Goal: Task Accomplishment & Management: Manage account settings

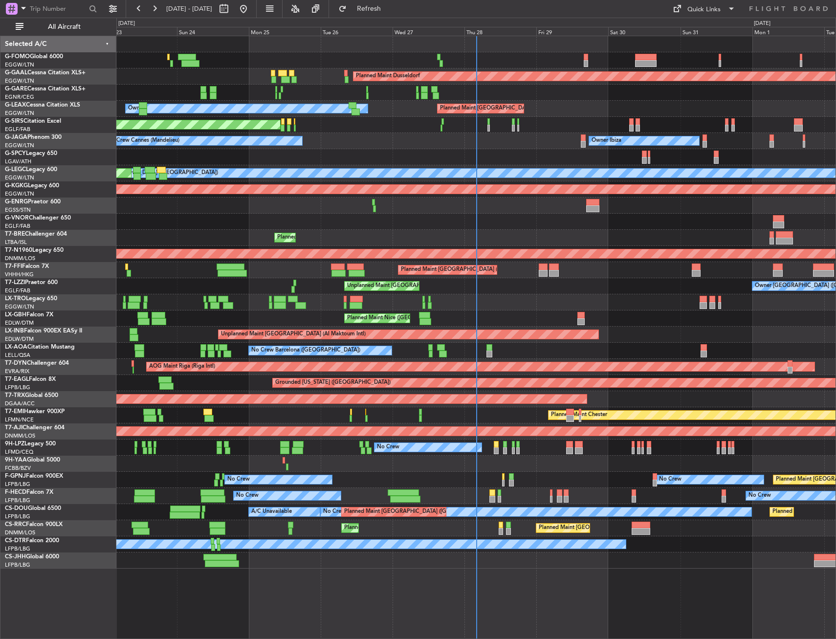
drag, startPoint x: 79, startPoint y: 27, endPoint x: 195, endPoint y: 62, distance: 121.3
click at [79, 27] on span "All Aircraft" at bounding box center [64, 26] width 78 height 7
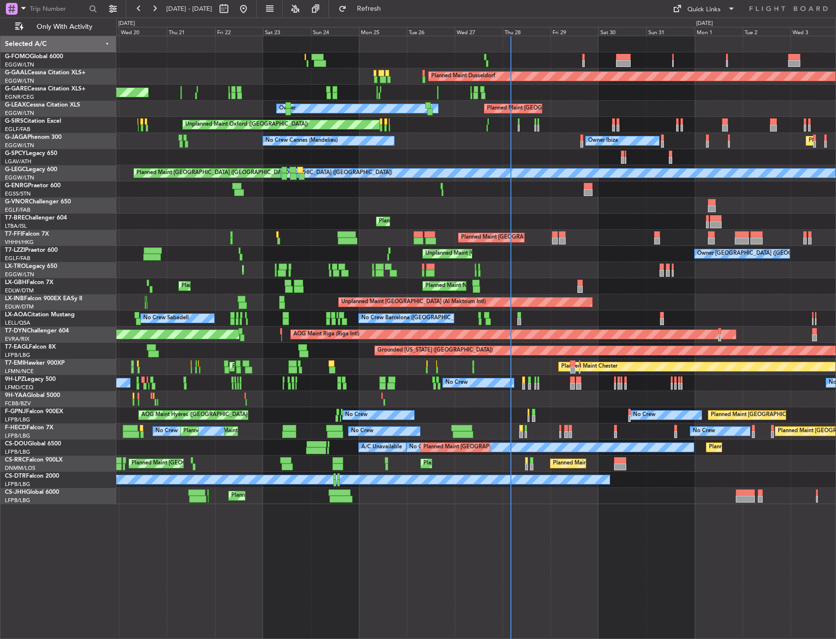
click at [218, 295] on div "Planned Maint Windsor Locks (Bradley Intl) Planned Maint Dusseldorf Unplanned M…" at bounding box center [475, 270] width 719 height 468
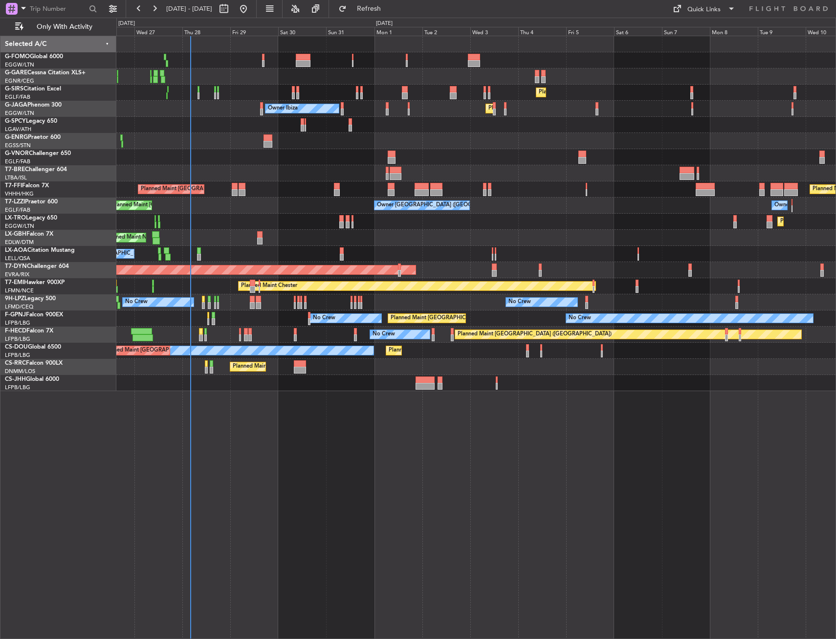
click at [317, 432] on div "Planned Maint London (Farnborough) Unplanned Maint Oxford (Kidlington) Planned …" at bounding box center [476, 337] width 720 height 603
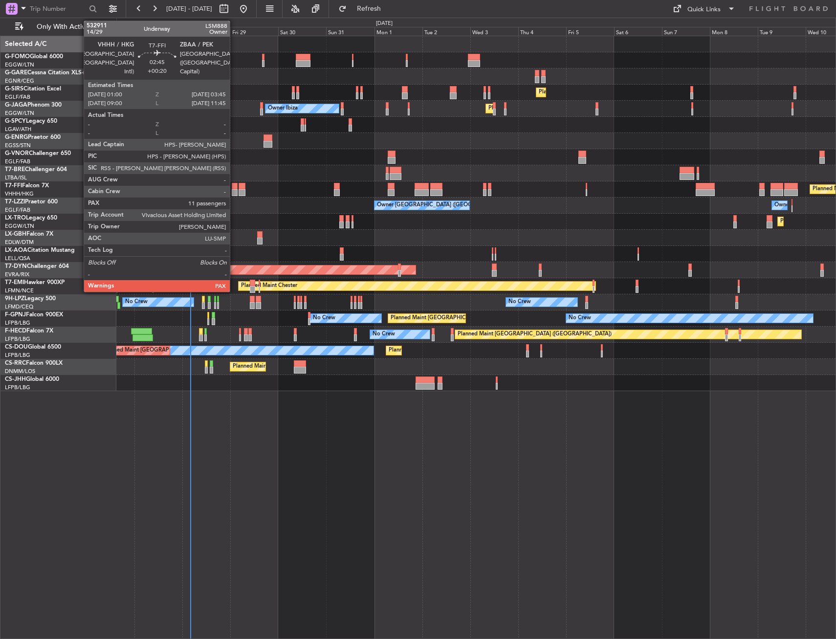
click at [234, 190] on div at bounding box center [235, 192] width 6 height 7
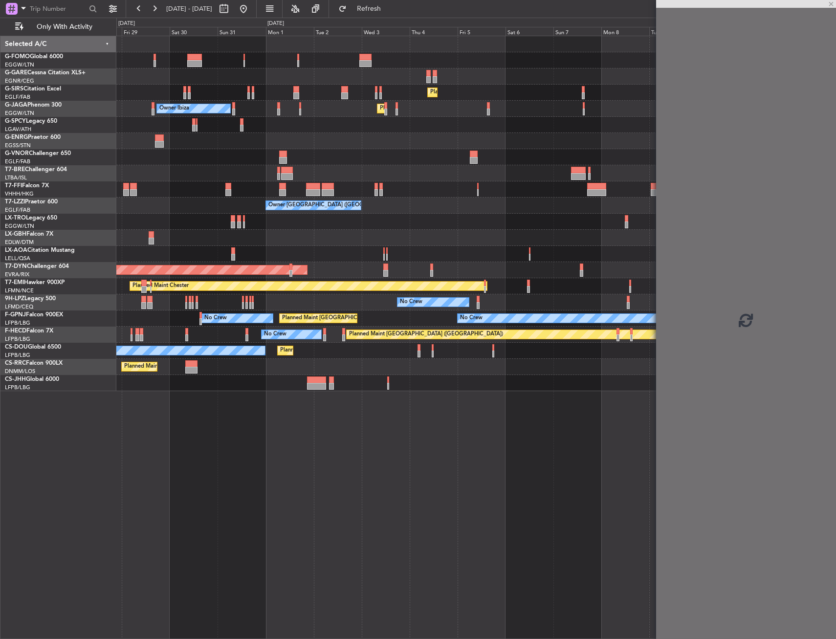
click at [197, 453] on div "Planned Maint London (Farnborough) Unplanned Maint Oxford (Kidlington) Planned …" at bounding box center [476, 337] width 720 height 603
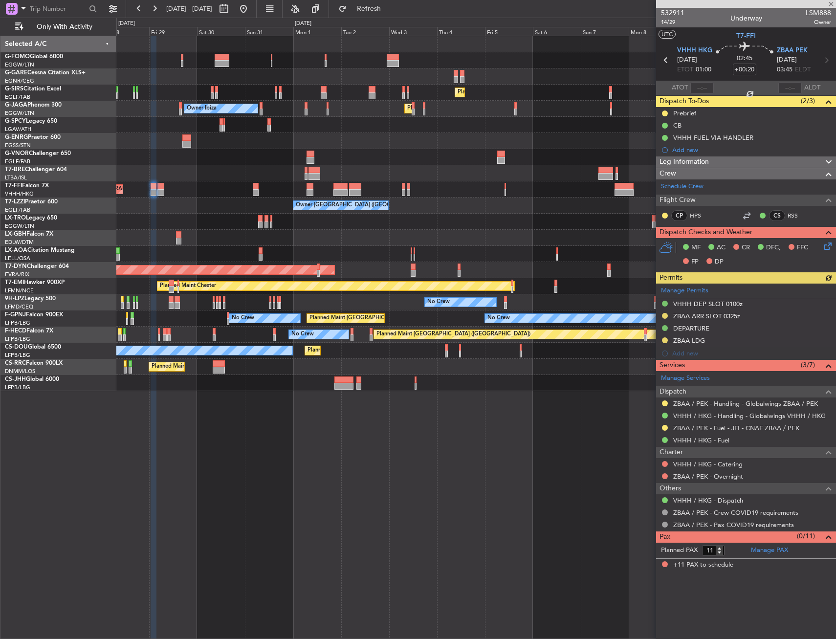
click at [241, 467] on div "Planned Maint London (Farnborough) Unplanned Maint Oxford (Kidlington) Planned …" at bounding box center [476, 337] width 720 height 603
click at [716, 438] on link "VHHH / HKG - Fuel" at bounding box center [701, 440] width 56 height 8
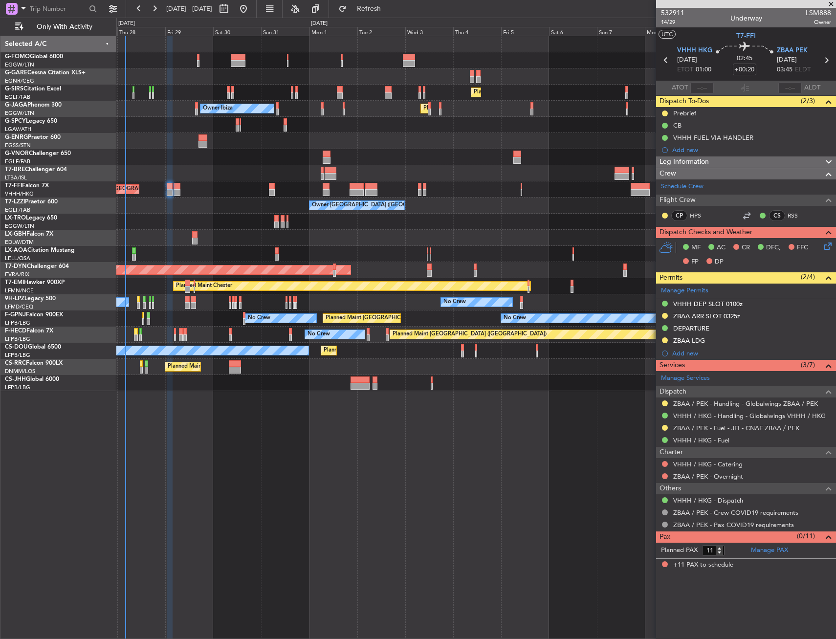
click at [426, 459] on div "Planned Maint London (Farnborough) Unplanned Maint Oxford (Kidlington) Planned …" at bounding box center [476, 337] width 720 height 603
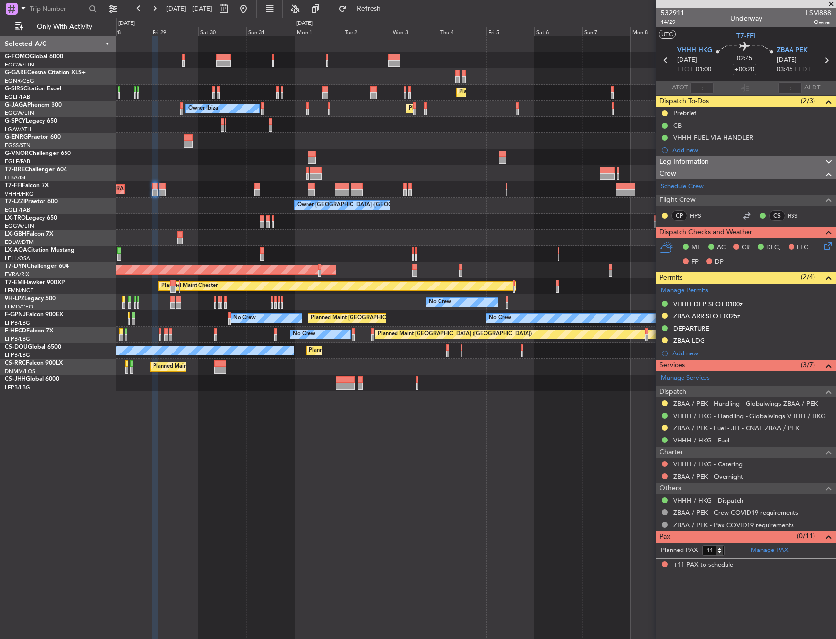
click at [411, 450] on div "Planned Maint London (Farnborough) Unplanned Maint Oxford (Kidlington) Planned …" at bounding box center [476, 337] width 720 height 603
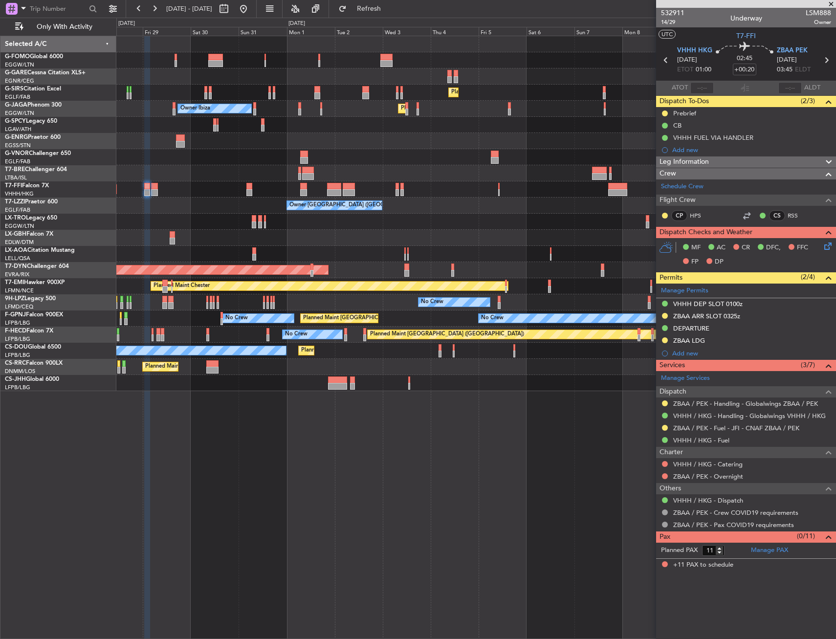
click at [403, 443] on div "Planned Maint London (Farnborough) Unplanned Maint Oxford (Kidlington) Planned …" at bounding box center [476, 337] width 720 height 603
click at [725, 437] on link "VHHH / HKG - Fuel" at bounding box center [701, 440] width 56 height 8
click at [702, 439] on link "VHHH / HKG - Fuel" at bounding box center [701, 440] width 56 height 8
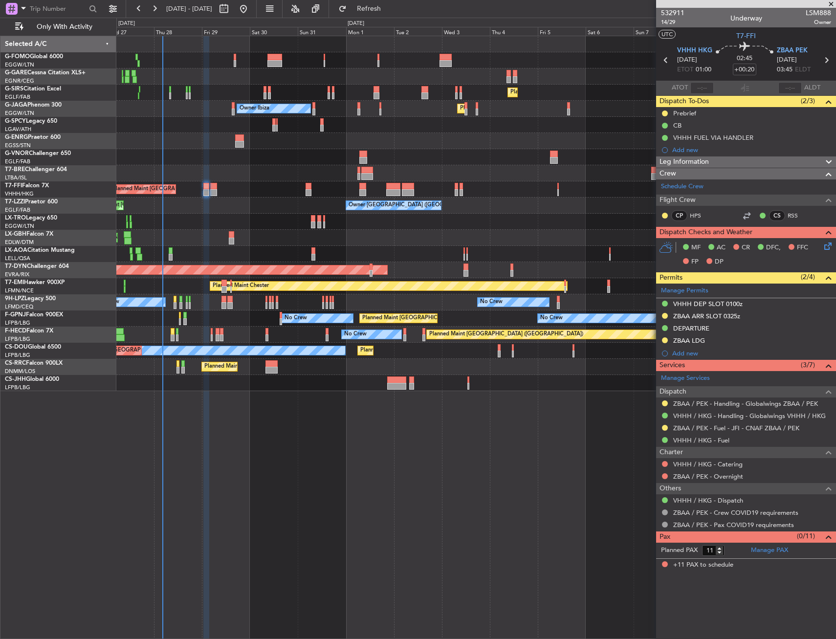
click at [381, 329] on div "Planned Maint Paris (Le Bourget) No Crew No Crew" at bounding box center [475, 335] width 719 height 16
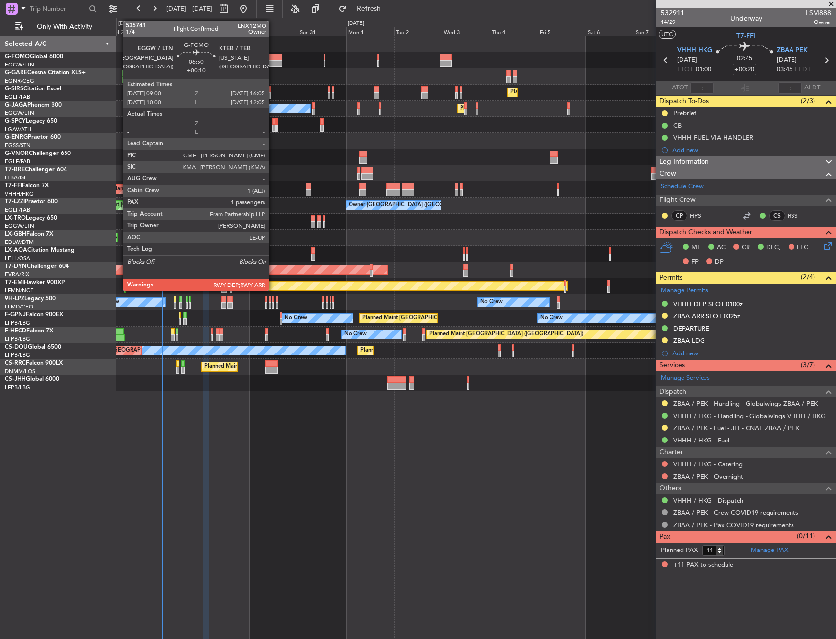
click at [273, 63] on div at bounding box center [274, 63] width 14 height 7
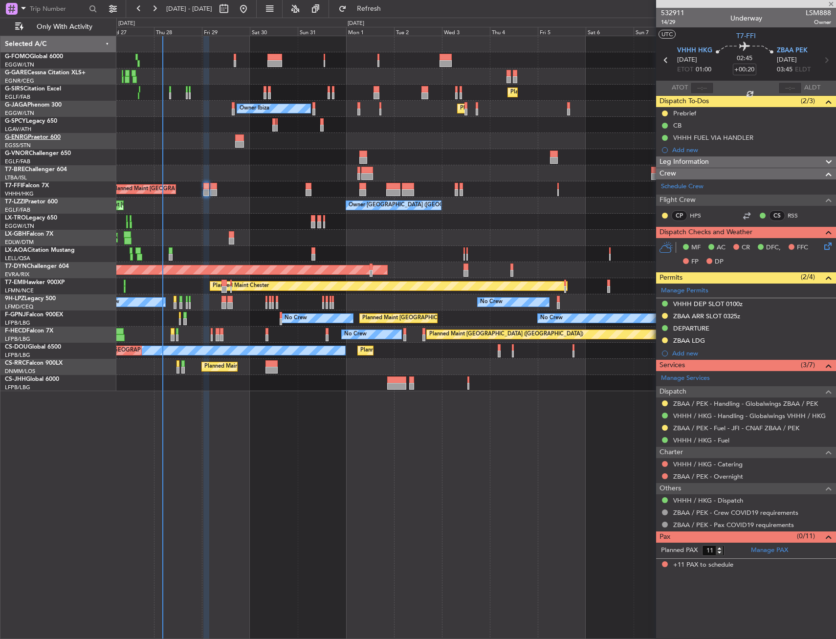
type input "+00:10"
type input "1"
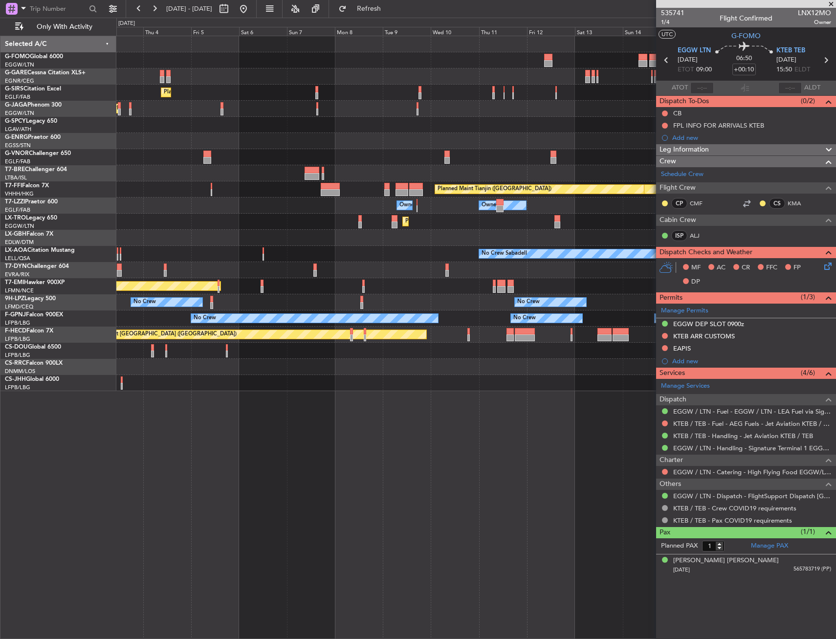
click at [211, 91] on div "Planned Maint London (Farnborough) Planned Maint London (Luton) Owner Ibiza Pla…" at bounding box center [475, 213] width 719 height 355
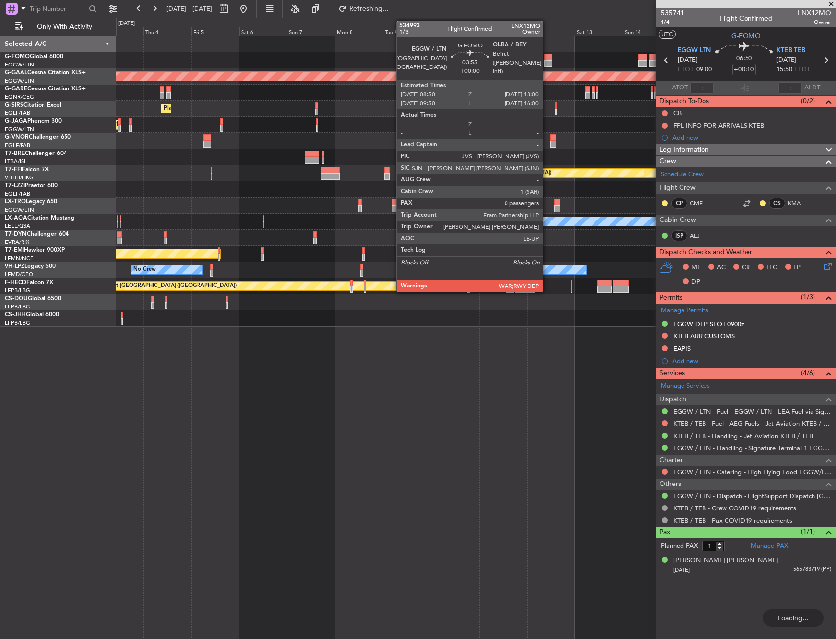
click at [549, 57] on div at bounding box center [548, 57] width 9 height 7
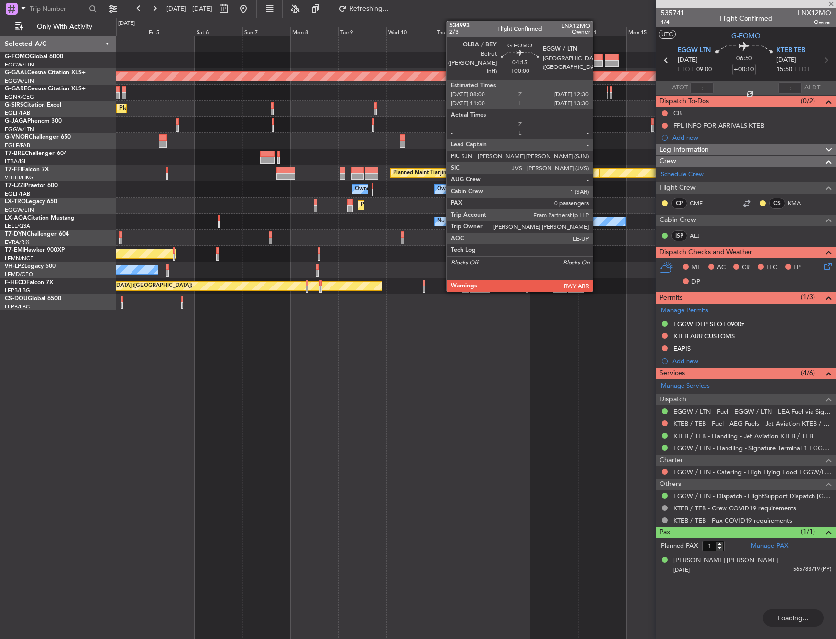
type input "0"
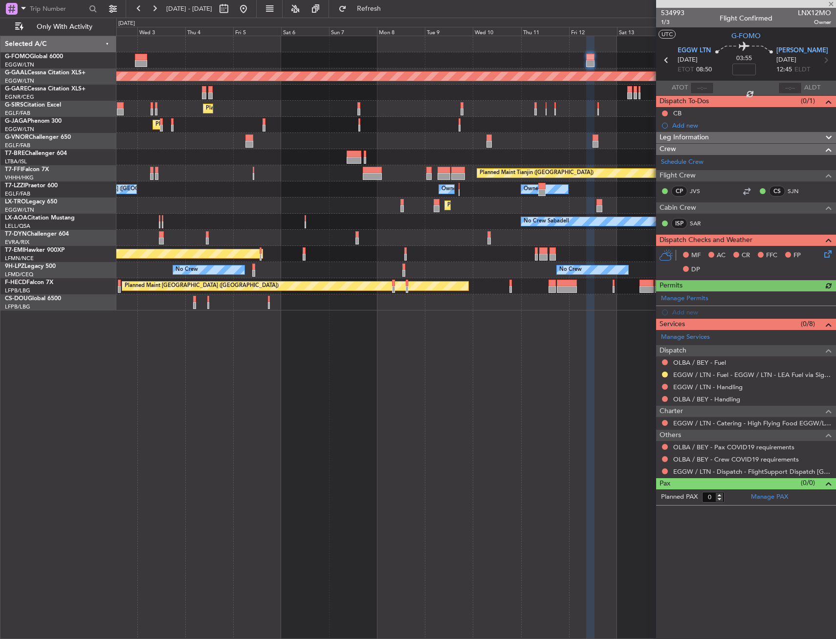
click at [556, 145] on div at bounding box center [475, 141] width 719 height 16
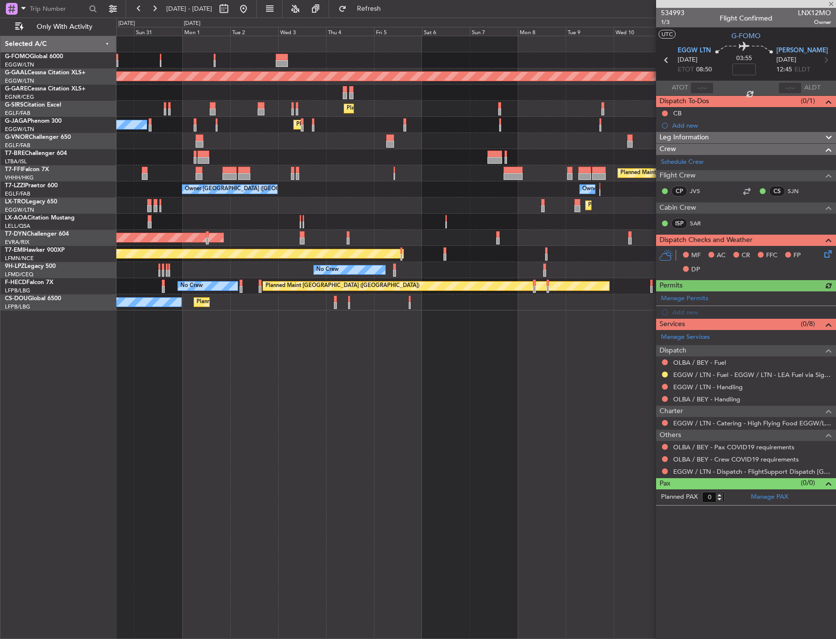
click at [514, 129] on div "Planned Maint London (Luton) Owner Ibiza" at bounding box center [475, 125] width 719 height 16
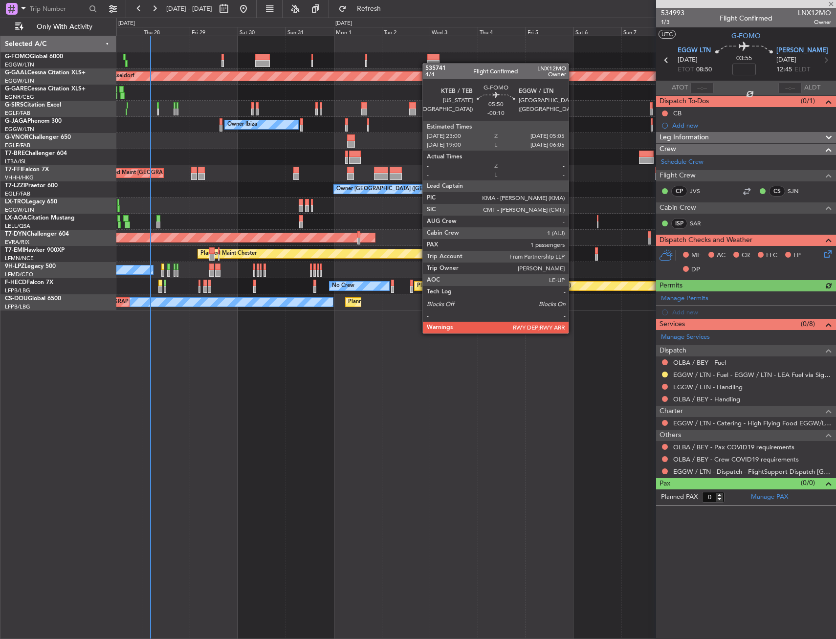
click at [420, 64] on div at bounding box center [475, 60] width 719 height 16
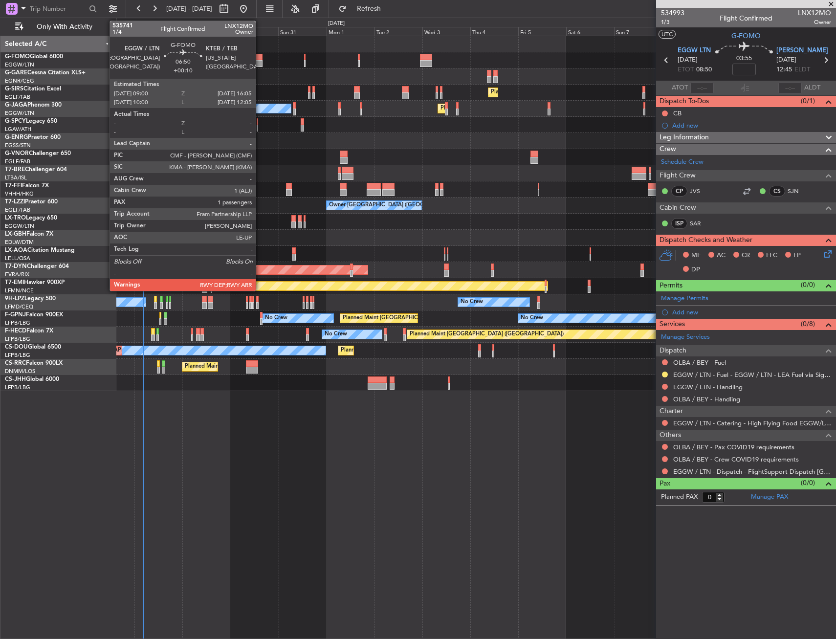
click at [260, 61] on div at bounding box center [255, 63] width 14 height 7
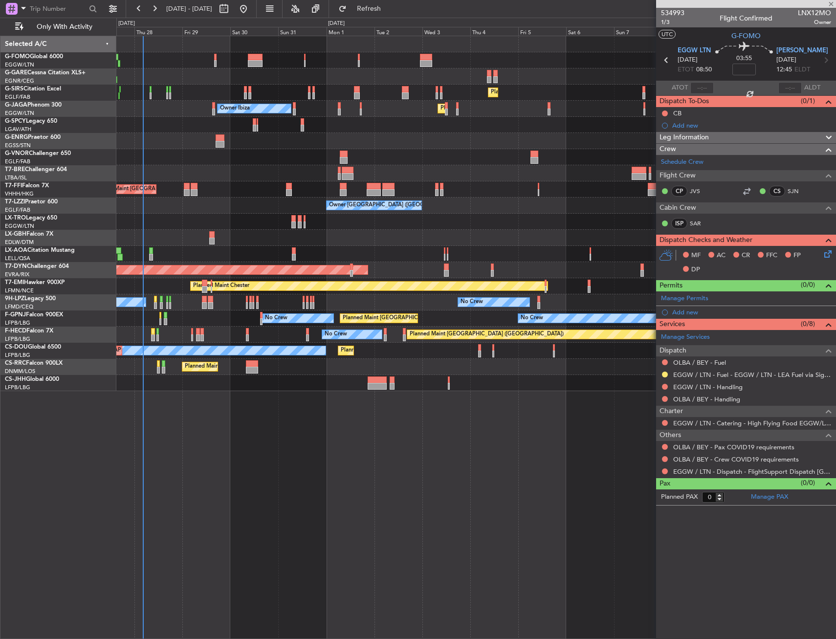
type input "+00:10"
type input "1"
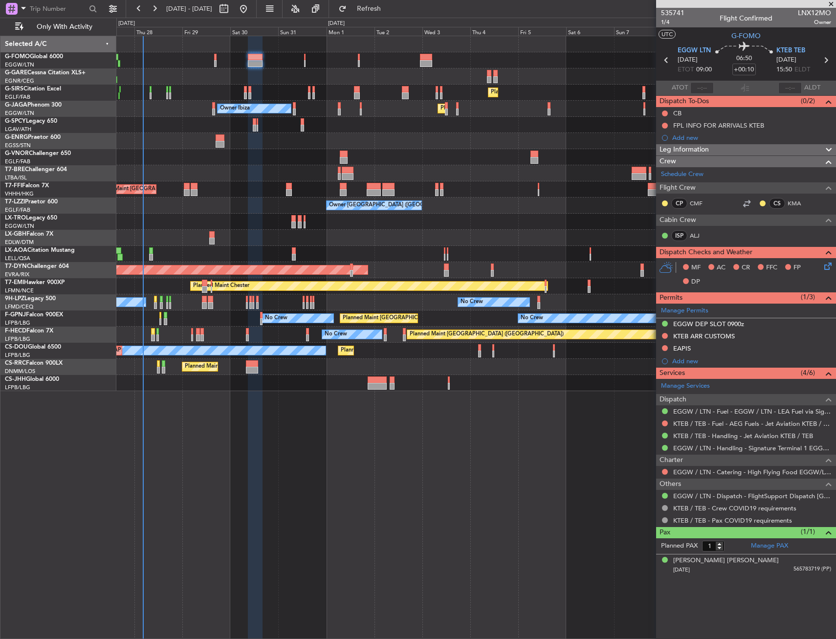
click at [697, 151] on span "Leg Information" at bounding box center [684, 149] width 49 height 11
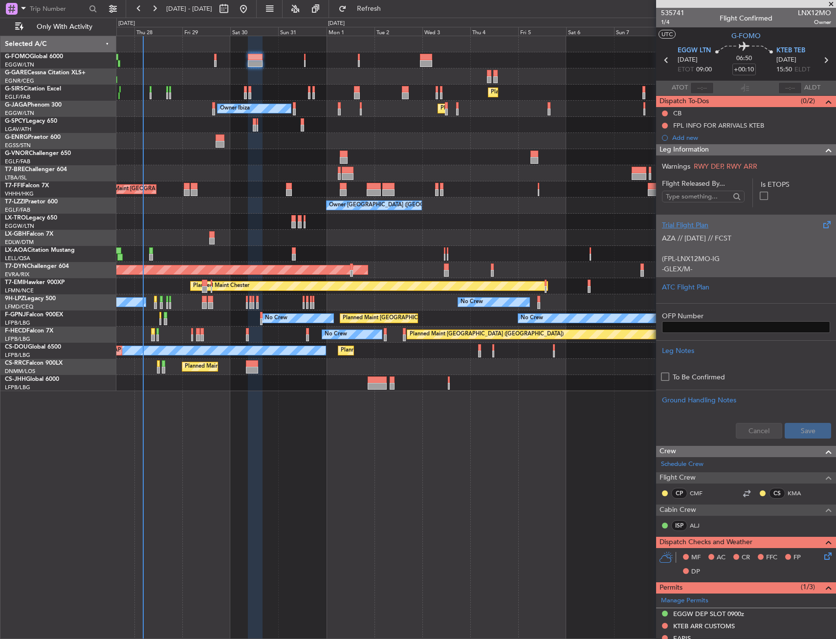
click at [714, 252] on div "AZA // 26AUG // FCST (FPL-LNX12MO-IG -GLEX/M-SBDE2E3FGHIJ1J3J4J5M1M3RWXYZ/LB2D1…" at bounding box center [746, 251] width 168 height 42
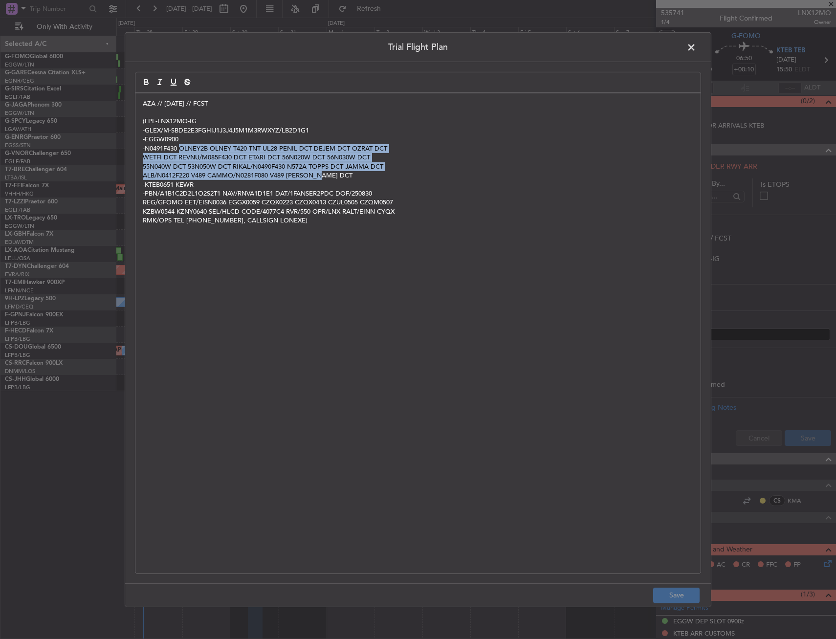
drag, startPoint x: 179, startPoint y: 150, endPoint x: 347, endPoint y: 177, distance: 169.4
click at [347, 177] on div "AZA // 26AUG // FCST (FPL-LNX12MO-IG -GLEX/M-SBDE2E3FGHIJ1J3J4J5M1M3RWXYZ/LB2D1…" at bounding box center [417, 333] width 565 height 480
copy div "OLNEY2B OLNEY T420 TNT UL28 PENIL DCT DEJEM DCT OZRAT DCT WETFI DCT REVNU/M085F…"
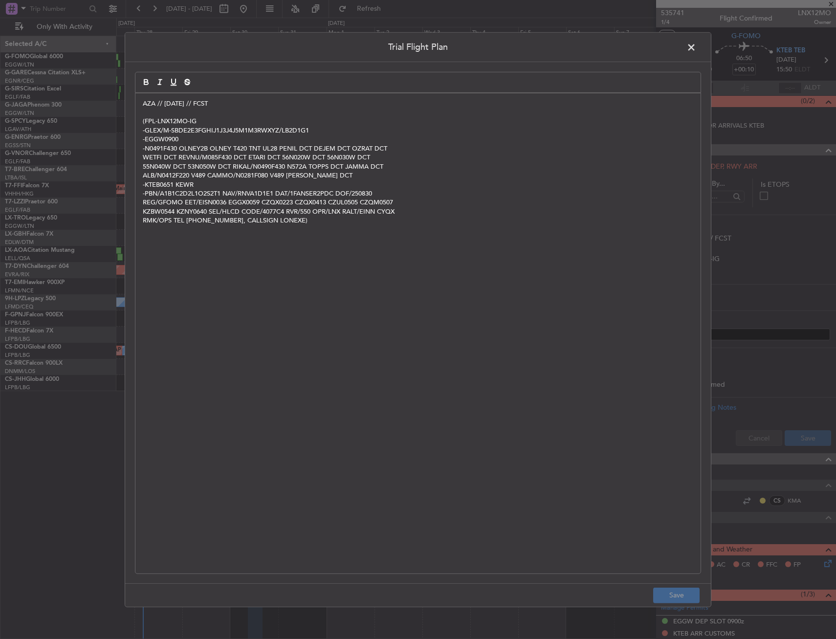
click at [696, 40] on span at bounding box center [696, 50] width 0 height 20
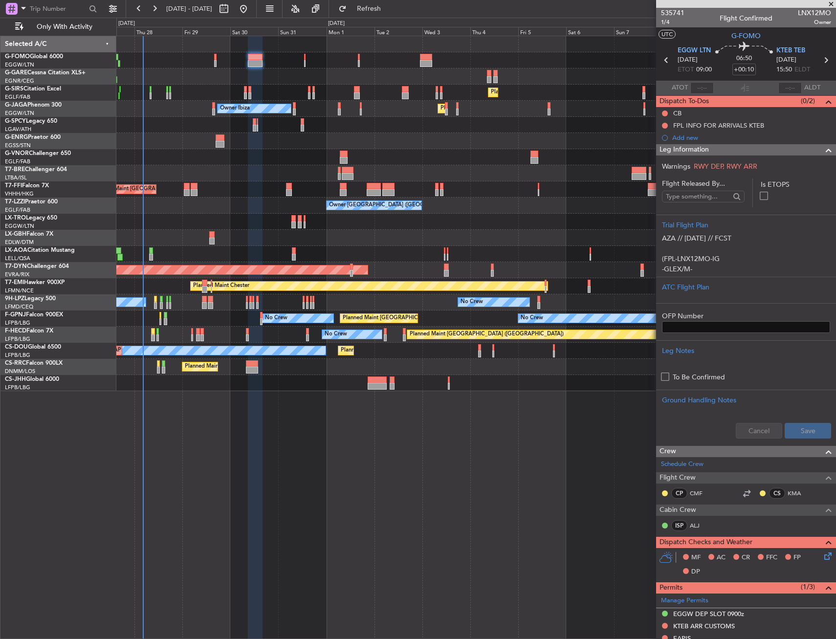
click at [800, 152] on div "Leg Information" at bounding box center [746, 149] width 180 height 11
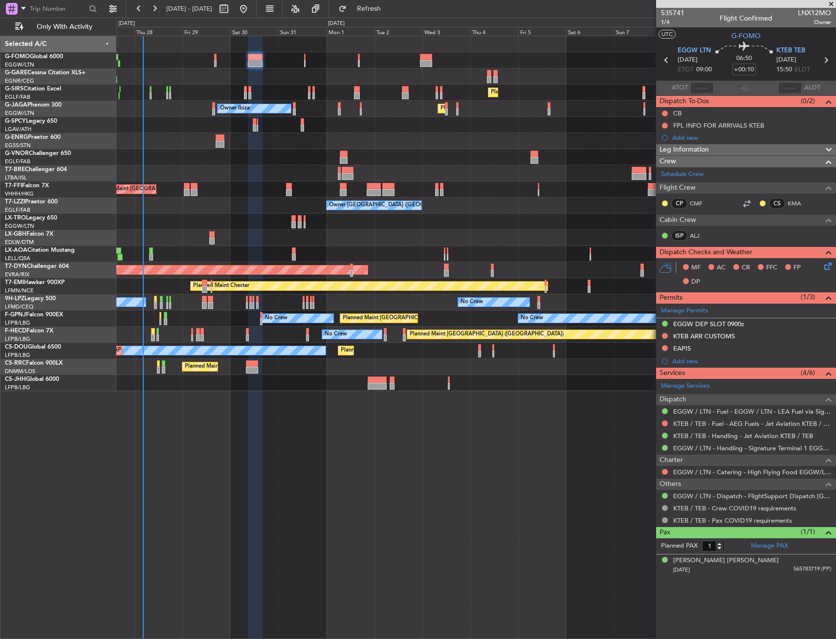
drag, startPoint x: 721, startPoint y: 148, endPoint x: 715, endPoint y: 166, distance: 19.0
click at [721, 148] on div "Leg Information" at bounding box center [746, 149] width 180 height 11
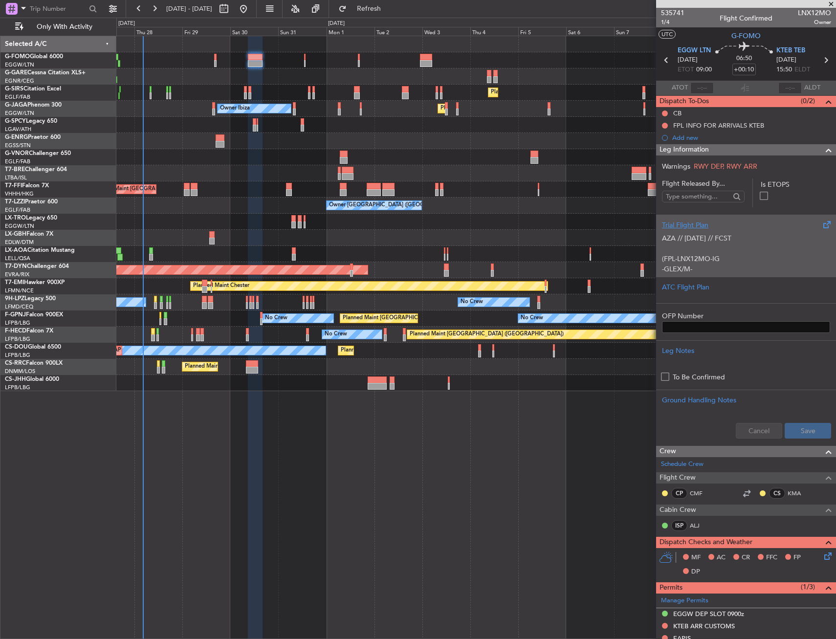
click at [709, 242] on div "AZA // 26AUG // FCST (FPL-LNX12MO-IG -GLEX/M-SBDE2E3FGHIJ1J3J4J5M1M3RWXYZ/LB2D1…" at bounding box center [746, 251] width 168 height 42
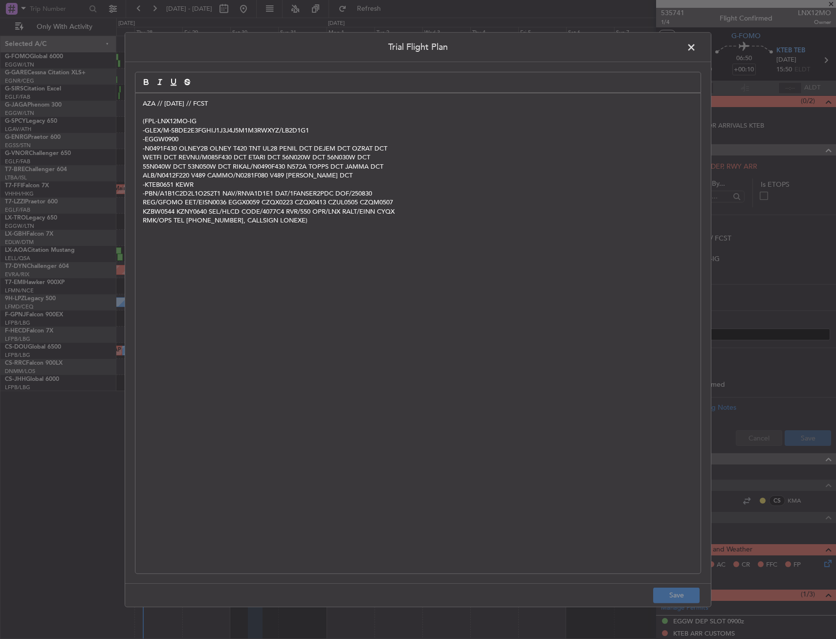
click at [138, 103] on div "AZA // 26AUG // FCST (FPL-LNX12MO-IG -GLEX/M-SBDE2E3FGHIJ1J3J4J5M1M3RWXYZ/LB2D1…" at bounding box center [417, 333] width 565 height 480
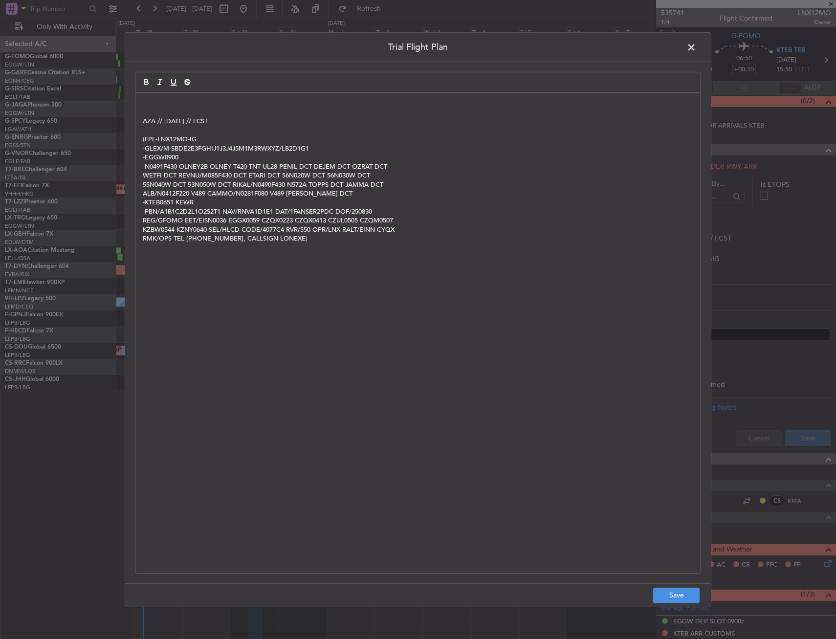
click at [221, 98] on div "AZA // 26AUG // FCST (FPL-LNX12MO-IG -GLEX/M-SBDE2E3FGHIJ1J3J4J5M1M3RWXYZ/LB2D1…" at bounding box center [417, 333] width 565 height 480
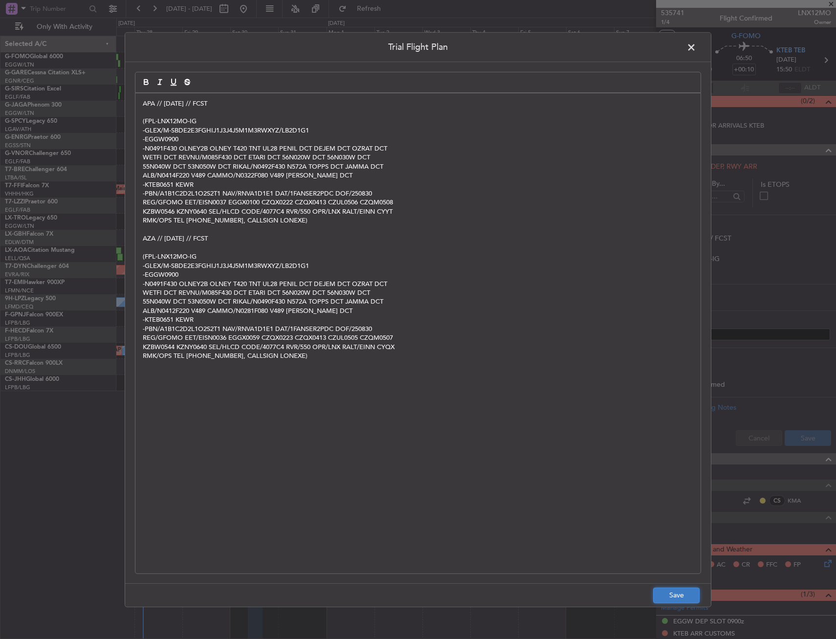
click at [695, 591] on button "Save" at bounding box center [676, 596] width 46 height 16
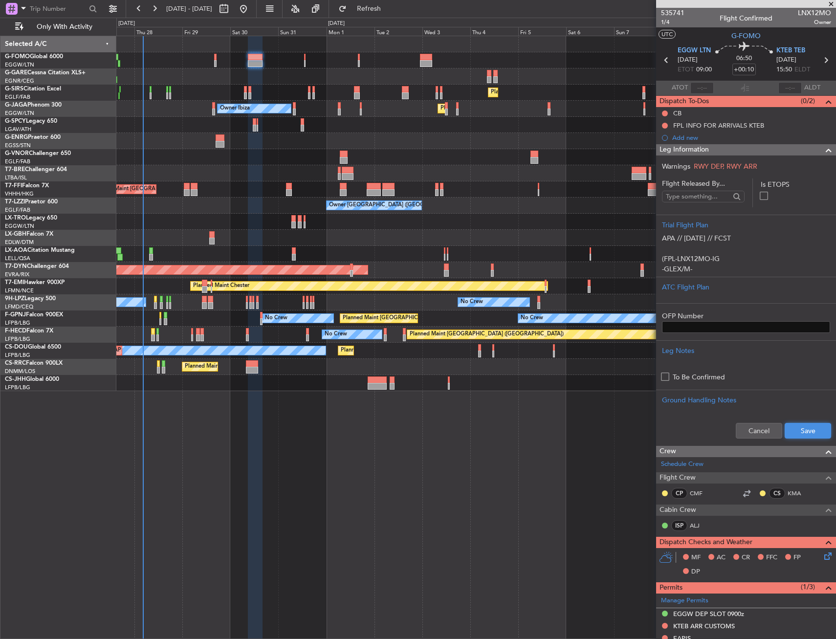
click at [798, 428] on button "Save" at bounding box center [808, 431] width 46 height 16
click at [750, 147] on div "Leg Information" at bounding box center [746, 149] width 180 height 11
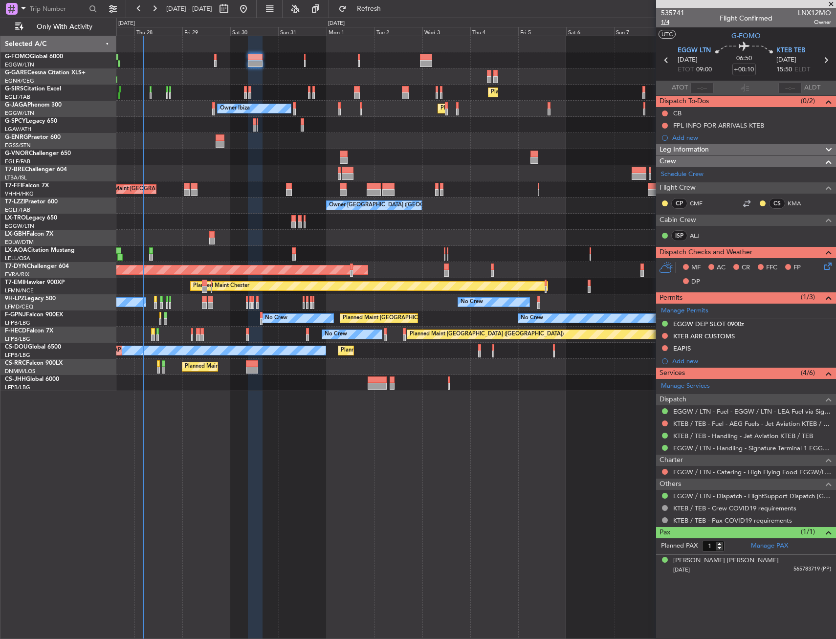
click at [673, 22] on span "1/4" at bounding box center [672, 22] width 23 height 8
click at [664, 116] on mat-tooltip-component "Not Started" at bounding box center [665, 129] width 47 height 26
click at [665, 113] on button at bounding box center [665, 114] width 6 height 6
drag, startPoint x: 654, startPoint y: 160, endPoint x: 729, endPoint y: 173, distance: 76.0
click at [655, 160] on span "Completed" at bounding box center [669, 157] width 32 height 10
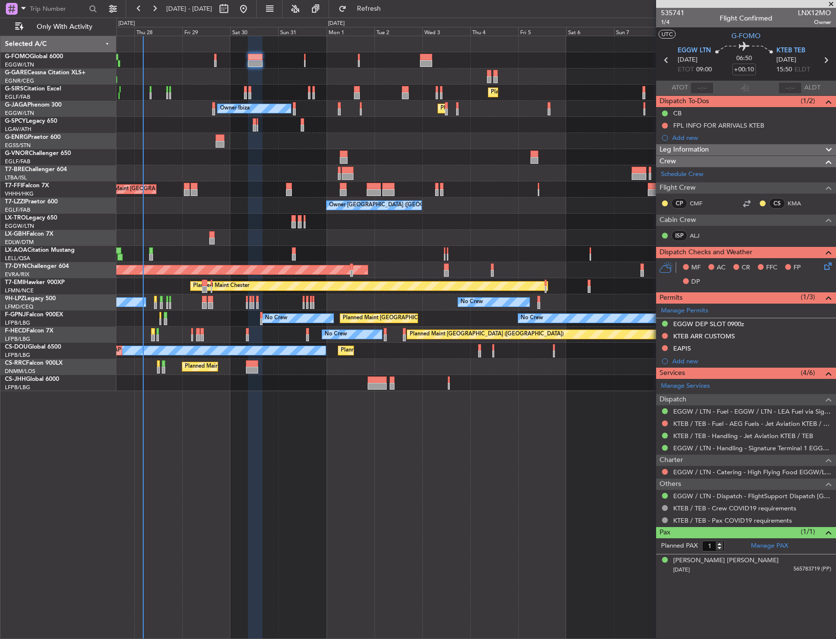
click at [821, 263] on div "MF AC CR FFC FP DP" at bounding box center [751, 275] width 144 height 29
click at [822, 266] on div "MF AC CR FFC FP DP" at bounding box center [751, 275] width 144 height 29
click at [826, 265] on icon at bounding box center [827, 265] width 8 height 8
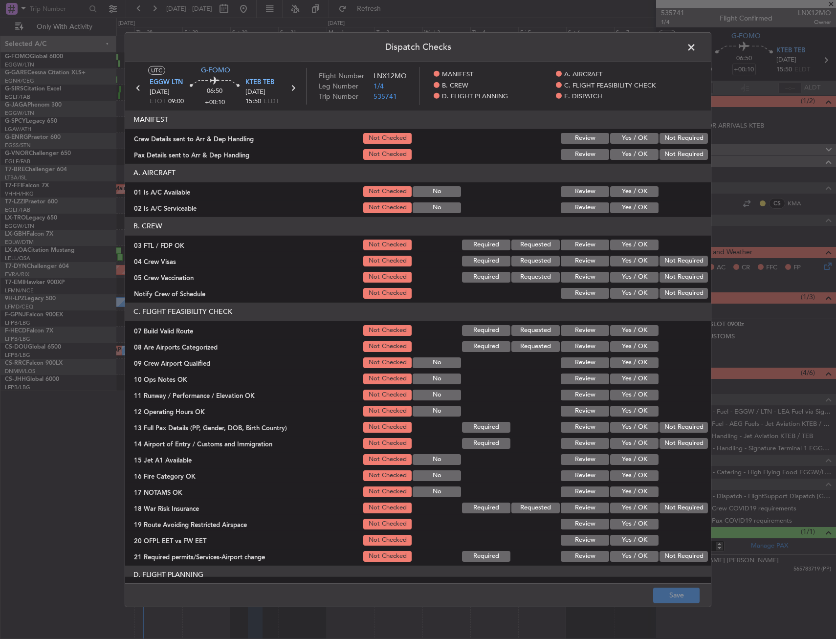
click at [612, 188] on button "Yes / OK" at bounding box center [634, 191] width 48 height 11
click at [618, 203] on button "Yes / OK" at bounding box center [634, 207] width 48 height 11
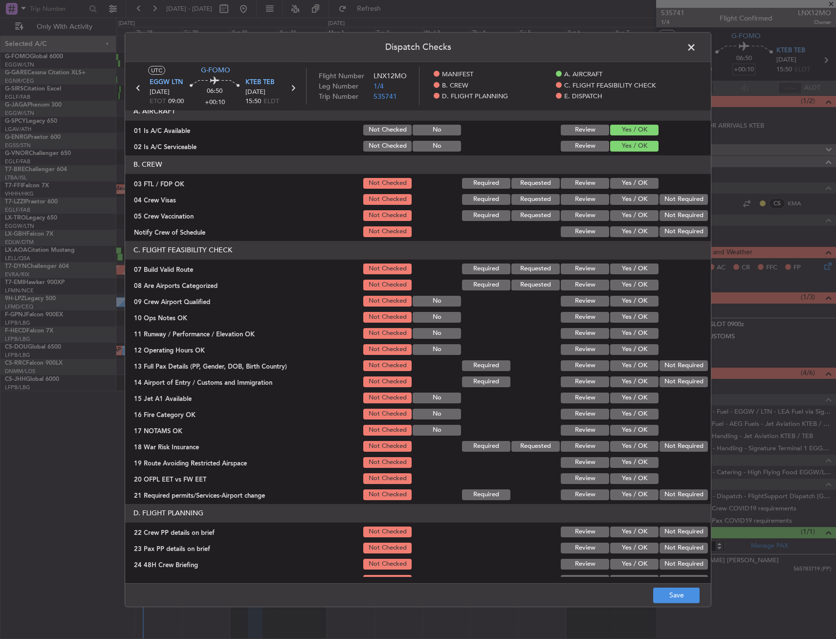
scroll to position [98, 0]
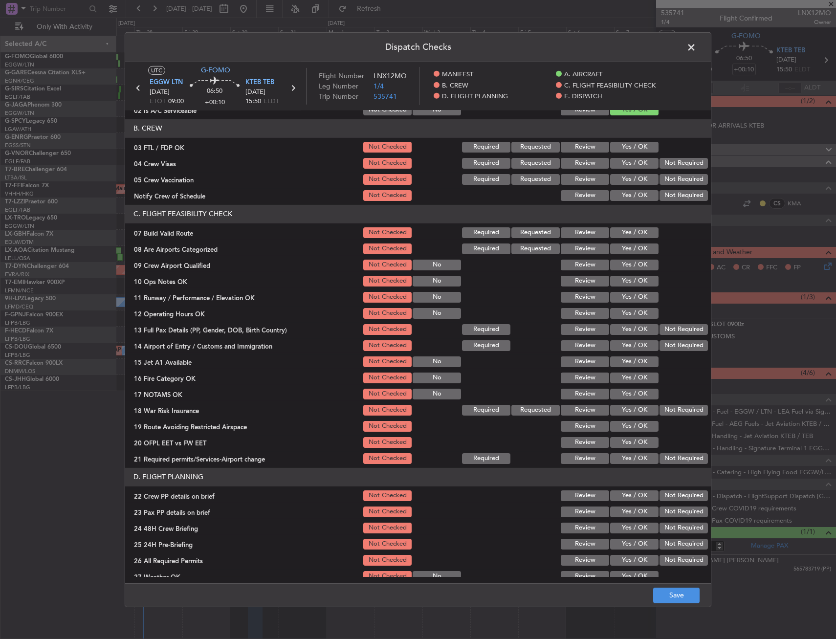
click at [625, 232] on button "Yes / OK" at bounding box center [634, 232] width 48 height 11
click at [624, 283] on button "Yes / OK" at bounding box center [634, 281] width 48 height 11
click at [626, 307] on div "Yes / OK" at bounding box center [633, 314] width 49 height 14
click at [626, 300] on button "Yes / OK" at bounding box center [634, 297] width 48 height 11
click at [623, 314] on button "Yes / OK" at bounding box center [634, 313] width 48 height 11
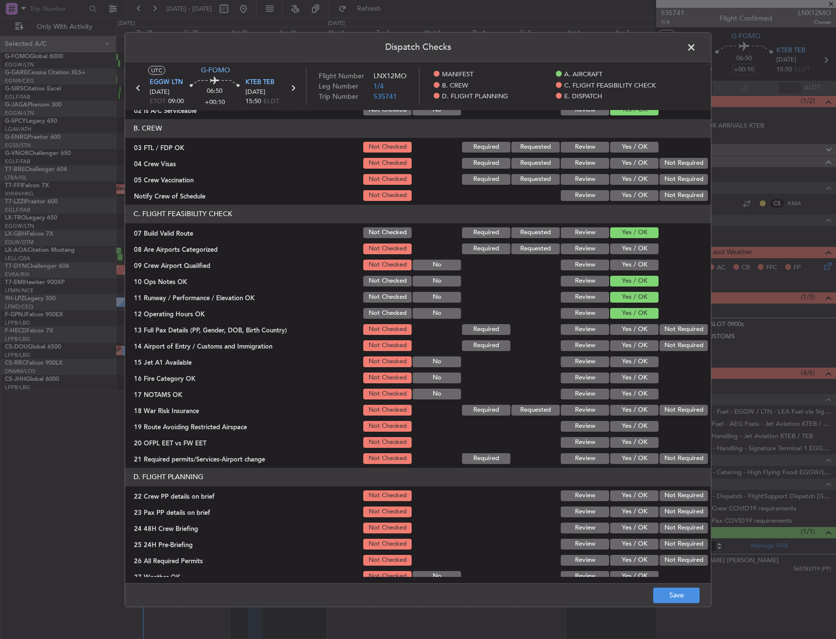
click at [623, 325] on button "Yes / OK" at bounding box center [634, 329] width 48 height 11
click at [623, 339] on div "Yes / OK" at bounding box center [633, 346] width 49 height 14
drag, startPoint x: 621, startPoint y: 343, endPoint x: 609, endPoint y: 350, distance: 13.6
click at [621, 343] on button "Yes / OK" at bounding box center [634, 345] width 48 height 11
click at [610, 358] on button "Yes / OK" at bounding box center [634, 361] width 48 height 11
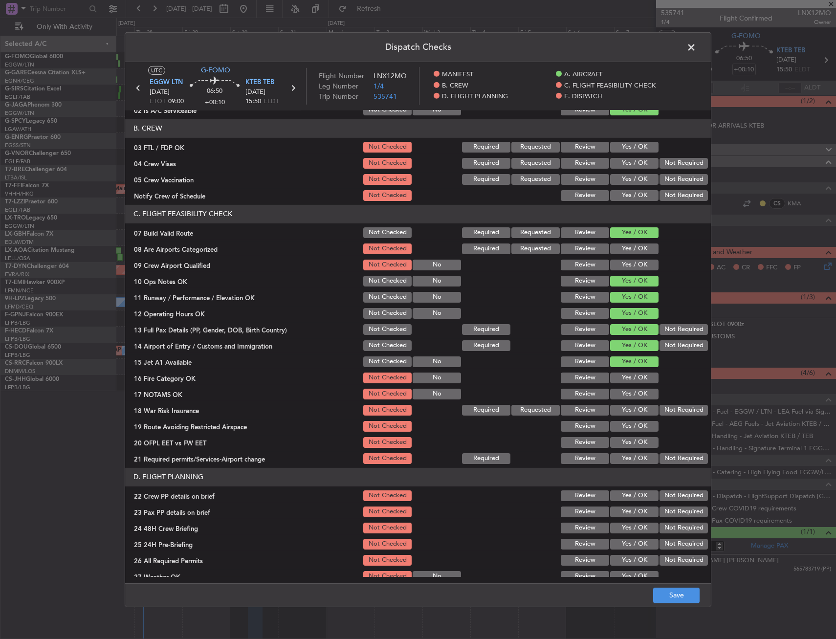
click at [617, 376] on button "Yes / OK" at bounding box center [634, 378] width 48 height 11
click at [617, 389] on button "Yes / OK" at bounding box center [634, 394] width 48 height 11
click at [662, 410] on button "Not Required" at bounding box center [684, 410] width 48 height 11
click at [613, 424] on button "Yes / OK" at bounding box center [634, 426] width 48 height 11
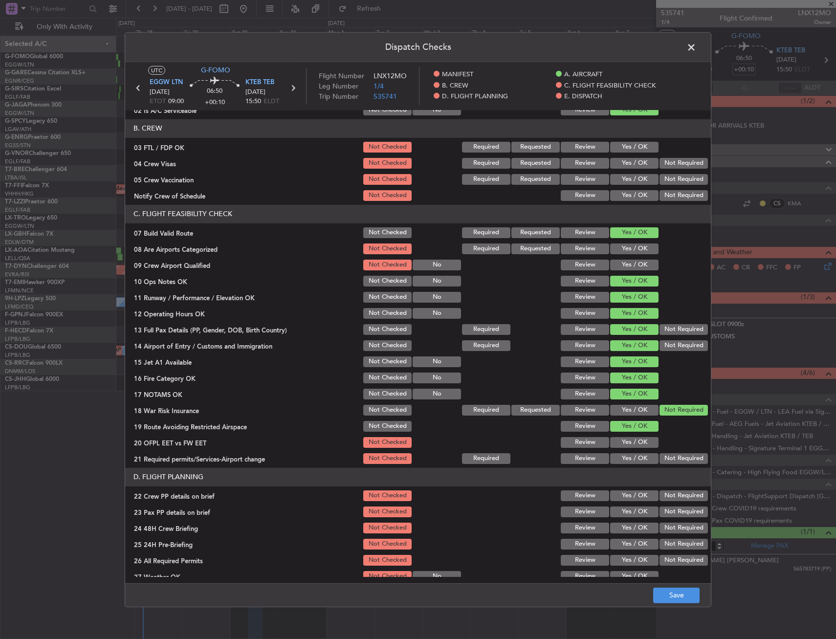
click at [622, 445] on button "Yes / OK" at bounding box center [634, 442] width 48 height 11
click at [617, 452] on div "Yes / OK" at bounding box center [633, 459] width 49 height 14
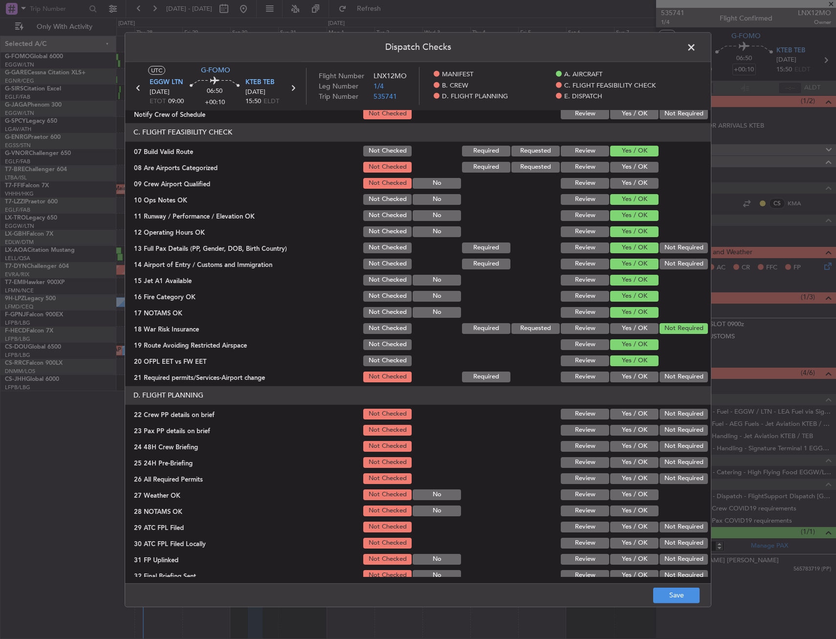
scroll to position [293, 0]
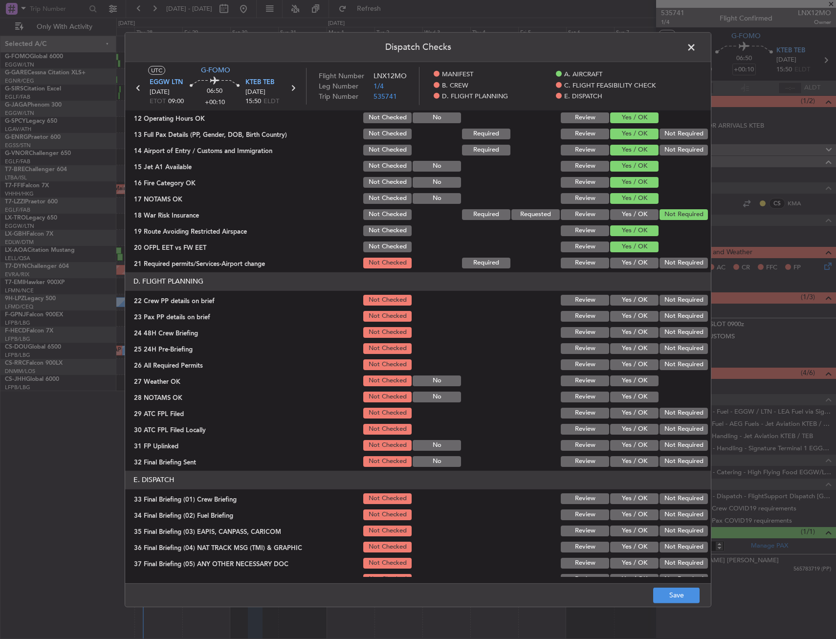
drag, startPoint x: 636, startPoint y: 265, endPoint x: 630, endPoint y: 309, distance: 44.8
click at [635, 265] on button "Yes / OK" at bounding box center [634, 263] width 48 height 11
click at [626, 312] on button "Yes / OK" at bounding box center [634, 316] width 48 height 11
click at [628, 300] on button "Yes / OK" at bounding box center [634, 300] width 48 height 11
click at [627, 327] on div "Yes / OK" at bounding box center [633, 333] width 49 height 14
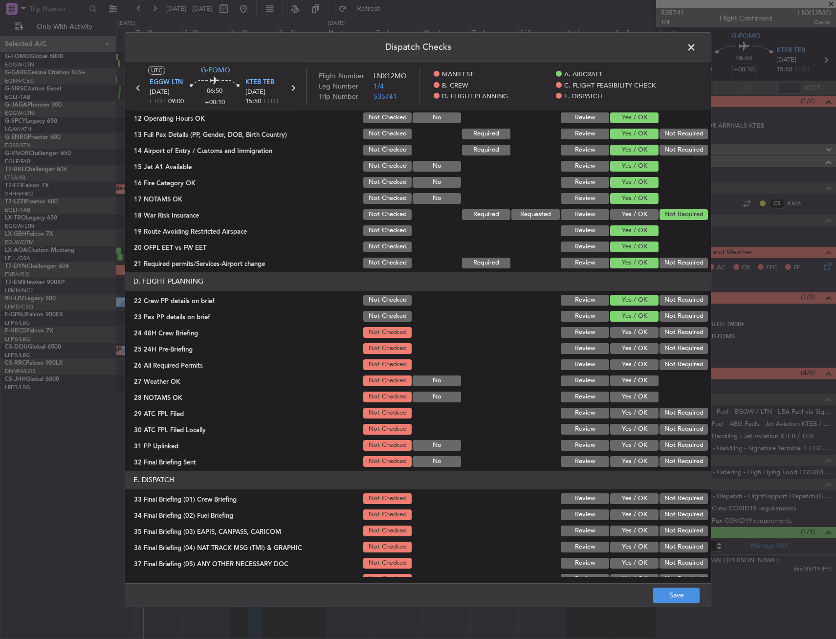
click at [628, 338] on div "Yes / OK" at bounding box center [633, 333] width 49 height 14
click at [633, 349] on button "Yes / OK" at bounding box center [634, 348] width 48 height 11
click at [658, 342] on div "Not Required" at bounding box center [682, 349] width 49 height 14
click at [660, 346] on button "Not Required" at bounding box center [684, 348] width 48 height 11
click at [640, 334] on button "Yes / OK" at bounding box center [634, 332] width 48 height 11
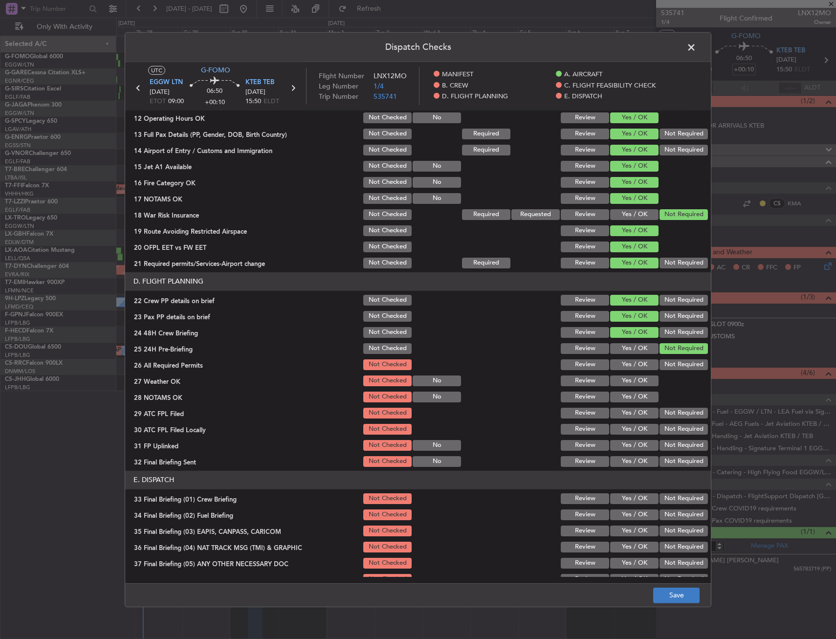
drag, startPoint x: 692, startPoint y: 612, endPoint x: 689, endPoint y: 601, distance: 10.7
click at [690, 610] on div "Dispatch Checks UTC G-FOMO EGGW LTN 30/08/2025 ETOT 09:00 06:50 +00:10 KTEB TEB…" at bounding box center [418, 319] width 836 height 639
click at [688, 598] on button "Save" at bounding box center [676, 596] width 46 height 16
click at [696, 45] on span at bounding box center [696, 50] width 0 height 20
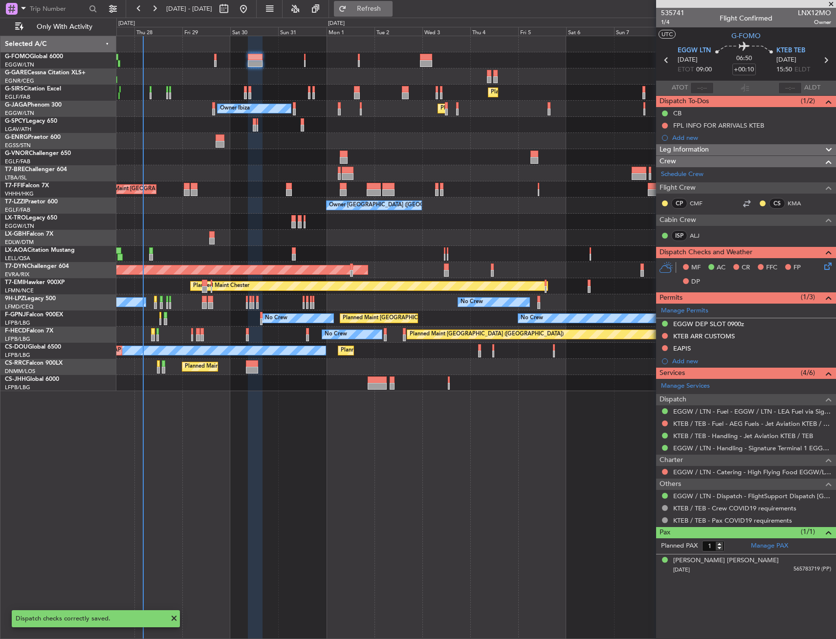
click at [390, 8] on span "Refresh" at bounding box center [369, 8] width 41 height 7
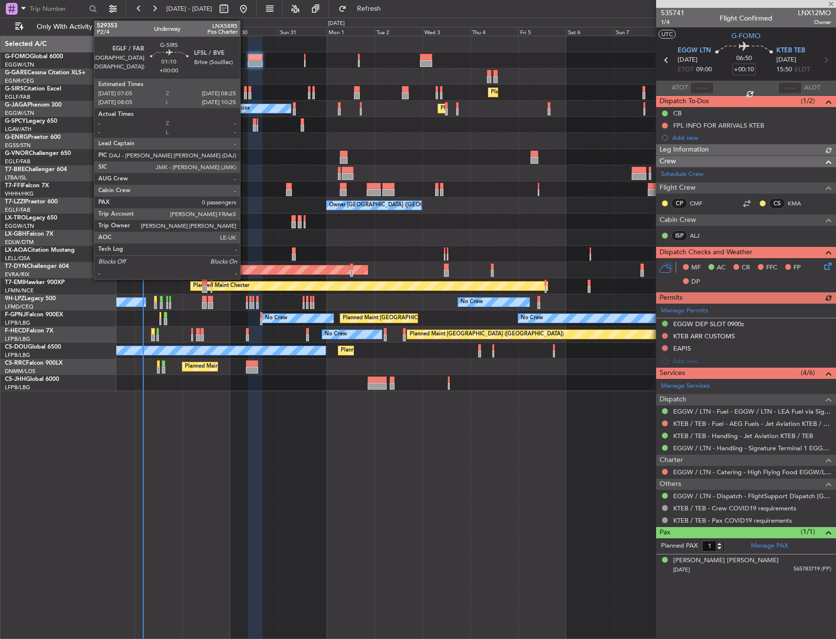
click at [245, 87] on div at bounding box center [245, 89] width 3 height 7
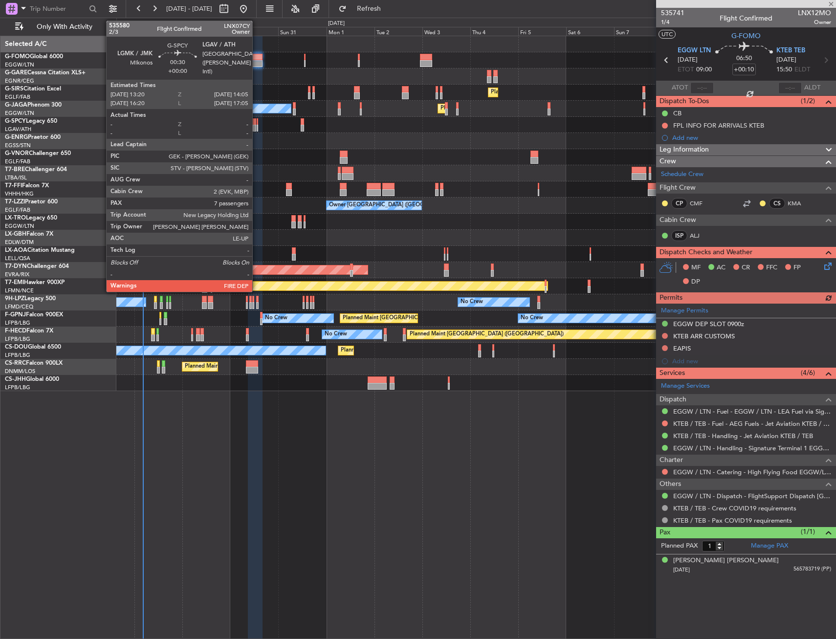
type input "0"
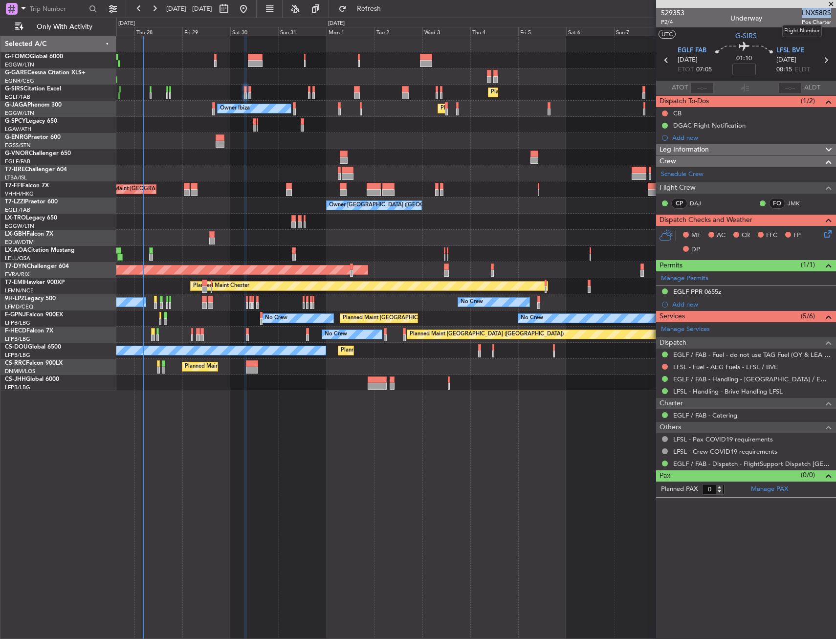
drag, startPoint x: 801, startPoint y: 12, endPoint x: 831, endPoint y: 13, distance: 29.8
click at [831, 13] on span "LNX58RS" at bounding box center [816, 13] width 29 height 10
copy span "LNX58RS"
click at [738, 63] on body "27 Aug 2025 - 11 Sep 2025 Refresh Quick Links Only With Activity Planned Maint …" at bounding box center [418, 319] width 836 height 639
click at [721, 73] on div "01:10" at bounding box center [744, 60] width 65 height 36
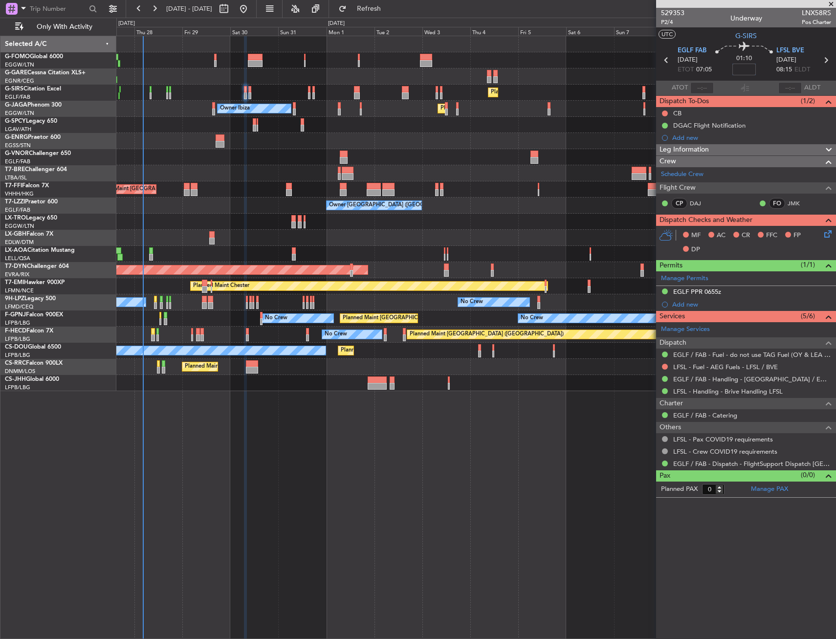
click at [755, 67] on input at bounding box center [744, 70] width 23 height 12
click at [767, 66] on div "01:10 -5" at bounding box center [744, 60] width 65 height 36
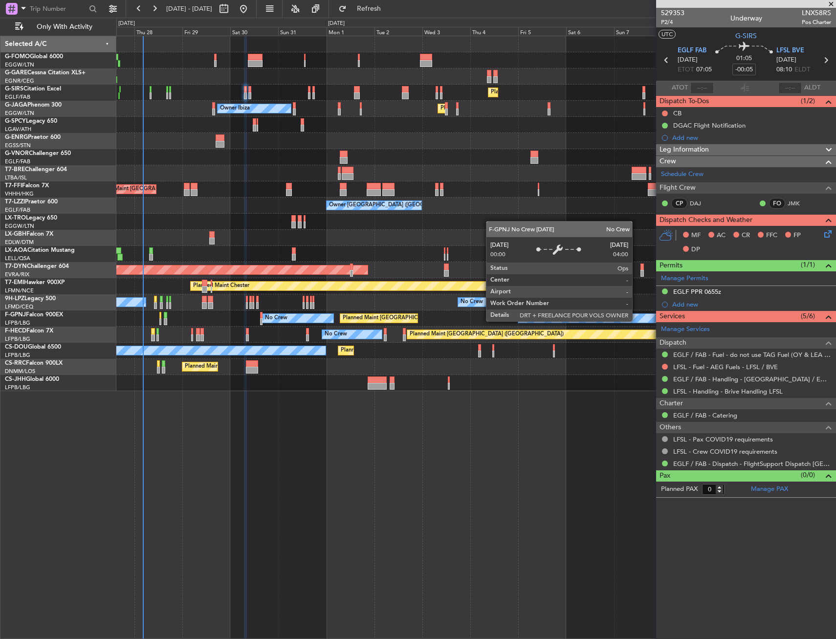
click at [830, 231] on icon at bounding box center [827, 232] width 8 height 8
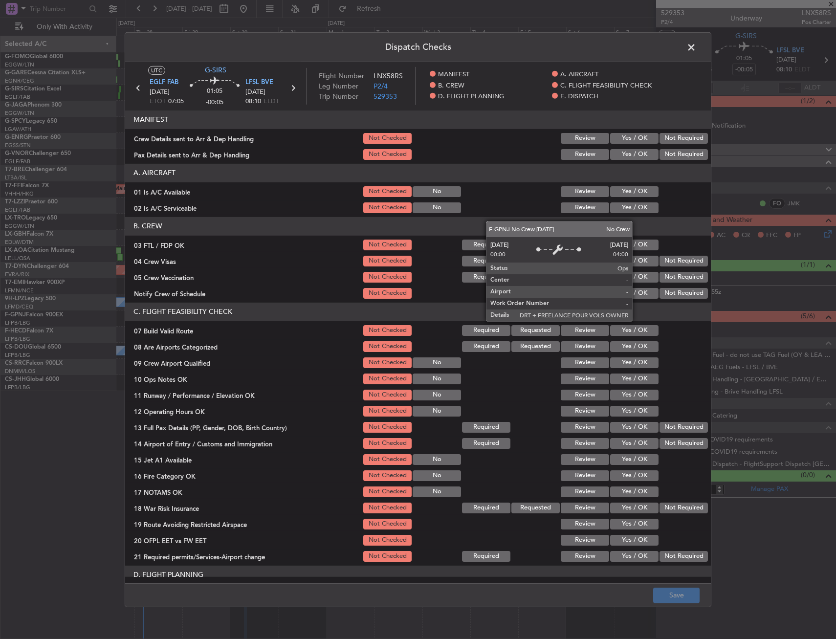
click at [629, 193] on button "Yes / OK" at bounding box center [634, 191] width 48 height 11
click at [627, 209] on button "Yes / OK" at bounding box center [634, 207] width 48 height 11
click at [696, 41] on span at bounding box center [696, 50] width 0 height 20
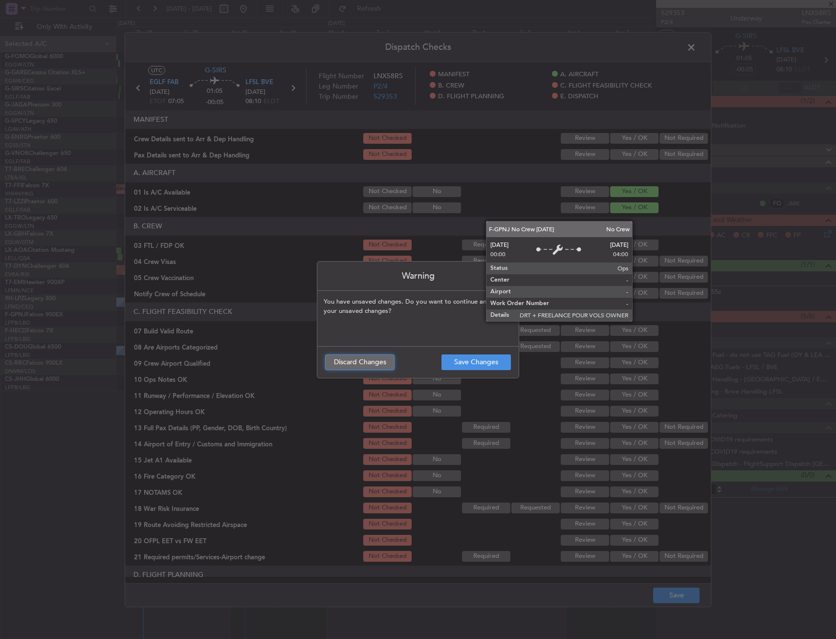
click at [372, 363] on button "Discard Changes" at bounding box center [359, 363] width 69 height 16
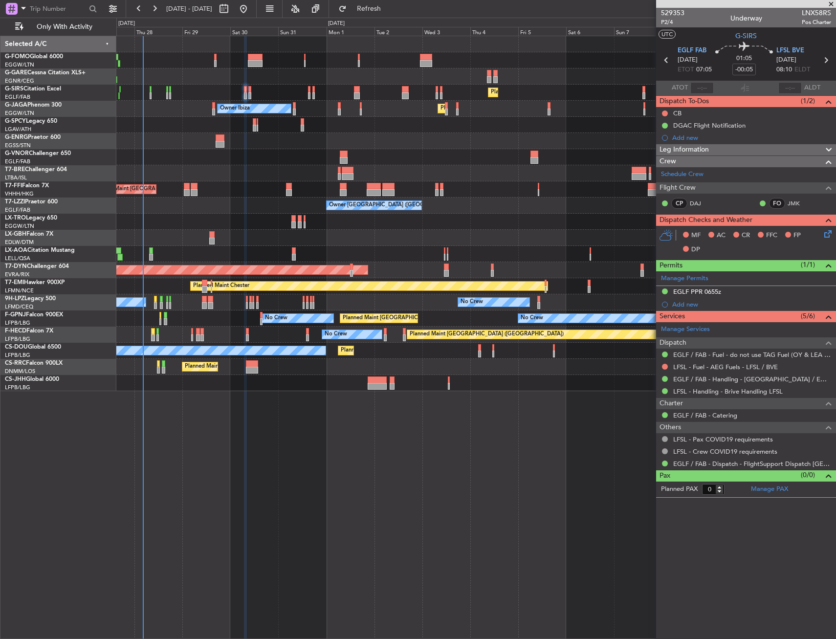
click at [440, 464] on div "Planned Maint London (Farnborough) Unplanned Maint Oxford (Kidlington) Owner Ib…" at bounding box center [476, 337] width 720 height 603
click at [827, 233] on icon at bounding box center [827, 232] width 8 height 8
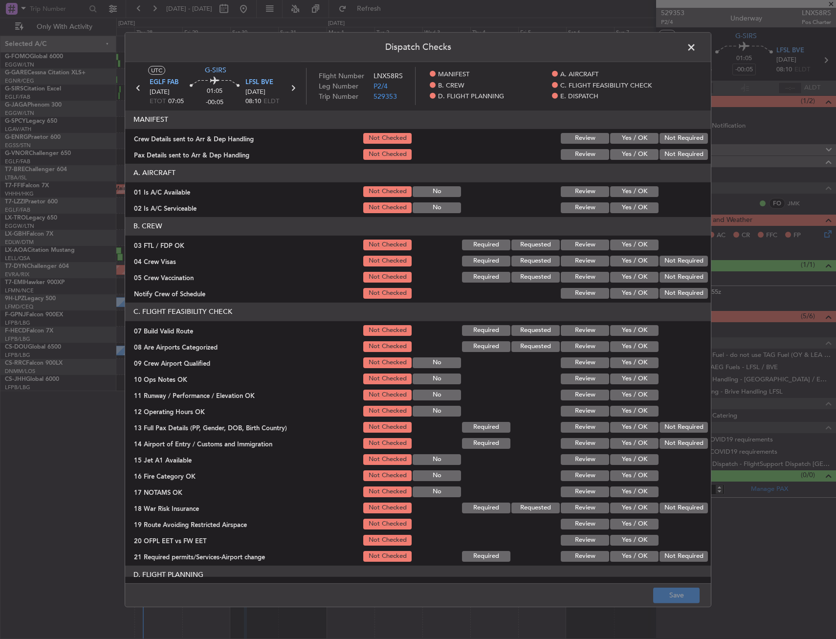
click at [626, 188] on button "Yes / OK" at bounding box center [634, 191] width 48 height 11
click at [623, 210] on button "Yes / OK" at bounding box center [634, 207] width 48 height 11
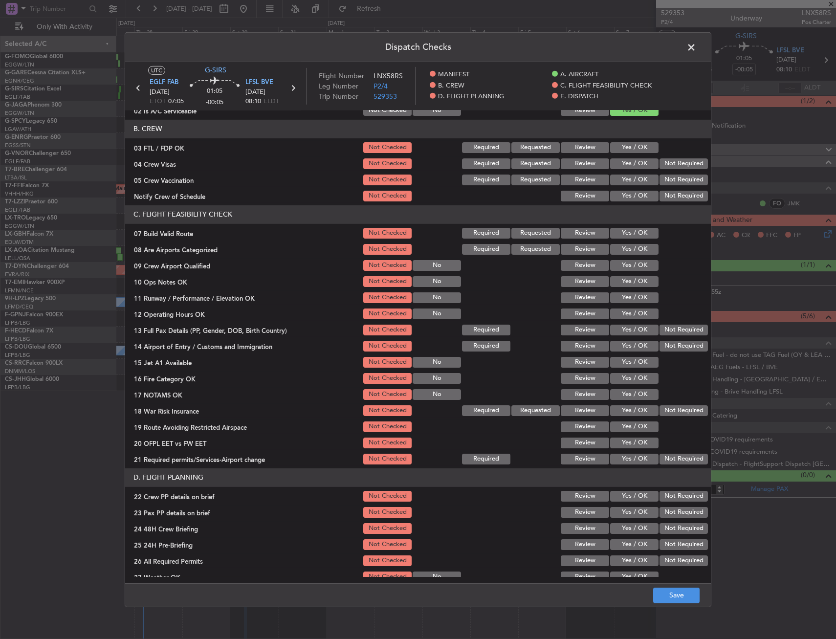
scroll to position [147, 0]
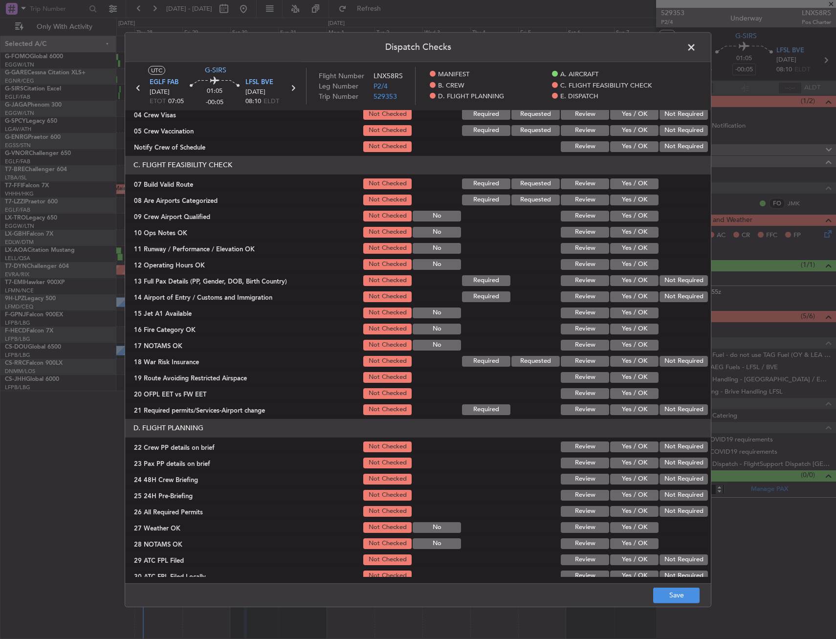
click at [627, 184] on button "Yes / OK" at bounding box center [634, 183] width 48 height 11
click at [623, 231] on button "Yes / OK" at bounding box center [634, 232] width 48 height 11
click at [621, 250] on button "Yes / OK" at bounding box center [634, 248] width 48 height 11
drag, startPoint x: 625, startPoint y: 260, endPoint x: 628, endPoint y: 274, distance: 15.1
click at [625, 260] on button "Yes / OK" at bounding box center [634, 264] width 48 height 11
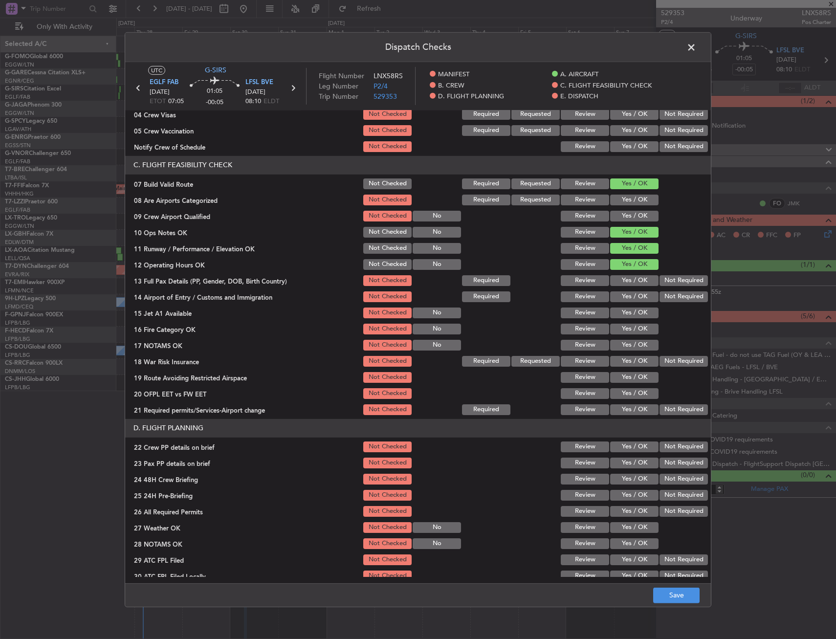
drag, startPoint x: 627, startPoint y: 278, endPoint x: 627, endPoint y: 303, distance: 24.5
click at [627, 280] on button "Yes / OK" at bounding box center [634, 280] width 48 height 11
click at [627, 303] on div "Yes / OK" at bounding box center [633, 297] width 49 height 14
click at [627, 316] on button "Yes / OK" at bounding box center [634, 313] width 48 height 11
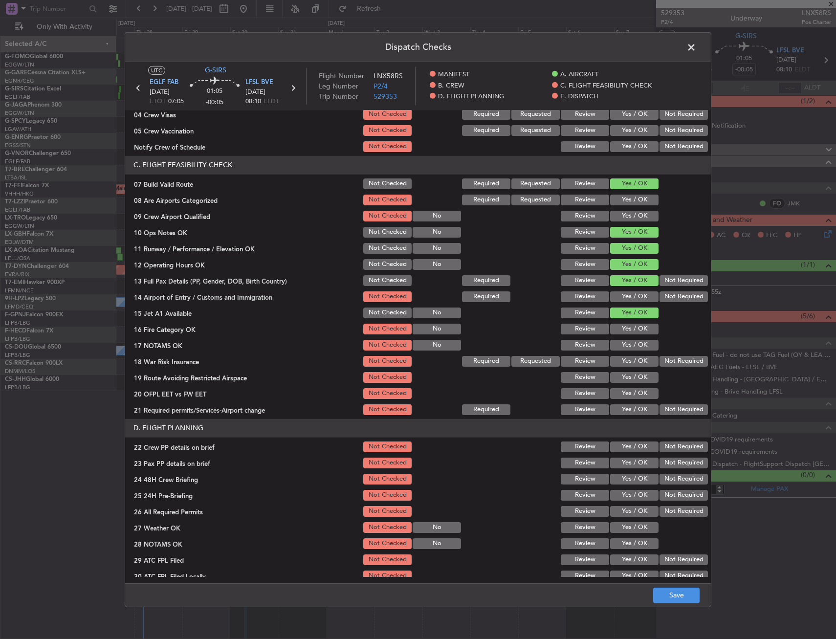
click at [626, 302] on button "Yes / OK" at bounding box center [634, 296] width 48 height 11
click at [626, 325] on button "Yes / OK" at bounding box center [634, 329] width 48 height 11
click at [626, 345] on button "Yes / OK" at bounding box center [634, 345] width 48 height 11
click at [660, 357] on button "Not Required" at bounding box center [684, 361] width 48 height 11
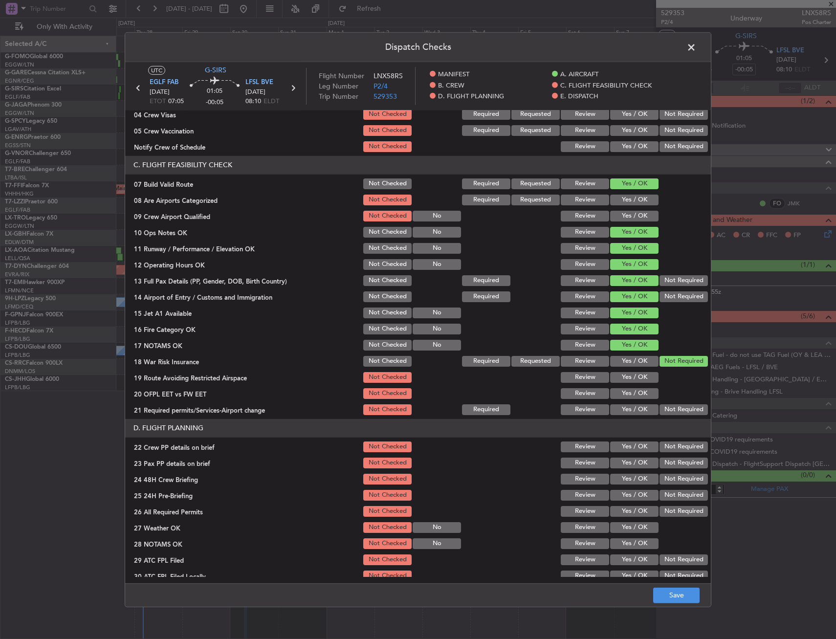
click at [641, 376] on button "Yes / OK" at bounding box center [634, 377] width 48 height 11
click at [635, 392] on button "Yes / OK" at bounding box center [634, 393] width 48 height 11
click at [634, 409] on button "Yes / OK" at bounding box center [634, 409] width 48 height 11
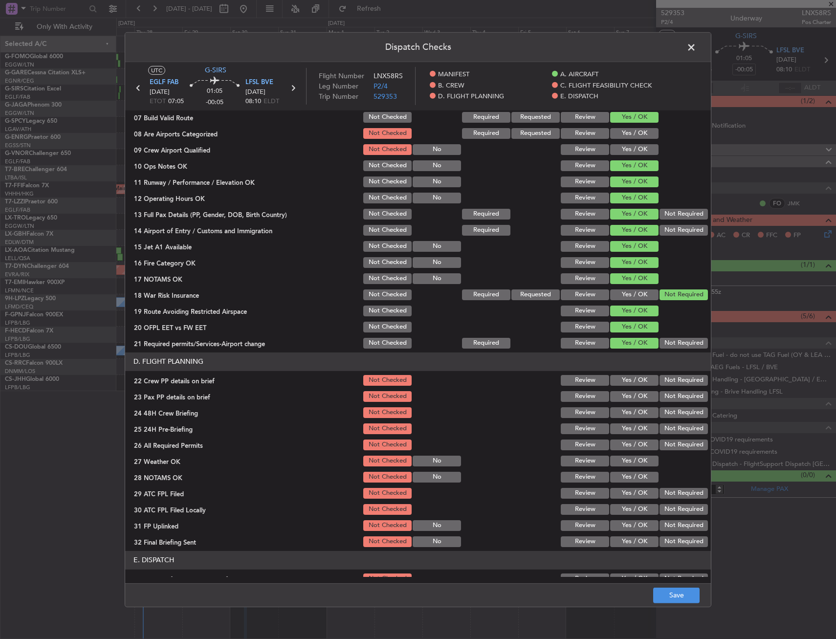
scroll to position [245, 0]
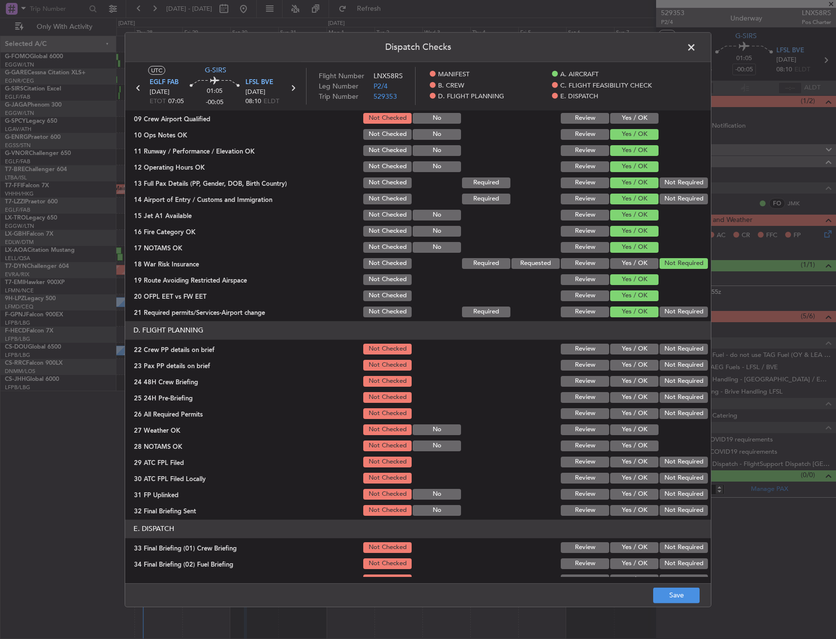
click at [624, 347] on button "Yes / OK" at bounding box center [634, 349] width 48 height 11
click at [624, 365] on button "Yes / OK" at bounding box center [634, 365] width 48 height 11
click at [624, 383] on button "Yes / OK" at bounding box center [634, 381] width 48 height 11
click at [668, 398] on button "Not Required" at bounding box center [684, 397] width 48 height 11
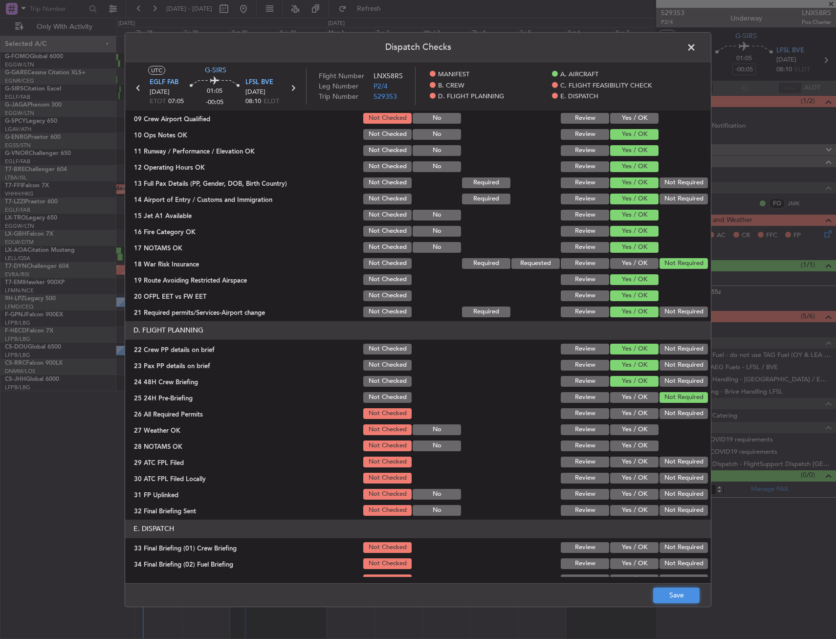
click at [674, 596] on button "Save" at bounding box center [676, 596] width 46 height 16
click at [696, 48] on span at bounding box center [696, 50] width 0 height 20
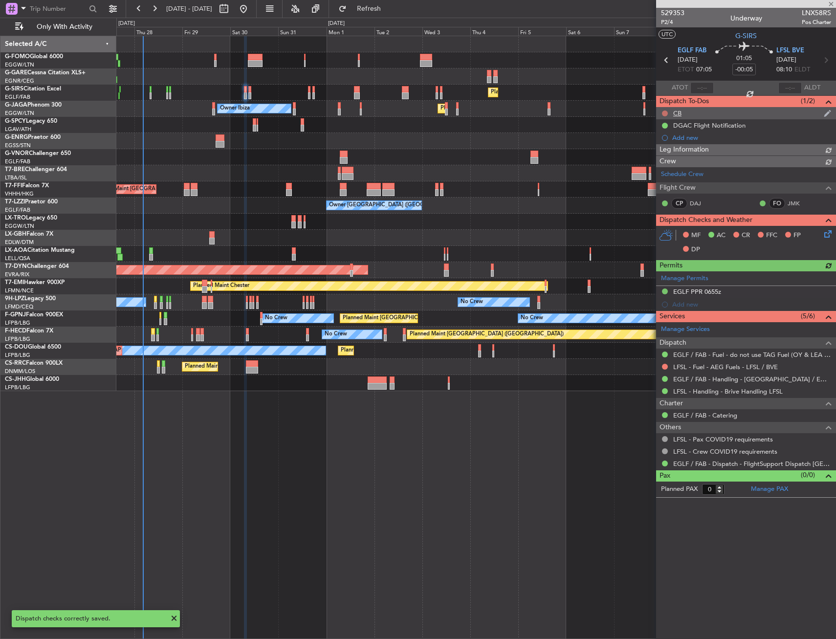
click at [665, 111] on button at bounding box center [665, 114] width 6 height 6
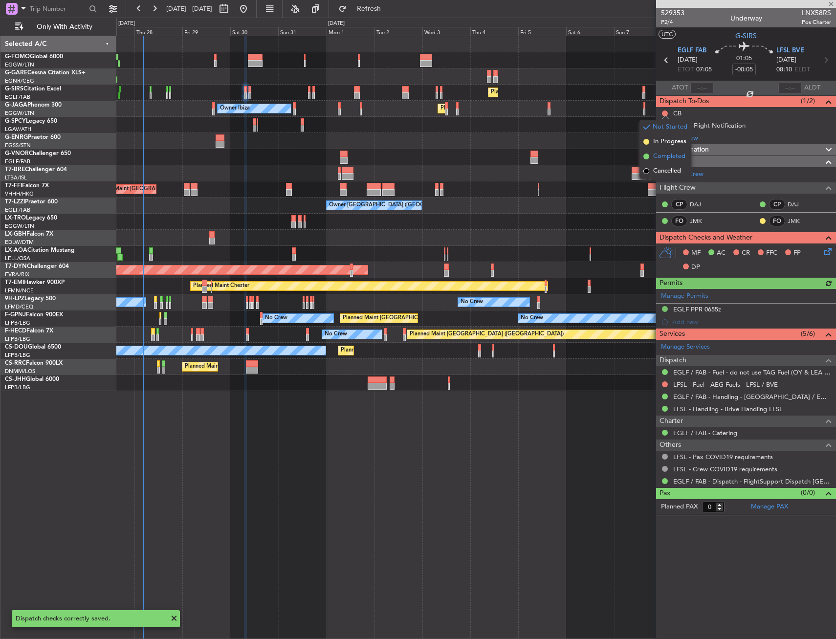
click at [661, 160] on span "Completed" at bounding box center [669, 157] width 32 height 10
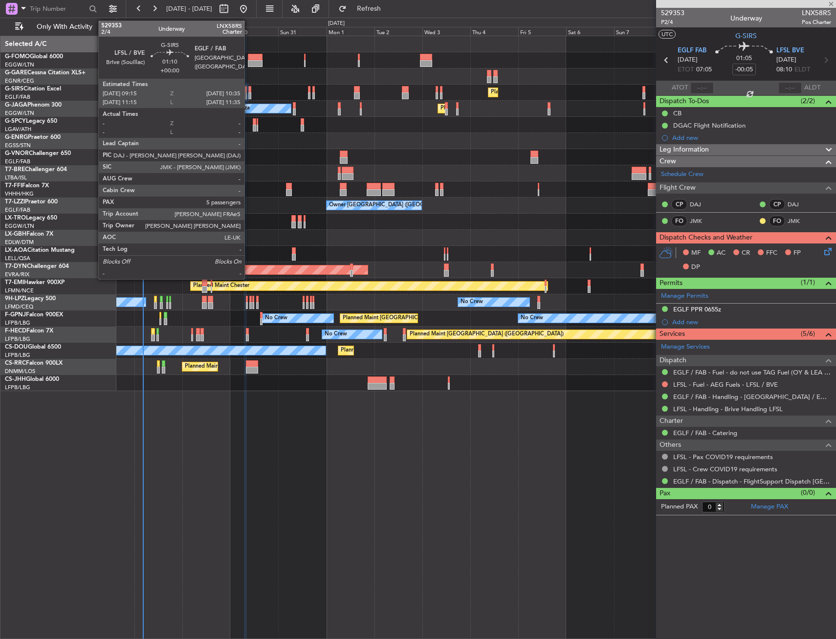
type input "+00:10"
type input "1"
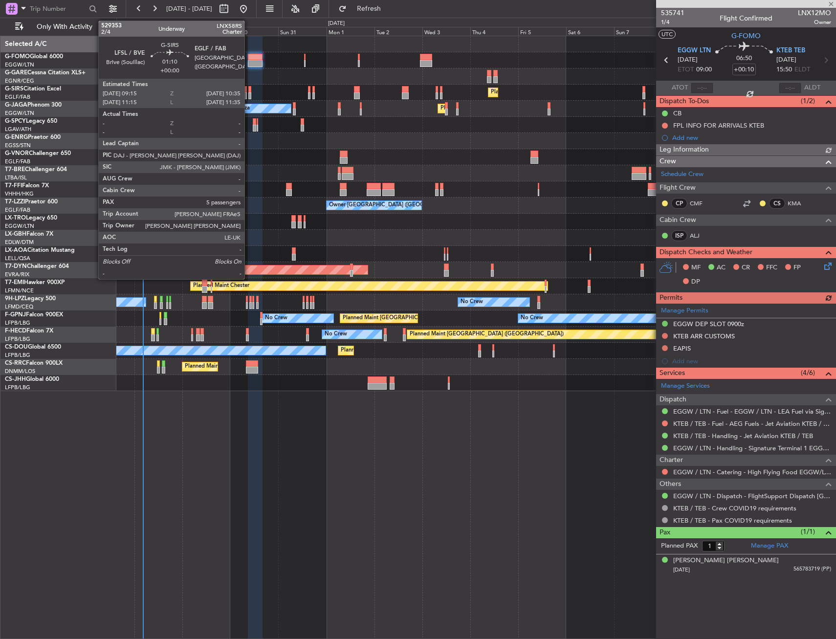
click at [249, 89] on div at bounding box center [249, 89] width 3 height 7
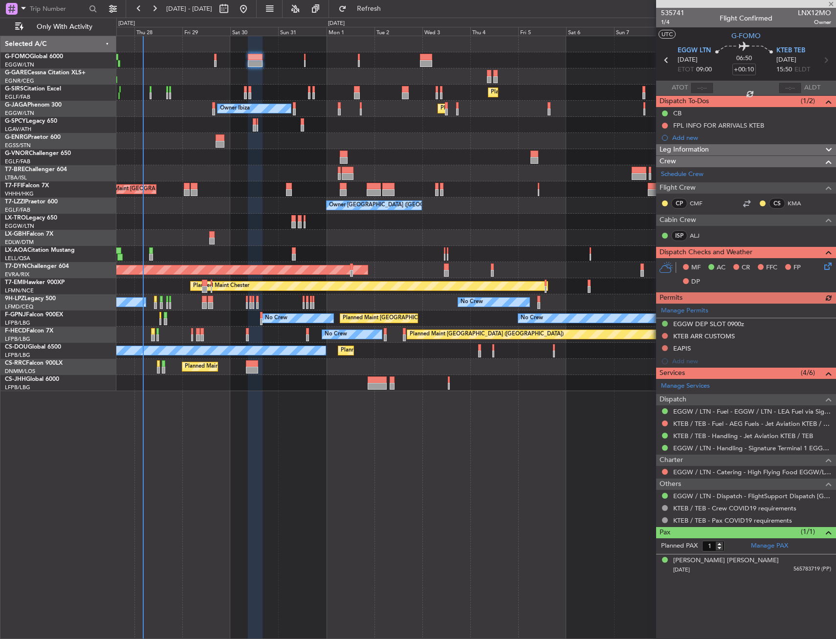
type input "5"
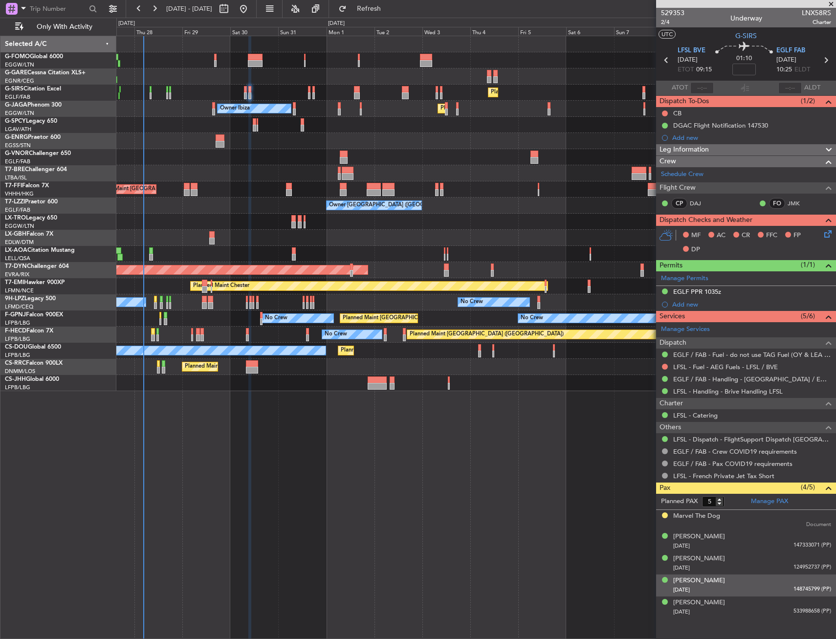
click at [709, 576] on div "Brenda Hoy 22/09/1970 148745799 (PP)" at bounding box center [752, 585] width 158 height 19
click at [700, 576] on div "Brenda Hoy" at bounding box center [699, 581] width 52 height 10
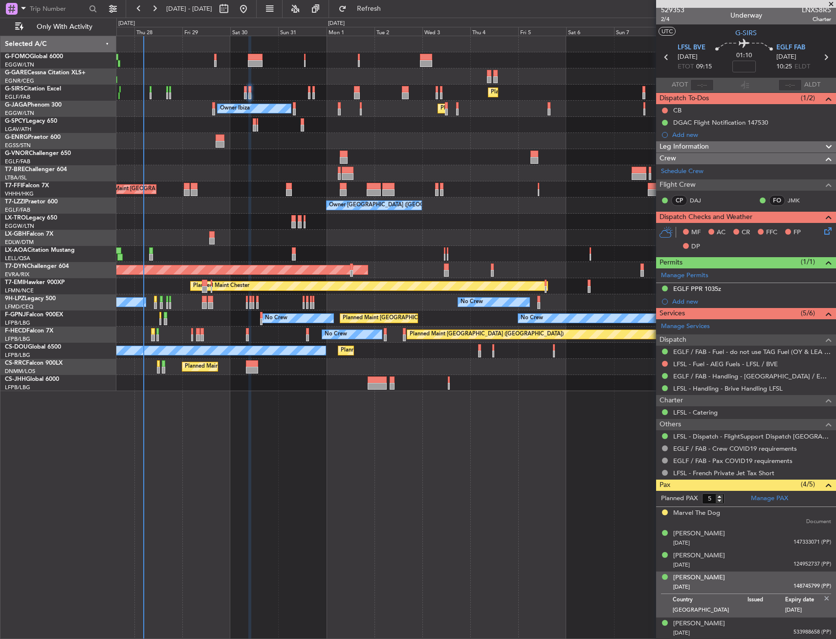
click at [823, 599] on img at bounding box center [827, 598] width 9 height 9
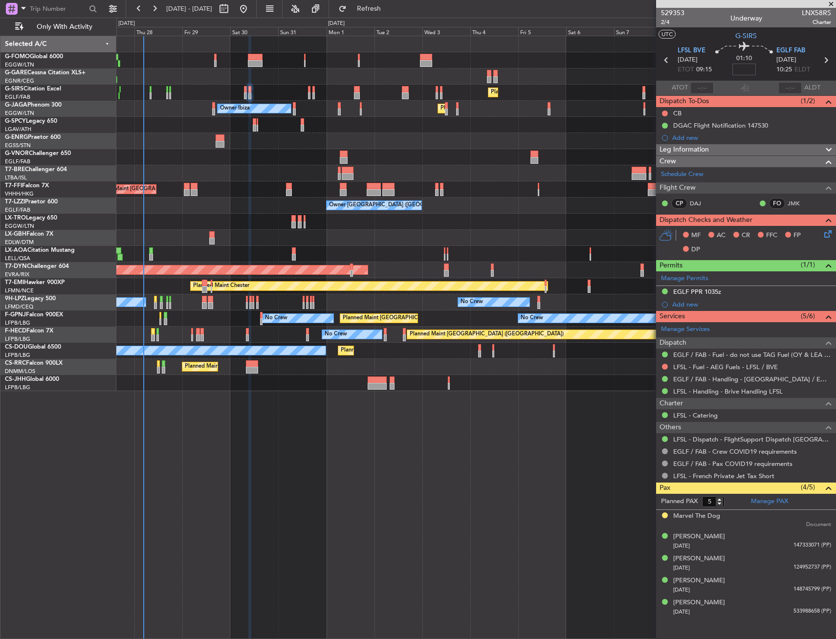
click at [743, 71] on input at bounding box center [744, 70] width 23 height 12
type input "+00:05"
click at [769, 145] on div "Leg Information" at bounding box center [746, 149] width 180 height 11
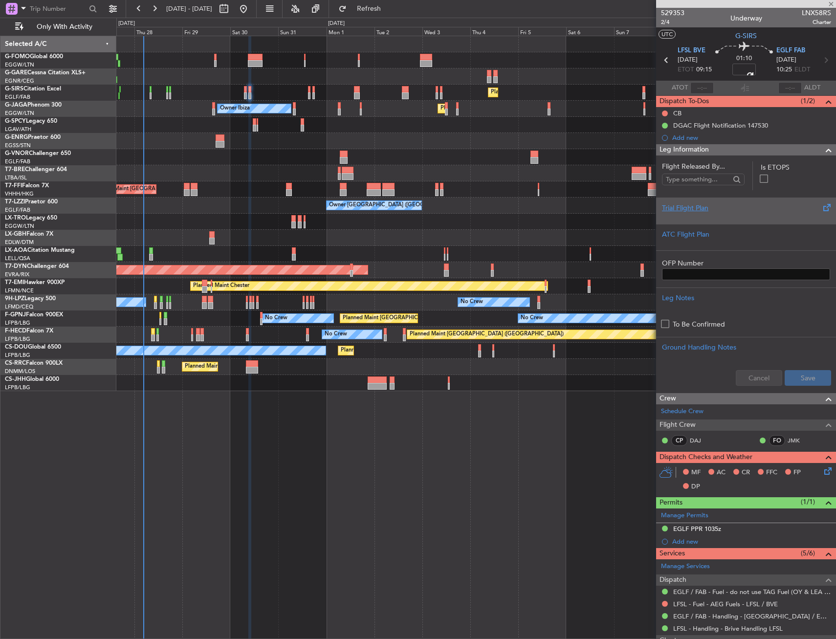
click at [731, 217] on div at bounding box center [746, 216] width 168 height 6
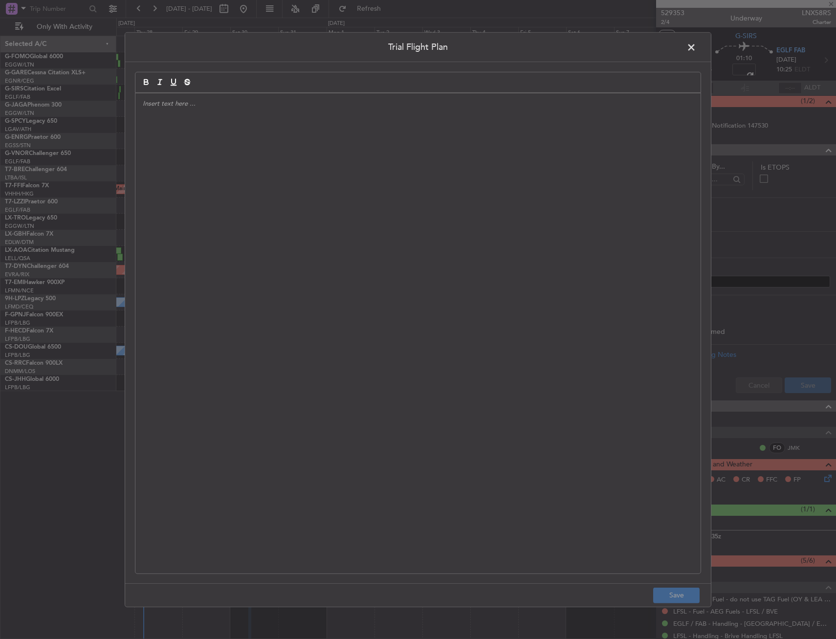
click at [391, 241] on div at bounding box center [417, 333] width 565 height 480
click at [273, 134] on div "APA // [DATE] // FCST" at bounding box center [417, 333] width 565 height 480
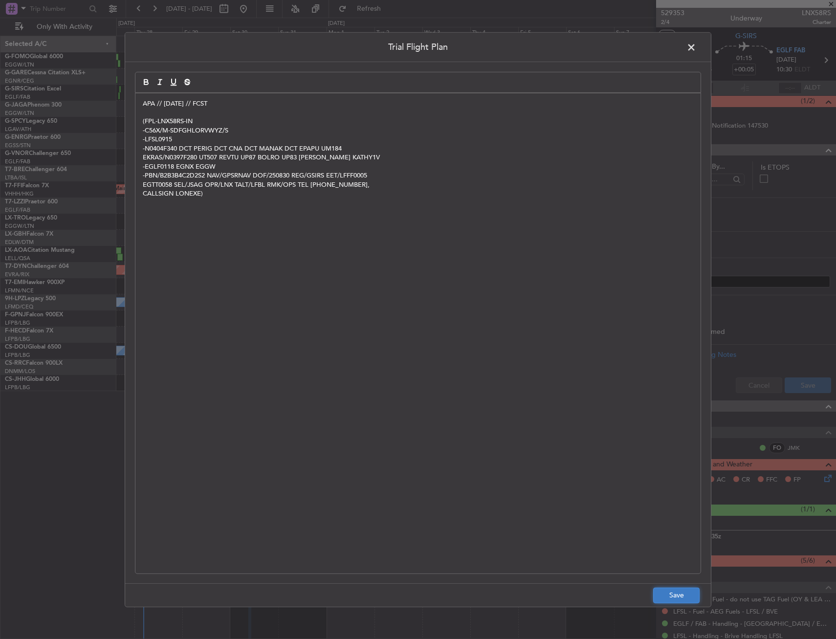
click at [676, 600] on button "Save" at bounding box center [676, 596] width 46 height 16
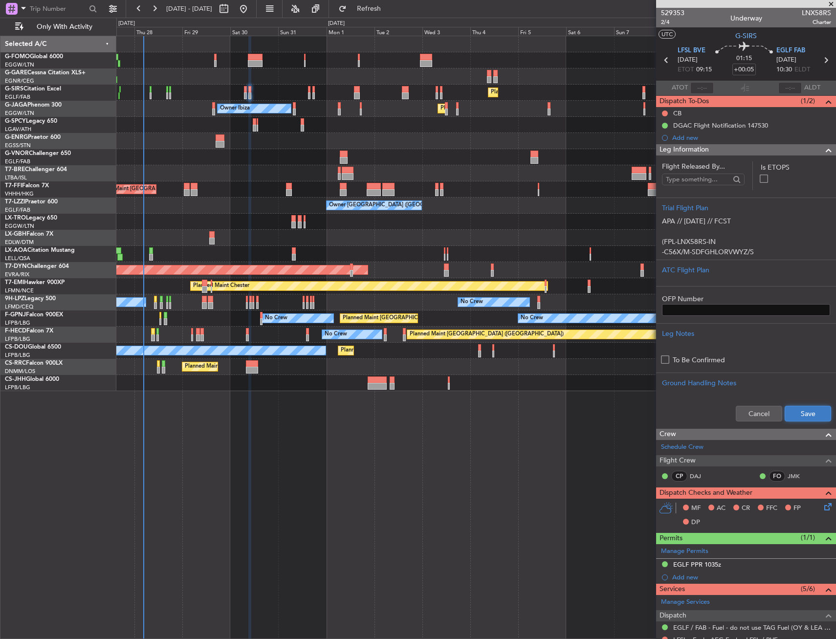
click at [796, 415] on button "Save" at bounding box center [808, 414] width 46 height 16
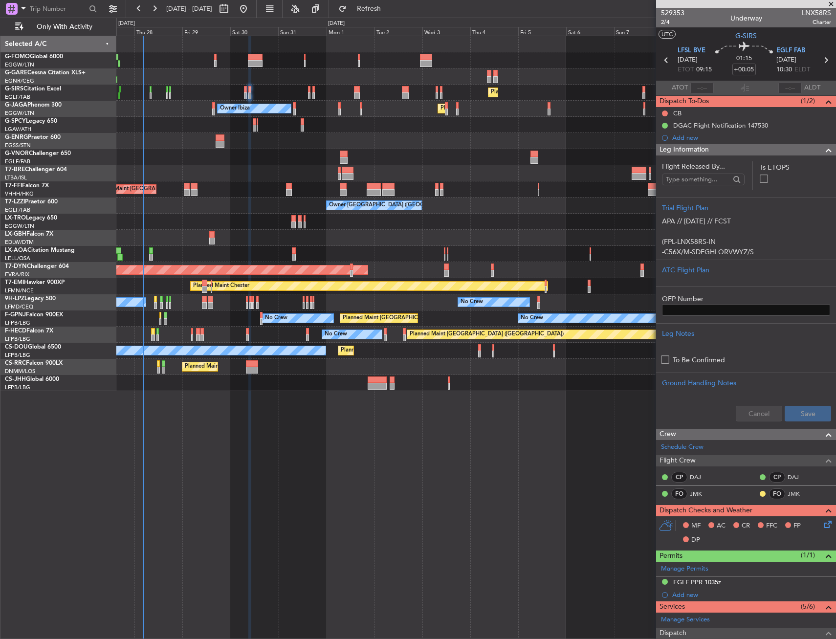
click at [802, 153] on div "Leg Information" at bounding box center [746, 149] width 180 height 11
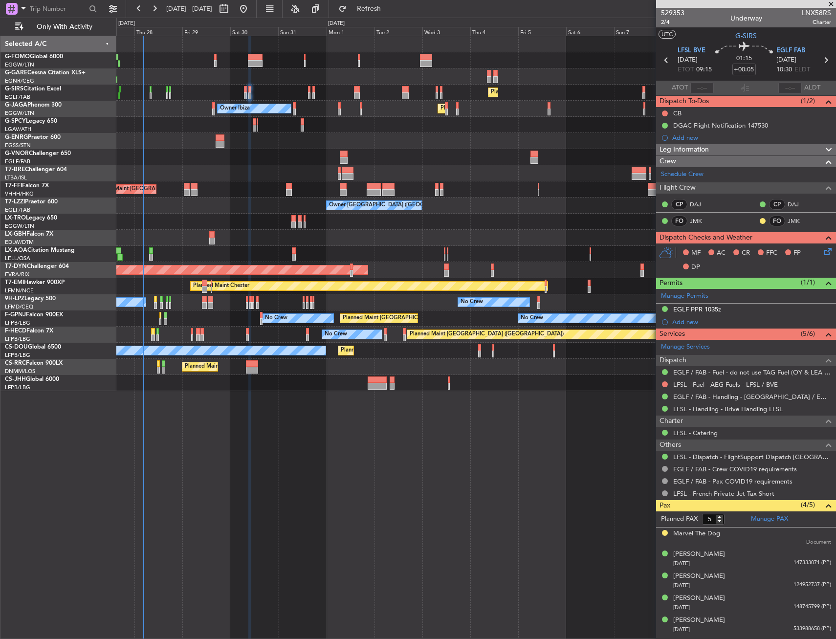
click at [666, 109] on div "CB" at bounding box center [746, 113] width 180 height 12
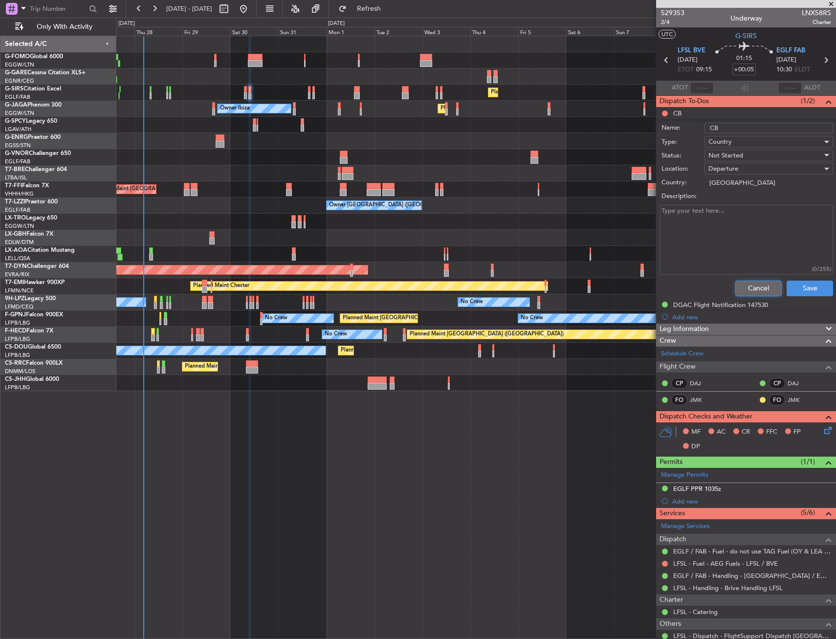
click at [759, 284] on button "Cancel" at bounding box center [758, 289] width 46 height 16
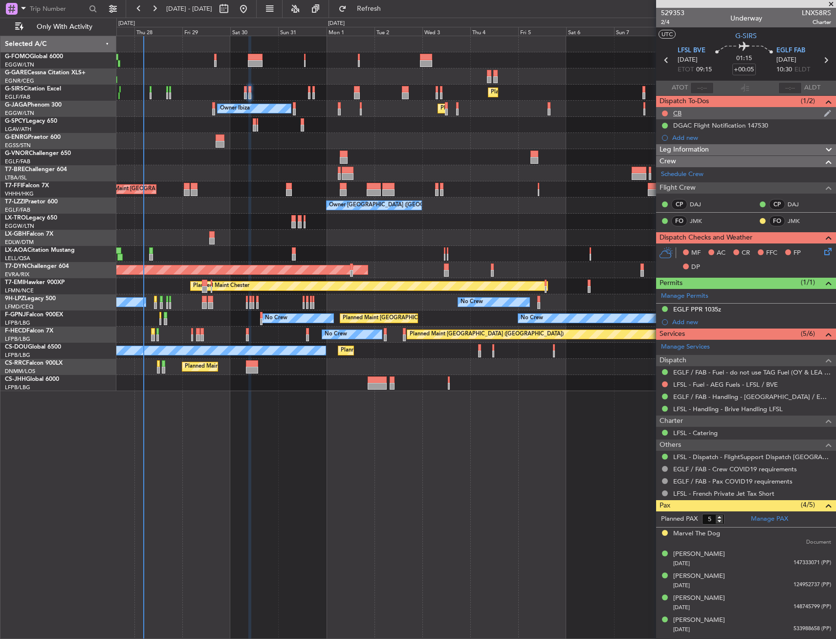
click at [668, 112] on div at bounding box center [665, 114] width 8 height 8
click at [667, 112] on button at bounding box center [665, 114] width 6 height 6
click at [674, 159] on span "Completed" at bounding box center [669, 157] width 32 height 10
click at [829, 250] on icon at bounding box center [827, 250] width 8 height 8
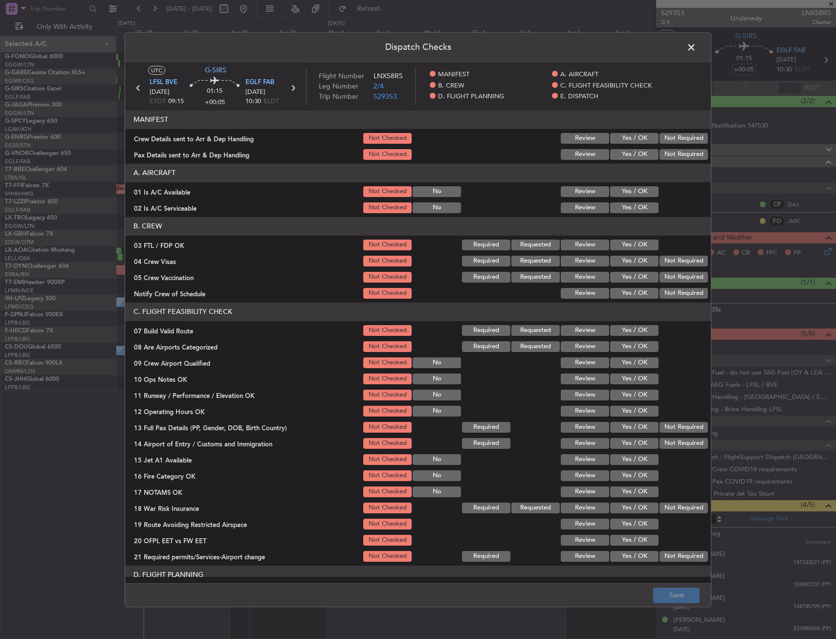
click at [634, 198] on div "Yes / OK" at bounding box center [633, 192] width 49 height 14
drag, startPoint x: 631, startPoint y: 202, endPoint x: 630, endPoint y: 195, distance: 7.9
click at [631, 202] on button "Yes / OK" at bounding box center [634, 207] width 48 height 11
click at [630, 195] on button "Yes / OK" at bounding box center [634, 191] width 48 height 11
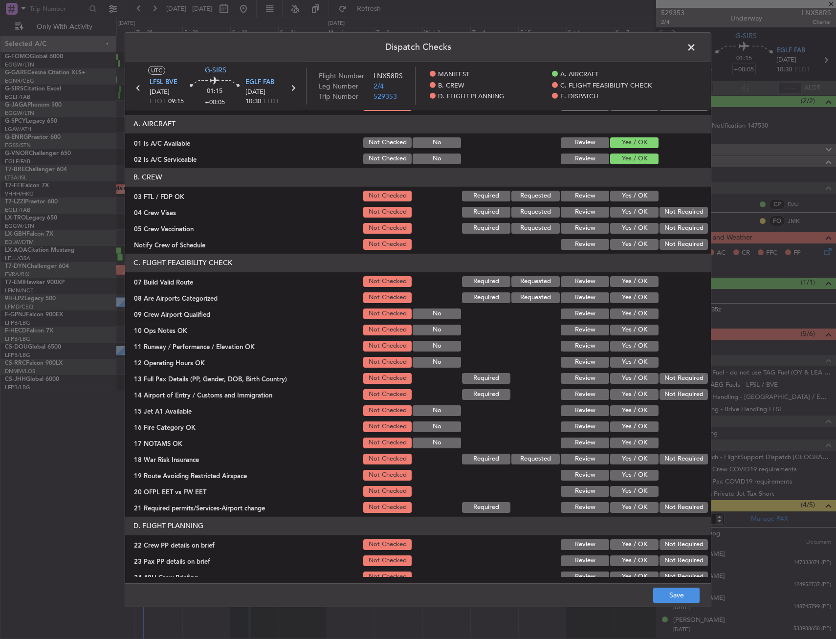
click at [629, 281] on button "Yes / OK" at bounding box center [634, 281] width 48 height 11
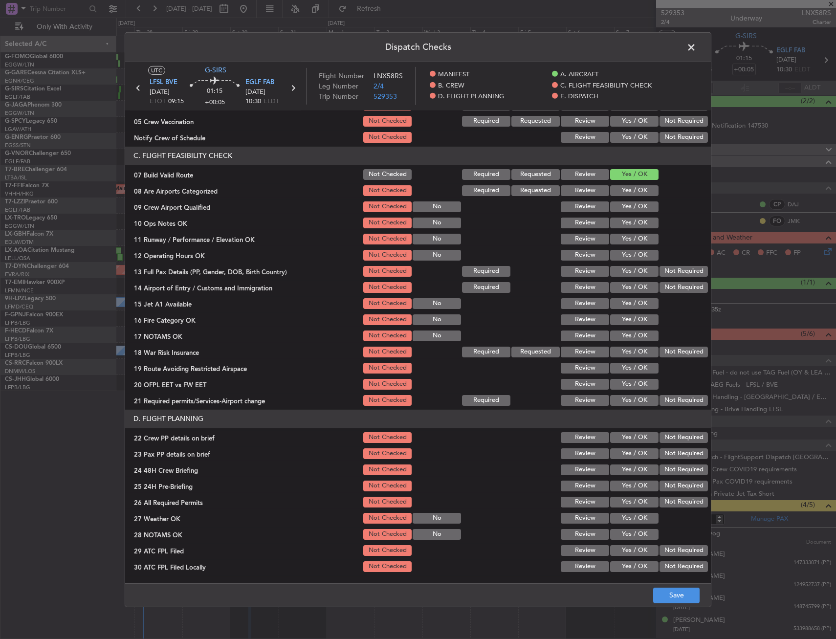
scroll to position [196, 0]
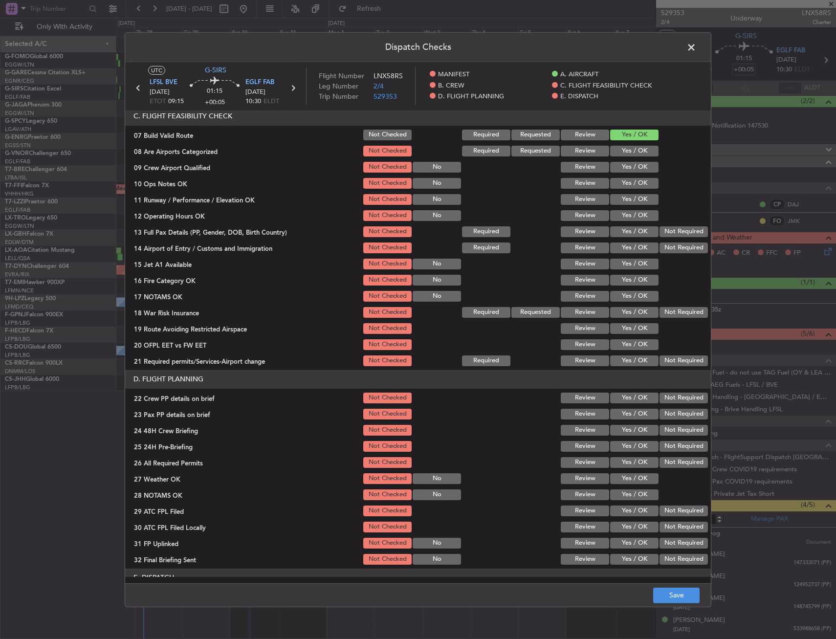
click at [615, 190] on div "Yes / OK" at bounding box center [633, 184] width 49 height 14
click at [617, 182] on button "Yes / OK" at bounding box center [634, 183] width 48 height 11
click at [619, 200] on button "Yes / OK" at bounding box center [634, 199] width 48 height 11
click at [619, 210] on button "Yes / OK" at bounding box center [634, 215] width 48 height 11
click at [620, 225] on div "Yes / OK" at bounding box center [633, 232] width 49 height 14
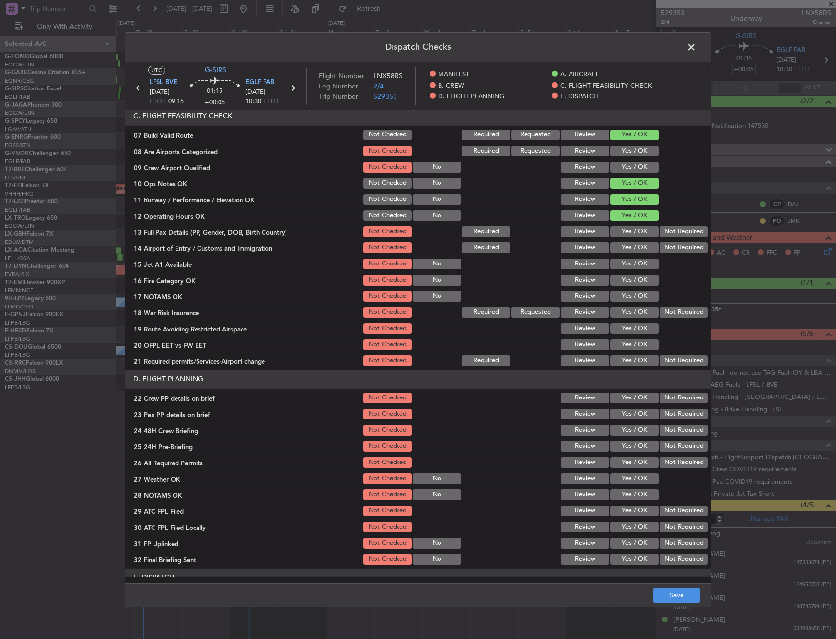
click at [676, 230] on button "Not Required" at bounding box center [684, 231] width 48 height 11
click at [627, 233] on button "Yes / OK" at bounding box center [634, 231] width 48 height 11
click at [626, 246] on button "Yes / OK" at bounding box center [634, 248] width 48 height 11
click at [626, 262] on button "Yes / OK" at bounding box center [634, 264] width 48 height 11
click at [627, 280] on button "Yes / OK" at bounding box center [634, 280] width 48 height 11
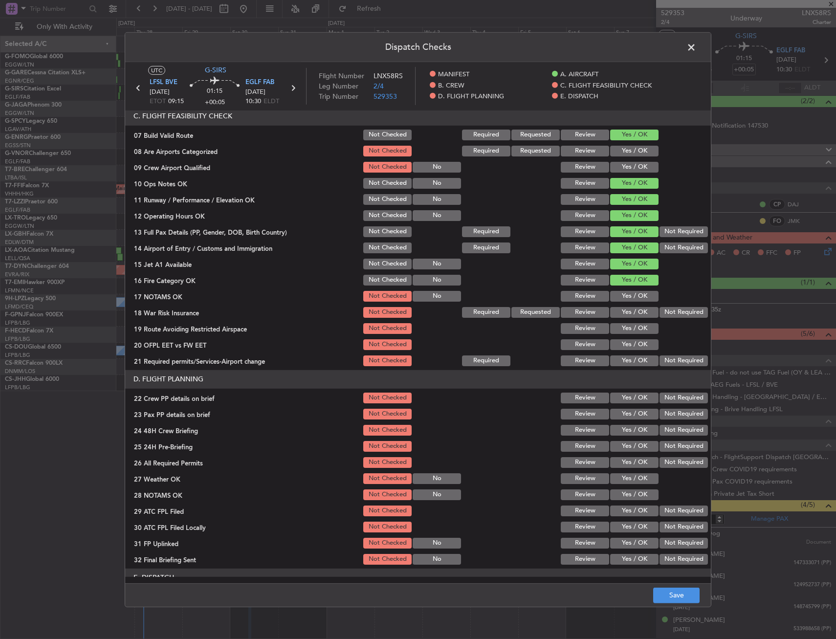
click at [624, 293] on button "Yes / OK" at bounding box center [634, 296] width 48 height 11
click at [660, 312] on button "Not Required" at bounding box center [684, 312] width 48 height 11
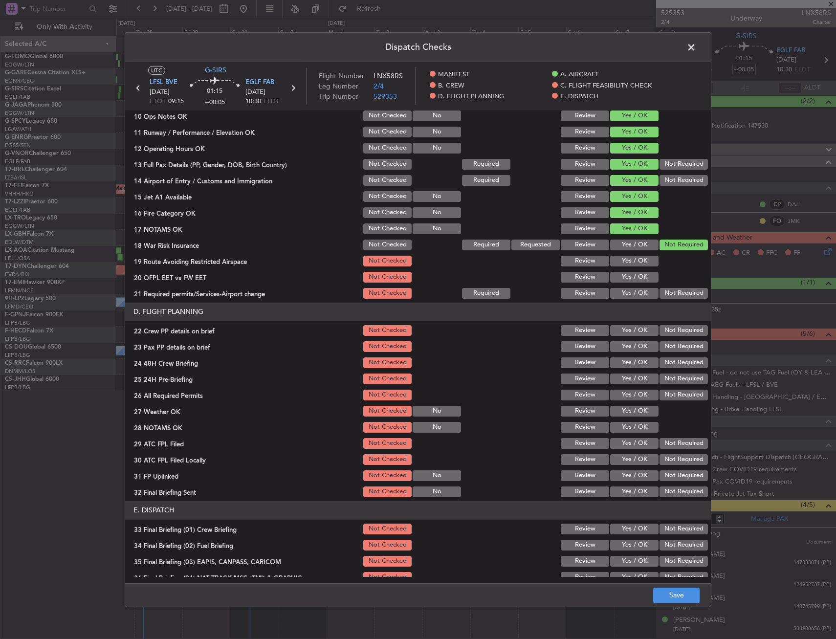
scroll to position [293, 0]
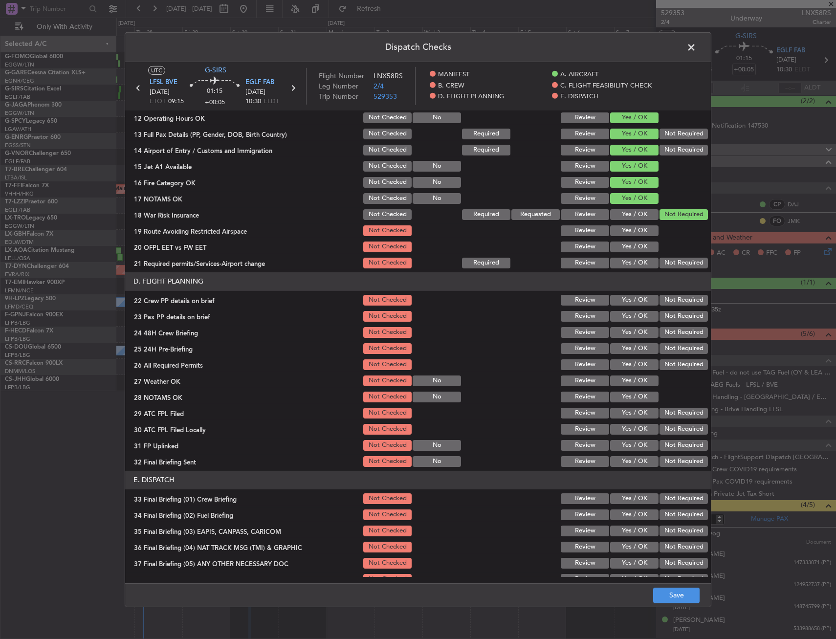
click at [628, 258] on button "Yes / OK" at bounding box center [634, 263] width 48 height 11
drag, startPoint x: 626, startPoint y: 245, endPoint x: 625, endPoint y: 236, distance: 8.9
click at [626, 244] on button "Yes / OK" at bounding box center [634, 247] width 48 height 11
click at [625, 234] on button "Yes / OK" at bounding box center [634, 230] width 48 height 11
drag, startPoint x: 628, startPoint y: 300, endPoint x: 624, endPoint y: 316, distance: 16.5
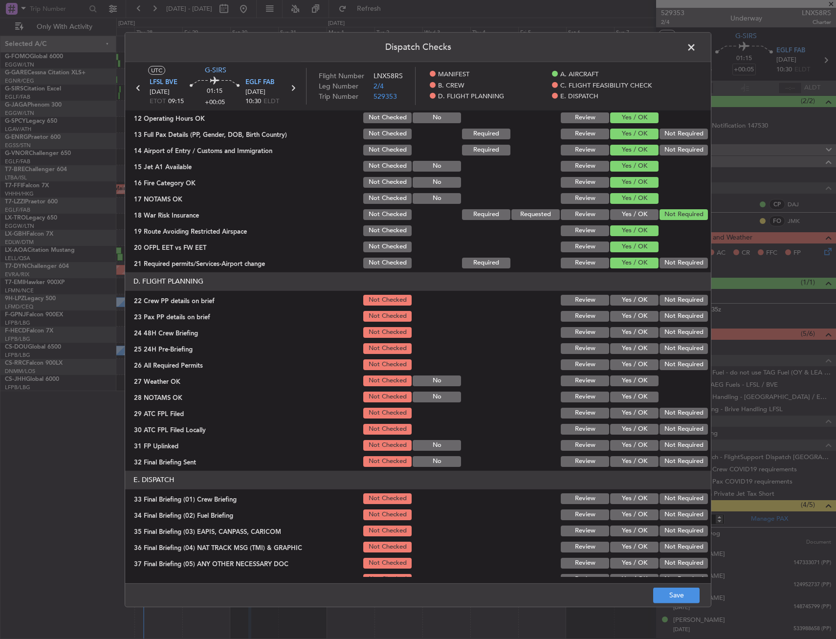
click at [627, 300] on button "Yes / OK" at bounding box center [634, 300] width 48 height 11
click at [624, 316] on button "Yes / OK" at bounding box center [634, 316] width 48 height 11
click at [624, 329] on button "Yes / OK" at bounding box center [634, 332] width 48 height 11
click at [627, 346] on button "Yes / OK" at bounding box center [634, 348] width 48 height 11
click at [627, 359] on button "Yes / OK" at bounding box center [634, 364] width 48 height 11
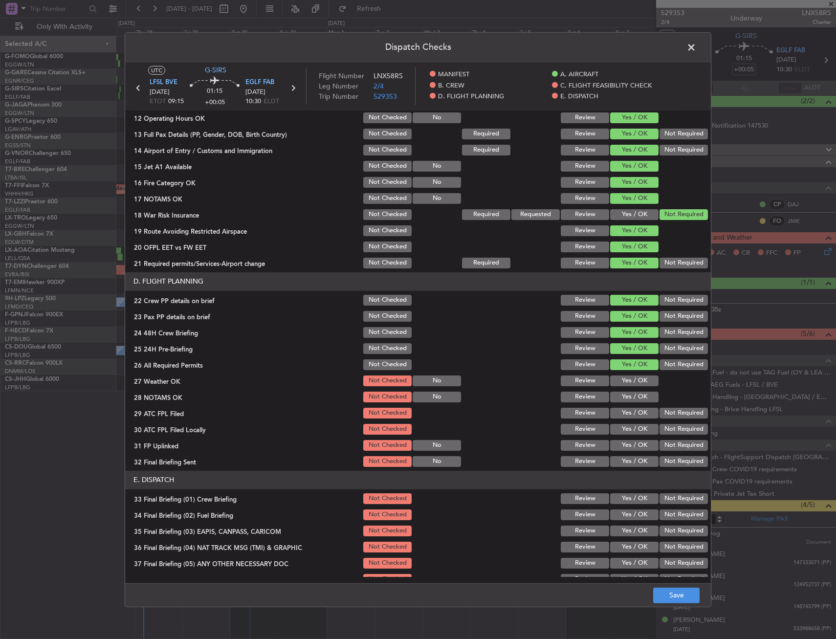
click at [628, 379] on button "Yes / OK" at bounding box center [634, 381] width 48 height 11
drag, startPoint x: 626, startPoint y: 395, endPoint x: 630, endPoint y: 406, distance: 11.9
click at [627, 398] on button "Yes / OK" at bounding box center [634, 397] width 48 height 11
click at [631, 407] on div "Yes / OK" at bounding box center [633, 413] width 49 height 14
click at [628, 415] on button "Yes / OK" at bounding box center [634, 413] width 48 height 11
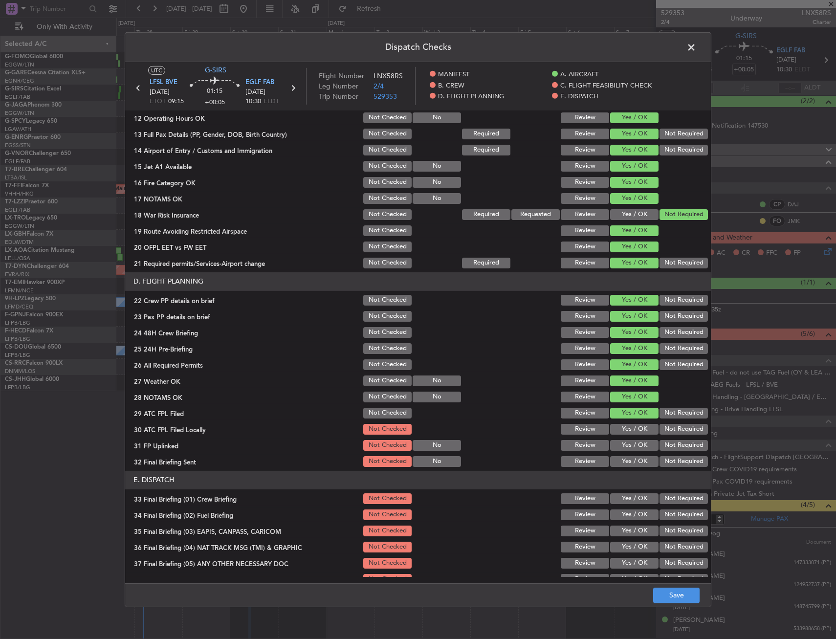
drag, startPoint x: 666, startPoint y: 432, endPoint x: 638, endPoint y: 441, distance: 28.9
click at [665, 433] on button "Not Required" at bounding box center [684, 429] width 48 height 11
drag, startPoint x: 636, startPoint y: 442, endPoint x: 629, endPoint y: 455, distance: 15.3
click at [633, 444] on button "Yes / OK" at bounding box center [634, 445] width 48 height 11
click at [628, 460] on button "Yes / OK" at bounding box center [634, 461] width 48 height 11
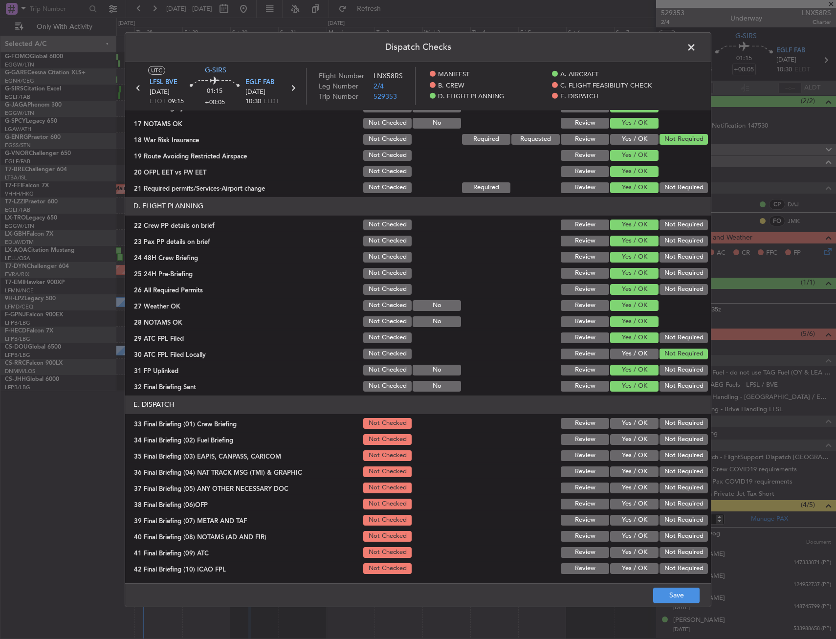
scroll to position [391, 0]
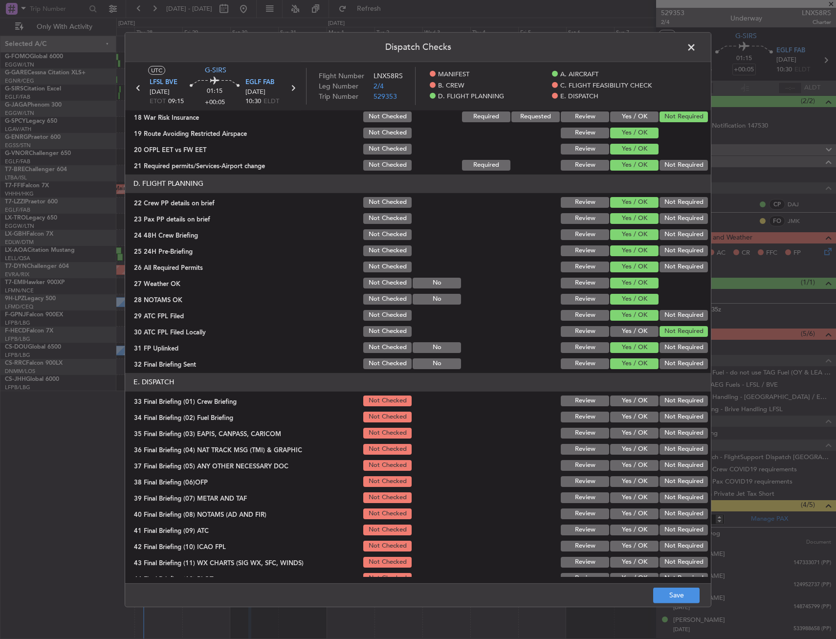
click at [631, 401] on button "Yes / OK" at bounding box center [634, 401] width 48 height 11
drag, startPoint x: 622, startPoint y: 420, endPoint x: 623, endPoint y: 432, distance: 11.8
click at [621, 420] on button "Yes / OK" at bounding box center [634, 417] width 48 height 11
click at [623, 432] on button "Yes / OK" at bounding box center [634, 433] width 48 height 11
click at [681, 458] on section "E. DISPATCH 33 Final Briefing (01) Crew Briefing Not Checked Review Yes / OK No…" at bounding box center [418, 479] width 586 height 212
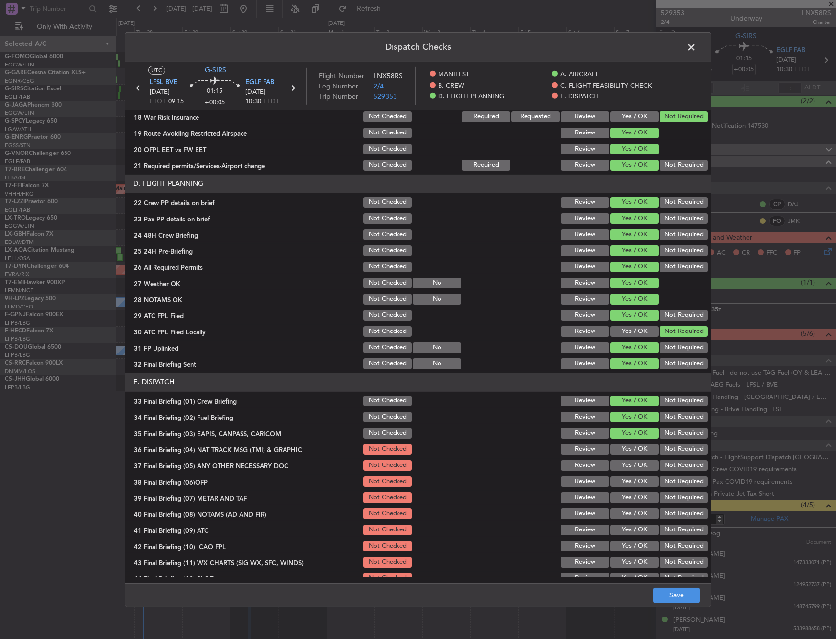
click at [674, 448] on button "Not Required" at bounding box center [684, 449] width 48 height 11
click at [674, 596] on button "Save" at bounding box center [676, 596] width 46 height 16
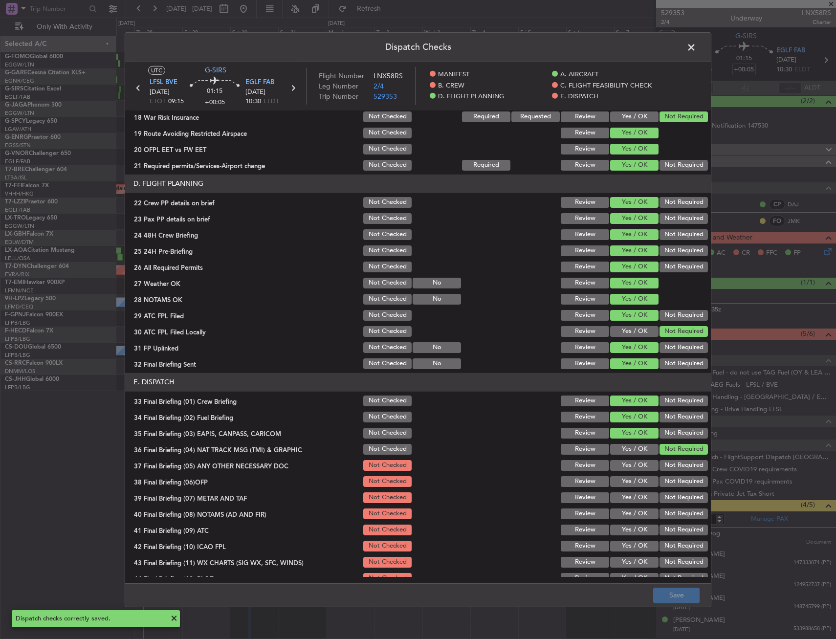
click at [696, 45] on span at bounding box center [696, 50] width 0 height 20
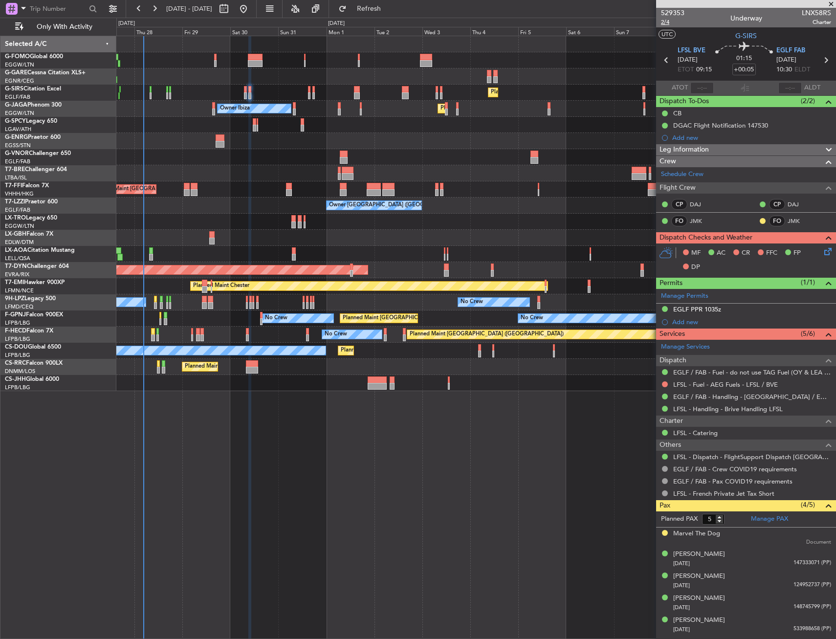
click at [667, 23] on span "2/4" at bounding box center [672, 22] width 23 height 8
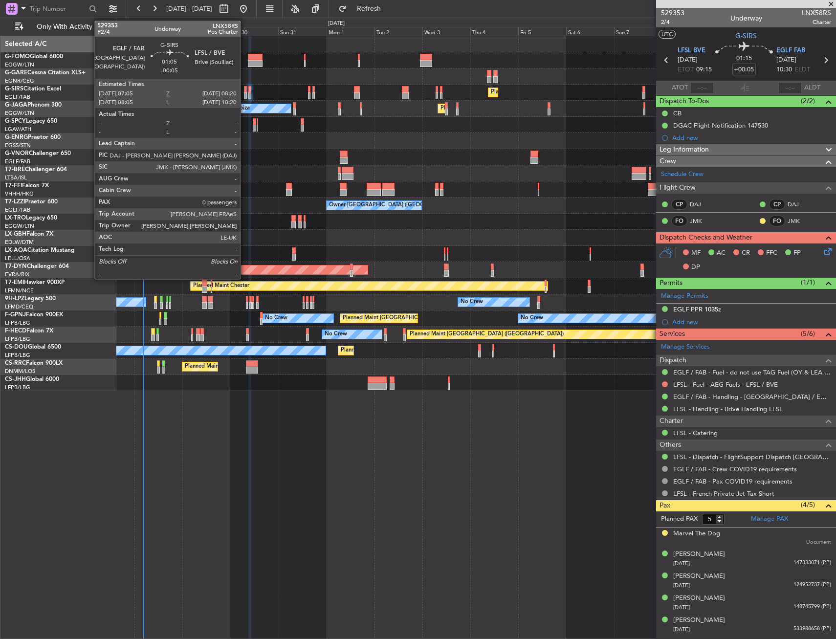
click at [245, 92] on div at bounding box center [245, 89] width 3 height 7
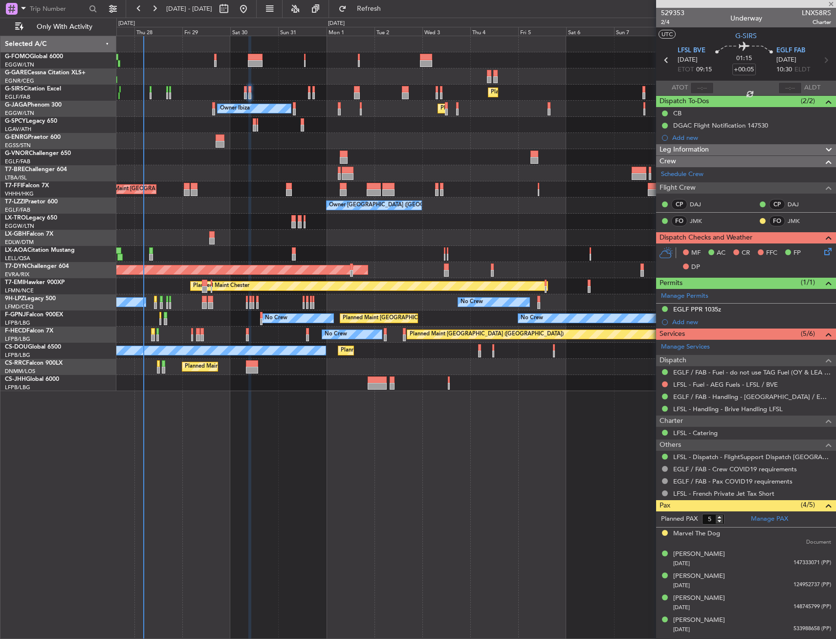
type input "-00:05"
type input "0"
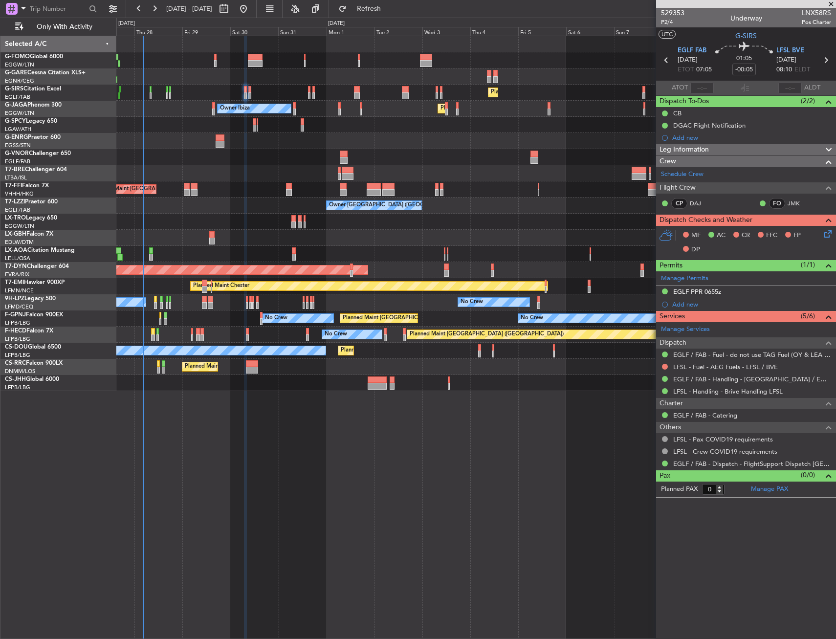
click at [720, 152] on div "Leg Information" at bounding box center [746, 149] width 180 height 11
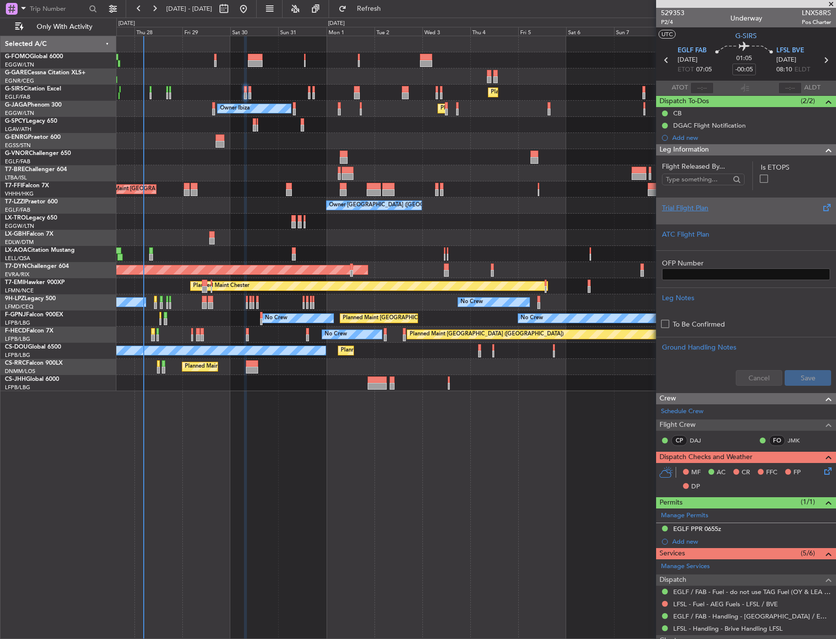
click at [713, 212] on div "Trial Flight Plan" at bounding box center [746, 208] width 168 height 10
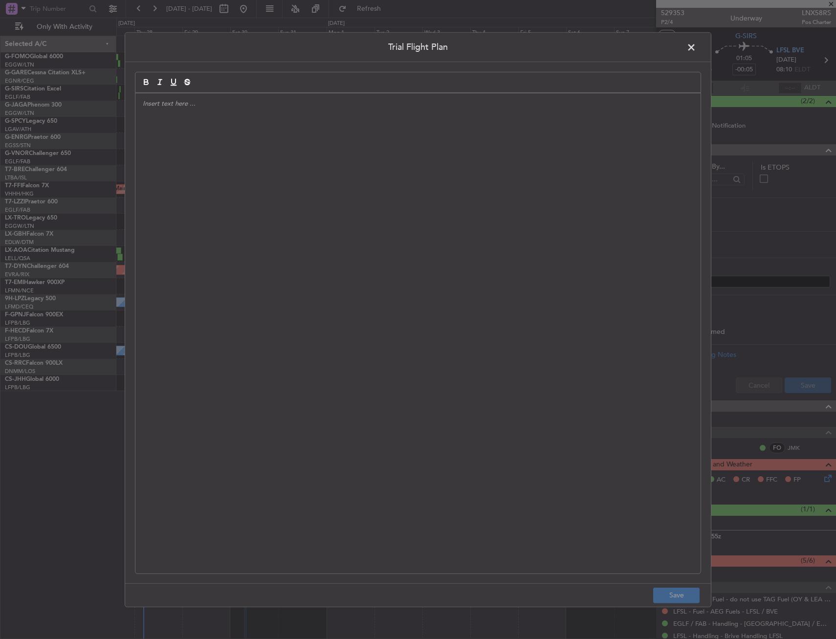
click at [352, 203] on div at bounding box center [417, 333] width 565 height 480
paste div
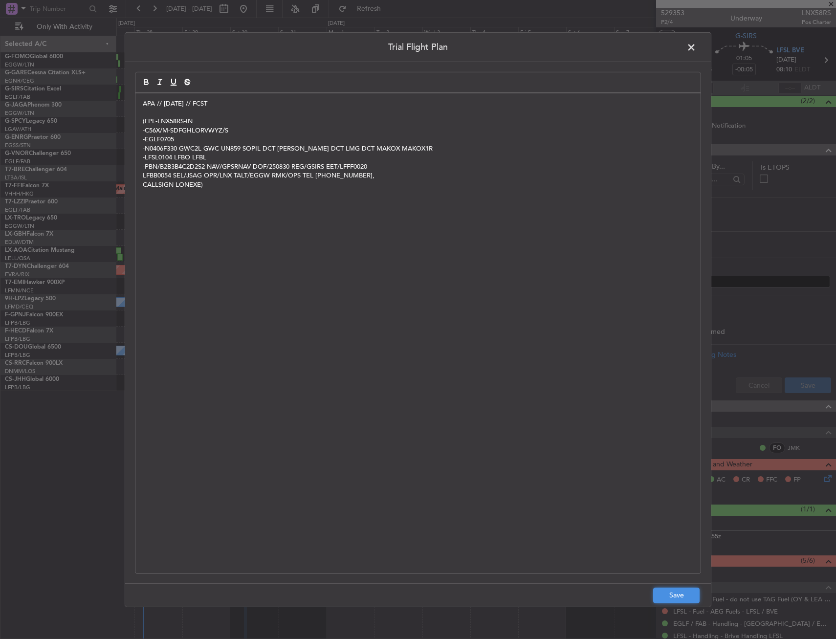
drag, startPoint x: 680, startPoint y: 600, endPoint x: 693, endPoint y: 583, distance: 21.6
click at [681, 600] on button "Save" at bounding box center [676, 596] width 46 height 16
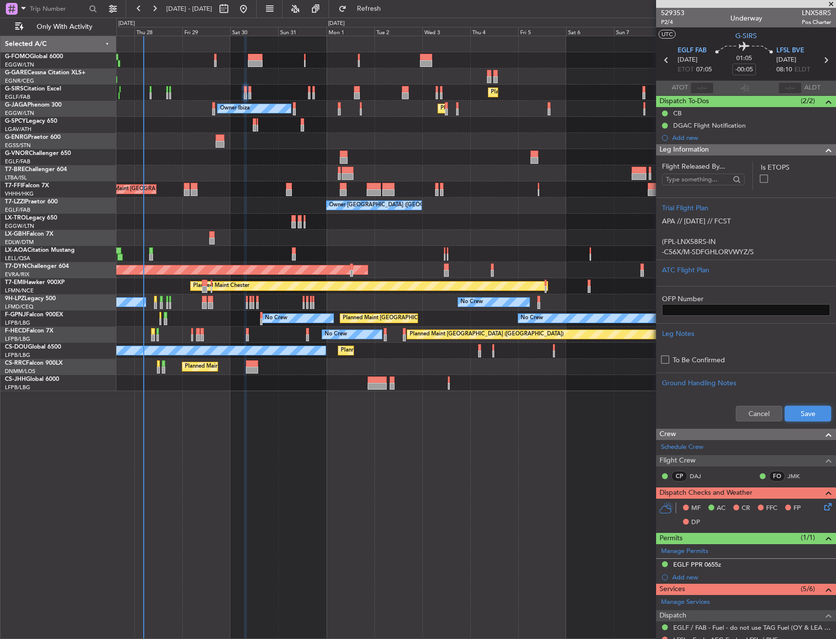
click at [802, 416] on button "Save" at bounding box center [808, 414] width 46 height 16
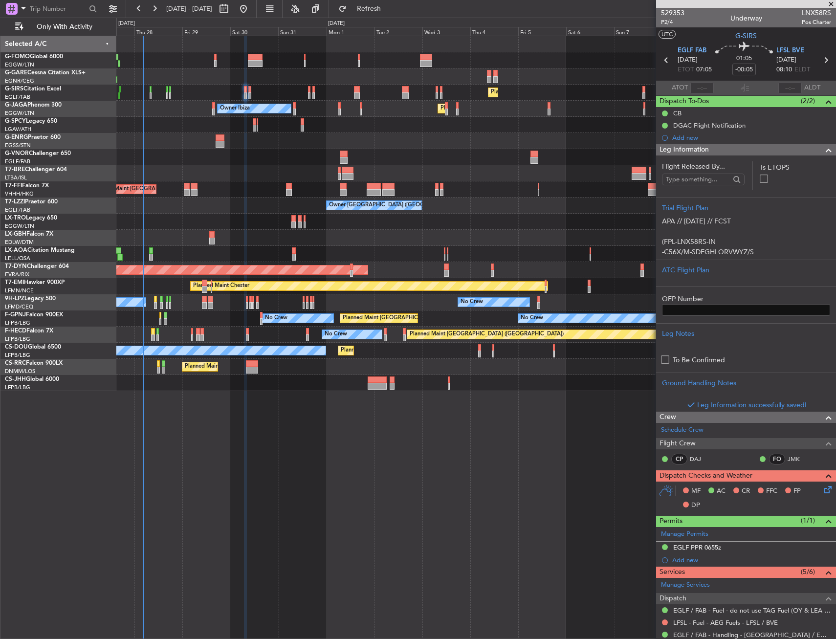
click at [823, 151] on span at bounding box center [829, 150] width 12 height 12
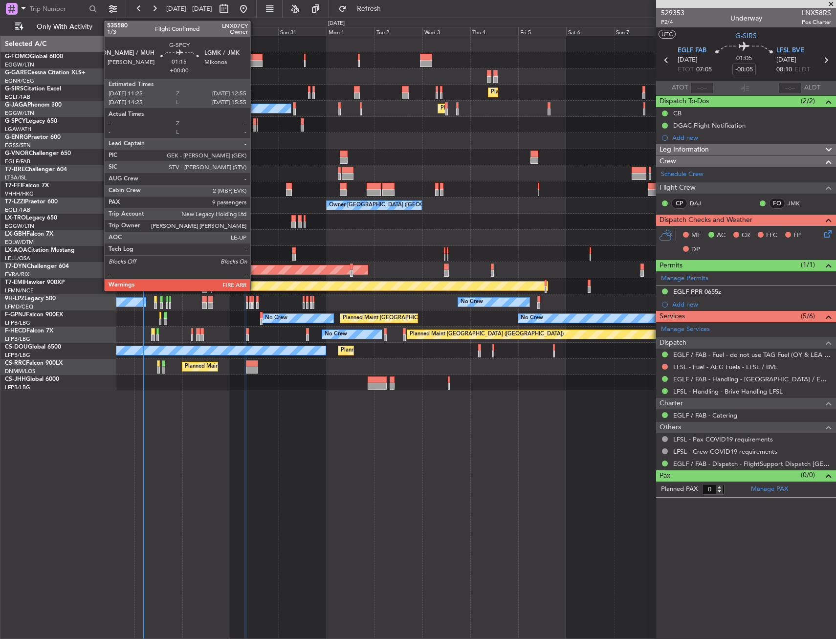
click at [255, 122] on div at bounding box center [254, 121] width 3 height 7
type input "9"
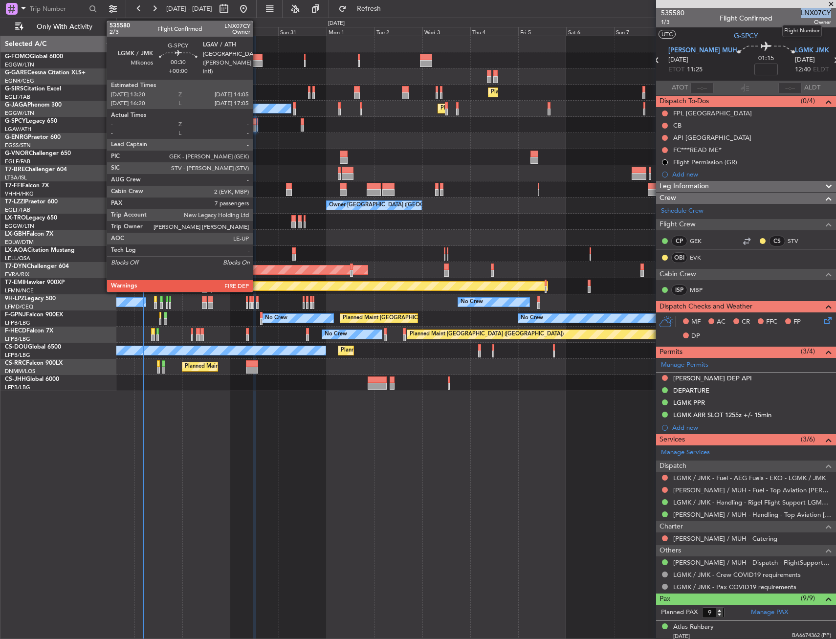
drag, startPoint x: 795, startPoint y: 12, endPoint x: 823, endPoint y: 8, distance: 28.6
click at [823, 8] on span "LNX07CY" at bounding box center [816, 13] width 30 height 10
copy span "LNX07CY"
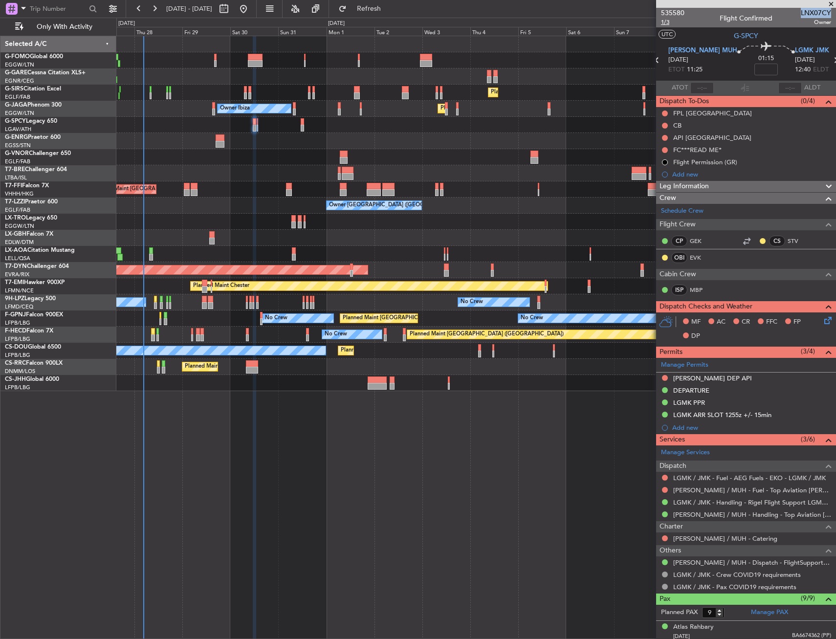
click at [667, 22] on span "1/3" at bounding box center [672, 22] width 23 height 8
click at [755, 69] on input at bounding box center [766, 70] width 23 height 12
click at [795, 66] on span "12:40" at bounding box center [803, 70] width 16 height 10
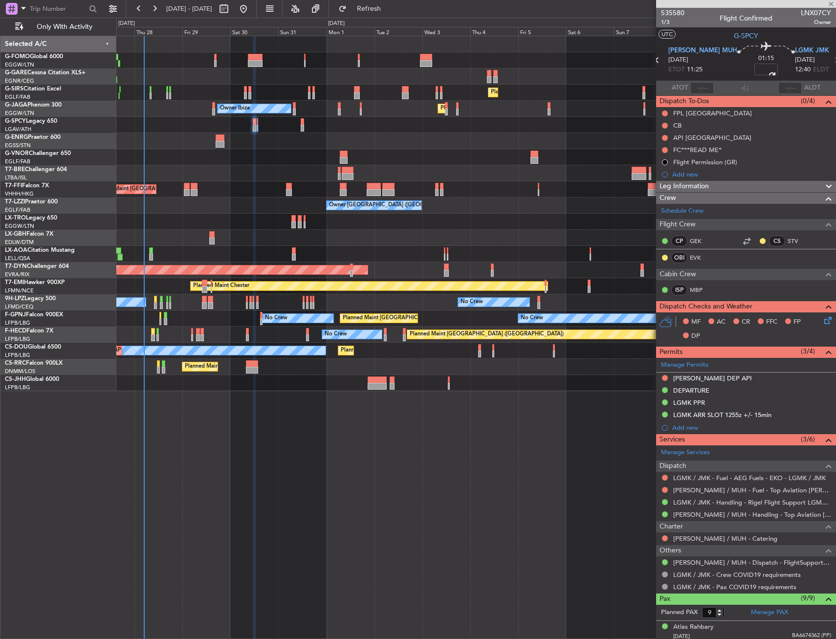
click at [762, 71] on div "01:15 -00:00" at bounding box center [766, 60] width 58 height 36
click at [761, 69] on div "01:15 015" at bounding box center [766, 60] width 58 height 36
click at [755, 69] on input "+00:15" at bounding box center [766, 70] width 23 height 12
click at [757, 59] on div "01:30 -15" at bounding box center [766, 60] width 58 height 36
type input "-00:15"
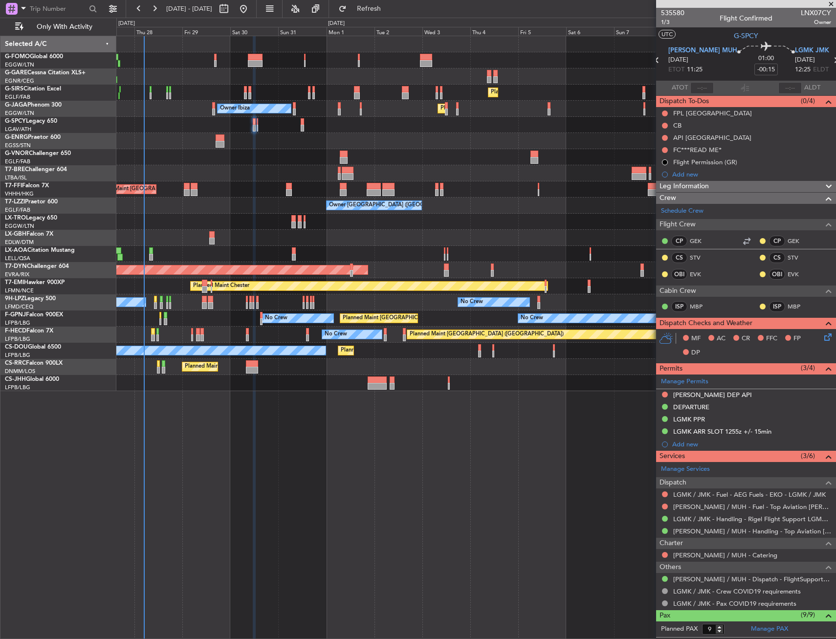
click at [697, 187] on span "Leg Information" at bounding box center [684, 186] width 49 height 11
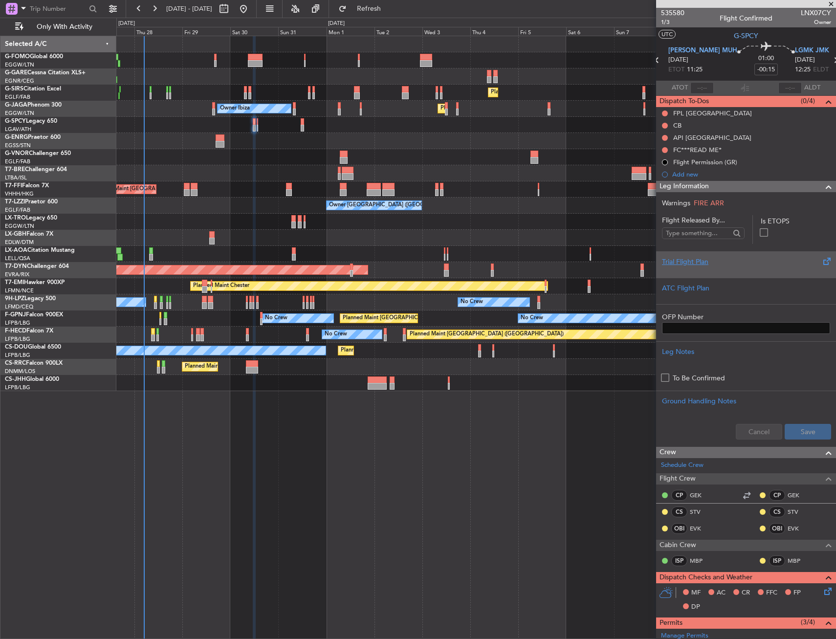
click at [686, 268] on div at bounding box center [746, 270] width 168 height 6
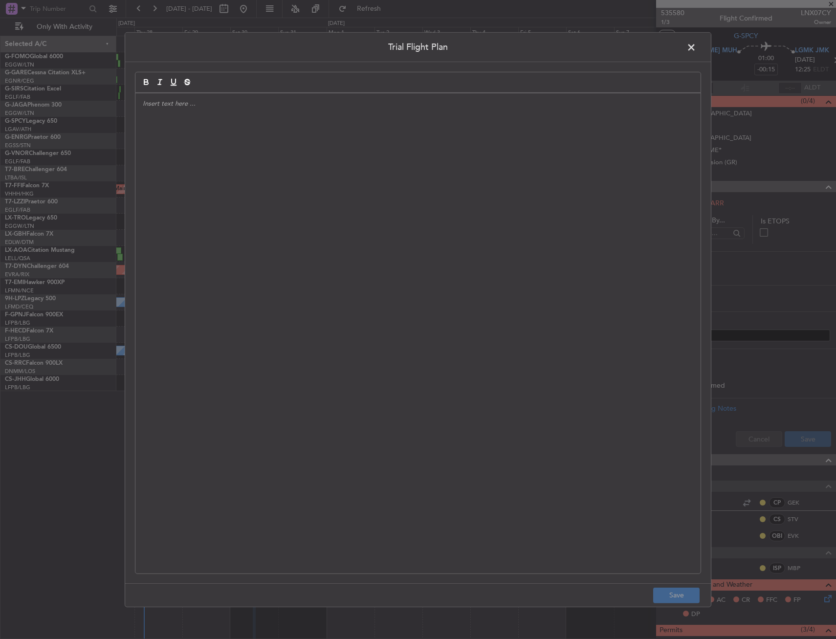
click at [272, 190] on div at bounding box center [417, 333] width 565 height 480
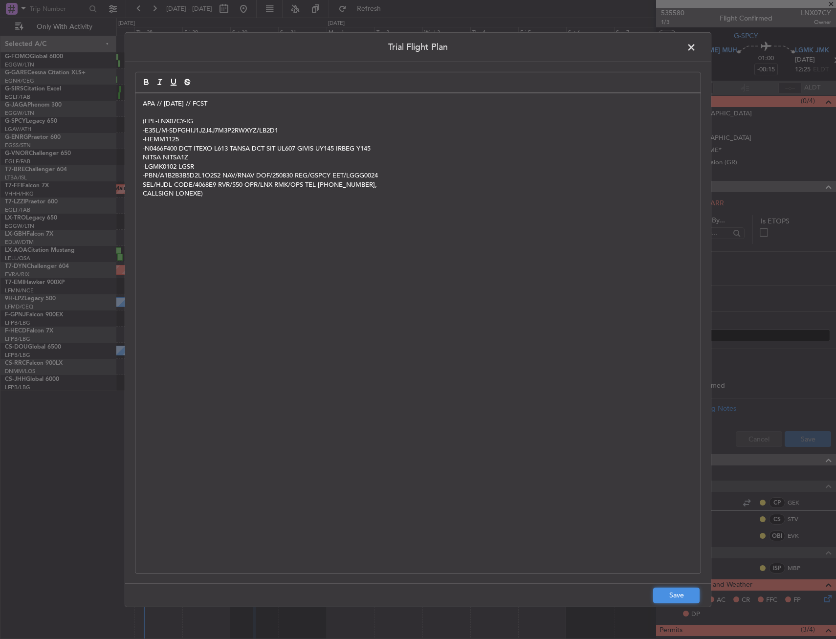
click at [672, 598] on button "Save" at bounding box center [676, 596] width 46 height 16
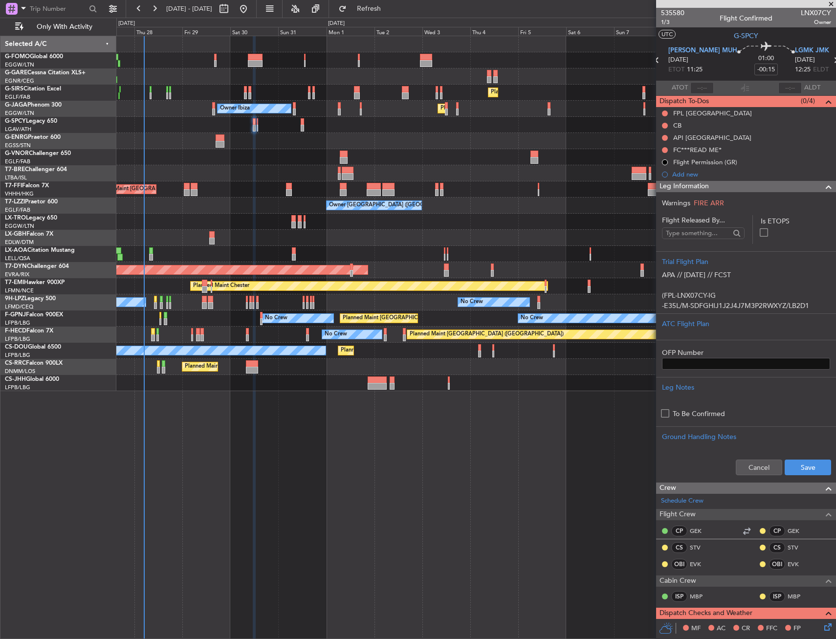
click at [813, 476] on div "Cancel Save" at bounding box center [746, 467] width 180 height 29
drag, startPoint x: 812, startPoint y: 469, endPoint x: 822, endPoint y: 470, distance: 9.8
click at [813, 468] on button "Save" at bounding box center [808, 468] width 46 height 16
click at [734, 190] on div "Leg Information" at bounding box center [746, 186] width 180 height 11
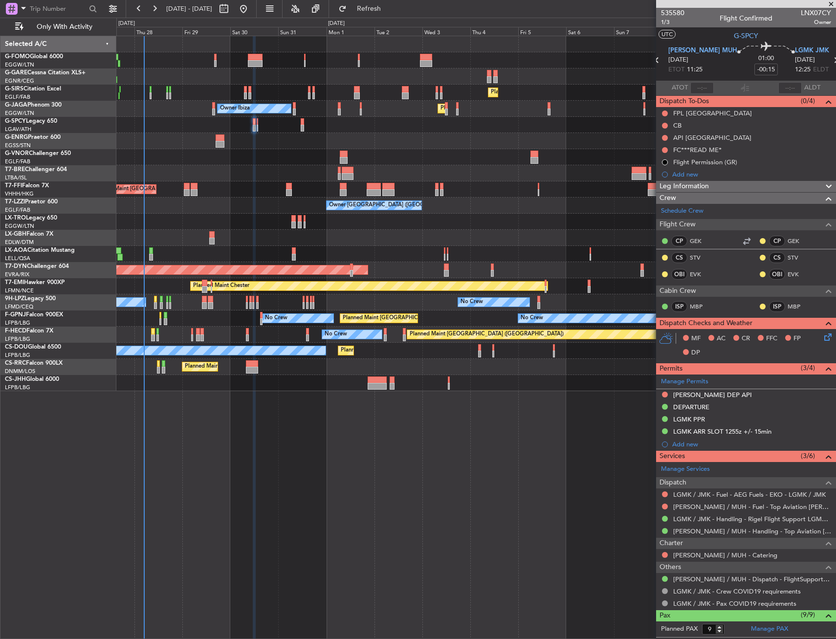
drag, startPoint x: 665, startPoint y: 124, endPoint x: 665, endPoint y: 131, distance: 7.3
click at [665, 124] on button at bounding box center [665, 126] width 6 height 6
click at [665, 166] on span "Completed" at bounding box center [669, 169] width 32 height 10
click at [823, 333] on icon at bounding box center [827, 336] width 8 height 8
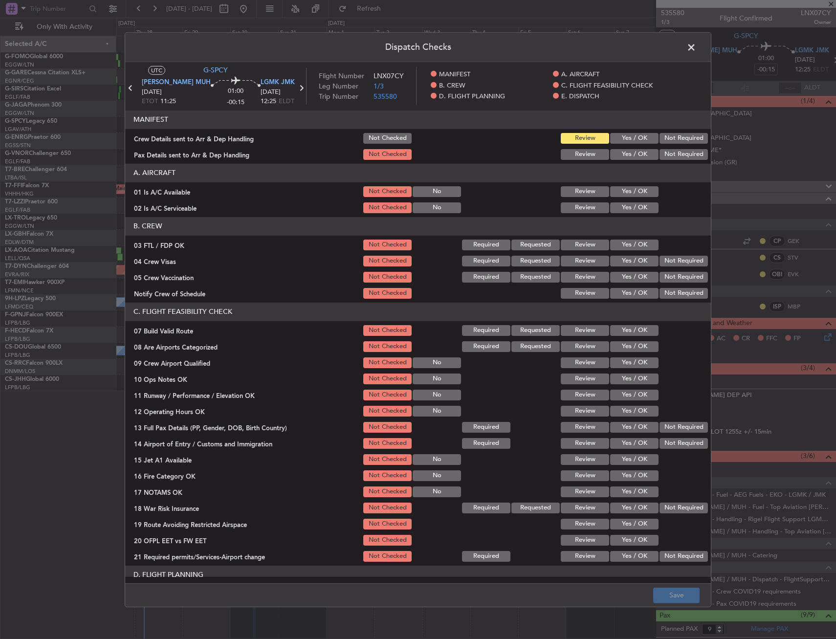
click at [617, 192] on button "Yes / OK" at bounding box center [634, 191] width 48 height 11
click at [617, 205] on button "Yes / OK" at bounding box center [634, 207] width 48 height 11
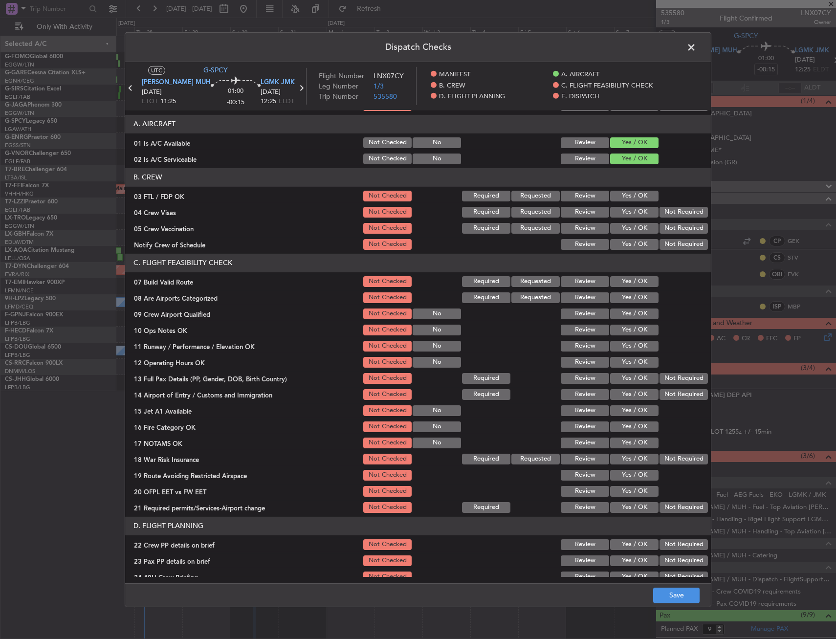
click at [615, 280] on button "Yes / OK" at bounding box center [634, 281] width 48 height 11
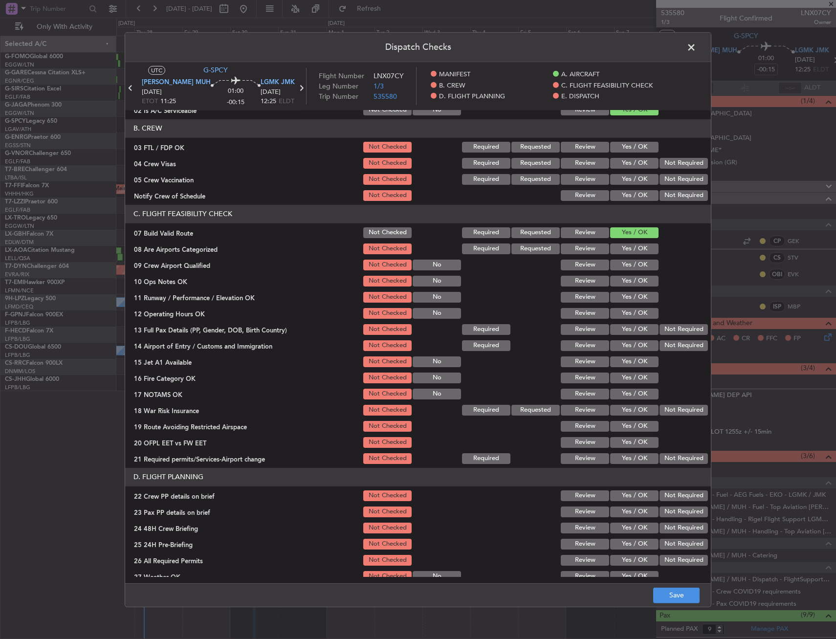
click at [619, 282] on button "Yes / OK" at bounding box center [634, 281] width 48 height 11
click at [621, 306] on section "C. FLIGHT FEASIBILITY CHECK 07 Build Valid Route Not Checked Required Requested…" at bounding box center [418, 335] width 586 height 261
click at [620, 305] on section "C. FLIGHT FEASIBILITY CHECK 07 Build Valid Route Not Checked Required Requested…" at bounding box center [418, 335] width 586 height 261
click at [618, 296] on button "Yes / OK" at bounding box center [634, 297] width 48 height 11
drag, startPoint x: 619, startPoint y: 311, endPoint x: 620, endPoint y: 318, distance: 7.4
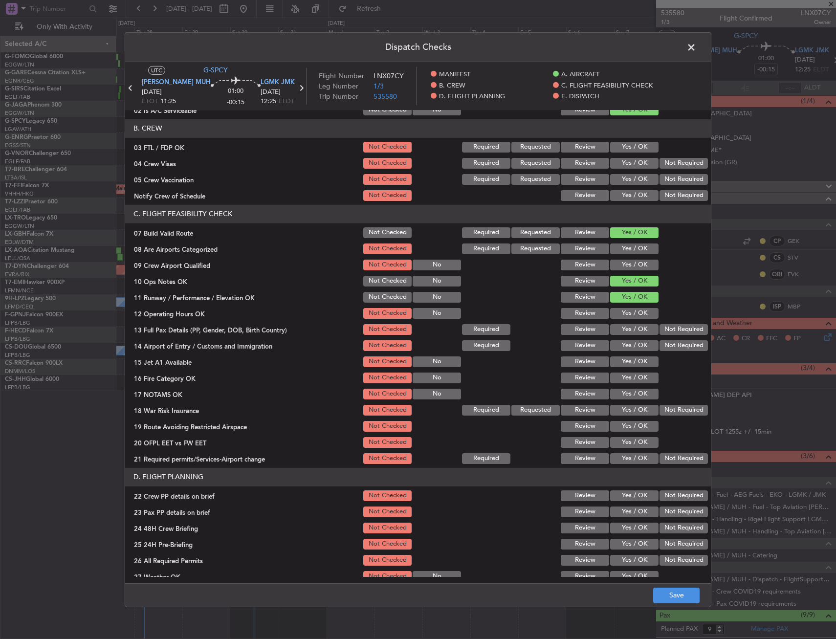
click at [620, 312] on button "Yes / OK" at bounding box center [634, 313] width 48 height 11
click at [621, 329] on button "Yes / OK" at bounding box center [634, 329] width 48 height 11
click at [622, 353] on section "C. FLIGHT FEASIBILITY CHECK 07 Build Valid Route Not Checked Required Requested…" at bounding box center [418, 335] width 586 height 261
click at [622, 342] on button "Yes / OK" at bounding box center [634, 345] width 48 height 11
click at [618, 362] on button "Yes / OK" at bounding box center [634, 361] width 48 height 11
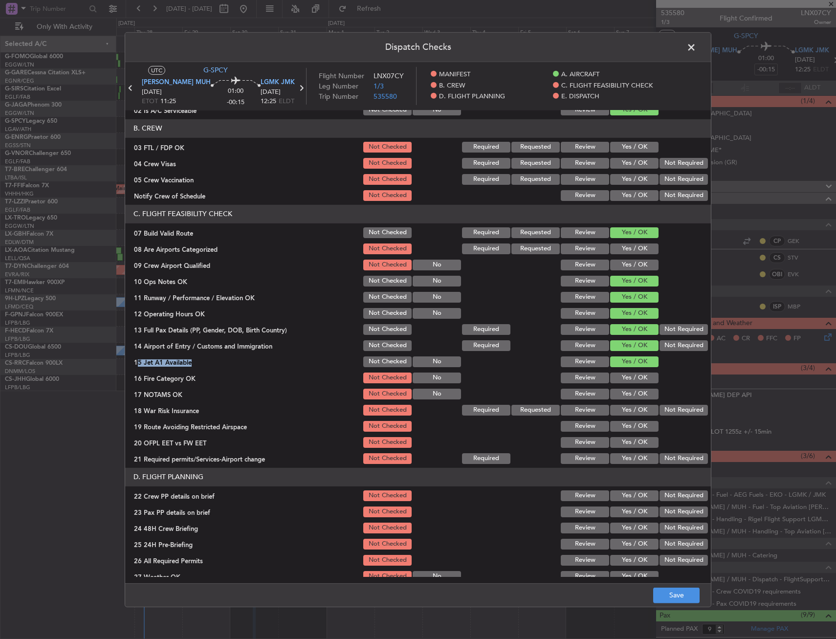
click at [616, 378] on button "Yes / OK" at bounding box center [634, 378] width 48 height 11
drag, startPoint x: 616, startPoint y: 380, endPoint x: 617, endPoint y: 392, distance: 11.3
click at [615, 385] on section "C. FLIGHT FEASIBILITY CHECK 07 Build Valid Route Not Checked Required Requested…" at bounding box center [418, 335] width 586 height 261
click at [617, 394] on button "Yes / OK" at bounding box center [634, 394] width 48 height 11
click at [677, 416] on div "Not Required" at bounding box center [682, 410] width 49 height 14
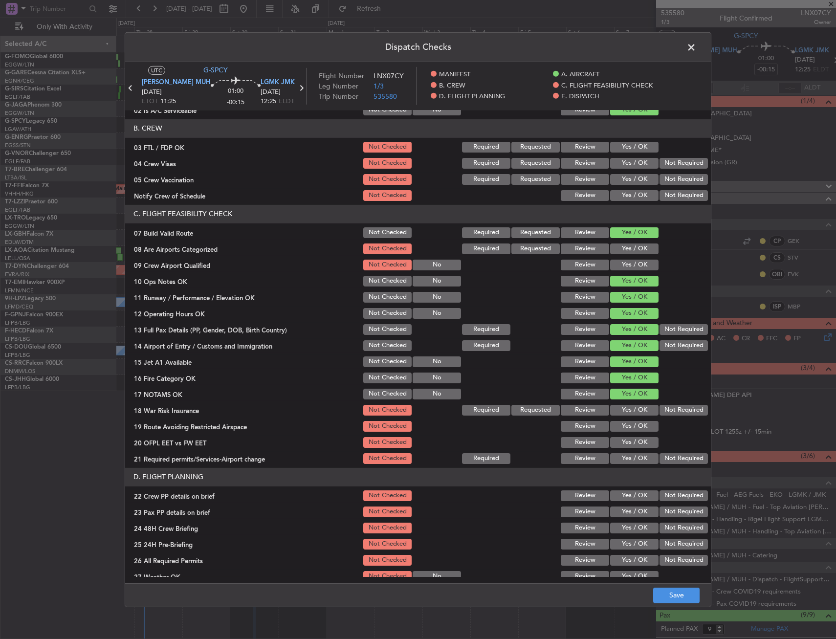
click at [663, 411] on button "Not Required" at bounding box center [684, 410] width 48 height 11
click at [642, 425] on button "Yes / OK" at bounding box center [634, 426] width 48 height 11
click at [637, 440] on button "Yes / OK" at bounding box center [634, 442] width 48 height 11
click at [629, 462] on button "Yes / OK" at bounding box center [634, 458] width 48 height 11
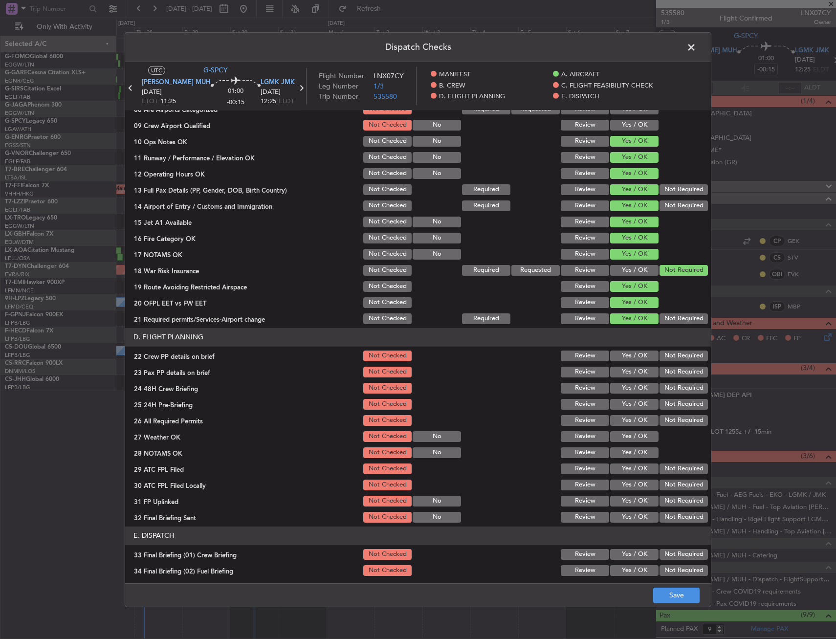
scroll to position [293, 0]
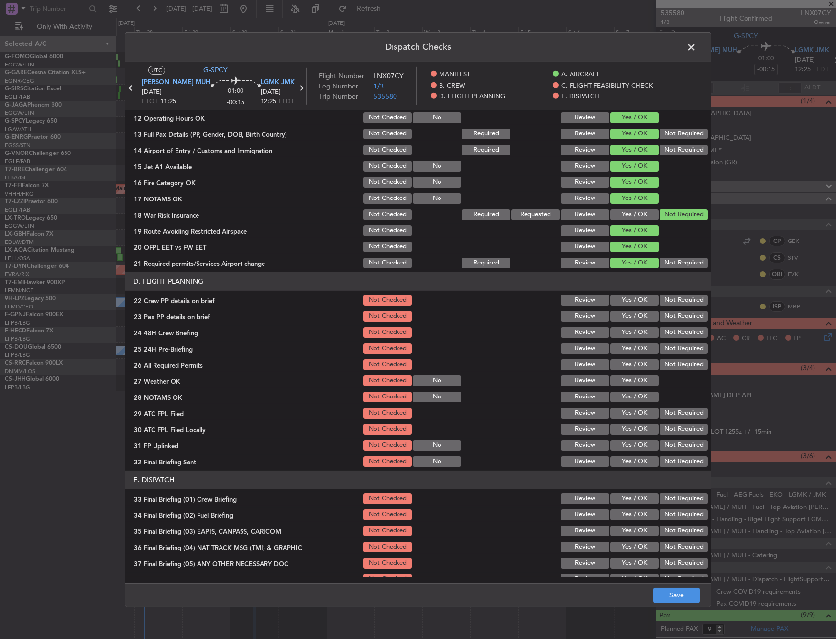
click at [619, 317] on button "Yes / OK" at bounding box center [634, 316] width 48 height 11
click at [620, 298] on button "Yes / OK" at bounding box center [634, 300] width 48 height 11
click at [618, 330] on button "Yes / OK" at bounding box center [634, 332] width 48 height 11
click at [662, 351] on button "Not Required" at bounding box center [684, 348] width 48 height 11
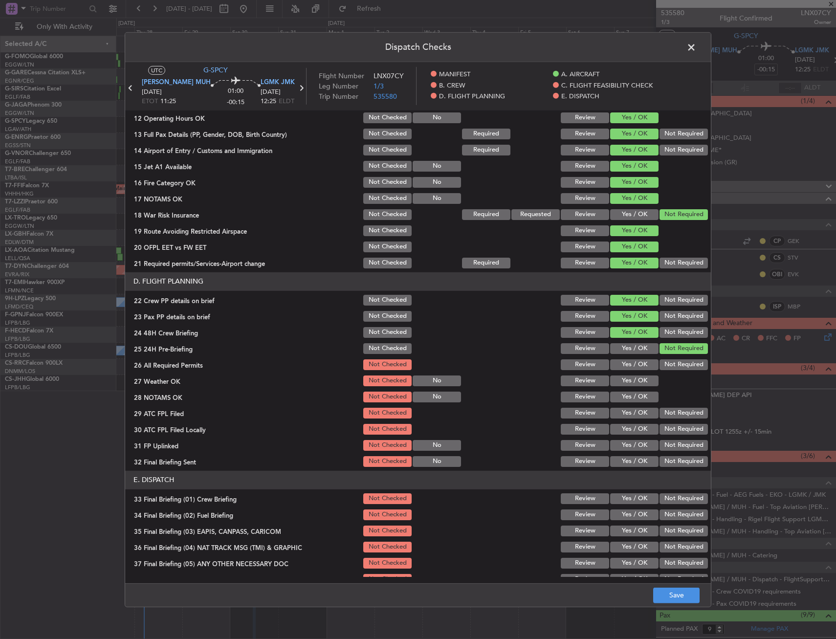
click at [675, 583] on footer "Save" at bounding box center [418, 594] width 586 height 23
drag, startPoint x: 672, startPoint y: 587, endPoint x: 671, endPoint y: 593, distance: 6.0
click at [671, 594] on button "Save" at bounding box center [676, 596] width 46 height 16
click at [696, 49] on span at bounding box center [696, 50] width 0 height 20
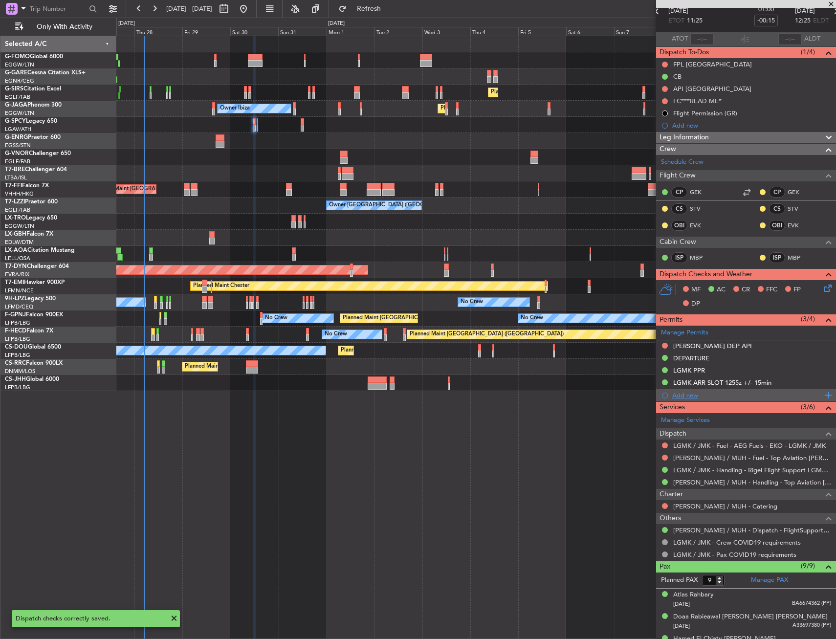
scroll to position [0, 0]
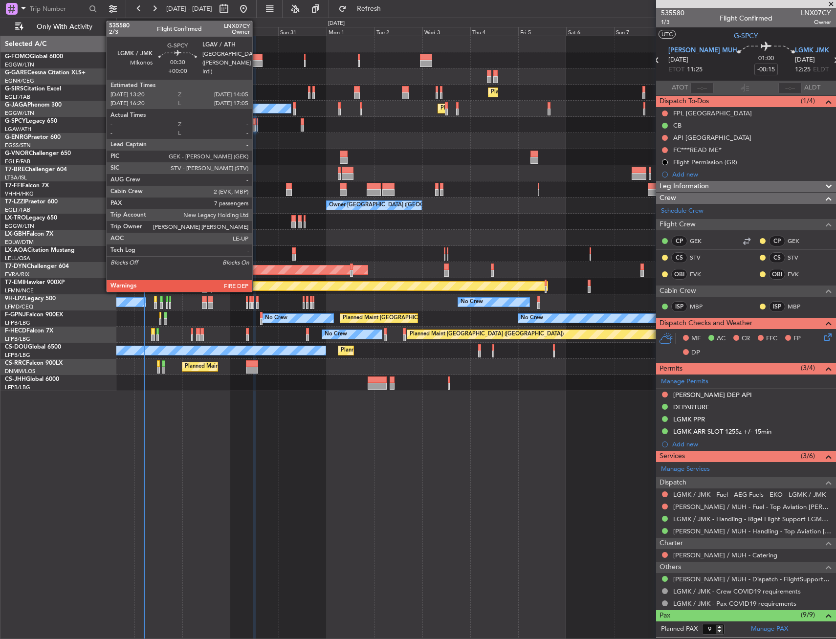
click at [257, 124] on div at bounding box center [258, 121] width 2 height 7
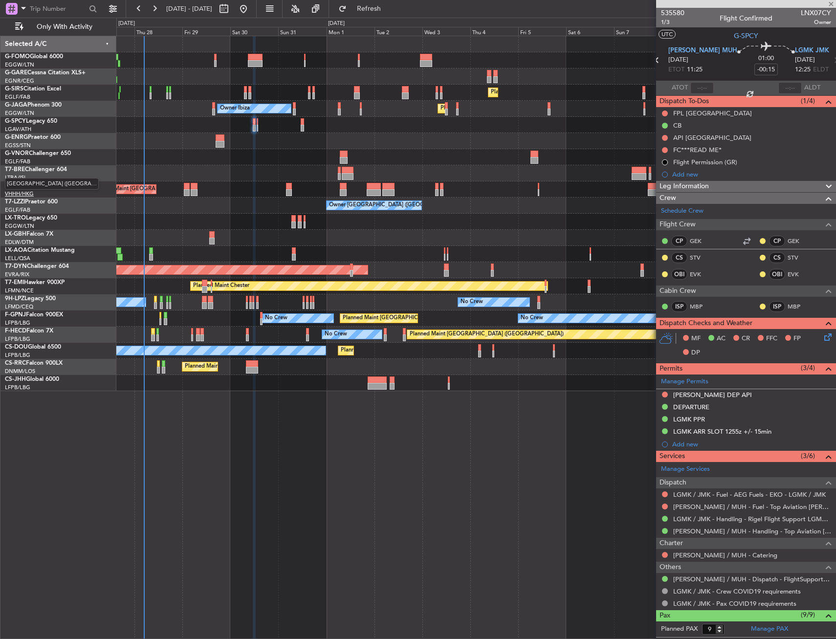
type input "7"
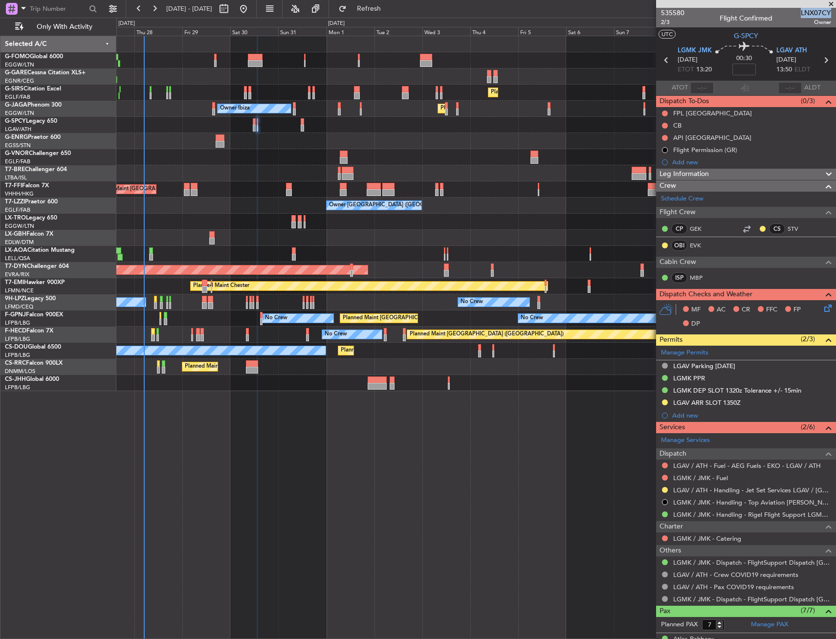
drag, startPoint x: 795, startPoint y: 14, endPoint x: 823, endPoint y: 13, distance: 28.4
click at [823, 13] on span "LNX07CY" at bounding box center [816, 13] width 30 height 10
copy span "LNX07CY"
click at [666, 20] on span "2/3" at bounding box center [672, 22] width 23 height 8
click at [748, 75] on input at bounding box center [744, 70] width 23 height 12
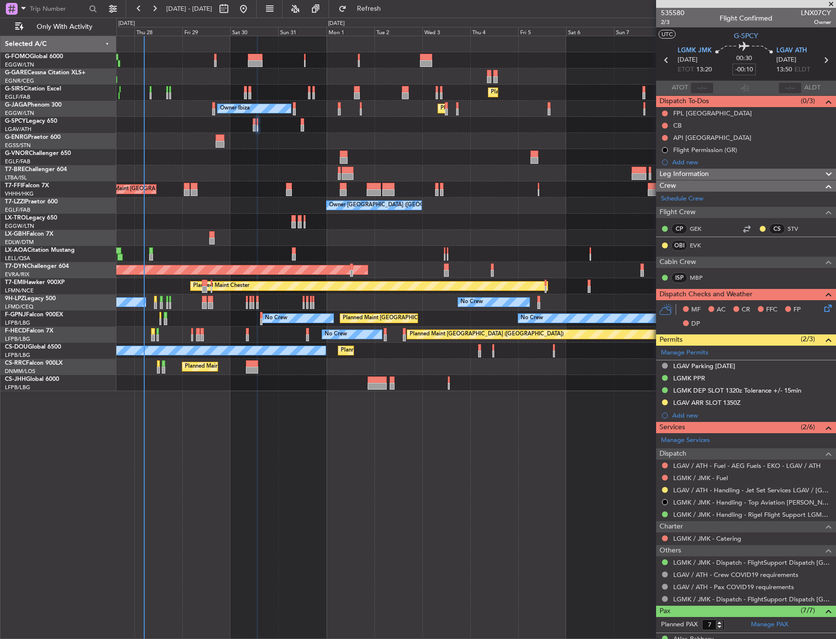
type input "-00:10"
click at [716, 67] on div "00:30 -00:10" at bounding box center [744, 60] width 65 height 36
drag, startPoint x: 665, startPoint y: 125, endPoint x: 668, endPoint y: 136, distance: 11.3
click at [665, 125] on button at bounding box center [665, 126] width 6 height 6
drag, startPoint x: 676, startPoint y: 165, endPoint x: 748, endPoint y: 114, distance: 88.1
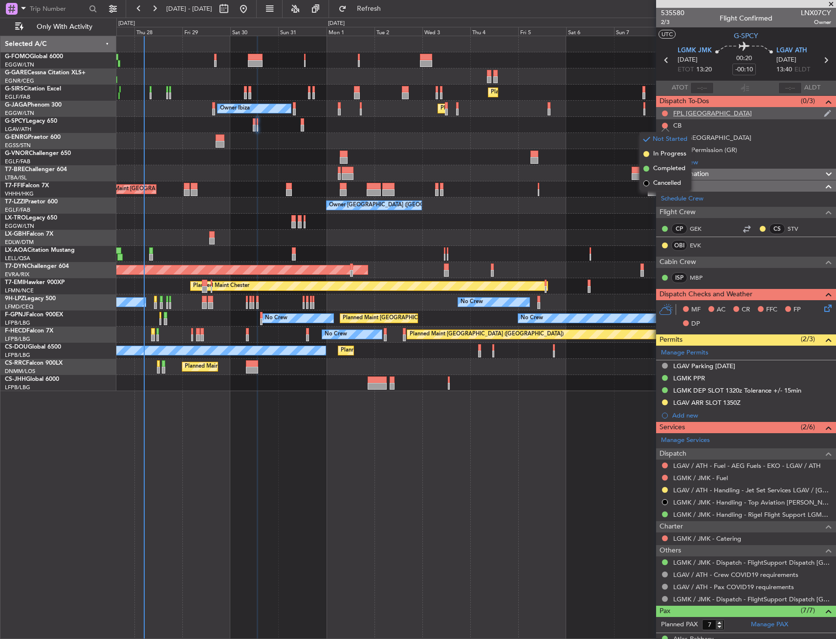
click at [676, 162] on li "Completed" at bounding box center [666, 168] width 52 height 15
click at [670, 22] on span "2/3" at bounding box center [672, 22] width 23 height 8
click at [807, 174] on div "Leg Information" at bounding box center [746, 174] width 180 height 11
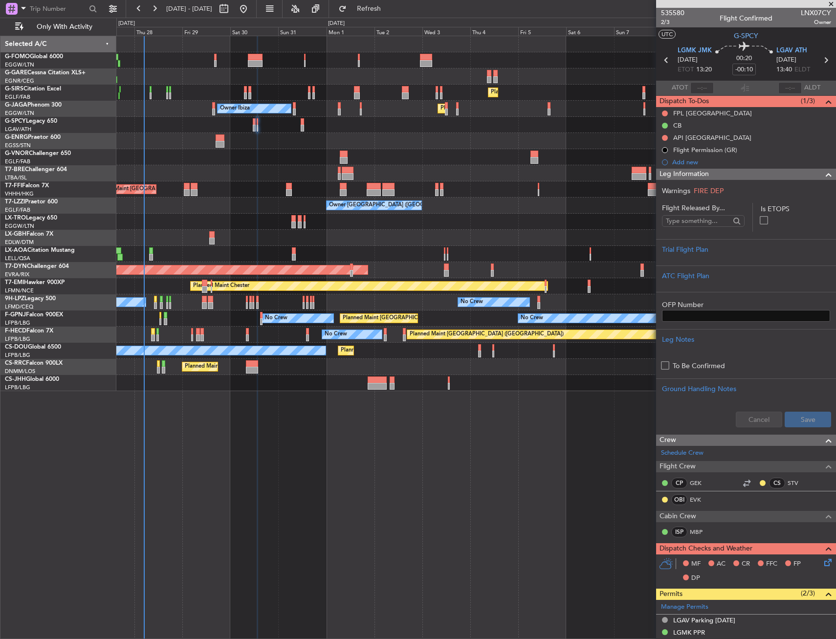
click at [807, 175] on div "Leg Information" at bounding box center [746, 174] width 180 height 11
click at [803, 178] on div "Leg Information" at bounding box center [746, 174] width 180 height 11
click at [723, 249] on div "Trial Flight Plan" at bounding box center [746, 250] width 168 height 10
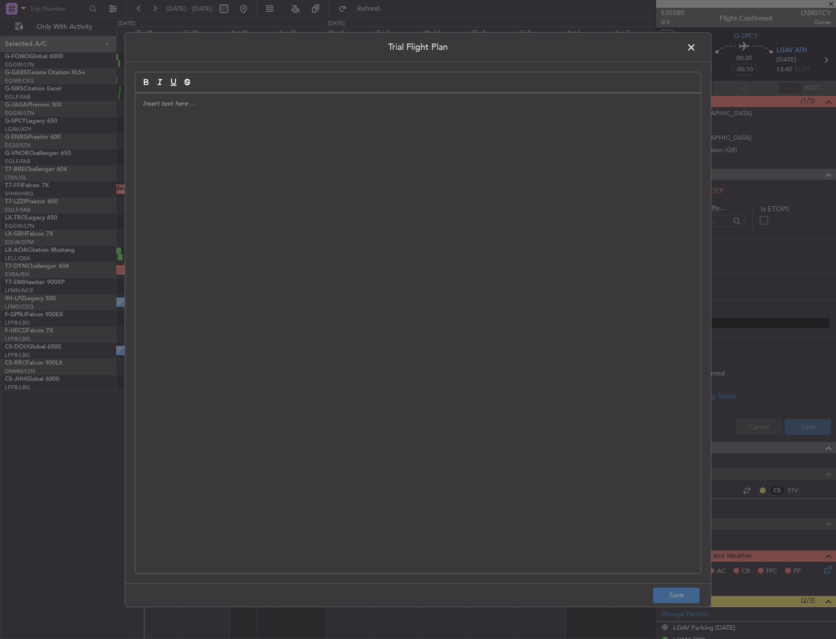
click at [459, 145] on div at bounding box center [417, 333] width 565 height 480
click at [264, 132] on div "APA // [DATE] // FCST" at bounding box center [417, 333] width 565 height 480
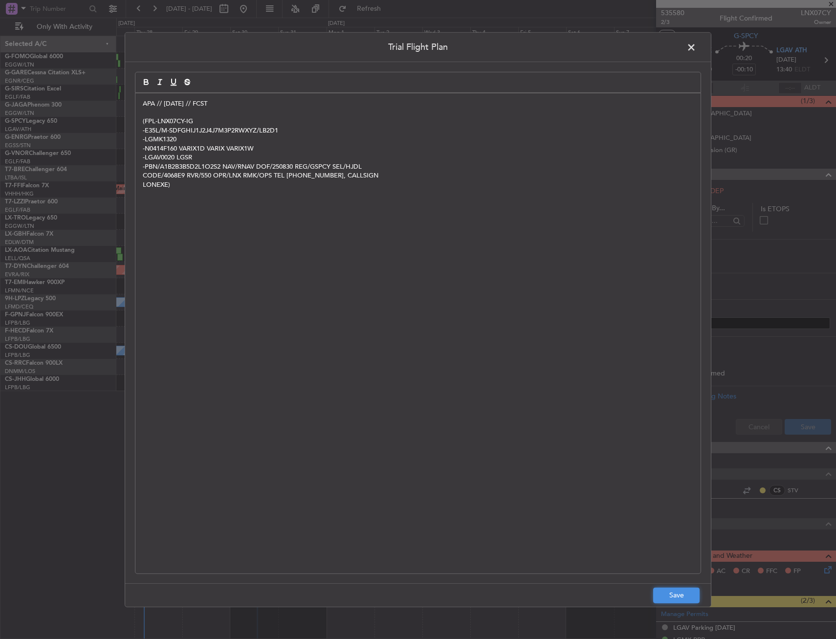
click at [698, 596] on button "Save" at bounding box center [676, 596] width 46 height 16
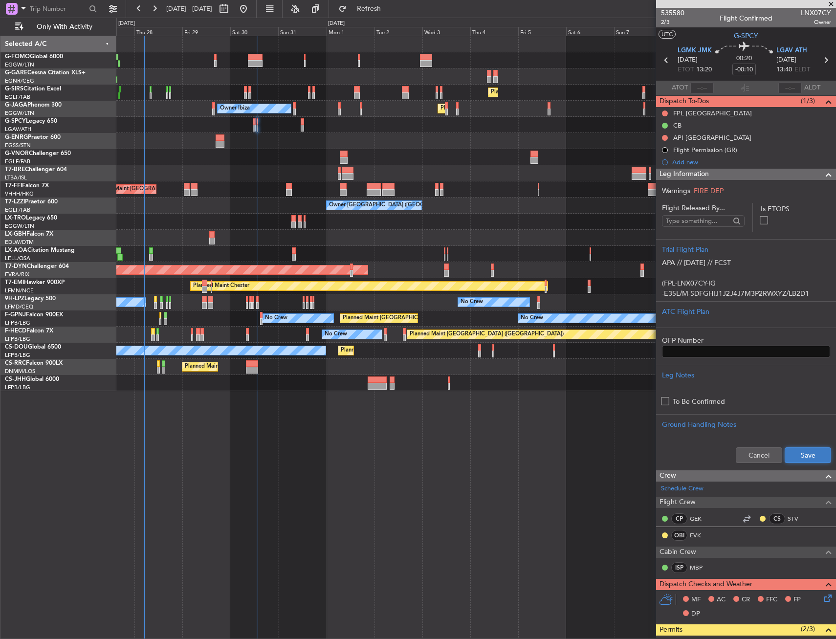
click at [799, 458] on button "Save" at bounding box center [808, 455] width 46 height 16
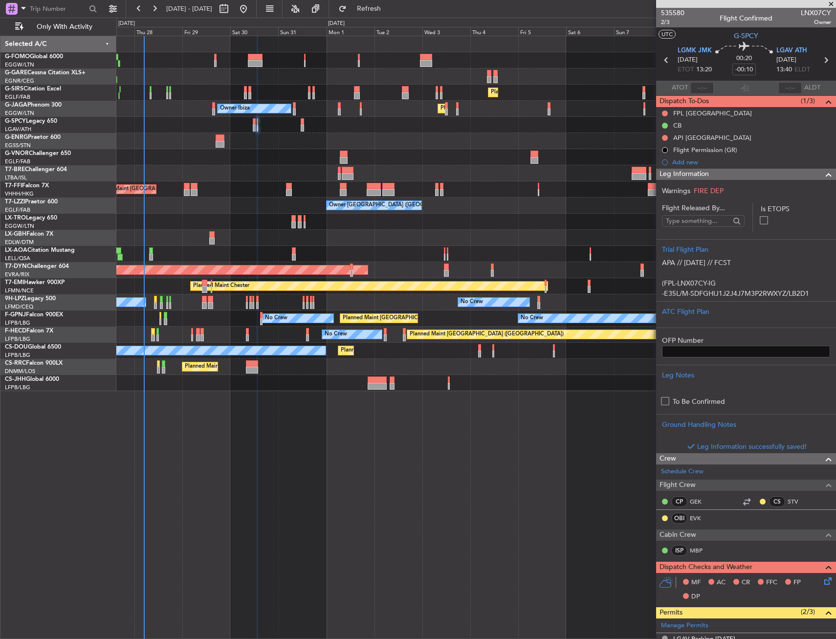
click at [753, 177] on div "Leg Information" at bounding box center [746, 174] width 180 height 11
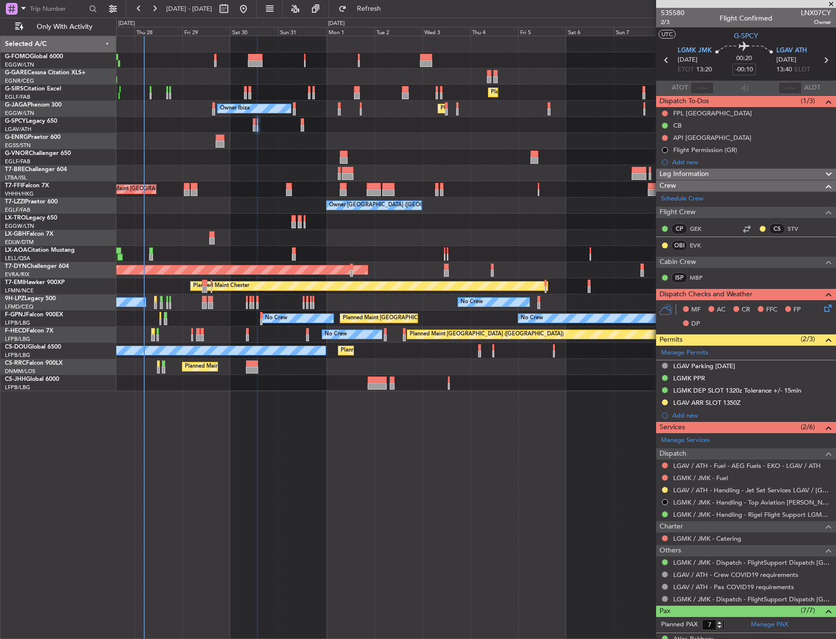
click at [823, 304] on icon at bounding box center [827, 307] width 8 height 8
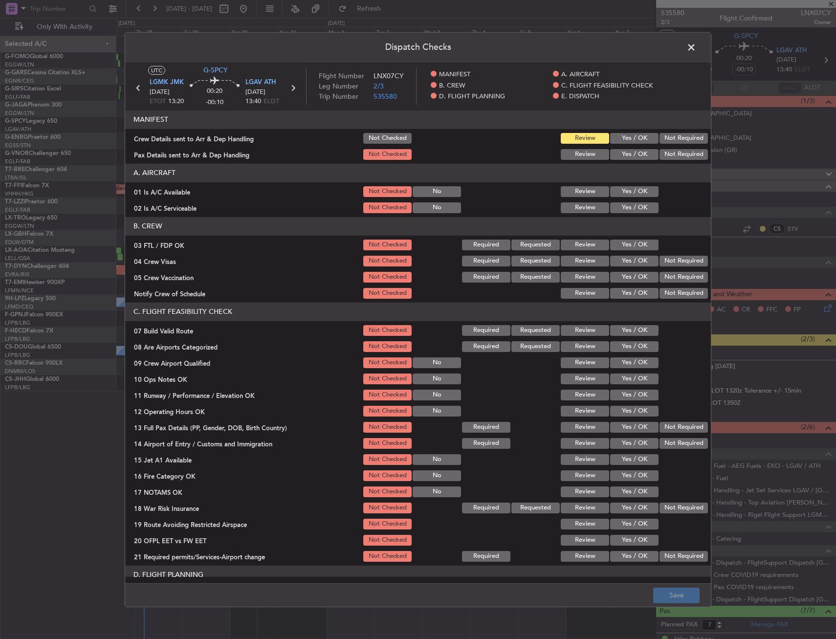
click at [630, 196] on button "Yes / OK" at bounding box center [634, 191] width 48 height 11
click at [624, 204] on button "Yes / OK" at bounding box center [634, 207] width 48 height 11
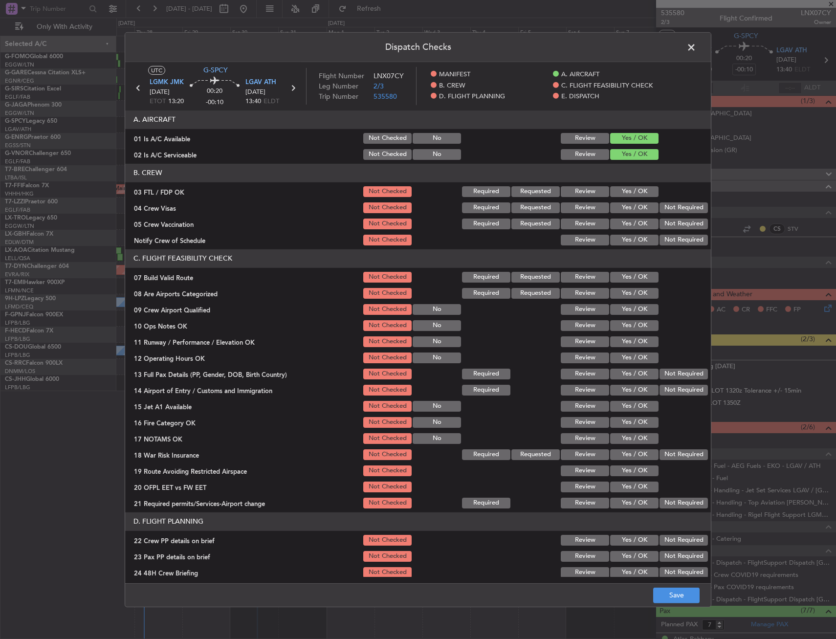
scroll to position [98, 0]
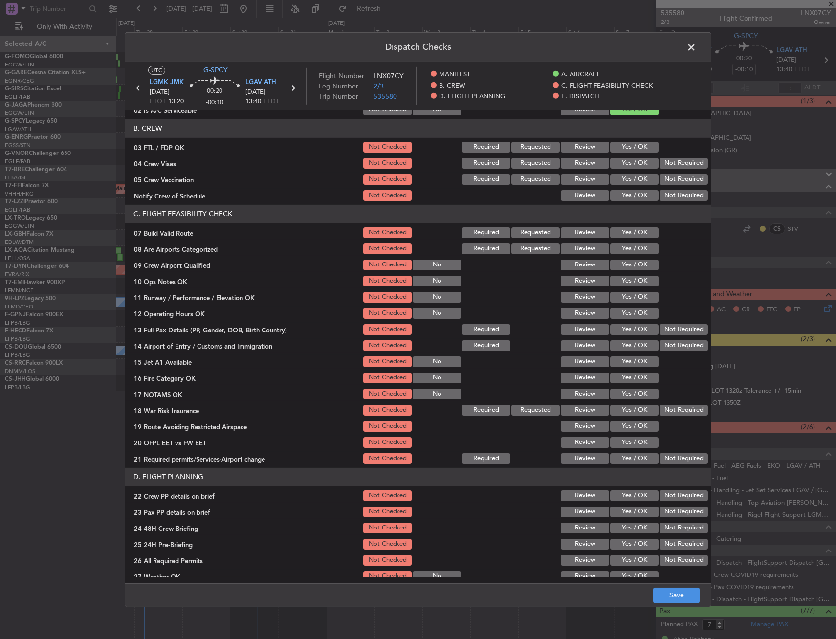
click at [627, 230] on button "Yes / OK" at bounding box center [634, 232] width 48 height 11
drag, startPoint x: 629, startPoint y: 276, endPoint x: 628, endPoint y: 281, distance: 5.1
click at [629, 277] on button "Yes / OK" at bounding box center [634, 281] width 48 height 11
click at [625, 294] on button "Yes / OK" at bounding box center [634, 297] width 48 height 11
drag, startPoint x: 624, startPoint y: 307, endPoint x: 623, endPoint y: 320, distance: 13.8
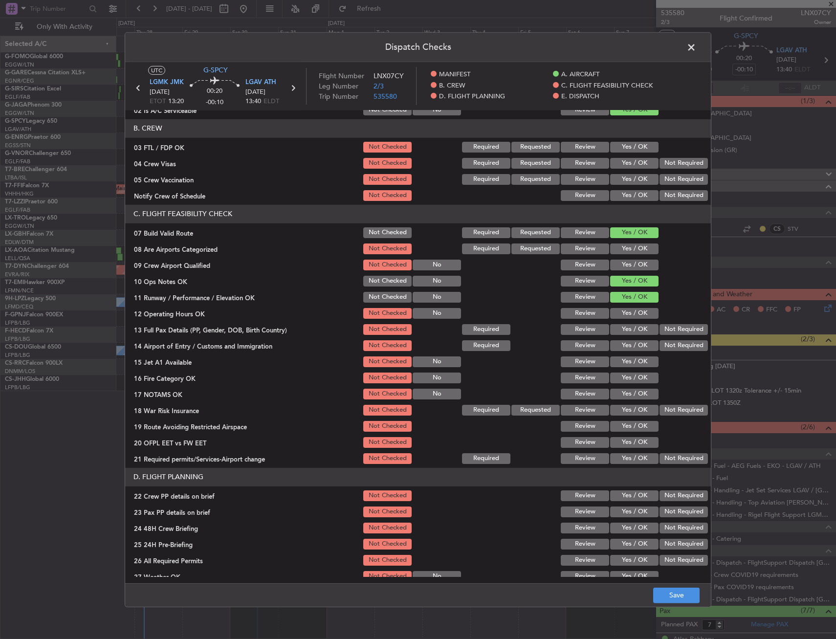
click at [624, 310] on div "Yes / OK" at bounding box center [633, 314] width 49 height 14
click at [622, 322] on section "C. FLIGHT FEASIBILITY CHECK 07 Build Valid Route Not Checked Required Requested…" at bounding box center [418, 335] width 586 height 261
click at [620, 328] on button "Yes / OK" at bounding box center [634, 329] width 48 height 11
click at [622, 308] on div "Yes / OK" at bounding box center [633, 314] width 49 height 14
click at [623, 310] on button "Yes / OK" at bounding box center [634, 313] width 48 height 11
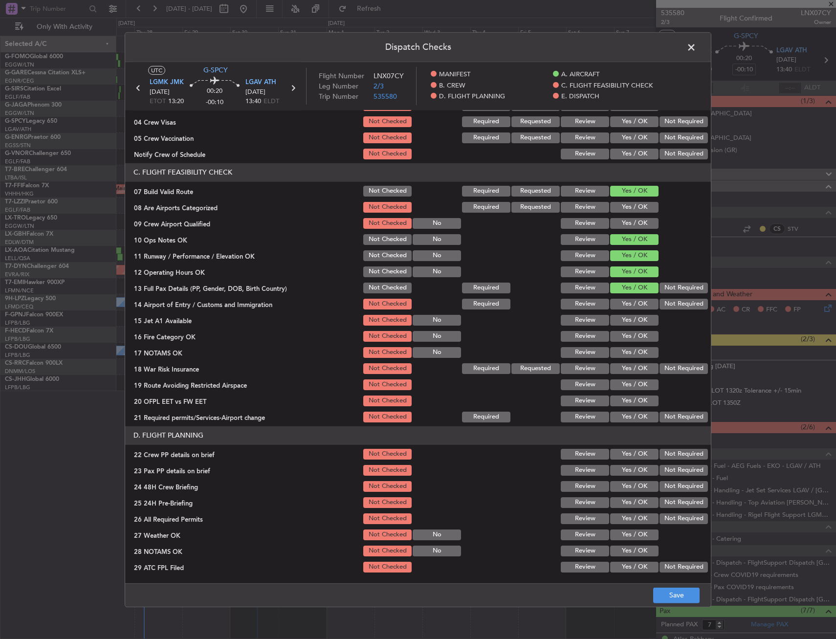
scroll to position [245, 0]
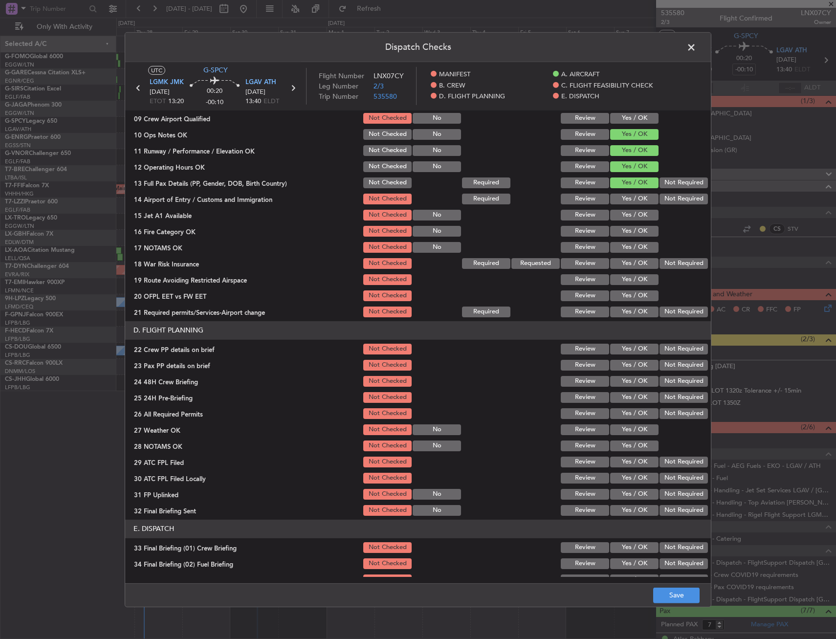
drag, startPoint x: 635, startPoint y: 211, endPoint x: 630, endPoint y: 211, distance: 5.4
click at [632, 211] on button "Yes / OK" at bounding box center [634, 215] width 48 height 11
click at [626, 200] on button "Yes / OK" at bounding box center [634, 199] width 48 height 11
drag, startPoint x: 627, startPoint y: 232, endPoint x: 627, endPoint y: 246, distance: 13.7
click at [627, 233] on button "Yes / OK" at bounding box center [634, 231] width 48 height 11
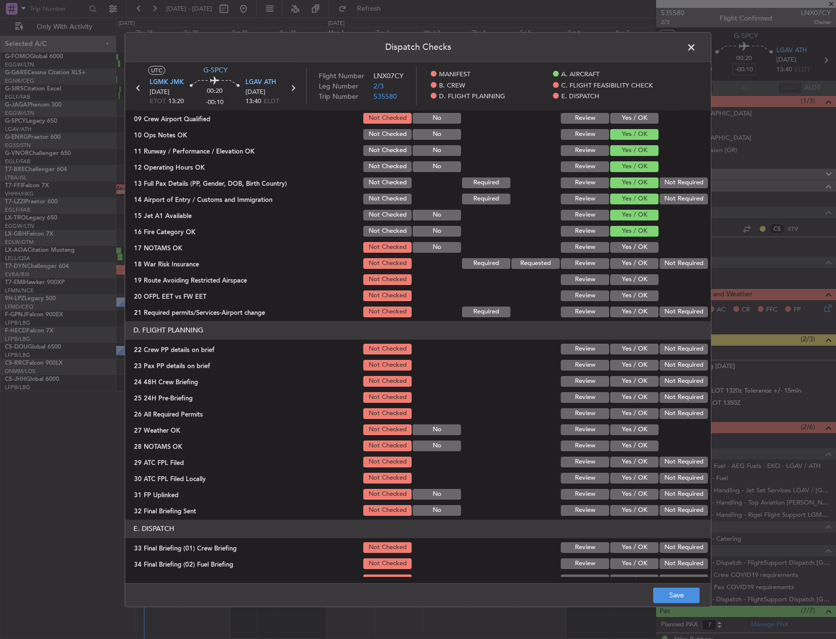
click at [627, 247] on button "Yes / OK" at bounding box center [634, 247] width 48 height 11
click at [669, 261] on button "Not Required" at bounding box center [684, 263] width 48 height 11
click at [638, 285] on div "Yes / OK" at bounding box center [633, 280] width 49 height 14
click at [636, 298] on button "Yes / OK" at bounding box center [634, 295] width 48 height 11
click at [628, 289] on div "Yes / OK" at bounding box center [633, 296] width 49 height 14
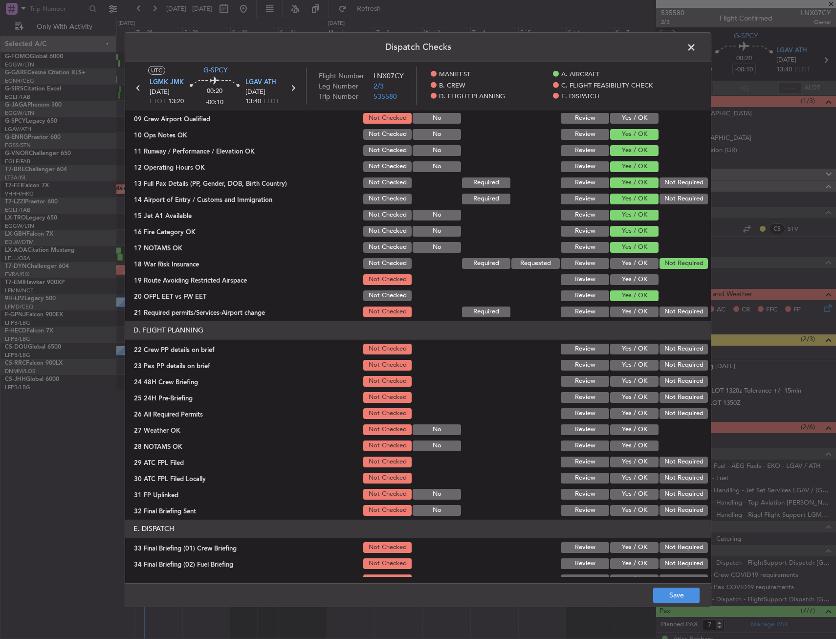
click at [629, 281] on button "Yes / OK" at bounding box center [634, 279] width 48 height 11
click at [629, 309] on button "Yes / OK" at bounding box center [634, 312] width 48 height 11
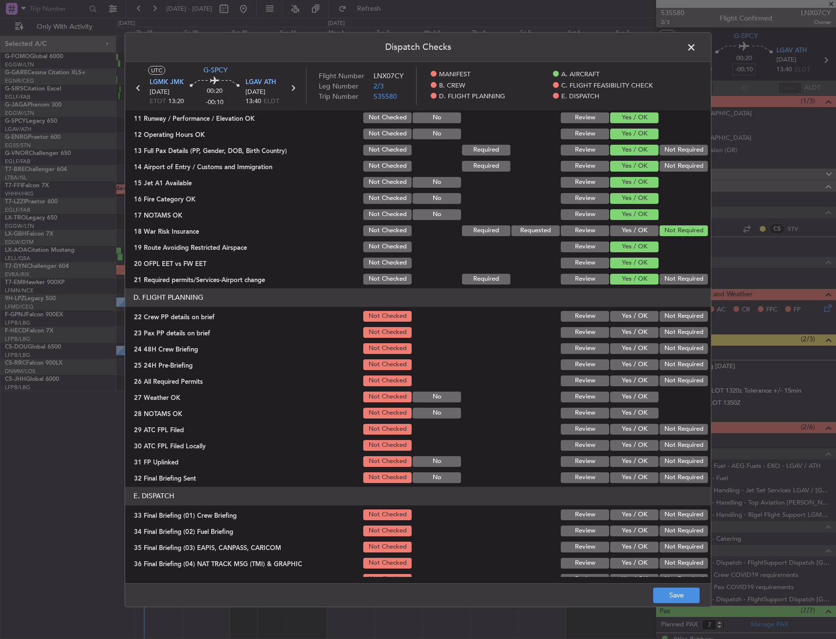
scroll to position [293, 0]
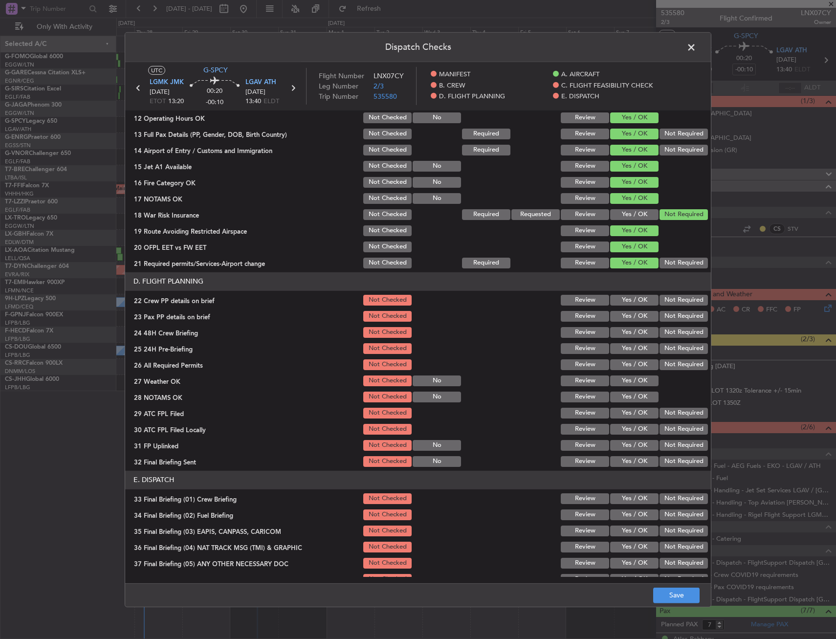
click at [633, 299] on button "Yes / OK" at bounding box center [634, 300] width 48 height 11
click at [627, 317] on button "Yes / OK" at bounding box center [634, 316] width 48 height 11
click at [628, 329] on button "Yes / OK" at bounding box center [634, 332] width 48 height 11
click at [669, 350] on button "Not Required" at bounding box center [684, 348] width 48 height 11
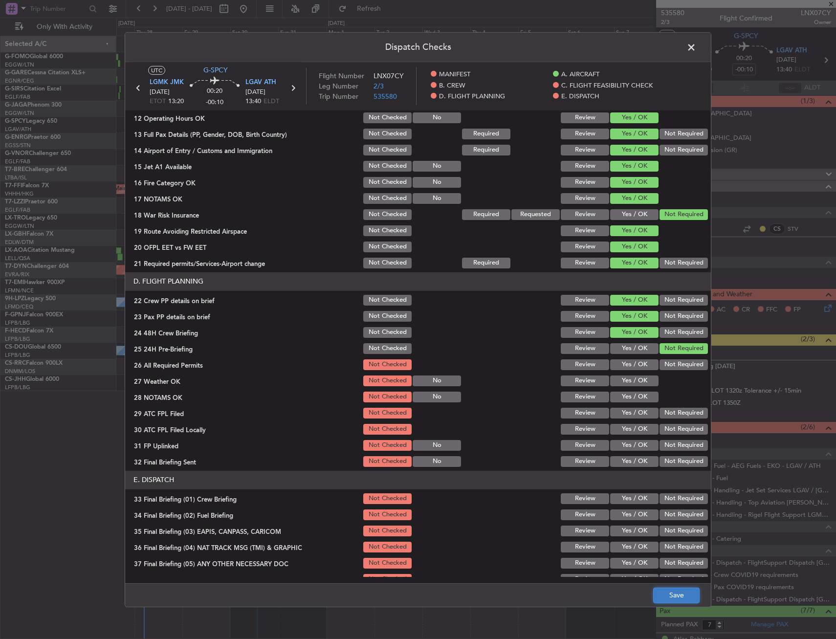
click at [673, 601] on button "Save" at bounding box center [676, 596] width 46 height 16
click at [696, 44] on span at bounding box center [696, 50] width 0 height 20
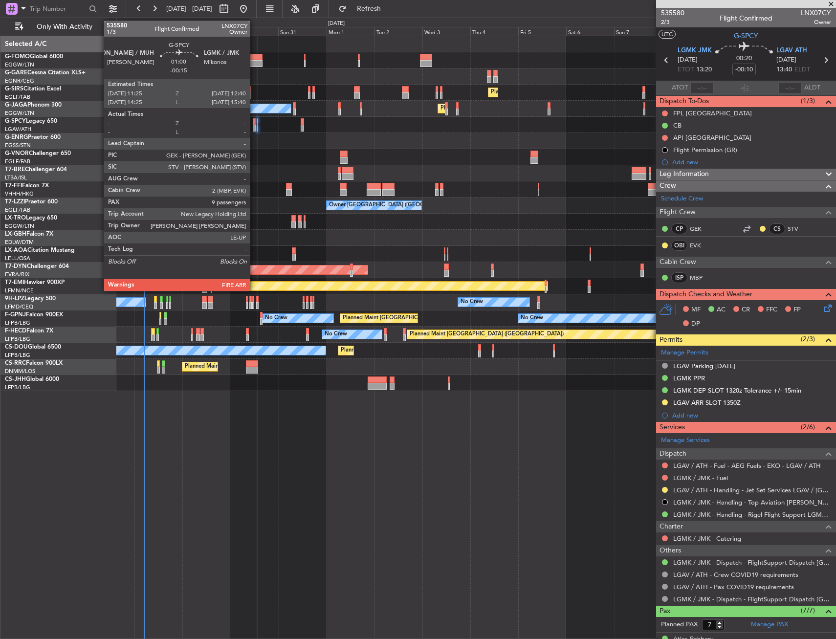
click at [254, 124] on div at bounding box center [254, 121] width 3 height 7
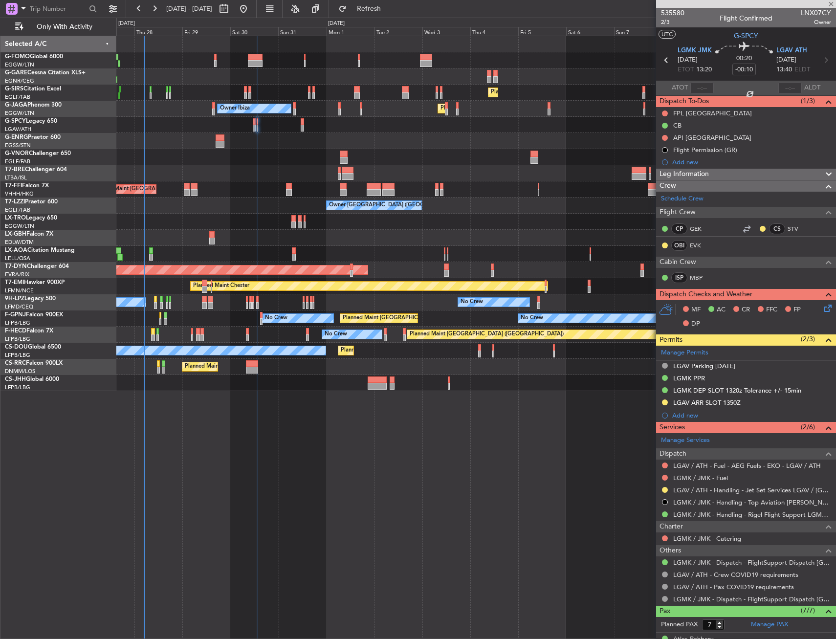
type input "-00:15"
type input "9"
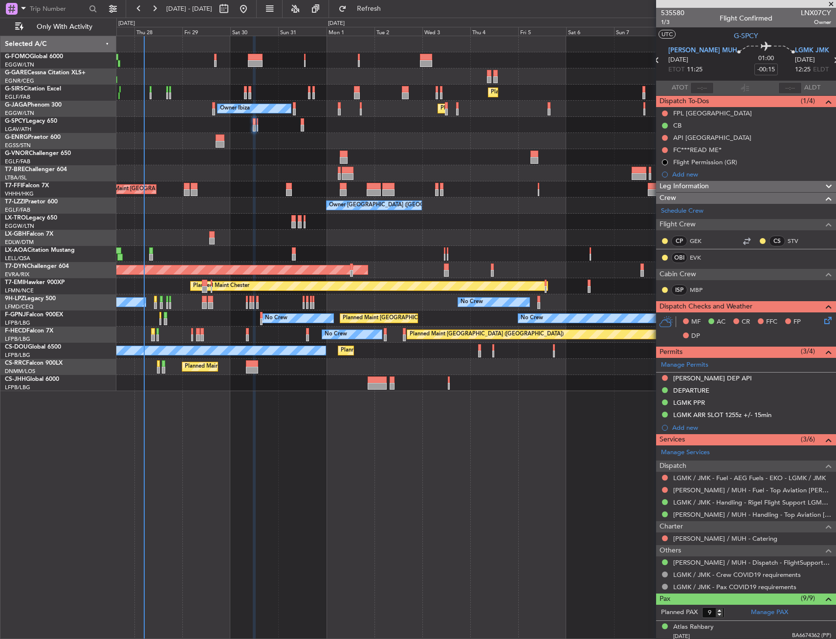
click at [754, 193] on div "Crew" at bounding box center [746, 198] width 180 height 11
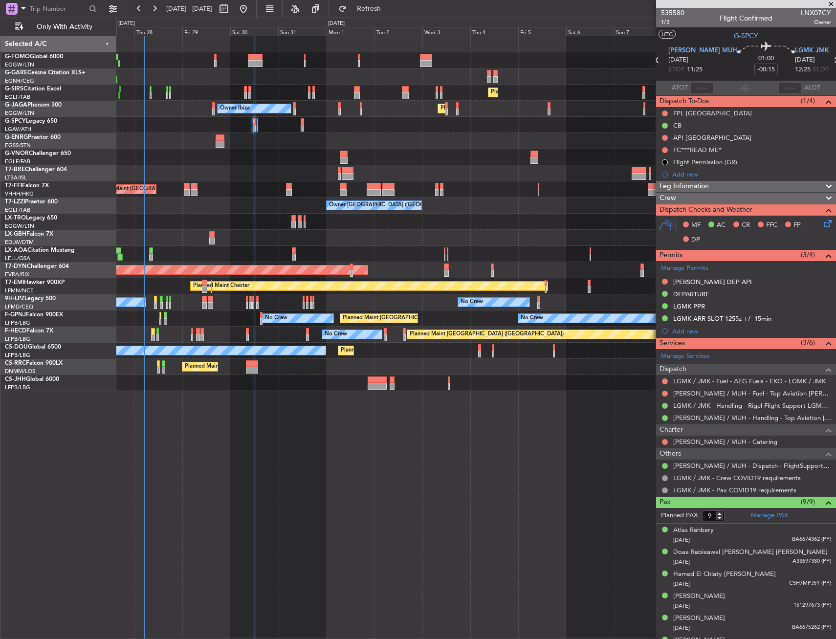
click at [752, 193] on div "Crew" at bounding box center [746, 198] width 180 height 11
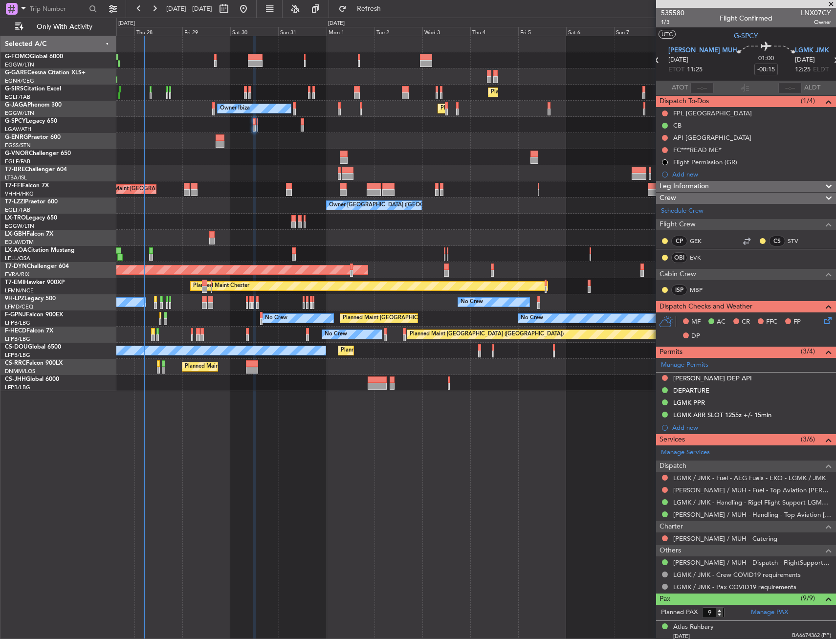
click at [751, 185] on div "Leg Information" at bounding box center [746, 186] width 180 height 11
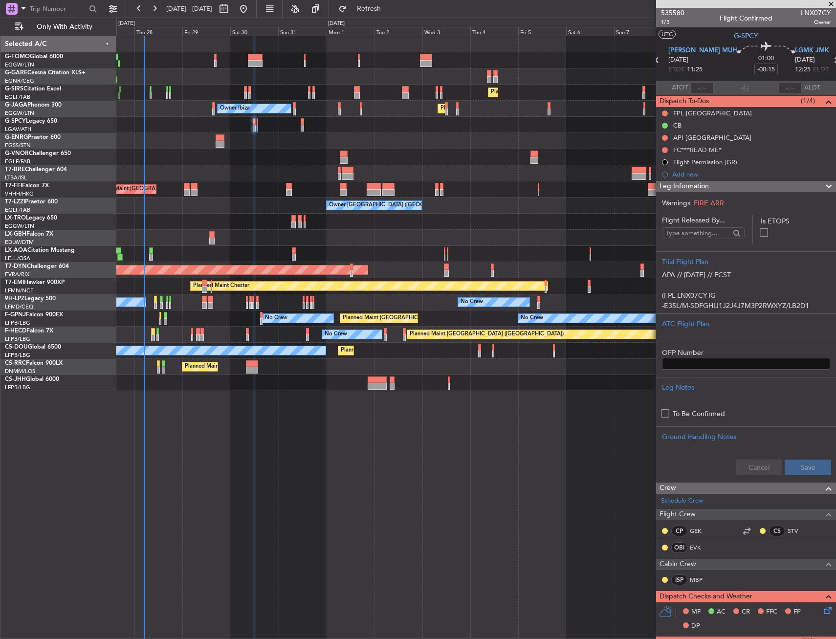
click at [751, 185] on div "Leg Information" at bounding box center [746, 186] width 180 height 11
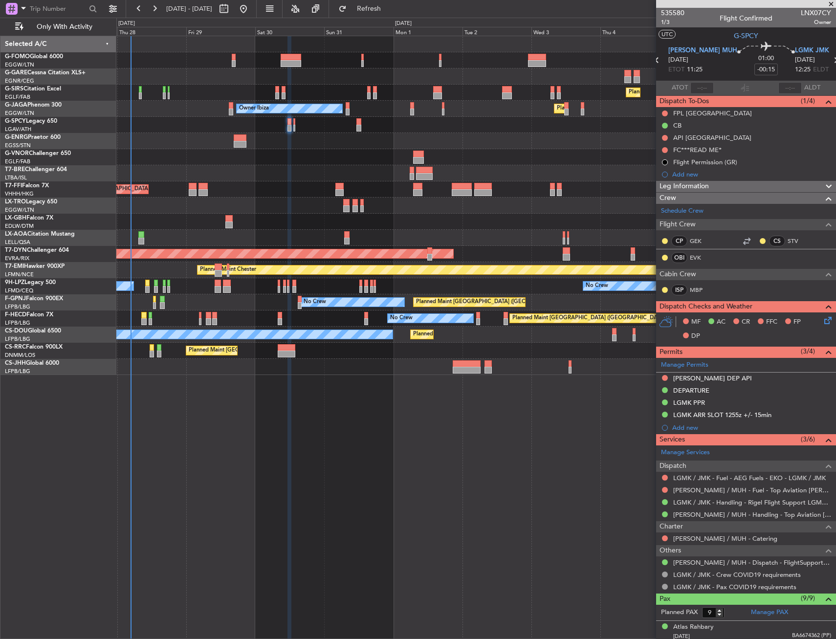
click at [274, 312] on div "Planned Maint Paris (Le Bourget) No Crew No Crew" at bounding box center [475, 319] width 719 height 16
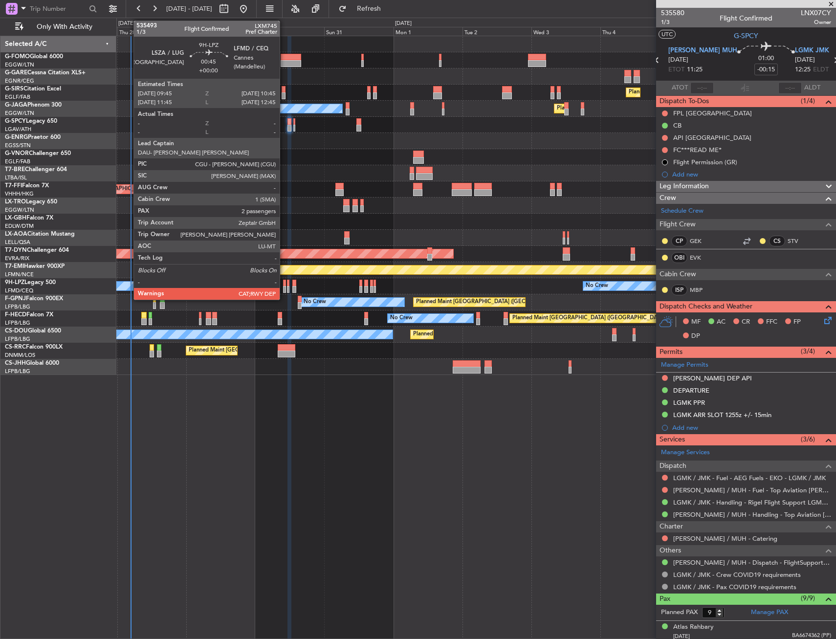
click at [283, 284] on div at bounding box center [284, 283] width 3 height 7
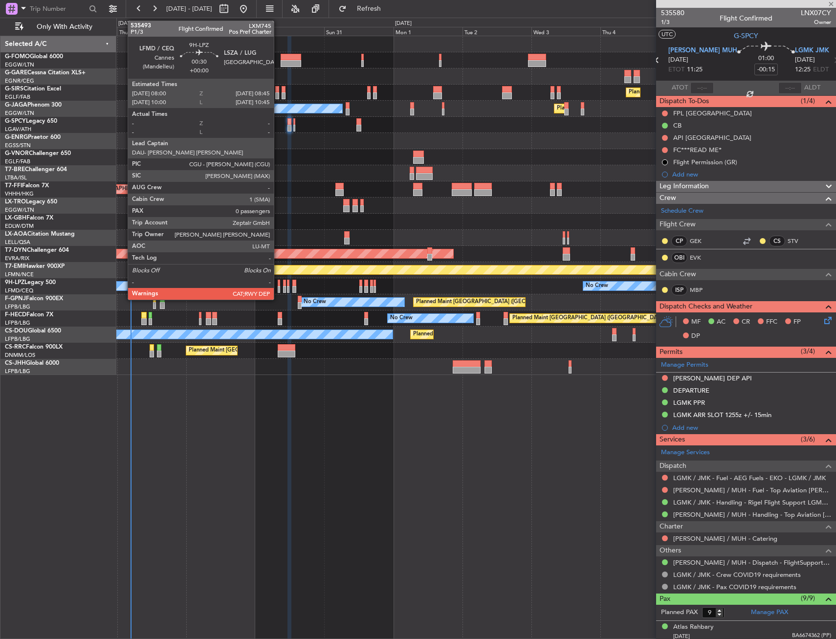
click at [278, 284] on div at bounding box center [279, 283] width 2 height 7
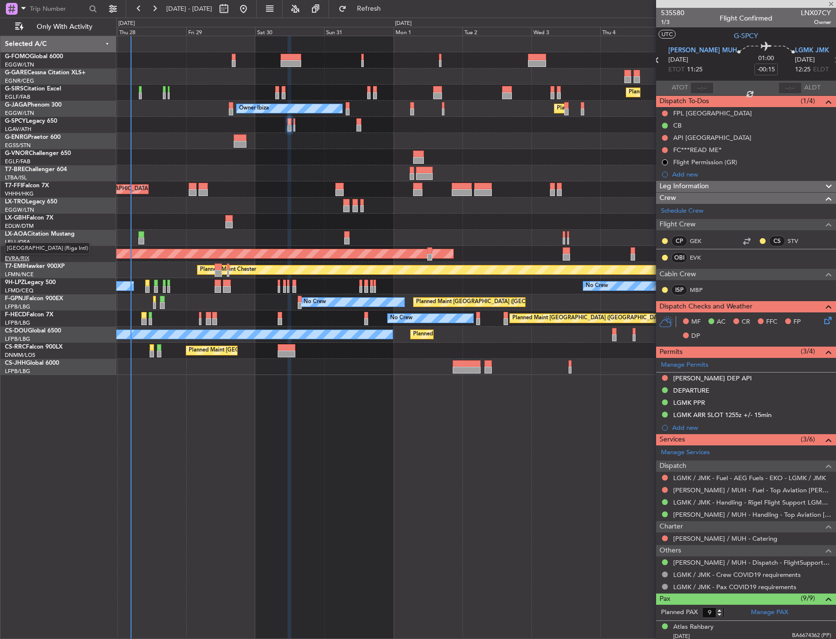
type input "0"
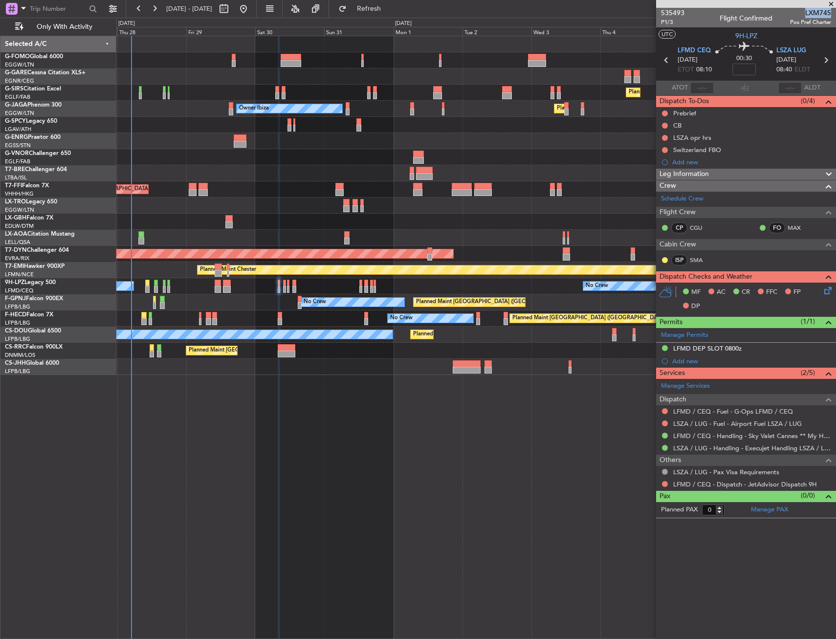
drag, startPoint x: 803, startPoint y: 11, endPoint x: 831, endPoint y: 12, distance: 27.4
click at [831, 12] on span "LXM745" at bounding box center [810, 13] width 41 height 10
copy span "LXM745"
click at [696, 260] on link "SMA" at bounding box center [701, 260] width 22 height 9
click at [669, 22] on span "P1/3" at bounding box center [672, 22] width 23 height 8
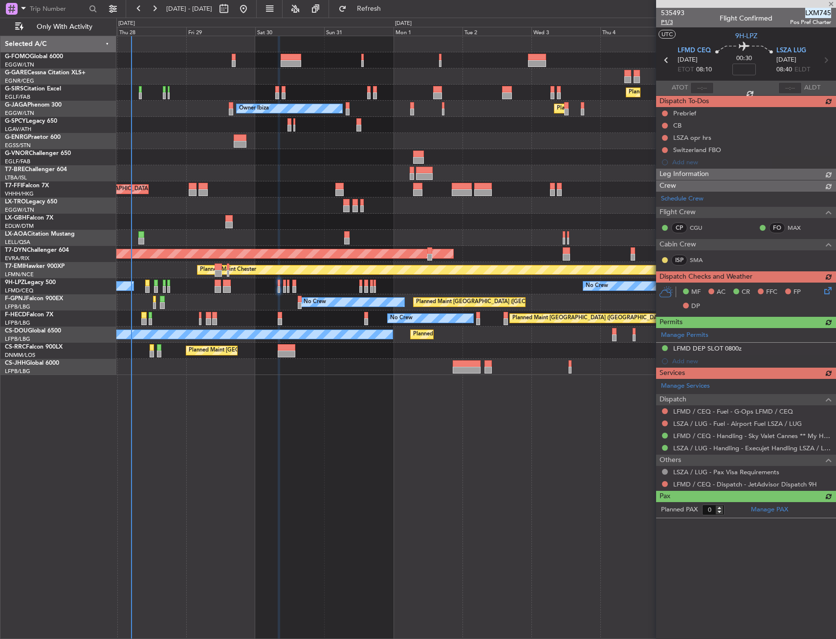
type input "+00:05"
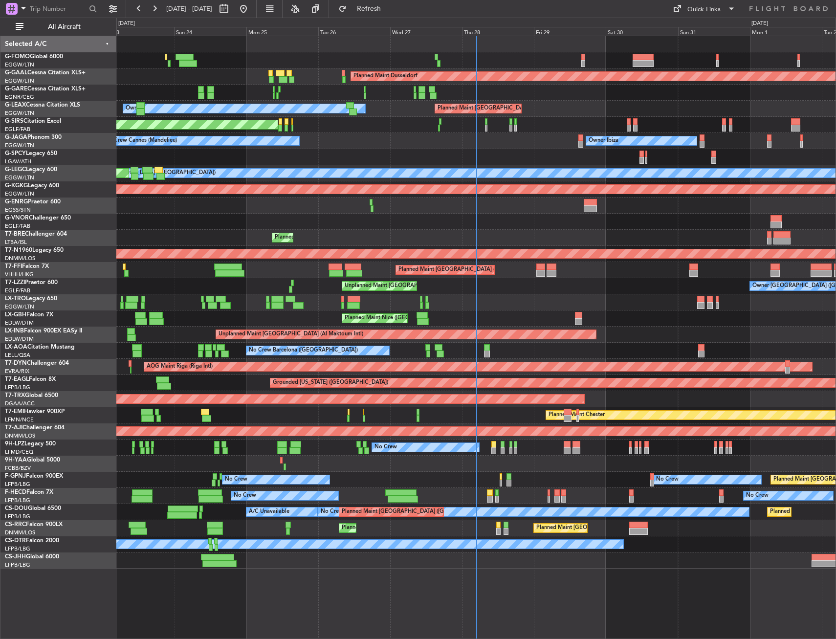
click at [91, 28] on span "All Aircraft" at bounding box center [64, 26] width 78 height 7
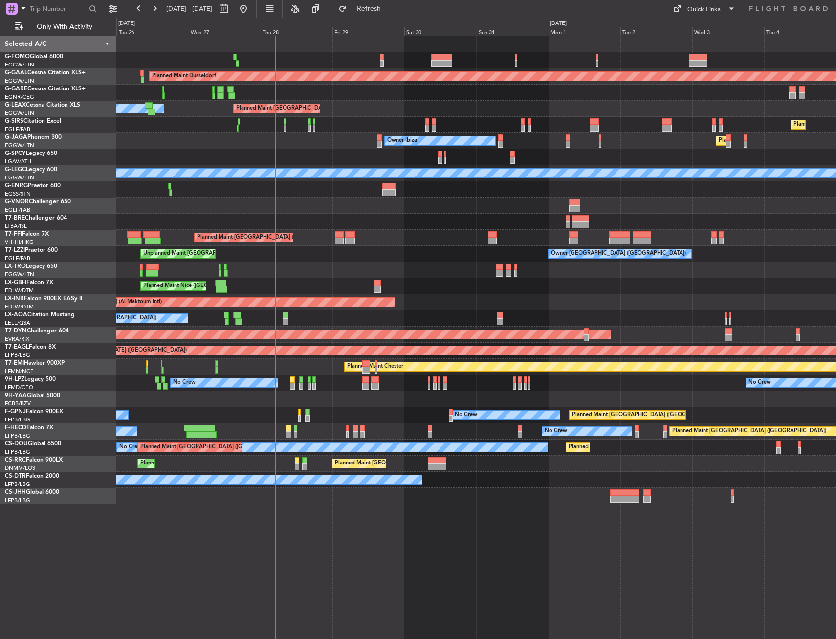
click at [291, 296] on div "Planned Maint Dusseldorf Owner Planned Maint [GEOGRAPHIC_DATA] ([GEOGRAPHIC_DAT…" at bounding box center [475, 270] width 719 height 468
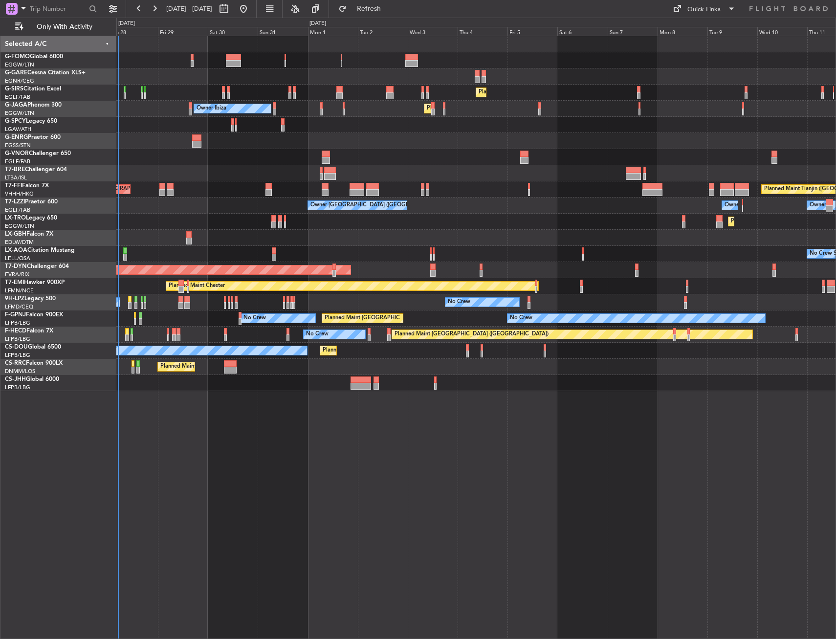
click at [221, 241] on div "Planned Maint Nice ([GEOGRAPHIC_DATA])" at bounding box center [475, 238] width 719 height 16
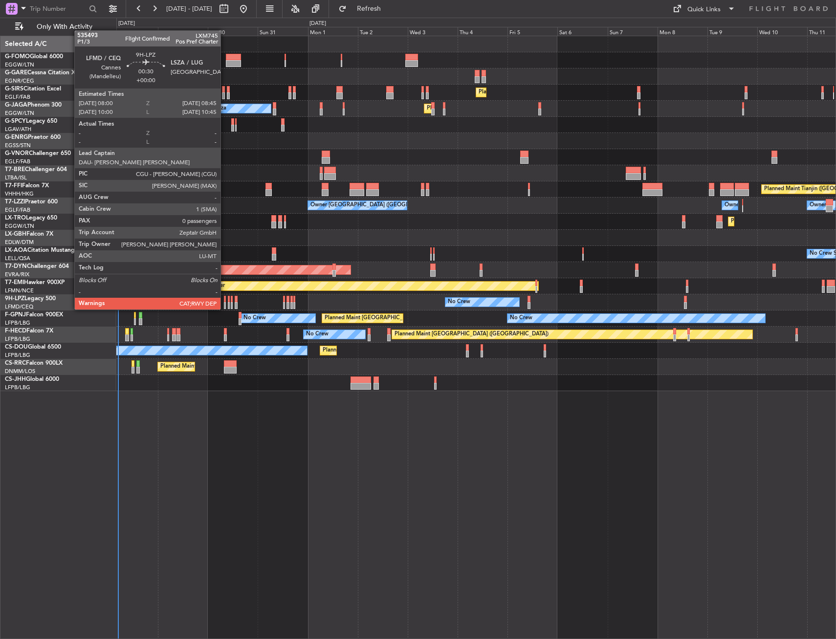
click at [225, 300] on div at bounding box center [225, 299] width 2 height 7
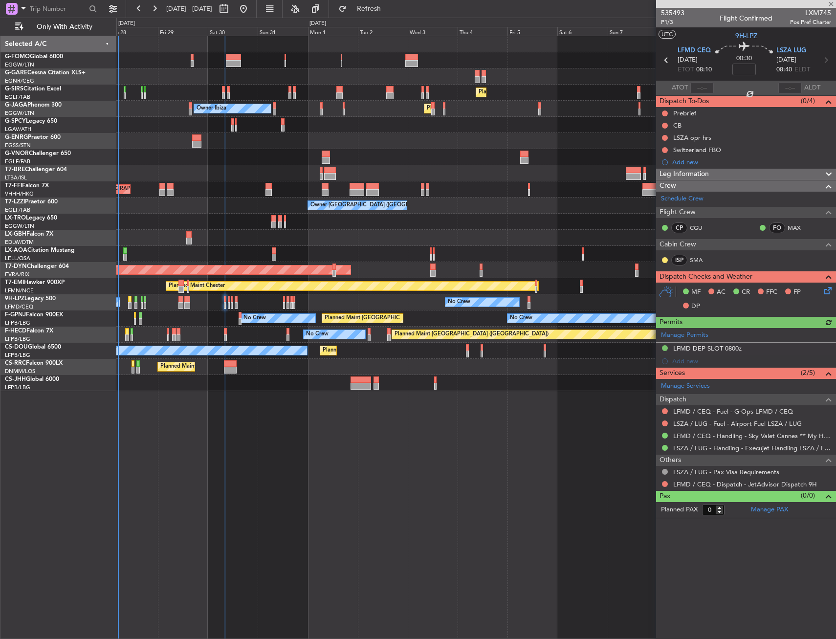
click at [690, 255] on div "ISP SMA" at bounding box center [686, 260] width 51 height 11
click at [691, 256] on link "SMA" at bounding box center [701, 260] width 22 height 9
click at [738, 72] on input at bounding box center [744, 70] width 23 height 12
type input "+00:05"
drag, startPoint x: 712, startPoint y: 177, endPoint x: 714, endPoint y: 212, distance: 35.3
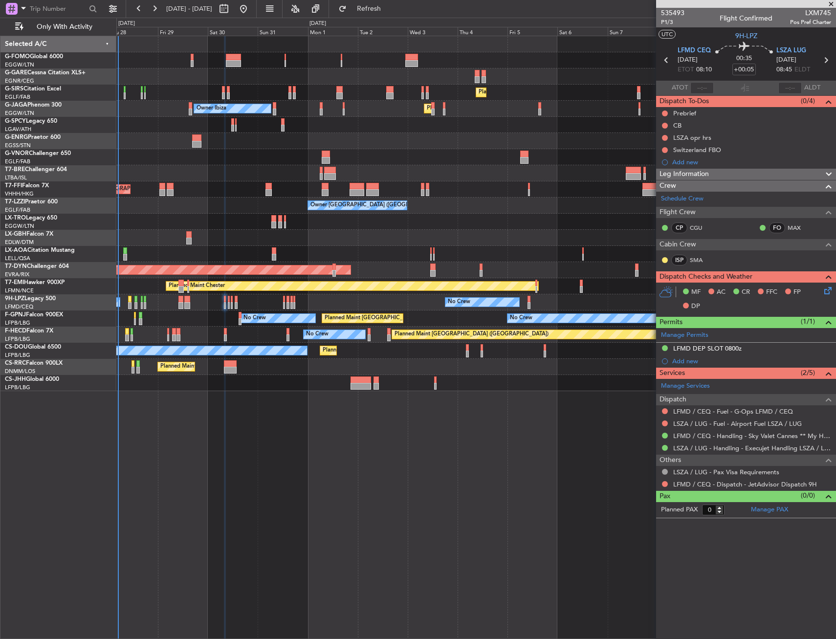
click at [712, 177] on div "Leg Information" at bounding box center [746, 174] width 180 height 11
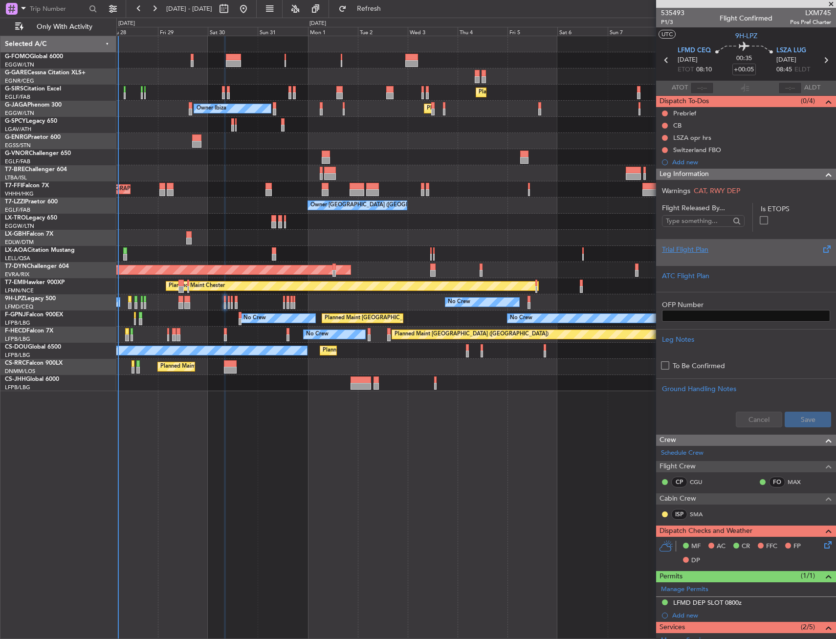
click at [715, 257] on div at bounding box center [746, 258] width 168 height 6
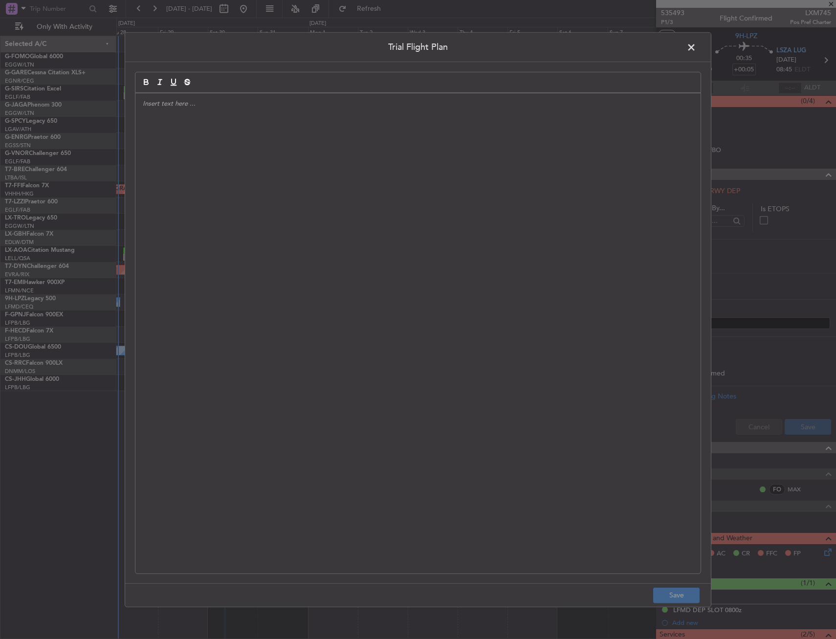
click at [415, 225] on div at bounding box center [417, 333] width 565 height 480
drag, startPoint x: 263, startPoint y: 158, endPoint x: 255, endPoint y: 158, distance: 7.8
click at [263, 156] on div "APA // [DATE] // FCST" at bounding box center [417, 333] width 565 height 480
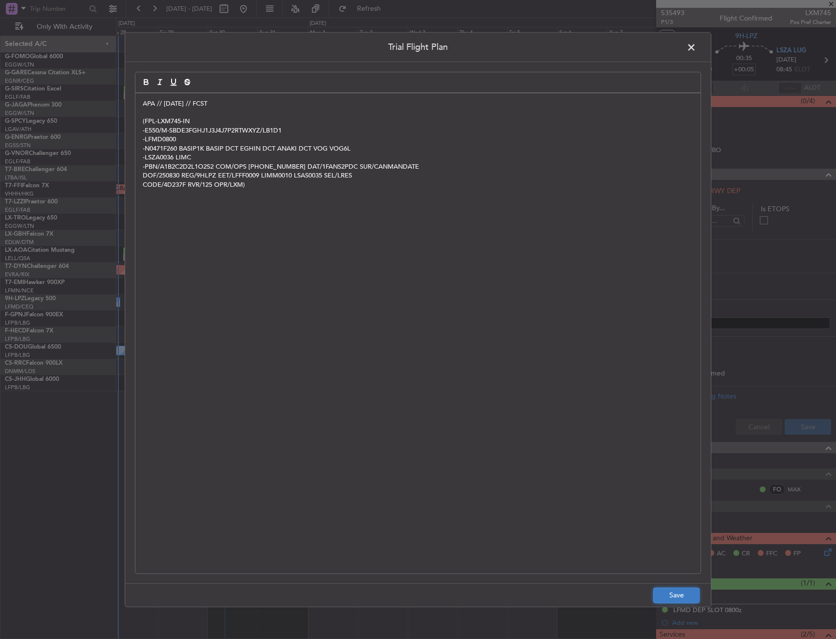
click at [694, 593] on button "Save" at bounding box center [676, 596] width 46 height 16
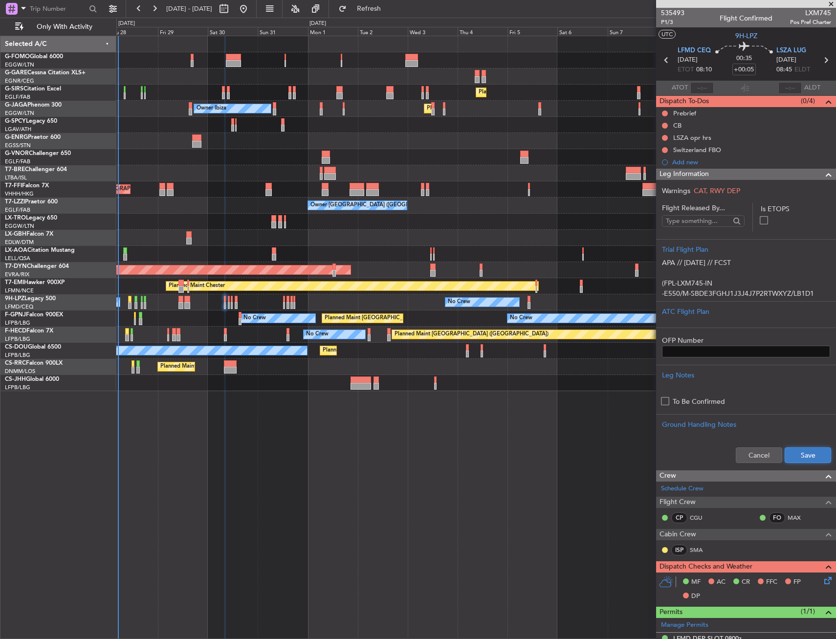
click at [813, 450] on button "Save" at bounding box center [808, 455] width 46 height 16
click at [786, 174] on div "Leg Information" at bounding box center [746, 174] width 180 height 11
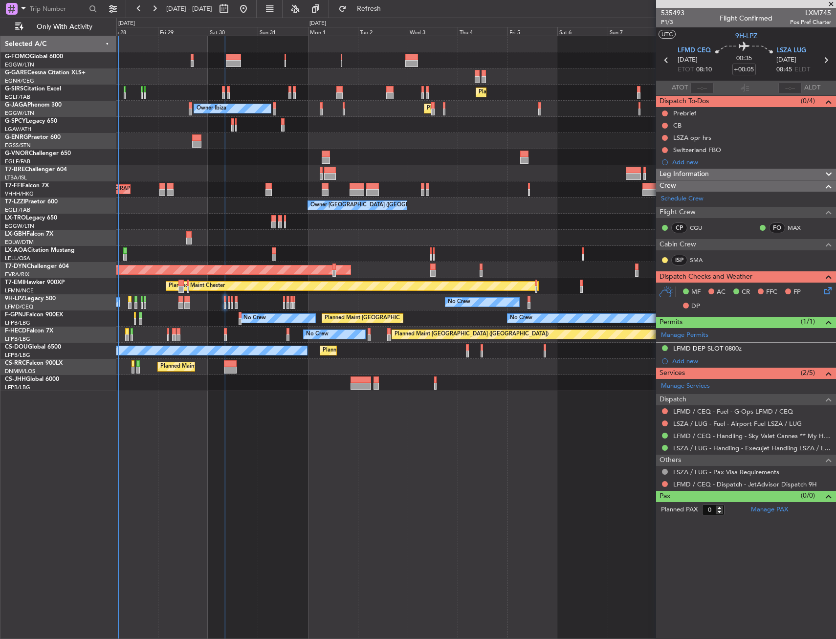
click at [761, 172] on div "Leg Information" at bounding box center [746, 174] width 180 height 11
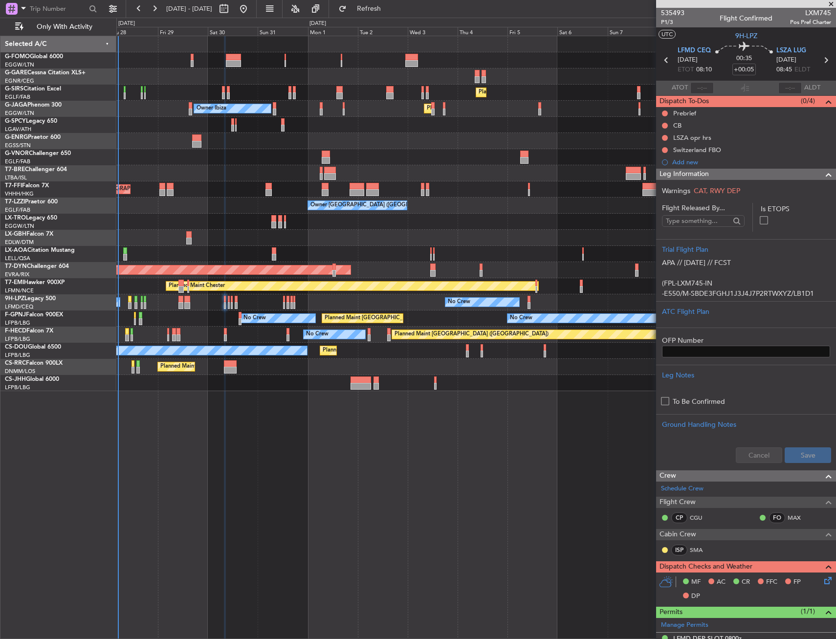
click at [761, 172] on div "Leg Information" at bounding box center [746, 174] width 180 height 11
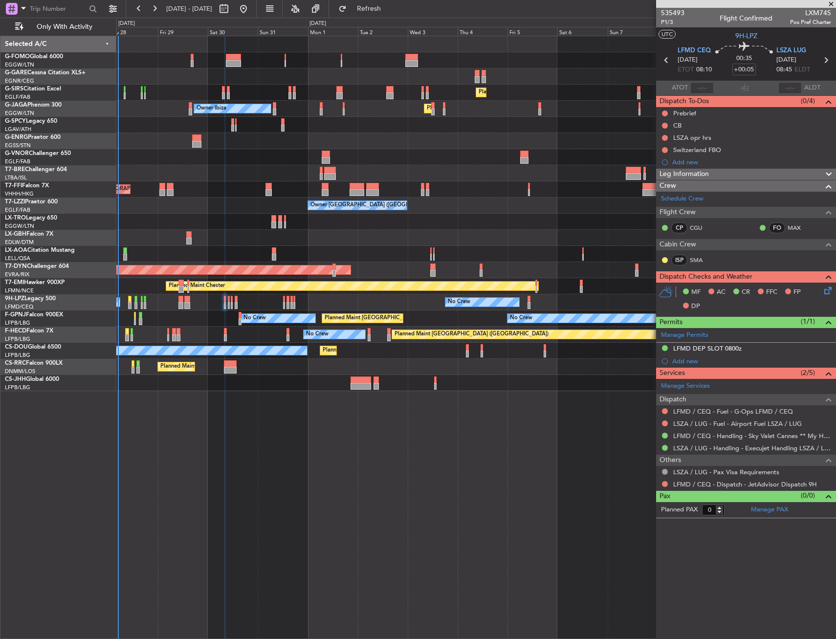
click at [817, 292] on div "MF AC CR FFC FP DP" at bounding box center [751, 299] width 144 height 29
click at [825, 286] on icon at bounding box center [827, 289] width 8 height 8
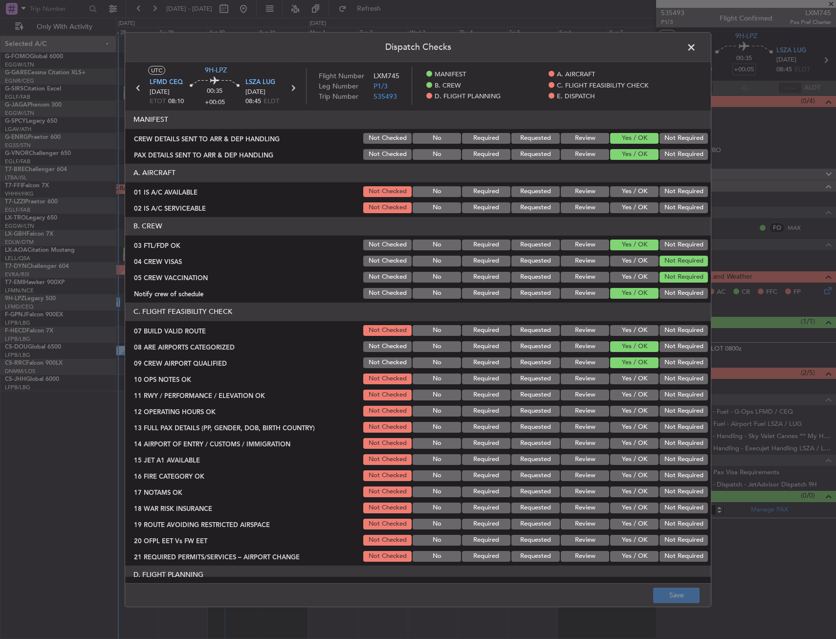
click at [629, 200] on section "A. AIRCRAFT 01 IS A/C AVAILABLE Not Checked No Required Requested Review Yes / …" at bounding box center [418, 189] width 586 height 51
drag, startPoint x: 626, startPoint y: 191, endPoint x: 625, endPoint y: 200, distance: 8.9
click at [626, 192] on button "Yes / OK" at bounding box center [634, 191] width 48 height 11
click at [625, 205] on button "Yes / OK" at bounding box center [634, 207] width 48 height 11
click at [625, 330] on button "Yes / OK" at bounding box center [634, 330] width 48 height 11
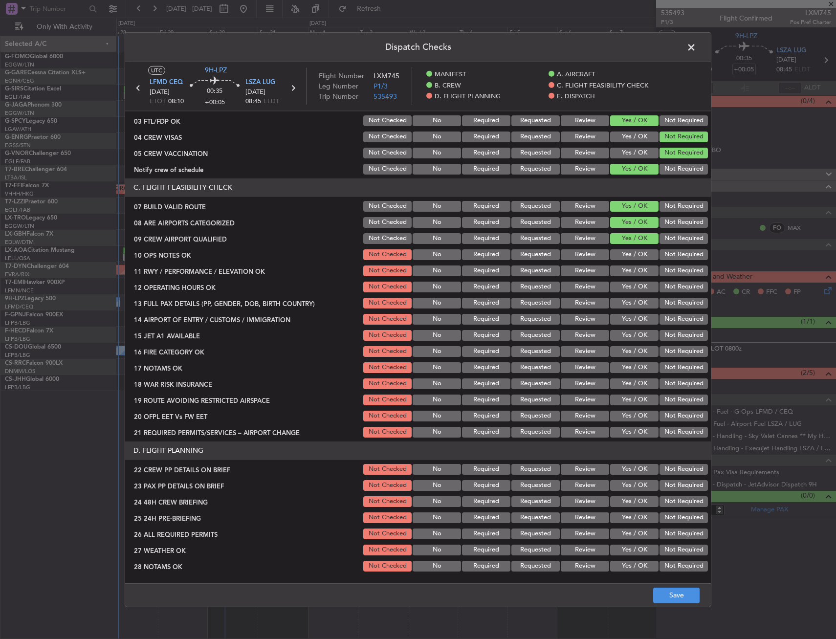
scroll to position [196, 0]
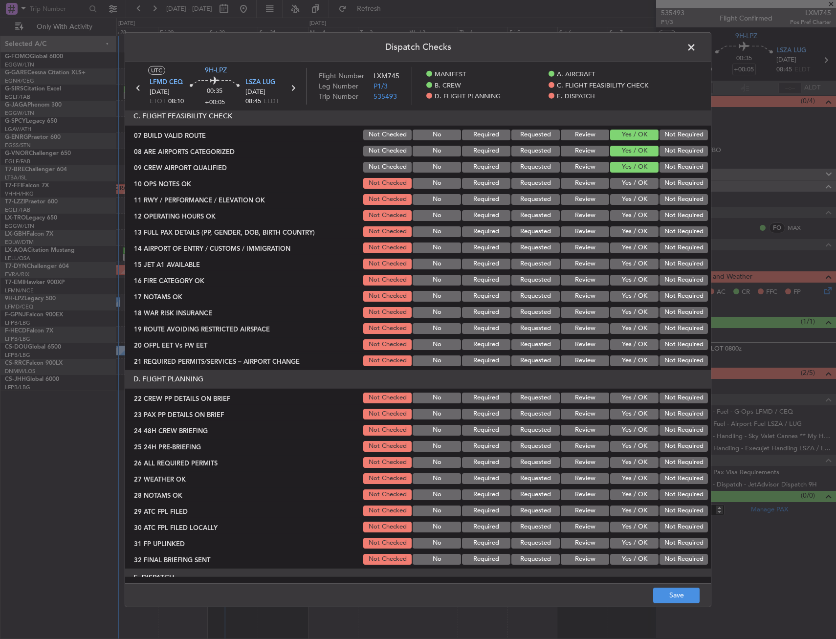
click at [629, 179] on button "Yes / OK" at bounding box center [634, 183] width 48 height 11
click at [619, 205] on div "Yes / OK" at bounding box center [633, 200] width 49 height 14
drag, startPoint x: 621, startPoint y: 192, endPoint x: 624, endPoint y: 211, distance: 18.9
click at [621, 193] on div "Yes / OK" at bounding box center [633, 200] width 49 height 14
click at [626, 215] on button "Yes / OK" at bounding box center [634, 215] width 48 height 11
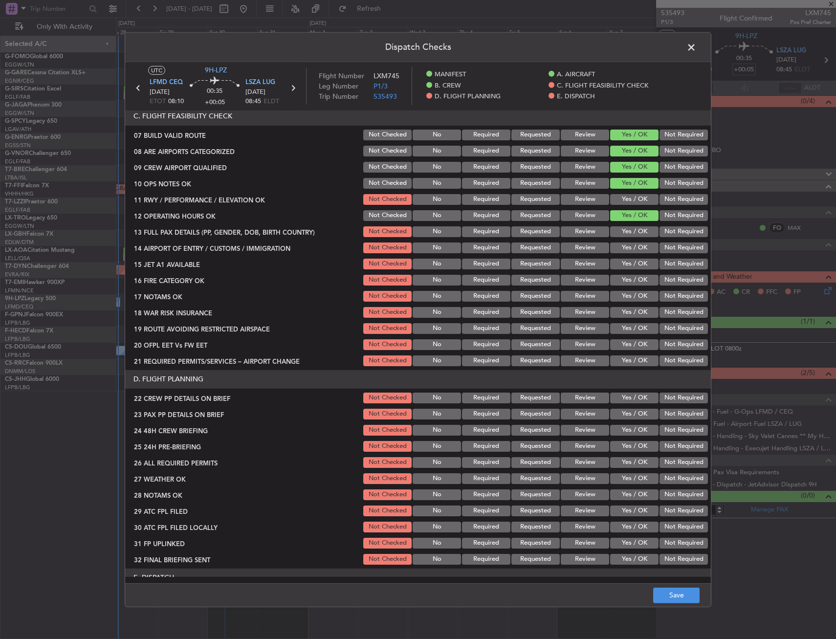
drag, startPoint x: 626, startPoint y: 227, endPoint x: 625, endPoint y: 206, distance: 20.6
click at [626, 227] on button "Yes / OK" at bounding box center [634, 231] width 48 height 11
click at [625, 203] on button "Yes / OK" at bounding box center [634, 199] width 48 height 11
click at [625, 256] on section "C. FLIGHT FEASIBILITY CHECK 07 BUILD VALID ROUTE Not Checked No Required Reques…" at bounding box center [418, 237] width 586 height 261
click at [624, 245] on button "Yes / OK" at bounding box center [634, 248] width 48 height 11
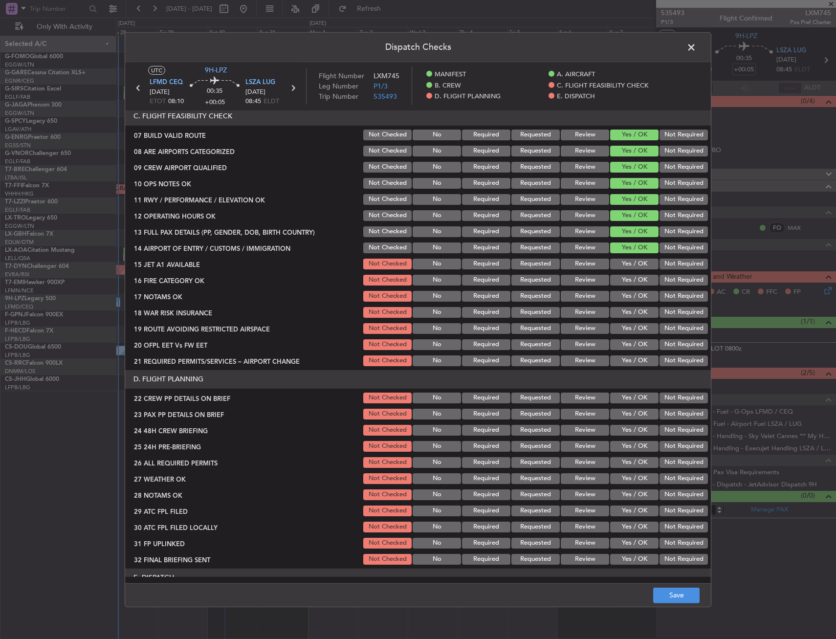
click at [624, 263] on button "Yes / OK" at bounding box center [634, 264] width 48 height 11
click at [624, 275] on button "Yes / OK" at bounding box center [634, 280] width 48 height 11
click at [628, 297] on button "Yes / OK" at bounding box center [634, 296] width 48 height 11
click at [665, 308] on button "Not Required" at bounding box center [684, 312] width 48 height 11
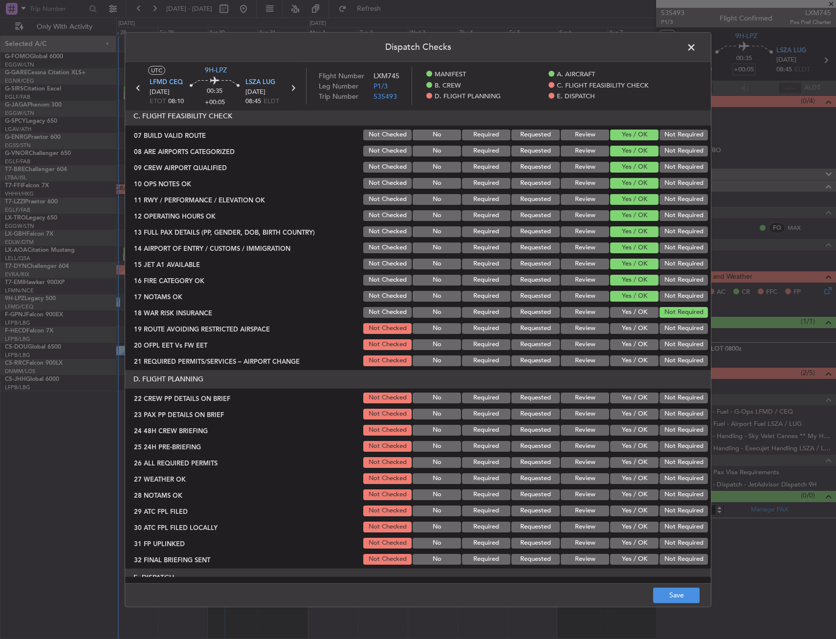
click at [631, 332] on button "Yes / OK" at bounding box center [634, 328] width 48 height 11
click at [629, 348] on button "Yes / OK" at bounding box center [634, 344] width 48 height 11
click at [628, 355] on div "Yes / OK" at bounding box center [633, 361] width 49 height 14
click at [628, 359] on button "Yes / OK" at bounding box center [634, 361] width 48 height 11
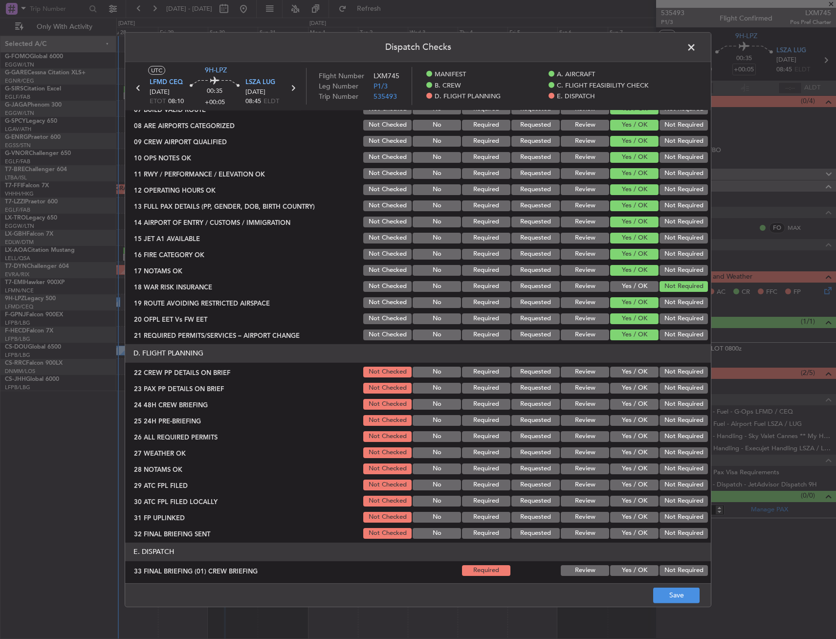
scroll to position [245, 0]
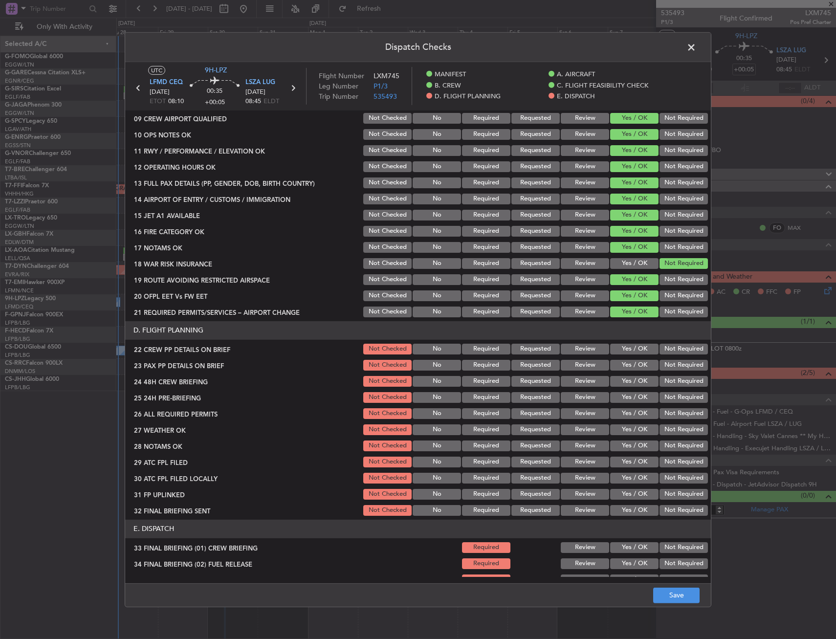
click at [632, 352] on button "Yes / OK" at bounding box center [634, 349] width 48 height 11
drag, startPoint x: 632, startPoint y: 363, endPoint x: 629, endPoint y: 374, distance: 11.0
click at [631, 364] on button "Yes / OK" at bounding box center [634, 365] width 48 height 11
click at [628, 392] on button "Yes / OK" at bounding box center [634, 397] width 48 height 11
drag, startPoint x: 630, startPoint y: 377, endPoint x: 657, endPoint y: 395, distance: 32.1
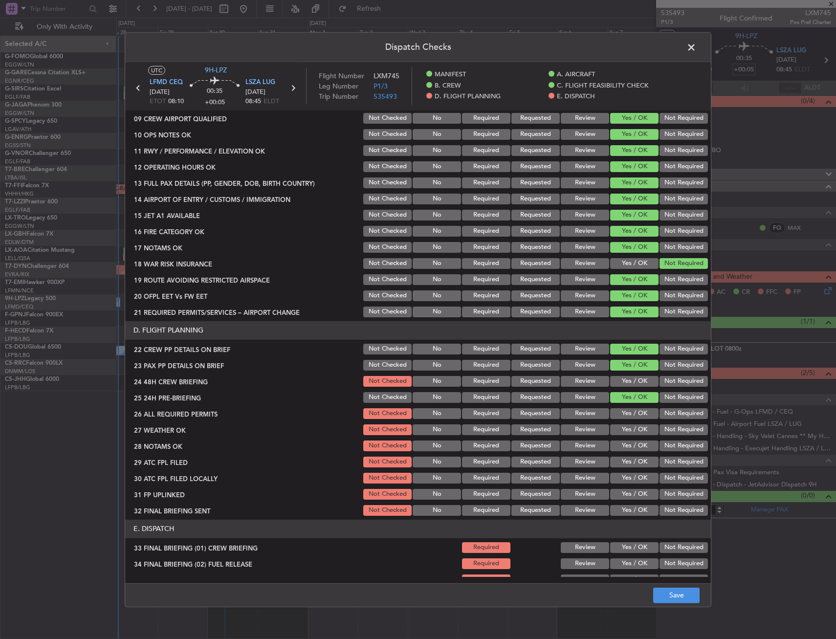
click at [634, 382] on button "Yes / OK" at bounding box center [634, 381] width 48 height 11
click at [660, 396] on button "Not Required" at bounding box center [684, 397] width 48 height 11
click at [657, 590] on button "Save" at bounding box center [676, 596] width 46 height 16
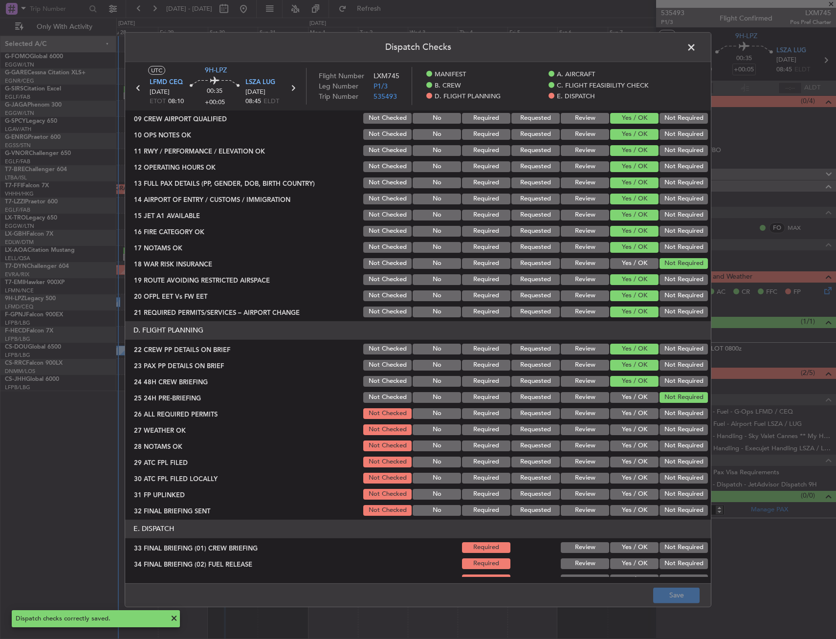
click at [696, 45] on span at bounding box center [696, 50] width 0 height 20
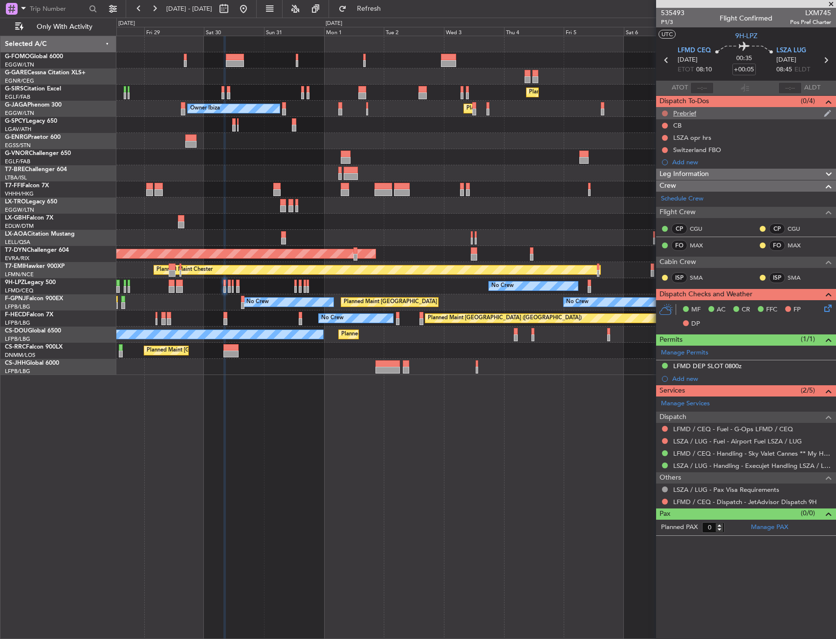
click at [666, 112] on button at bounding box center [665, 114] width 6 height 6
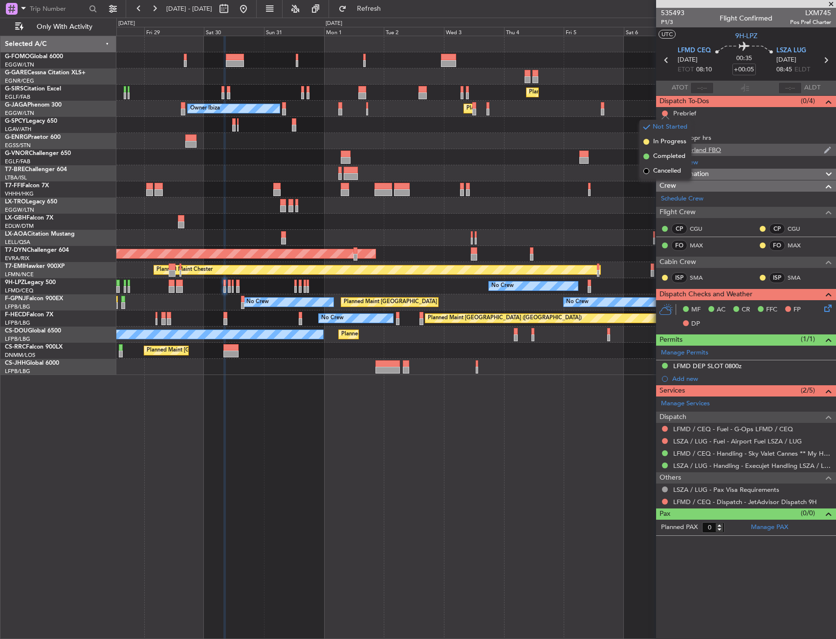
click at [669, 146] on li "In Progress" at bounding box center [666, 141] width 52 height 15
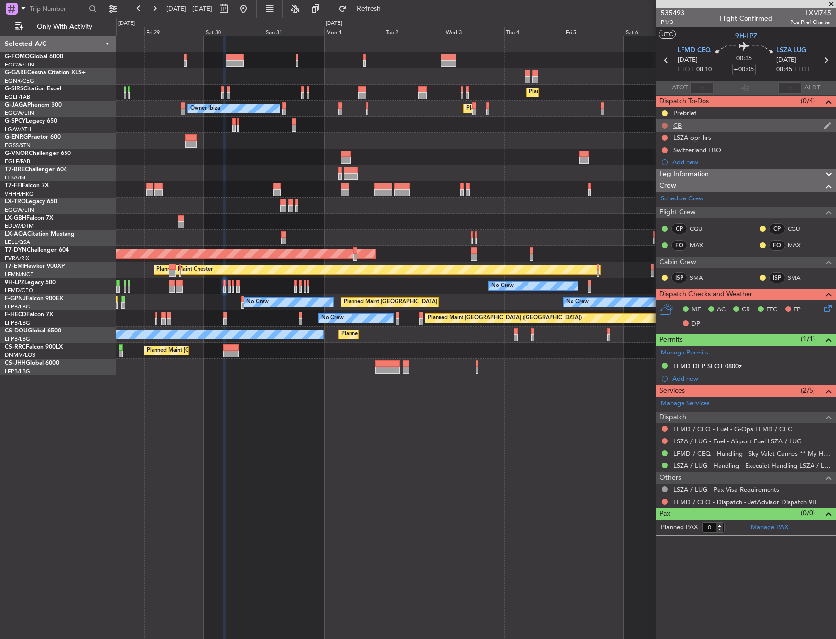
click at [667, 127] on button at bounding box center [665, 126] width 6 height 6
click at [672, 168] on span "Completed" at bounding box center [669, 169] width 32 height 10
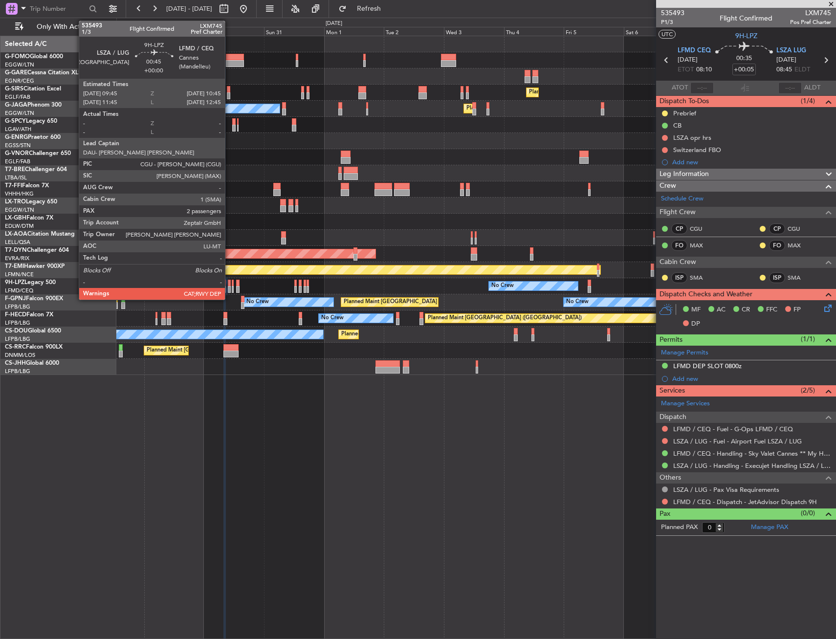
click at [229, 287] on div at bounding box center [229, 289] width 3 height 7
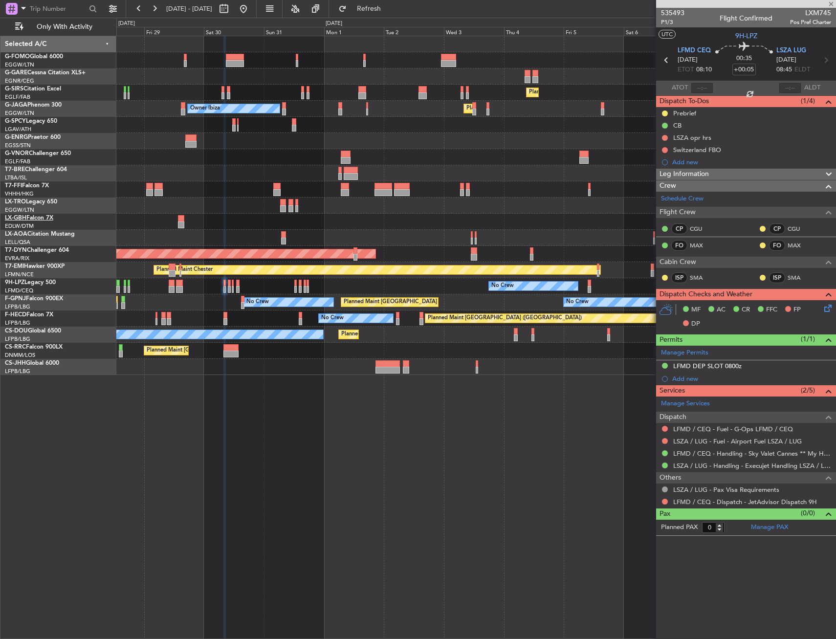
type input "2"
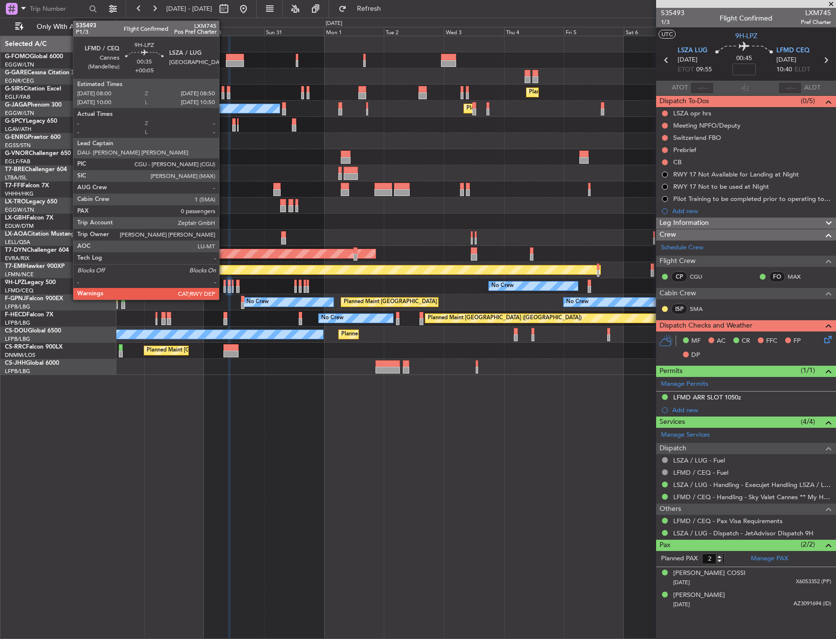
click at [223, 285] on div at bounding box center [224, 283] width 2 height 7
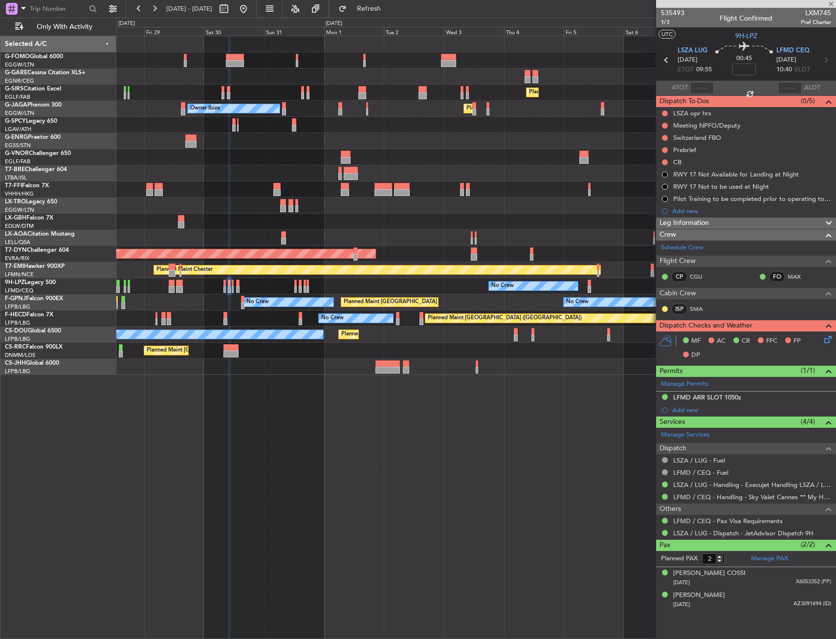
type input "+00:05"
type input "0"
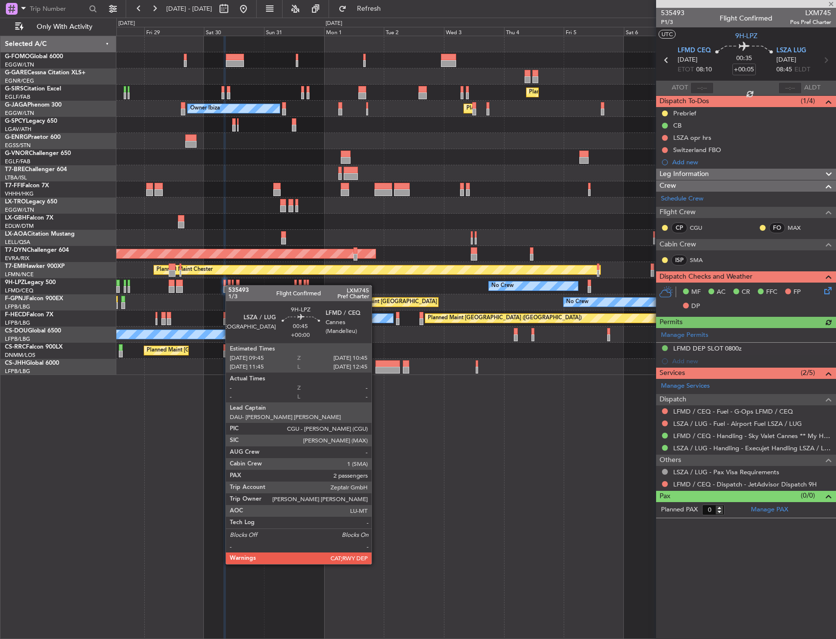
click at [230, 285] on div at bounding box center [229, 283] width 3 height 7
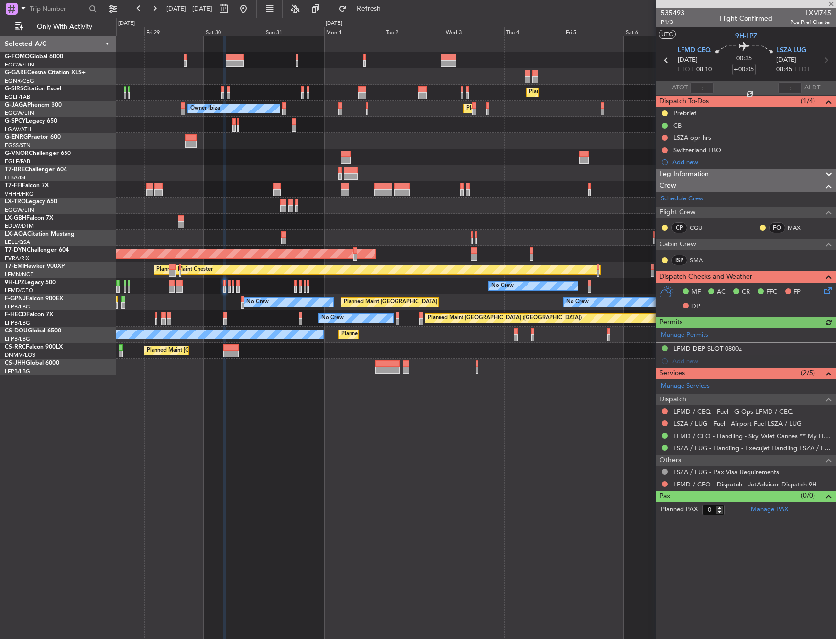
type input "2"
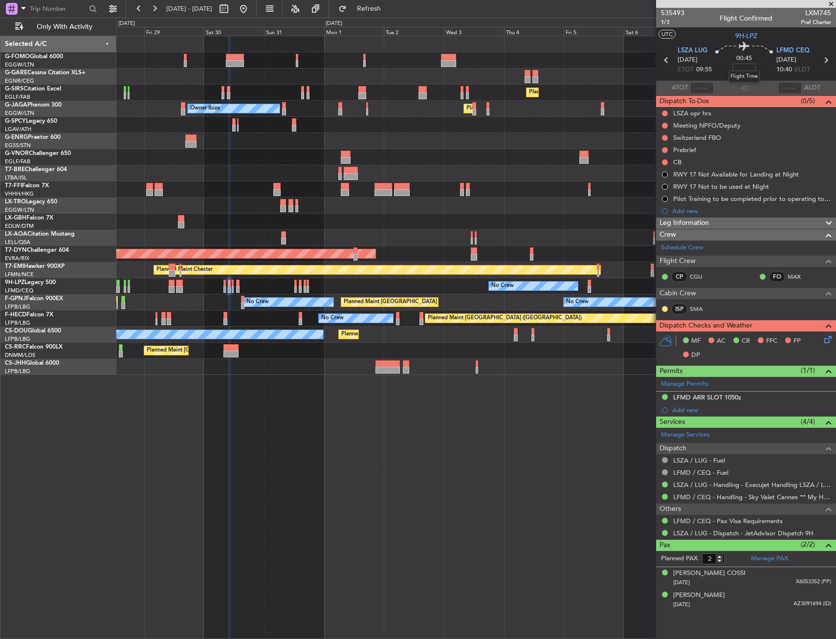
click at [741, 67] on mat-tooltip-component "Flight Time" at bounding box center [744, 77] width 45 height 26
drag, startPoint x: 713, startPoint y: 71, endPoint x: 731, endPoint y: 63, distance: 19.9
click at [713, 70] on div "00:45" at bounding box center [744, 60] width 65 height 36
click at [744, 69] on input at bounding box center [744, 70] width 23 height 12
click at [724, 72] on div "00:45 -5" at bounding box center [744, 60] width 65 height 36
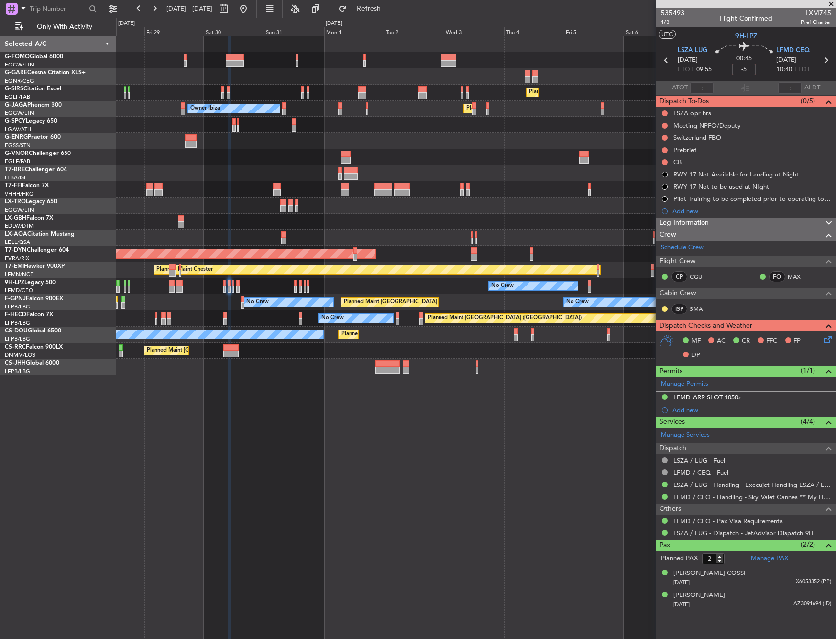
type input "-00:05"
drag, startPoint x: 704, startPoint y: 219, endPoint x: 705, endPoint y: 243, distance: 24.0
click at [704, 219] on span "Leg Information" at bounding box center [684, 223] width 49 height 11
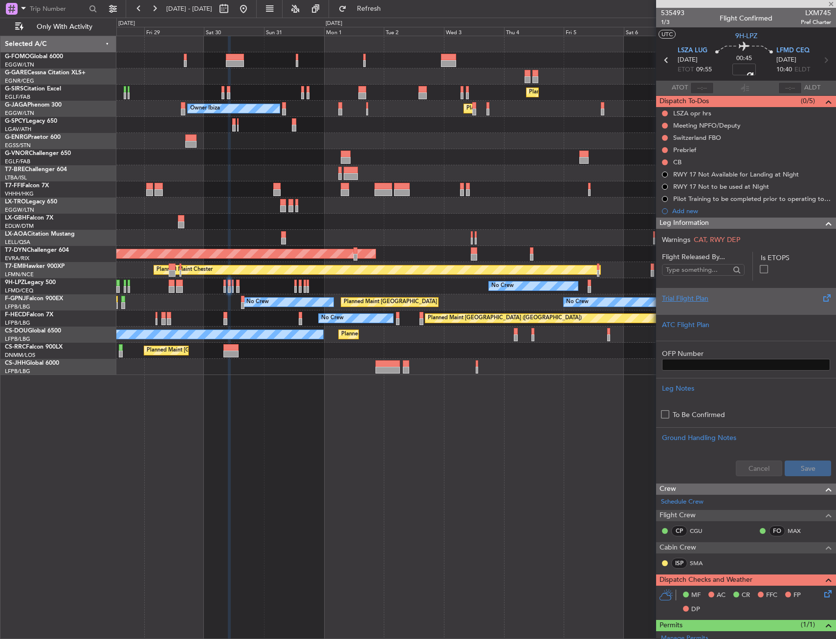
click at [695, 291] on div "Trial Flight Plan" at bounding box center [746, 301] width 180 height 26
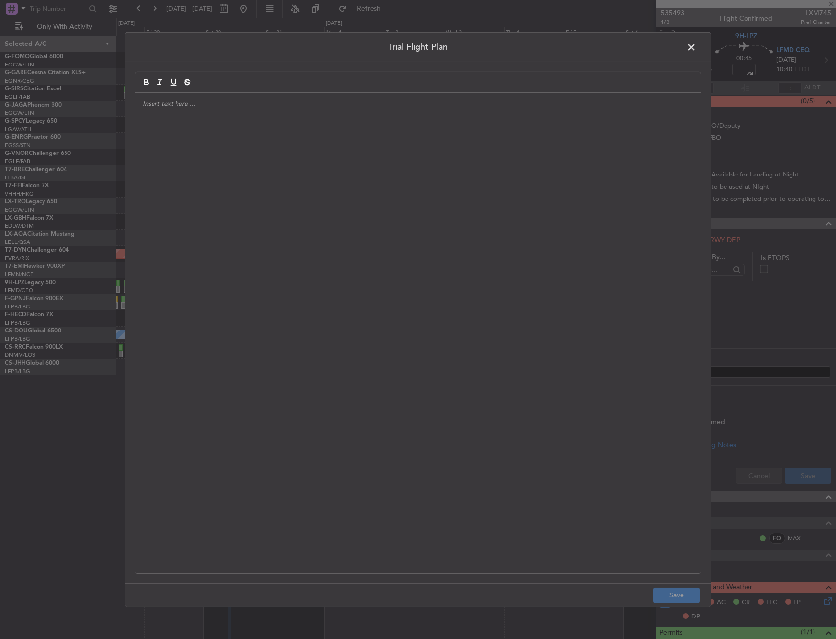
click at [472, 221] on div at bounding box center [417, 333] width 565 height 480
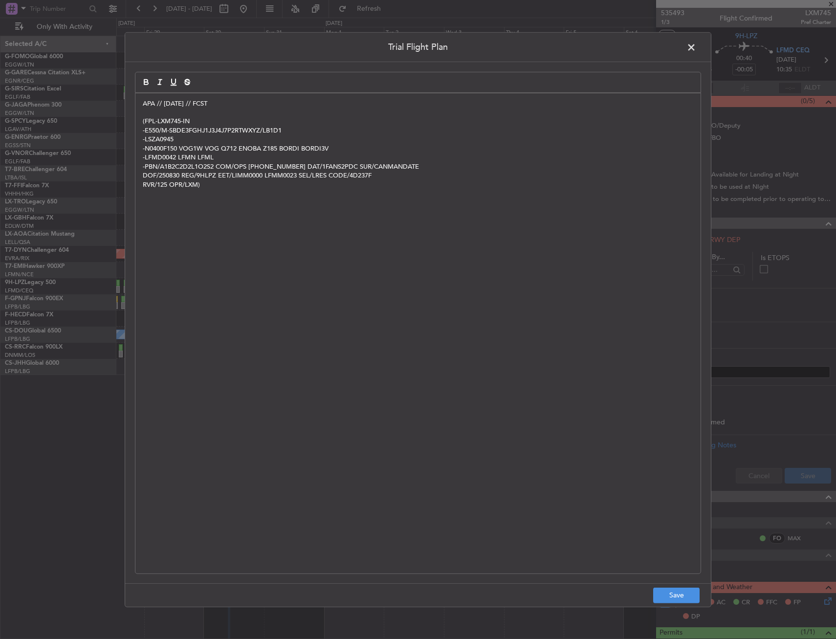
scroll to position [0, 0]
drag, startPoint x: 668, startPoint y: 596, endPoint x: 724, endPoint y: 560, distance: 66.2
click at [668, 596] on button "Save" at bounding box center [676, 596] width 46 height 16
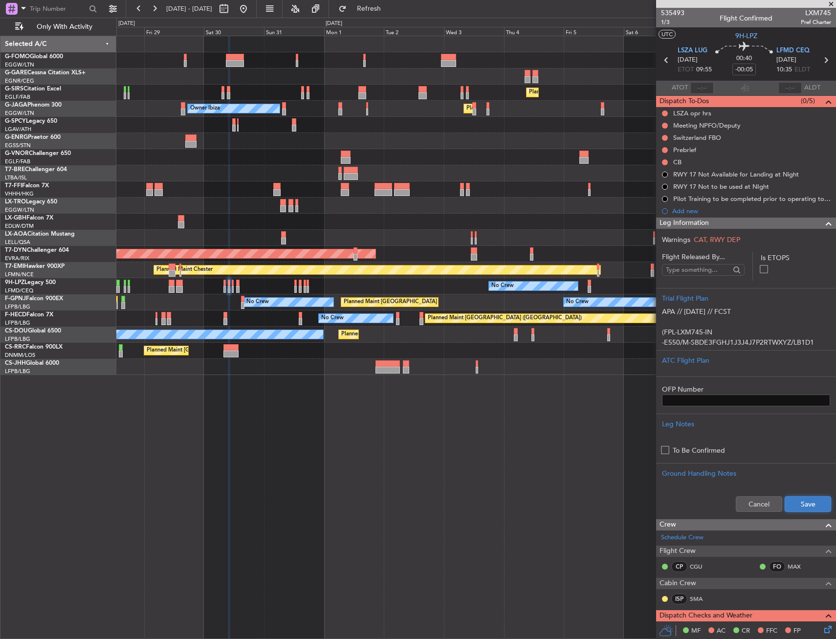
click at [798, 502] on button "Save" at bounding box center [808, 504] width 46 height 16
click at [815, 224] on div at bounding box center [825, 224] width 20 height 12
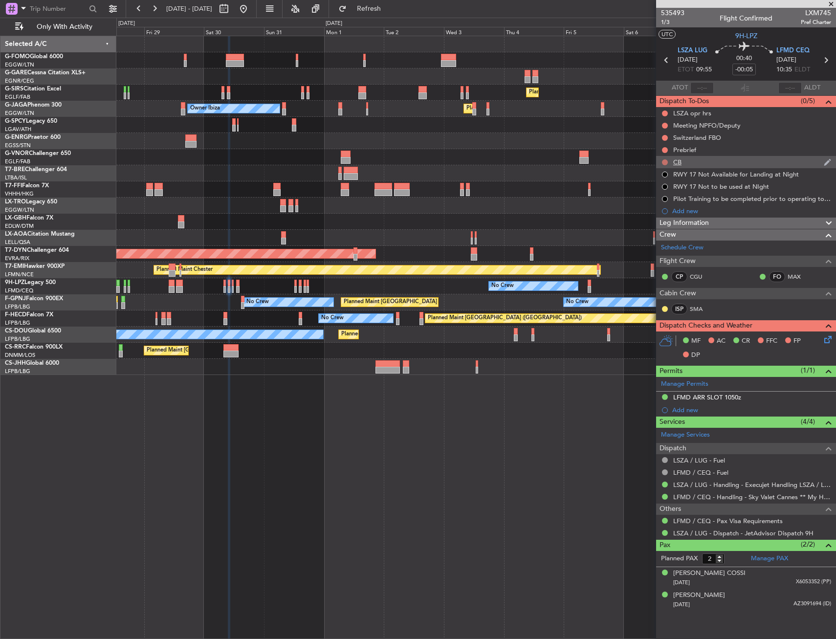
click at [663, 161] on button at bounding box center [665, 162] width 6 height 6
click at [669, 202] on span "Completed" at bounding box center [669, 205] width 32 height 10
click at [667, 149] on button at bounding box center [665, 150] width 6 height 6
click at [670, 177] on span "In Progress" at bounding box center [669, 179] width 33 height 10
click at [825, 340] on icon at bounding box center [827, 338] width 8 height 8
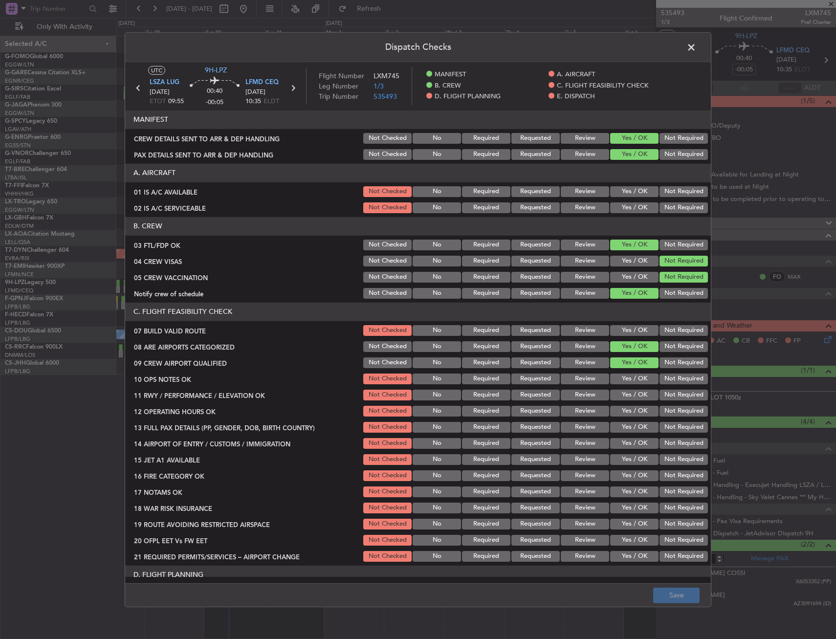
drag, startPoint x: 622, startPoint y: 208, endPoint x: 621, endPoint y: 201, distance: 6.4
click at [622, 207] on button "Yes / OK" at bounding box center [634, 207] width 48 height 11
click at [620, 194] on button "Yes / OK" at bounding box center [634, 191] width 48 height 11
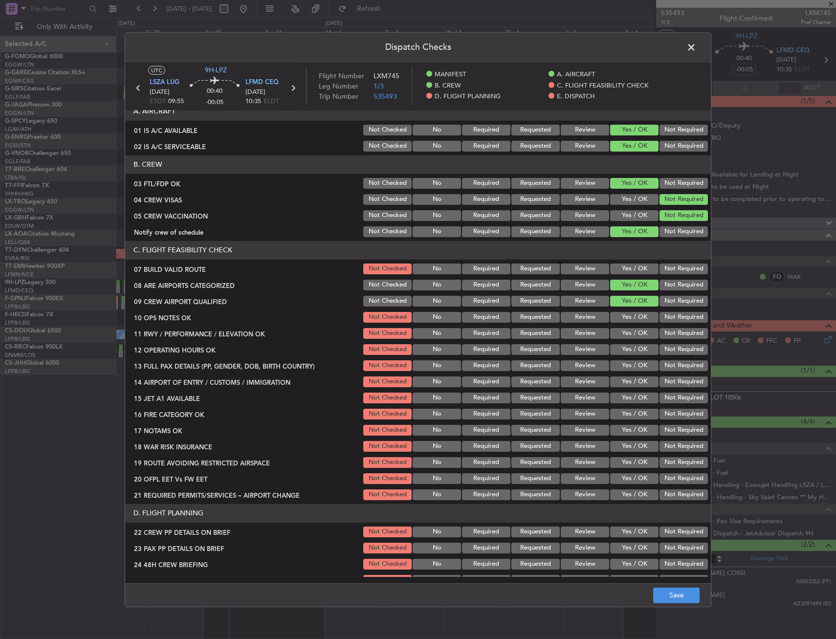
scroll to position [98, 0]
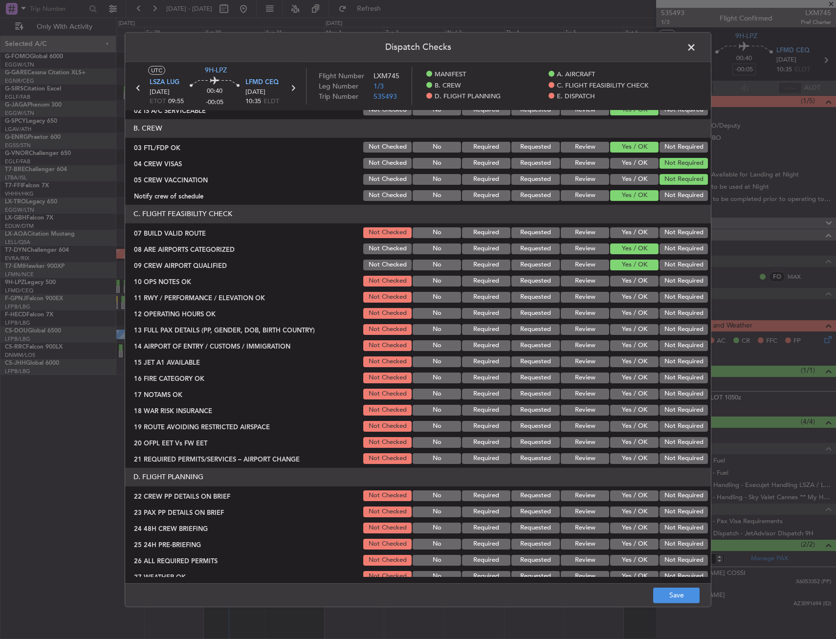
click at [624, 232] on button "Yes / OK" at bounding box center [634, 232] width 48 height 11
click at [623, 289] on section "C. FLIGHT FEASIBILITY CHECK 07 BUILD VALID ROUTE Not Checked No Required Reques…" at bounding box center [418, 335] width 586 height 261
click at [620, 275] on section "C. FLIGHT FEASIBILITY CHECK 07 BUILD VALID ROUTE Not Checked No Required Reques…" at bounding box center [418, 335] width 586 height 261
click at [620, 281] on button "Yes / OK" at bounding box center [634, 281] width 48 height 11
click at [621, 297] on button "Yes / OK" at bounding box center [634, 297] width 48 height 11
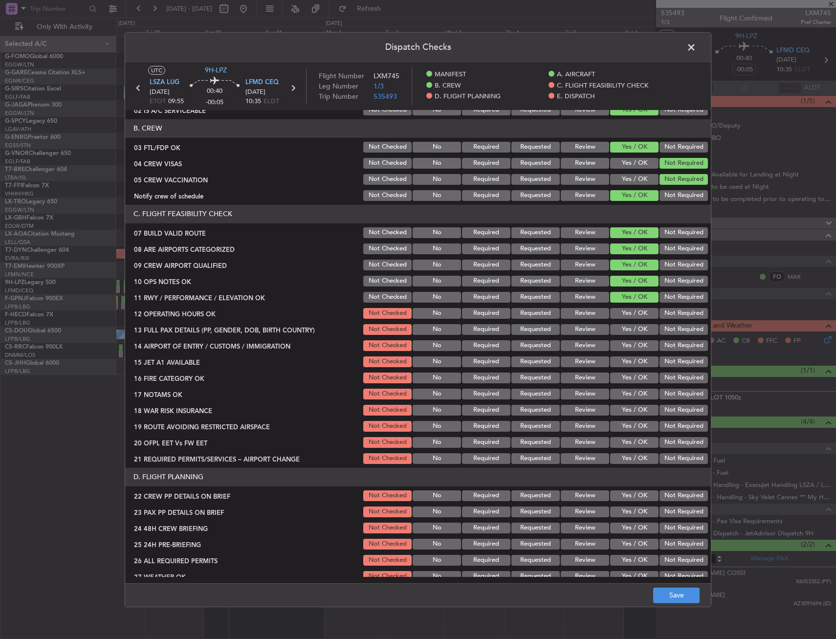
click at [623, 313] on button "Yes / OK" at bounding box center [634, 313] width 48 height 11
drag, startPoint x: 624, startPoint y: 332, endPoint x: 624, endPoint y: 343, distance: 11.2
click at [624, 333] on button "Yes / OK" at bounding box center [634, 329] width 48 height 11
click at [624, 347] on button "Yes / OK" at bounding box center [634, 345] width 48 height 11
click at [625, 365] on button "Yes / OK" at bounding box center [634, 361] width 48 height 11
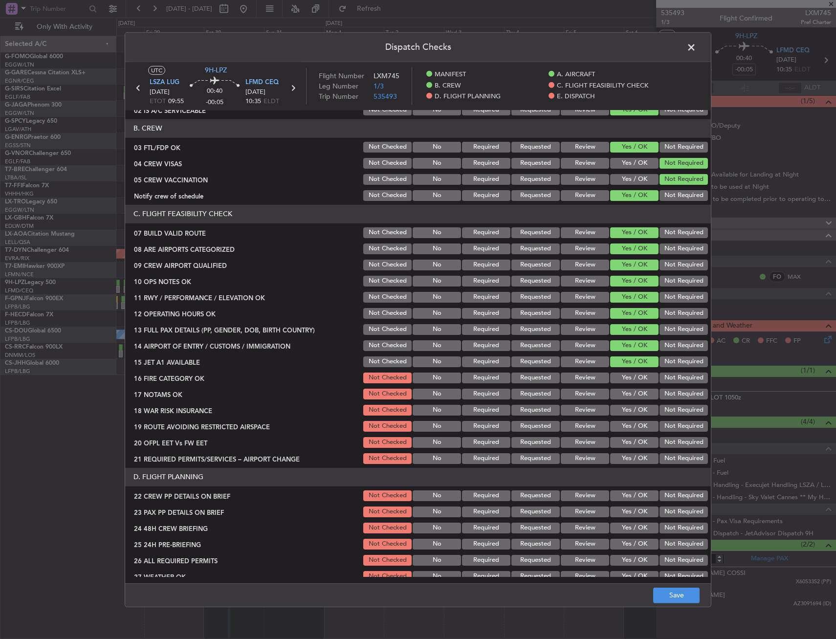
drag, startPoint x: 626, startPoint y: 378, endPoint x: 627, endPoint y: 389, distance: 11.3
click at [627, 379] on button "Yes / OK" at bounding box center [634, 378] width 48 height 11
click at [627, 390] on button "Yes / OK" at bounding box center [634, 394] width 48 height 11
drag, startPoint x: 668, startPoint y: 409, endPoint x: 660, endPoint y: 415, distance: 9.7
click at [667, 409] on button "Not Required" at bounding box center [684, 410] width 48 height 11
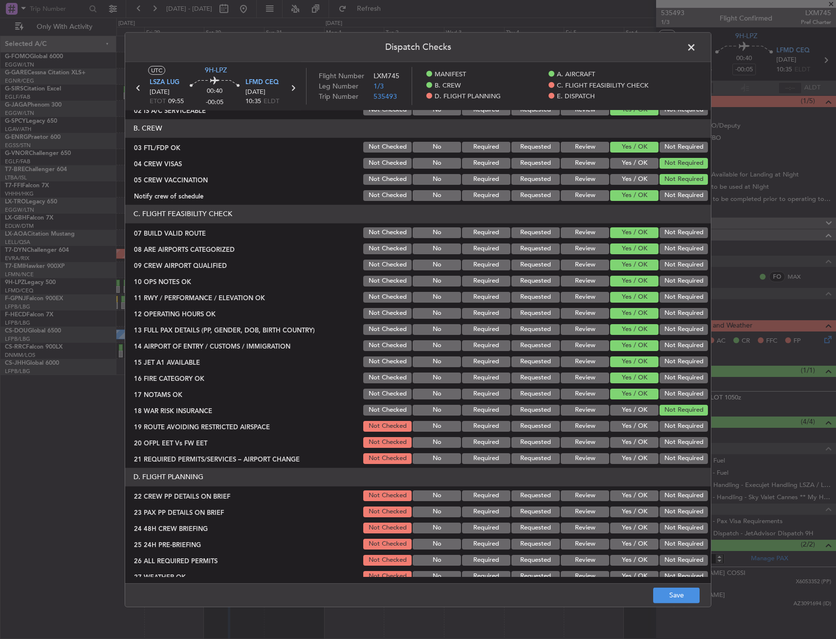
click at [642, 434] on section "C. FLIGHT FEASIBILITY CHECK 07 BUILD VALID ROUTE Not Checked No Required Reques…" at bounding box center [418, 335] width 586 height 261
click at [638, 425] on button "Yes / OK" at bounding box center [634, 426] width 48 height 11
drag, startPoint x: 638, startPoint y: 437, endPoint x: 633, endPoint y: 445, distance: 9.2
click at [638, 437] on button "Yes / OK" at bounding box center [634, 442] width 48 height 11
click at [630, 456] on button "Yes / OK" at bounding box center [634, 458] width 48 height 11
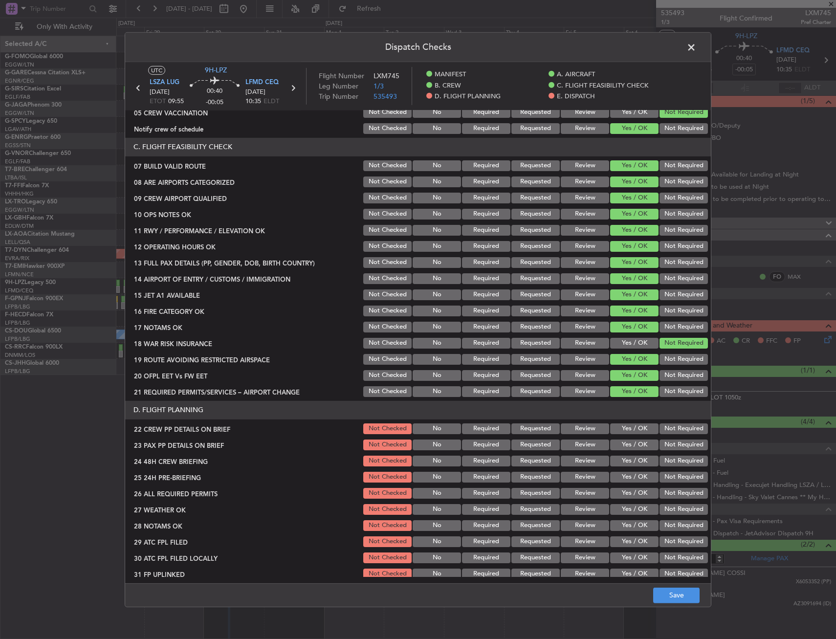
scroll to position [196, 0]
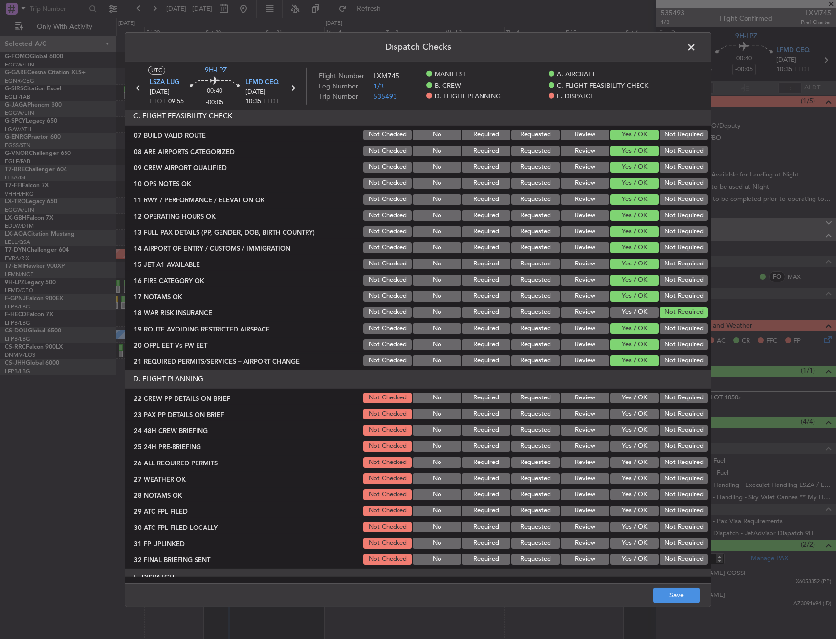
click at [634, 400] on button "Yes / OK" at bounding box center [634, 398] width 48 height 11
click at [632, 411] on button "Yes / OK" at bounding box center [634, 414] width 48 height 11
drag, startPoint x: 631, startPoint y: 425, endPoint x: 644, endPoint y: 434, distance: 15.4
click at [631, 425] on button "Yes / OK" at bounding box center [634, 430] width 48 height 11
drag, startPoint x: 667, startPoint y: 446, endPoint x: 666, endPoint y: 455, distance: 8.4
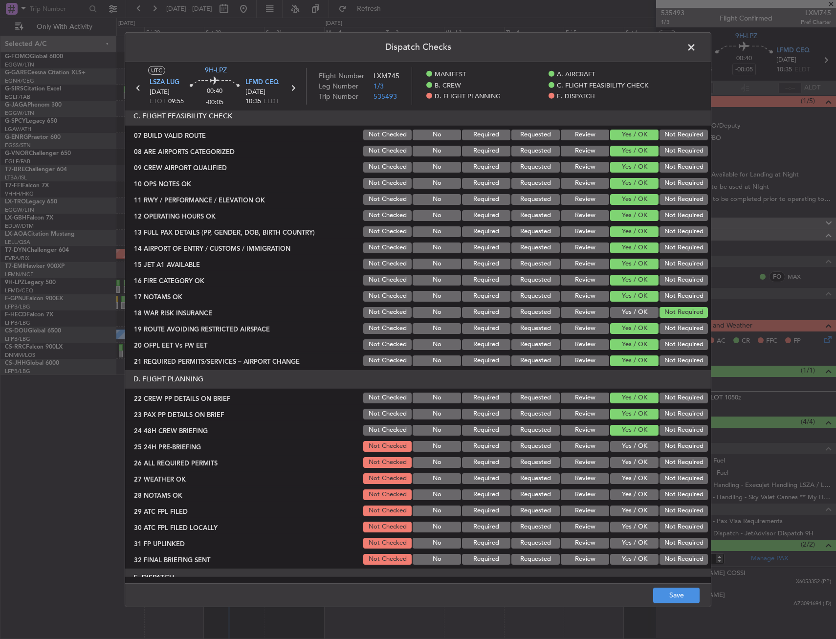
click at [667, 447] on button "Not Required" at bounding box center [684, 446] width 48 height 11
click at [659, 605] on footer "Save" at bounding box center [418, 594] width 586 height 23
click at [666, 596] on button "Save" at bounding box center [676, 596] width 46 height 16
click at [696, 45] on span at bounding box center [696, 50] width 0 height 20
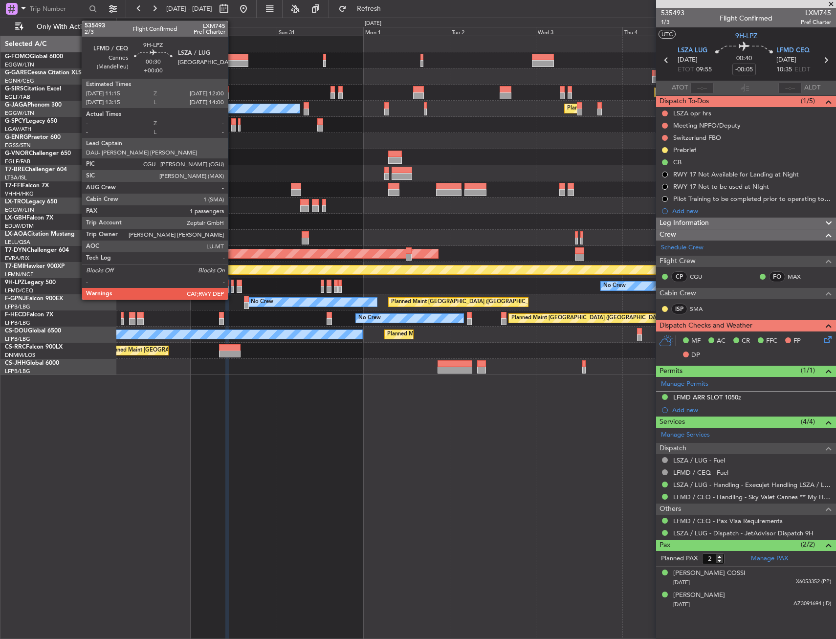
click at [232, 288] on div at bounding box center [232, 289] width 3 height 7
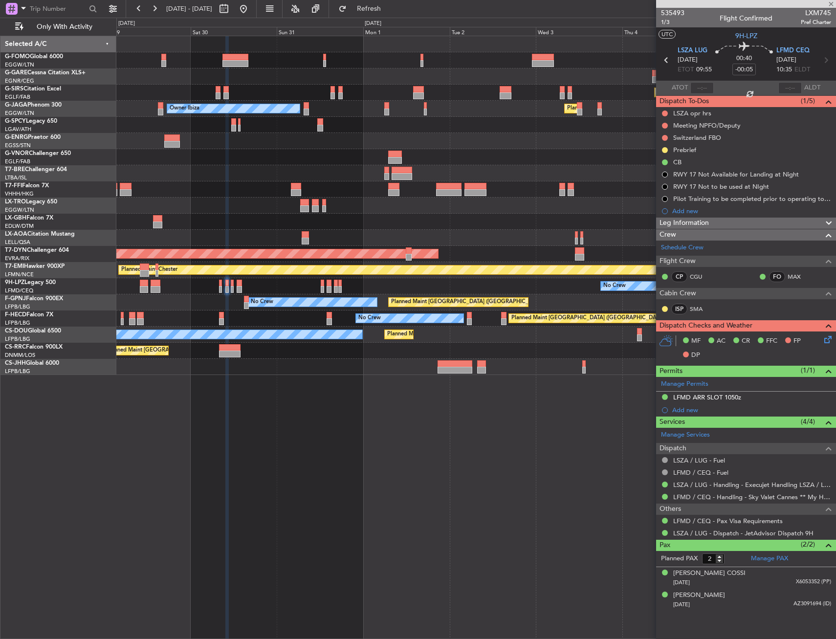
type input "1"
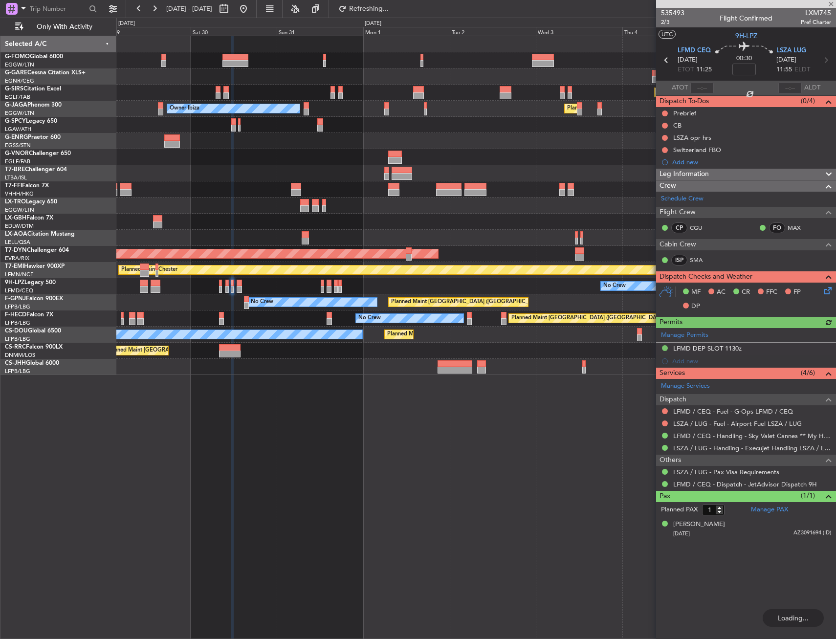
click at [224, 281] on div "No Crew No Crew" at bounding box center [475, 286] width 719 height 16
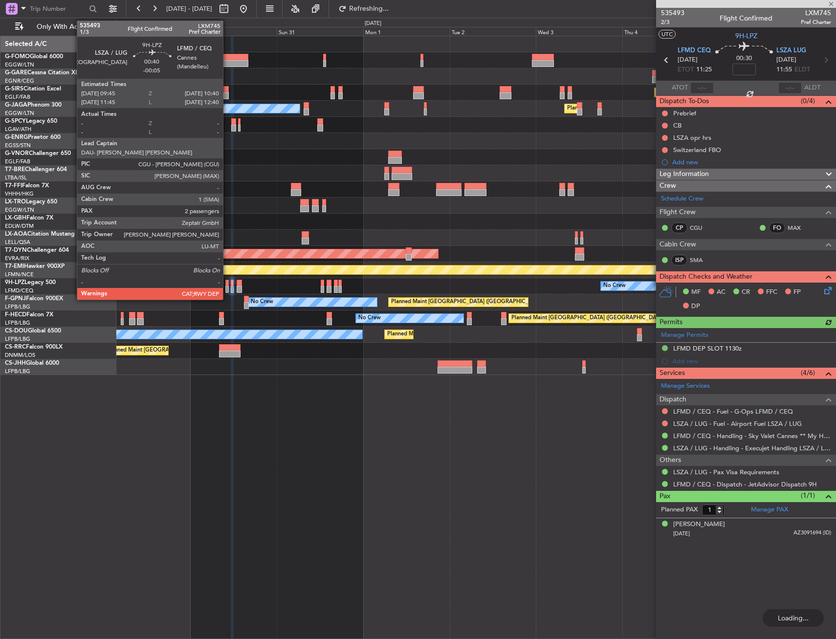
click at [228, 283] on div at bounding box center [226, 283] width 3 height 7
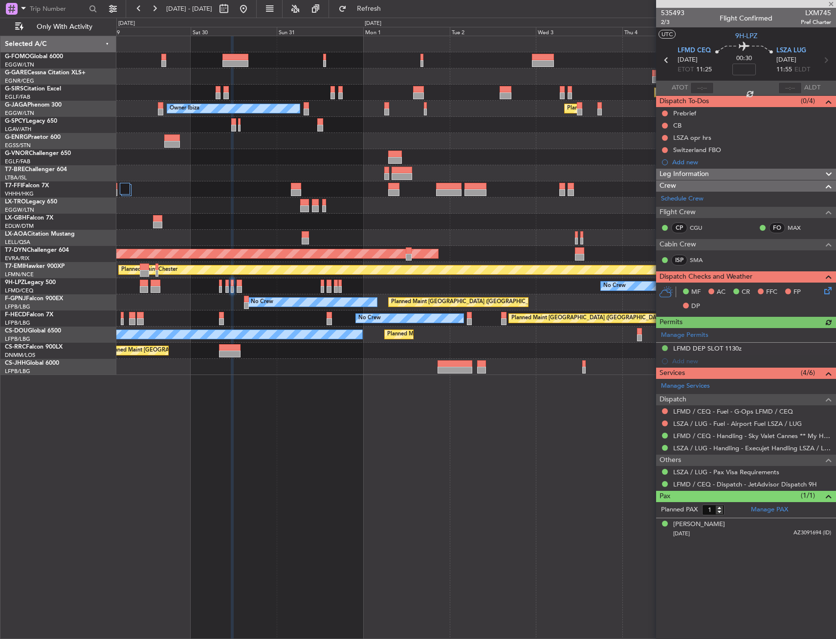
type input "-00:05"
type input "2"
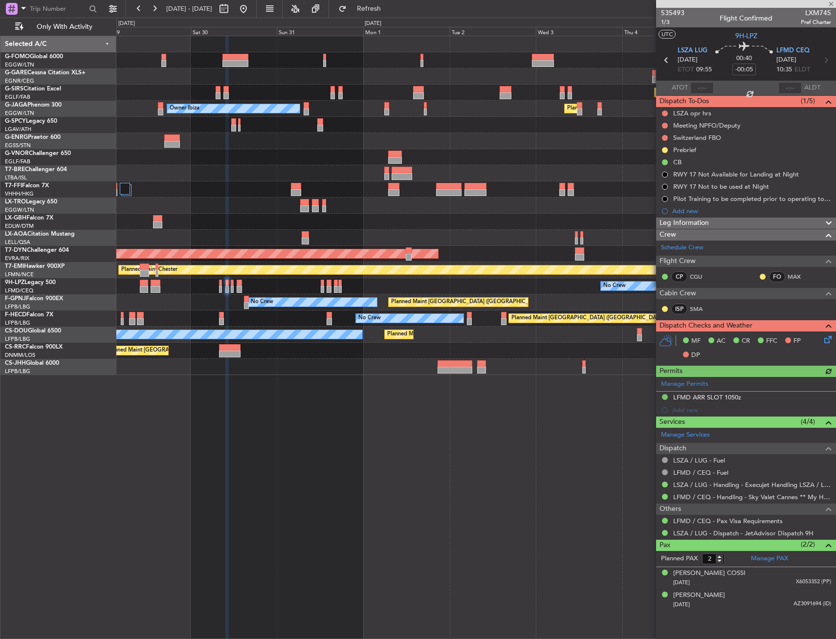
click at [708, 225] on span "Leg Information" at bounding box center [684, 223] width 49 height 11
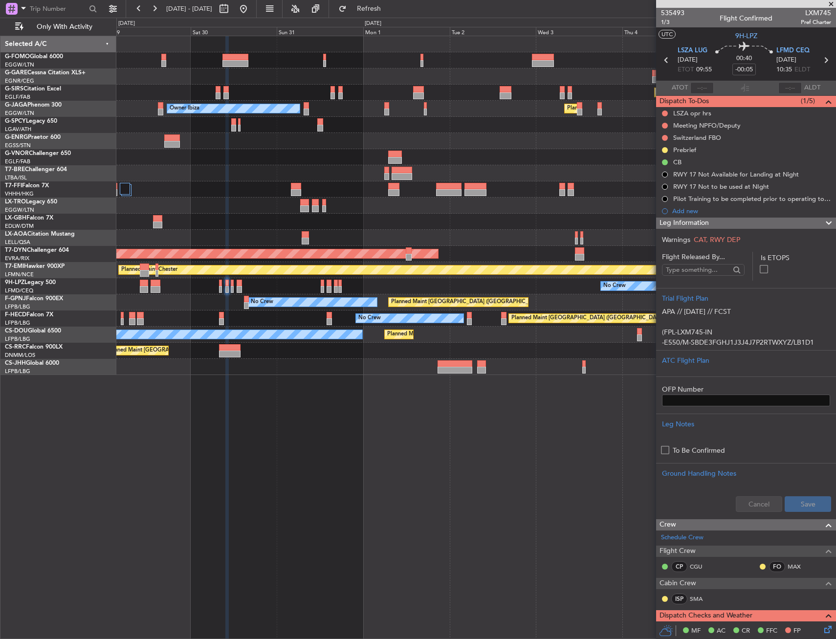
click at [708, 225] on span "Leg Information" at bounding box center [684, 223] width 49 height 11
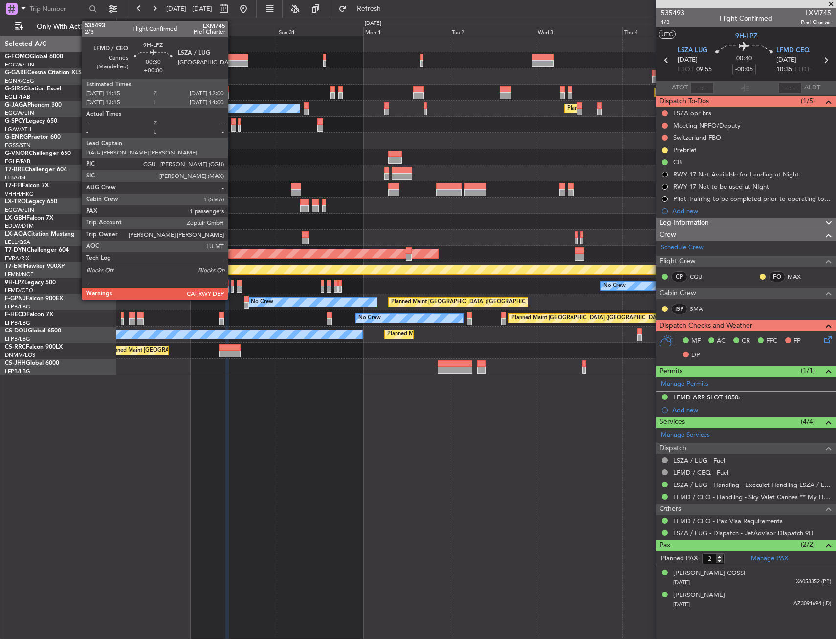
click at [232, 286] on div at bounding box center [232, 283] width 3 height 7
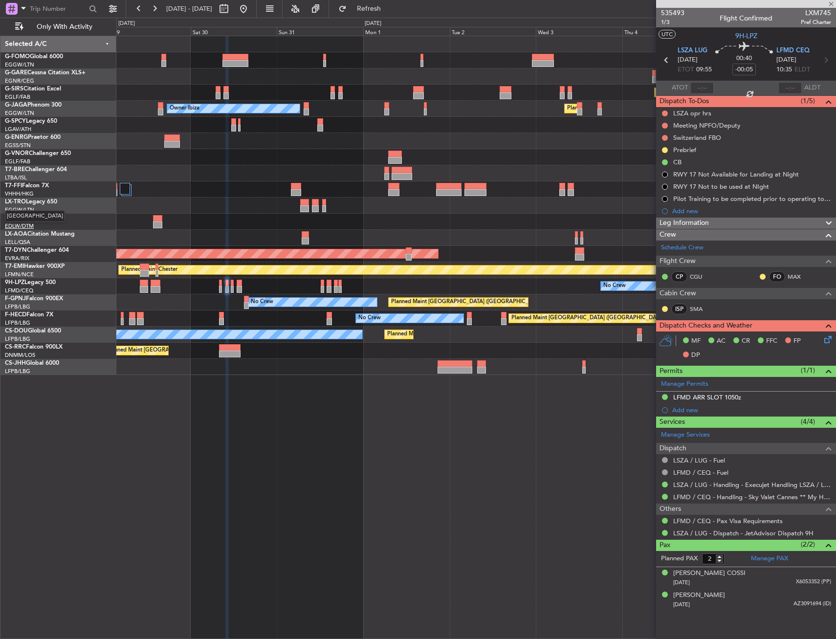
type input "1"
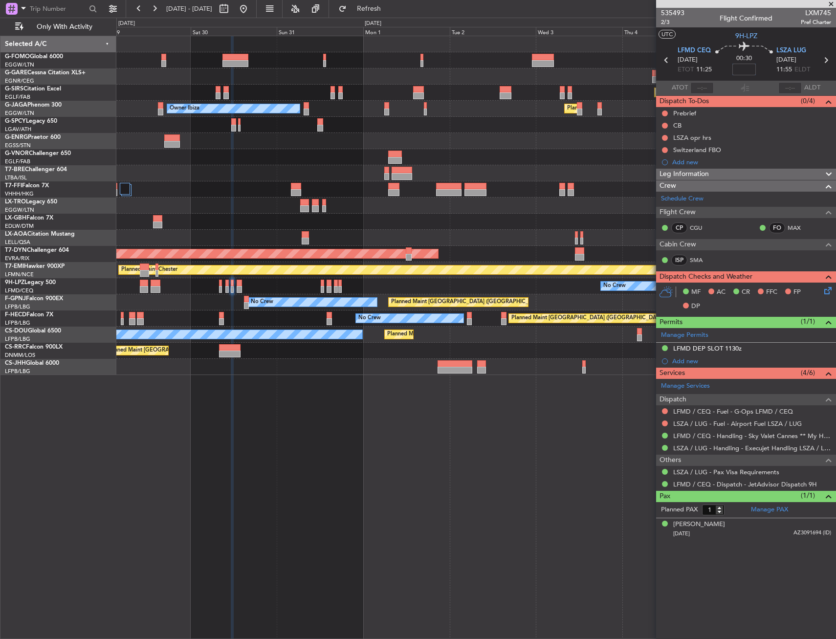
click at [751, 72] on input at bounding box center [744, 70] width 23 height 12
click at [716, 63] on div "00:30 10" at bounding box center [744, 60] width 65 height 36
type input "+00:10"
drag, startPoint x: 666, startPoint y: 125, endPoint x: 668, endPoint y: 131, distance: 5.7
click at [666, 125] on button at bounding box center [665, 126] width 6 height 6
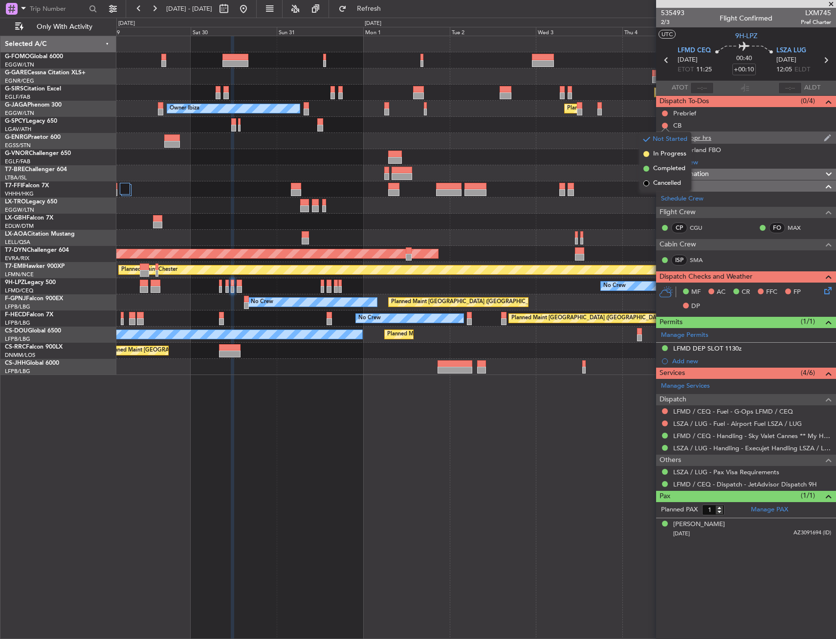
drag, startPoint x: 663, startPoint y: 167, endPoint x: 660, endPoint y: 132, distance: 34.9
click at [662, 162] on li "Completed" at bounding box center [666, 168] width 52 height 15
drag, startPoint x: 665, startPoint y: 111, endPoint x: 665, endPoint y: 117, distance: 6.4
click at [665, 111] on button at bounding box center [665, 114] width 6 height 6
click at [664, 144] on span "In Progress" at bounding box center [669, 142] width 33 height 10
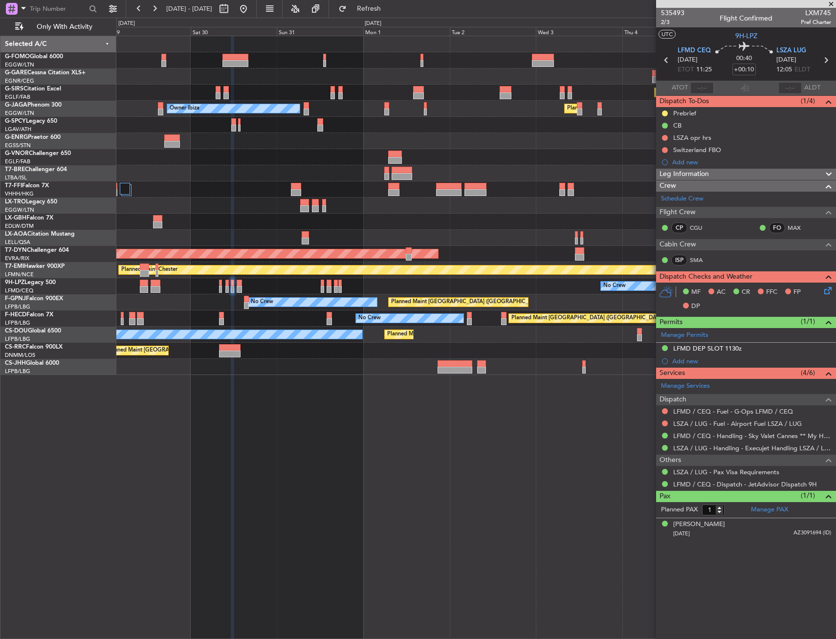
click at [698, 175] on span "Leg Information" at bounding box center [684, 174] width 49 height 11
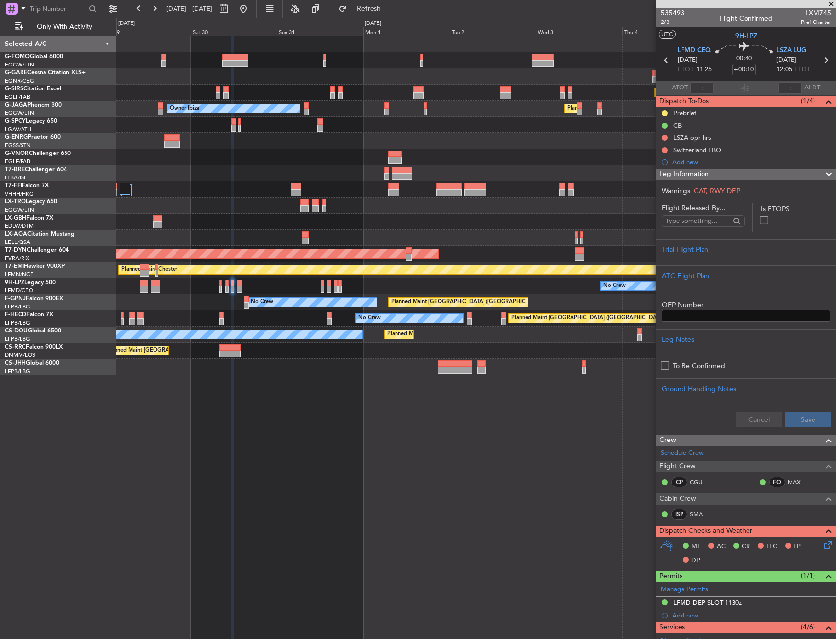
drag, startPoint x: 696, startPoint y: 211, endPoint x: 688, endPoint y: 224, distance: 15.6
click at [694, 212] on span "Flight Released By..." at bounding box center [703, 208] width 83 height 10
click at [691, 261] on div "Trial Flight Plan" at bounding box center [746, 252] width 180 height 26
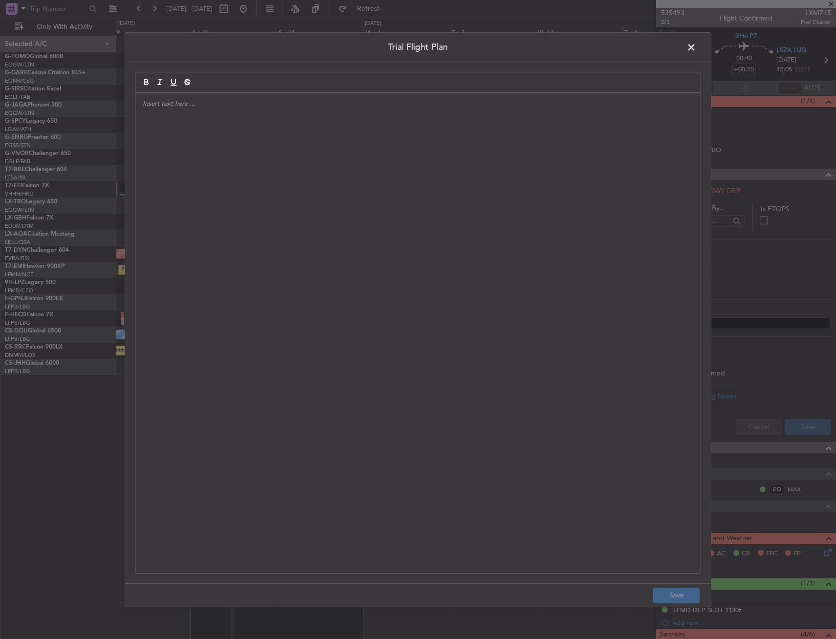
click at [298, 123] on div at bounding box center [417, 333] width 565 height 480
click at [265, 128] on div "APA // [DATE] // FCST" at bounding box center [417, 333] width 565 height 480
paste div
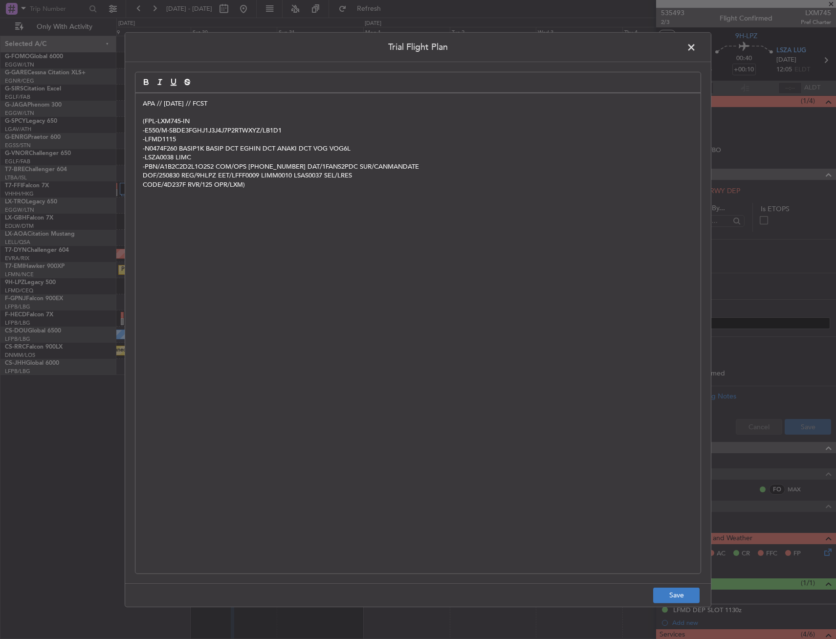
scroll to position [0, 0]
drag, startPoint x: 681, startPoint y: 601, endPoint x: 826, endPoint y: 480, distance: 188.6
click at [681, 600] on button "Save" at bounding box center [676, 596] width 46 height 16
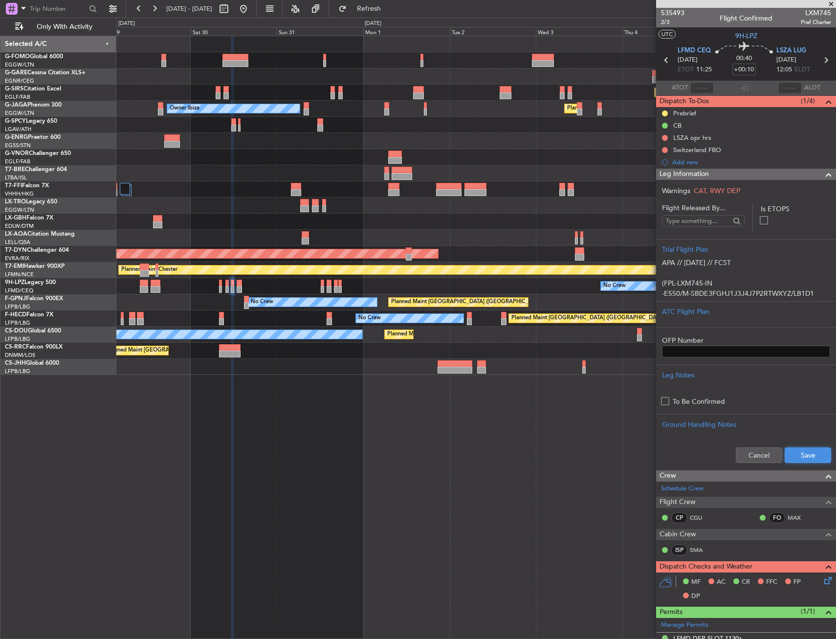
click at [802, 457] on button "Save" at bounding box center [808, 455] width 46 height 16
click at [741, 174] on div "Leg Information" at bounding box center [746, 174] width 180 height 11
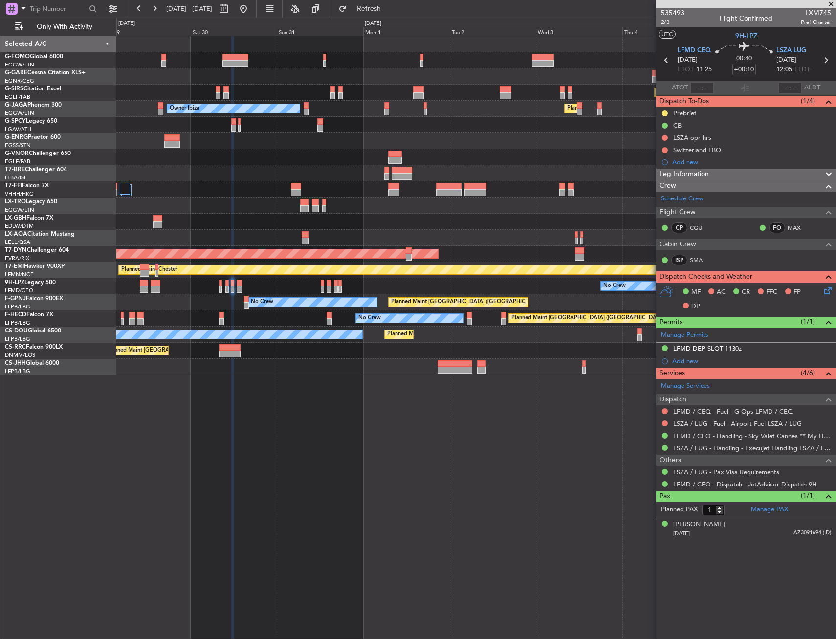
click at [737, 173] on div "Leg Information" at bounding box center [746, 174] width 180 height 11
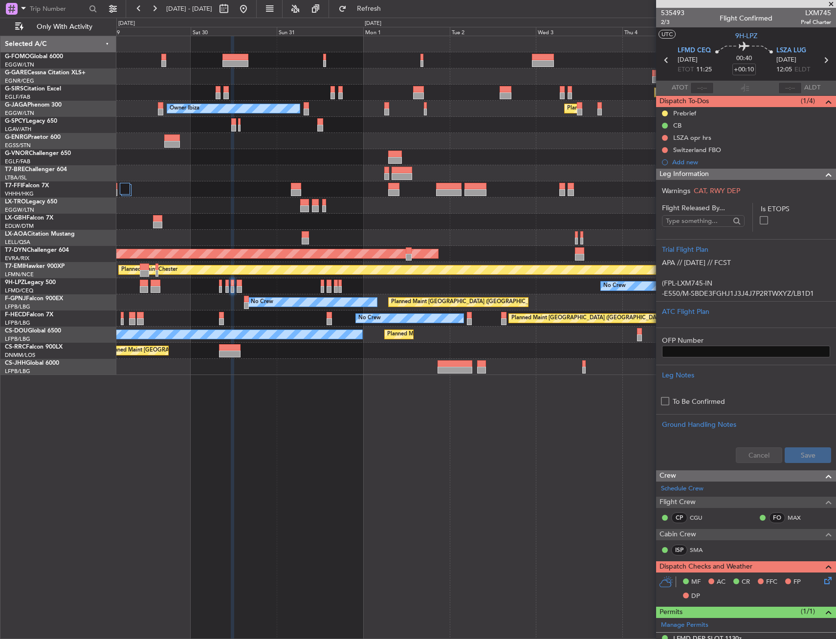
click at [739, 173] on div "Leg Information" at bounding box center [746, 174] width 180 height 11
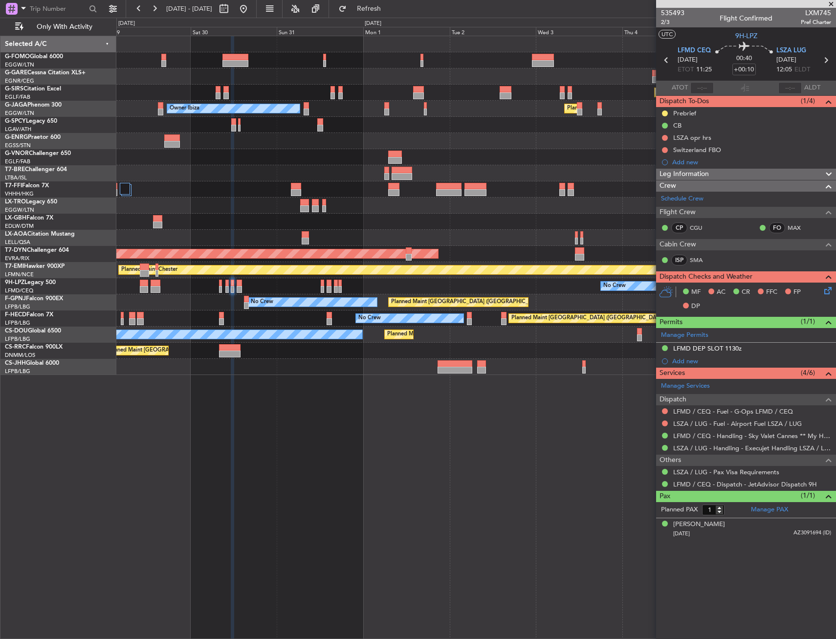
click at [826, 288] on icon at bounding box center [827, 289] width 8 height 8
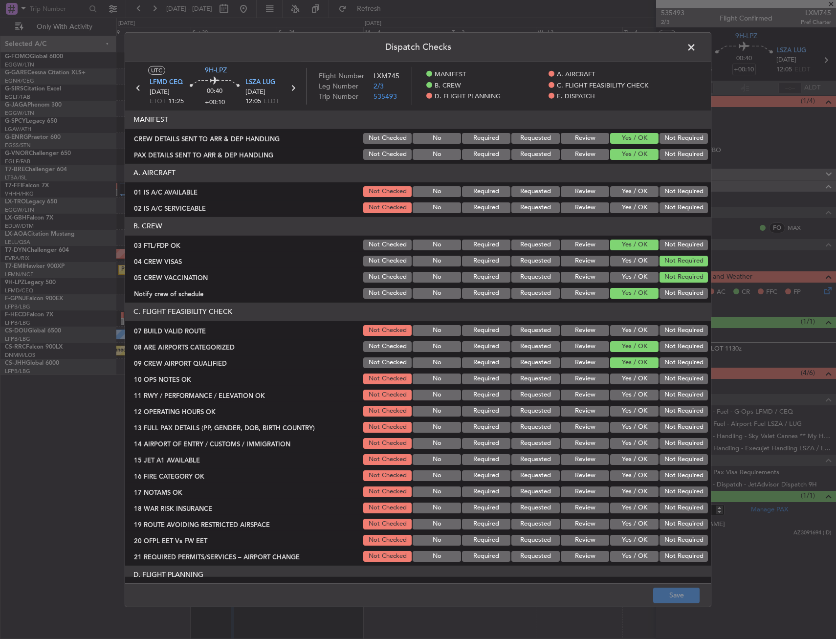
click at [620, 210] on button "Yes / OK" at bounding box center [634, 207] width 48 height 11
click at [619, 200] on section "A. AIRCRAFT 01 IS A/C AVAILABLE Not Checked No Required Requested Review Yes / …" at bounding box center [418, 189] width 586 height 51
click at [619, 194] on button "Yes / OK" at bounding box center [634, 191] width 48 height 11
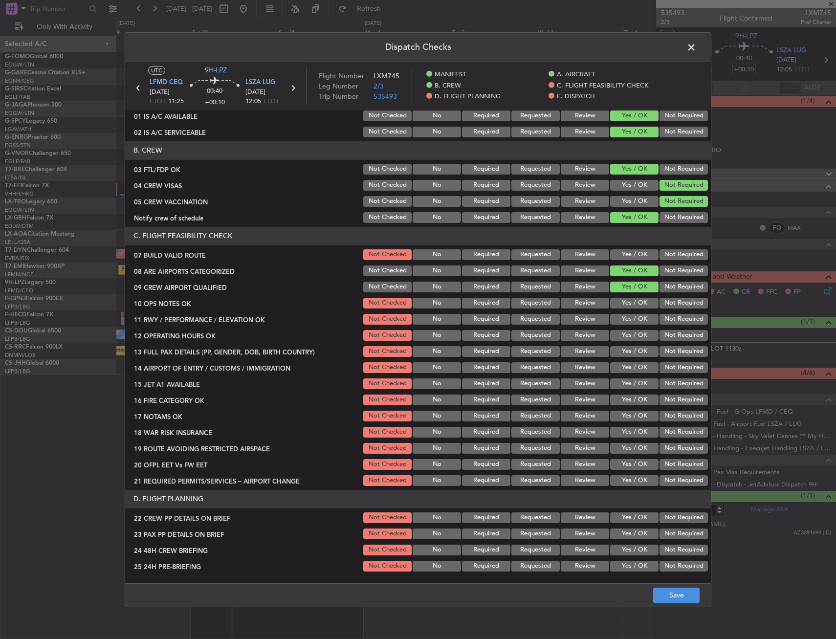
scroll to position [98, 0]
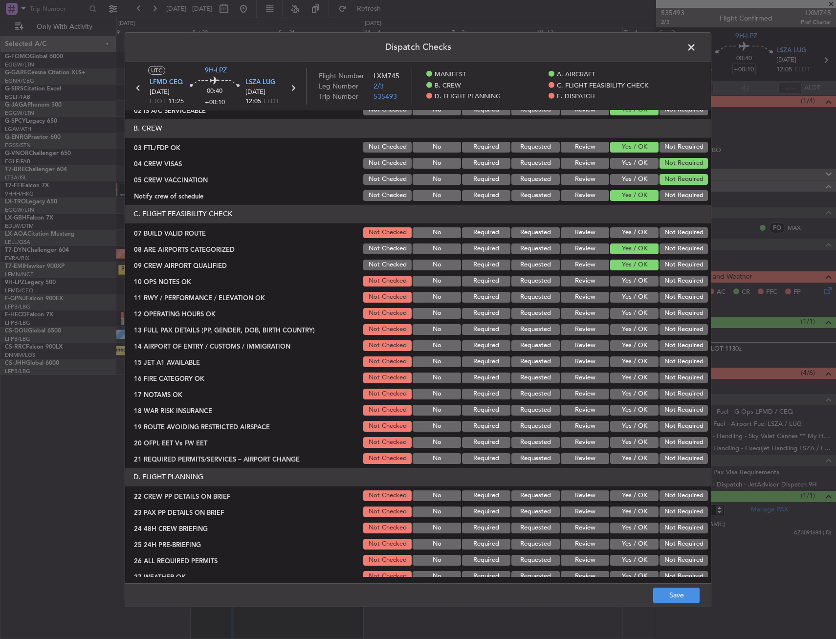
click at [617, 229] on button "Yes / OK" at bounding box center [634, 232] width 48 height 11
click at [617, 284] on button "Yes / OK" at bounding box center [634, 281] width 48 height 11
click at [616, 298] on button "Yes / OK" at bounding box center [634, 297] width 48 height 11
click at [617, 311] on div "Yes / OK" at bounding box center [633, 314] width 49 height 14
click at [619, 314] on button "Yes / OK" at bounding box center [634, 313] width 48 height 11
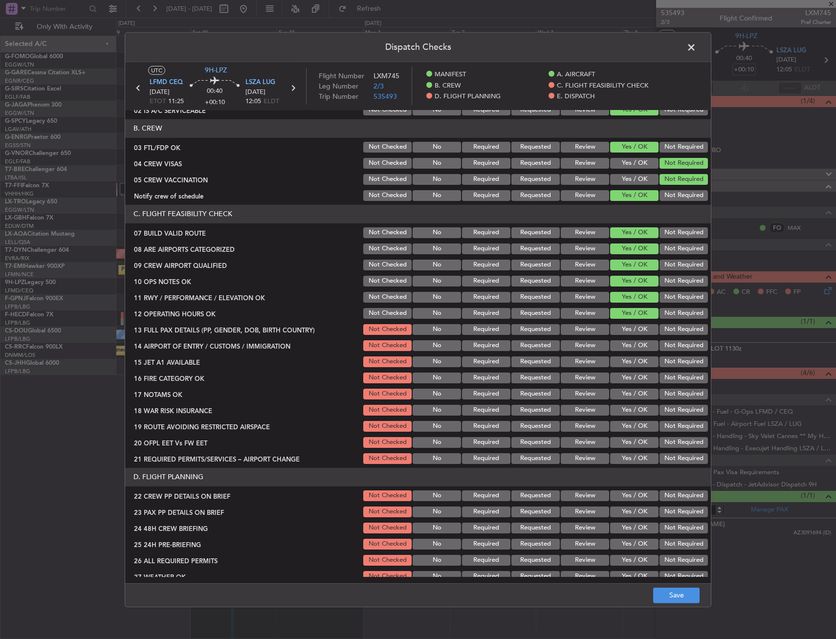
click at [620, 326] on button "Yes / OK" at bounding box center [634, 329] width 48 height 11
click at [624, 349] on button "Yes / OK" at bounding box center [634, 345] width 48 height 11
click at [622, 366] on button "Yes / OK" at bounding box center [634, 361] width 48 height 11
click at [622, 375] on button "Yes / OK" at bounding box center [634, 378] width 48 height 11
click at [620, 393] on button "Yes / OK" at bounding box center [634, 394] width 48 height 11
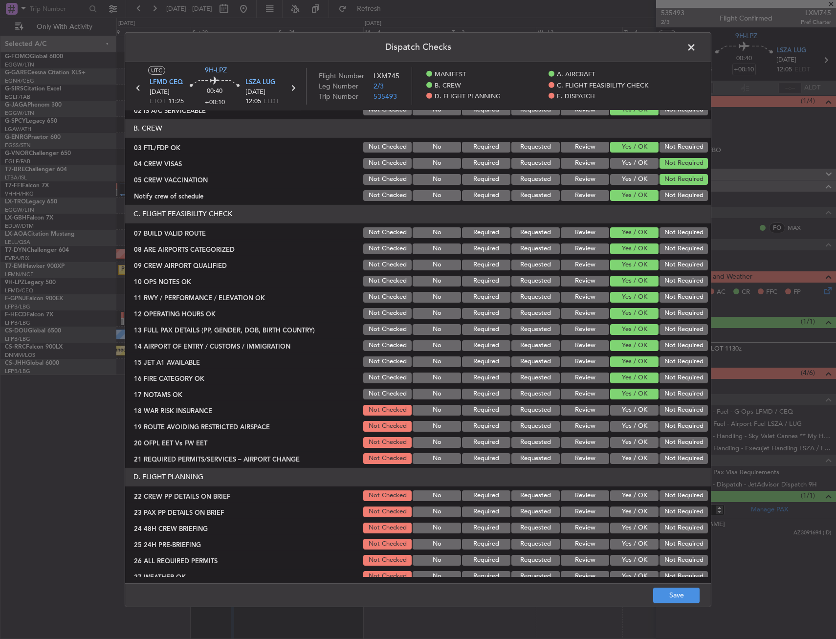
click at [669, 405] on button "Not Required" at bounding box center [684, 410] width 48 height 11
click at [633, 424] on button "Yes / OK" at bounding box center [634, 426] width 48 height 11
drag, startPoint x: 630, startPoint y: 436, endPoint x: 629, endPoint y: 442, distance: 5.4
click at [630, 437] on div "Yes / OK" at bounding box center [633, 443] width 49 height 14
drag, startPoint x: 629, startPoint y: 442, endPoint x: 626, endPoint y: 455, distance: 13.5
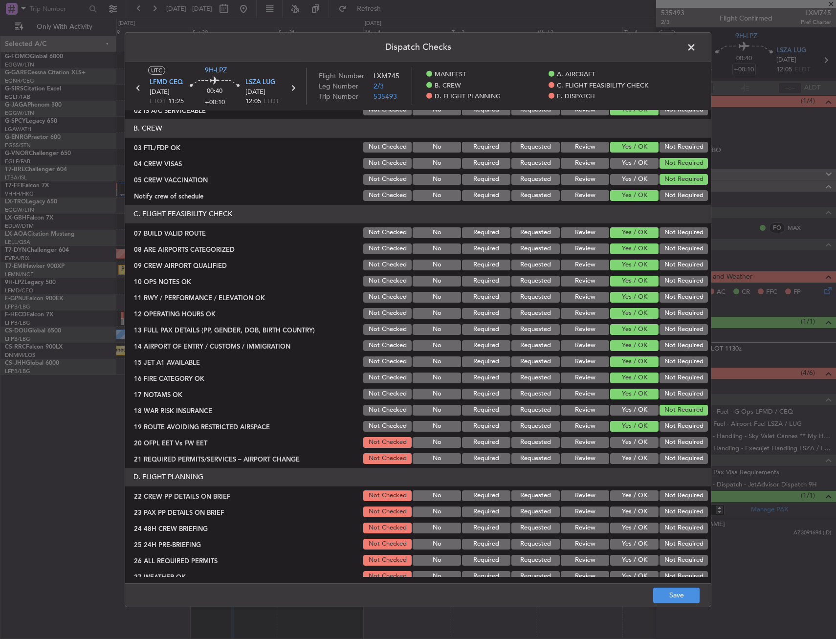
click at [629, 442] on button "Yes / OK" at bounding box center [634, 442] width 48 height 11
click at [625, 459] on button "Yes / OK" at bounding box center [634, 458] width 48 height 11
click at [621, 490] on button "Yes / OK" at bounding box center [634, 495] width 48 height 11
click at [623, 508] on button "Yes / OK" at bounding box center [634, 512] width 48 height 11
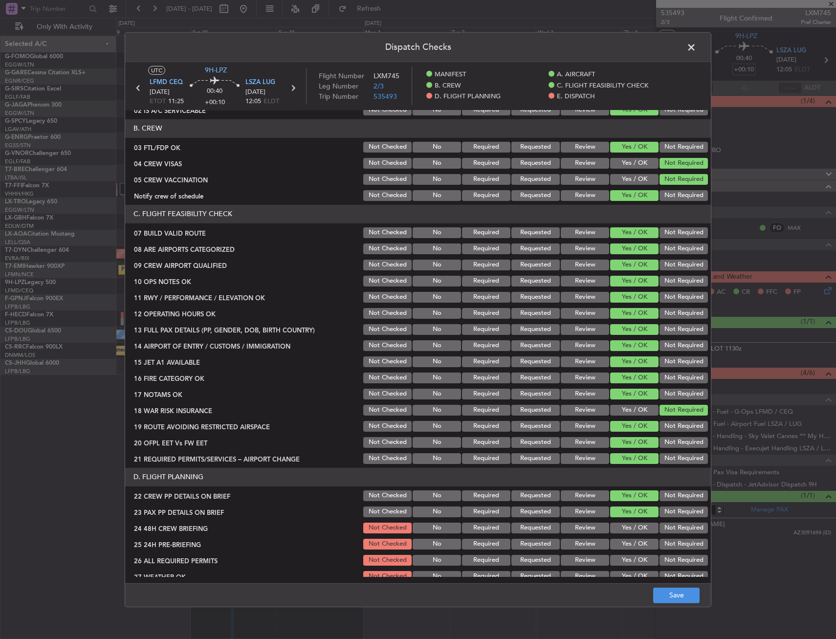
drag, startPoint x: 623, startPoint y: 529, endPoint x: 623, endPoint y: 534, distance: 5.4
click at [623, 529] on button "Yes / OK" at bounding box center [634, 528] width 48 height 11
click at [671, 597] on button "Save" at bounding box center [676, 596] width 46 height 16
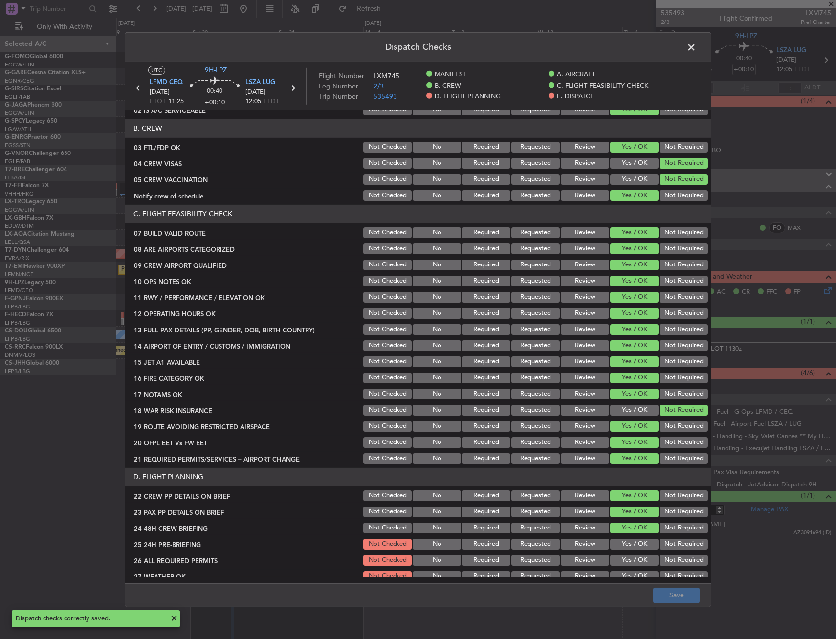
click at [696, 49] on span at bounding box center [696, 50] width 0 height 20
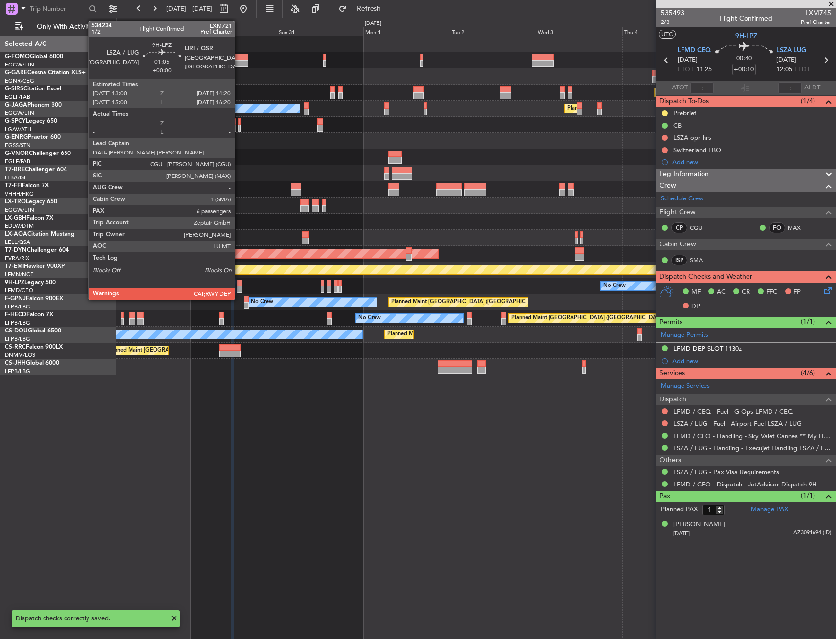
click at [240, 287] on div at bounding box center [239, 289] width 5 height 7
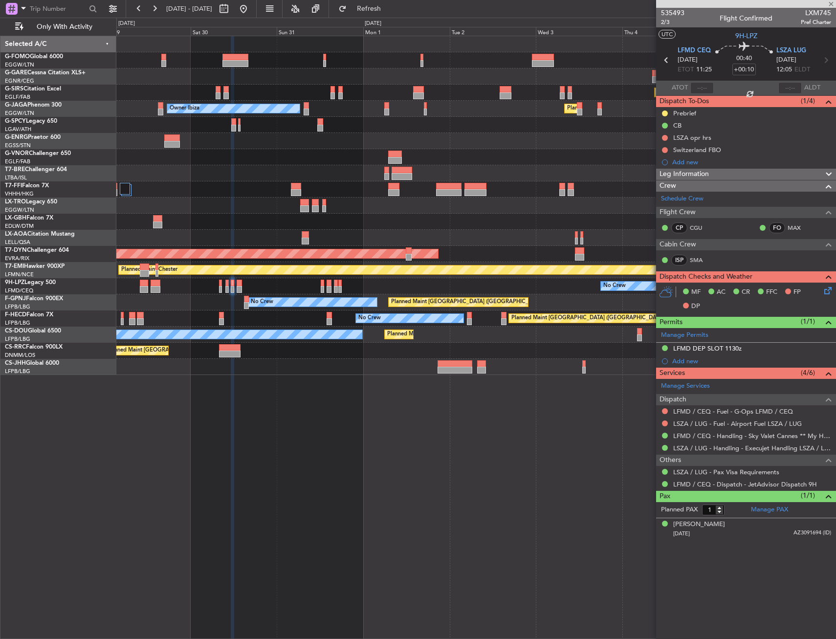
type input "6"
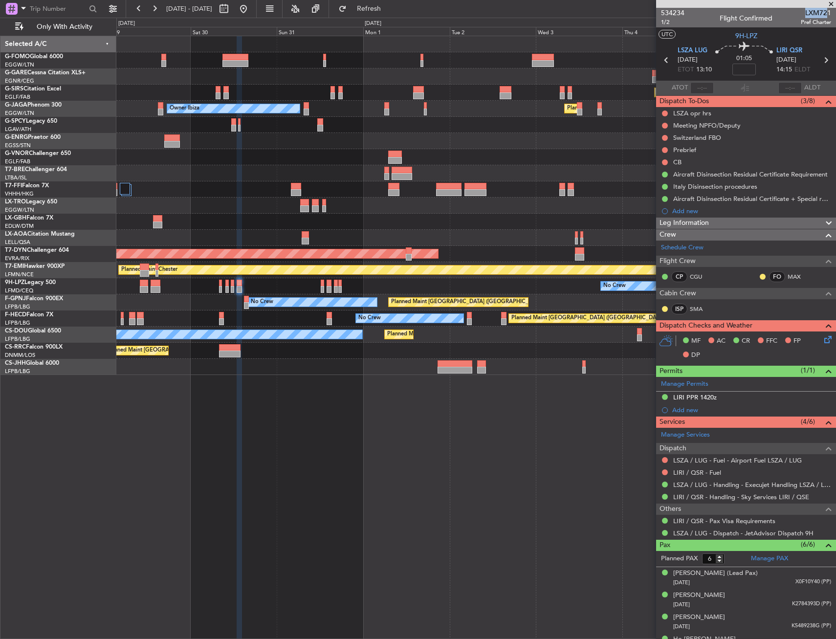
drag, startPoint x: 796, startPoint y: 14, endPoint x: 822, endPoint y: 11, distance: 26.1
click at [822, 11] on span "LXM721" at bounding box center [816, 13] width 30 height 10
click at [785, 28] on section "UTC 9H-LPZ" at bounding box center [746, 34] width 180 height 15
drag, startPoint x: 799, startPoint y: 13, endPoint x: 823, endPoint y: 13, distance: 23.5
click at [823, 13] on span "LXM721" at bounding box center [816, 13] width 30 height 10
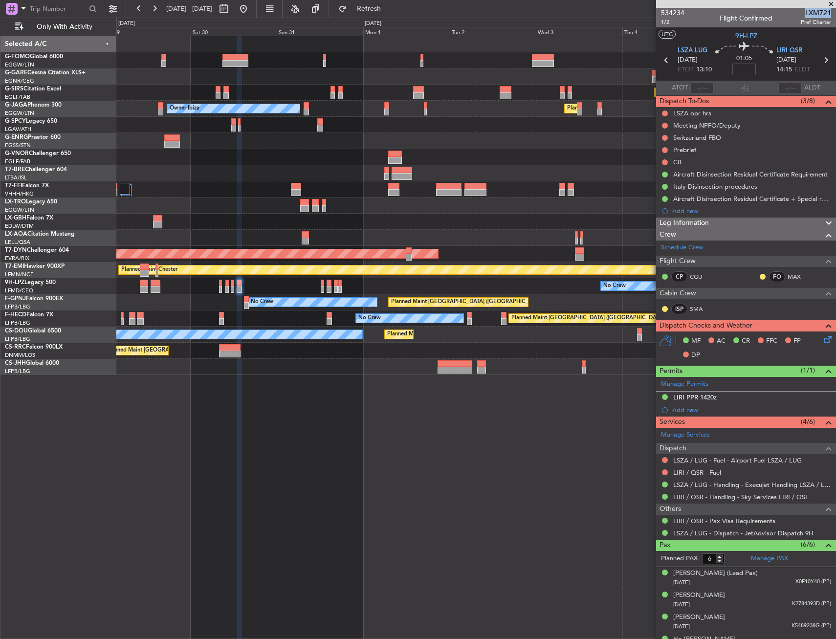
copy span "LXM721"
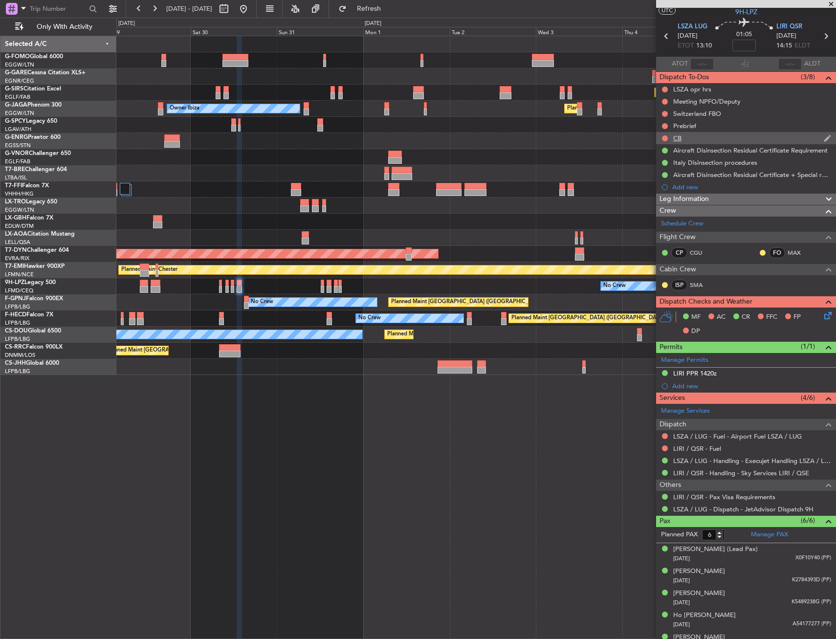
scroll to position [0, 0]
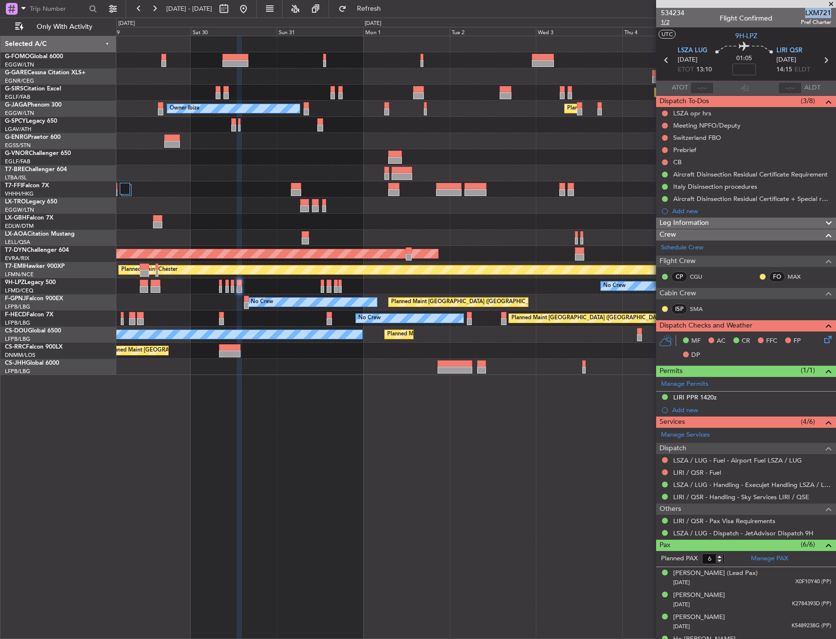
click at [667, 23] on span "1/2" at bounding box center [672, 22] width 23 height 8
click at [735, 223] on div "Leg Information" at bounding box center [746, 223] width 180 height 11
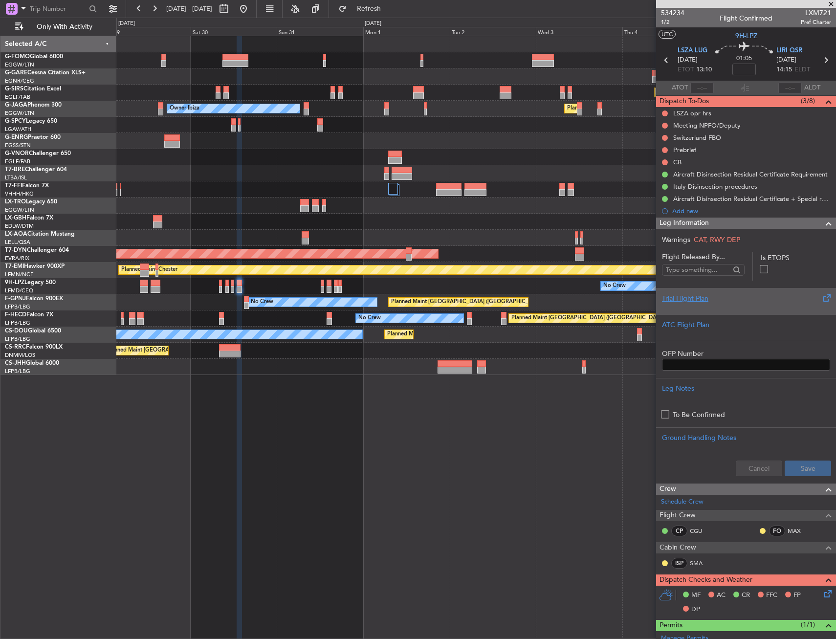
click at [726, 292] on div "Trial Flight Plan" at bounding box center [746, 301] width 180 height 26
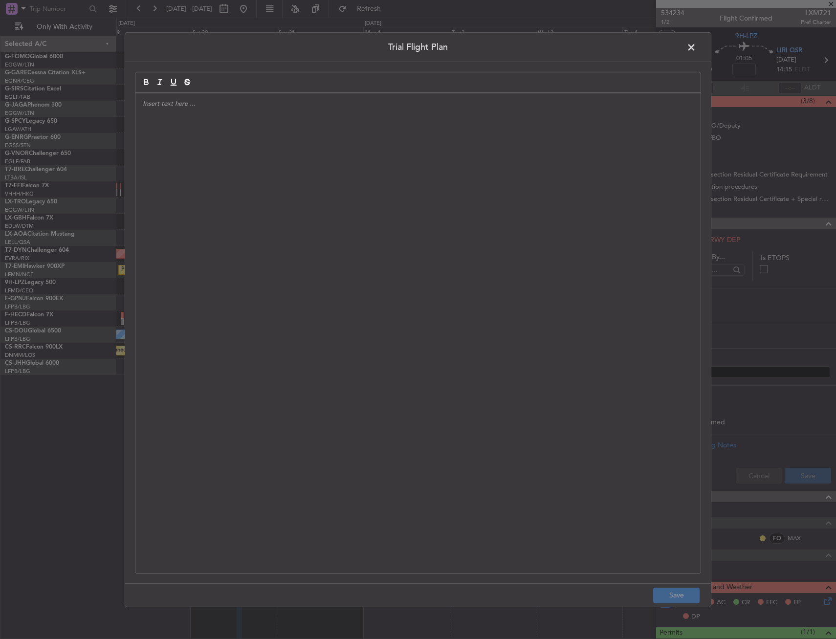
click at [299, 185] on div at bounding box center [417, 333] width 565 height 480
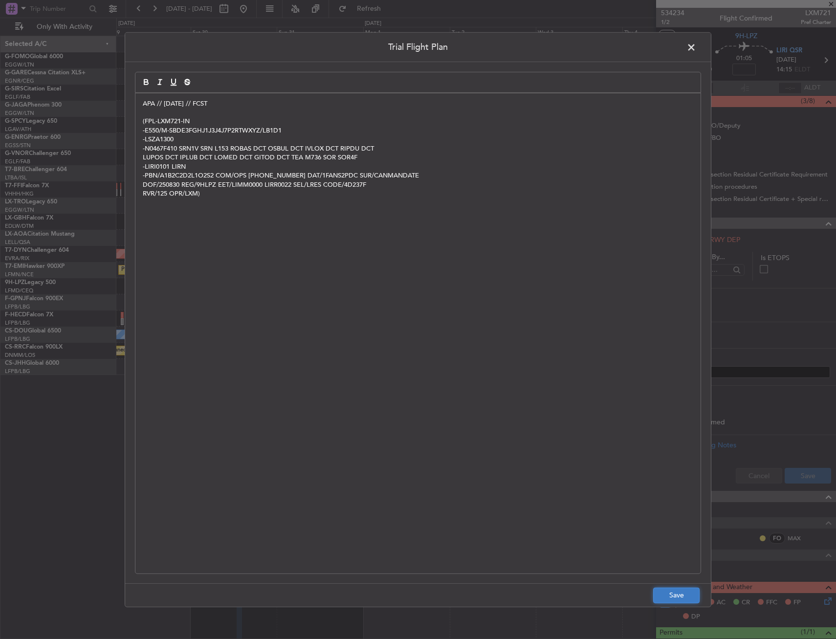
click at [691, 601] on button "Save" at bounding box center [676, 596] width 46 height 16
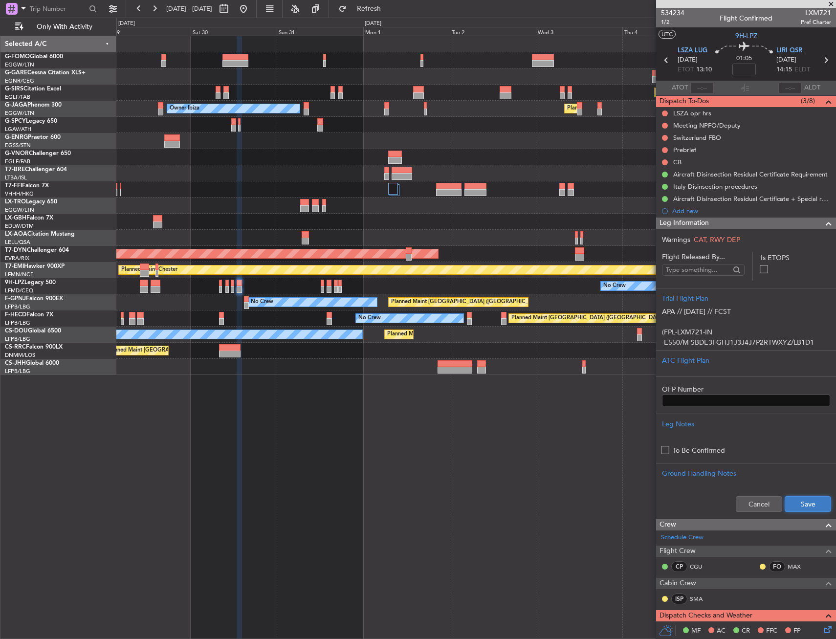
click at [795, 502] on button "Save" at bounding box center [808, 504] width 46 height 16
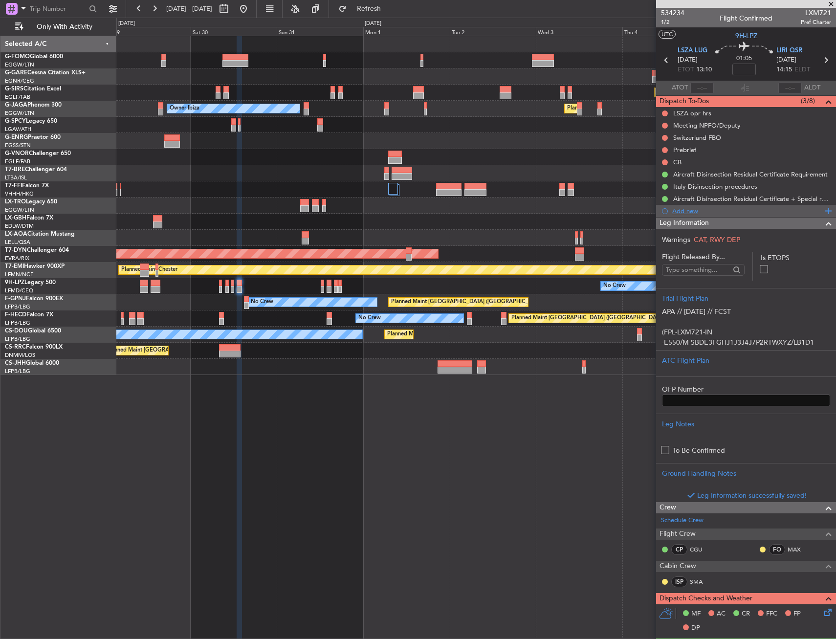
drag, startPoint x: 739, startPoint y: 228, endPoint x: 730, endPoint y: 216, distance: 15.7
click at [739, 229] on section "Warnings CAT, RWY DEP Flight Released By... Is ETOPS Trial Flight Plan APA // 2…" at bounding box center [746, 365] width 180 height 273
click at [726, 225] on div "Leg Information" at bounding box center [746, 223] width 180 height 11
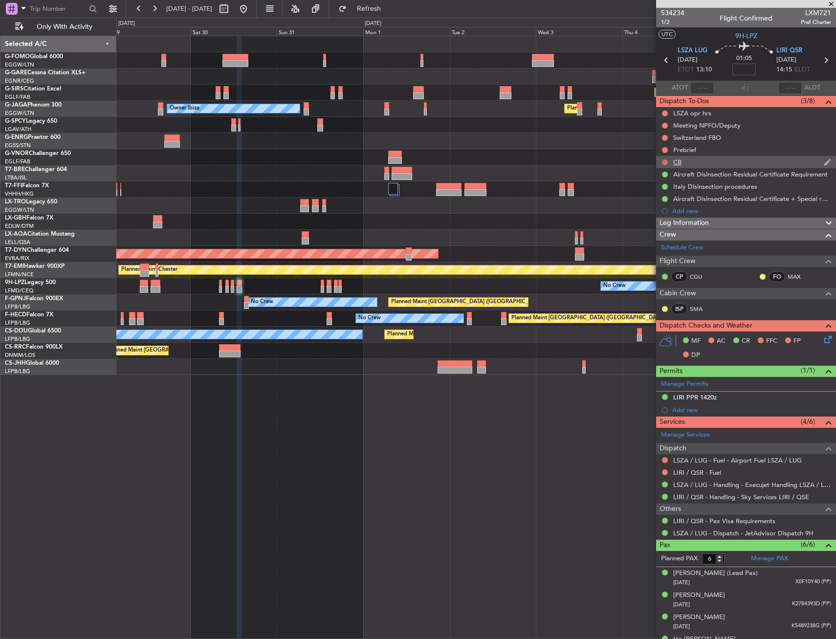
click at [665, 161] on button at bounding box center [665, 162] width 6 height 6
click at [671, 208] on span "Completed" at bounding box center [669, 205] width 32 height 10
click at [667, 151] on button at bounding box center [665, 150] width 6 height 6
click at [672, 178] on span "In Progress" at bounding box center [669, 179] width 33 height 10
click at [823, 334] on icon at bounding box center [827, 338] width 8 height 8
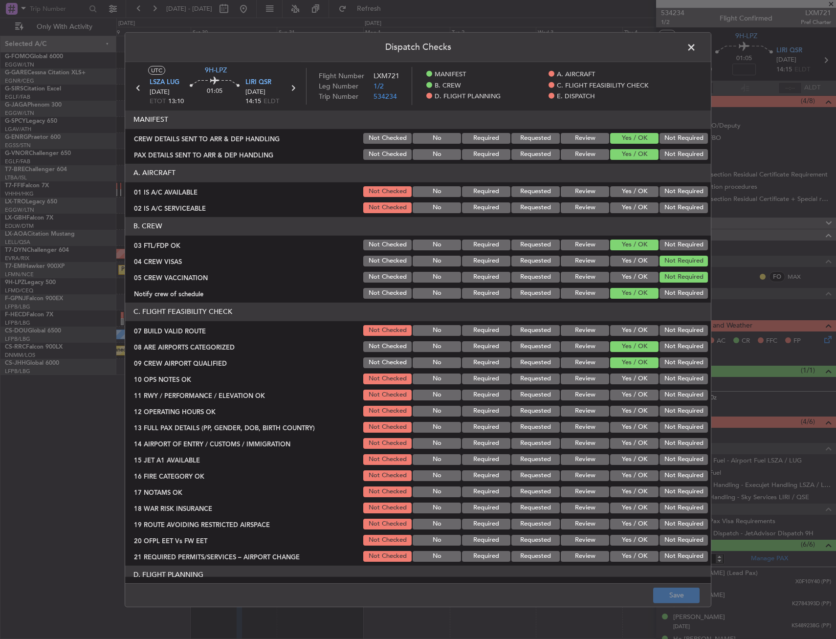
drag, startPoint x: 630, startPoint y: 199, endPoint x: 630, endPoint y: 193, distance: 5.9
click at [629, 200] on section "A. AIRCRAFT 01 IS A/C AVAILABLE Not Checked No Required Requested Review Yes / …" at bounding box center [418, 189] width 586 height 51
drag, startPoint x: 630, startPoint y: 192, endPoint x: 630, endPoint y: 208, distance: 16.6
click at [630, 198] on div "Yes / OK" at bounding box center [633, 192] width 49 height 14
click at [630, 208] on button "Yes / OK" at bounding box center [634, 207] width 48 height 11
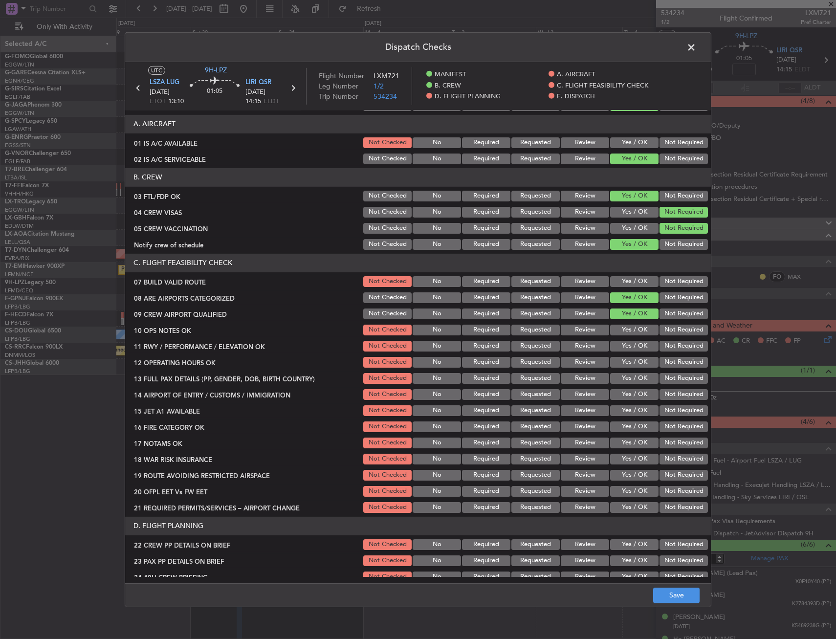
click at [618, 143] on button "Yes / OK" at bounding box center [634, 142] width 48 height 11
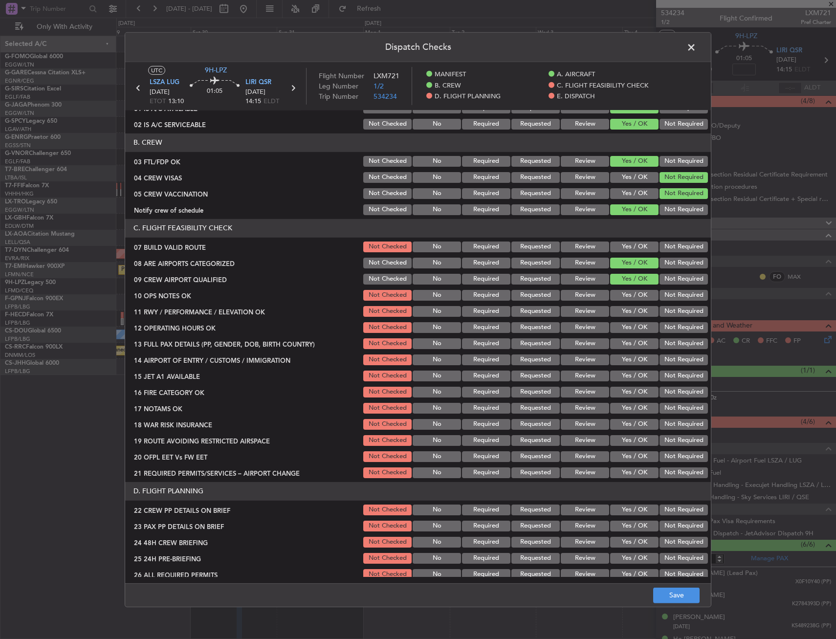
scroll to position [98, 0]
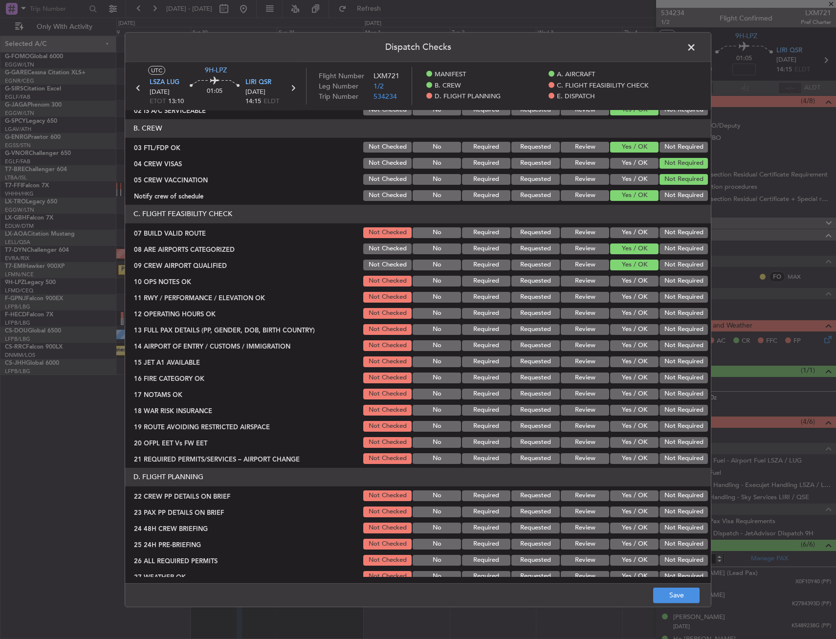
click at [622, 235] on button "Yes / OK" at bounding box center [634, 232] width 48 height 11
click at [623, 270] on button "Yes / OK" at bounding box center [634, 265] width 48 height 11
click at [624, 280] on button "Yes / OK" at bounding box center [634, 281] width 48 height 11
click at [622, 296] on button "Yes / OK" at bounding box center [634, 297] width 48 height 11
drag, startPoint x: 622, startPoint y: 308, endPoint x: 623, endPoint y: 316, distance: 7.9
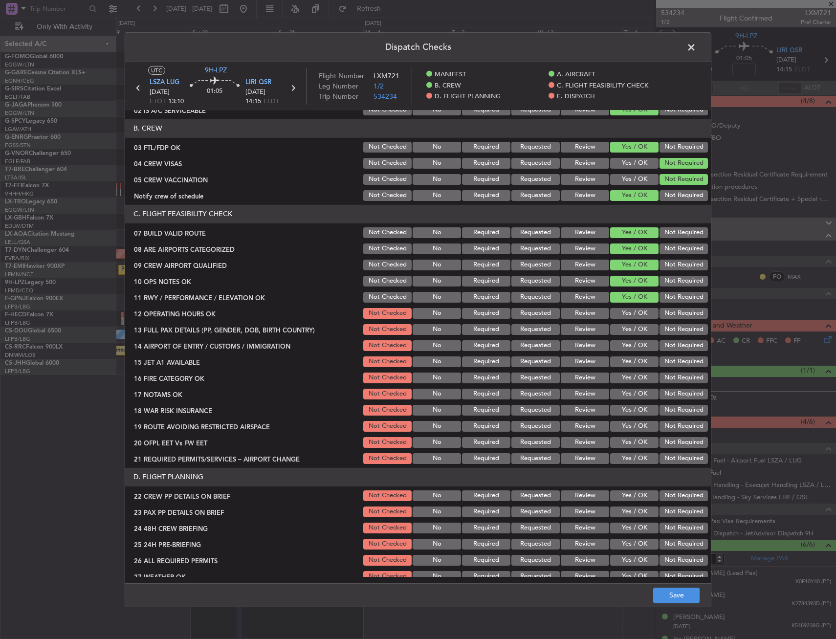
click at [622, 311] on button "Yes / OK" at bounding box center [634, 313] width 48 height 11
click at [621, 332] on button "Yes / OK" at bounding box center [634, 329] width 48 height 11
click at [621, 353] on section "C. FLIGHT FEASIBILITY CHECK 07 BUILD VALID ROUTE Not Checked No Required Reques…" at bounding box center [418, 335] width 586 height 261
click at [618, 345] on button "Yes / OK" at bounding box center [634, 345] width 48 height 11
click at [620, 364] on button "Yes / OK" at bounding box center [634, 361] width 48 height 11
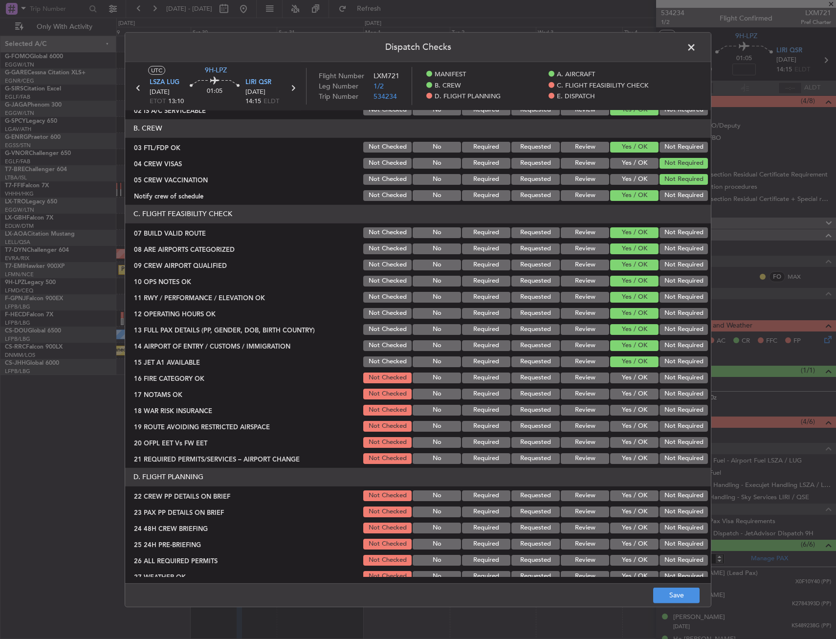
click at [619, 381] on button "Yes / OK" at bounding box center [634, 378] width 48 height 11
click at [623, 395] on button "Yes / OK" at bounding box center [634, 394] width 48 height 11
drag, startPoint x: 682, startPoint y: 407, endPoint x: 671, endPoint y: 419, distance: 15.6
click at [681, 408] on button "Not Required" at bounding box center [684, 410] width 48 height 11
click at [628, 431] on button "Yes / OK" at bounding box center [634, 426] width 48 height 11
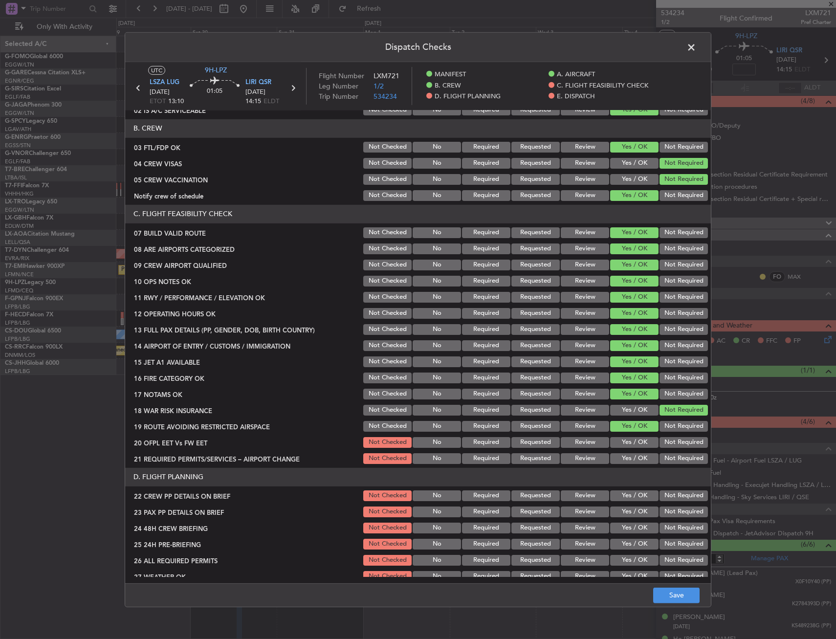
click at [631, 440] on button "Yes / OK" at bounding box center [634, 442] width 48 height 11
click at [634, 454] on button "Yes / OK" at bounding box center [634, 458] width 48 height 11
click at [628, 494] on button "Yes / OK" at bounding box center [634, 495] width 48 height 11
drag, startPoint x: 628, startPoint y: 507, endPoint x: 627, endPoint y: 513, distance: 6.4
click at [628, 512] on button "Yes / OK" at bounding box center [634, 512] width 48 height 11
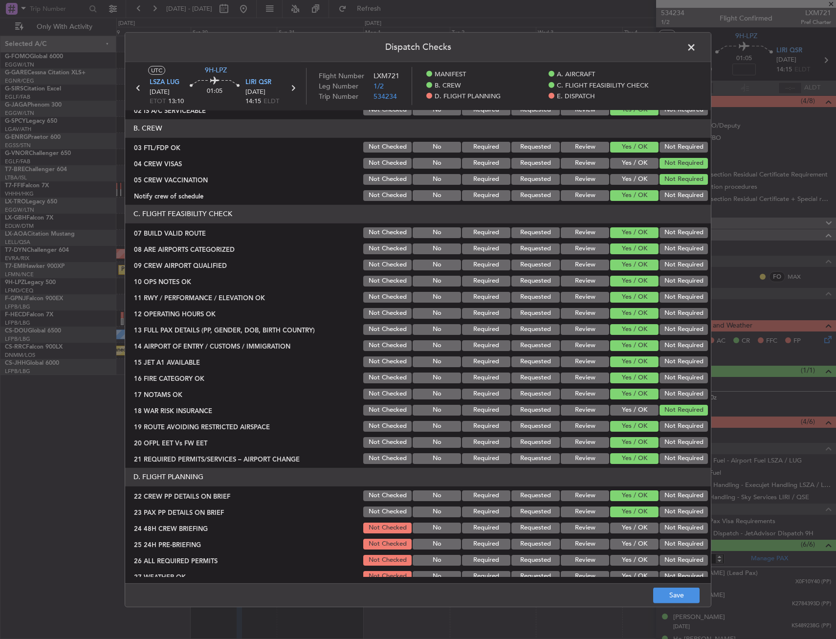
click at [630, 527] on button "Yes / OK" at bounding box center [634, 528] width 48 height 11
click at [664, 547] on button "Not Required" at bounding box center [684, 544] width 48 height 11
click at [684, 600] on button "Save" at bounding box center [676, 596] width 46 height 16
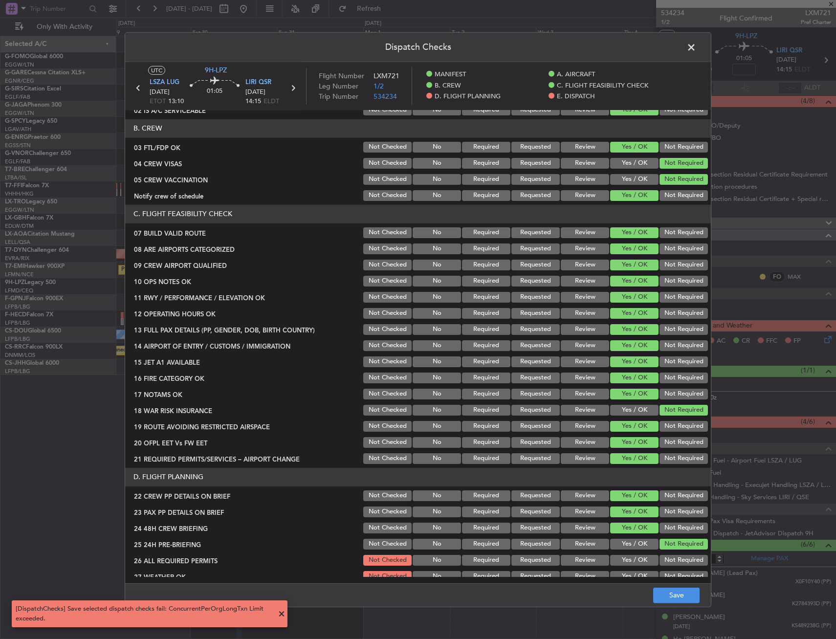
click at [686, 609] on div "Dispatch Checks UTC 9H-LPZ LSZA LUG 30/08/2025 ETOT 13:10 01:05 LIRI QSR 30/08/…" at bounding box center [418, 319] width 836 height 639
drag, startPoint x: 682, startPoint y: 603, endPoint x: 678, endPoint y: 600, distance: 5.5
click at [679, 602] on footer "Save" at bounding box center [418, 594] width 586 height 23
click at [677, 597] on button "Save" at bounding box center [676, 596] width 46 height 16
click at [696, 49] on span at bounding box center [696, 50] width 0 height 20
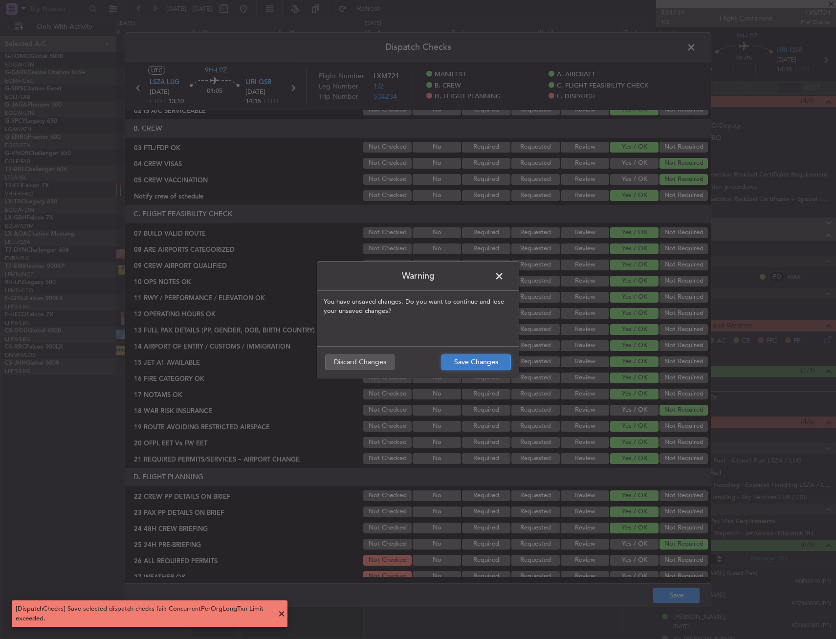
click at [466, 368] on button "Save Changes" at bounding box center [476, 363] width 69 height 16
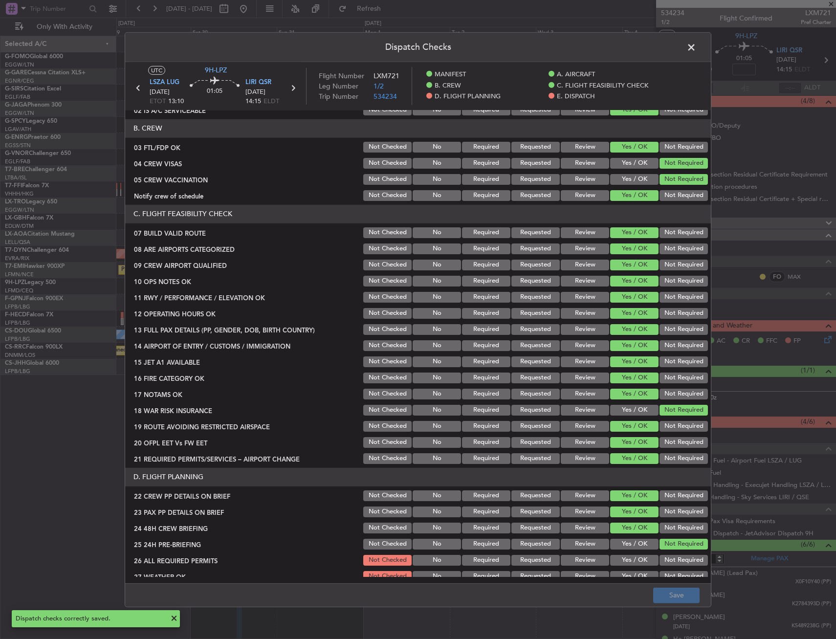
click at [696, 41] on span at bounding box center [696, 50] width 0 height 20
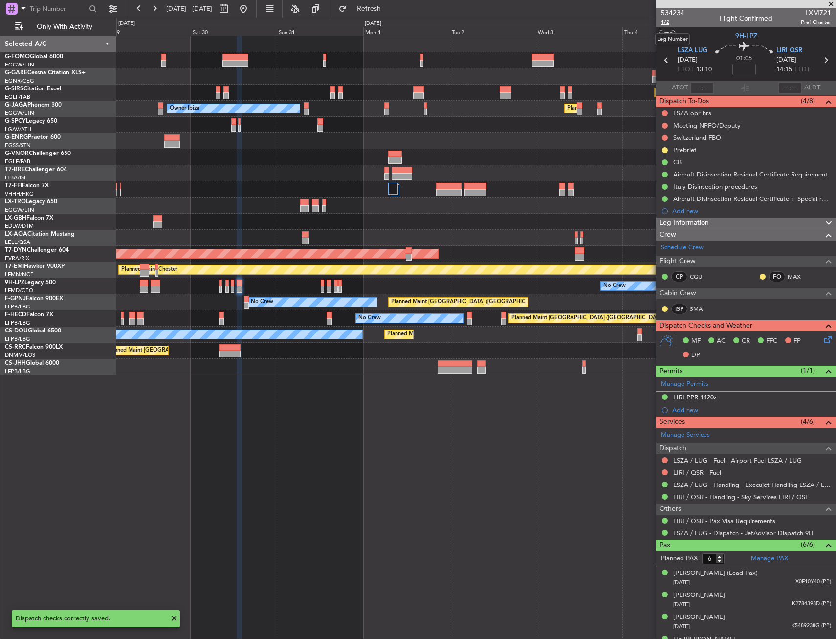
click at [668, 22] on span "1/2" at bounding box center [672, 22] width 23 height 8
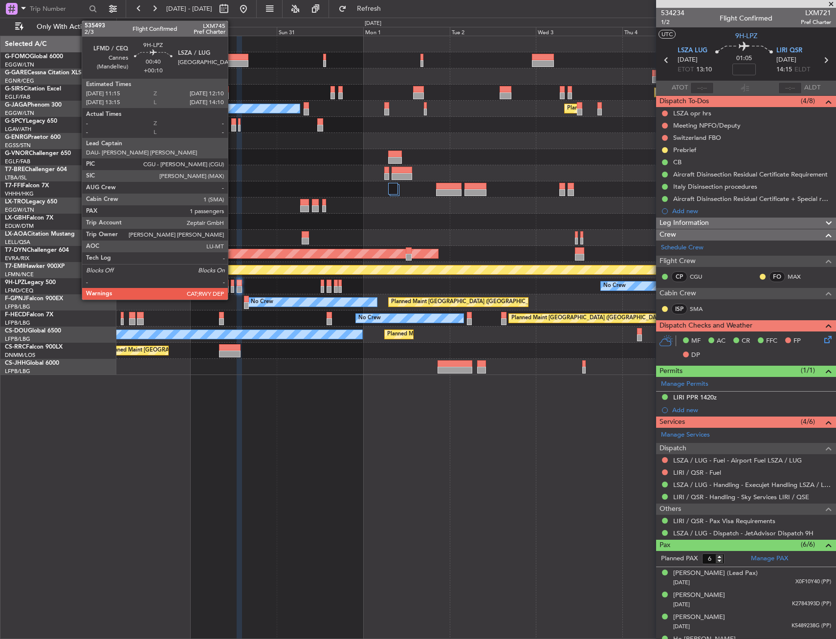
click at [234, 286] on div at bounding box center [232, 289] width 3 height 7
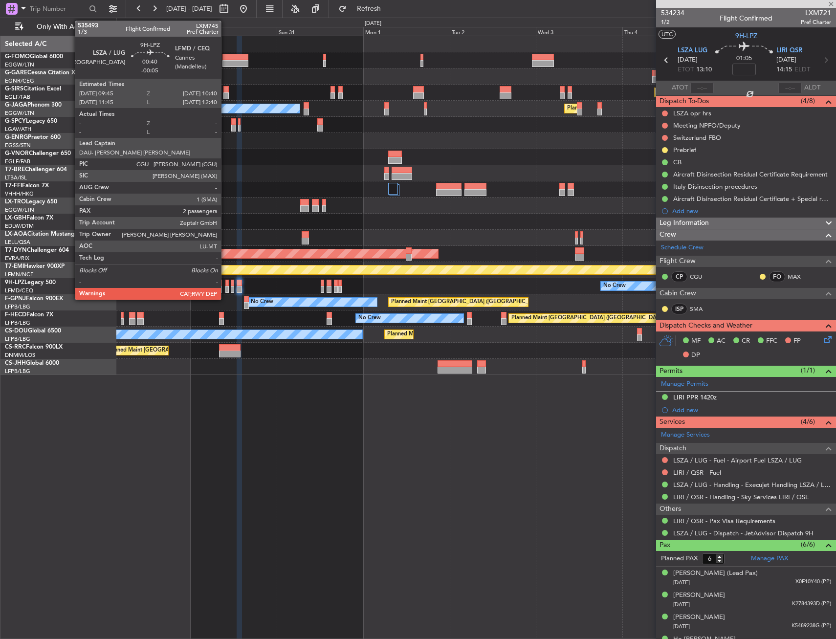
type input "+00:10"
type input "1"
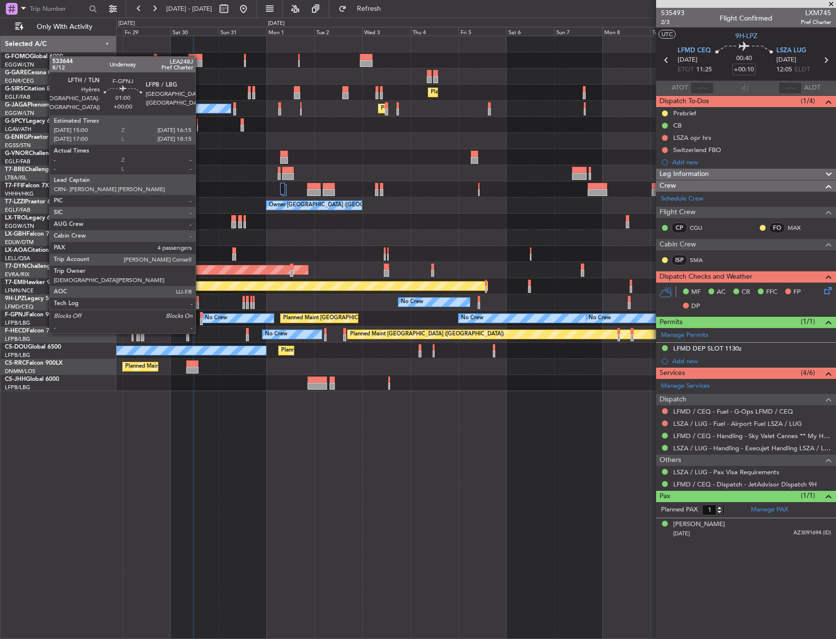
click at [200, 314] on div at bounding box center [201, 315] width 3 height 7
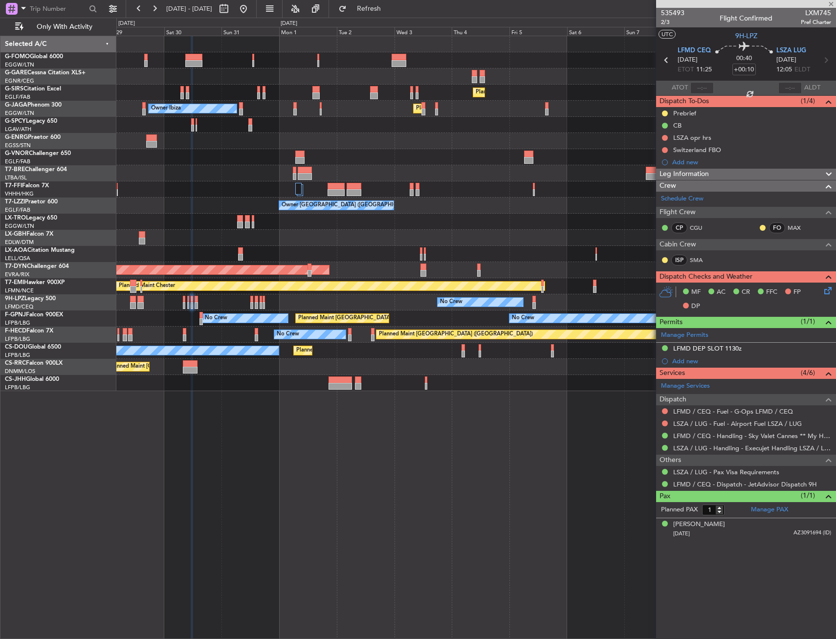
type input "4"
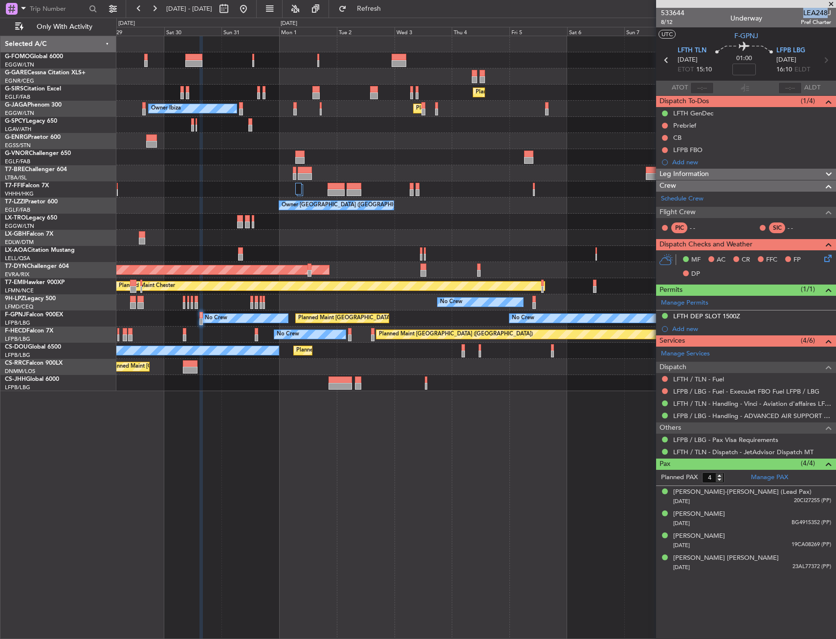
drag, startPoint x: 805, startPoint y: 12, endPoint x: 829, endPoint y: 13, distance: 24.0
click at [829, 13] on span "LEA248J" at bounding box center [816, 13] width 30 height 10
click at [795, 12] on div "533644 8/12 Underway LEA248J Pref Charter" at bounding box center [746, 18] width 180 height 20
drag, startPoint x: 810, startPoint y: 12, endPoint x: 830, endPoint y: 13, distance: 20.1
click at [830, 13] on span "LEA248J" at bounding box center [816, 13] width 30 height 10
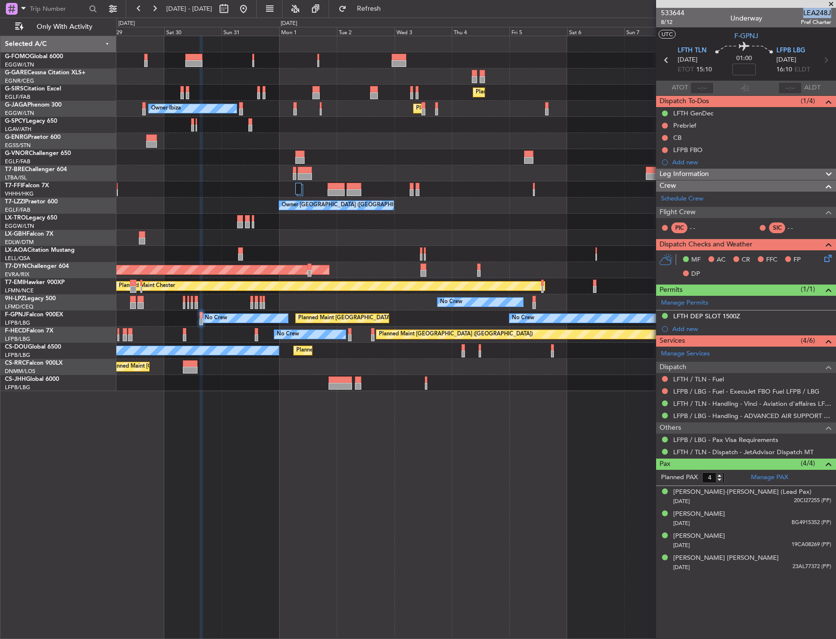
copy span "LEA248J"
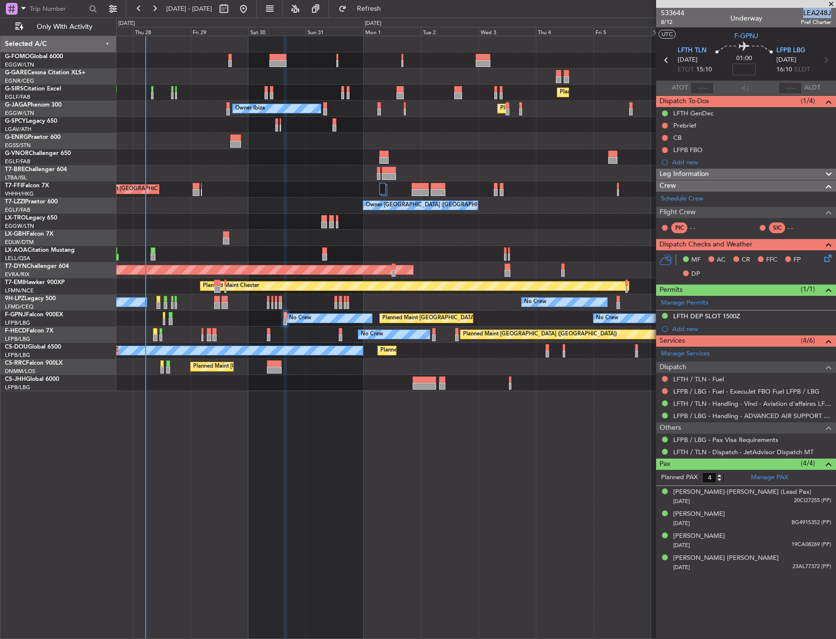
click at [252, 228] on div "Planned Maint Dusseldorf" at bounding box center [475, 222] width 719 height 16
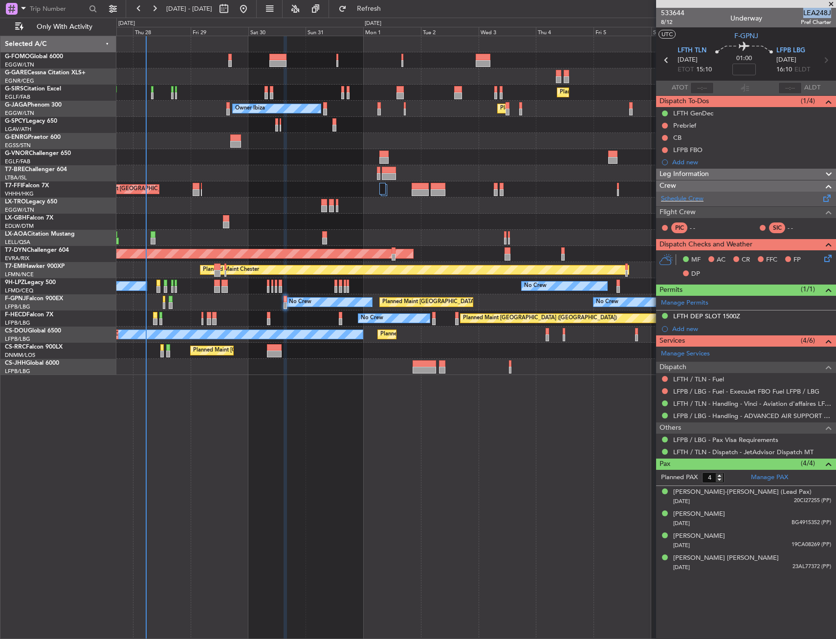
click at [705, 196] on div "Schedule Crew" at bounding box center [746, 199] width 180 height 15
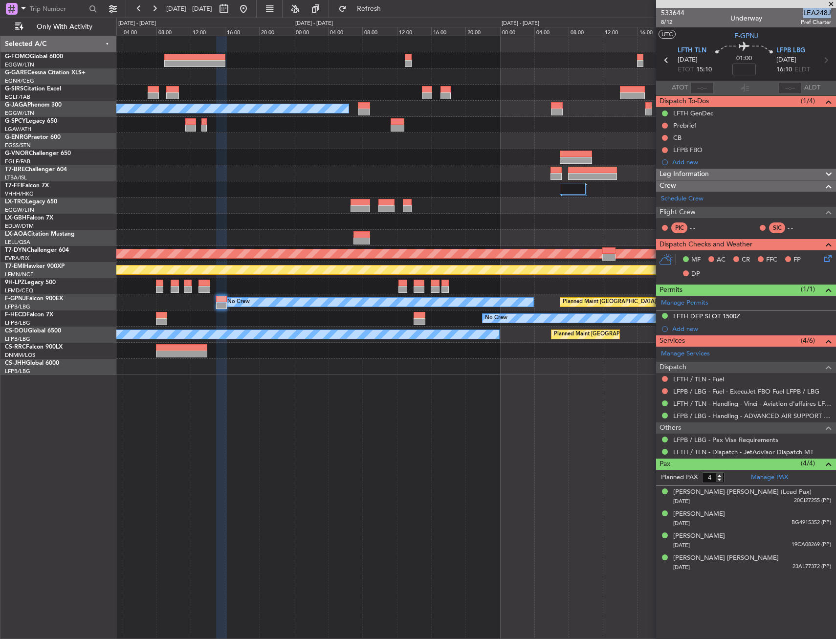
click at [243, 315] on div "No Crew Planned Maint Paris (Le Bourget)" at bounding box center [475, 319] width 719 height 16
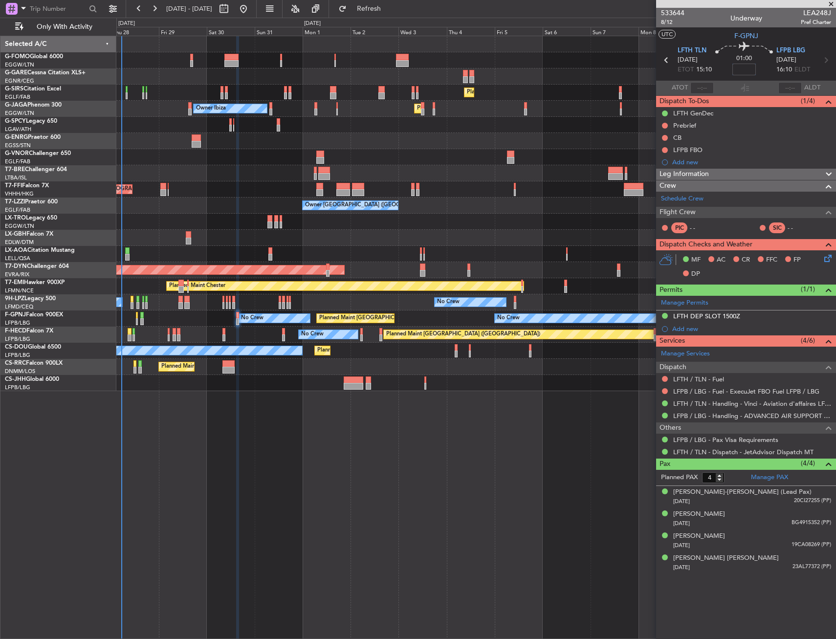
click at [753, 64] on input at bounding box center [744, 70] width 23 height 12
type input "+00:20"
drag, startPoint x: 713, startPoint y: 174, endPoint x: 710, endPoint y: 208, distance: 34.4
click at [712, 174] on div "Leg Information" at bounding box center [746, 174] width 180 height 11
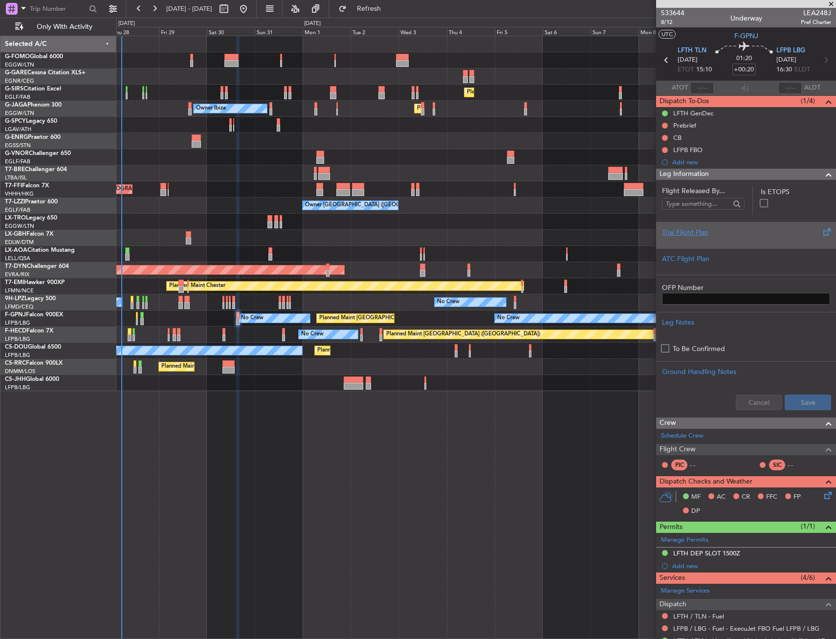
click at [708, 229] on div "Trial Flight Plan" at bounding box center [746, 232] width 168 height 10
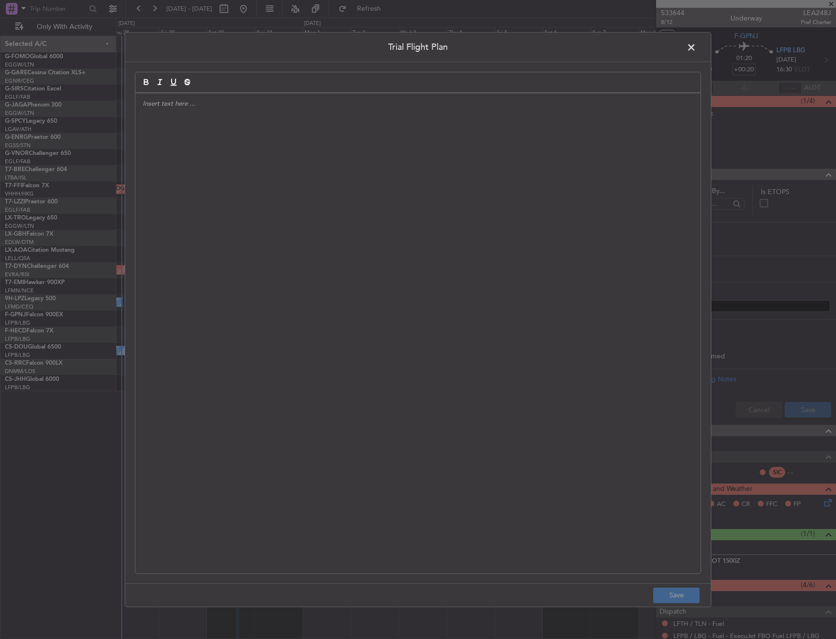
click at [376, 152] on div at bounding box center [417, 333] width 565 height 480
drag, startPoint x: 273, startPoint y: 144, endPoint x: 269, endPoint y: 151, distance: 8.3
click at [272, 144] on div "APA // [DATE] // FCST" at bounding box center [417, 333] width 565 height 480
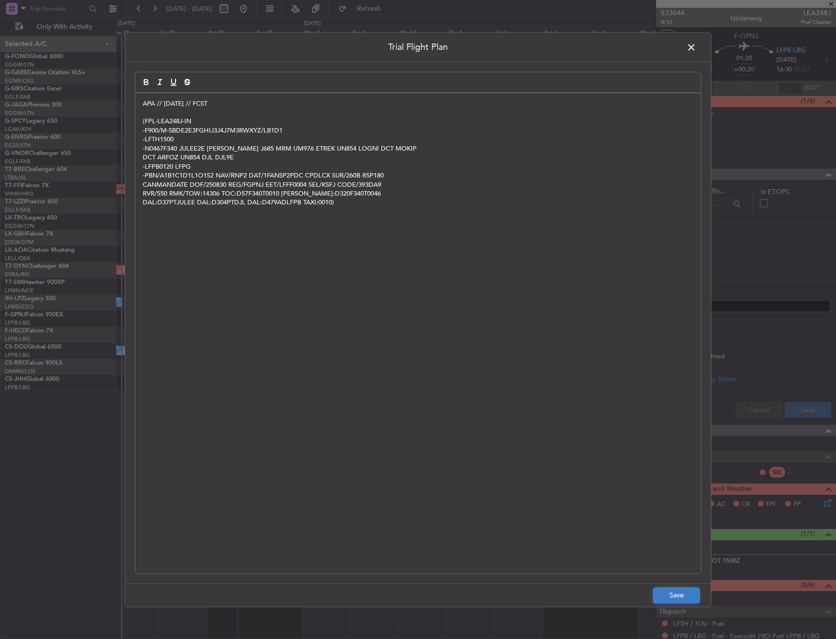
click at [682, 597] on button "Save" at bounding box center [676, 596] width 46 height 16
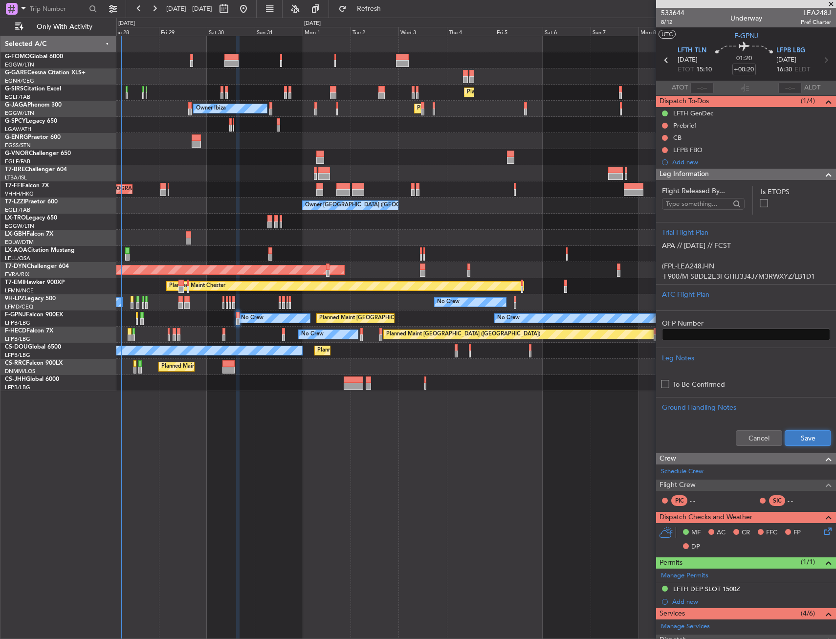
click at [808, 436] on button "Save" at bounding box center [808, 438] width 46 height 16
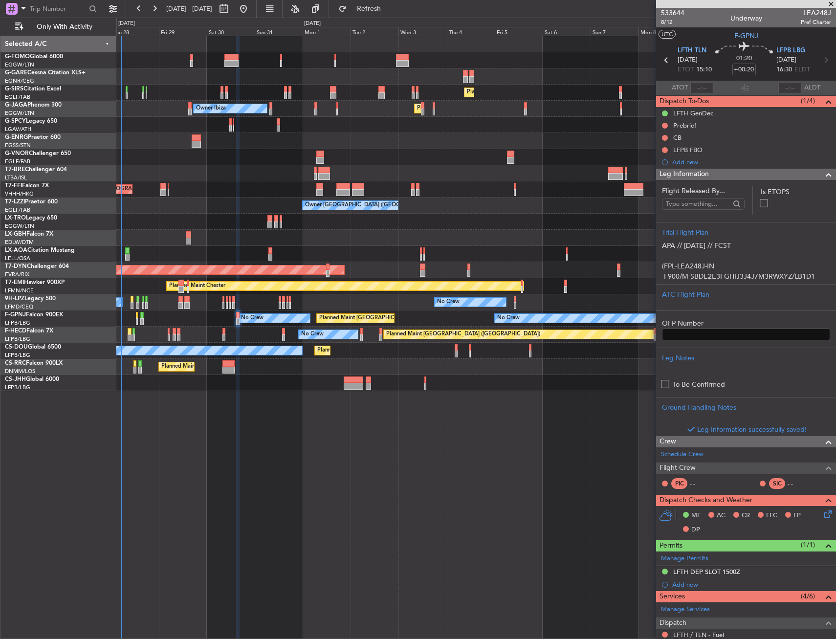
click at [806, 175] on div "Leg Information" at bounding box center [746, 174] width 180 height 11
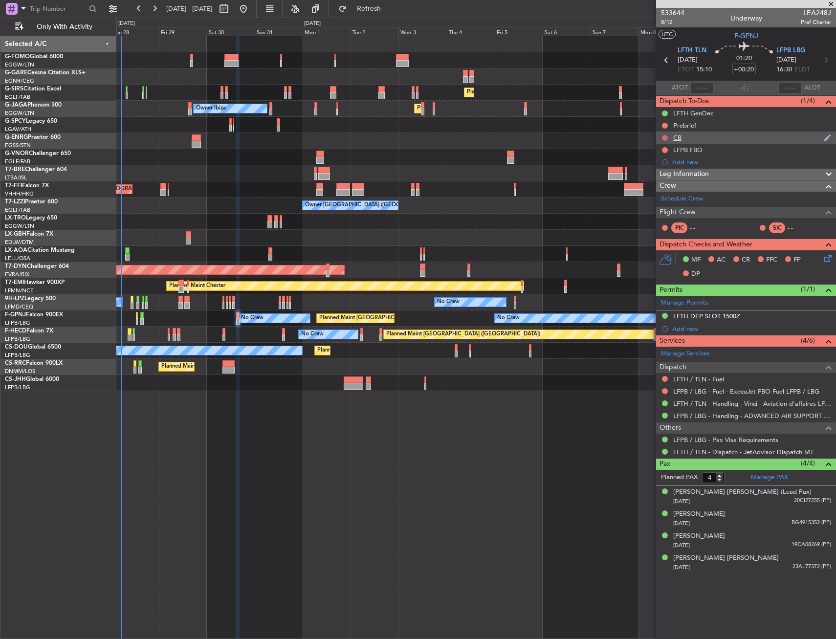
drag, startPoint x: 668, startPoint y: 124, endPoint x: 667, endPoint y: 137, distance: 13.7
click at [668, 124] on div at bounding box center [665, 126] width 8 height 8
click at [665, 126] on button at bounding box center [665, 126] width 6 height 6
click at [660, 156] on span "In Progress" at bounding box center [669, 154] width 33 height 10
click at [825, 260] on icon at bounding box center [827, 257] width 8 height 8
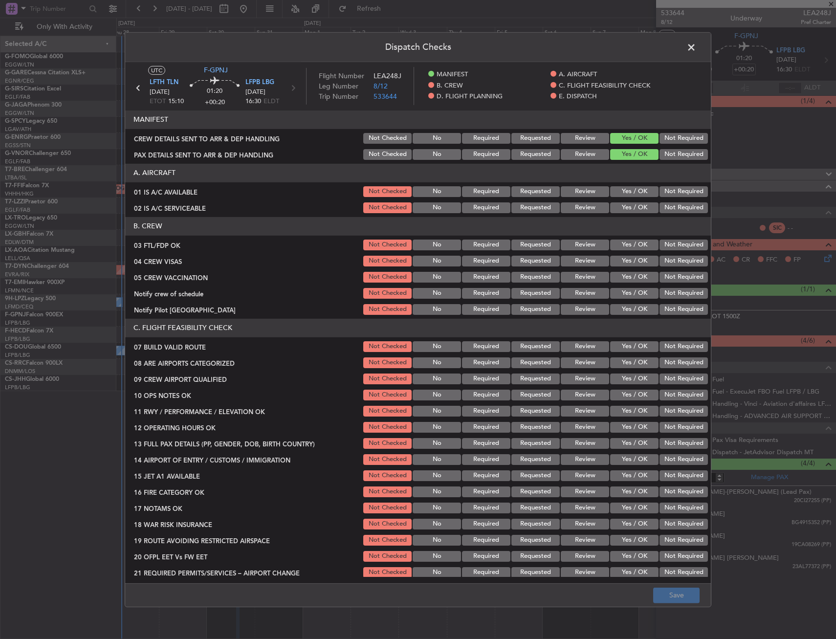
click at [632, 193] on button "Yes / OK" at bounding box center [634, 191] width 48 height 11
click at [628, 210] on button "Yes / OK" at bounding box center [634, 207] width 48 height 11
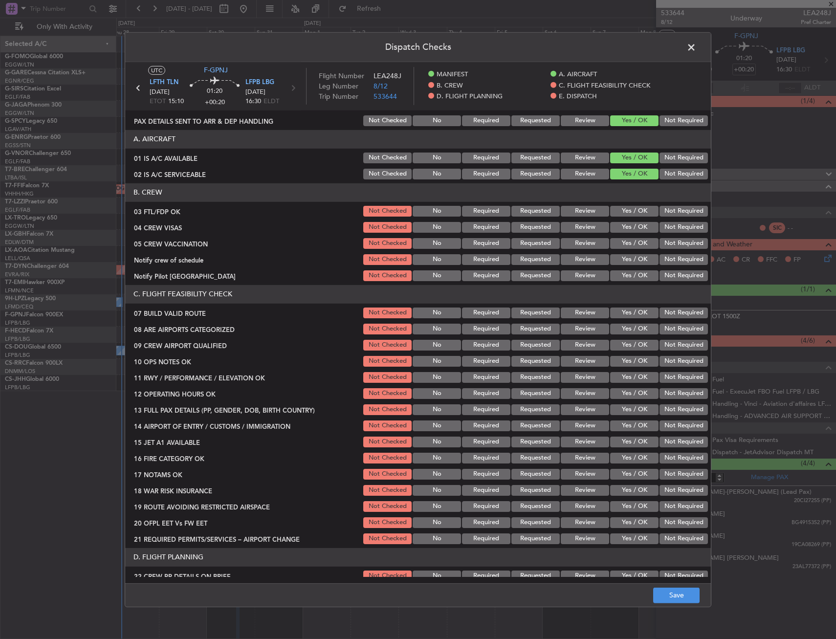
scroll to position [49, 0]
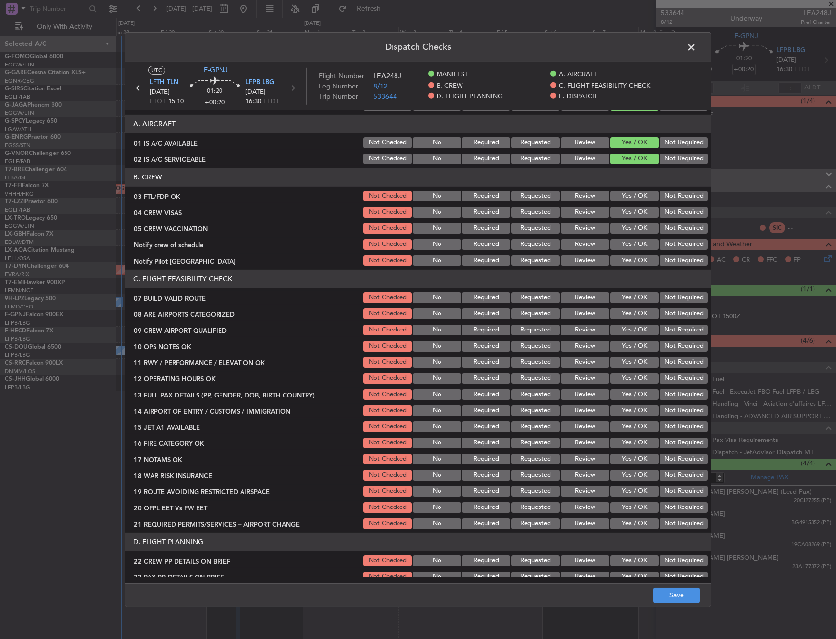
click at [635, 301] on button "Yes / OK" at bounding box center [634, 297] width 48 height 11
click at [628, 346] on button "Yes / OK" at bounding box center [634, 346] width 48 height 11
click at [626, 363] on button "Yes / OK" at bounding box center [634, 362] width 48 height 11
drag, startPoint x: 627, startPoint y: 377, endPoint x: 625, endPoint y: 389, distance: 12.4
click at [627, 378] on button "Yes / OK" at bounding box center [634, 378] width 48 height 11
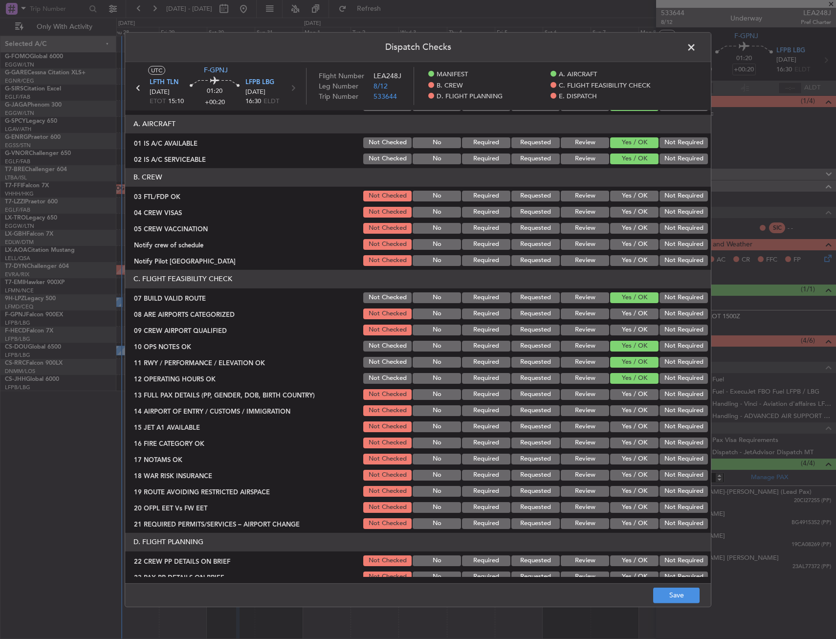
click at [623, 404] on div "Yes / OK" at bounding box center [633, 411] width 49 height 14
click at [621, 397] on button "Yes / OK" at bounding box center [634, 394] width 48 height 11
click at [622, 411] on button "Yes / OK" at bounding box center [634, 410] width 48 height 11
click at [623, 427] on button "Yes / OK" at bounding box center [634, 427] width 48 height 11
drag, startPoint x: 623, startPoint y: 441, endPoint x: 624, endPoint y: 446, distance: 5.5
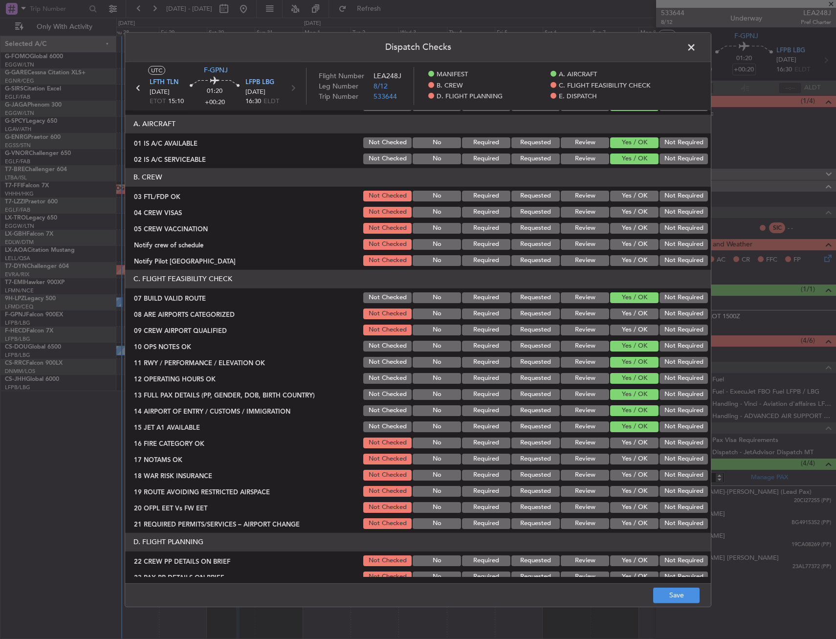
click at [623, 442] on button "Yes / OK" at bounding box center [634, 443] width 48 height 11
click at [624, 461] on button "Yes / OK" at bounding box center [634, 459] width 48 height 11
click at [628, 474] on button "Yes / OK" at bounding box center [634, 475] width 48 height 11
drag, startPoint x: 677, startPoint y: 479, endPoint x: 652, endPoint y: 494, distance: 29.0
click at [676, 479] on button "Not Required" at bounding box center [684, 475] width 48 height 11
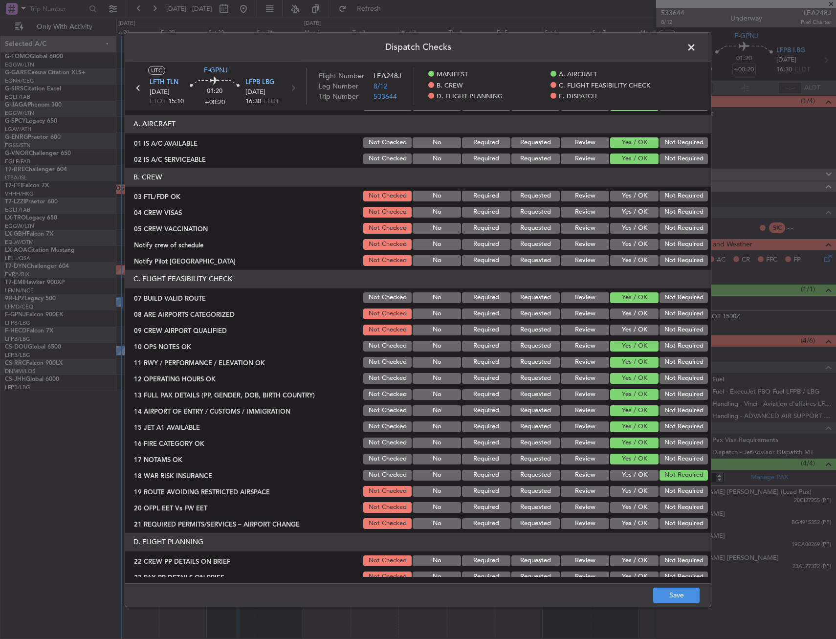
click at [640, 499] on section "C. FLIGHT FEASIBILITY CHECK 07 BUILD VALID ROUTE Not Checked No Required Reques…" at bounding box center [418, 400] width 586 height 261
click at [632, 507] on button "Yes / OK" at bounding box center [634, 507] width 48 height 11
click at [631, 494] on button "Yes / OK" at bounding box center [634, 491] width 48 height 11
click at [630, 517] on div "Yes / OK" at bounding box center [633, 524] width 49 height 14
drag, startPoint x: 630, startPoint y: 526, endPoint x: 624, endPoint y: 504, distance: 23.1
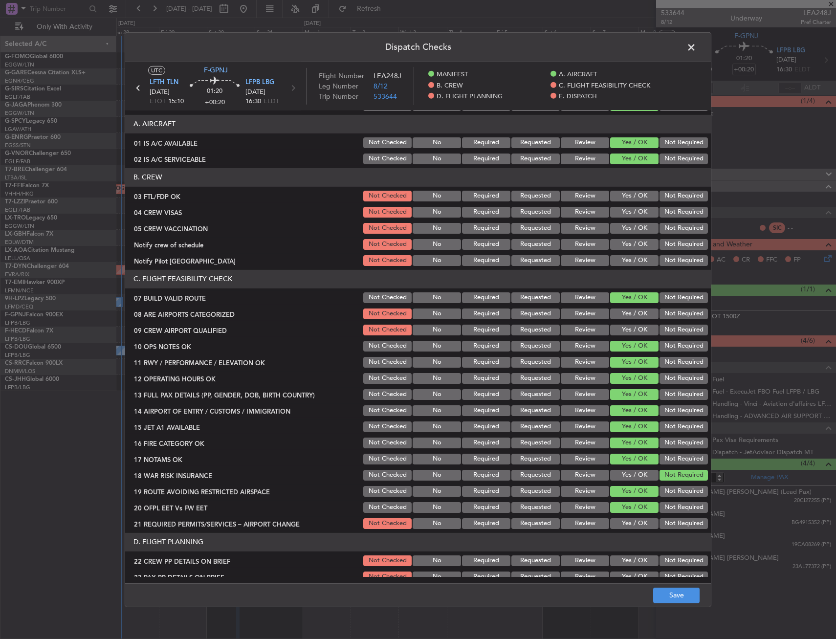
click at [629, 526] on button "Yes / OK" at bounding box center [634, 523] width 48 height 11
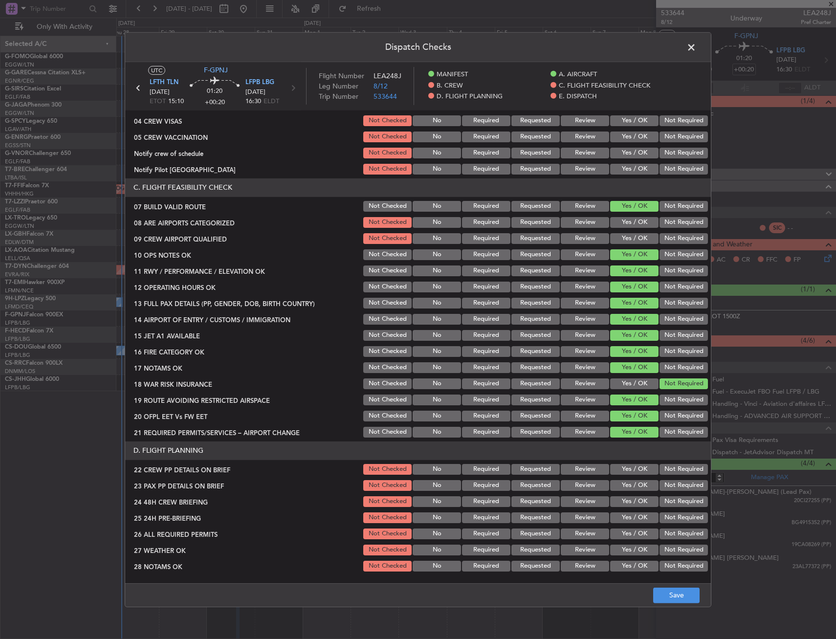
scroll to position [196, 0]
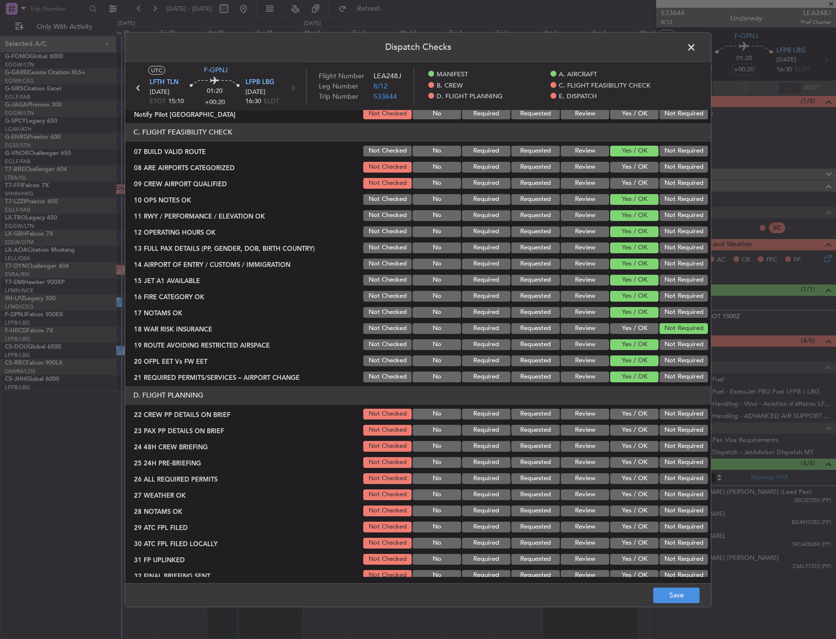
click at [625, 414] on button "Yes / OK" at bounding box center [634, 414] width 48 height 11
click at [624, 430] on button "Yes / OK" at bounding box center [634, 430] width 48 height 11
click at [623, 445] on button "Yes / OK" at bounding box center [634, 446] width 48 height 11
click at [664, 462] on button "Not Required" at bounding box center [684, 462] width 48 height 11
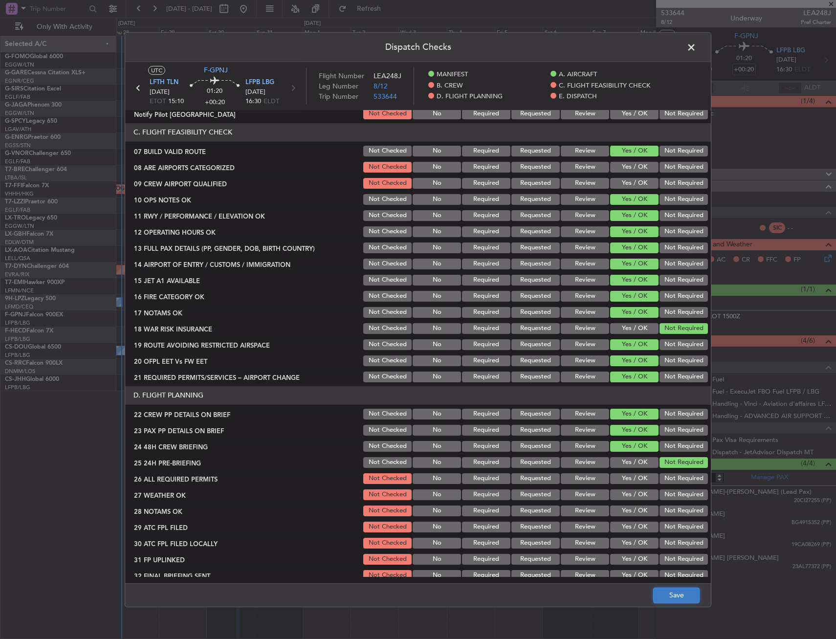
click at [691, 594] on button "Save" at bounding box center [676, 596] width 46 height 16
click at [696, 50] on span at bounding box center [696, 50] width 0 height 20
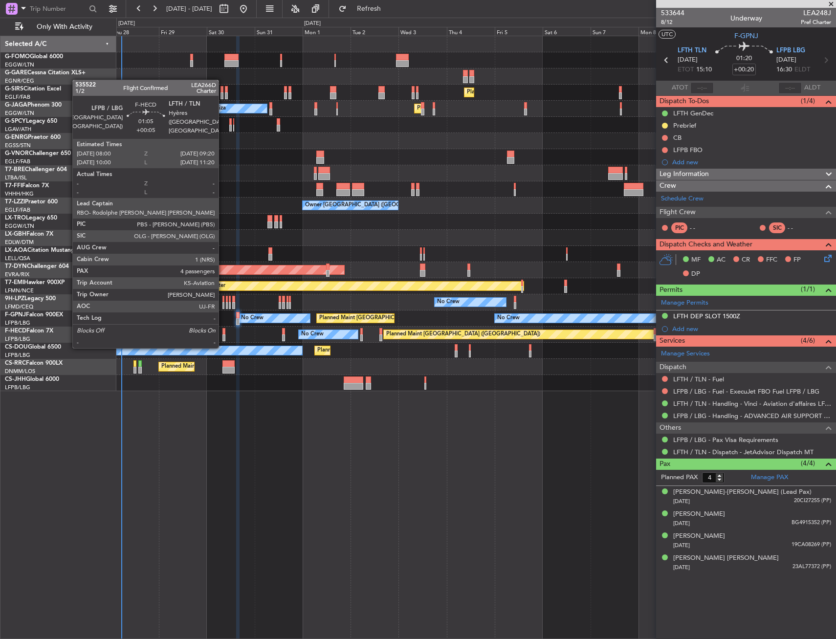
click at [223, 337] on div at bounding box center [224, 337] width 3 height 7
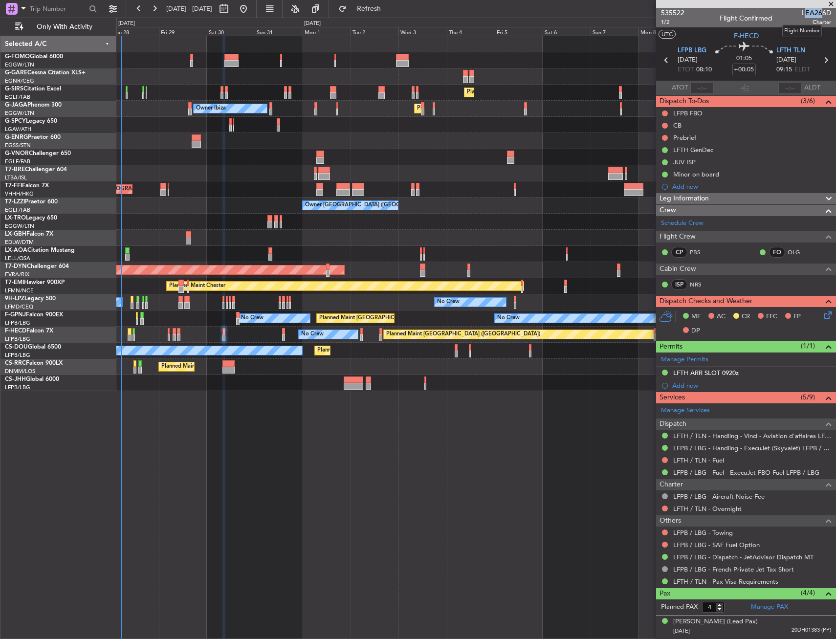
drag, startPoint x: 797, startPoint y: 12, endPoint x: 816, endPoint y: 13, distance: 19.1
click at [816, 13] on span "LEA266D" at bounding box center [816, 13] width 29 height 10
drag, startPoint x: 816, startPoint y: 13, endPoint x: 796, endPoint y: 13, distance: 20.0
click at [802, 13] on span "LEA266D" at bounding box center [816, 13] width 29 height 10
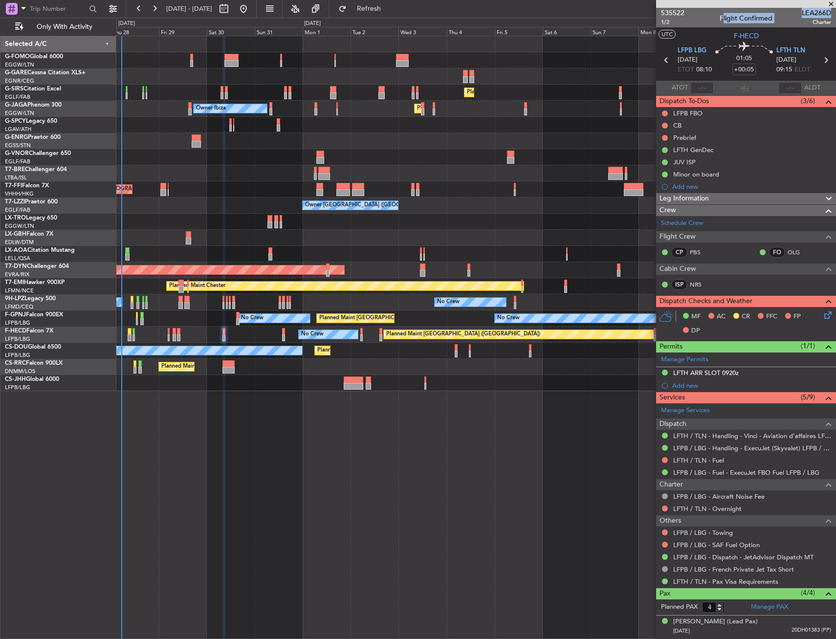
drag, startPoint x: 796, startPoint y: 13, endPoint x: 830, endPoint y: 12, distance: 34.2
click at [830, 12] on article "535522 1/2 Flight Confirmed LEA266D Charter UTC F-HECD LFPB LBG 30/08/2025 ETOT…" at bounding box center [746, 323] width 180 height 631
drag, startPoint x: 830, startPoint y: 12, endPoint x: 792, endPoint y: 14, distance: 37.7
click at [792, 14] on div "535522 1/2 Flight Confirmed LEA266D Charter" at bounding box center [746, 18] width 180 height 20
drag, startPoint x: 796, startPoint y: 12, endPoint x: 823, endPoint y: 11, distance: 26.9
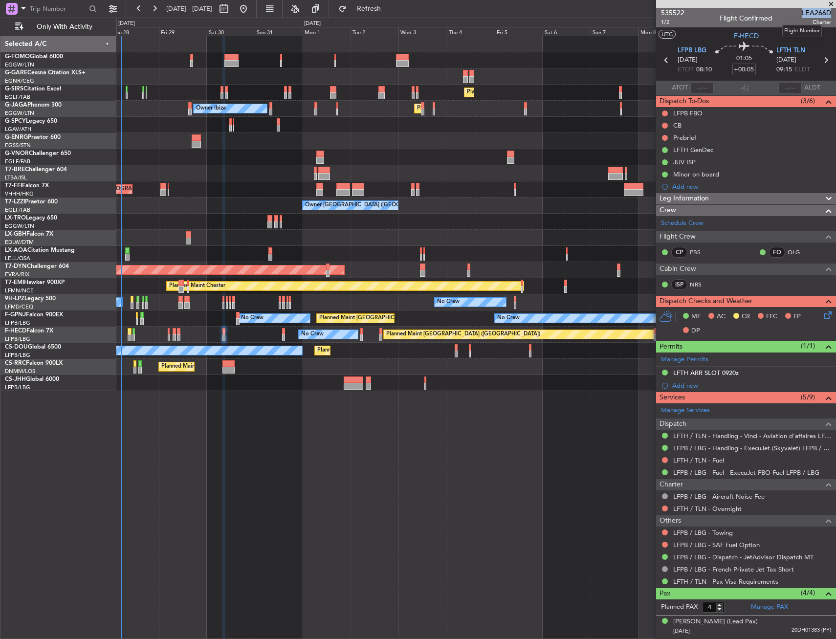
click at [823, 11] on span "LEA266D" at bounding box center [816, 13] width 29 height 10
copy span "LEA266D"
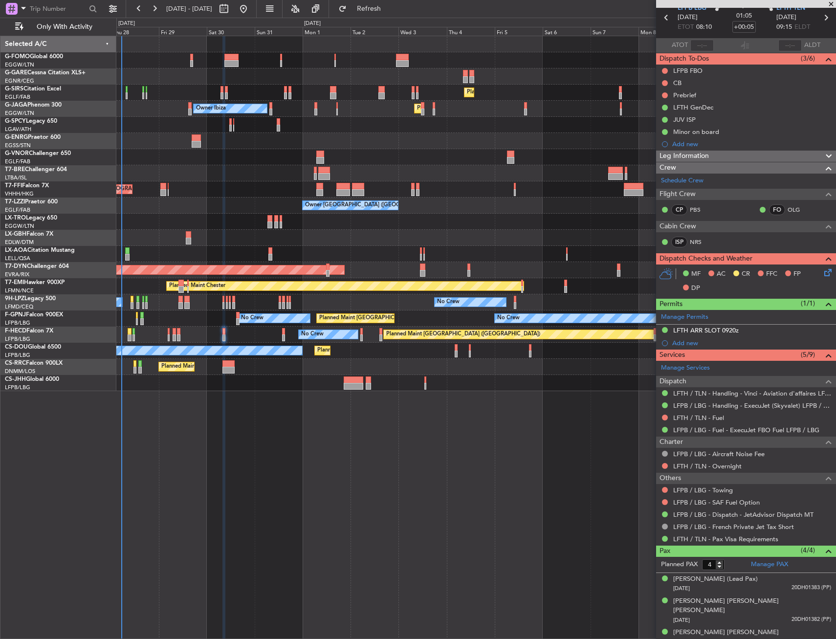
scroll to position [64, 0]
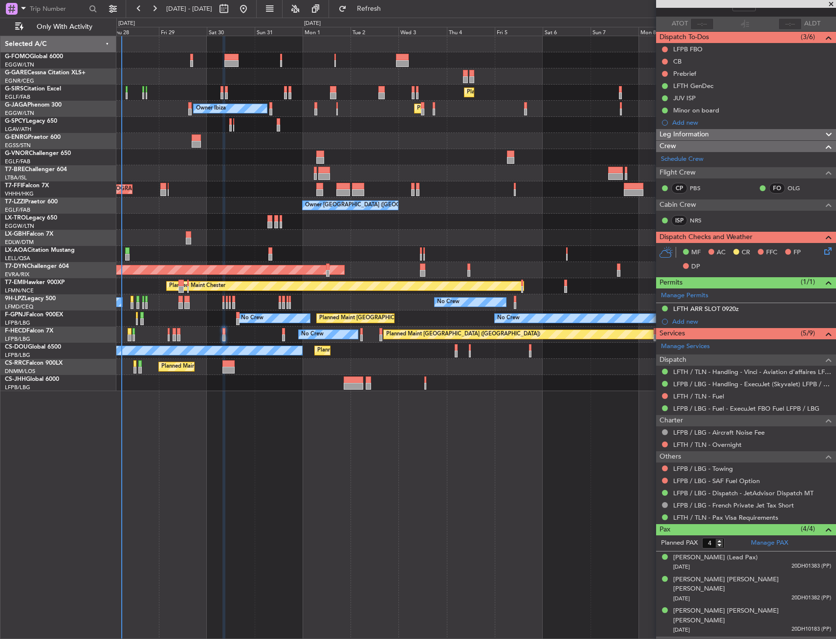
click at [697, 638] on div "Yingli Wei" at bounding box center [699, 643] width 52 height 10
click at [760, 562] on div "04/04/1975 20DH01383 (PP)" at bounding box center [752, 567] width 158 height 10
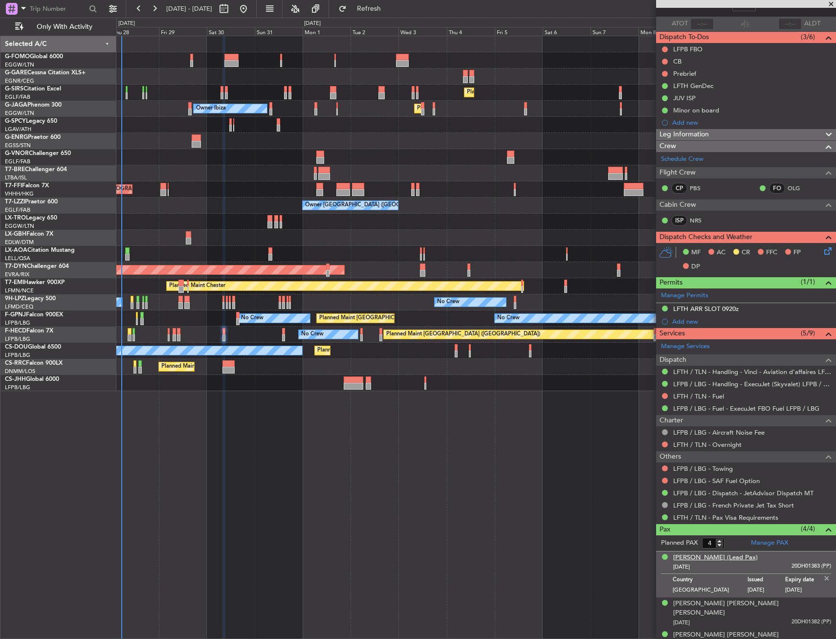
click at [741, 556] on div "Delphine ARNAULT (Lead Pax)" at bounding box center [715, 558] width 85 height 10
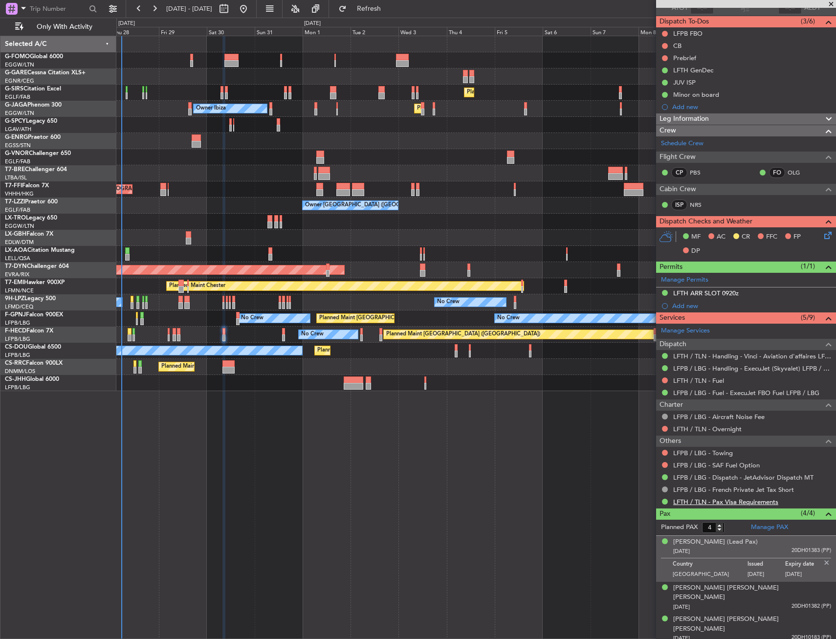
scroll to position [88, 0]
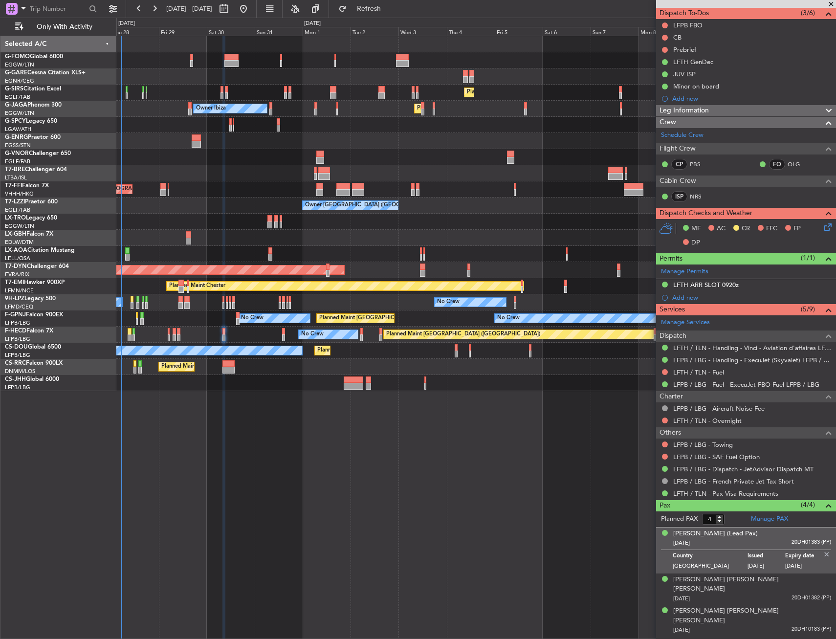
click at [823, 554] on img at bounding box center [827, 554] width 9 height 9
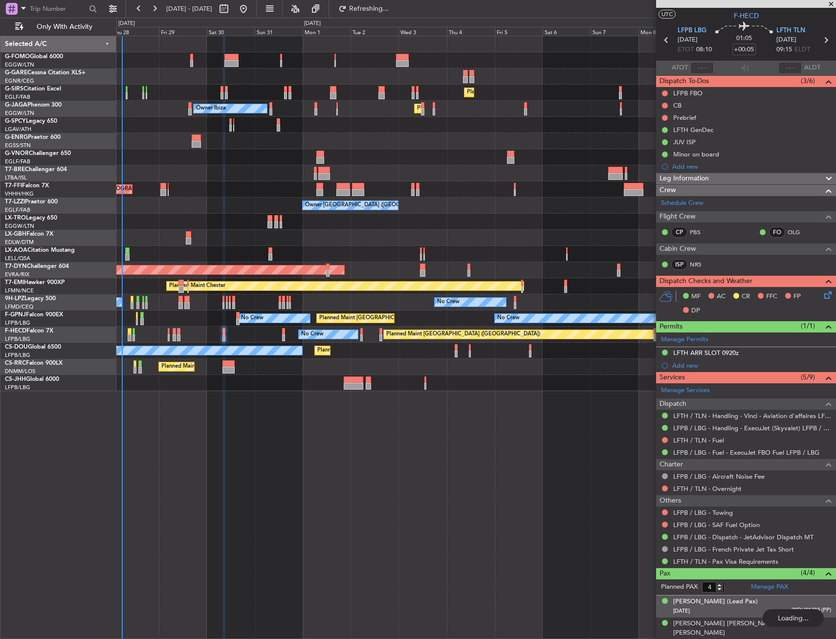
scroll to position [0, 0]
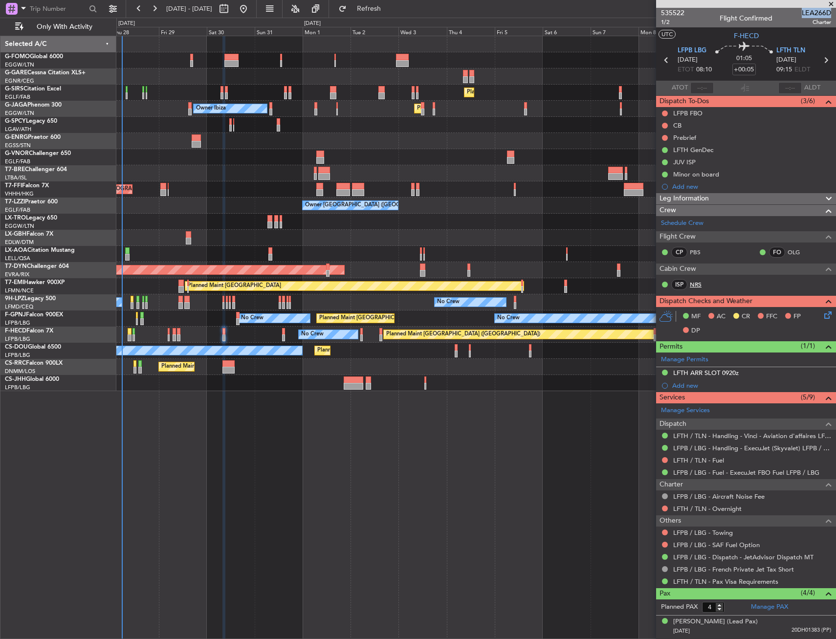
click at [699, 284] on link "NRS" at bounding box center [701, 284] width 22 height 9
click at [746, 68] on input "+00:05" at bounding box center [744, 70] width 23 height 12
type input "+00:00"
click at [677, 199] on span "Leg Information" at bounding box center [684, 198] width 49 height 11
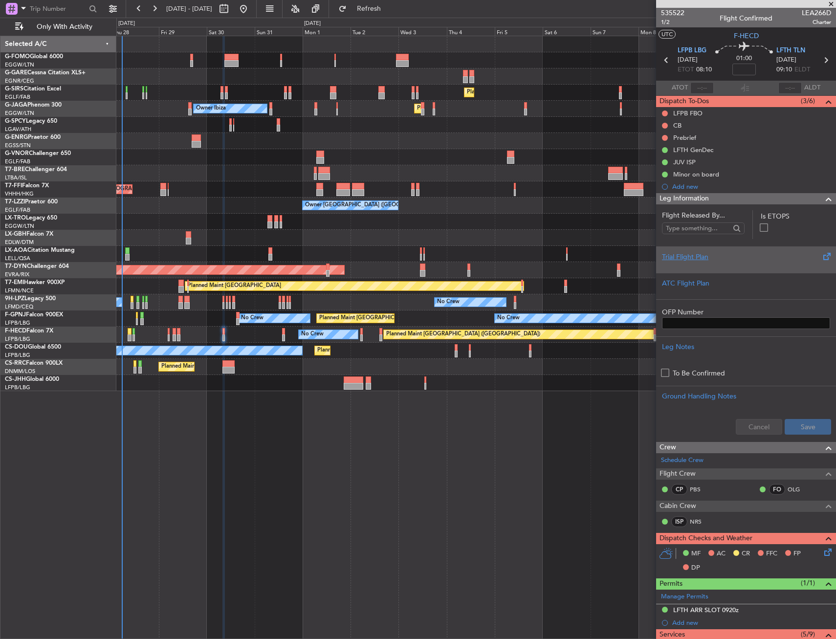
click at [696, 260] on div "Trial Flight Plan" at bounding box center [746, 257] width 168 height 10
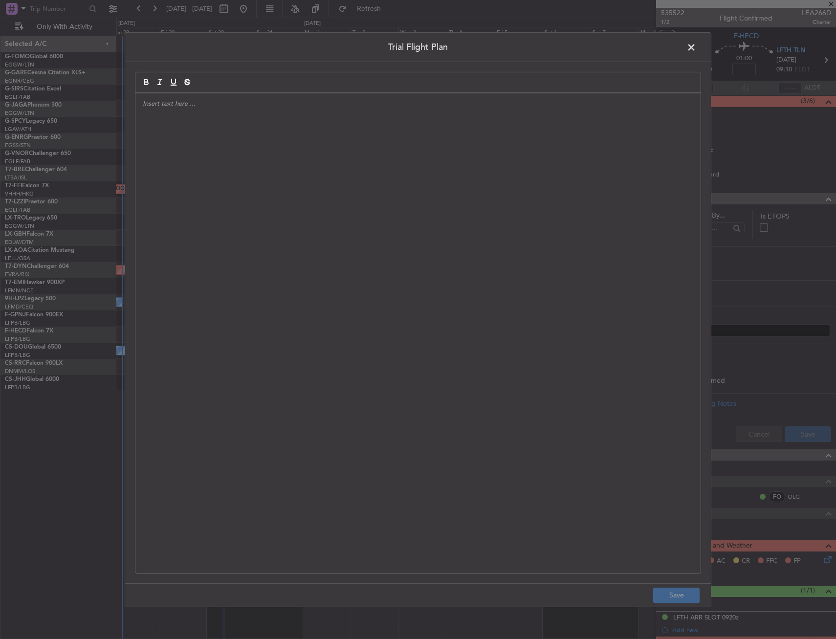
click at [258, 193] on div at bounding box center [417, 333] width 565 height 480
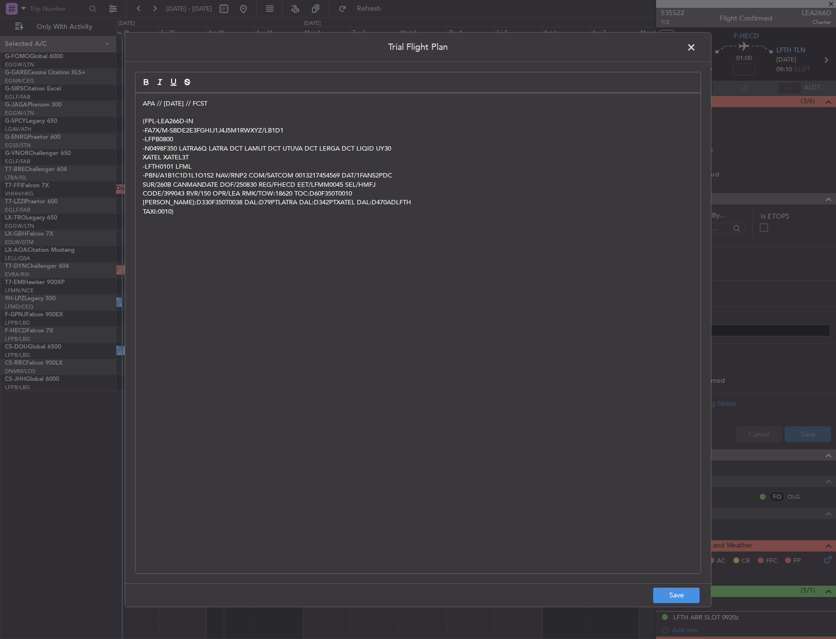
click at [685, 607] on div "Trial Flight Plan APA // 28AUG // FCST (FPL-LEA266D-IN -FA7X/M-SBDE2E3FGHIJ1J4J…" at bounding box center [418, 319] width 836 height 639
click at [680, 596] on button "Save" at bounding box center [676, 596] width 46 height 16
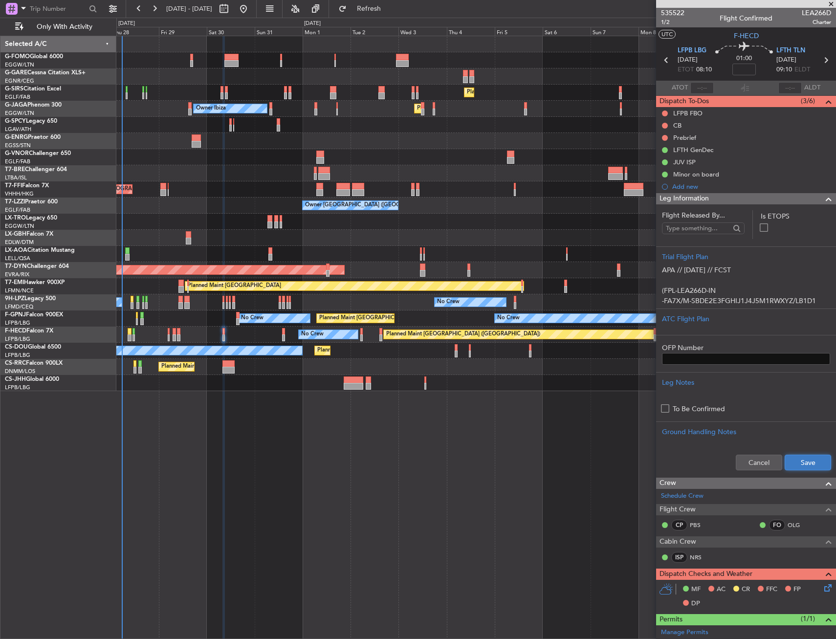
click at [809, 466] on button "Save" at bounding box center [808, 463] width 46 height 16
click at [706, 197] on span "Leg Information" at bounding box center [684, 198] width 49 height 11
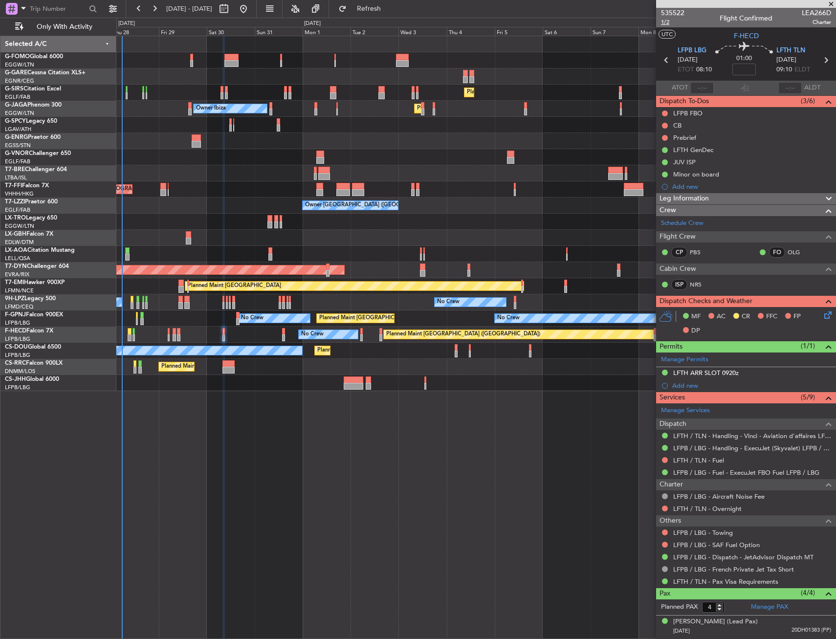
click at [668, 22] on span "1/2" at bounding box center [672, 22] width 23 height 8
click at [824, 314] on icon at bounding box center [827, 314] width 8 height 8
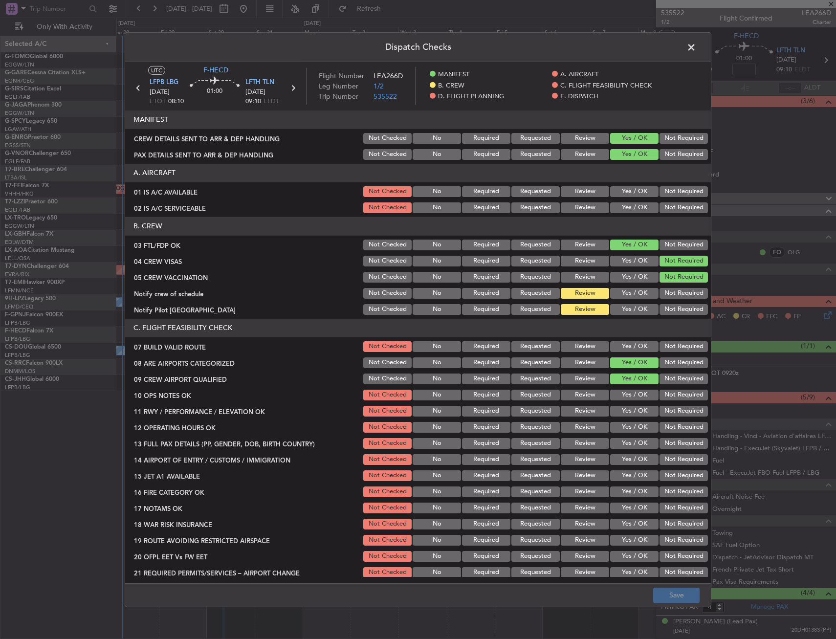
click at [616, 193] on button "Yes / OK" at bounding box center [634, 191] width 48 height 11
click at [613, 210] on button "Yes / OK" at bounding box center [634, 207] width 48 height 11
click at [619, 295] on button "Yes / OK" at bounding box center [634, 293] width 48 height 11
drag, startPoint x: 619, startPoint y: 306, endPoint x: 624, endPoint y: 331, distance: 25.6
click at [619, 306] on button "Yes / OK" at bounding box center [634, 309] width 48 height 11
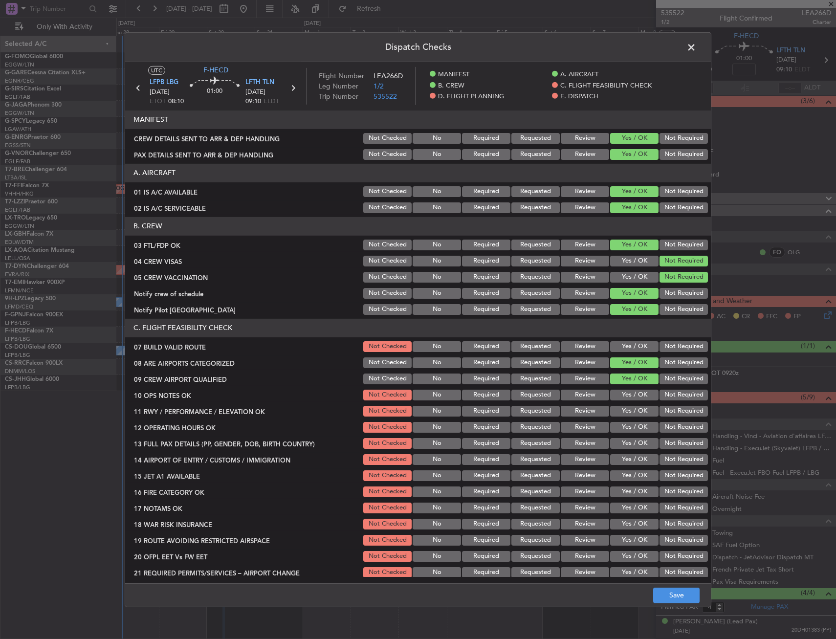
click at [627, 339] on section "C. FLIGHT FEASIBILITY CHECK 07 BUILD VALID ROUTE Not Checked No Required Reques…" at bounding box center [418, 449] width 586 height 261
click at [627, 347] on button "Yes / OK" at bounding box center [634, 346] width 48 height 11
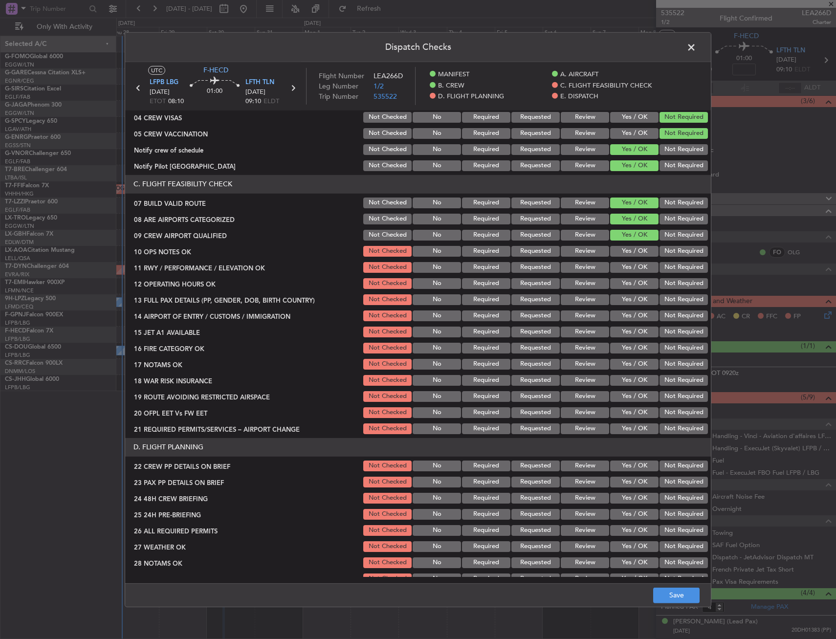
scroll to position [147, 0]
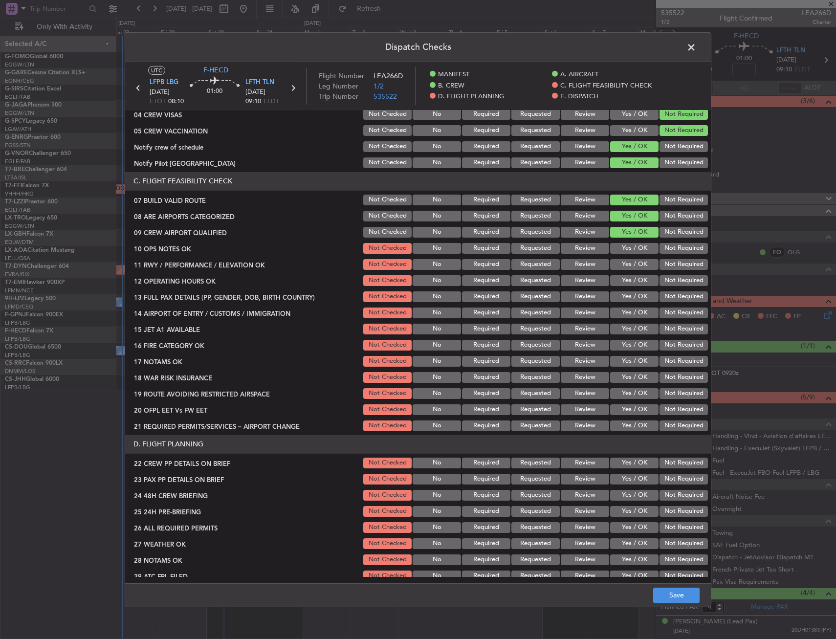
click at [622, 246] on button "Yes / OK" at bounding box center [634, 248] width 48 height 11
click at [621, 259] on div "Yes / OK" at bounding box center [633, 265] width 49 height 14
click at [621, 265] on button "Yes / OK" at bounding box center [634, 264] width 48 height 11
drag, startPoint x: 625, startPoint y: 285, endPoint x: 625, endPoint y: 292, distance: 6.8
click at [625, 287] on div "Yes / OK" at bounding box center [633, 281] width 49 height 14
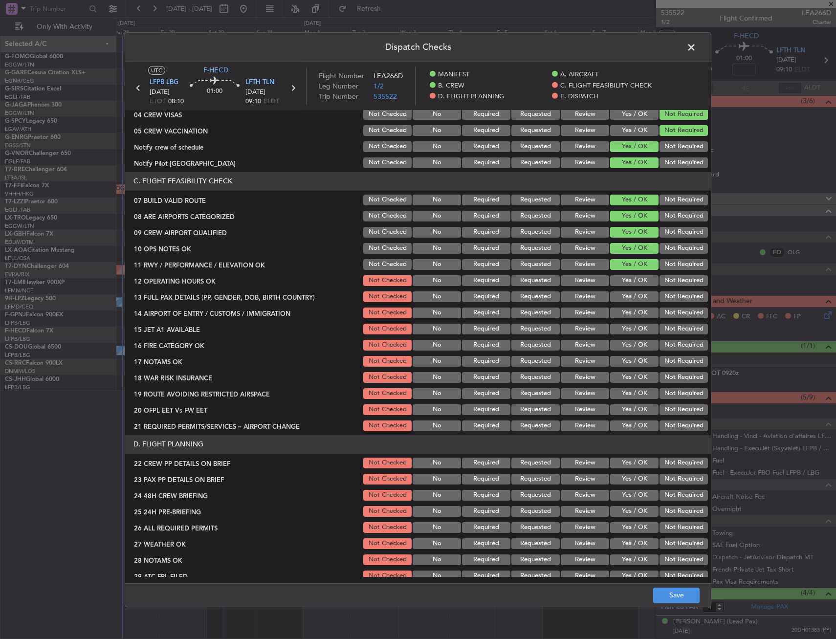
click at [625, 297] on button "Yes / OK" at bounding box center [634, 296] width 48 height 11
click at [625, 287] on div "Yes / OK" at bounding box center [633, 281] width 49 height 14
drag, startPoint x: 627, startPoint y: 278, endPoint x: 623, endPoint y: 304, distance: 26.3
click at [627, 279] on button "Yes / OK" at bounding box center [634, 280] width 48 height 11
click at [623, 310] on button "Yes / OK" at bounding box center [634, 313] width 48 height 11
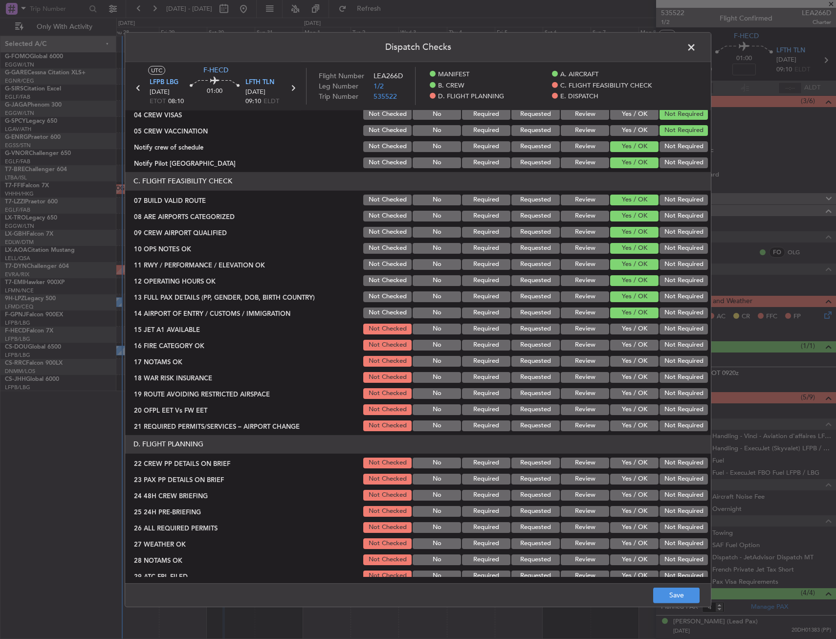
click at [621, 329] on button "Yes / OK" at bounding box center [634, 329] width 48 height 11
click at [622, 346] on button "Yes / OK" at bounding box center [634, 345] width 48 height 11
click at [622, 361] on button "Yes / OK" at bounding box center [634, 361] width 48 height 11
click at [686, 379] on button "Not Required" at bounding box center [684, 377] width 48 height 11
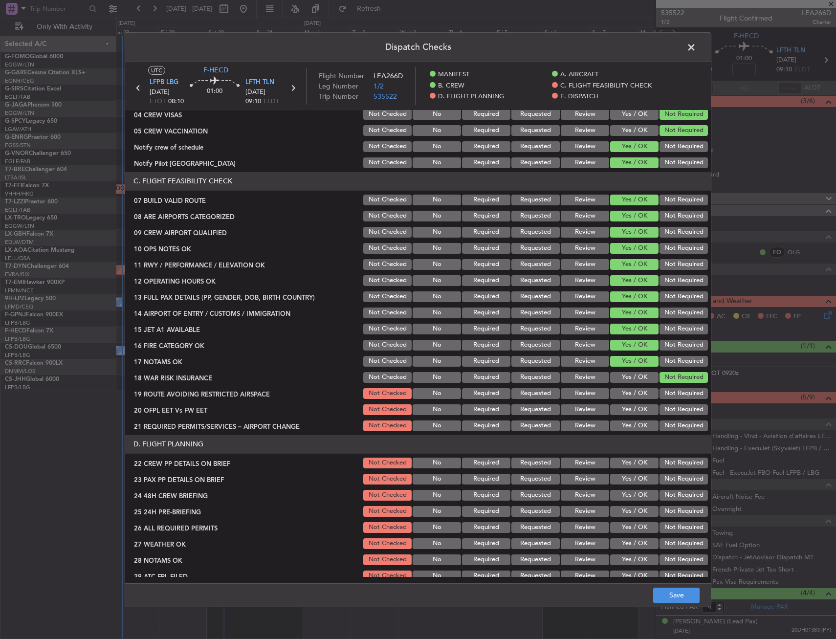
click at [628, 394] on button "Yes / OK" at bounding box center [634, 393] width 48 height 11
click at [629, 408] on button "Yes / OK" at bounding box center [634, 409] width 48 height 11
click at [626, 424] on button "Yes / OK" at bounding box center [634, 426] width 48 height 11
drag, startPoint x: 624, startPoint y: 455, endPoint x: 623, endPoint y: 467, distance: 11.4
click at [624, 456] on section "D. FLIGHT PLANNING 22 CREW PP DETAILS ON BRIEF Not Checked No Required Requeste…" at bounding box center [418, 533] width 586 height 196
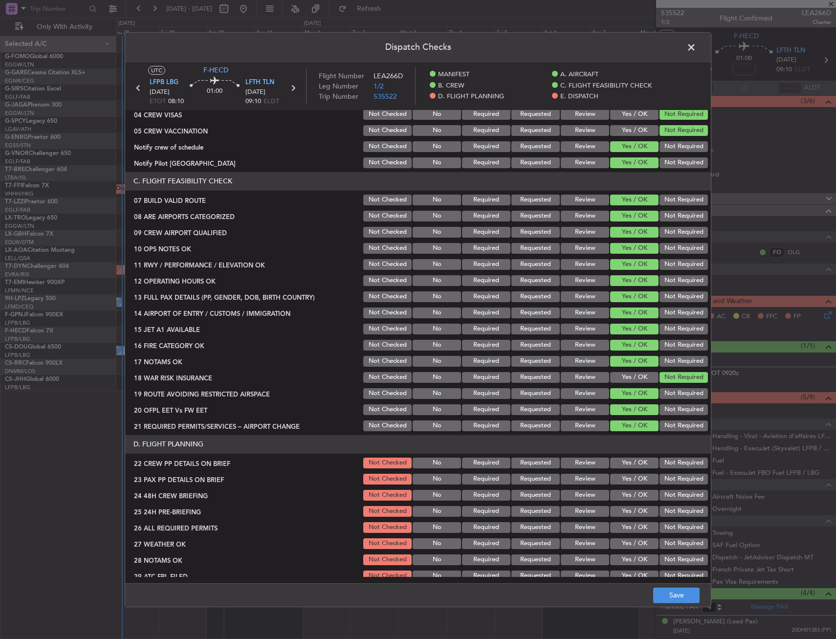
drag, startPoint x: 623, startPoint y: 467, endPoint x: 624, endPoint y: 486, distance: 19.1
click at [623, 468] on button "Yes / OK" at bounding box center [634, 463] width 48 height 11
click at [624, 486] on section "D. FLIGHT PLANNING 22 CREW PP DETAILS ON BRIEF Not Checked No Required Requeste…" at bounding box center [418, 533] width 586 height 196
click at [624, 483] on button "Yes / OK" at bounding box center [634, 479] width 48 height 11
click at [621, 497] on button "Yes / OK" at bounding box center [634, 495] width 48 height 11
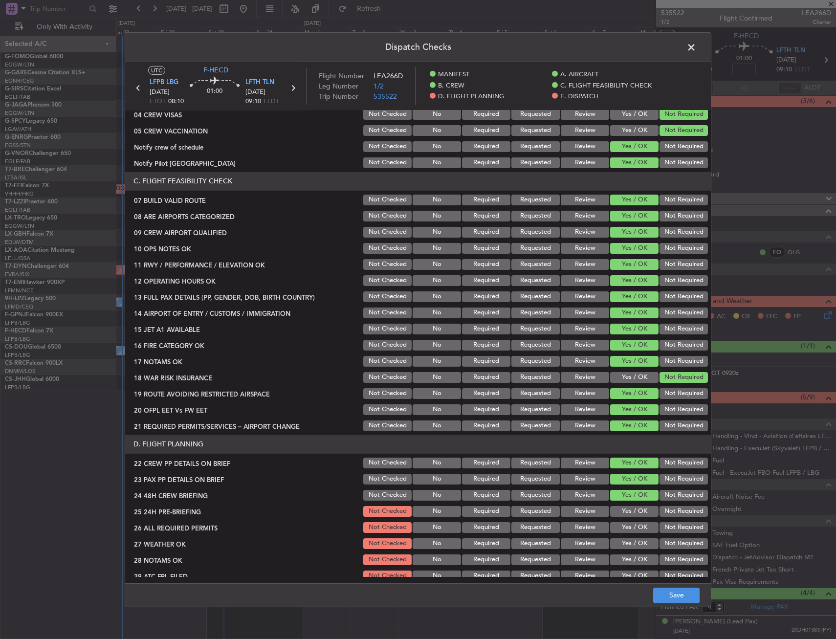
drag, startPoint x: 631, startPoint y: 510, endPoint x: 651, endPoint y: 516, distance: 20.7
click at [632, 510] on button "Yes / OK" at bounding box center [634, 511] width 48 height 11
click at [667, 517] on section "D. FLIGHT PLANNING 22 CREW PP DETAILS ON BRIEF Not Checked No Required Requeste…" at bounding box center [418, 533] width 586 height 196
drag, startPoint x: 667, startPoint y: 517, endPoint x: 669, endPoint y: 534, distance: 16.3
click at [667, 514] on button "Not Required" at bounding box center [684, 511] width 48 height 11
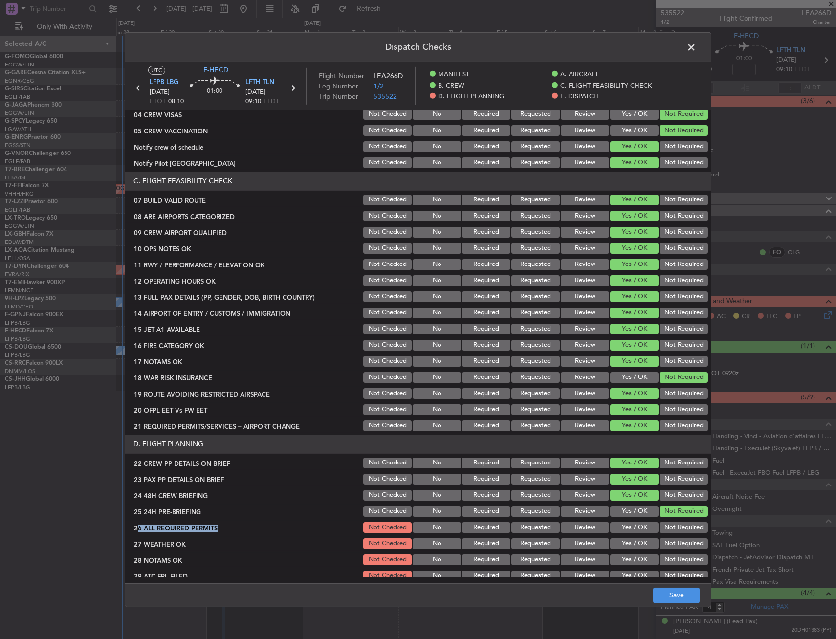
drag, startPoint x: 672, startPoint y: 581, endPoint x: 672, endPoint y: 593, distance: 11.7
click at [672, 584] on div "Dispatch Checks UTC F-HECD LFPB LBG 30/08/2025 ETOT 08:10 01:00 LFTH TLN 30/08/…" at bounding box center [418, 319] width 587 height 575
click at [672, 594] on button "Save" at bounding box center [676, 596] width 46 height 16
click at [696, 45] on span at bounding box center [696, 50] width 0 height 20
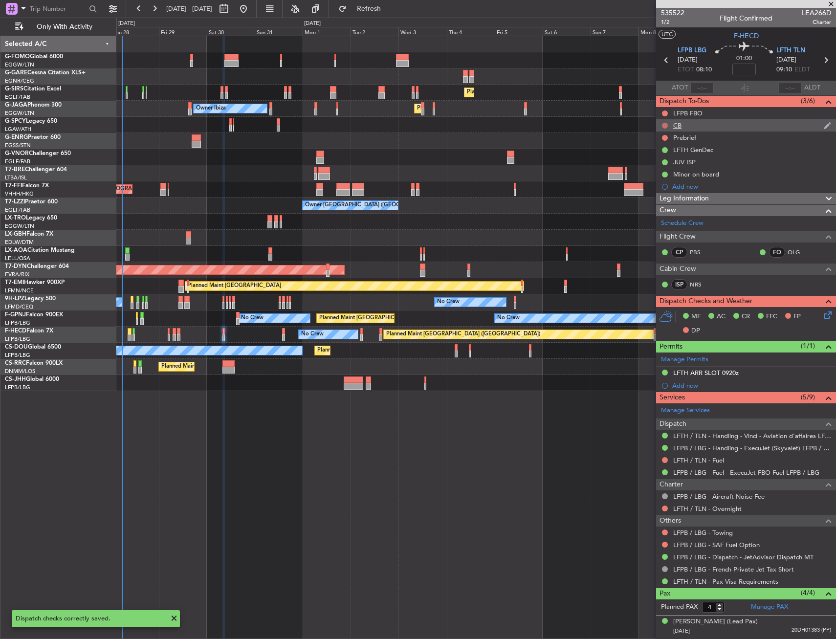
click at [663, 123] on button at bounding box center [665, 126] width 6 height 6
click at [664, 169] on span "Completed" at bounding box center [669, 169] width 32 height 10
click at [666, 136] on button at bounding box center [665, 138] width 6 height 6
click at [658, 169] on span "In Progress" at bounding box center [669, 166] width 33 height 10
click at [682, 196] on span "Leg Information" at bounding box center [684, 198] width 49 height 11
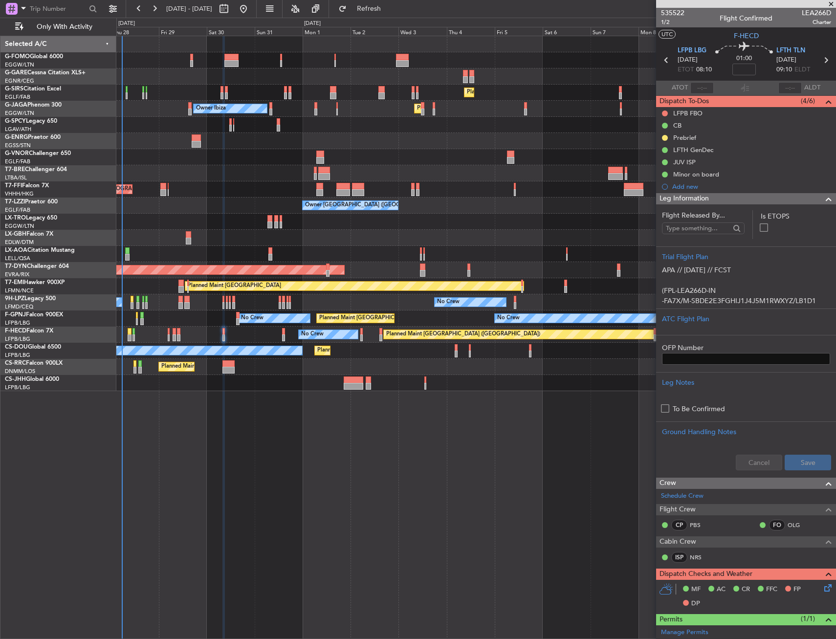
click at [682, 196] on span "Leg Information" at bounding box center [684, 198] width 49 height 11
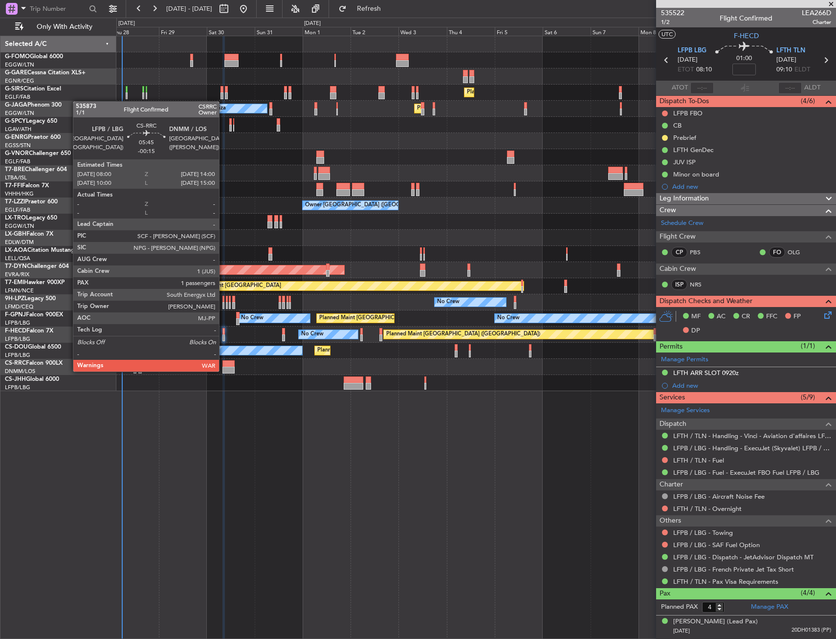
click at [223, 371] on div at bounding box center [229, 370] width 12 height 7
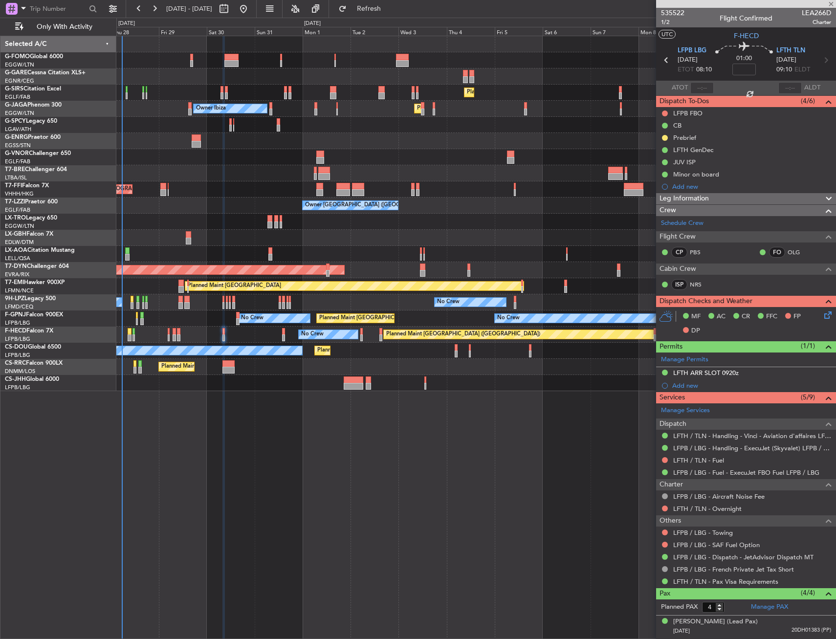
type input "-00:15"
type input "1"
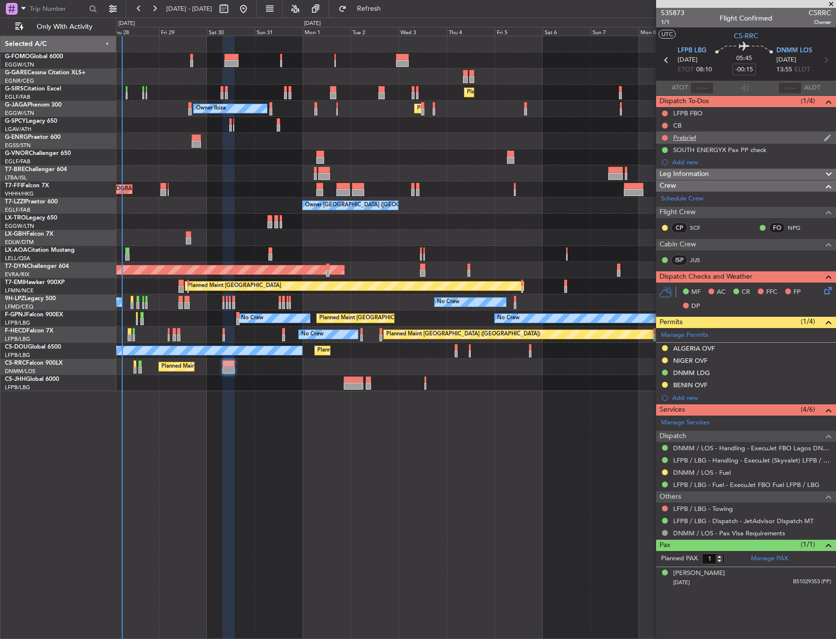
click at [707, 137] on div "Prebrief" at bounding box center [746, 138] width 180 height 12
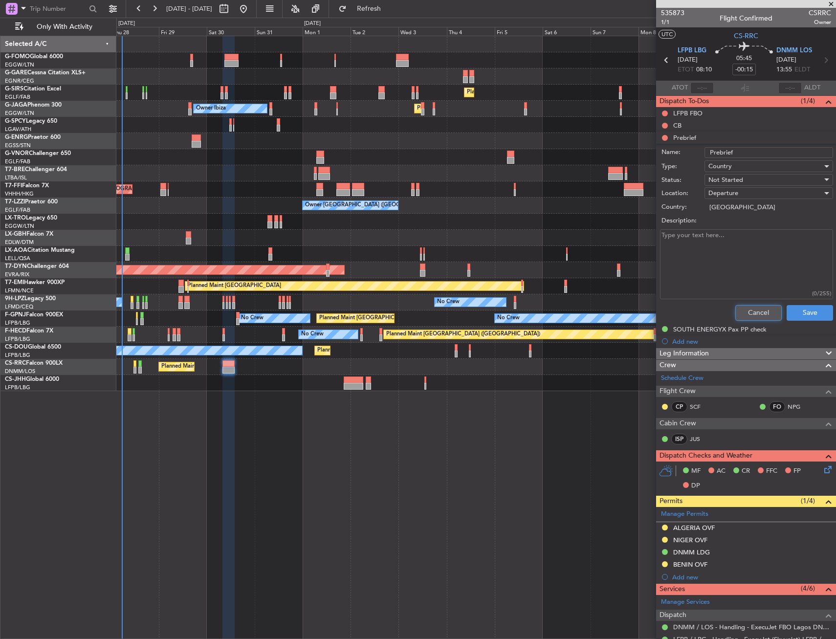
click at [753, 310] on button "Cancel" at bounding box center [758, 313] width 46 height 16
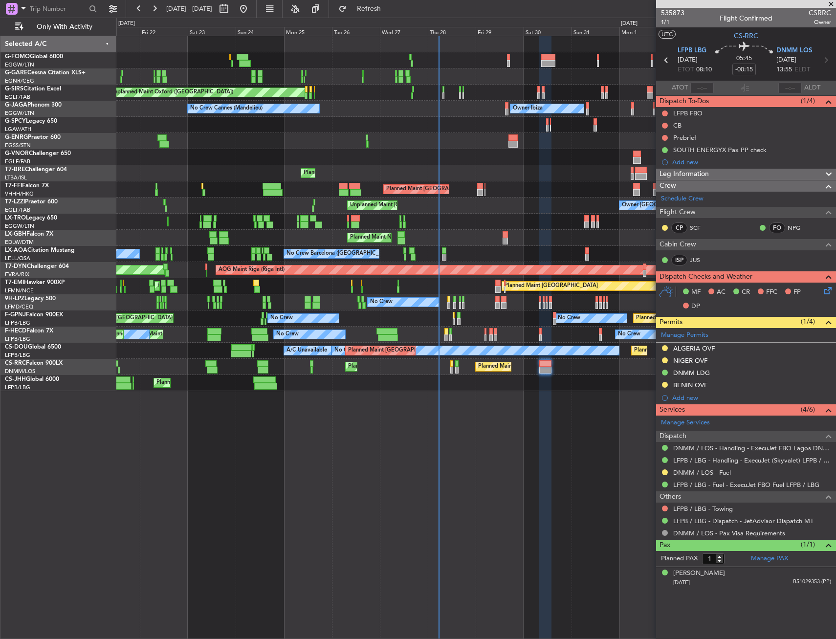
click at [512, 412] on div "Unplanned Maint Chester Planned Maint London (Farnborough) Unplanned Maint Oxfo…" at bounding box center [476, 337] width 720 height 603
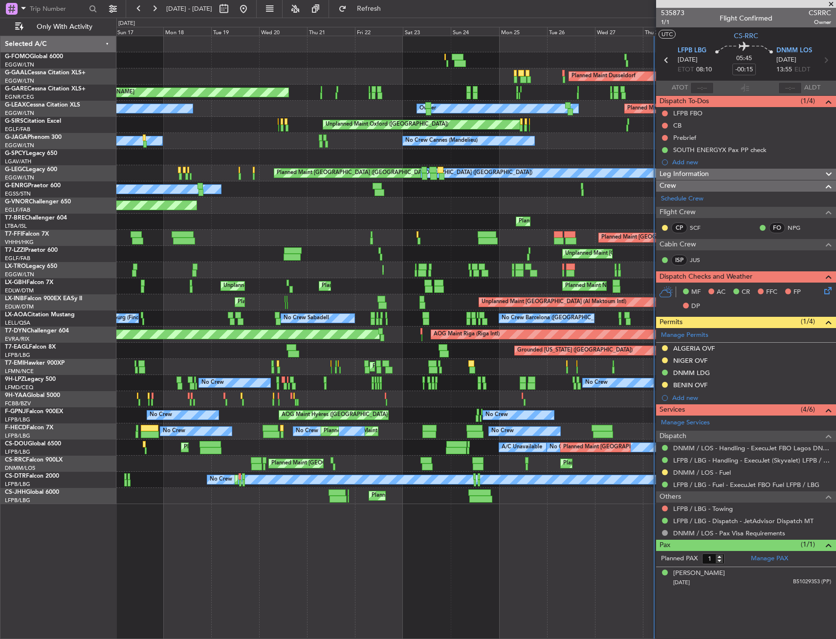
click at [402, 455] on div "Planned Maint Windsor Locks (Bradley Intl) Planned Maint Dusseldorf Unplanned M…" at bounding box center [475, 270] width 719 height 468
click at [396, 454] on div "Planned Maint Windsor Locks (Bradley Intl) Planned Maint Dusseldorf Unplanned M…" at bounding box center [475, 270] width 719 height 468
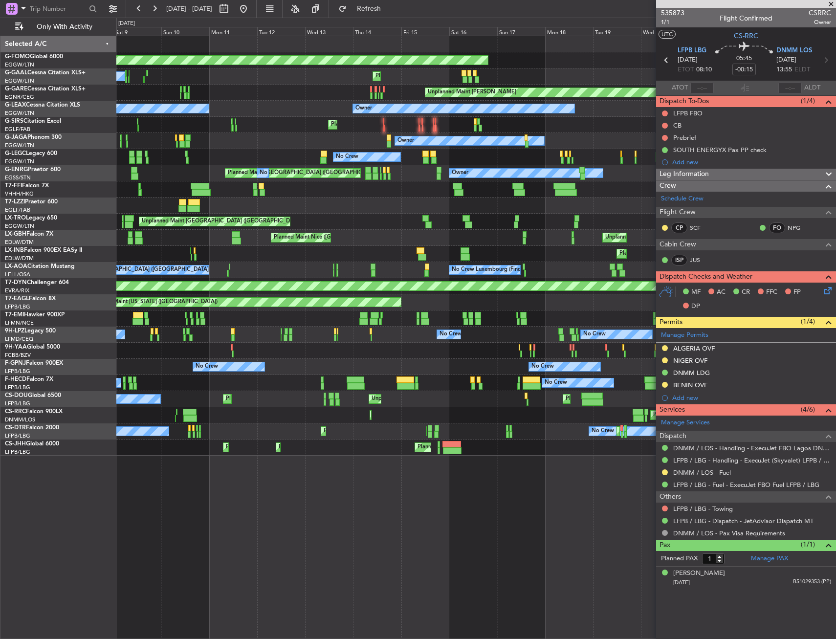
click at [574, 417] on div "Planned Maint Paris (Le Bourget) Planned Maint Lagos (Murtala Muhammed) Planned…" at bounding box center [475, 415] width 719 height 16
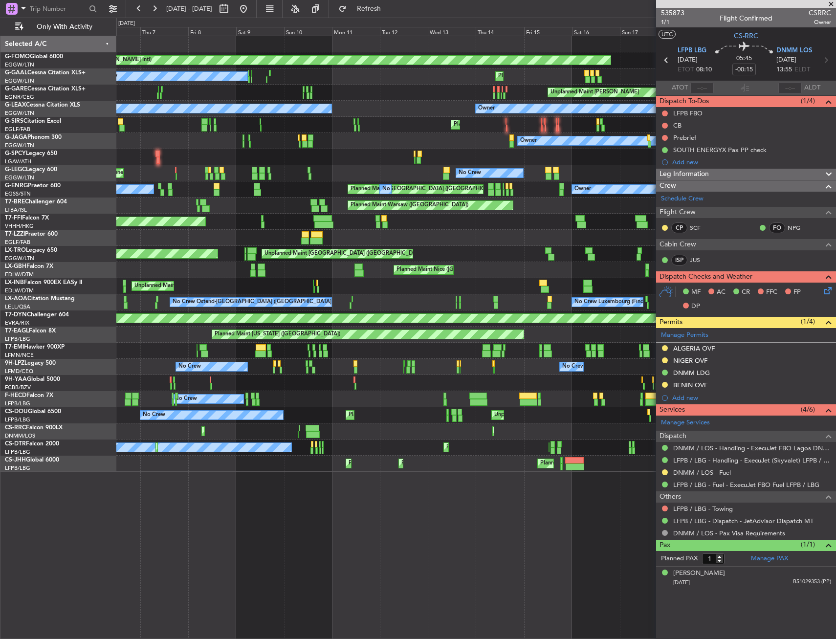
click at [525, 440] on div "Planned Maint Windsor Locks (Bradley Intl) Planned Maint No Crew Unplanned Main…" at bounding box center [475, 254] width 719 height 436
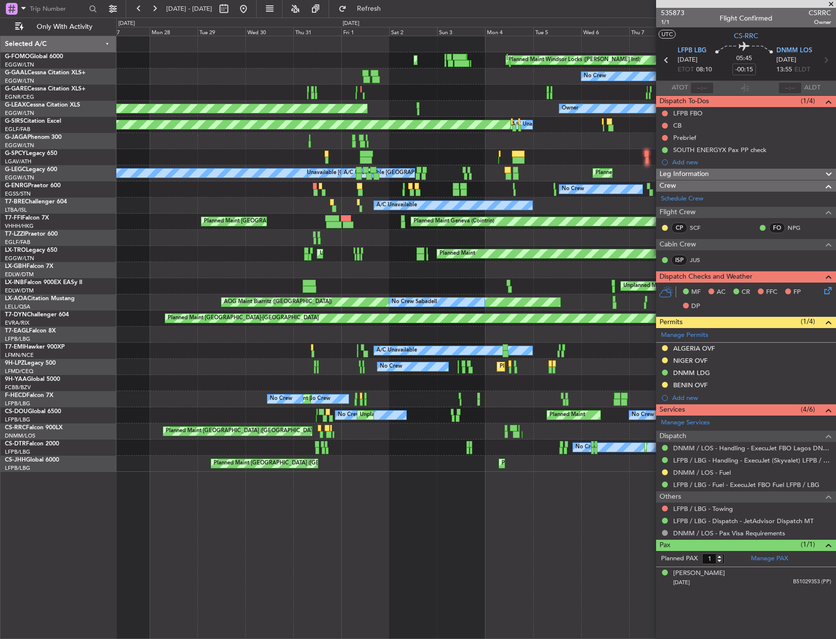
click at [633, 443] on div "No Crew Planned Maint Sofia Planned Maint Sofia" at bounding box center [475, 448] width 719 height 16
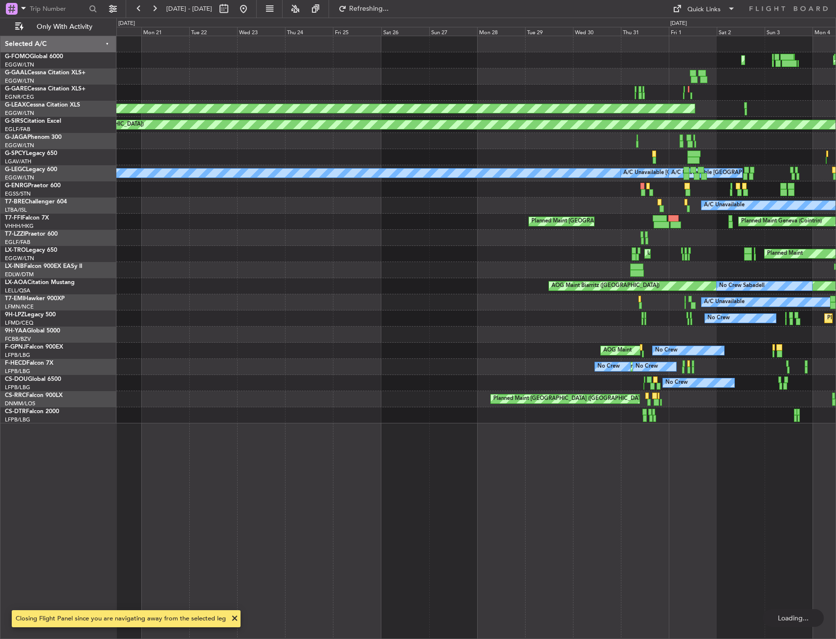
click at [462, 446] on div "Planned Maint Windsor Locks (Bradley Intl) Planned Maint Palma De Mallorca No C…" at bounding box center [476, 337] width 720 height 603
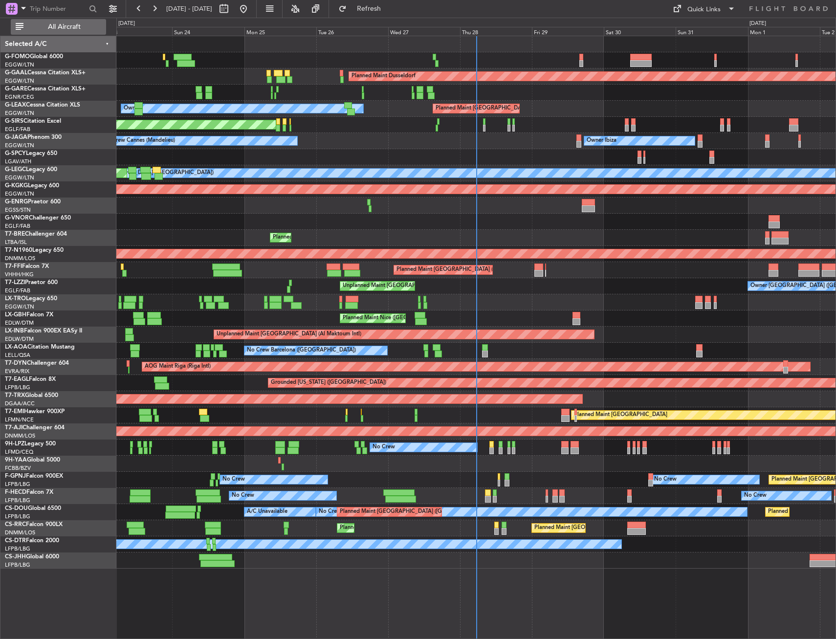
drag, startPoint x: 86, startPoint y: 30, endPoint x: 95, endPoint y: 30, distance: 9.3
click at [87, 29] on button "All Aircraft" at bounding box center [58, 27] width 95 height 16
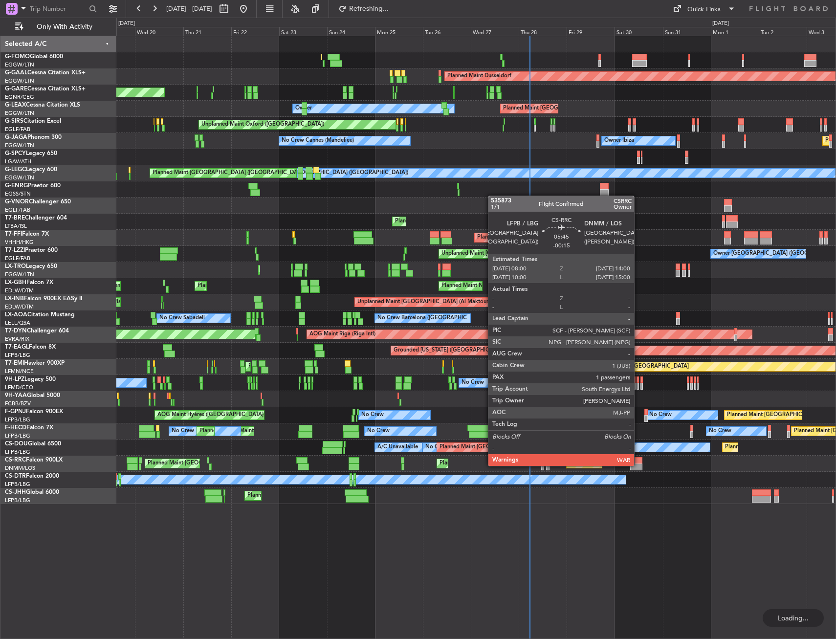
click at [639, 465] on div at bounding box center [636, 467] width 12 height 7
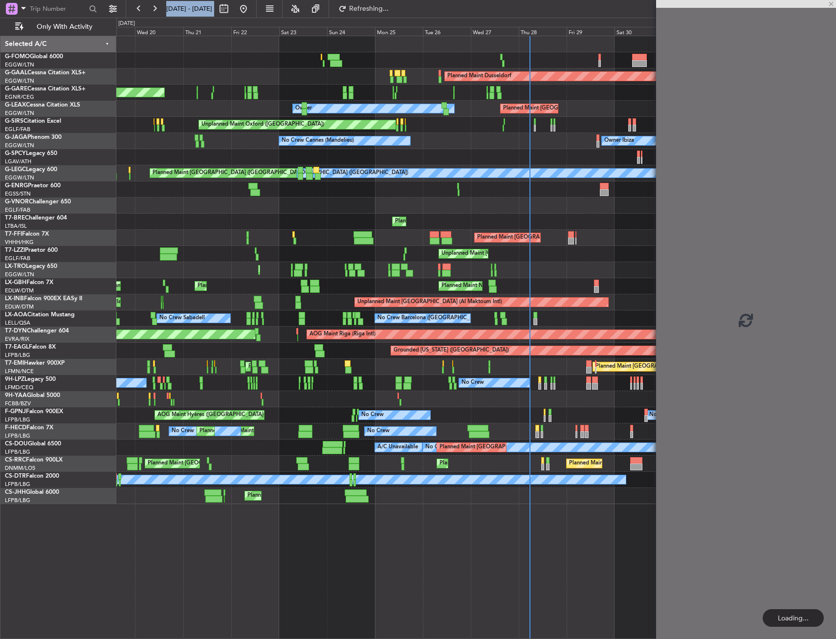
click at [342, 473] on fb-app "[DATE] - [DATE] Refreshing... Quick Links Only With Activity Planned Maint Wind…" at bounding box center [418, 323] width 836 height 632
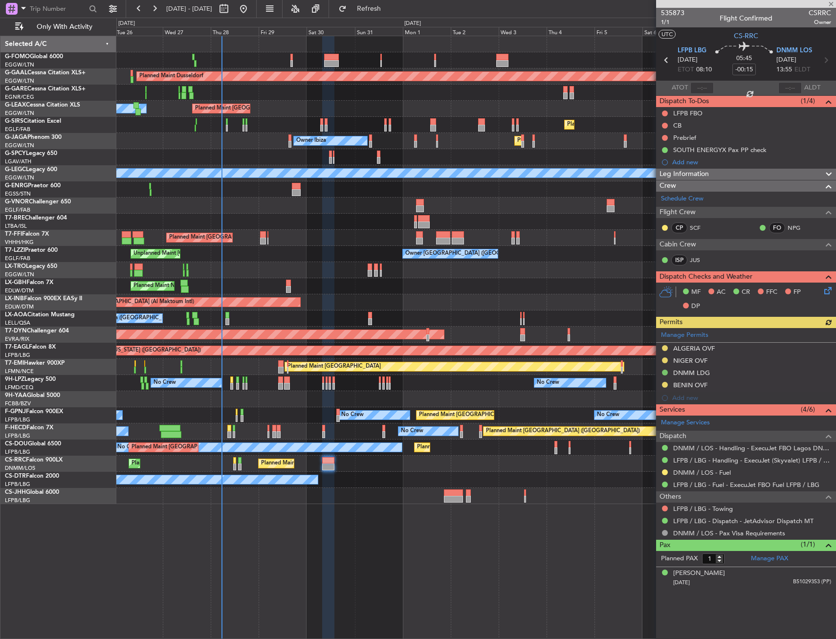
click at [224, 312] on div "Planned Maint Dusseldorf Planned Maint [GEOGRAPHIC_DATA] ([GEOGRAPHIC_DATA]) Ow…" at bounding box center [475, 270] width 719 height 468
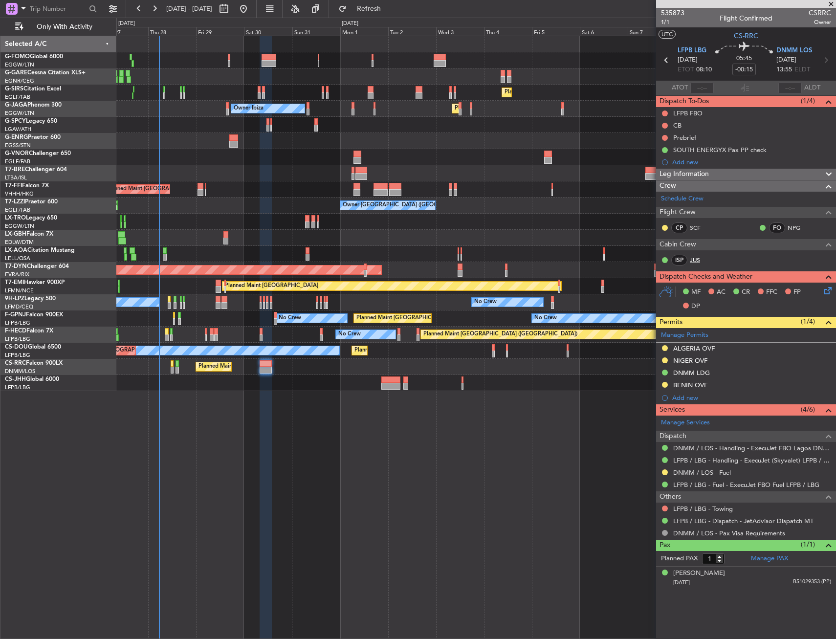
click at [694, 258] on link "JUS" at bounding box center [701, 260] width 22 height 9
click at [752, 69] on input "-00:15" at bounding box center [744, 70] width 23 height 12
click at [766, 71] on mat-tooltip-component "Estimated Landing Time" at bounding box center [790, 78] width 77 height 26
type input "-00:05"
click at [714, 173] on div "Leg Information" at bounding box center [746, 174] width 180 height 11
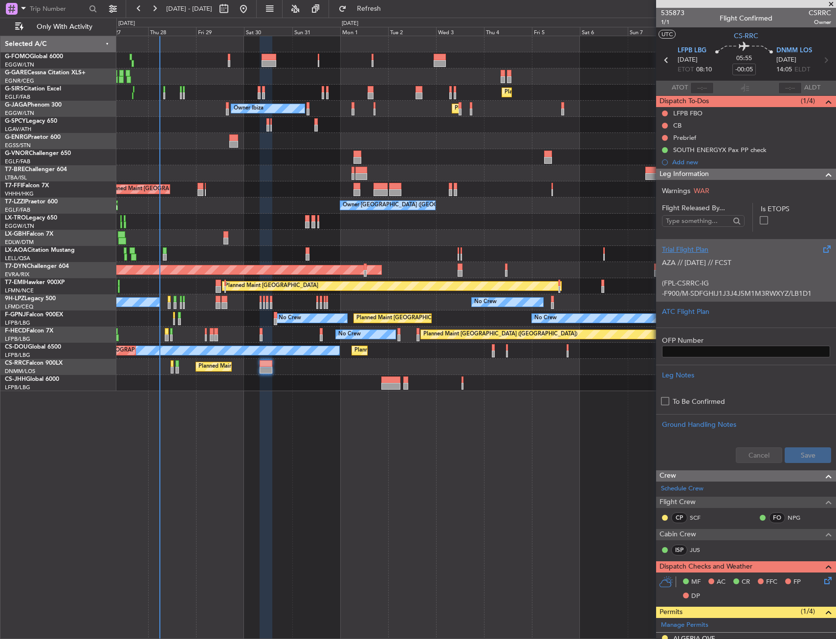
click at [731, 256] on div "AZA // 27AUG // FCST (FPL-CSRRC-IG -F900/M-SDFGHIJ1J3J4J5M1M3RWXYZ/LB1D1 -LFPB0…" at bounding box center [746, 276] width 168 height 42
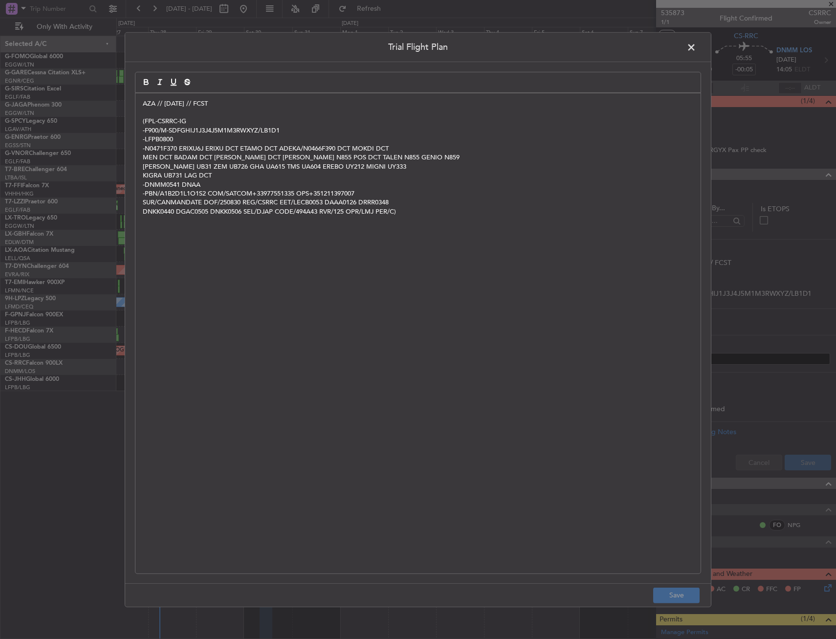
click at [140, 103] on div "AZA // 27AUG // FCST (FPL-CSRRC-IG -F900/M-SDFGHIJ1J3J4J5M1M3RWXYZ/LB1D1 -LFPB0…" at bounding box center [417, 333] width 565 height 480
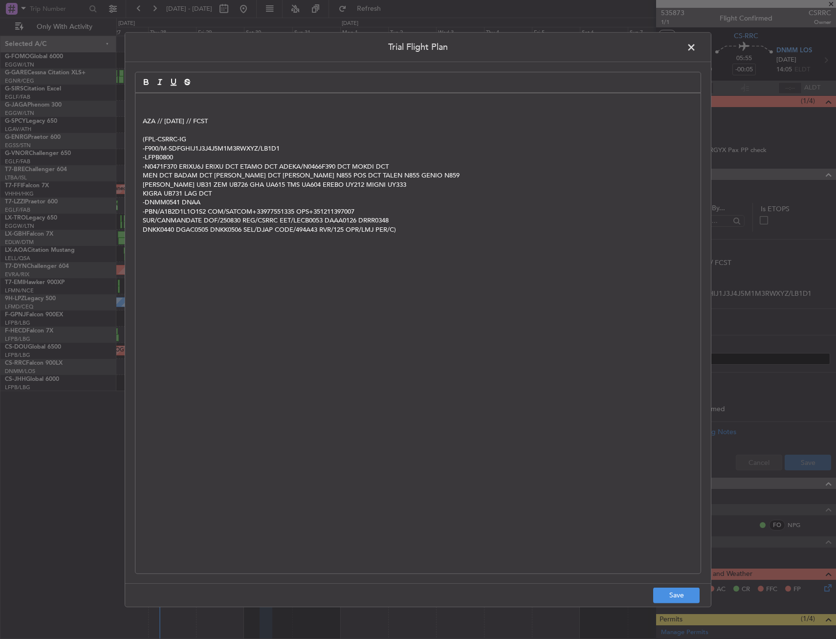
click at [166, 105] on p at bounding box center [418, 103] width 551 height 9
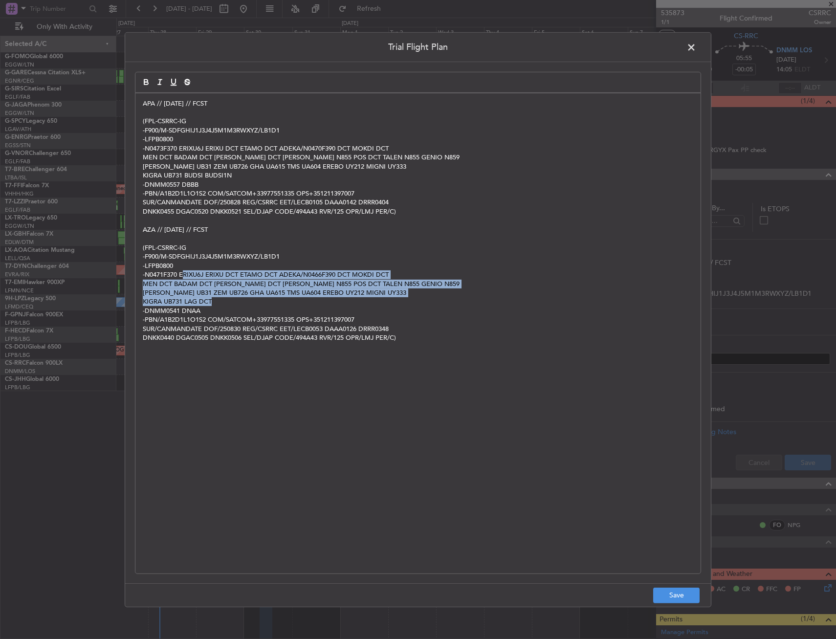
drag, startPoint x: 184, startPoint y: 271, endPoint x: 239, endPoint y: 301, distance: 63.0
click at [240, 302] on div "APA // 28AUG // FCST (FPL-CSRRC-IG -F900/M-SDFGHIJ1J3J4J5M1M3RWXYZ/LB1D1 -LFPB0…" at bounding box center [417, 333] width 565 height 480
drag, startPoint x: 181, startPoint y: 274, endPoint x: 235, endPoint y: 300, distance: 59.7
click at [235, 300] on div "APA // 28AUG // FCST (FPL-CSRRC-IG -F900/M-SDFGHIJ1J3J4J5M1M3RWXYZ/LB1D1 -LFPB0…" at bounding box center [417, 333] width 565 height 480
copy div "0 ERIXU6J ERIXU DCT ETAMO DCT ADEKA/N0466F390 DCT MOKDI DCT MEN DCT BADAM DCT K…"
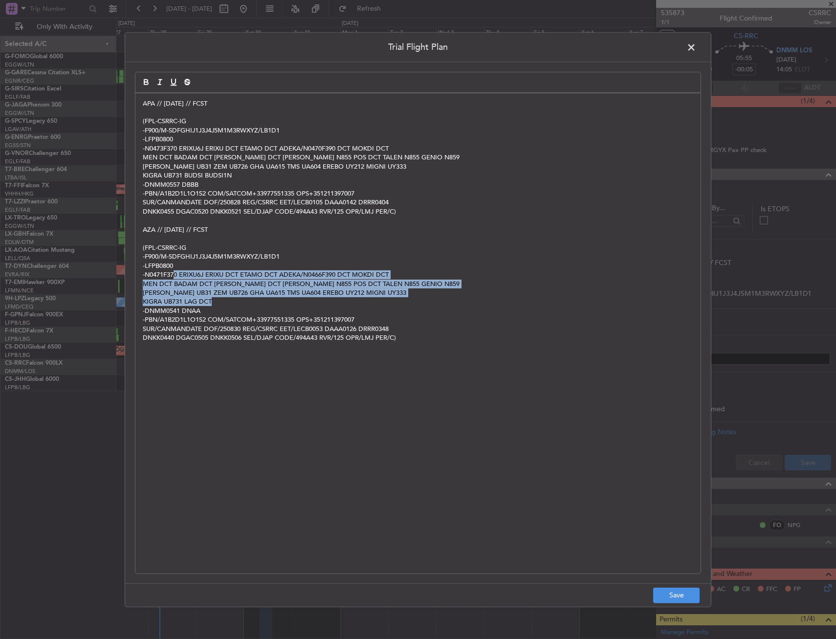
click at [187, 278] on p "-N0471F370 ERIXU6J ERIXU DCT ETAMO DCT ADEKA/N0466F390 DCT MOKDI DCT" at bounding box center [418, 274] width 551 height 9
click at [183, 277] on p "-N0471F370 ERIXU6J ERIXU DCT ETAMO DCT ADEKA/N0466F390 DCT MOKDI DCT" at bounding box center [418, 274] width 551 height 9
click at [202, 272] on p "-N0471F370 ERIXU6J ERIXU DCT ETAMO DCT ADEKA/N0466F390 DCT MOKDI DCT" at bounding box center [418, 274] width 551 height 9
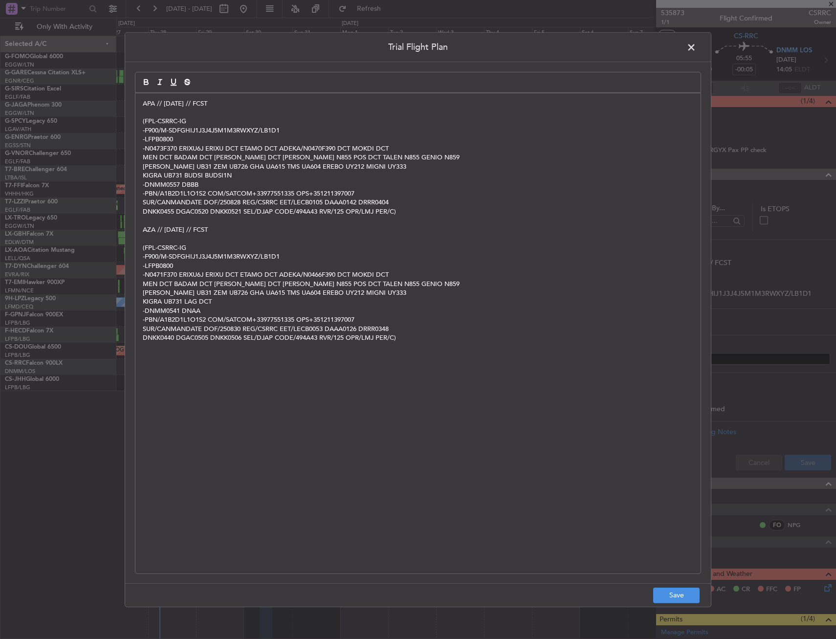
click at [202, 263] on p "-LFPB0800" at bounding box center [418, 266] width 551 height 9
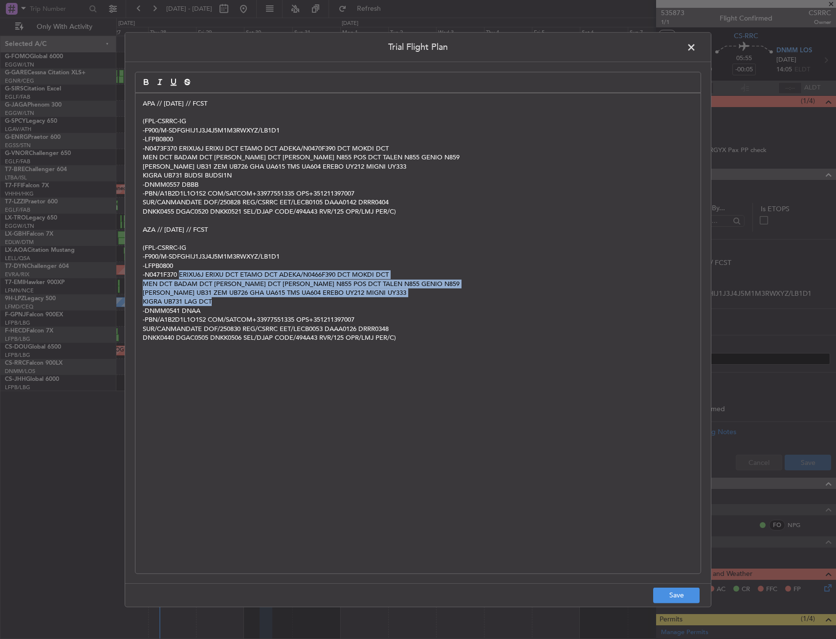
drag, startPoint x: 180, startPoint y: 274, endPoint x: 240, endPoint y: 298, distance: 63.8
click at [240, 298] on div "APA // 28AUG // FCST (FPL-CSRRC-IG -F900/M-SDFGHIJ1J3J4J5M1M3RWXYZ/LB1D1 -LFPB0…" at bounding box center [417, 333] width 565 height 480
copy div "ERIXU6J ERIXU DCT ETAMO DCT ADEKA/N0466F390 DCT MOKDI DCT MEN DCT BADAM DCT KAN…"
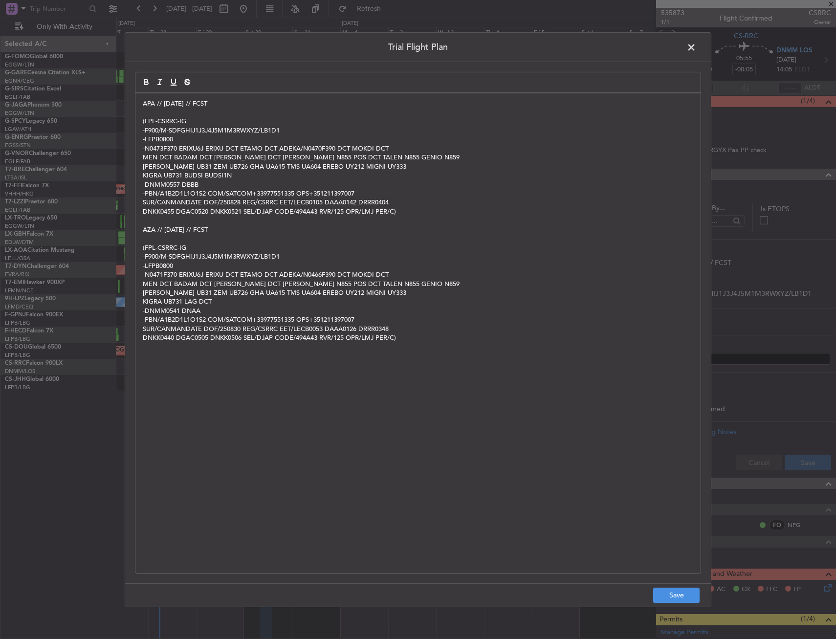
click at [696, 47] on span at bounding box center [696, 50] width 0 height 20
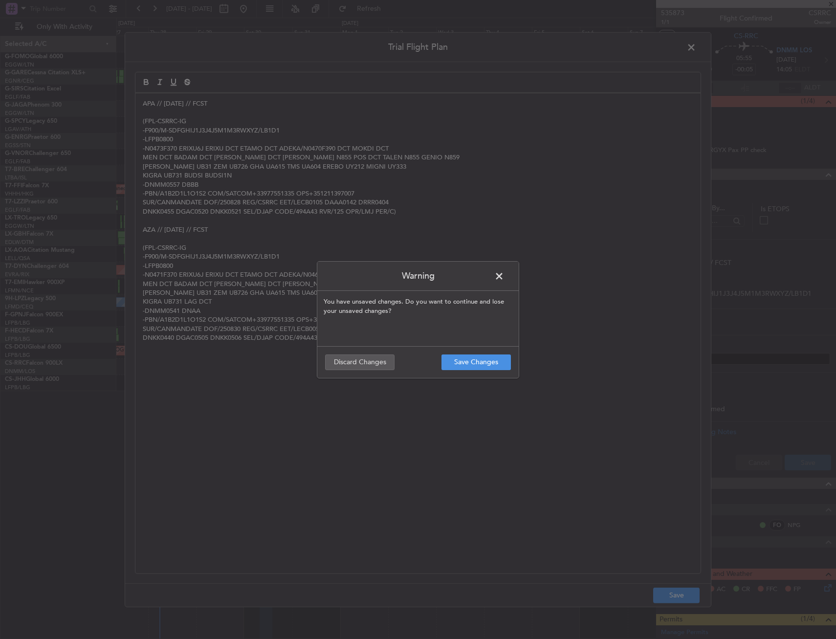
click at [504, 271] on span at bounding box center [504, 279] width 0 height 20
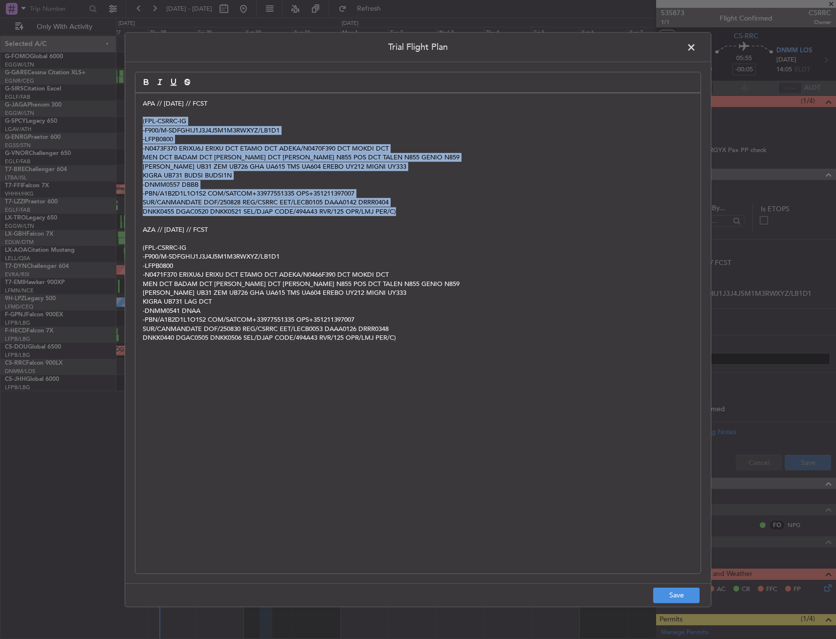
drag, startPoint x: 142, startPoint y: 119, endPoint x: 460, endPoint y: 216, distance: 331.7
click at [460, 216] on div "APA // 28AUG // FCST (FPL-CSRRC-IG -F900/M-SDFGHIJ1J3J4J5M1M3RWXYZ/LB1D1 -LFPB0…" at bounding box center [417, 333] width 565 height 480
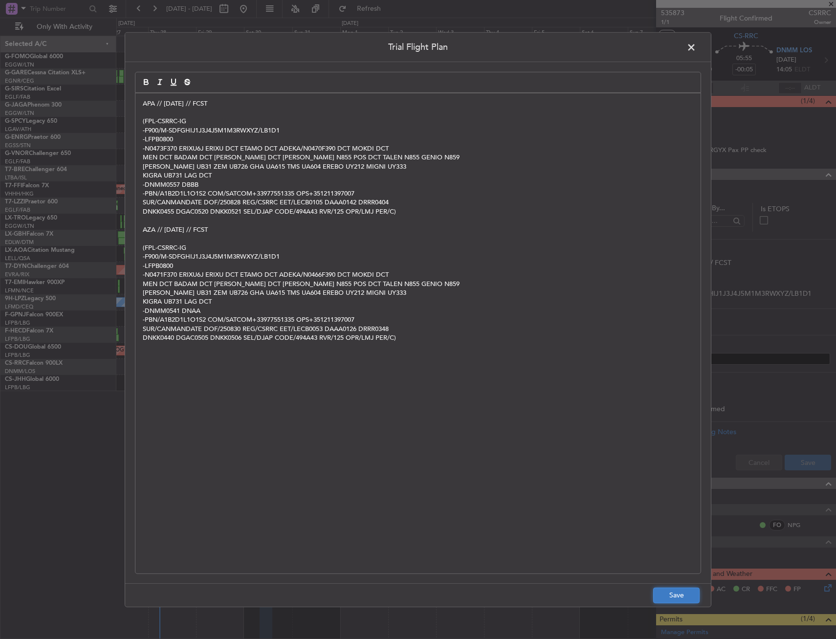
click at [671, 593] on button "Save" at bounding box center [676, 596] width 46 height 16
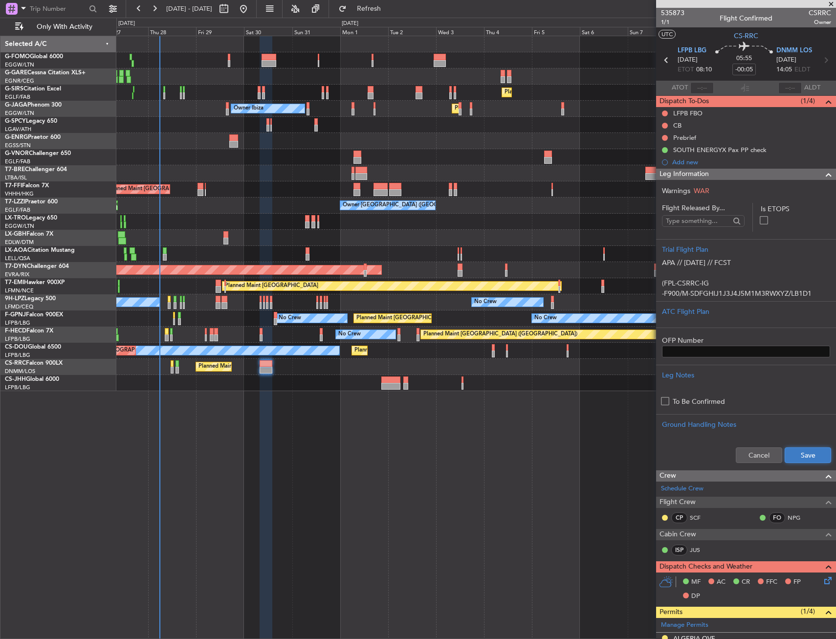
click at [798, 458] on button "Save" at bounding box center [808, 455] width 46 height 16
click at [702, 173] on span "Leg Information" at bounding box center [684, 174] width 49 height 11
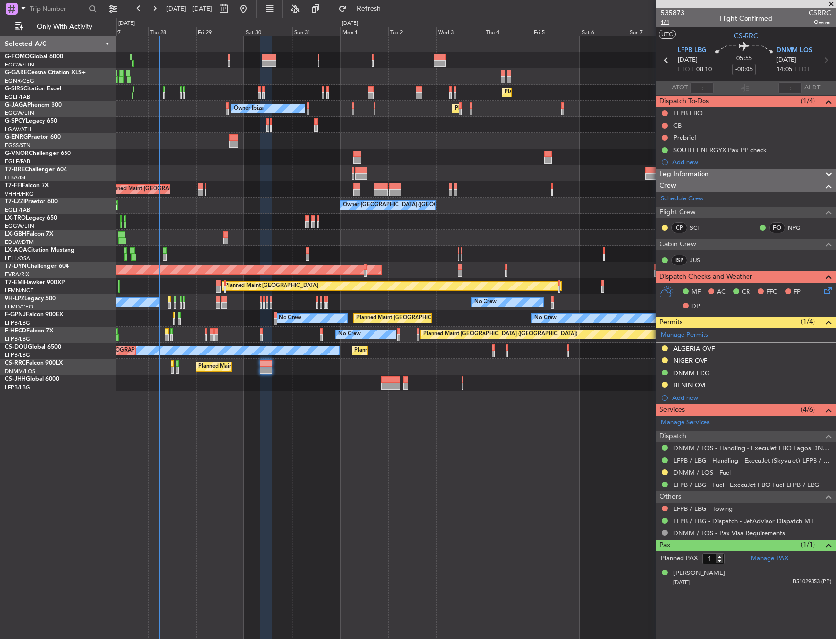
click at [671, 24] on span "1/1" at bounding box center [672, 22] width 23 height 8
click at [664, 126] on div "Not Started" at bounding box center [664, 129] width 33 height 12
click at [666, 126] on button at bounding box center [665, 126] width 6 height 6
click at [668, 173] on span "Completed" at bounding box center [669, 169] width 32 height 10
click at [666, 137] on button at bounding box center [665, 138] width 6 height 6
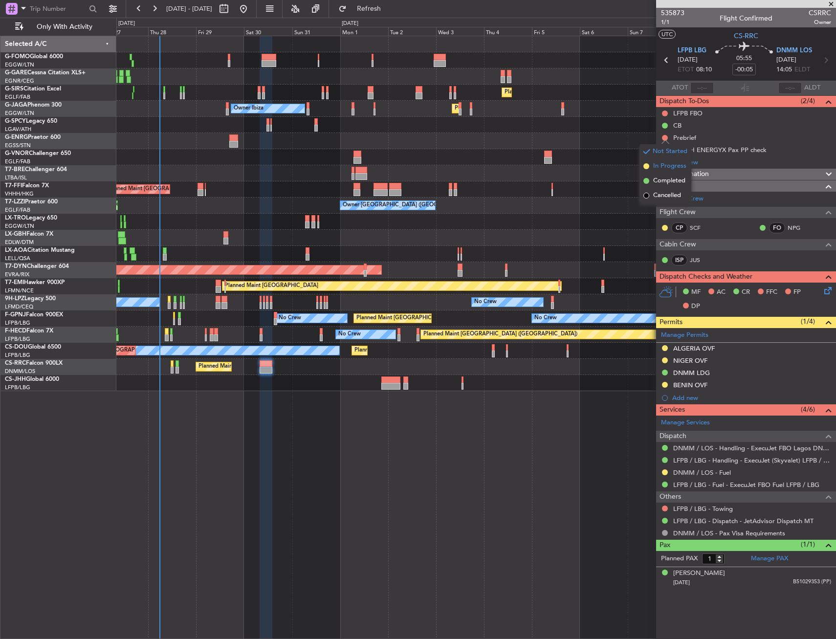
click at [668, 168] on span "In Progress" at bounding box center [669, 166] width 33 height 10
click at [748, 72] on input "-00:05" at bounding box center [744, 70] width 23 height 12
click at [758, 72] on div "05:55 -15" at bounding box center [744, 60] width 65 height 36
click at [742, 69] on input "-00:15" at bounding box center [744, 70] width 23 height 12
click at [768, 71] on div "05:45 -20" at bounding box center [744, 60] width 65 height 36
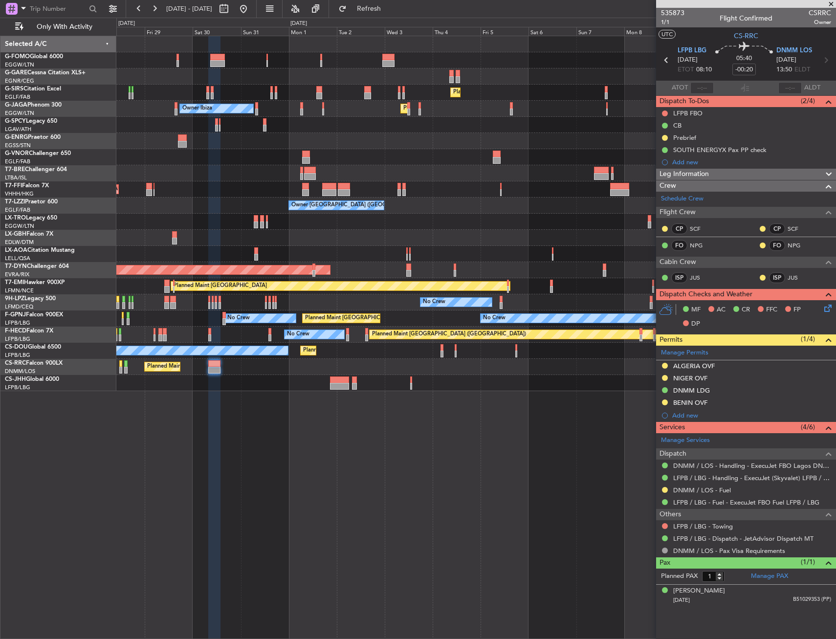
click at [403, 314] on div "Planned Maint Paris (Le Bourget) No Crew No Crew No Crew No Crew No Crew No Cre…" at bounding box center [475, 319] width 719 height 16
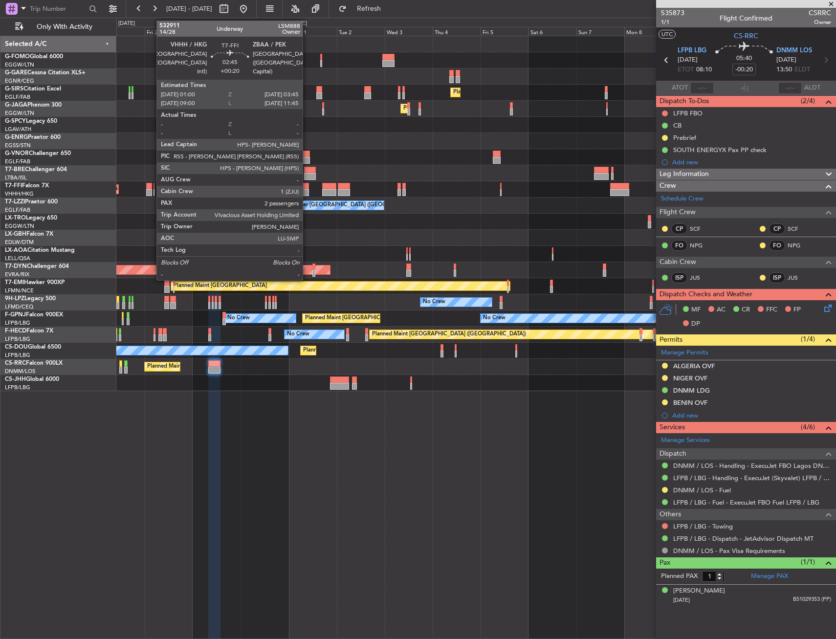
click at [152, 191] on div at bounding box center [149, 192] width 6 height 7
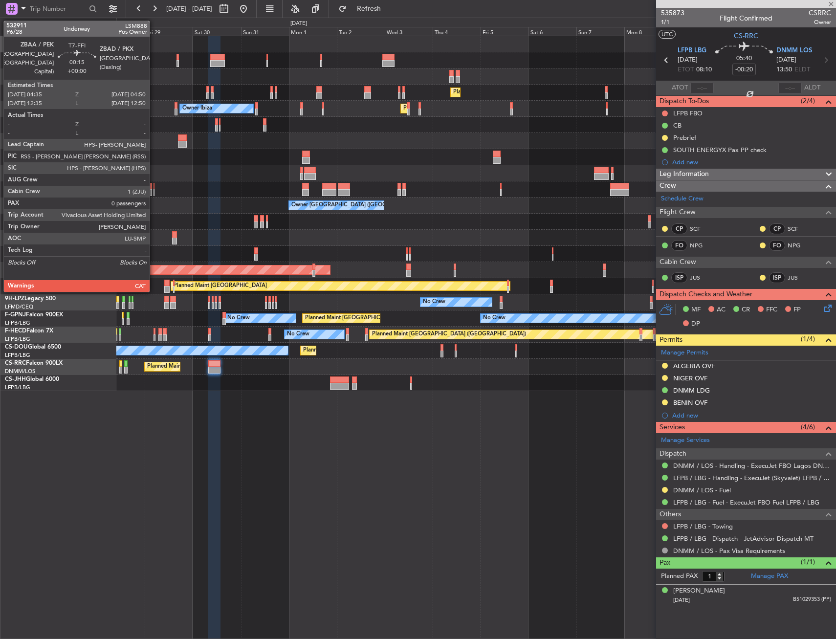
type input "+00:20"
type input "2"
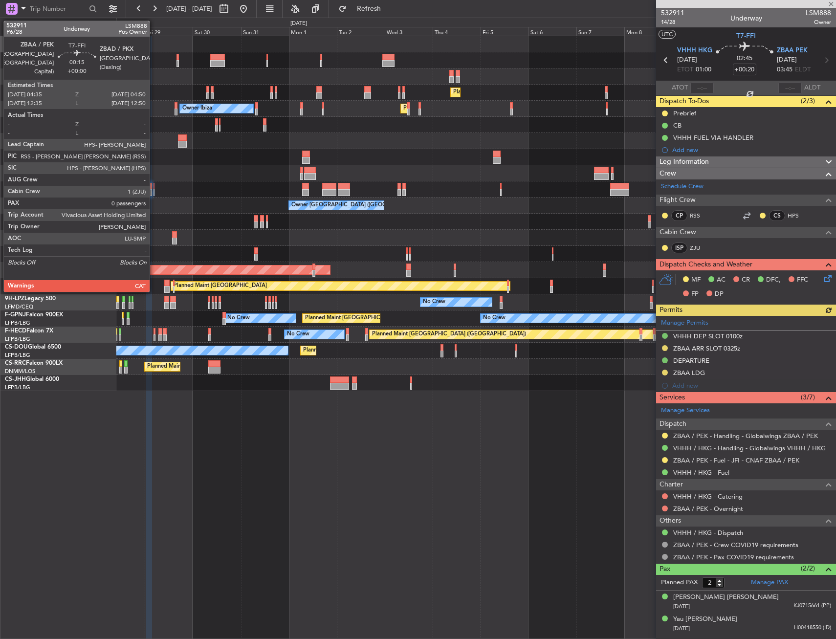
click at [154, 188] on div at bounding box center [154, 186] width 1 height 7
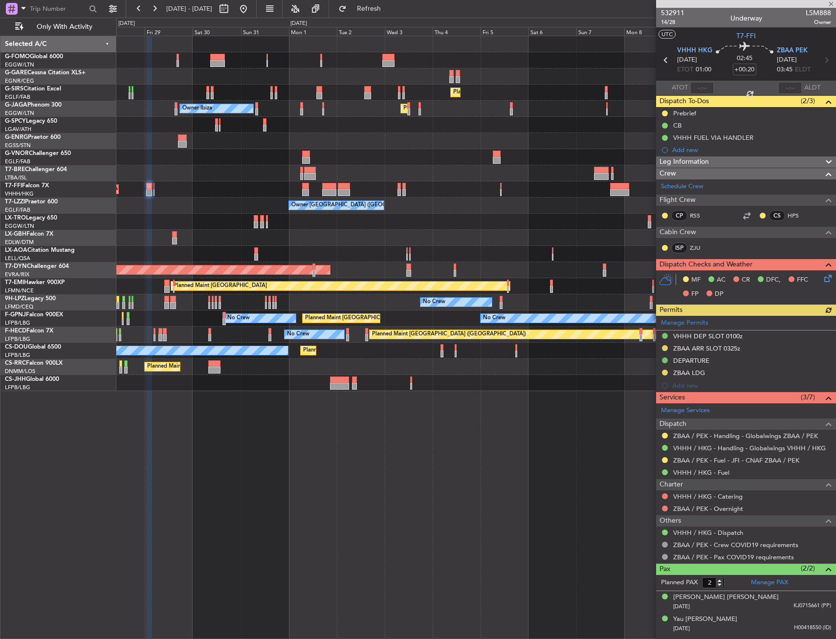
type input "0"
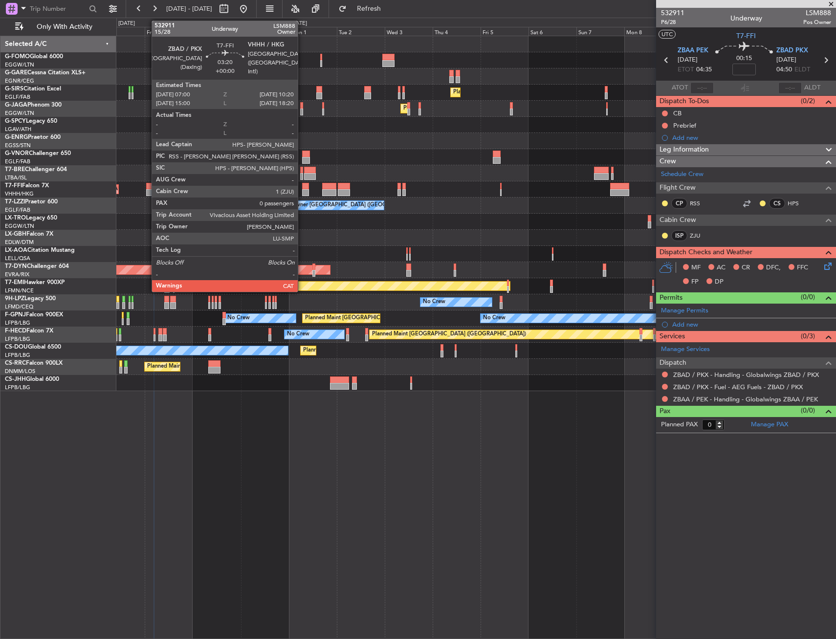
click at [302, 188] on div at bounding box center [305, 186] width 7 height 7
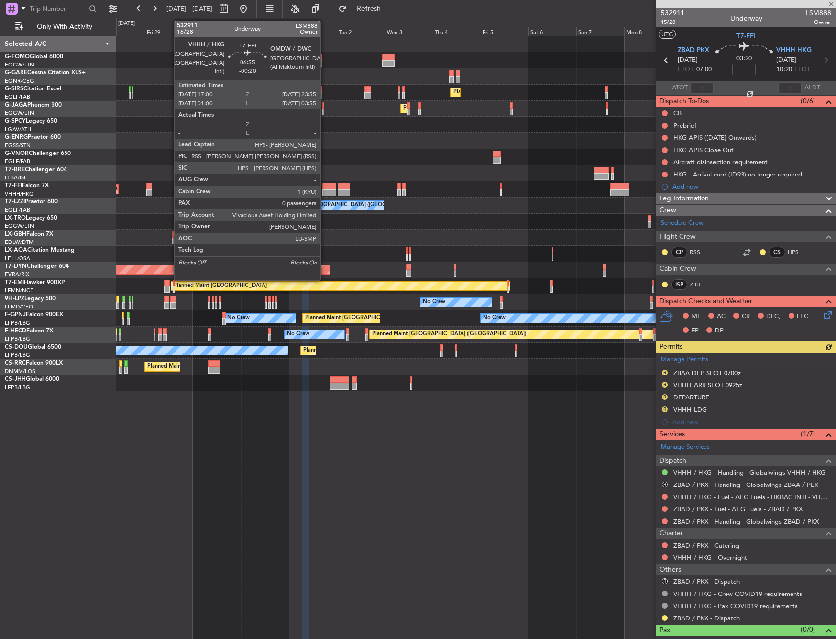
click at [325, 187] on div at bounding box center [329, 186] width 14 height 7
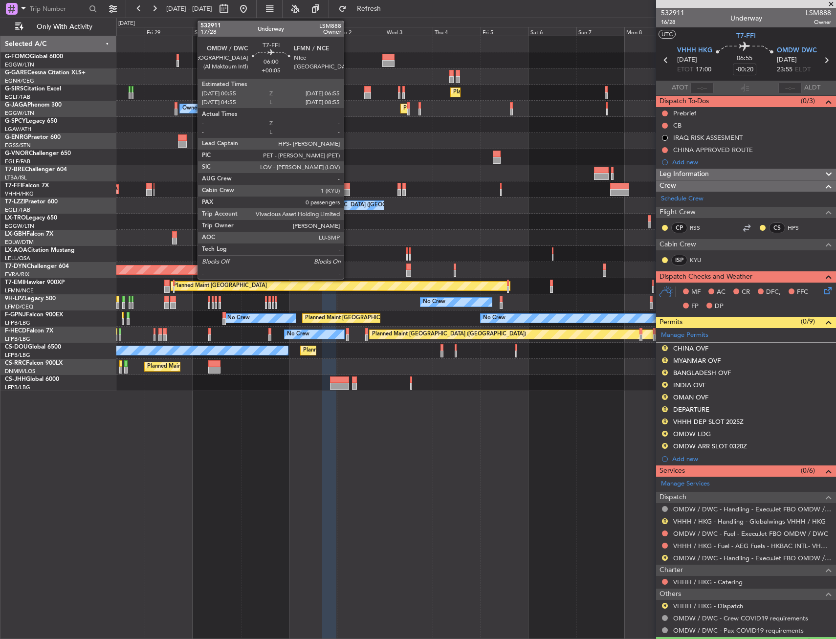
click at [348, 192] on div at bounding box center [344, 192] width 12 height 7
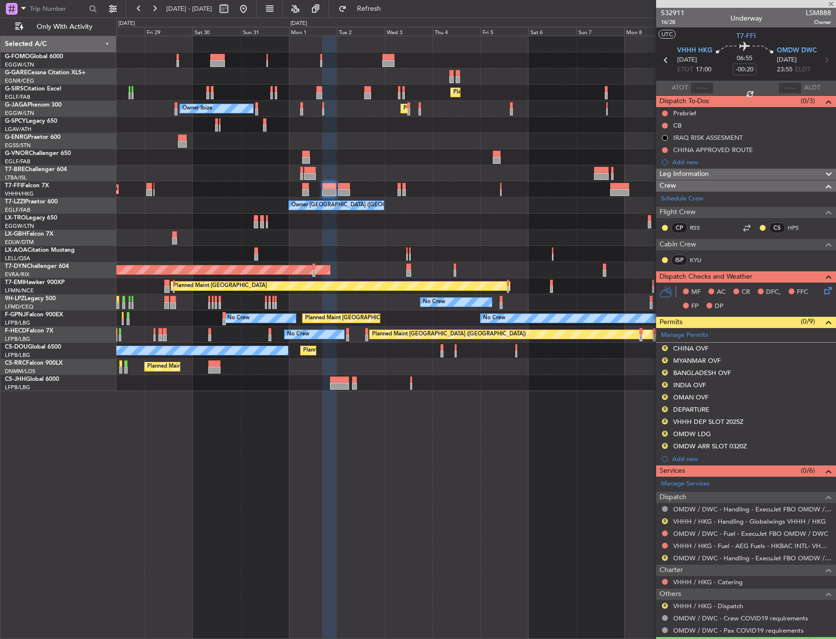
type input "+00:05"
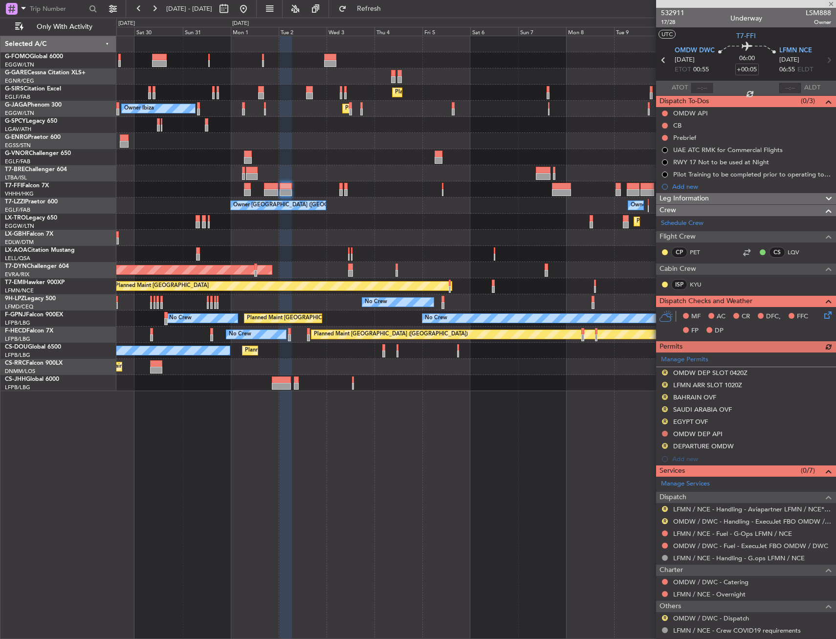
click at [335, 193] on div "Planned Maint Geneva (Cointrin) Planned Maint Tianjin (Binhai) Planned Maint Ho…" at bounding box center [475, 189] width 719 height 16
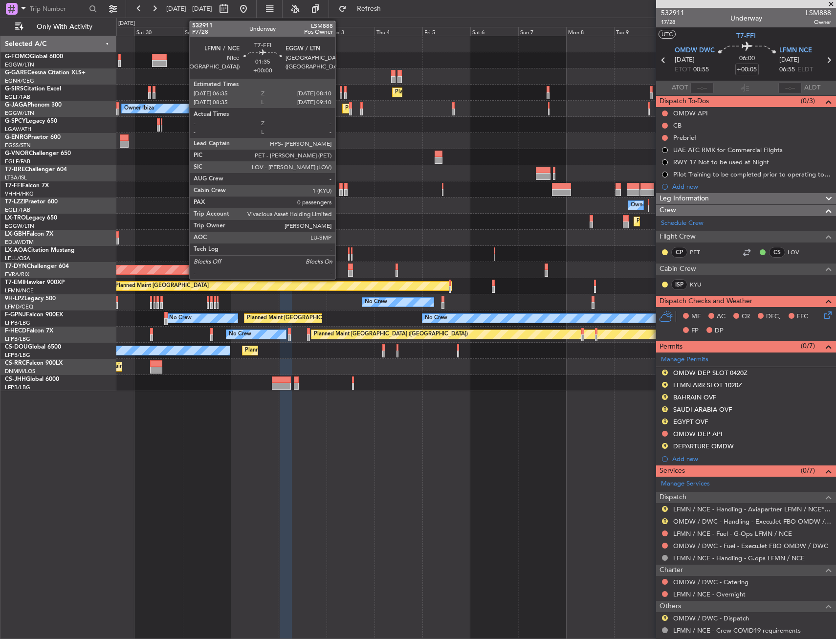
click at [340, 189] on div at bounding box center [340, 186] width 3 height 7
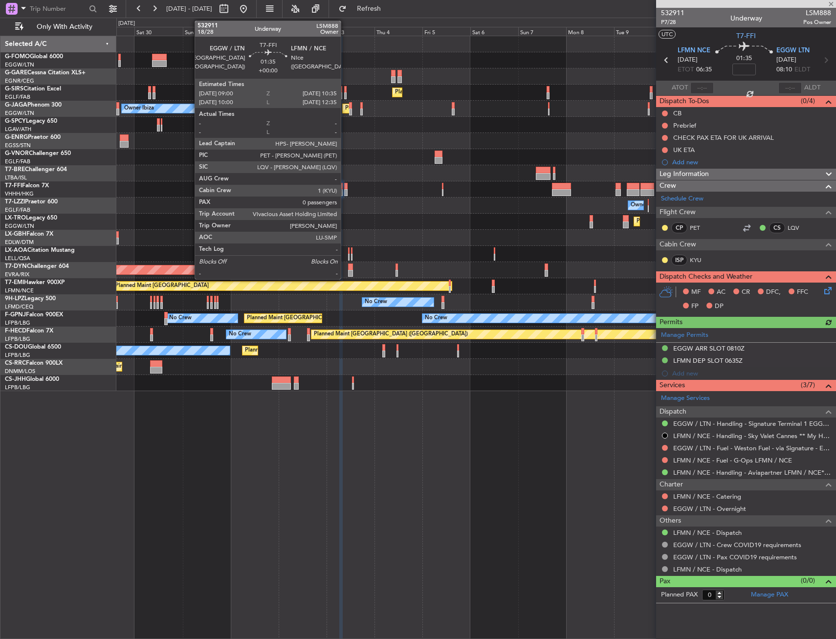
click at [345, 188] on div at bounding box center [345, 186] width 3 height 7
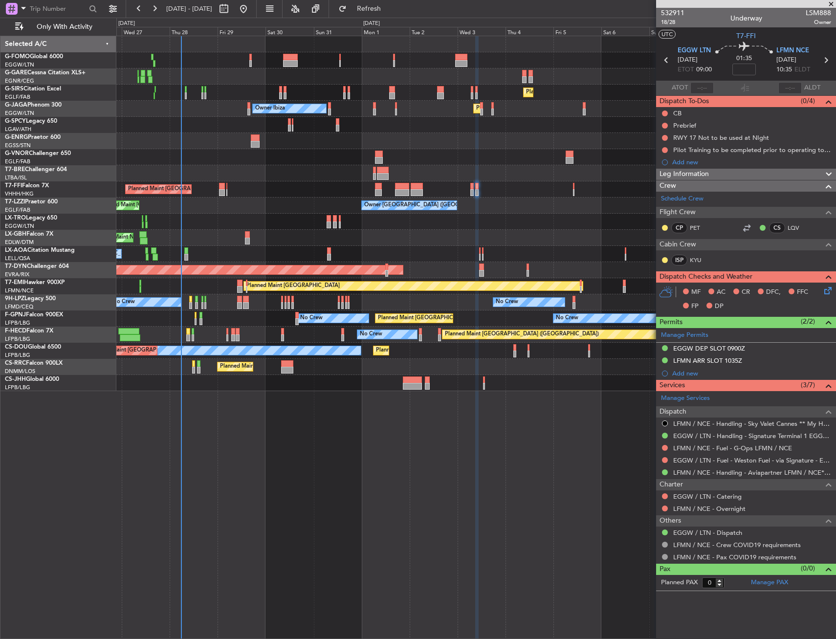
click at [441, 169] on div "Planned Maint Warsaw ([GEOGRAPHIC_DATA])" at bounding box center [475, 173] width 719 height 16
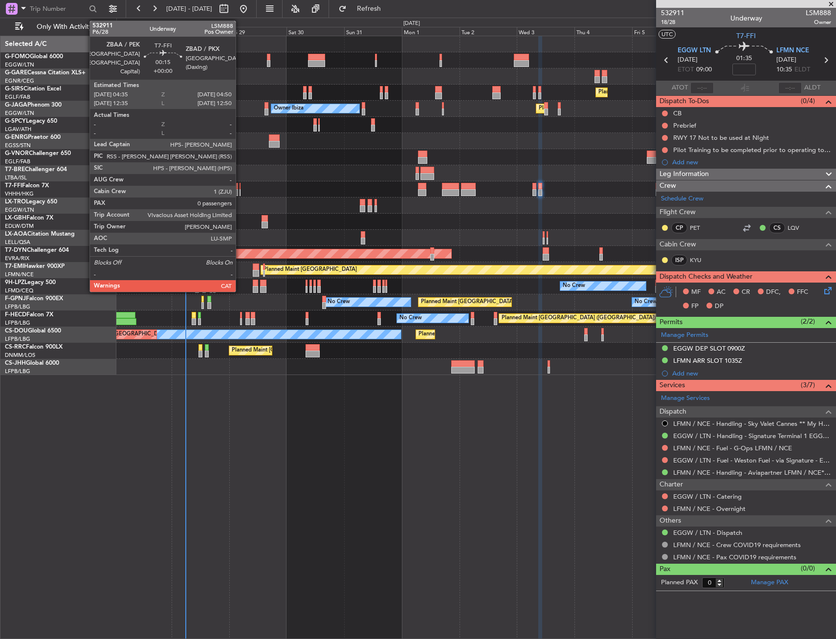
click at [240, 187] on div at bounding box center [240, 186] width 1 height 7
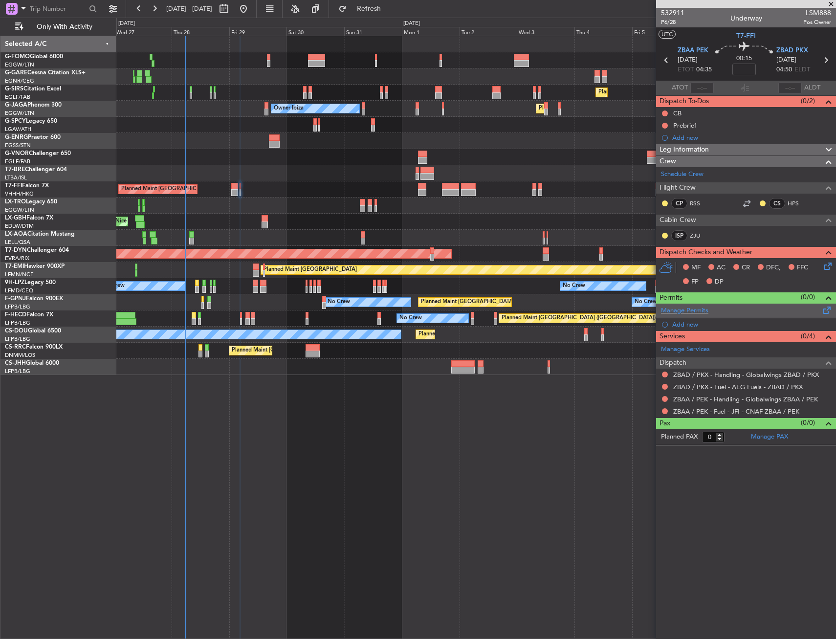
click at [827, 311] on span at bounding box center [828, 308] width 12 height 7
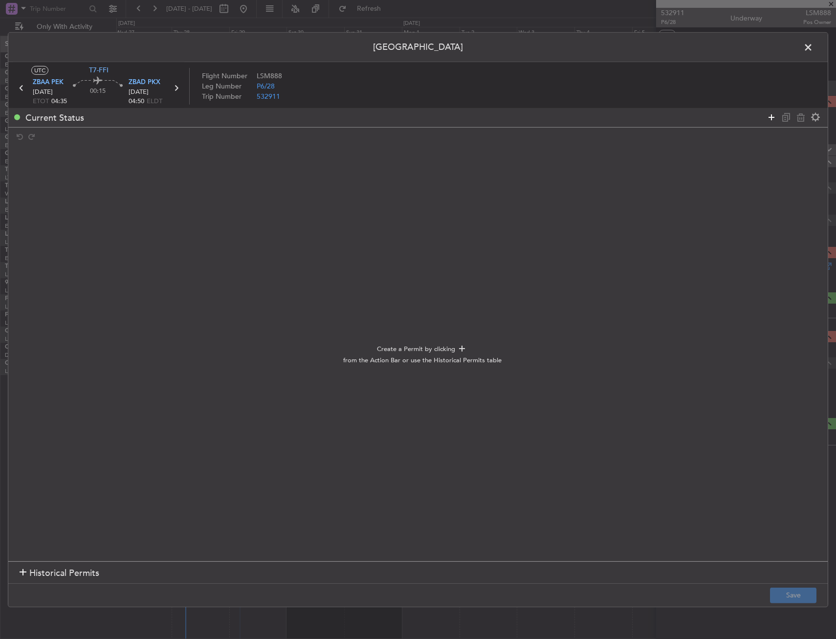
click at [770, 115] on icon at bounding box center [772, 117] width 12 height 12
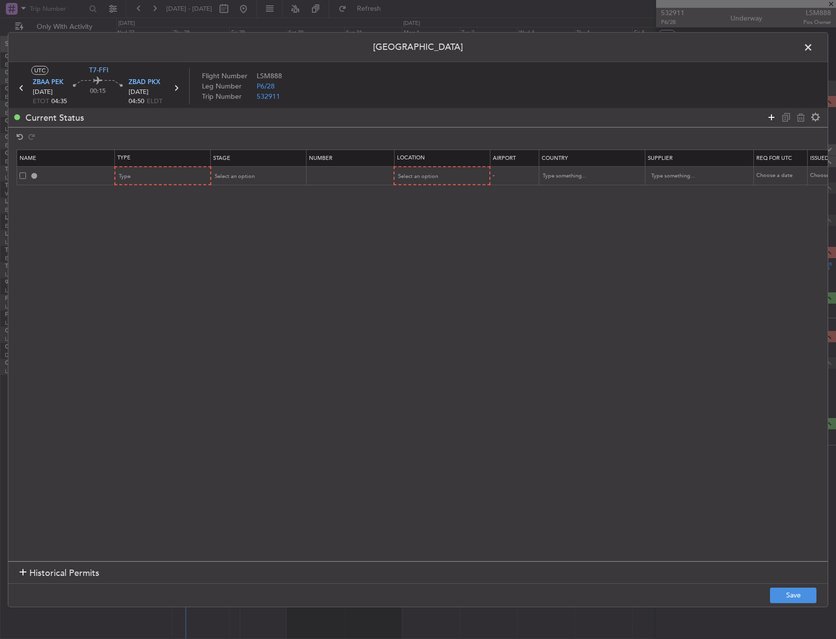
click at [770, 115] on icon at bounding box center [772, 117] width 12 height 12
click at [136, 174] on div "Type" at bounding box center [159, 176] width 81 height 15
click at [151, 286] on span "Landing" at bounding box center [163, 282] width 87 height 15
click at [156, 190] on div "Type" at bounding box center [159, 194] width 81 height 15
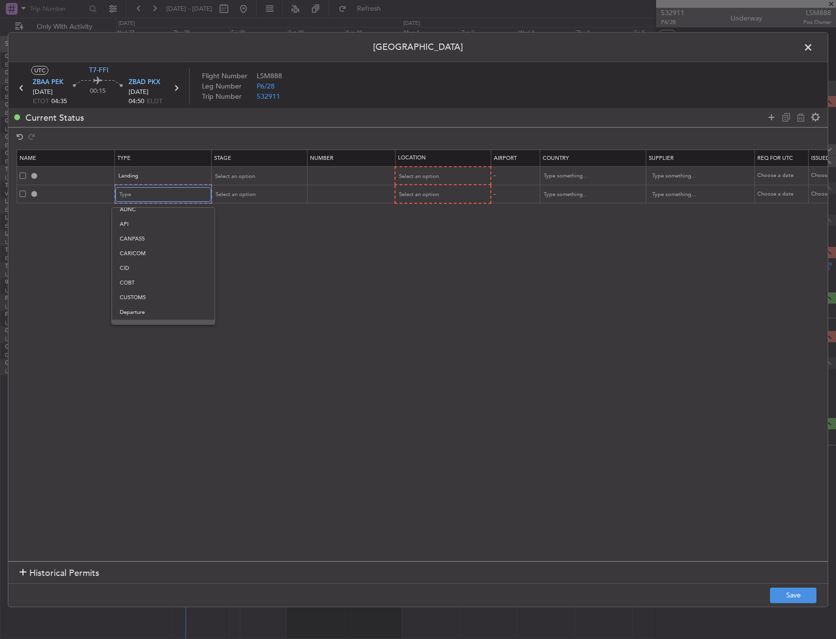
scroll to position [36, 0]
click at [146, 310] on span "DOT Approval" at bounding box center [163, 311] width 87 height 15
click at [146, 310] on section "Name Type Stage Number Location Airport Country Supplier Req For Utc Issued For…" at bounding box center [418, 354] width 820 height 414
drag, startPoint x: 146, startPoint y: 310, endPoint x: 147, endPoint y: 196, distance: 113.5
click at [147, 196] on span "DOT Approval" at bounding box center [137, 194] width 36 height 7
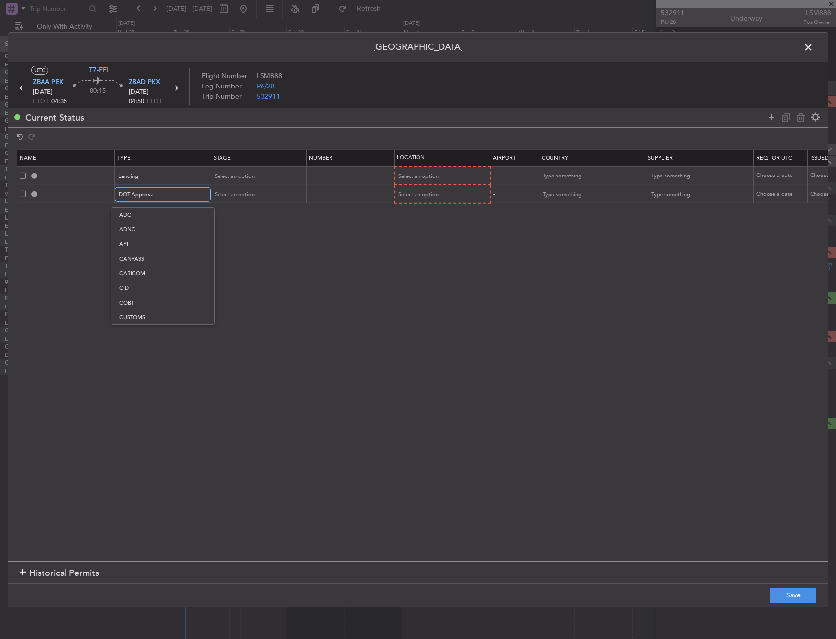
scroll to position [91, 0]
click at [148, 238] on span "Departure" at bounding box center [162, 241] width 87 height 15
click at [408, 203] on table "Name Type Stage Number Location Airport Country Supplier Req For Utc Issued For…" at bounding box center [641, 177] width 1248 height 54
click at [412, 194] on span "Select an option" at bounding box center [418, 194] width 40 height 7
click at [423, 223] on span "Departure Alt" at bounding box center [442, 230] width 87 height 15
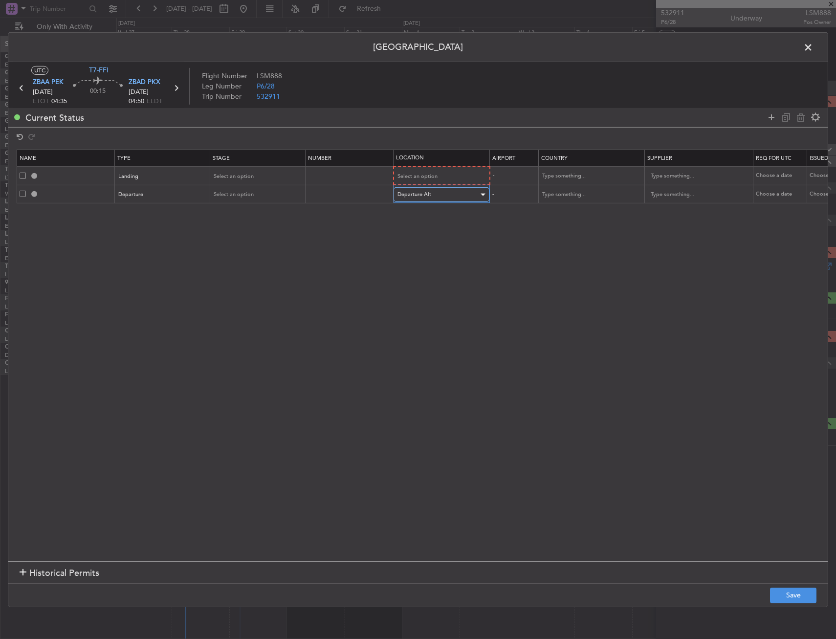
click at [422, 190] on div "Departure Alt" at bounding box center [438, 194] width 81 height 15
click at [423, 210] on span "Departure" at bounding box center [441, 215] width 87 height 15
click at [423, 175] on span "Select an option" at bounding box center [418, 176] width 40 height 7
click at [421, 228] on span "Arrival" at bounding box center [442, 226] width 87 height 15
click at [238, 167] on mat-form-field "Select an option" at bounding box center [257, 176] width 95 height 18
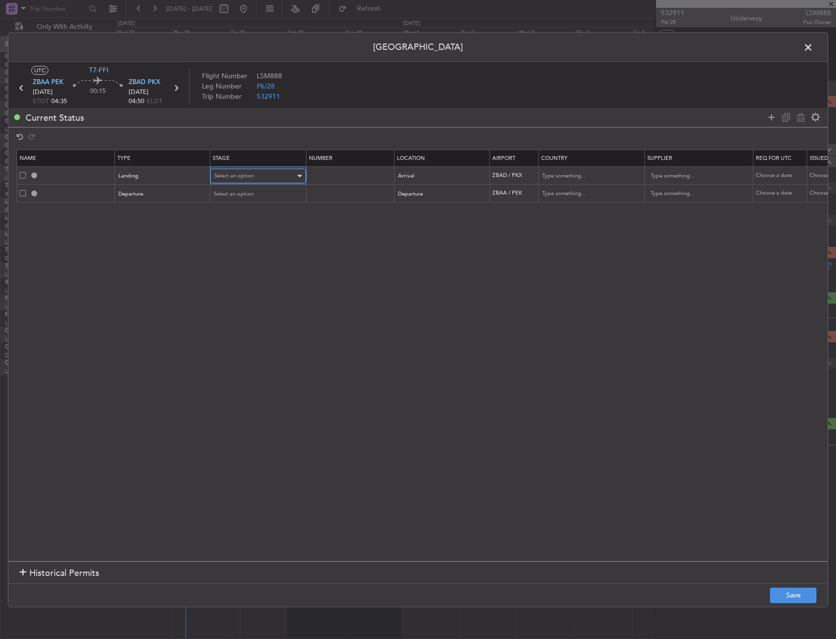
click at [239, 175] on span "Select an option" at bounding box center [234, 175] width 40 height 7
drag, startPoint x: 249, startPoint y: 241, endPoint x: 245, endPoint y: 206, distance: 34.9
click at [249, 240] on span "Requested" at bounding box center [258, 240] width 87 height 15
click at [243, 193] on span "Select an option" at bounding box center [234, 193] width 40 height 7
click at [242, 257] on span "Requested" at bounding box center [258, 258] width 87 height 15
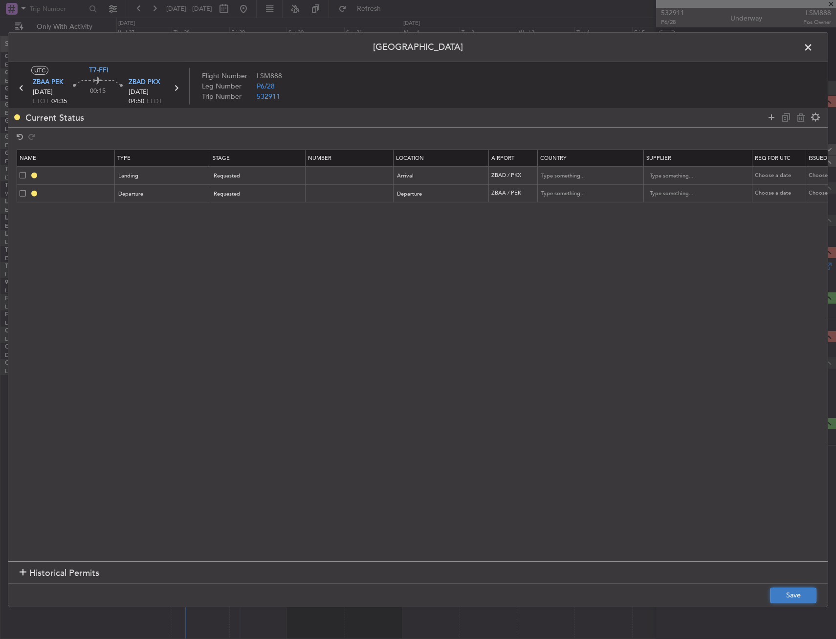
click at [804, 590] on button "Save" at bounding box center [793, 596] width 46 height 16
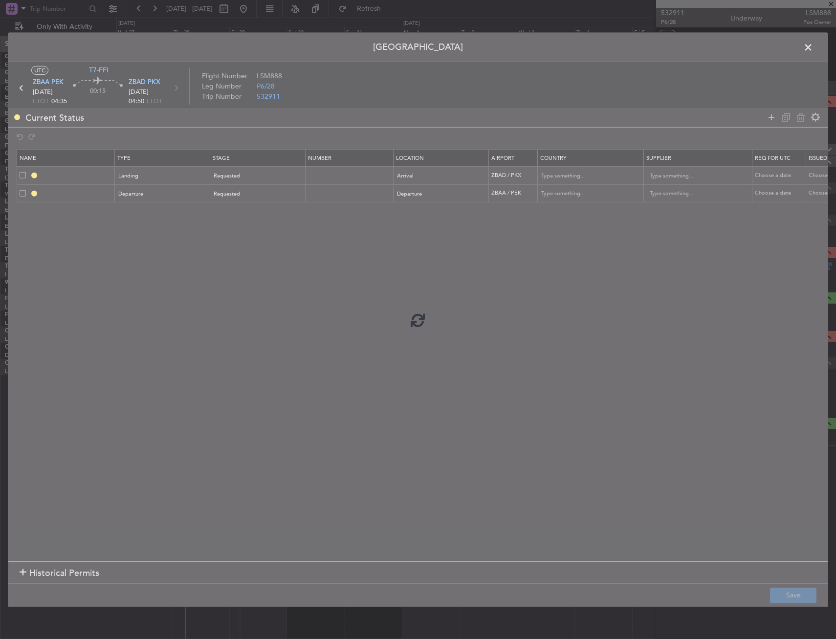
type input "ZBAD LDG"
type input "[GEOGRAPHIC_DATA]"
type input "NNN"
type input "3"
type input "DEPARTURE"
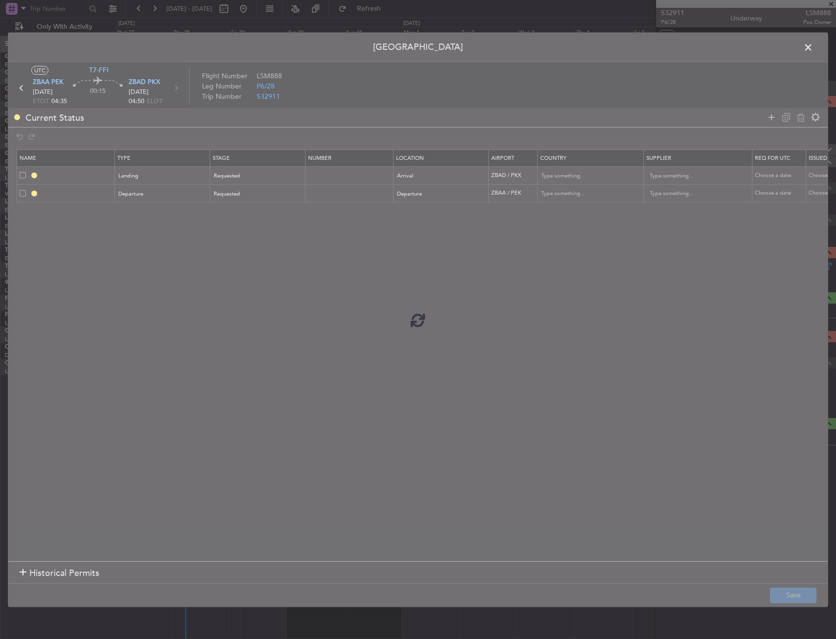
type input "[GEOGRAPHIC_DATA]"
type input "NNN"
type input "3"
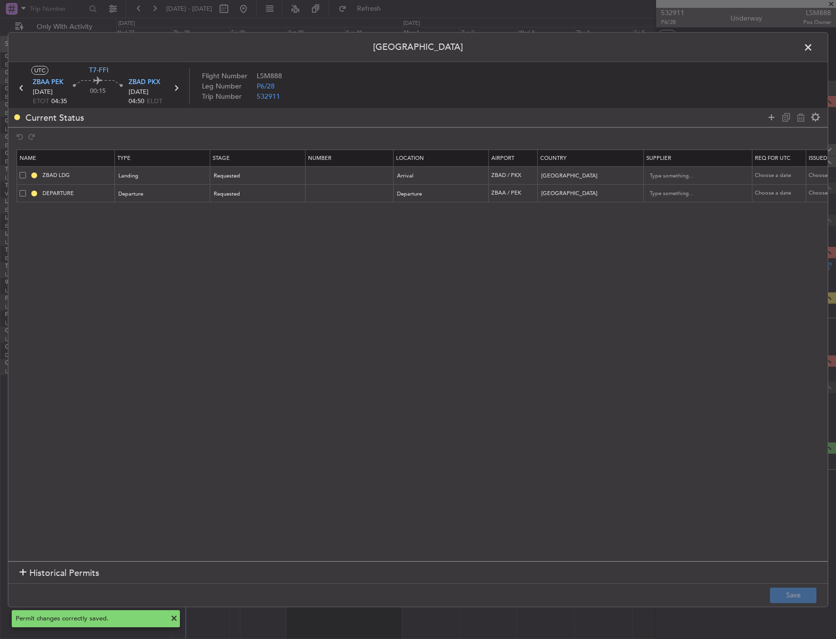
drag, startPoint x: 771, startPoint y: 119, endPoint x: 761, endPoint y: 124, distance: 10.7
click at [771, 119] on icon at bounding box center [772, 117] width 12 height 12
click at [770, 120] on icon at bounding box center [772, 117] width 12 height 12
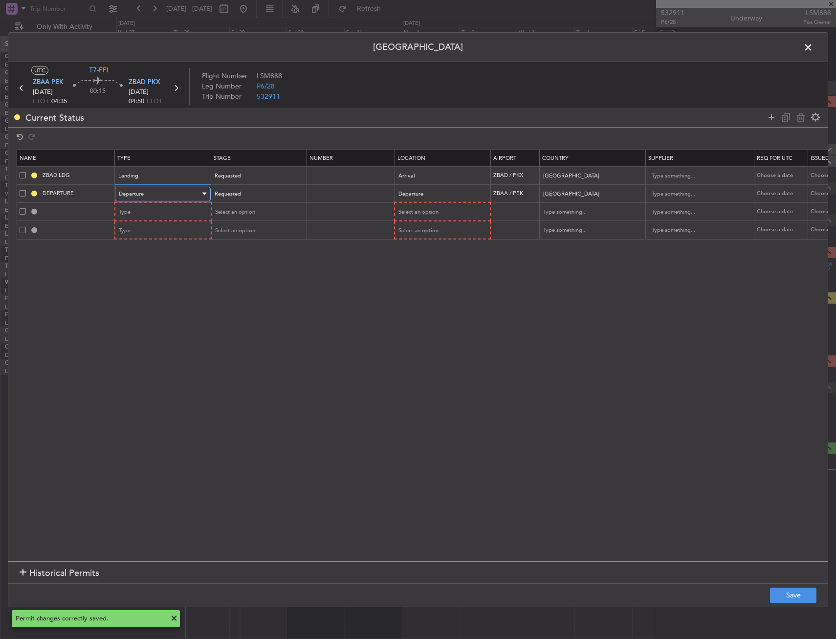
click at [124, 197] on span "Departure" at bounding box center [131, 193] width 25 height 7
click at [74, 234] on div at bounding box center [418, 319] width 836 height 639
click at [128, 209] on span "Type" at bounding box center [125, 211] width 12 height 7
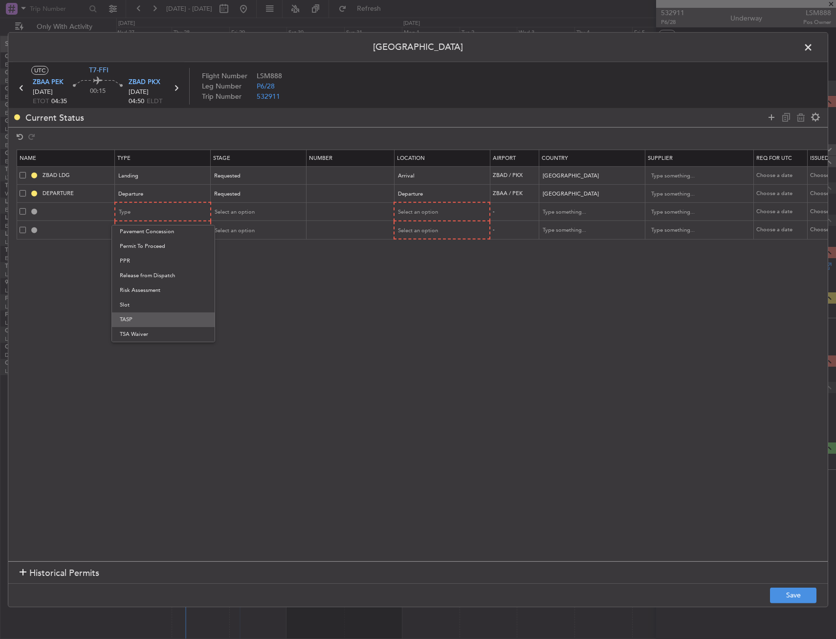
click at [141, 316] on span "TASP" at bounding box center [163, 319] width 87 height 15
click at [143, 208] on div "TASP" at bounding box center [159, 212] width 81 height 15
click at [147, 304] on span "Slot" at bounding box center [162, 305] width 87 height 15
click at [145, 235] on div "Type" at bounding box center [159, 230] width 81 height 15
click at [142, 329] on span "Slot" at bounding box center [163, 323] width 87 height 15
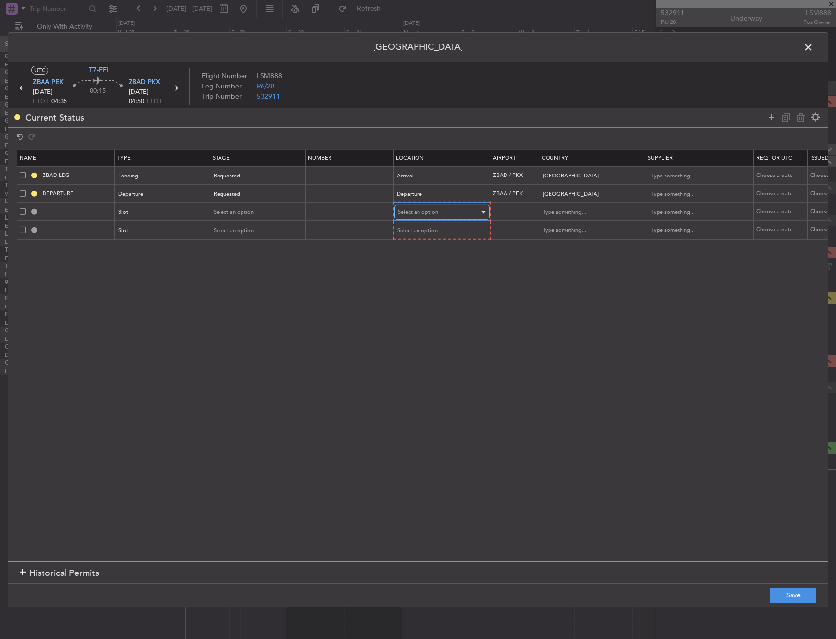
click at [417, 212] on span "Select an option" at bounding box center [418, 211] width 40 height 7
click at [411, 233] on span "Departure" at bounding box center [442, 232] width 87 height 15
click at [409, 228] on span "Select an option" at bounding box center [418, 229] width 40 height 7
click at [406, 284] on span "Arrival" at bounding box center [442, 279] width 87 height 15
click at [223, 215] on span "Select an option" at bounding box center [234, 211] width 40 height 7
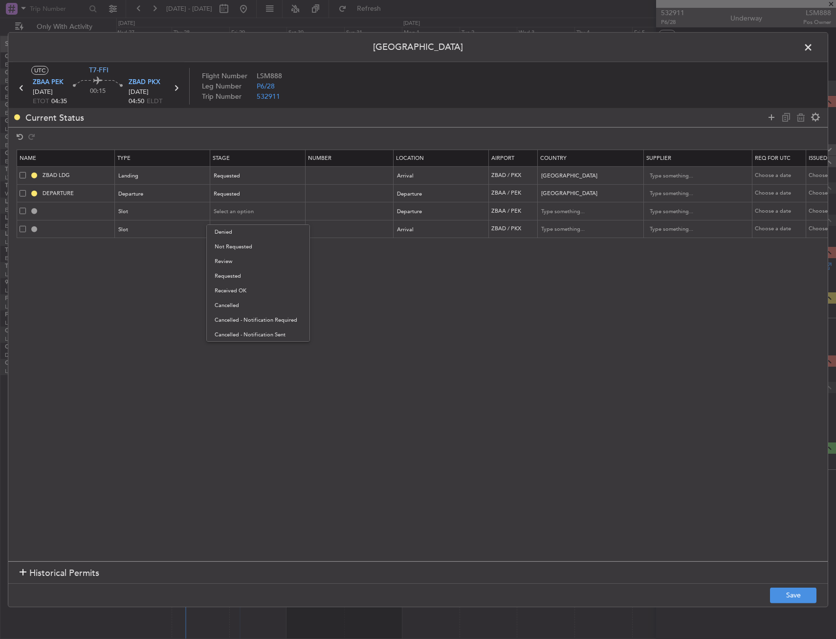
drag, startPoint x: 241, startPoint y: 280, endPoint x: 240, endPoint y: 229, distance: 50.9
click at [241, 279] on span "Requested" at bounding box center [258, 276] width 87 height 15
click at [240, 224] on div "Select an option" at bounding box center [254, 230] width 81 height 15
click at [241, 296] on span "Requested" at bounding box center [258, 294] width 87 height 15
drag, startPoint x: 790, startPoint y: 611, endPoint x: 794, endPoint y: 608, distance: 5.3
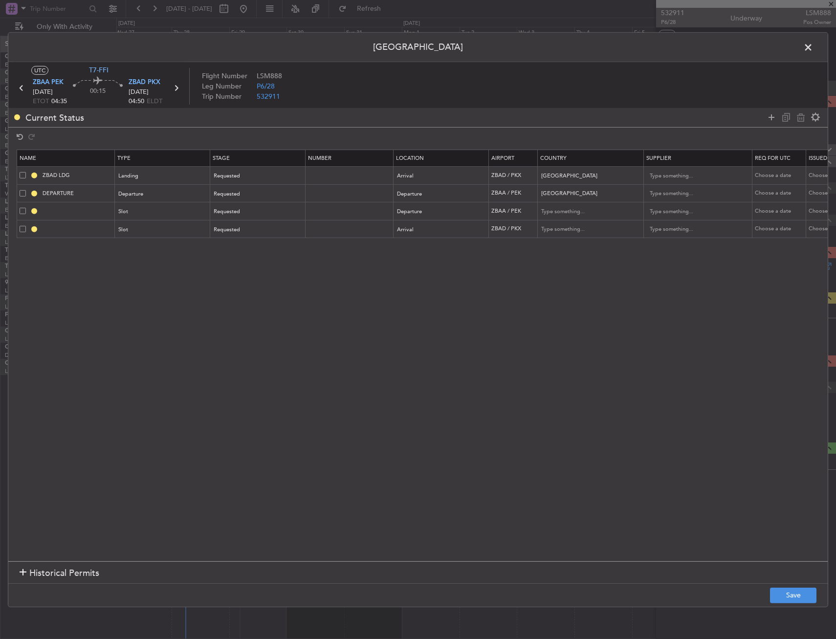
click at [794, 608] on div "Permit Center UTC T7-FFI ZBAA PEK 29/08/2025 ETOT 04:35 00:15 ZBAD PKX 29/08/20…" at bounding box center [418, 319] width 836 height 639
click at [795, 603] on button "Save" at bounding box center [793, 596] width 46 height 16
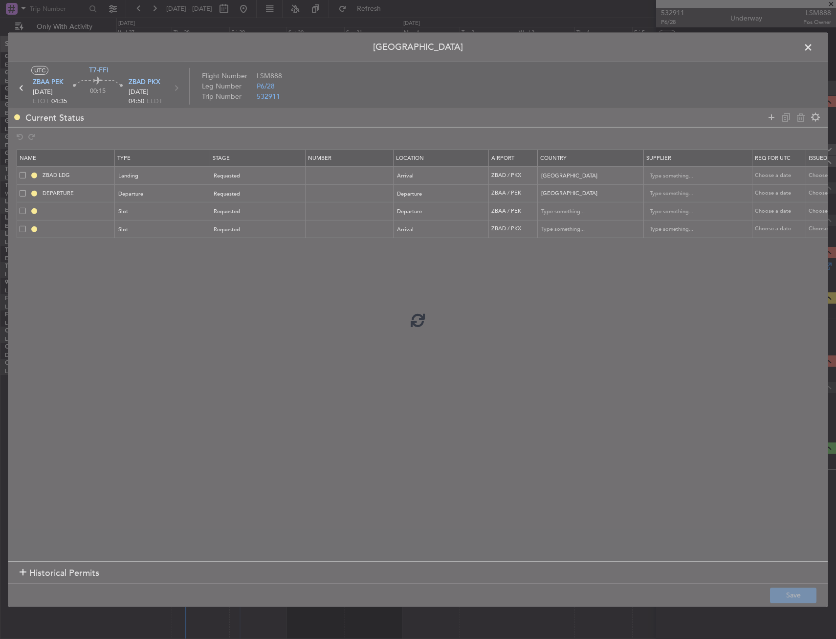
type input "ZBAA DEP SLOT"
type input "China"
type input "NNN"
type input "3"
type input "ZBAD ARR SLOT"
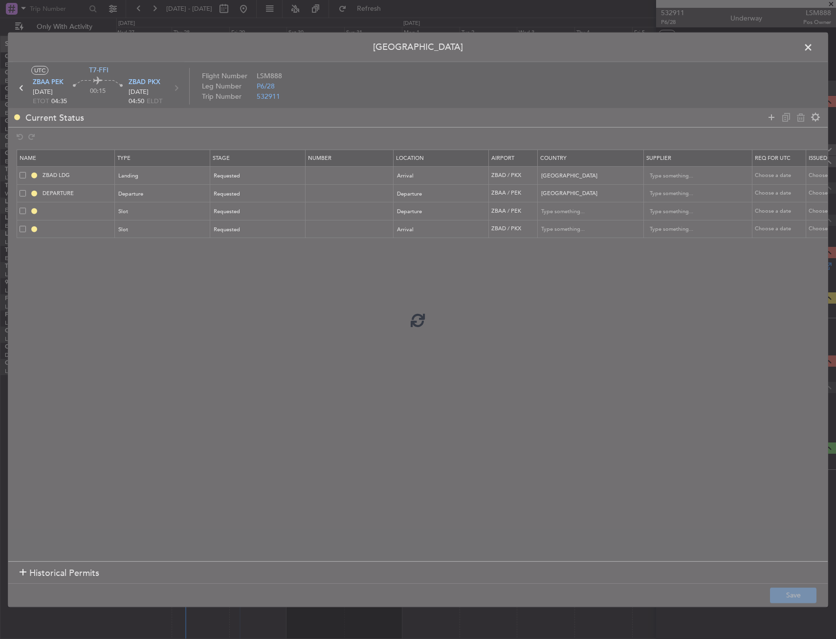
type input "China"
type input "NNN"
type input "3"
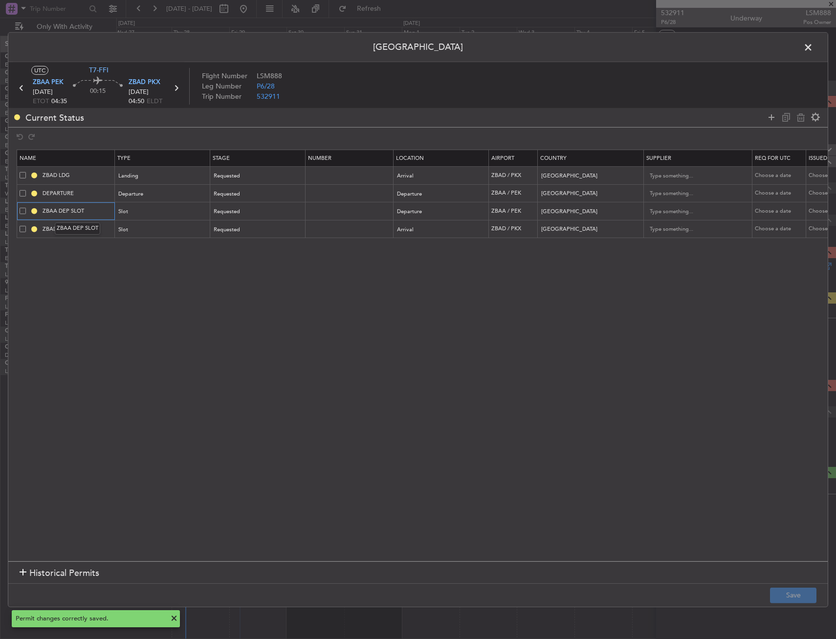
click at [101, 212] on input "ZBAA DEP SLOT" at bounding box center [77, 211] width 73 height 8
click at [89, 212] on div "DEPARTURE" at bounding box center [77, 210] width 35 height 12
click at [89, 214] on input "ZBAA DEP SLOT -435Z" at bounding box center [77, 211] width 73 height 8
drag, startPoint x: 99, startPoint y: 210, endPoint x: 96, endPoint y: 228, distance: 17.8
click at [88, 215] on input "ZBAA DEP SLOT 435Z" at bounding box center [77, 211] width 73 height 8
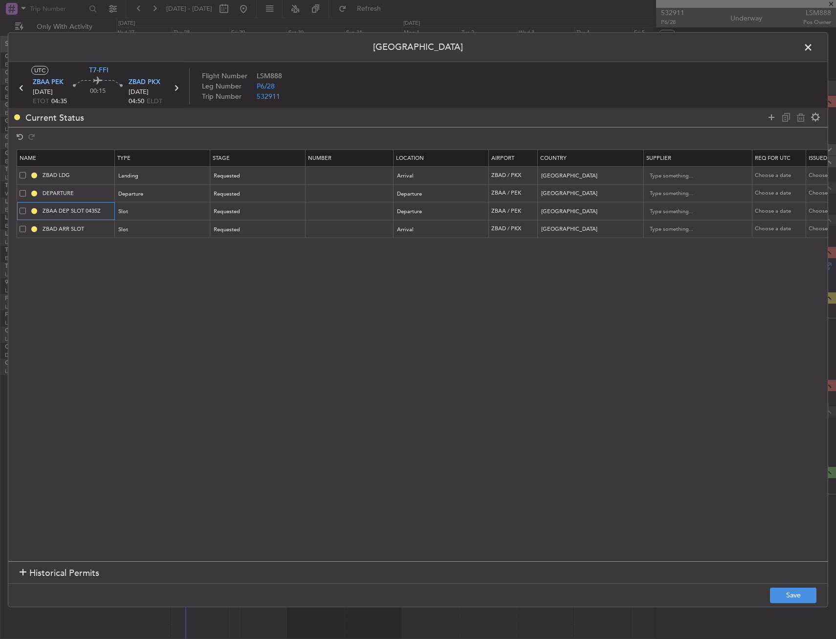
type input "ZBAA DEP SLOT 0435Z"
click at [97, 235] on td "ZBAD ARR SLOT" at bounding box center [66, 229] width 98 height 18
click at [99, 231] on input "ZBAD ARR SLOT" at bounding box center [77, 229] width 73 height 8
type input "ZBAD ARR SLOT 0450Z"
click at [794, 585] on footer "Save" at bounding box center [418, 594] width 820 height 23
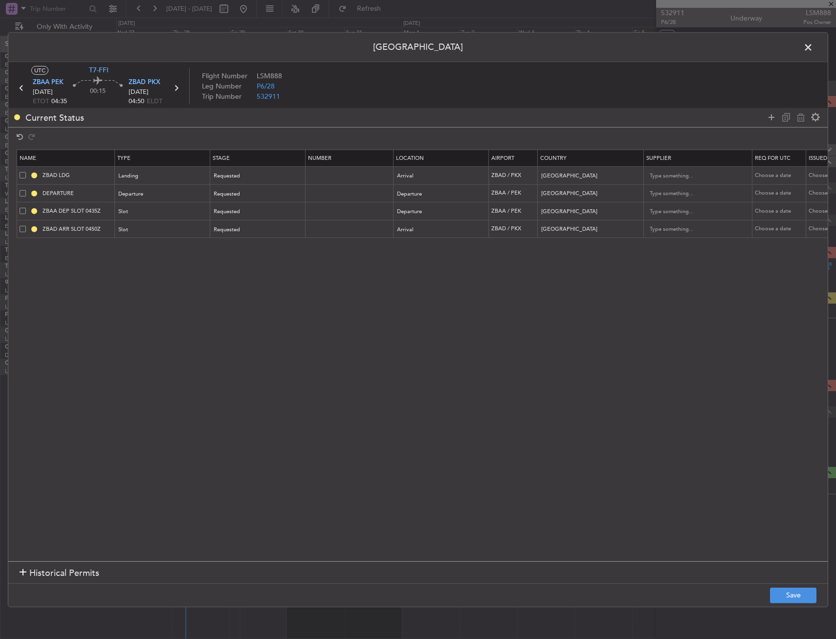
click at [796, 584] on footer "Save" at bounding box center [418, 594] width 820 height 23
click at [781, 604] on footer "Save" at bounding box center [418, 594] width 820 height 23
click at [791, 593] on button "Save" at bounding box center [793, 596] width 46 height 16
drag, startPoint x: 812, startPoint y: 48, endPoint x: 811, endPoint y: 57, distance: 8.9
click at [813, 48] on span at bounding box center [813, 50] width 0 height 20
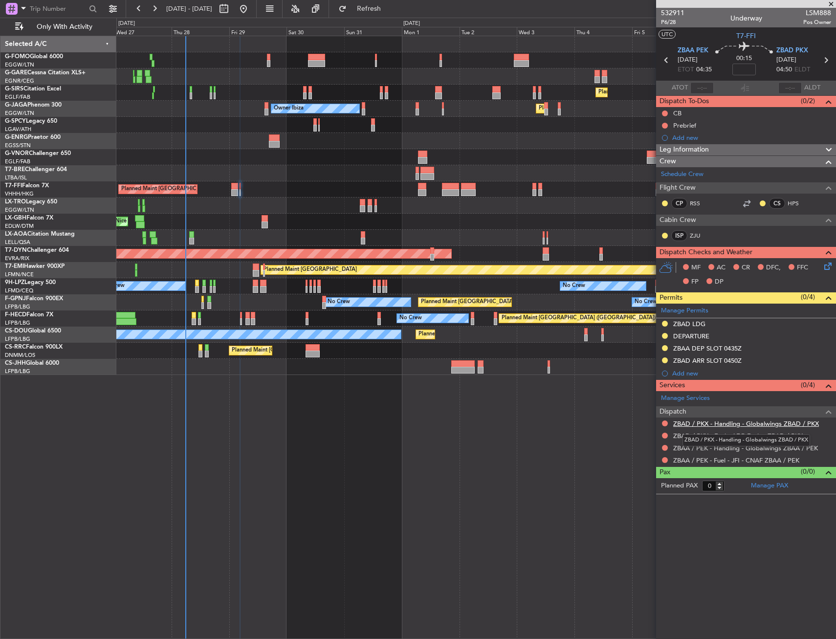
click at [763, 422] on link "ZBAD / PKX - Handling - Globalwings ZBAD / PKX" at bounding box center [746, 424] width 146 height 8
click at [760, 450] on link "ZBAA / PEK - Handling - Globalwings ZBAA / PEK" at bounding box center [745, 448] width 145 height 8
click at [382, 7] on span "Refresh" at bounding box center [369, 8] width 41 height 7
click at [697, 232] on link "ZJU" at bounding box center [701, 235] width 22 height 9
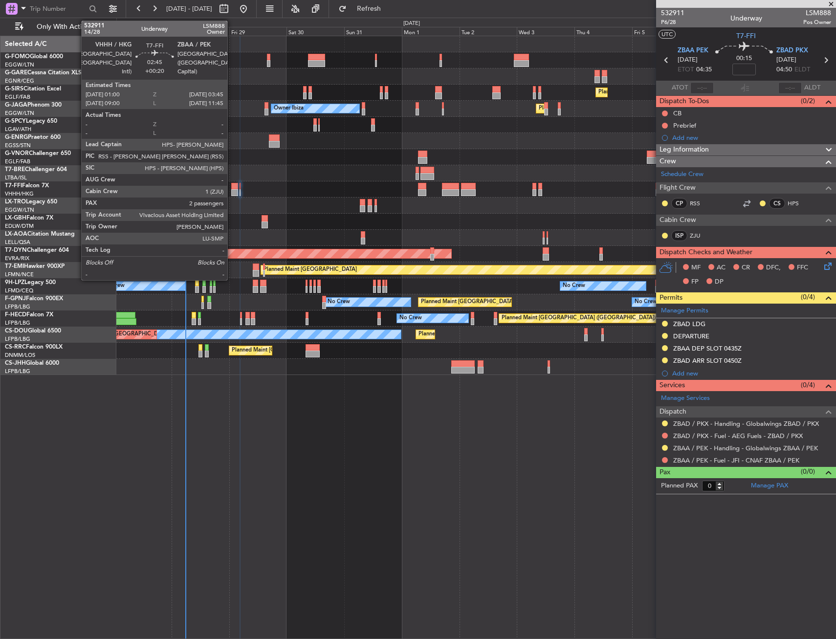
click at [232, 191] on div at bounding box center [234, 192] width 7 height 7
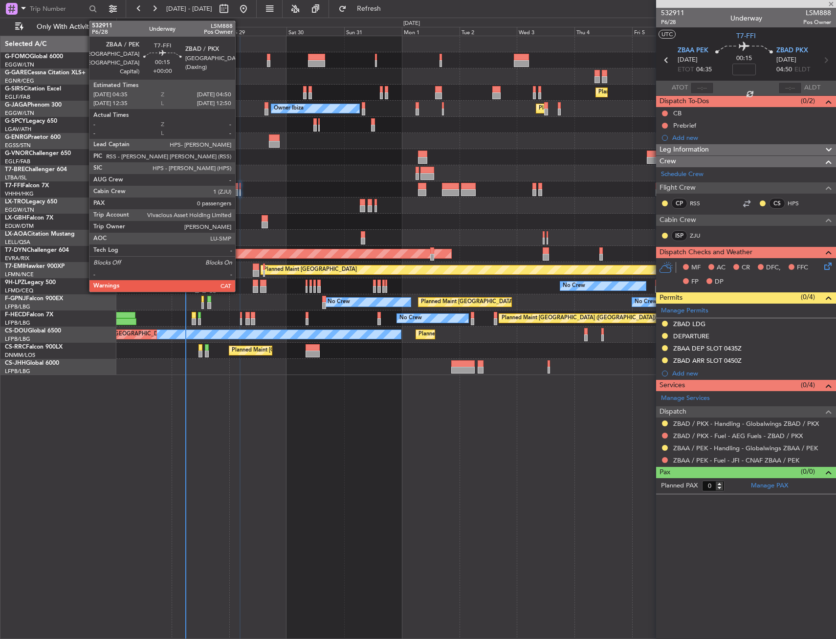
type input "+00:20"
type input "2"
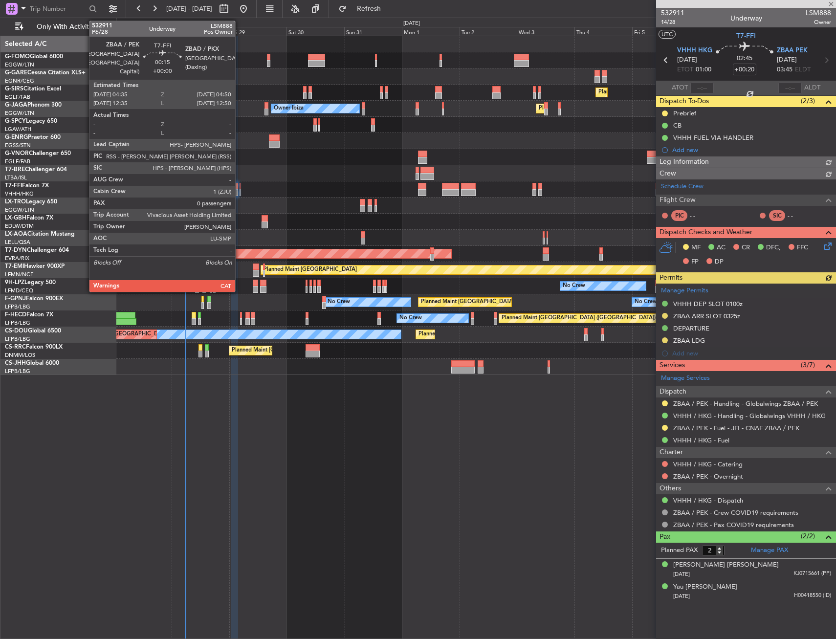
click at [240, 190] on div at bounding box center [240, 192] width 1 height 7
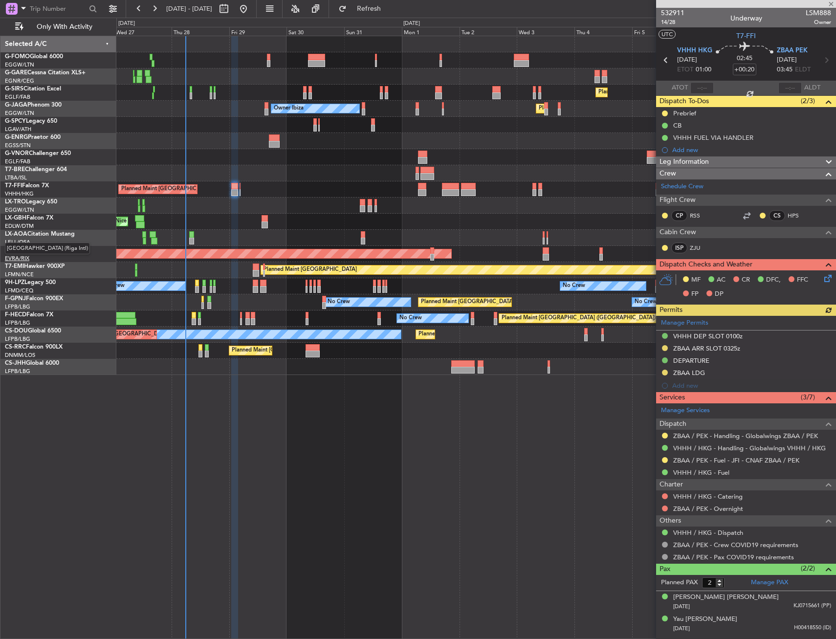
type input "0"
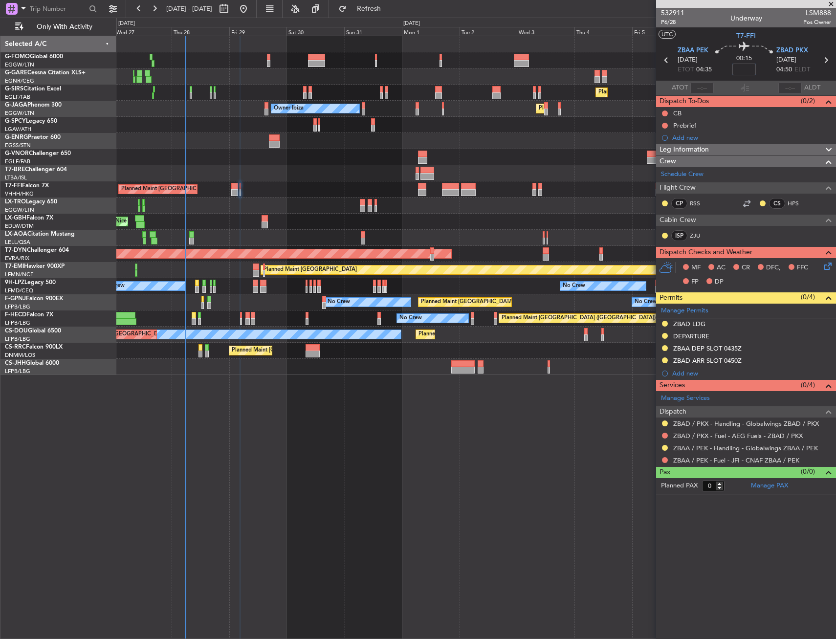
click at [751, 71] on input at bounding box center [744, 70] width 23 height 12
click at [726, 75] on div "00:15 -5" at bounding box center [744, 60] width 65 height 36
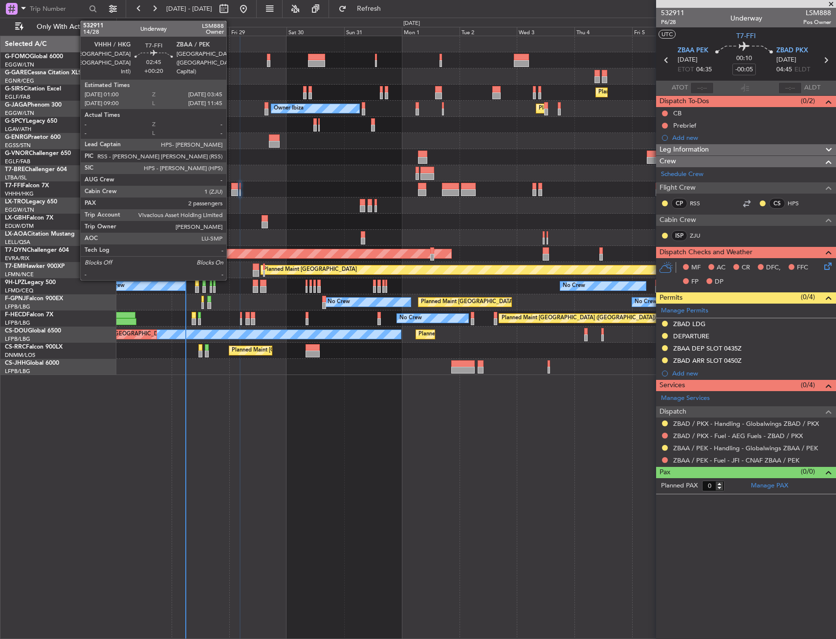
click at [231, 187] on div at bounding box center [234, 186] width 7 height 7
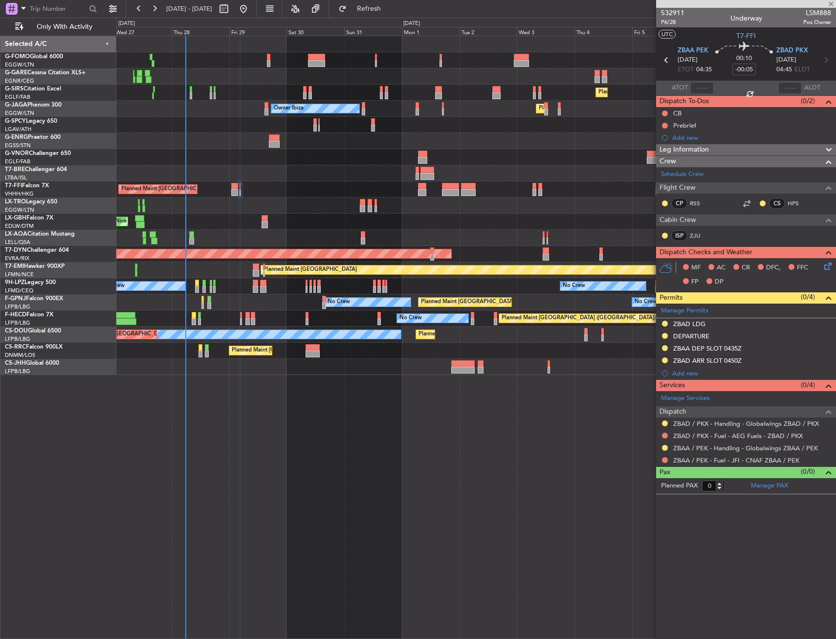
type input "+00:20"
type input "2"
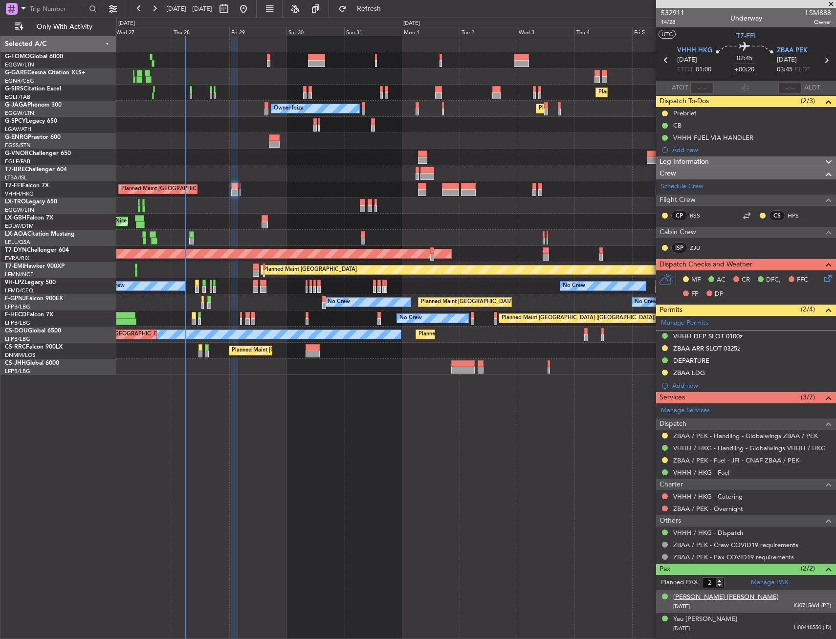
click at [697, 598] on div "Yan Yu Ngok" at bounding box center [726, 598] width 106 height 10
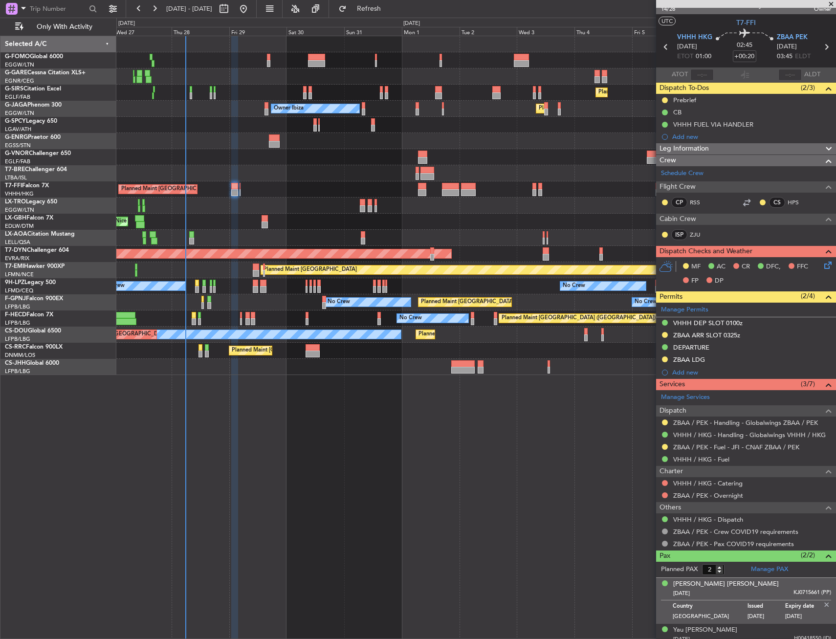
scroll to position [20, 0]
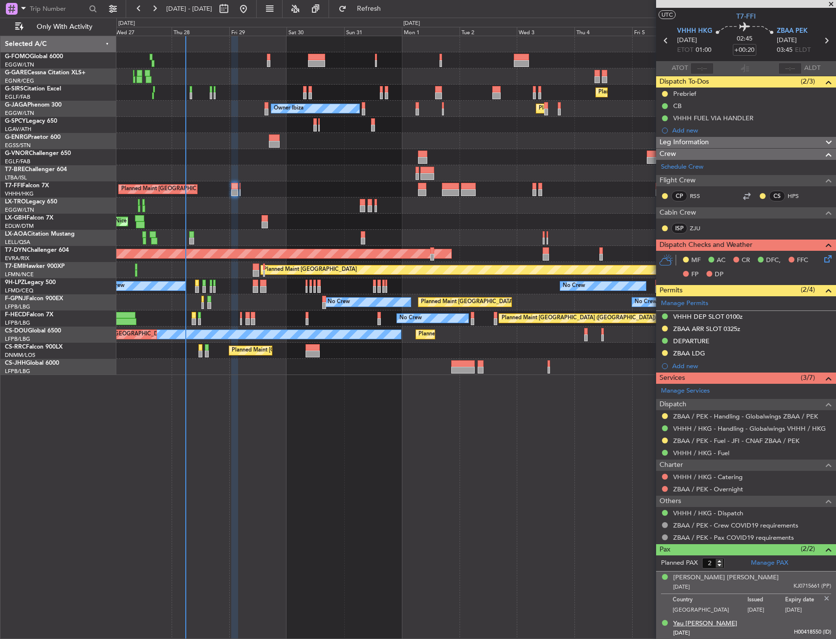
click at [687, 625] on div "Yau Wing Cheung" at bounding box center [705, 624] width 64 height 10
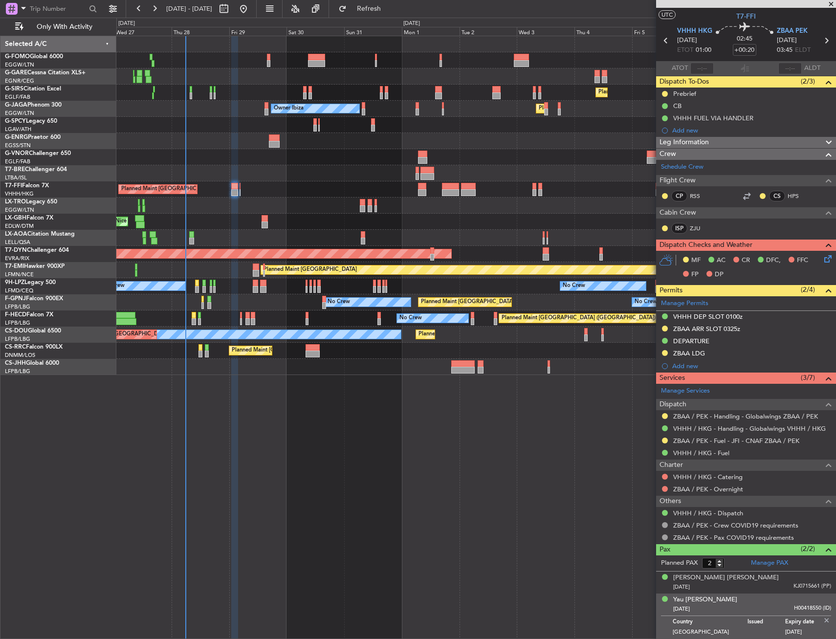
click at [823, 621] on img at bounding box center [827, 620] width 9 height 9
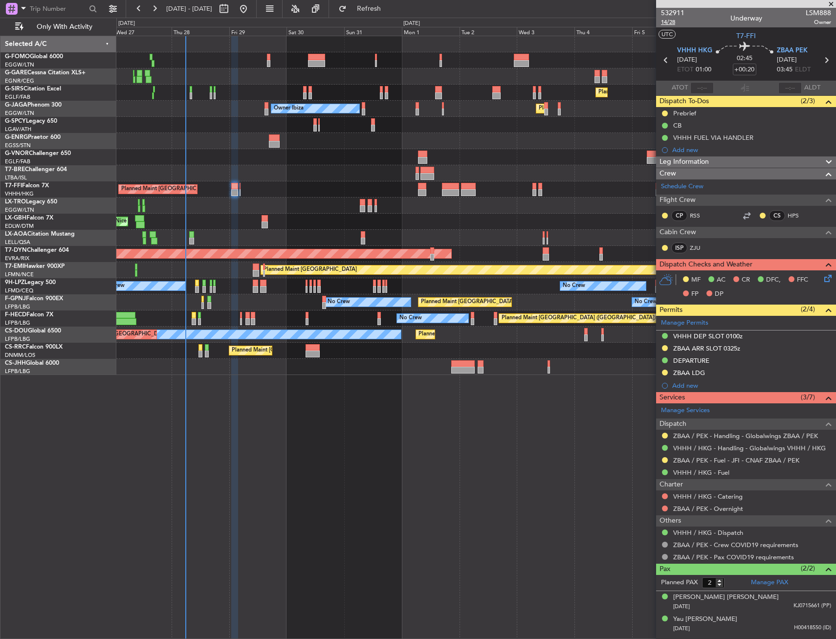
drag, startPoint x: 679, startPoint y: 22, endPoint x: 673, endPoint y: 25, distance: 5.9
click at [678, 22] on span "14/28" at bounding box center [672, 22] width 23 height 8
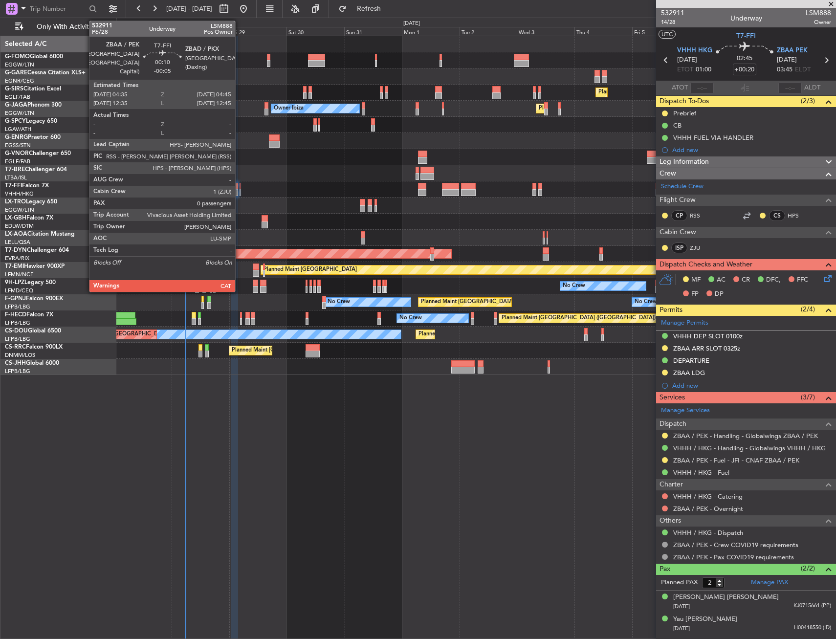
click at [240, 188] on div at bounding box center [240, 186] width 1 height 7
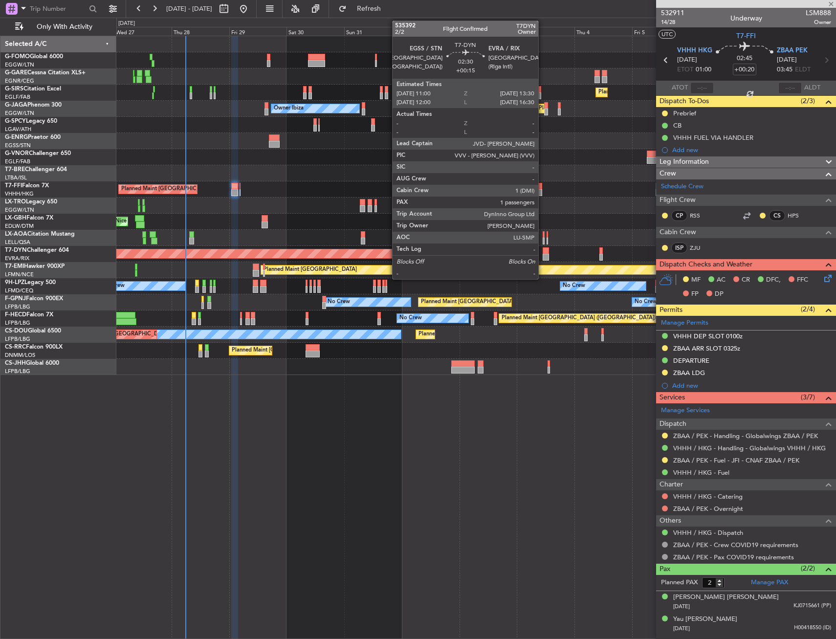
type input "-00:05"
type input "0"
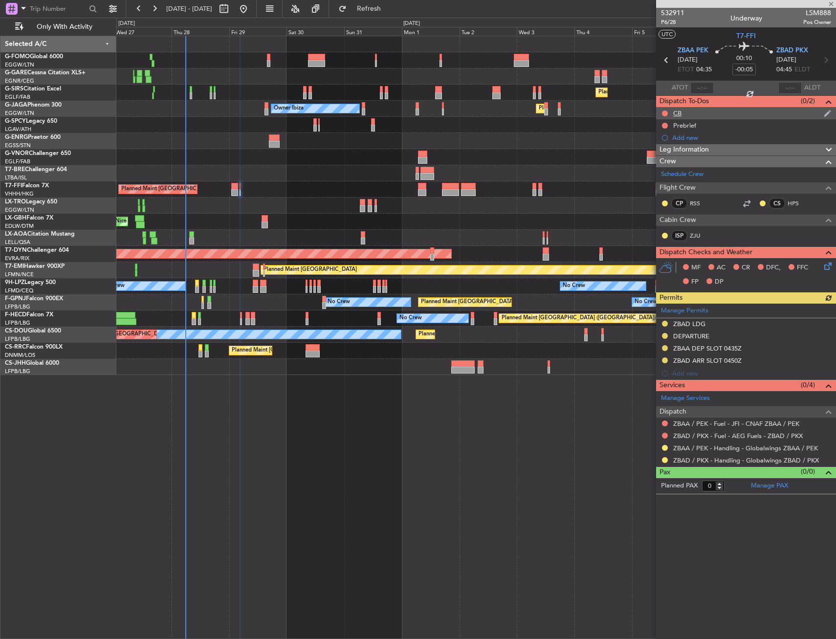
click at [668, 110] on div at bounding box center [665, 114] width 8 height 8
click at [665, 112] on button at bounding box center [665, 114] width 6 height 6
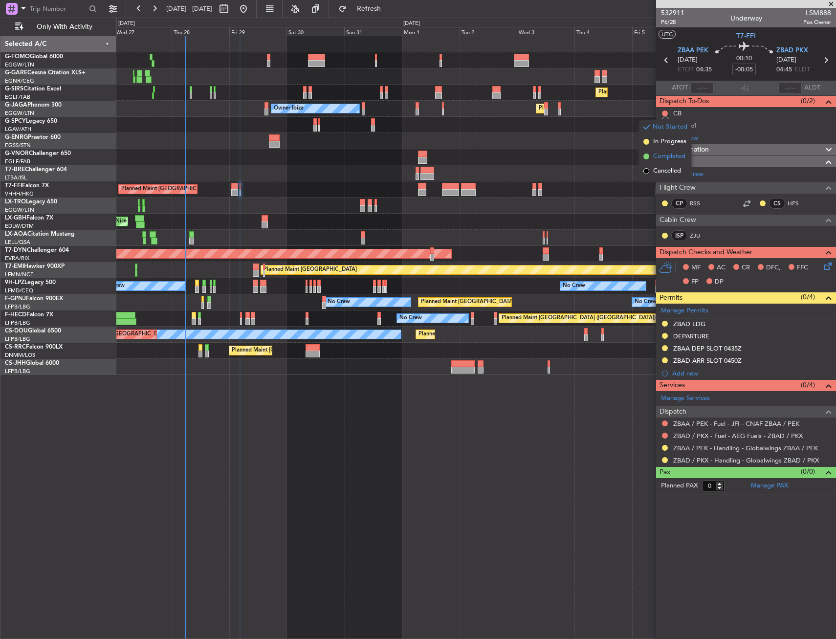
click at [665, 155] on span "Completed" at bounding box center [669, 157] width 32 height 10
click at [663, 122] on div at bounding box center [665, 126] width 8 height 8
click at [665, 127] on button at bounding box center [665, 126] width 6 height 6
click at [665, 156] on span "In Progress" at bounding box center [669, 154] width 33 height 10
click at [830, 267] on icon at bounding box center [827, 265] width 8 height 8
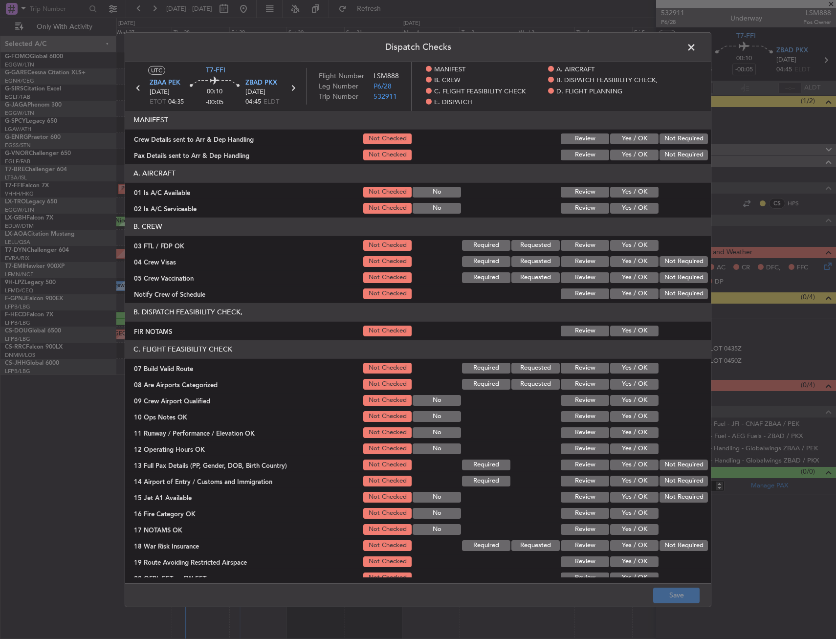
click at [610, 197] on button "Yes / OK" at bounding box center [634, 191] width 48 height 11
drag, startPoint x: 614, startPoint y: 189, endPoint x: 617, endPoint y: 200, distance: 11.6
click at [615, 190] on button "Yes / OK" at bounding box center [634, 191] width 48 height 11
click at [618, 204] on div "Yes / OK" at bounding box center [633, 208] width 49 height 14
click at [621, 209] on button "Yes / OK" at bounding box center [634, 207] width 48 height 11
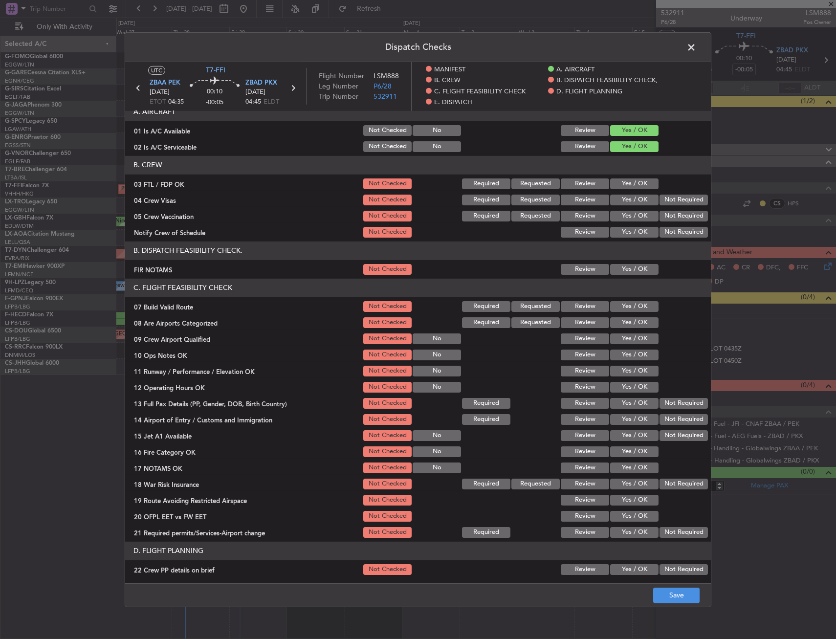
scroll to position [98, 0]
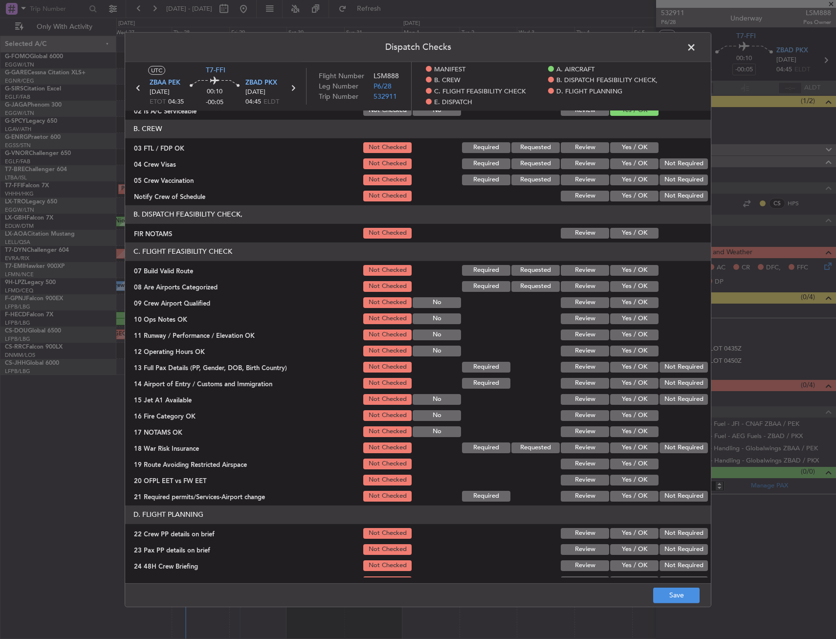
click at [622, 242] on header "C. FLIGHT FEASIBILITY CHECK" at bounding box center [418, 251] width 586 height 19
click at [622, 232] on button "Yes / OK" at bounding box center [634, 232] width 48 height 11
click at [623, 264] on div "Yes / OK" at bounding box center [633, 270] width 49 height 14
click at [623, 270] on button "Yes / OK" at bounding box center [634, 270] width 48 height 11
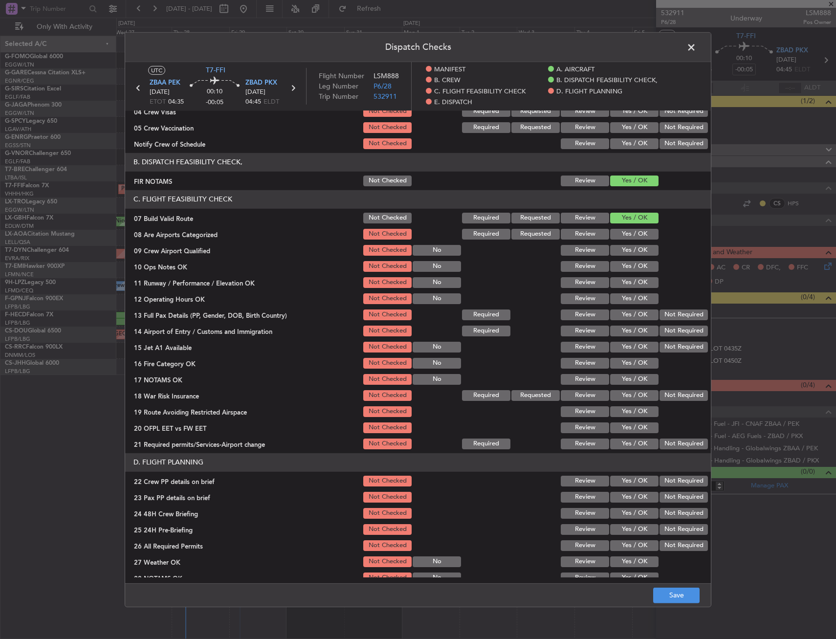
scroll to position [196, 0]
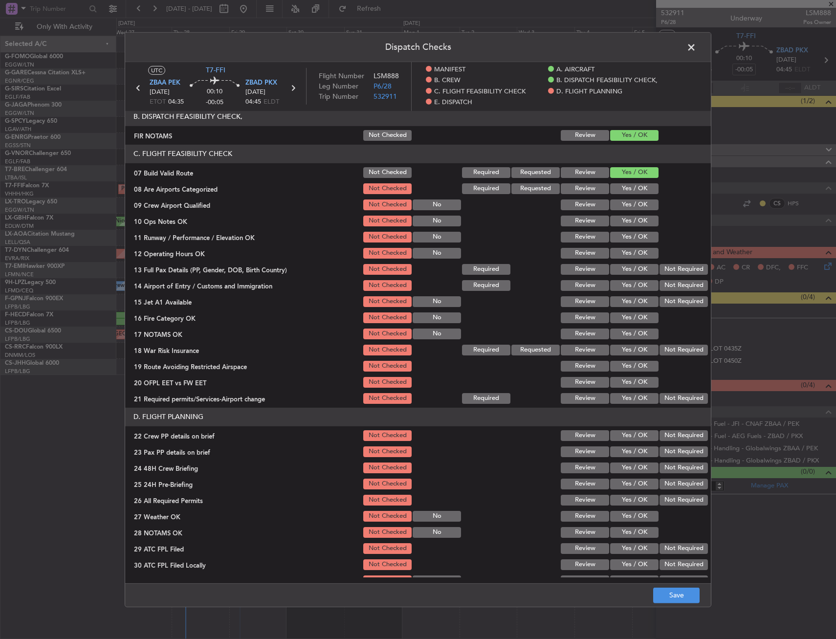
drag, startPoint x: 620, startPoint y: 284, endPoint x: 619, endPoint y: 252, distance: 31.8
click at [619, 281] on button "Yes / OK" at bounding box center [634, 285] width 48 height 11
click at [621, 229] on section "C. FLIGHT FEASIBILITY CHECK 07 Build Valid Route Not Checked Required Requested…" at bounding box center [418, 274] width 586 height 261
click at [621, 222] on button "Yes / OK" at bounding box center [634, 220] width 48 height 11
click at [620, 234] on button "Yes / OK" at bounding box center [634, 236] width 48 height 11
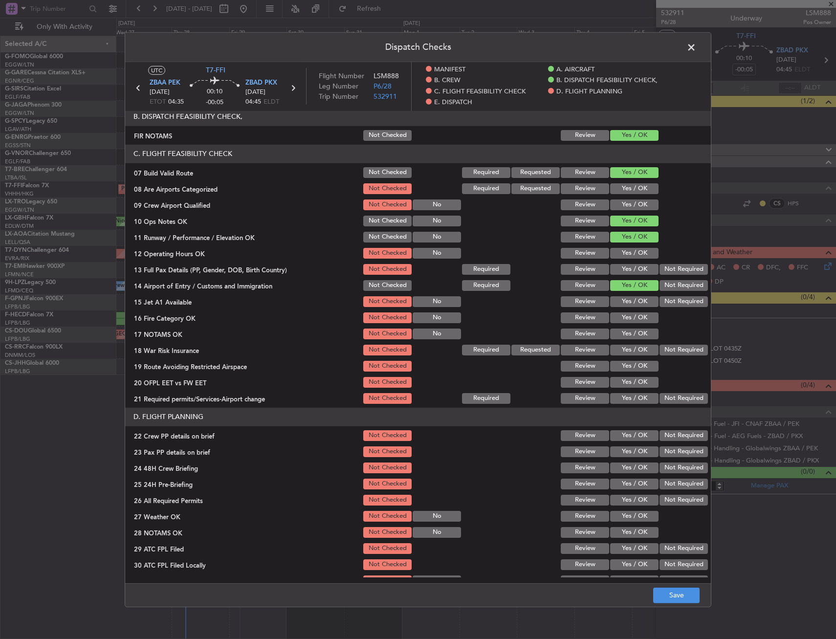
click at [620, 249] on button "Yes / OK" at bounding box center [634, 252] width 48 height 11
click at [621, 261] on section "C. FLIGHT FEASIBILITY CHECK 07 Build Valid Route Not Checked Required Requested…" at bounding box center [418, 274] width 586 height 261
click at [621, 267] on button "Yes / OK" at bounding box center [634, 269] width 48 height 11
click at [627, 302] on button "Yes / OK" at bounding box center [634, 301] width 48 height 11
click at [626, 312] on section "C. FLIGHT FEASIBILITY CHECK 07 Build Valid Route Not Checked Required Requested…" at bounding box center [418, 274] width 586 height 261
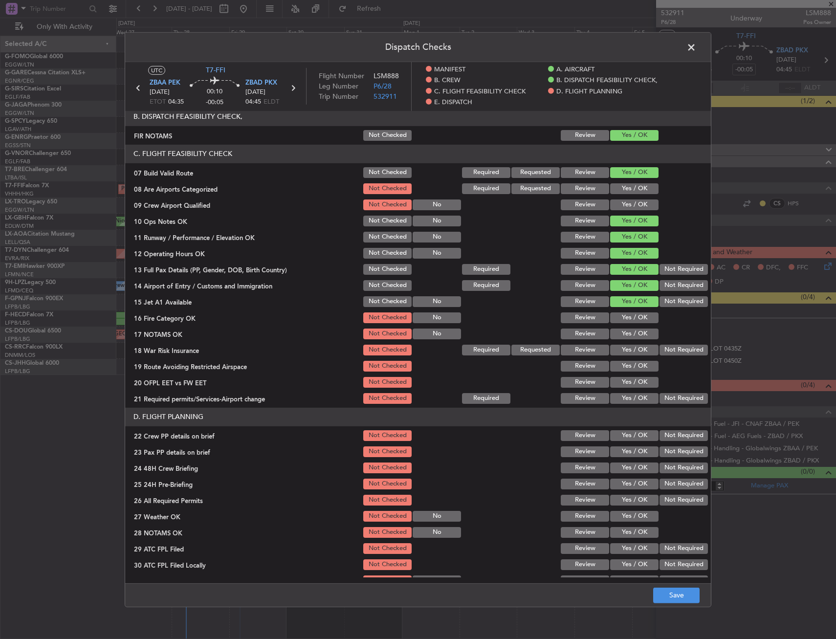
click at [624, 319] on button "Yes / OK" at bounding box center [634, 317] width 48 height 11
click at [624, 332] on button "Yes / OK" at bounding box center [634, 333] width 48 height 11
drag, startPoint x: 674, startPoint y: 352, endPoint x: 642, endPoint y: 368, distance: 35.4
click at [672, 352] on button "Not Required" at bounding box center [684, 349] width 48 height 11
click at [619, 369] on button "Yes / OK" at bounding box center [634, 365] width 48 height 11
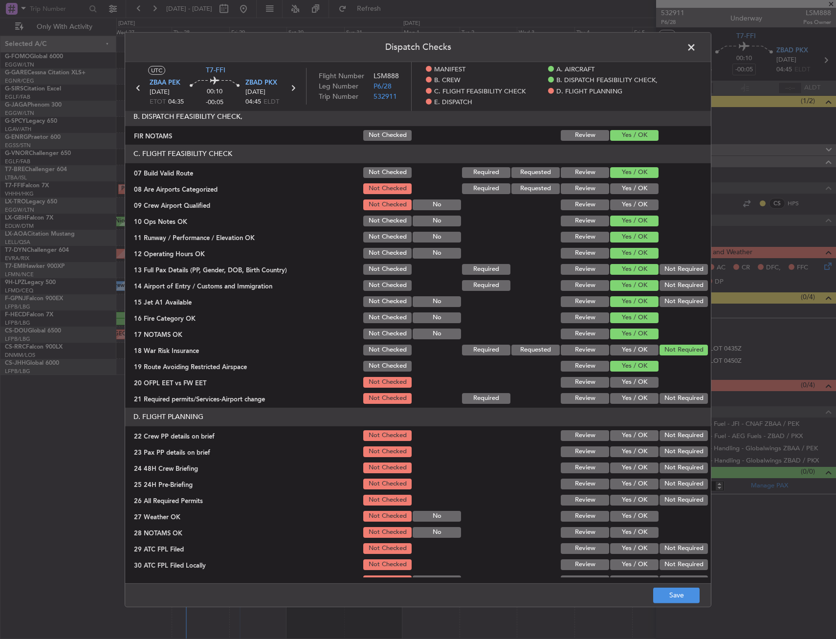
click at [619, 386] on button "Yes / OK" at bounding box center [634, 382] width 48 height 11
click at [617, 393] on section "C. FLIGHT FEASIBILITY CHECK 07 Build Valid Route Not Checked Required Requested…" at bounding box center [418, 274] width 586 height 261
click at [614, 404] on div "Yes / OK" at bounding box center [633, 398] width 49 height 14
click at [620, 394] on button "Yes / OK" at bounding box center [634, 398] width 48 height 11
drag, startPoint x: 618, startPoint y: 434, endPoint x: 618, endPoint y: 448, distance: 14.7
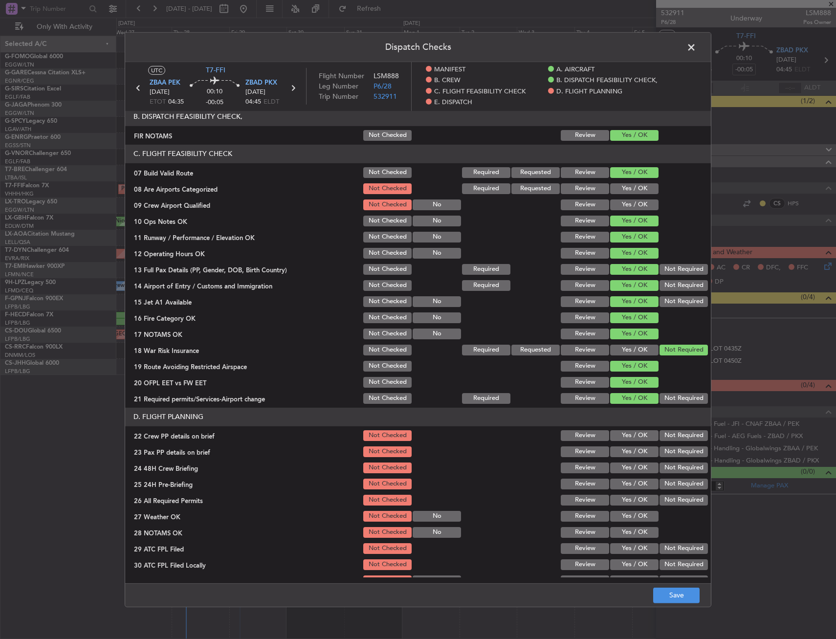
click at [619, 434] on button "Yes / OK" at bounding box center [634, 435] width 48 height 11
click at [618, 449] on button "Yes / OK" at bounding box center [634, 451] width 48 height 11
click at [620, 466] on button "Yes / OK" at bounding box center [634, 467] width 48 height 11
click at [670, 493] on div "Not Required" at bounding box center [682, 500] width 49 height 14
click at [668, 488] on button "Not Required" at bounding box center [684, 483] width 48 height 11
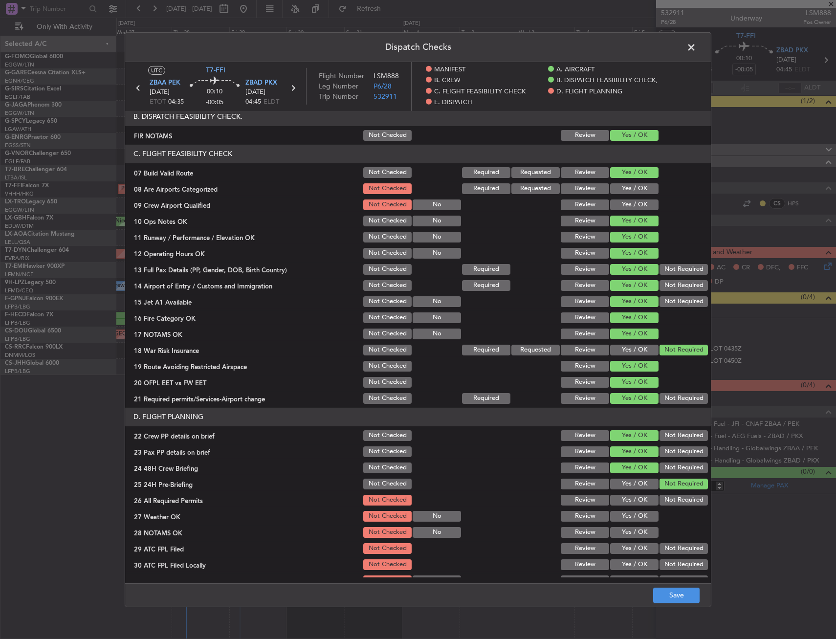
click at [673, 586] on footer "Save" at bounding box center [418, 594] width 586 height 23
click at [678, 597] on button "Save" at bounding box center [676, 596] width 46 height 16
click at [696, 44] on span at bounding box center [696, 50] width 0 height 20
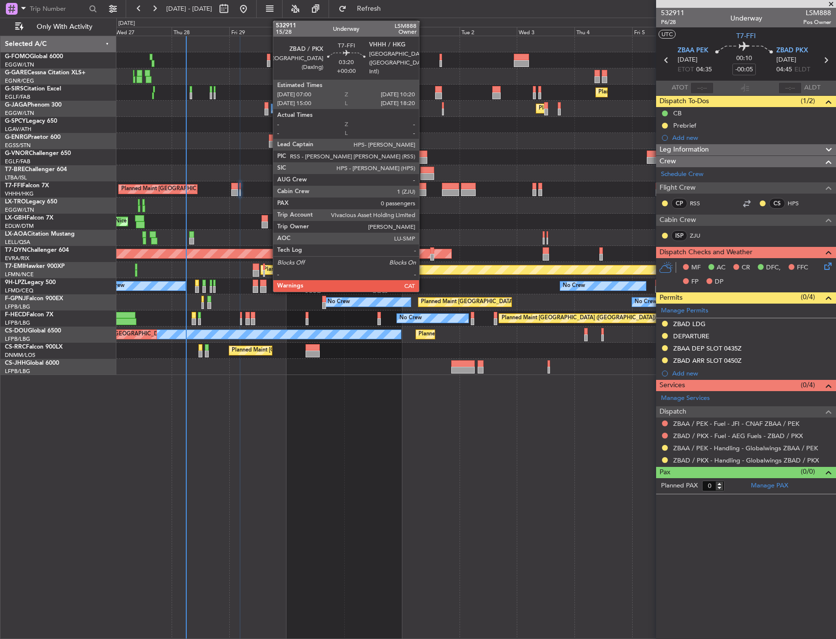
click at [423, 189] on div at bounding box center [422, 186] width 8 height 7
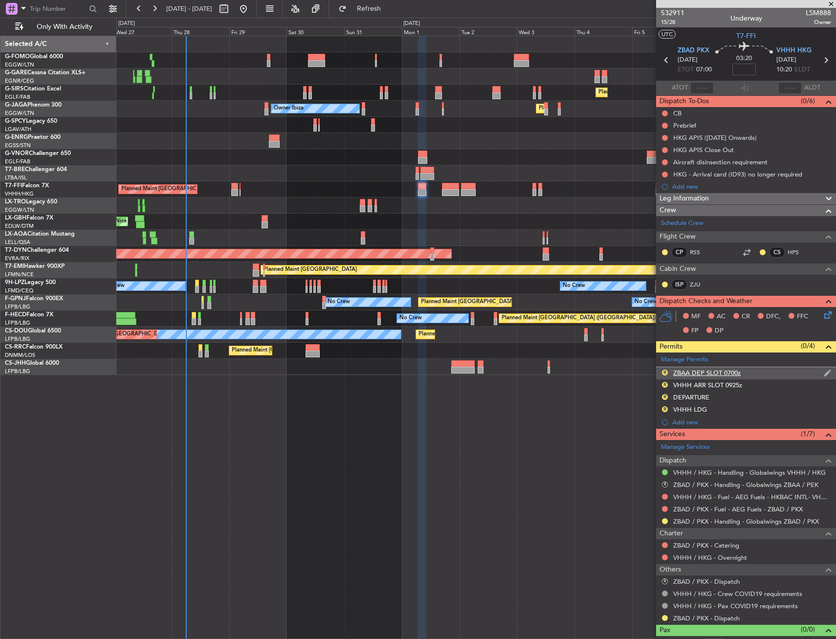
click at [705, 373] on div "ZBAA DEP SLOT 0700z" at bounding box center [706, 373] width 67 height 8
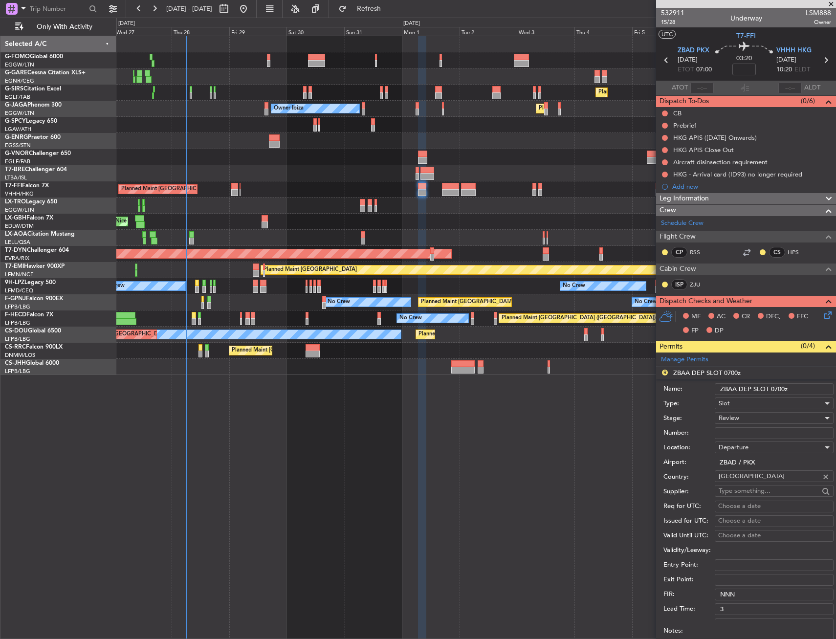
click at [737, 389] on input "ZBAA DEP SLOT 0700z" at bounding box center [774, 389] width 119 height 12
type input "ZBAD DEP SLOT 0700z"
click at [730, 424] on div "Review" at bounding box center [771, 418] width 104 height 15
click at [746, 477] on span "Requested" at bounding box center [770, 482] width 103 height 15
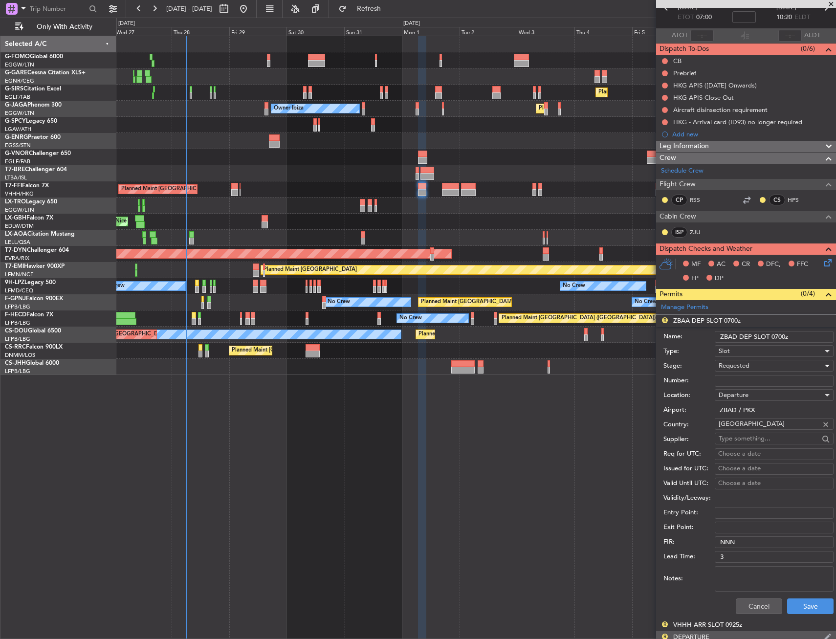
scroll to position [98, 0]
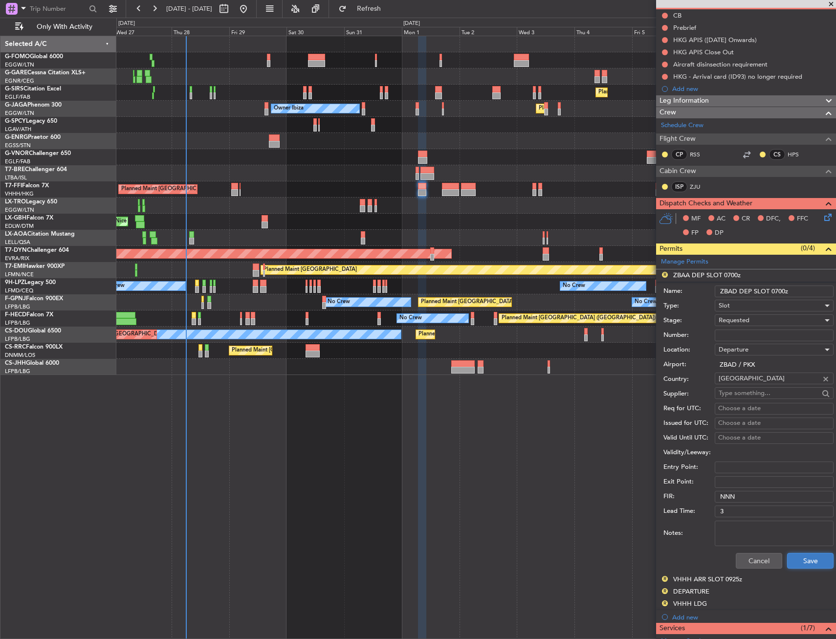
click at [811, 555] on button "Save" at bounding box center [810, 561] width 46 height 16
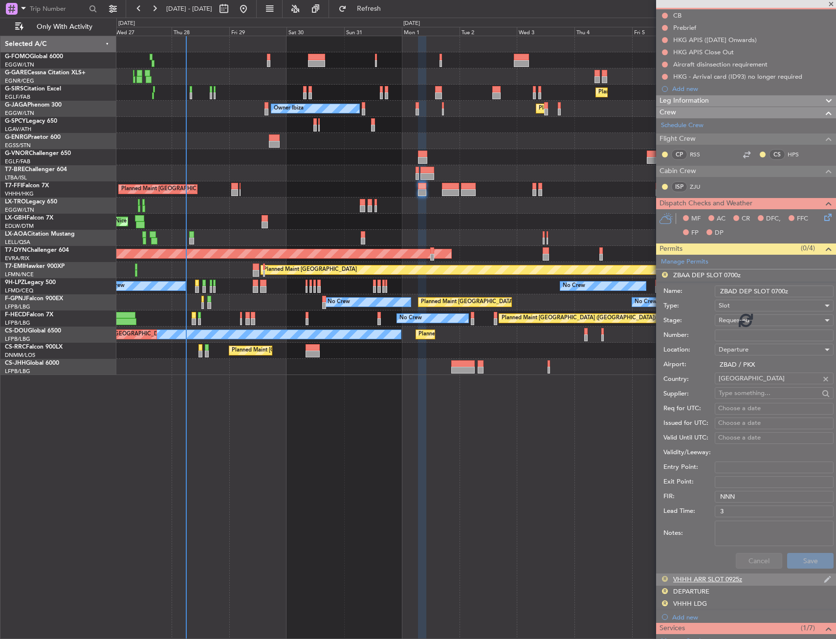
scroll to position [13, 0]
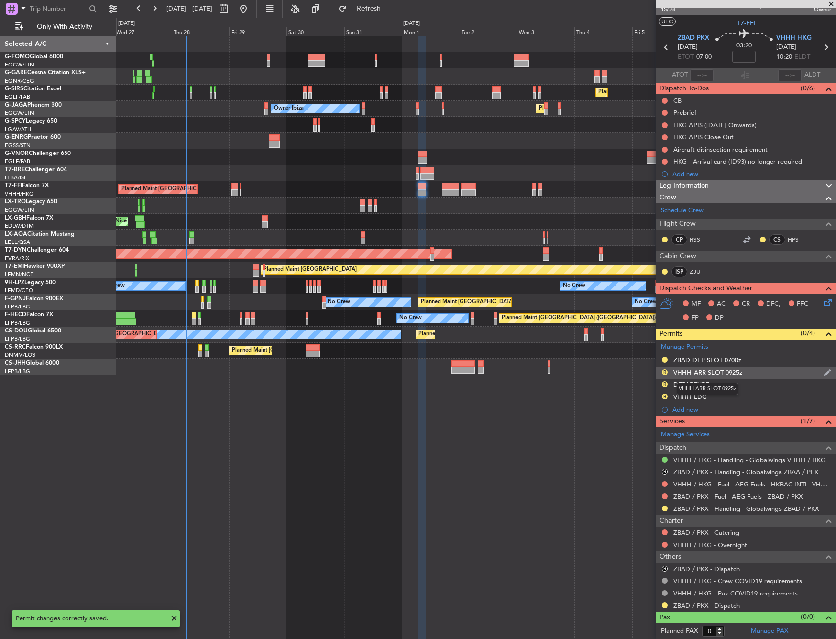
click at [736, 372] on div "VHHH ARR SLOT 0925z" at bounding box center [707, 372] width 69 height 8
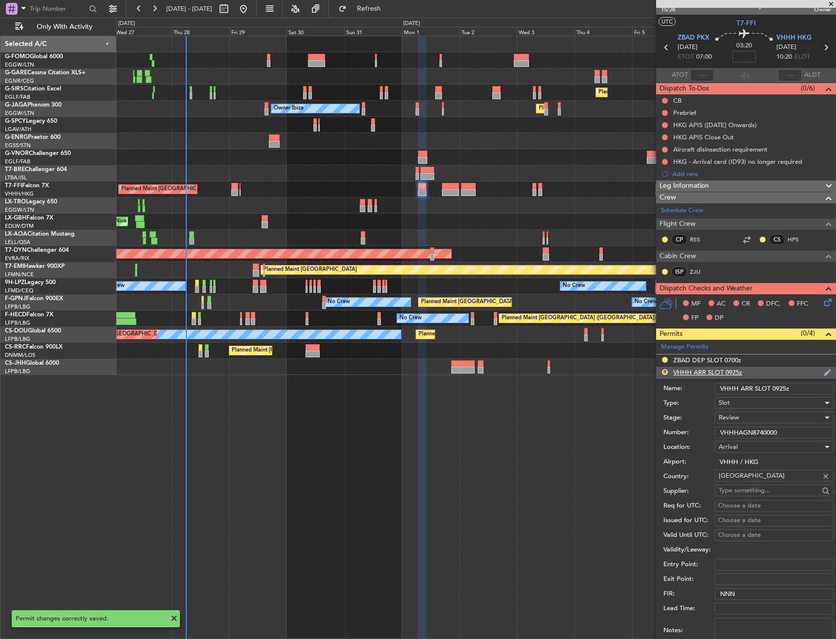
scroll to position [98, 0]
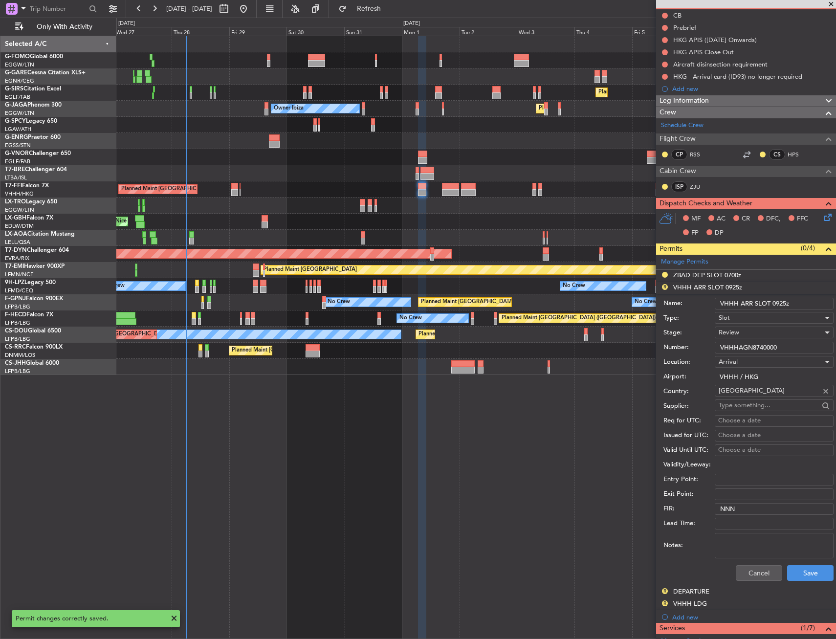
click at [750, 558] on div "Notes:" at bounding box center [749, 545] width 170 height 29
click at [748, 573] on button "Cancel" at bounding box center [759, 573] width 46 height 16
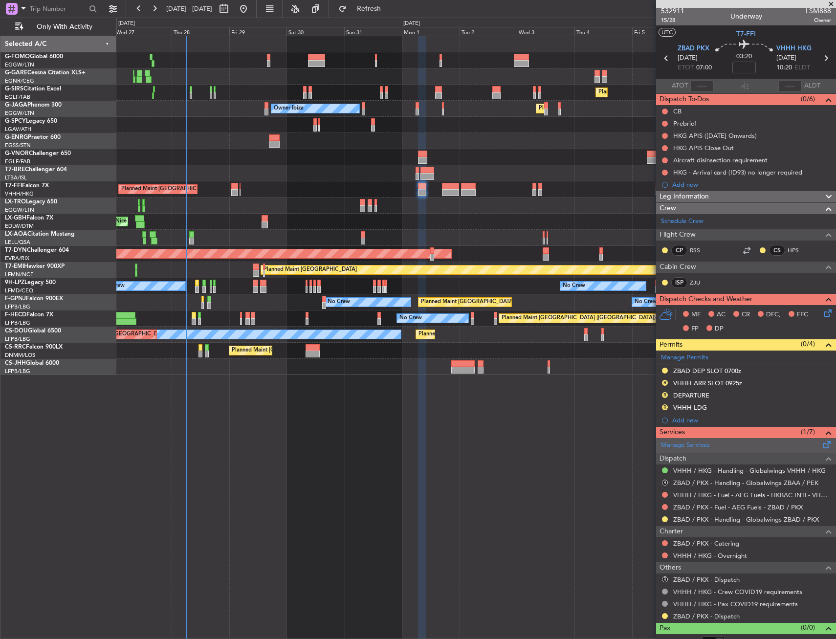
scroll to position [0, 0]
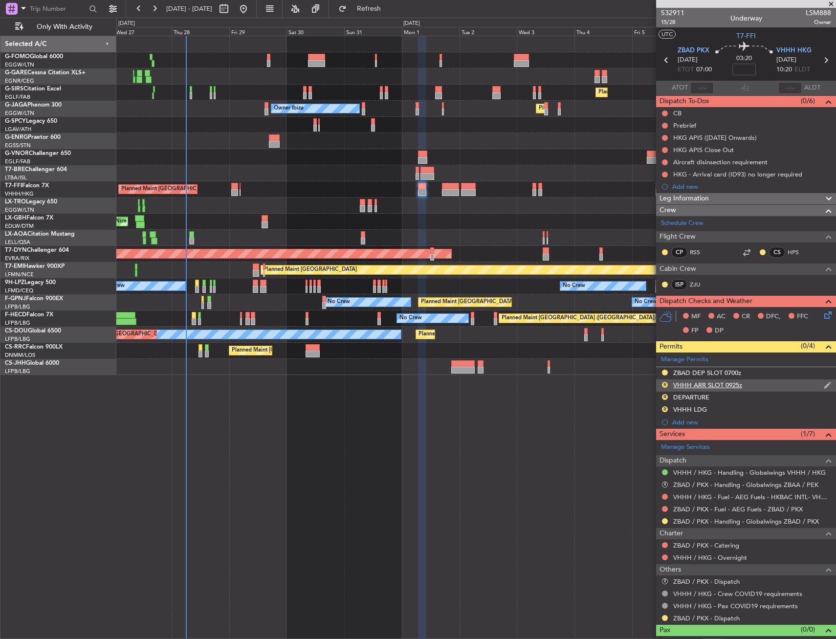
click at [751, 379] on div "R VHHH ARR SLOT 0925z" at bounding box center [746, 385] width 180 height 12
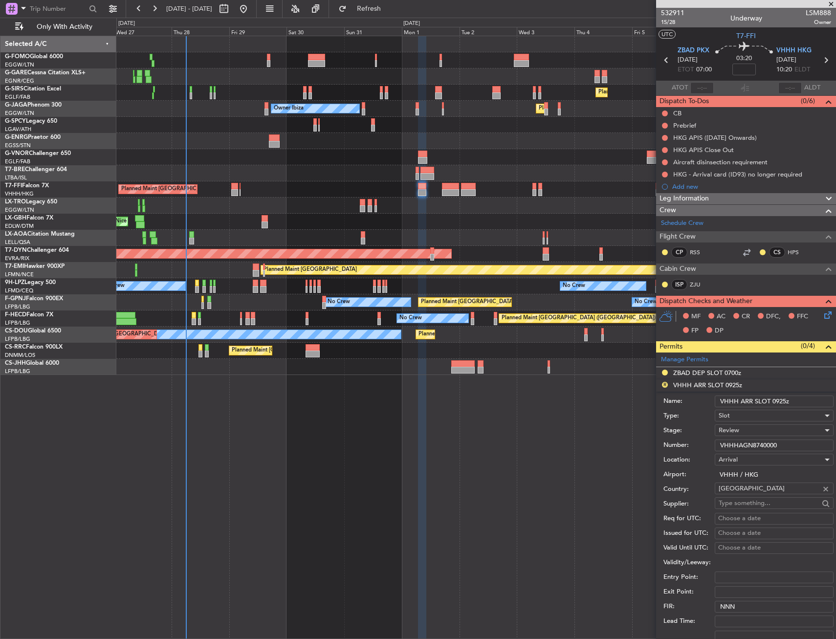
drag, startPoint x: 773, startPoint y: 398, endPoint x: 802, endPoint y: 399, distance: 29.8
click at [802, 399] on input "VHHH ARR SLOT 0925z" at bounding box center [774, 402] width 119 height 12
type input "VHHH ARR SLOT 1020Z"
click at [669, 475] on label "Airport:" at bounding box center [689, 475] width 51 height 10
drag, startPoint x: 671, startPoint y: 472, endPoint x: 759, endPoint y: 428, distance: 98.6
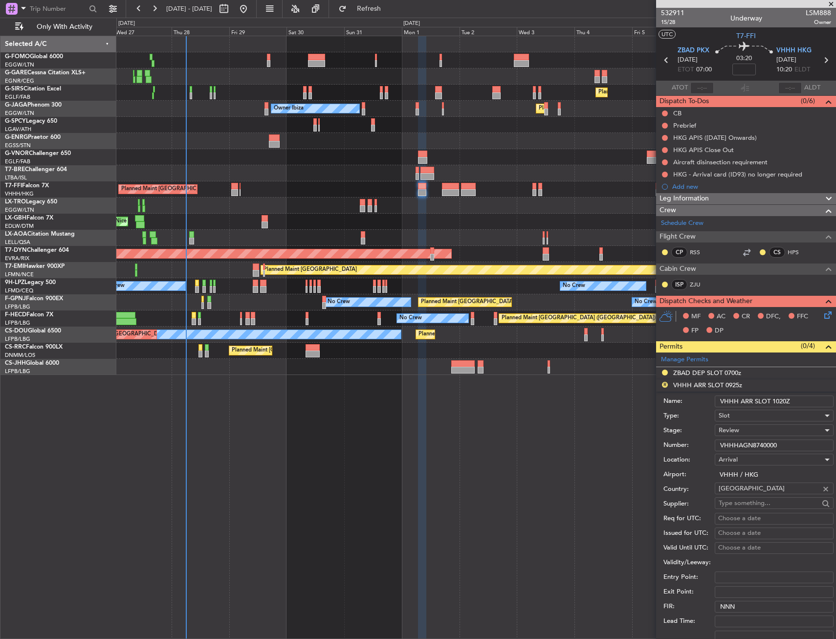
click at [759, 428] on div "Review" at bounding box center [771, 430] width 104 height 15
click at [755, 490] on span "Requested" at bounding box center [770, 494] width 103 height 15
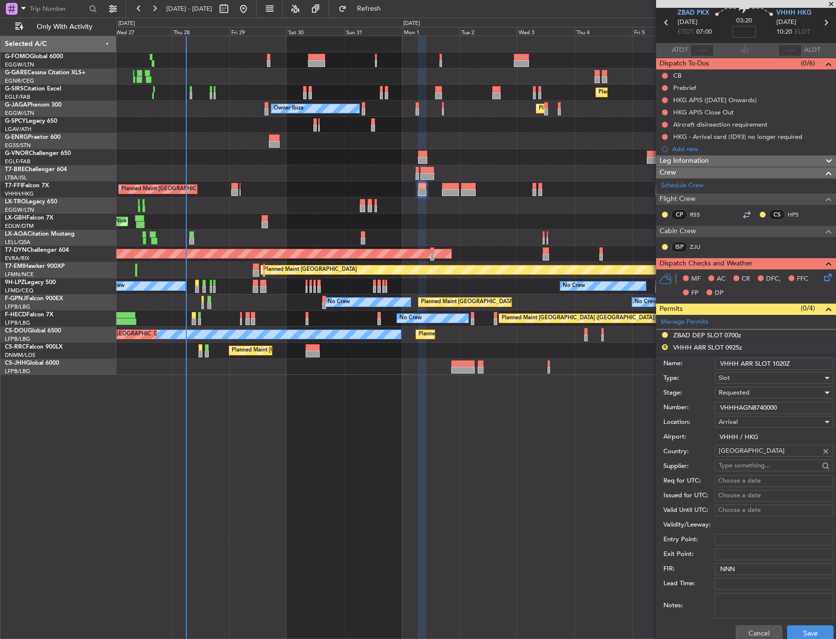
scroll to position [98, 0]
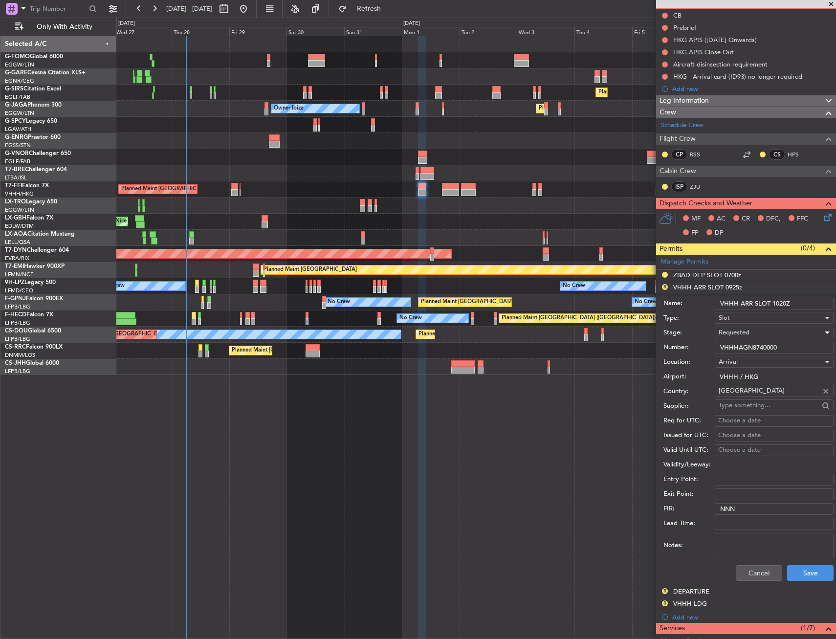
click at [789, 560] on div "Cancel Save" at bounding box center [749, 572] width 170 height 25
click at [799, 573] on button "Save" at bounding box center [810, 573] width 46 height 16
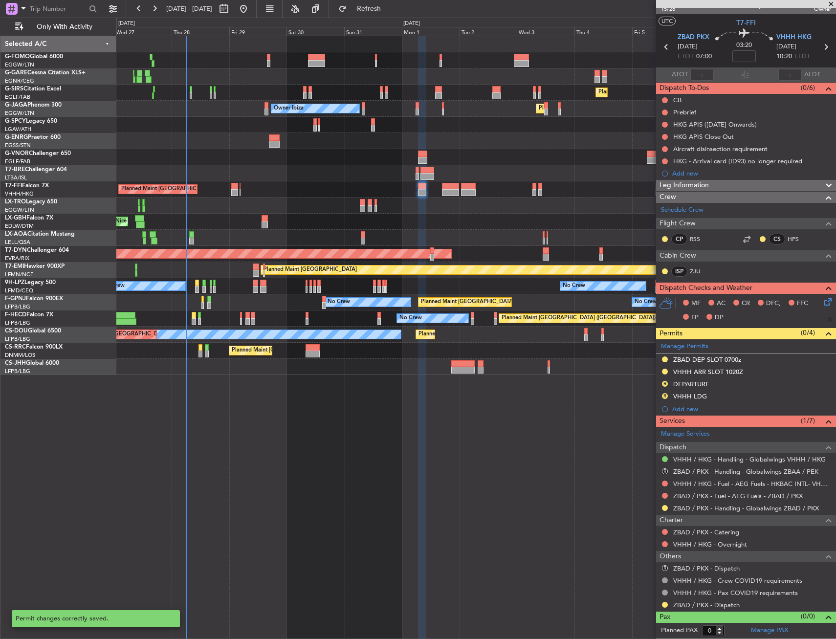
scroll to position [13, 0]
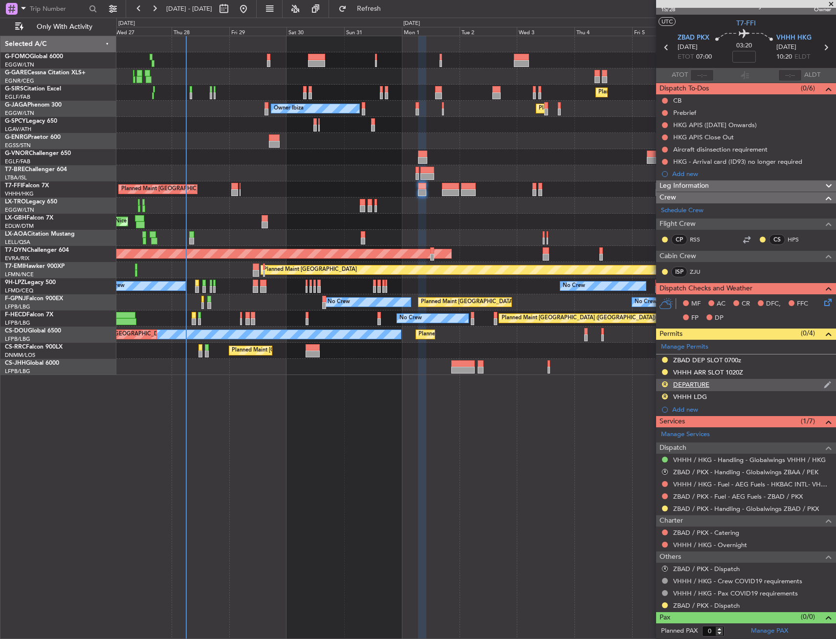
click at [669, 381] on div "R DEPARTURE" at bounding box center [746, 385] width 180 height 12
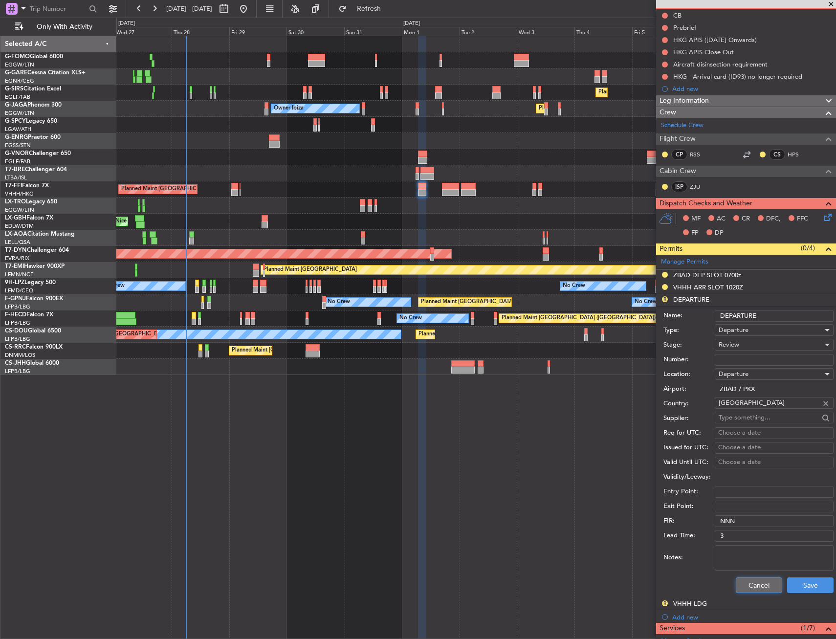
click at [744, 582] on button "Cancel" at bounding box center [759, 586] width 46 height 16
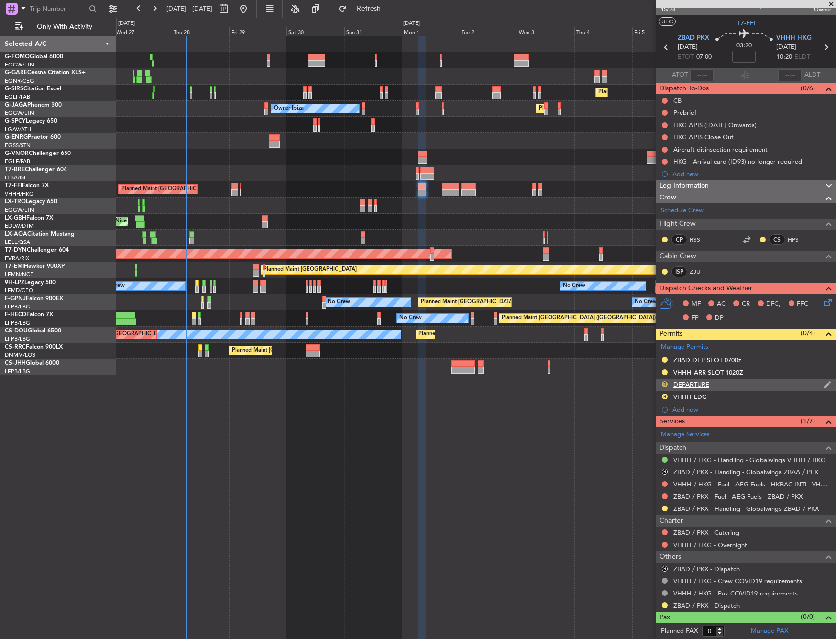
click at [665, 385] on button "R" at bounding box center [665, 384] width 6 height 6
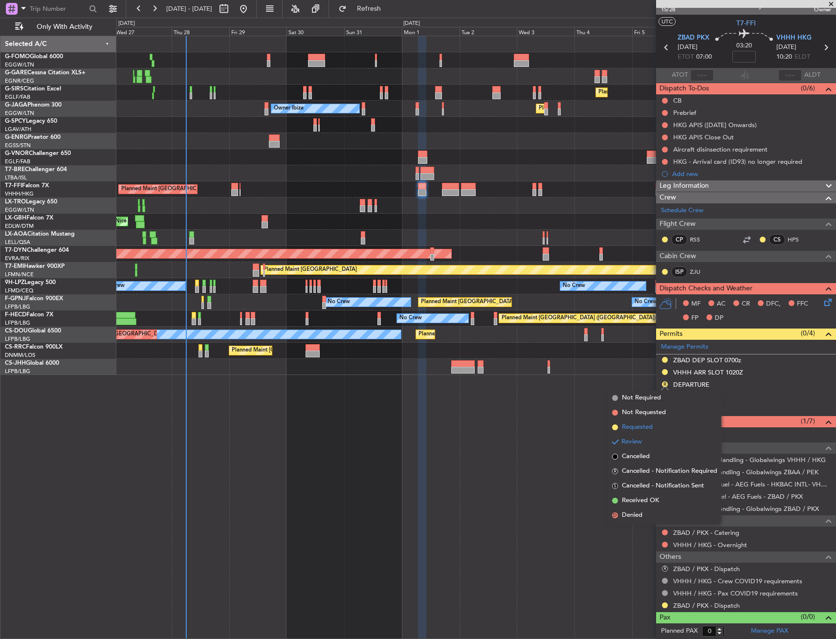
click at [655, 429] on li "Requested" at bounding box center [664, 427] width 113 height 15
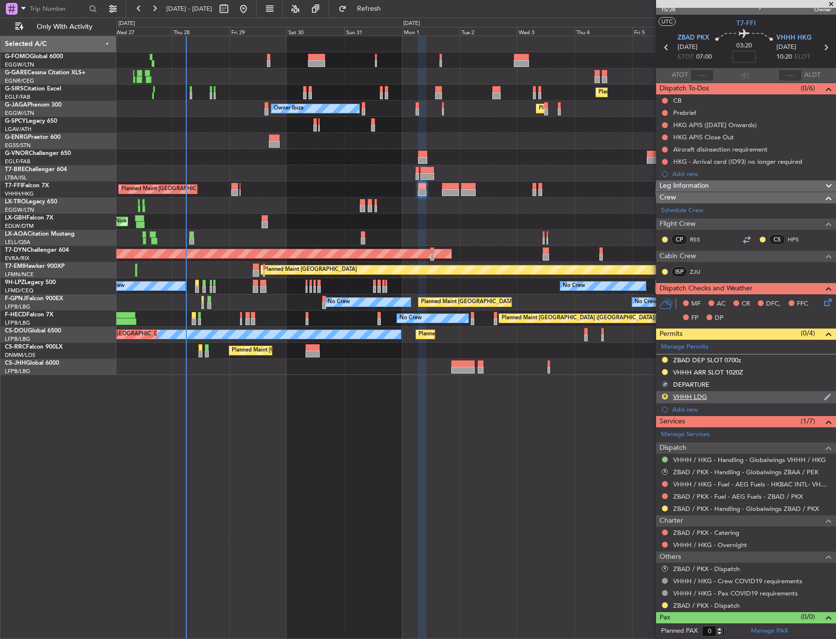
click at [668, 395] on div "R" at bounding box center [665, 397] width 8 height 8
click at [666, 396] on button "R" at bounding box center [665, 397] width 6 height 6
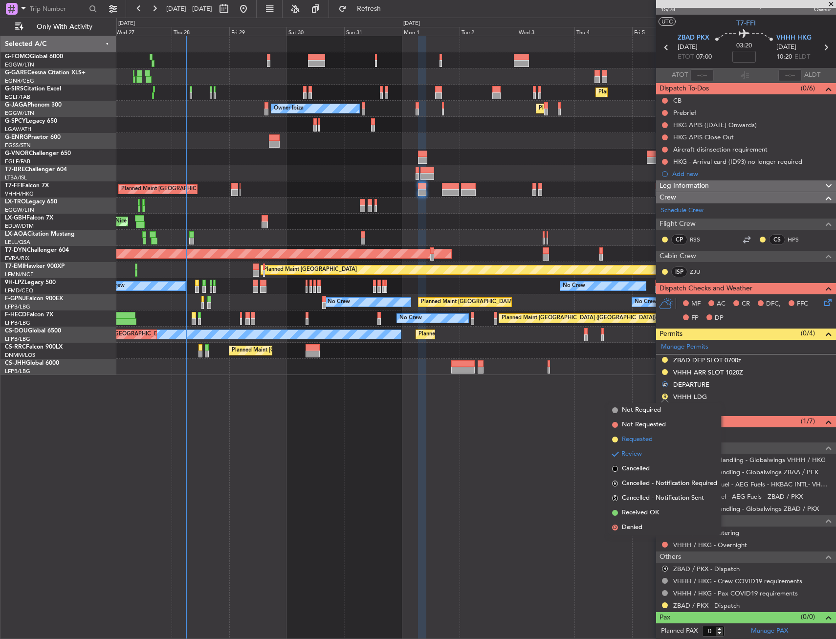
click at [651, 442] on span "Requested" at bounding box center [637, 440] width 31 height 10
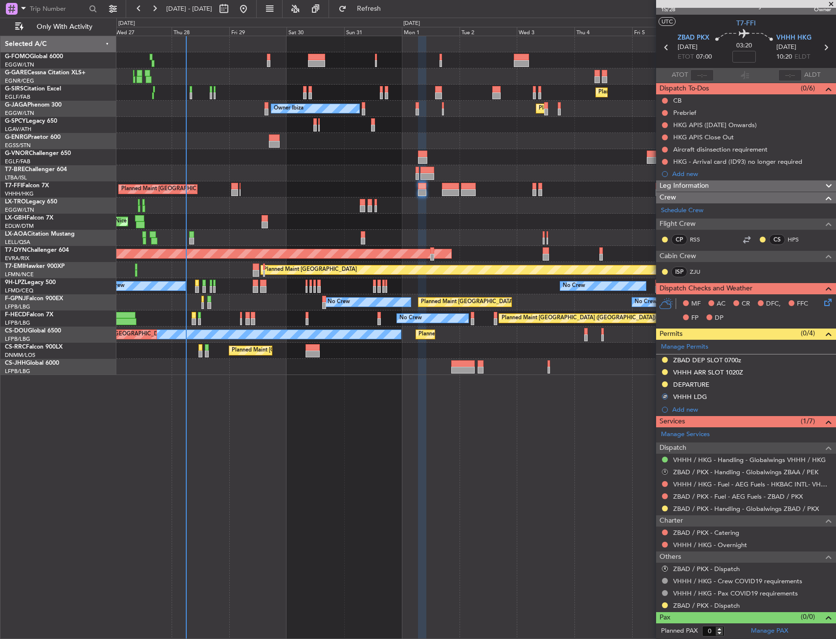
click at [665, 472] on button "R" at bounding box center [665, 472] width 6 height 6
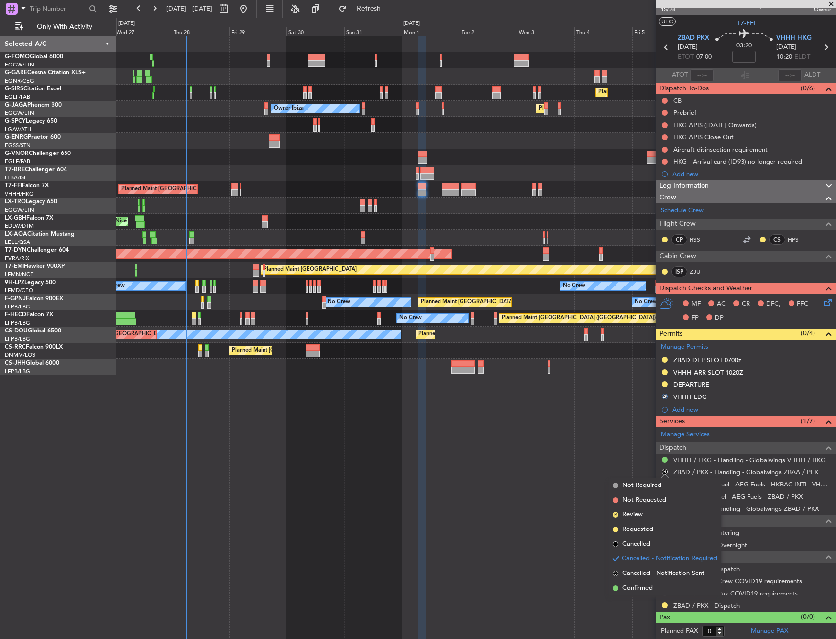
click at [656, 540] on li "Cancelled" at bounding box center [665, 544] width 112 height 15
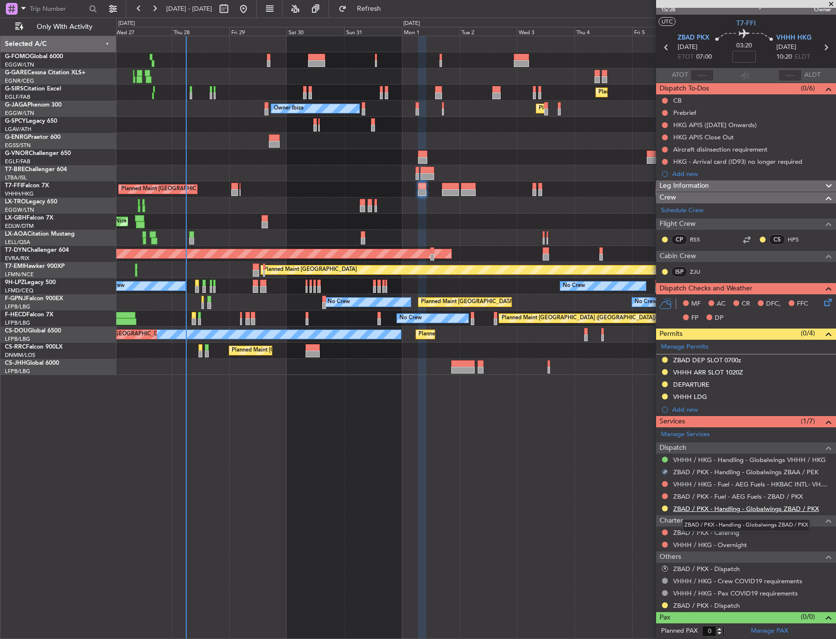
click at [716, 510] on link "ZBAD / PKX - Handling - Globalwings ZBAD / PKX" at bounding box center [746, 509] width 146 height 8
click at [705, 464] on mat-tooltip-component "VHHH / HKG - Handling - Globalwings VHHH / HKG" at bounding box center [748, 477] width 145 height 26
click at [709, 460] on link "VHHH / HKG - Handling - Globalwings VHHH / HKG" at bounding box center [749, 460] width 153 height 8
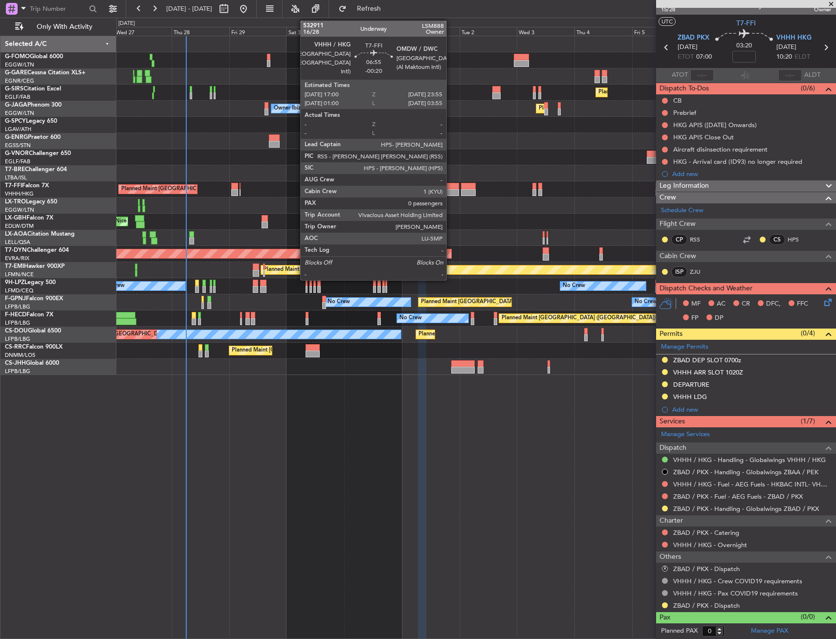
click at [450, 192] on div at bounding box center [450, 192] width 17 height 7
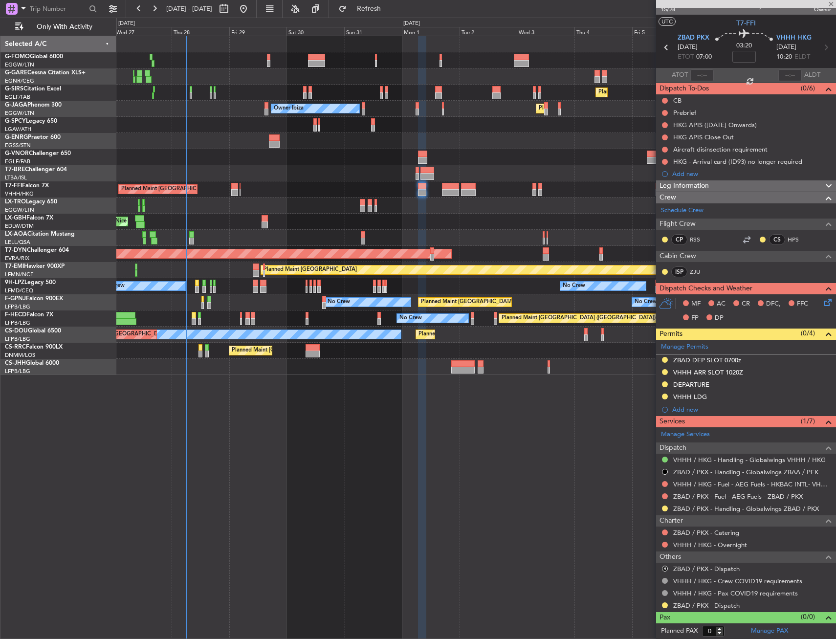
type input "-00:20"
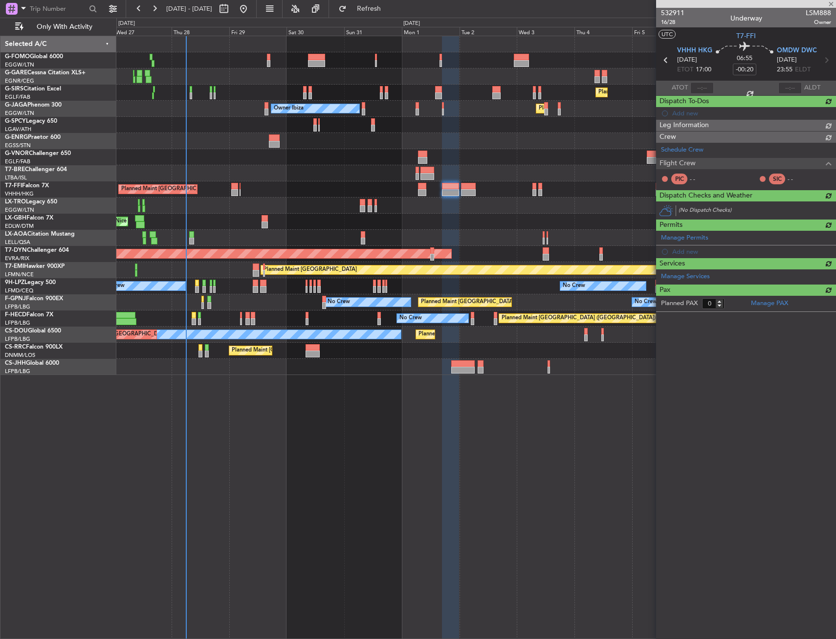
scroll to position [0, 0]
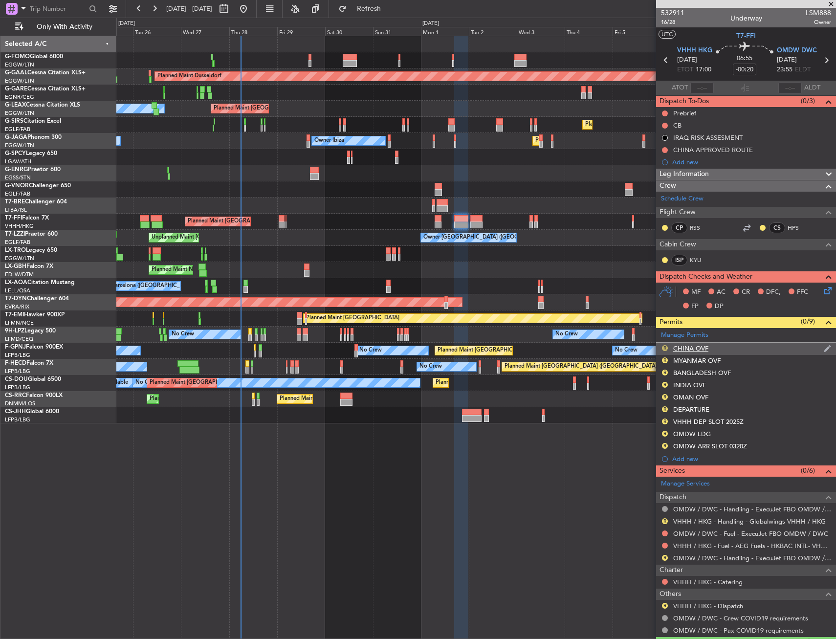
click at [663, 345] on div "R" at bounding box center [665, 348] width 8 height 8
click at [665, 349] on button "R" at bounding box center [665, 348] width 6 height 6
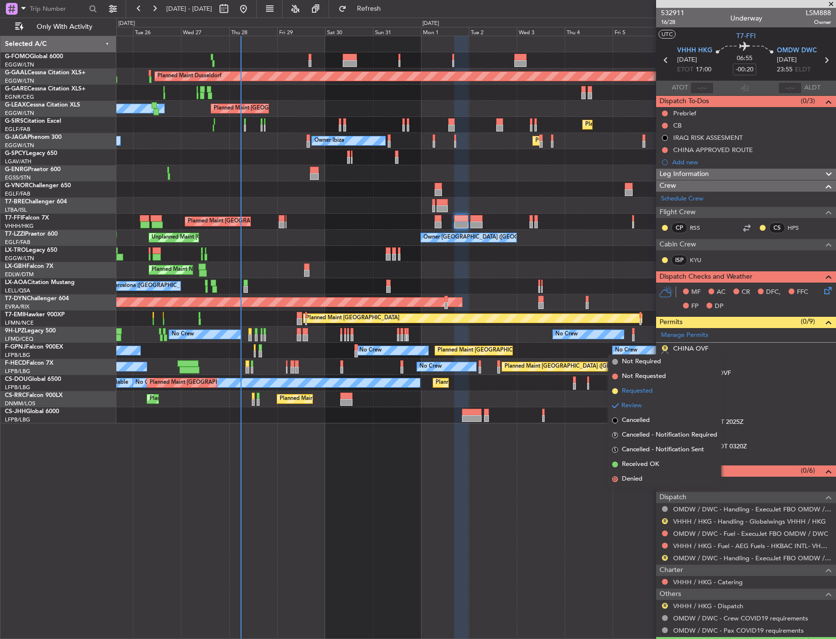
click at [654, 388] on li "Requested" at bounding box center [664, 391] width 113 height 15
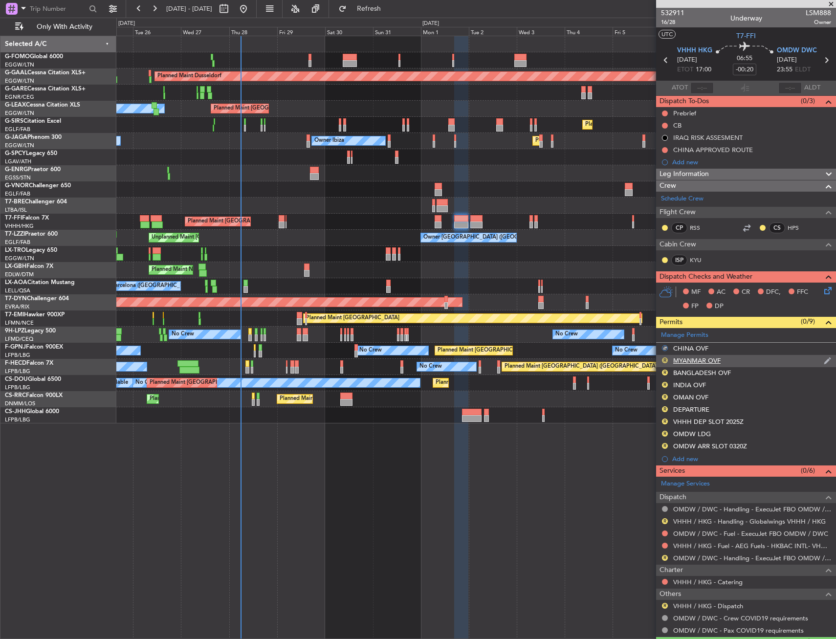
click at [664, 362] on button "R" at bounding box center [665, 360] width 6 height 6
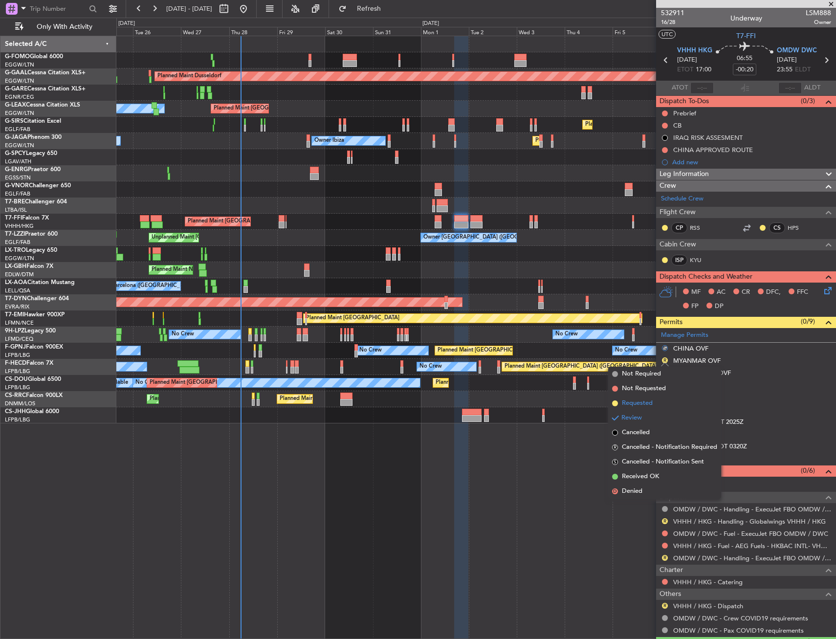
click at [650, 401] on span "Requested" at bounding box center [637, 404] width 31 height 10
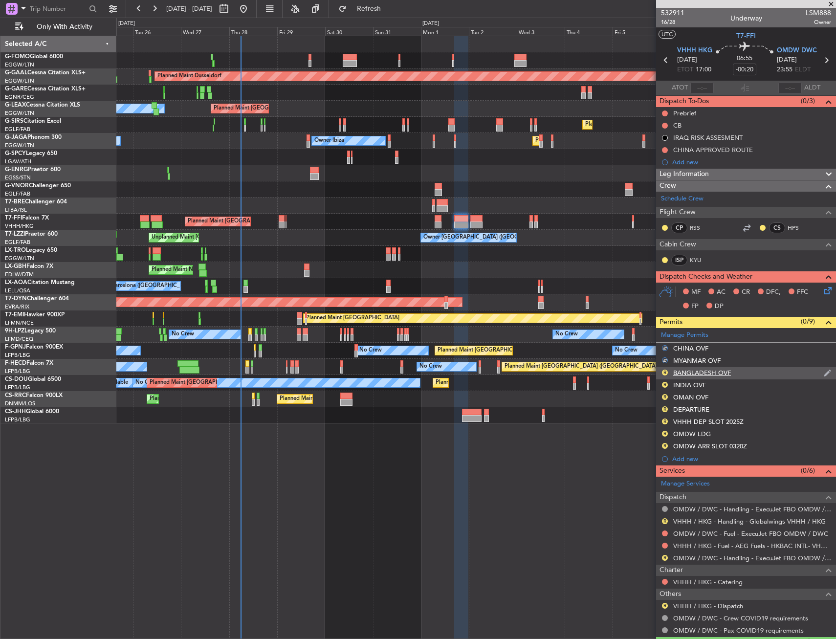
click at [667, 375] on div "R" at bounding box center [665, 373] width 8 height 8
click at [665, 369] on div "R" at bounding box center [665, 373] width 8 height 8
drag, startPoint x: 663, startPoint y: 374, endPoint x: 665, endPoint y: 386, distance: 11.9
click at [663, 374] on button "R" at bounding box center [665, 373] width 6 height 6
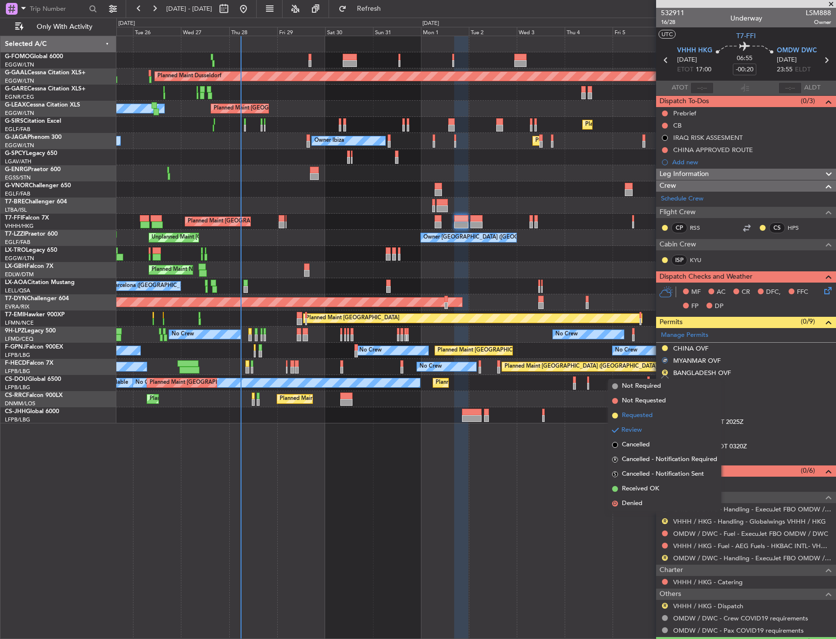
click at [651, 414] on span "Requested" at bounding box center [637, 416] width 31 height 10
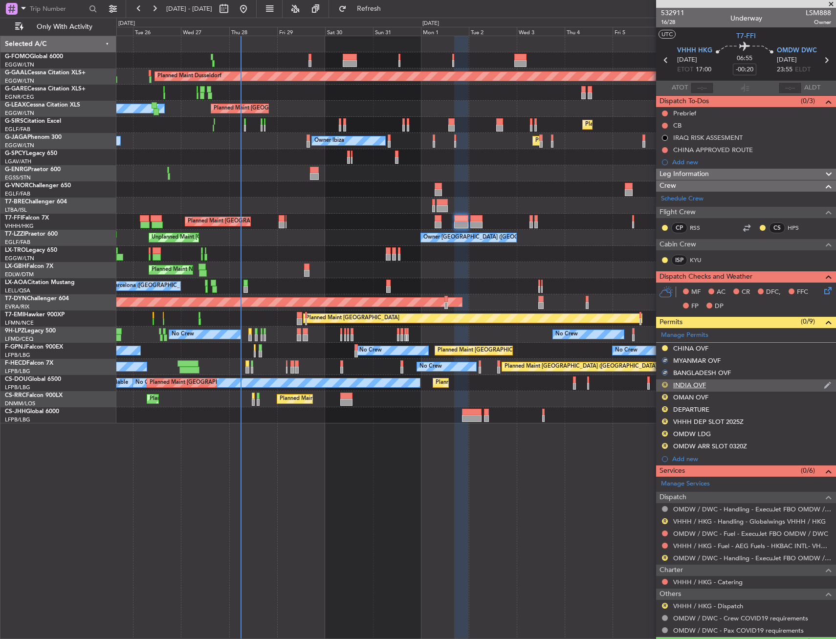
click at [665, 382] on button "R" at bounding box center [665, 385] width 6 height 6
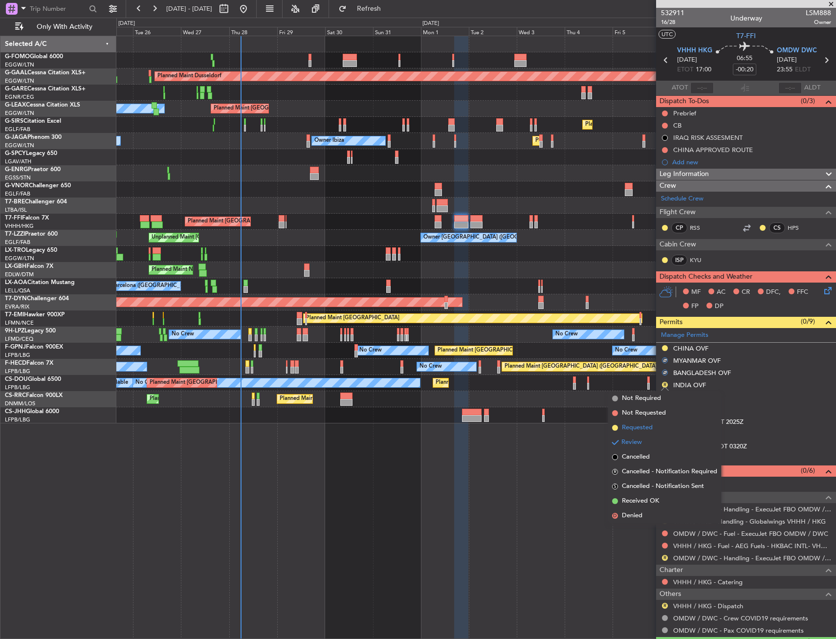
click at [651, 429] on span "Requested" at bounding box center [637, 428] width 31 height 10
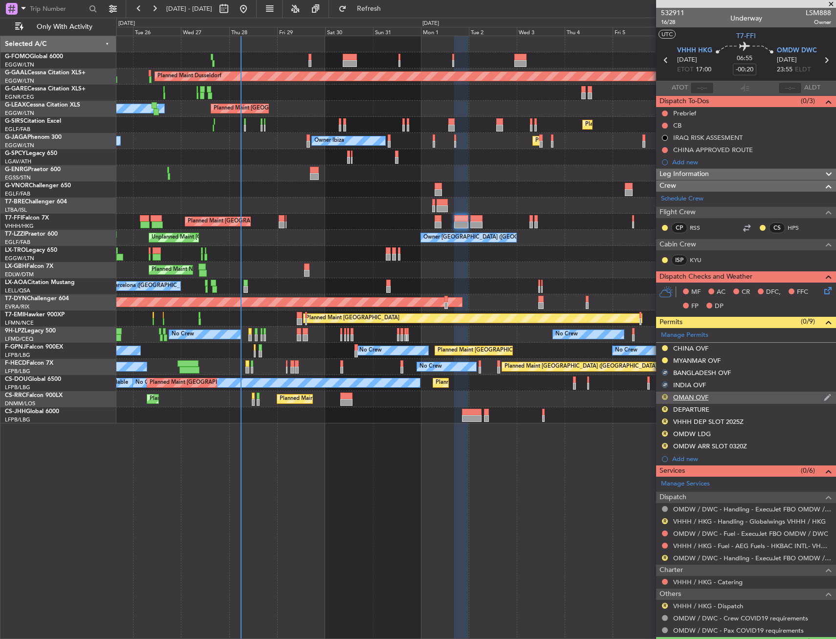
click at [666, 395] on button "R" at bounding box center [665, 397] width 6 height 6
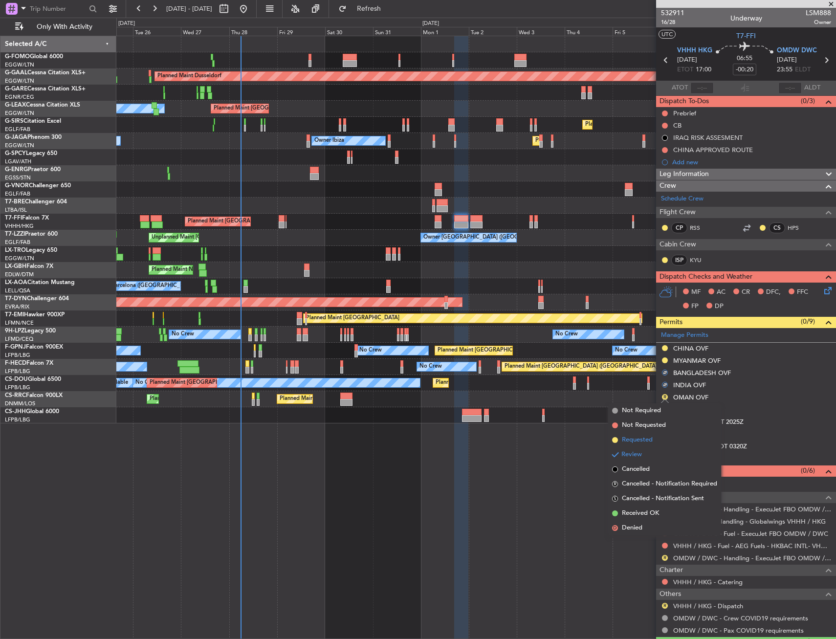
click at [652, 442] on span "Requested" at bounding box center [637, 440] width 31 height 10
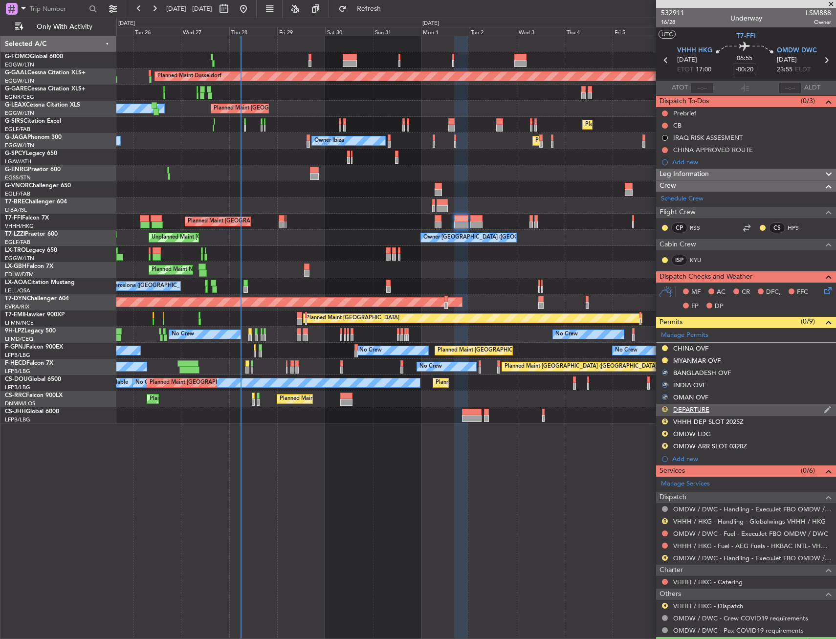
click at [665, 409] on button "R" at bounding box center [665, 409] width 6 height 6
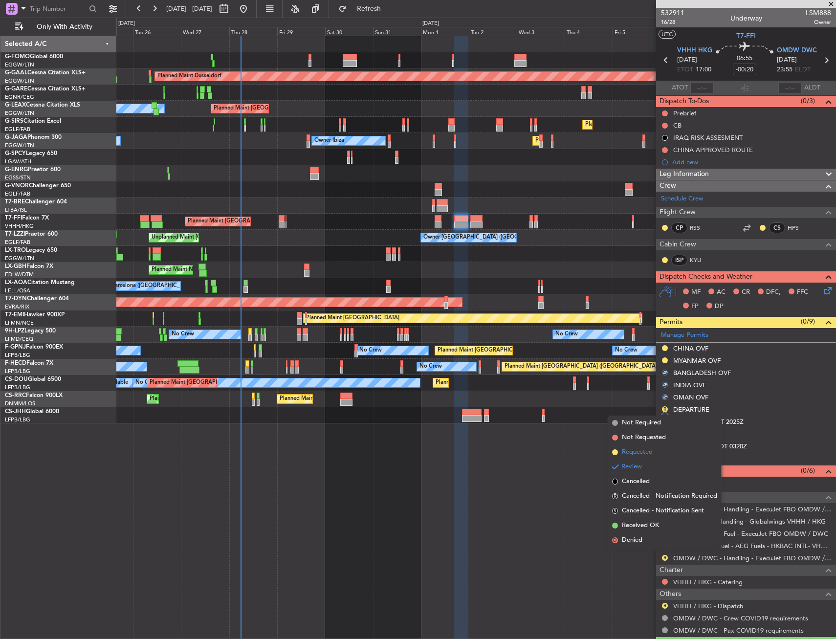
click at [655, 449] on li "Requested" at bounding box center [664, 452] width 113 height 15
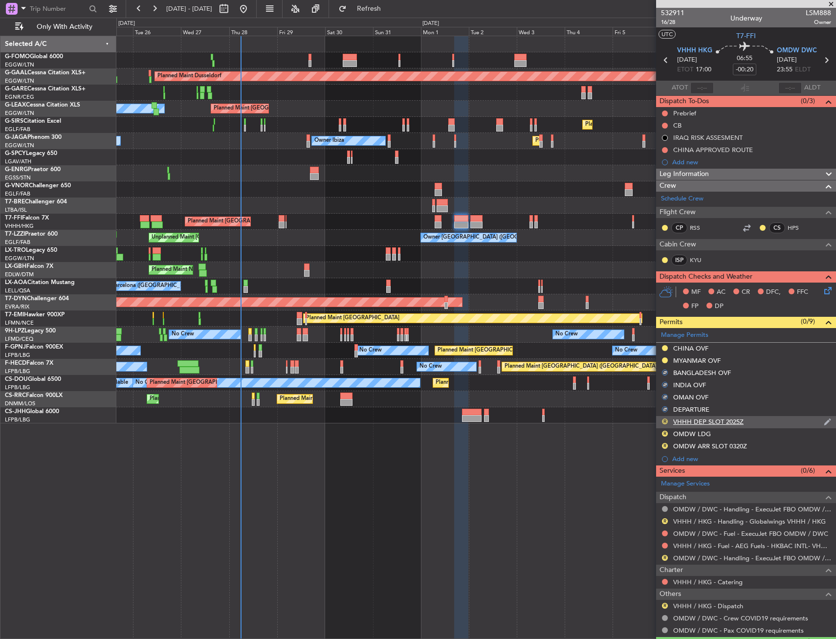
click at [664, 422] on button "R" at bounding box center [665, 422] width 6 height 6
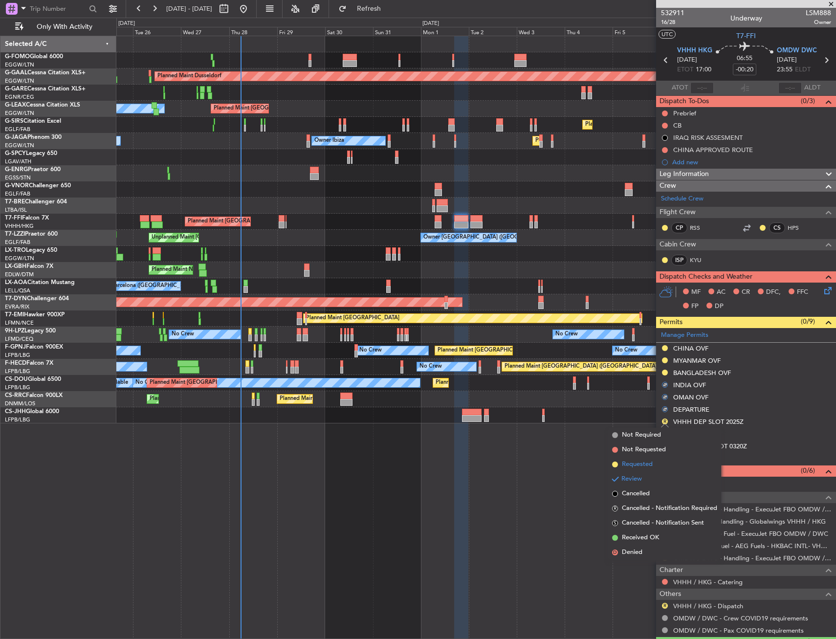
click at [655, 466] on li "Requested" at bounding box center [664, 464] width 113 height 15
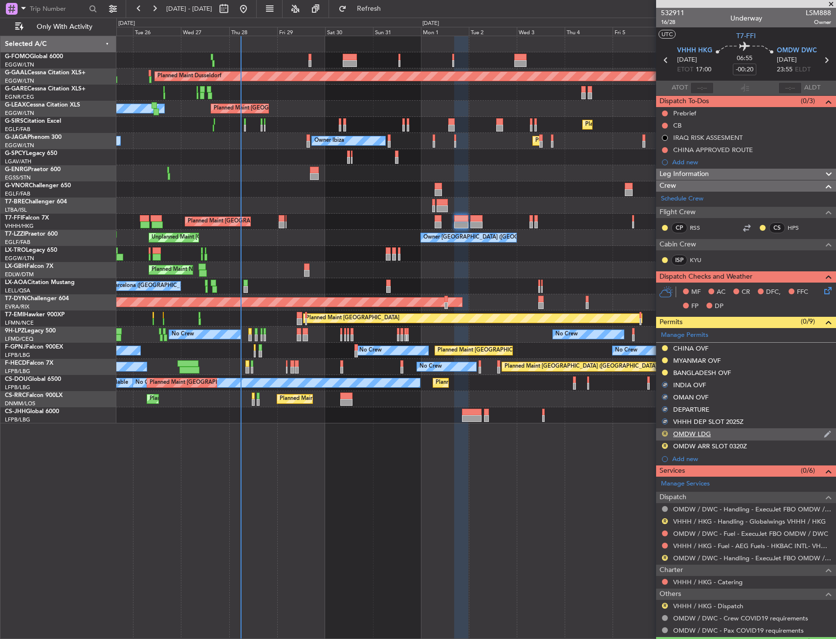
click at [666, 434] on button "R" at bounding box center [665, 434] width 6 height 6
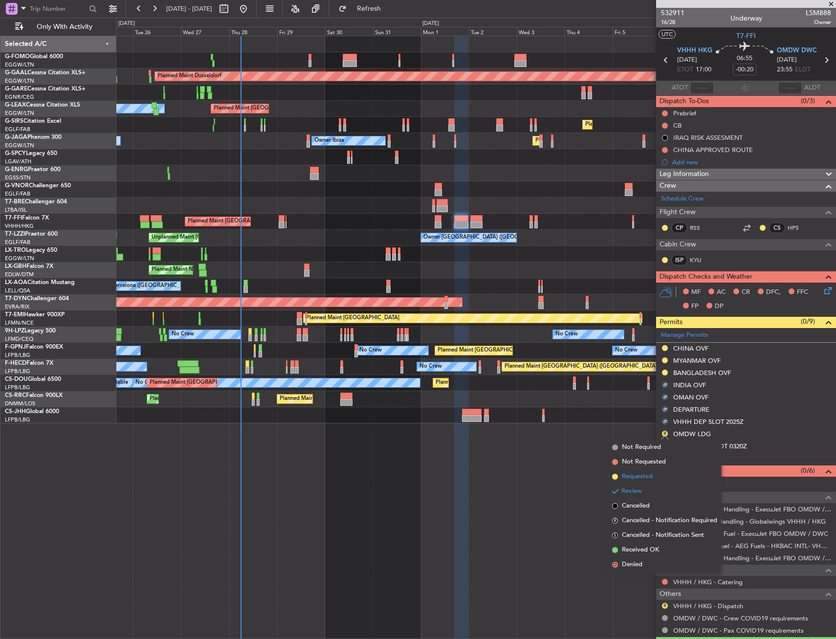
click at [646, 473] on span "Requested" at bounding box center [637, 477] width 31 height 10
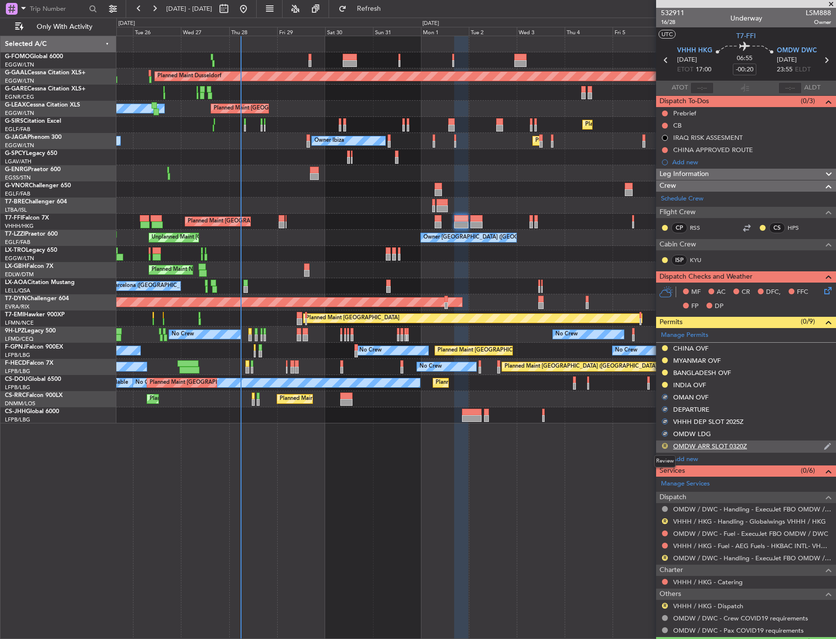
click at [666, 445] on button "R" at bounding box center [665, 446] width 6 height 6
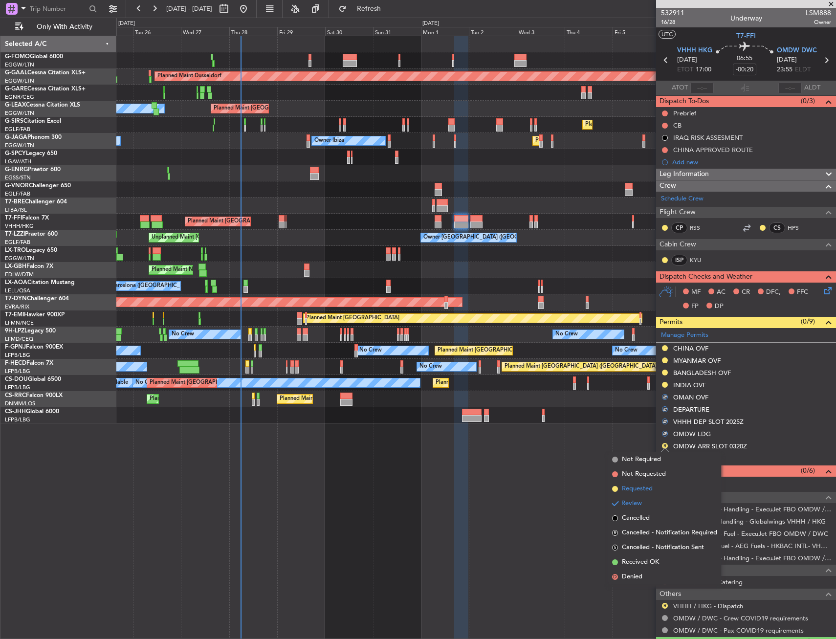
click at [650, 490] on span "Requested" at bounding box center [637, 489] width 31 height 10
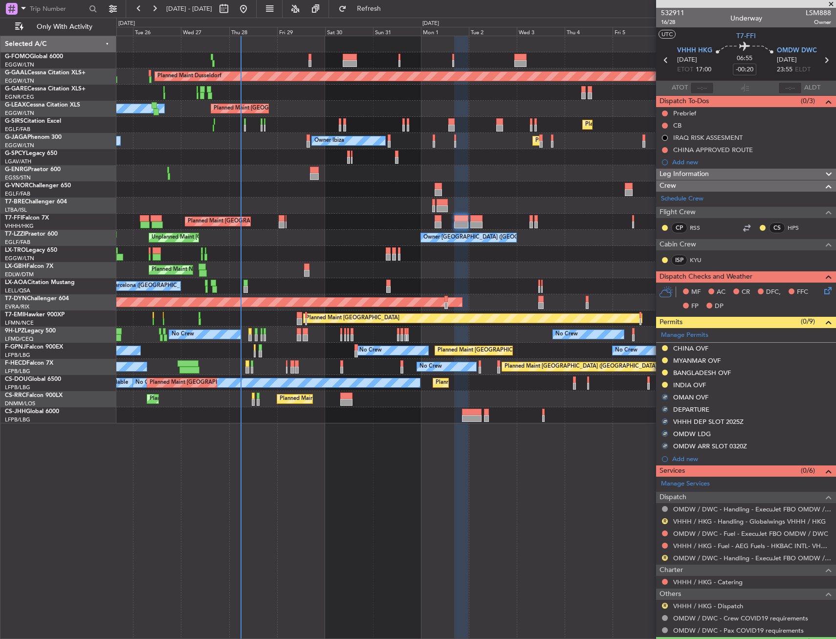
click at [736, 449] on div "OMDW ARR SLOT 0320Z" at bounding box center [710, 446] width 74 height 8
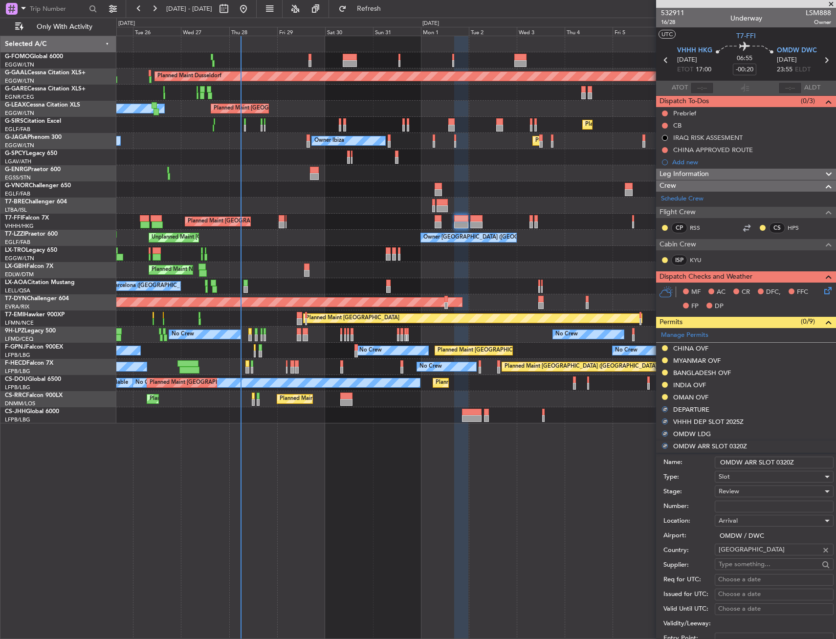
drag, startPoint x: 776, startPoint y: 460, endPoint x: 811, endPoint y: 464, distance: 35.5
click at [811, 464] on input "OMDW ARR SLOT 0320Z" at bounding box center [774, 463] width 119 height 12
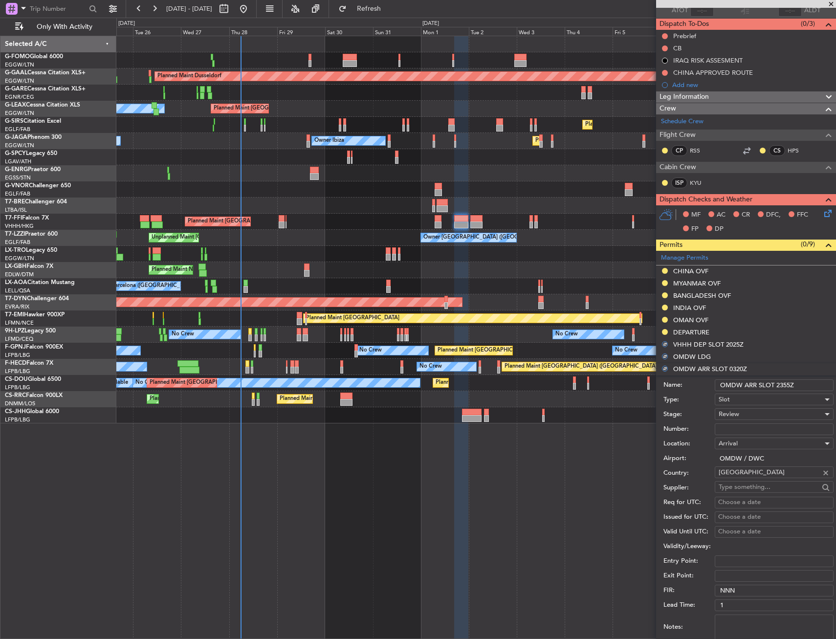
scroll to position [98, 0]
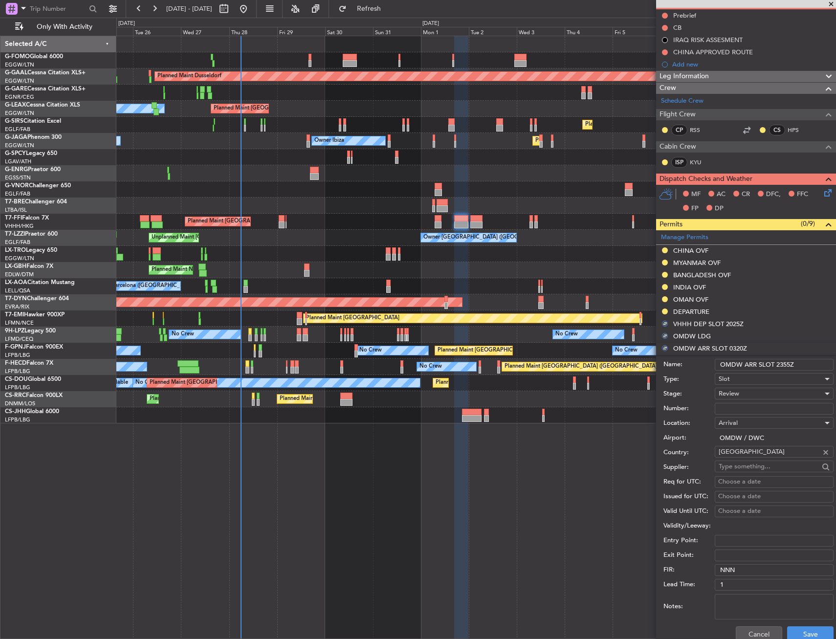
type input "OMDW ARR SLOT 2355Z"
click at [740, 399] on div "Review" at bounding box center [771, 393] width 104 height 15
click at [756, 459] on span "Requested" at bounding box center [770, 457] width 103 height 15
click at [802, 636] on button "Save" at bounding box center [810, 634] width 46 height 16
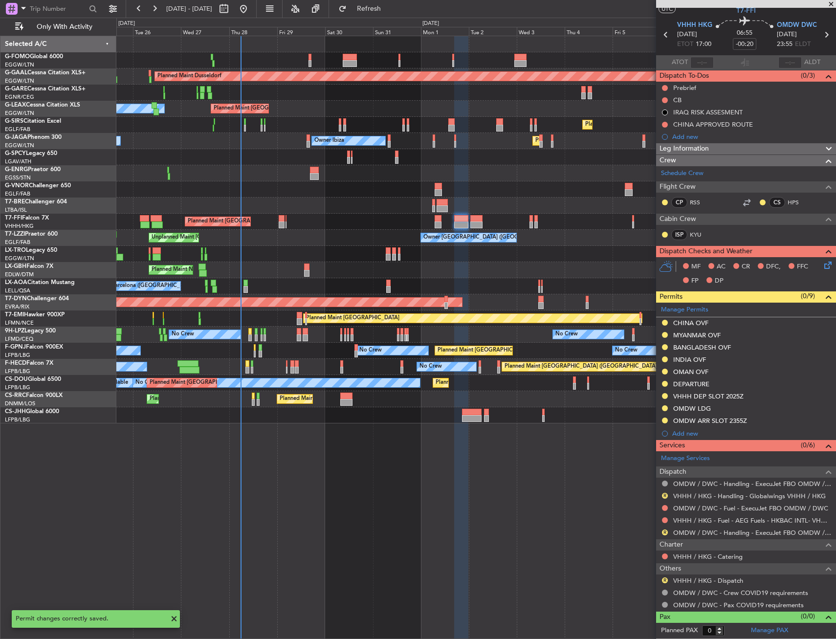
scroll to position [25, 0]
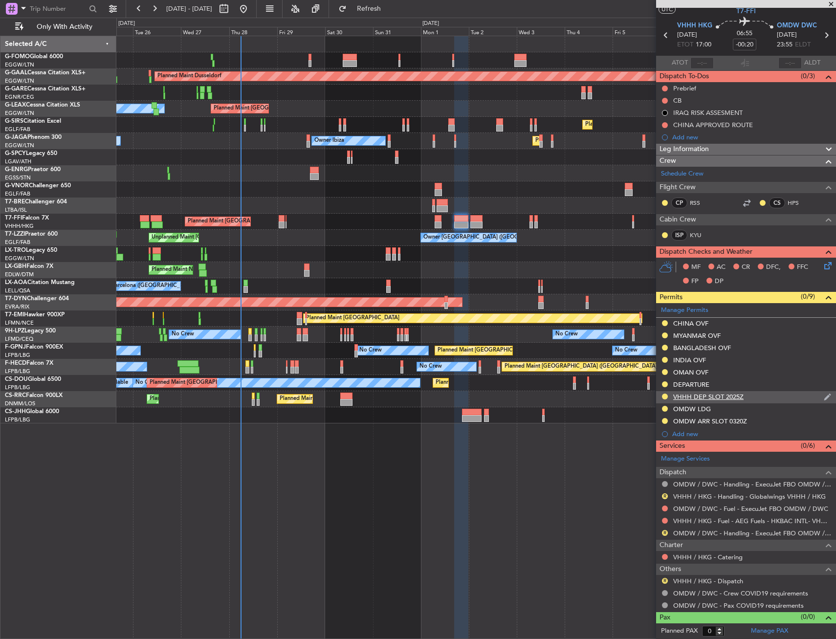
click at [754, 398] on div "VHHH DEP SLOT 2025Z" at bounding box center [746, 397] width 180 height 12
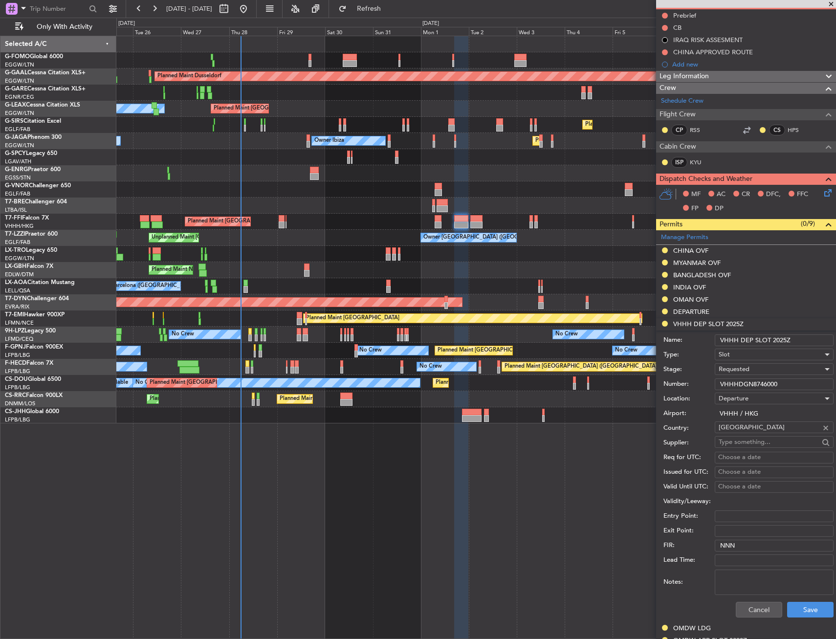
drag, startPoint x: 773, startPoint y: 340, endPoint x: 800, endPoint y: 341, distance: 26.9
click at [800, 341] on input "VHHH DEP SLOT 2025Z" at bounding box center [774, 340] width 119 height 12
type input "VHHH DEP SLOT 1700Z"
click at [818, 607] on button "Save" at bounding box center [810, 610] width 46 height 16
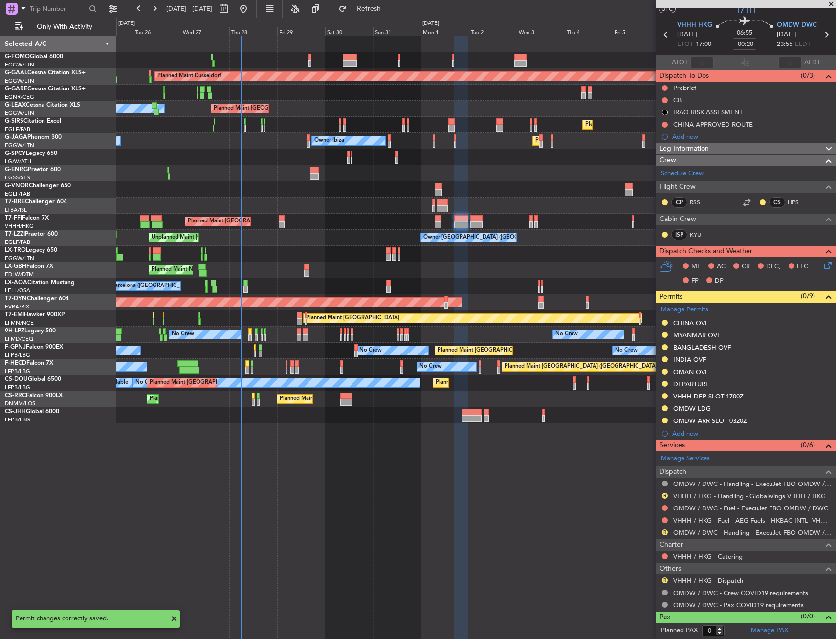
scroll to position [25, 0]
click at [393, 14] on button "Refresh" at bounding box center [363, 9] width 59 height 16
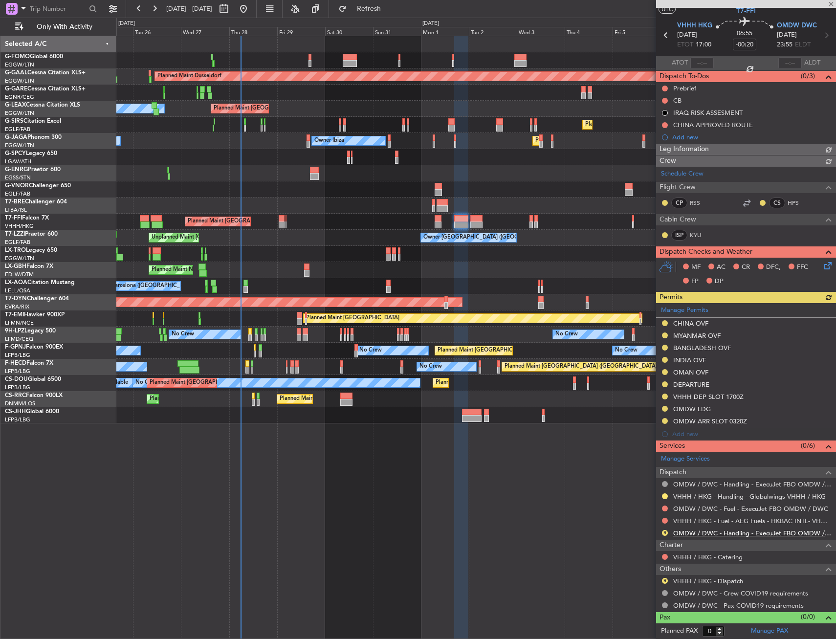
click at [711, 534] on link "OMDW / DWC - Handling - ExecuJet FBO OMDW / DWC" at bounding box center [752, 533] width 158 height 8
click at [664, 579] on button "R" at bounding box center [665, 581] width 6 height 6
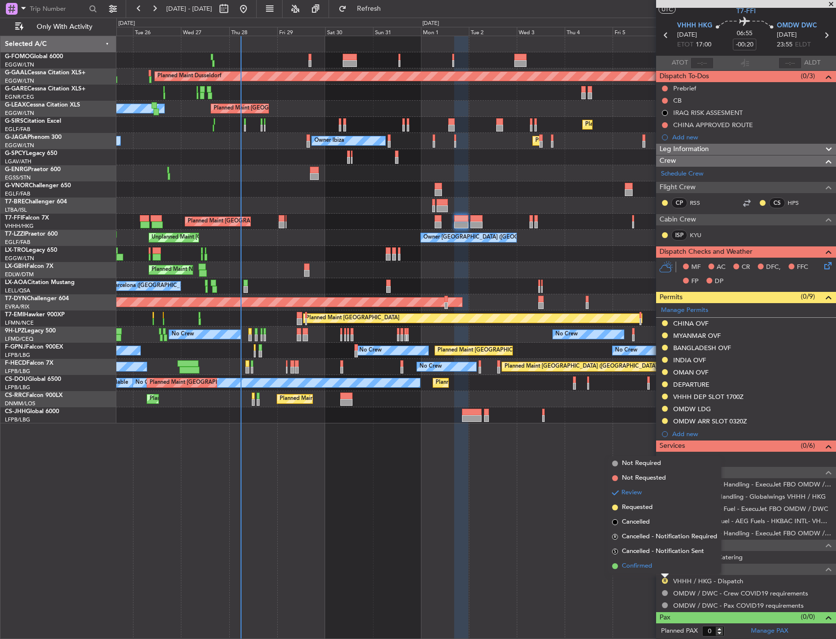
click at [645, 566] on span "Confirmed" at bounding box center [637, 566] width 30 height 10
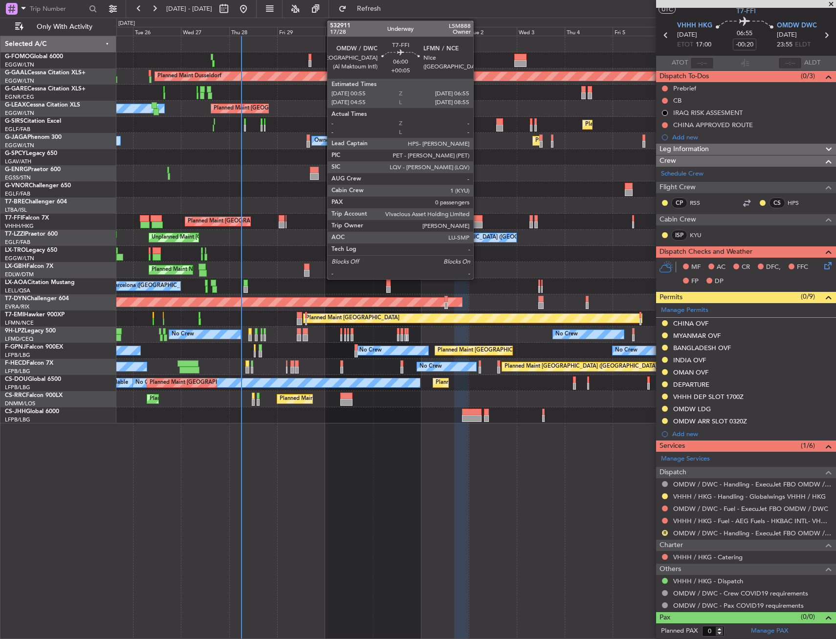
click at [478, 220] on div at bounding box center [476, 218] width 12 height 7
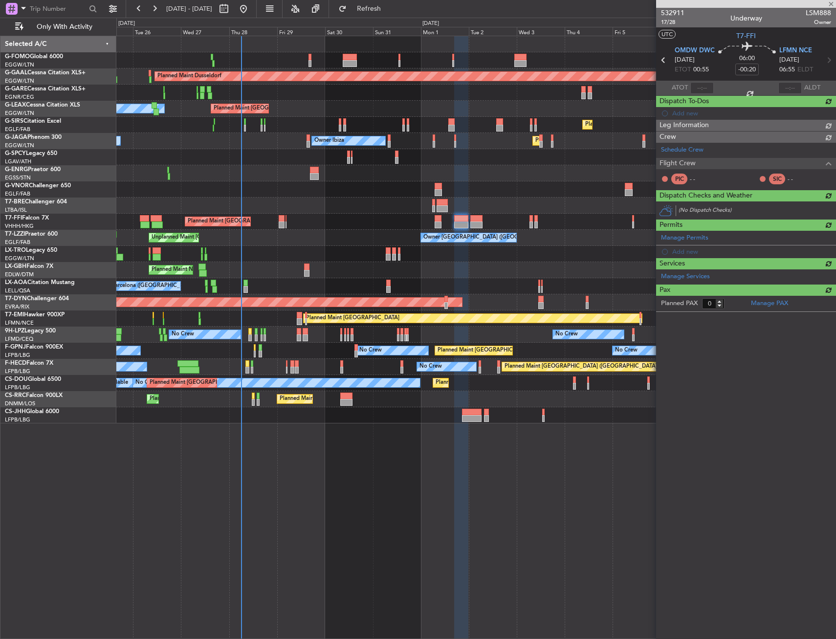
type input "+00:05"
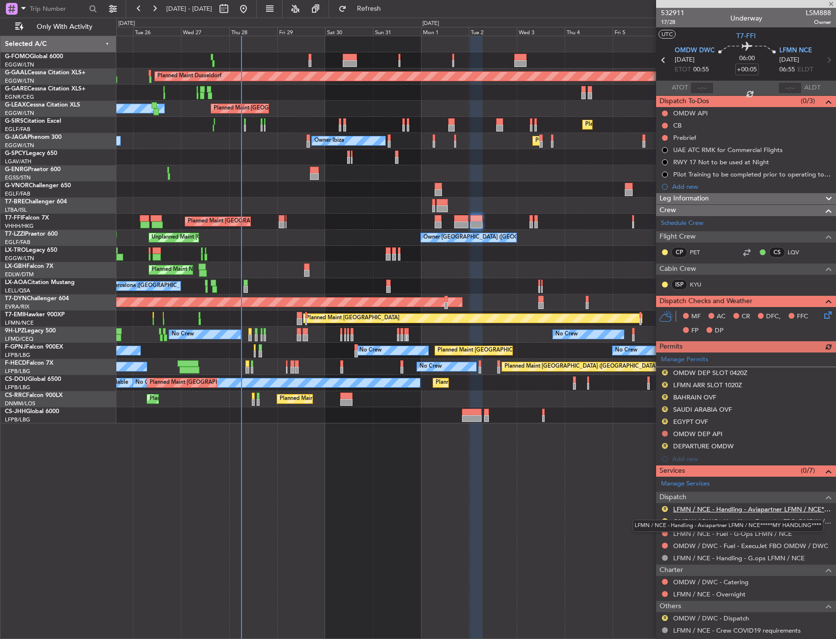
click at [700, 508] on link "LFMN / NCE - Handling - Aviapartner LFMN / NCE*****MY HANDLING****" at bounding box center [752, 509] width 158 height 8
click at [668, 372] on button "R" at bounding box center [665, 373] width 6 height 6
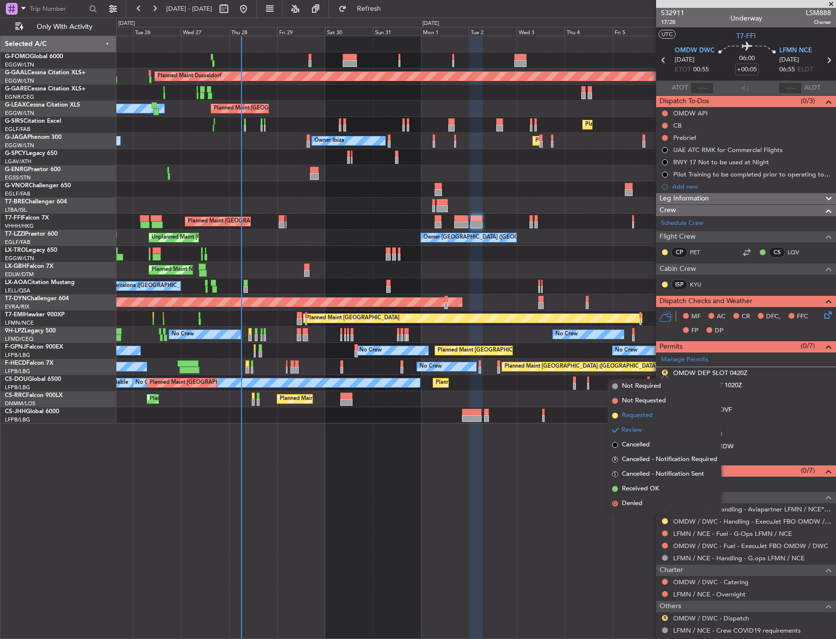
click at [656, 415] on li "Requested" at bounding box center [664, 415] width 113 height 15
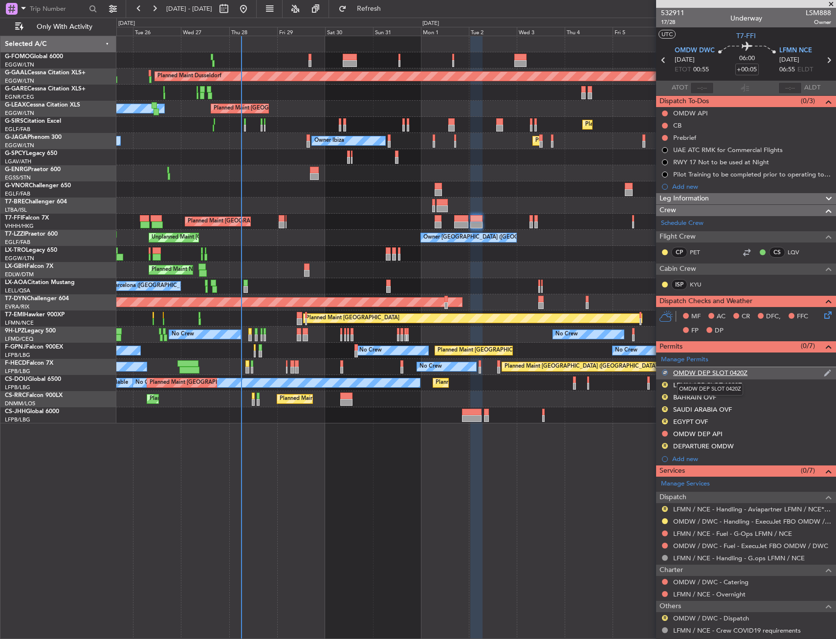
click at [743, 372] on div "OMDW DEP SLOT 0420Z" at bounding box center [710, 373] width 74 height 8
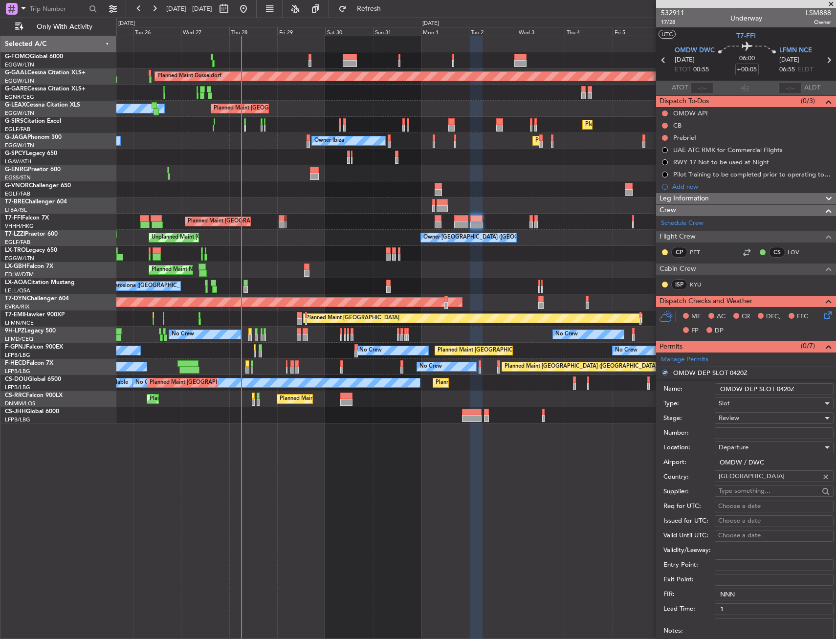
drag, startPoint x: 779, startPoint y: 390, endPoint x: 799, endPoint y: 389, distance: 19.6
click at [799, 389] on input "OMDW DEP SLOT 0420Z" at bounding box center [774, 389] width 119 height 12
click at [782, 392] on input "OMDW DEP SLOT 0420Z" at bounding box center [774, 389] width 119 height 12
drag, startPoint x: 788, startPoint y: 391, endPoint x: 779, endPoint y: 395, distance: 10.1
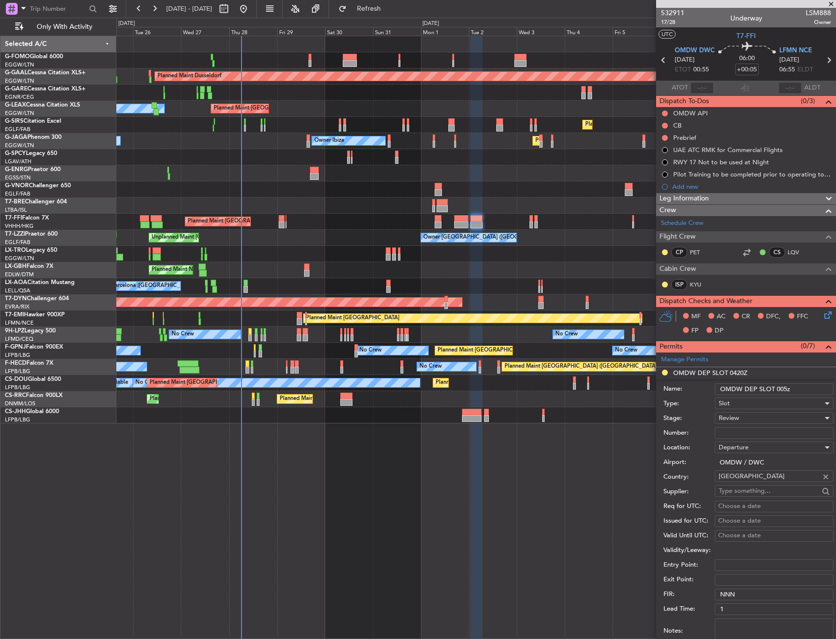
click at [779, 395] on div "Name: OMDW DEP SLOT 005z" at bounding box center [749, 389] width 170 height 15
type input "OMDW DEP SLOT 0055z"
click at [758, 415] on div "Review" at bounding box center [771, 418] width 104 height 15
click at [754, 486] on span "Requested" at bounding box center [770, 482] width 103 height 15
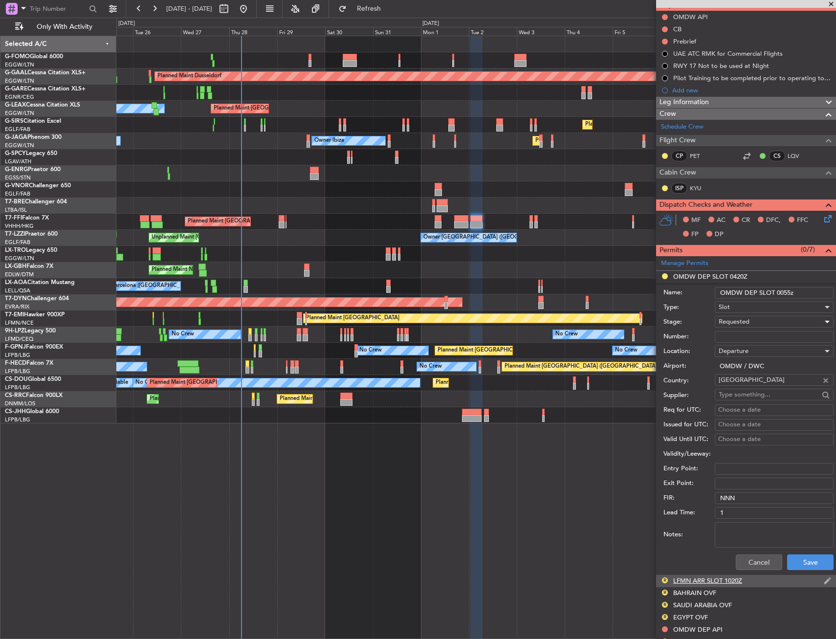
scroll to position [98, 0]
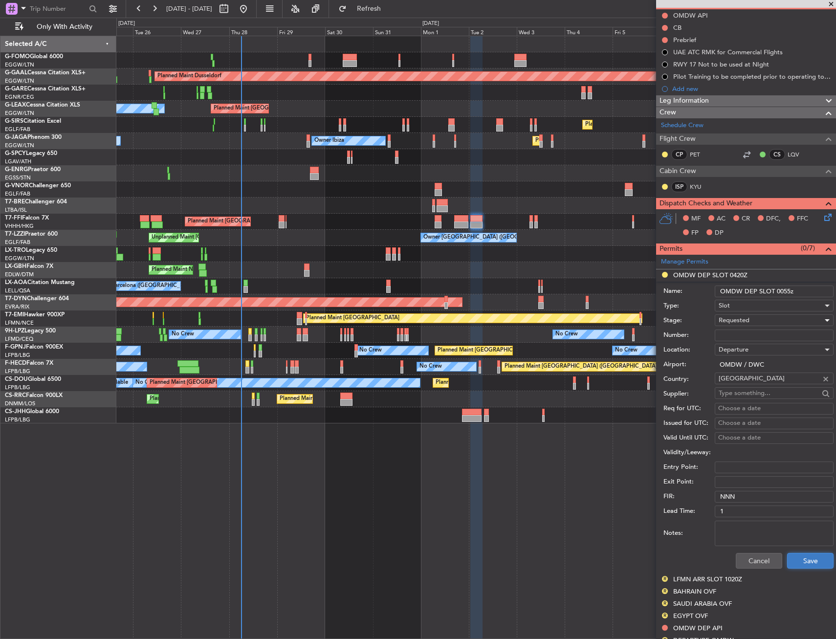
click at [802, 560] on button "Save" at bounding box center [810, 561] width 46 height 16
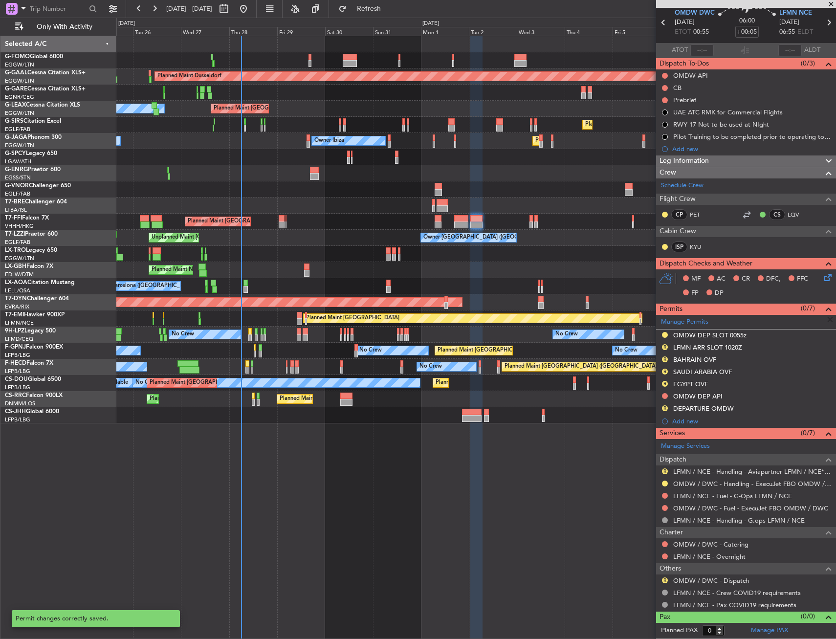
scroll to position [37, 0]
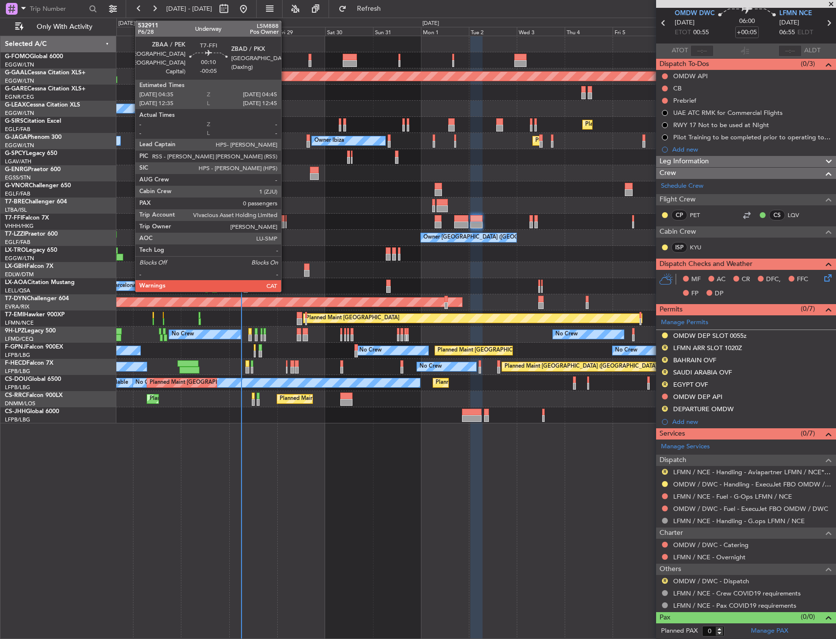
click at [286, 222] on div at bounding box center [286, 225] width 1 height 7
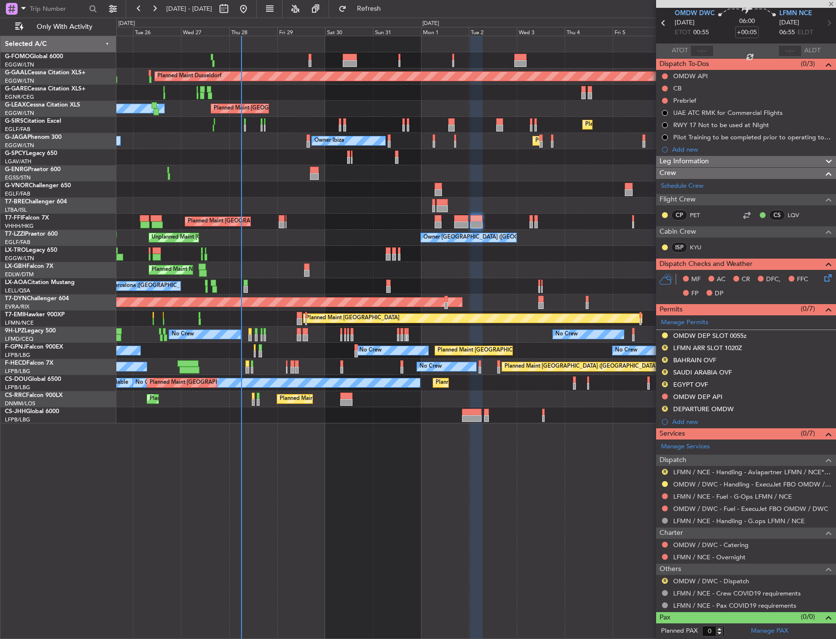
type input "-00:05"
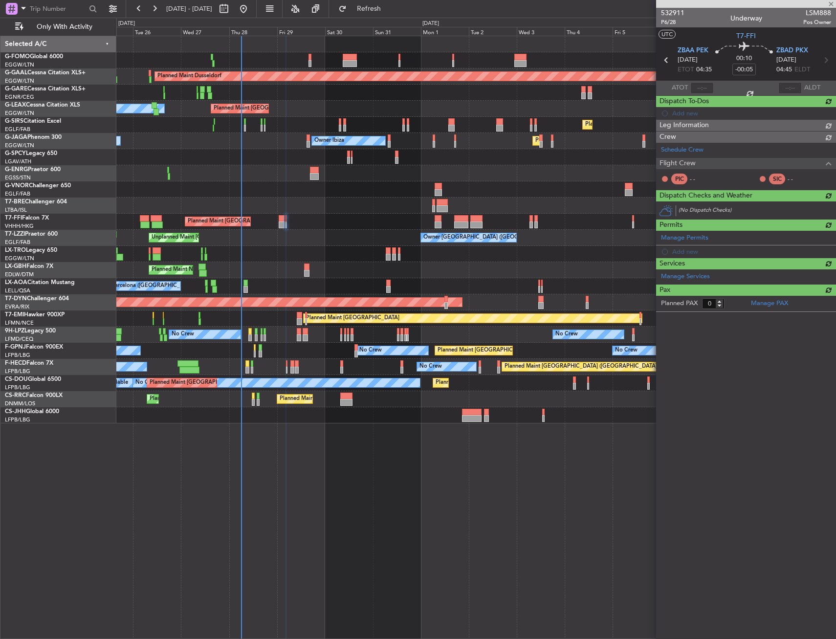
scroll to position [0, 0]
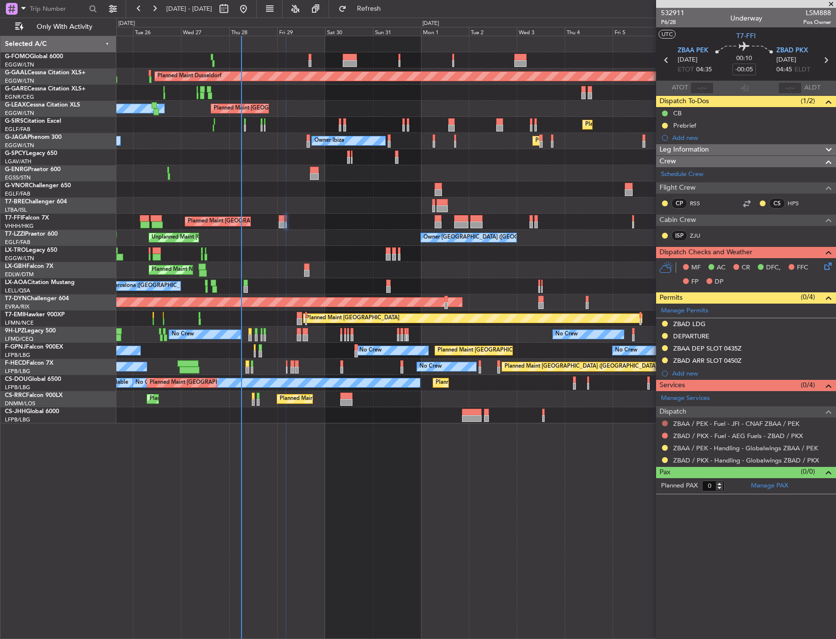
click at [665, 424] on button at bounding box center [665, 424] width 6 height 6
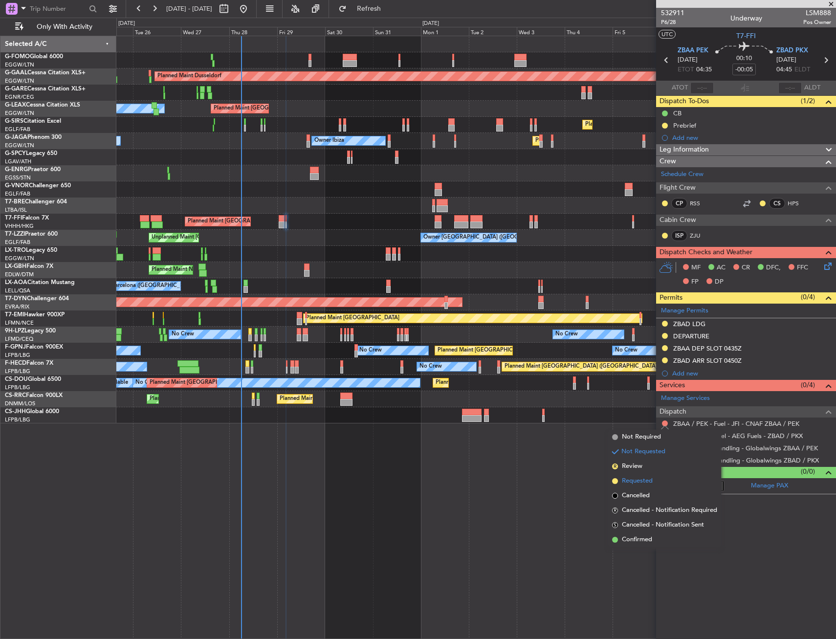
click at [648, 480] on span "Requested" at bounding box center [637, 481] width 31 height 10
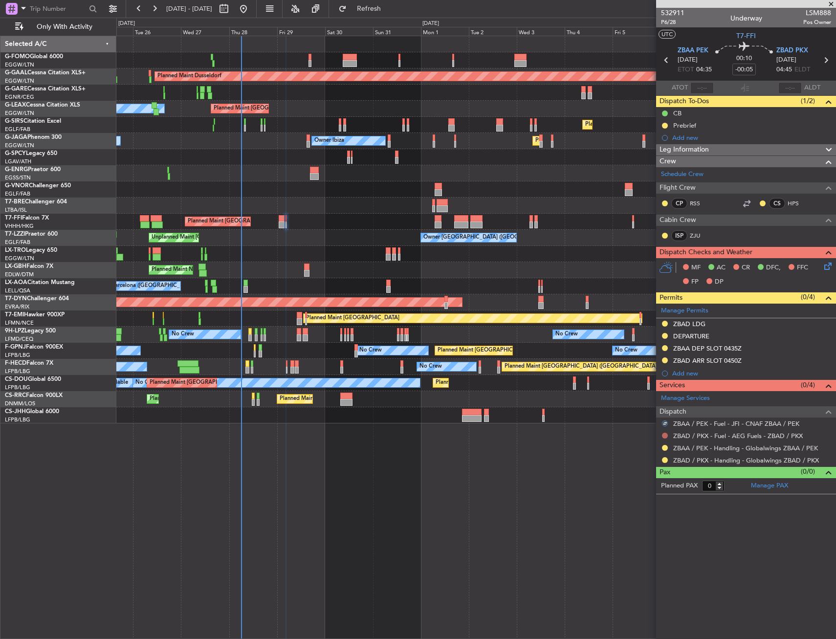
click at [662, 433] on button at bounding box center [665, 436] width 6 height 6
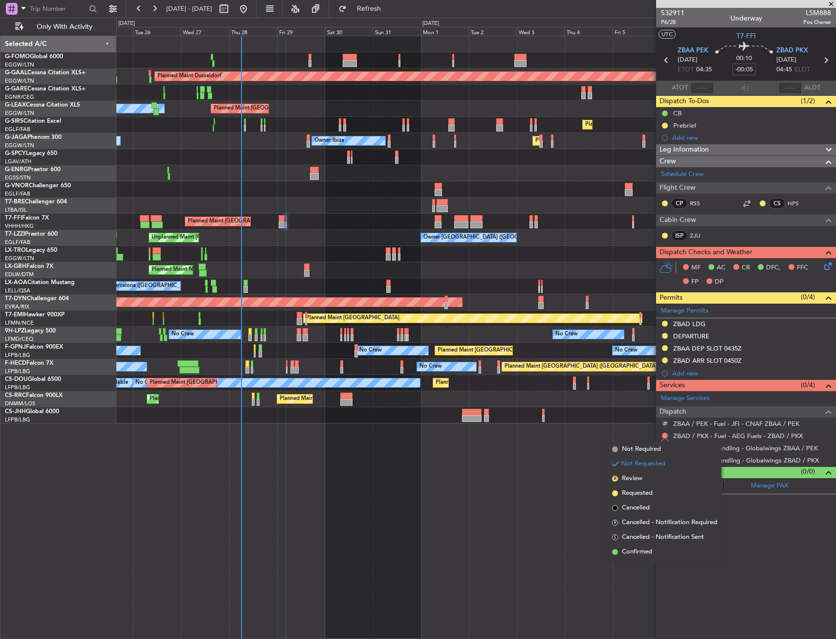
click at [634, 447] on span "Not Required" at bounding box center [641, 450] width 39 height 10
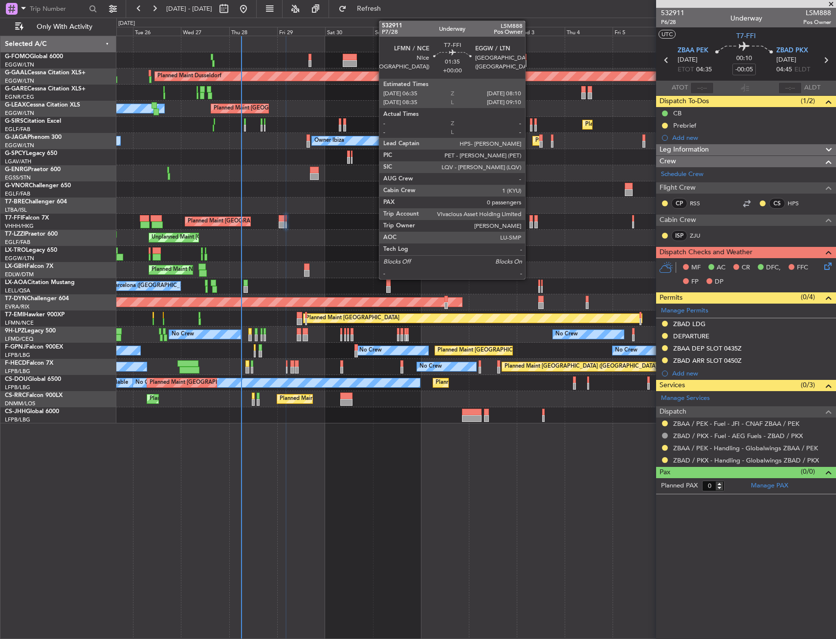
click at [530, 219] on div at bounding box center [531, 218] width 3 height 7
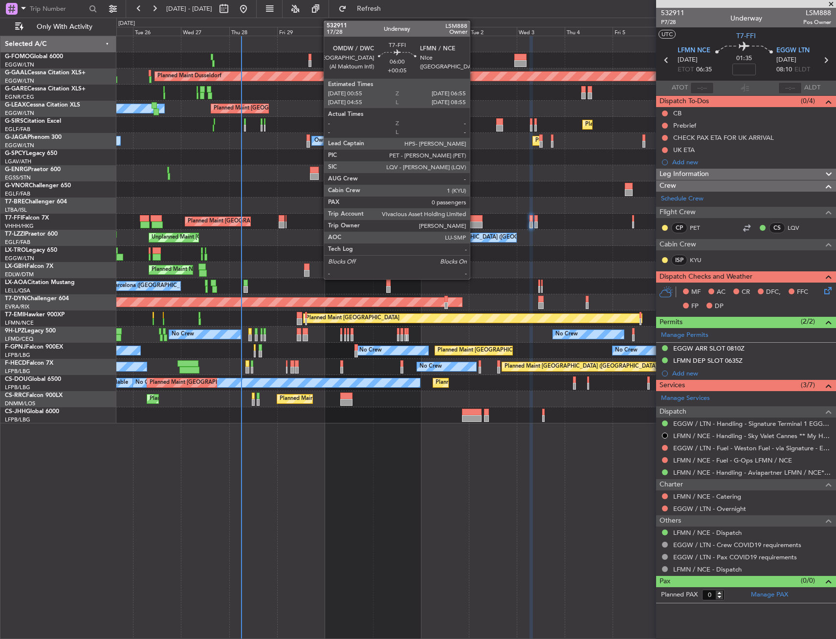
click at [474, 220] on div at bounding box center [476, 218] width 12 height 7
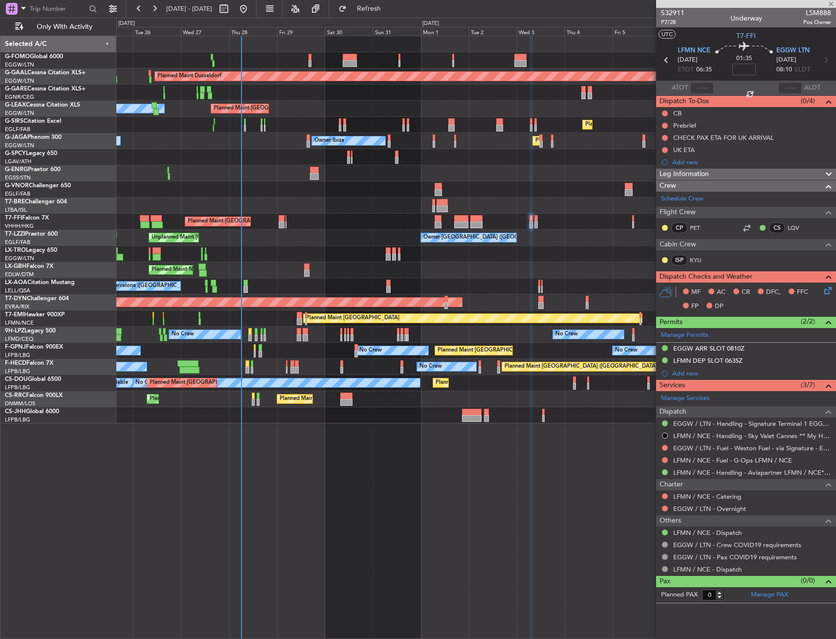
type input "+00:05"
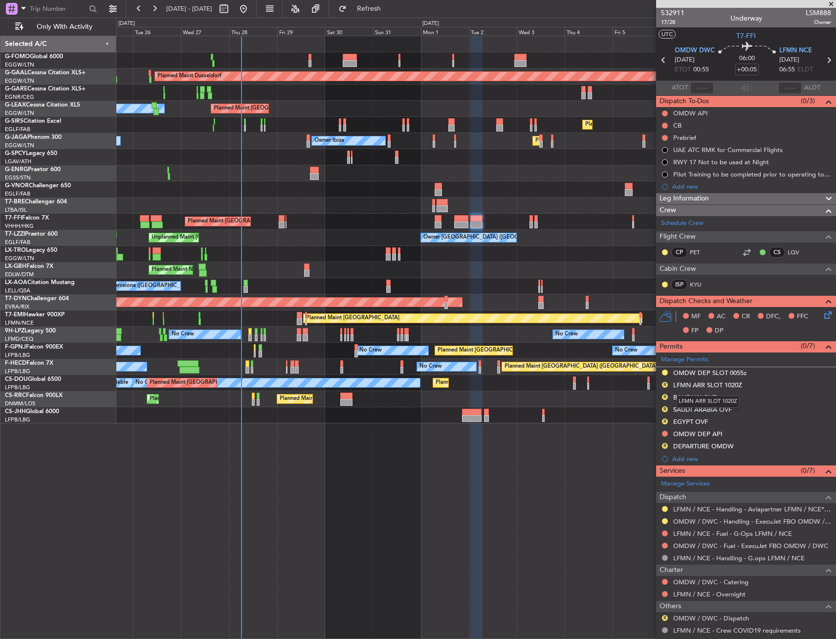
drag, startPoint x: 725, startPoint y: 386, endPoint x: 732, endPoint y: 390, distance: 7.5
click at [726, 386] on div "LFMN ARR SLOT 1020Z" at bounding box center [707, 385] width 69 height 8
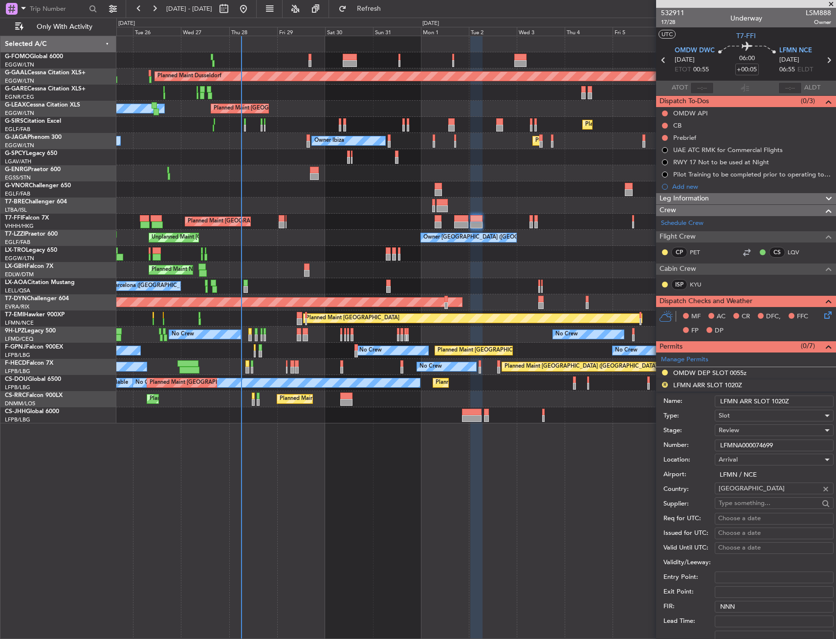
drag, startPoint x: 776, startPoint y: 397, endPoint x: 807, endPoint y: 403, distance: 31.5
click at [807, 402] on input "LFMN ARR SLOT 1020Z" at bounding box center [774, 402] width 119 height 12
type input "LFMN ARR SLOT 0655z"
click at [734, 427] on span "Review" at bounding box center [729, 430] width 21 height 9
click at [744, 478] on span "Review" at bounding box center [770, 479] width 103 height 15
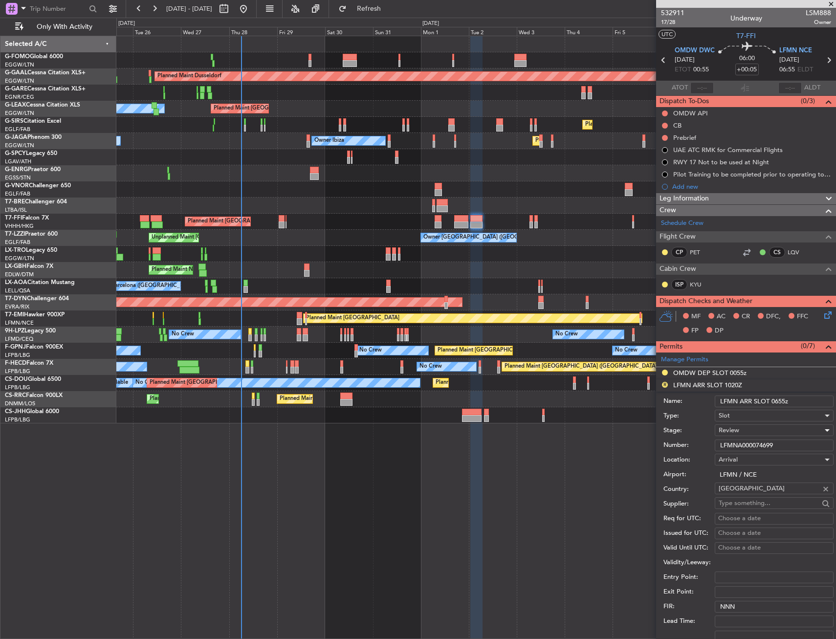
click at [750, 426] on div "Review" at bounding box center [771, 430] width 104 height 15
click at [753, 496] on span "Requested" at bounding box center [770, 494] width 103 height 15
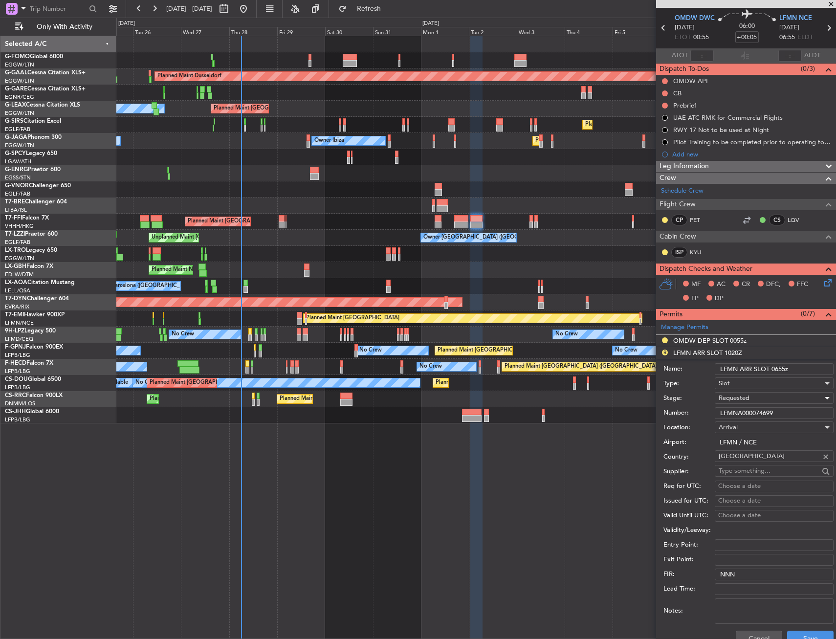
scroll to position [98, 0]
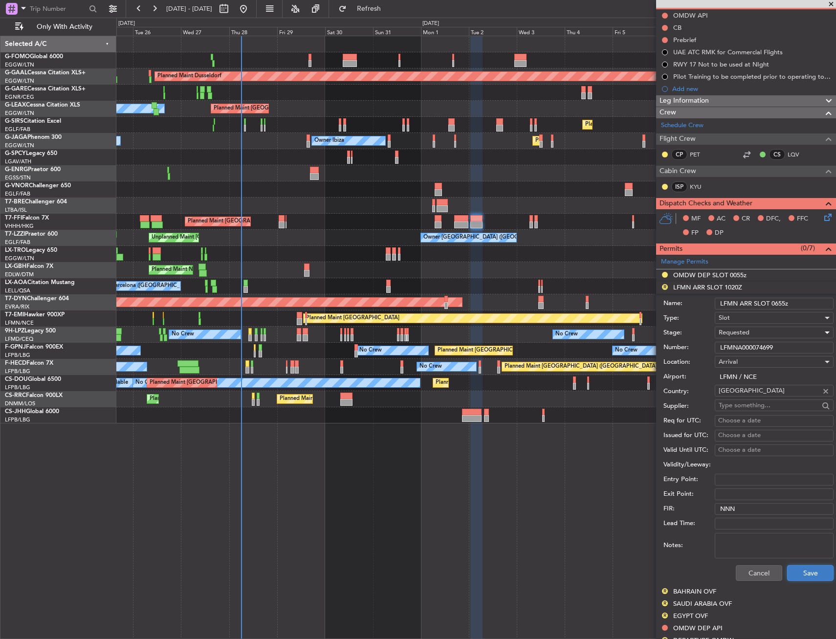
click at [798, 577] on button "Save" at bounding box center [810, 573] width 46 height 16
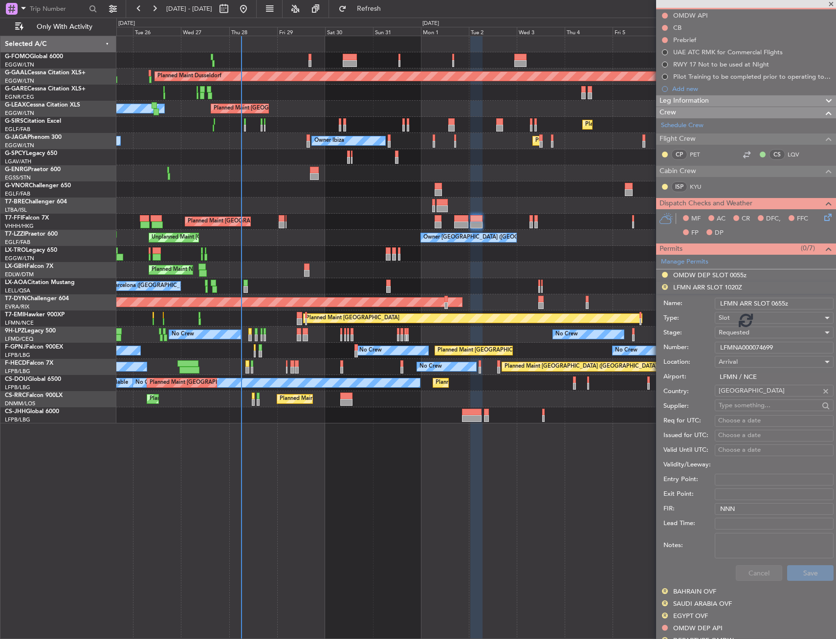
scroll to position [37, 0]
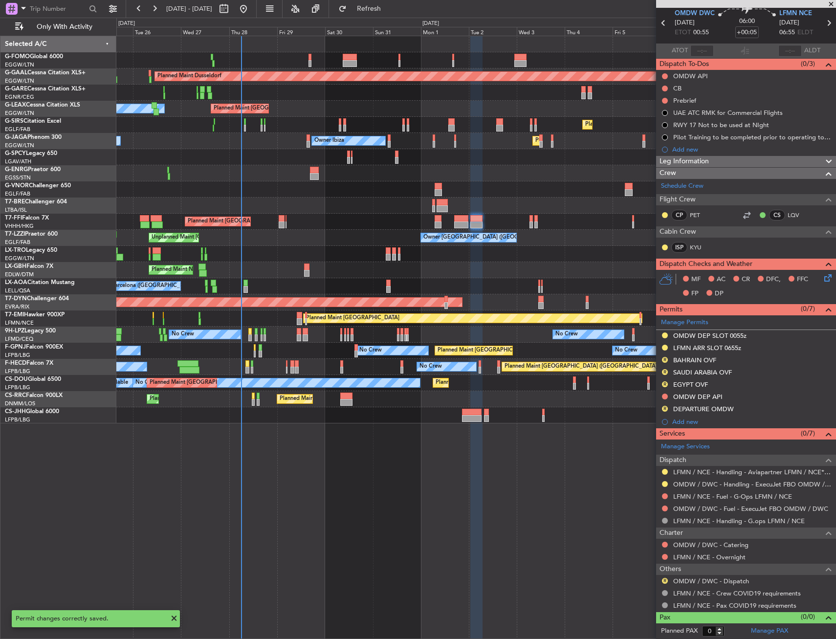
drag, startPoint x: 665, startPoint y: 357, endPoint x: 661, endPoint y: 383, distance: 26.1
click at [665, 358] on button "R" at bounding box center [665, 360] width 6 height 6
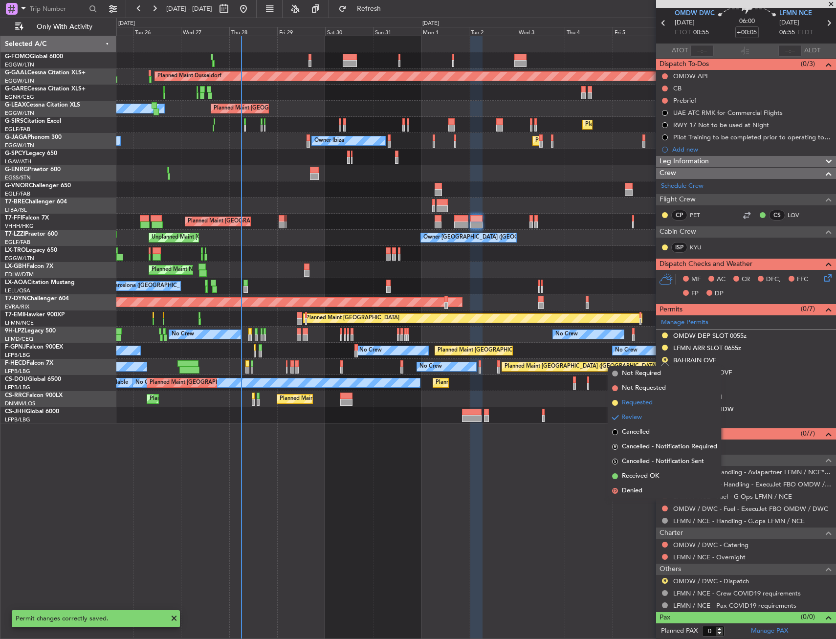
click at [651, 402] on span "Requested" at bounding box center [637, 403] width 31 height 10
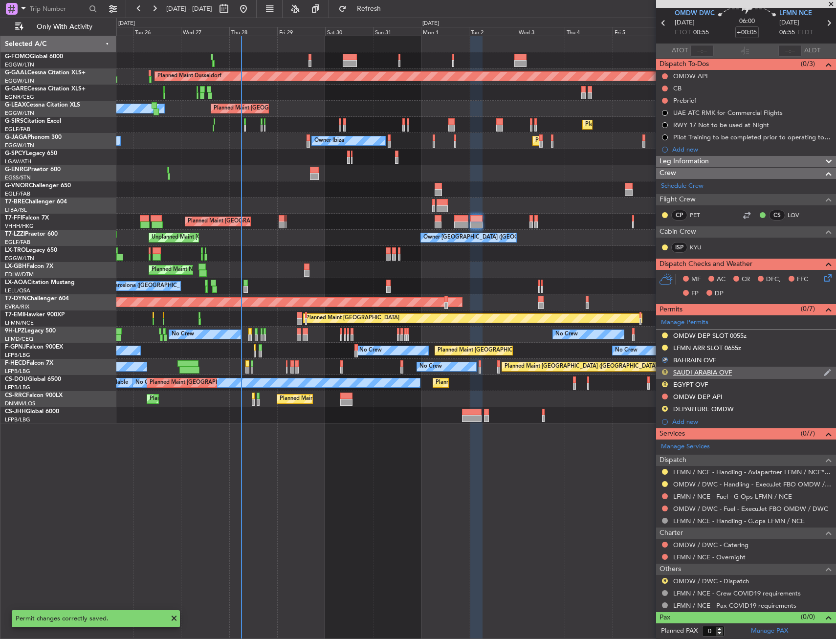
click at [668, 370] on button "R" at bounding box center [665, 372] width 6 height 6
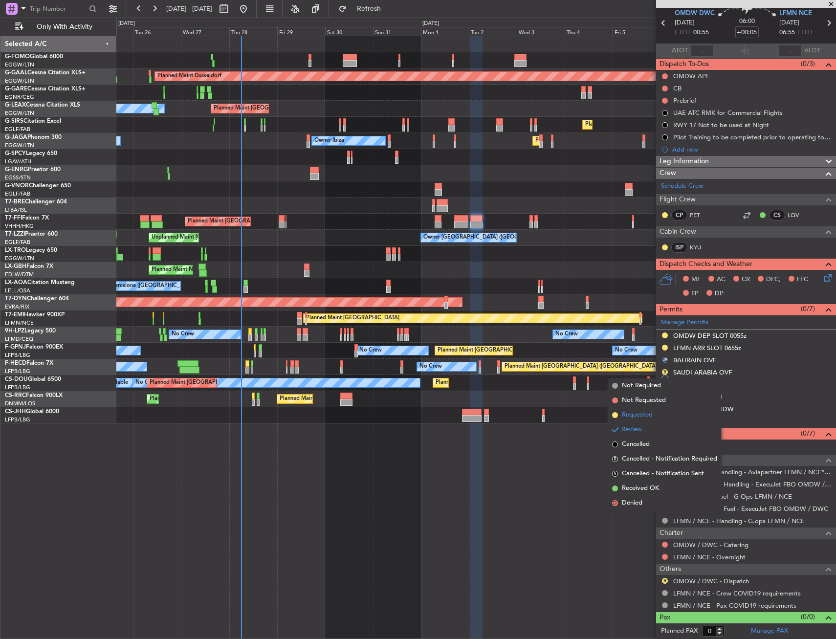
click at [656, 415] on li "Requested" at bounding box center [664, 415] width 113 height 15
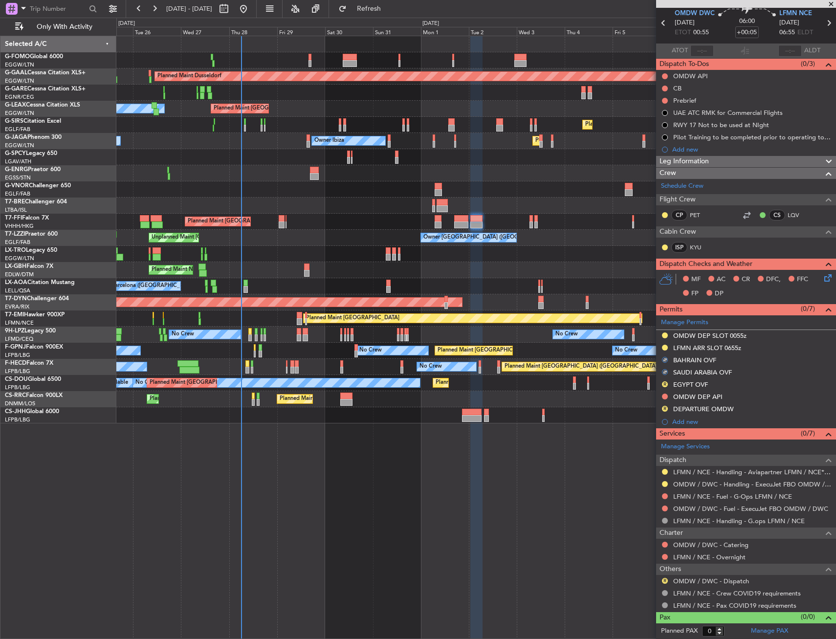
click at [668, 382] on div "R EGYPT OVF" at bounding box center [746, 385] width 180 height 12
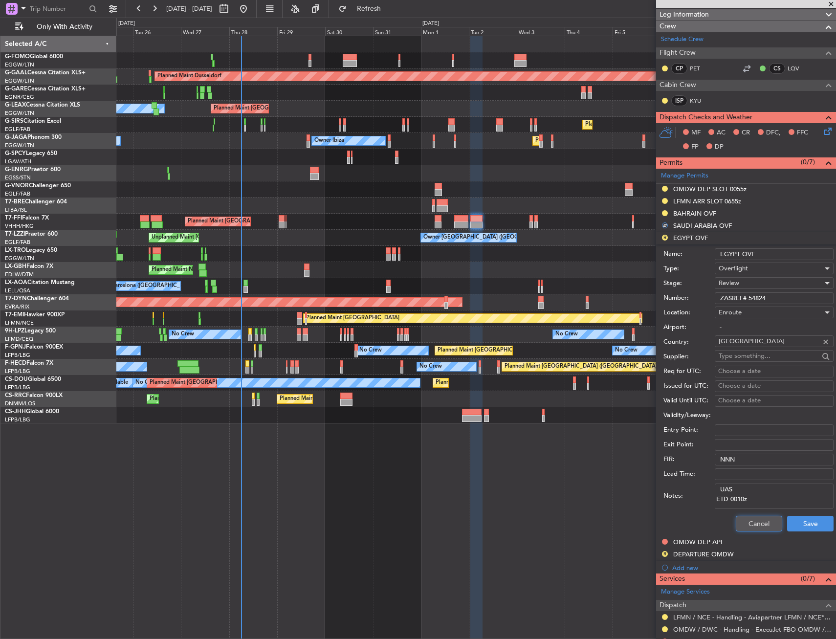
click at [752, 518] on button "Cancel" at bounding box center [759, 524] width 46 height 16
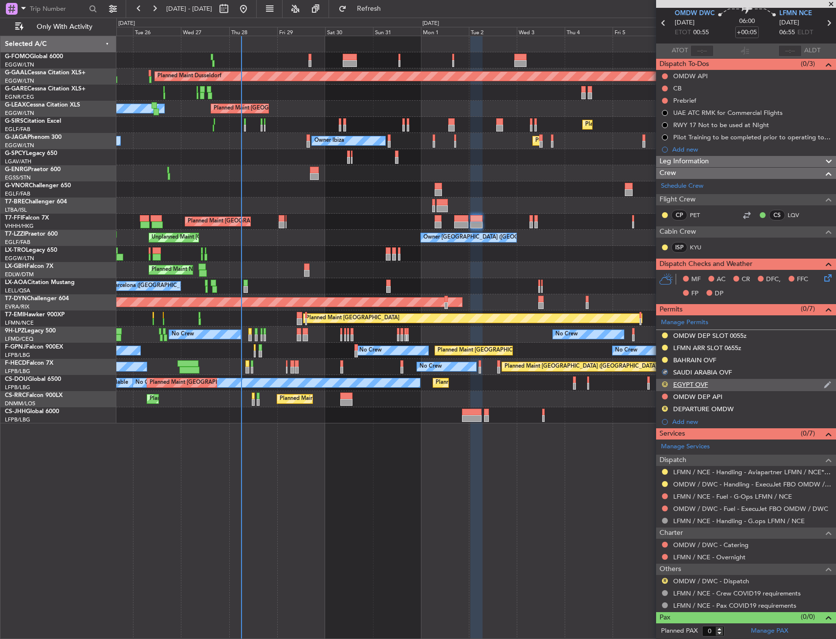
click at [666, 382] on button "R" at bounding box center [665, 384] width 6 height 6
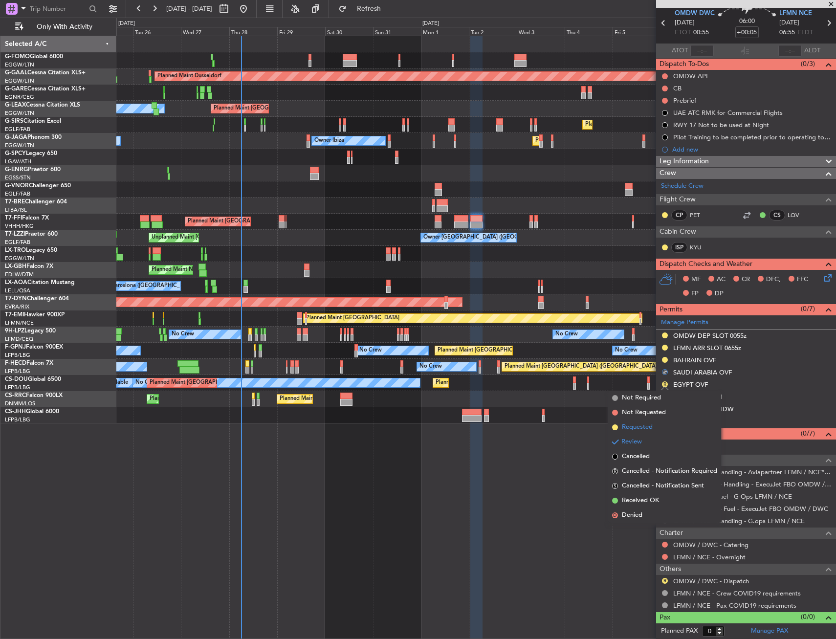
click at [653, 428] on li "Requested" at bounding box center [664, 427] width 113 height 15
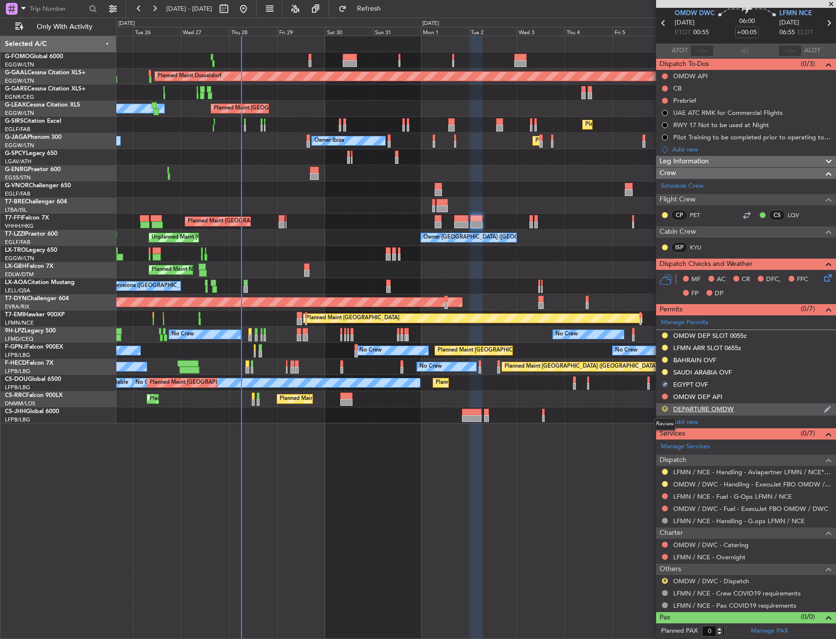
click at [667, 409] on button "R" at bounding box center [665, 409] width 6 height 6
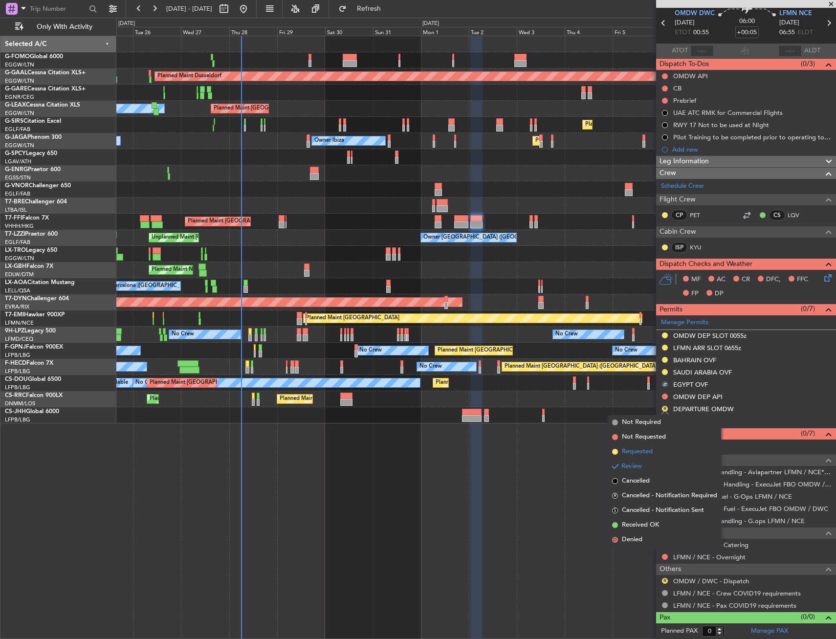
click at [653, 447] on span "Requested" at bounding box center [637, 452] width 31 height 10
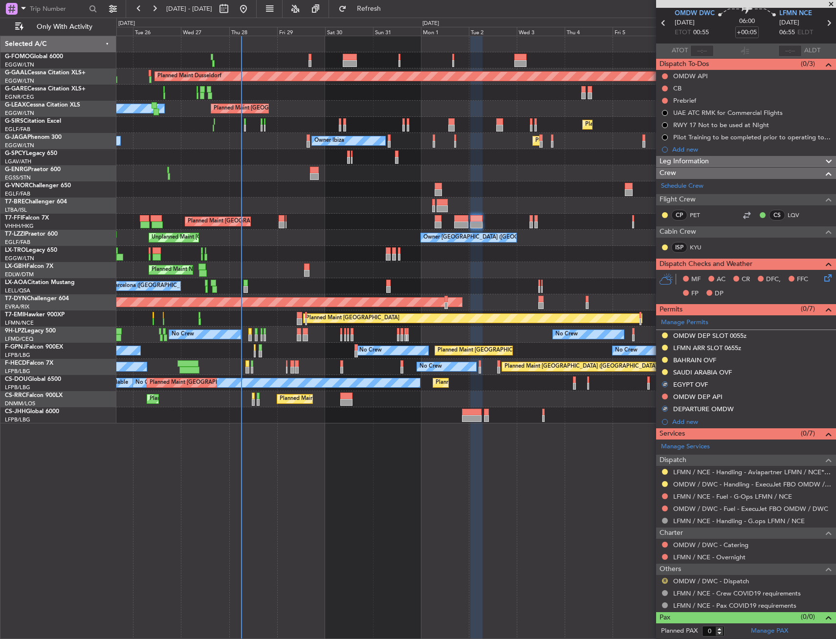
click at [665, 578] on button "R" at bounding box center [665, 581] width 6 height 6
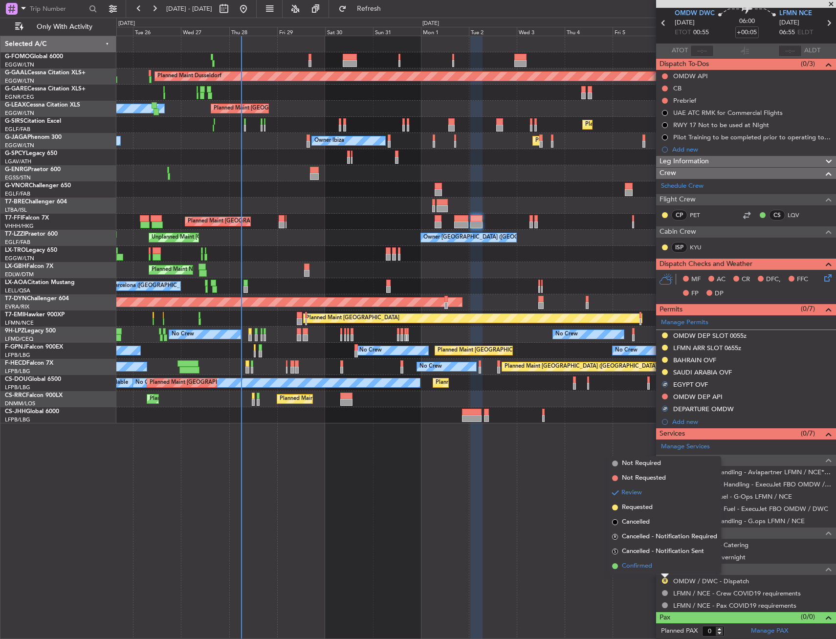
click at [631, 566] on span "Confirmed" at bounding box center [637, 566] width 30 height 10
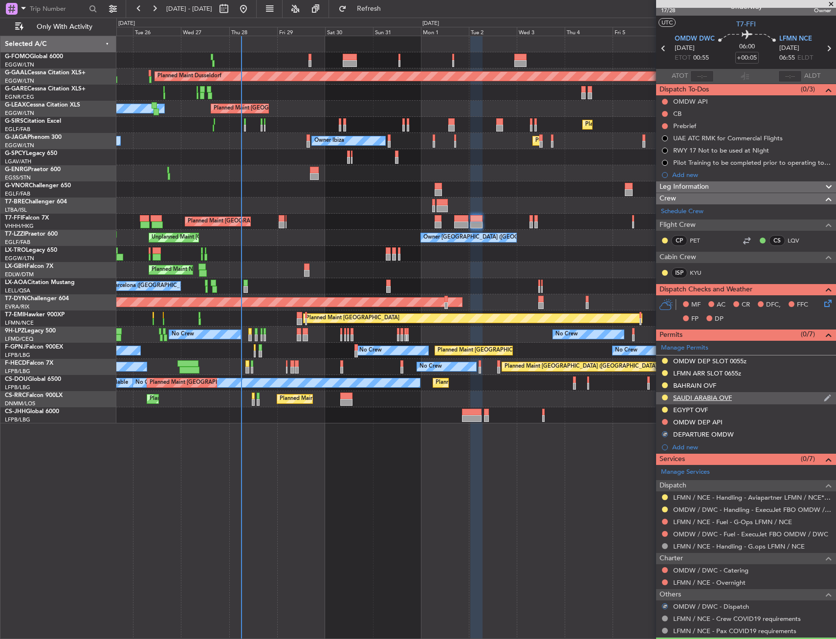
scroll to position [0, 0]
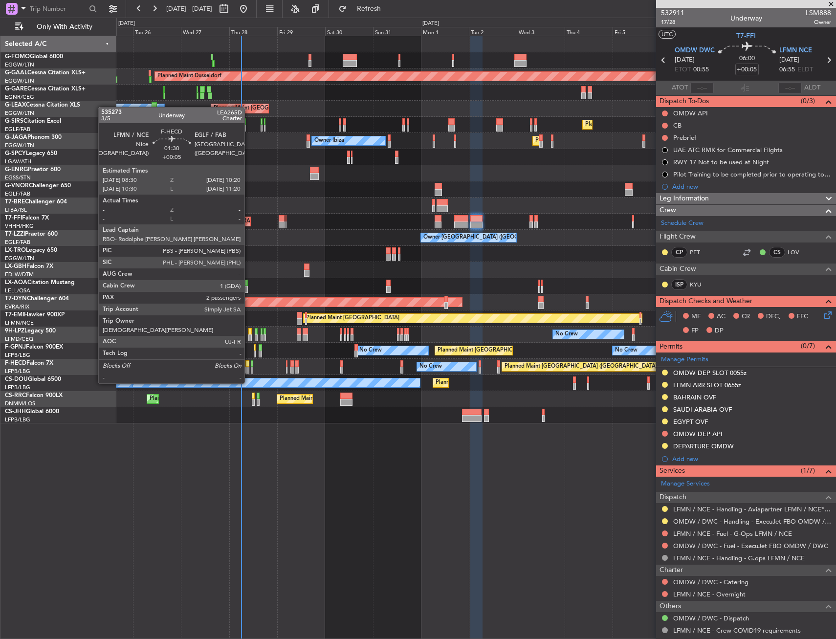
click at [249, 365] on div at bounding box center [247, 363] width 4 height 7
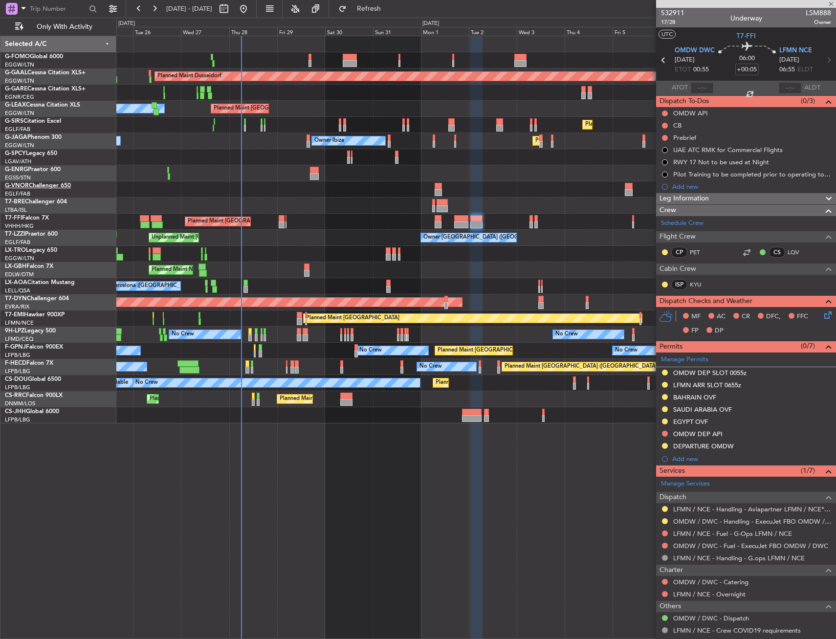
type input "2"
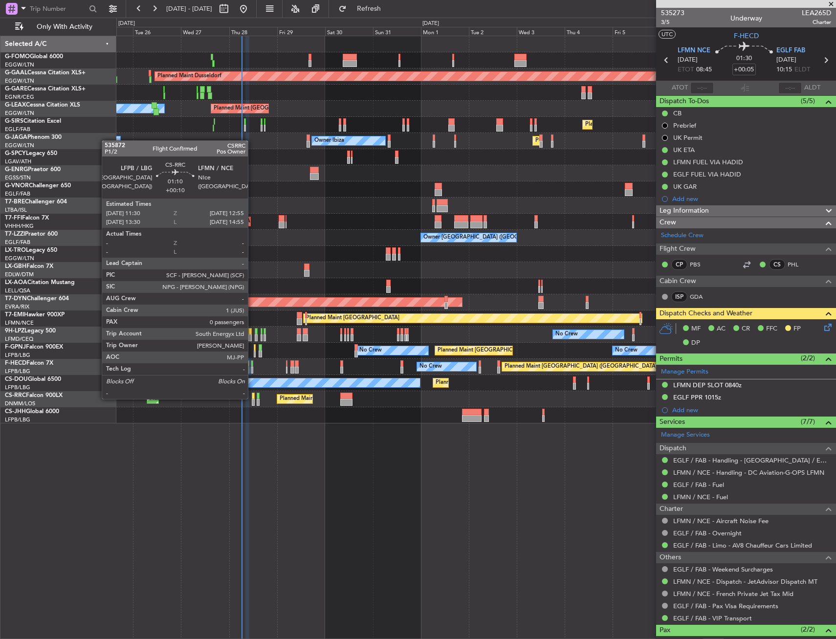
click at [252, 398] on div at bounding box center [253, 396] width 3 height 7
type input "+00:10"
type input "0"
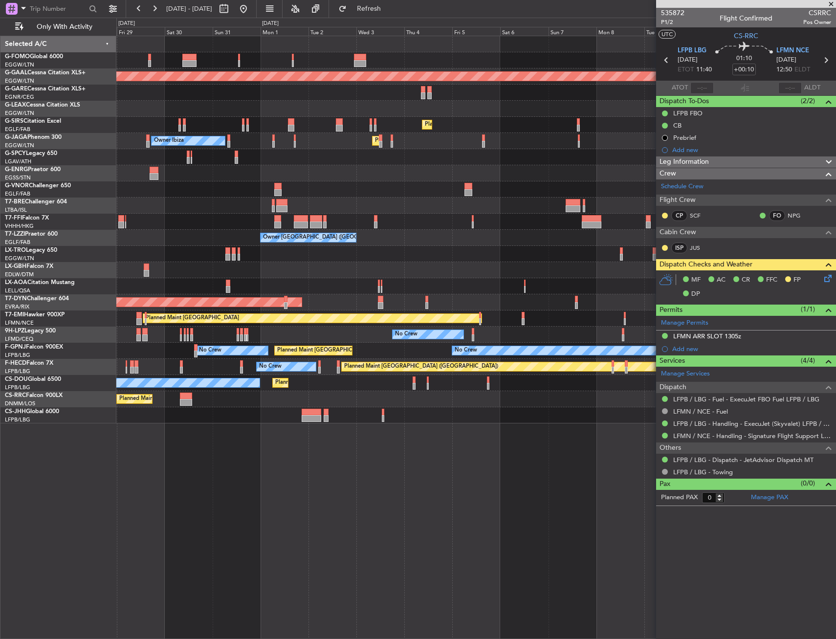
click at [291, 251] on div "Planned Maint Dusseldorf" at bounding box center [475, 254] width 719 height 16
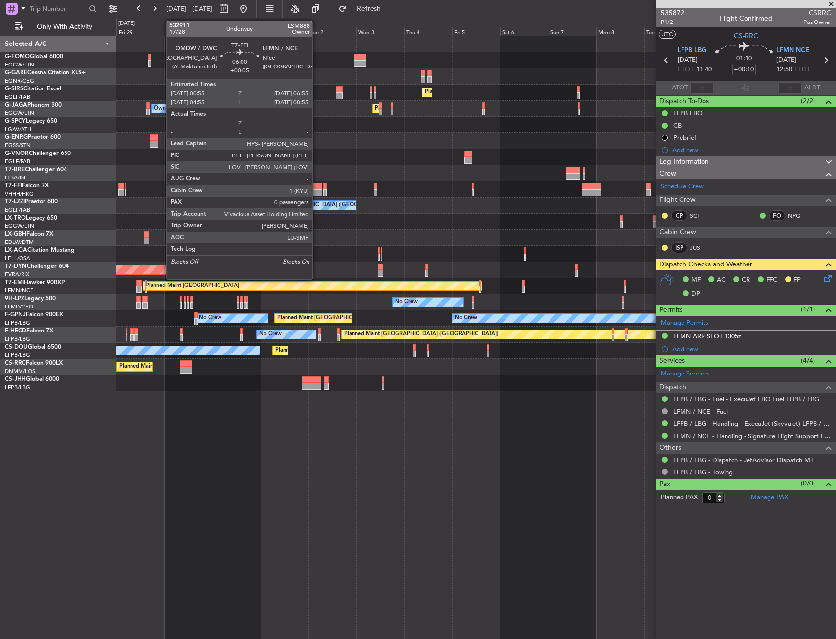
click at [317, 190] on div at bounding box center [316, 192] width 12 height 7
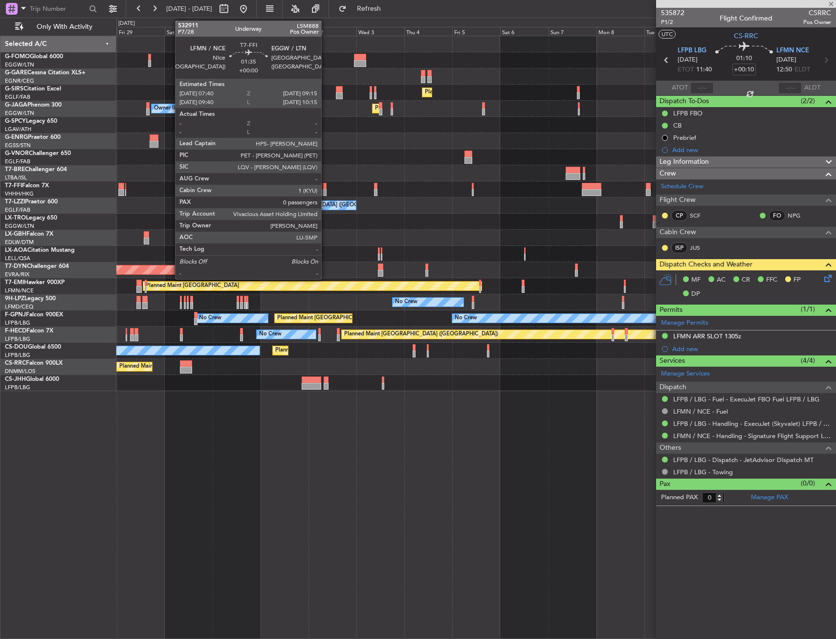
type input "+00:05"
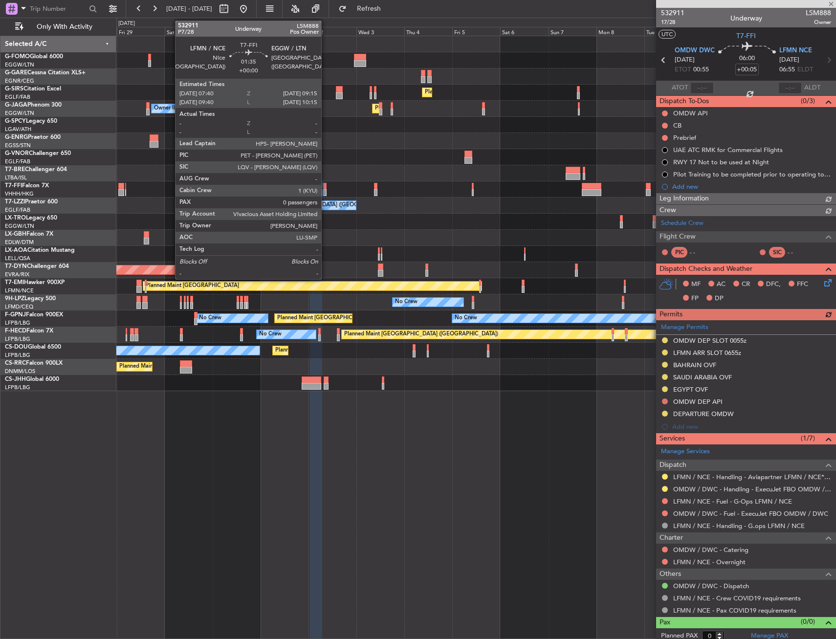
click at [326, 189] on div at bounding box center [324, 192] width 3 height 7
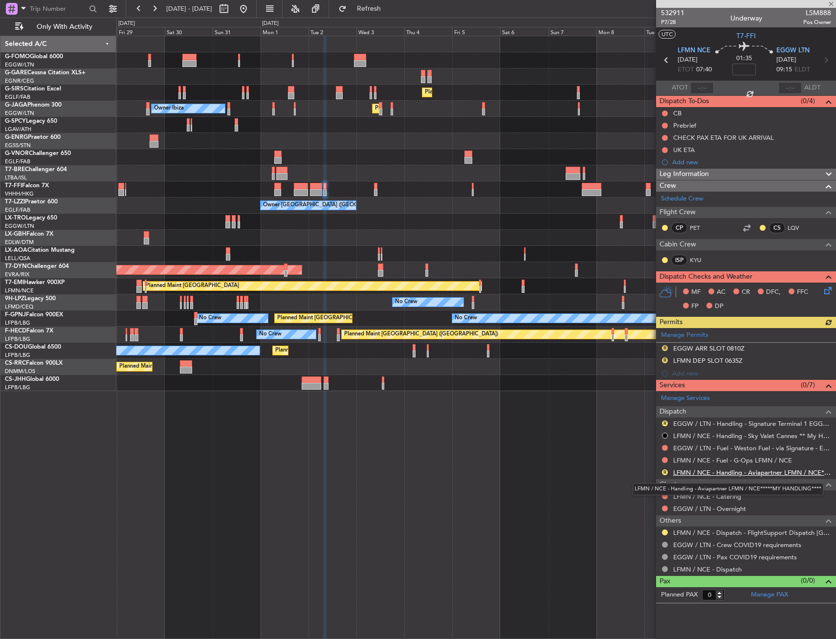
click at [712, 471] on link "LFMN / NCE - Handling - Aviapartner LFMN / NCE*****MY HANDLING****" at bounding box center [752, 472] width 158 height 8
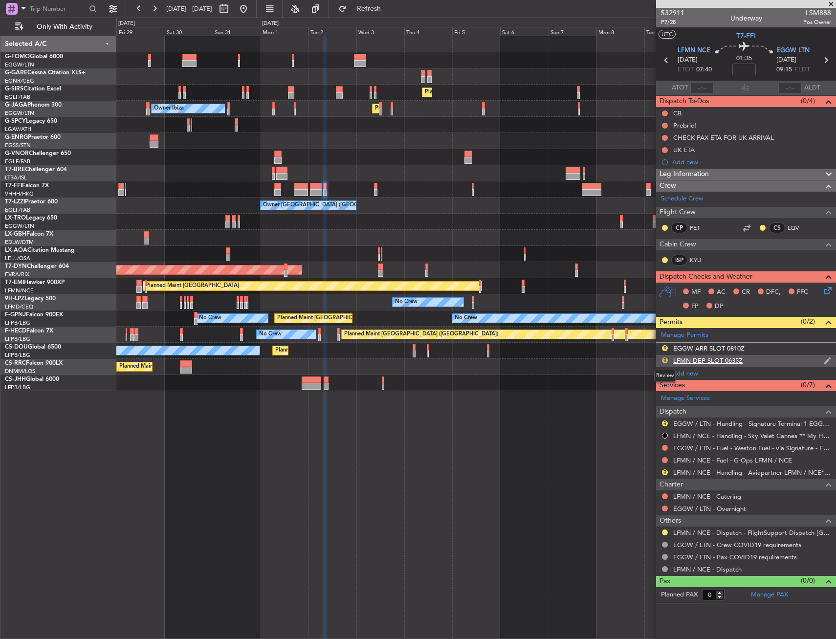
click at [665, 360] on button "R" at bounding box center [665, 360] width 6 height 6
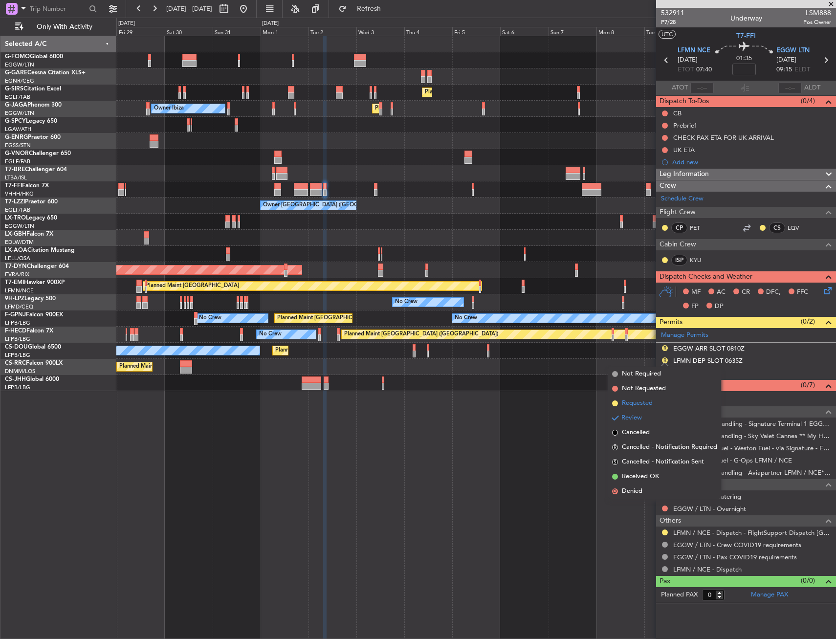
click at [664, 404] on li "Requested" at bounding box center [664, 403] width 113 height 15
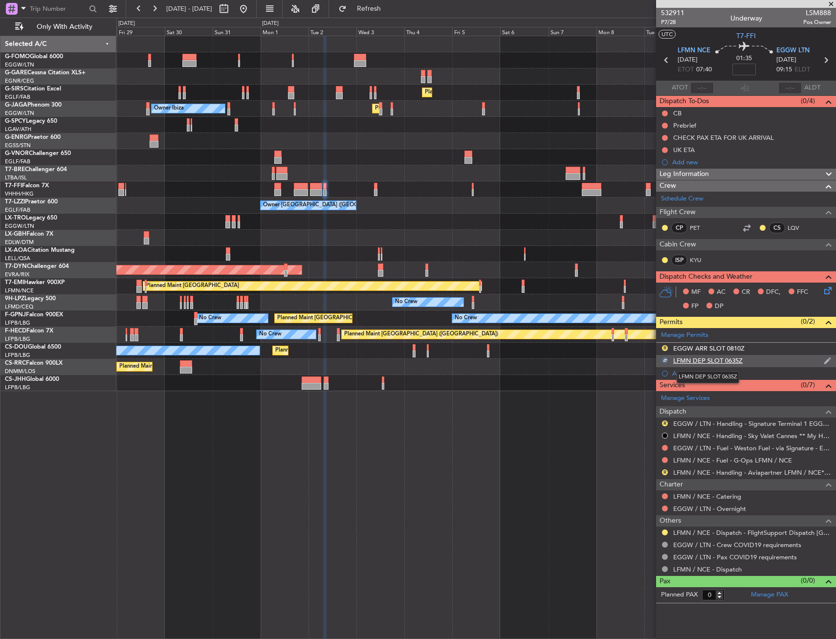
click at [731, 360] on div "LFMN DEP SLOT 0635Z" at bounding box center [707, 360] width 69 height 8
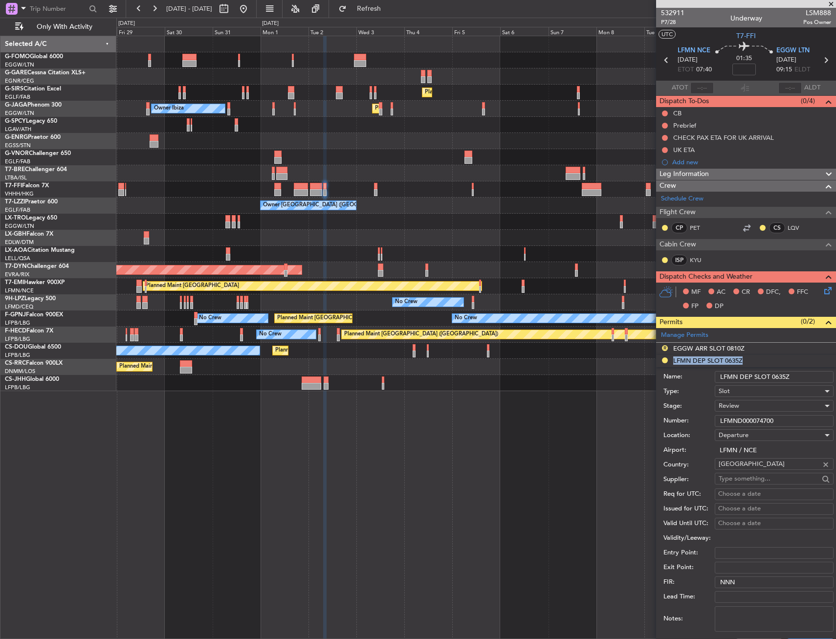
drag, startPoint x: 775, startPoint y: 379, endPoint x: 797, endPoint y: 379, distance: 22.0
click at [782, 371] on input "LFMN DEP SLOT 0635Z" at bounding box center [774, 377] width 119 height 12
click at [782, 373] on input "LFMN DEP SLOT 0635Z" at bounding box center [774, 377] width 119 height 12
click at [782, 374] on input "LFMN DEP SLOT 0635Z" at bounding box center [774, 377] width 119 height 12
type input "LFMN DEP SLOT 0740z"
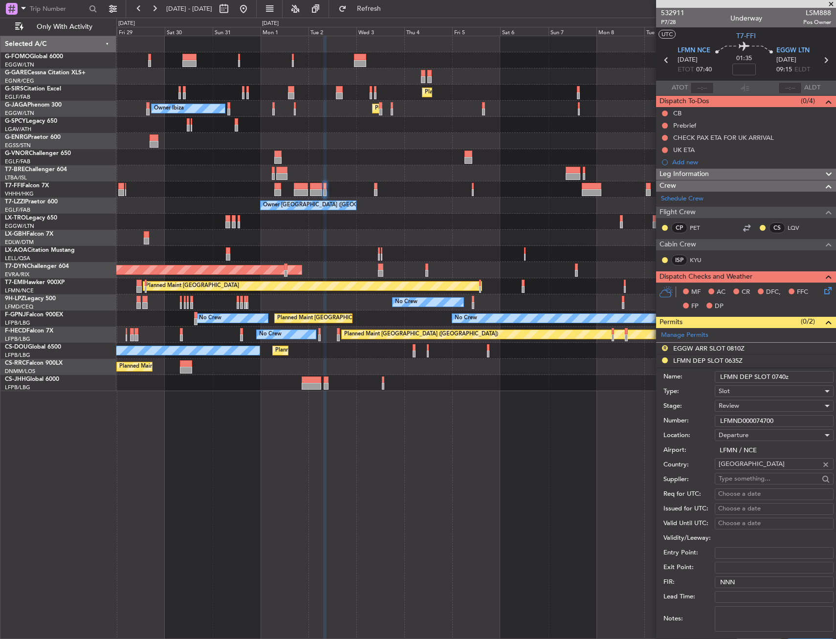
click at [759, 401] on div "Review" at bounding box center [771, 406] width 104 height 15
click at [751, 468] on span "Requested" at bounding box center [770, 470] width 103 height 15
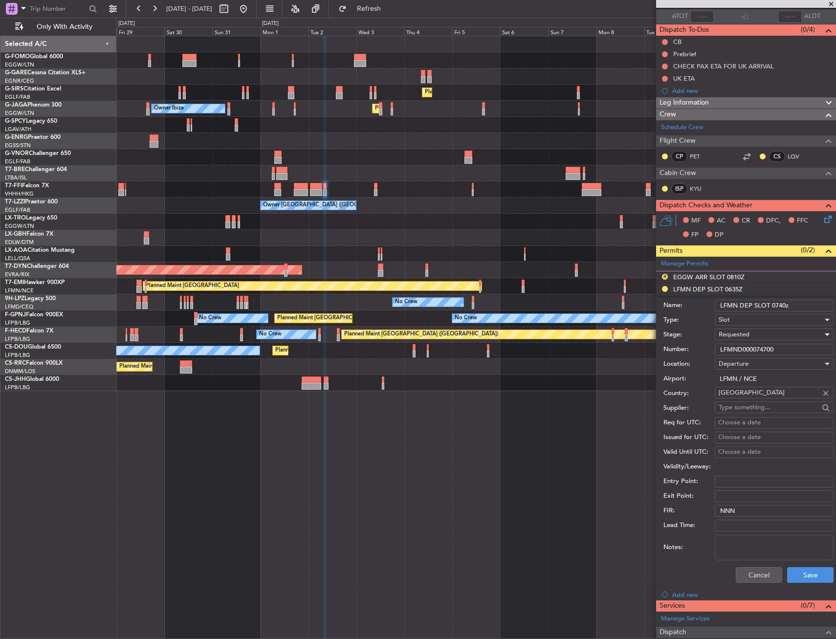
scroll to position [147, 0]
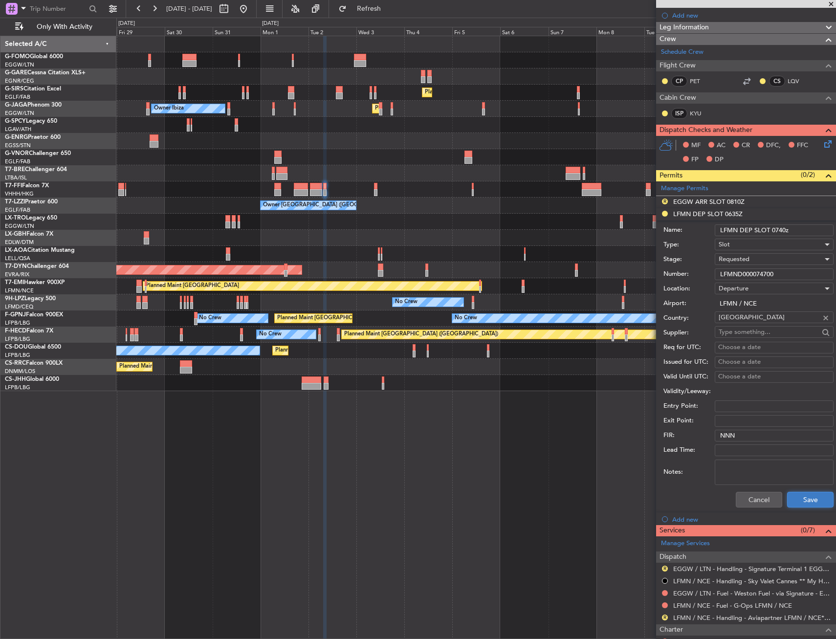
click at [799, 501] on button "Save" at bounding box center [810, 500] width 46 height 16
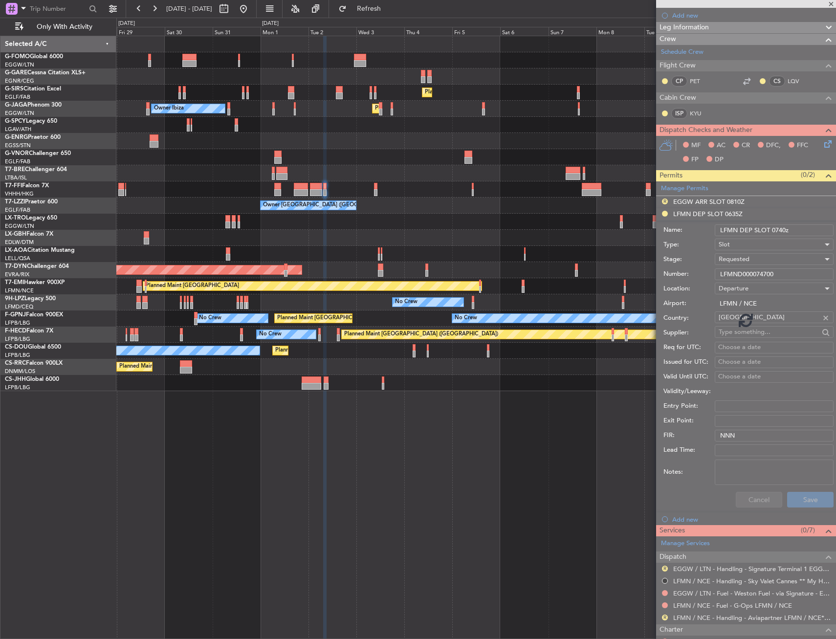
scroll to position [0, 0]
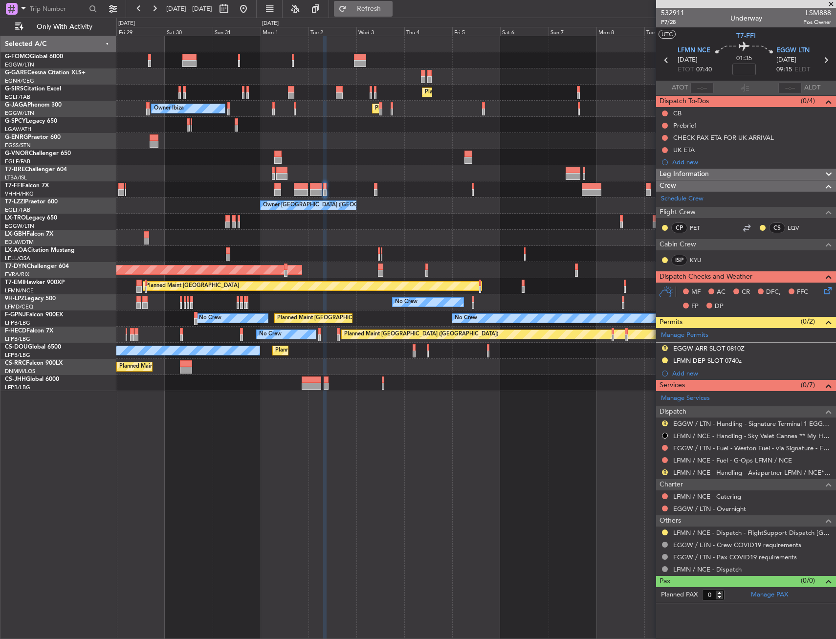
click at [390, 12] on span "Refresh" at bounding box center [369, 8] width 41 height 7
click at [712, 423] on link "EGGW / LTN - Handling - Signature Terminal 1 EGGW / LTN" at bounding box center [752, 424] width 158 height 8
drag, startPoint x: 665, startPoint y: 346, endPoint x: 671, endPoint y: 358, distance: 13.8
click at [665, 346] on button "R" at bounding box center [665, 348] width 6 height 6
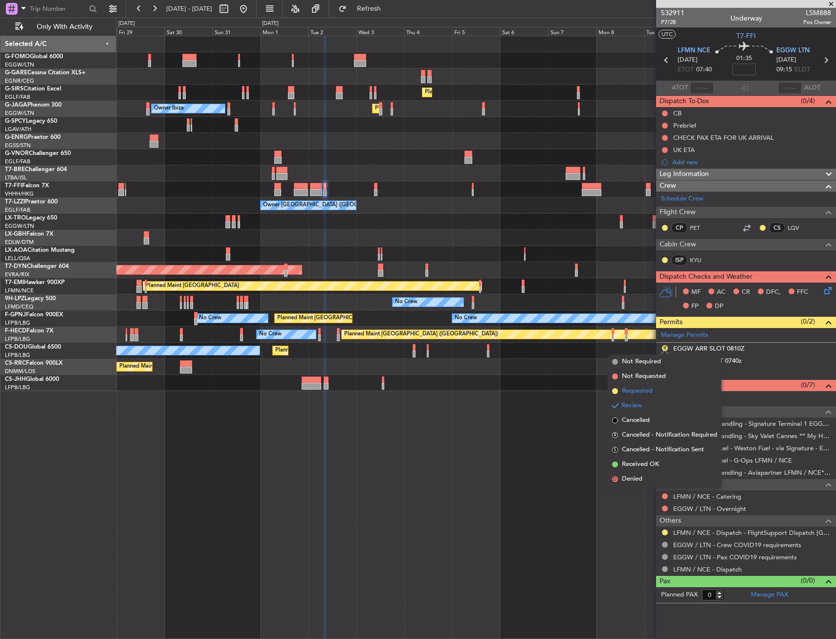
click at [666, 391] on li "Requested" at bounding box center [664, 391] width 113 height 15
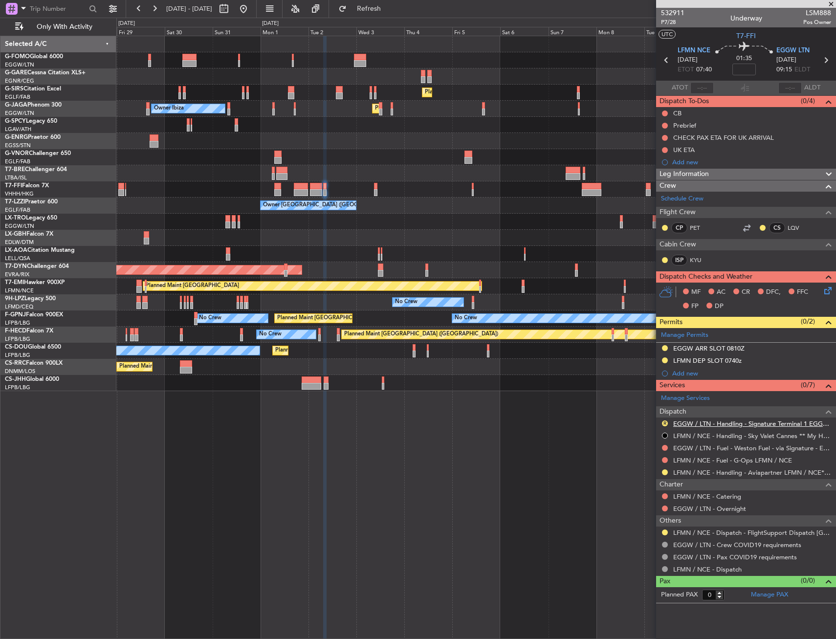
click at [731, 423] on link "EGGW / LTN - Handling - Signature Terminal 1 EGGW / LTN" at bounding box center [752, 424] width 158 height 8
click at [665, 422] on button "R" at bounding box center [665, 424] width 6 height 6
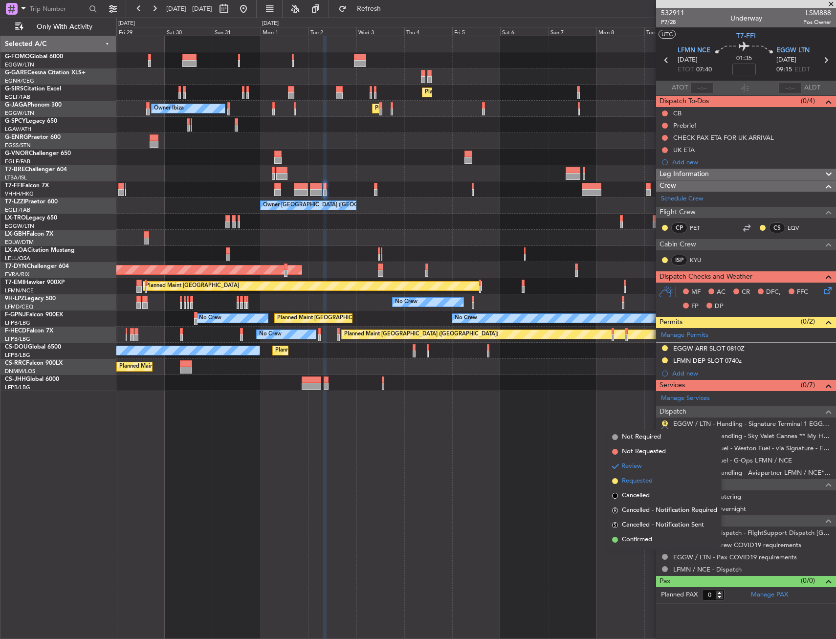
click at [648, 479] on span "Requested" at bounding box center [637, 481] width 31 height 10
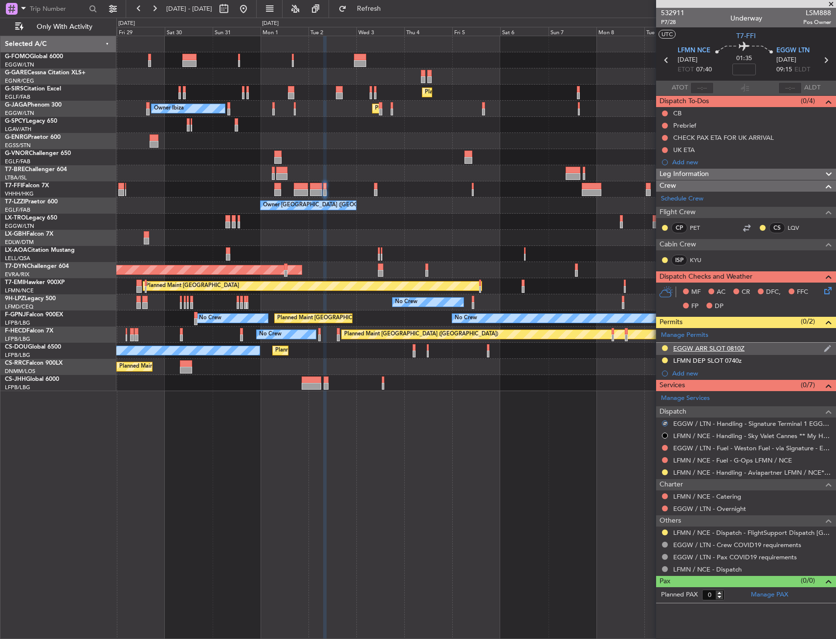
click at [762, 344] on div "EGGW ARR SLOT 0810Z" at bounding box center [746, 349] width 180 height 12
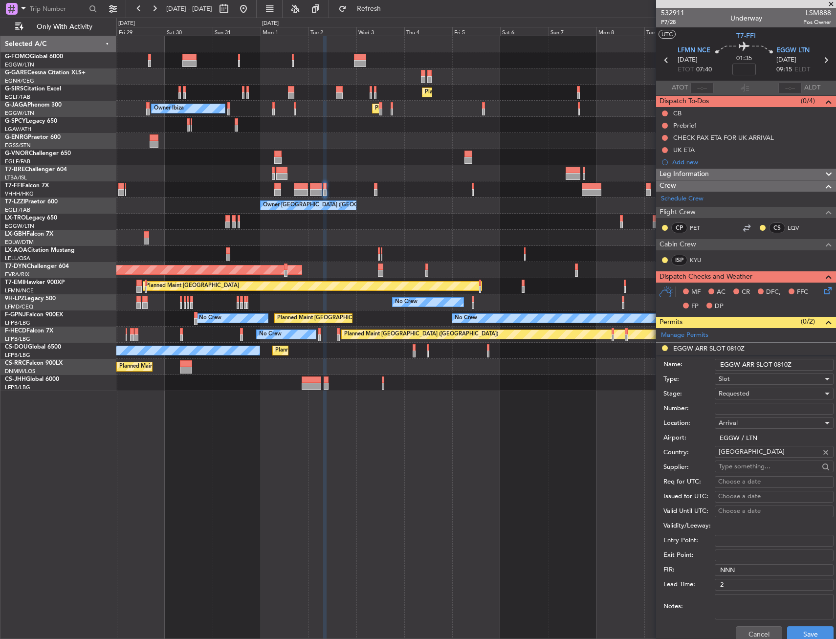
drag, startPoint x: 780, startPoint y: 364, endPoint x: 803, endPoint y: 364, distance: 23.0
click at [803, 364] on input "EGGW ARR SLOT 0810Z" at bounding box center [774, 365] width 119 height 12
type input "EGGW ARR SLOT 00915z"
click at [819, 628] on button "Save" at bounding box center [810, 634] width 46 height 16
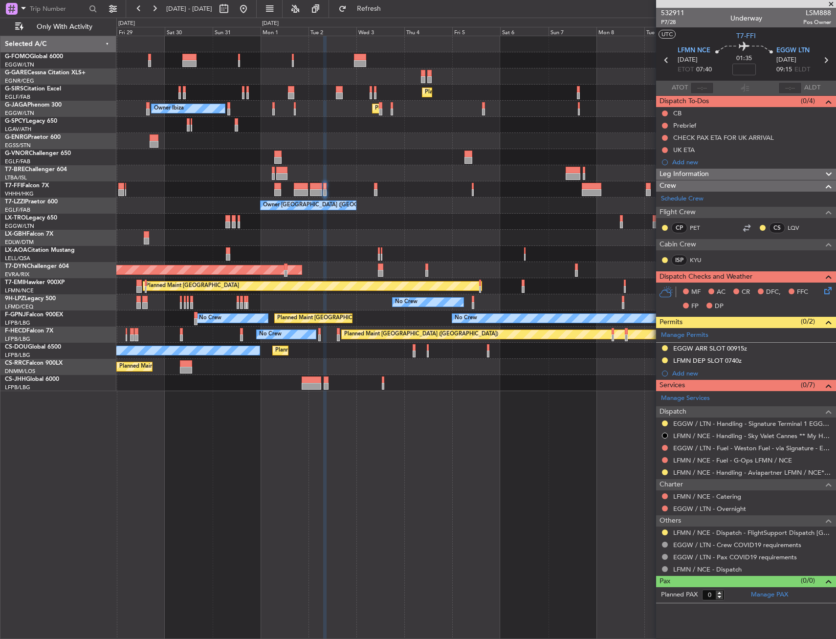
click at [444, 155] on div "Planned Maint London (Farnborough) Unplanned Maint Oxford (Kidlington) Owner Ib…" at bounding box center [475, 213] width 719 height 355
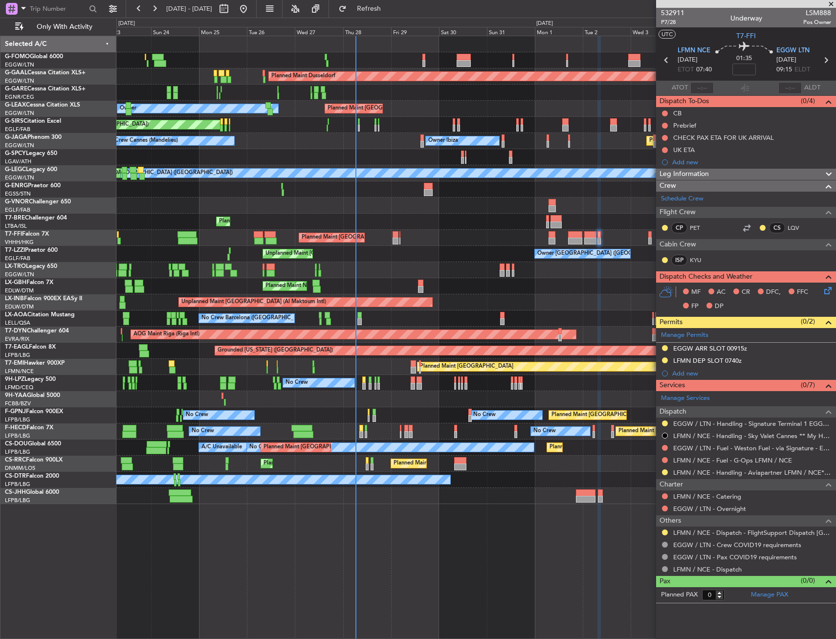
click at [399, 237] on div "Planned Maint Hong Kong (Hong Kong Intl) Planned Maint Tianjin (Binhai) Planned…" at bounding box center [475, 238] width 719 height 16
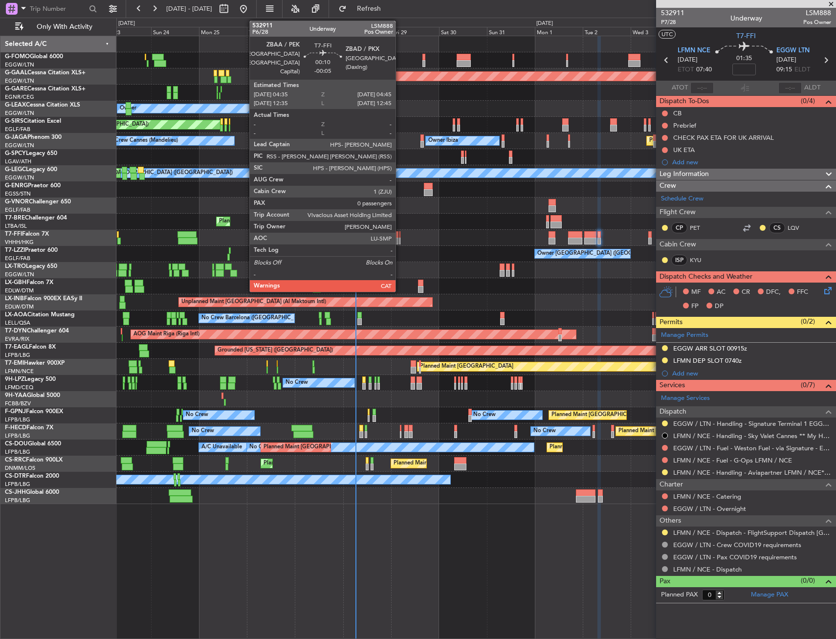
click at [400, 238] on div at bounding box center [400, 241] width 1 height 7
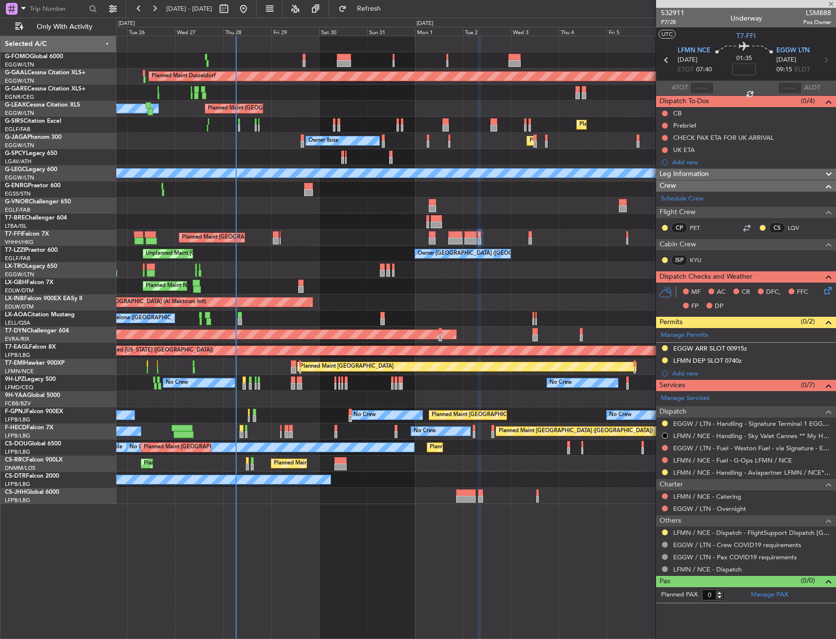
click at [288, 271] on div "Planned Maint Dusseldorf Planned Maint London (Luton) Owner Planned Maint Londo…" at bounding box center [475, 270] width 719 height 468
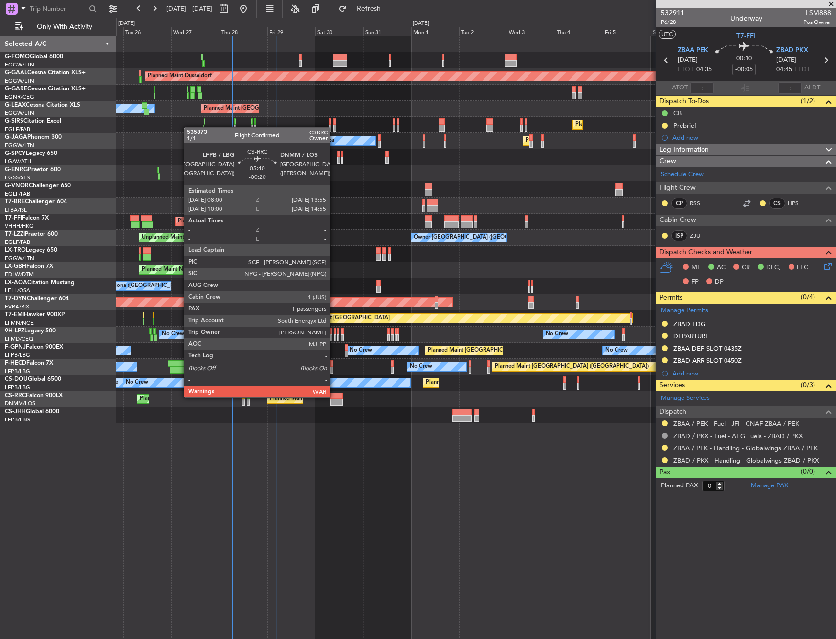
click at [334, 397] on div at bounding box center [337, 396] width 12 height 7
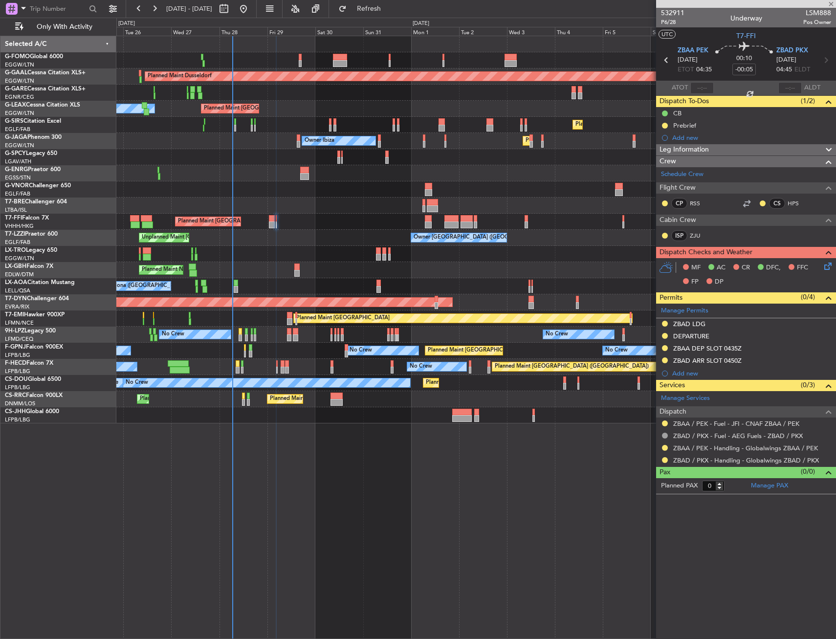
type input "-00:20"
type input "1"
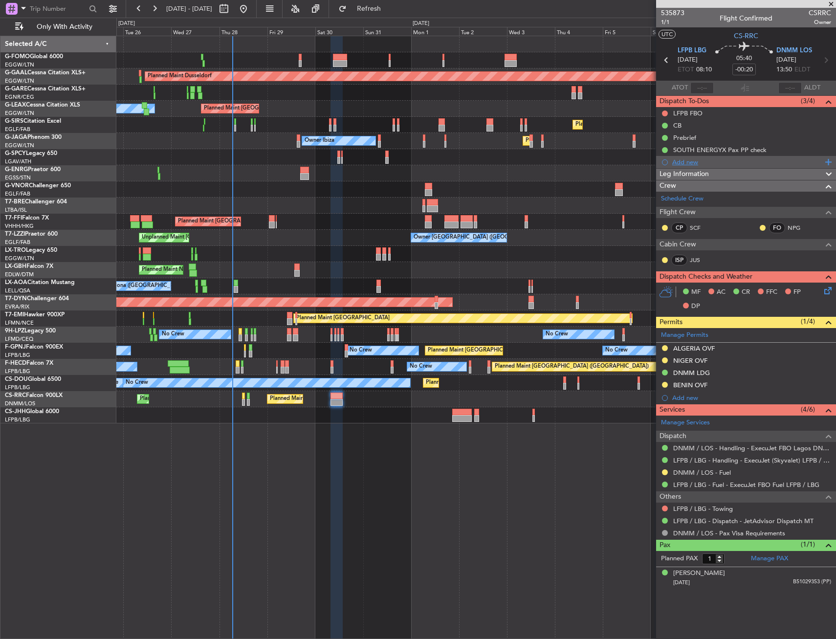
click at [691, 165] on div "Add new" at bounding box center [747, 162] width 150 height 8
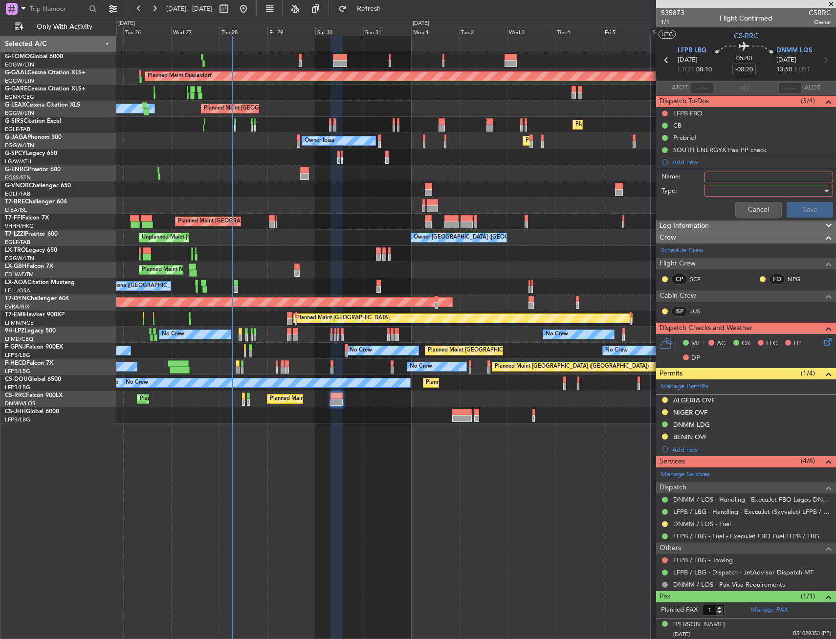
click at [707, 177] on input "Name:" at bounding box center [769, 177] width 129 height 11
drag, startPoint x: 765, startPoint y: 175, endPoint x: 788, endPoint y: 175, distance: 23.0
click at [788, 175] on input "FLIFGT PACKAGE 30AUG" at bounding box center [769, 177] width 129 height 11
click at [735, 187] on div at bounding box center [766, 190] width 114 height 15
click at [719, 174] on div at bounding box center [418, 319] width 836 height 639
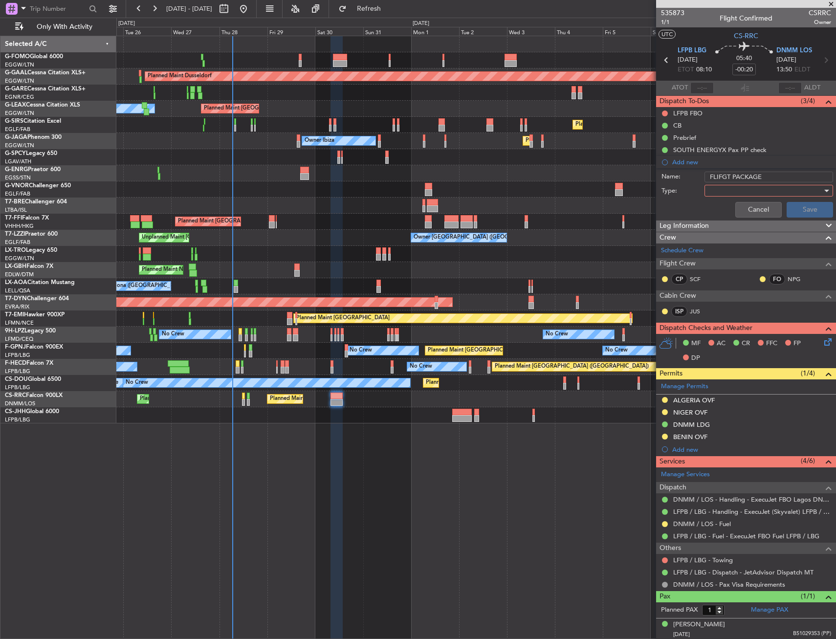
click at [718, 177] on input "FLIFGT PACKAGE" at bounding box center [769, 177] width 129 height 11
type input "FLIGHT PACKAGE"
click at [721, 189] on div at bounding box center [766, 190] width 114 height 15
click at [731, 209] on span "Generic" at bounding box center [764, 210] width 114 height 15
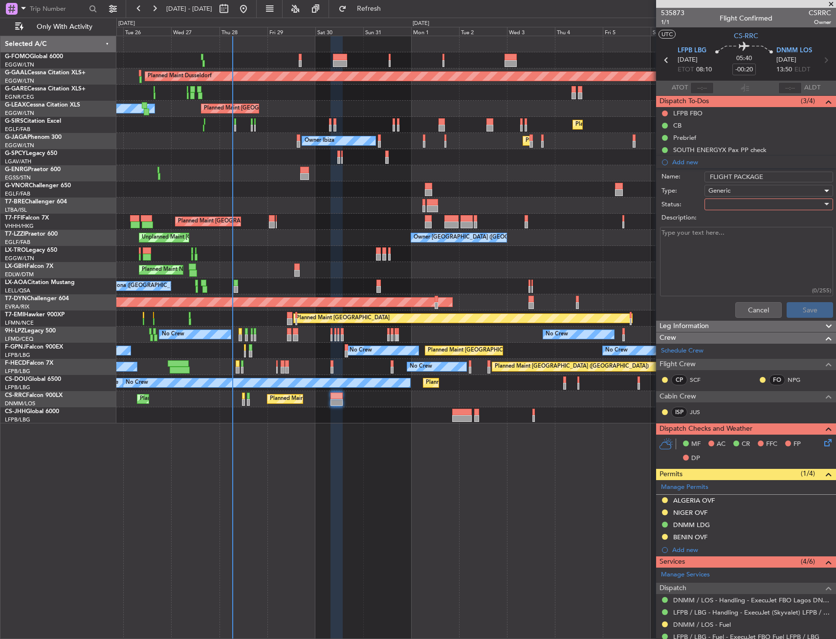
click at [729, 201] on div at bounding box center [766, 204] width 114 height 15
click at [734, 223] on span "Not Started" at bounding box center [764, 224] width 114 height 15
click at [754, 251] on textarea "Description:" at bounding box center [746, 262] width 173 height 70
paste textarea "latest on saturday august 30 th at 0500 zulu"
type textarea "latest on saturday august 30 th at 0500 zulu"
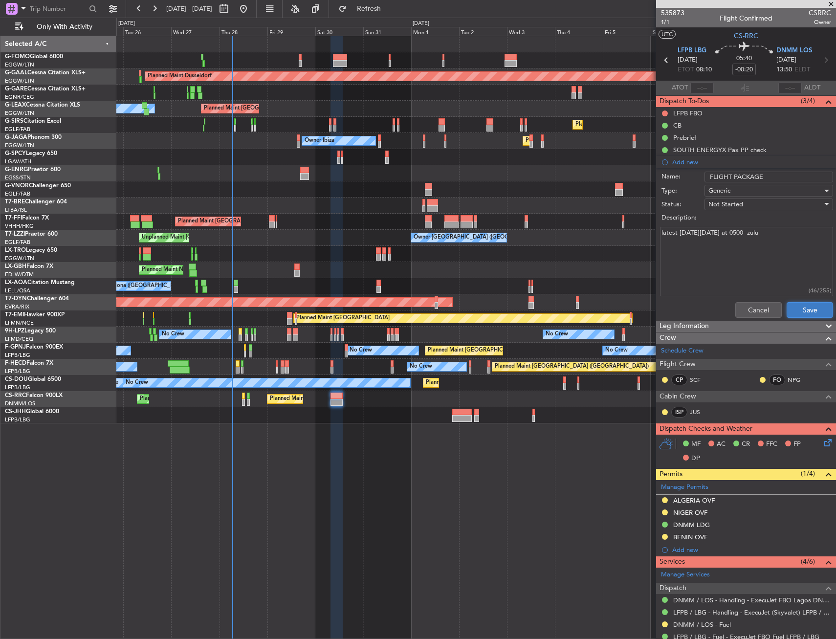
click at [808, 311] on button "Save" at bounding box center [810, 310] width 46 height 16
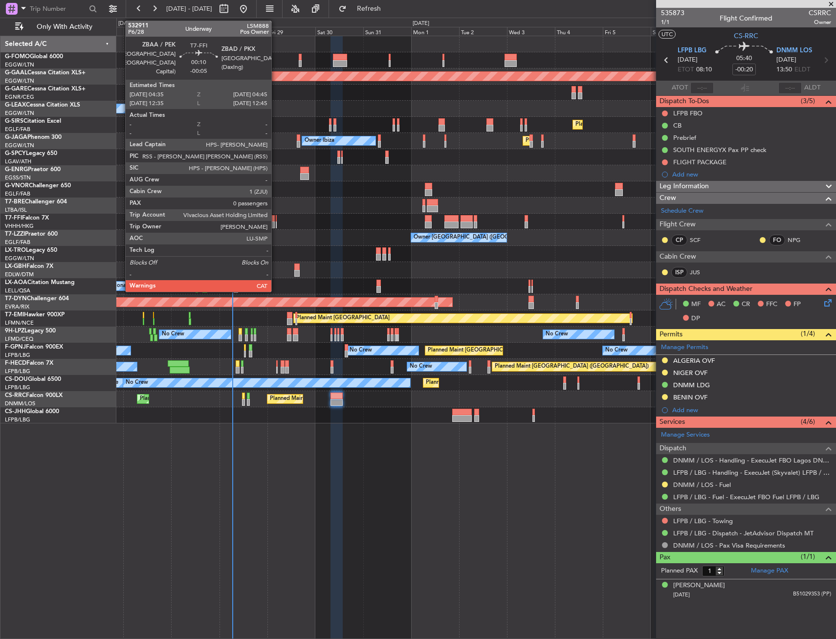
click at [276, 220] on div at bounding box center [276, 218] width 1 height 7
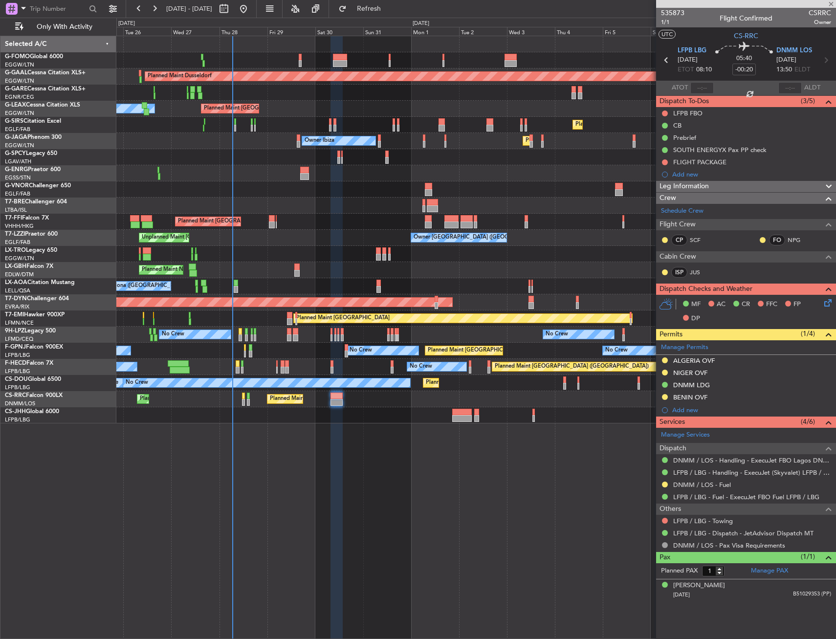
type input "-00:05"
type input "0"
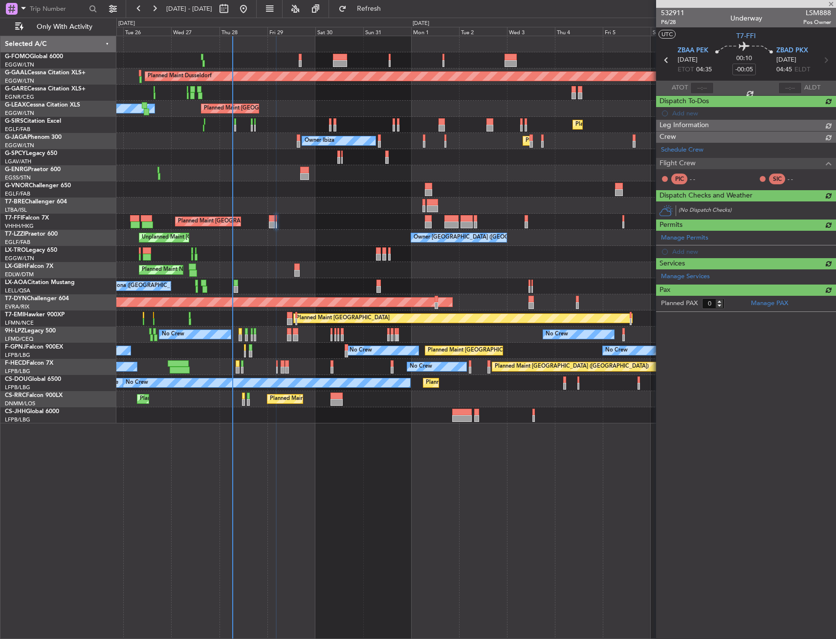
click at [430, 232] on div "Unplanned Maint London (Farnborough) Owner London (Farnborough) Owner Owner" at bounding box center [475, 238] width 719 height 16
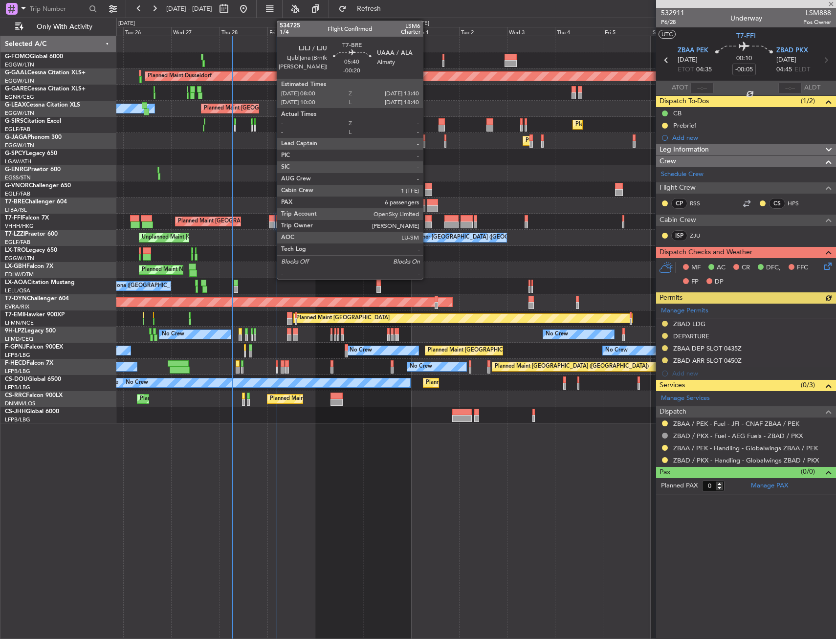
click at [427, 211] on div at bounding box center [433, 208] width 12 height 7
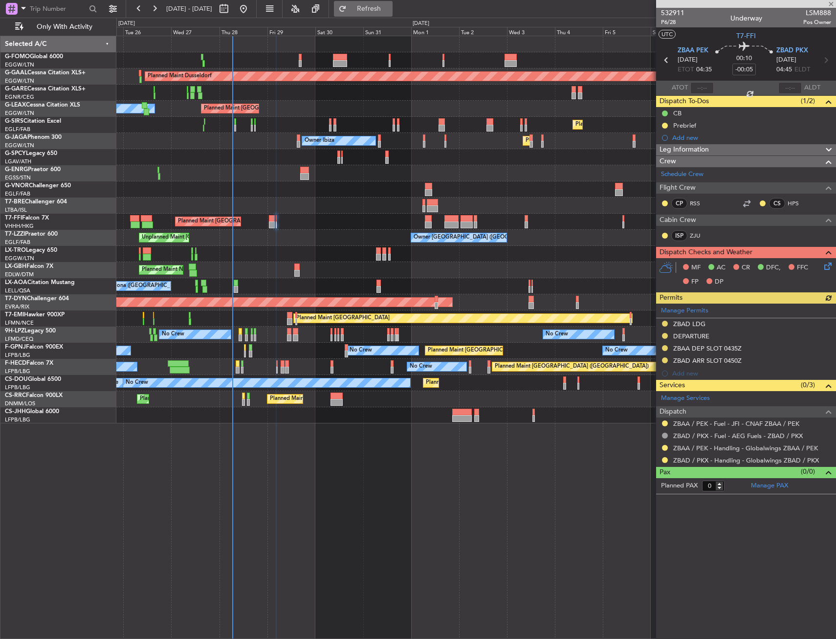
type input "-00:20"
type input "6"
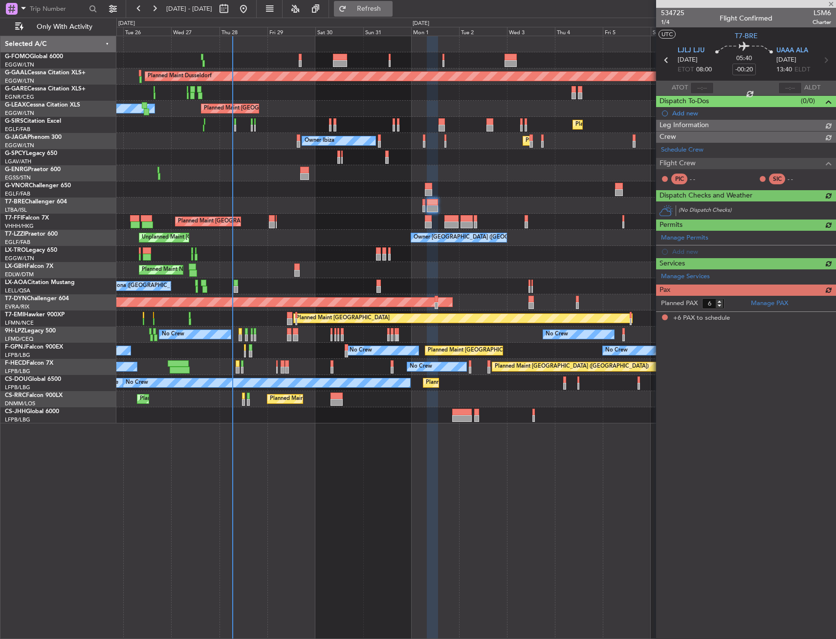
click at [390, 12] on span "Refresh" at bounding box center [369, 8] width 41 height 7
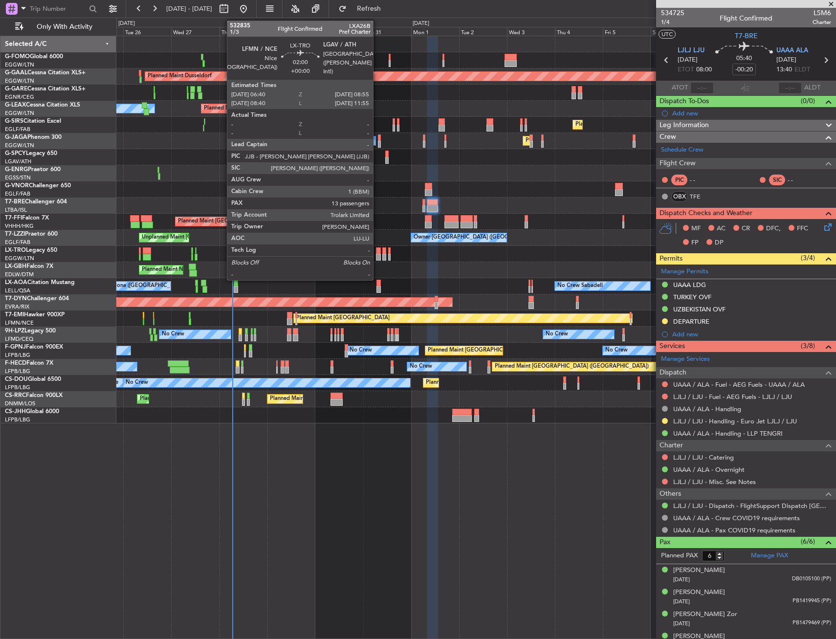
click at [378, 252] on div at bounding box center [378, 250] width 5 height 7
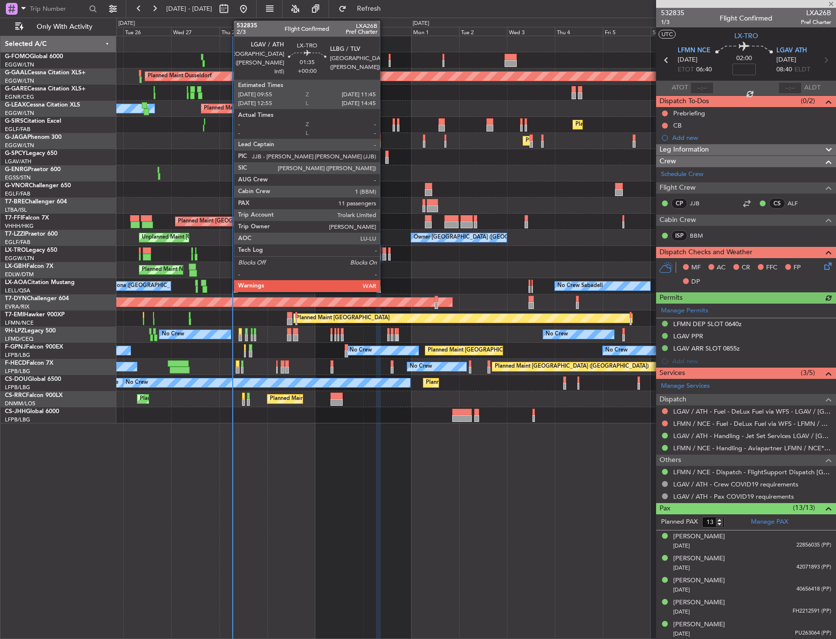
click at [384, 252] on div at bounding box center [384, 250] width 4 height 7
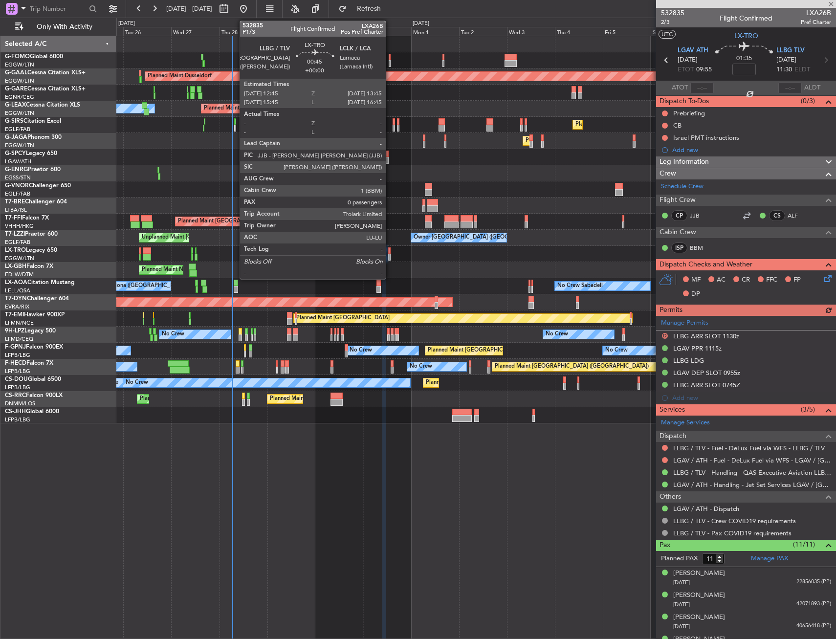
click at [390, 252] on div at bounding box center [389, 250] width 2 height 7
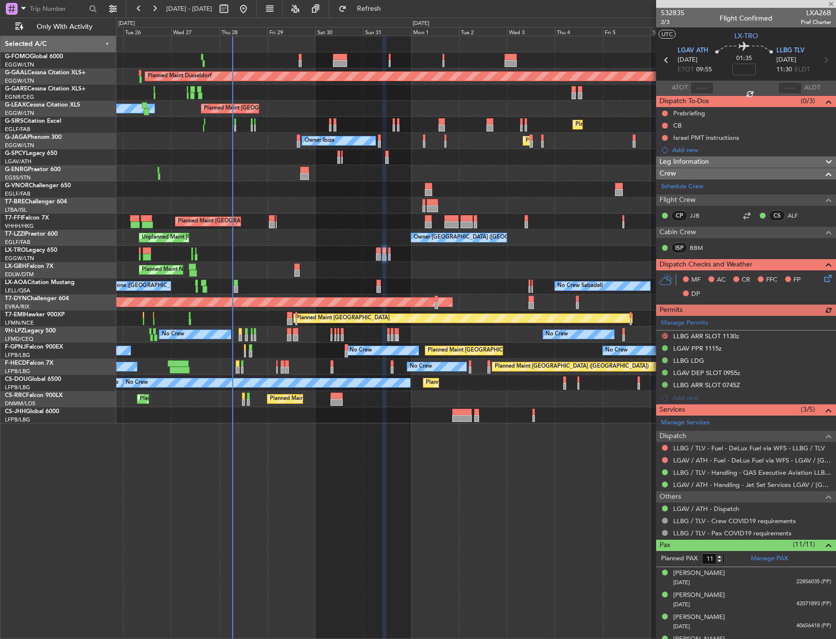
type input "0"
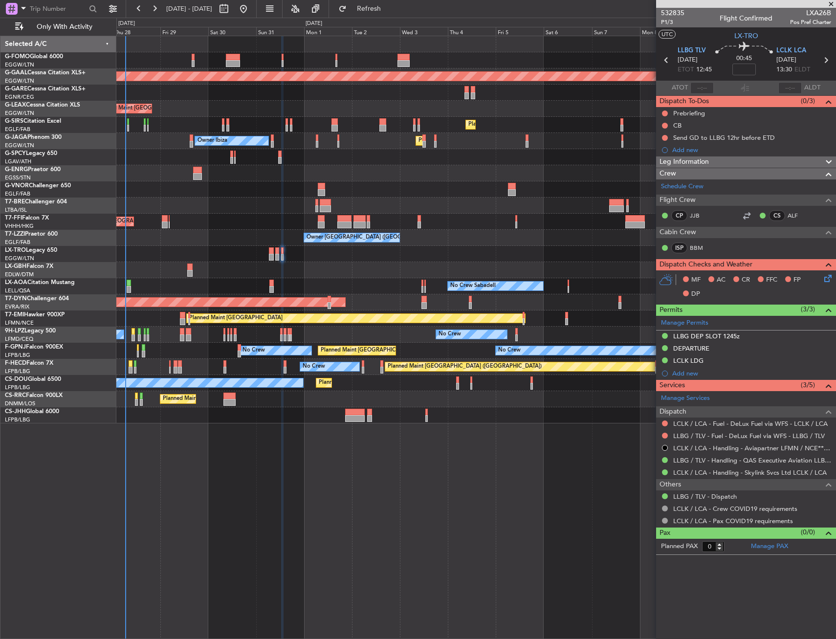
click at [394, 421] on div "Planned Maint Dusseldorf Planned Maint [GEOGRAPHIC_DATA] ([GEOGRAPHIC_DATA]) Ow…" at bounding box center [475, 229] width 719 height 387
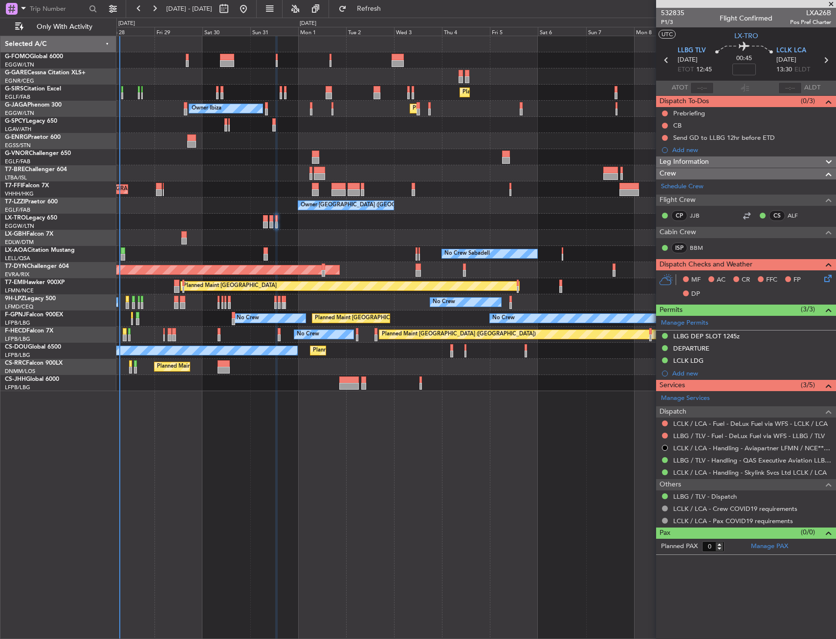
click at [297, 248] on div "No Crew Sabadell No Crew Sabadell No Crew Barcelona ([GEOGRAPHIC_DATA])" at bounding box center [475, 254] width 719 height 16
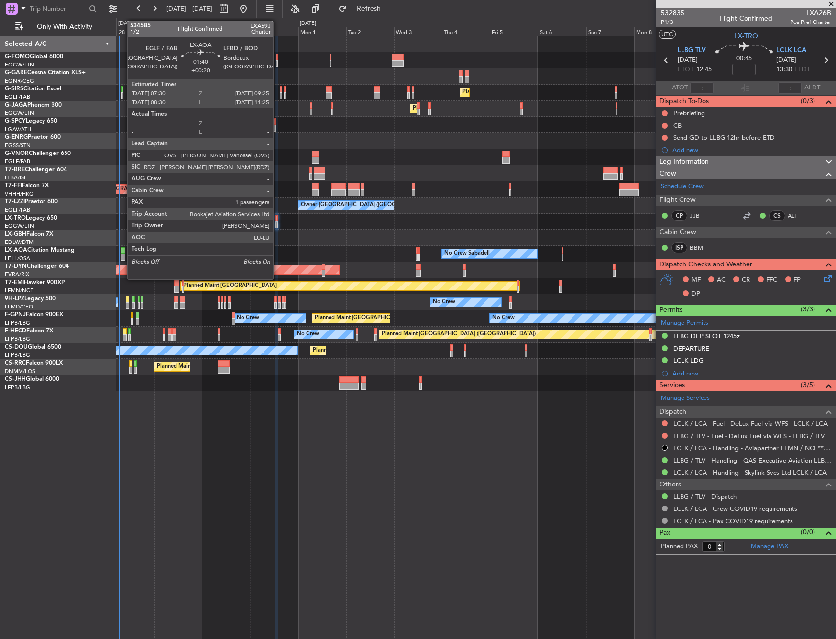
click at [122, 248] on div at bounding box center [123, 250] width 4 height 7
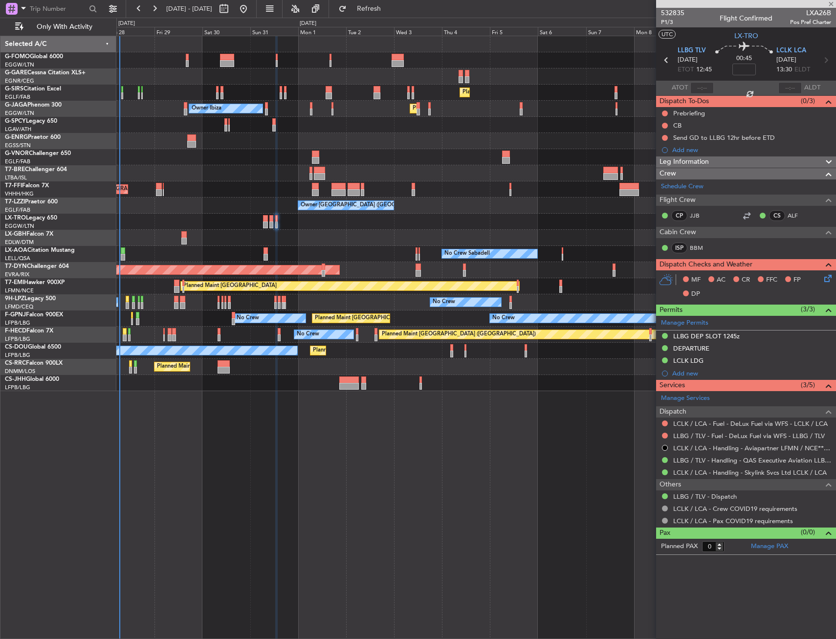
type input "+00:20"
type input "1"
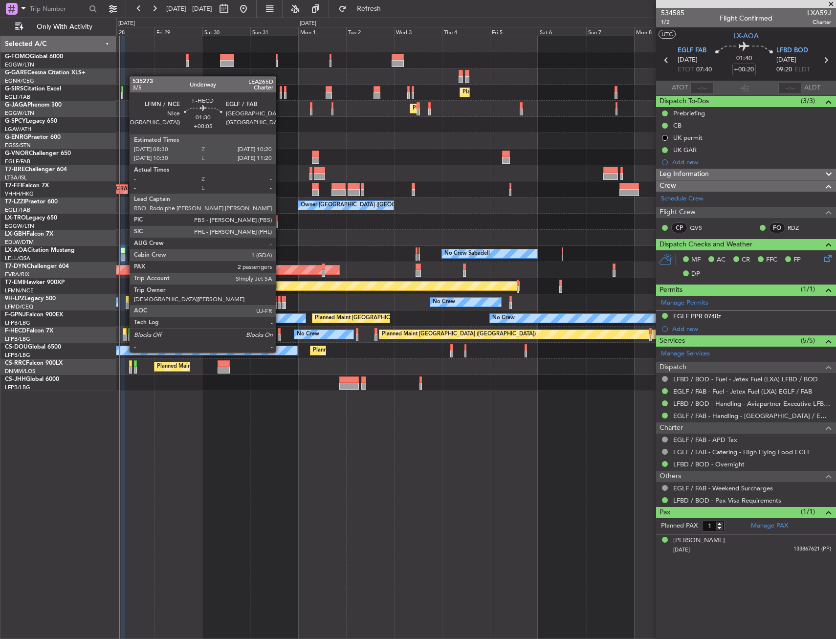
click at [125, 334] on div at bounding box center [125, 331] width 4 height 7
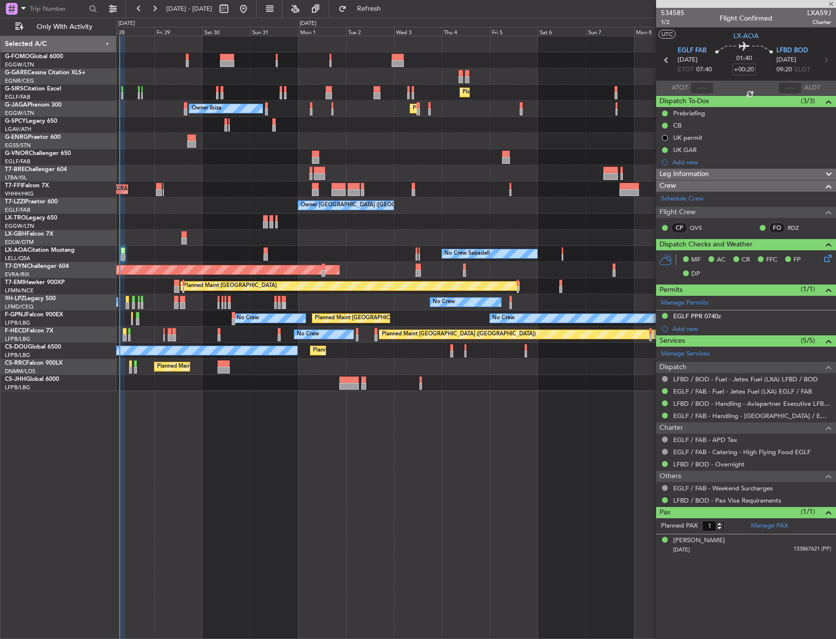
type input "+00:05"
type input "2"
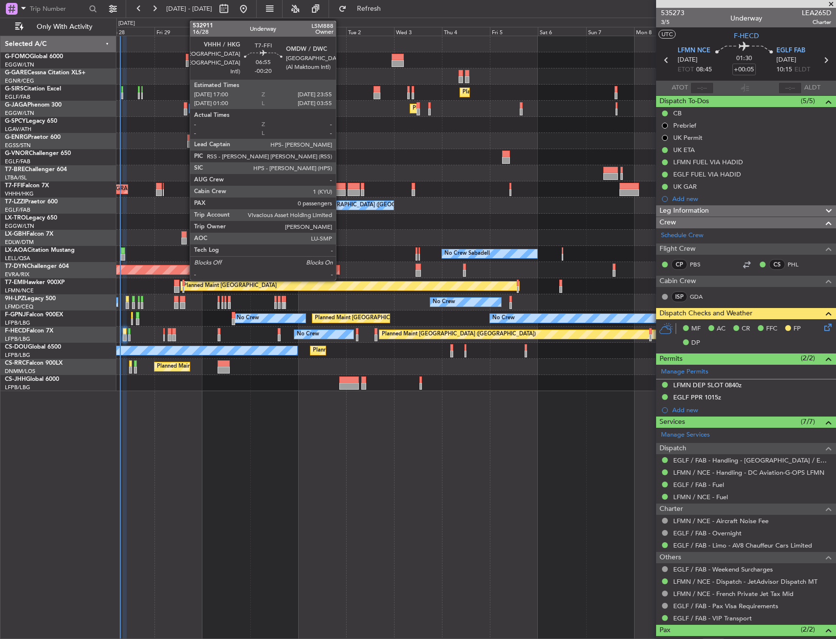
click at [340, 188] on div at bounding box center [339, 186] width 14 height 7
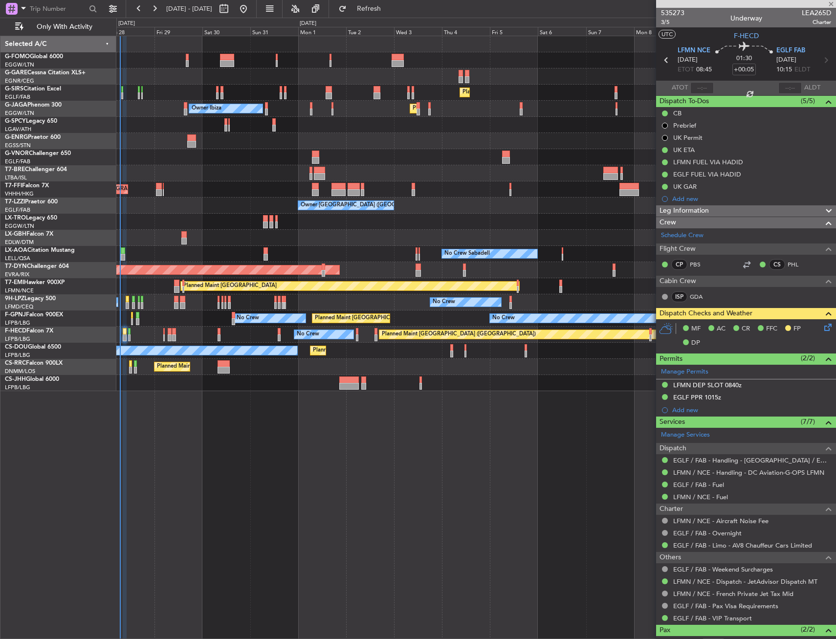
type input "-00:20"
type input "0"
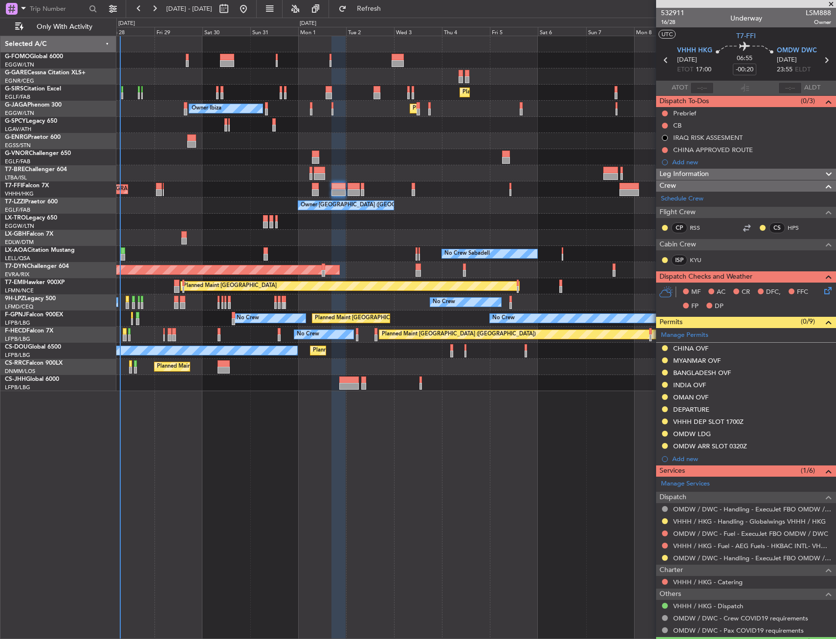
click at [751, 445] on div "OMDW ARR SLOT 0320Z" at bounding box center [746, 447] width 180 height 12
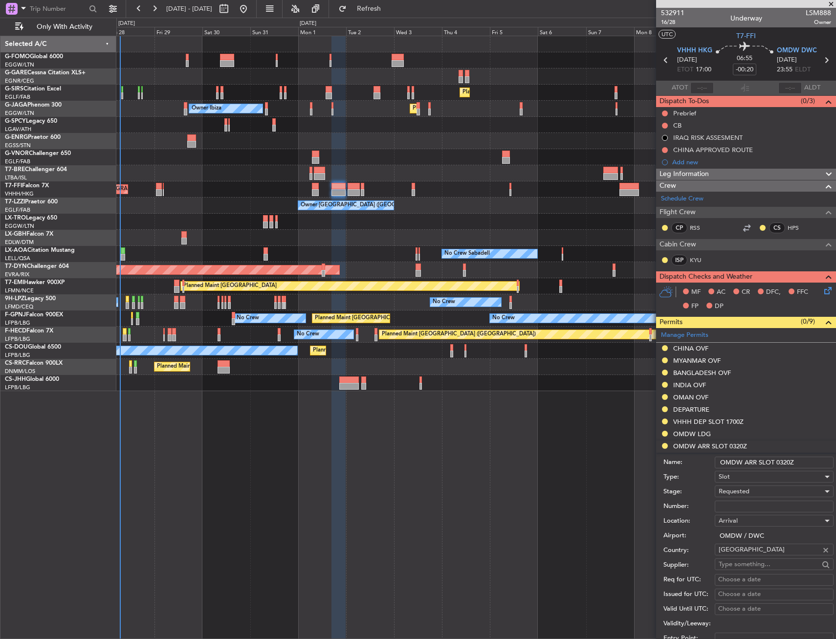
drag, startPoint x: 779, startPoint y: 459, endPoint x: 800, endPoint y: 459, distance: 21.5
click at [800, 459] on input "OMDW ARR SLOT 0320Z" at bounding box center [774, 463] width 119 height 12
type input "OMDW ARR SLOT 2355z"
drag, startPoint x: 767, startPoint y: 490, endPoint x: 767, endPoint y: 496, distance: 6.8
click at [767, 490] on div "Requested" at bounding box center [771, 491] width 104 height 15
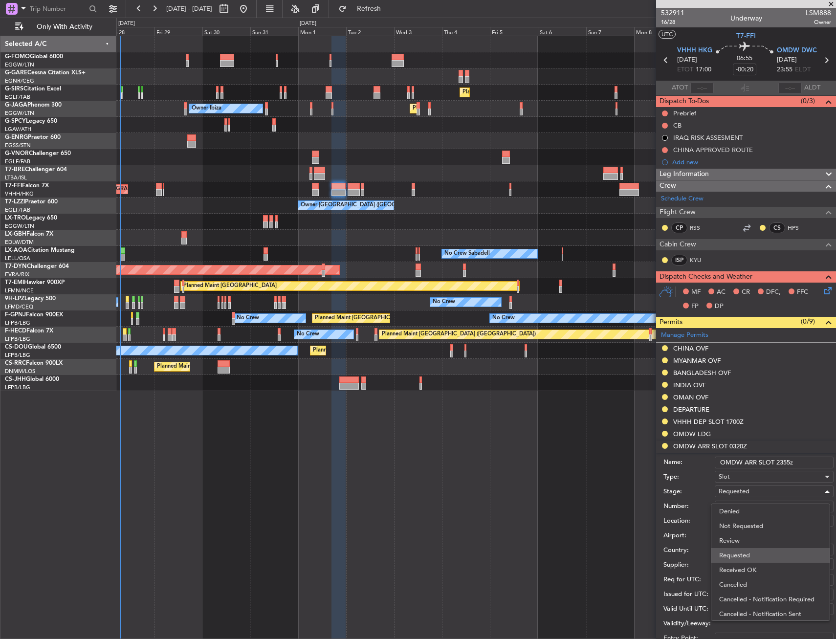
scroll to position [4, 0]
click at [748, 563] on span "Received OK" at bounding box center [770, 565] width 103 height 15
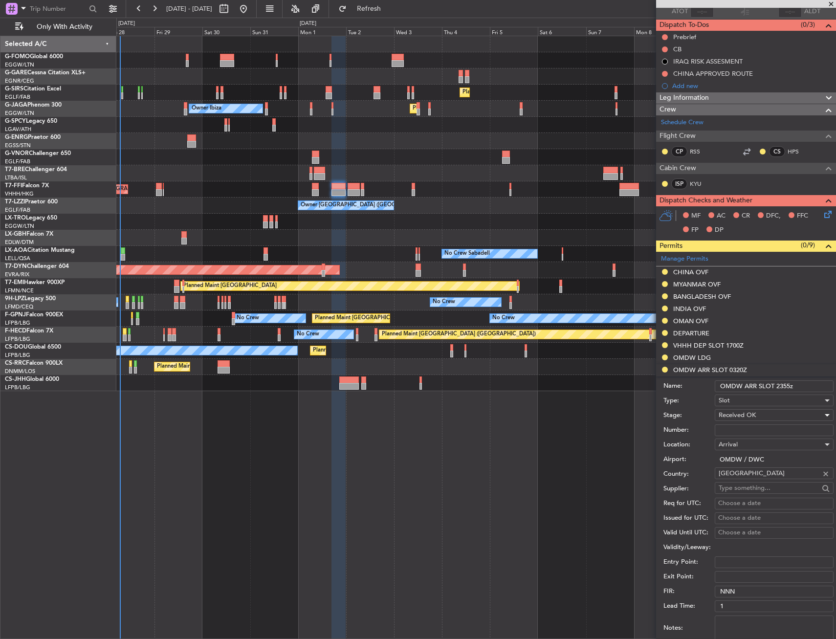
scroll to position [147, 0]
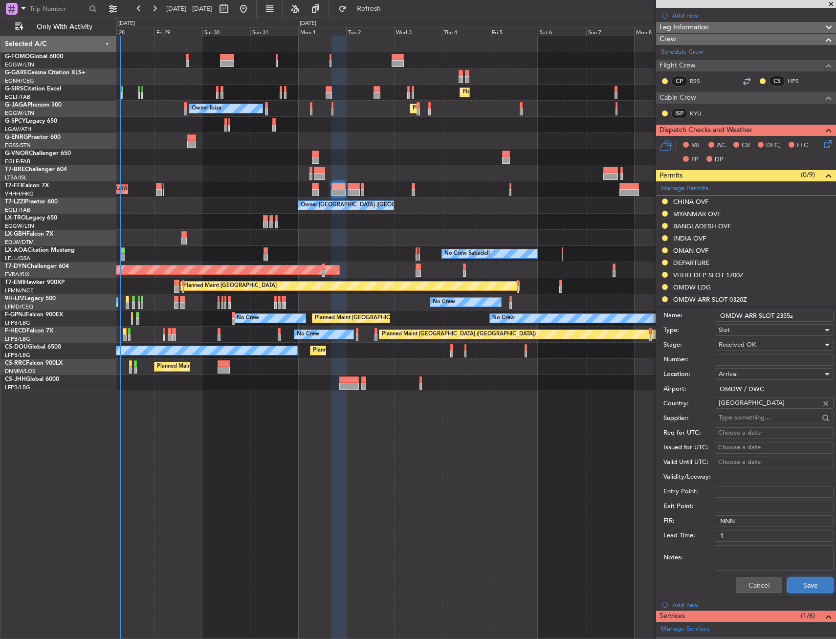
click at [799, 579] on button "Save" at bounding box center [810, 586] width 46 height 16
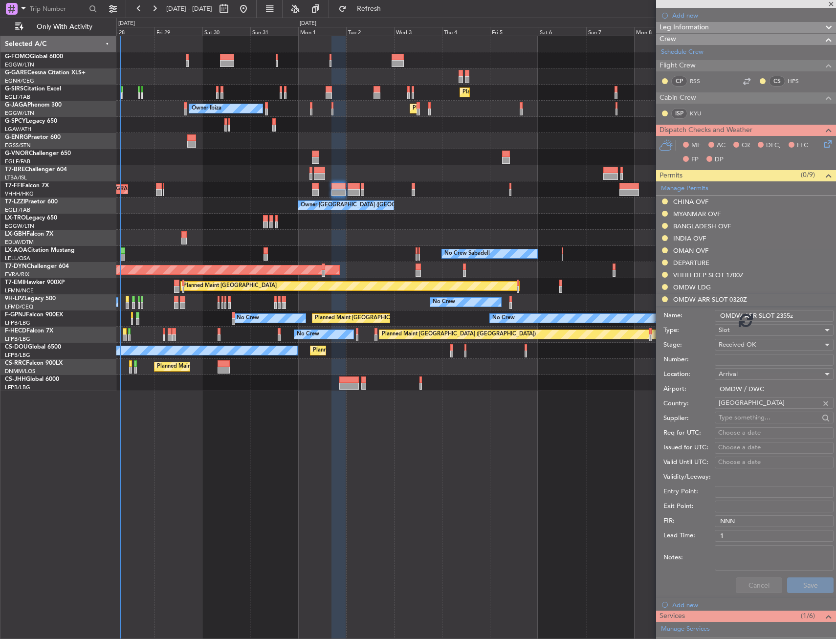
scroll to position [25, 0]
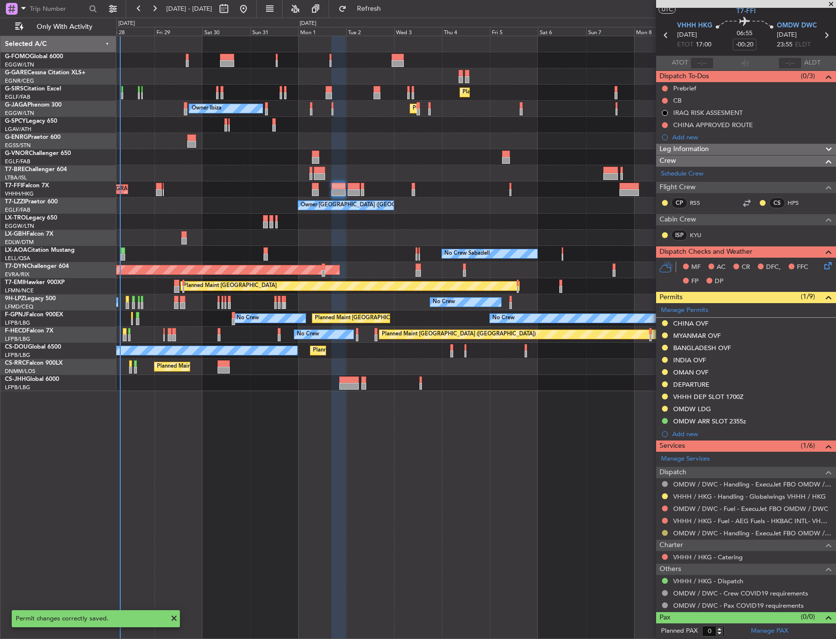
click at [663, 532] on button at bounding box center [665, 533] width 6 height 6
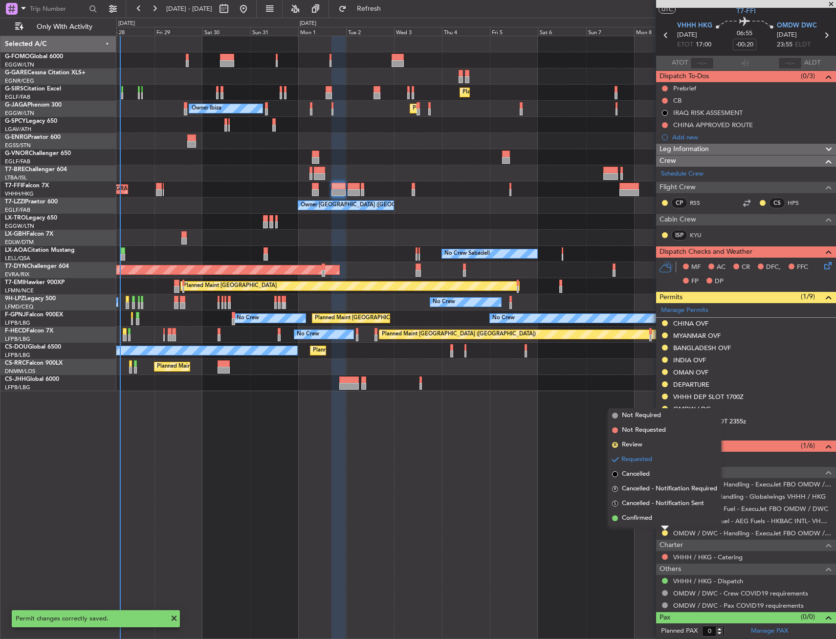
drag, startPoint x: 648, startPoint y: 518, endPoint x: 644, endPoint y: 535, distance: 17.7
click at [648, 518] on span "Confirmed" at bounding box center [637, 518] width 30 height 10
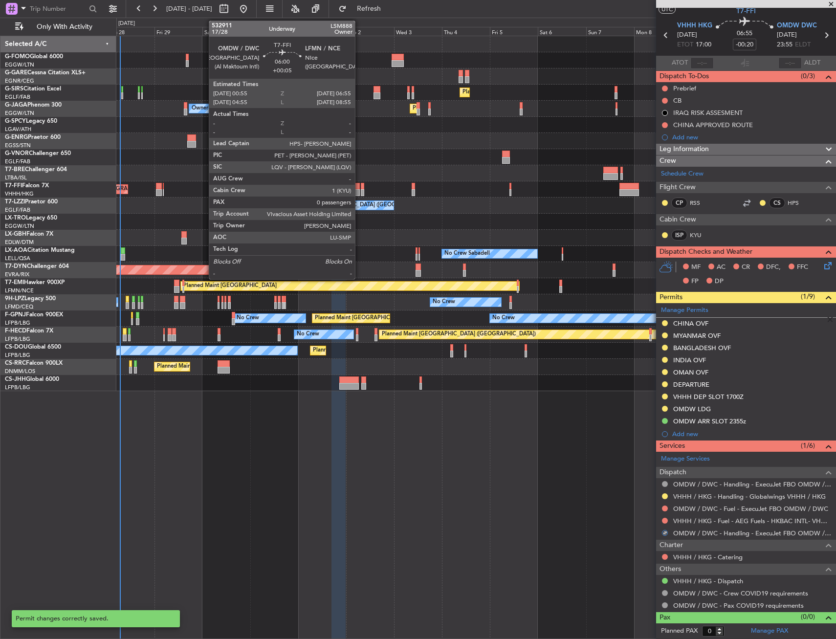
click at [359, 190] on div at bounding box center [354, 192] width 12 height 7
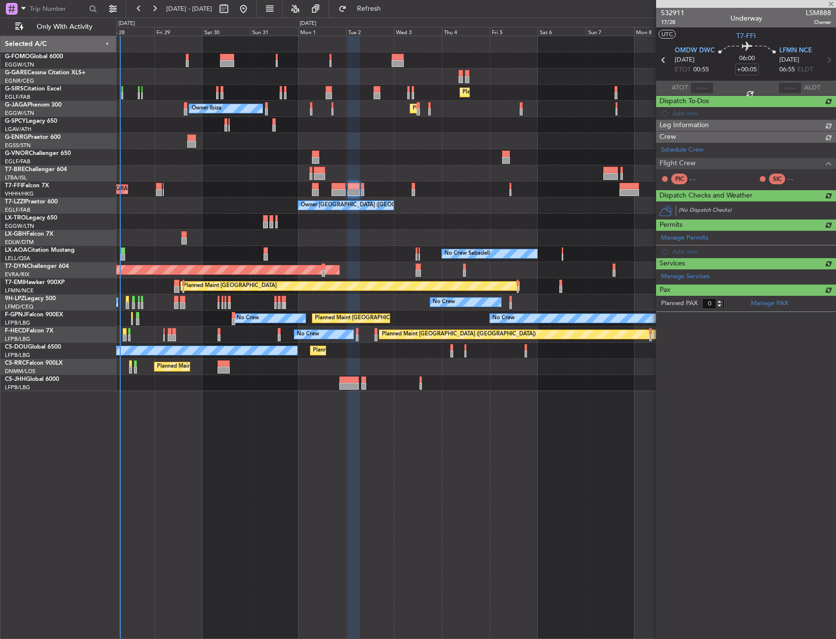
scroll to position [0, 0]
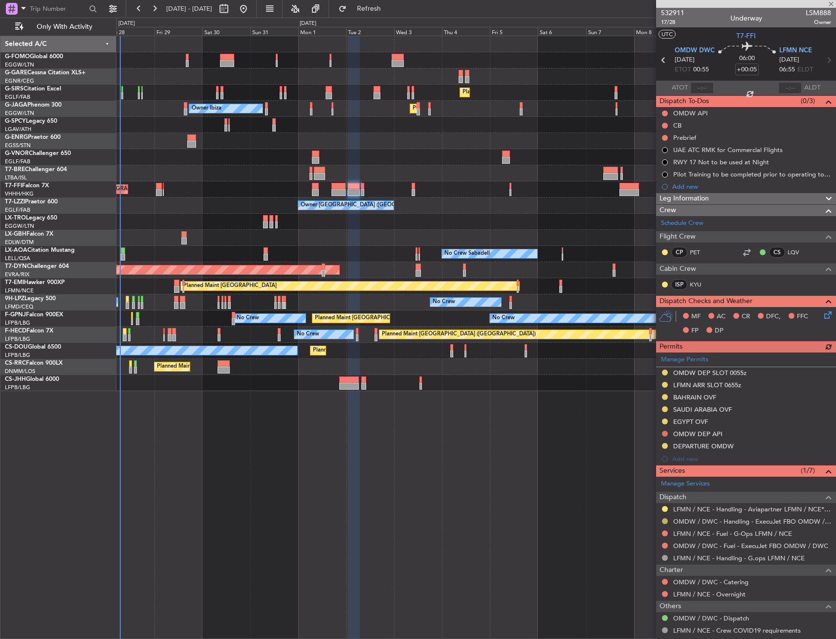
click at [664, 520] on button at bounding box center [665, 521] width 6 height 6
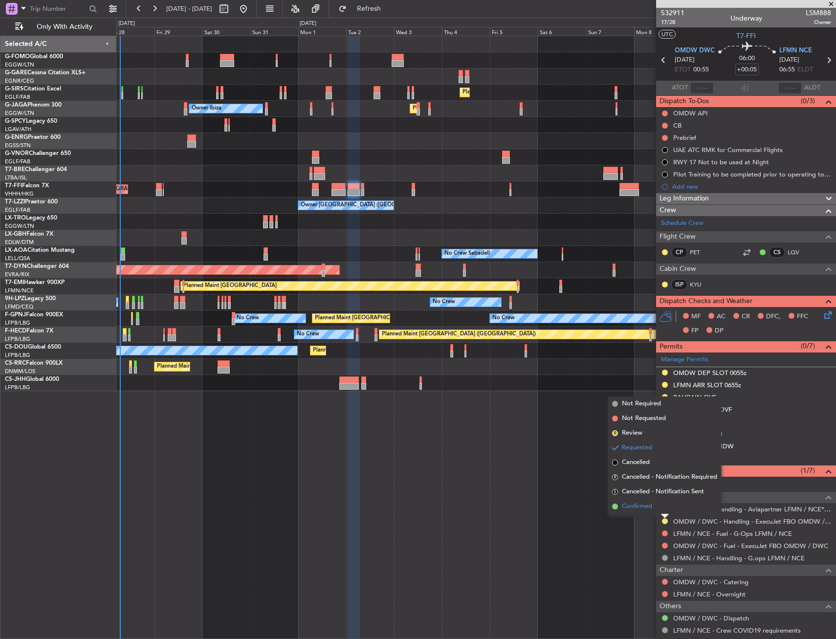
click at [640, 509] on span "Confirmed" at bounding box center [637, 507] width 30 height 10
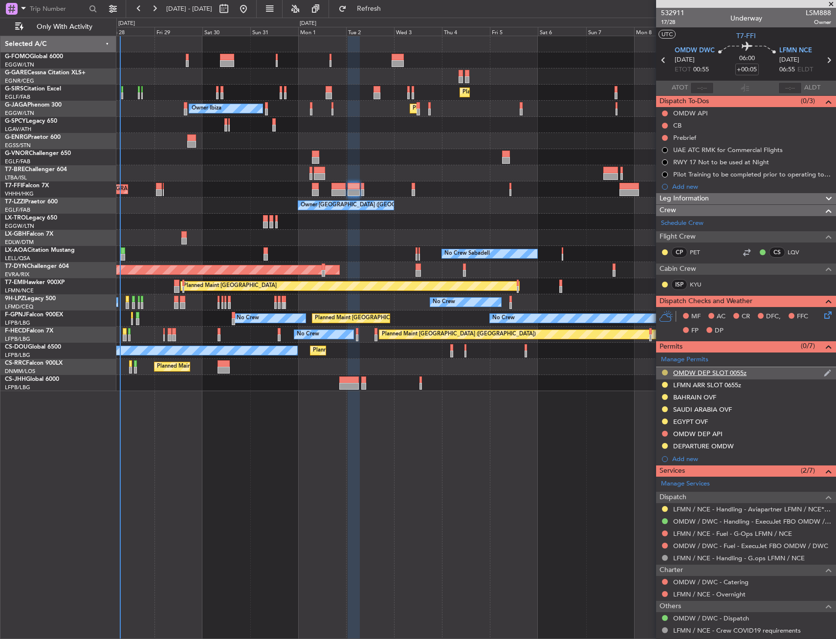
click at [666, 373] on button at bounding box center [665, 373] width 6 height 6
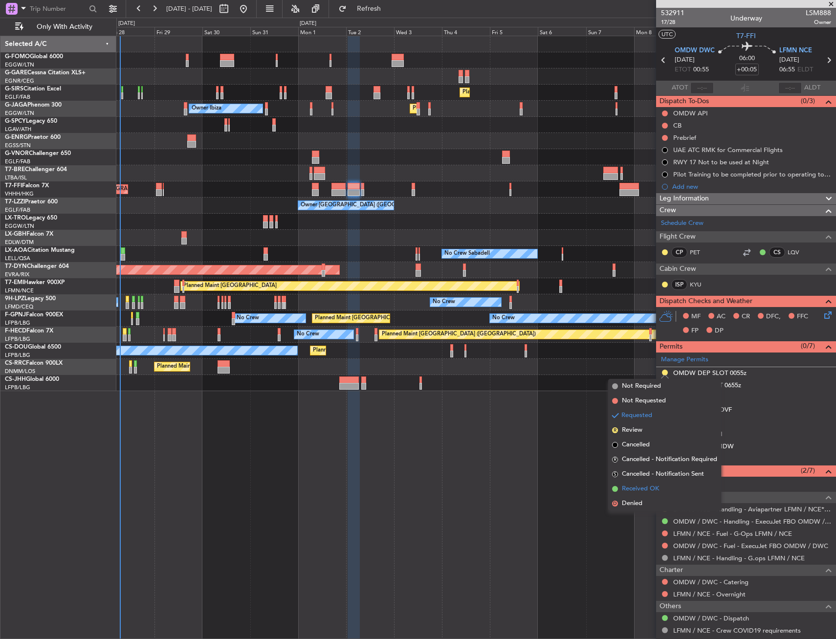
click at [640, 489] on span "Received OK" at bounding box center [640, 489] width 37 height 10
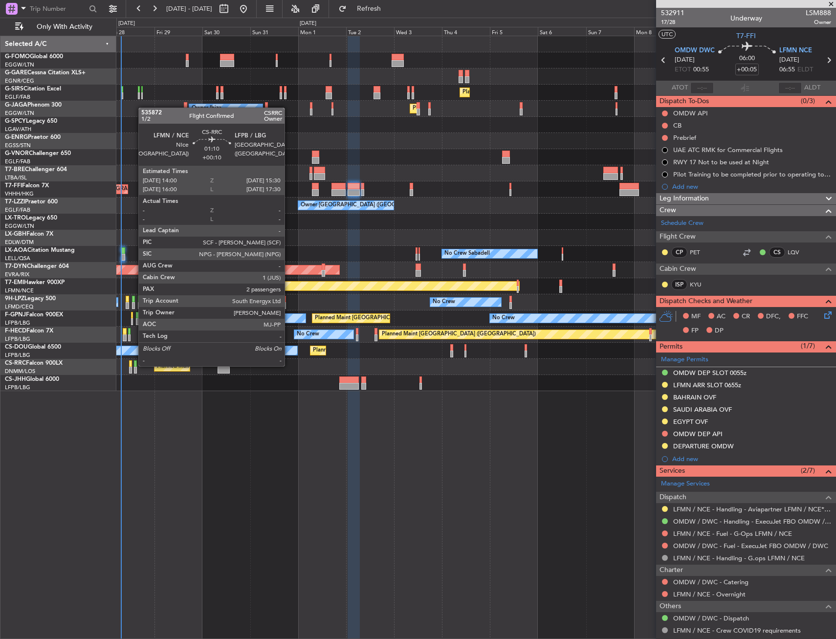
click at [134, 365] on div at bounding box center [135, 363] width 3 height 7
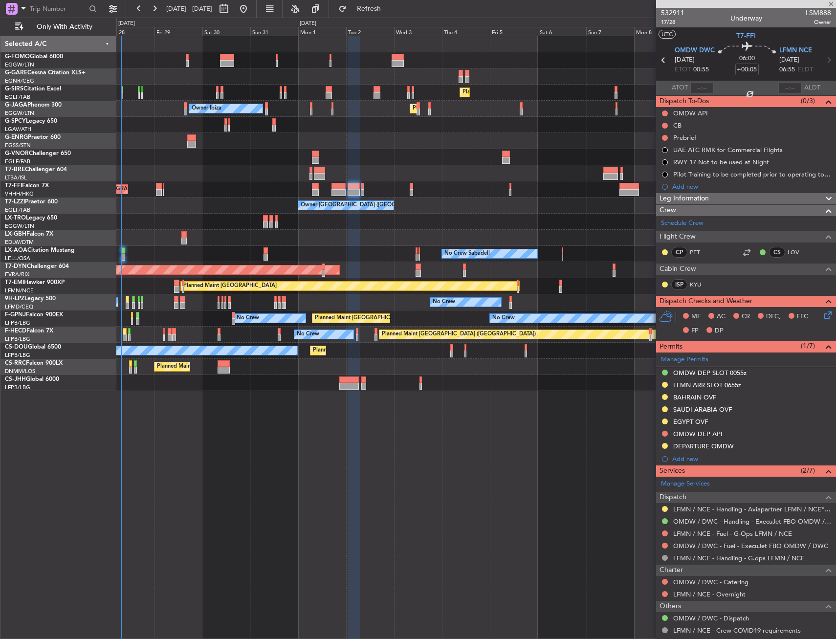
type input "+00:10"
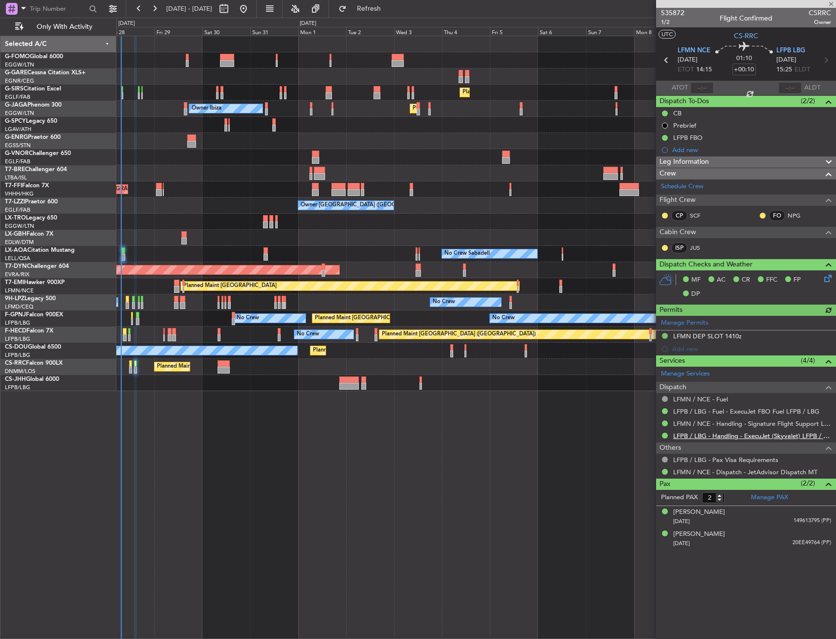
click at [716, 438] on link "LFPB / LBG - Handling - ExecuJet (Skyvalet) LFPB / LBG" at bounding box center [752, 436] width 158 height 8
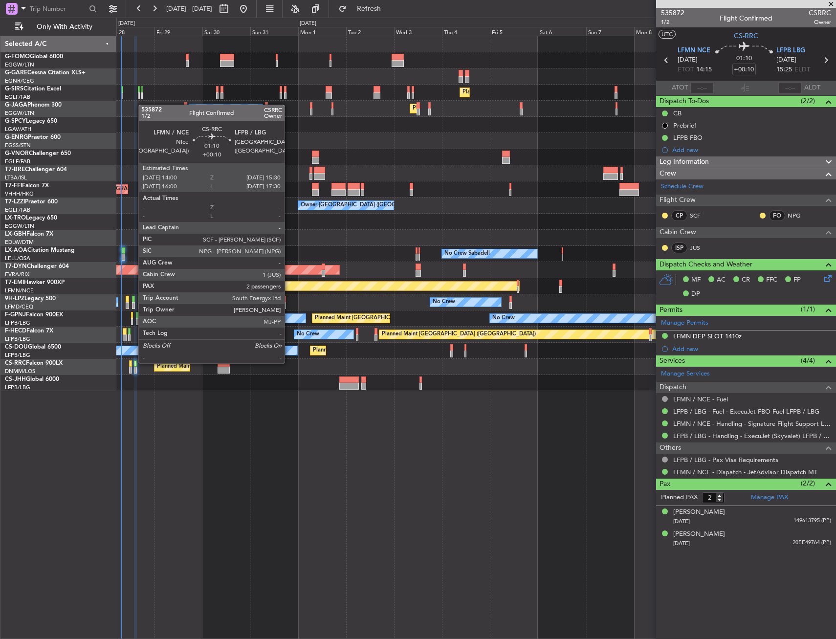
click at [134, 362] on div at bounding box center [135, 363] width 3 height 7
click at [131, 364] on div at bounding box center [130, 363] width 3 height 7
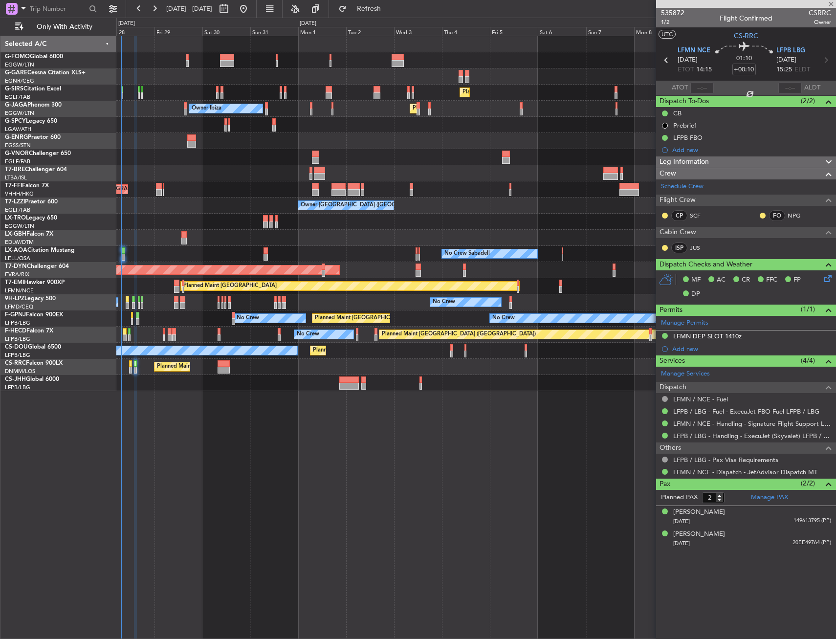
type input "0"
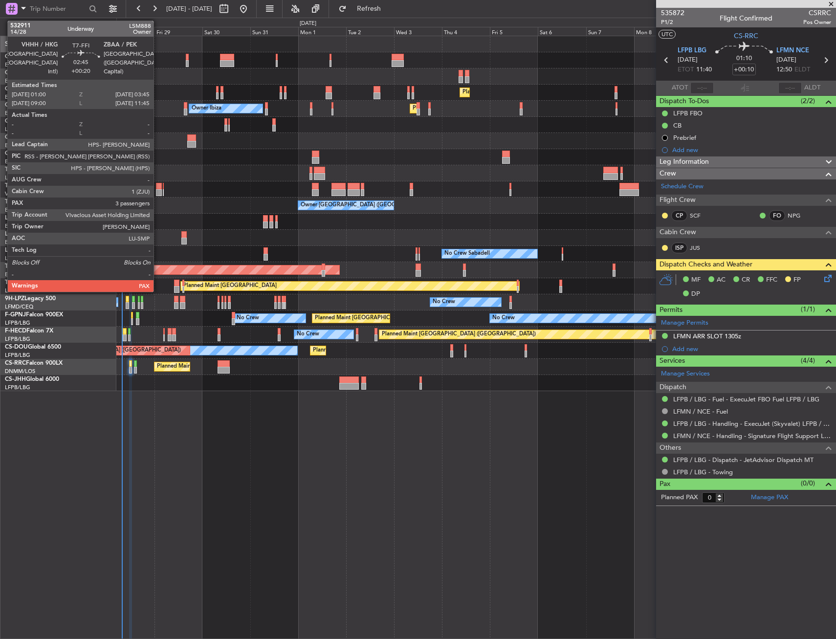
click at [158, 190] on div at bounding box center [159, 192] width 6 height 7
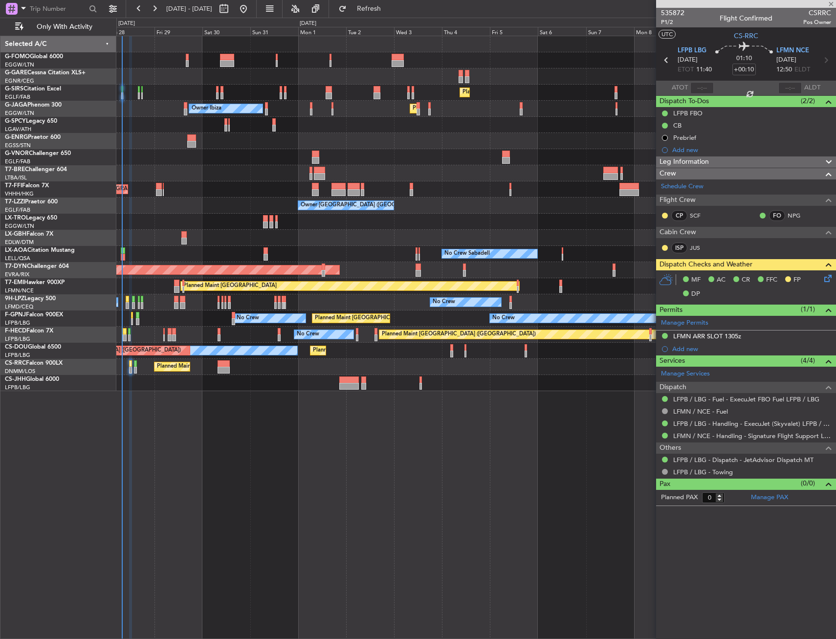
type input "+00:20"
type input "3"
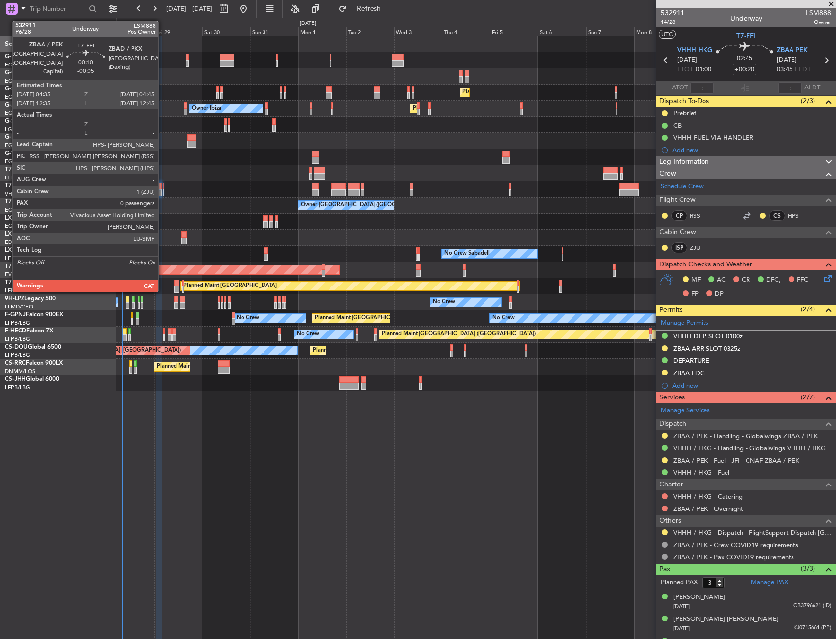
click at [163, 187] on div at bounding box center [163, 186] width 1 height 7
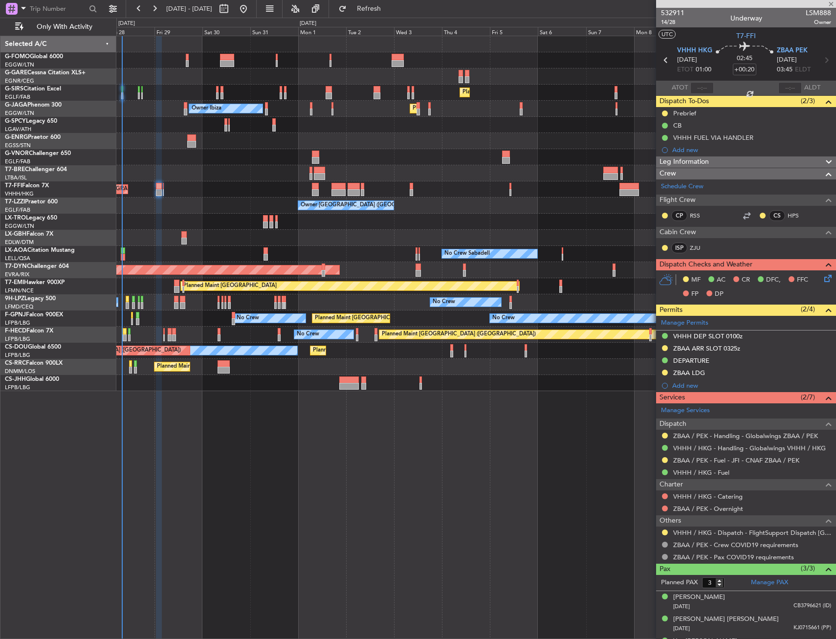
type input "-00:05"
type input "0"
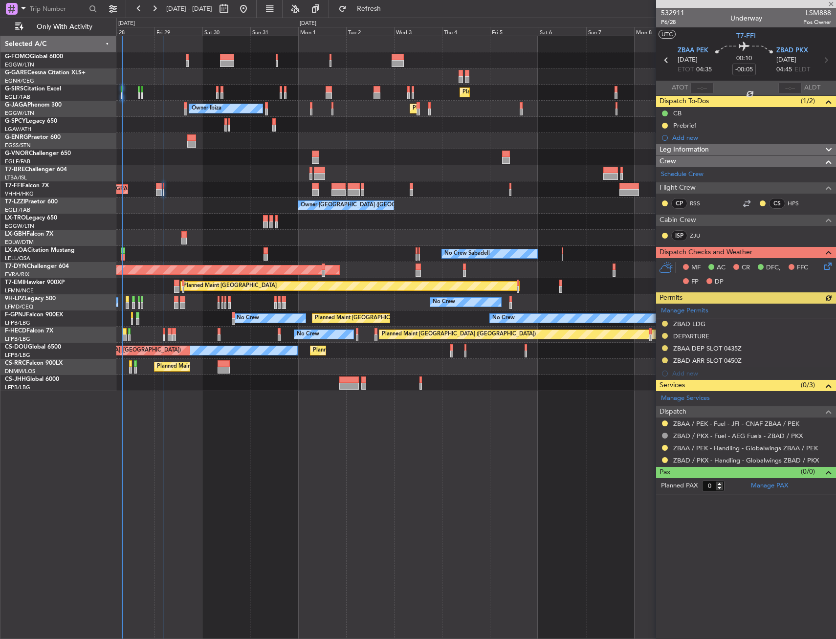
click at [155, 185] on div "Planned Maint Geneva (Cointrin) Planned Maint Tianjin (Binhai) Planned Maint Ho…" at bounding box center [475, 189] width 719 height 16
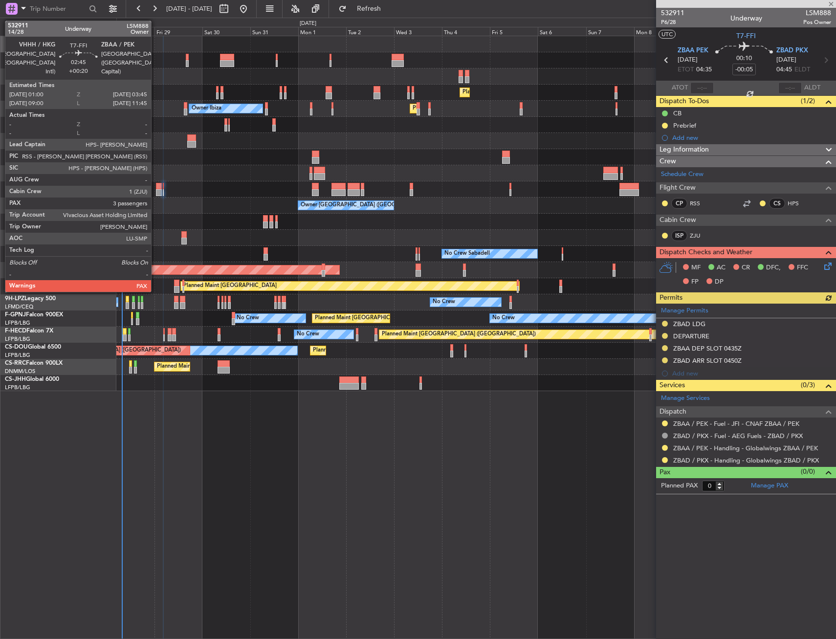
click at [156, 188] on div at bounding box center [159, 186] width 6 height 7
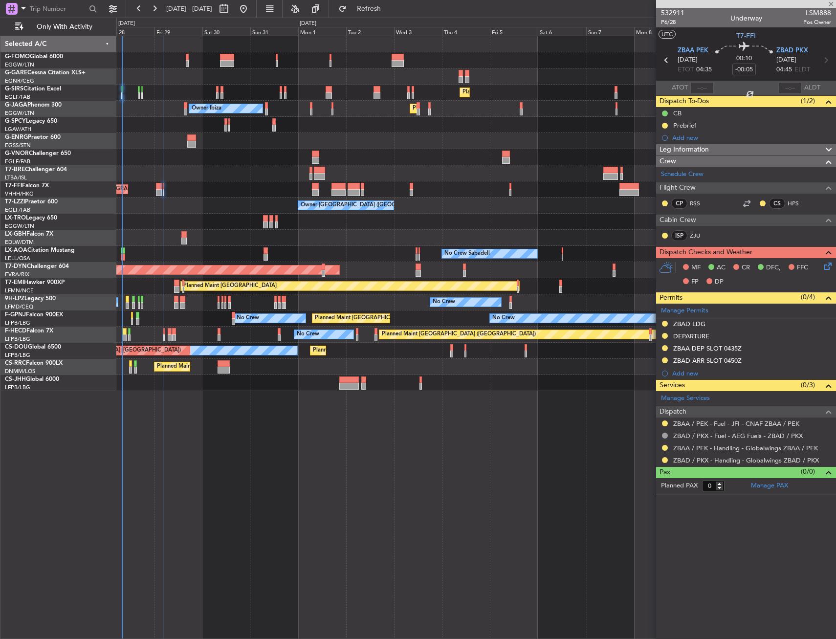
type input "+00:20"
type input "3"
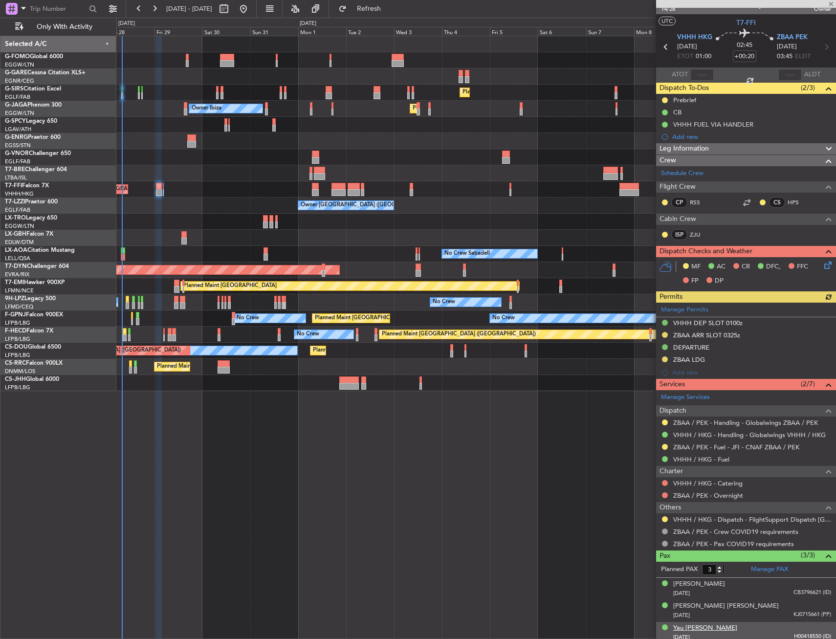
scroll to position [18, 0]
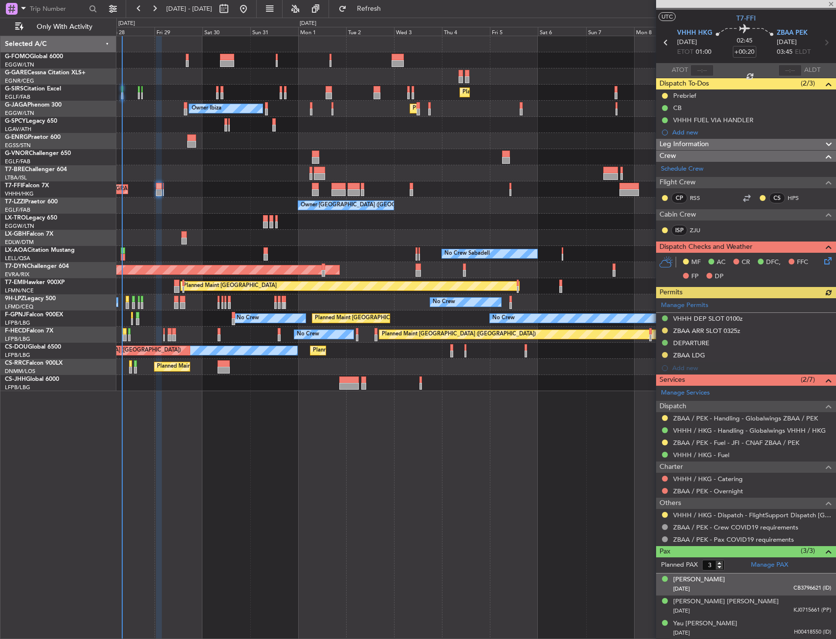
click at [738, 585] on div "07/06/1978 CB3796621 (ID)" at bounding box center [752, 589] width 158 height 10
click at [693, 578] on div "Hua Jiang" at bounding box center [699, 580] width 52 height 10
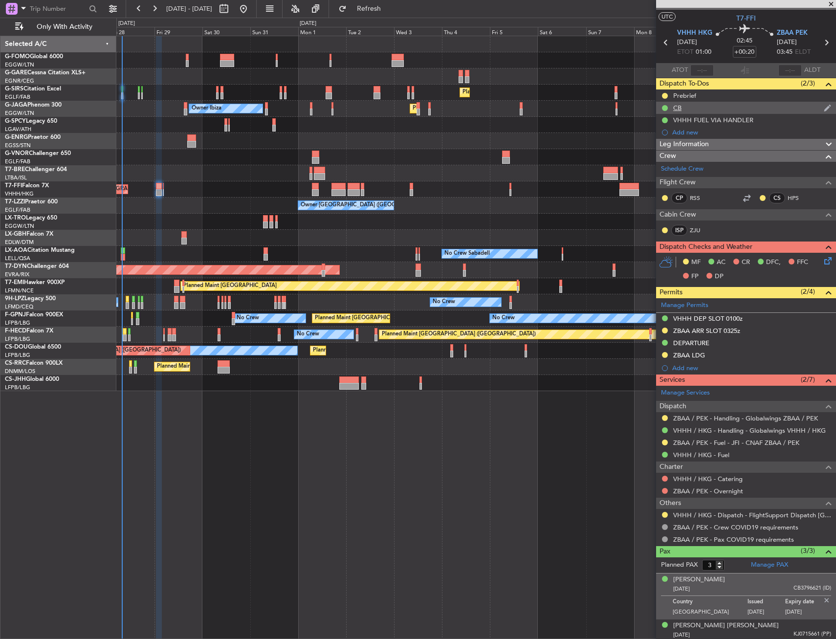
scroll to position [0, 0]
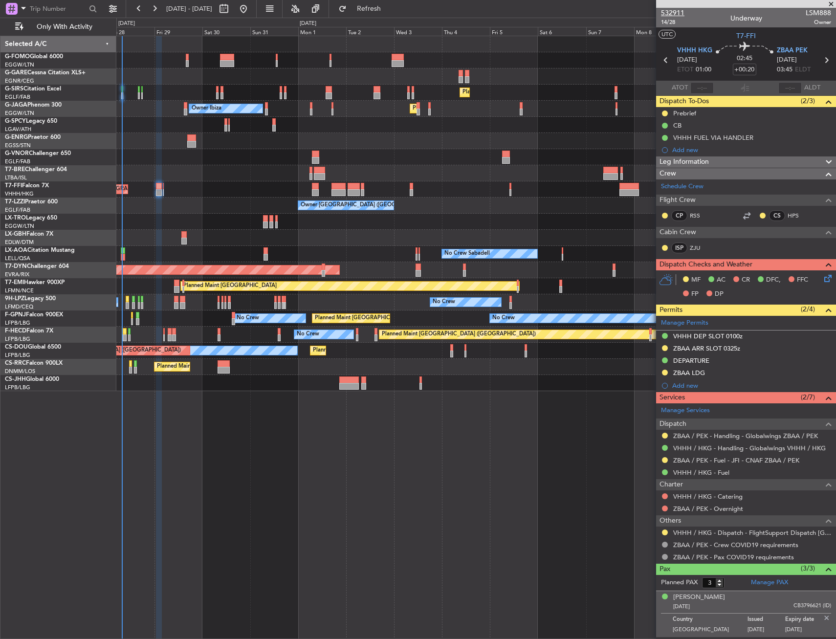
click at [676, 17] on span "532911" at bounding box center [672, 13] width 23 height 10
click at [674, 24] on mat-tooltip-component "Trip Number" at bounding box center [672, 31] width 48 height 26
click at [675, 20] on span "14/28" at bounding box center [672, 22] width 23 height 8
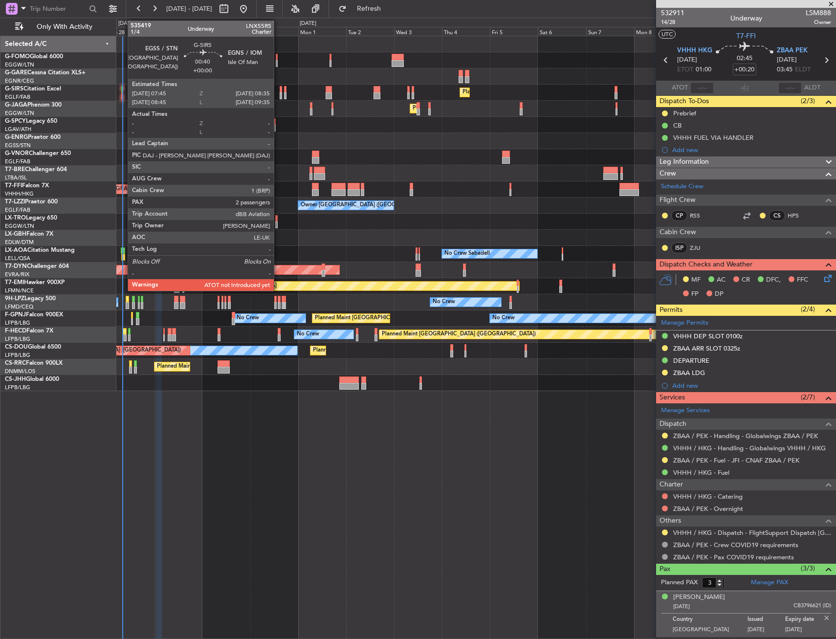
click at [123, 86] on div at bounding box center [122, 89] width 2 height 7
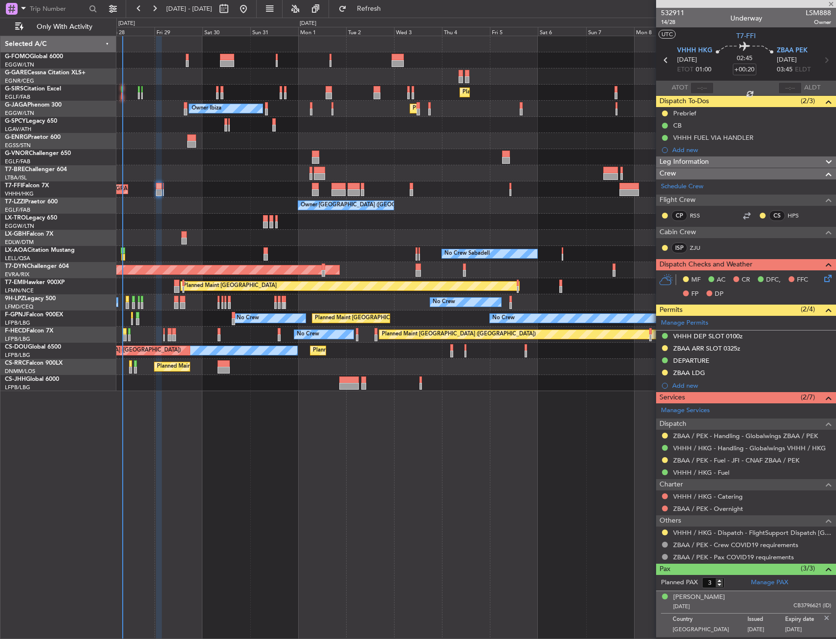
type input "2"
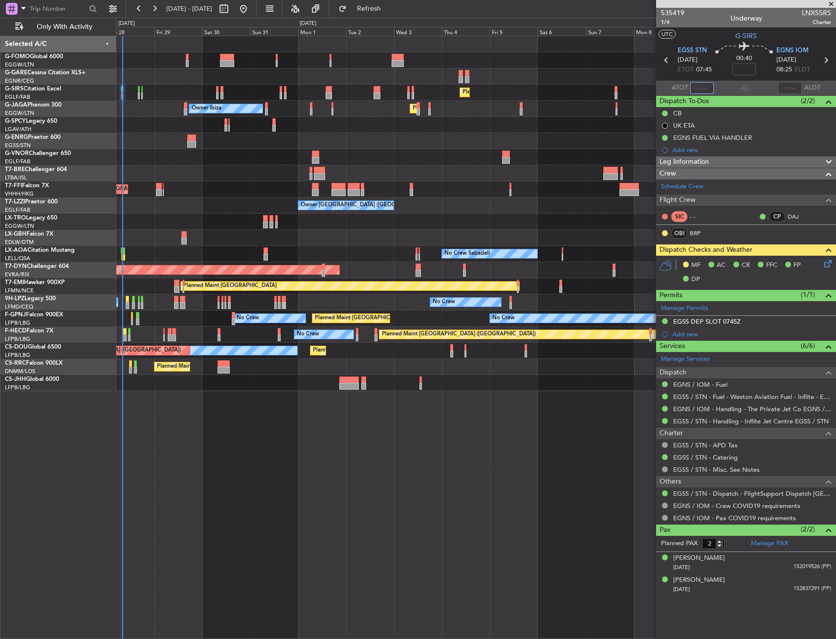
click at [705, 88] on input "text" at bounding box center [701, 88] width 23 height 12
click at [726, 82] on section "ATOT 0803 ALDT" at bounding box center [746, 88] width 180 height 15
type input "08:03"
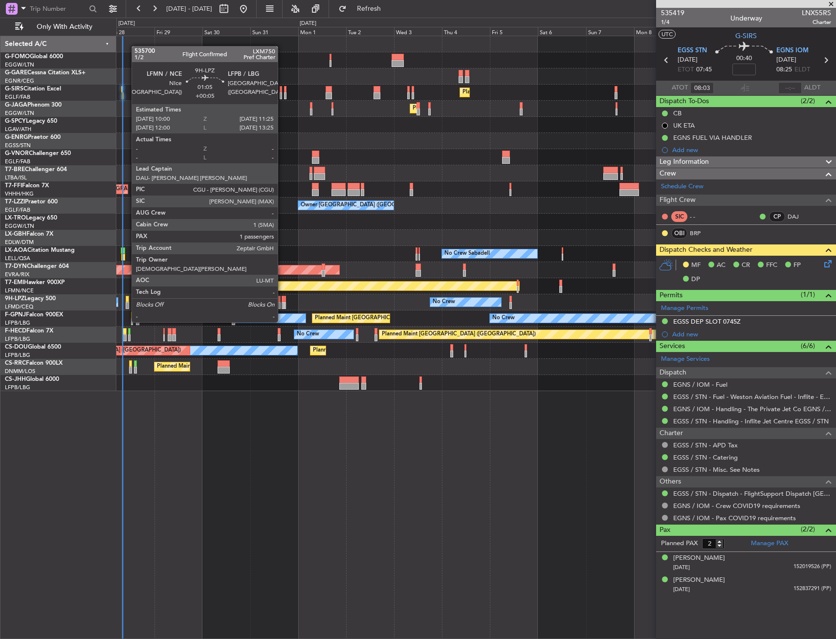
click at [127, 304] on div at bounding box center [127, 305] width 3 height 7
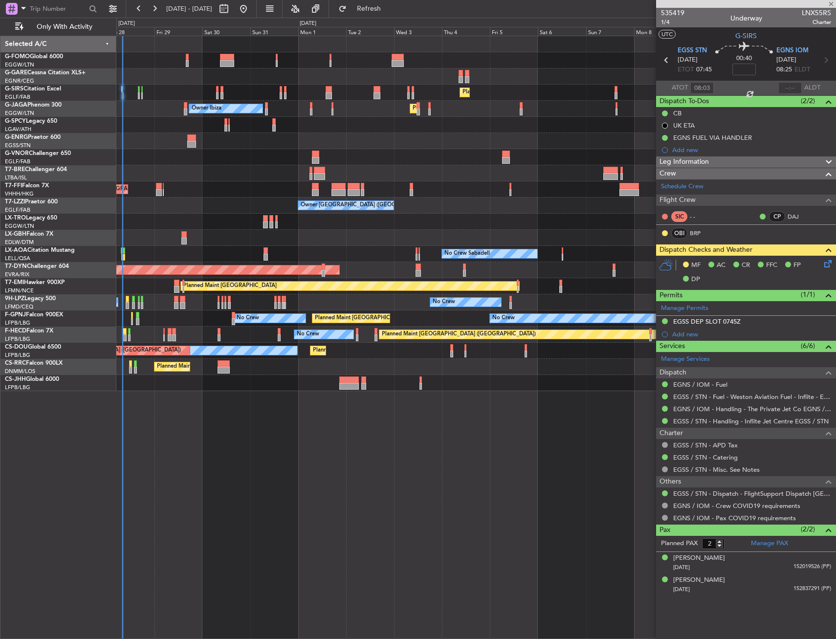
type input "+00:05"
type input "1"
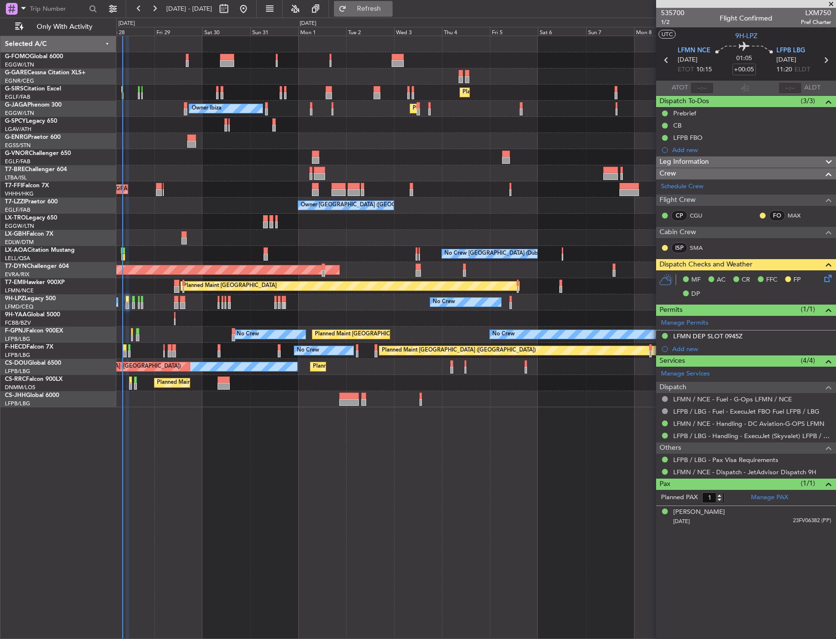
drag, startPoint x: 403, startPoint y: 1, endPoint x: 400, endPoint y: 5, distance: 5.5
click at [393, 1] on button "Refresh" at bounding box center [363, 9] width 59 height 16
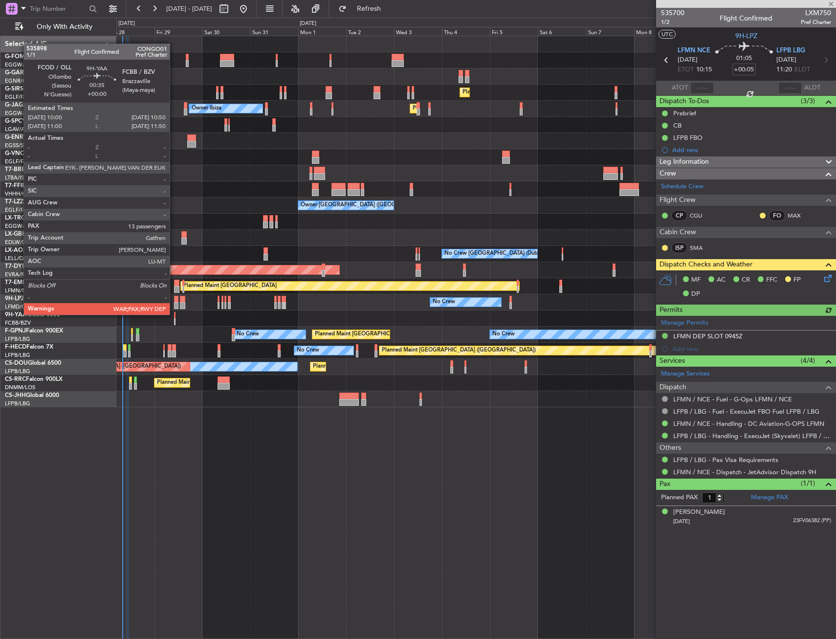
click at [174, 314] on div at bounding box center [175, 315] width 2 height 7
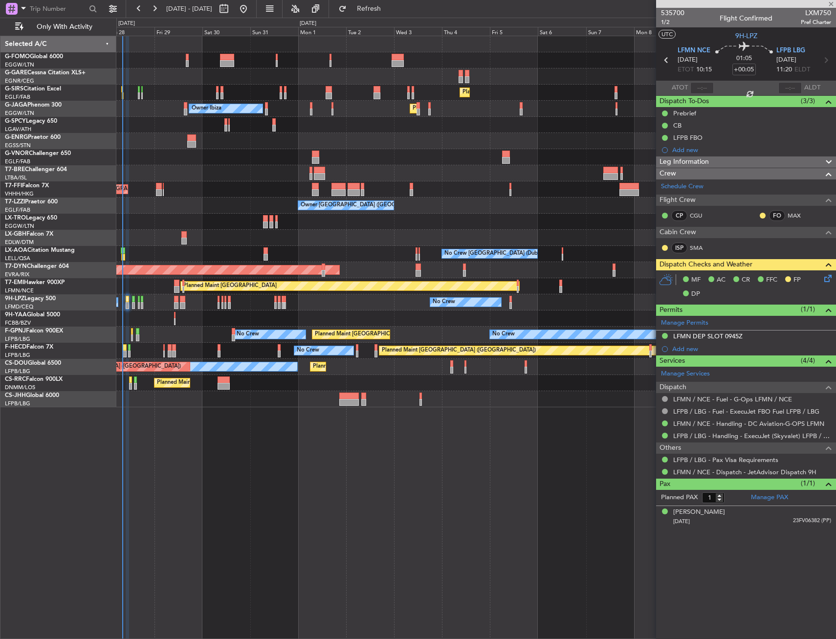
type input "13"
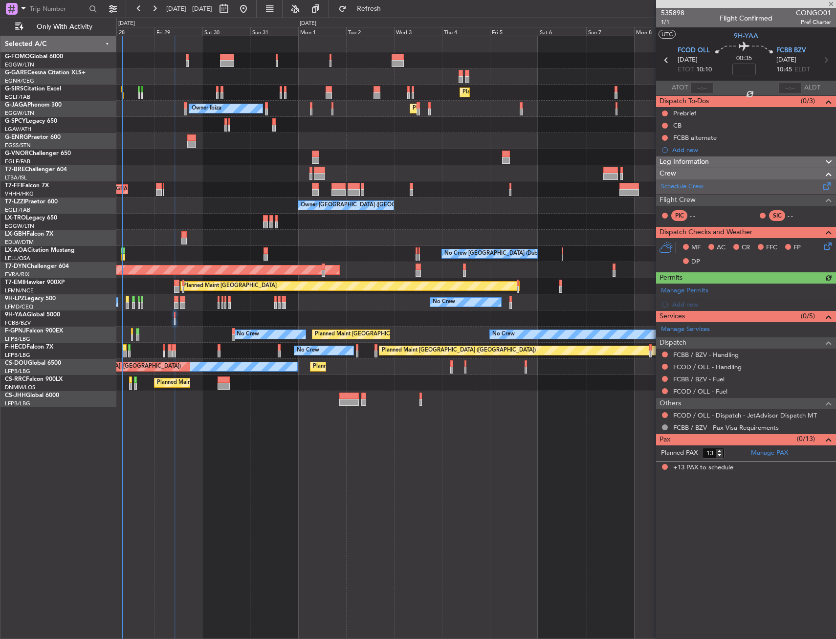
click at [703, 187] on link "Schedule Crew" at bounding box center [682, 187] width 43 height 10
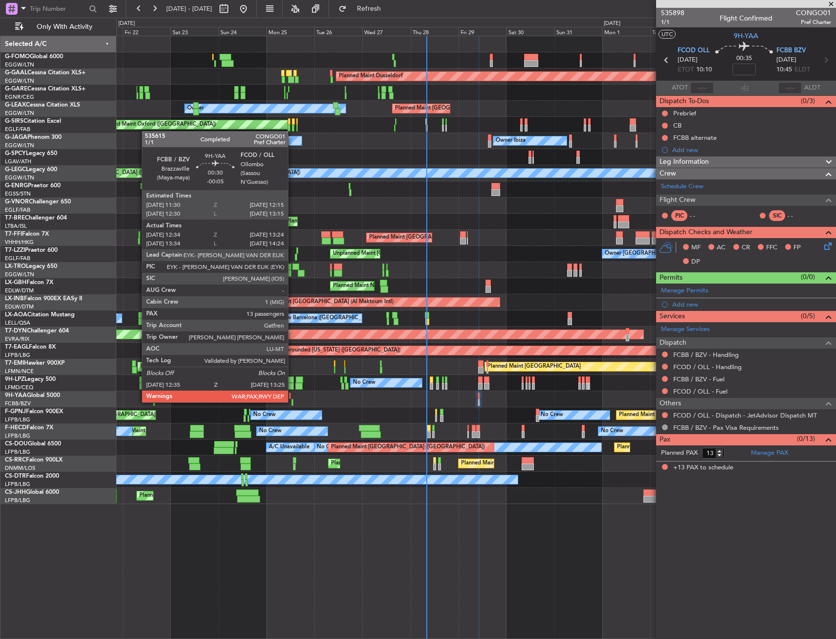
click at [292, 401] on div at bounding box center [292, 402] width 2 height 7
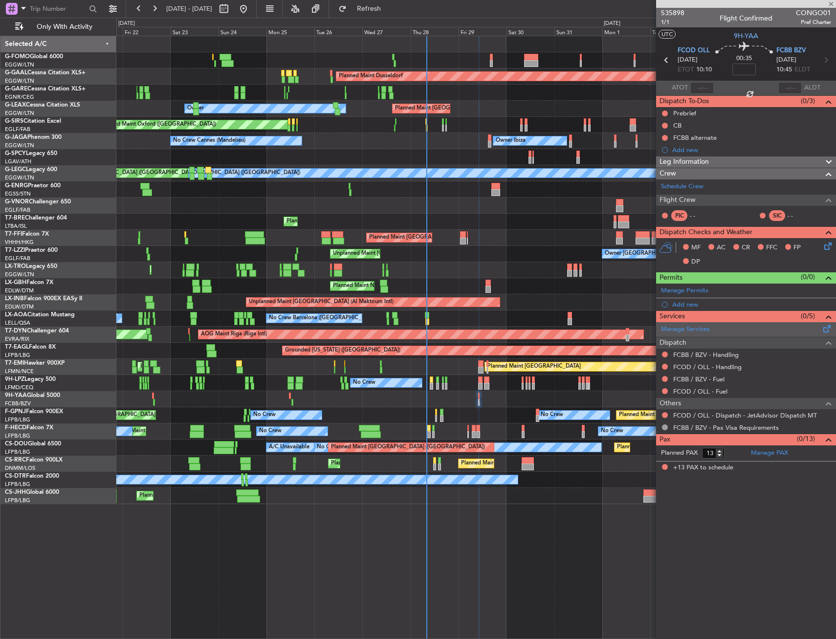
type input "-00:05"
type input "12:44"
type input "13:19"
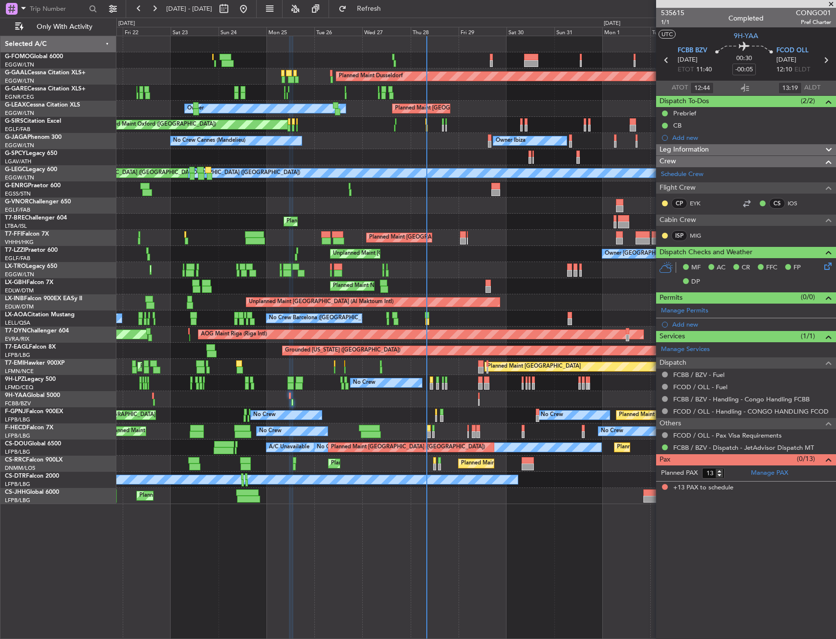
click at [339, 333] on div "Planned Maint Dusseldorf Unplanned Maint [PERSON_NAME] Owner Planned Maint [GEO…" at bounding box center [475, 270] width 719 height 468
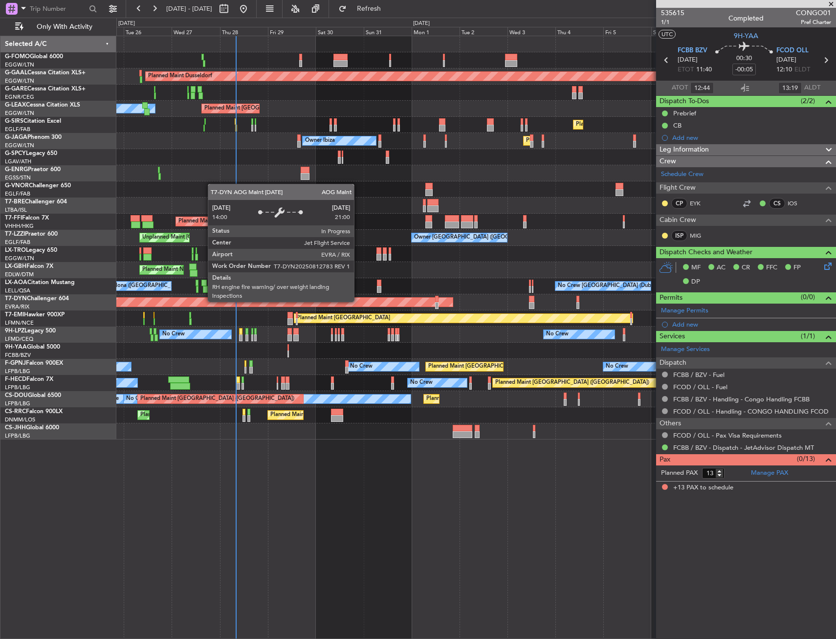
click at [267, 325] on div "Planned Maint Dusseldorf Owner Planned Maint [GEOGRAPHIC_DATA] ([GEOGRAPHIC_DAT…" at bounding box center [475, 237] width 719 height 403
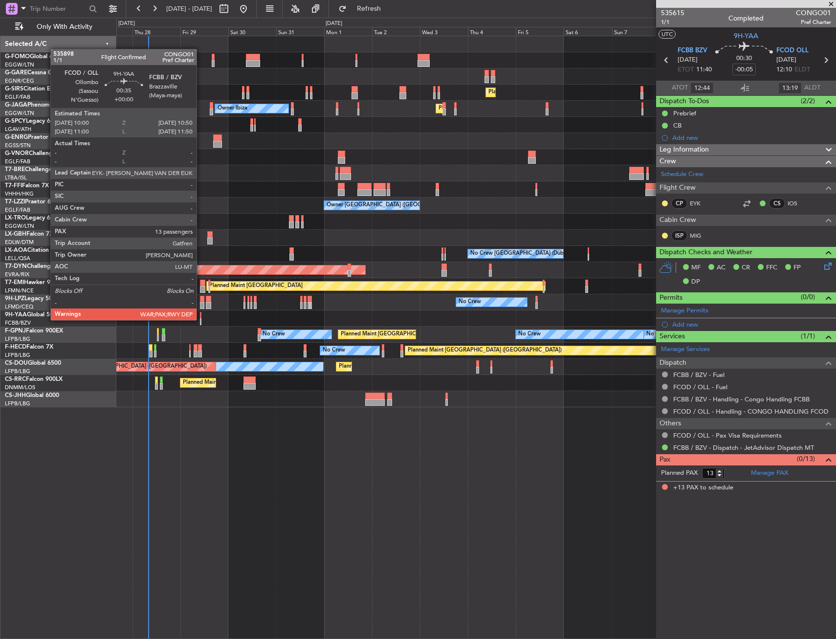
click at [201, 319] on div at bounding box center [201, 321] width 2 height 7
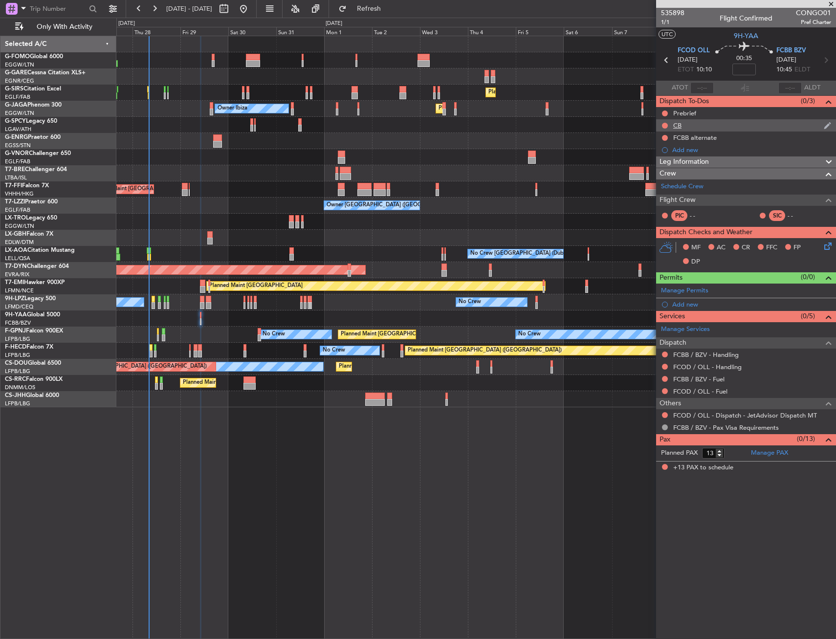
click at [712, 124] on div "CB" at bounding box center [746, 125] width 180 height 12
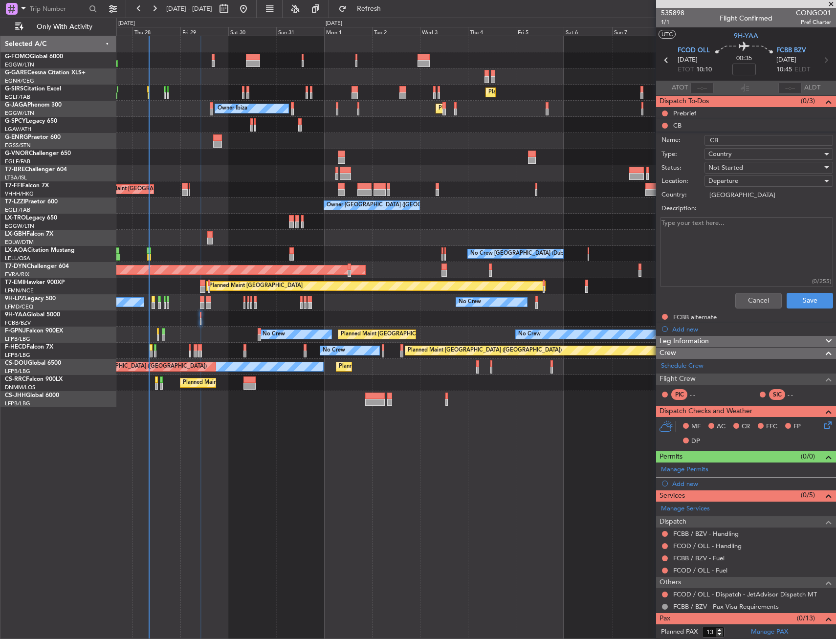
click at [714, 111] on div "Prebrief" at bounding box center [746, 113] width 180 height 12
click at [736, 244] on textarea "Description:" at bounding box center [746, 240] width 173 height 70
paste textarea "1000cargo/ FOB 14000"
type textarea "1000cargo/ FOB 14000"
click at [741, 156] on span "Not Started" at bounding box center [726, 155] width 35 height 9
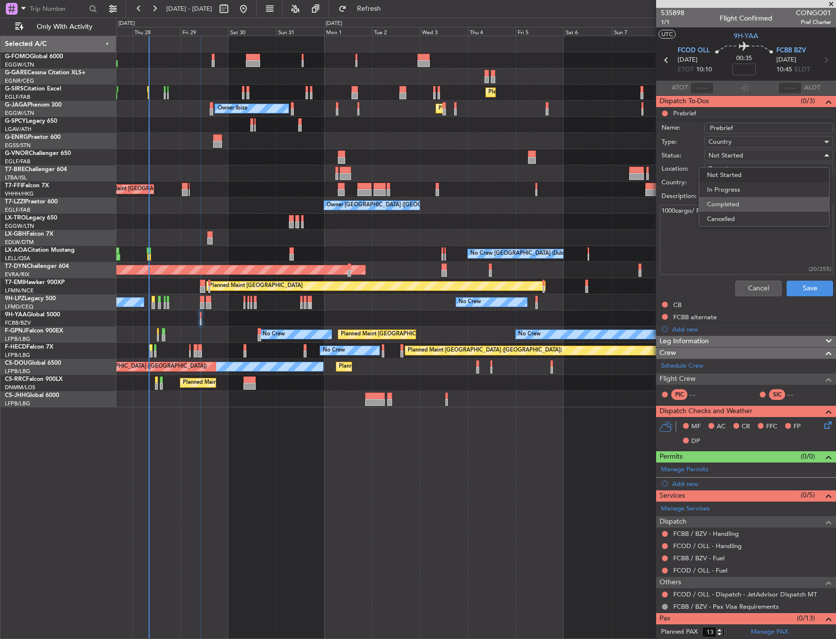
click at [753, 203] on span "Completed" at bounding box center [764, 204] width 114 height 15
click at [802, 289] on button "Save" at bounding box center [810, 289] width 46 height 16
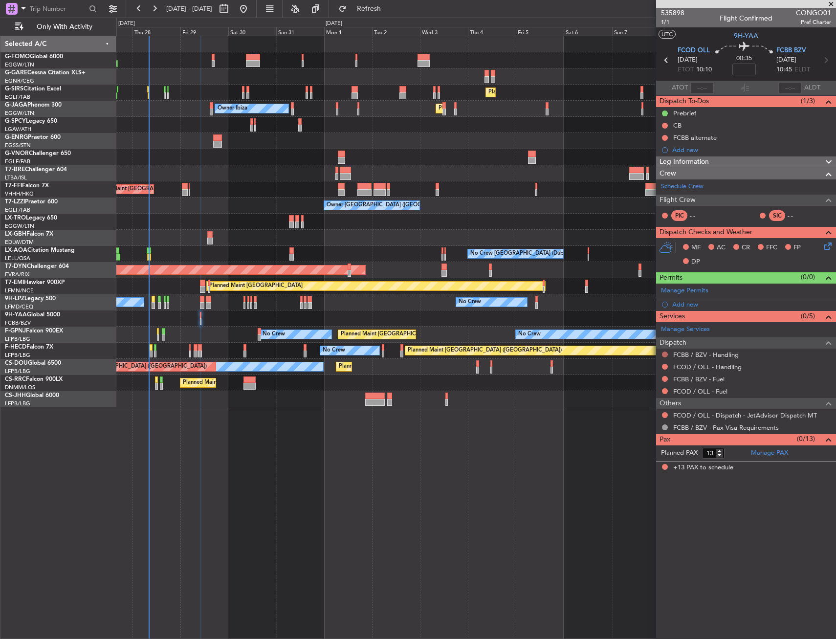
click at [667, 354] on button at bounding box center [665, 355] width 6 height 6
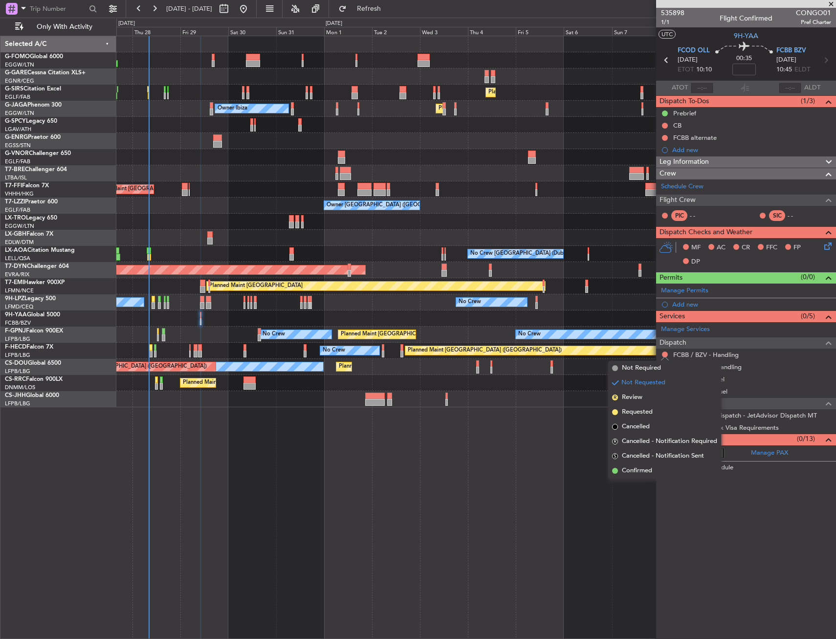
click at [660, 366] on span "Not Required" at bounding box center [641, 368] width 39 height 10
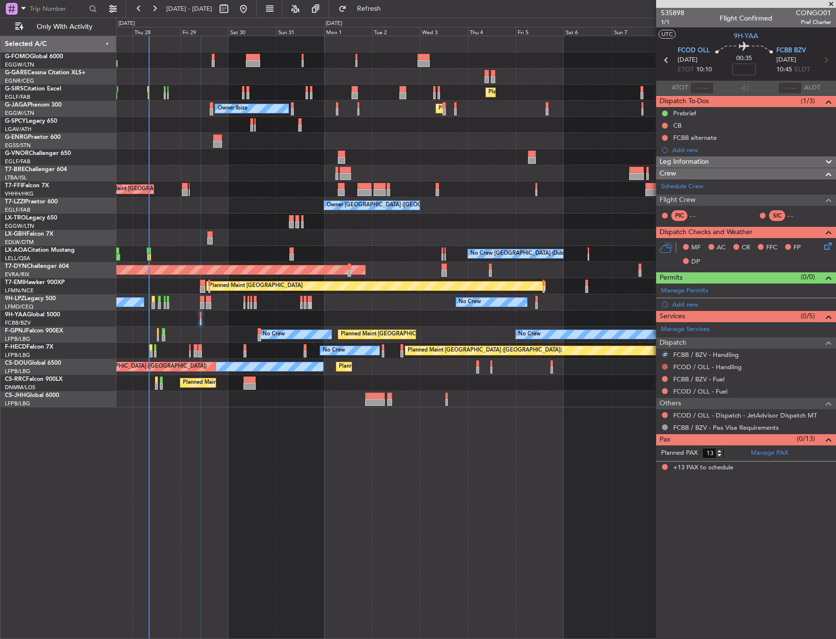
click at [665, 364] on button at bounding box center [665, 367] width 6 height 6
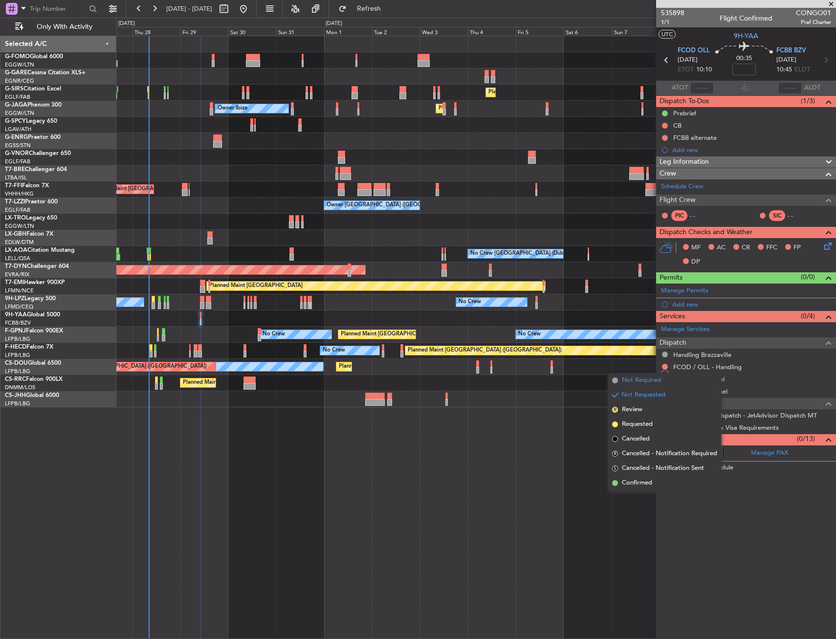
click at [640, 380] on span "Not Required" at bounding box center [641, 381] width 39 height 10
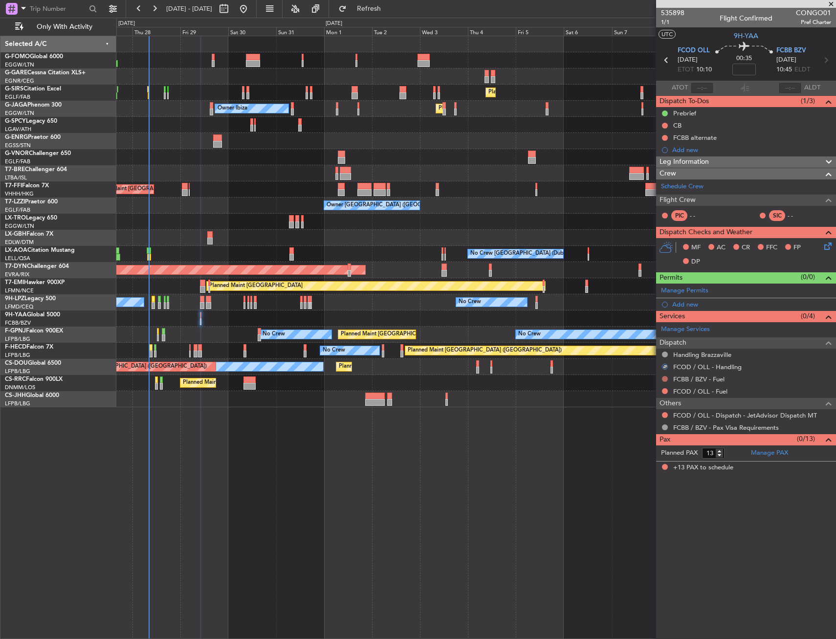
click at [663, 378] on button at bounding box center [665, 379] width 6 height 6
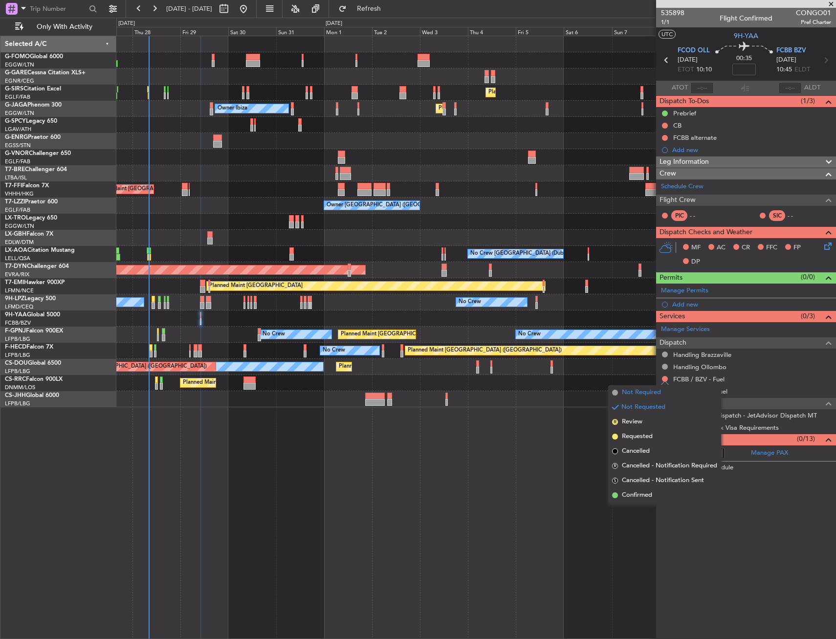
click at [633, 391] on span "Not Required" at bounding box center [641, 393] width 39 height 10
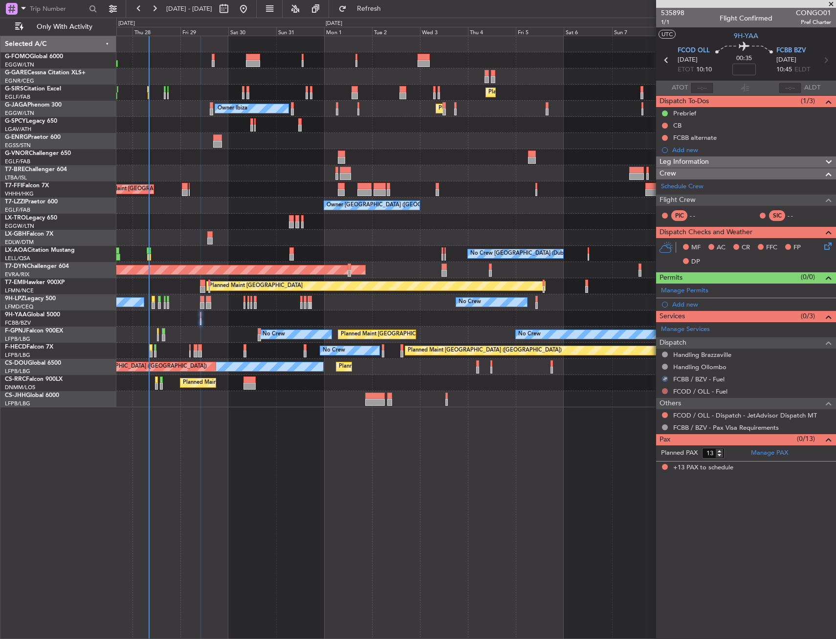
click at [664, 391] on button at bounding box center [665, 391] width 6 height 6
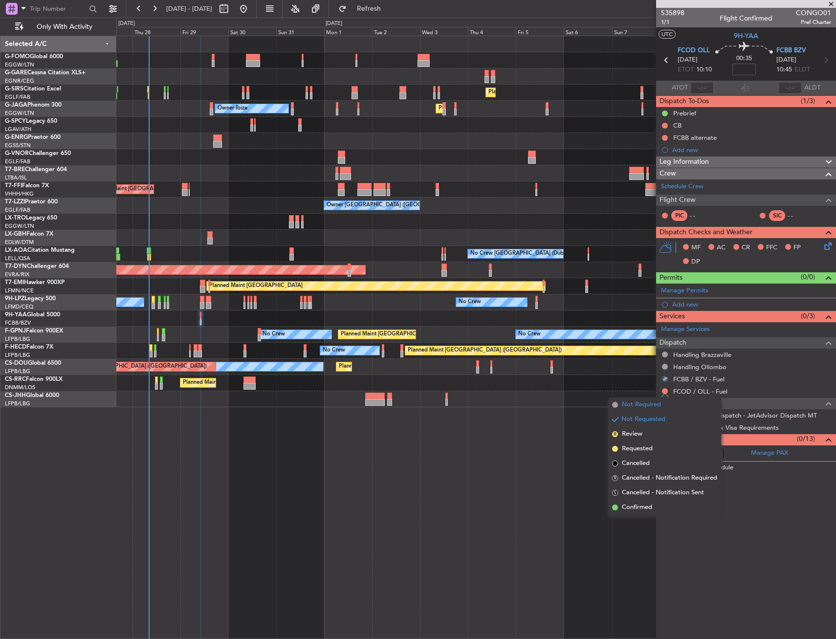
click at [650, 402] on span "Not Required" at bounding box center [641, 405] width 39 height 10
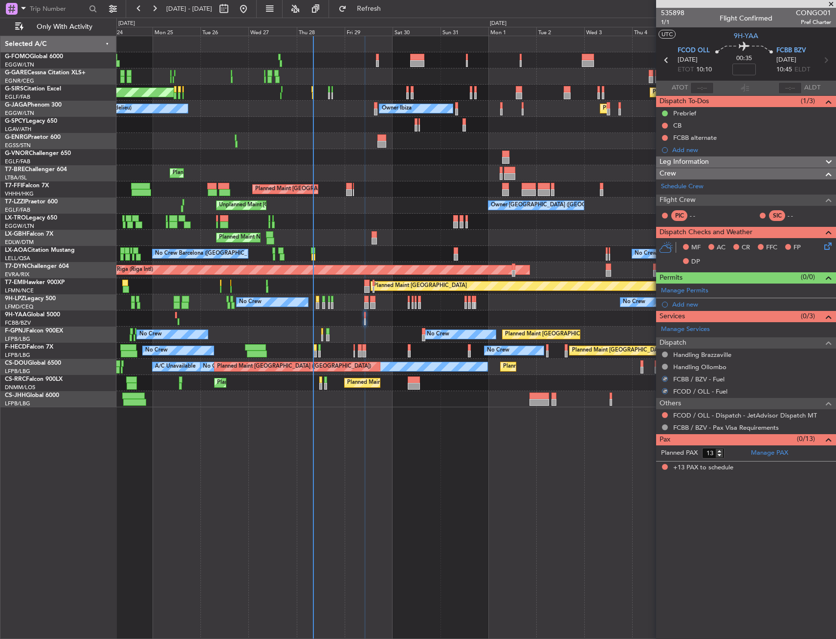
click at [372, 341] on div "Unplanned Maint [PERSON_NAME] Planned Maint [GEOGRAPHIC_DATA] ([GEOGRAPHIC_DATA…" at bounding box center [475, 221] width 719 height 371
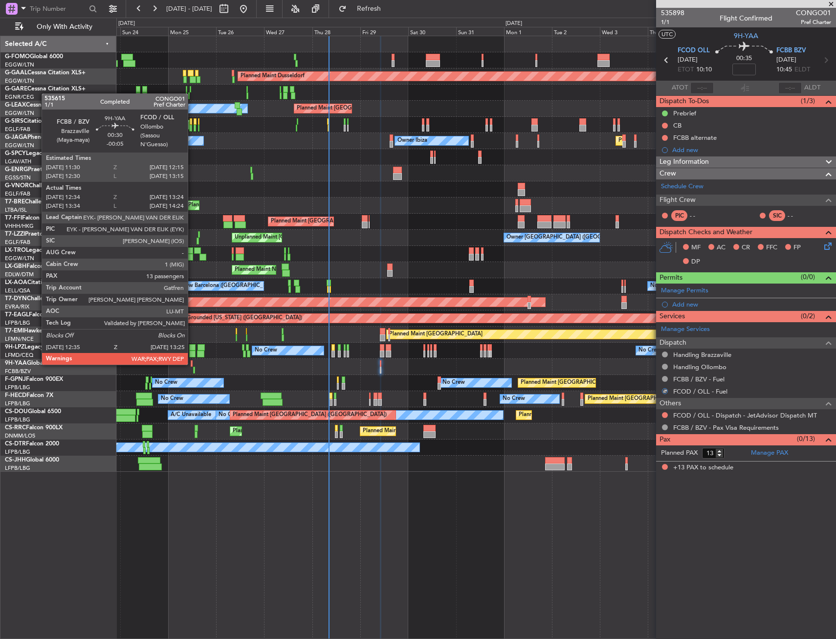
click at [192, 364] on div at bounding box center [192, 363] width 2 height 7
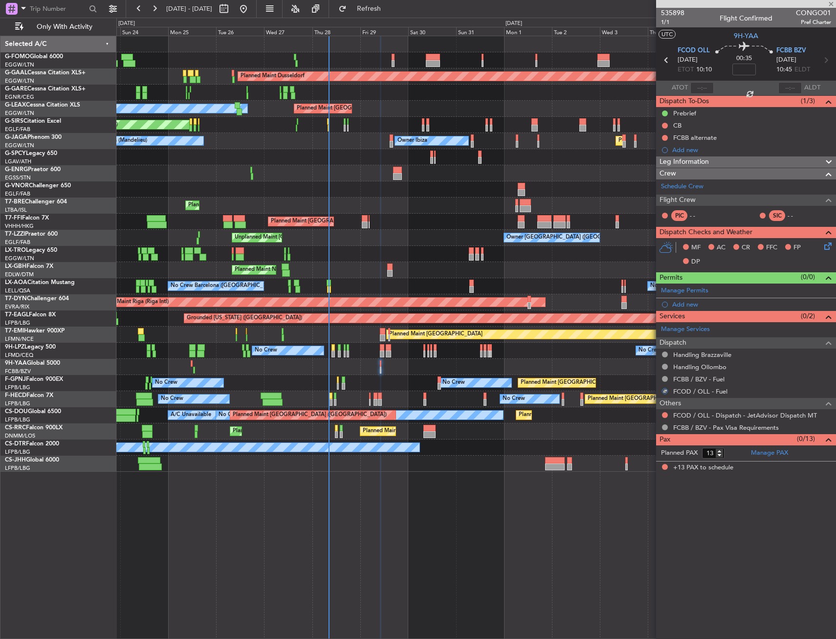
type input "-00:05"
type input "12:44"
type input "13:19"
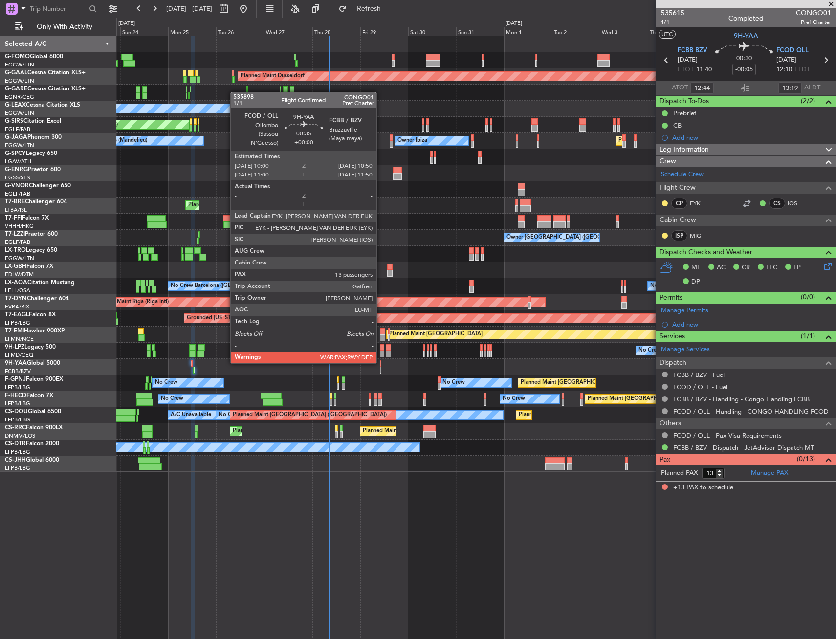
click at [381, 362] on div at bounding box center [381, 363] width 2 height 7
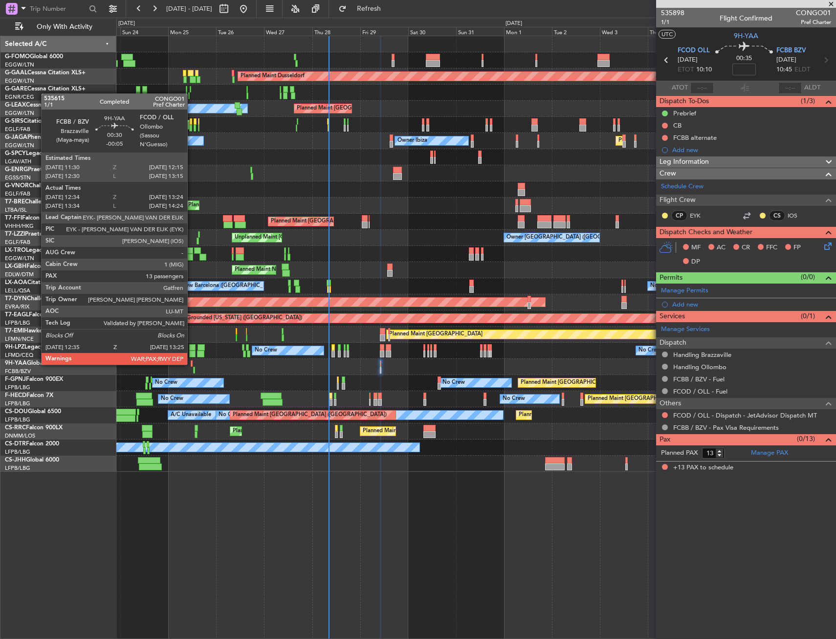
click at [192, 364] on div at bounding box center [192, 363] width 2 height 7
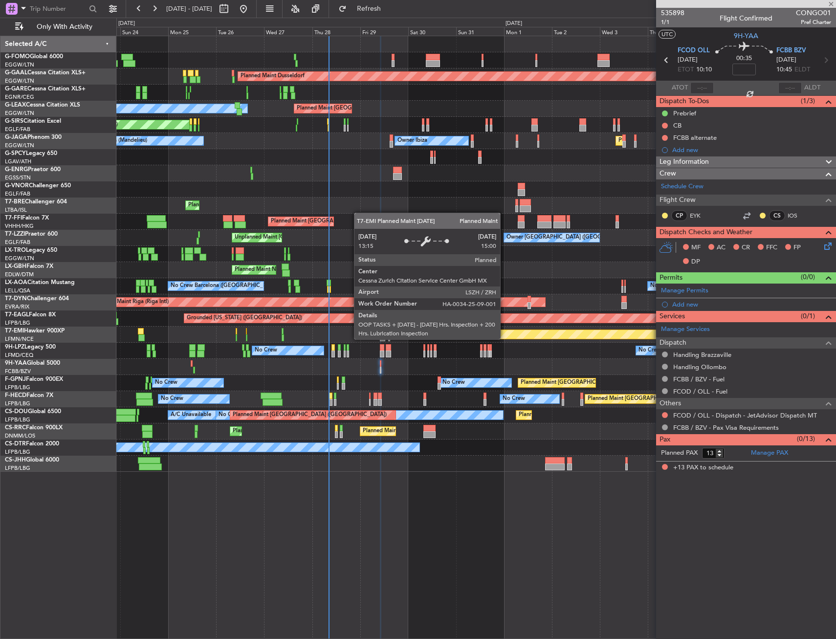
type input "-00:05"
type input "12:44"
type input "13:19"
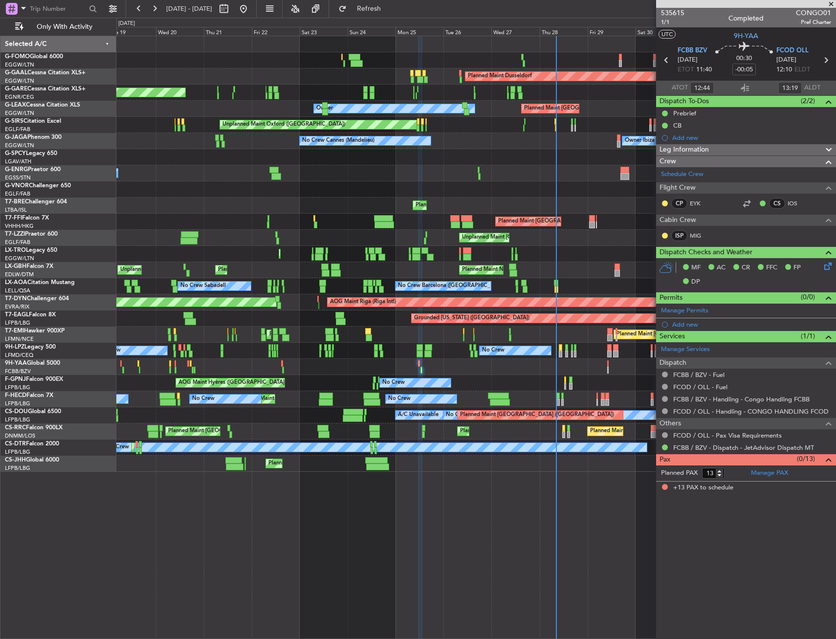
click at [474, 370] on div at bounding box center [475, 367] width 719 height 16
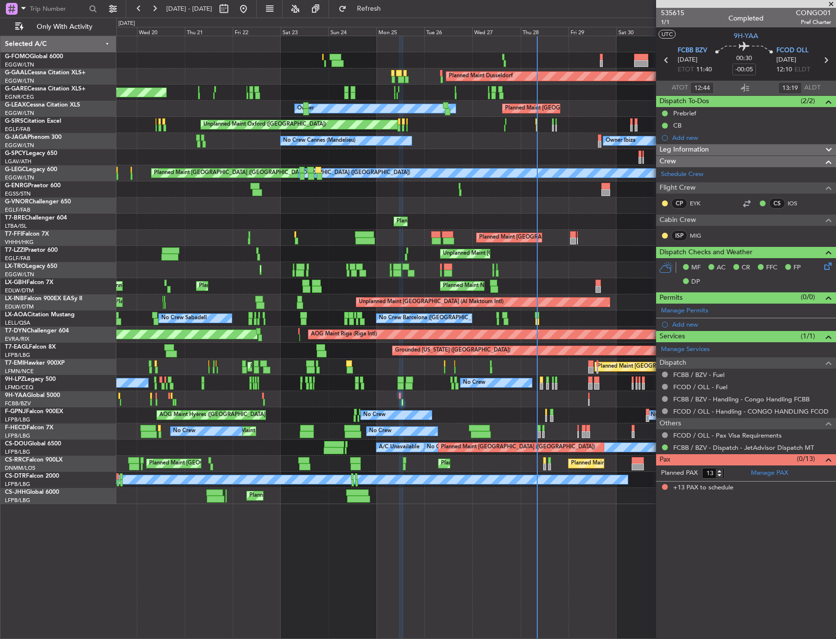
click at [262, 395] on div at bounding box center [475, 399] width 719 height 16
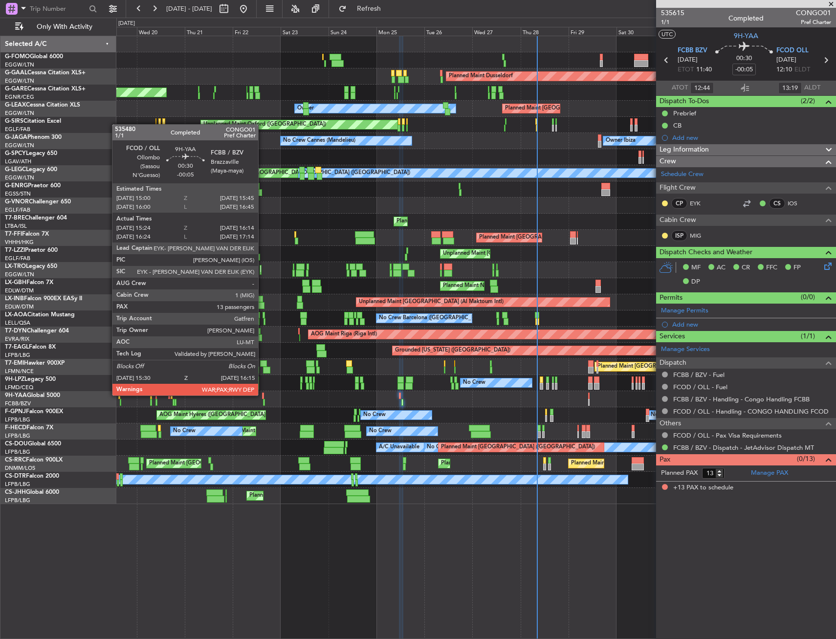
click at [263, 395] on div at bounding box center [263, 396] width 2 height 7
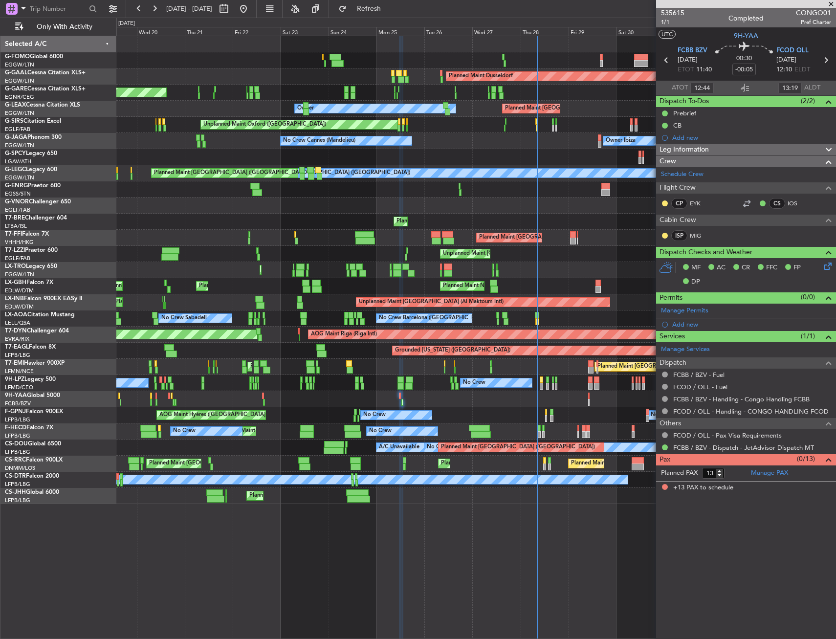
click at [72, 347] on div "Planned Maint Windsor Locks (Bradley Intl) Planned Maint Dusseldorf Unplanned M…" at bounding box center [418, 329] width 836 height 622
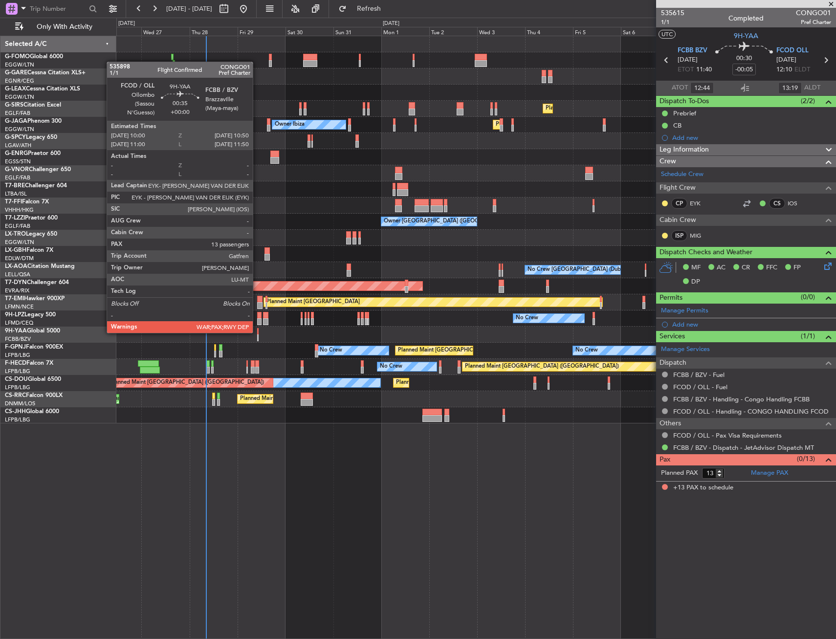
click at [257, 332] on div at bounding box center [258, 331] width 2 height 7
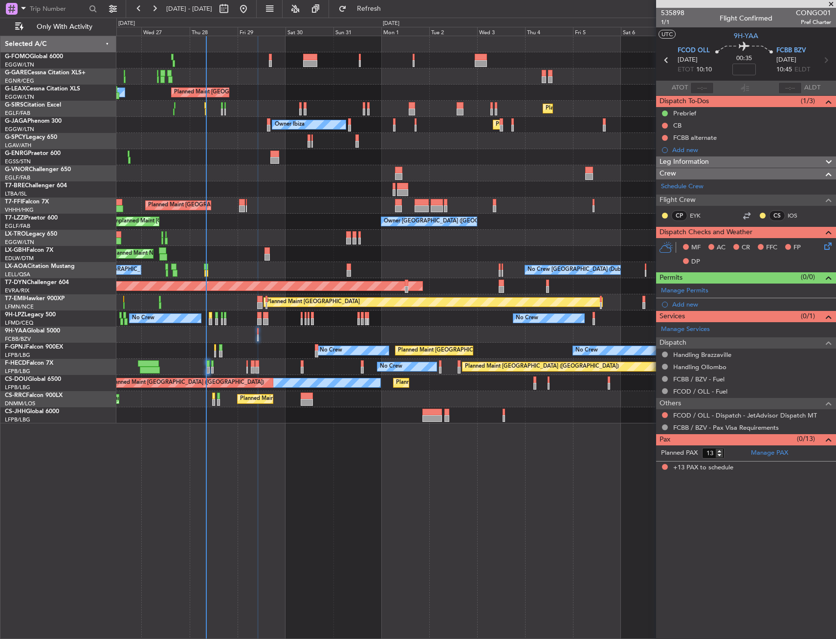
click at [259, 339] on div at bounding box center [475, 335] width 719 height 16
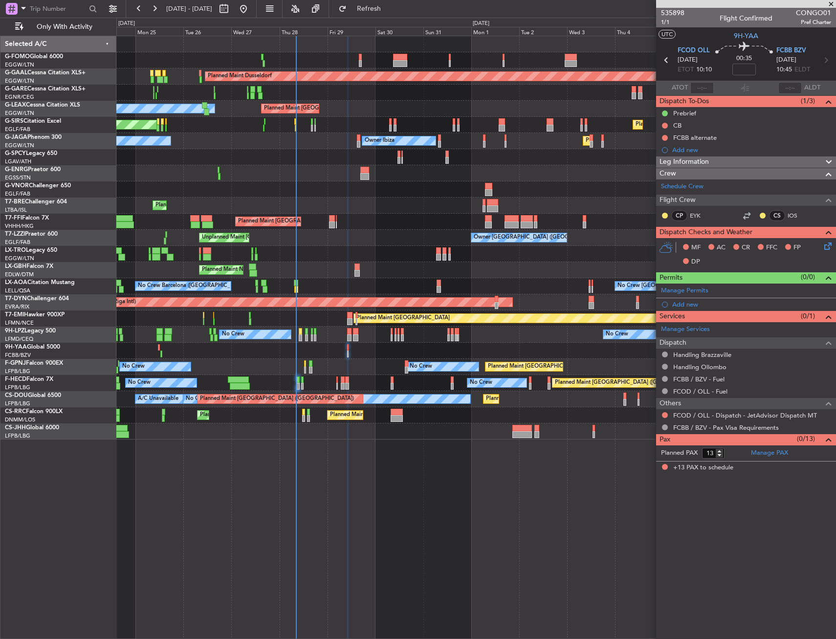
click at [162, 352] on div at bounding box center [161, 354] width 2 height 7
type input "-00:05"
type input "12:44"
type input "13:19"
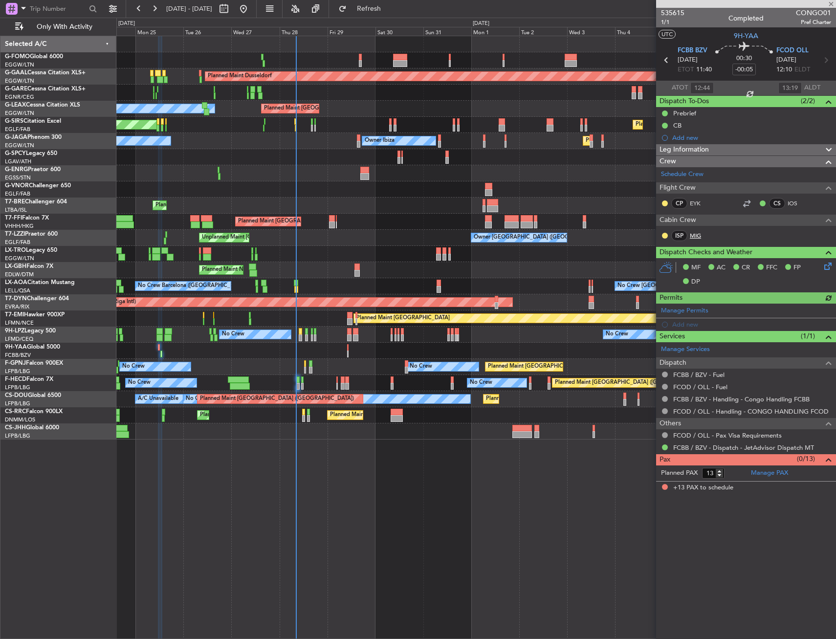
click at [695, 235] on link "MIG" at bounding box center [701, 235] width 22 height 9
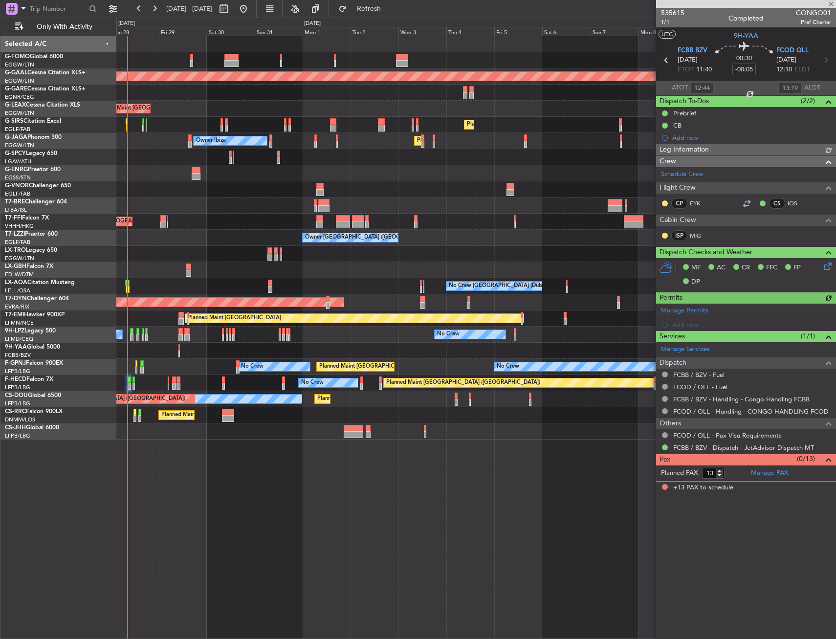
click at [350, 223] on div "Planned Maint Dusseldorf Planned Maint London (Luton) Owner Planned Maint Londo…" at bounding box center [475, 237] width 719 height 403
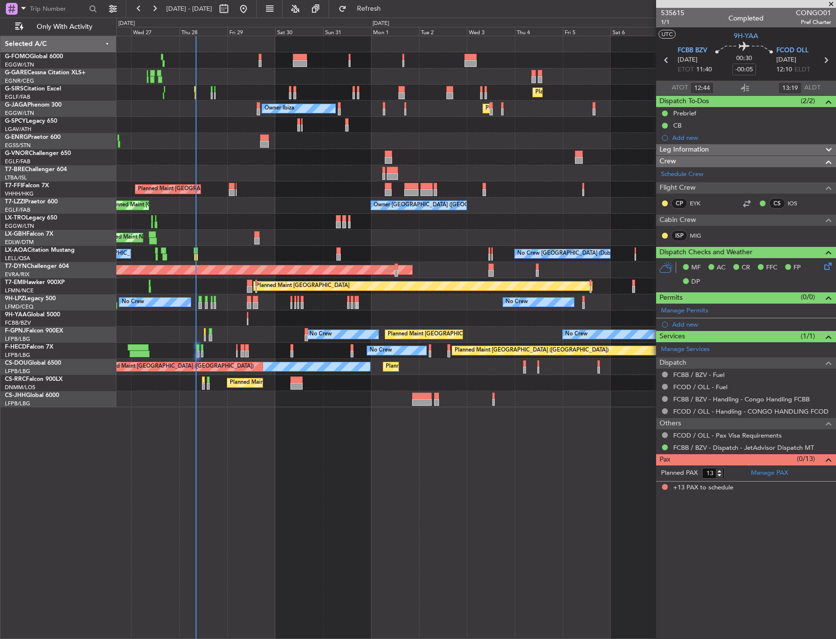
drag, startPoint x: 709, startPoint y: 148, endPoint x: 710, endPoint y: 181, distance: 32.8
click at [709, 148] on span "Leg Information" at bounding box center [684, 149] width 49 height 11
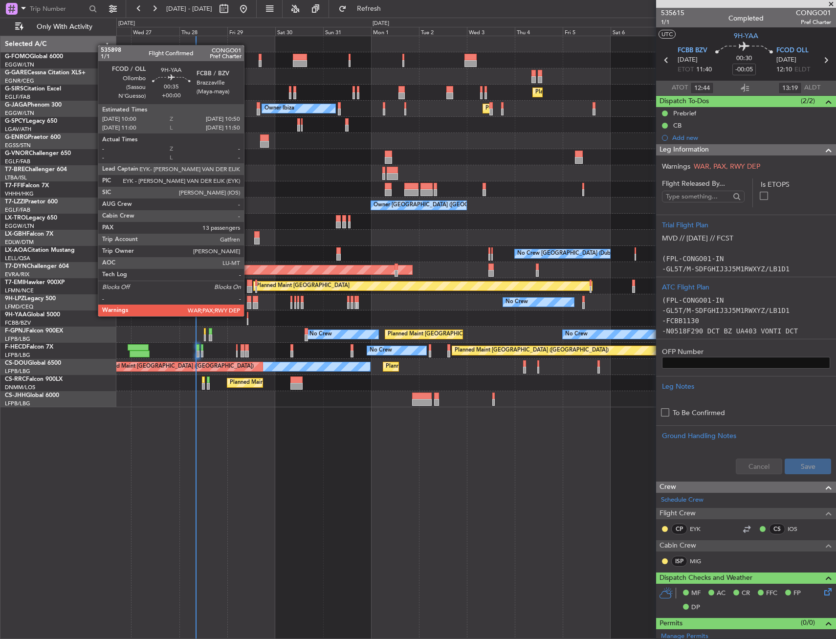
click at [248, 315] on div at bounding box center [248, 315] width 2 height 7
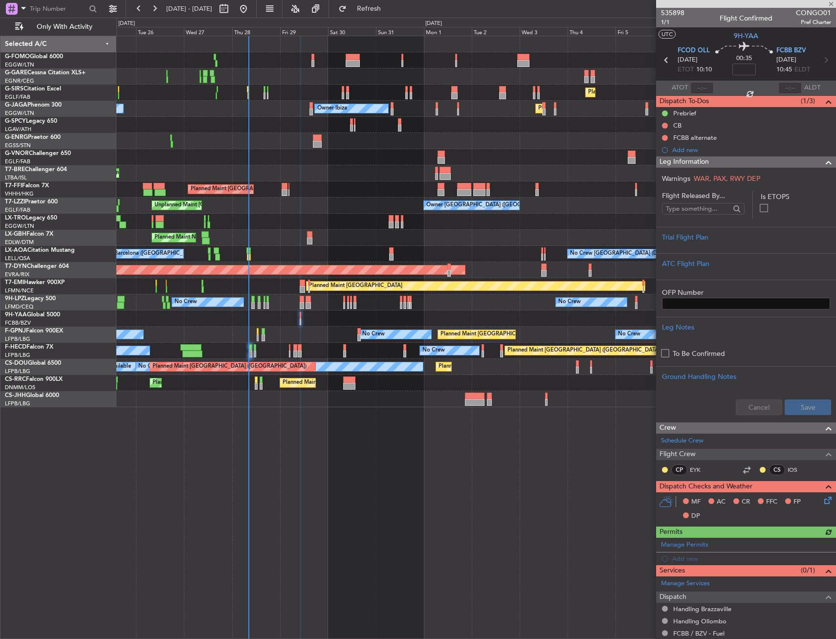
click at [241, 321] on div at bounding box center [475, 319] width 719 height 16
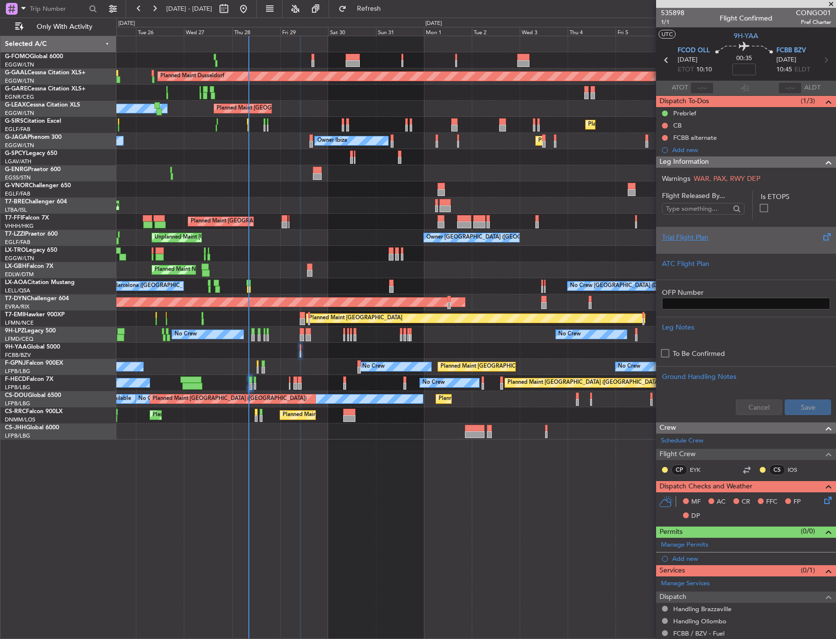
click at [714, 234] on div "Trial Flight Plan" at bounding box center [746, 237] width 168 height 10
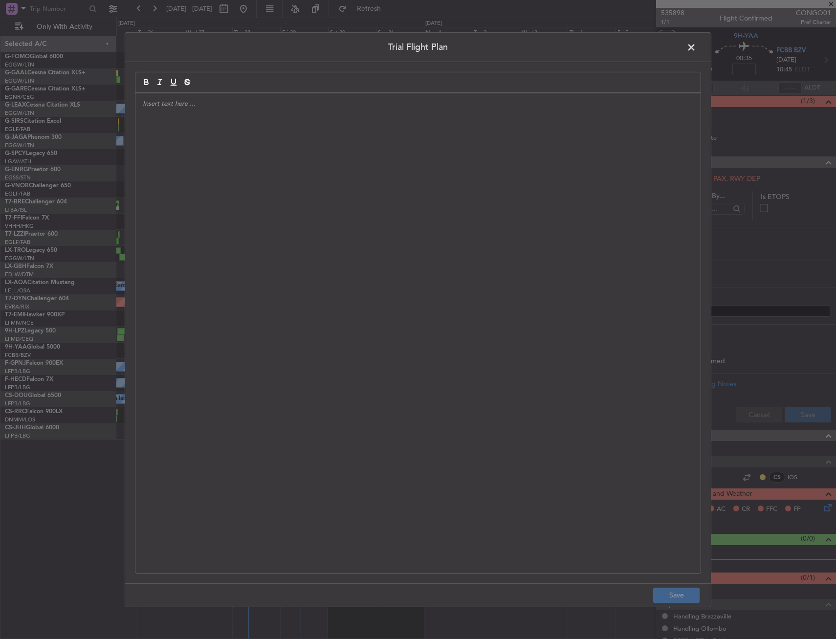
click at [324, 191] on div at bounding box center [417, 333] width 565 height 480
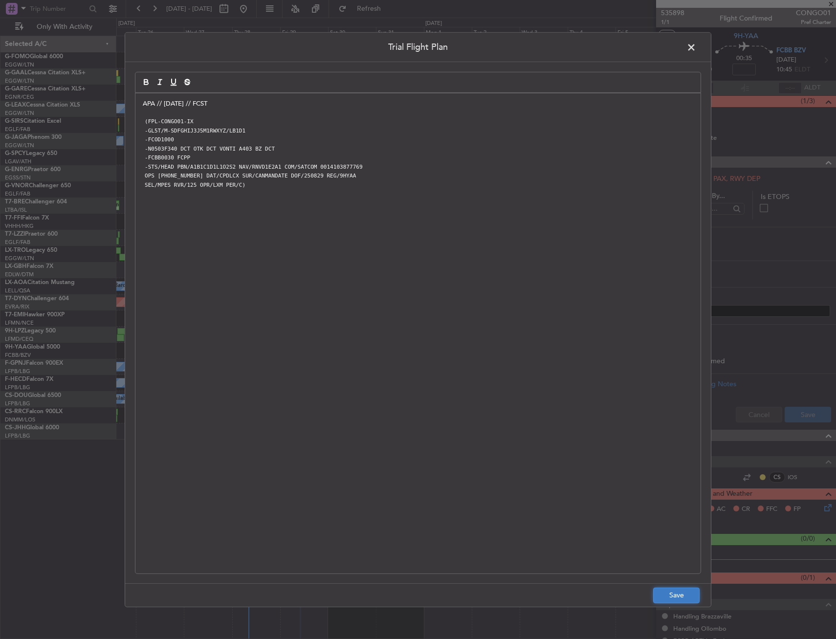
click at [676, 599] on button "Save" at bounding box center [676, 596] width 46 height 16
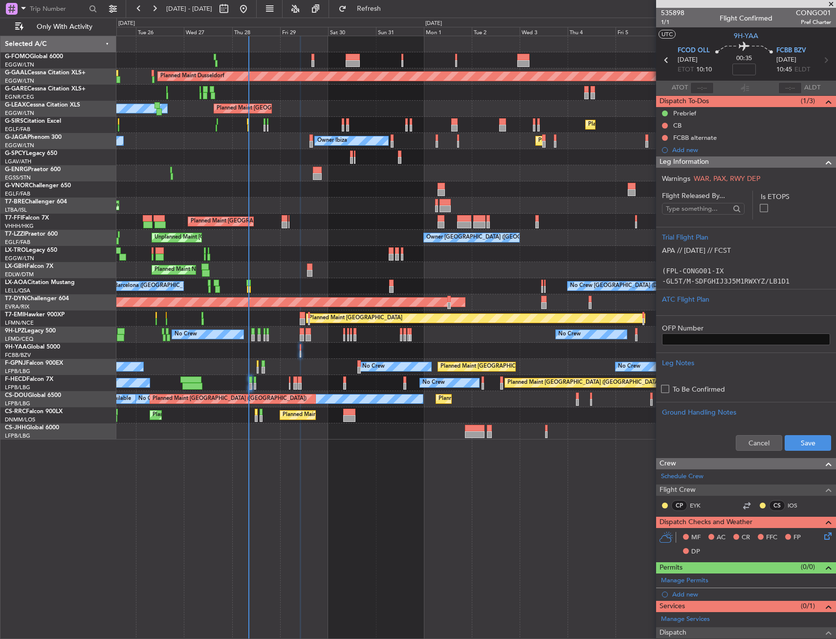
click at [746, 166] on div "Leg Information" at bounding box center [746, 161] width 180 height 11
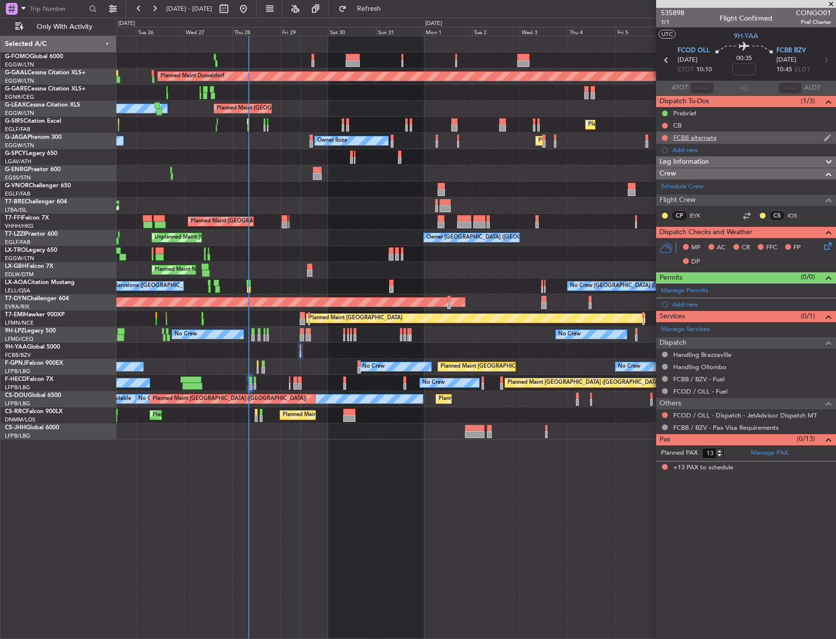
click at [688, 142] on mat-tooltip-component "FCBB alternate" at bounding box center [695, 154] width 55 height 26
click at [698, 133] on div "FCBB alternate" at bounding box center [746, 138] width 180 height 12
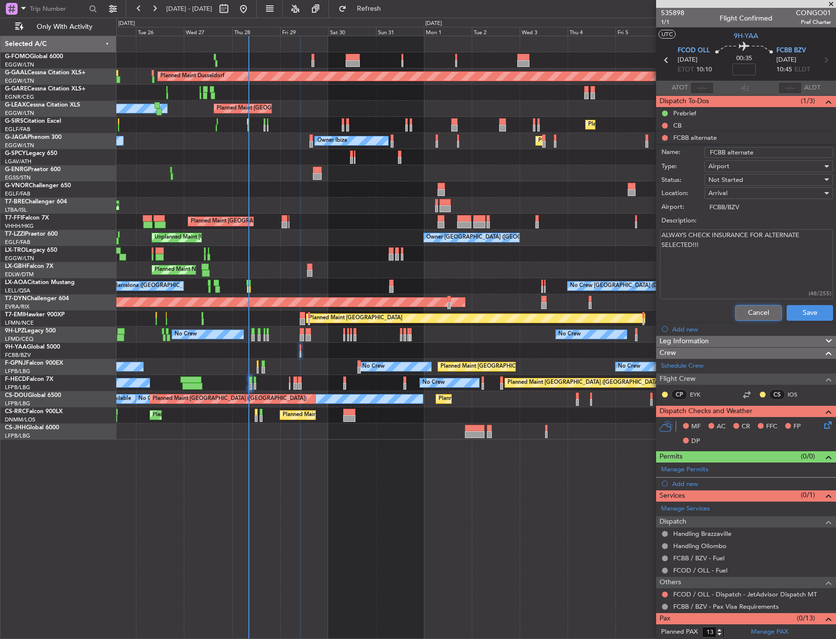
click at [741, 309] on button "Cancel" at bounding box center [758, 313] width 46 height 16
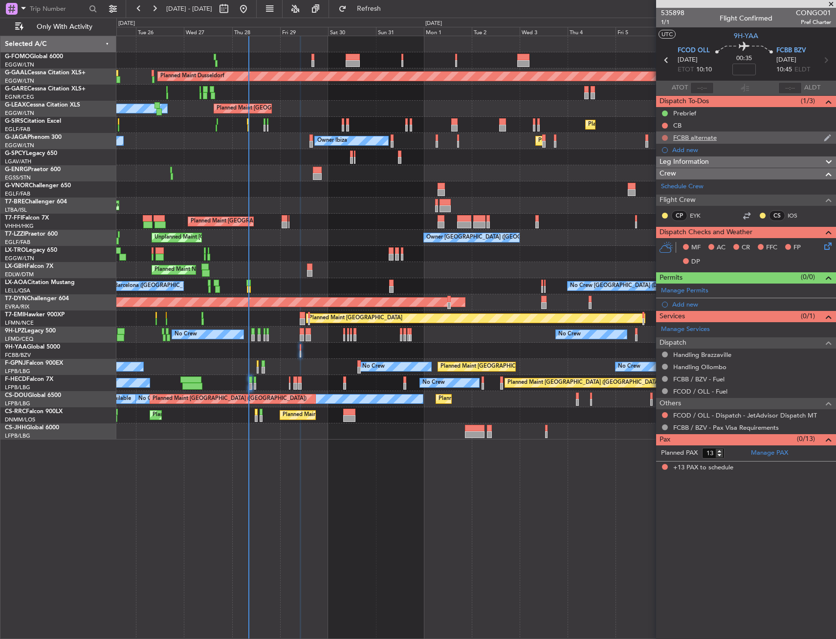
click at [667, 138] on button at bounding box center [665, 138] width 6 height 6
click at [617, 254] on div "Planned Maint Dusseldorf Planned Maint London (Luton)" at bounding box center [475, 254] width 719 height 16
click at [617, 242] on div "Owner London (Farnborough) Unplanned Maint London (Farnborough) Owner Owner" at bounding box center [475, 238] width 719 height 16
click at [829, 245] on icon at bounding box center [827, 245] width 8 height 8
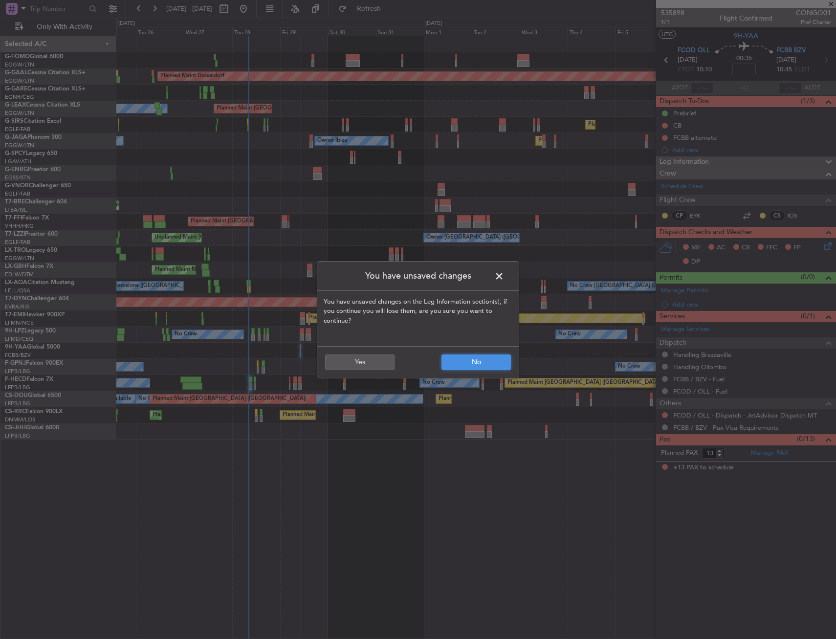
click at [464, 356] on button "No" at bounding box center [476, 363] width 69 height 16
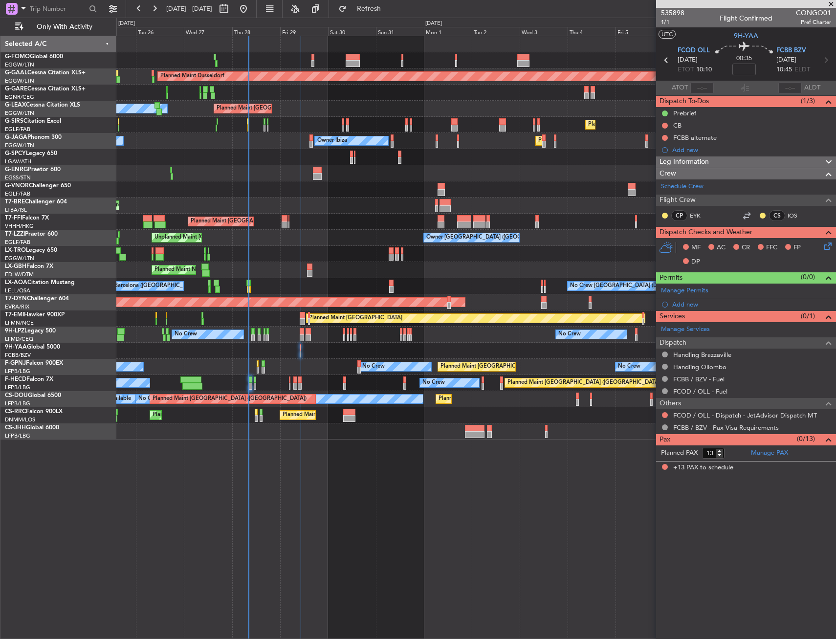
click at [828, 245] on icon at bounding box center [827, 245] width 8 height 8
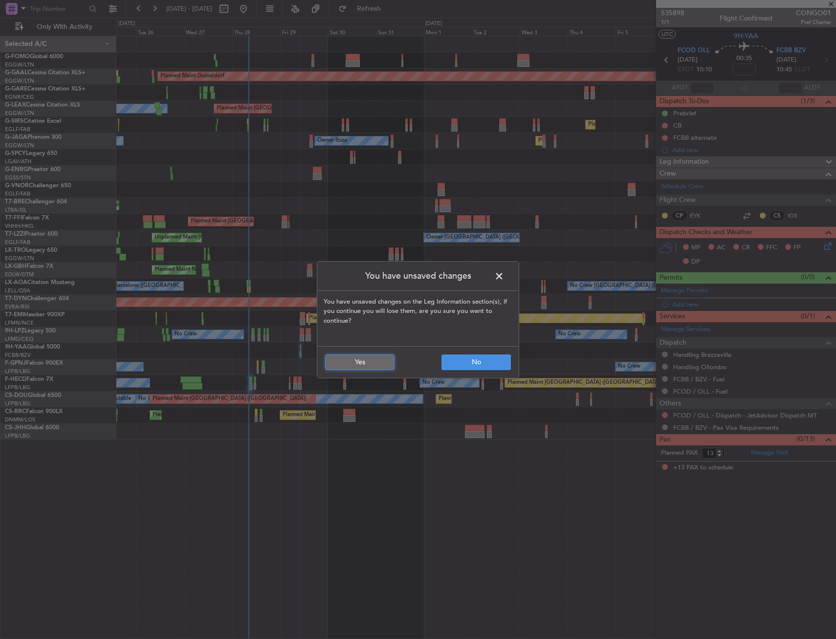
click at [360, 355] on button "Yes" at bounding box center [359, 363] width 69 height 16
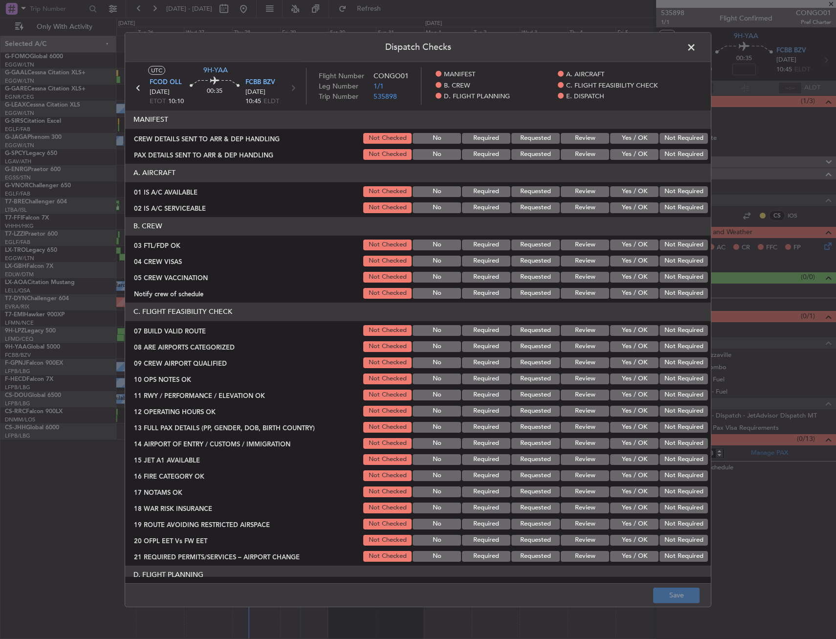
click at [634, 194] on button "Yes / OK" at bounding box center [634, 191] width 48 height 11
click at [629, 211] on button "Yes / OK" at bounding box center [634, 207] width 48 height 11
click at [629, 245] on button "Yes / OK" at bounding box center [634, 245] width 48 height 11
drag, startPoint x: 668, startPoint y: 261, endPoint x: 646, endPoint y: 273, distance: 25.4
click at [668, 262] on button "Not Required" at bounding box center [684, 261] width 48 height 11
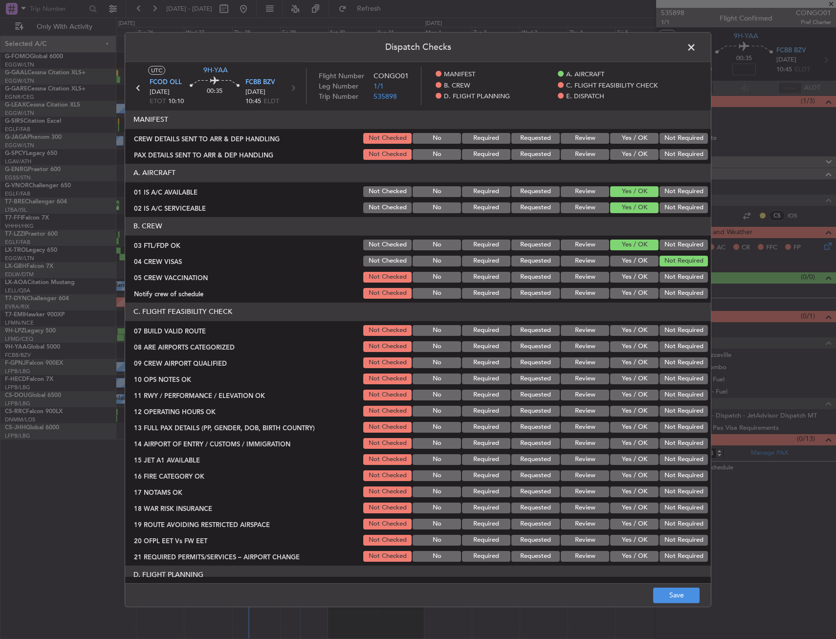
drag, startPoint x: 628, startPoint y: 278, endPoint x: 620, endPoint y: 298, distance: 21.7
click at [627, 280] on button "Yes / OK" at bounding box center [634, 277] width 48 height 11
click at [620, 297] on button "Yes / OK" at bounding box center [634, 293] width 48 height 11
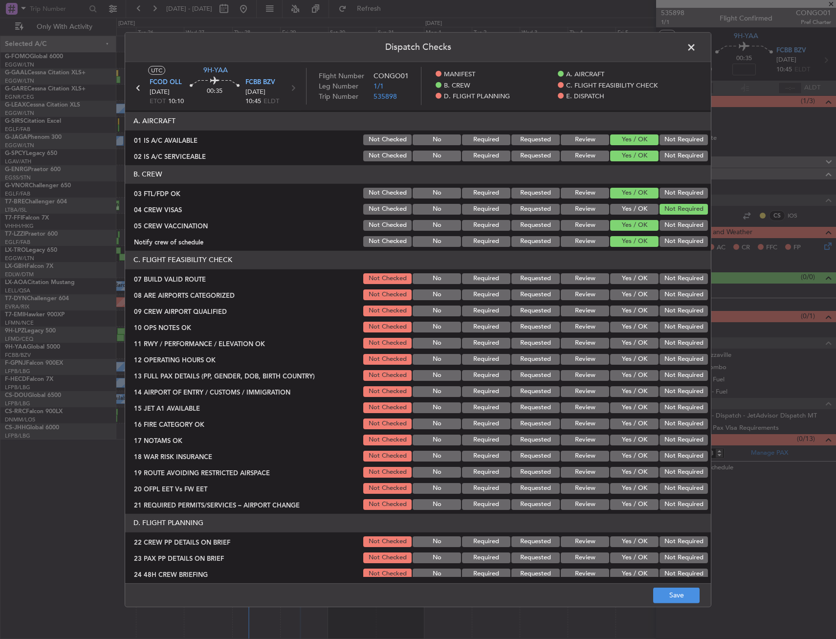
scroll to position [147, 0]
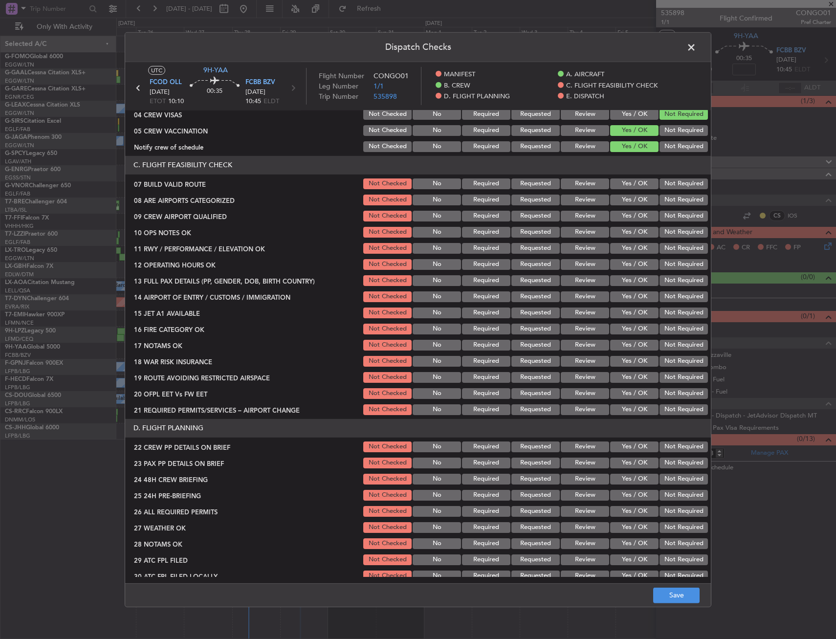
click at [618, 179] on button "Yes / OK" at bounding box center [634, 183] width 48 height 11
drag, startPoint x: 621, startPoint y: 201, endPoint x: 621, endPoint y: 206, distance: 4.9
click at [619, 201] on button "Yes / OK" at bounding box center [634, 200] width 48 height 11
click at [622, 217] on button "Yes / OK" at bounding box center [634, 216] width 48 height 11
drag, startPoint x: 621, startPoint y: 230, endPoint x: 620, endPoint y: 245, distance: 14.7
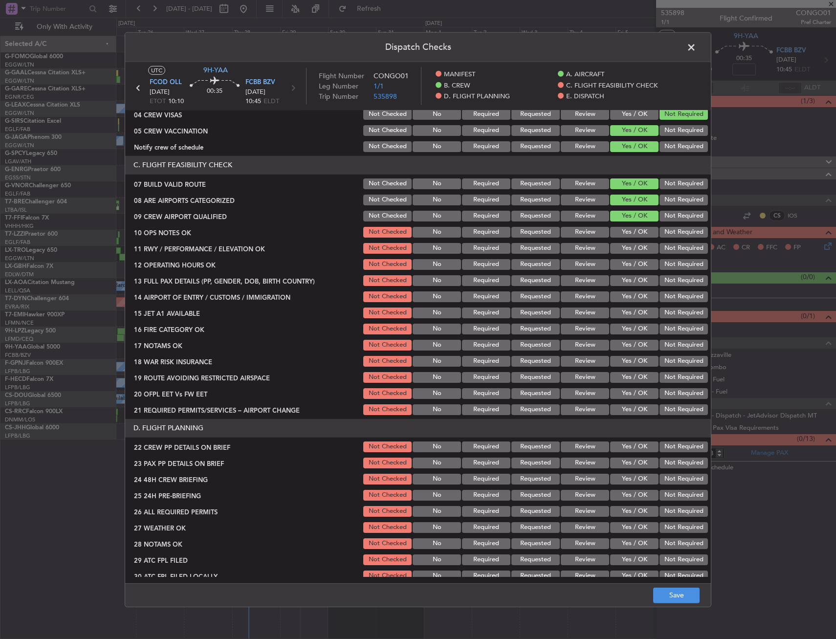
click at [620, 230] on button "Yes / OK" at bounding box center [634, 232] width 48 height 11
click at [620, 245] on button "Yes / OK" at bounding box center [634, 248] width 48 height 11
click at [619, 260] on button "Yes / OK" at bounding box center [634, 264] width 48 height 11
click at [618, 281] on button "Yes / OK" at bounding box center [634, 280] width 48 height 11
click at [618, 290] on div "Yes / OK" at bounding box center [633, 297] width 49 height 14
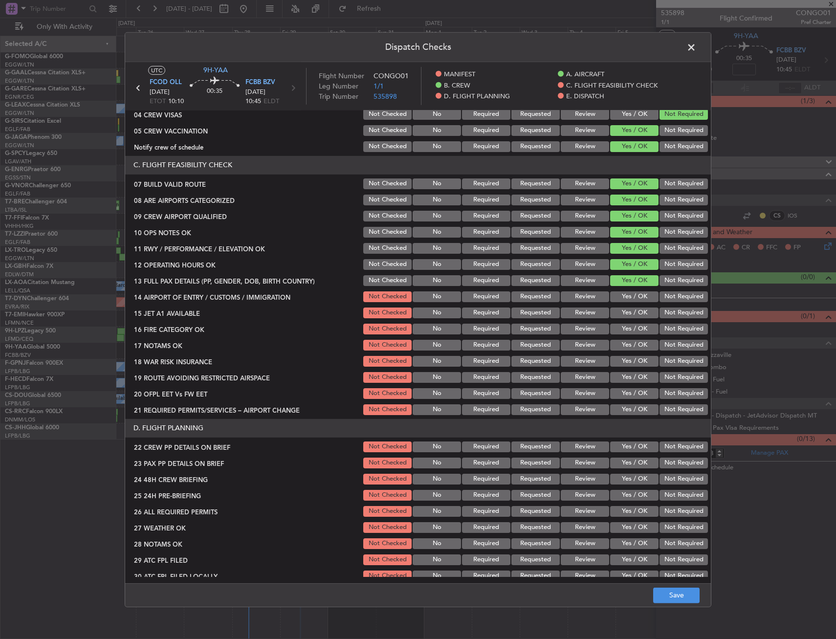
click at [618, 303] on div "Yes / OK" at bounding box center [633, 297] width 49 height 14
click at [619, 297] on button "Yes / OK" at bounding box center [634, 296] width 48 height 11
drag, startPoint x: 618, startPoint y: 313, endPoint x: 615, endPoint y: 321, distance: 8.8
click at [618, 313] on button "Yes / OK" at bounding box center [634, 313] width 48 height 11
click at [614, 331] on button "Yes / OK" at bounding box center [634, 329] width 48 height 11
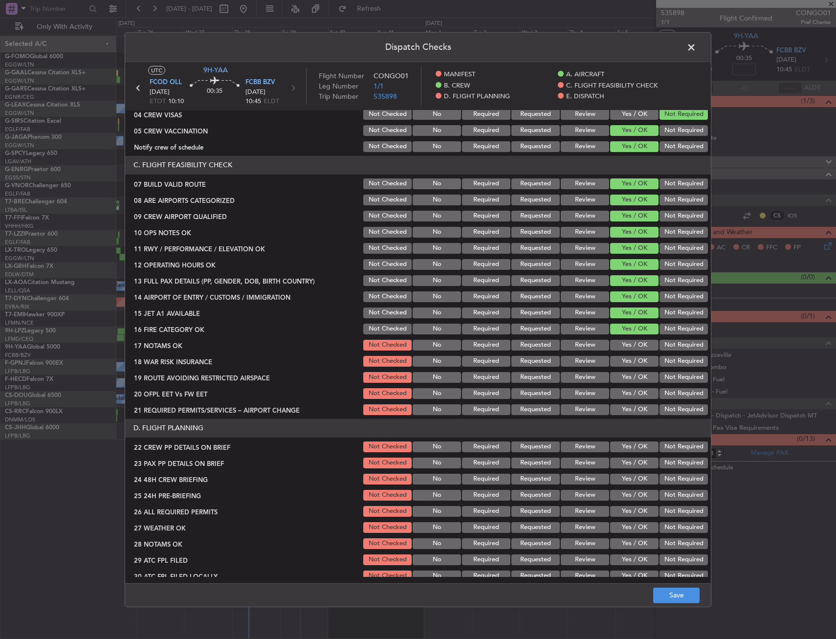
click at [613, 349] on button "Yes / OK" at bounding box center [634, 345] width 48 height 11
click at [660, 359] on button "Not Required" at bounding box center [684, 361] width 48 height 11
drag, startPoint x: 624, startPoint y: 376, endPoint x: 624, endPoint y: 383, distance: 7.4
click at [624, 376] on button "Yes / OK" at bounding box center [634, 377] width 48 height 11
click at [623, 401] on section "C. FLIGHT FEASIBILITY CHECK 07 BUILD VALID ROUTE Not Checked No Required Reques…" at bounding box center [418, 286] width 586 height 261
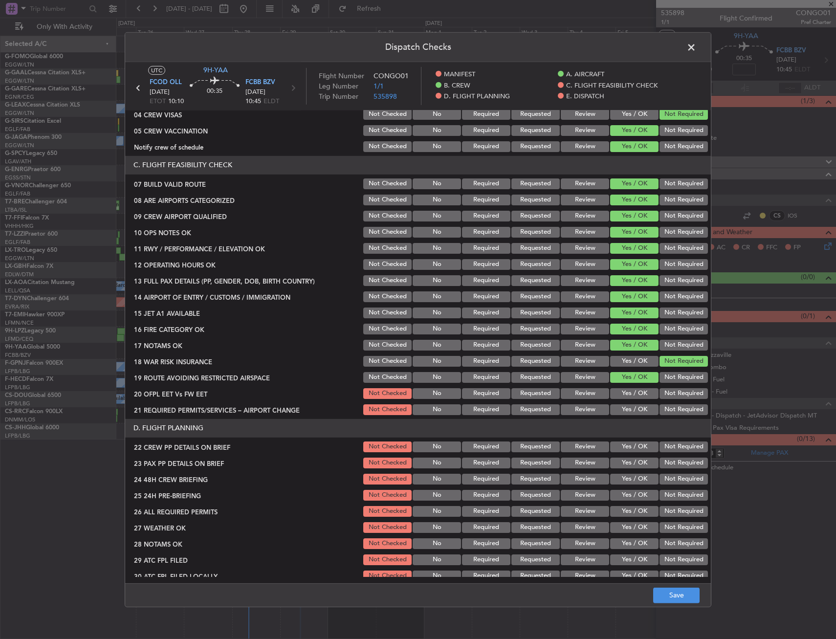
click at [624, 407] on button "Yes / OK" at bounding box center [634, 409] width 48 height 11
click at [624, 393] on button "Yes / OK" at bounding box center [634, 393] width 48 height 11
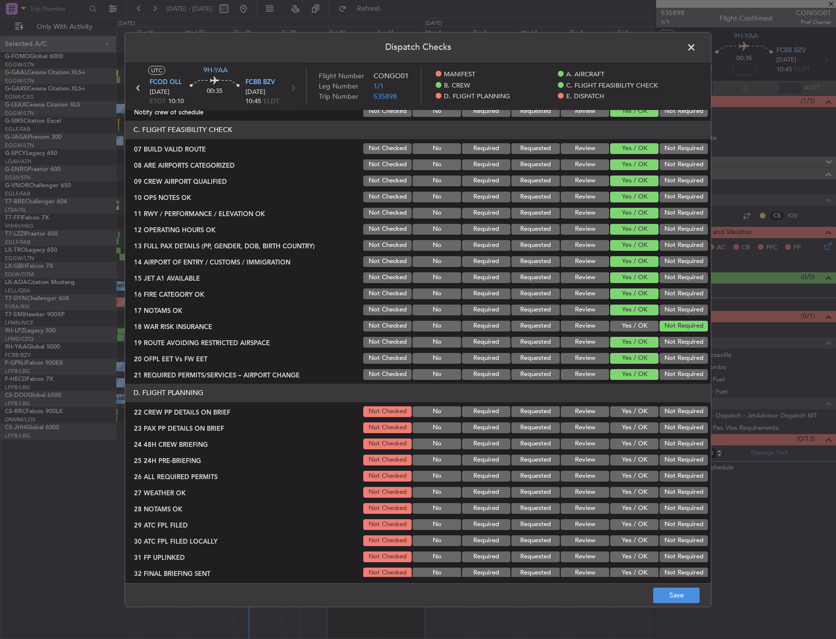
scroll to position [196, 0]
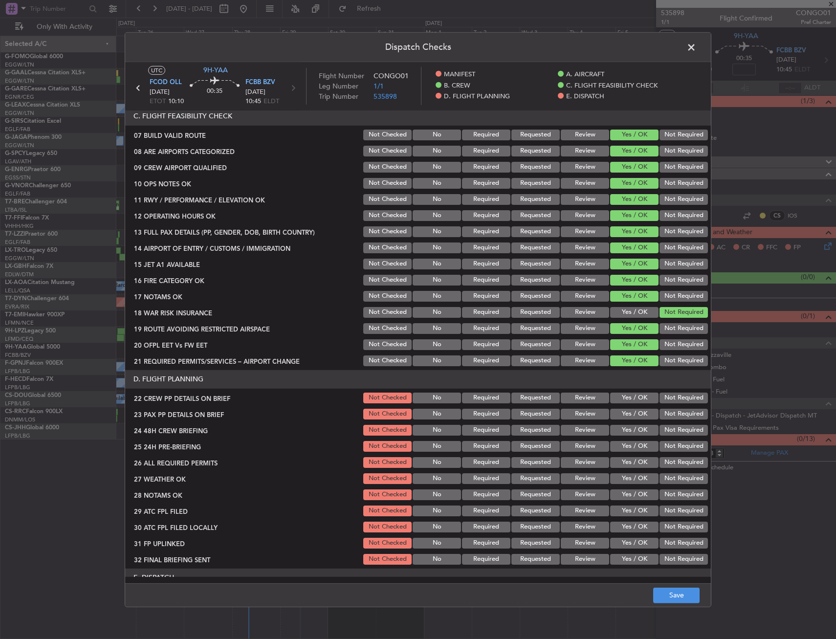
drag, startPoint x: 626, startPoint y: 395, endPoint x: 626, endPoint y: 406, distance: 11.3
click at [626, 396] on button "Yes / OK" at bounding box center [634, 398] width 48 height 11
click at [626, 409] on button "Yes / OK" at bounding box center [634, 414] width 48 height 11
click at [624, 430] on button "Yes / OK" at bounding box center [634, 430] width 48 height 11
click at [663, 445] on button "Not Required" at bounding box center [684, 446] width 48 height 11
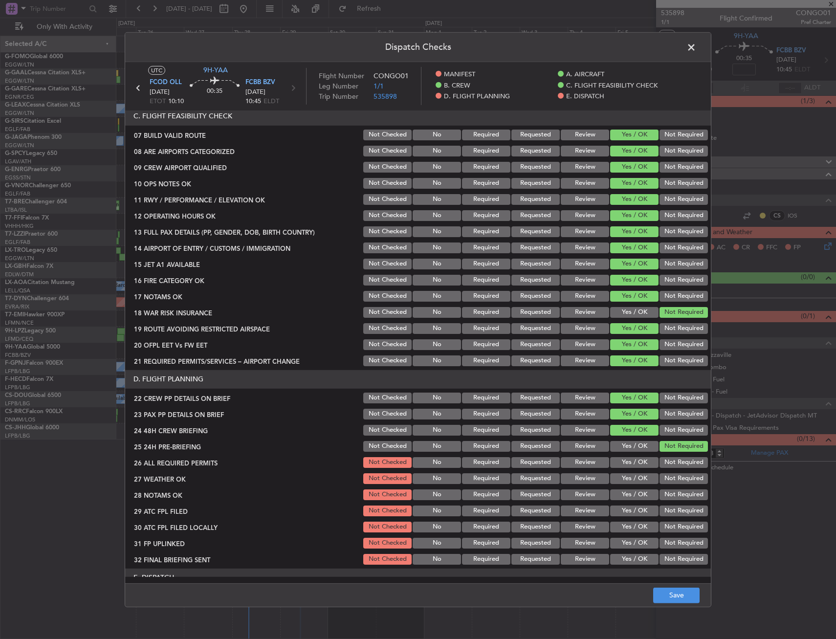
click at [686, 606] on footer "Save" at bounding box center [418, 594] width 586 height 23
drag, startPoint x: 686, startPoint y: 595, endPoint x: 698, endPoint y: 601, distance: 13.3
click at [685, 595] on button "Save" at bounding box center [676, 596] width 46 height 16
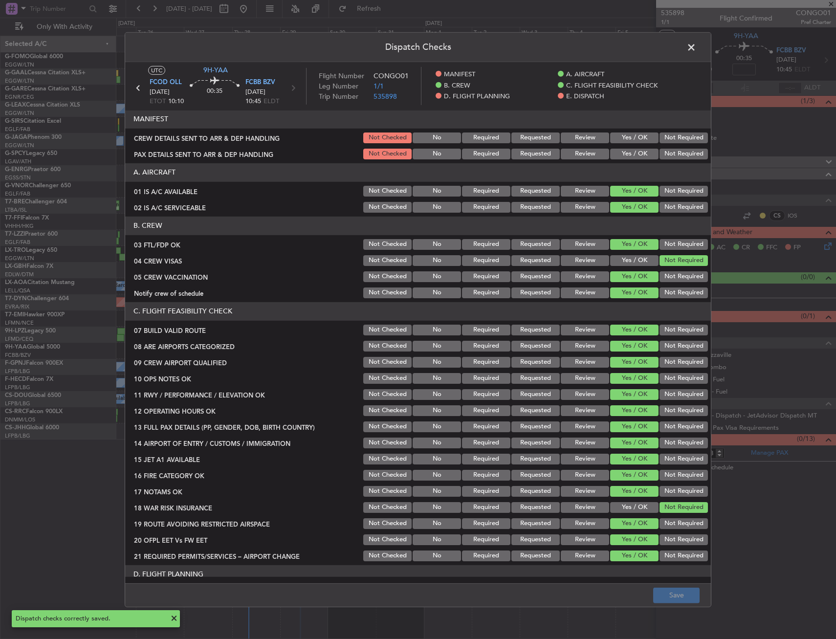
scroll to position [0, 0]
click at [696, 43] on span at bounding box center [696, 50] width 0 height 20
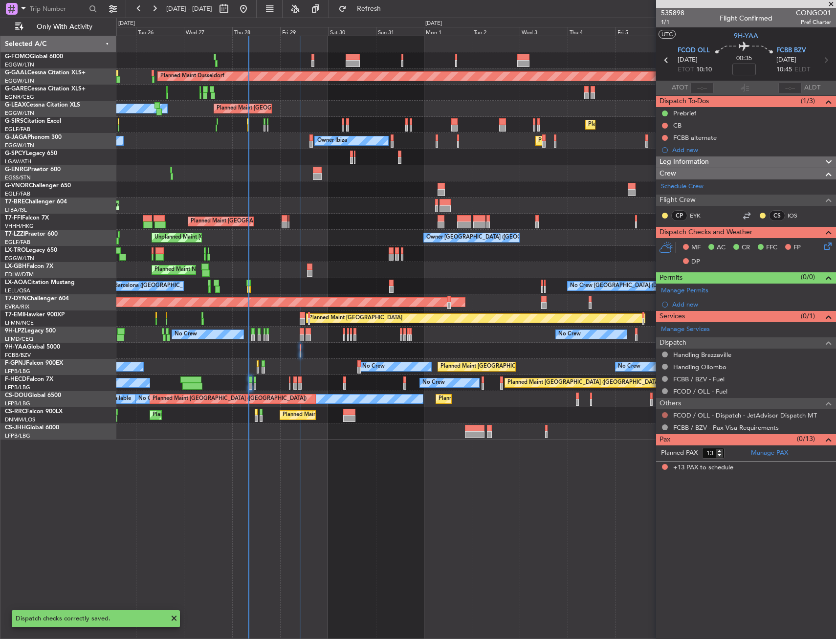
click at [664, 414] on button at bounding box center [665, 415] width 6 height 6
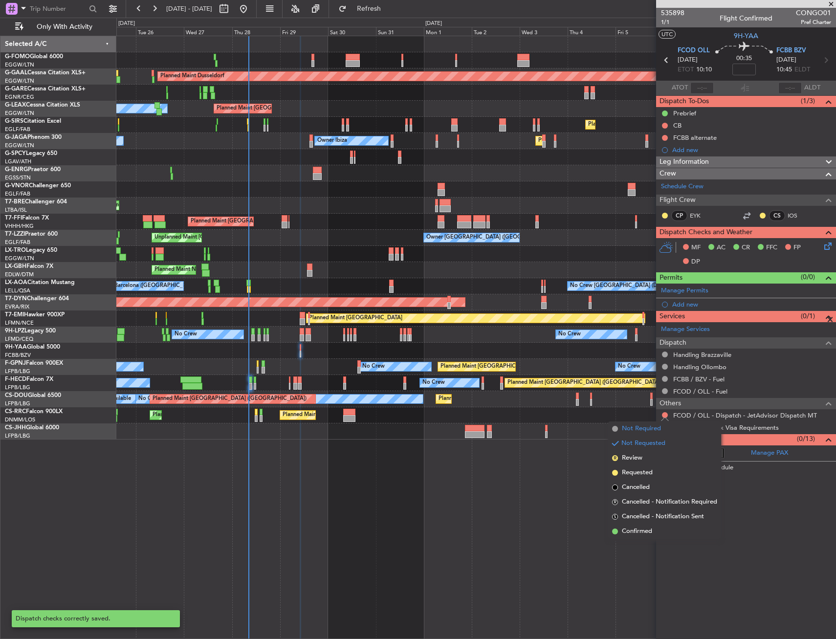
click at [636, 429] on span "Not Required" at bounding box center [641, 429] width 39 height 10
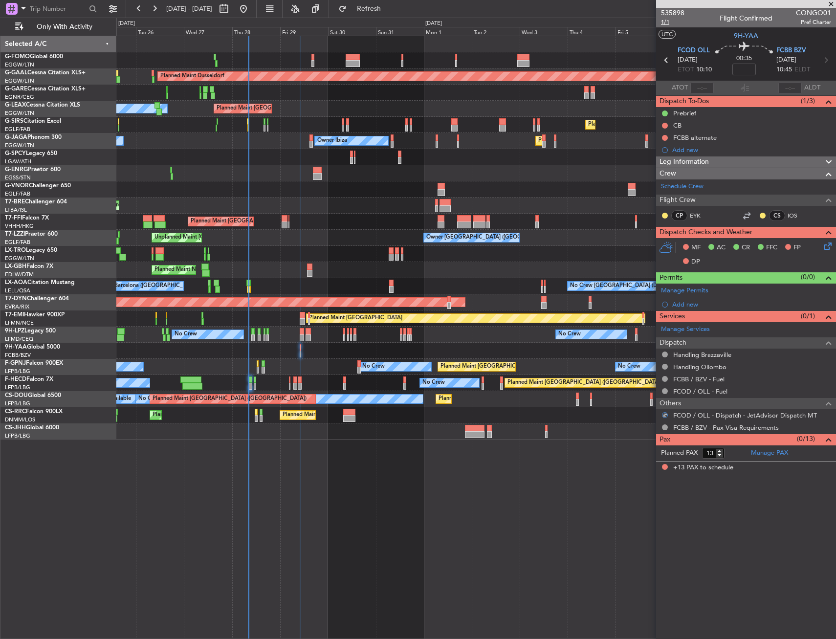
click at [668, 25] on span "1/1" at bounding box center [672, 22] width 23 height 8
click at [665, 127] on button at bounding box center [665, 126] width 6 height 6
click at [666, 171] on span "Completed" at bounding box center [669, 169] width 32 height 10
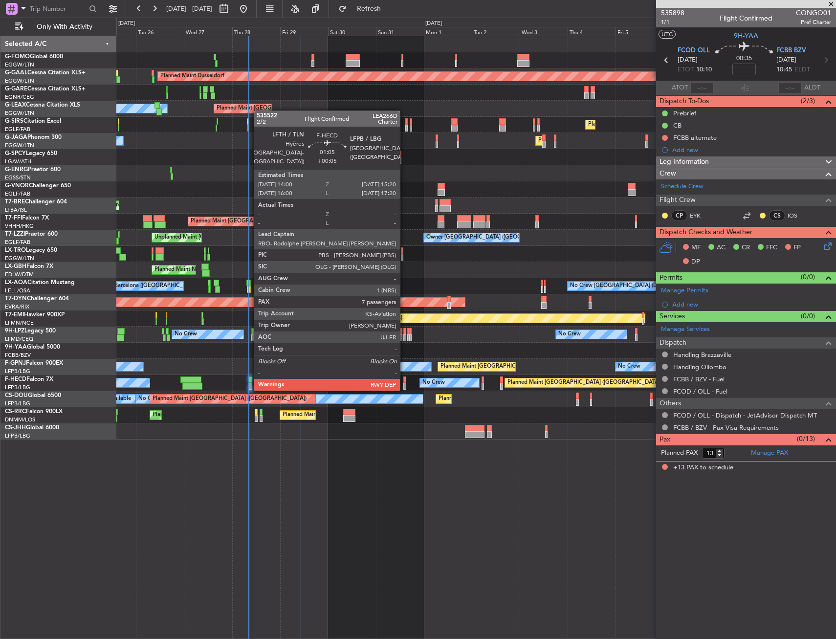
click at [404, 380] on div at bounding box center [404, 380] width 3 height 7
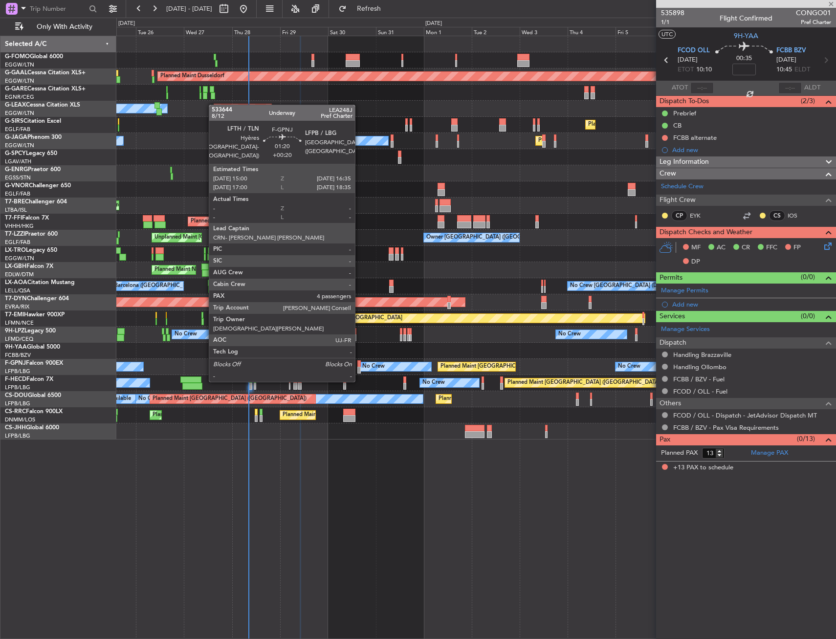
type input "+00:05"
type input "7"
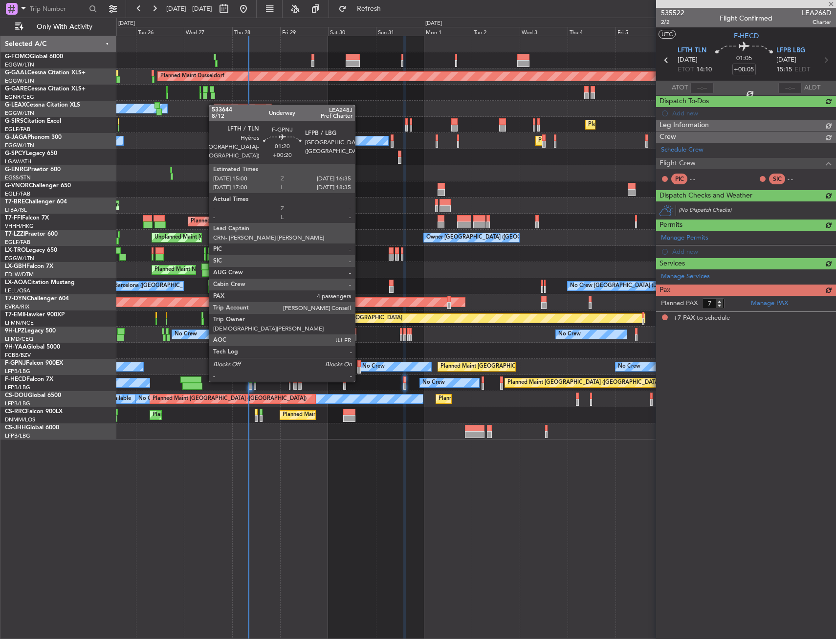
click at [359, 362] on div at bounding box center [358, 363] width 3 height 7
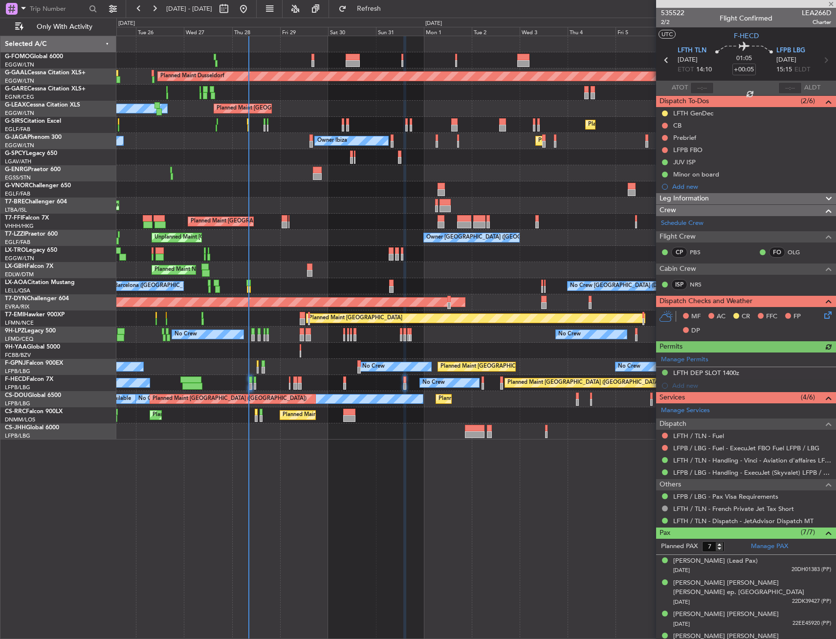
type input "+00:20"
type input "4"
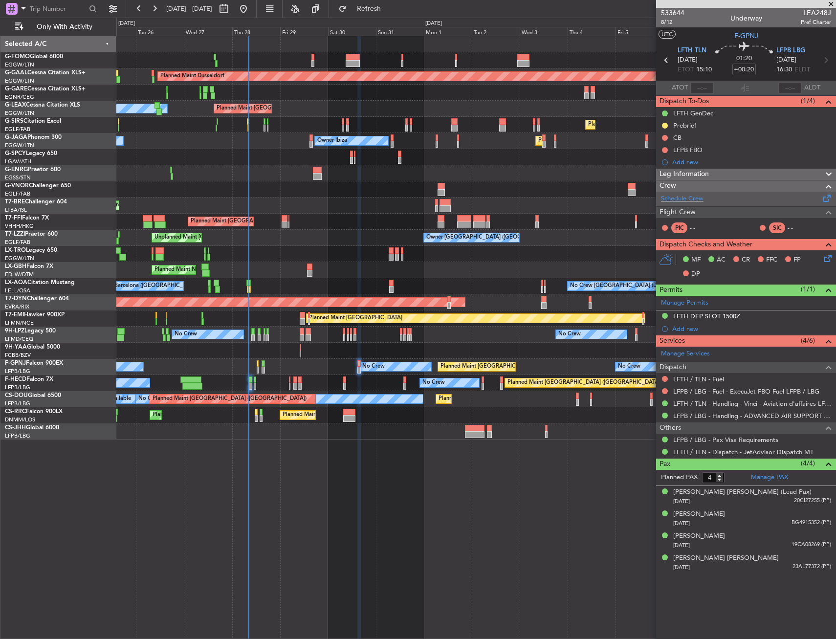
click at [670, 204] on div "Schedule Crew" at bounding box center [746, 199] width 180 height 15
drag, startPoint x: 671, startPoint y: 24, endPoint x: 677, endPoint y: 24, distance: 6.4
click at [671, 24] on span "8/12" at bounding box center [672, 22] width 23 height 8
click at [665, 138] on div "In Progress" at bounding box center [665, 141] width 32 height 12
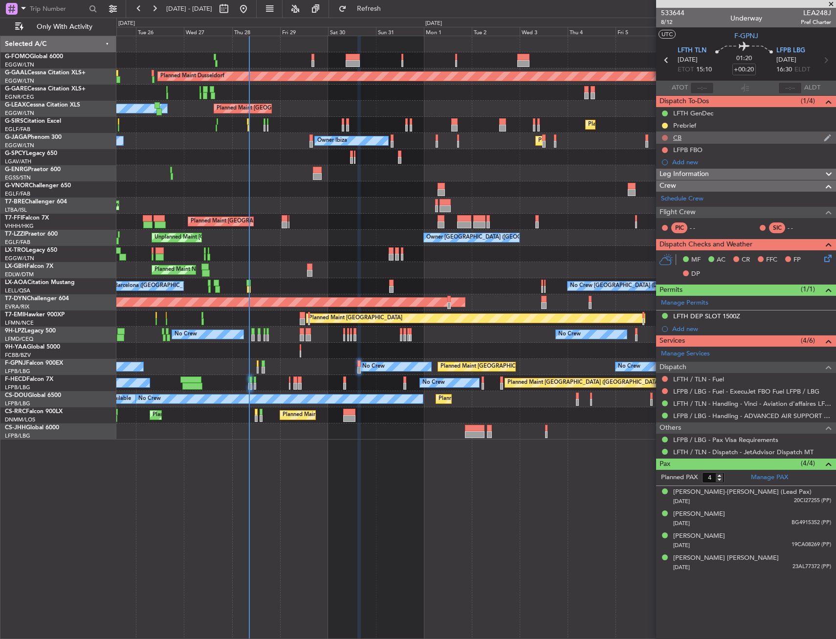
click at [663, 137] on button at bounding box center [665, 138] width 6 height 6
drag, startPoint x: 667, startPoint y: 185, endPoint x: 673, endPoint y: 182, distance: 6.8
click at [669, 184] on span "Completed" at bounding box center [669, 181] width 32 height 10
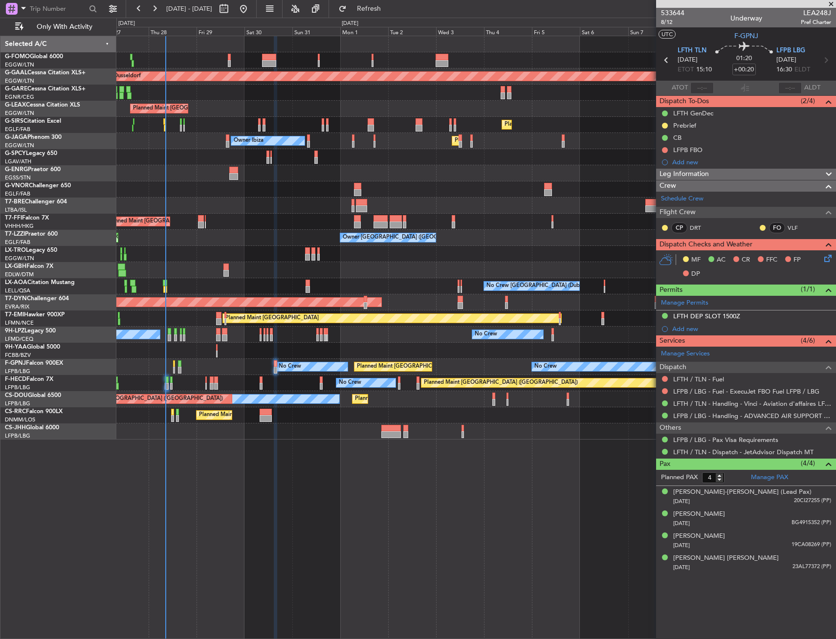
click at [322, 391] on div "Planned Maint Dusseldorf Planned Maint London (Luton) Owner Planned Maint Londo…" at bounding box center [475, 237] width 719 height 403
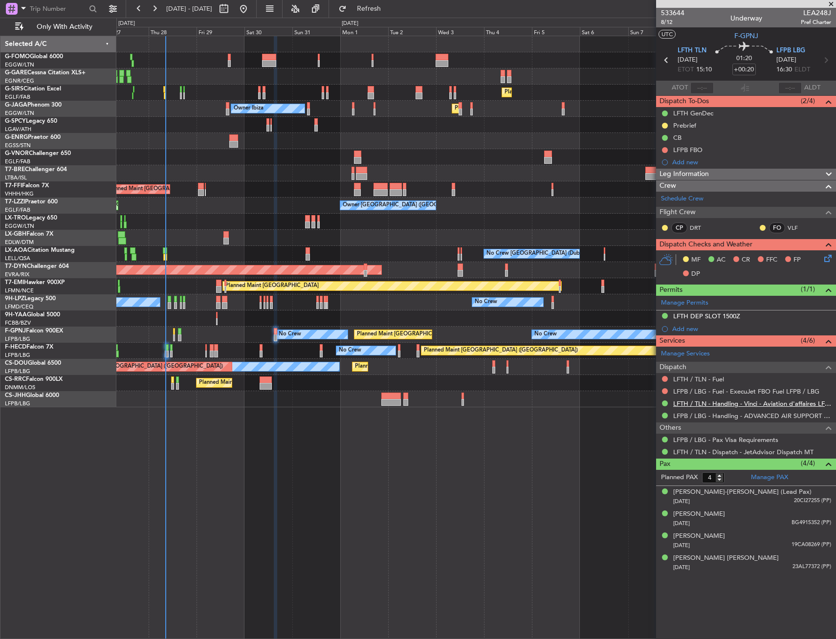
click at [758, 402] on link "LFTH / TLN - Handling - Vinci - Aviation d'affaires LFTH / TLN*****MY HANDLING*…" at bounding box center [752, 404] width 158 height 8
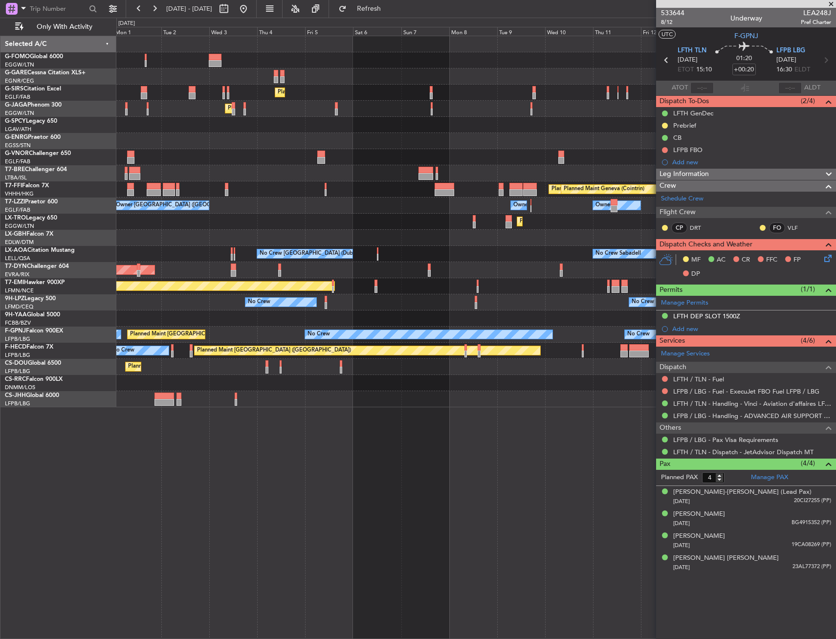
click at [237, 312] on div "Planned Maint London (Farnborough) Planned Maint London (Luton) Owner Ibiza Pla…" at bounding box center [475, 221] width 719 height 371
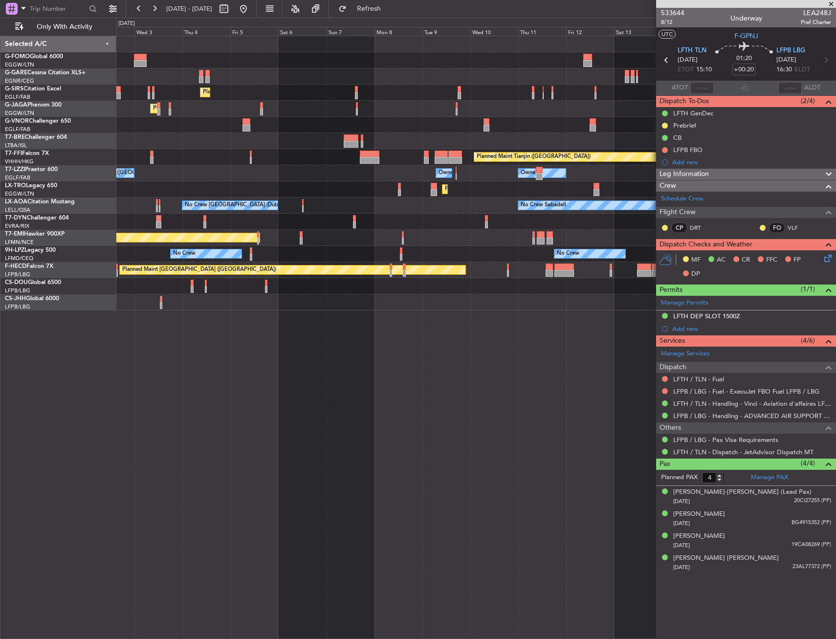
click at [176, 111] on div "Planned Maint London (Farnborough) Planned Maint London (Luton) Owner Ibiza Pla…" at bounding box center [475, 173] width 719 height 274
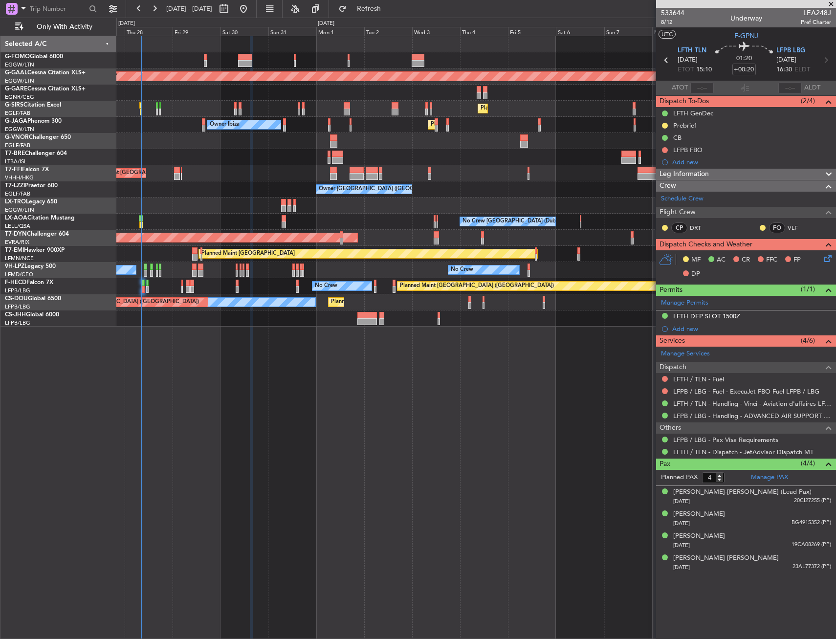
click at [446, 319] on div at bounding box center [475, 319] width 719 height 16
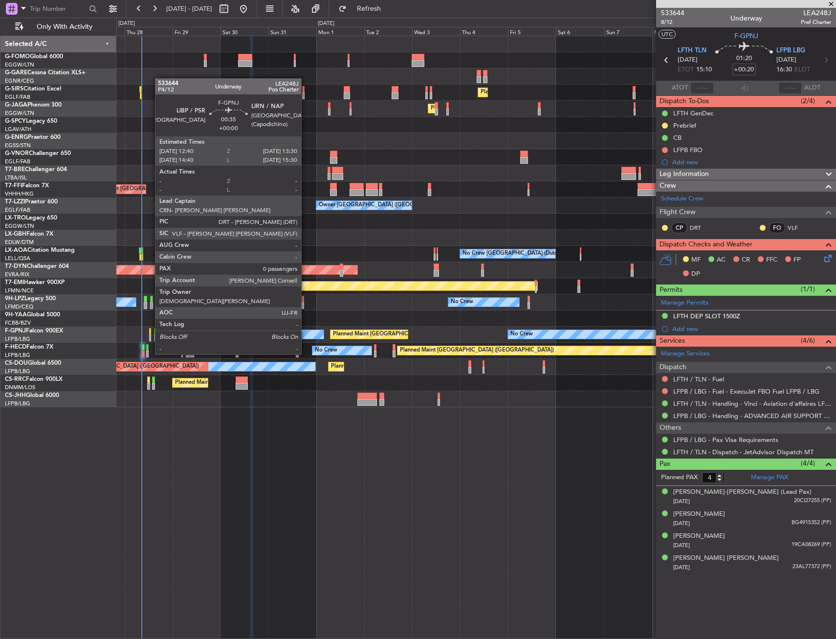
click at [150, 336] on div at bounding box center [150, 337] width 2 height 7
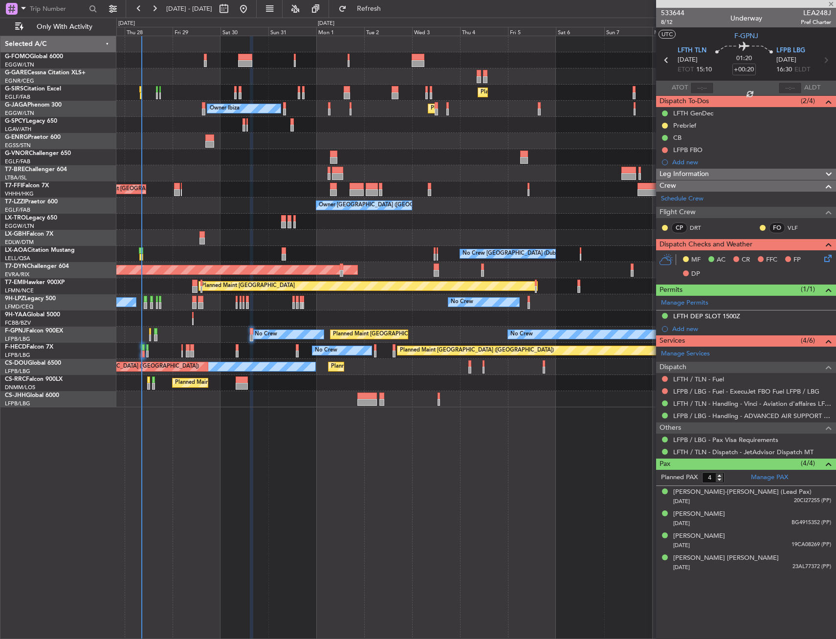
type input "0"
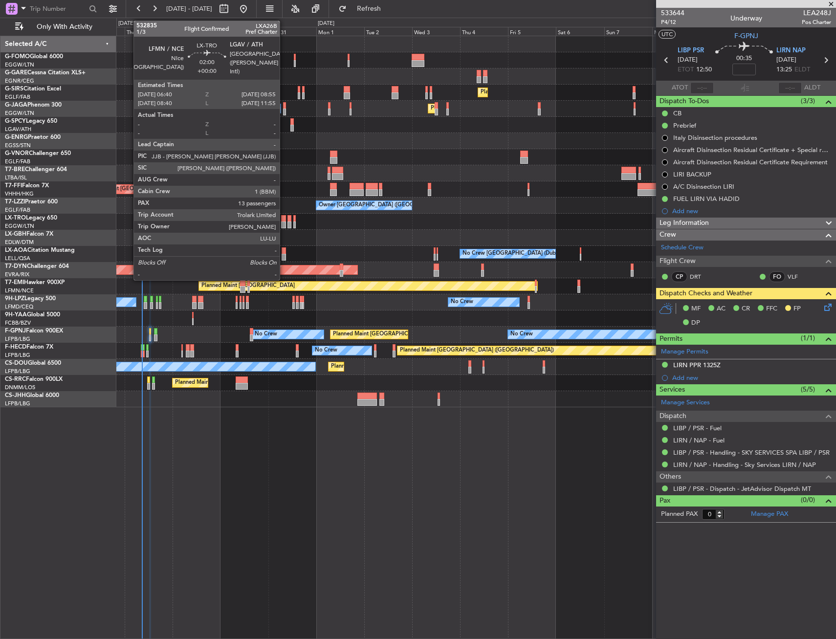
click at [284, 220] on div at bounding box center [283, 218] width 5 height 7
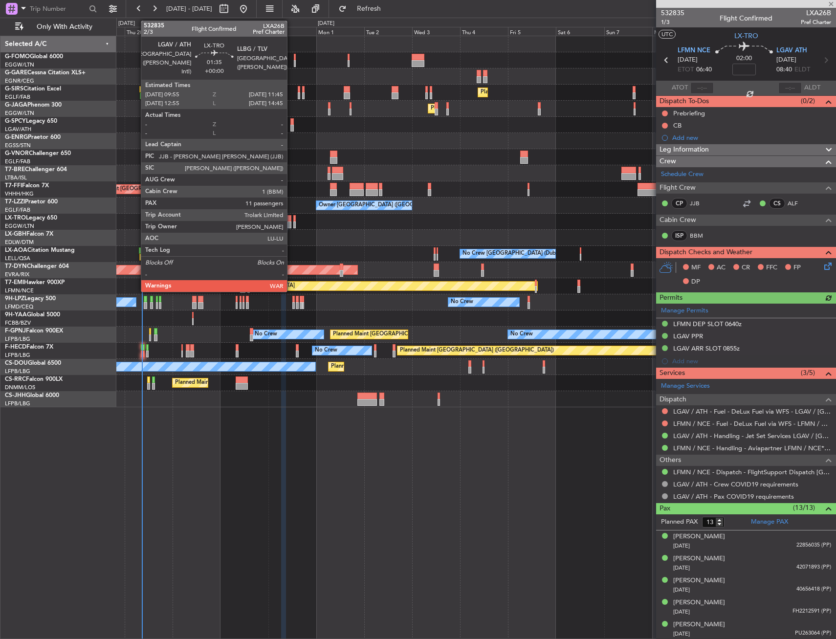
click at [291, 217] on div at bounding box center [290, 218] width 4 height 7
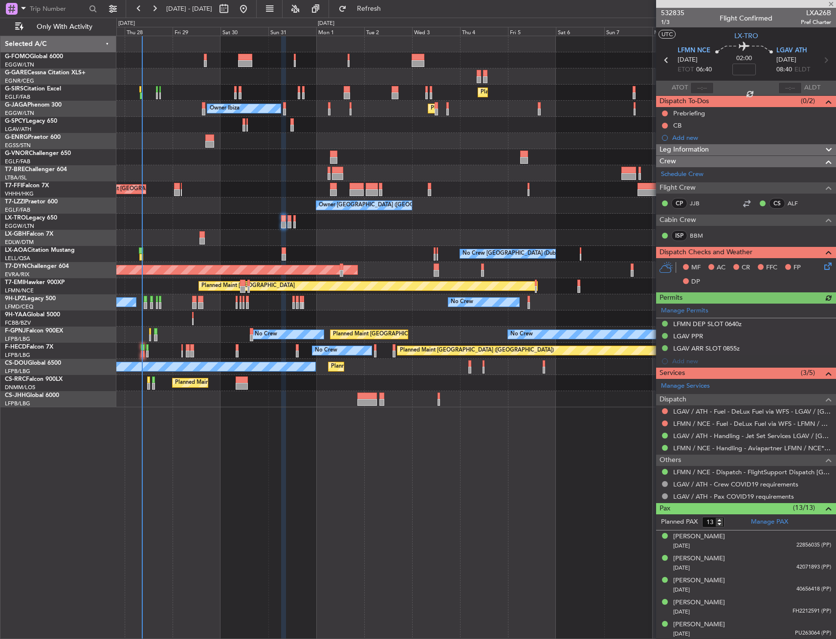
type input "11"
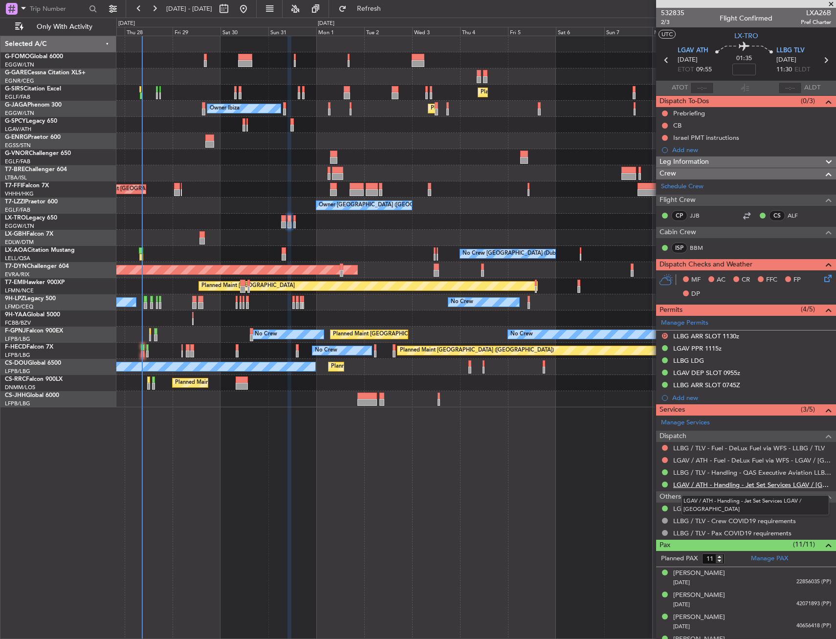
click at [716, 488] on link "LGAV / ATH - Handling - Jet Set Services LGAV / [GEOGRAPHIC_DATA]" at bounding box center [752, 485] width 158 height 8
click at [741, 473] on link "LLBG / TLV - Handling - QAS Executive Aviation LLBG / TLV" at bounding box center [752, 472] width 158 height 8
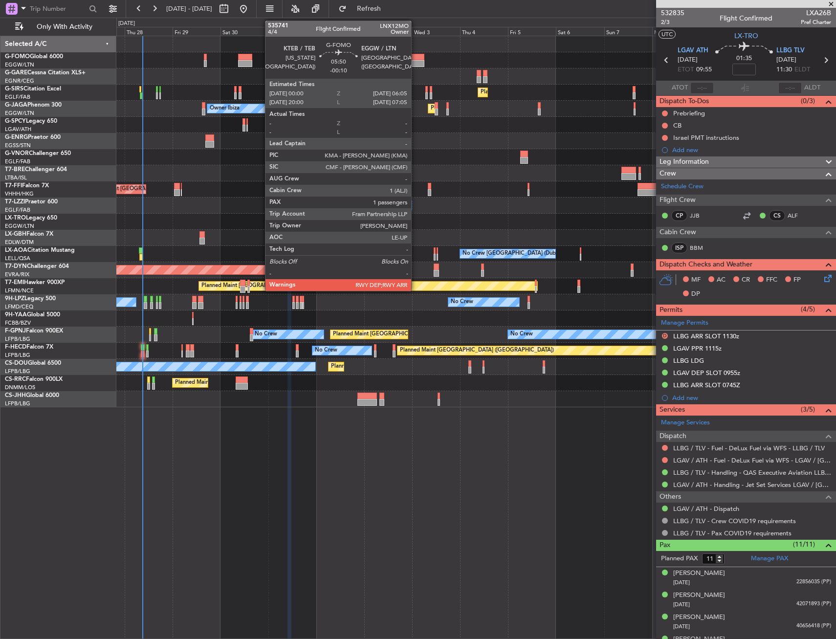
click at [416, 58] on div at bounding box center [418, 57] width 12 height 7
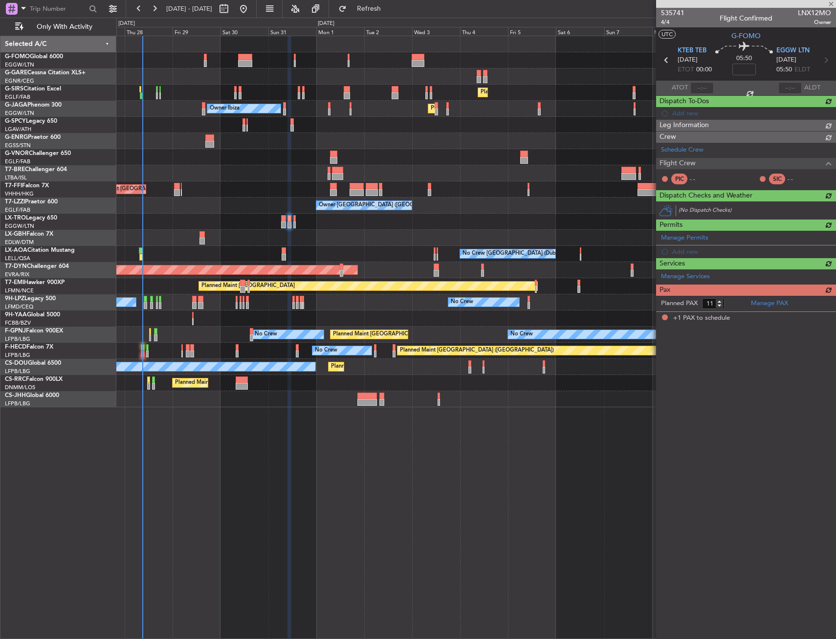
type input "-00:10"
type input "1"
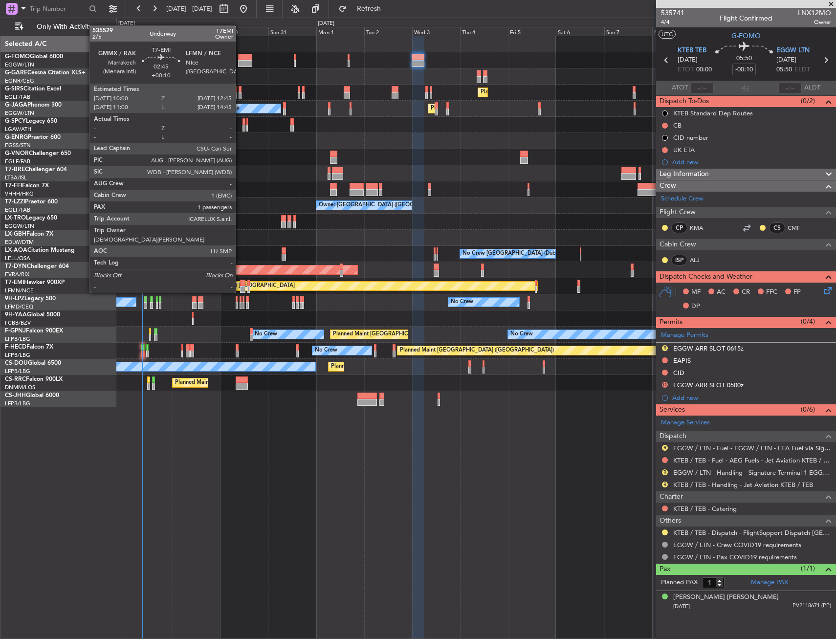
click at [240, 283] on div at bounding box center [243, 283] width 6 height 7
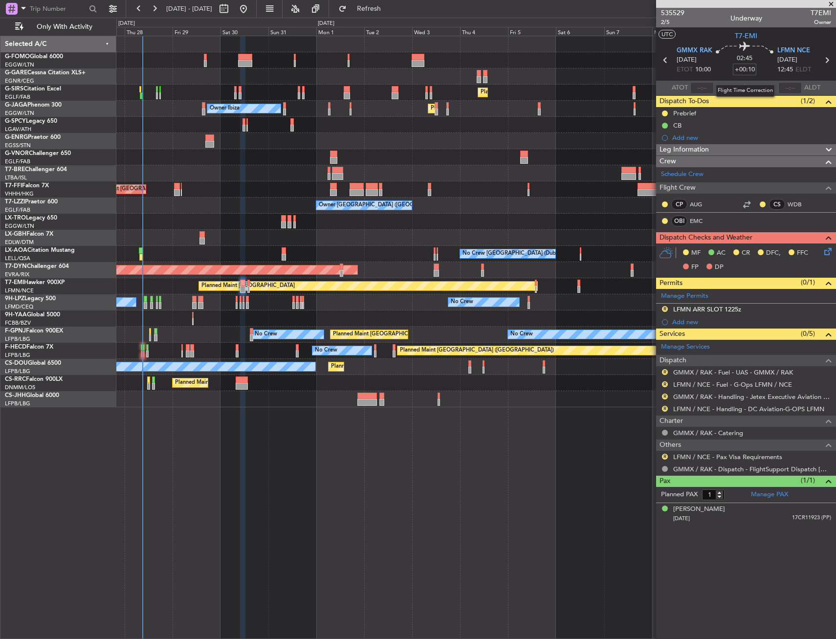
click at [749, 72] on input "+00:10" at bounding box center [744, 70] width 23 height 12
drag, startPoint x: 765, startPoint y: 62, endPoint x: 714, endPoint y: 124, distance: 80.3
click at [765, 61] on div "02:45 -5" at bounding box center [745, 60] width 65 height 36
type input "-00:05"
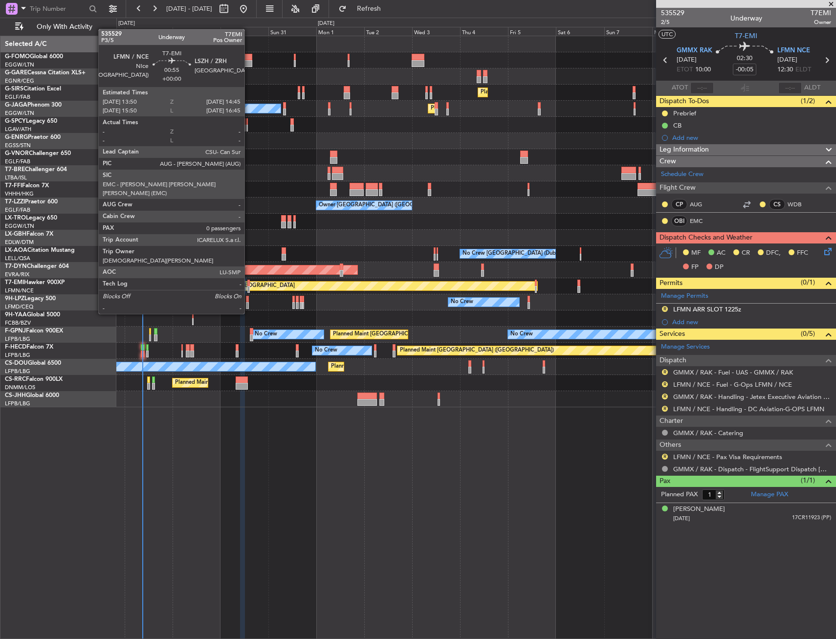
click at [249, 287] on div at bounding box center [248, 289] width 2 height 7
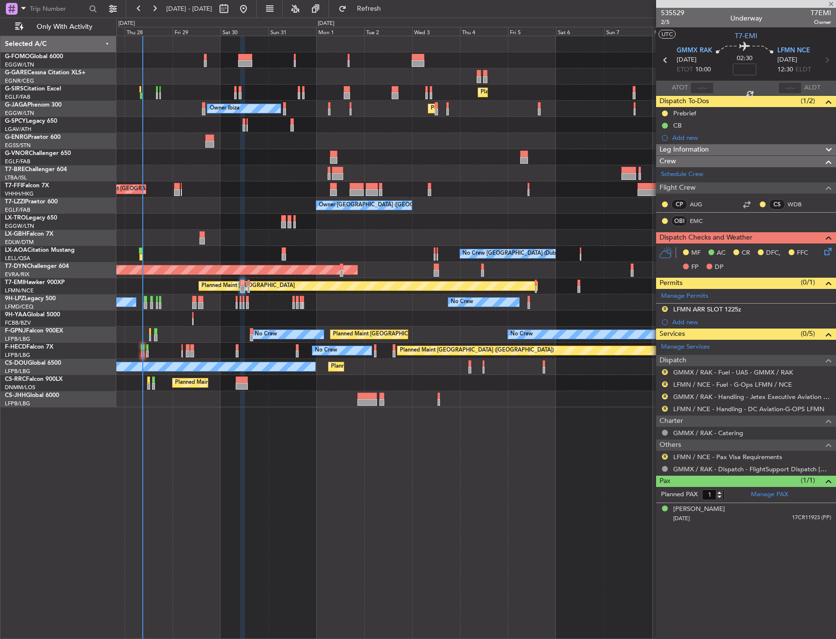
type input "0"
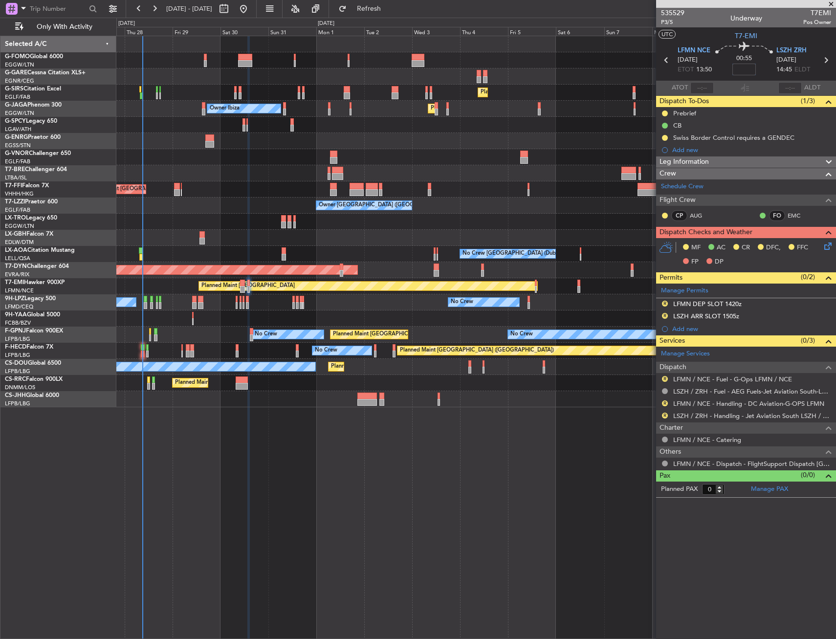
click at [745, 67] on input at bounding box center [744, 70] width 23 height 12
type input "-00:05"
drag, startPoint x: 405, startPoint y: 11, endPoint x: 403, endPoint y: 19, distance: 8.0
click at [390, 11] on span "Refresh" at bounding box center [369, 8] width 41 height 7
click at [390, 9] on span "Refresh" at bounding box center [369, 8] width 41 height 7
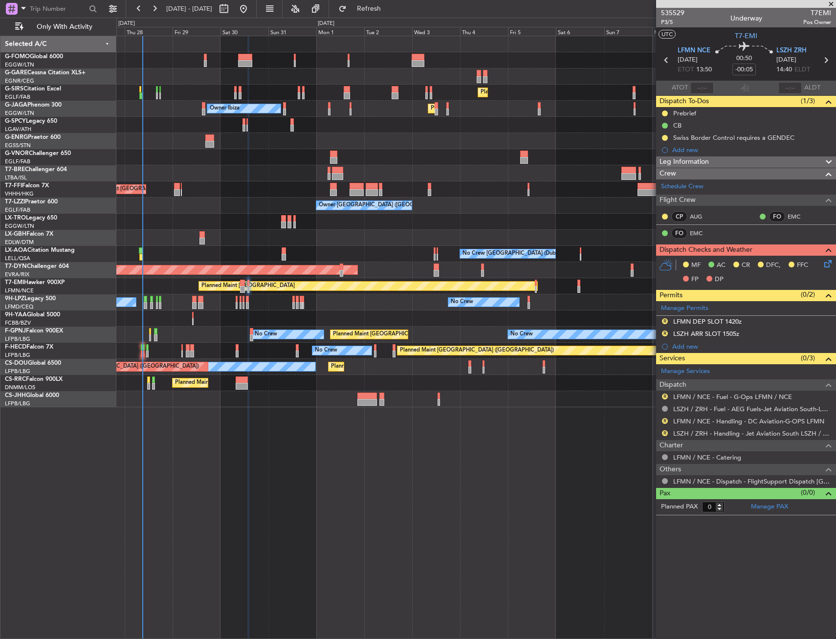
click at [829, 258] on icon at bounding box center [827, 262] width 8 height 8
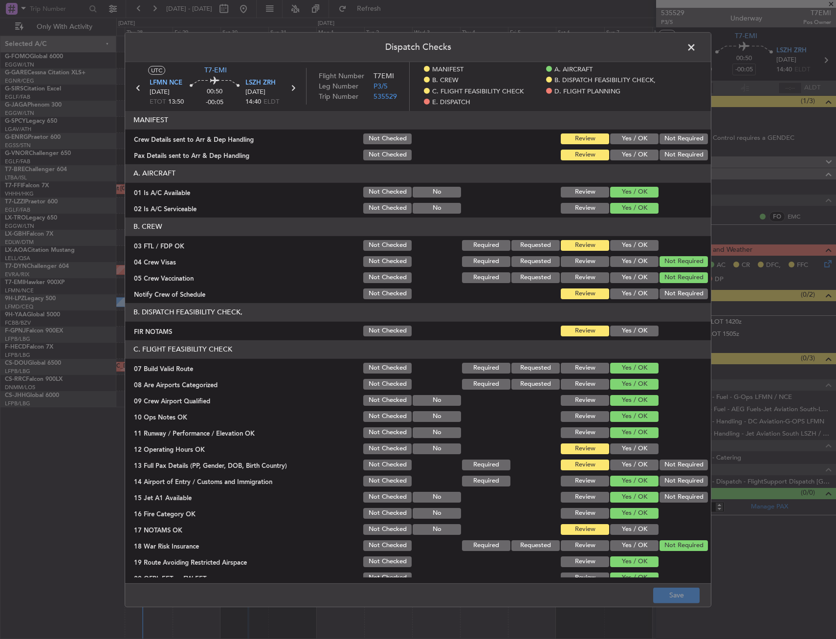
click at [622, 247] on button "Yes / OK" at bounding box center [634, 245] width 48 height 11
drag, startPoint x: 617, startPoint y: 292, endPoint x: 618, endPoint y: 322, distance: 29.3
click at [617, 293] on button "Yes / OK" at bounding box center [634, 293] width 48 height 11
click at [618, 328] on button "Yes / OK" at bounding box center [634, 330] width 48 height 11
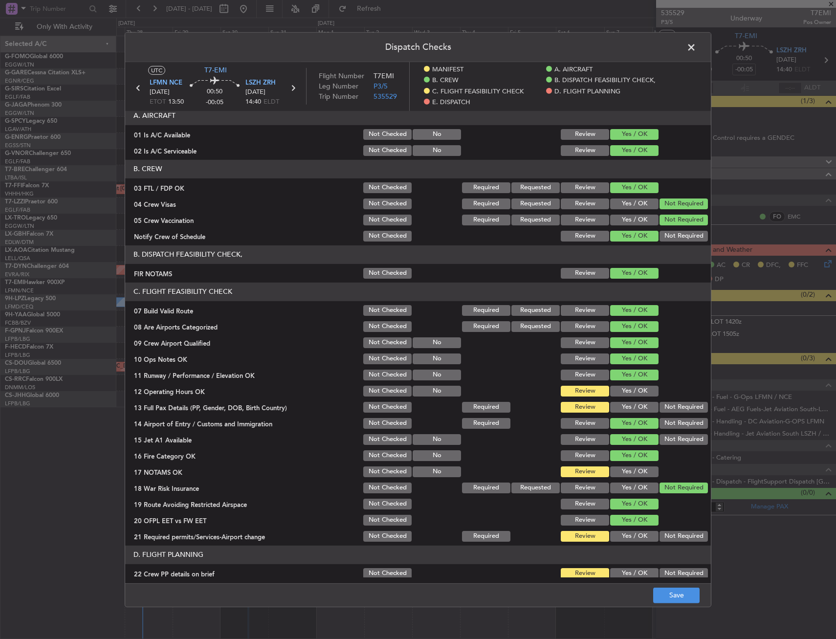
scroll to position [98, 0]
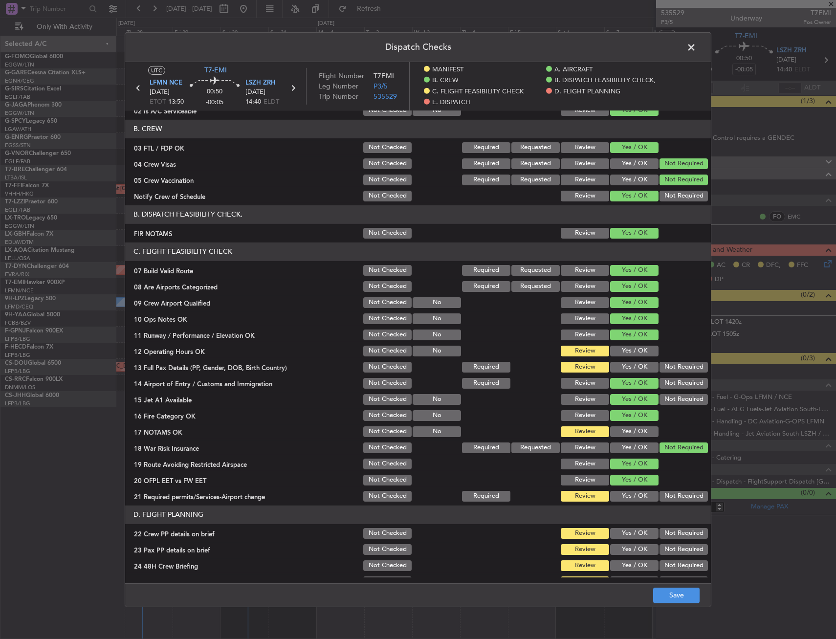
click at [619, 356] on button "Yes / OK" at bounding box center [634, 350] width 48 height 11
click at [619, 362] on button "Yes / OK" at bounding box center [634, 366] width 48 height 11
click at [632, 429] on button "Yes / OK" at bounding box center [634, 431] width 48 height 11
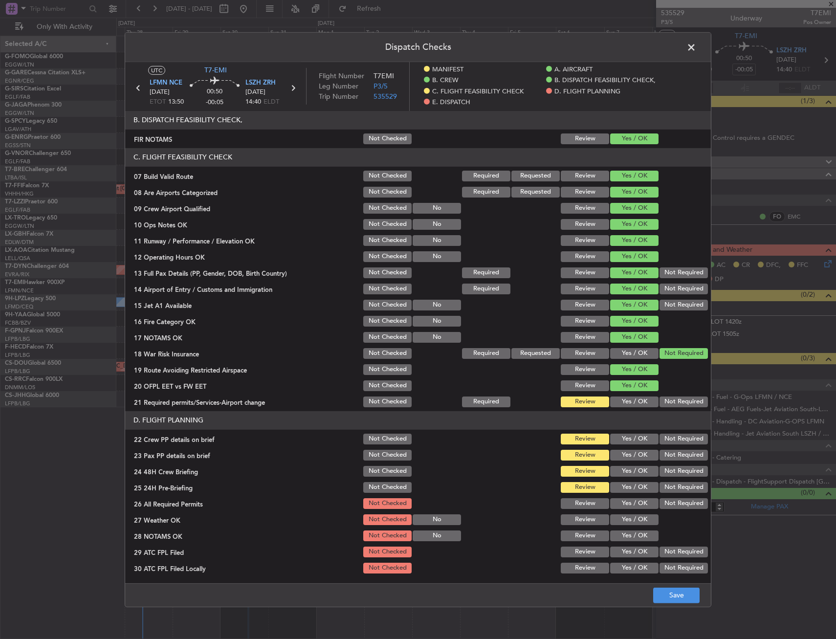
scroll to position [196, 0]
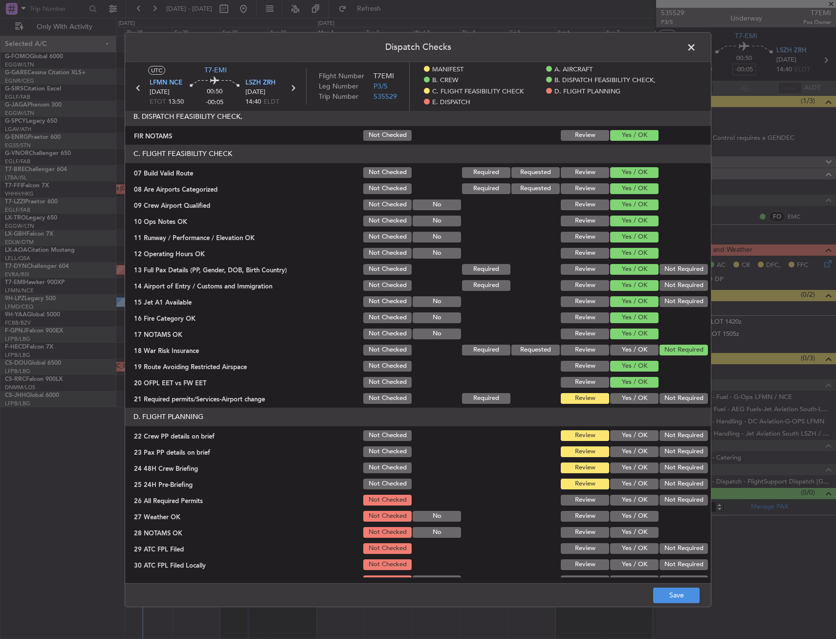
click at [613, 390] on section "C. FLIGHT FEASIBILITY CHECK 07 Build Valid Route Not Checked Required Requested…" at bounding box center [418, 274] width 586 height 261
click at [620, 396] on button "Yes / OK" at bounding box center [634, 398] width 48 height 11
drag, startPoint x: 620, startPoint y: 426, endPoint x: 623, endPoint y: 438, distance: 11.6
click at [620, 427] on section "D. FLIGHT PLANNING 22 Crew PP details on brief Not Checked Review Yes / OK Not …" at bounding box center [418, 505] width 586 height 196
click at [623, 438] on button "Yes / OK" at bounding box center [634, 435] width 48 height 11
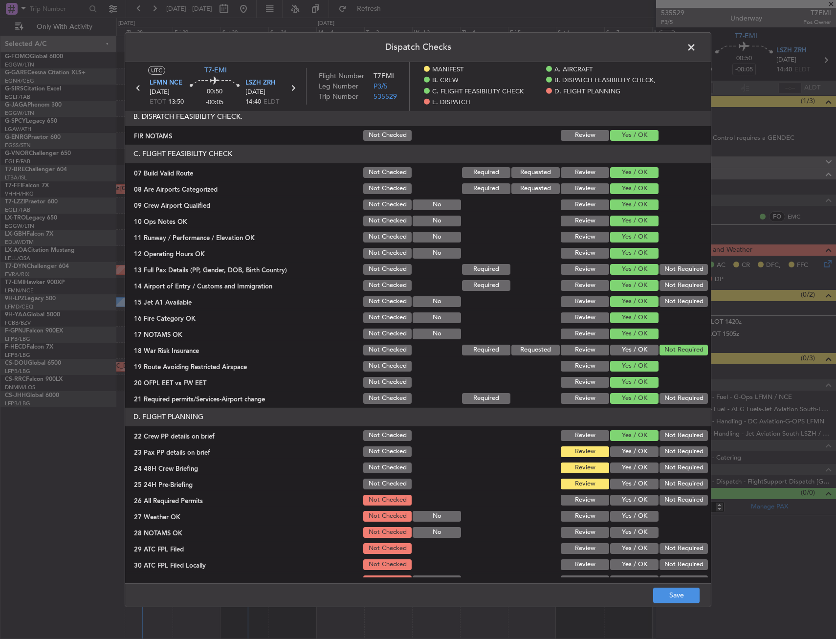
click at [622, 453] on button "Yes / OK" at bounding box center [634, 451] width 48 height 11
click at [620, 468] on button "Yes / OK" at bounding box center [634, 467] width 48 height 11
click at [689, 493] on div "Not Required" at bounding box center [682, 500] width 49 height 14
click at [686, 485] on button "Not Required" at bounding box center [684, 483] width 48 height 11
drag, startPoint x: 688, startPoint y: 595, endPoint x: 687, endPoint y: 589, distance: 5.9
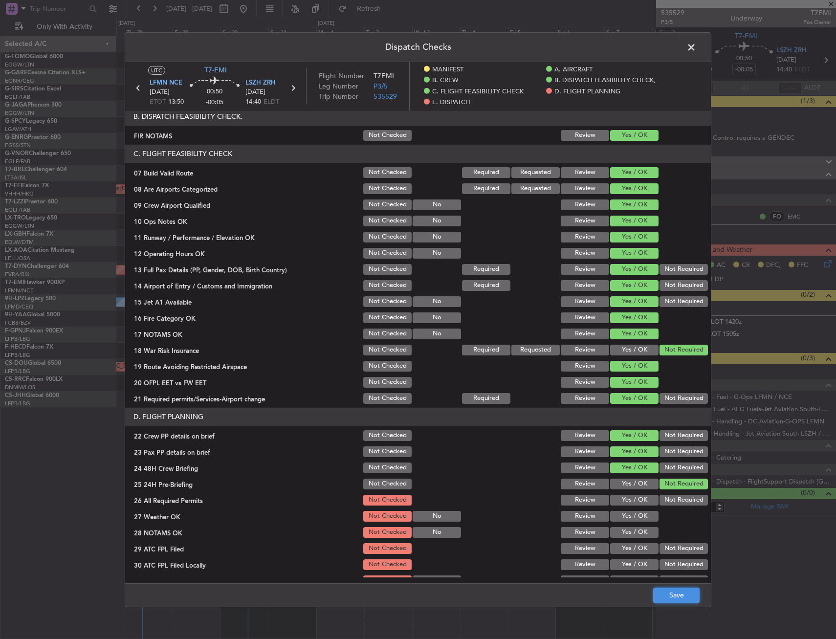
click at [687, 595] on button "Save" at bounding box center [676, 596] width 46 height 16
click at [696, 48] on span at bounding box center [696, 50] width 0 height 20
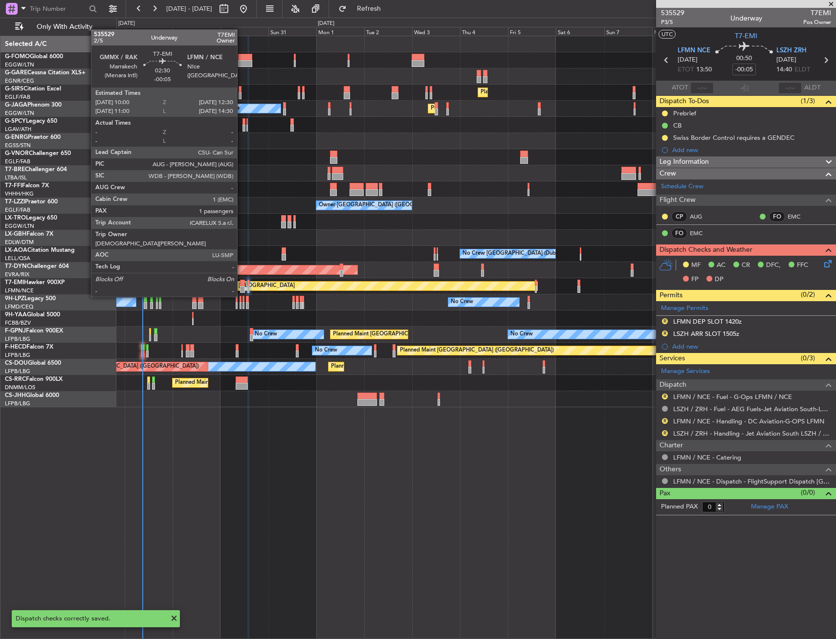
click at [242, 287] on div at bounding box center [242, 289] width 5 height 7
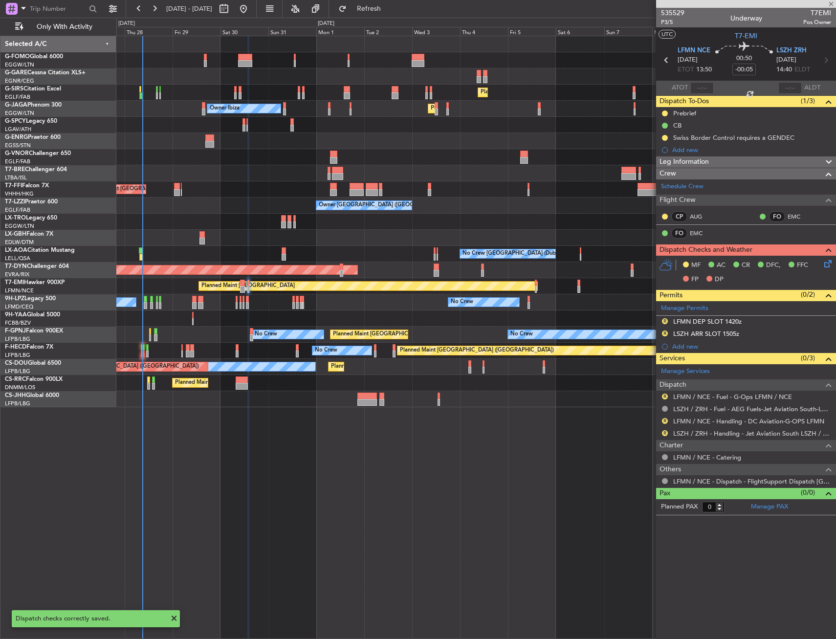
type input "1"
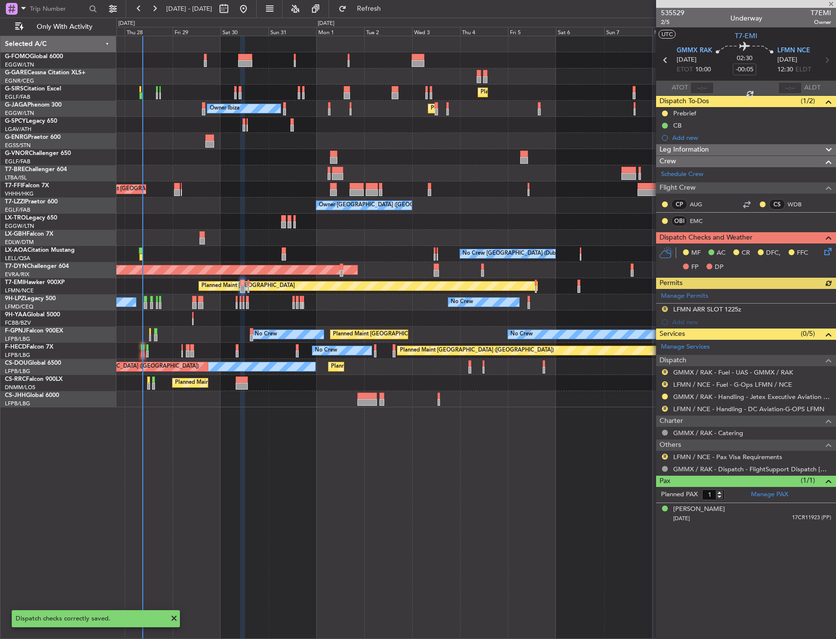
click at [825, 251] on icon at bounding box center [827, 250] width 8 height 8
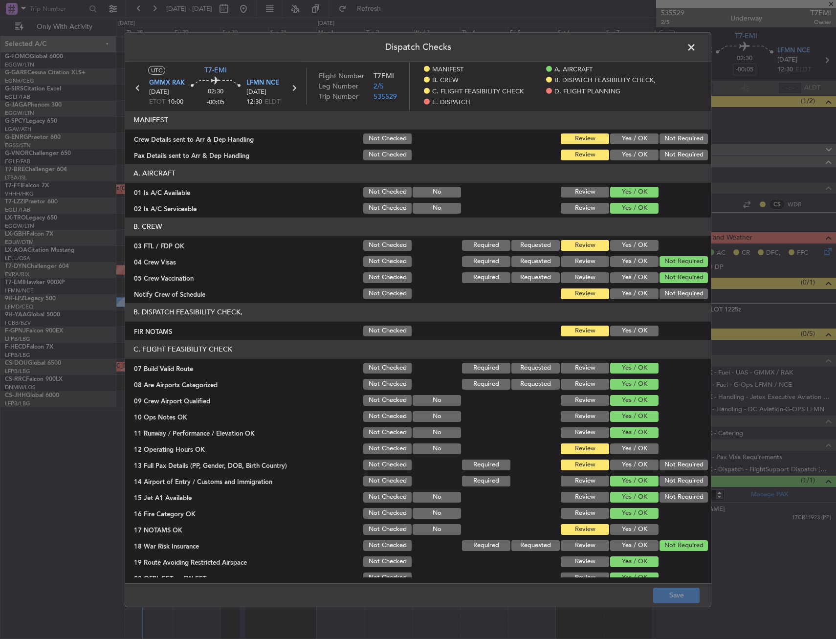
click at [621, 245] on button "Yes / OK" at bounding box center [634, 245] width 48 height 11
click at [623, 292] on button "Yes / OK" at bounding box center [634, 293] width 48 height 11
click at [620, 330] on button "Yes / OK" at bounding box center [634, 330] width 48 height 11
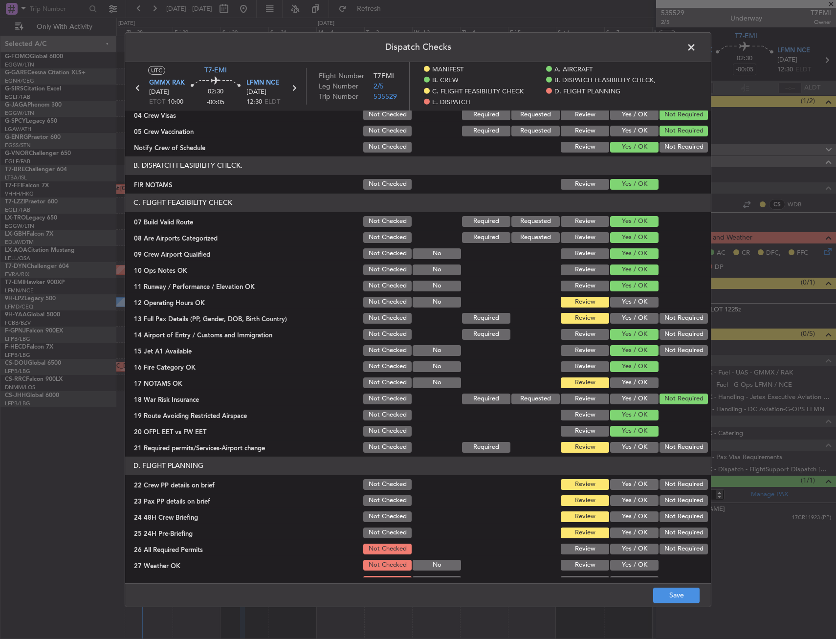
click at [621, 302] on button "Yes / OK" at bounding box center [634, 301] width 48 height 11
click at [620, 316] on button "Yes / OK" at bounding box center [634, 317] width 48 height 11
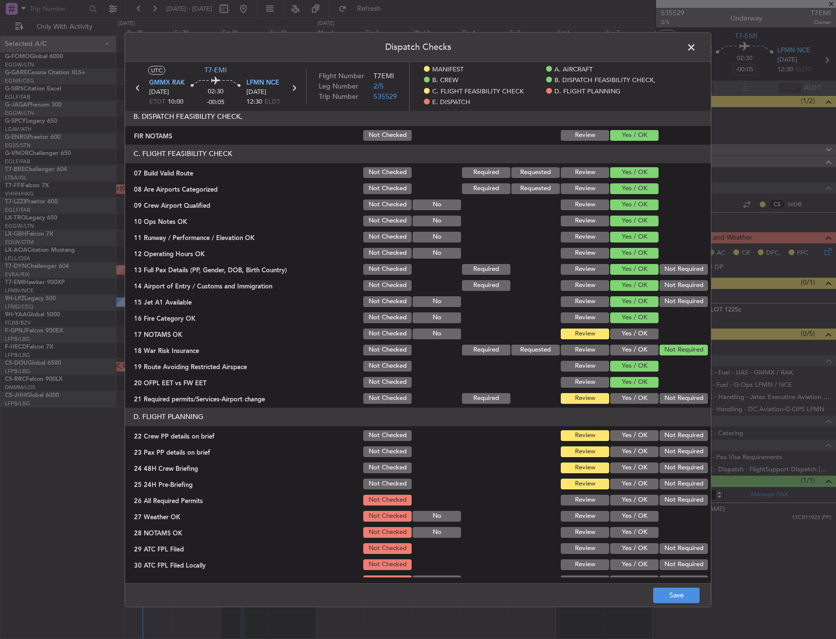
click at [624, 333] on button "Yes / OK" at bounding box center [634, 333] width 48 height 11
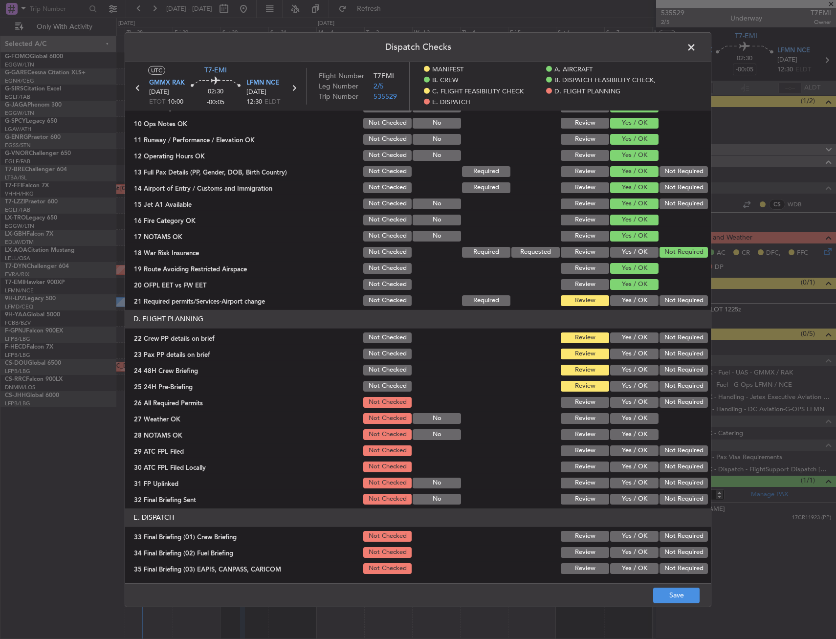
click at [626, 320] on header "D. FLIGHT PLANNING" at bounding box center [418, 319] width 586 height 19
click at [624, 299] on button "Yes / OK" at bounding box center [634, 300] width 48 height 11
click at [622, 336] on button "Yes / OK" at bounding box center [634, 337] width 48 height 11
drag, startPoint x: 623, startPoint y: 353, endPoint x: 627, endPoint y: 367, distance: 14.8
click at [623, 353] on button "Yes / OK" at bounding box center [634, 353] width 48 height 11
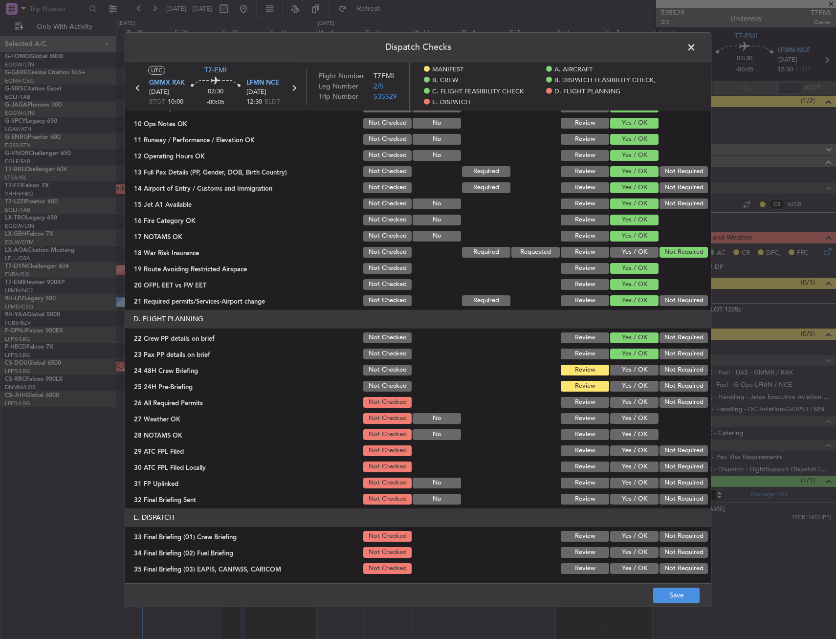
drag, startPoint x: 628, startPoint y: 371, endPoint x: 656, endPoint y: 377, distance: 29.0
click at [629, 371] on button "Yes / OK" at bounding box center [634, 369] width 48 height 11
click at [667, 380] on div "Not Required" at bounding box center [682, 386] width 49 height 14
click at [668, 382] on button "Not Required" at bounding box center [684, 385] width 48 height 11
click at [685, 589] on button "Save" at bounding box center [676, 596] width 46 height 16
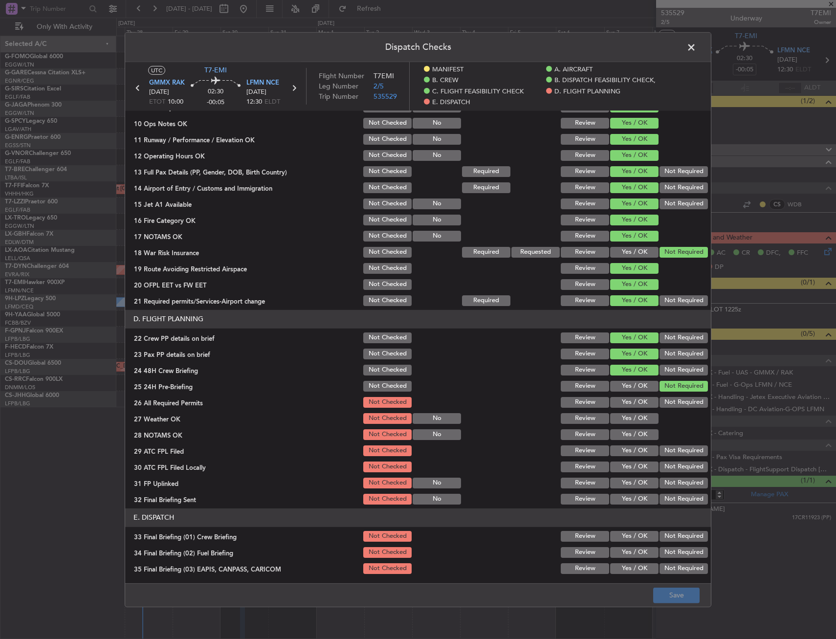
click at [696, 48] on span at bounding box center [696, 50] width 0 height 20
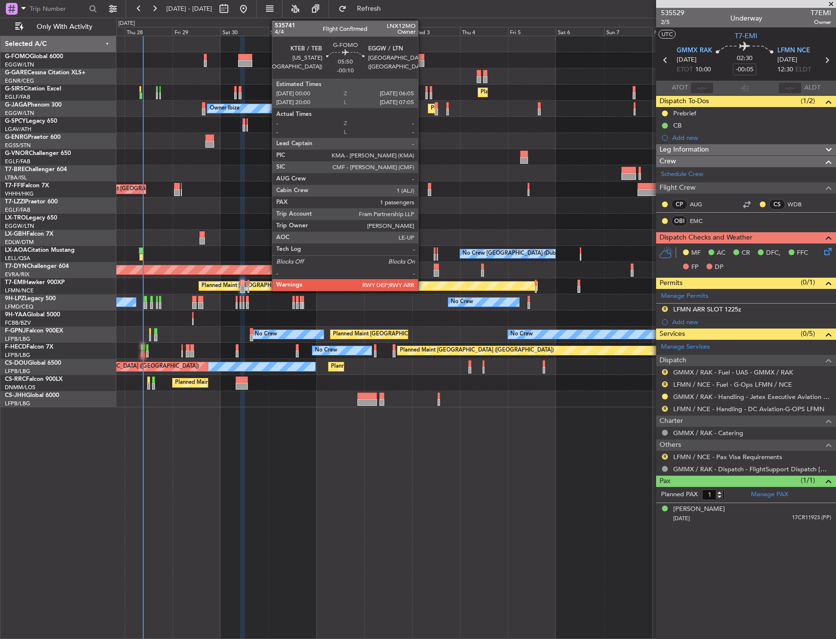
click at [423, 61] on div at bounding box center [418, 63] width 12 height 7
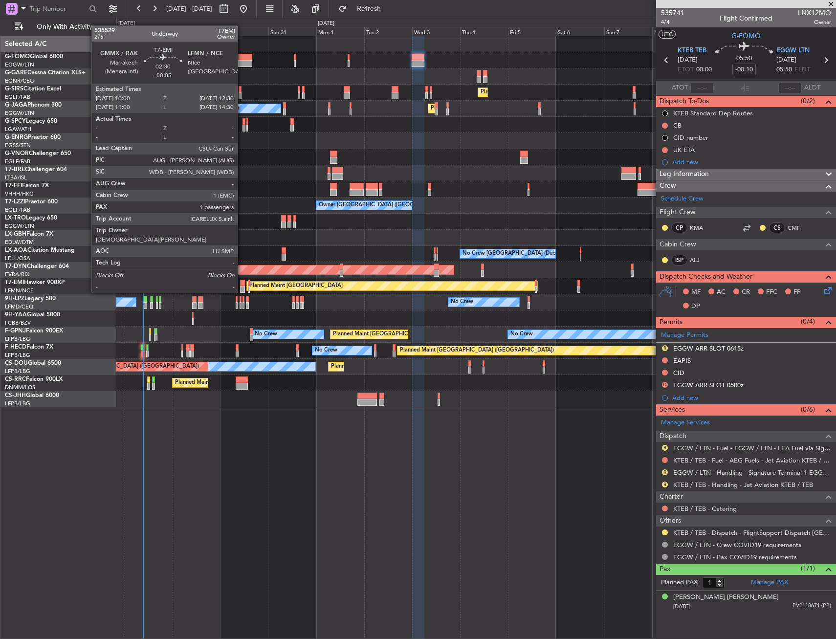
click at [242, 283] on div at bounding box center [242, 283] width 5 height 7
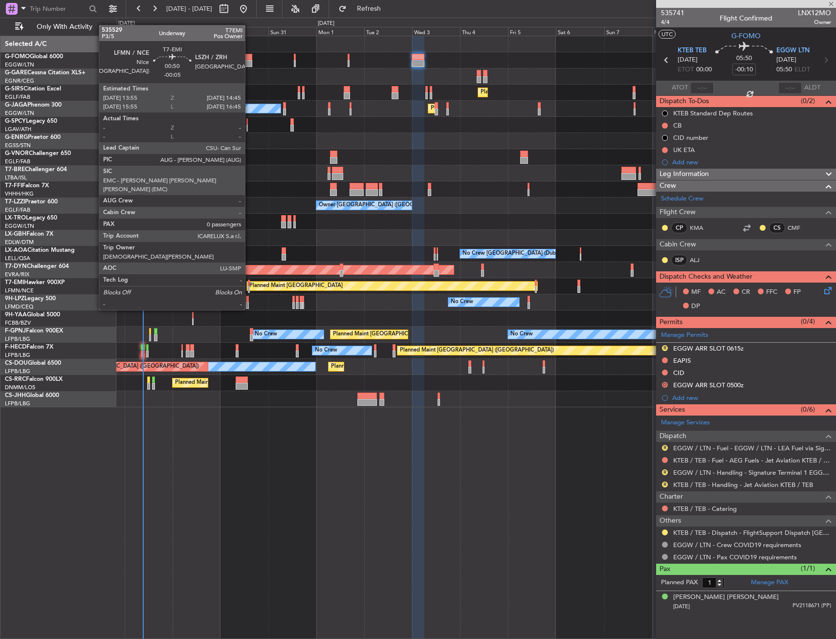
type input "-00:05"
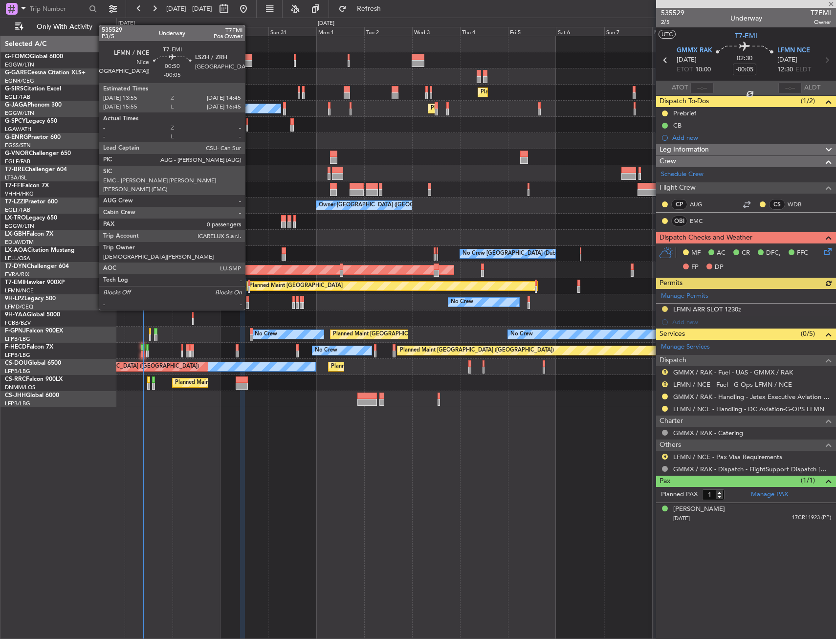
click at [249, 283] on div at bounding box center [249, 283] width 2 height 7
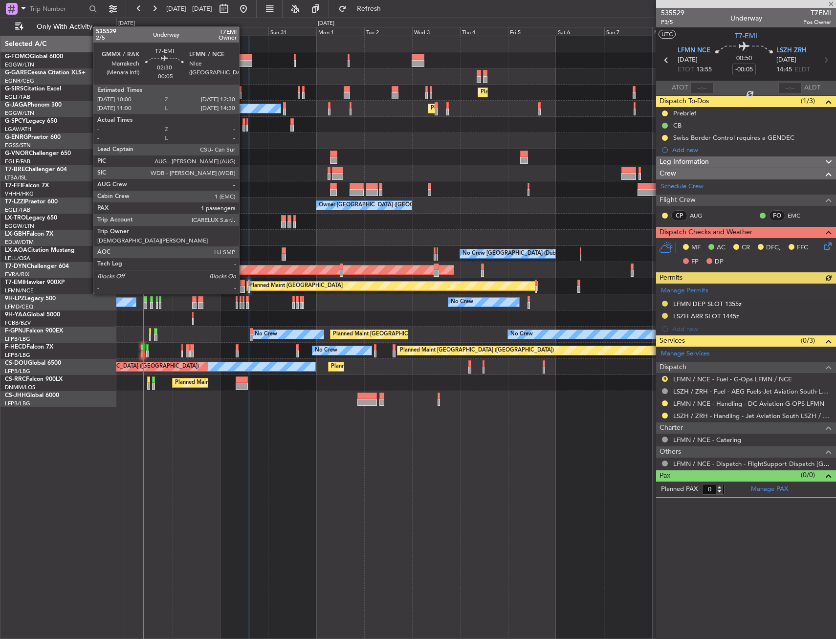
click at [244, 284] on div at bounding box center [242, 283] width 5 height 7
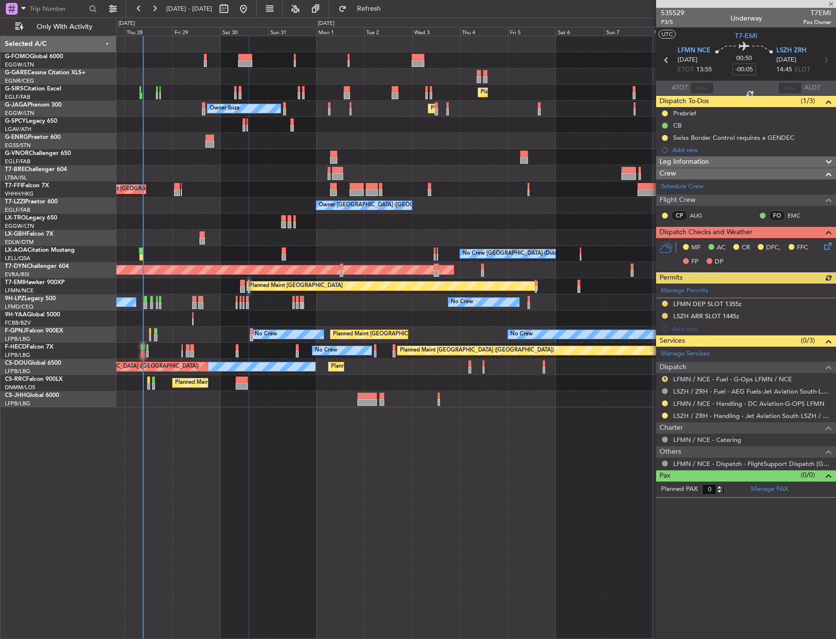
type input "1"
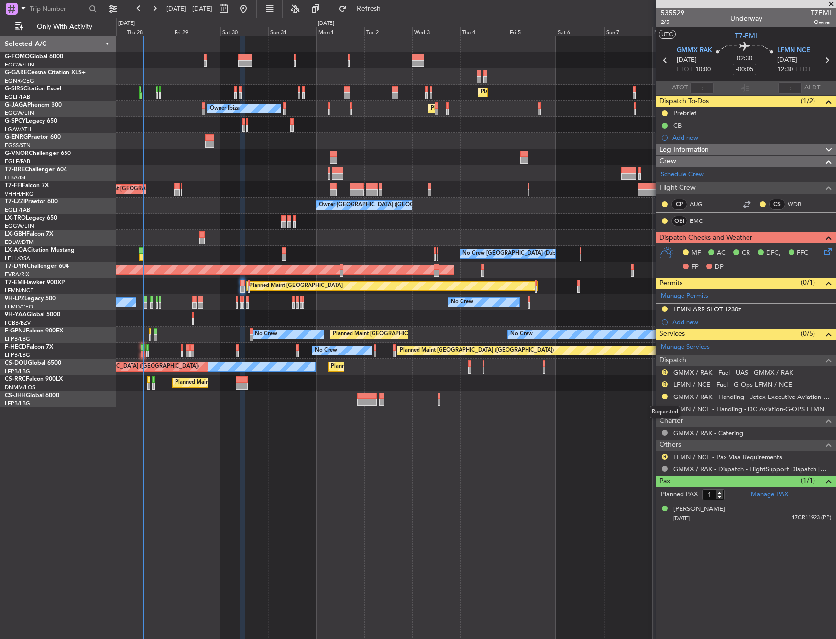
drag, startPoint x: 664, startPoint y: 395, endPoint x: 666, endPoint y: 403, distance: 8.2
click at [664, 395] on button at bounding box center [665, 397] width 6 height 6
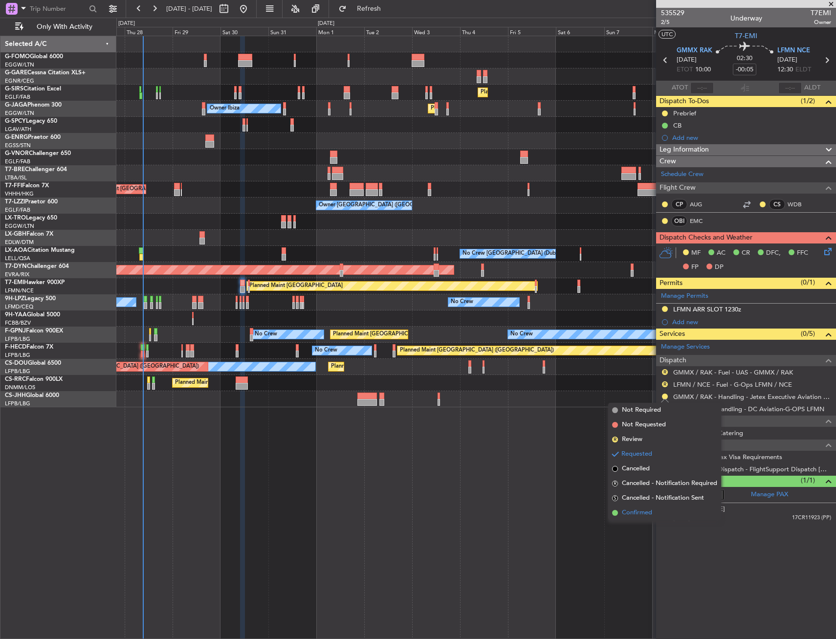
click at [639, 513] on span "Confirmed" at bounding box center [637, 513] width 30 height 10
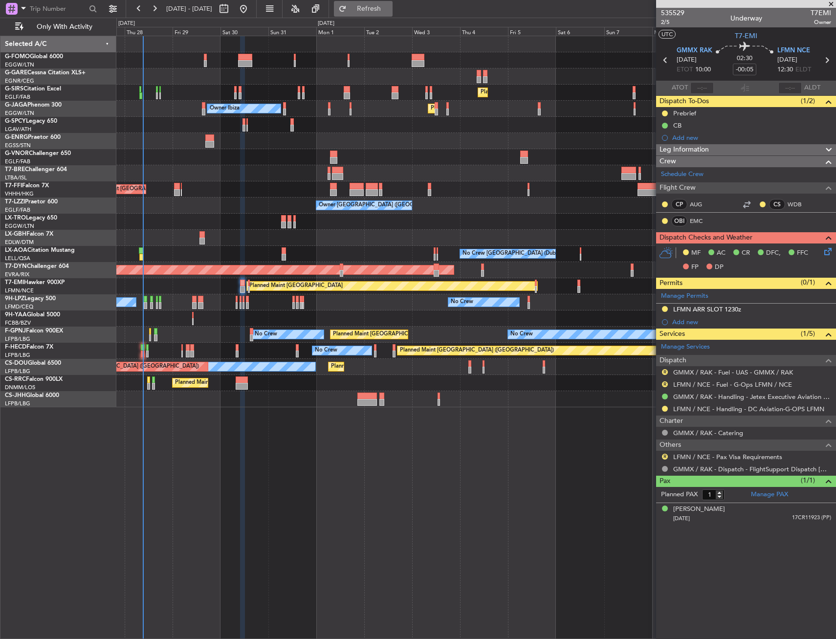
click at [376, 8] on button "Refresh" at bounding box center [363, 9] width 59 height 16
click at [668, 22] on span "2/5" at bounding box center [672, 22] width 23 height 8
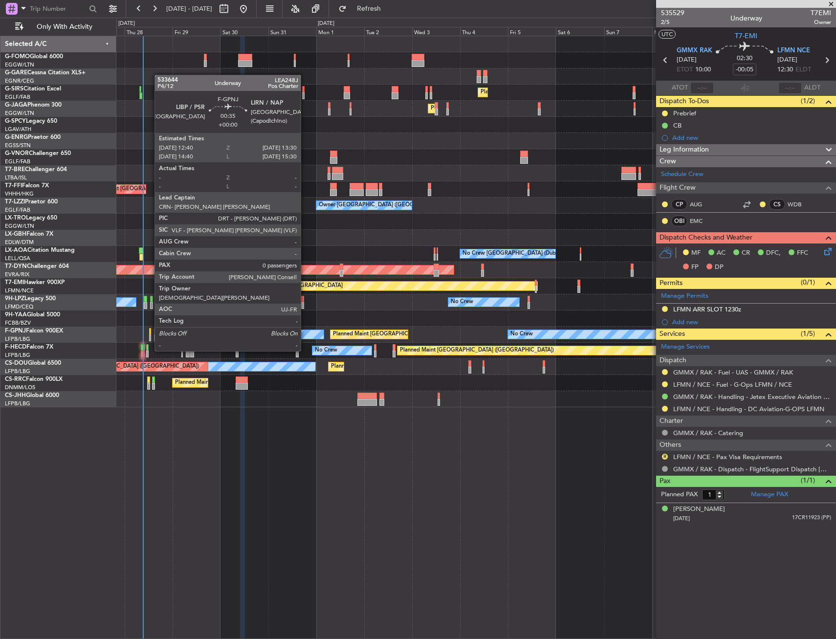
click at [150, 333] on div at bounding box center [150, 331] width 2 height 7
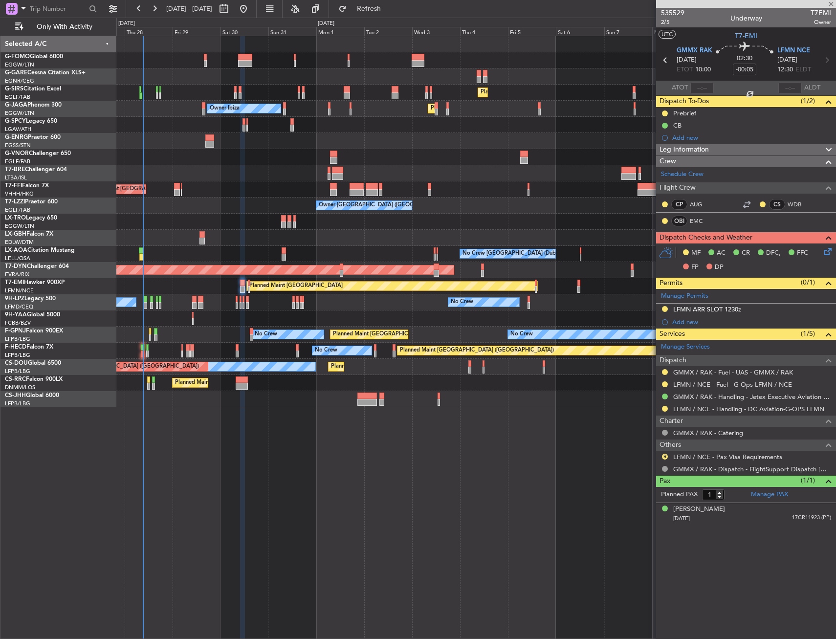
type input "0"
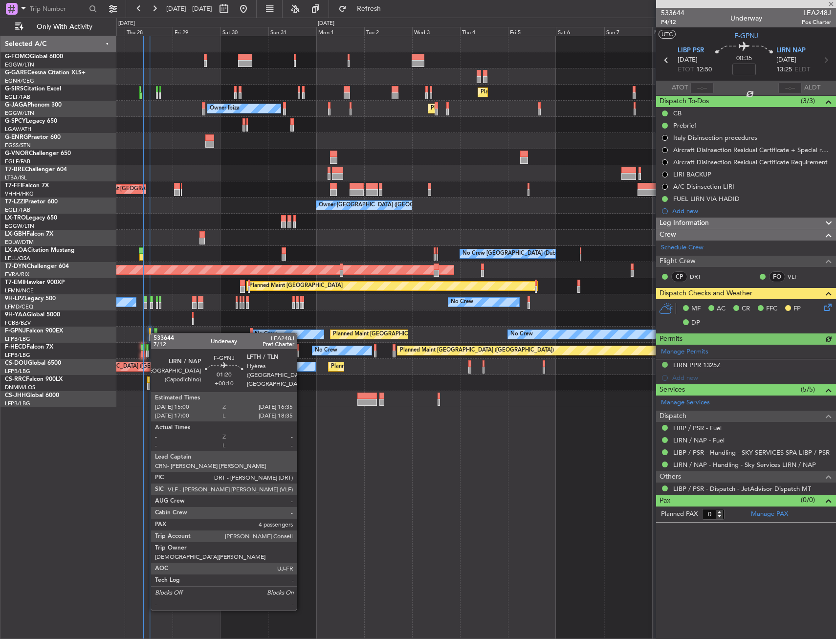
click at [156, 333] on div at bounding box center [155, 331] width 3 height 7
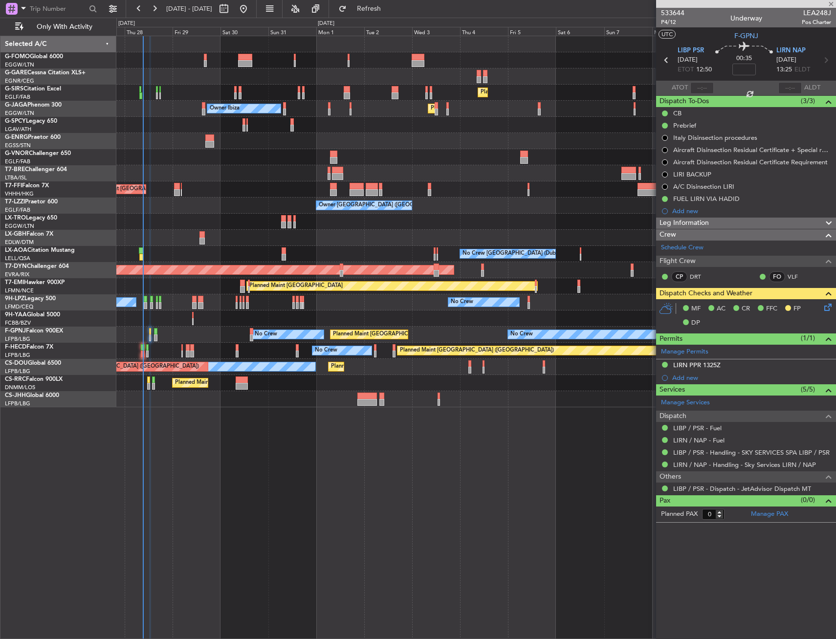
type input "+00:10"
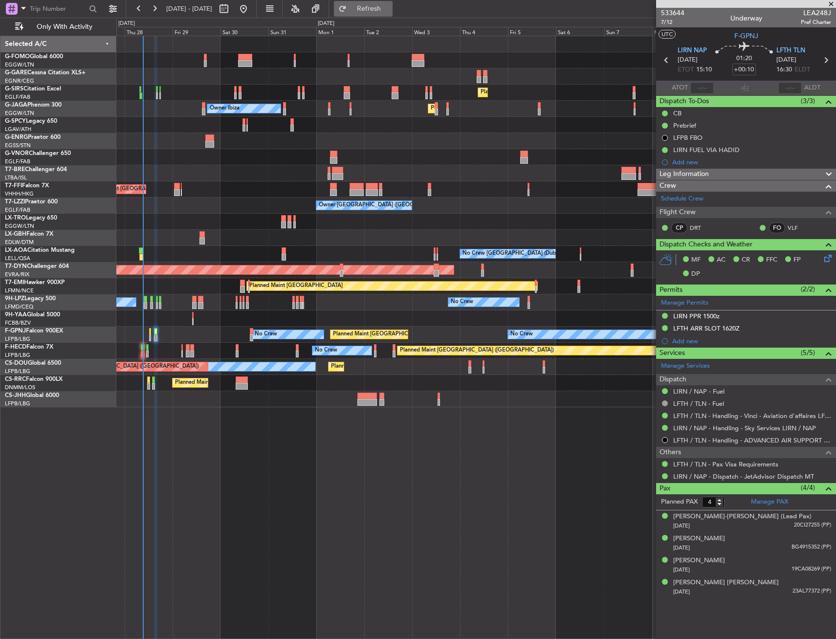
click at [383, 10] on span "Refresh" at bounding box center [369, 8] width 41 height 7
click at [390, 11] on span "Refresh" at bounding box center [369, 8] width 41 height 7
click at [390, 243] on div "Planned Maint Nice ([GEOGRAPHIC_DATA])" at bounding box center [475, 238] width 719 height 16
click at [389, 13] on button "Refresh" at bounding box center [363, 9] width 59 height 16
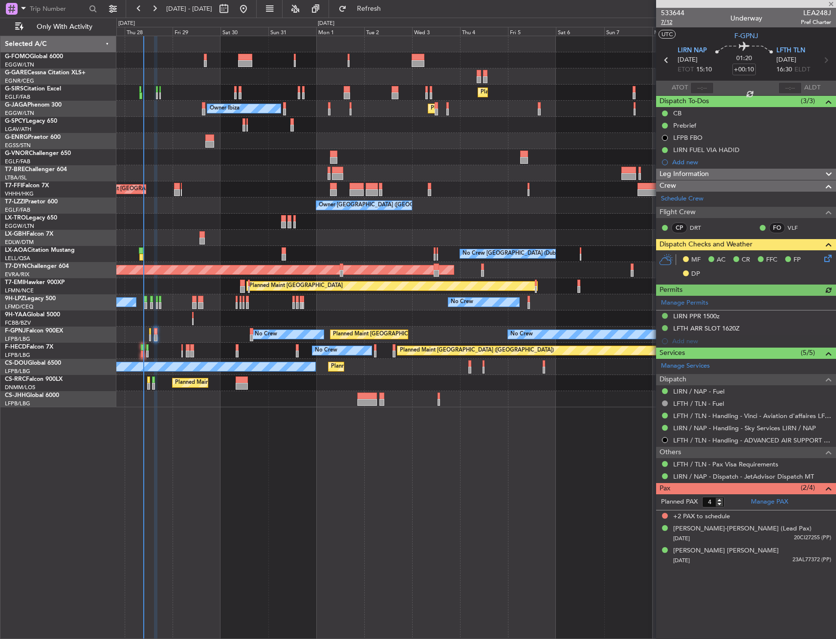
click at [673, 22] on span "7/12" at bounding box center [672, 22] width 23 height 8
click at [829, 261] on icon at bounding box center [827, 257] width 8 height 8
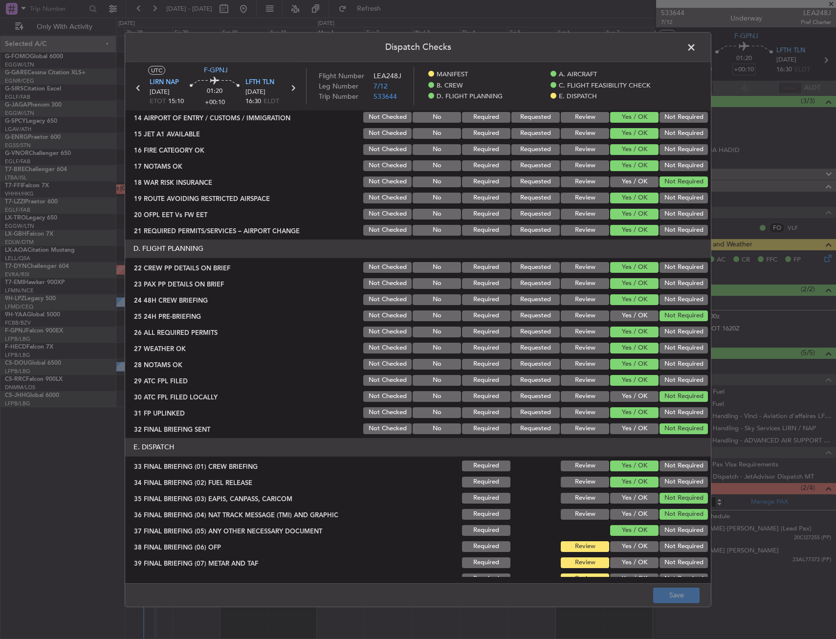
scroll to position [418, 0]
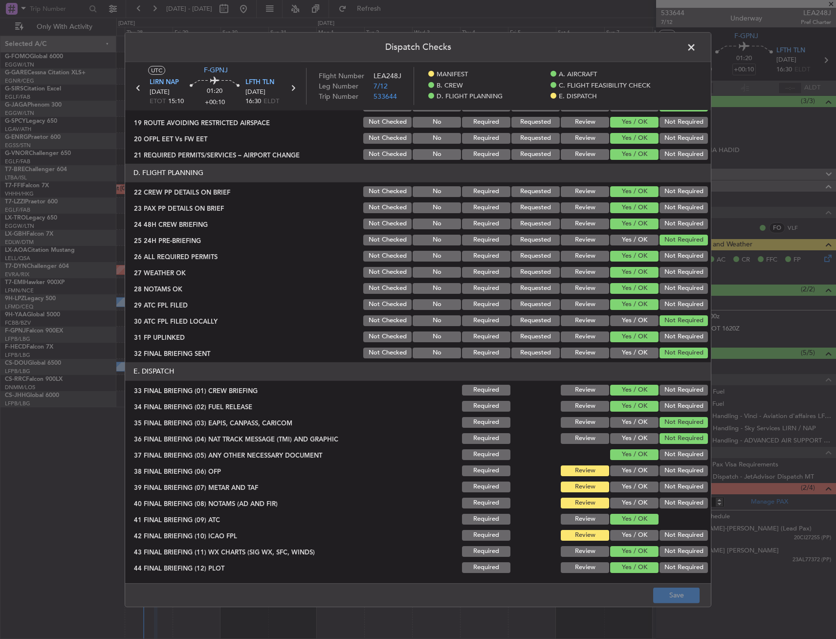
click at [624, 465] on div "Yes / OK" at bounding box center [633, 471] width 49 height 14
click at [622, 470] on button "Yes / OK" at bounding box center [634, 471] width 48 height 11
click at [623, 487] on button "Yes / OK" at bounding box center [634, 487] width 48 height 11
click at [622, 505] on button "Yes / OK" at bounding box center [634, 503] width 48 height 11
click at [664, 534] on button "Not Required" at bounding box center [684, 535] width 48 height 11
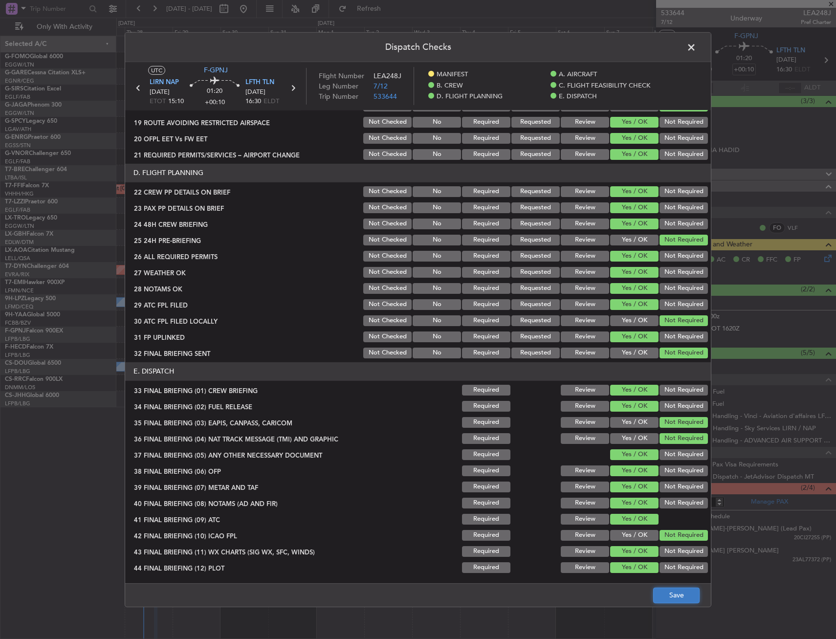
click at [669, 599] on button "Save" at bounding box center [676, 596] width 46 height 16
click at [696, 45] on span at bounding box center [696, 50] width 0 height 20
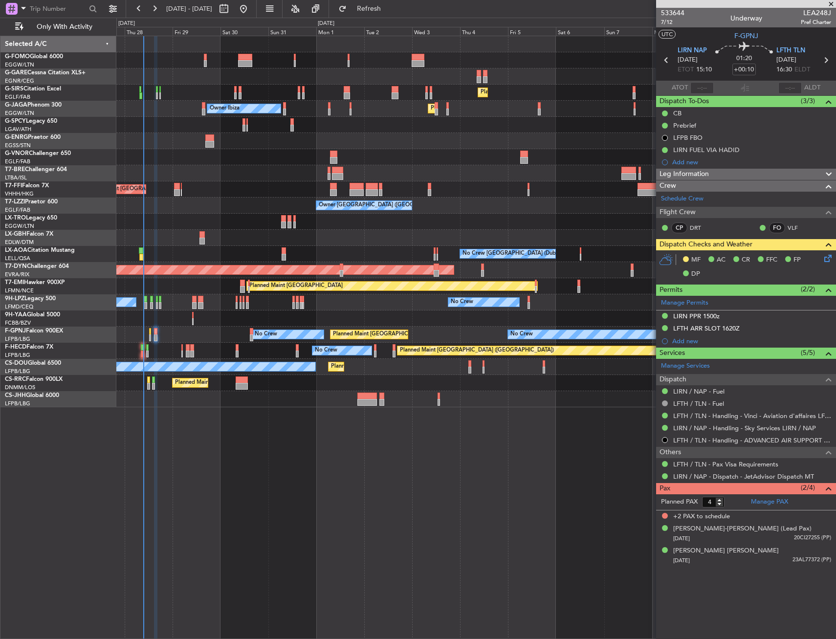
click at [468, 139] on div "Planned Maint London (Farnborough) Unplanned Maint Oxford (Kidlington) Owner Ib…" at bounding box center [475, 221] width 719 height 371
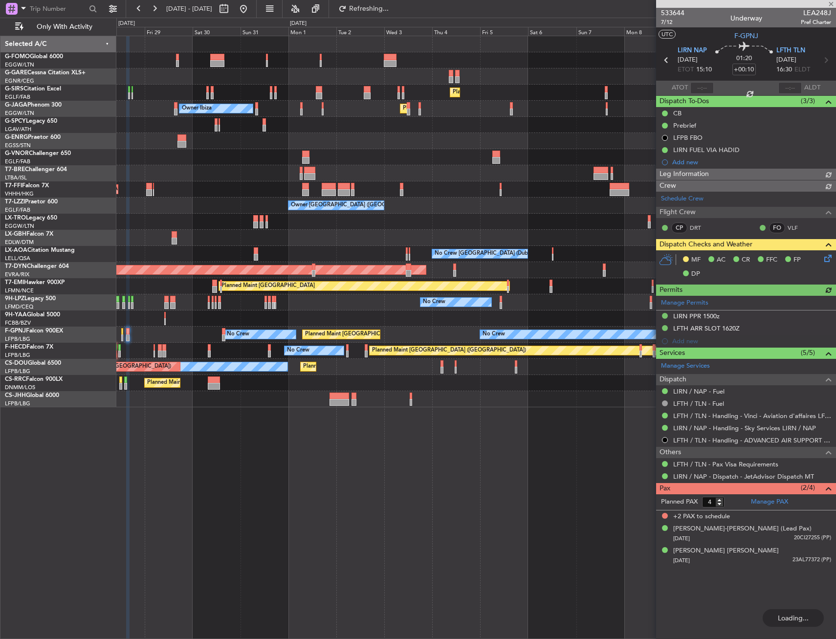
type input "2"
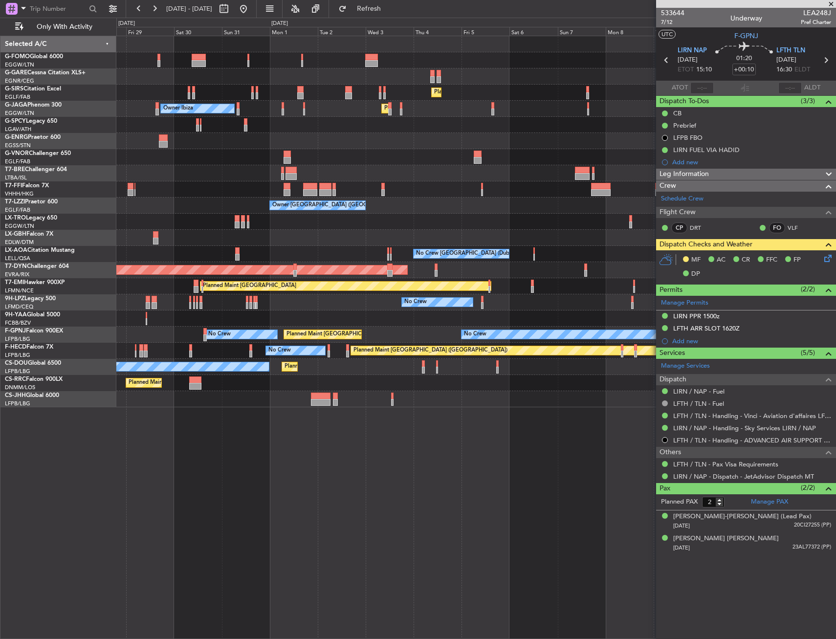
click at [156, 391] on div "Planned Maint [GEOGRAPHIC_DATA] ([GEOGRAPHIC_DATA]) Unplanned Maint [GEOGRAPHIC…" at bounding box center [475, 221] width 719 height 371
click at [484, 401] on div at bounding box center [475, 399] width 719 height 16
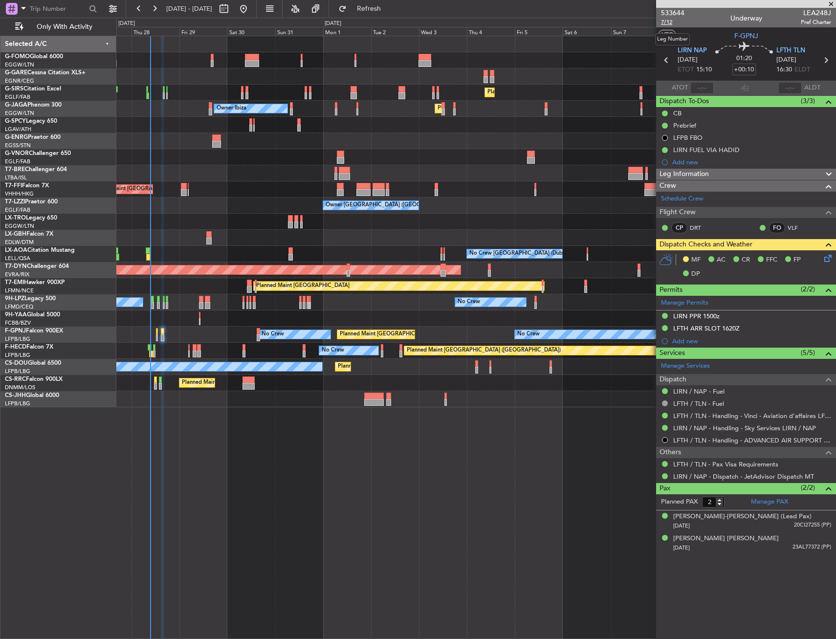
click at [669, 25] on span "7/12" at bounding box center [672, 22] width 23 height 8
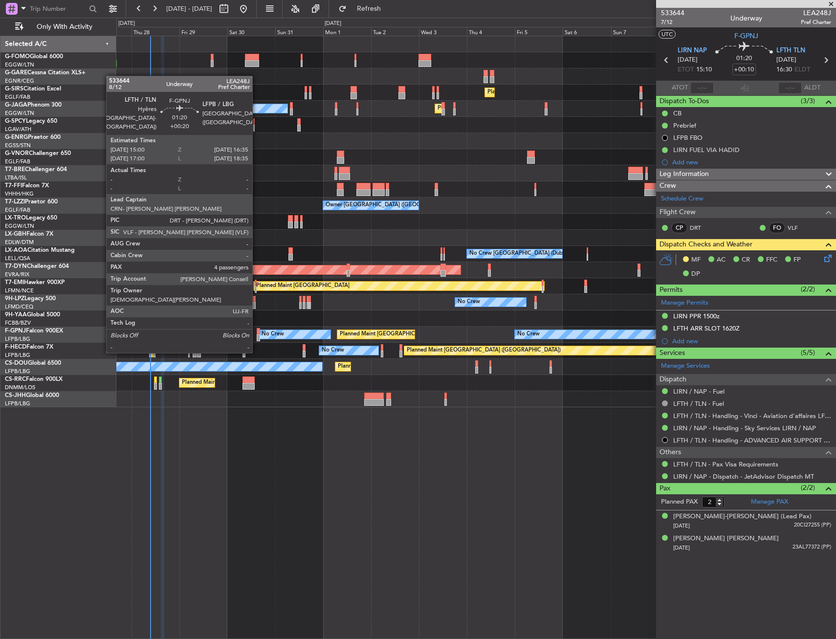
click at [257, 334] on div at bounding box center [258, 331] width 3 height 7
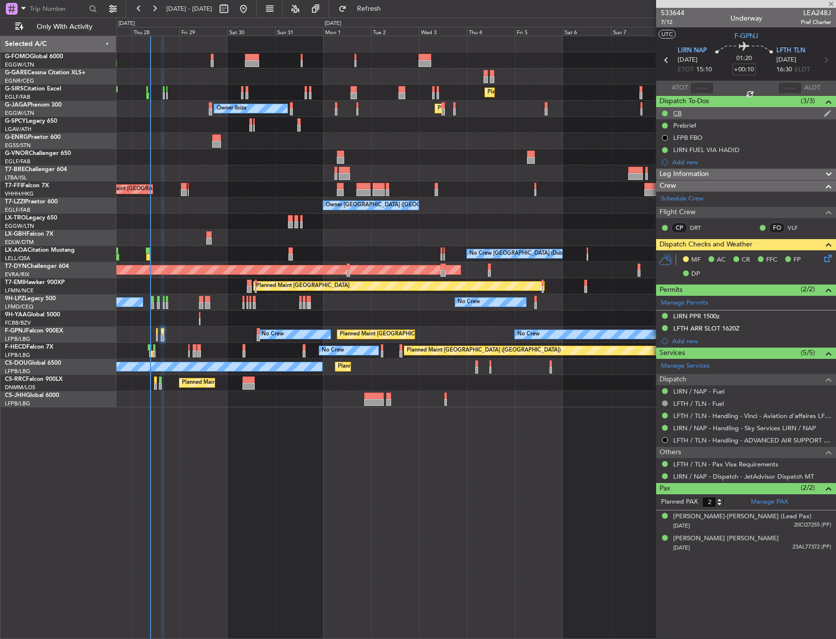
type input "+00:20"
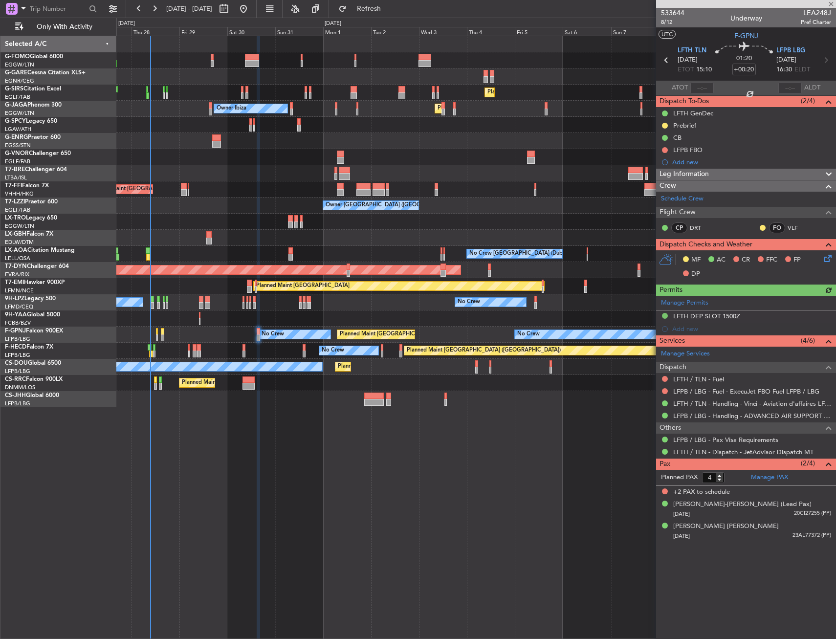
click at [830, 259] on icon at bounding box center [827, 257] width 8 height 8
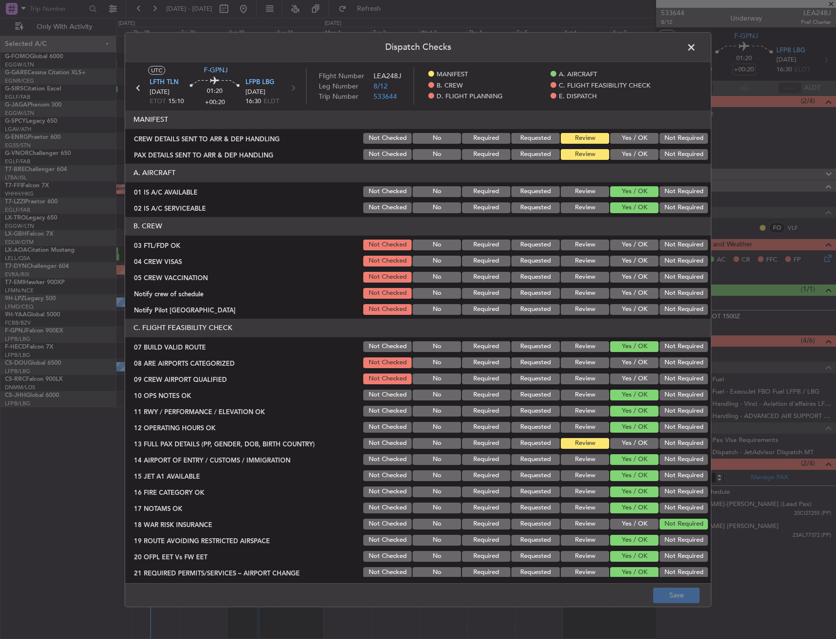
drag, startPoint x: 627, startPoint y: 245, endPoint x: 675, endPoint y: 266, distance: 52.4
click at [627, 245] on button "Yes / OK" at bounding box center [634, 245] width 48 height 11
click at [675, 266] on button "Not Required" at bounding box center [684, 261] width 48 height 11
click at [671, 277] on button "Not Required" at bounding box center [684, 277] width 48 height 11
drag, startPoint x: 632, startPoint y: 289, endPoint x: 628, endPoint y: 295, distance: 7.1
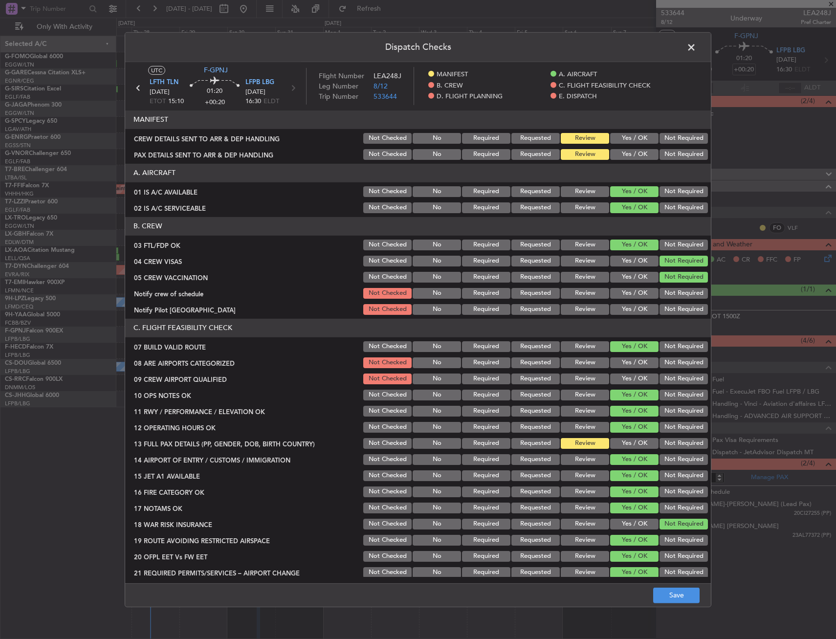
click at [631, 289] on button "Yes / OK" at bounding box center [634, 293] width 48 height 11
click at [624, 305] on button "Yes / OK" at bounding box center [634, 309] width 48 height 11
drag, startPoint x: 623, startPoint y: 357, endPoint x: 623, endPoint y: 374, distance: 16.6
click at [623, 358] on button "Yes / OK" at bounding box center [634, 362] width 48 height 11
click at [621, 376] on button "Yes / OK" at bounding box center [634, 379] width 48 height 11
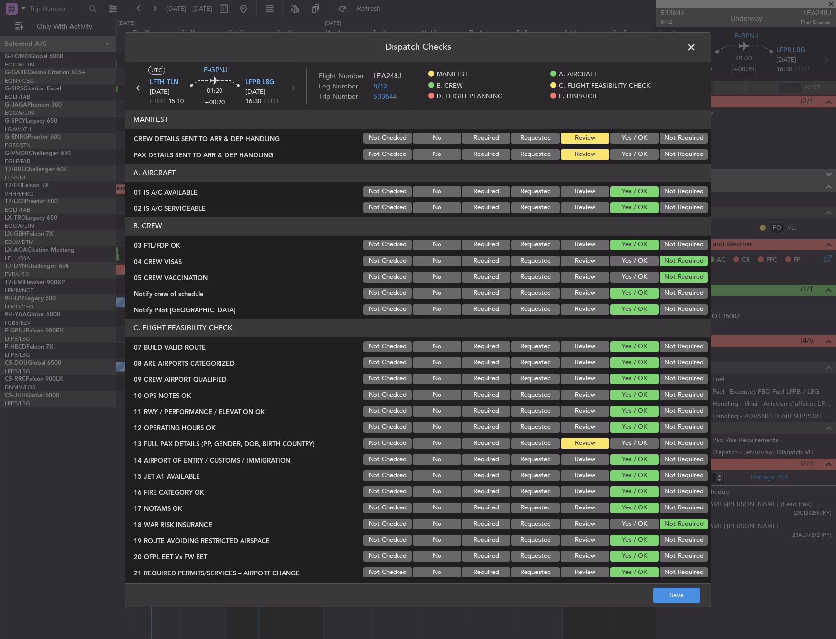
scroll to position [49, 0]
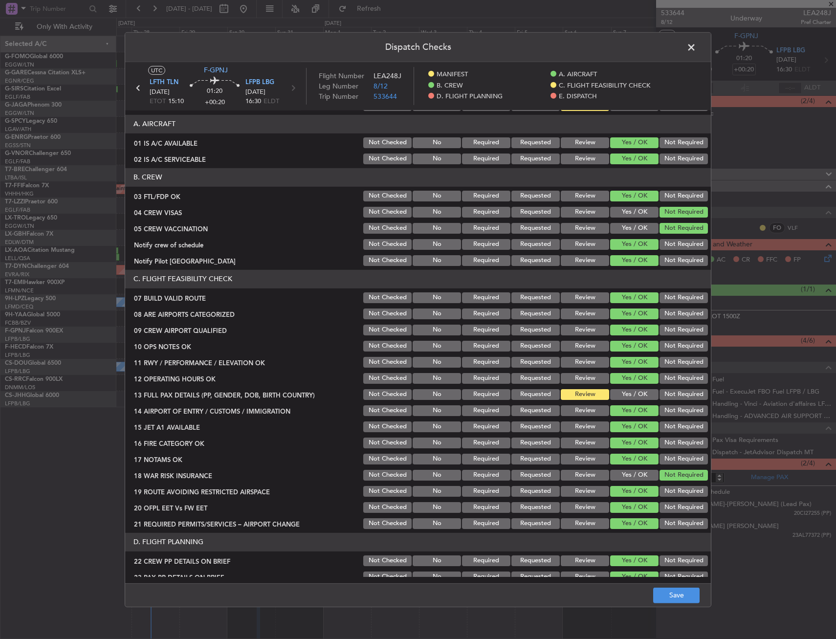
click at [622, 366] on button "Yes / OK" at bounding box center [634, 362] width 48 height 11
click at [620, 393] on button "Yes / OK" at bounding box center [634, 394] width 48 height 11
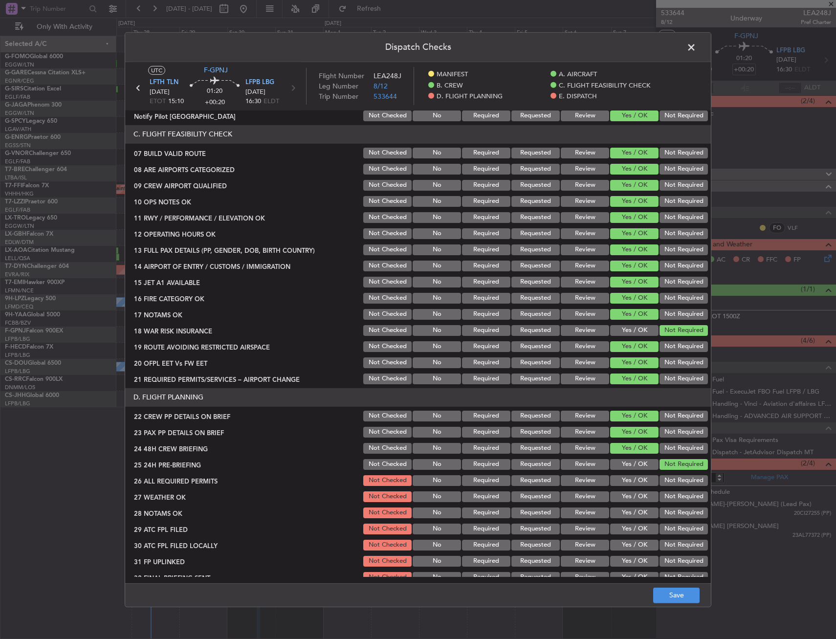
scroll to position [391, 0]
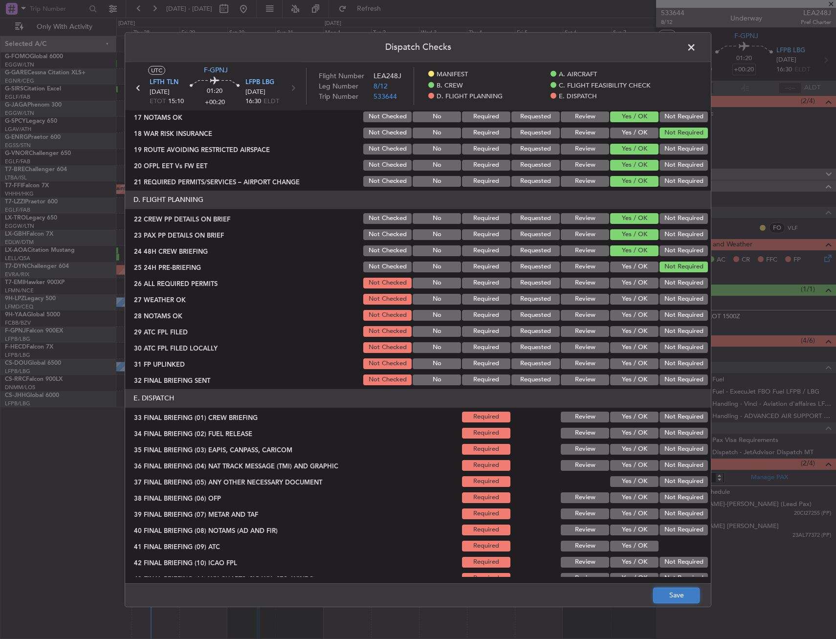
click at [673, 595] on button "Save" at bounding box center [676, 596] width 46 height 16
click at [696, 45] on span at bounding box center [696, 50] width 0 height 20
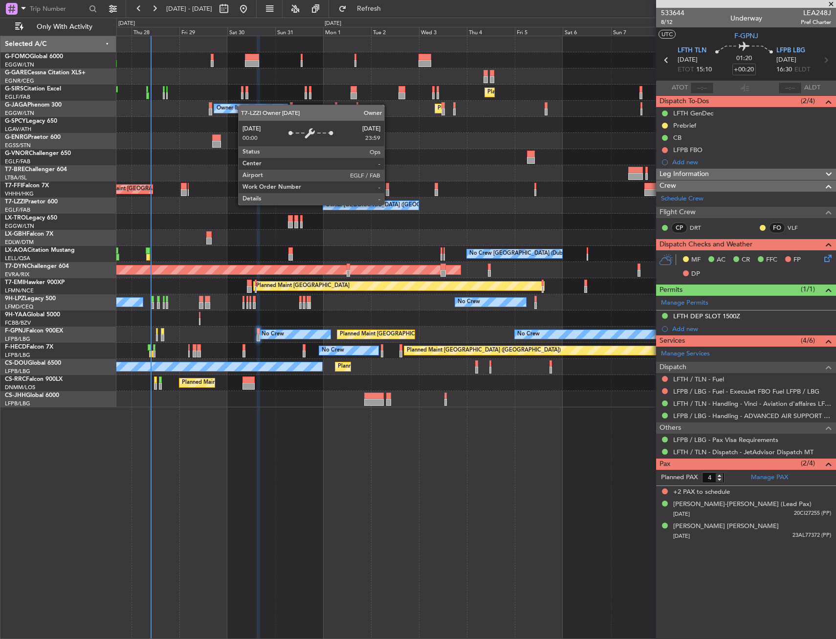
click at [183, 205] on div "Owner Owner Owner London ([GEOGRAPHIC_DATA]) Unplanned Maint [GEOGRAPHIC_DATA] …" at bounding box center [475, 206] width 719 height 16
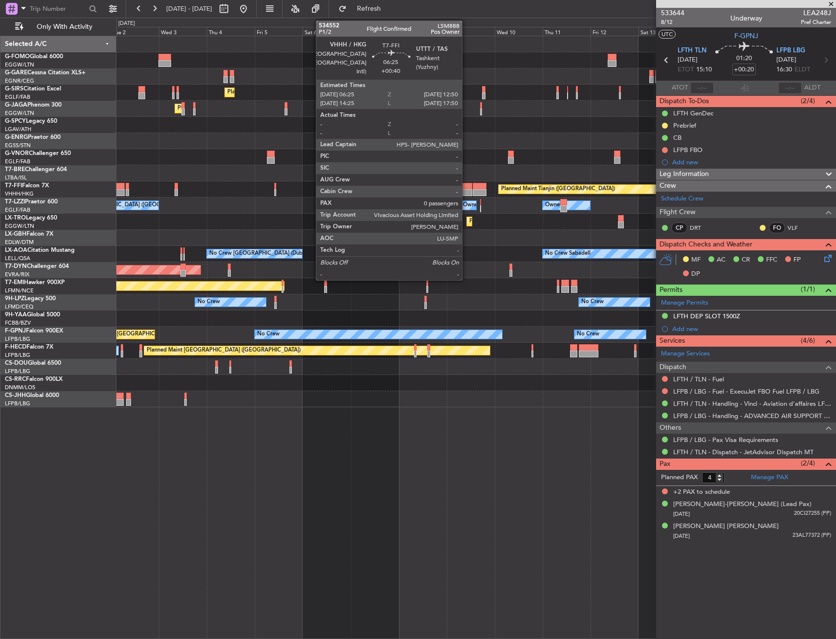
click at [501, 189] on div "Planned Maint Tianjin ([GEOGRAPHIC_DATA])" at bounding box center [558, 189] width 114 height 15
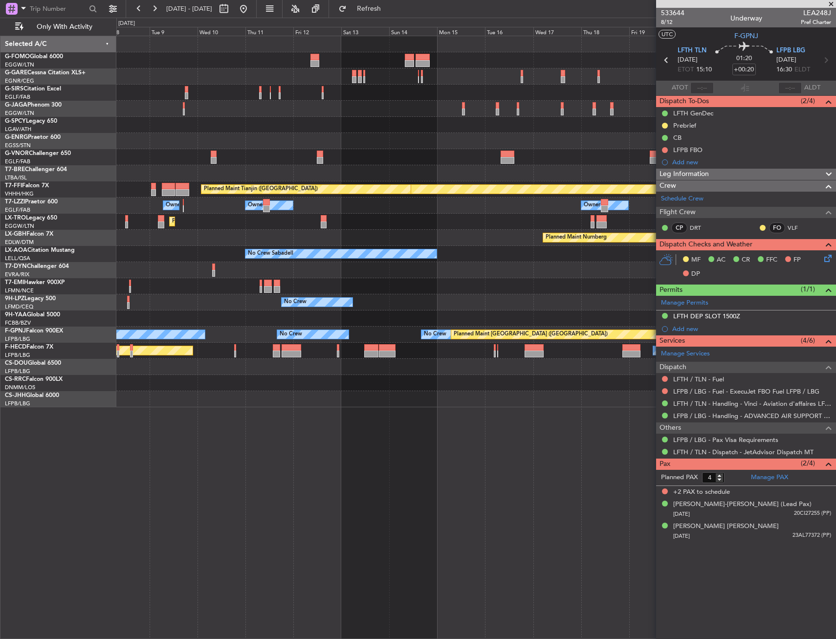
click at [234, 170] on div at bounding box center [475, 173] width 719 height 16
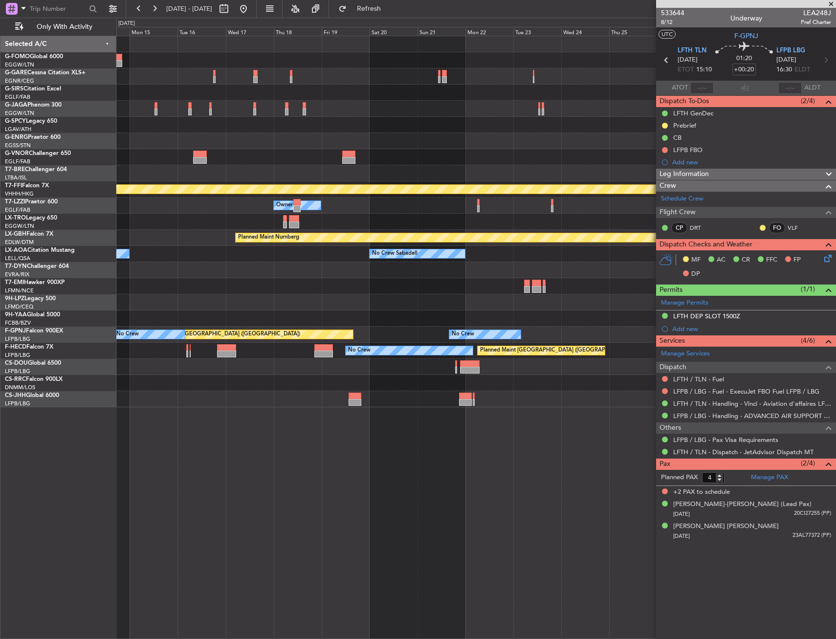
click at [446, 166] on div "Planned Maint Geneva (Cointrin) Planned Maint Tianjin ([GEOGRAPHIC_DATA]) Owner…" at bounding box center [475, 221] width 719 height 371
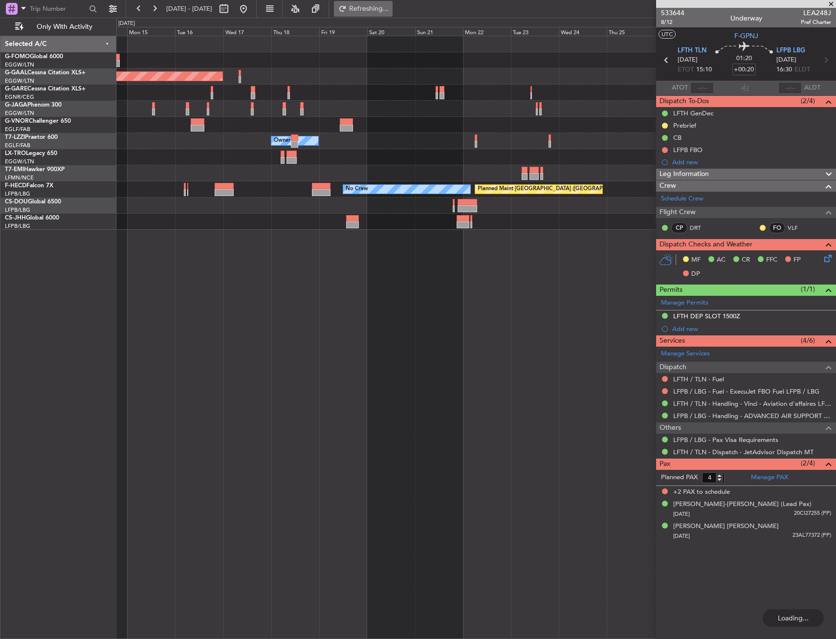
click at [390, 8] on span "Refreshing..." at bounding box center [369, 8] width 41 height 7
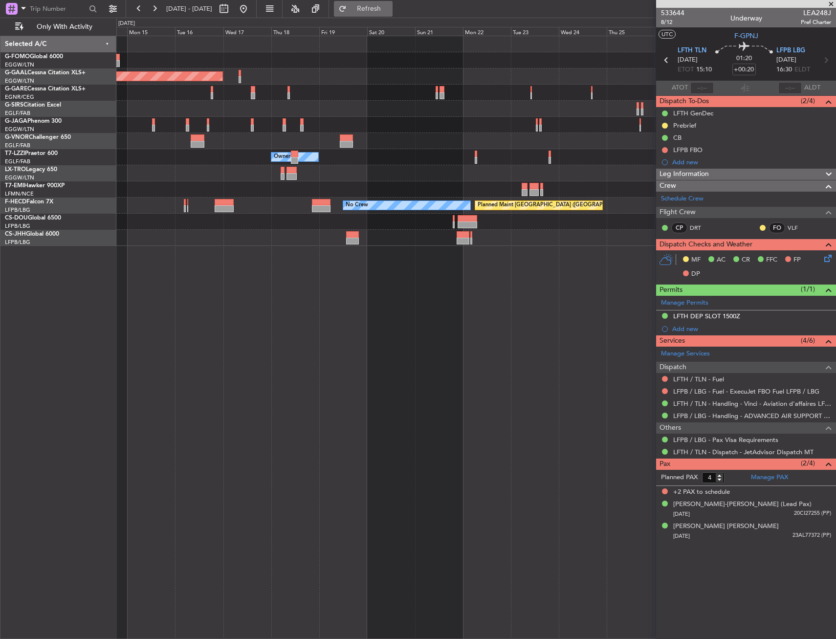
click at [390, 5] on span "Refresh" at bounding box center [369, 8] width 41 height 7
click at [390, 12] on span "Refresh" at bounding box center [369, 8] width 41 height 7
click at [390, 9] on span "Refresh" at bounding box center [369, 8] width 41 height 7
type input "2"
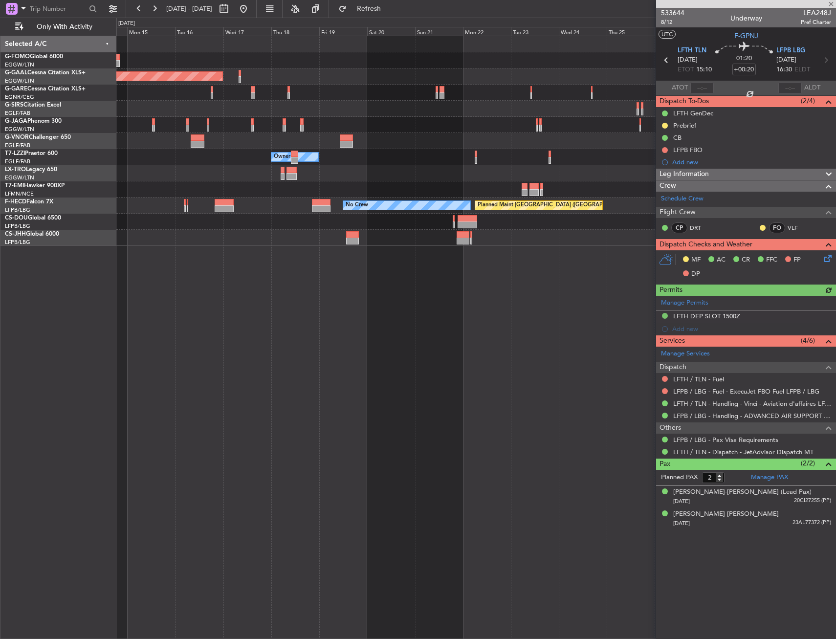
click at [210, 182] on div at bounding box center [475, 189] width 719 height 16
click at [390, 11] on span "Refresh" at bounding box center [369, 8] width 41 height 7
click at [390, 7] on span "Refresh" at bounding box center [369, 8] width 41 height 7
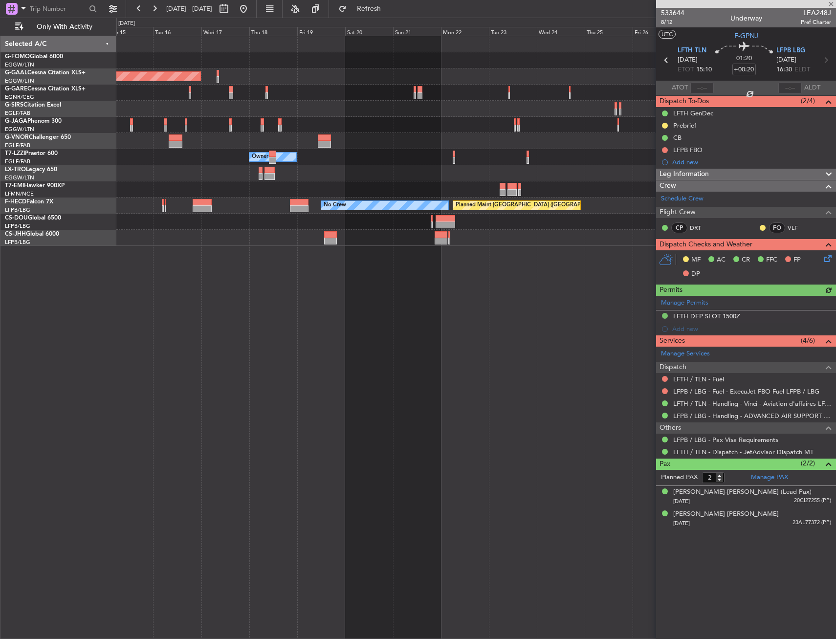
click at [108, 197] on div "Planned Maint Dusseldorf Owner Owner Planned Maint [GEOGRAPHIC_DATA] ([GEOGRAPH…" at bounding box center [418, 329] width 836 height 622
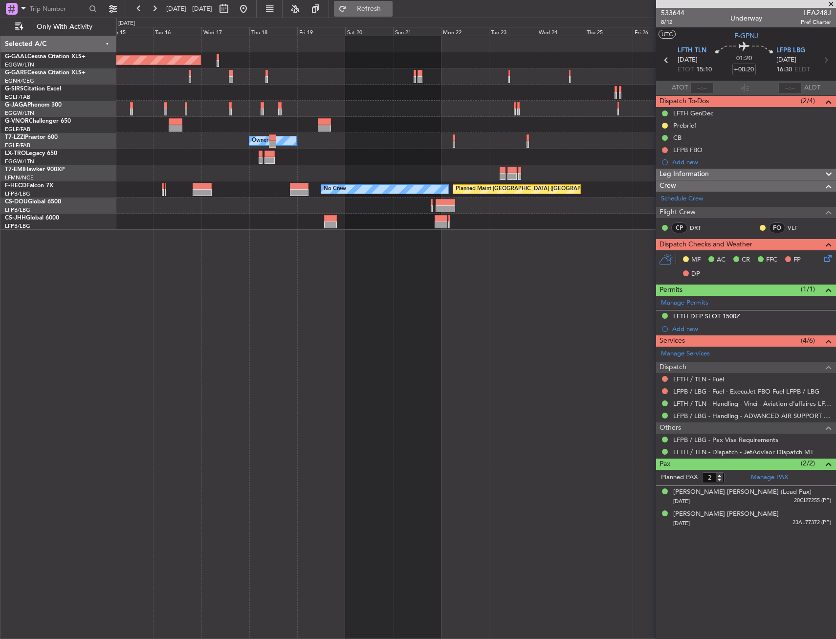
click at [390, 16] on button "Refresh" at bounding box center [363, 9] width 59 height 16
click at [393, 14] on button "Refresh" at bounding box center [363, 9] width 59 height 16
click at [393, 14] on button "Refreshing..." at bounding box center [363, 9] width 59 height 16
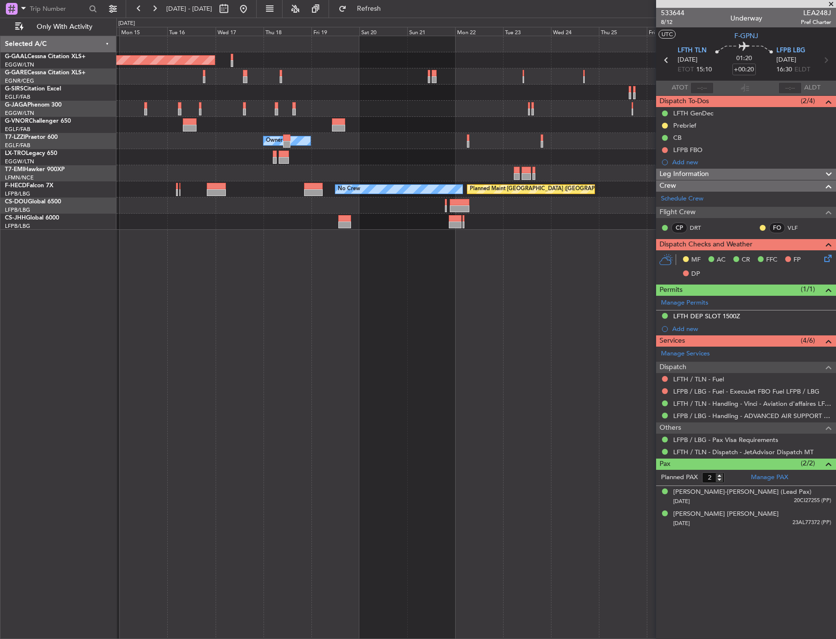
click at [153, 171] on div at bounding box center [475, 173] width 719 height 16
click at [151, 170] on div at bounding box center [475, 173] width 719 height 16
drag, startPoint x: 406, startPoint y: 14, endPoint x: 403, endPoint y: 34, distance: 19.8
click at [393, 13] on button "Refresh" at bounding box center [363, 9] width 59 height 16
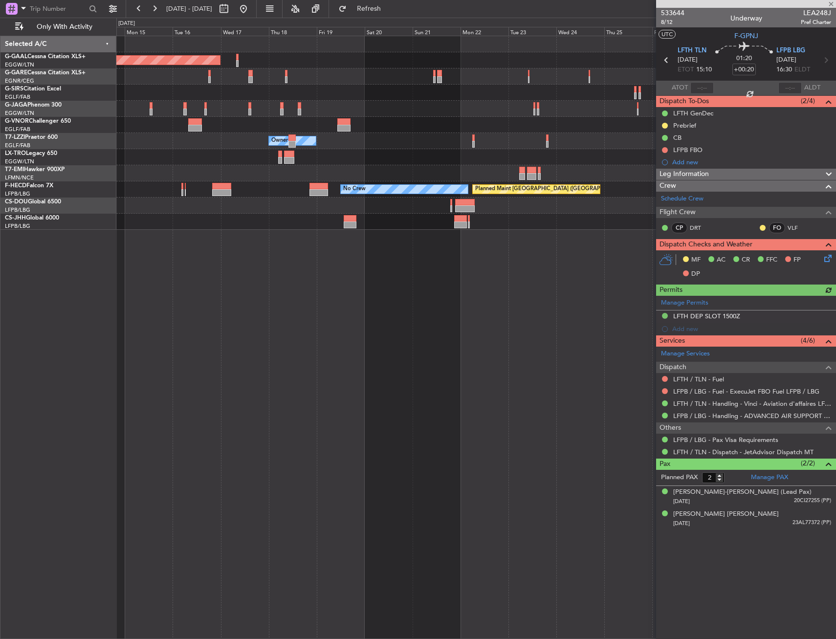
click at [203, 170] on div at bounding box center [475, 173] width 719 height 16
click at [161, 166] on div at bounding box center [475, 173] width 719 height 16
click at [155, 164] on div at bounding box center [475, 157] width 719 height 16
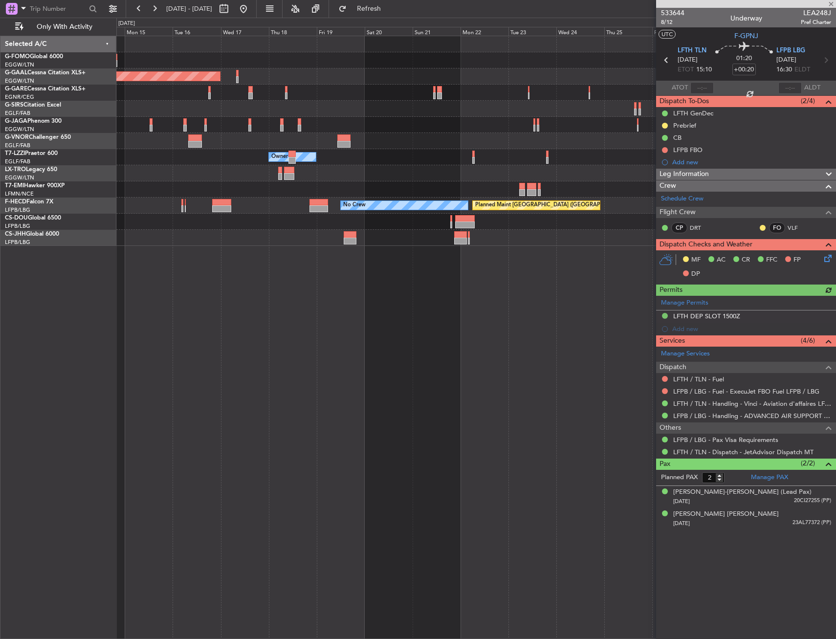
click at [145, 184] on div at bounding box center [475, 189] width 719 height 16
click at [147, 187] on div at bounding box center [475, 189] width 719 height 16
click at [362, 257] on div "Planned Maint Dusseldorf Owner Owner No Crew Planned Maint [GEOGRAPHIC_DATA] ([…" at bounding box center [476, 337] width 720 height 603
click at [644, 399] on div "Planned Maint Dusseldorf Owner Owner No Crew Planned Maint [GEOGRAPHIC_DATA] ([…" at bounding box center [476, 337] width 720 height 603
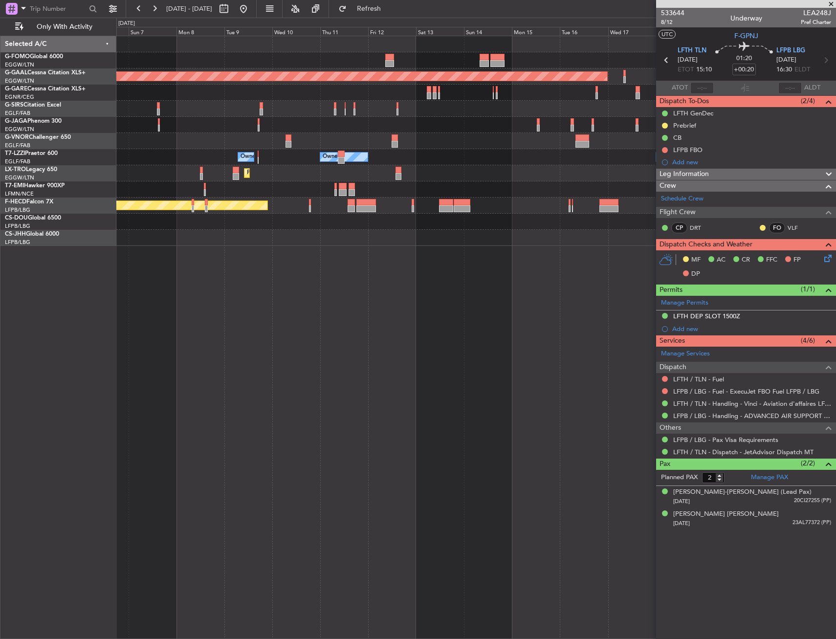
click at [561, 395] on div "Planned Maint Dusseldorf Planned Maint [GEOGRAPHIC_DATA] ([GEOGRAPHIC_DATA]) Pl…" at bounding box center [476, 337] width 720 height 603
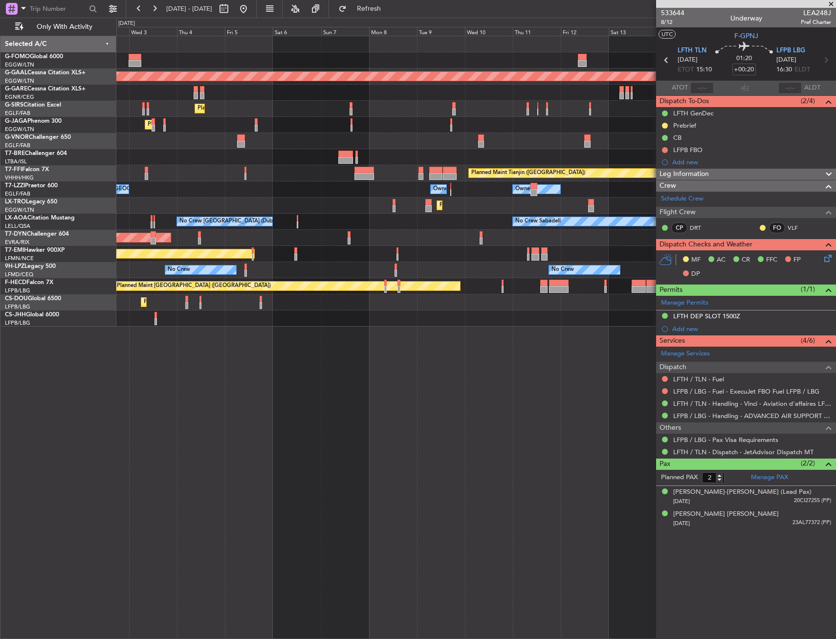
click at [412, 352] on div "Planned Maint Dusseldorf Planned Maint [GEOGRAPHIC_DATA] ([GEOGRAPHIC_DATA]) Pl…" at bounding box center [476, 337] width 720 height 603
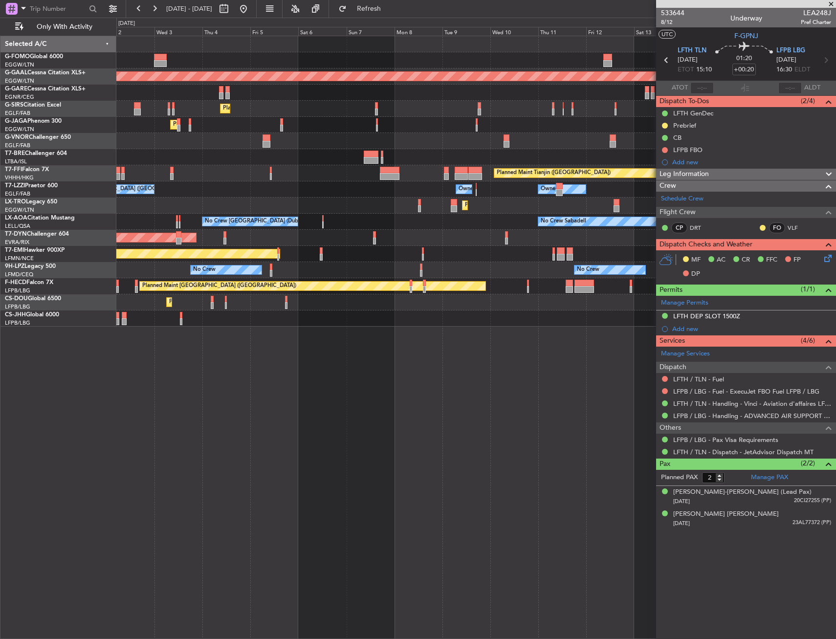
click at [286, 318] on div at bounding box center [475, 319] width 719 height 16
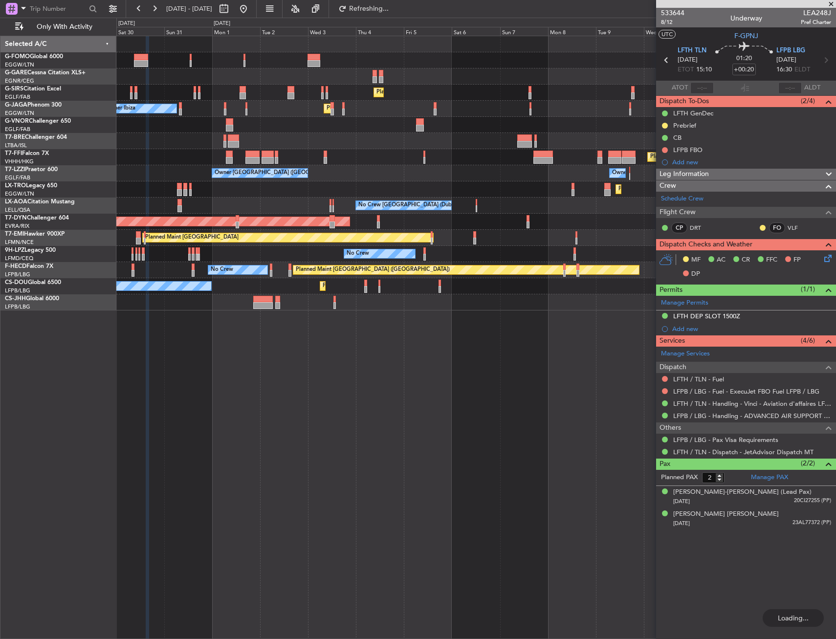
click at [299, 287] on div "Planned Maint [GEOGRAPHIC_DATA] ([GEOGRAPHIC_DATA]) No Crew" at bounding box center [475, 286] width 719 height 16
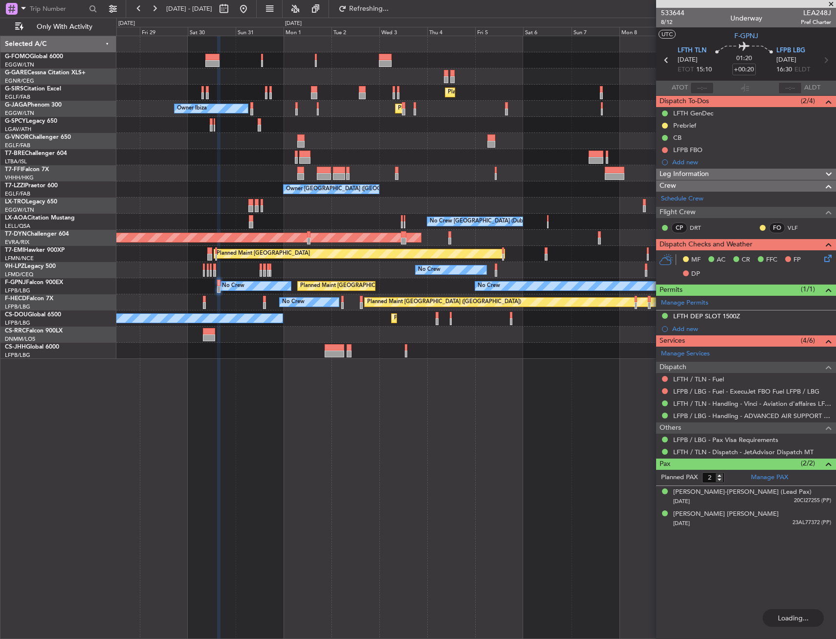
click at [445, 305] on div "Planned Maint [GEOGRAPHIC_DATA] ([GEOGRAPHIC_DATA]) No Crew No Crew" at bounding box center [475, 302] width 719 height 16
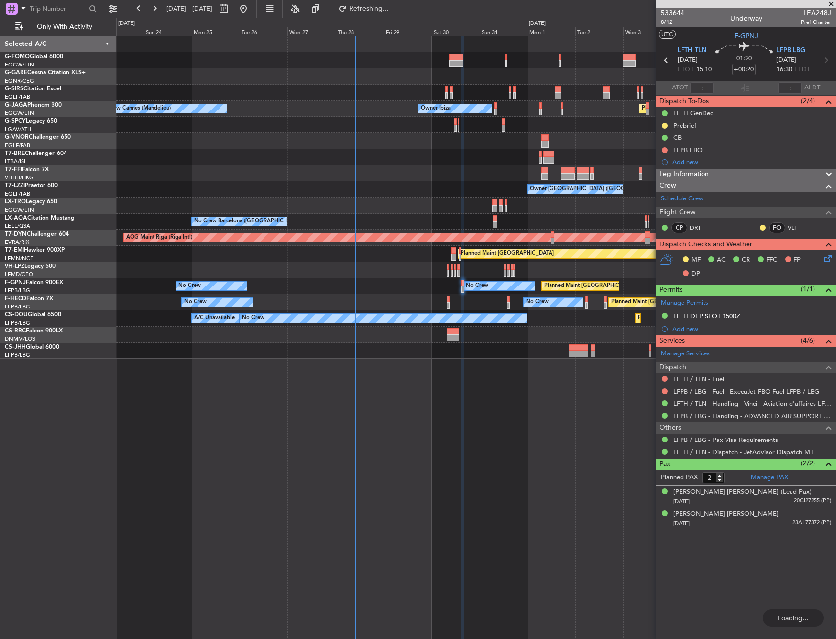
click at [439, 297] on div "Planned Maint [GEOGRAPHIC_DATA] ([GEOGRAPHIC_DATA]) No Crew No Crew" at bounding box center [475, 302] width 719 height 16
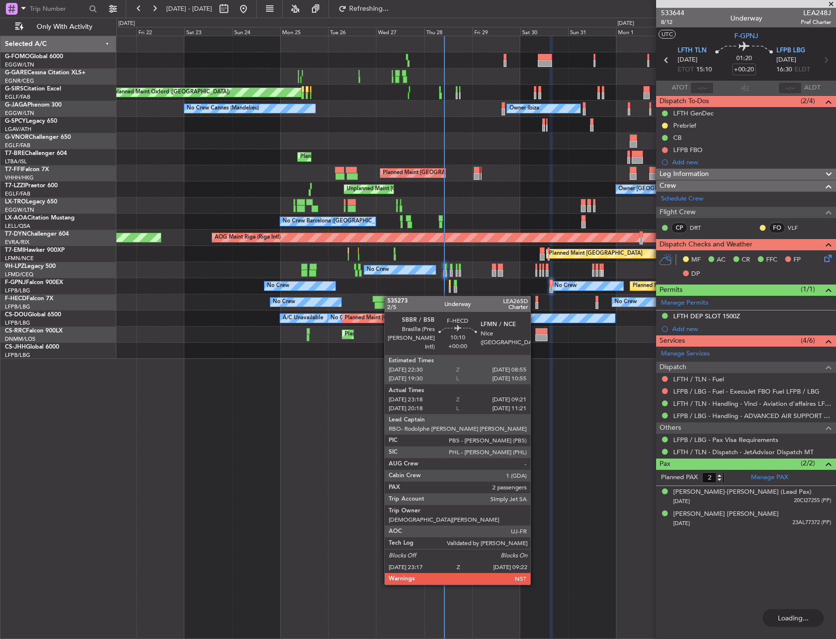
click at [132, 291] on div "Unplanned Maint [PERSON_NAME] Planned Maint [GEOGRAPHIC_DATA] ([GEOGRAPHIC_DATA…" at bounding box center [475, 197] width 719 height 323
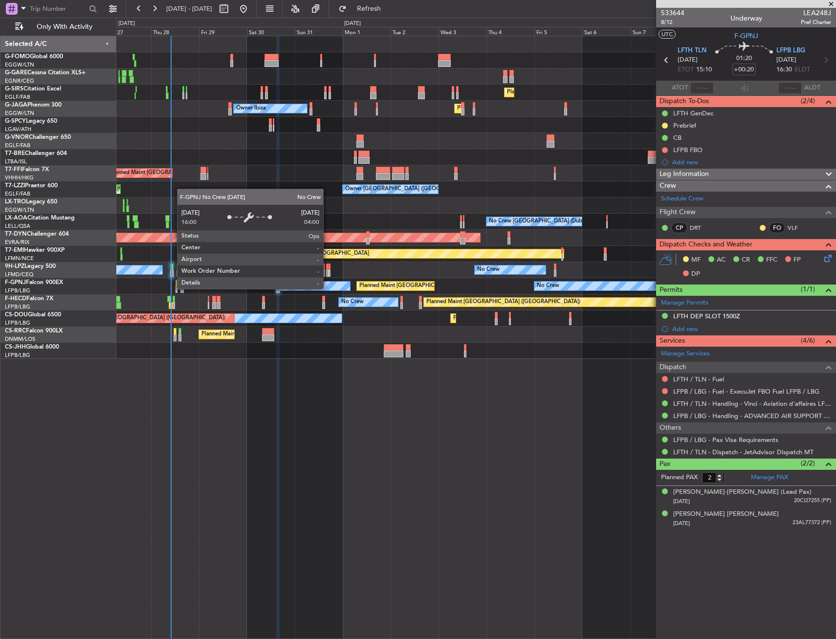
click at [194, 291] on div "No Crew Planned Maint [GEOGRAPHIC_DATA] ([GEOGRAPHIC_DATA]) No Crew No Crew No …" at bounding box center [475, 286] width 719 height 16
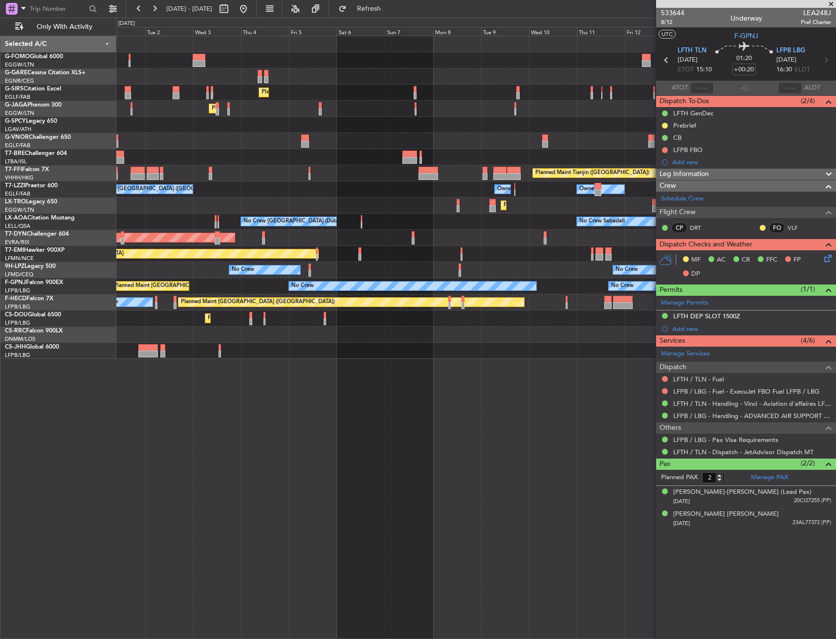
click at [263, 293] on div "No Crew No Crew Planned Maint [GEOGRAPHIC_DATA] ([GEOGRAPHIC_DATA]) Planned Mai…" at bounding box center [475, 286] width 719 height 16
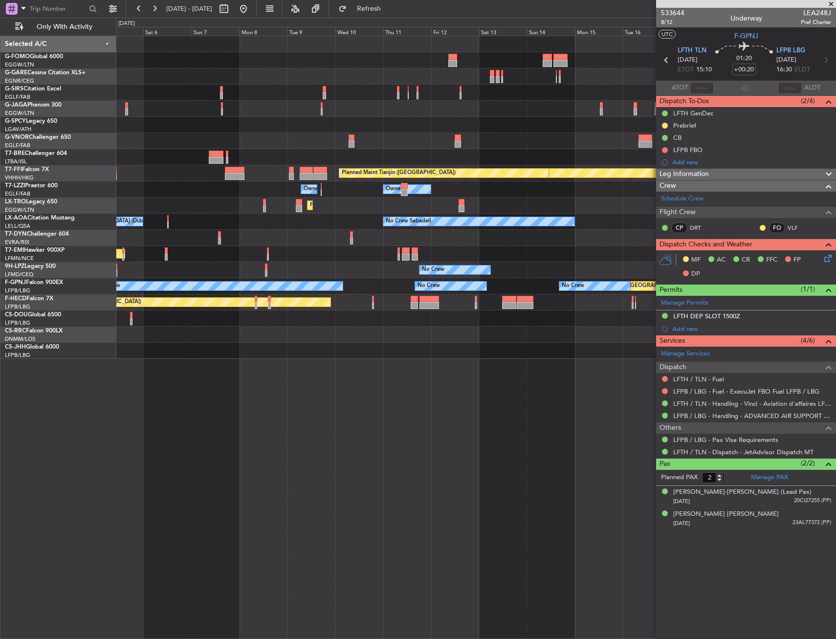
click at [182, 308] on div "Planned Maint [GEOGRAPHIC_DATA] ([GEOGRAPHIC_DATA]) No Crew Planned Maint [GEOG…" at bounding box center [475, 302] width 719 height 16
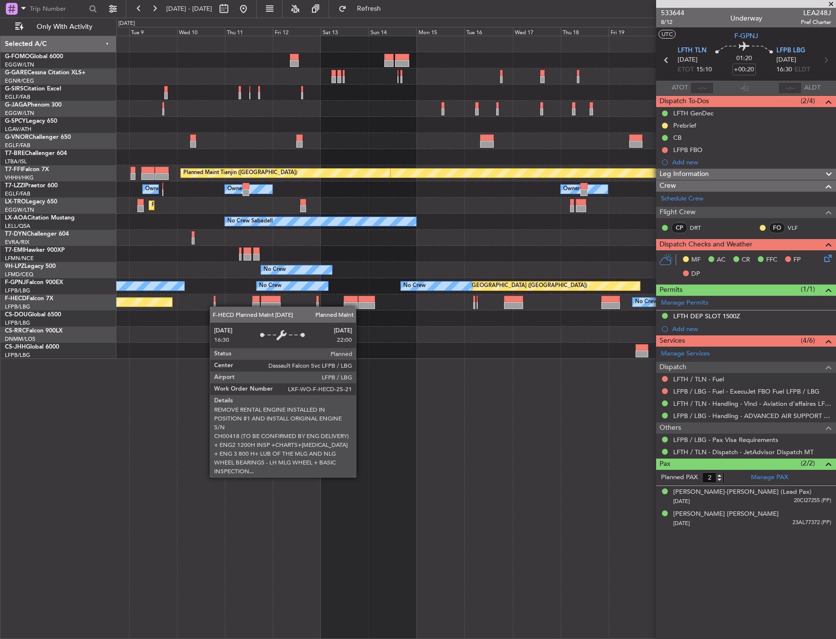
click at [156, 301] on div "Planned Maint [GEOGRAPHIC_DATA] ([GEOGRAPHIC_DATA]) No Crew Planned Maint [GEOG…" at bounding box center [475, 302] width 719 height 16
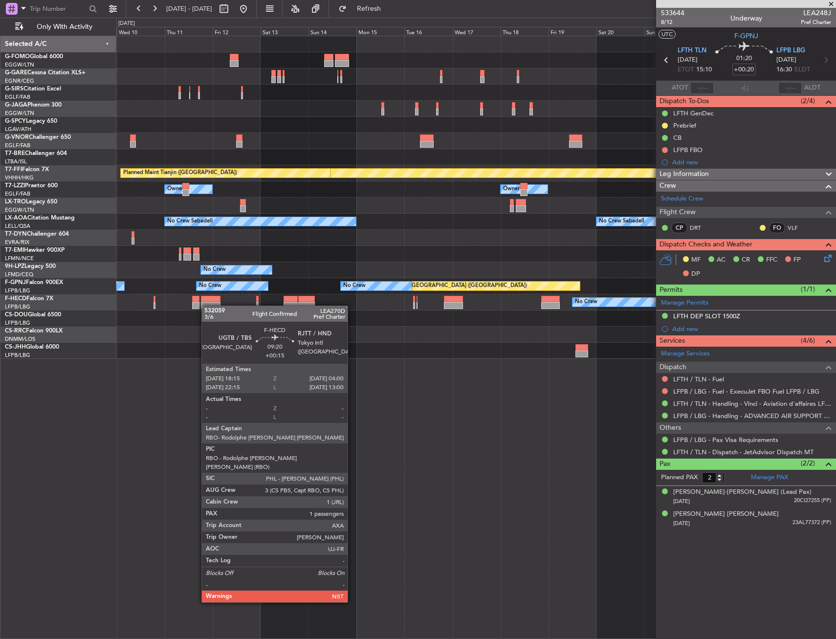
click at [201, 304] on div at bounding box center [211, 305] width 20 height 7
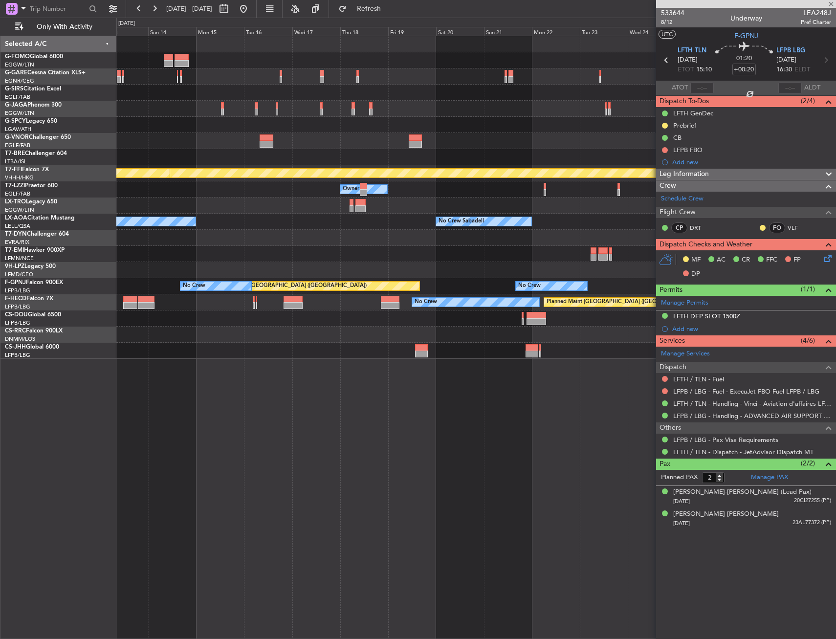
click at [168, 306] on div "No Crew Planned Maint [GEOGRAPHIC_DATA] ([GEOGRAPHIC_DATA]) Planned Maint [GEOG…" at bounding box center [475, 302] width 719 height 16
type input "+00:15"
type input "1"
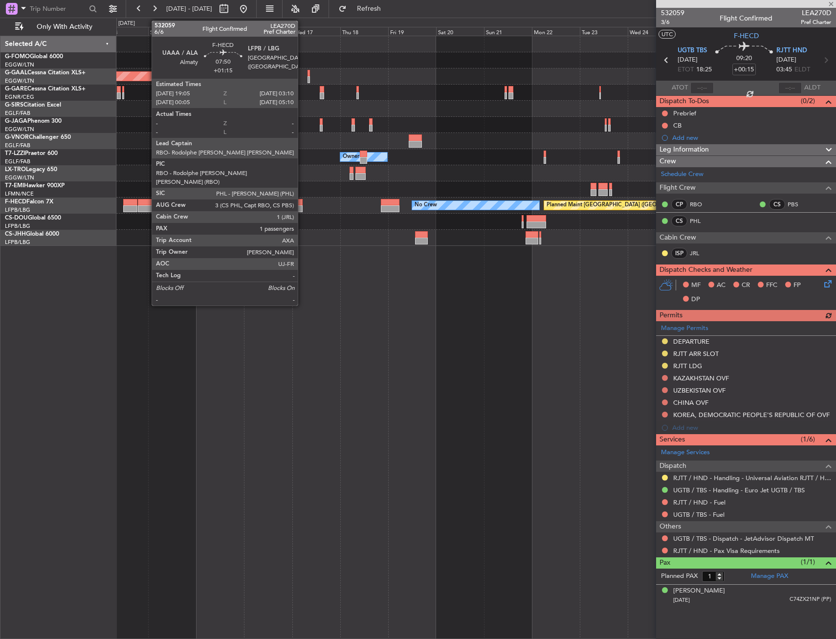
click at [147, 205] on div at bounding box center [146, 208] width 17 height 7
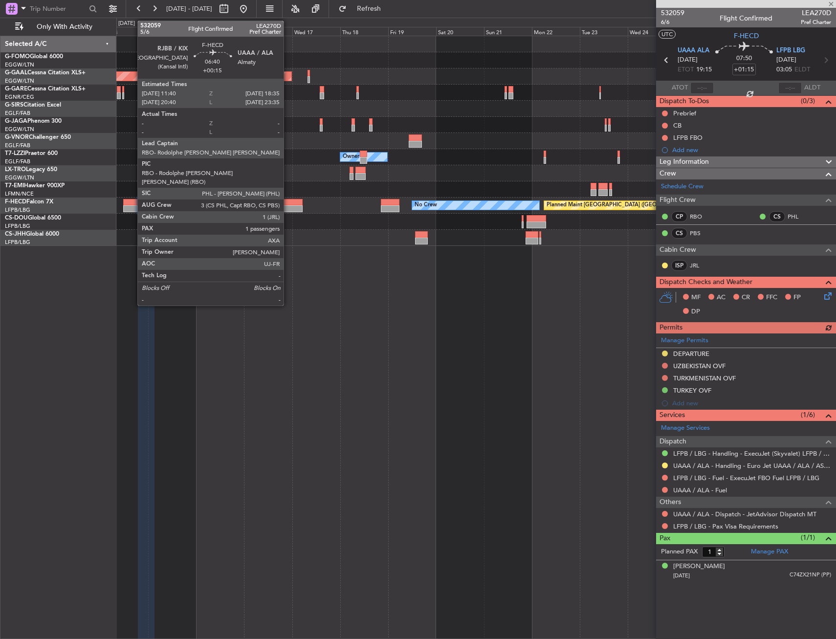
click at [133, 206] on div at bounding box center [130, 208] width 14 height 7
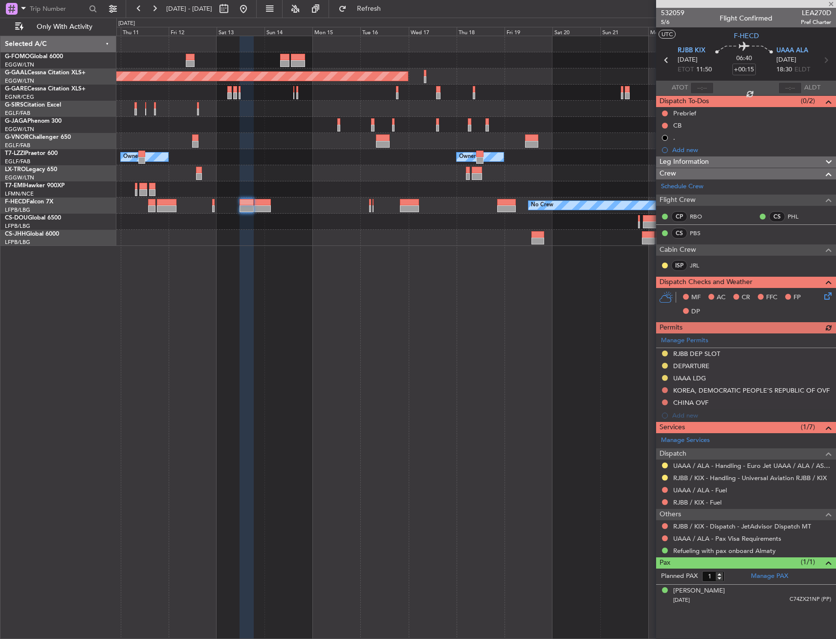
click at [282, 225] on div at bounding box center [475, 222] width 719 height 16
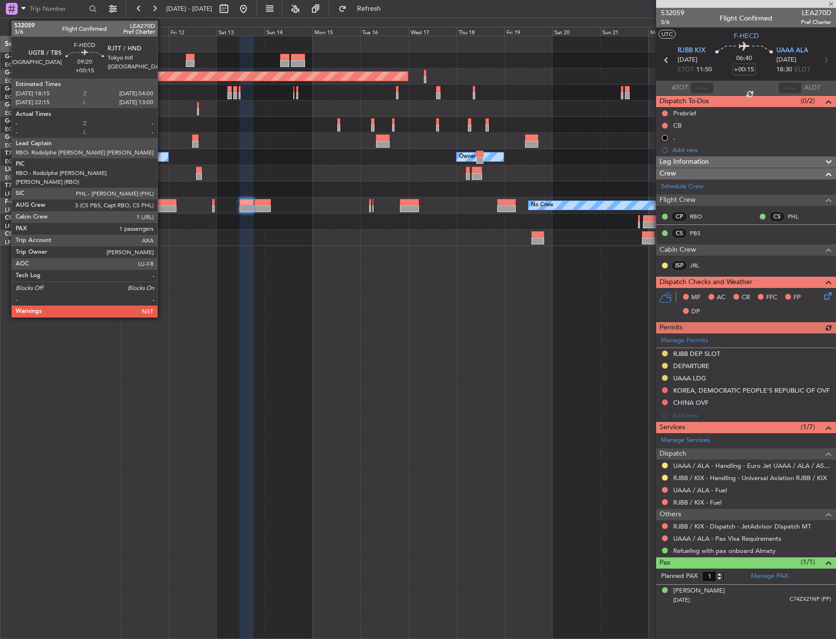
click at [163, 211] on div at bounding box center [167, 208] width 20 height 7
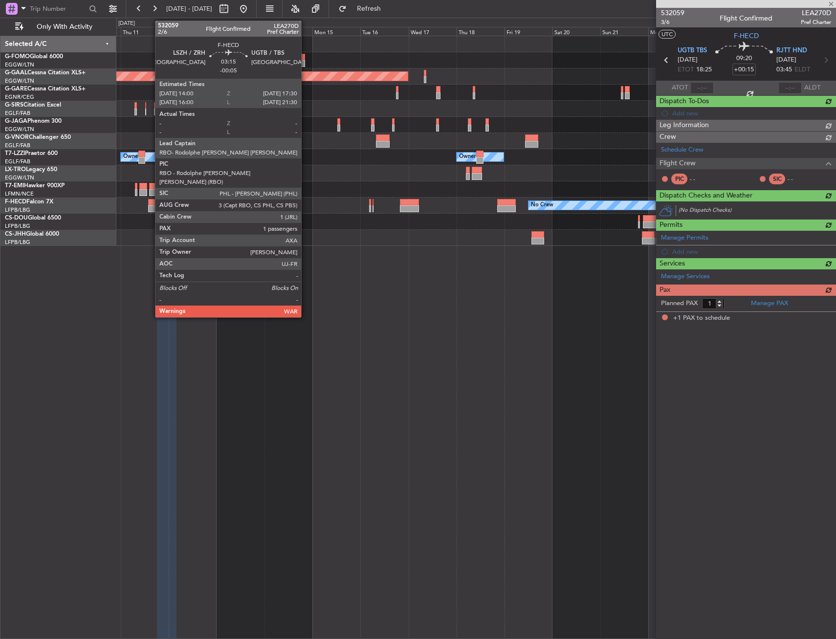
click at [150, 207] on div at bounding box center [151, 208] width 7 height 7
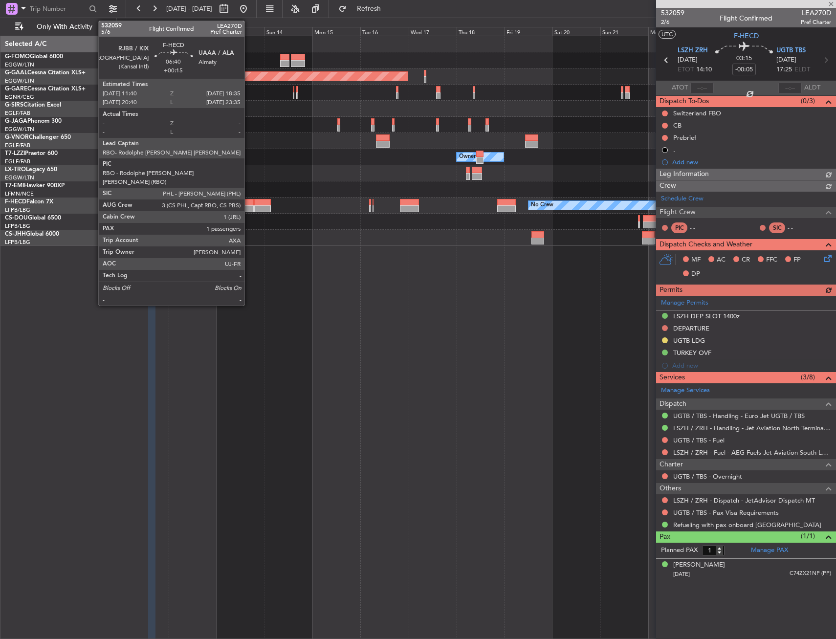
click at [249, 207] on div at bounding box center [247, 208] width 14 height 7
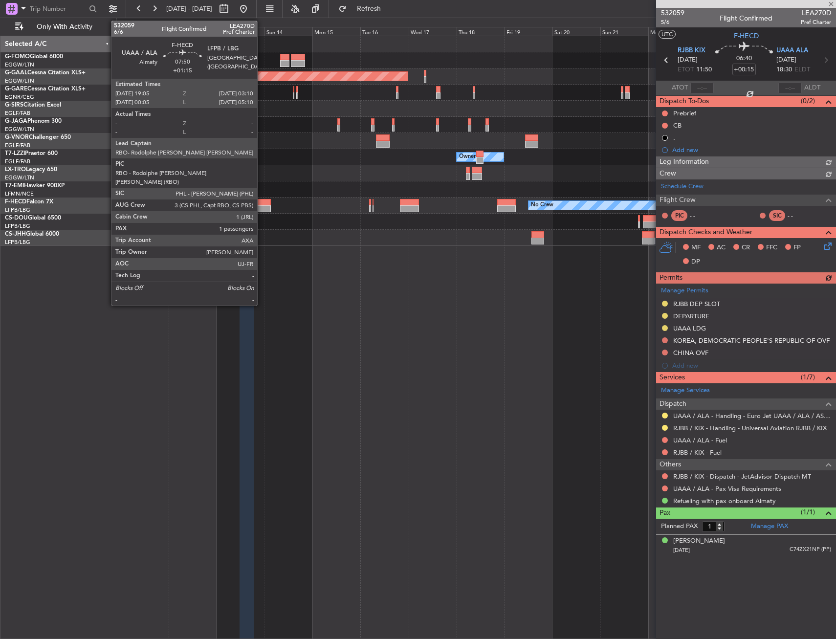
click at [262, 203] on div at bounding box center [262, 202] width 17 height 7
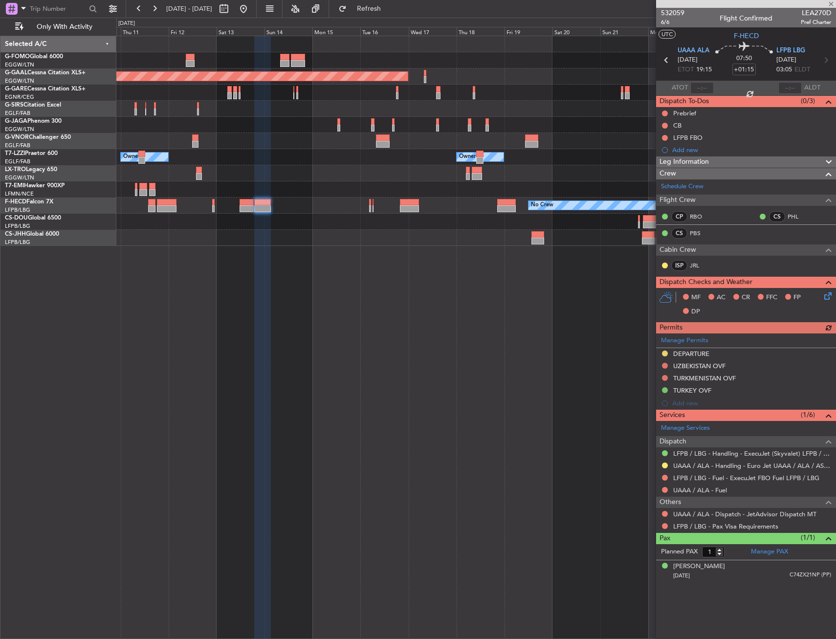
click at [421, 270] on div "Planned Maint Dusseldorf Owner Owner Owner Planned [GEOGRAPHIC_DATA] No Crew Pl…" at bounding box center [476, 337] width 720 height 603
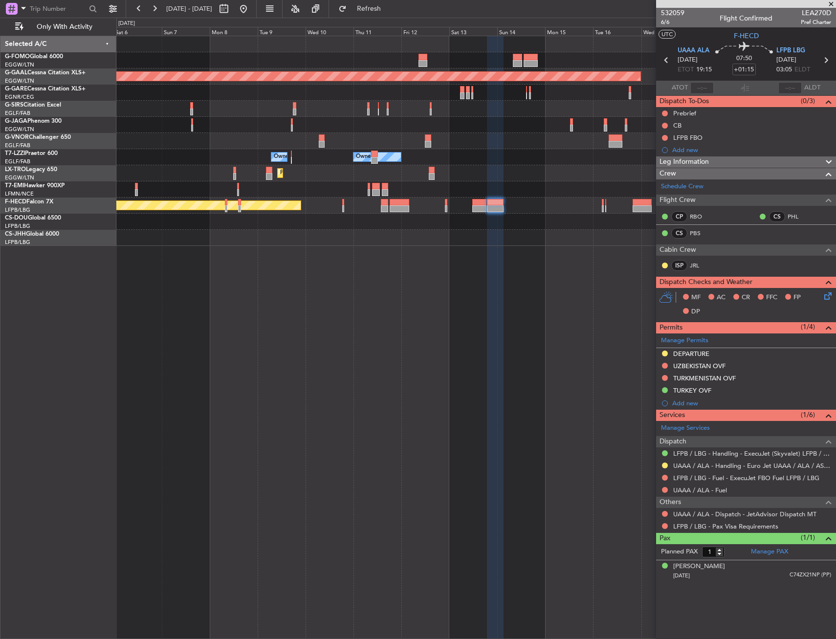
click at [526, 267] on div "Planned Maint Dusseldorf Planned Maint [GEOGRAPHIC_DATA] ([GEOGRAPHIC_DATA]) Pl…" at bounding box center [476, 337] width 720 height 603
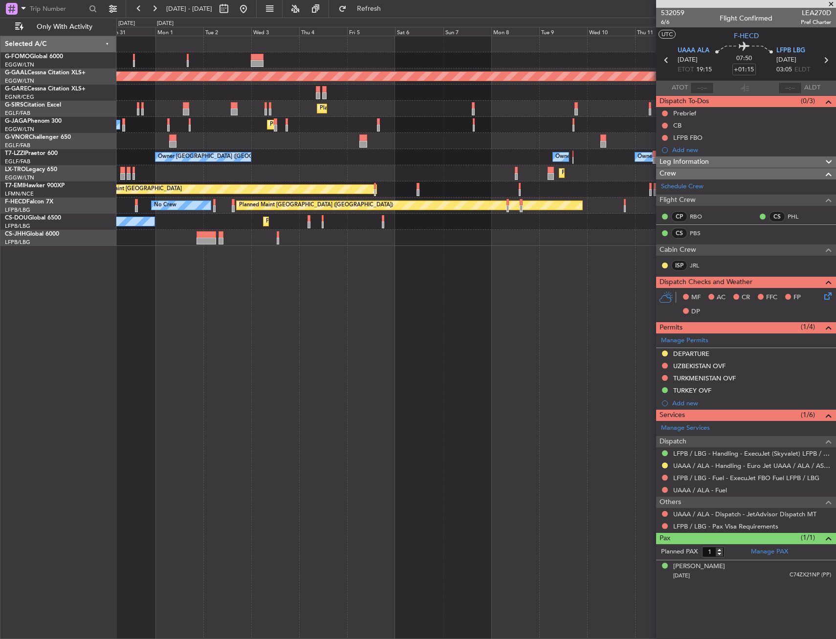
click at [581, 271] on div "Planned Maint Dusseldorf Planned Maint [GEOGRAPHIC_DATA] ([GEOGRAPHIC_DATA]) Pl…" at bounding box center [476, 337] width 720 height 603
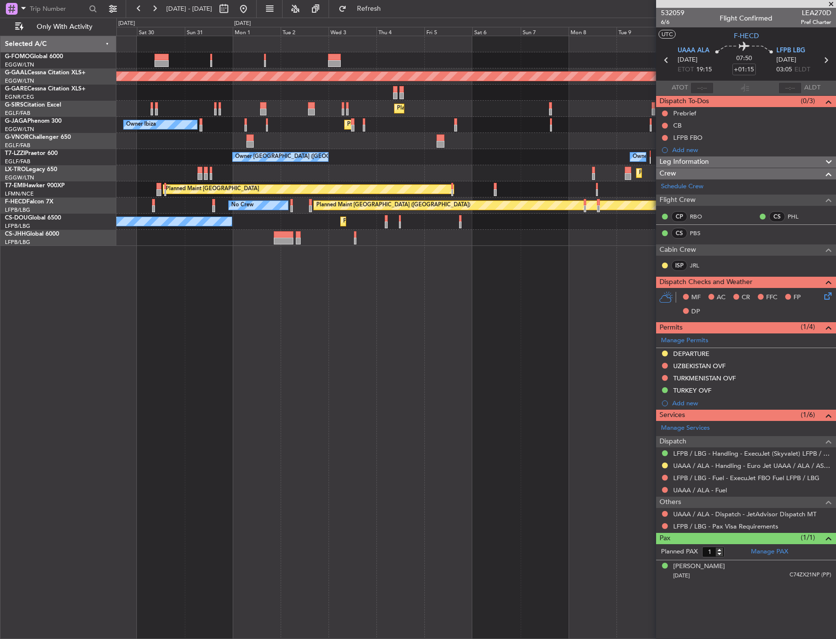
click at [496, 267] on div "Planned Maint Dusseldorf Planned Maint [GEOGRAPHIC_DATA] ([GEOGRAPHIC_DATA]) Pl…" at bounding box center [476, 337] width 720 height 603
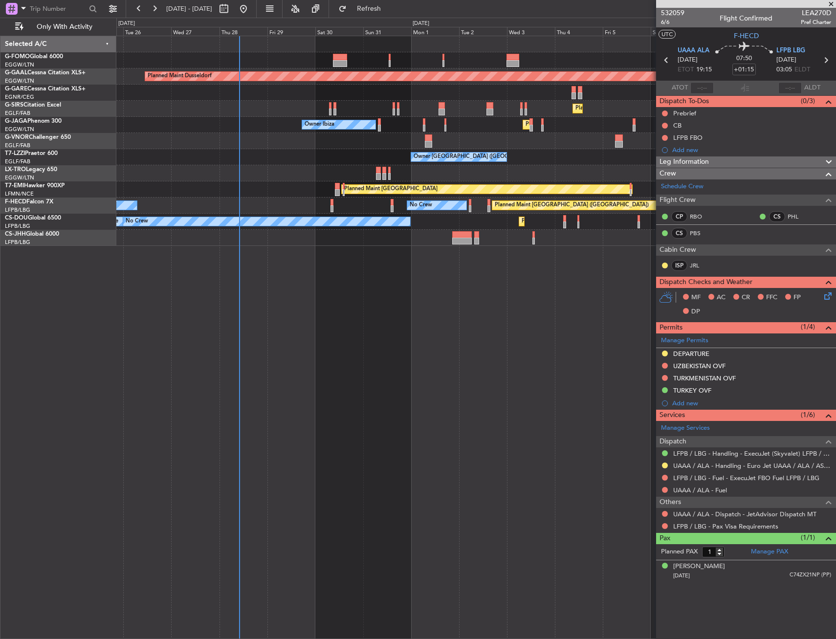
click at [330, 259] on div "Planned Maint Dusseldorf Planned Maint [GEOGRAPHIC_DATA] ([GEOGRAPHIC_DATA]) Pl…" at bounding box center [476, 337] width 720 height 603
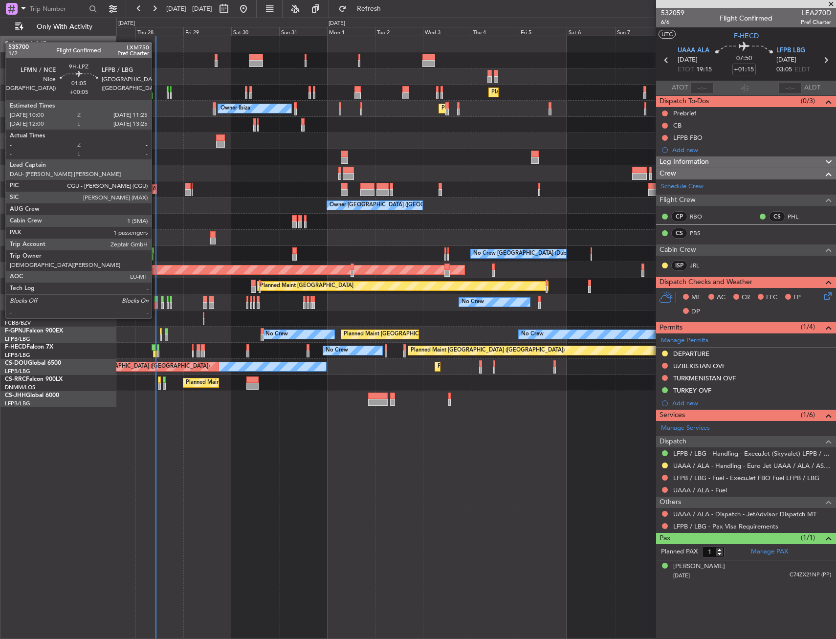
click at [156, 300] on div at bounding box center [156, 299] width 3 height 7
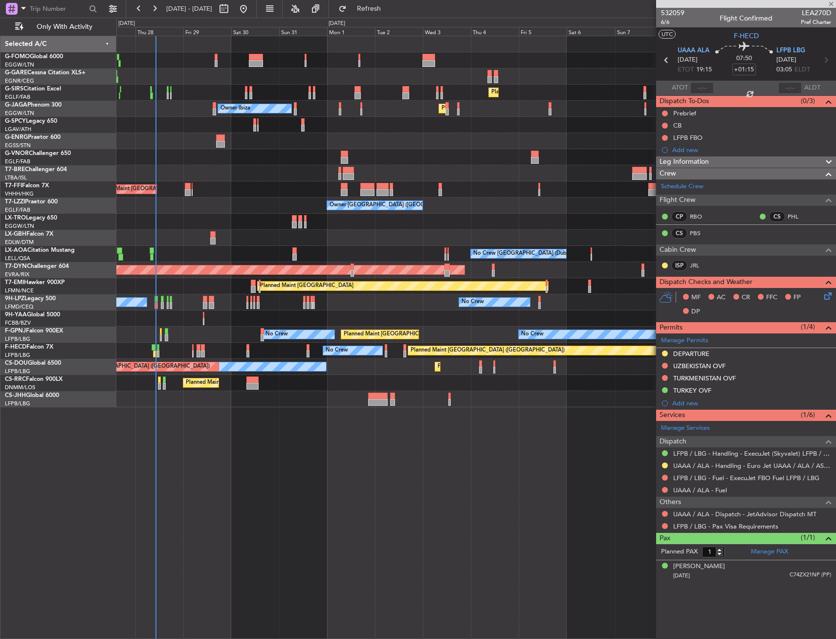
type input "+00:05"
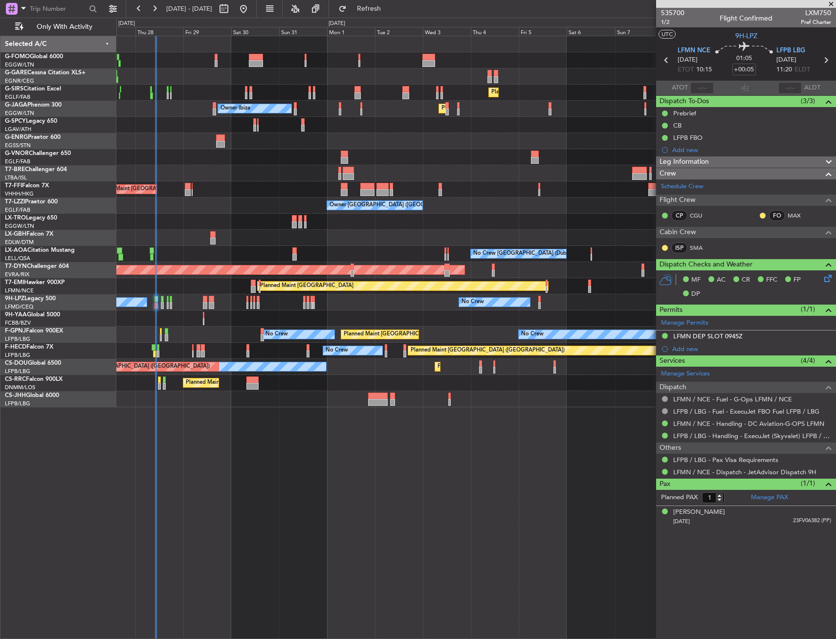
click at [107, 194] on div "Planned Maint [GEOGRAPHIC_DATA] ([GEOGRAPHIC_DATA]) Unplanned Maint [GEOGRAPHIC…" at bounding box center [418, 329] width 836 height 622
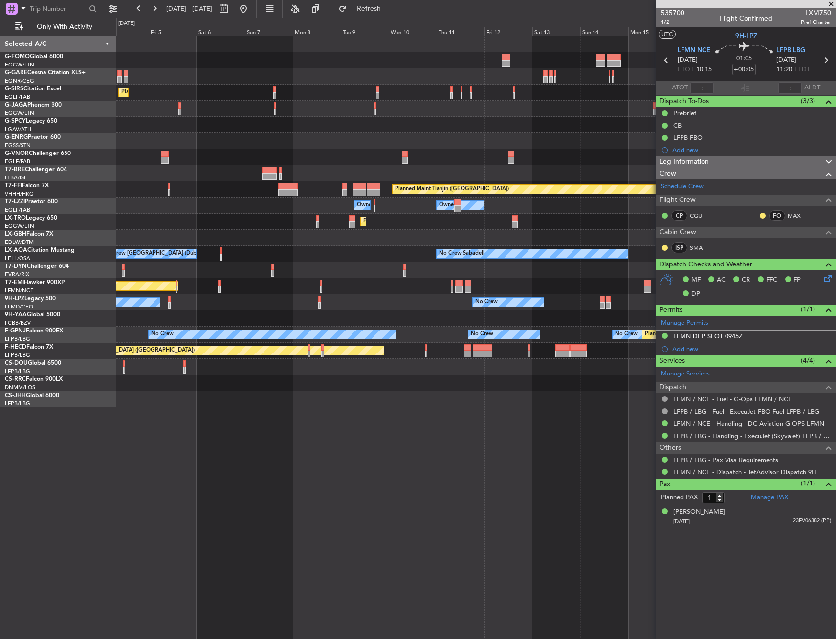
click at [216, 190] on div "Planned Maint [GEOGRAPHIC_DATA] ([GEOGRAPHIC_DATA]) Planned Maint [GEOGRAPHIC_D…" at bounding box center [475, 221] width 719 height 371
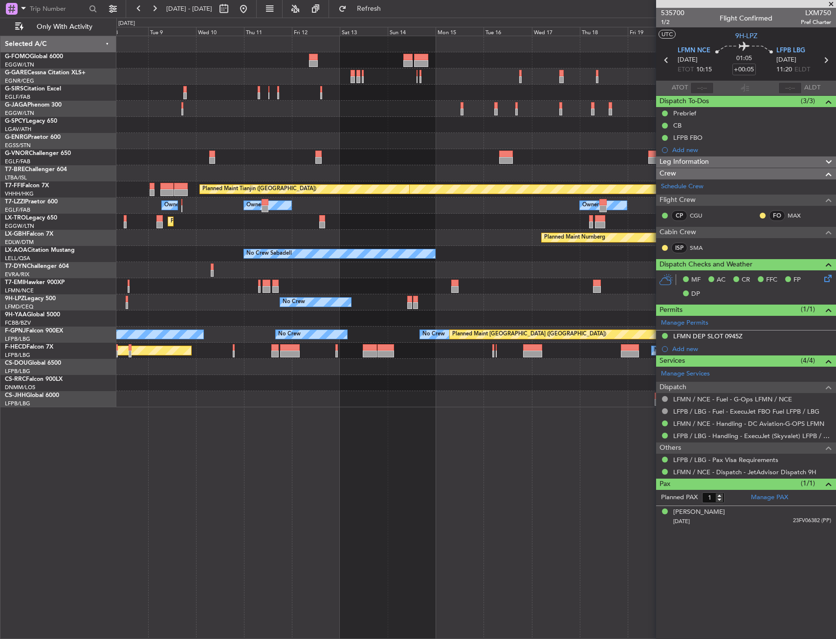
click at [194, 202] on div "Planned Maint Geneva (Cointrin) Planned Maint Tianjin ([GEOGRAPHIC_DATA]) Owner…" at bounding box center [475, 221] width 719 height 371
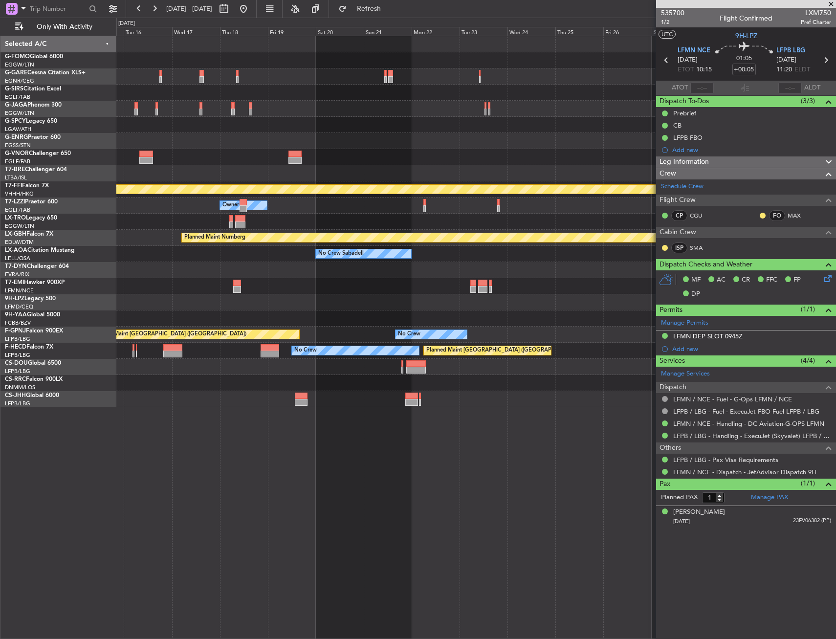
click at [235, 200] on div "Planned Maint Geneva (Cointrin) Planned Maint Tianjin ([GEOGRAPHIC_DATA]) Owner…" at bounding box center [475, 221] width 719 height 371
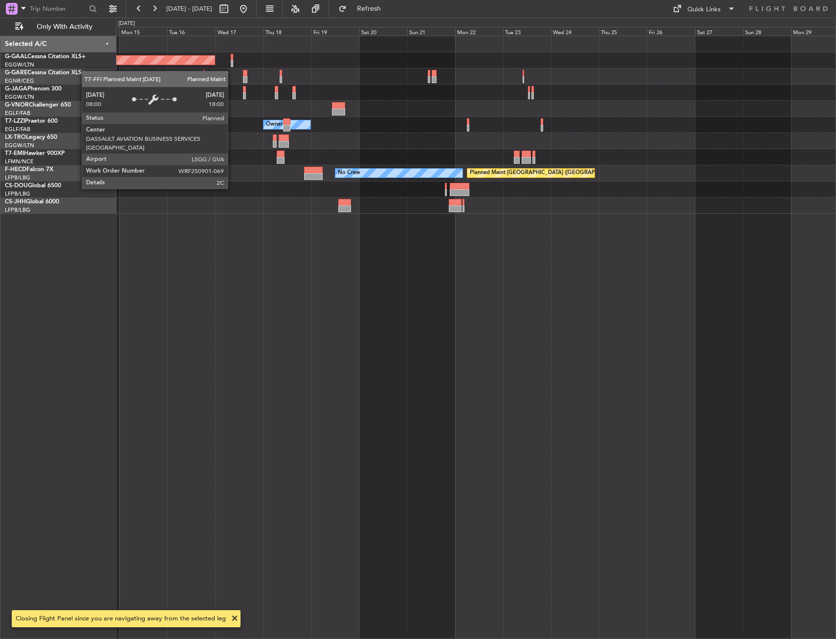
click at [302, 56] on div "Planned Maint Dusseldorf" at bounding box center [475, 60] width 719 height 16
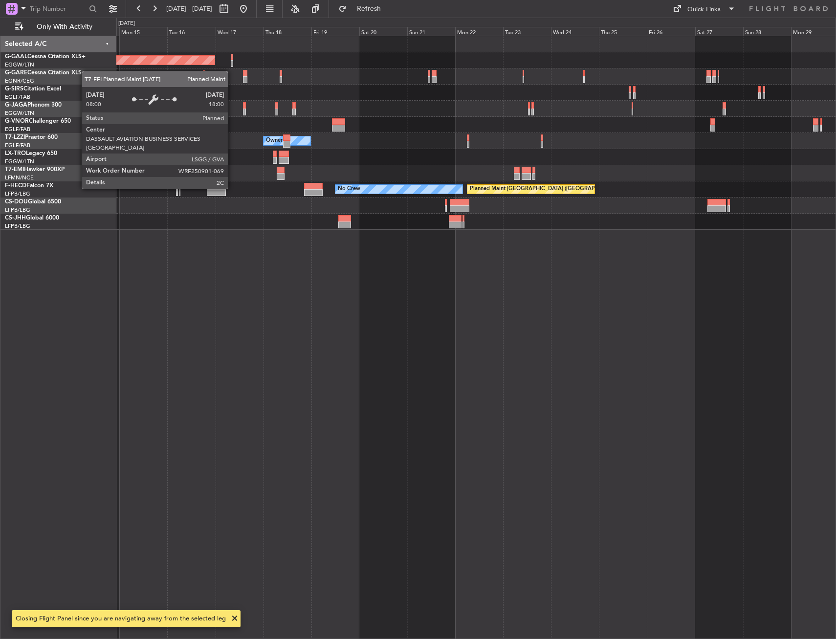
click at [205, 245] on div "Planned Maint Dusseldorf Owner Owner No Crew Planned Maint [GEOGRAPHIC_DATA] ([…" at bounding box center [476, 337] width 720 height 603
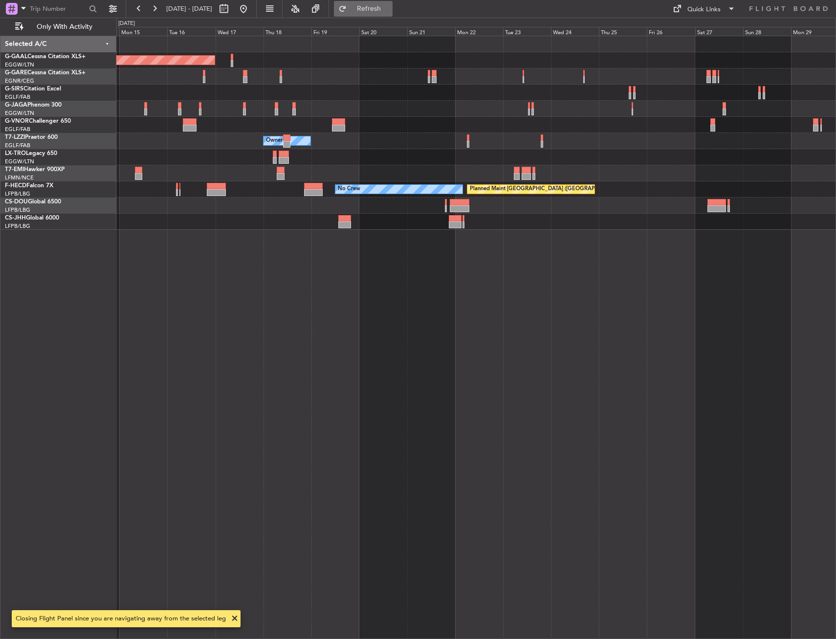
click at [383, 8] on span "Refresh" at bounding box center [369, 8] width 41 height 7
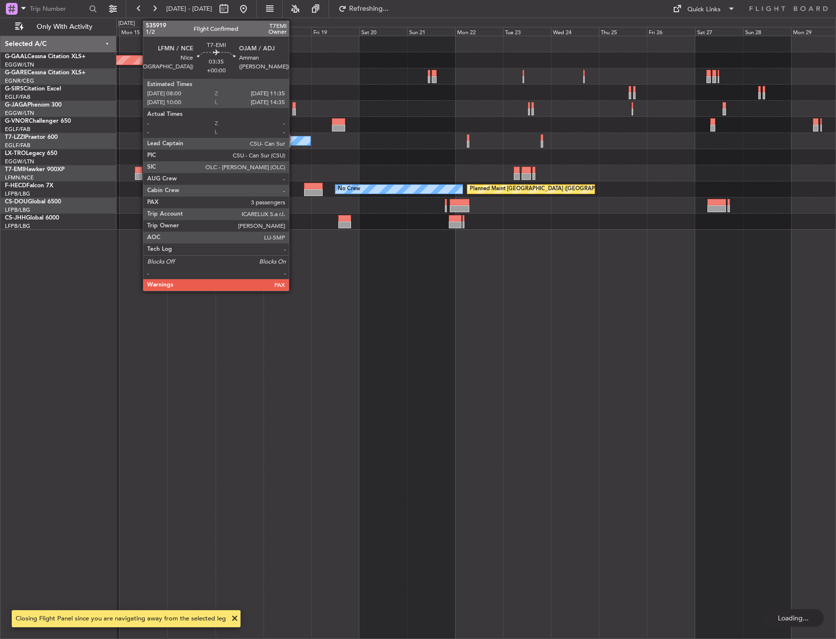
click at [138, 174] on div at bounding box center [138, 176] width 7 height 7
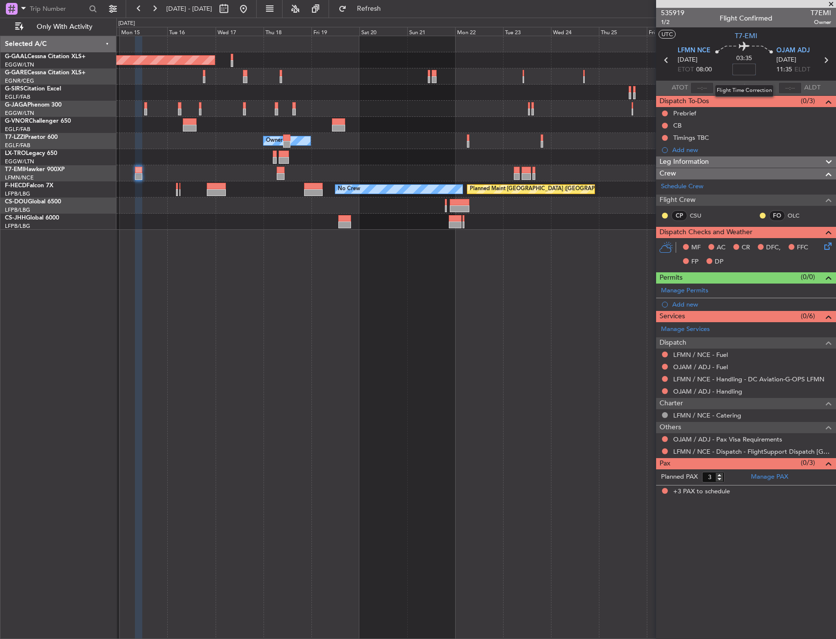
click at [747, 68] on input at bounding box center [744, 70] width 23 height 12
click at [760, 63] on div "03:35 50" at bounding box center [744, 60] width 65 height 36
type input "+00:50"
click at [713, 158] on div "Leg Information" at bounding box center [746, 161] width 180 height 11
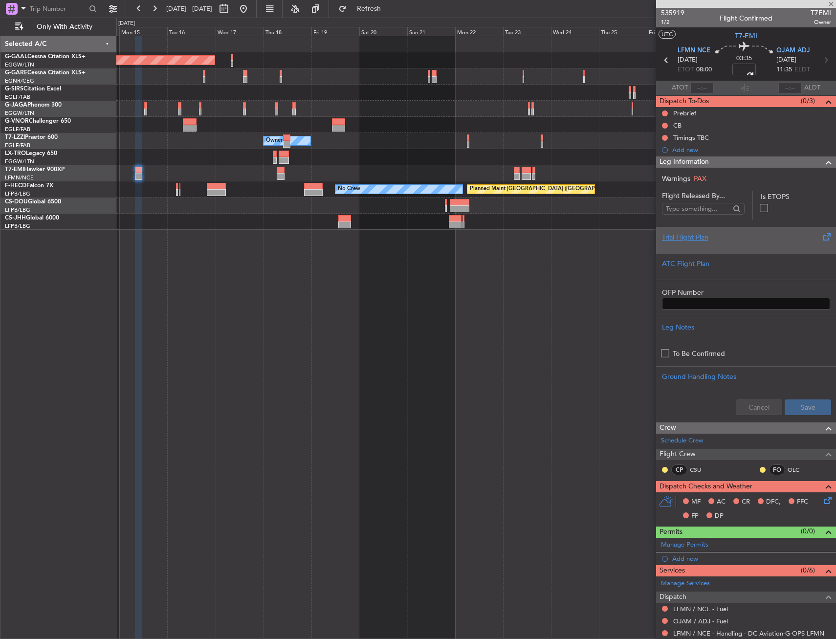
click at [701, 243] on div at bounding box center [746, 246] width 168 height 6
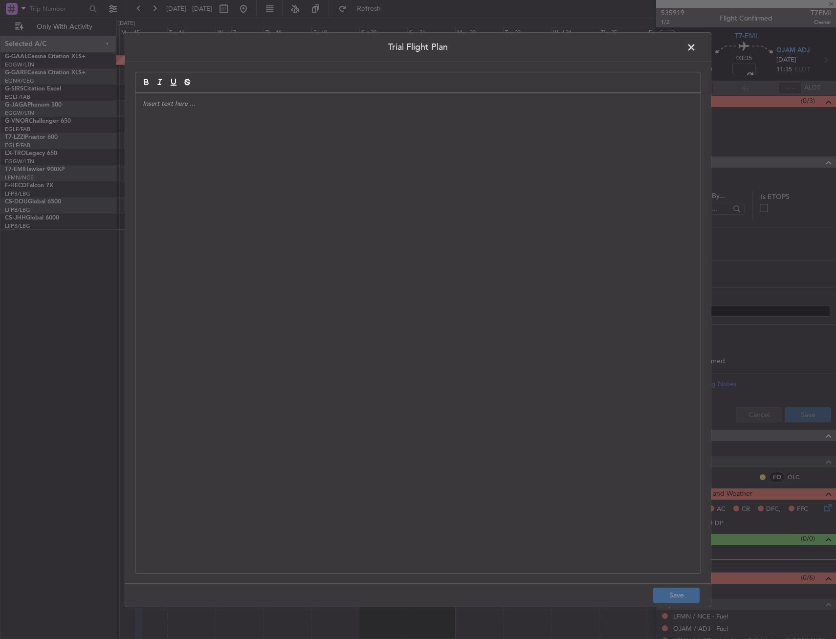
click at [551, 217] on div at bounding box center [417, 333] width 565 height 480
click at [288, 252] on div "APA // [DATE] // FCST" at bounding box center [417, 333] width 565 height 480
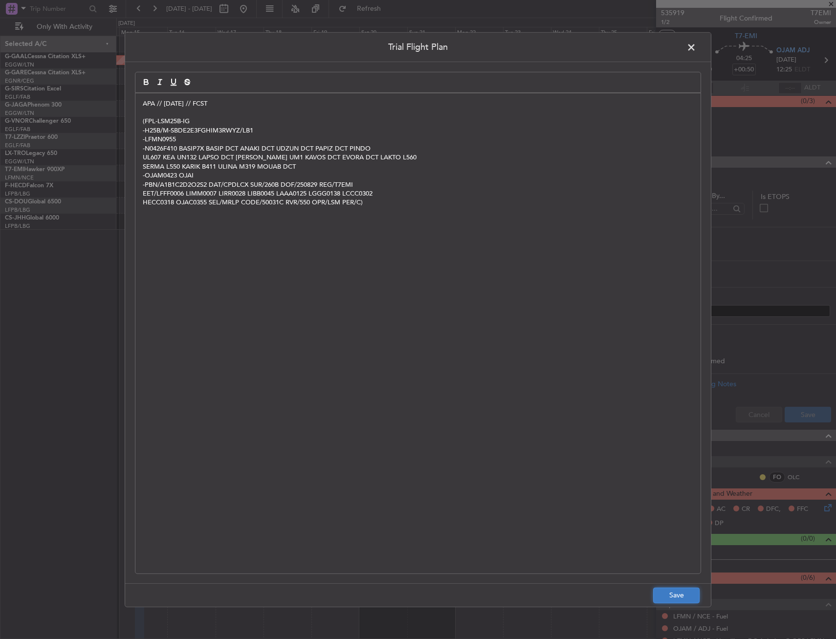
click at [680, 600] on button "Save" at bounding box center [676, 596] width 46 height 16
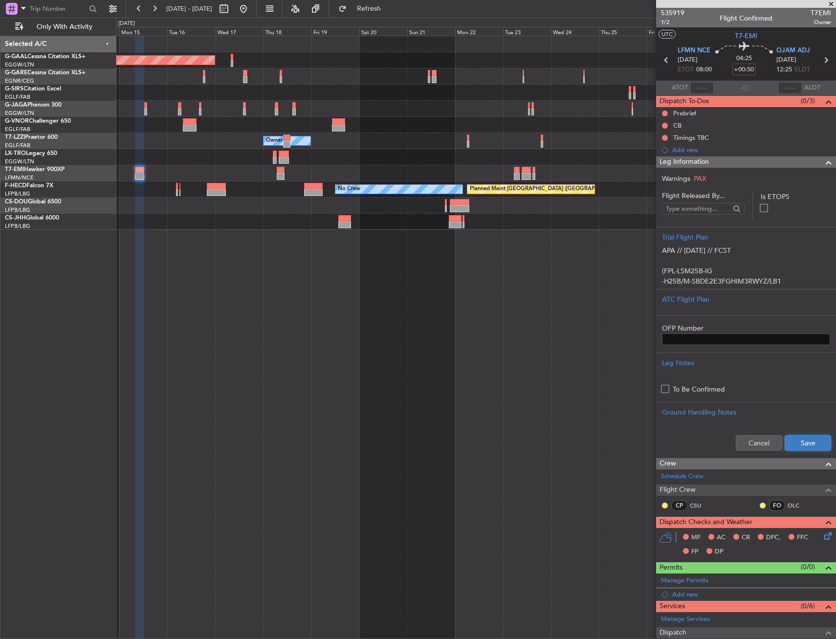
click at [804, 440] on button "Save" at bounding box center [808, 443] width 46 height 16
click at [698, 167] on span "Leg Information" at bounding box center [684, 161] width 49 height 11
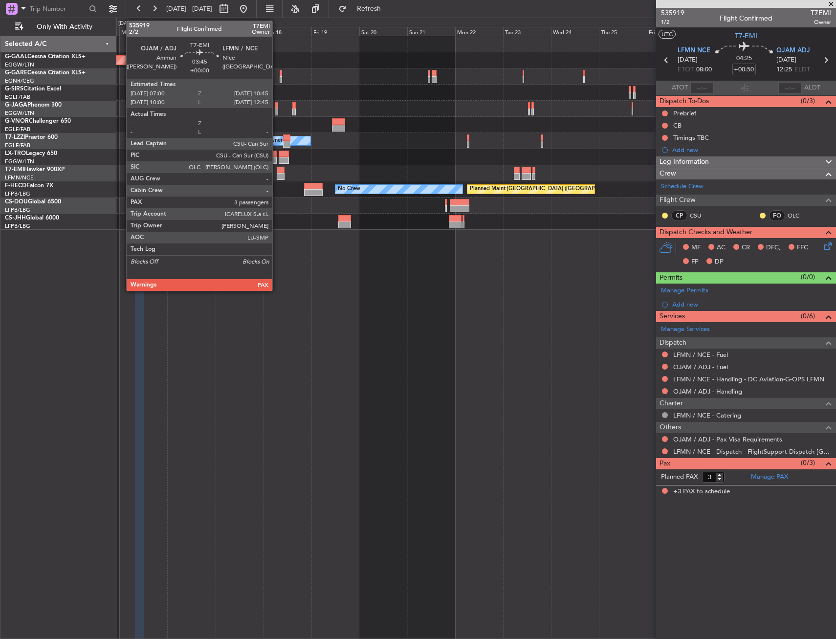
click at [277, 173] on div at bounding box center [281, 170] width 8 height 7
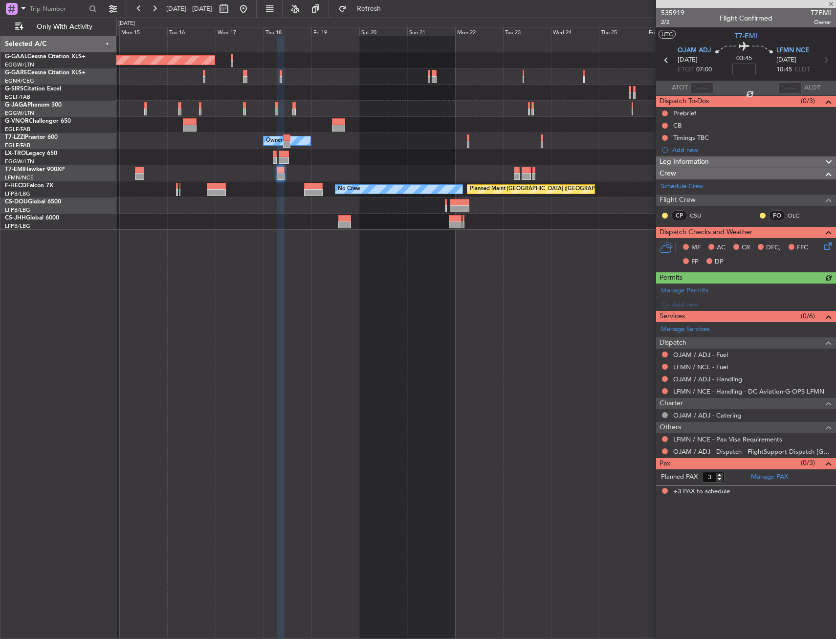
click at [733, 161] on div "Leg Information" at bounding box center [746, 161] width 180 height 11
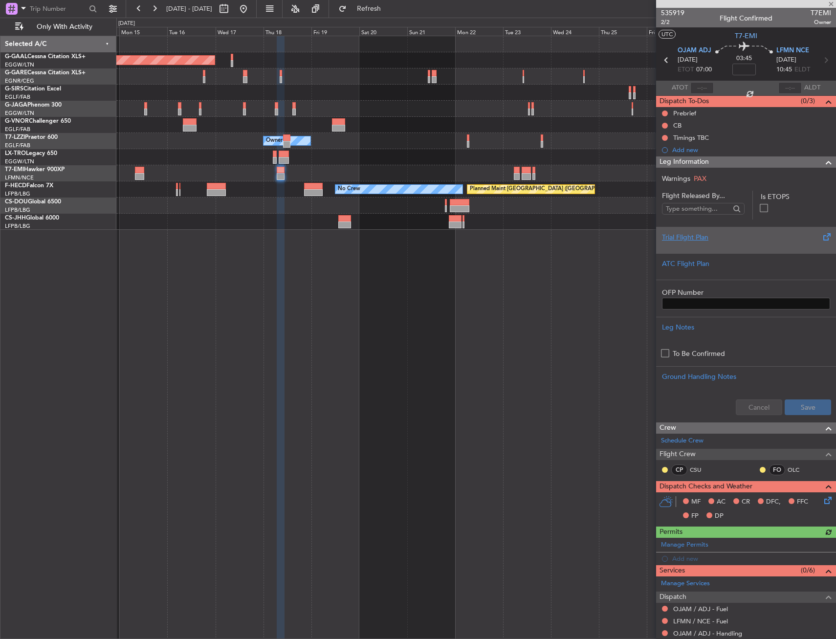
click at [707, 236] on div "Trial Flight Plan" at bounding box center [746, 237] width 168 height 10
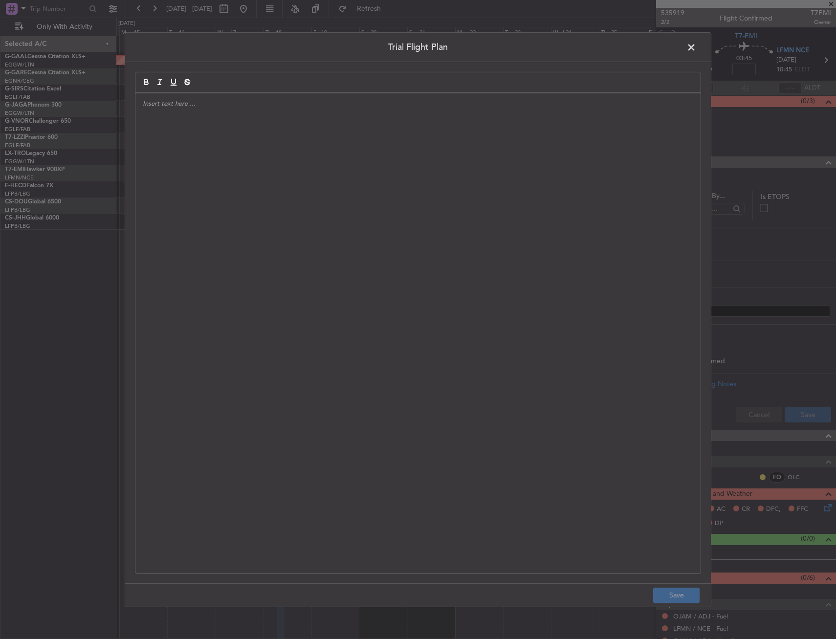
click at [468, 215] on div at bounding box center [417, 333] width 565 height 480
click at [375, 139] on div at bounding box center [417, 333] width 565 height 480
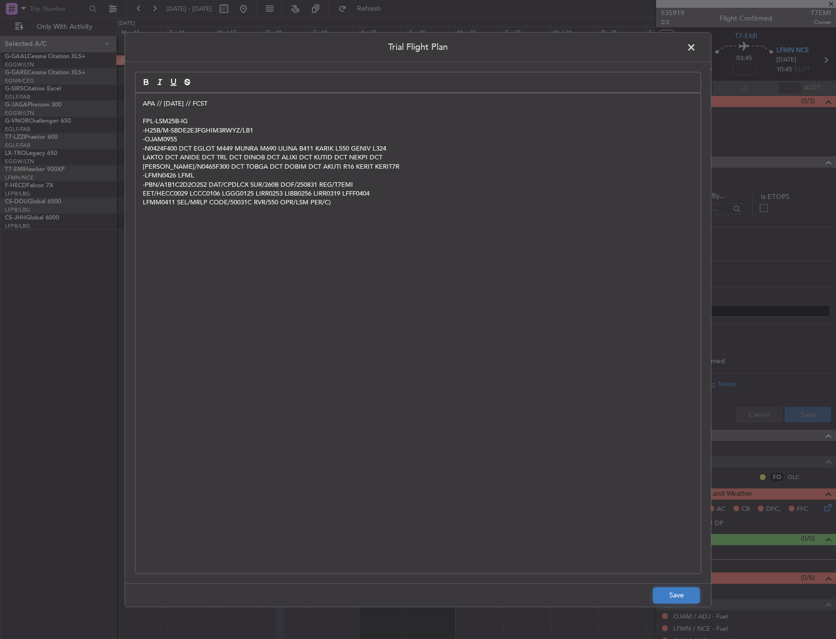
drag, startPoint x: 685, startPoint y: 593, endPoint x: 700, endPoint y: 547, distance: 47.9
click at [684, 593] on button "Save" at bounding box center [676, 596] width 46 height 16
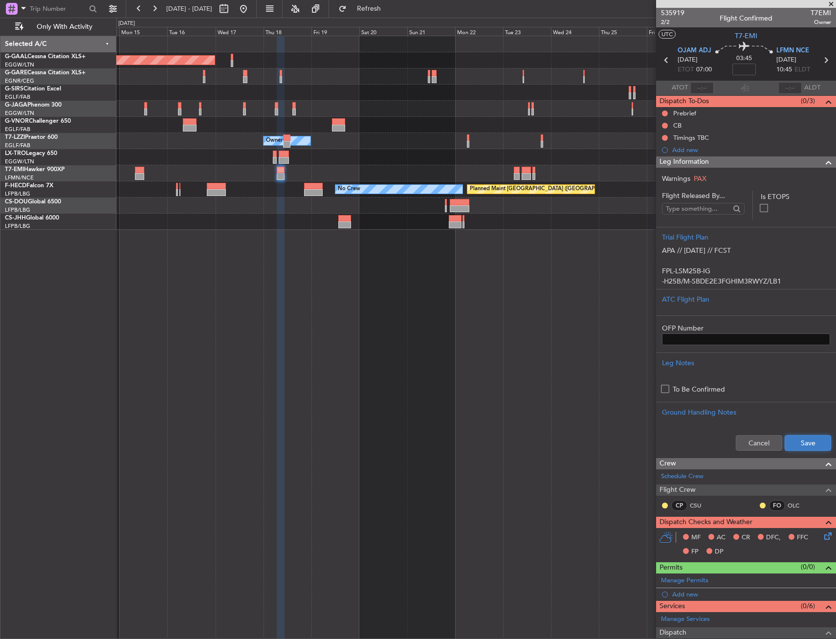
click at [785, 442] on button "Save" at bounding box center [808, 443] width 46 height 16
click at [722, 158] on div "Leg Information" at bounding box center [746, 161] width 180 height 11
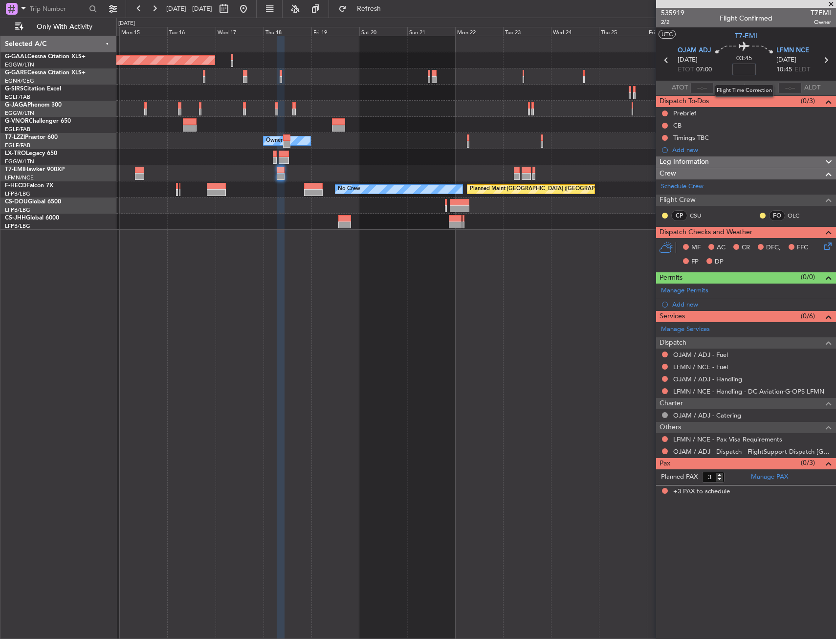
click at [746, 70] on input at bounding box center [744, 70] width 23 height 12
click at [761, 67] on div "03:45 40" at bounding box center [744, 60] width 65 height 36
type input "+00:40"
click at [831, 292] on span at bounding box center [828, 288] width 12 height 7
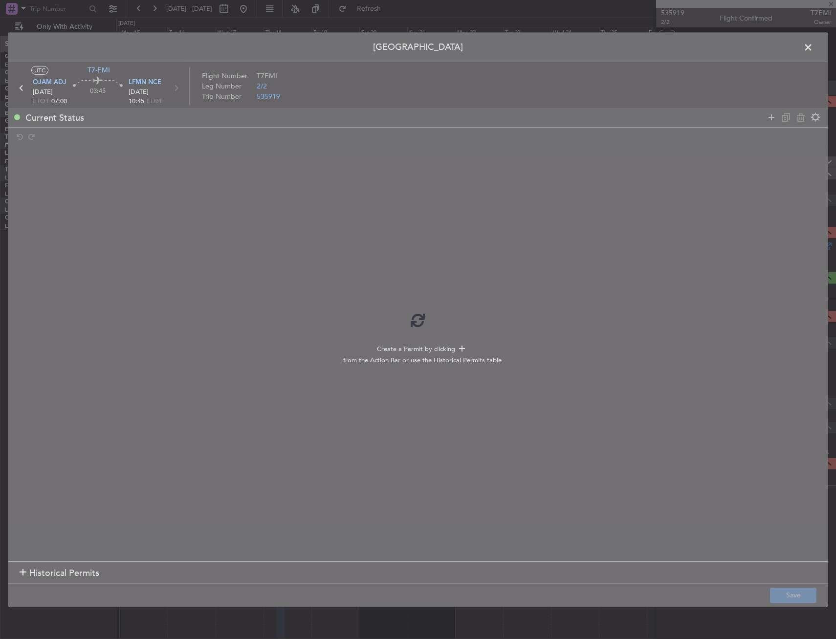
type input "+00:40"
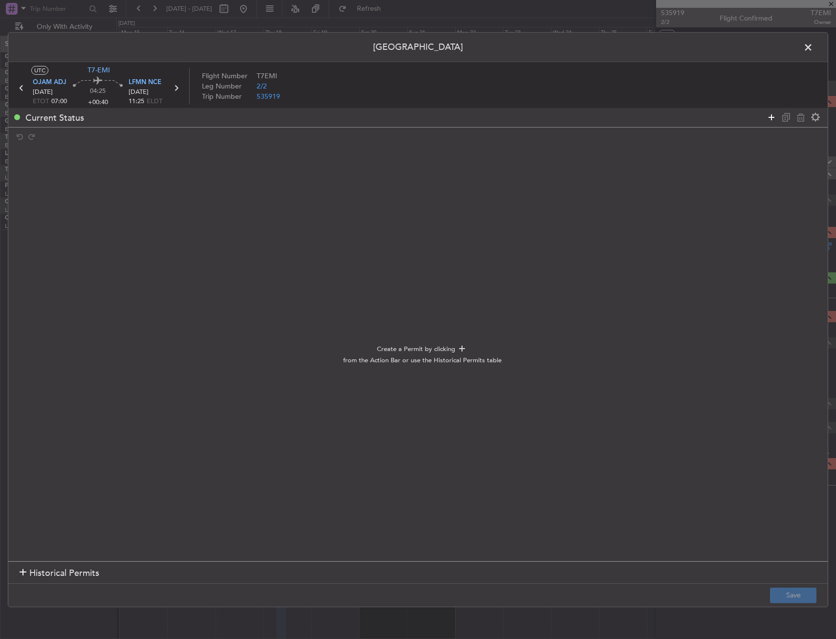
click at [768, 122] on icon at bounding box center [772, 117] width 12 height 12
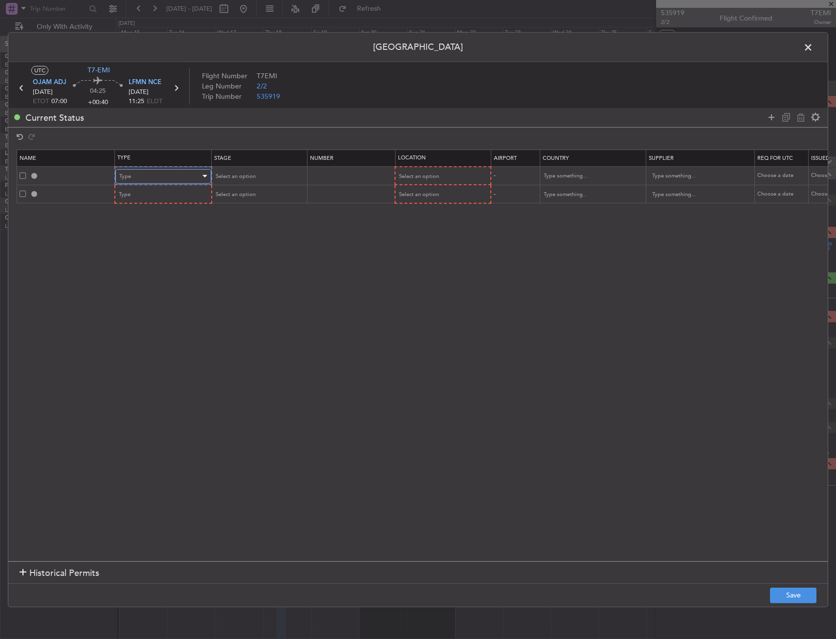
click at [165, 175] on div "Type" at bounding box center [159, 176] width 81 height 15
drag, startPoint x: 137, startPoint y: 268, endPoint x: 142, endPoint y: 247, distance: 22.1
click at [137, 268] on span "Slot" at bounding box center [163, 269] width 87 height 15
click at [420, 176] on span "Select an option" at bounding box center [419, 176] width 40 height 7
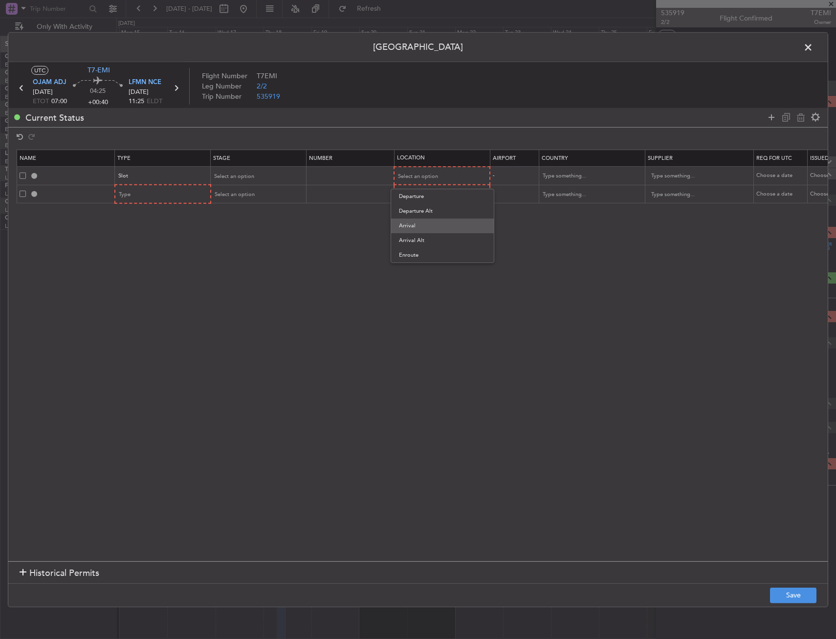
click at [414, 226] on span "Arrival" at bounding box center [442, 226] width 87 height 15
click at [180, 195] on div "Type" at bounding box center [159, 194] width 81 height 15
click at [157, 307] on span "Departure" at bounding box center [163, 312] width 87 height 15
click at [402, 194] on span "Select an option" at bounding box center [418, 194] width 40 height 7
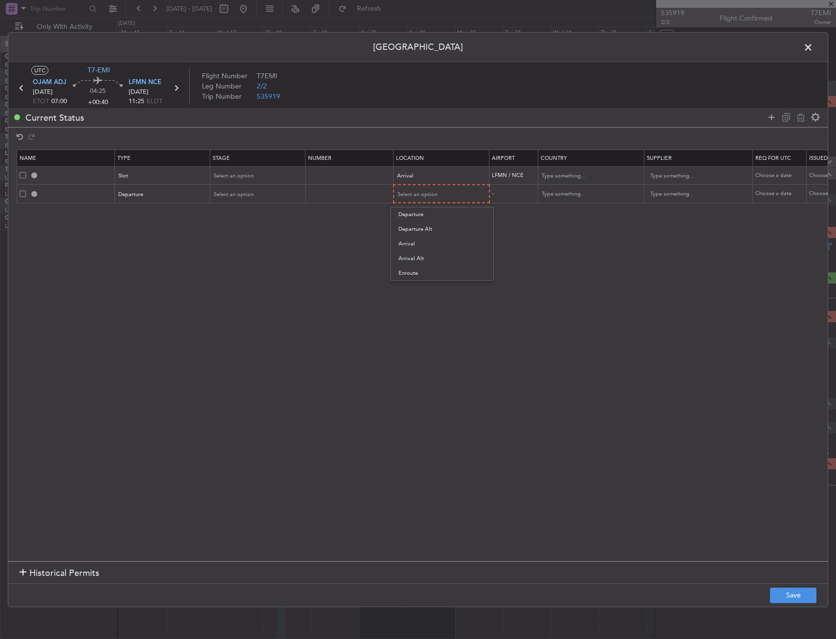
drag, startPoint x: 420, startPoint y: 212, endPoint x: 458, endPoint y: 242, distance: 49.1
click at [420, 212] on span "Departure" at bounding box center [442, 214] width 87 height 15
click at [802, 595] on button "Save" at bounding box center [793, 596] width 46 height 16
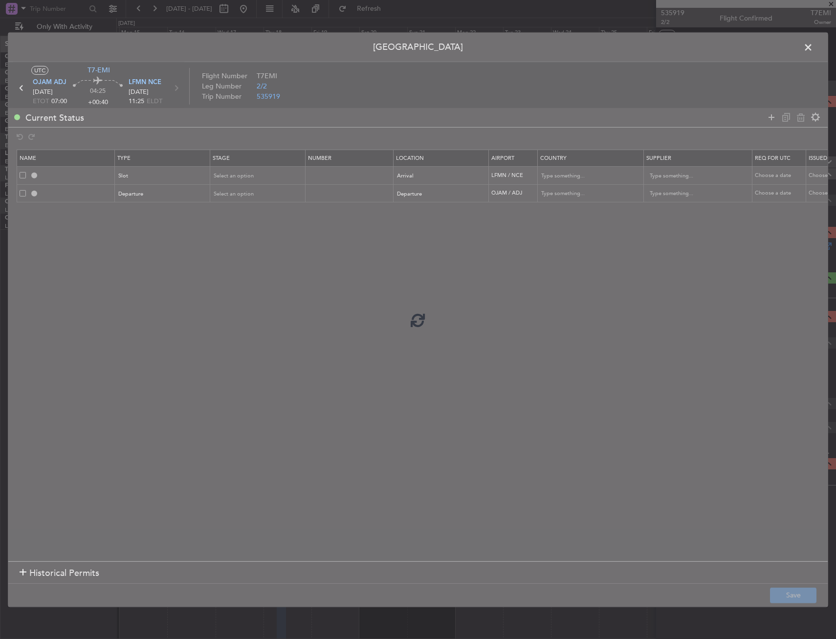
type input "LFMN ARR SLOT"
type input "France"
type input "NNN"
type input "DEPARTURE"
type input "Jordan"
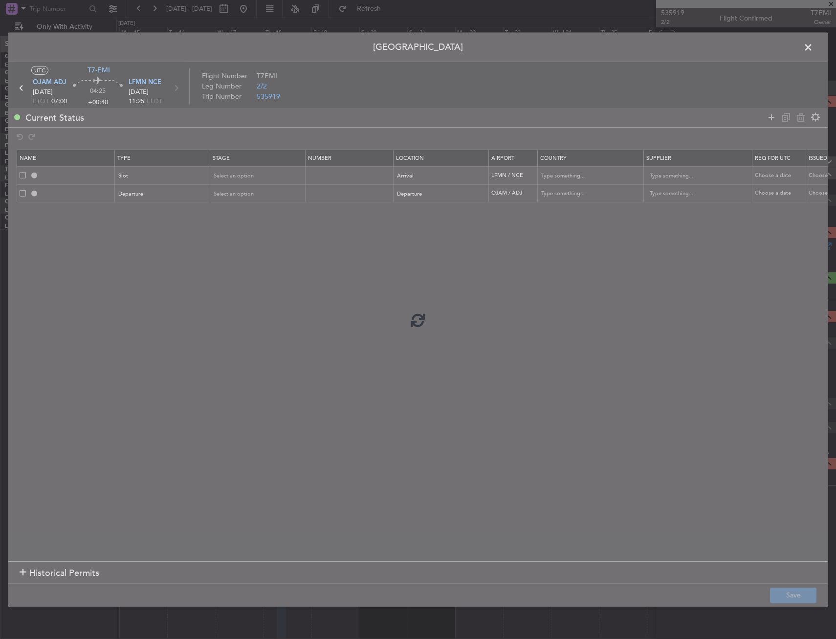
type input "NNN"
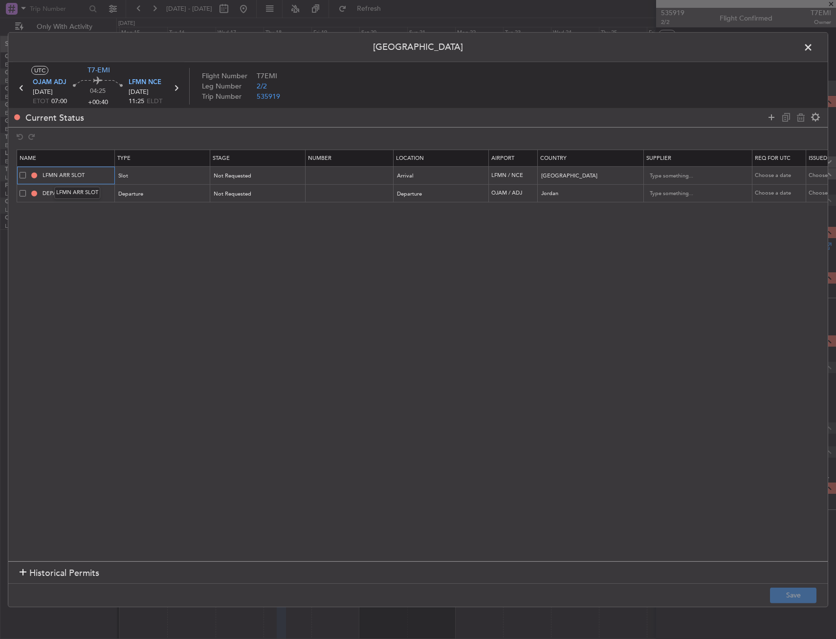
click at [97, 174] on input "LFMN ARR SLOT" at bounding box center [77, 175] width 73 height 8
type input "LFMN ARR SLOT 1125Z"
click at [792, 589] on button "Save" at bounding box center [793, 596] width 46 height 16
click at [813, 45] on span at bounding box center [813, 50] width 0 height 20
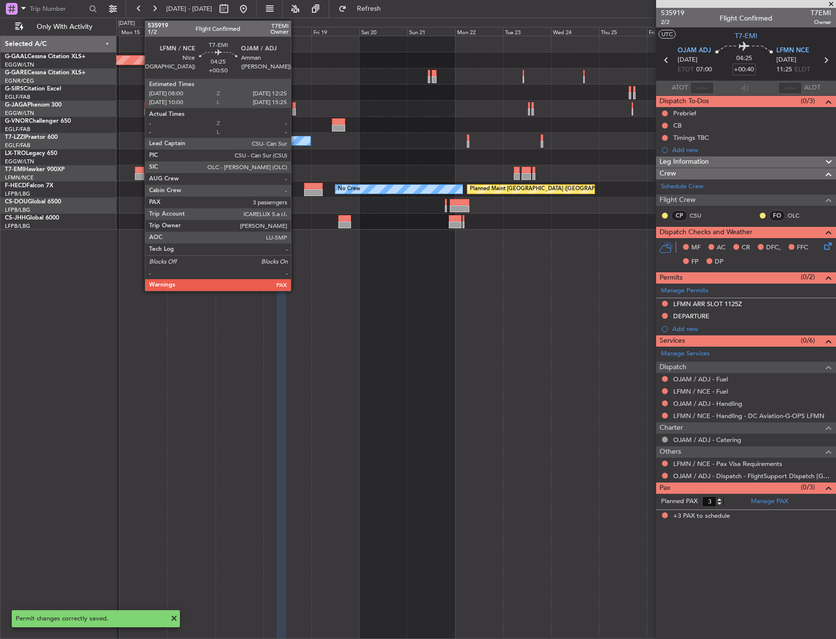
click at [140, 171] on div at bounding box center [139, 170] width 9 height 7
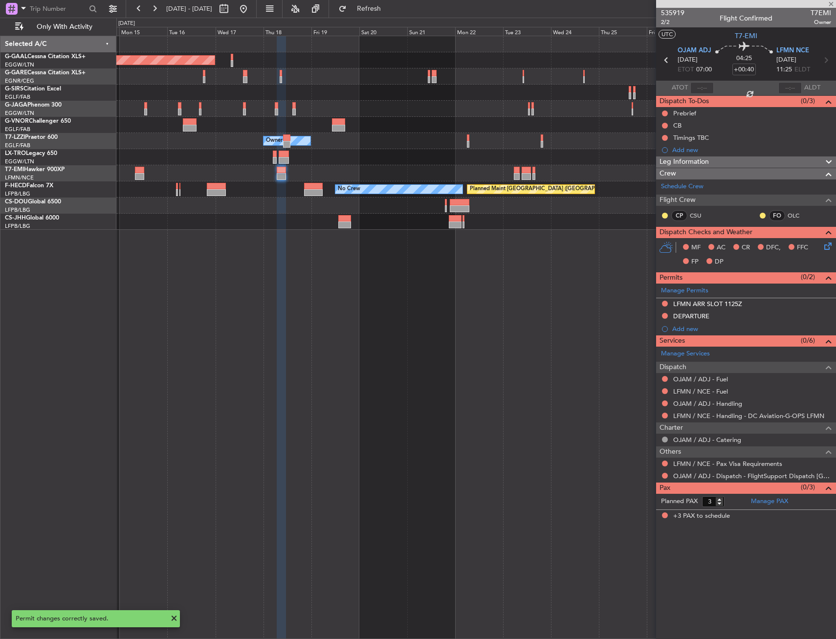
type input "+00:50"
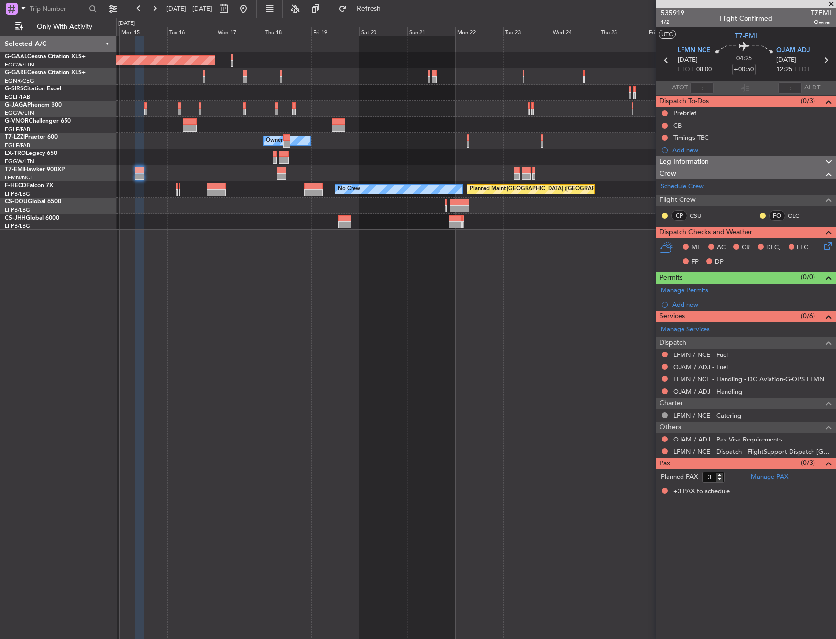
drag, startPoint x: 767, startPoint y: 156, endPoint x: 763, endPoint y: 160, distance: 5.5
click at [766, 156] on div "Leg Information" at bounding box center [746, 161] width 180 height 11
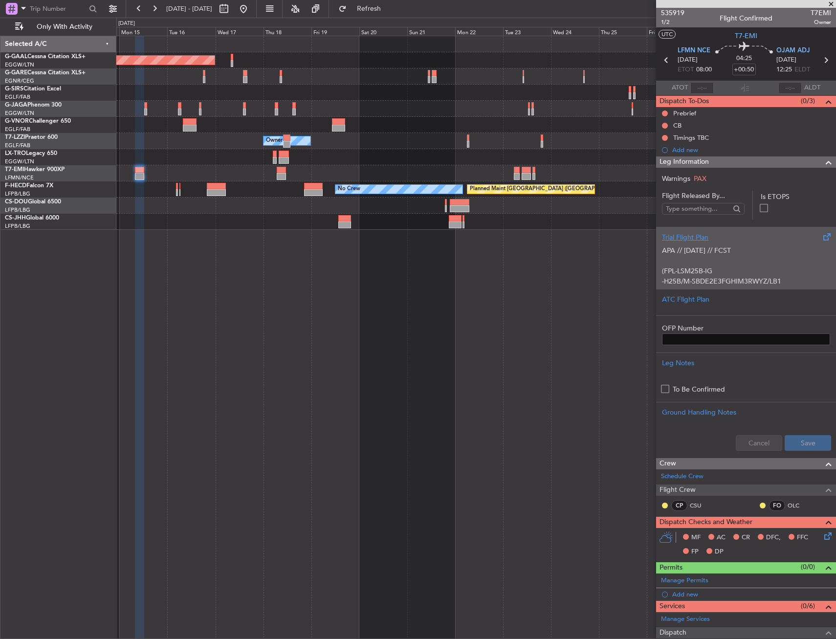
click at [740, 245] on p "APA // [DATE] // FCST" at bounding box center [746, 250] width 168 height 10
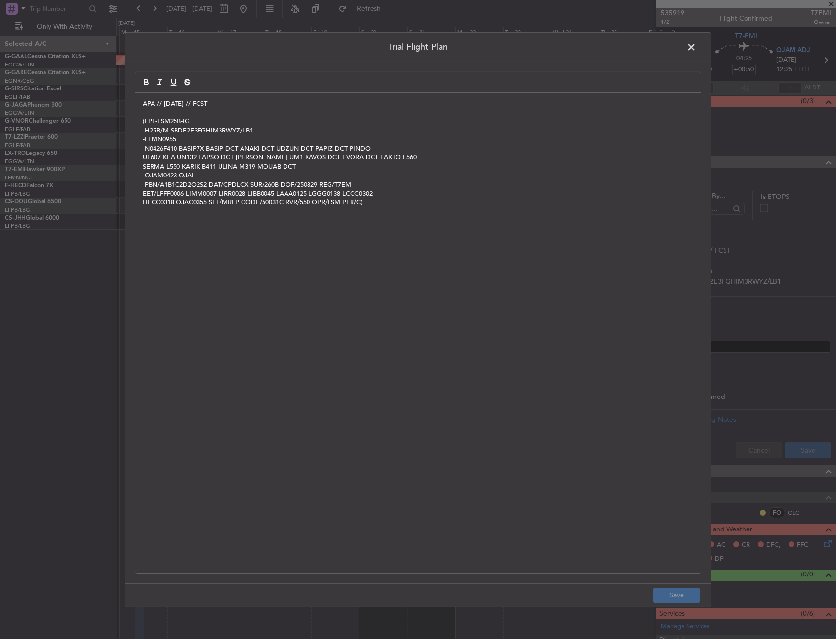
drag, startPoint x: 690, startPoint y: 44, endPoint x: 690, endPoint y: 51, distance: 7.3
click at [696, 45] on span at bounding box center [696, 50] width 0 height 20
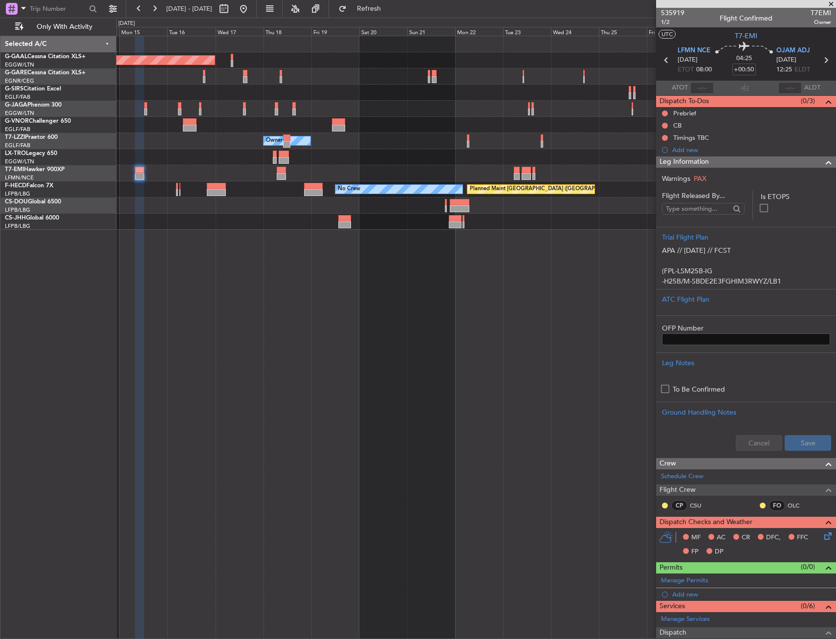
click at [712, 159] on div "Leg Information" at bounding box center [746, 161] width 180 height 11
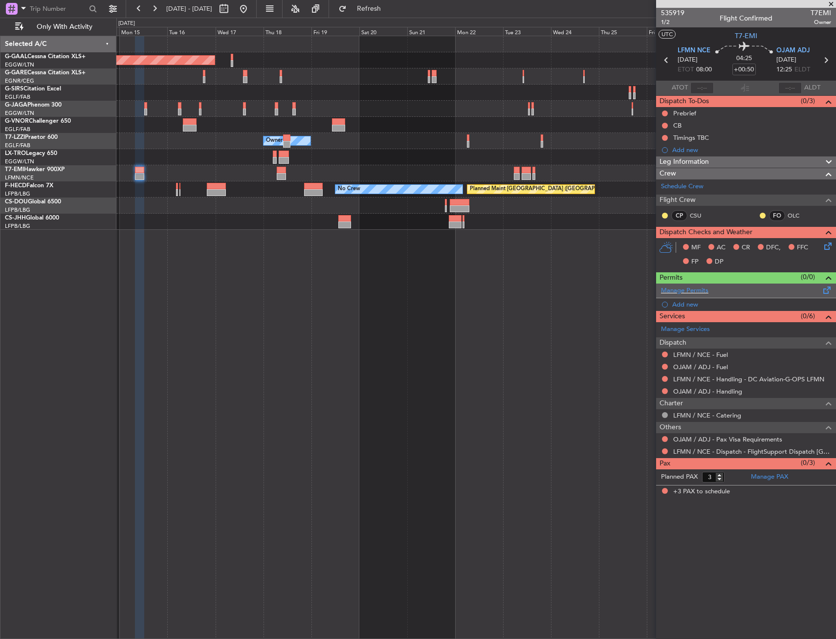
click at [830, 291] on span at bounding box center [828, 288] width 12 height 7
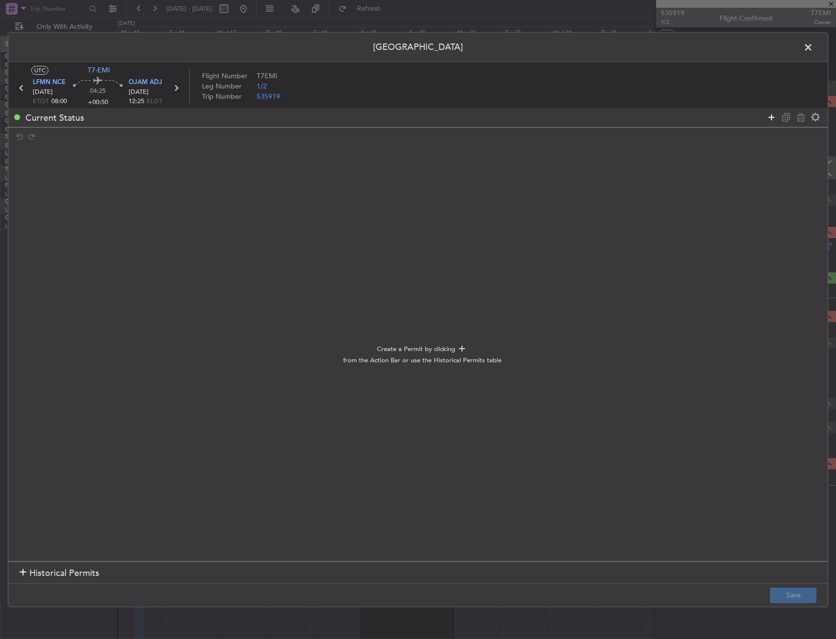
click at [769, 115] on icon at bounding box center [772, 117] width 12 height 12
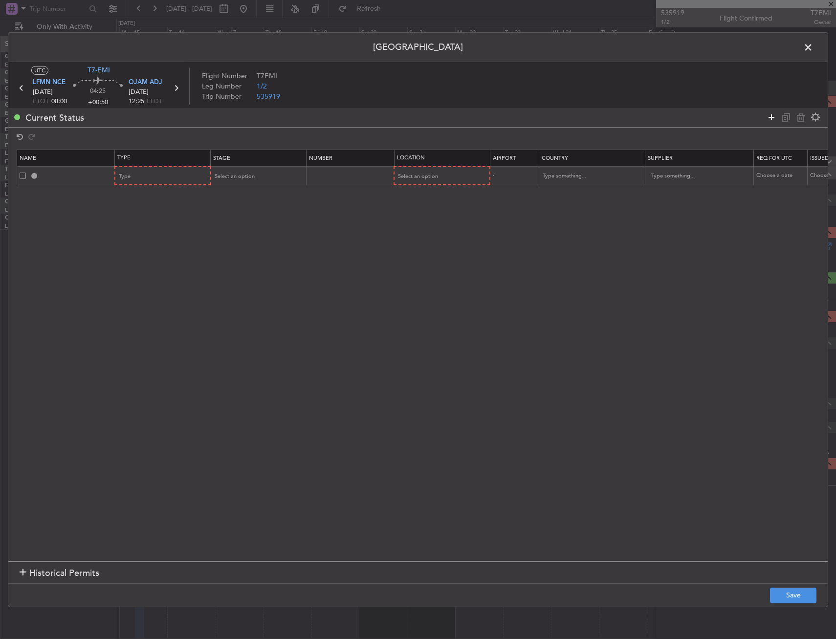
click at [769, 115] on icon at bounding box center [772, 117] width 12 height 12
click at [177, 178] on div "Type" at bounding box center [159, 176] width 81 height 15
click at [157, 292] on span "Departure" at bounding box center [163, 294] width 87 height 15
click at [149, 174] on div "Departure" at bounding box center [159, 176] width 81 height 15
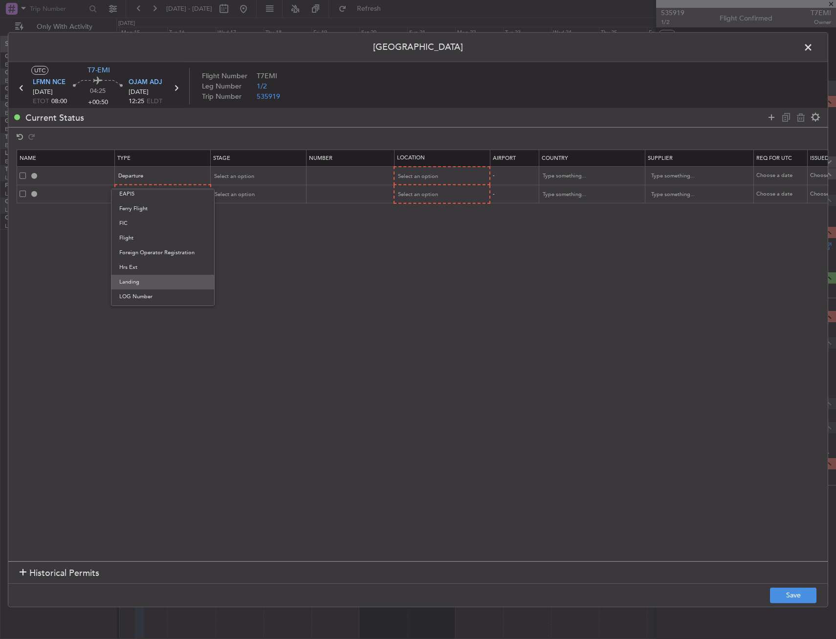
click at [139, 281] on span "Landing" at bounding box center [162, 282] width 87 height 15
click at [411, 171] on div "Select an option" at bounding box center [439, 176] width 81 height 15
click at [426, 230] on span "Arrival" at bounding box center [442, 226] width 87 height 15
click at [138, 189] on div "Type" at bounding box center [159, 194] width 81 height 15
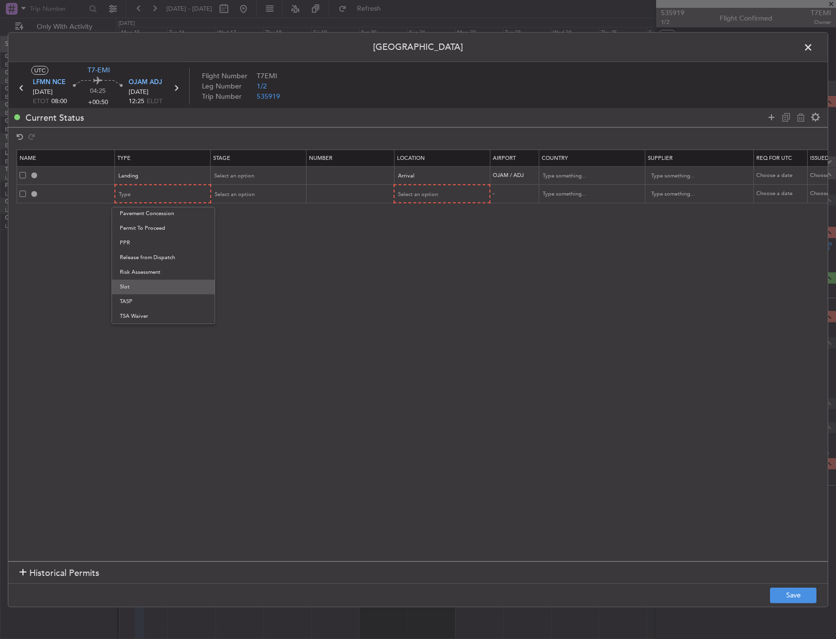
click at [145, 284] on span "Slot" at bounding box center [163, 287] width 87 height 15
click at [419, 192] on span "Select an option" at bounding box center [418, 194] width 40 height 7
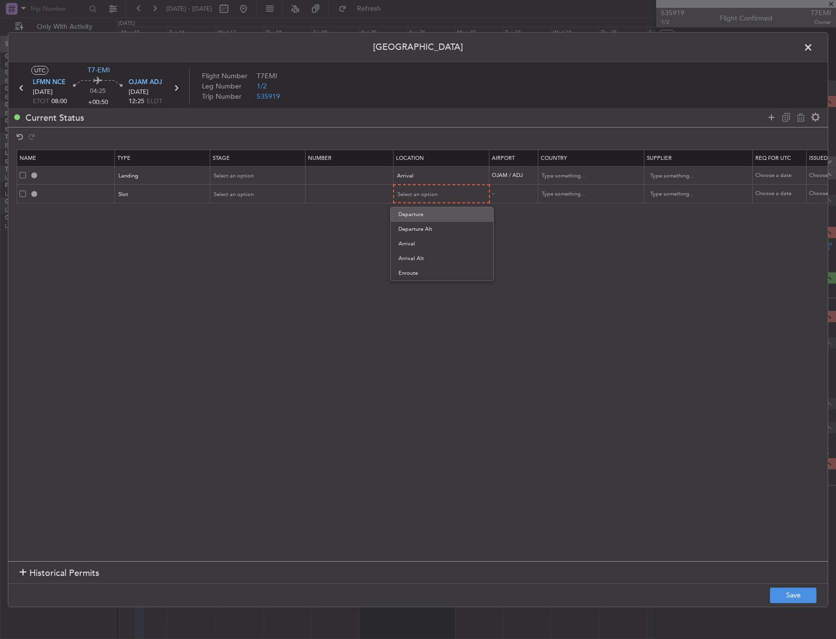
click at [416, 212] on span "Departure" at bounding box center [442, 214] width 87 height 15
click at [786, 588] on button "Save" at bounding box center [793, 596] width 46 height 16
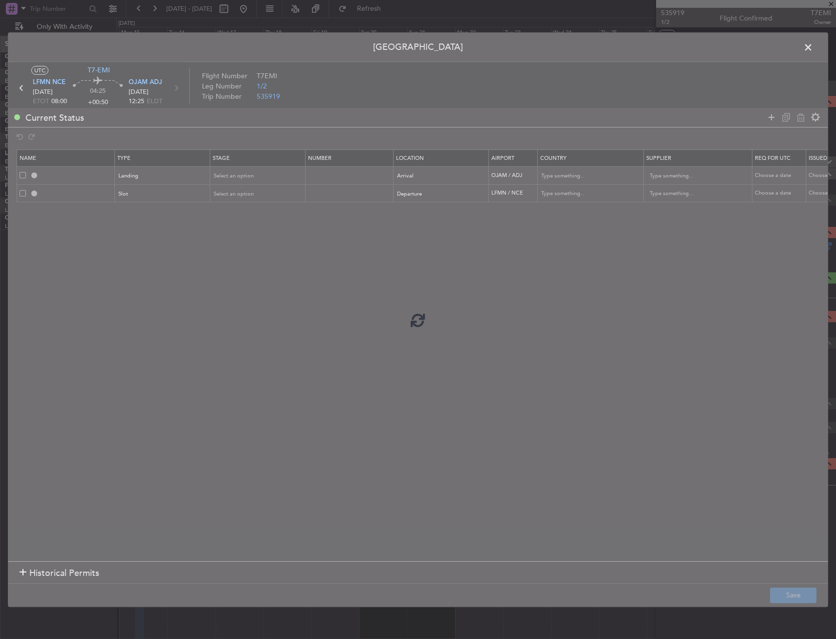
type input "OJAM LDG"
type input "Jordan"
type input "NNN"
type input "LFMN DEP SLOT"
type input "France"
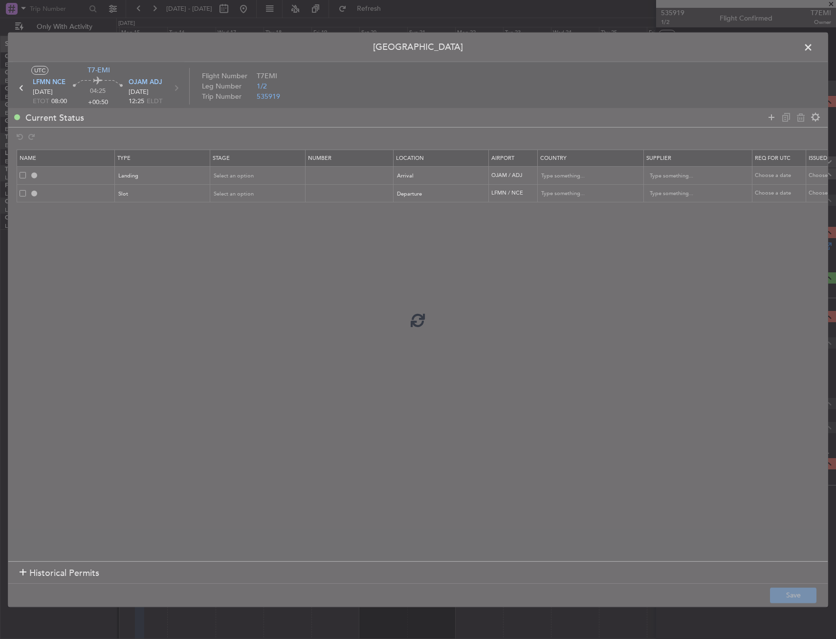
type input "NNN"
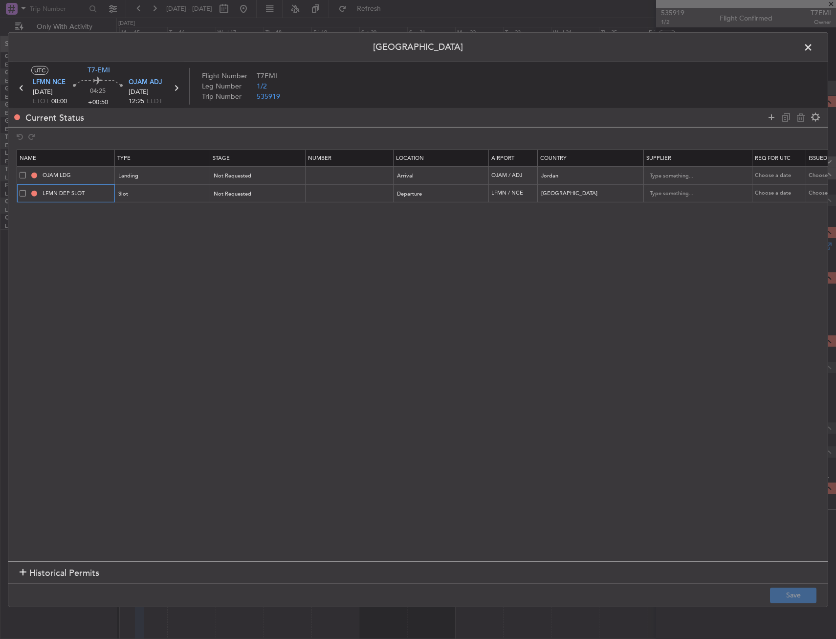
click at [98, 192] on input "LFMN DEP SLOT" at bounding box center [77, 193] width 73 height 8
type input "LFMN DEP SLOT 0800Z"
click at [807, 598] on button "Save" at bounding box center [793, 596] width 46 height 16
click at [813, 48] on span at bounding box center [813, 50] width 0 height 20
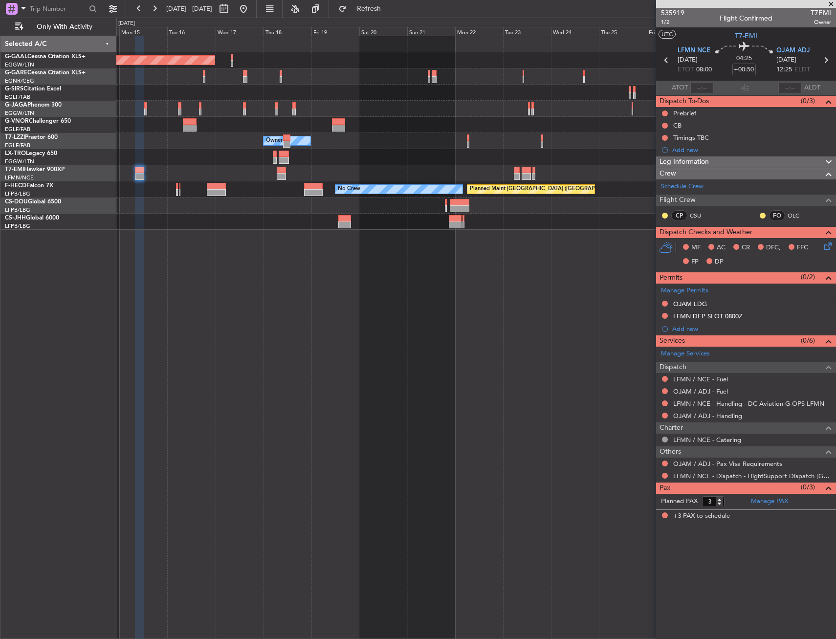
drag, startPoint x: 759, startPoint y: 163, endPoint x: 753, endPoint y: 188, distance: 26.2
click at [758, 163] on div "Leg Information" at bounding box center [746, 161] width 180 height 11
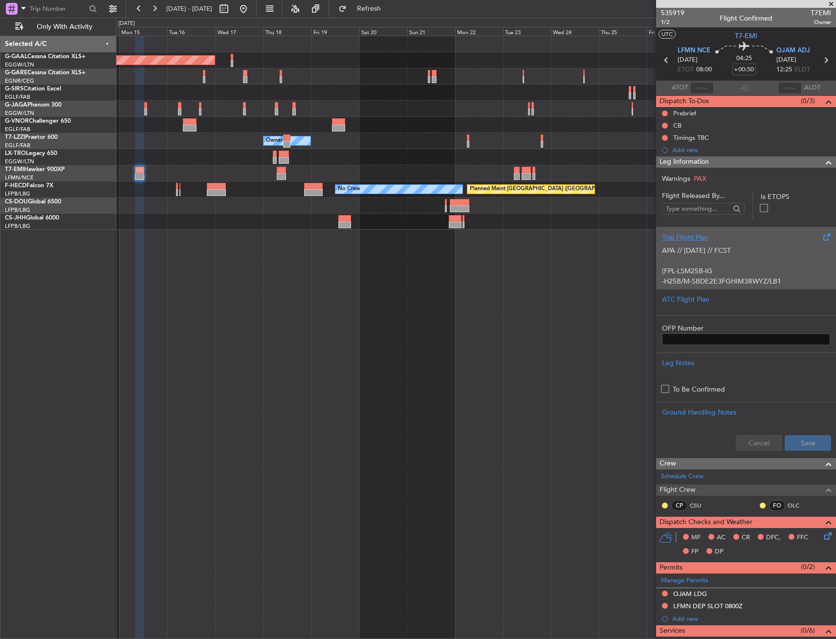
click at [732, 241] on div "Trial Flight Plan" at bounding box center [746, 237] width 168 height 10
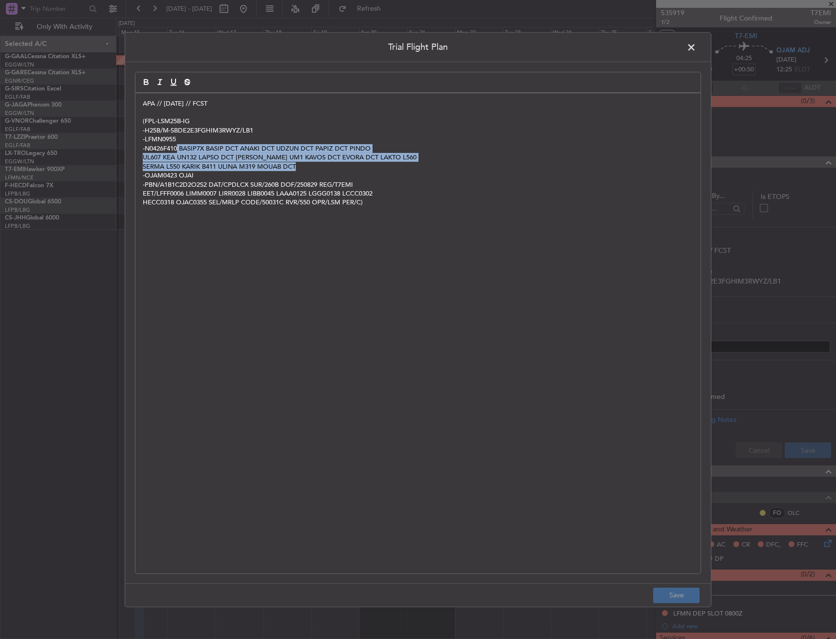
drag, startPoint x: 177, startPoint y: 148, endPoint x: 407, endPoint y: 167, distance: 230.6
click at [407, 167] on div "APA // 28AUG // FCST (FPL-LSM25B-IG -H25B/M-SBDE2E3FGHIM3RWYZ/LB1 -LFMN0955 -N0…" at bounding box center [417, 333] width 565 height 480
copy div "BASIP7X BASIP DCT ANAKI DCT UDZUN DCT PAPIZ DCT PINDO UL607 KEA UN132 LAPSO DCT…"
click at [218, 127] on p "-H25B/M-SBDE2E3FGHIM3RWYZ/LB1" at bounding box center [418, 130] width 551 height 9
drag, startPoint x: 183, startPoint y: 146, endPoint x: 300, endPoint y: 167, distance: 118.7
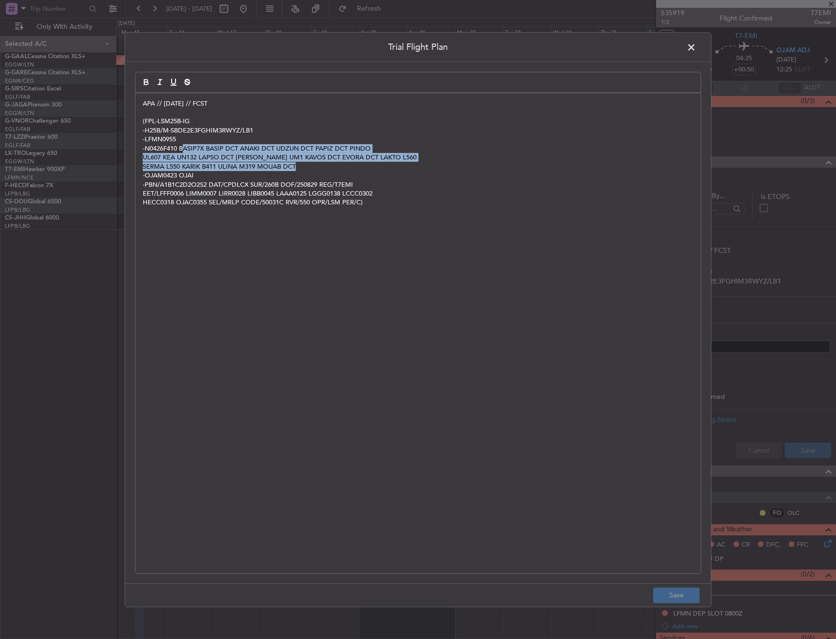
click at [300, 167] on div "APA // 28AUG // FCST (FPL-LSM25B-IG -H25B/M-SBDE2E3FGHIM3RWYZ/LB1 -LFMN0955 -N0…" at bounding box center [417, 333] width 565 height 480
copy div "ASIP7X BASIP DCT ANAKI DCT UDZUN DCT PAPIZ DCT PINDO UL607 KEA UN132 LAPSO DCT …"
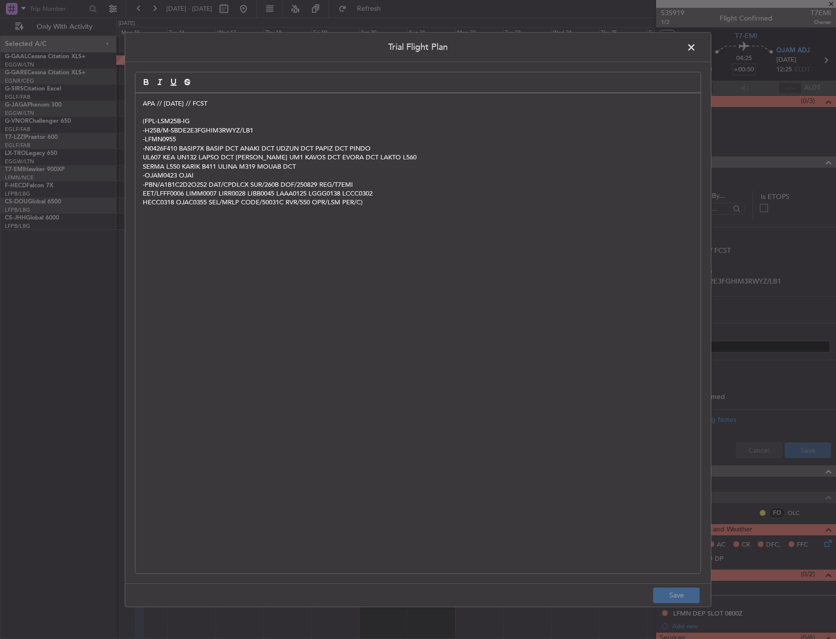
drag, startPoint x: 230, startPoint y: 187, endPoint x: 216, endPoint y: 170, distance: 22.2
click at [229, 185] on p "-PBN/A1B1C2D2O2S2 DAT/CPDLCX SUR/260B DOF/250829 REG/T7EMI" at bounding box center [418, 184] width 551 height 9
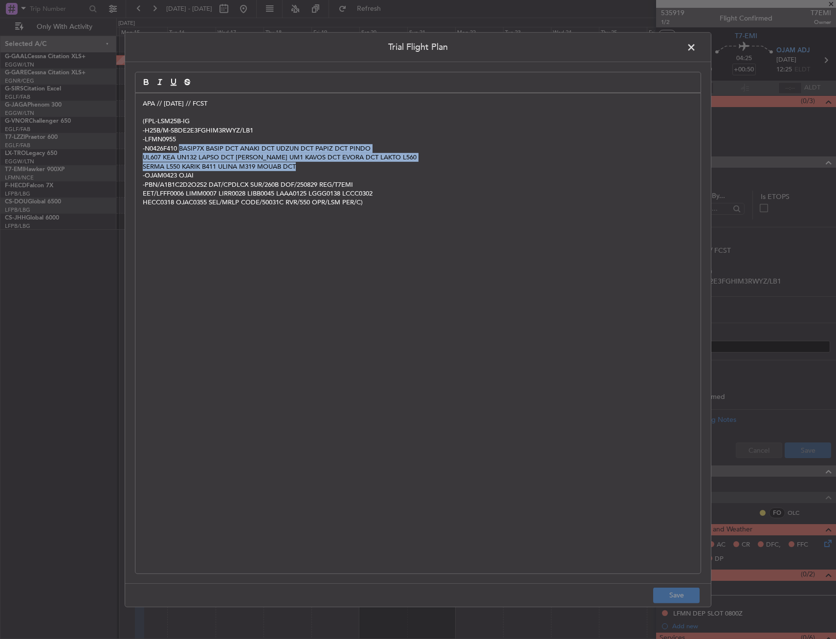
drag, startPoint x: 181, startPoint y: 147, endPoint x: 381, endPoint y: 165, distance: 200.8
click at [381, 165] on div "APA // 28AUG // FCST (FPL-LSM25B-IG -H25B/M-SBDE2E3FGHIM3RWYZ/LB1 -LFMN0955 -N0…" at bounding box center [417, 333] width 565 height 480
copy div "BASIP7X BASIP DCT ANAKI DCT UDZUN DCT PAPIZ DCT PINDO UL607 KEA UN132 LAPSO DCT…"
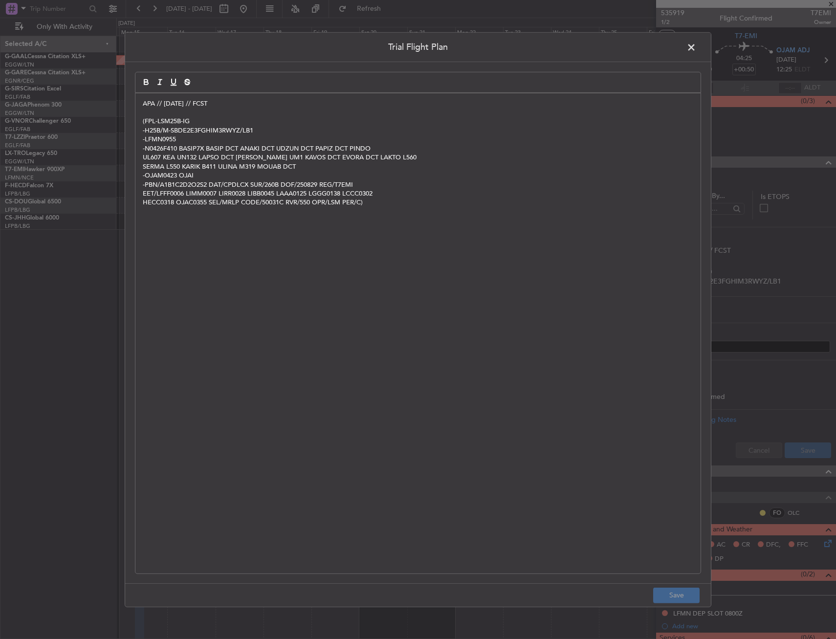
click at [696, 49] on span at bounding box center [696, 50] width 0 height 20
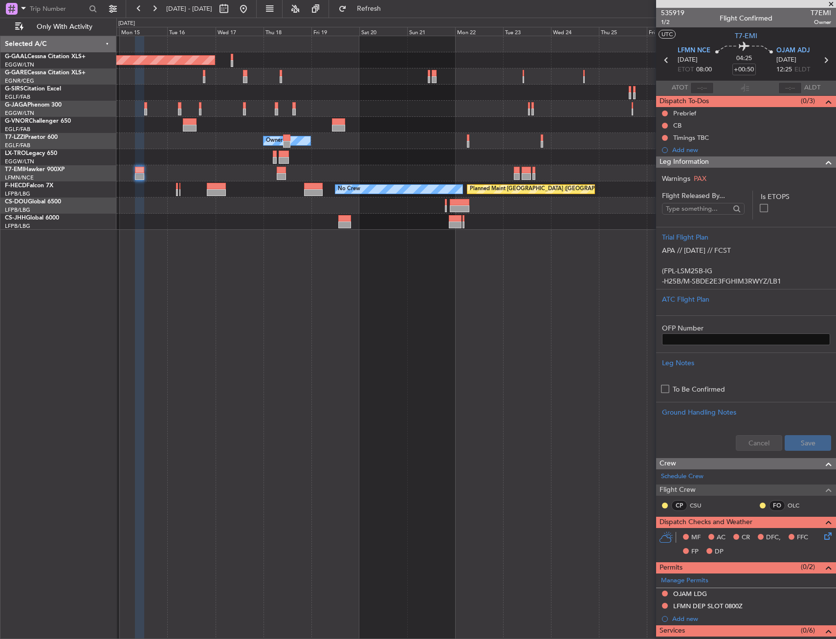
click at [790, 166] on div "Leg Information" at bounding box center [746, 161] width 180 height 11
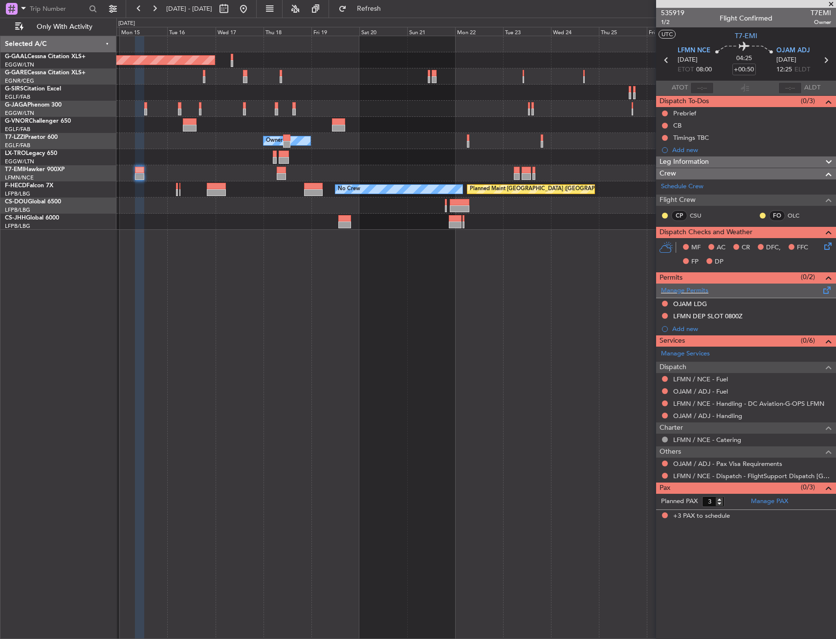
click at [828, 285] on span at bounding box center [828, 288] width 12 height 7
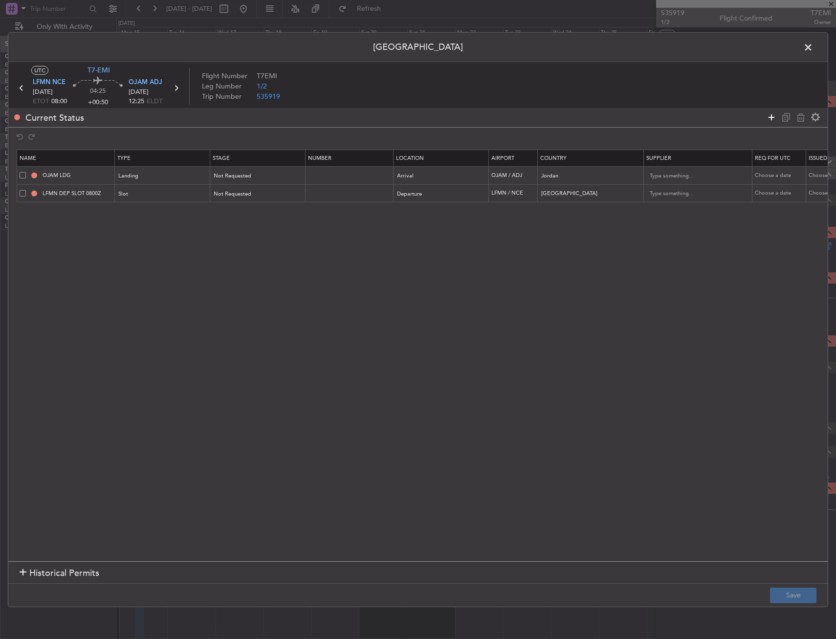
click at [771, 117] on icon at bounding box center [772, 117] width 12 height 12
click at [175, 211] on div "Type" at bounding box center [159, 212] width 81 height 15
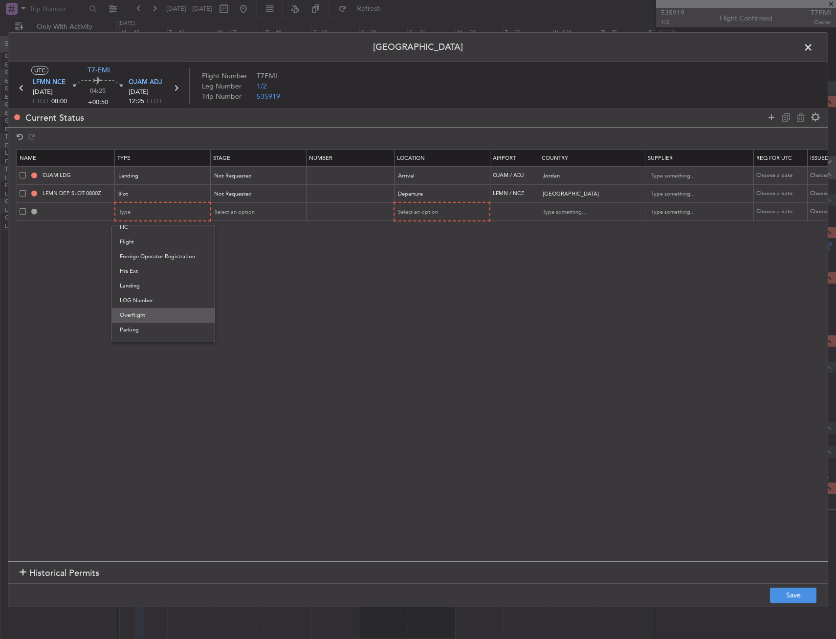
click at [153, 315] on span "Overflight" at bounding box center [163, 315] width 87 height 15
click at [421, 211] on span "Select an option" at bounding box center [418, 211] width 40 height 7
click at [413, 289] on span "Enroute" at bounding box center [442, 291] width 87 height 15
click at [573, 215] on input "text" at bounding box center [586, 211] width 88 height 15
click at [587, 234] on span "Egypt" at bounding box center [591, 227] width 91 height 15
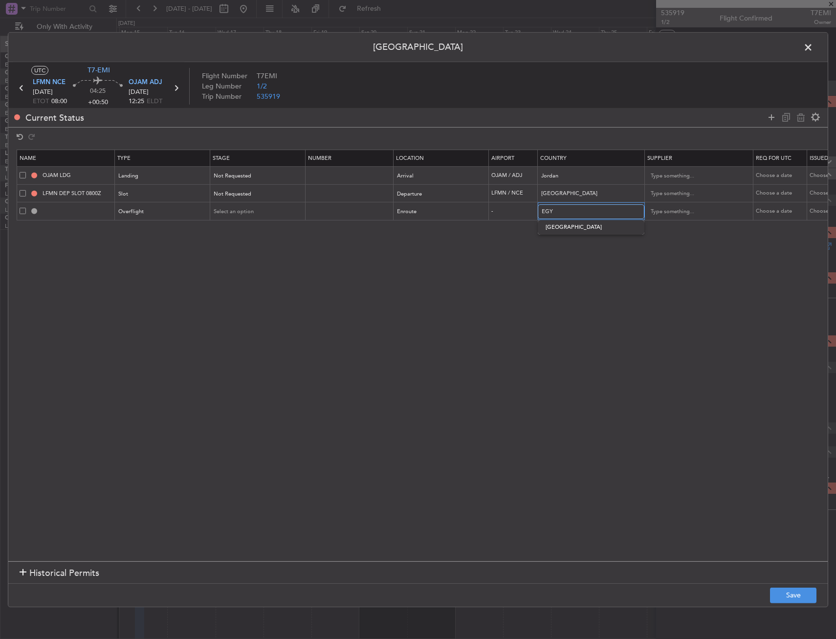
type input "Egypt"
click at [803, 590] on button "Save" at bounding box center [793, 596] width 46 height 16
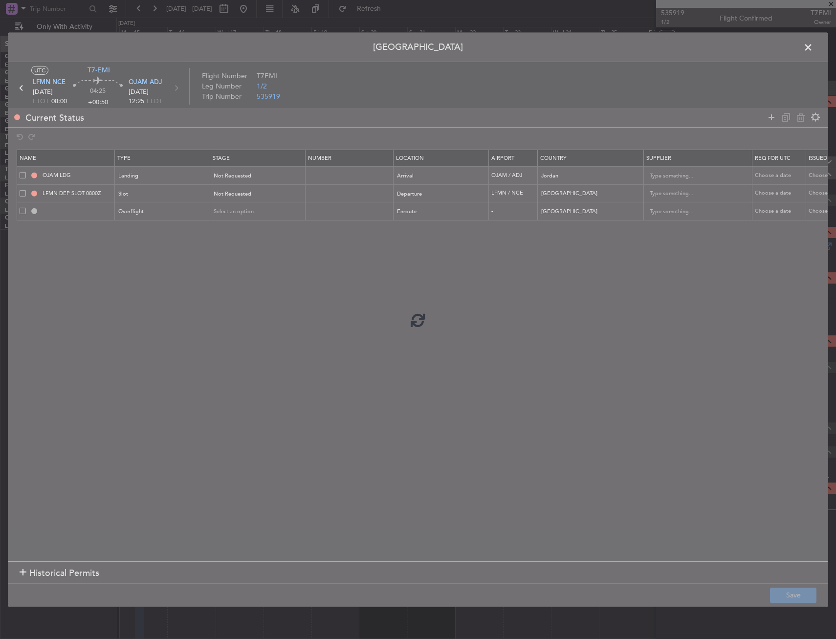
type input "EGYPT OVF"
type input "NNN"
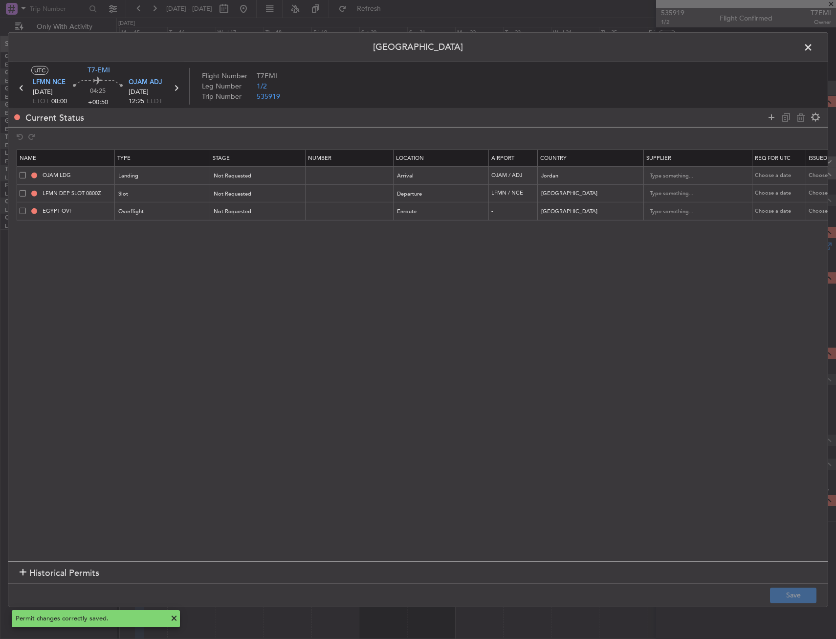
click at [813, 52] on span at bounding box center [813, 50] width 0 height 20
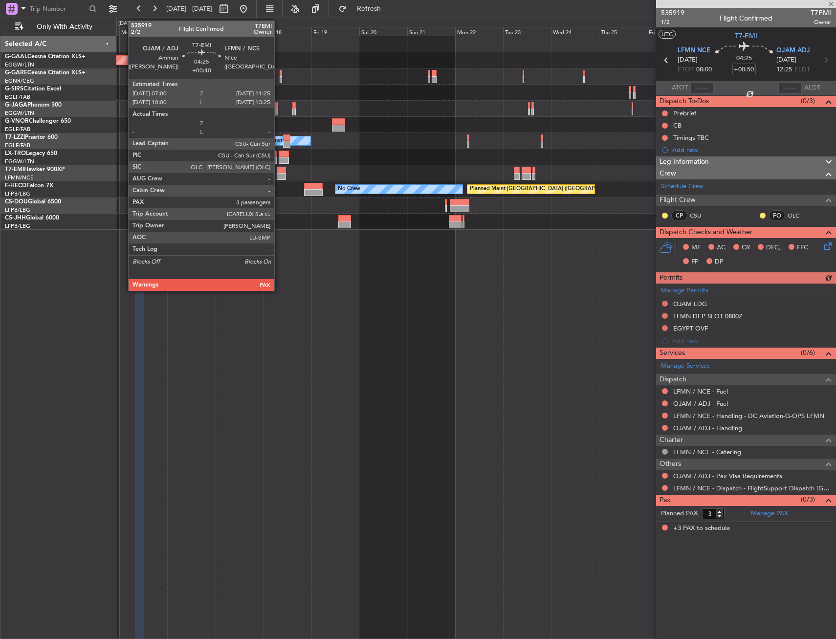
click at [280, 169] on div at bounding box center [281, 170] width 9 height 7
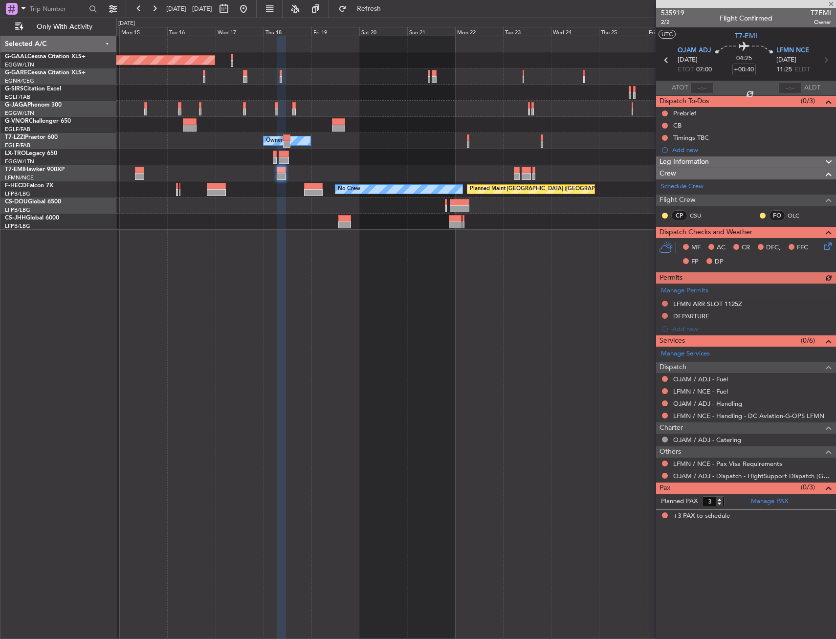
click at [717, 167] on div "Leg Information" at bounding box center [746, 161] width 180 height 11
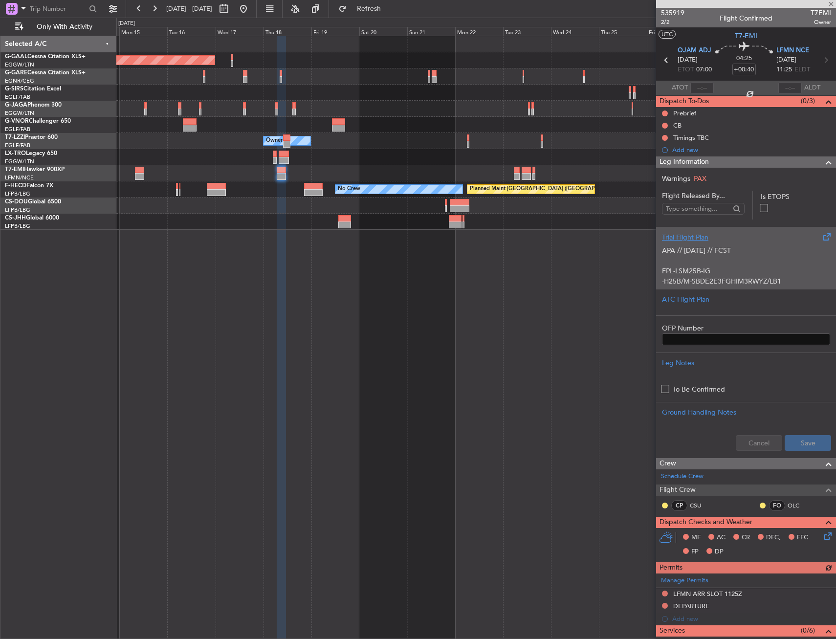
click at [709, 263] on p at bounding box center [746, 261] width 168 height 10
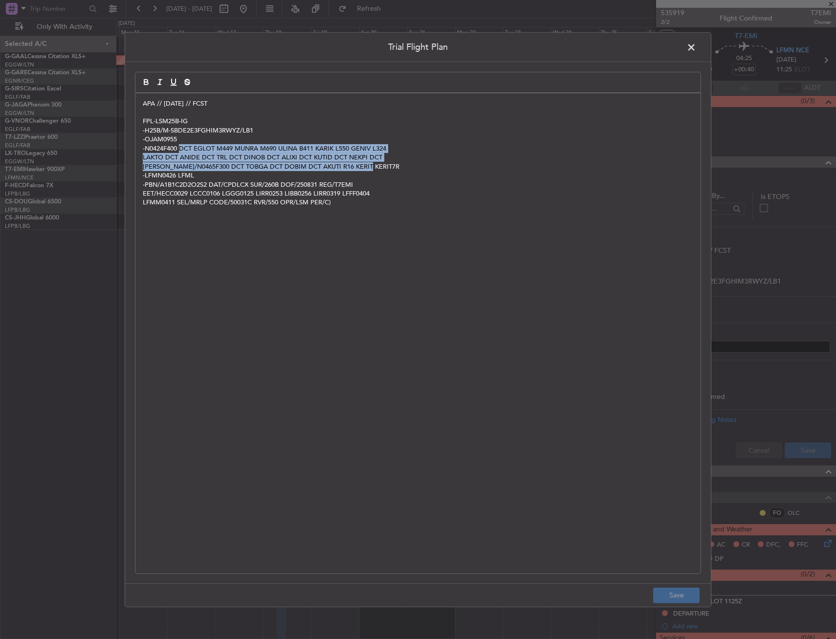
drag, startPoint x: 182, startPoint y: 148, endPoint x: 463, endPoint y: 166, distance: 281.8
click at [463, 166] on div "APA // 28AUG // FCST FPL-LSM25B-IG -H25B/M-SBDE2E3FGHIM3RWYZ/LB1 -OJAM0955 -N04…" at bounding box center [417, 333] width 565 height 480
copy div "DCT EGLOT M449 MUNRA M690 ULINA B411 KARIK L550 GENIV L324 LAKTO DCT ANIDE DCT …"
drag, startPoint x: 233, startPoint y: 158, endPoint x: 219, endPoint y: 156, distance: 14.4
click at [232, 158] on p "LAKTO DCT ANIDE DCT TRL DCT DINOB DCT ALIXI DCT KUTID DCT NEKPI DCT" at bounding box center [418, 157] width 551 height 9
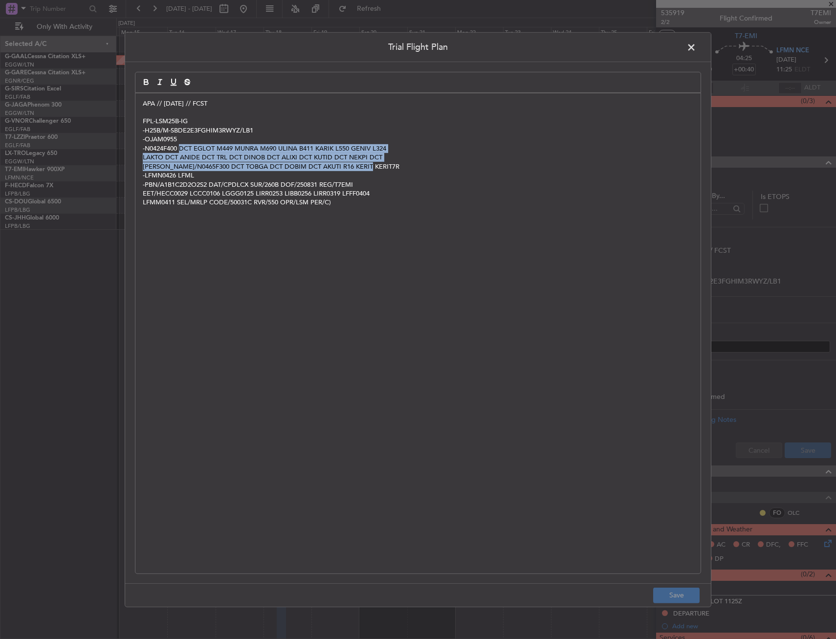
click at [189, 149] on p "-N0424F400 DCT EGLOT M449 MUNRA M690 ULINA B411 KARIK L550 GENIV L324" at bounding box center [418, 148] width 551 height 9
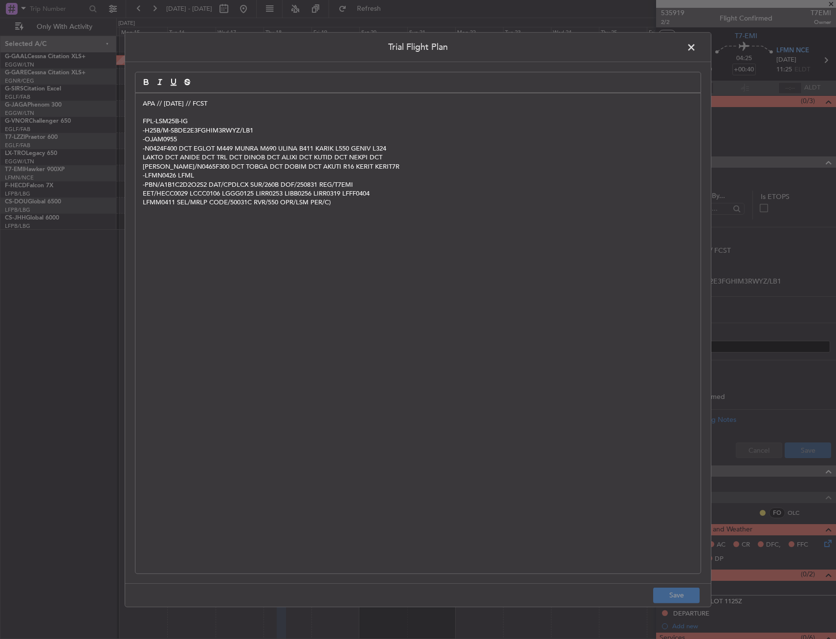
click at [211, 128] on p "-H25B/M-SBDE2E3FGHIM3RWYZ/LB1" at bounding box center [418, 130] width 551 height 9
drag, startPoint x: 182, startPoint y: 144, endPoint x: 335, endPoint y: 152, distance: 153.3
click at [342, 155] on div "APA // 28AUG // FCST FPL-LSM25B-IG -H25B/M-SBDE2E3FGHIM3RWYZ/LB1 -OJAM0955 -N04…" at bounding box center [417, 333] width 565 height 480
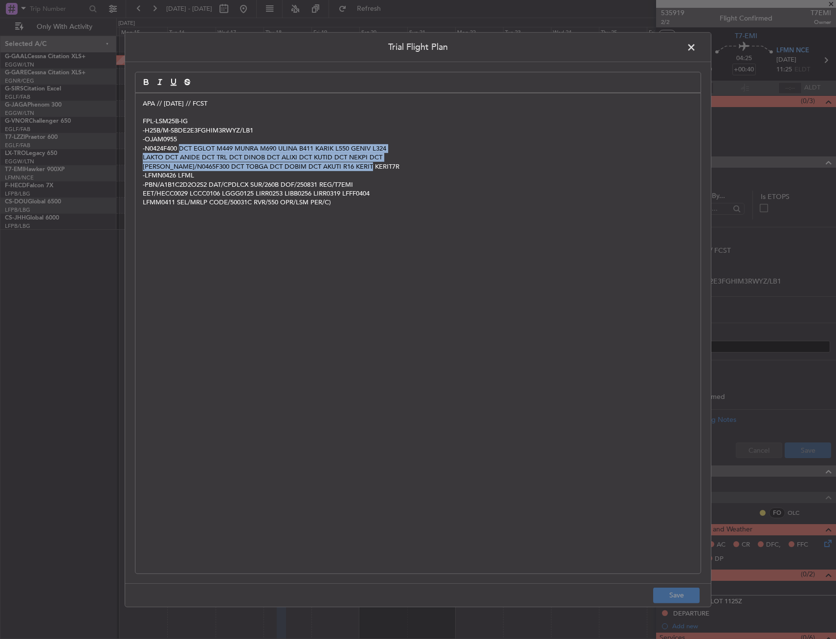
drag, startPoint x: 180, startPoint y: 148, endPoint x: 396, endPoint y: 165, distance: 216.3
click at [396, 165] on div "APA // 28AUG // FCST FPL-LSM25B-IG -H25B/M-SBDE2E3FGHIM3RWYZ/LB1 -OJAM0955 -N04…" at bounding box center [417, 333] width 565 height 480
copy div "DCT EGLOT M449 MUNRA M690 ULINA B411 KARIK L550 GENIV L324 LAKTO DCT ANIDE DCT …"
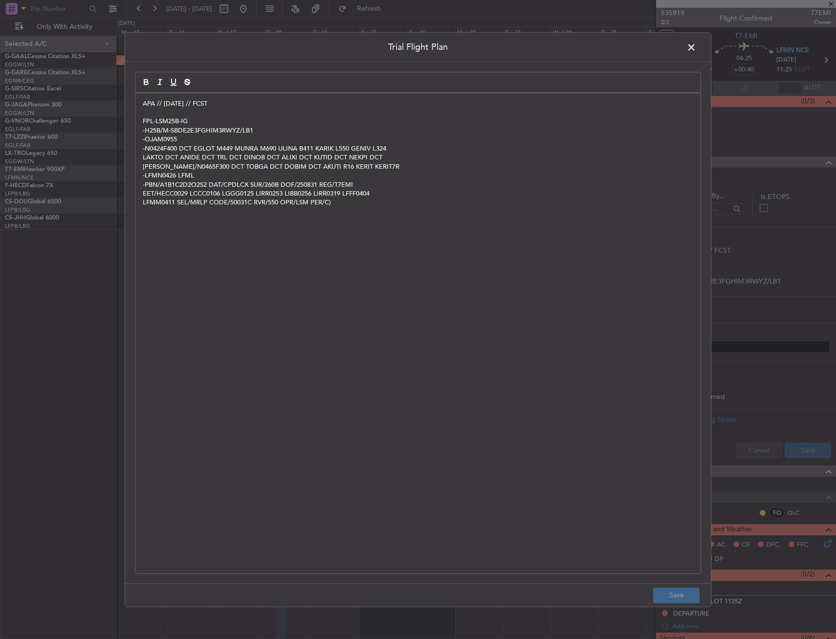
drag, startPoint x: 690, startPoint y: 45, endPoint x: 690, endPoint y: 52, distance: 6.9
click at [696, 52] on span at bounding box center [696, 50] width 0 height 20
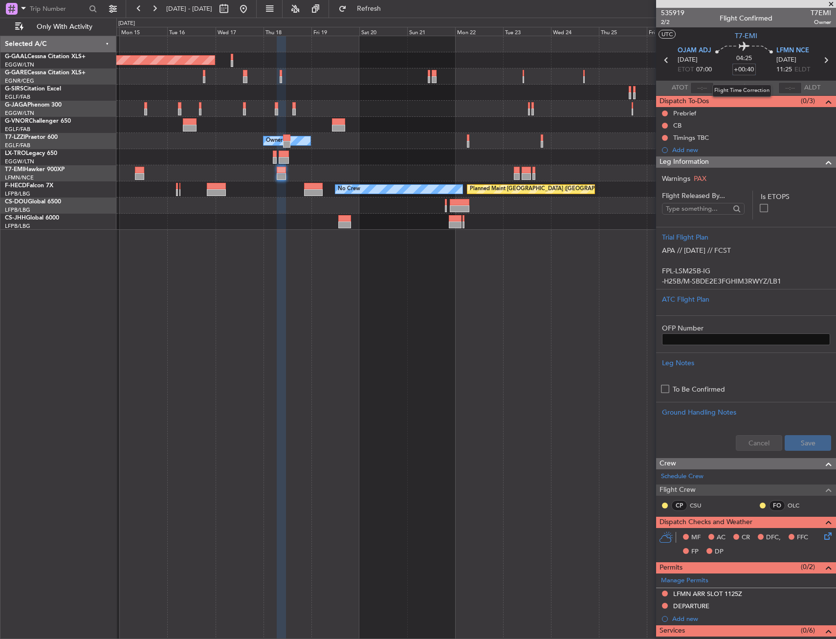
click at [739, 70] on input "+00:40" at bounding box center [744, 70] width 23 height 12
click at [761, 71] on div "04:25 25" at bounding box center [744, 60] width 65 height 36
type input "+00:25"
click at [775, 161] on div "Leg Information" at bounding box center [746, 161] width 180 height 11
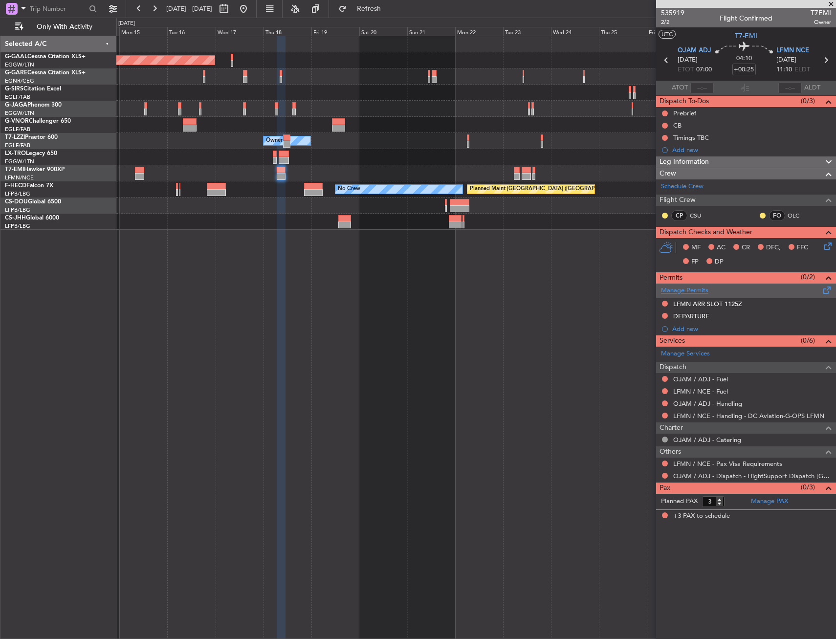
click at [831, 290] on span at bounding box center [828, 288] width 12 height 7
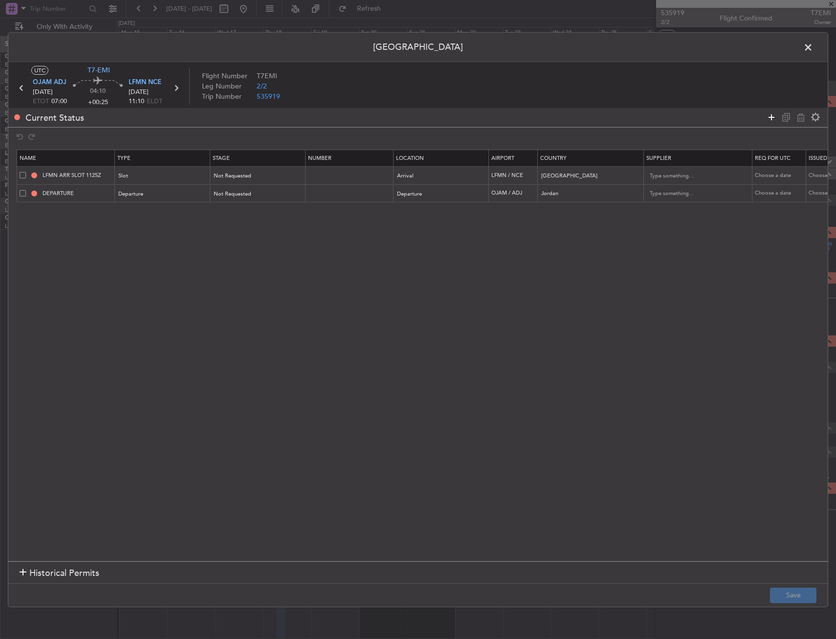
click at [768, 119] on icon at bounding box center [772, 117] width 12 height 12
click at [136, 214] on div "Type" at bounding box center [159, 212] width 81 height 15
click at [142, 313] on span "Overflight" at bounding box center [163, 315] width 87 height 15
click at [444, 213] on div "Select an option" at bounding box center [438, 212] width 81 height 15
drag, startPoint x: 430, startPoint y: 295, endPoint x: 559, endPoint y: 226, distance: 146.4
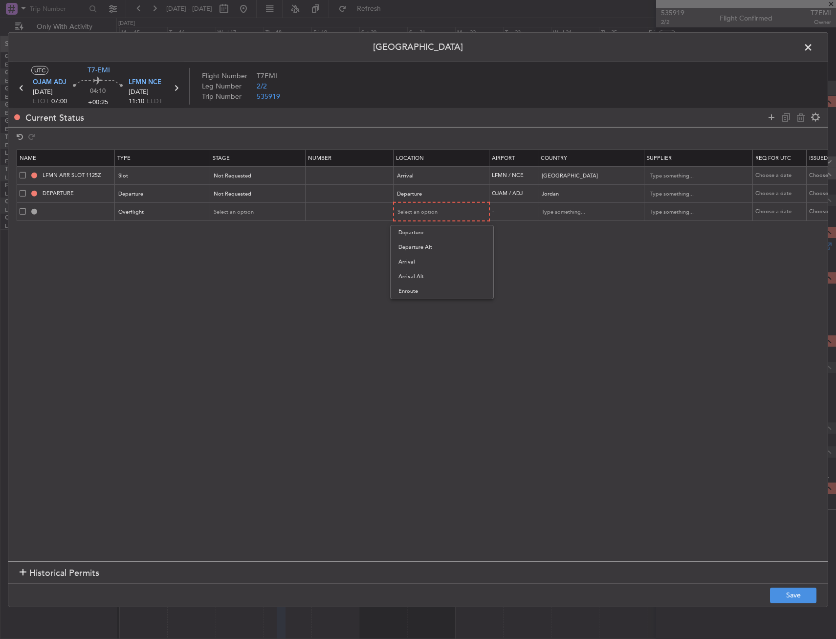
click at [430, 294] on span "Enroute" at bounding box center [442, 291] width 87 height 15
click at [589, 215] on input "text" at bounding box center [586, 211] width 88 height 15
type input "EGY"
click at [581, 238] on section "Name Type Stage Number Location Airport Country Supplier Req For Utc Issued For…" at bounding box center [418, 354] width 820 height 414
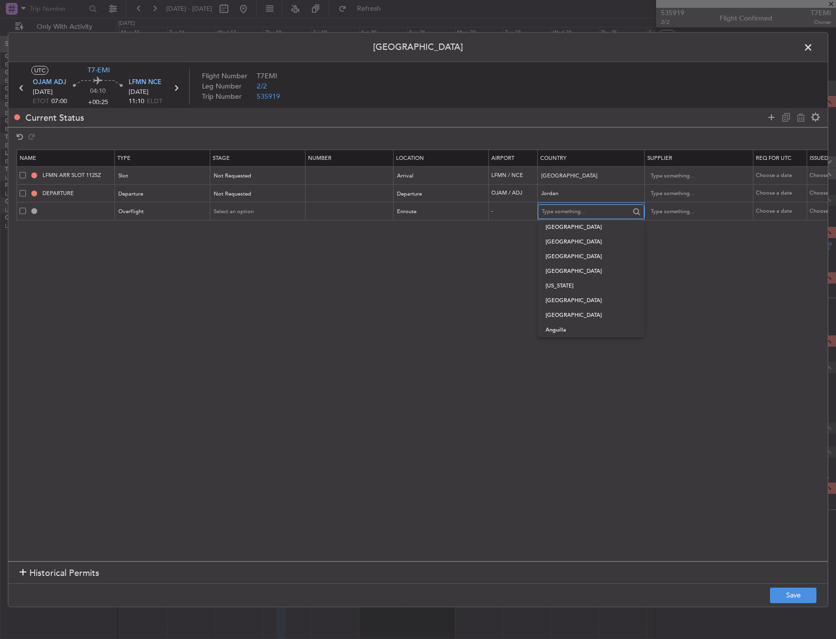
click at [577, 218] on input "text" at bounding box center [586, 211] width 88 height 15
click at [576, 225] on span "Egypt" at bounding box center [591, 227] width 91 height 15
type input "Egypt"
click at [794, 585] on footer "Save" at bounding box center [418, 594] width 820 height 23
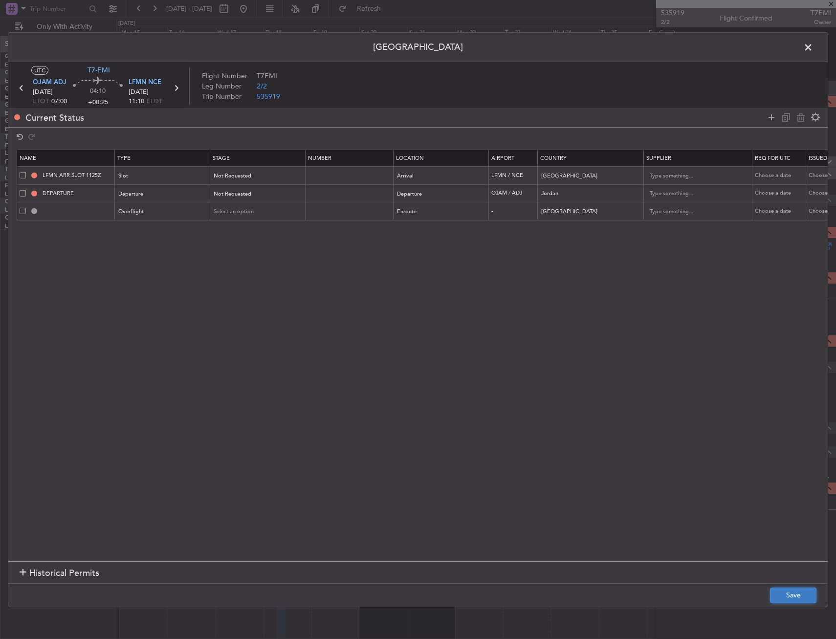
click at [792, 595] on button "Save" at bounding box center [793, 596] width 46 height 16
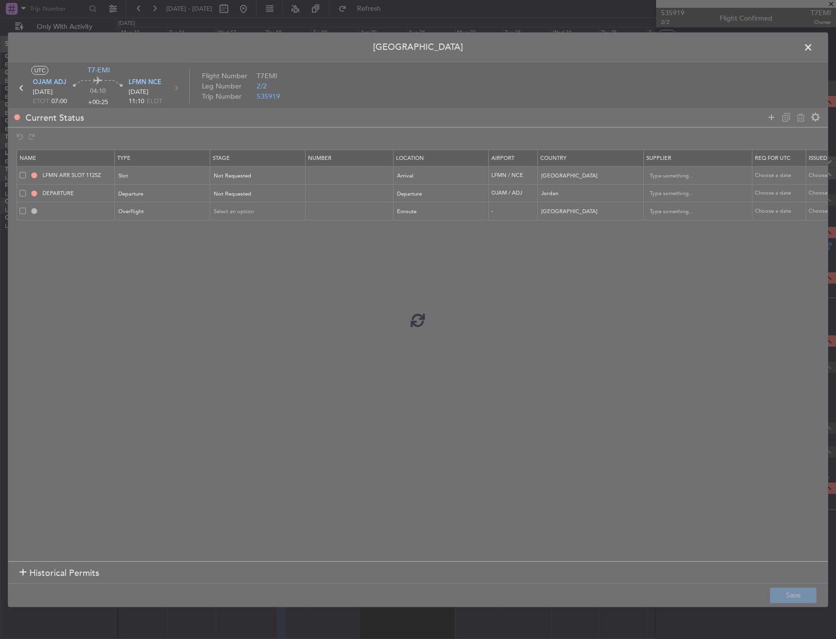
type input "EGYPT OVF"
type input "NNN"
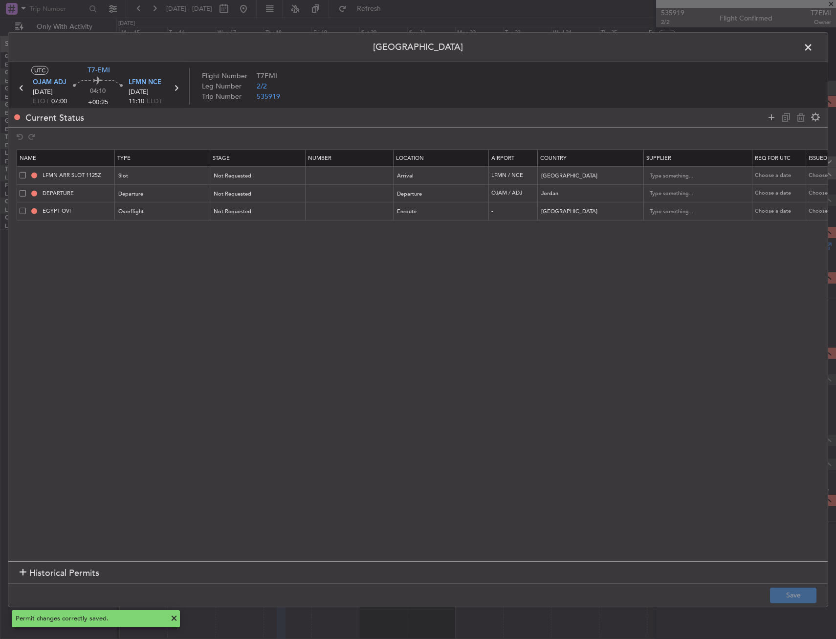
click at [813, 43] on span at bounding box center [813, 50] width 0 height 20
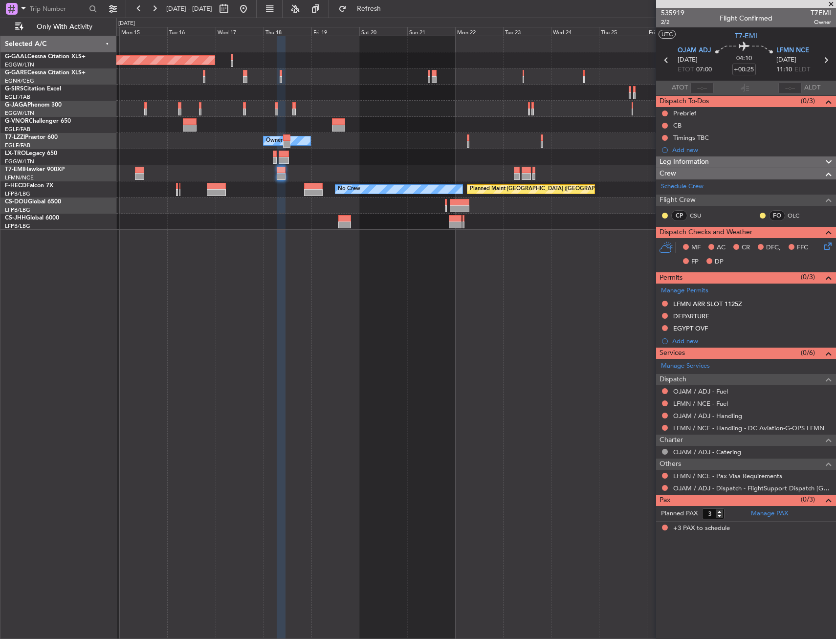
click at [442, 396] on div "Planned Maint Dusseldorf Owner Owner No Crew Planned Maint Paris (Le Bourget)" at bounding box center [476, 337] width 720 height 603
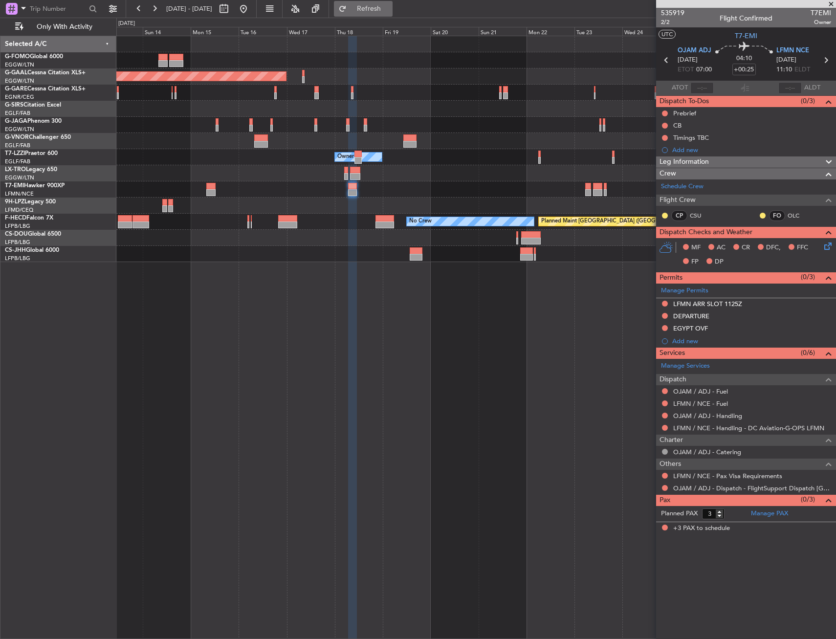
click at [390, 9] on span "Refresh" at bounding box center [369, 8] width 41 height 7
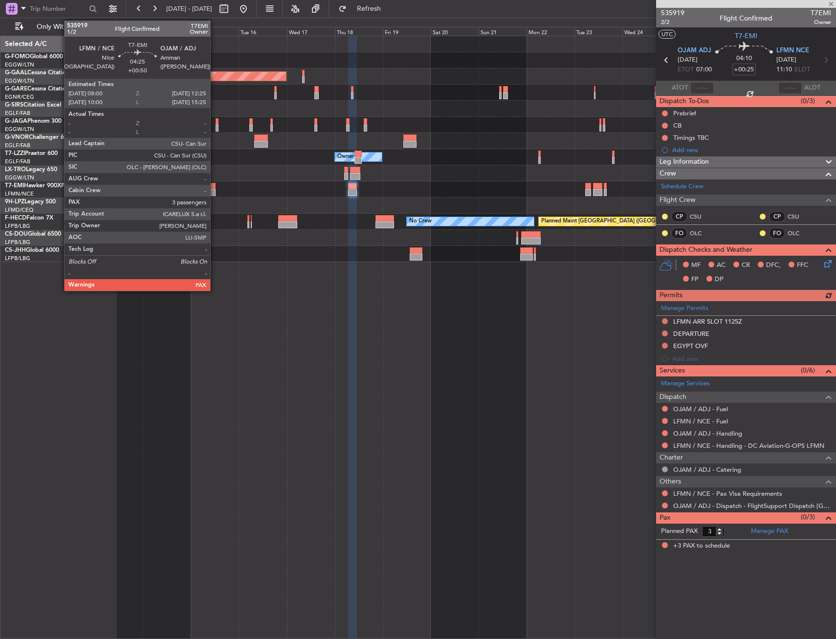
click at [215, 187] on div at bounding box center [210, 186] width 9 height 7
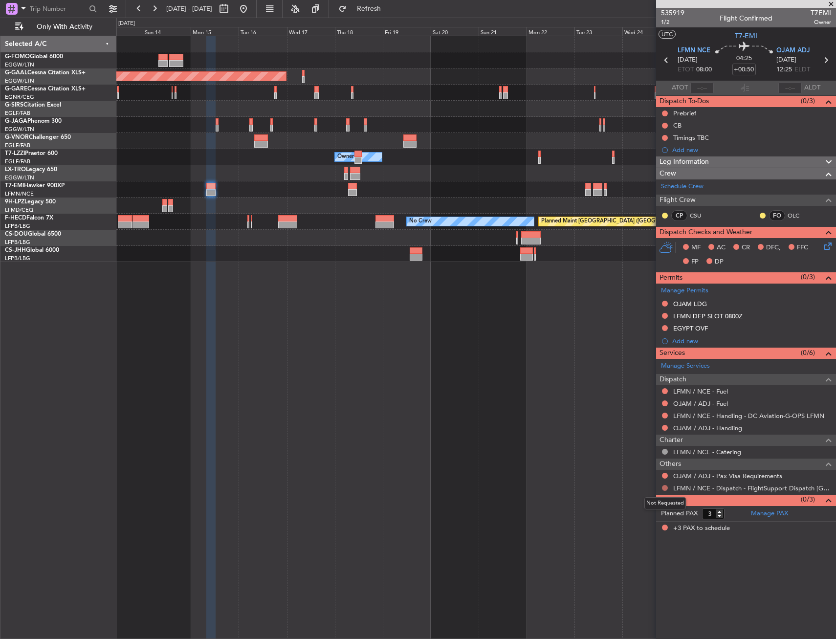
click at [664, 488] on button at bounding box center [665, 488] width 6 height 6
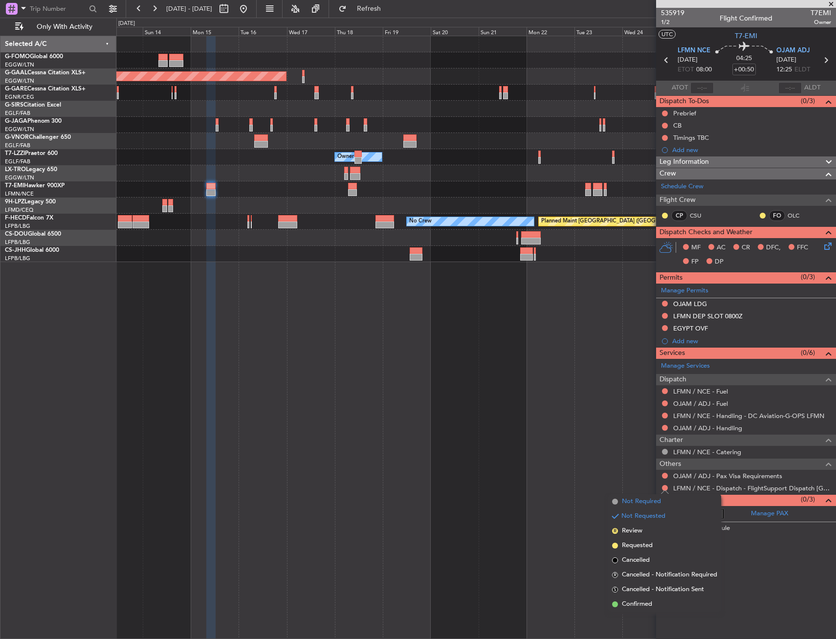
click at [646, 502] on span "Not Required" at bounding box center [641, 502] width 39 height 10
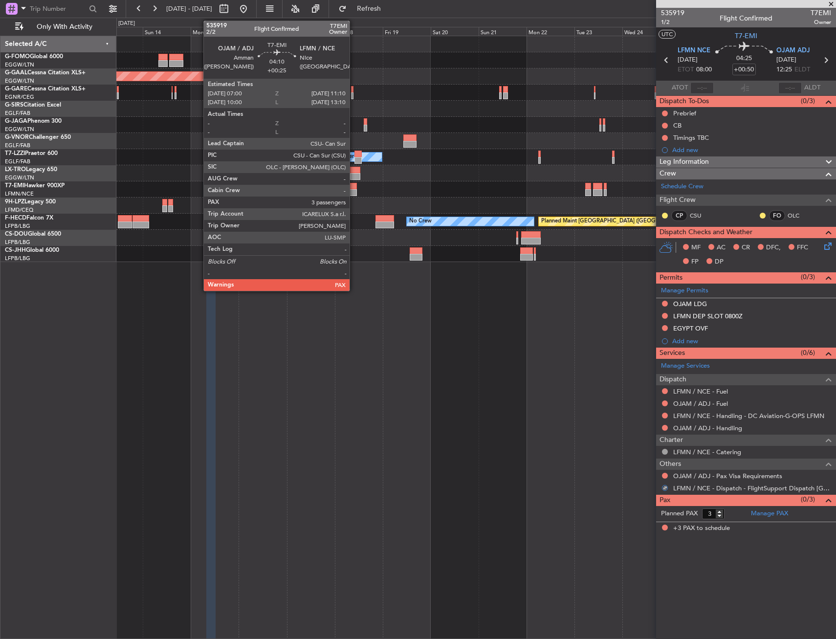
click at [354, 192] on div at bounding box center [352, 192] width 9 height 7
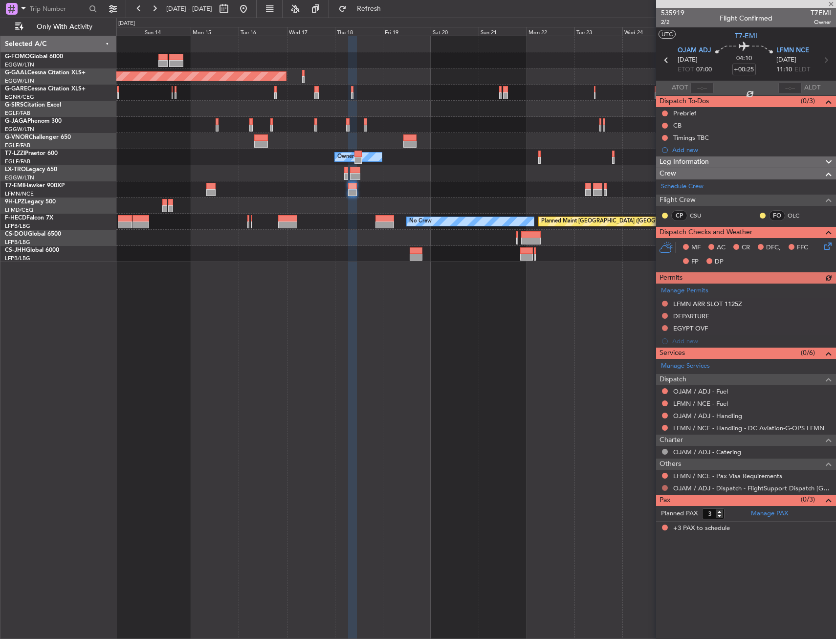
click at [665, 486] on button at bounding box center [665, 488] width 6 height 6
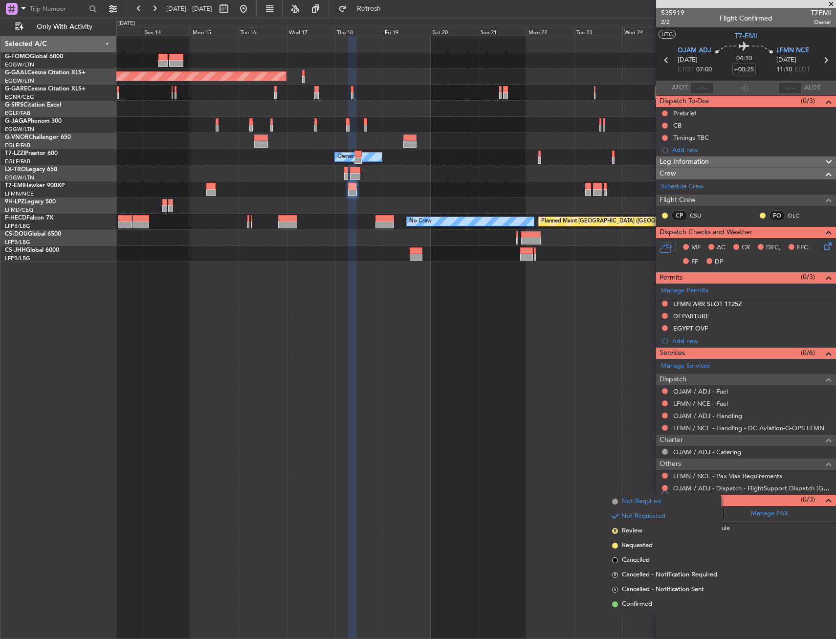
click at [629, 500] on span "Not Required" at bounding box center [641, 502] width 39 height 10
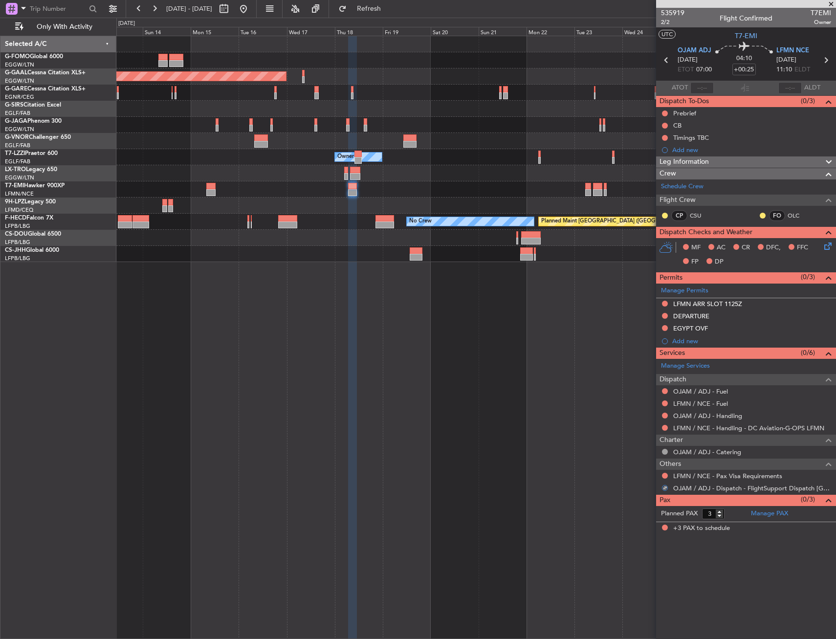
click at [701, 385] on div "OJAM / ADJ - Fuel" at bounding box center [746, 391] width 180 height 12
click at [697, 392] on link "OJAM / ADJ - Fuel" at bounding box center [700, 391] width 55 height 8
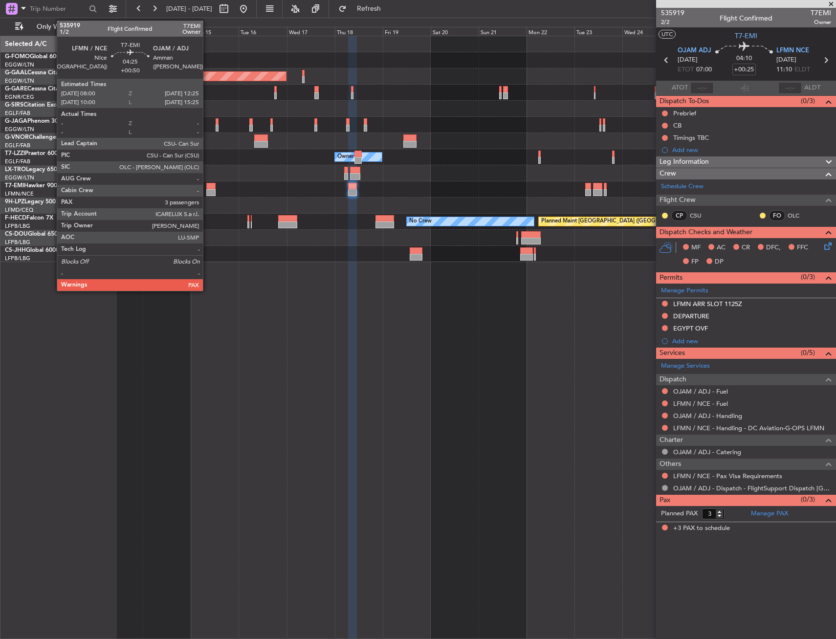
click at [207, 187] on div at bounding box center [210, 186] width 9 height 7
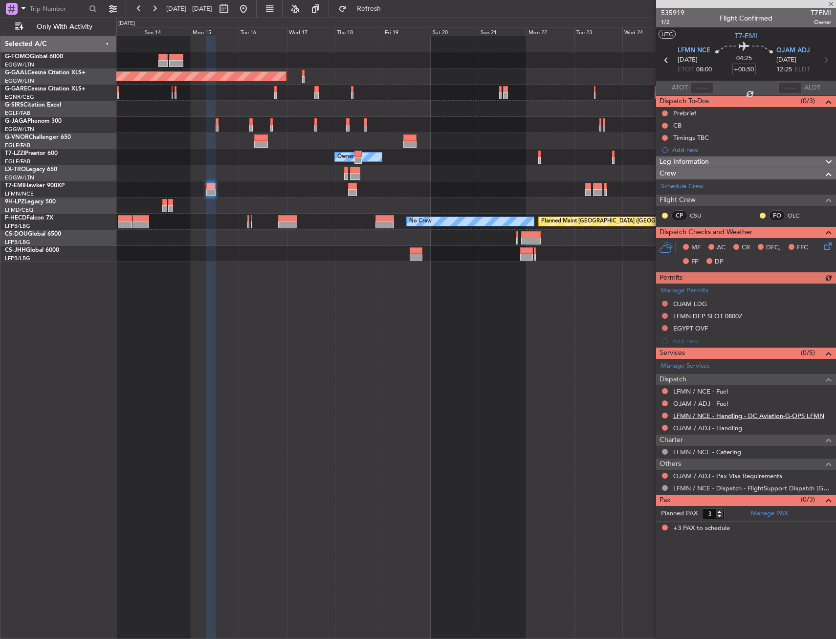
click at [762, 416] on link "LFMN / NCE - Handling - DC Aviation-G-OPS LFMN" at bounding box center [748, 416] width 151 height 8
drag, startPoint x: 668, startPoint y: 314, endPoint x: 672, endPoint y: 334, distance: 19.9
click at [668, 314] on div at bounding box center [665, 316] width 8 height 8
click at [666, 316] on button at bounding box center [665, 316] width 6 height 6
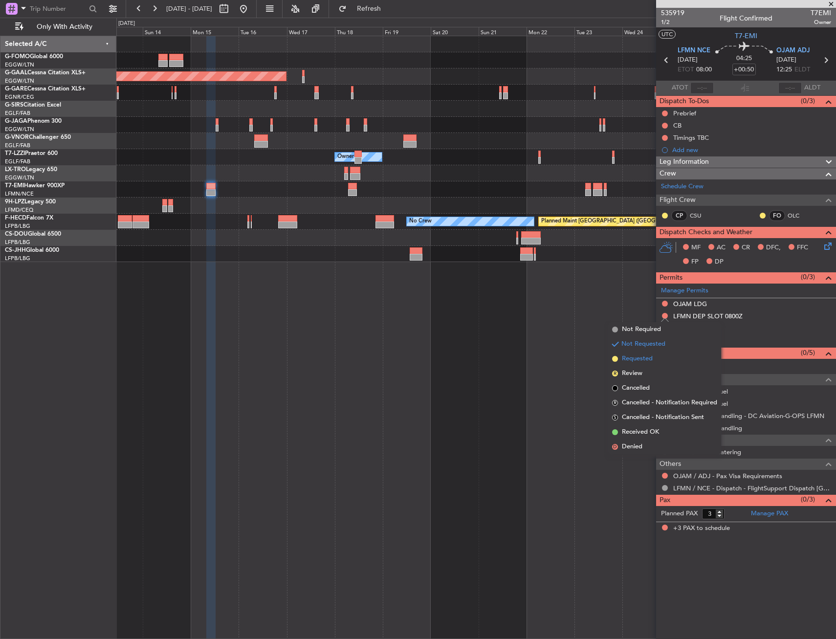
click at [650, 362] on span "Requested" at bounding box center [637, 359] width 31 height 10
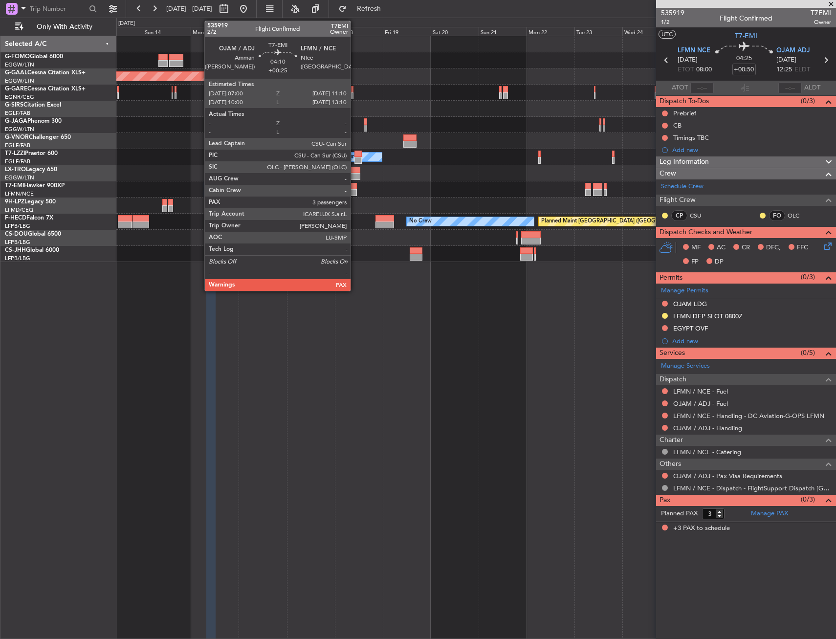
click at [355, 188] on div at bounding box center [352, 186] width 9 height 7
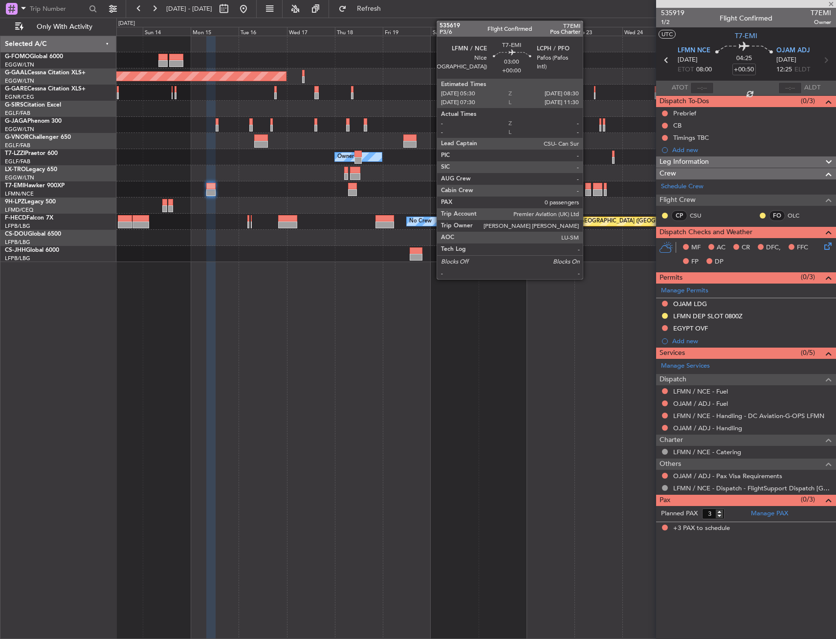
type input "+00:25"
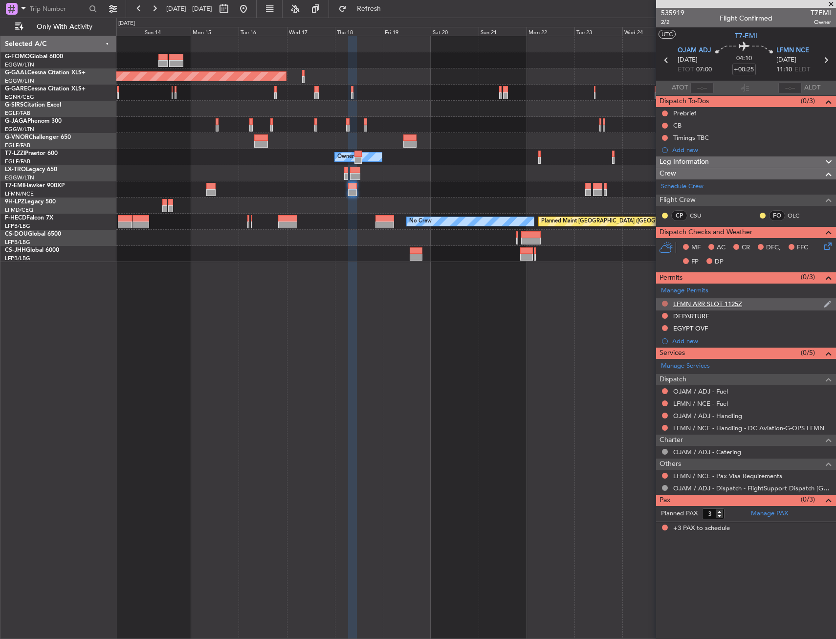
click at [666, 303] on button at bounding box center [665, 304] width 6 height 6
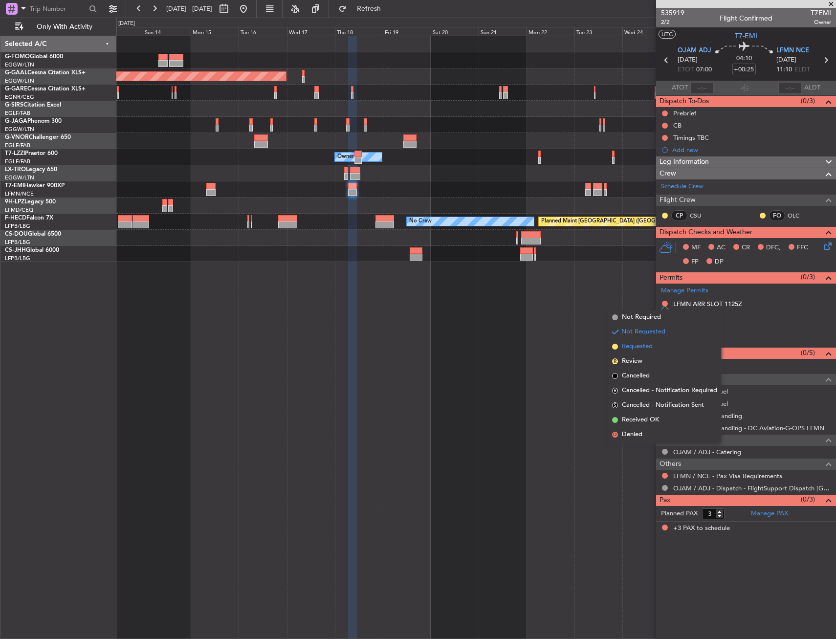
click at [667, 349] on li "Requested" at bounding box center [664, 346] width 113 height 15
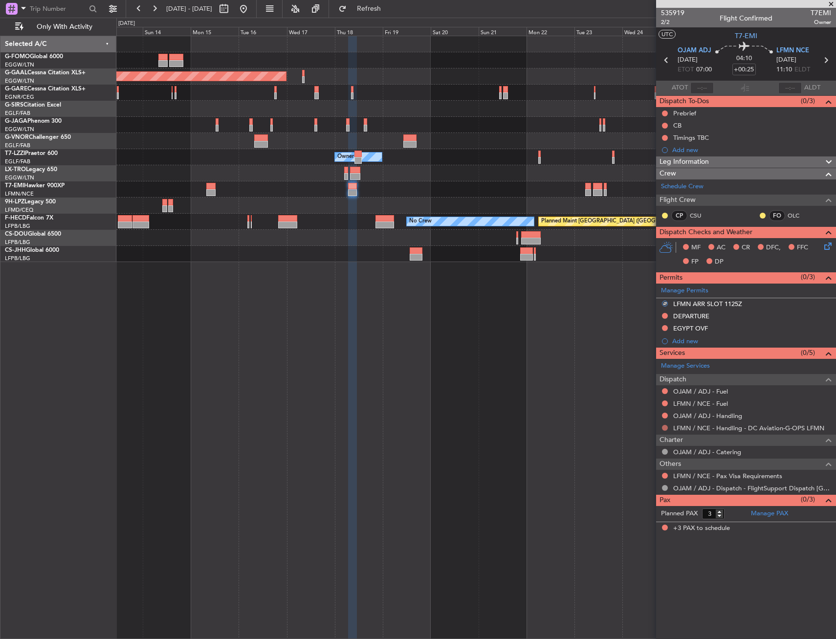
click at [664, 428] on button at bounding box center [665, 428] width 6 height 6
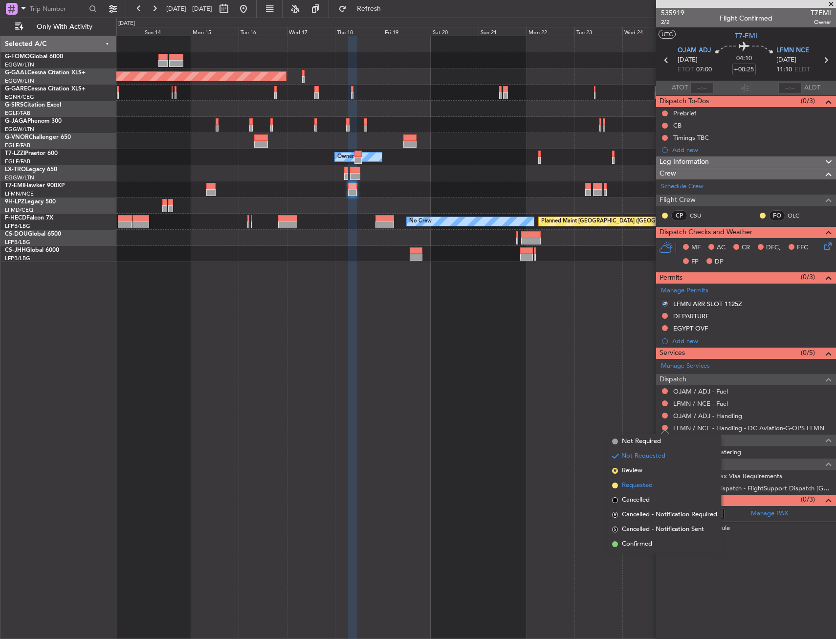
click at [637, 483] on span "Requested" at bounding box center [637, 486] width 31 height 10
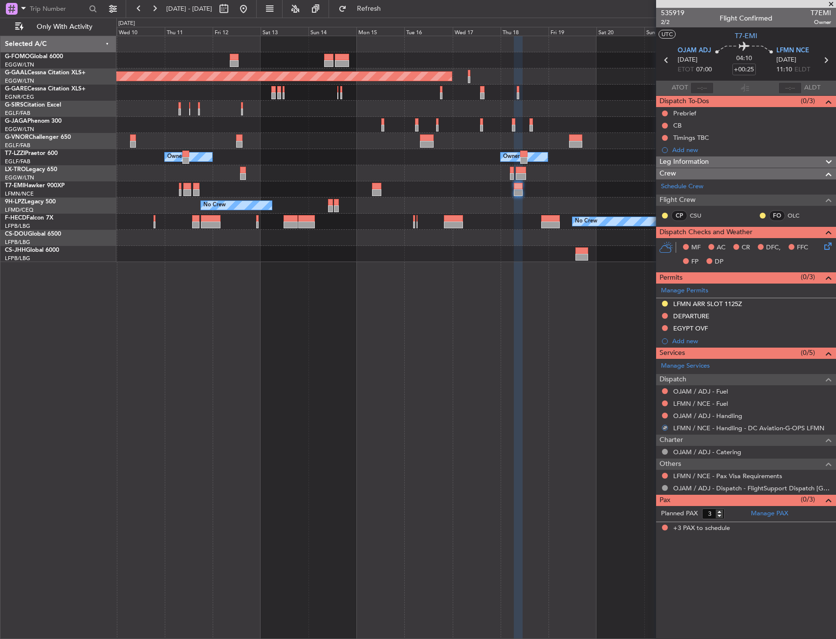
click at [455, 324] on div "Planned Maint Dusseldorf Owner Owner Owner Planned Maint Dusseldorf No Crew Pla…" at bounding box center [476, 337] width 720 height 603
click at [503, 346] on div "Planned Maint Dusseldorf Owner Owner Owner Planned Maint Dusseldorf No Crew Pla…" at bounding box center [476, 337] width 720 height 603
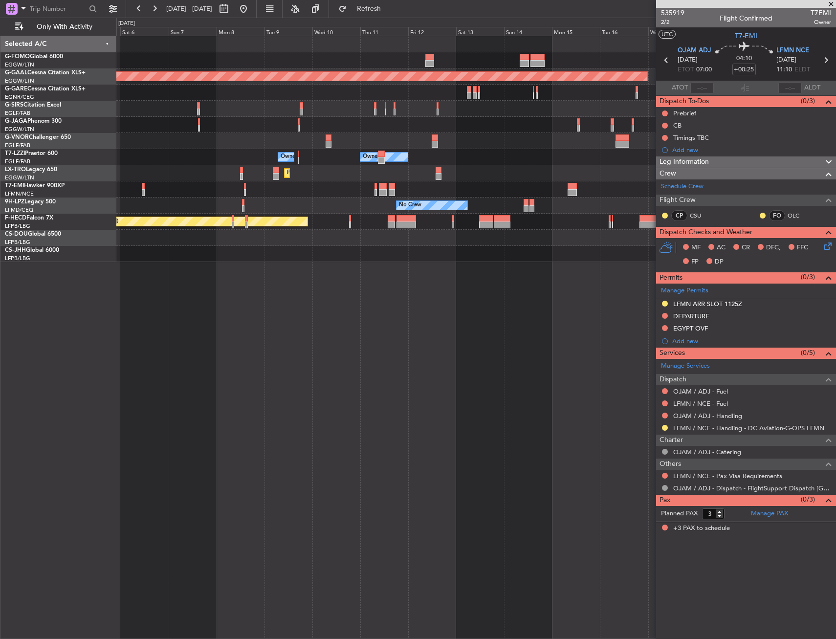
click at [489, 340] on div "Planned Maint Dusseldorf Planned Maint London (Farnborough) Planned Maint Londo…" at bounding box center [476, 337] width 720 height 603
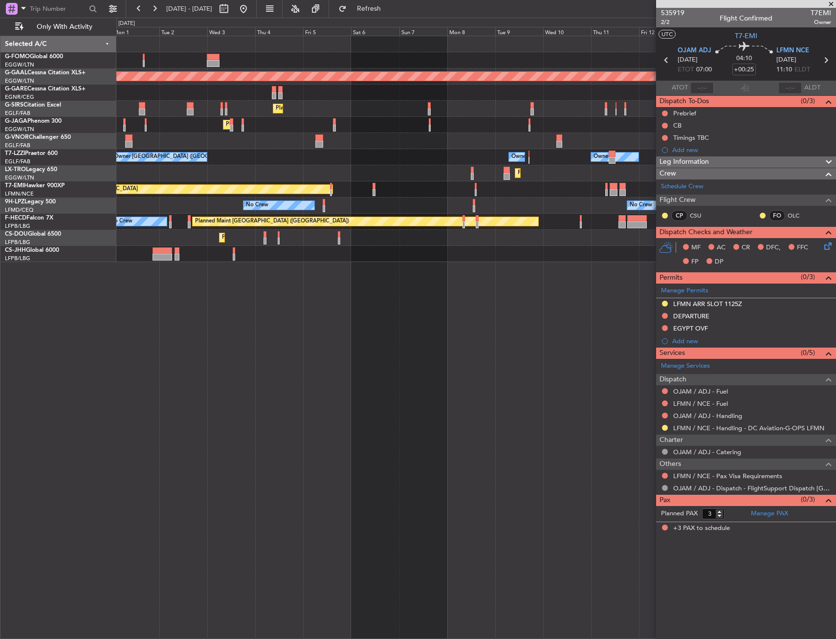
click at [528, 345] on div "Planned Maint Dusseldorf Planned Maint London (Farnborough) Planned Maint Londo…" at bounding box center [476, 337] width 720 height 603
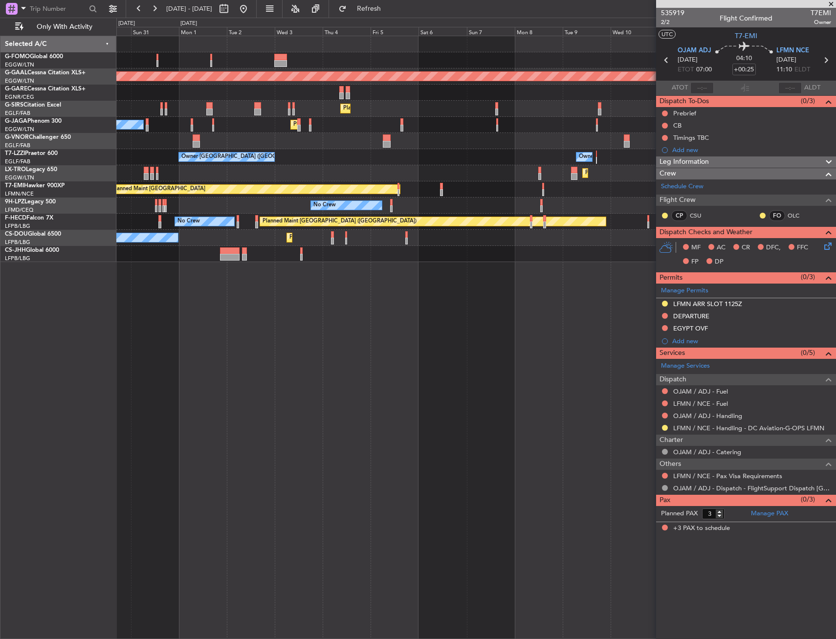
click at [284, 347] on div "Planned Maint Dusseldorf Planned Maint London (Farnborough) Planned Maint Londo…" at bounding box center [476, 337] width 720 height 603
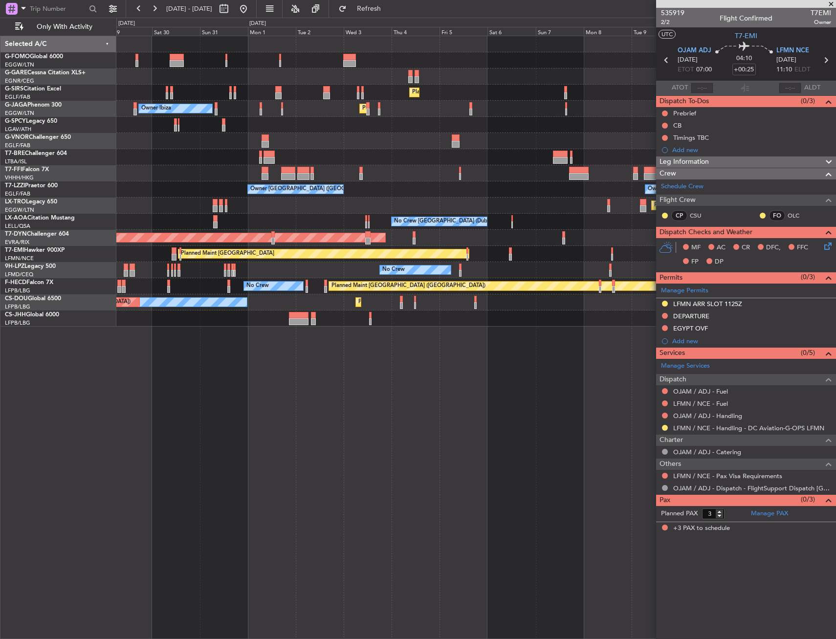
click at [268, 208] on div "Planned Maint Dusseldorf" at bounding box center [475, 206] width 719 height 16
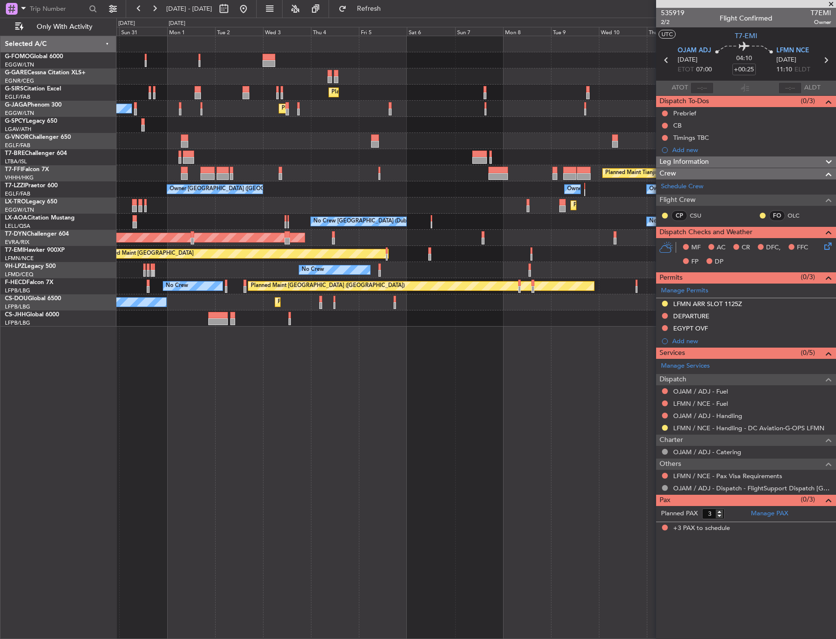
click at [146, 198] on div "Planned Maint London (Farnborough) Planned Maint London (Luton) Owner Ibiza Pla…" at bounding box center [475, 181] width 719 height 290
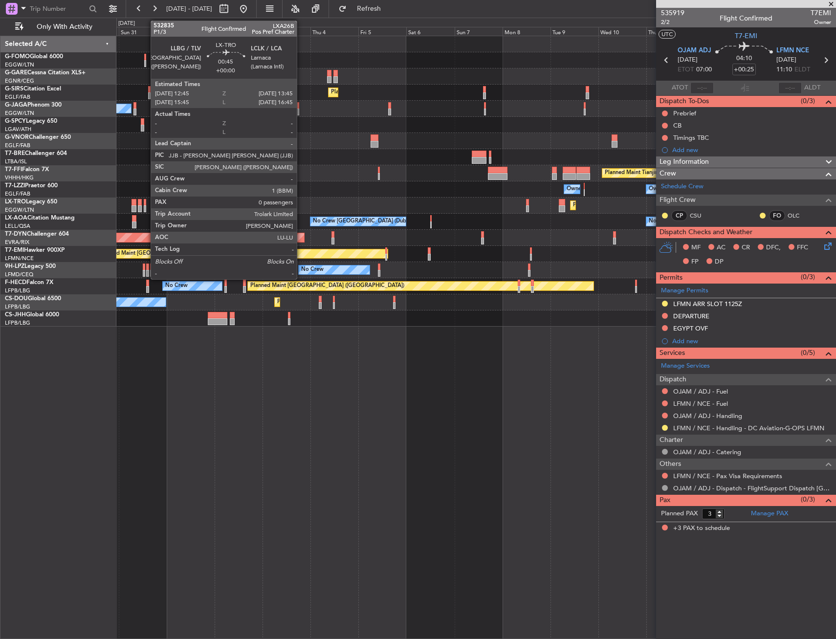
click at [146, 206] on div at bounding box center [145, 208] width 2 height 7
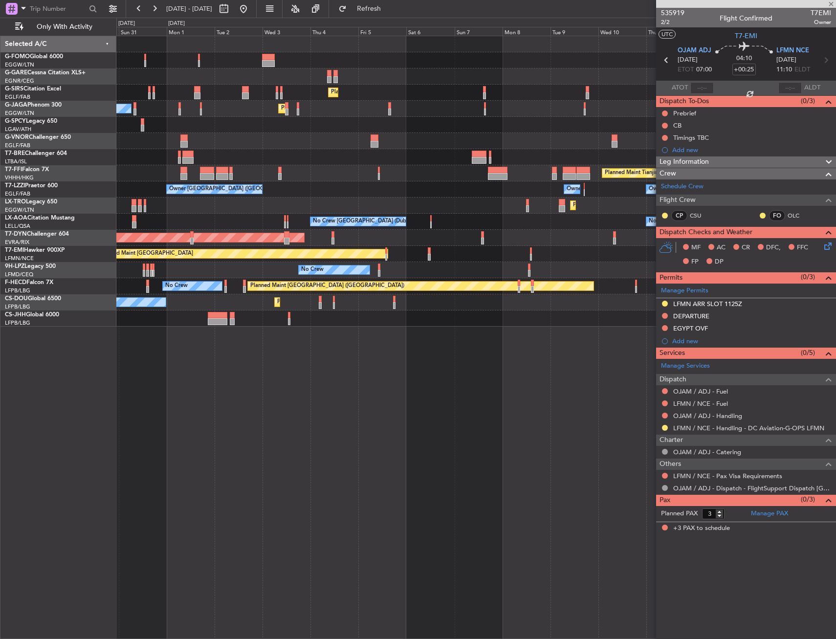
type input "0"
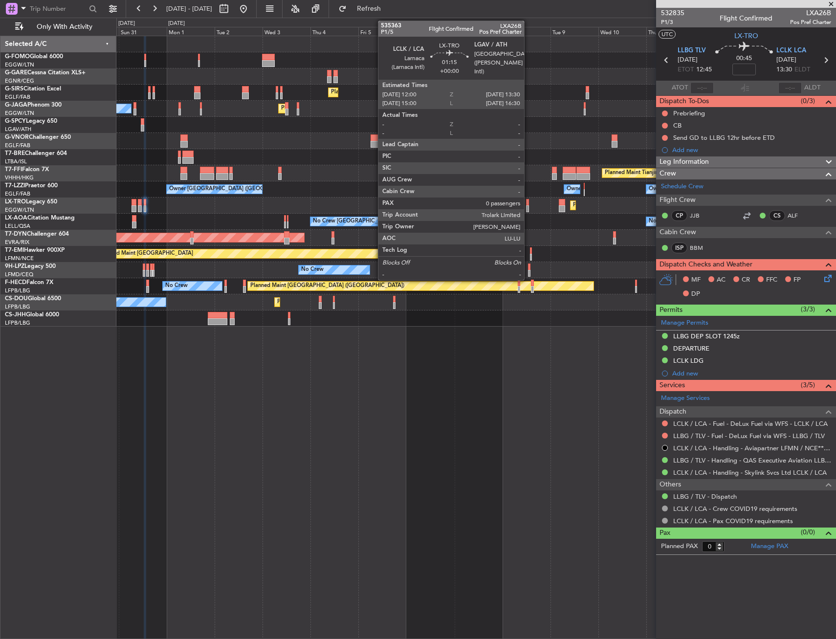
click at [529, 206] on div at bounding box center [527, 208] width 3 height 7
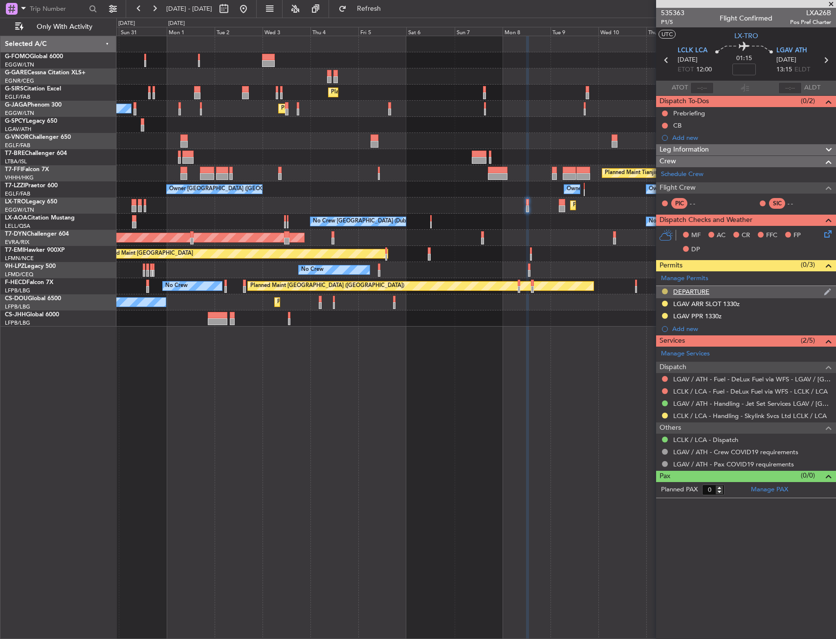
click at [666, 290] on button at bounding box center [665, 292] width 6 height 6
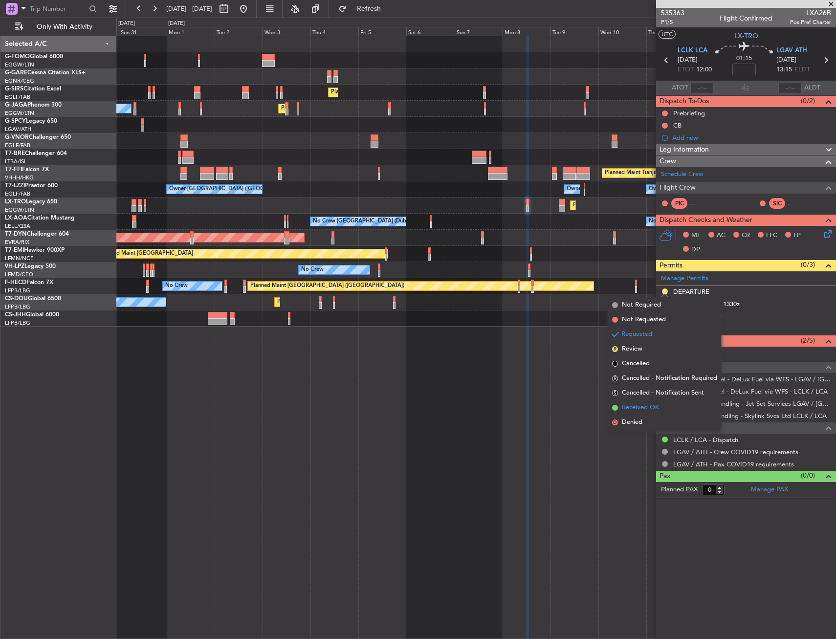
click at [649, 407] on span "Received OK" at bounding box center [640, 408] width 37 height 10
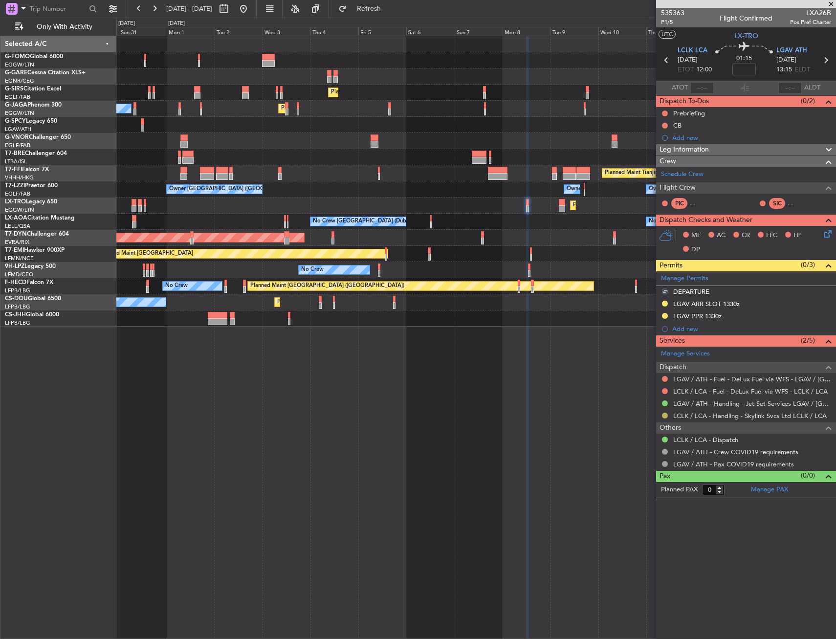
click at [665, 414] on button at bounding box center [665, 416] width 6 height 6
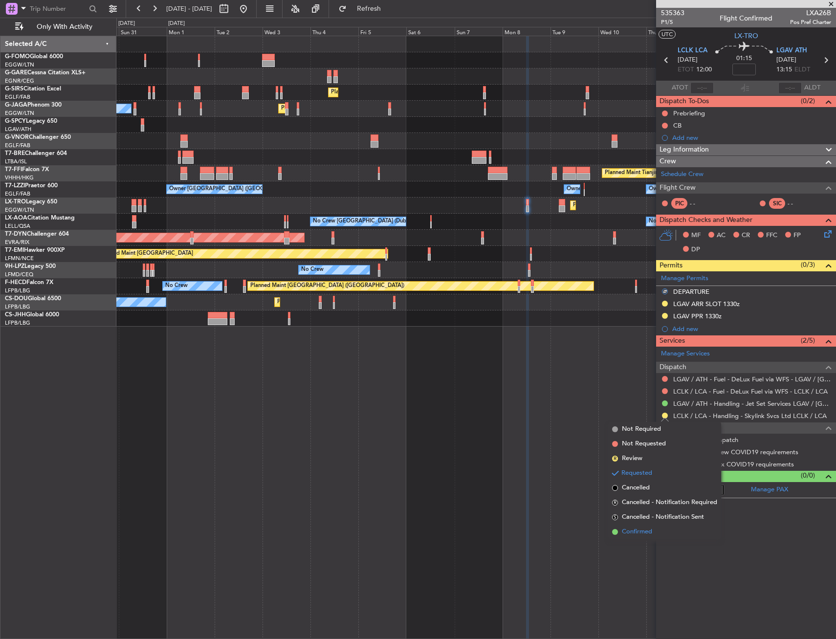
click at [632, 528] on span "Confirmed" at bounding box center [637, 532] width 30 height 10
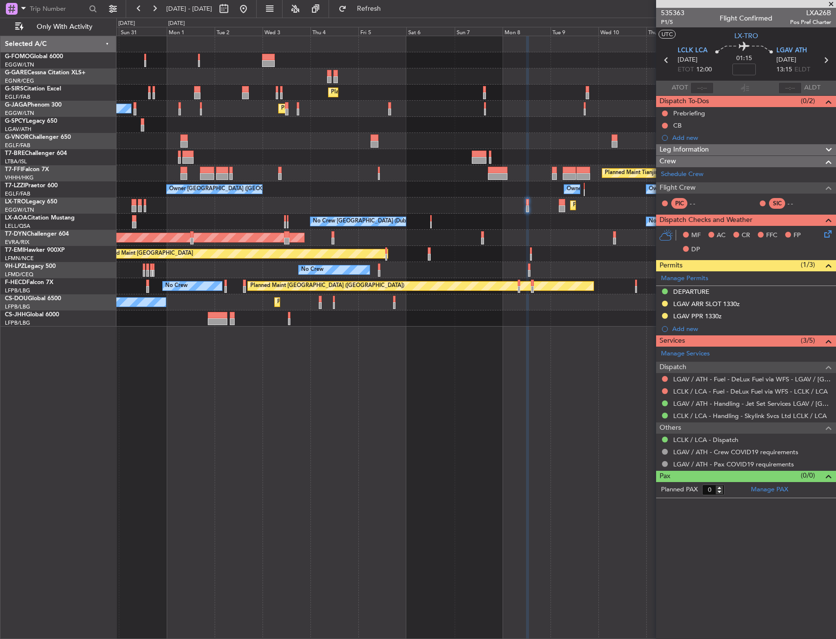
click at [415, 137] on div at bounding box center [475, 141] width 719 height 16
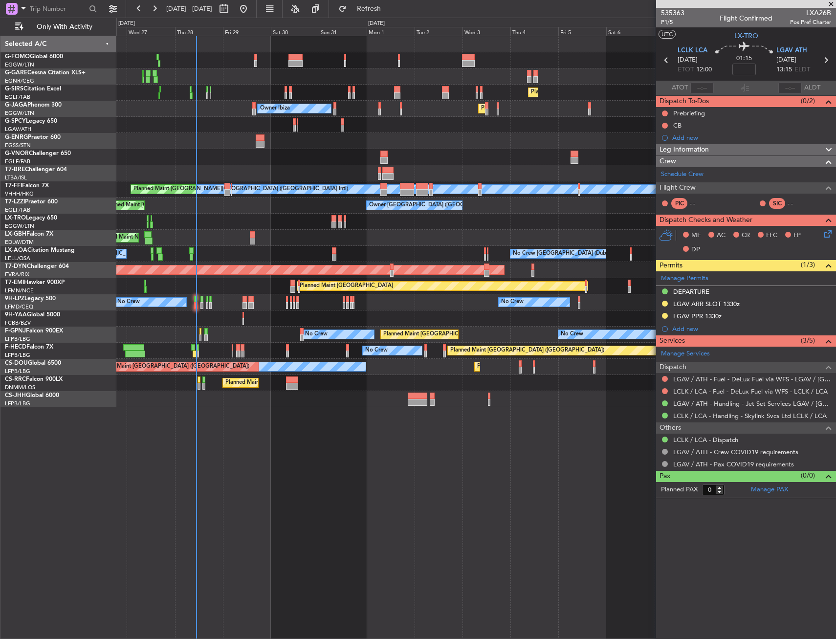
click at [430, 444] on div "Planned Maint London (Farnborough) Unplanned Maint Oxford (Kidlington) Planned …" at bounding box center [476, 337] width 720 height 603
click at [327, 189] on div "Planned Maint London (Farnborough) Unplanned Maint Oxford (Kidlington) Planned …" at bounding box center [475, 221] width 719 height 371
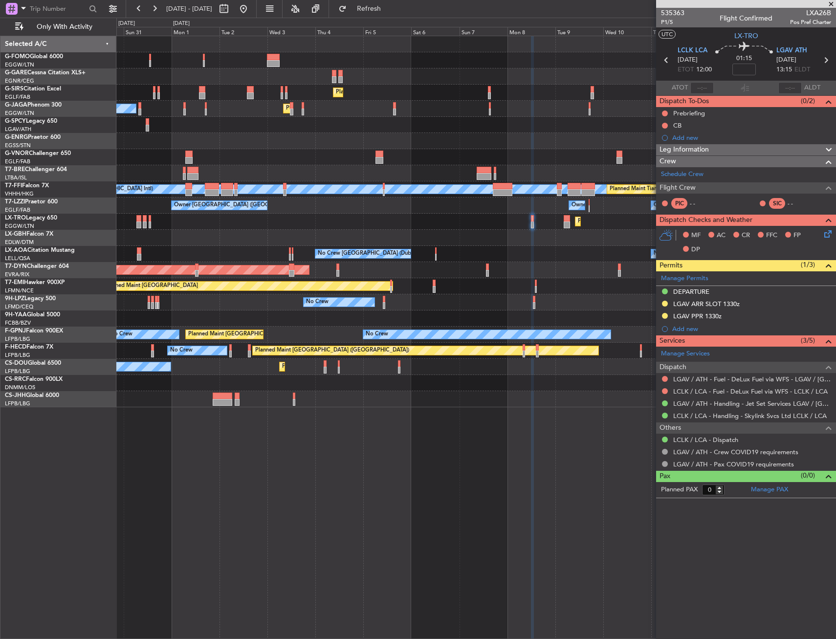
click at [178, 161] on div "Planned Maint London (Farnborough) Planned Maint London (Luton) Owner Ibiza Pla…" at bounding box center [475, 221] width 719 height 371
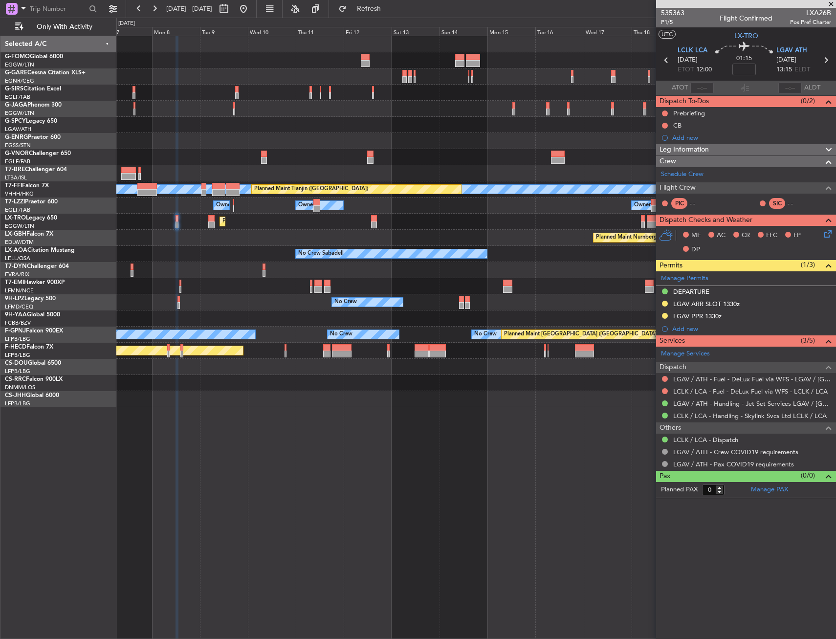
click at [388, 135] on div "Planned Maint London (Farnborough) Planned Maint Geneva (Cointrin) MEL Hong Kon…" at bounding box center [475, 221] width 719 height 371
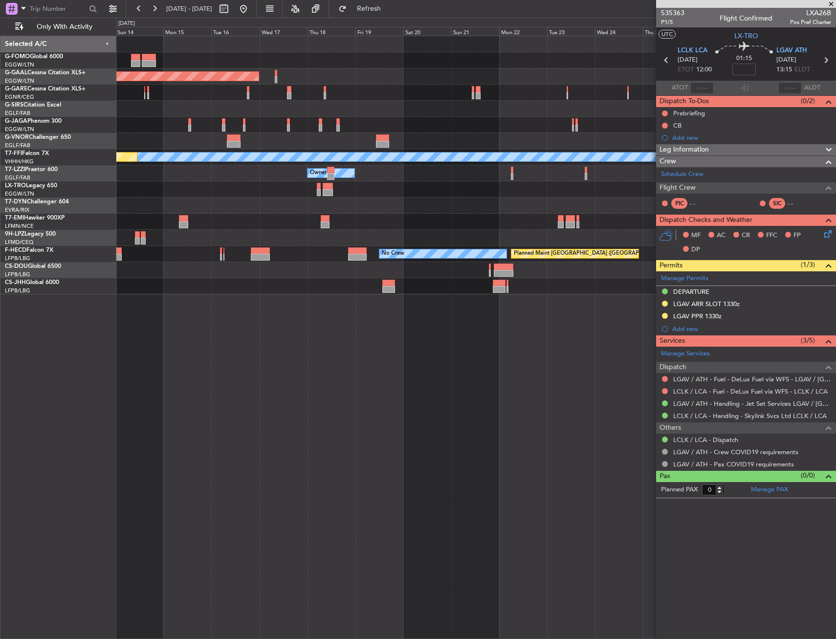
click at [151, 143] on div at bounding box center [475, 141] width 719 height 16
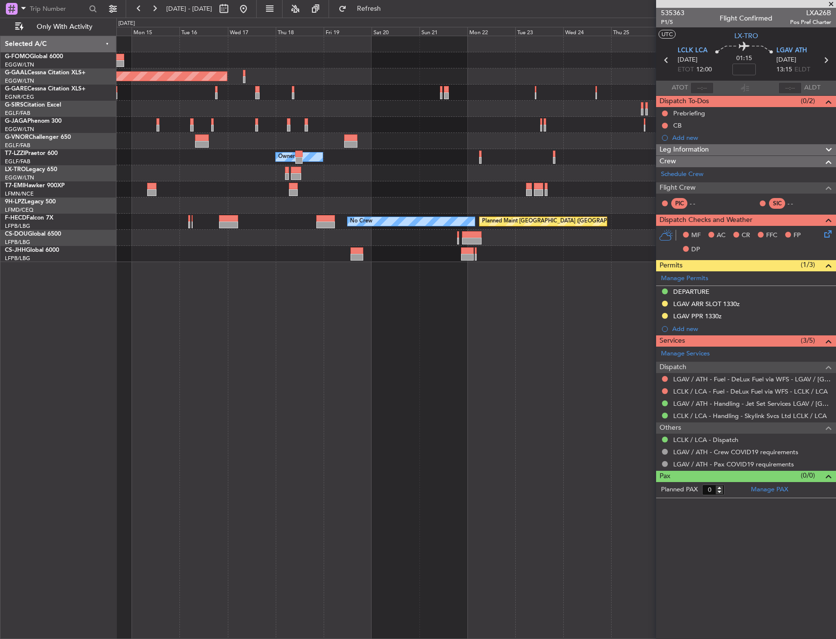
click at [154, 169] on div at bounding box center [475, 173] width 719 height 16
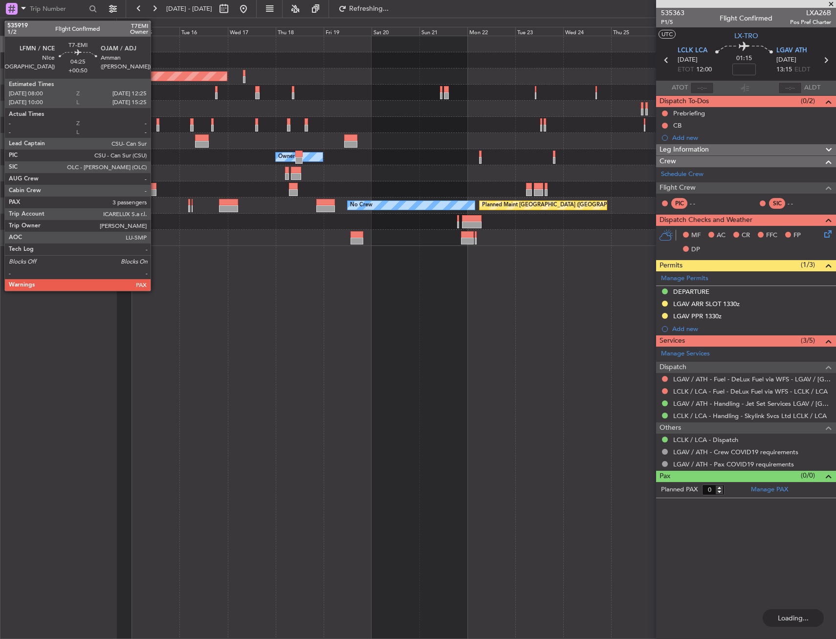
click at [154, 189] on div at bounding box center [151, 186] width 9 height 7
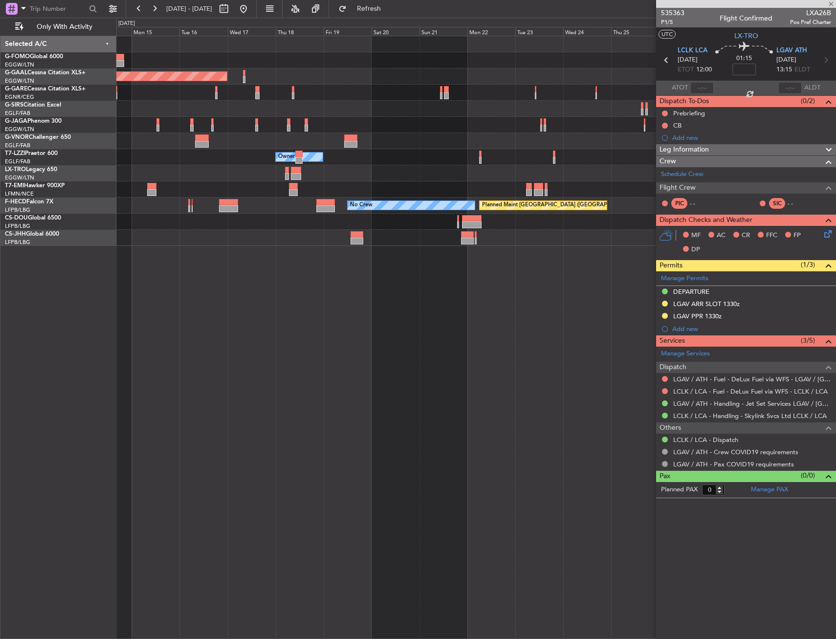
type input "+00:50"
type input "3"
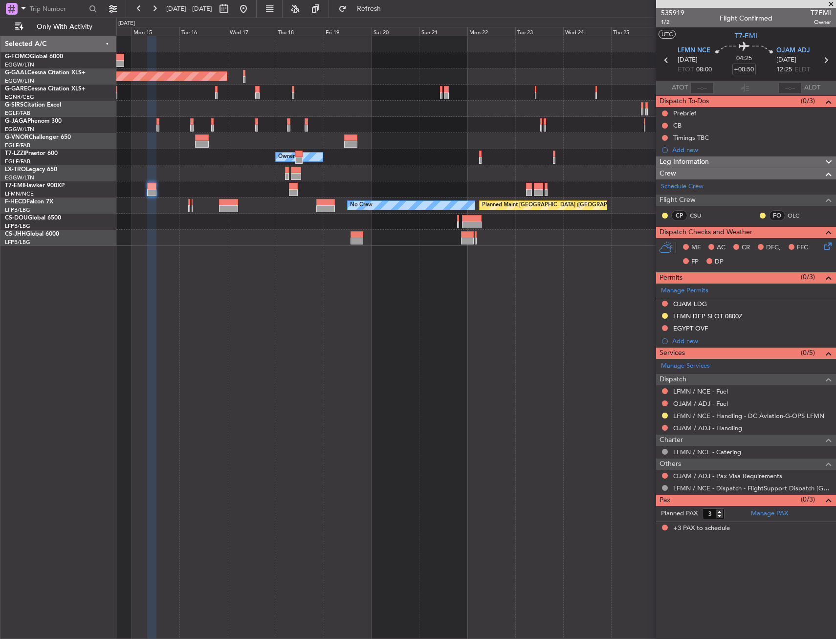
click at [553, 379] on div "Planned Maint Dusseldorf Owner Owner Planned Maint Paris (Le Bourget) No Crew" at bounding box center [476, 337] width 720 height 603
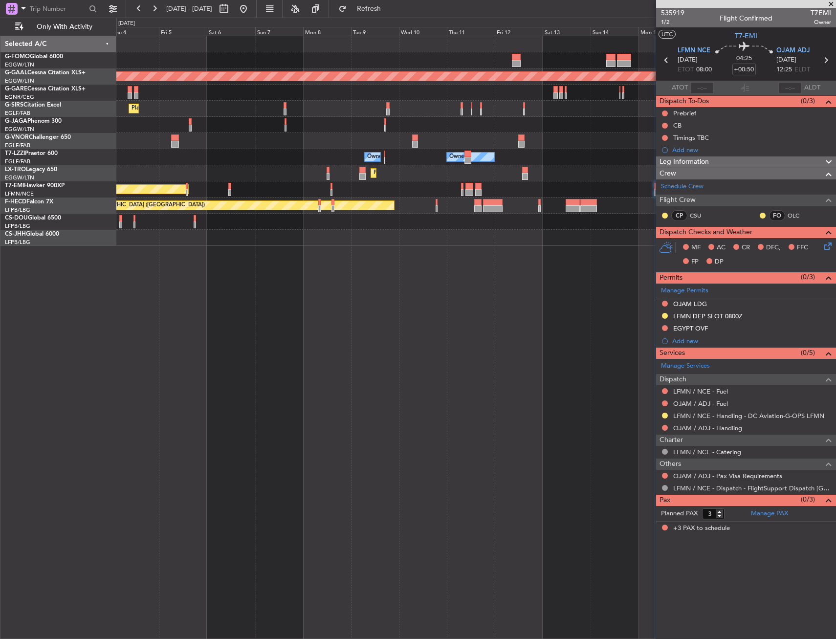
click at [592, 375] on div "Planned Maint Dusseldorf Planned Maint London (Farnborough) Planned Maint Londo…" at bounding box center [476, 337] width 720 height 603
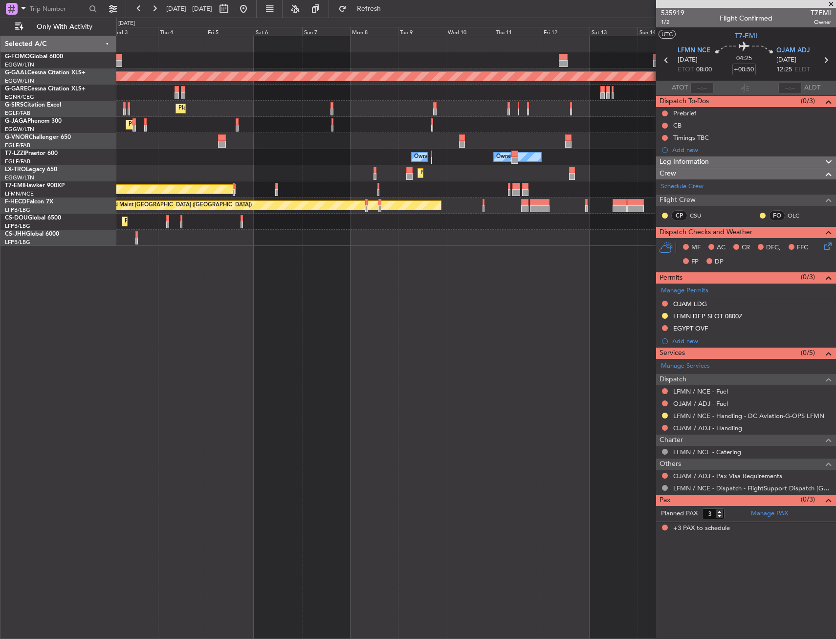
click at [615, 375] on div "Planned Maint Dusseldorf Planned Maint London (Farnborough) Planned Maint Londo…" at bounding box center [476, 337] width 720 height 603
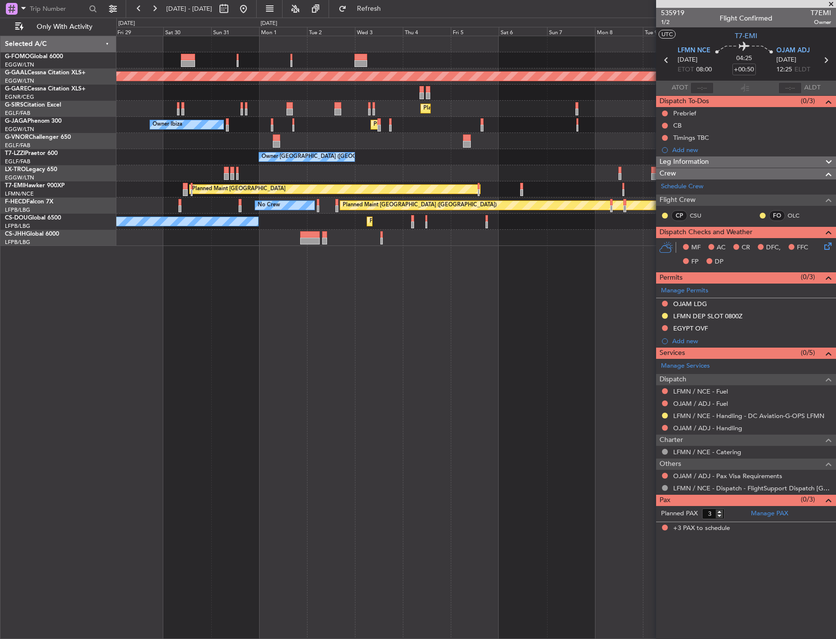
click at [456, 360] on div "Planned Maint Dusseldorf Planned Maint London (Farnborough) Planned Maint Londo…" at bounding box center [476, 337] width 720 height 603
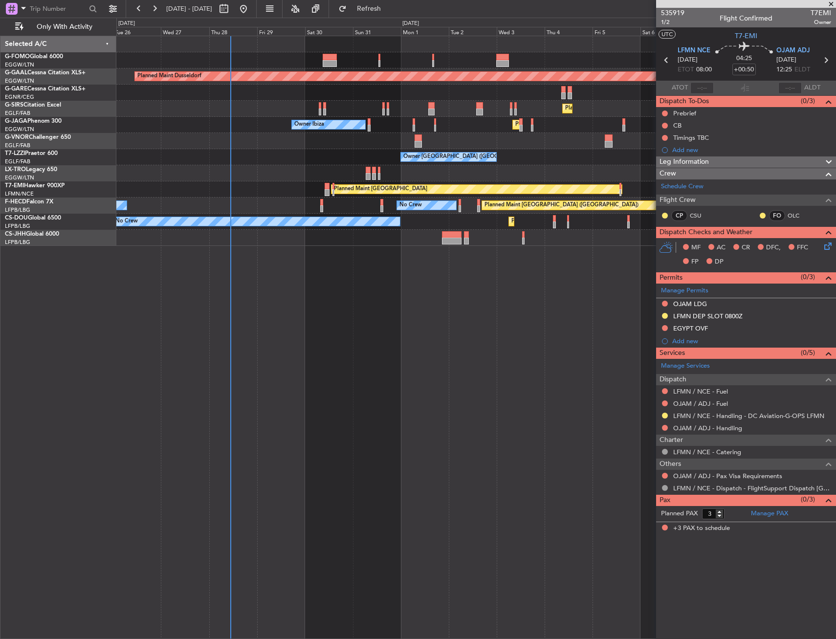
click at [352, 338] on div "Planned Maint Dusseldorf Planned Maint London (Farnborough) Planned Maint Londo…" at bounding box center [476, 337] width 720 height 603
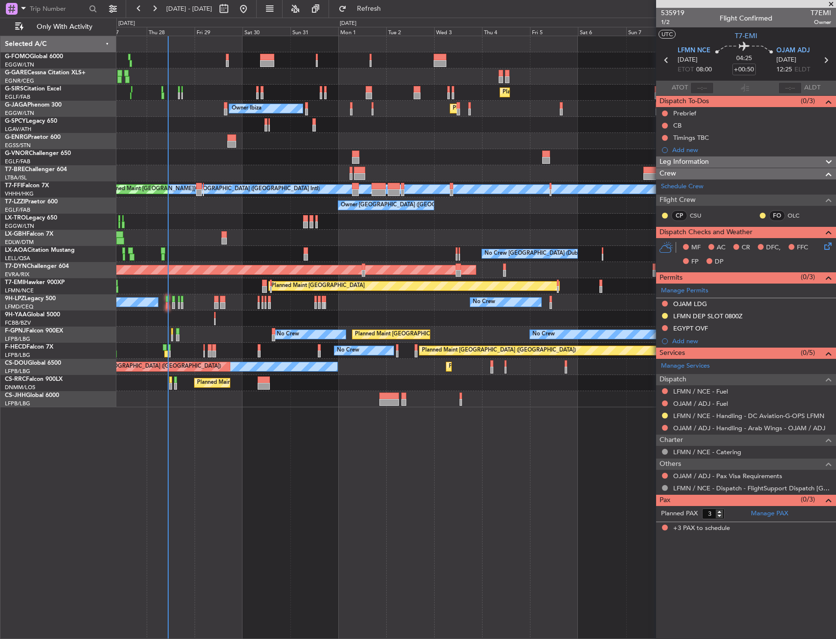
click at [184, 199] on div "Planned Maint London (Farnborough) Unplanned Maint Oxford (Kidlington) Planned …" at bounding box center [475, 221] width 719 height 371
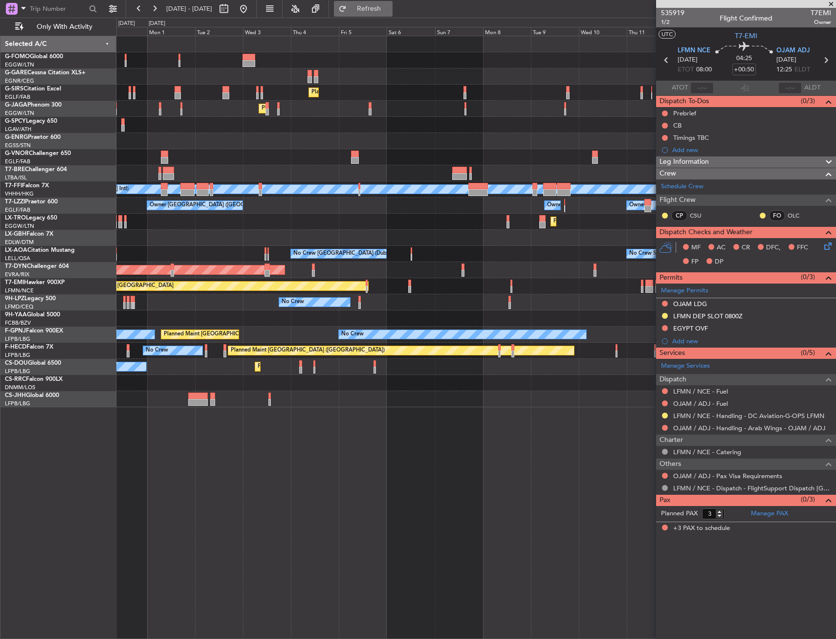
click at [390, 6] on span "Refresh" at bounding box center [369, 8] width 41 height 7
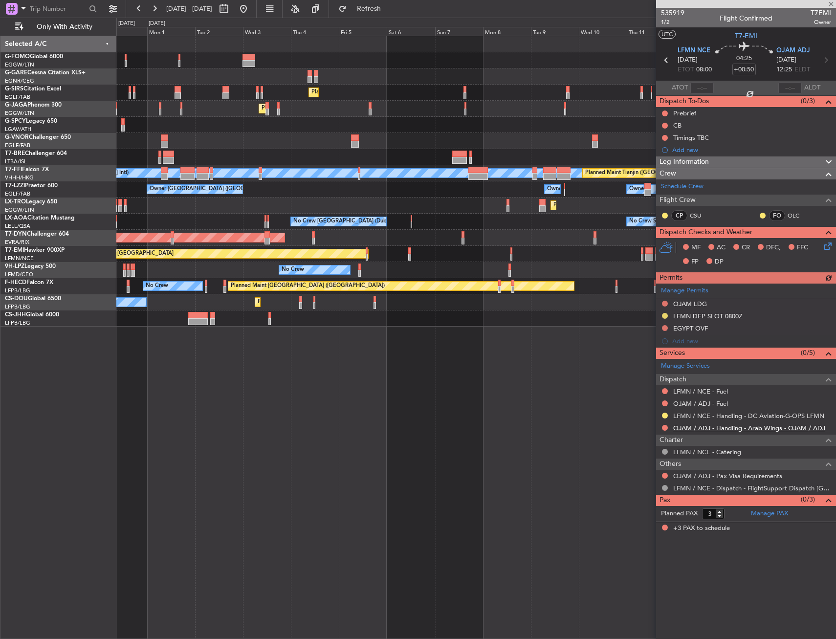
click at [765, 428] on link "OJAM / ADJ - Handling - Arab Wings - OJAM / ADJ" at bounding box center [749, 428] width 152 height 8
click at [829, 62] on icon at bounding box center [826, 60] width 13 height 13
click at [664, 61] on icon at bounding box center [666, 60] width 13 height 13
click at [664, 306] on div at bounding box center [665, 304] width 8 height 8
click at [662, 301] on div at bounding box center [665, 304] width 8 height 8
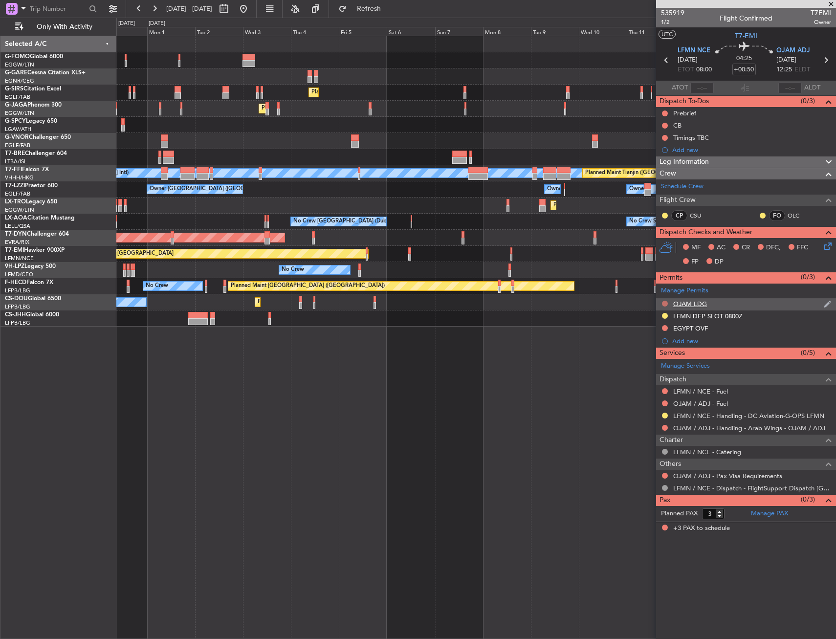
click at [664, 301] on button at bounding box center [665, 304] width 6 height 6
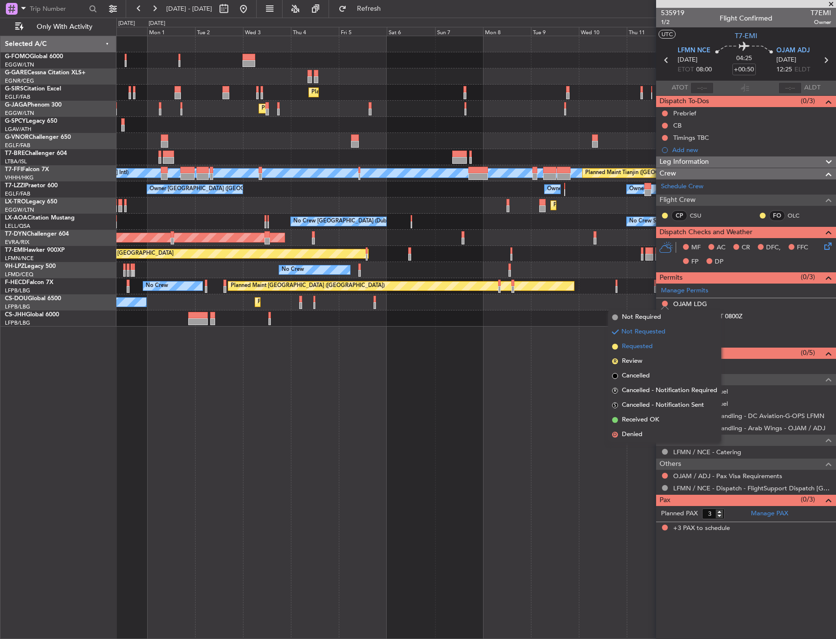
click at [655, 348] on li "Requested" at bounding box center [664, 346] width 113 height 15
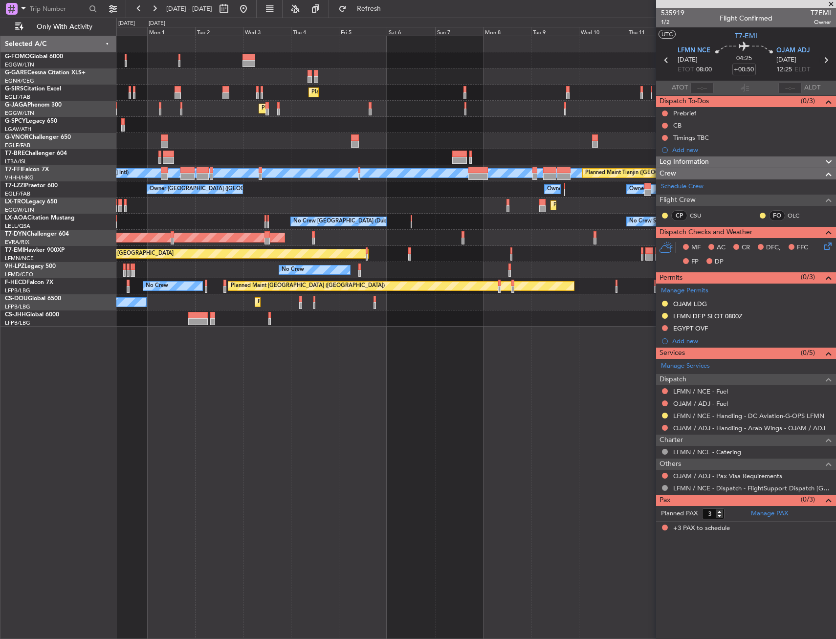
click at [829, 64] on icon at bounding box center [826, 60] width 13 height 13
type input "+00:25"
drag, startPoint x: 667, startPoint y: 314, endPoint x: 667, endPoint y: 319, distance: 5.4
click at [667, 314] on button at bounding box center [665, 316] width 6 height 6
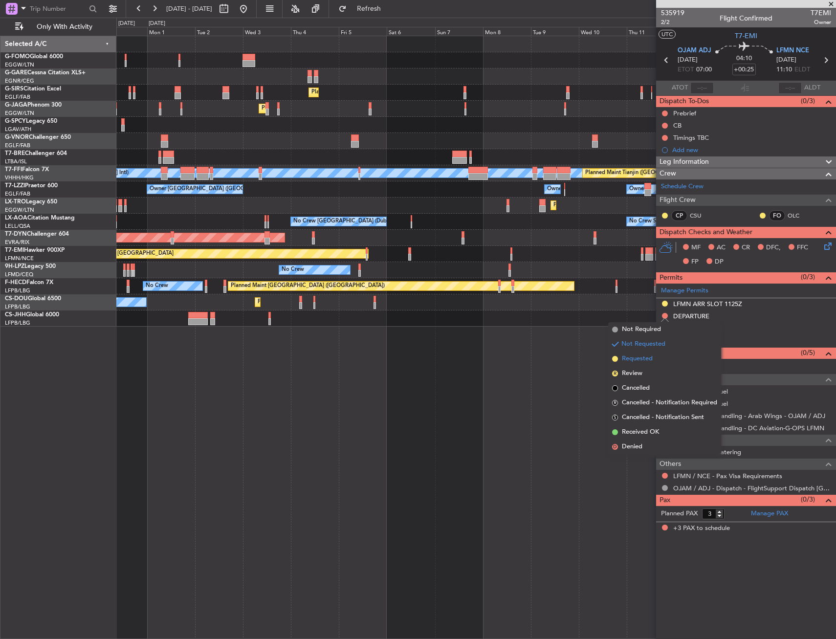
click at [653, 361] on span "Requested" at bounding box center [637, 359] width 31 height 10
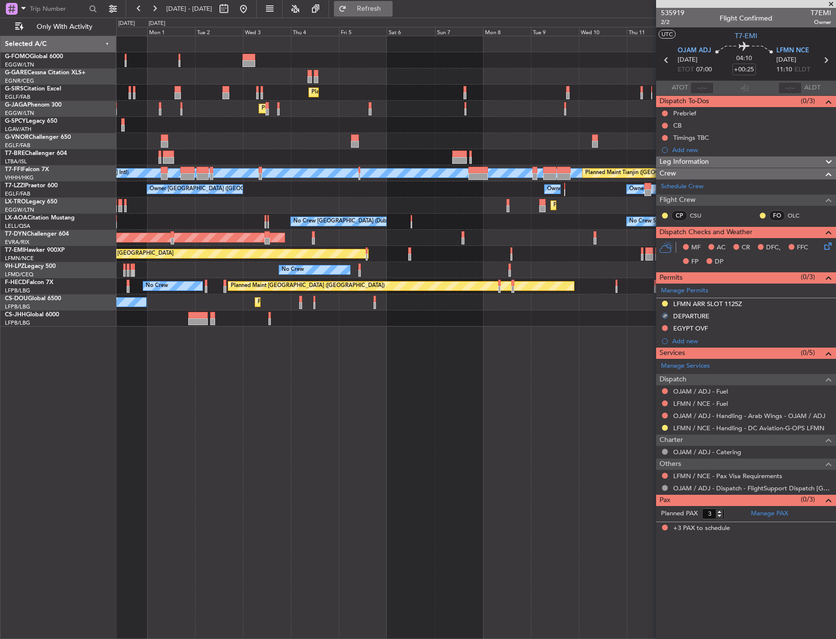
click at [393, 2] on button "Refresh" at bounding box center [363, 9] width 59 height 16
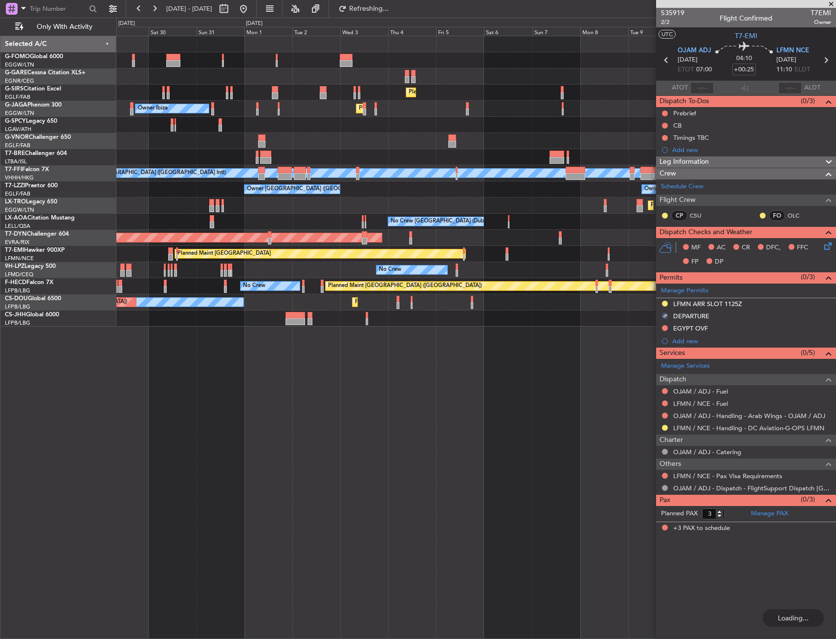
click at [482, 308] on div "Planned Maint Paris (Le Bourget) No Crew Planned Maint Paris (Le Bourget) A/C U…" at bounding box center [475, 302] width 719 height 16
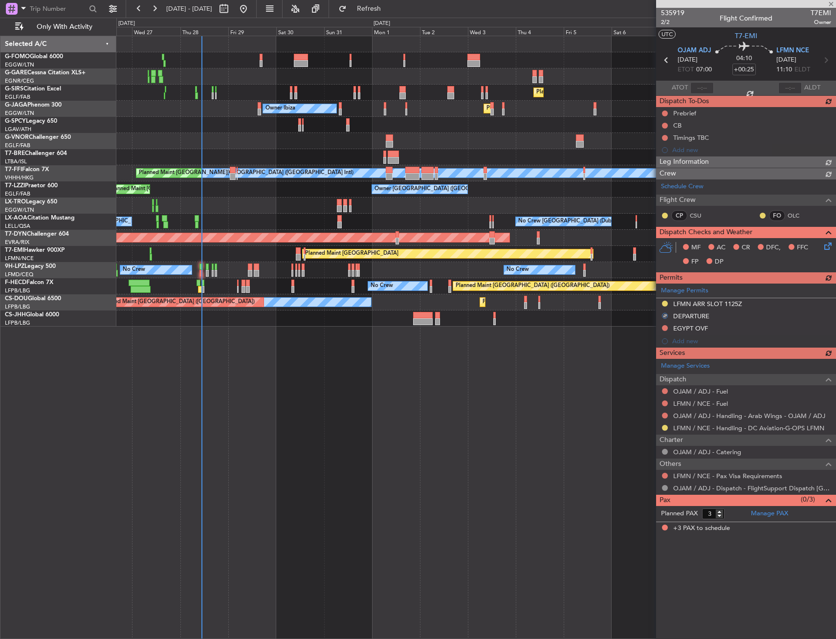
click at [445, 320] on div at bounding box center [475, 319] width 719 height 16
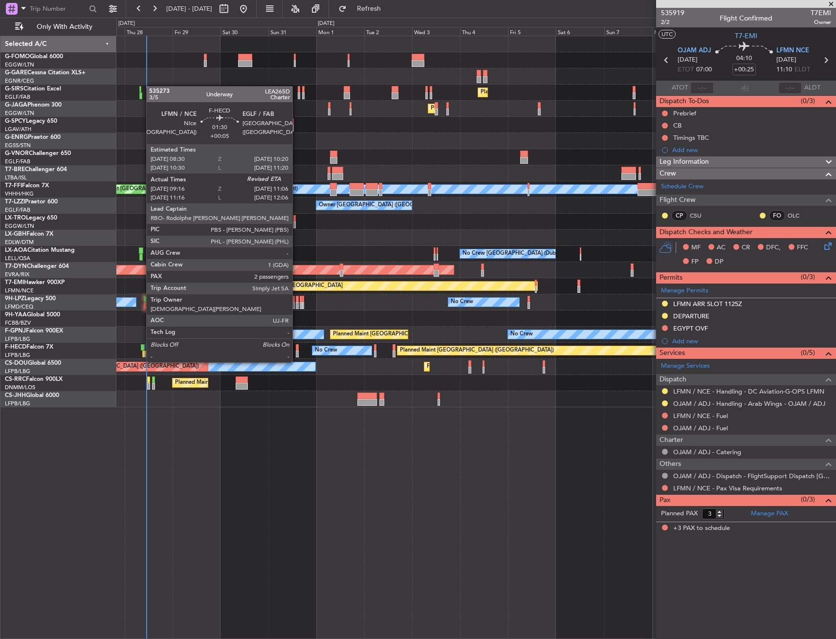
click at [143, 346] on div at bounding box center [143, 347] width 4 height 7
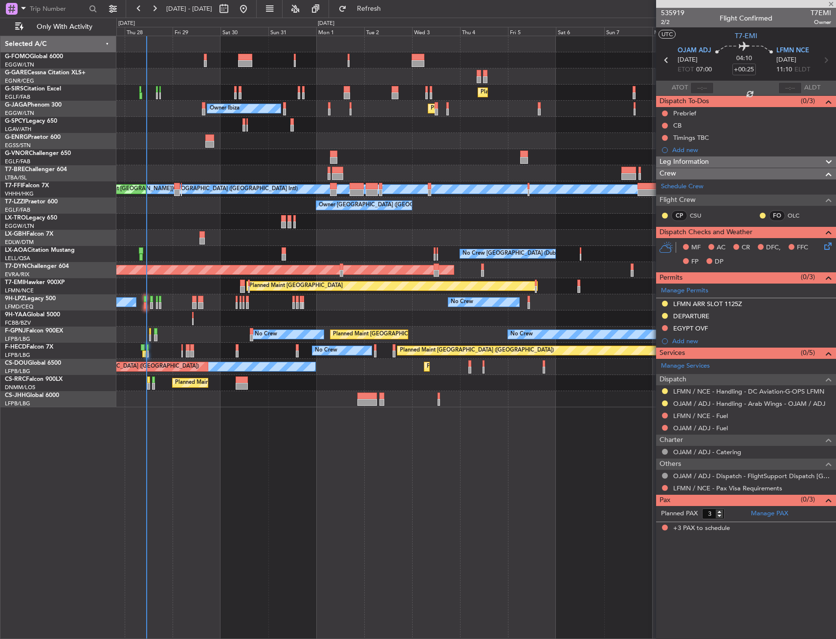
type input "+00:05"
type input "09:31"
type input "2"
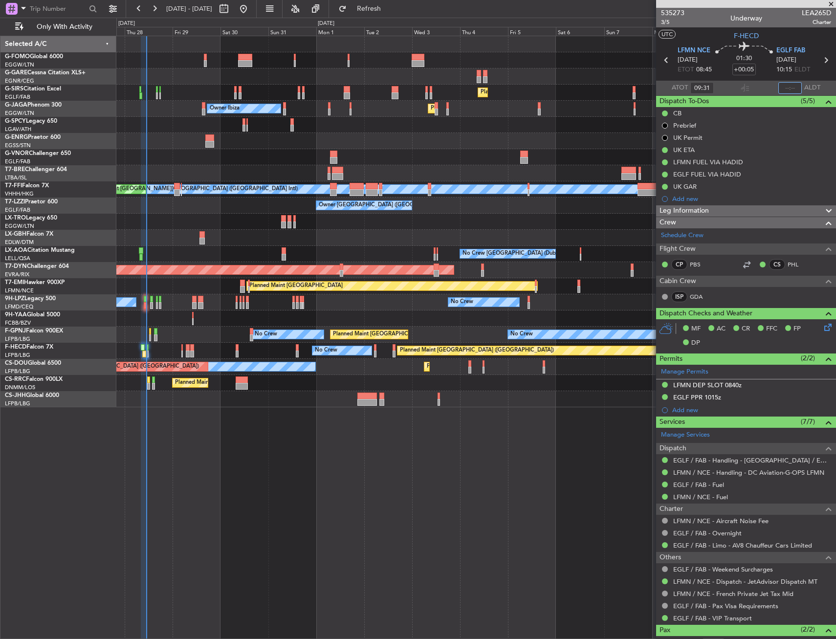
click at [781, 87] on input "text" at bounding box center [790, 88] width 23 height 12
click at [768, 83] on section "ATOT 09:31 1101 ALDT" at bounding box center [746, 88] width 180 height 15
type input "11:01"
click at [684, 47] on span "LFMN NCE" at bounding box center [694, 51] width 33 height 10
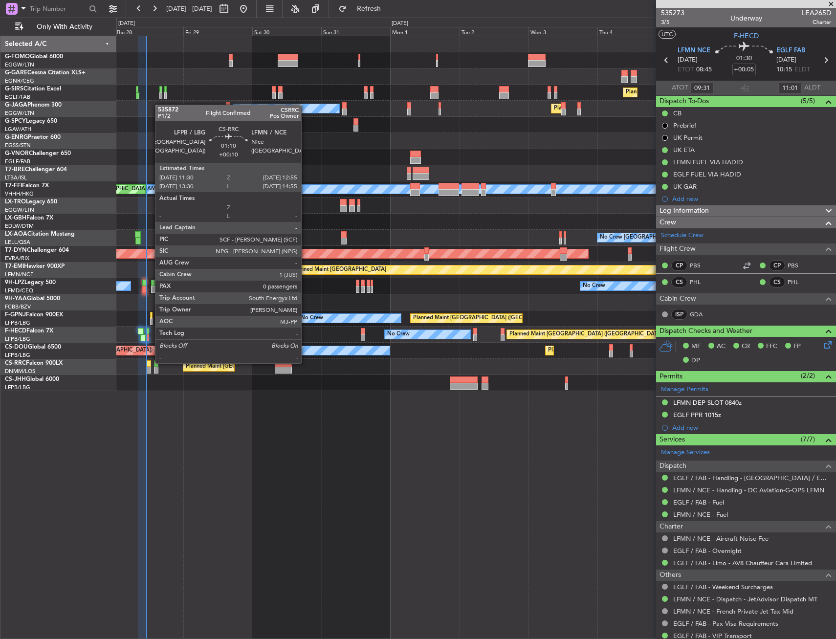
click at [150, 362] on div at bounding box center [149, 363] width 4 height 7
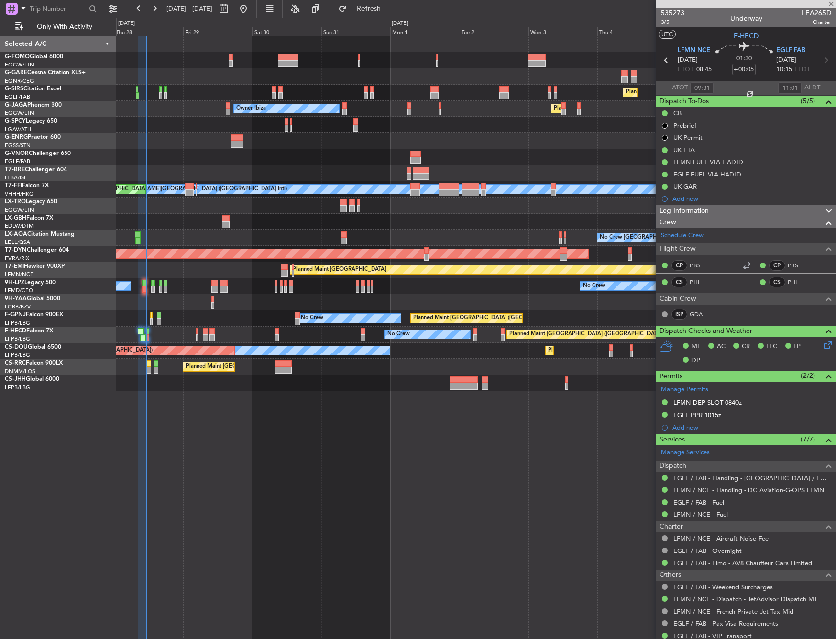
type input "+00:10"
type input "0"
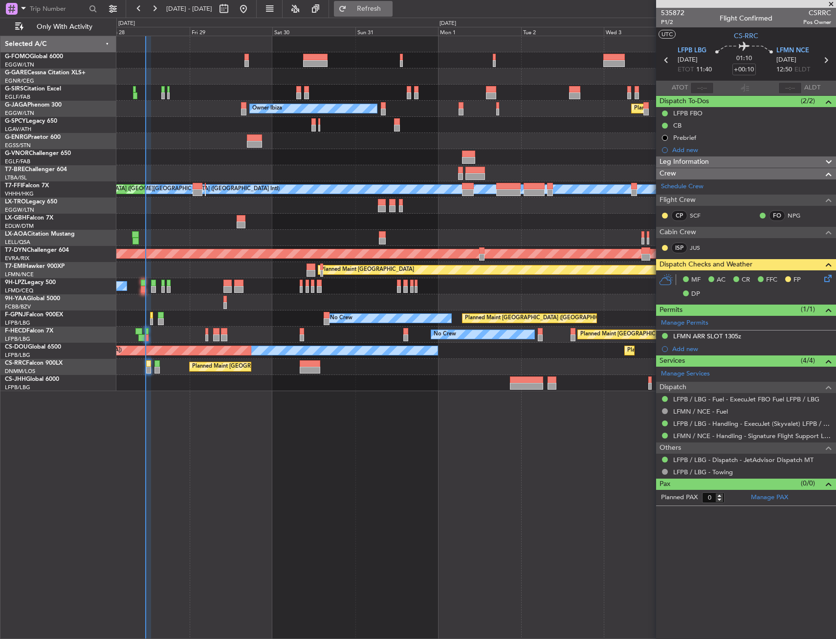
click at [381, 8] on span "Refresh" at bounding box center [369, 8] width 41 height 7
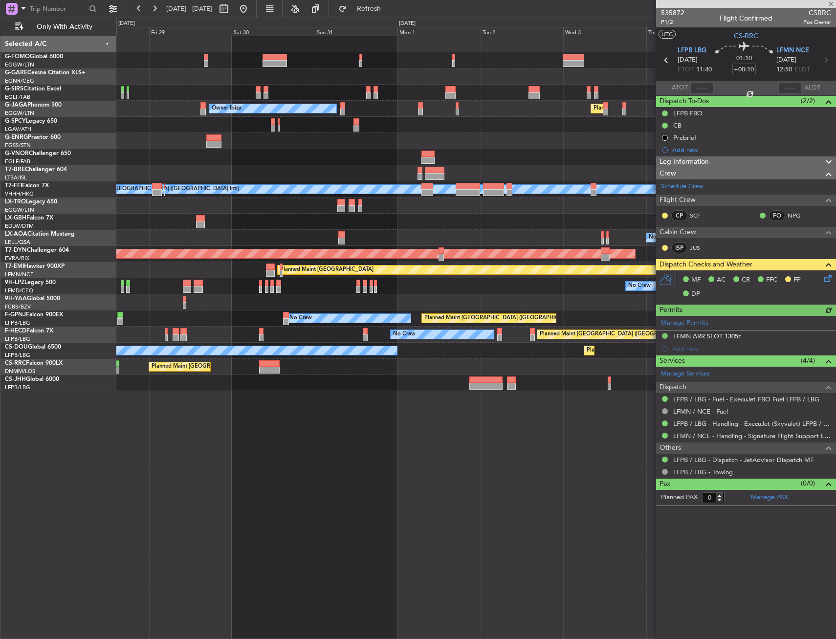
click at [259, 202] on div "Planned Maint [GEOGRAPHIC_DATA] ([GEOGRAPHIC_DATA]) Owner Ibiza Planned Maint […" at bounding box center [475, 213] width 719 height 355
click at [271, 219] on div "Planned Maint [GEOGRAPHIC_DATA] ([GEOGRAPHIC_DATA]) Owner Ibiza Planned Maint […" at bounding box center [475, 213] width 719 height 355
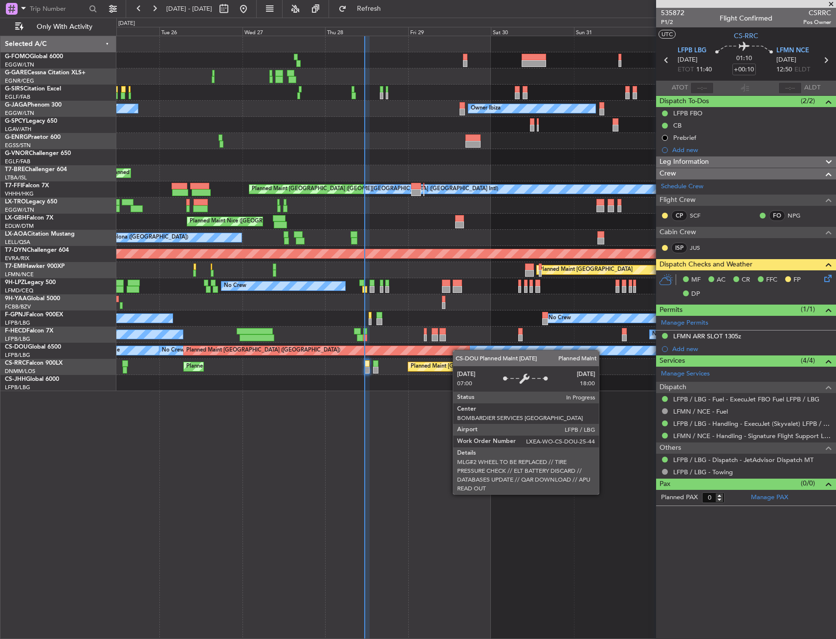
click at [458, 351] on div "Planned Maint [GEOGRAPHIC_DATA] ([GEOGRAPHIC_DATA])" at bounding box center [326, 351] width 287 height 10
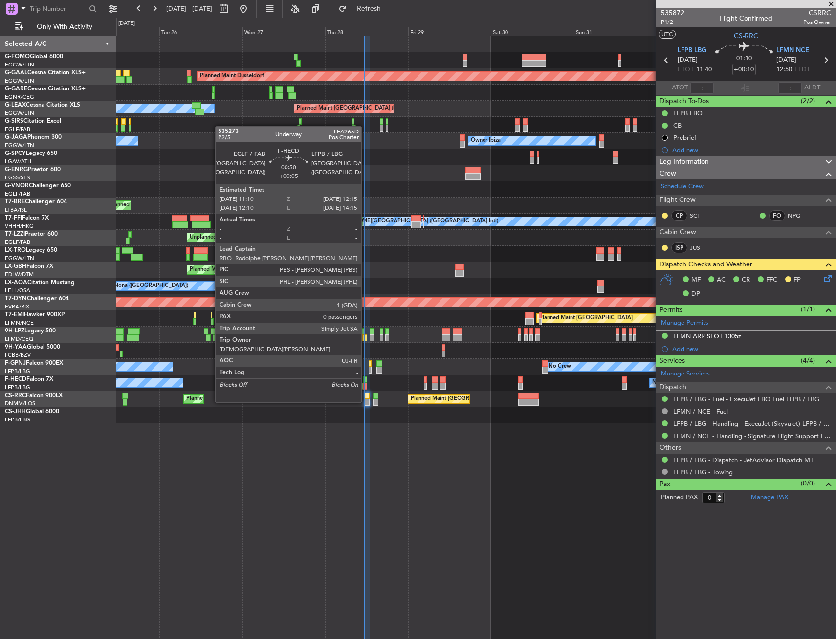
click at [366, 384] on div at bounding box center [365, 386] width 4 height 7
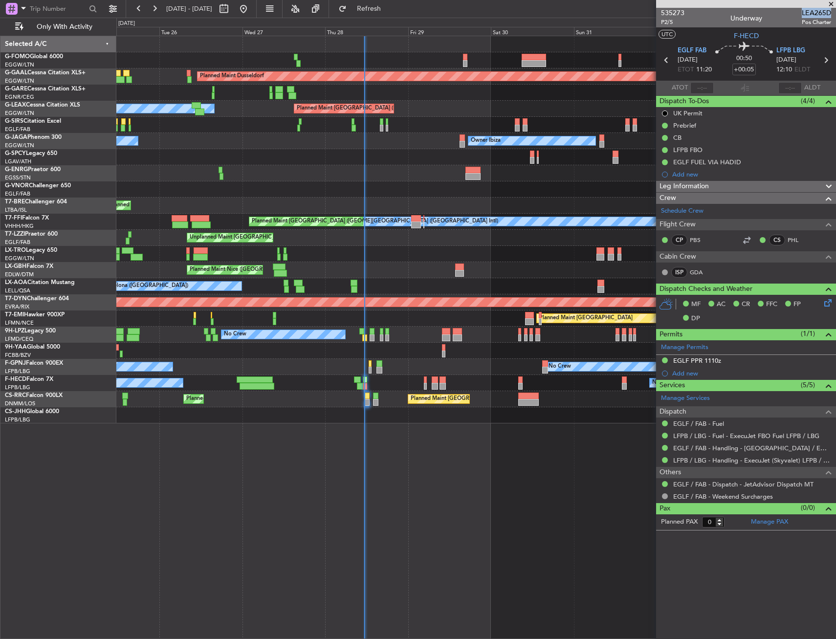
drag, startPoint x: 802, startPoint y: 13, endPoint x: 830, endPoint y: 13, distance: 27.4
click at [830, 13] on span "LEA265D" at bounding box center [816, 13] width 29 height 10
copy span "LEA265D"
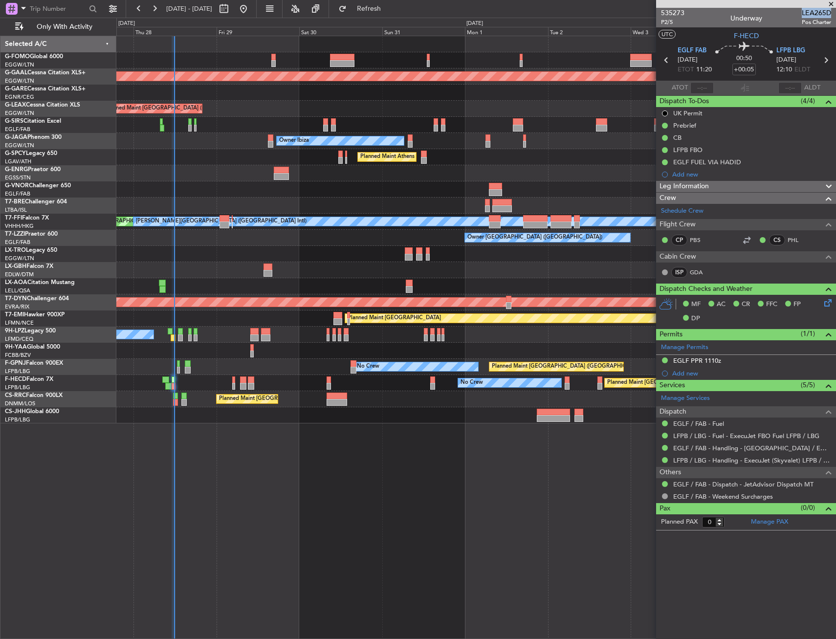
click at [199, 360] on div "Planned Maint Dusseldorf Planned Maint [GEOGRAPHIC_DATA] ([GEOGRAPHIC_DATA]) Ow…" at bounding box center [475, 229] width 719 height 387
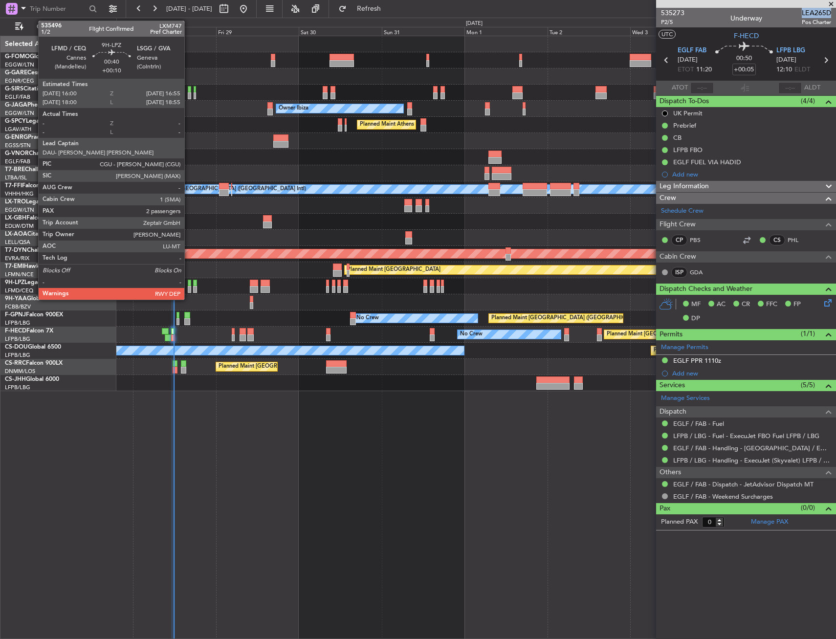
click at [189, 282] on div at bounding box center [189, 283] width 3 height 7
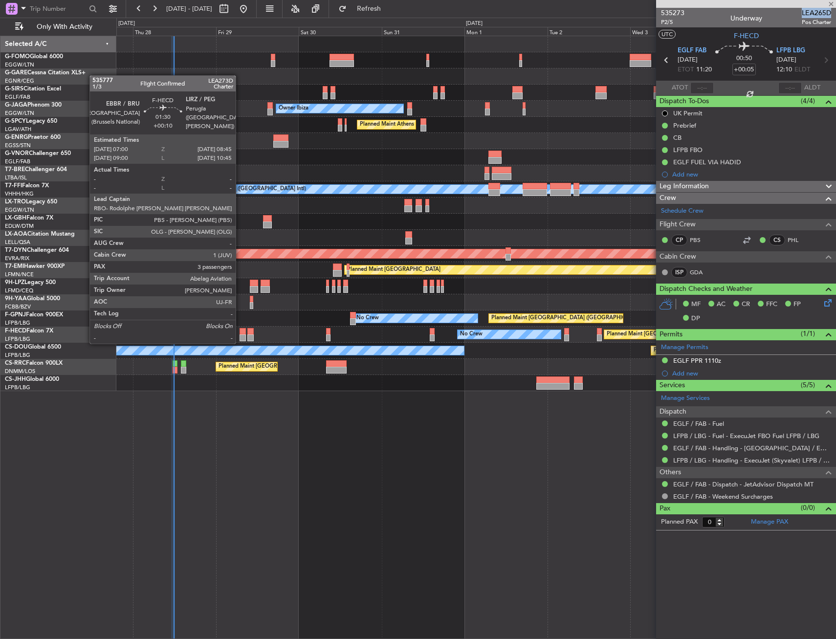
type input "+00:10"
type input "2"
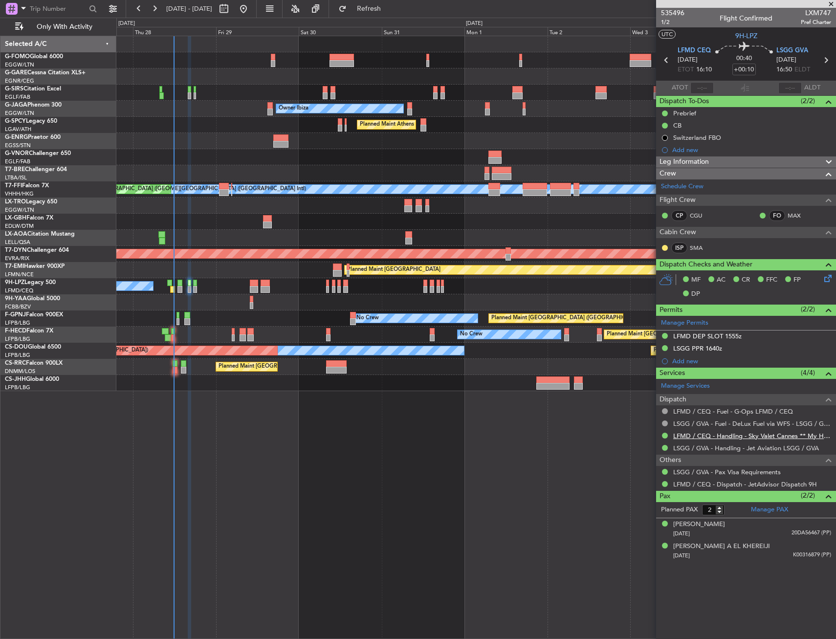
click at [726, 439] on link "LFMD / CEQ - Handling - Sky Valet Cannes ** My Handling**LFMD / CEQ" at bounding box center [752, 436] width 158 height 8
click at [750, 434] on link "LFMD / CEQ - Handling - Sky Valet Cannes ** My Handling**LFMD / CEQ" at bounding box center [752, 436] width 158 height 8
click at [730, 433] on link "LFMD / CEQ - Handling - Sky Valet Cannes ** My Handling**LFMD / CEQ" at bounding box center [752, 436] width 158 height 8
click at [750, 449] on link "LSGG / GVA - Handling - Jet Aviation LSGG / GVA" at bounding box center [746, 448] width 146 height 8
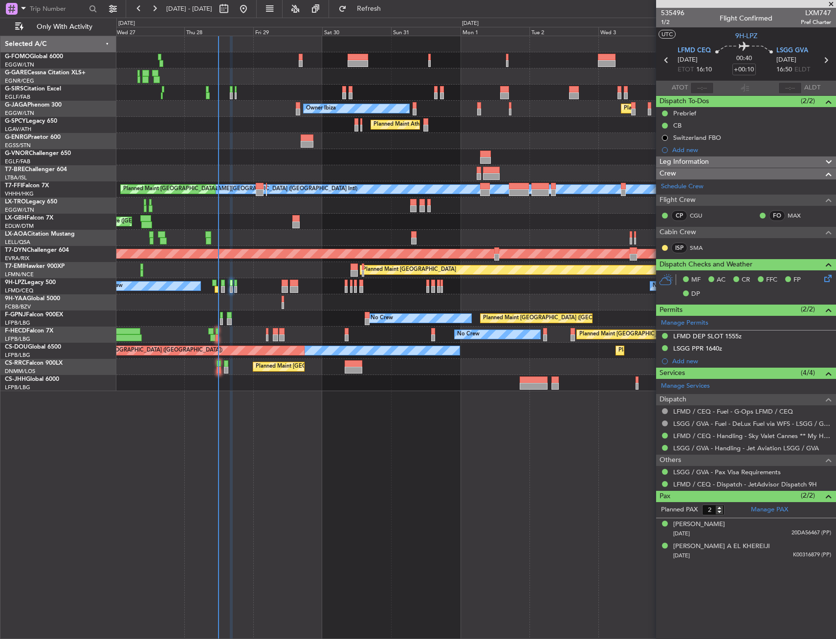
click at [318, 421] on div "Planned Maint [GEOGRAPHIC_DATA] ([GEOGRAPHIC_DATA]) Unplanned Maint [GEOGRAPHIC…" at bounding box center [476, 337] width 720 height 603
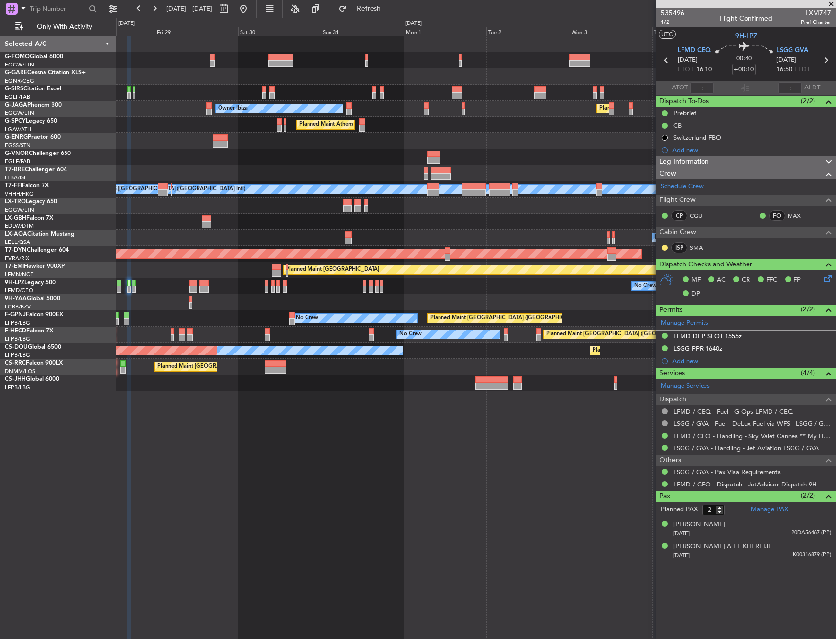
click at [359, 435] on div "Planned Maint [GEOGRAPHIC_DATA] ([GEOGRAPHIC_DATA]) Planned Maint [GEOGRAPHIC_D…" at bounding box center [476, 337] width 720 height 603
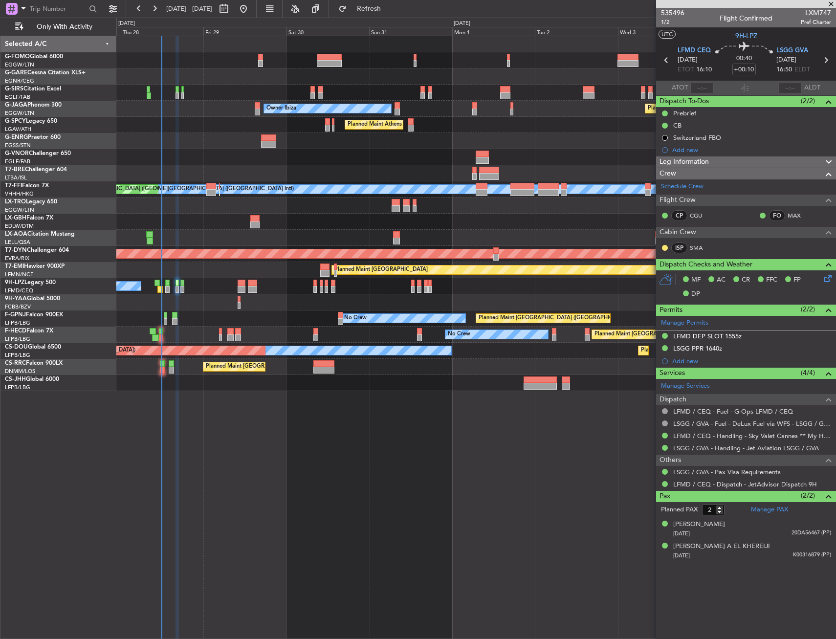
click at [399, 432] on div "Planned Maint [GEOGRAPHIC_DATA] ([GEOGRAPHIC_DATA]) Planned Maint [GEOGRAPHIC_D…" at bounding box center [476, 337] width 720 height 603
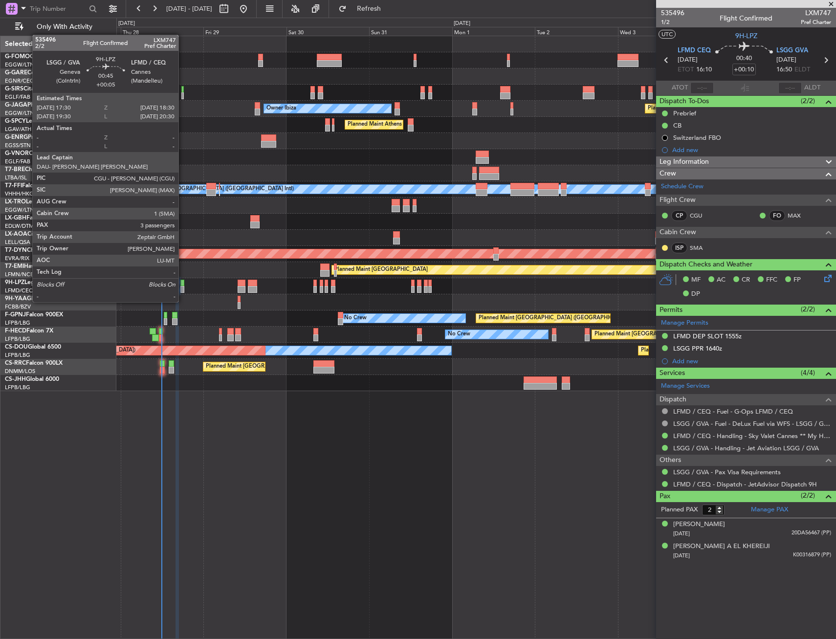
click at [183, 292] on div at bounding box center [182, 289] width 4 height 7
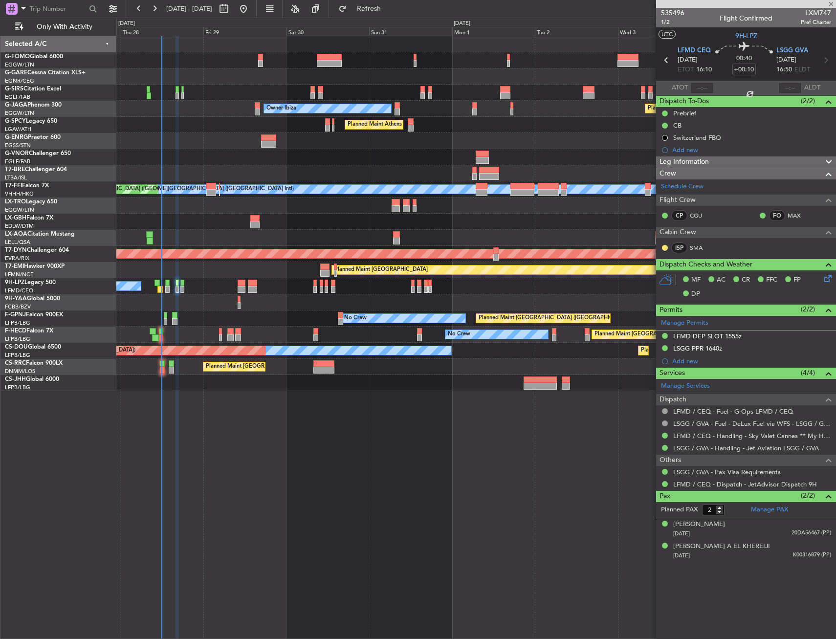
type input "+00:05"
type input "3"
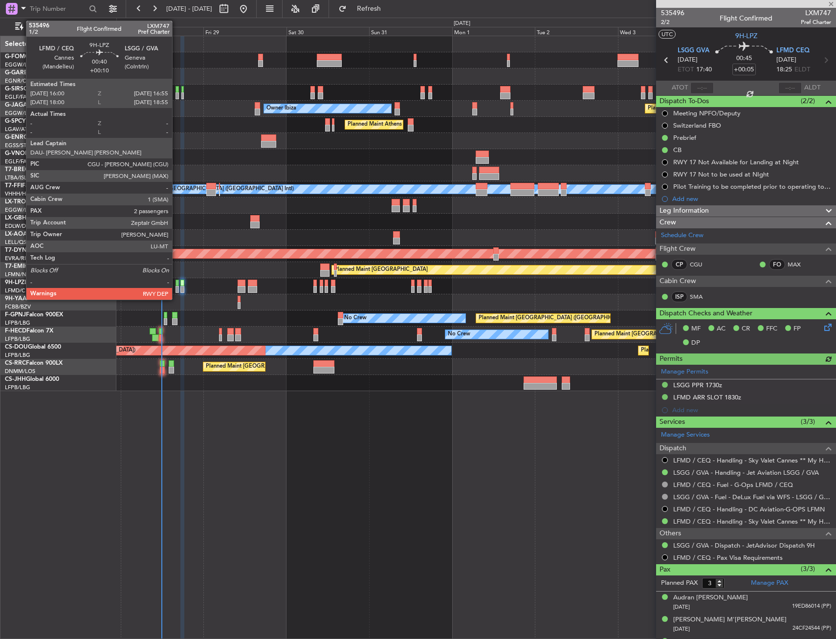
click at [177, 283] on div at bounding box center [177, 283] width 3 height 7
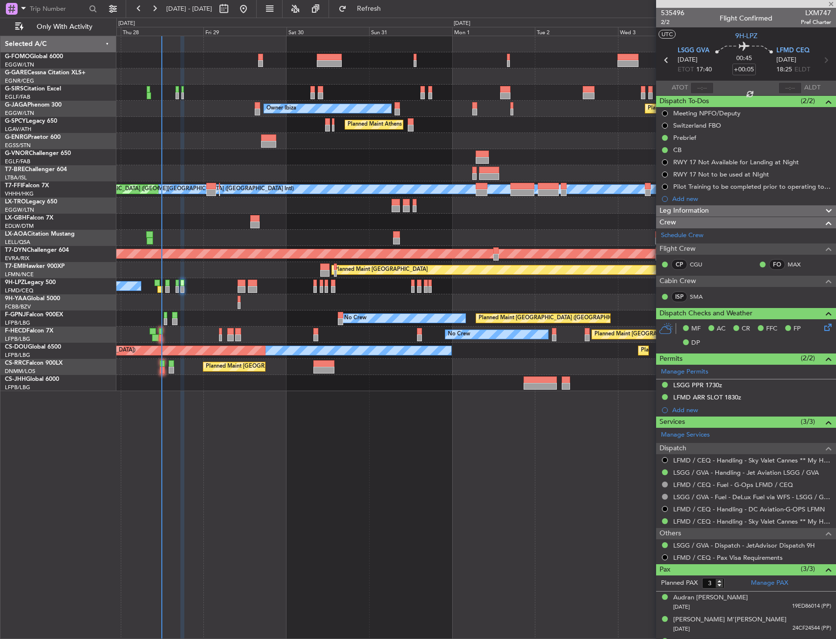
type input "+00:10"
type input "2"
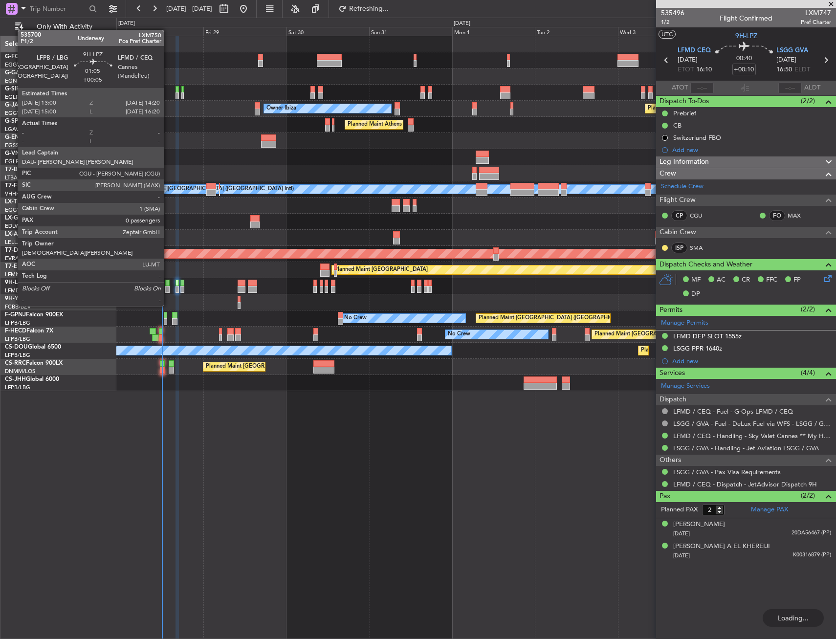
click at [168, 288] on div at bounding box center [167, 289] width 5 height 7
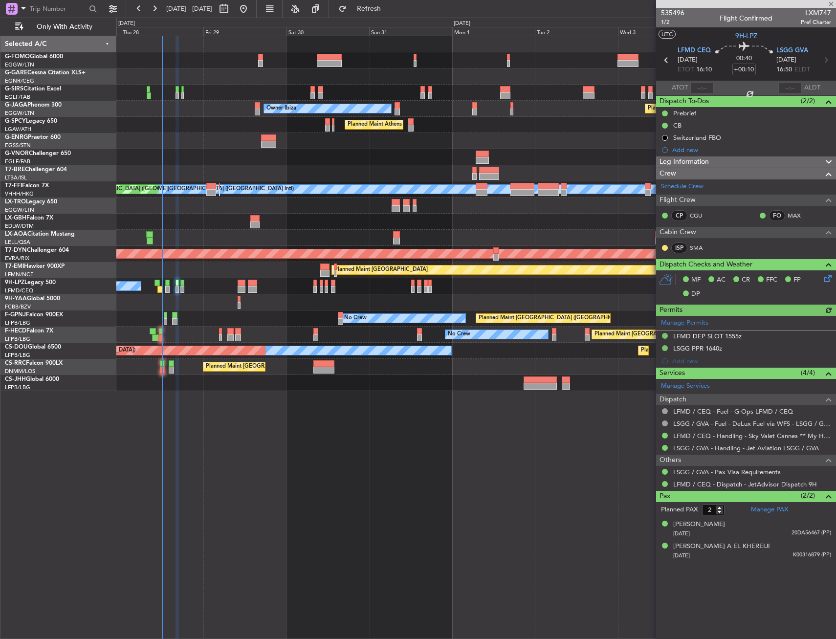
type input "+00:05"
type input "0"
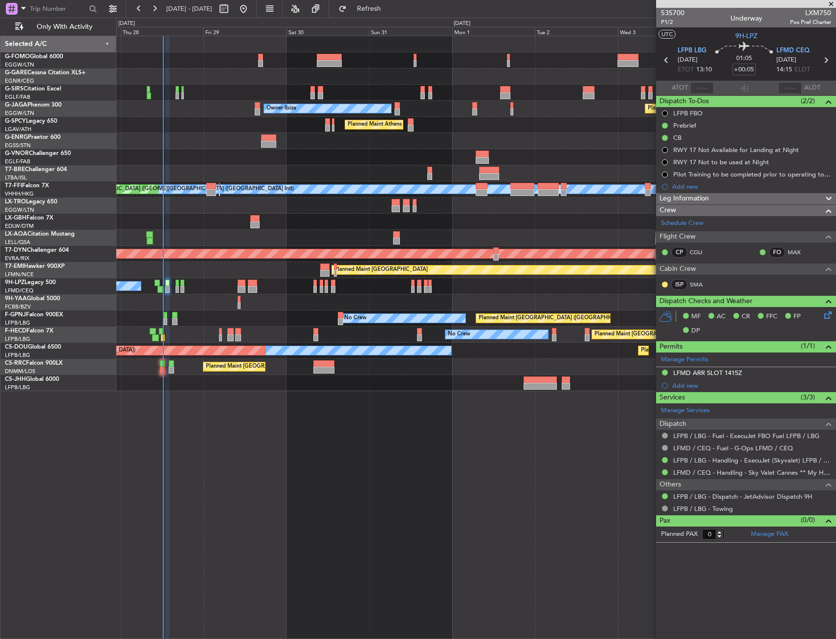
click at [20, 297] on div "Planned Maint [GEOGRAPHIC_DATA] ([GEOGRAPHIC_DATA]) Planned Maint [GEOGRAPHIC_D…" at bounding box center [418, 329] width 836 height 622
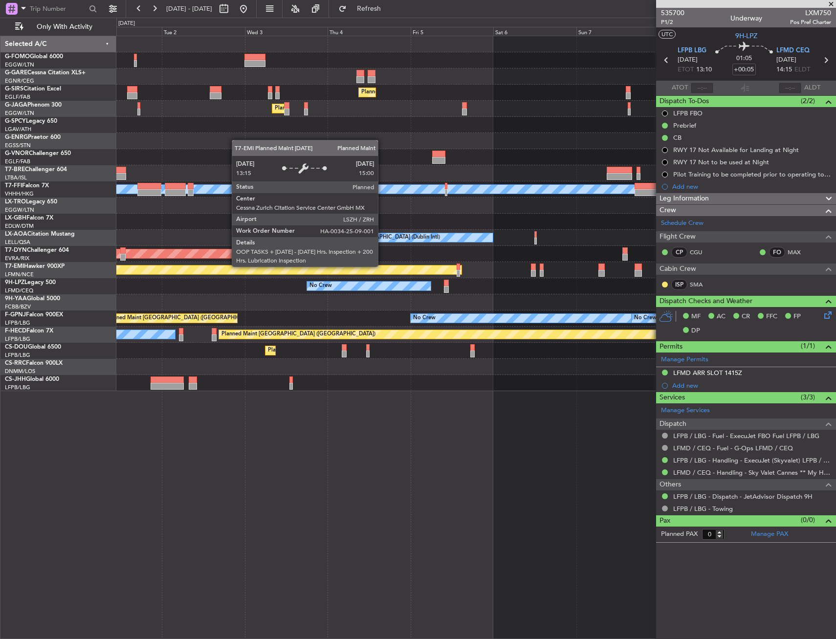
click at [54, 267] on div "Planned Maint [GEOGRAPHIC_DATA] ([GEOGRAPHIC_DATA]) Planned Maint [GEOGRAPHIC_D…" at bounding box center [418, 329] width 836 height 622
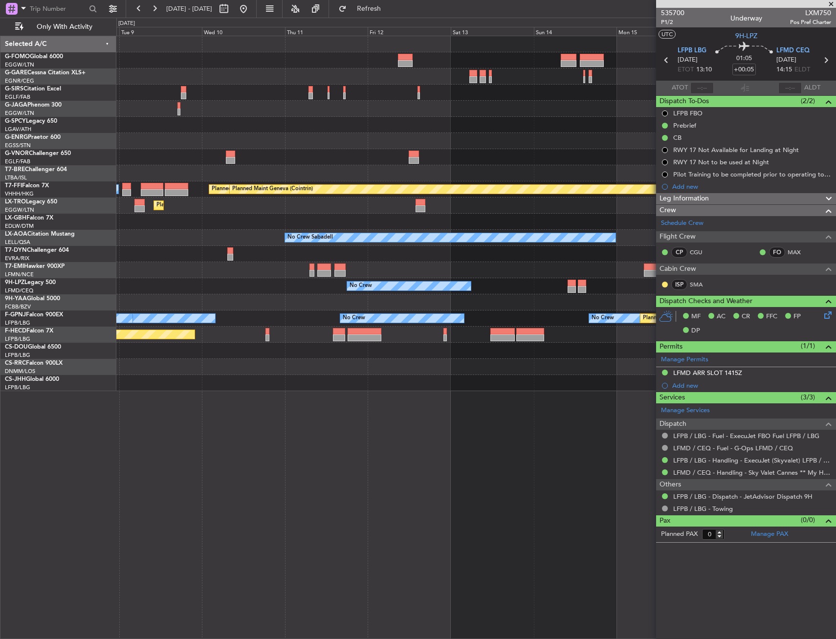
click at [151, 247] on div "[PERSON_NAME][GEOGRAPHIC_DATA] ([GEOGRAPHIC_DATA] Intl) Planned Maint Tianjin (…" at bounding box center [475, 213] width 719 height 355
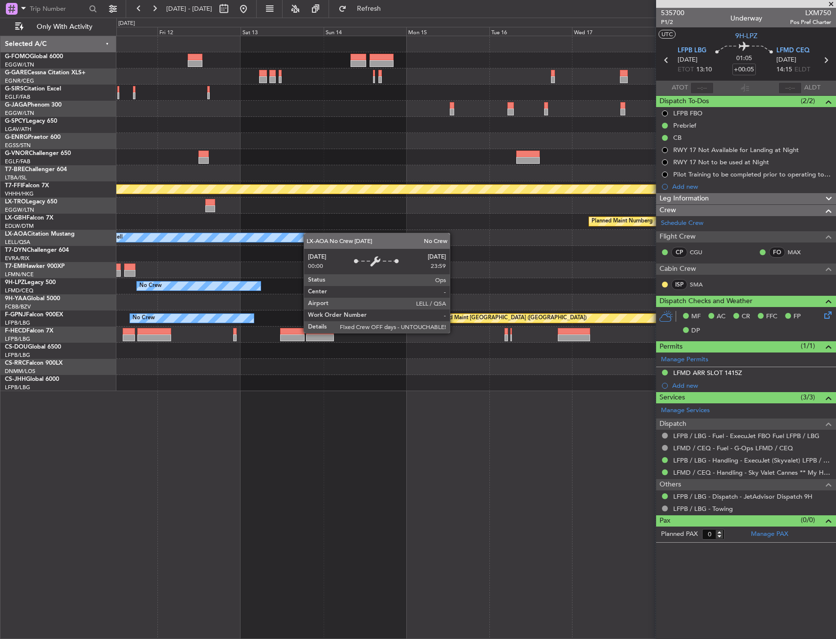
click at [283, 239] on div "Planned Maint Tianjin ([GEOGRAPHIC_DATA]) Planned Maint Geneva ([GEOGRAPHIC_DAT…" at bounding box center [475, 213] width 719 height 355
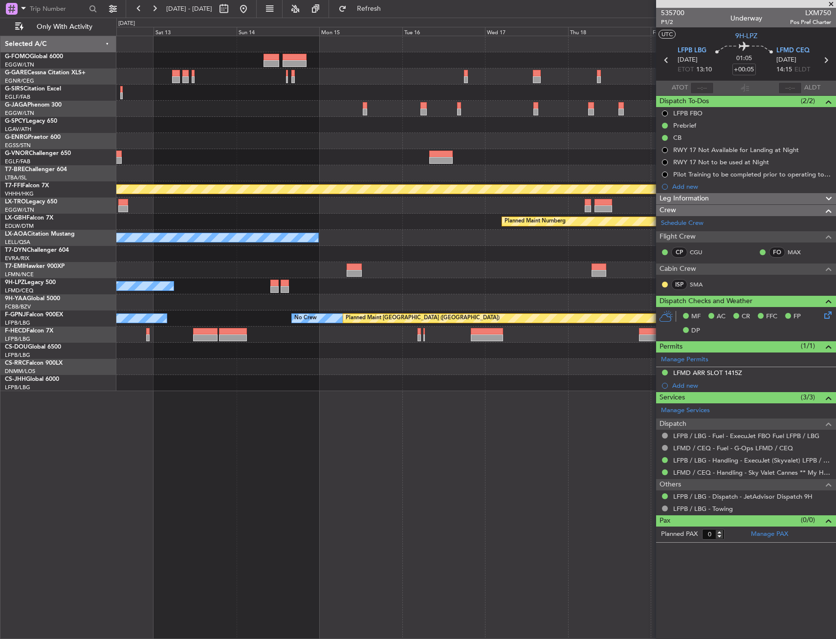
click at [322, 240] on div "No Crew Sabadell No Crew Sabadell" at bounding box center [475, 238] width 719 height 16
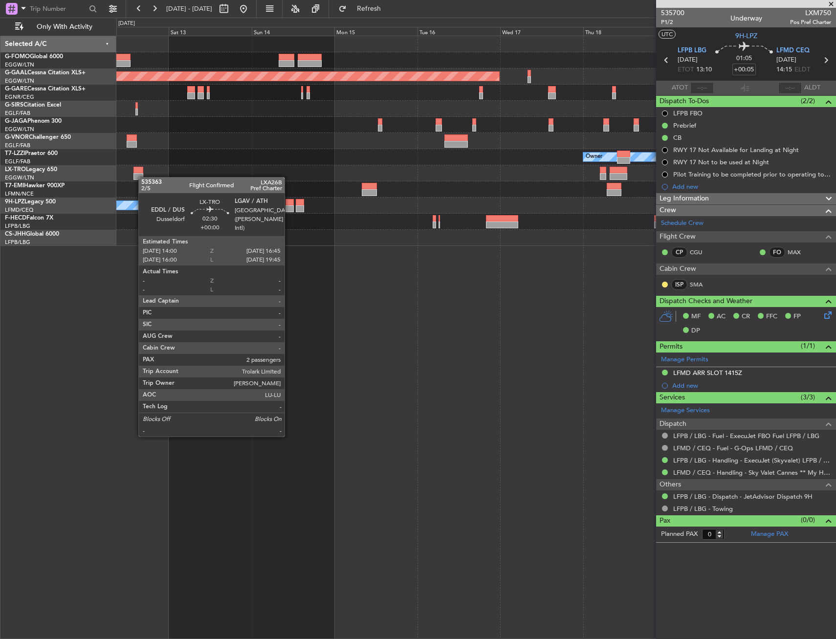
click at [143, 177] on div at bounding box center [139, 176] width 10 height 7
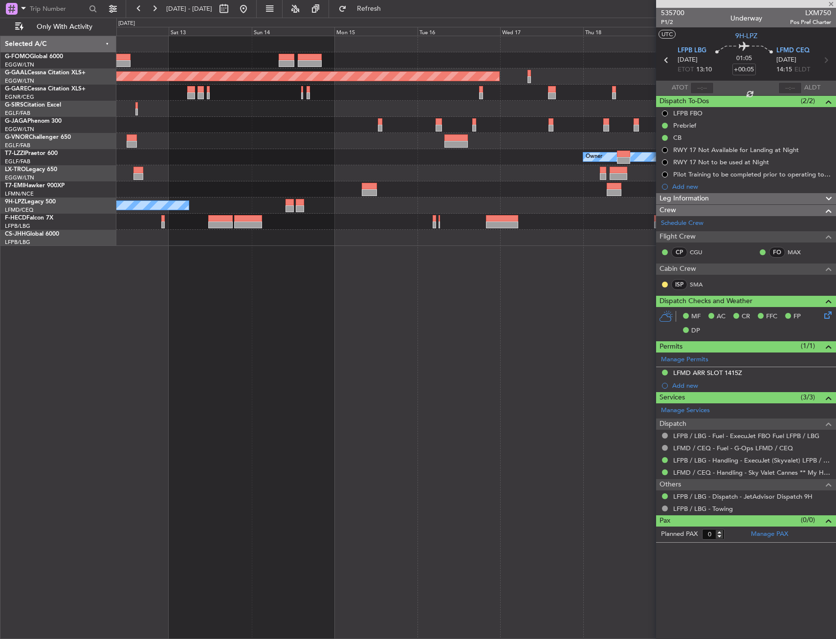
click at [136, 177] on div at bounding box center [139, 176] width 10 height 7
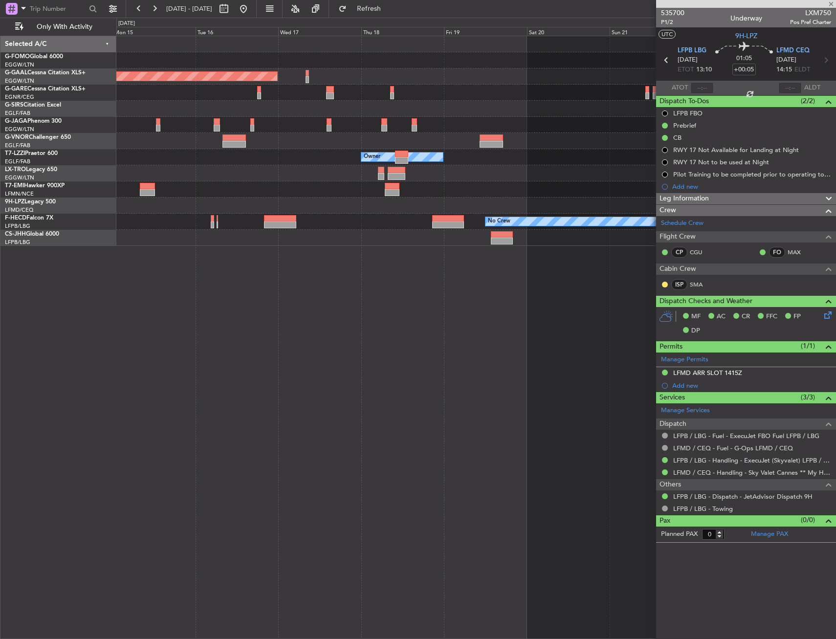
type input "2"
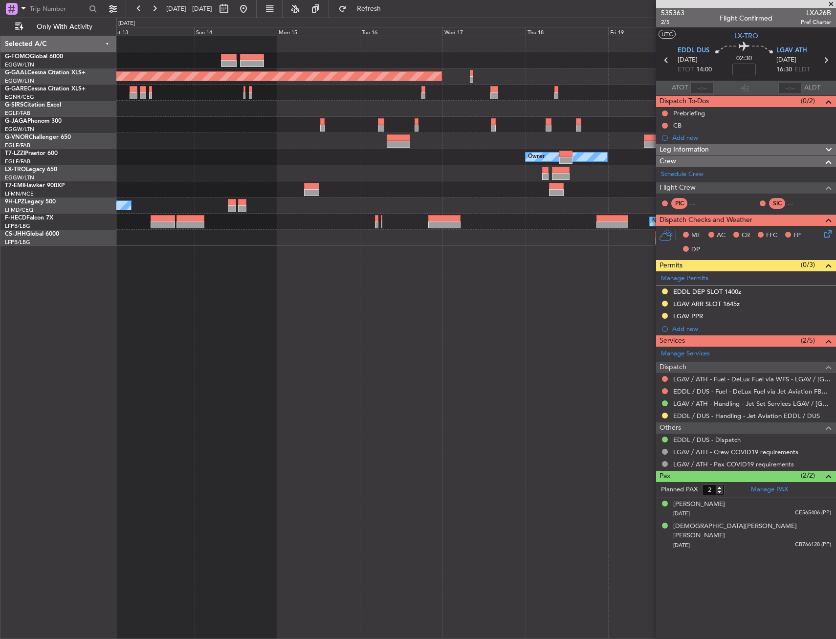
click at [178, 174] on div at bounding box center [475, 173] width 719 height 16
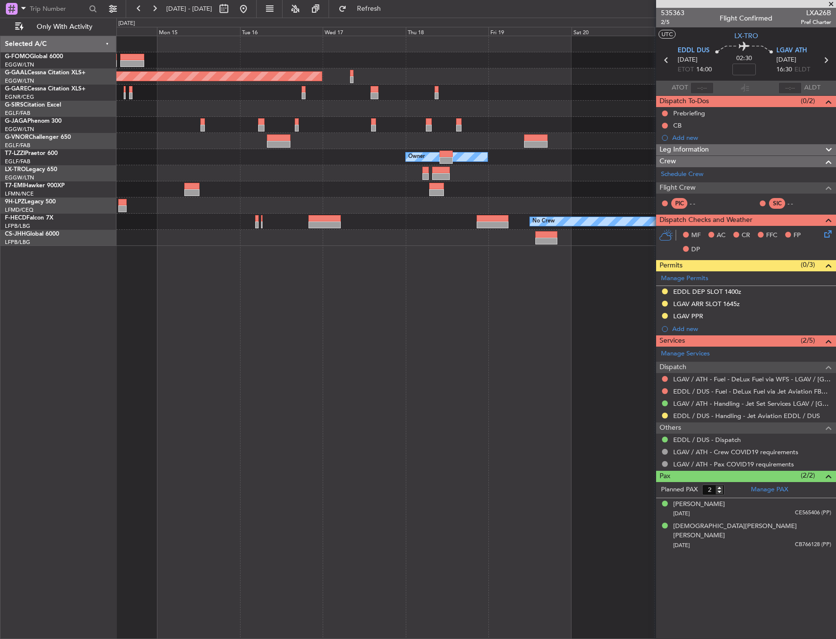
click at [222, 168] on div "Planned Maint Dusseldorf Owner No Crew No Crew Planned Maint [GEOGRAPHIC_DATA] …" at bounding box center [475, 141] width 719 height 210
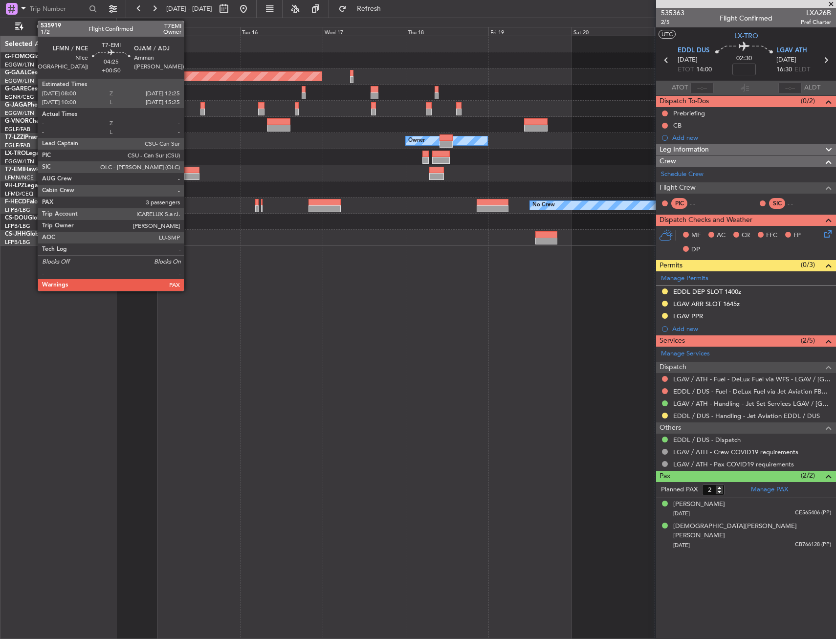
click at [187, 176] on div at bounding box center [192, 176] width 16 height 7
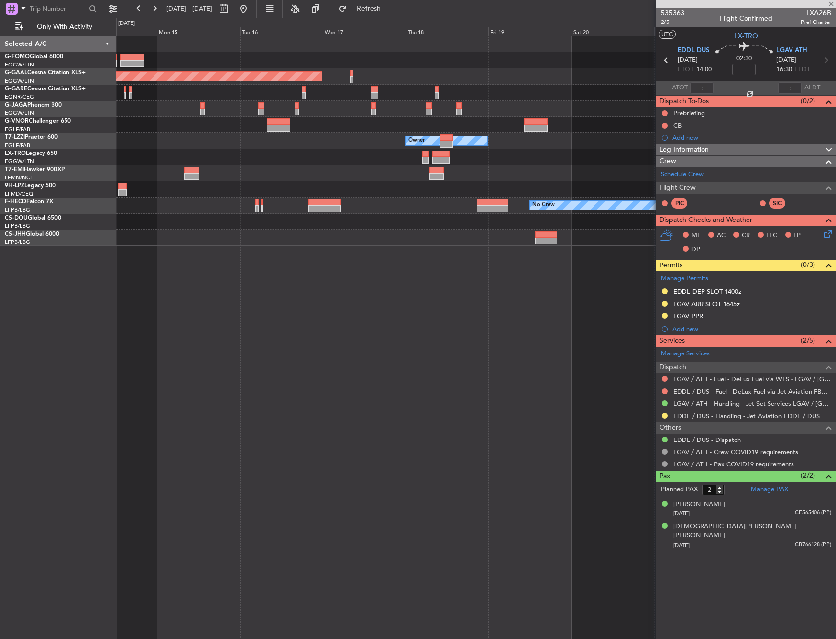
type input "+00:50"
type input "3"
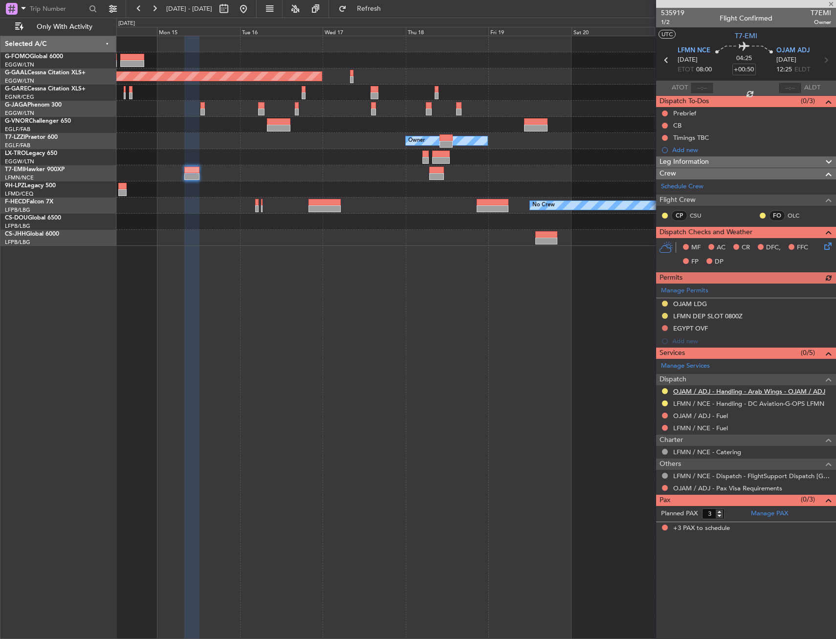
click at [711, 391] on link "OJAM / ADJ - Handling - Arab Wings - OJAM / ADJ" at bounding box center [749, 391] width 152 height 8
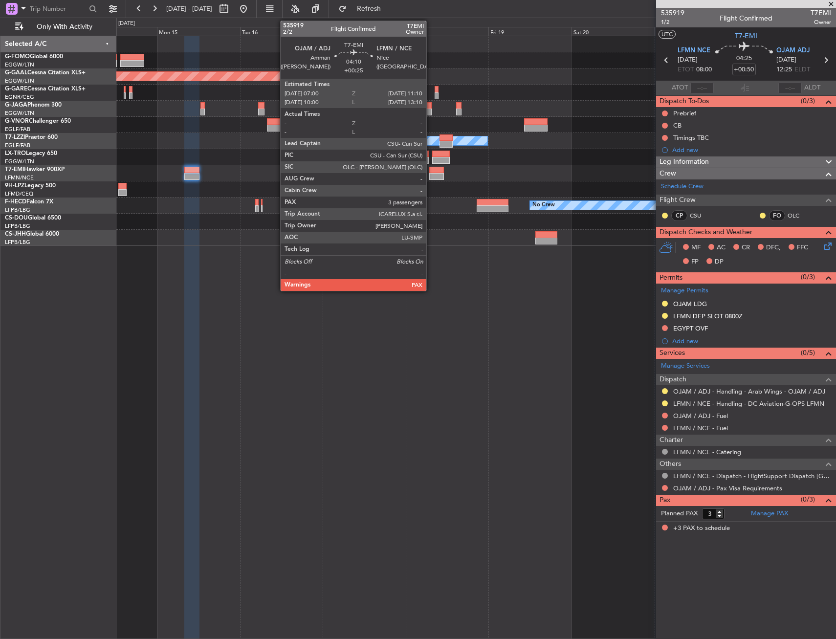
click at [431, 175] on div at bounding box center [436, 176] width 15 height 7
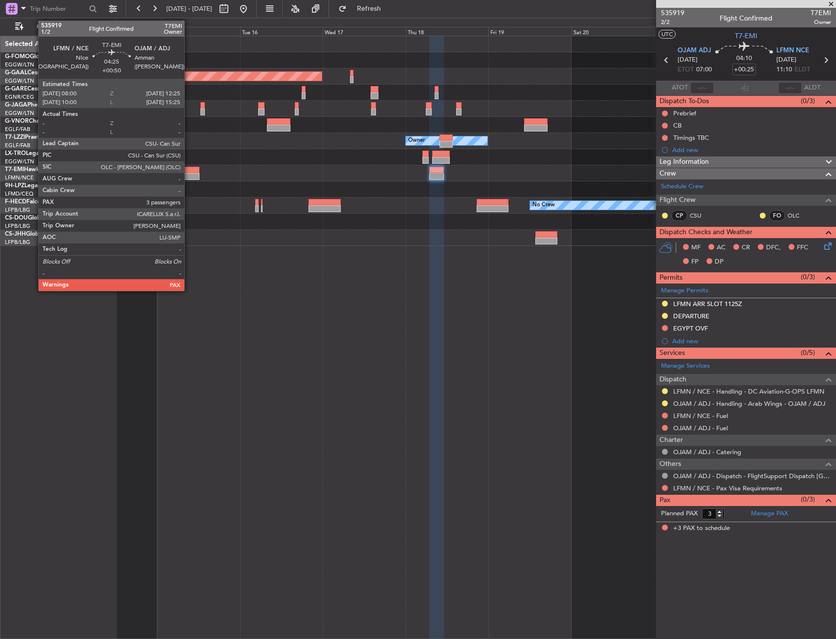
click at [190, 171] on div at bounding box center [192, 170] width 16 height 7
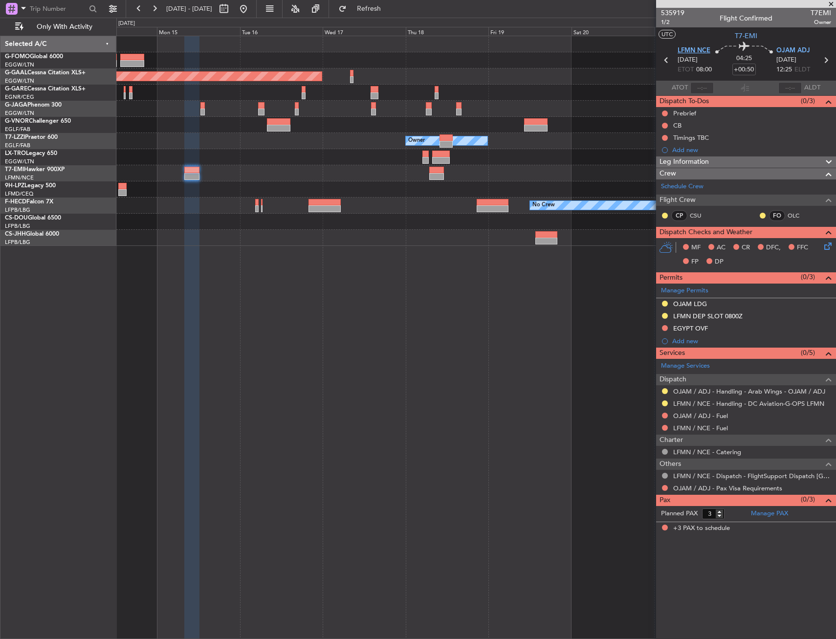
click at [698, 47] on span "LFMN NCE" at bounding box center [694, 51] width 33 height 10
click at [515, 377] on div "Planned Maint Dusseldorf Owner No Crew No Crew Planned Maint [GEOGRAPHIC_DATA] …" at bounding box center [476, 337] width 720 height 603
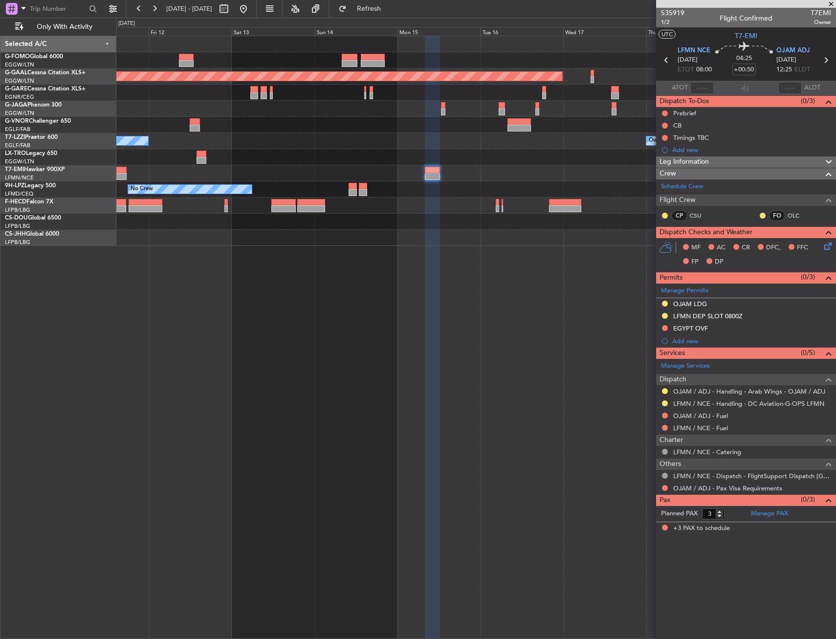
click at [568, 379] on div "Planned Maint Dusseldorf Owner Owner Owner Planned [GEOGRAPHIC_DATA] No Crew No…" at bounding box center [476, 337] width 720 height 603
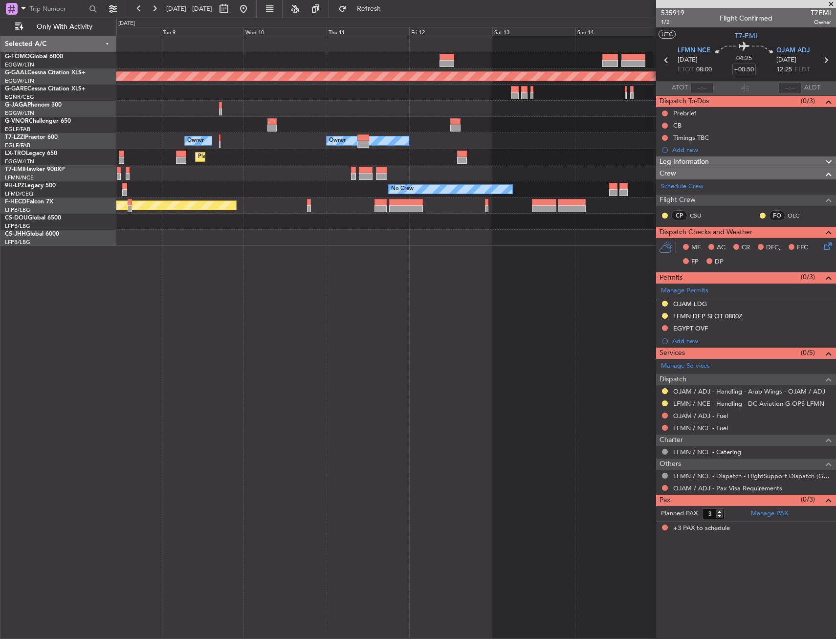
click at [608, 387] on div "Planned Maint Dusseldorf Owner Owner Owner Planned [GEOGRAPHIC_DATA] No Crew Pl…" at bounding box center [476, 337] width 720 height 603
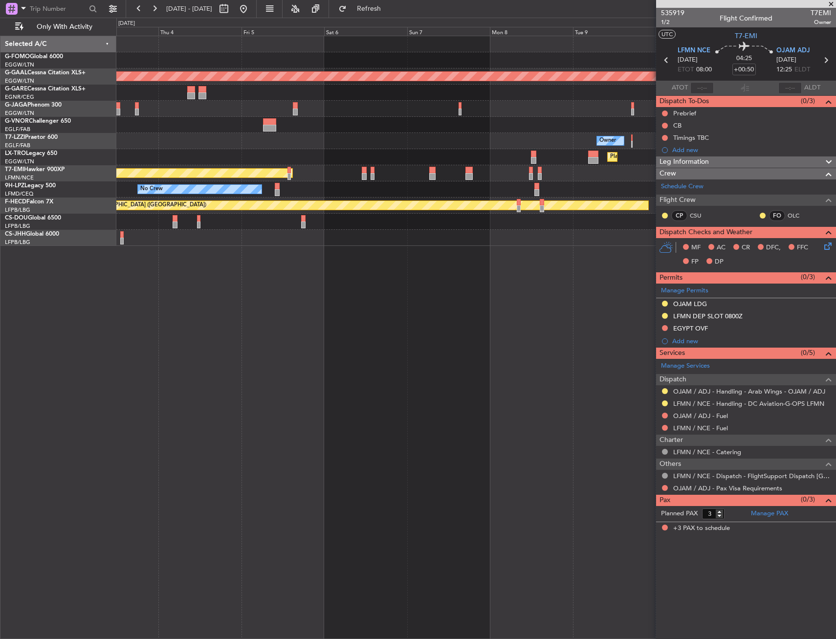
click at [560, 374] on div "Planned Maint Dusseldorf Planned Maint [GEOGRAPHIC_DATA] ([GEOGRAPHIC_DATA]) Ow…" at bounding box center [476, 337] width 720 height 603
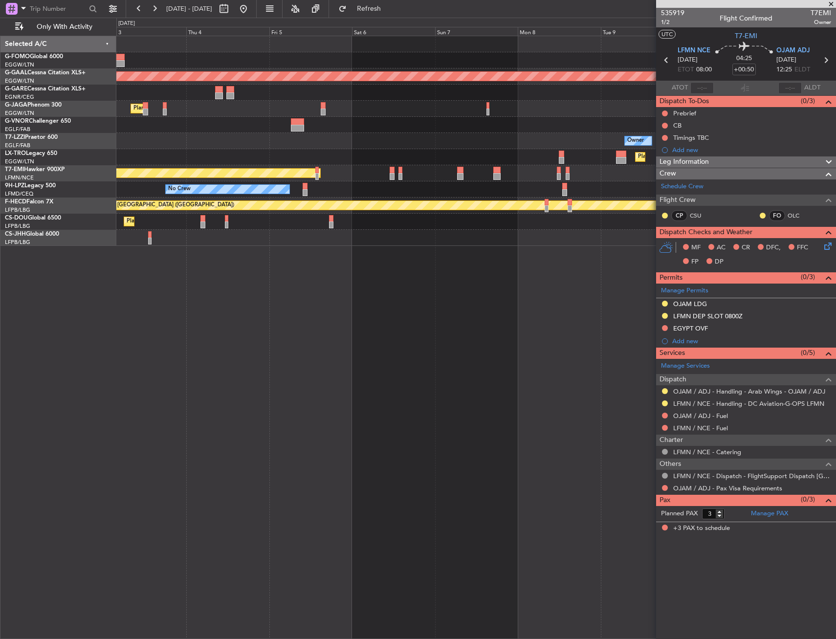
click at [534, 377] on div "Planned Maint Dusseldorf Planned Maint [GEOGRAPHIC_DATA] ([GEOGRAPHIC_DATA]) Ow…" at bounding box center [476, 337] width 720 height 603
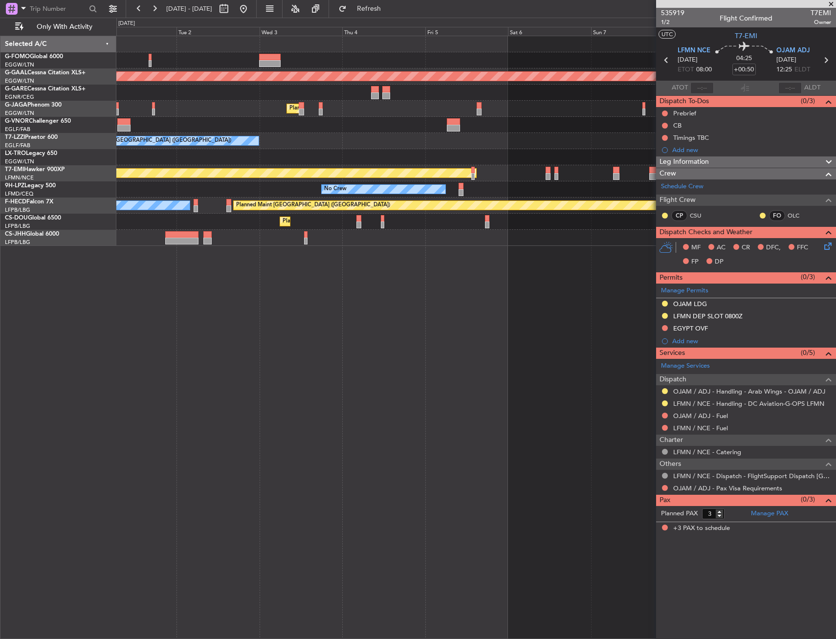
click at [512, 376] on div "Planned Maint Dusseldorf Planned Maint [GEOGRAPHIC_DATA] ([GEOGRAPHIC_DATA]) Ow…" at bounding box center [476, 337] width 720 height 603
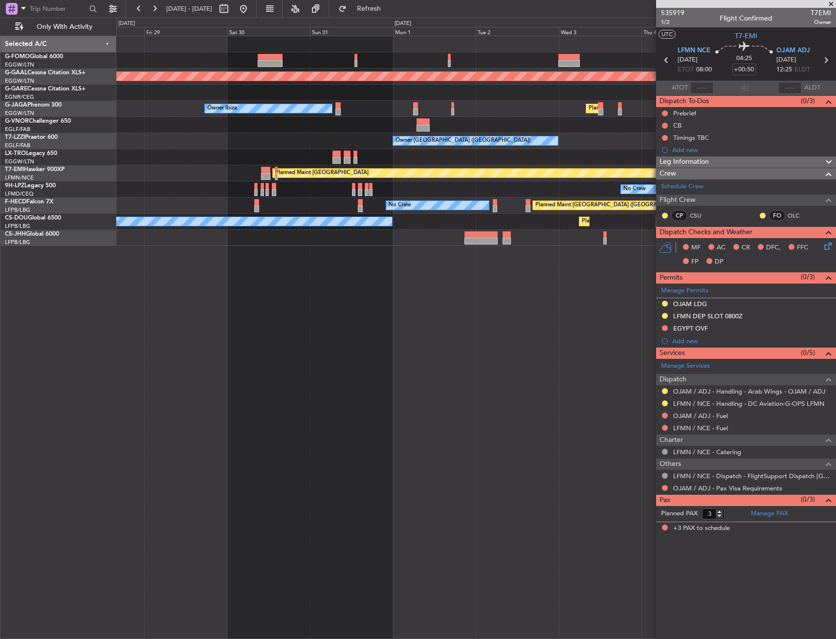
click at [470, 372] on div "Planned Maint Dusseldorf Planned Maint [GEOGRAPHIC_DATA] ([GEOGRAPHIC_DATA]) Ow…" at bounding box center [476, 337] width 720 height 603
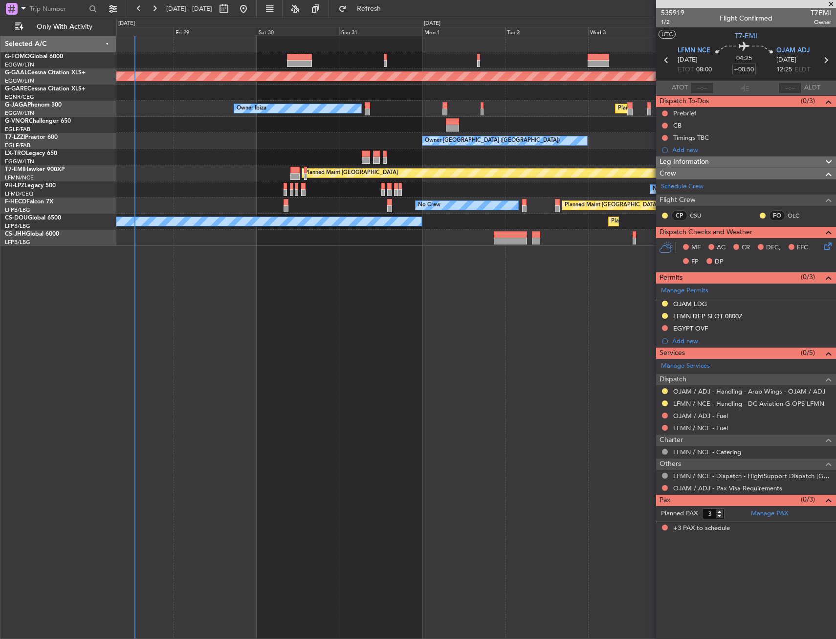
click at [531, 382] on div "Planned Maint Dusseldorf Planned Maint [GEOGRAPHIC_DATA] ([GEOGRAPHIC_DATA]) Ow…" at bounding box center [476, 337] width 720 height 603
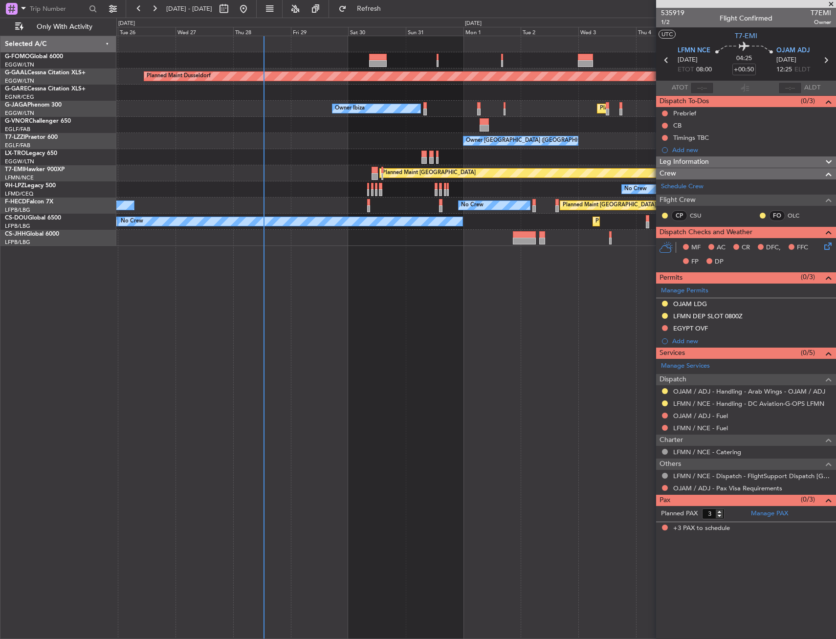
click at [343, 410] on div "Planned Maint Dusseldorf Planned Maint [GEOGRAPHIC_DATA] ([GEOGRAPHIC_DATA]) Ow…" at bounding box center [476, 337] width 720 height 603
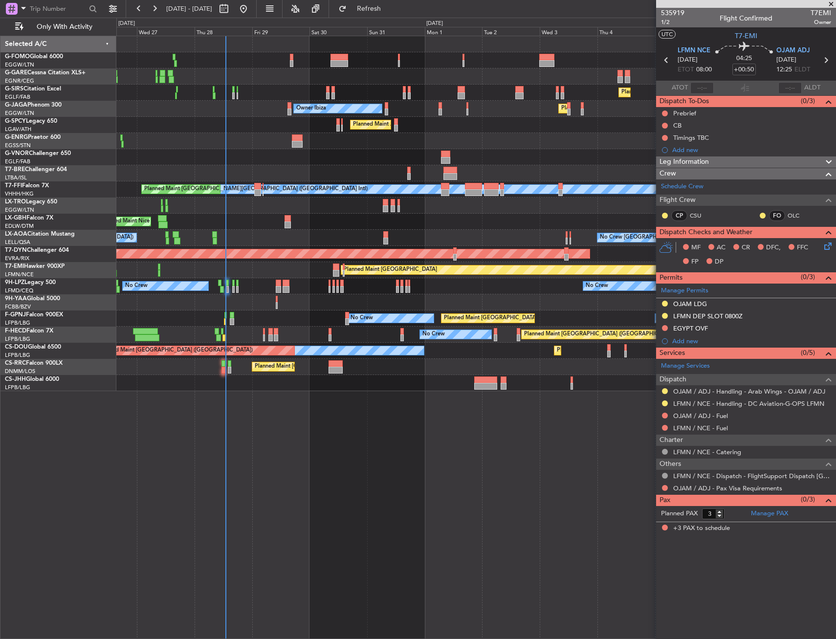
click at [172, 369] on div "Planned Maint [GEOGRAPHIC_DATA] ([GEOGRAPHIC_DATA]) Unplanned Maint [GEOGRAPHIC…" at bounding box center [476, 337] width 720 height 603
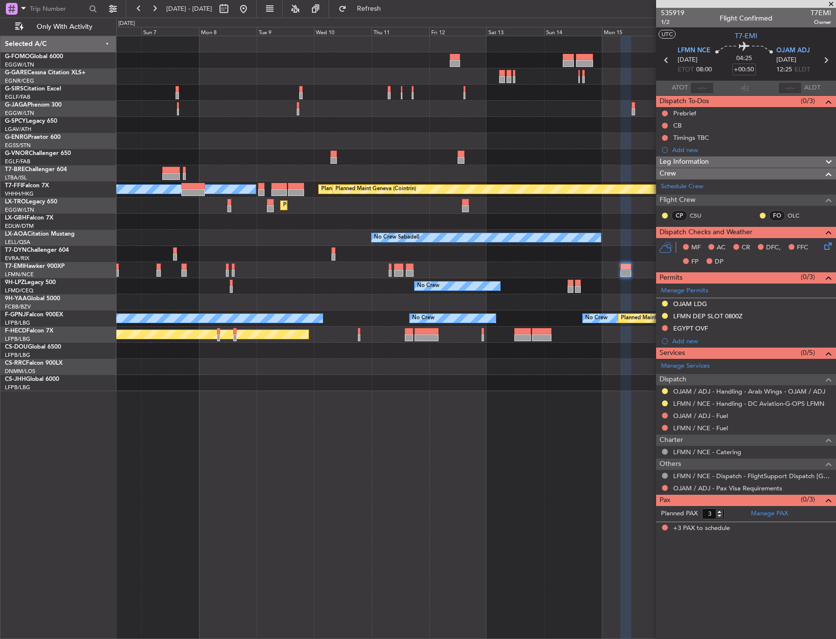
click at [167, 374] on div at bounding box center [475, 367] width 719 height 16
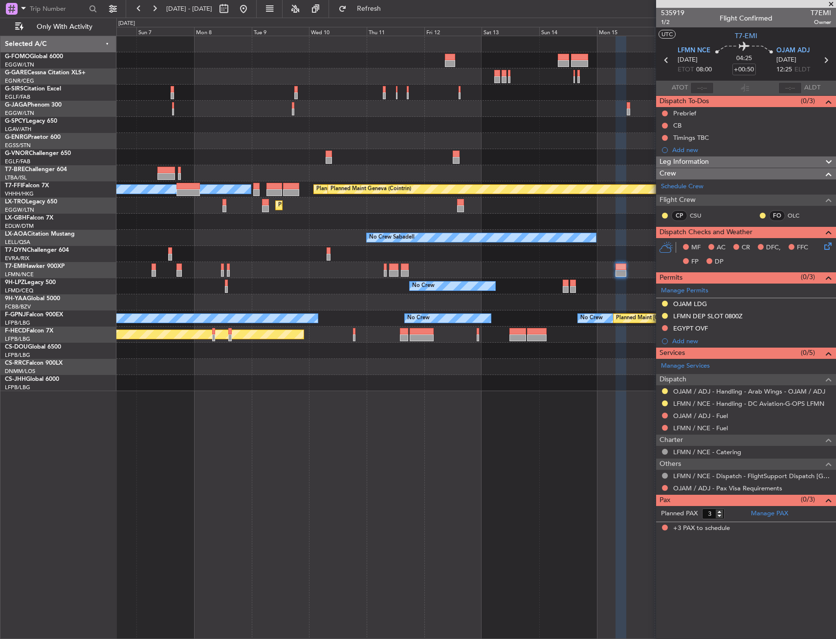
click at [150, 374] on div at bounding box center [475, 367] width 719 height 16
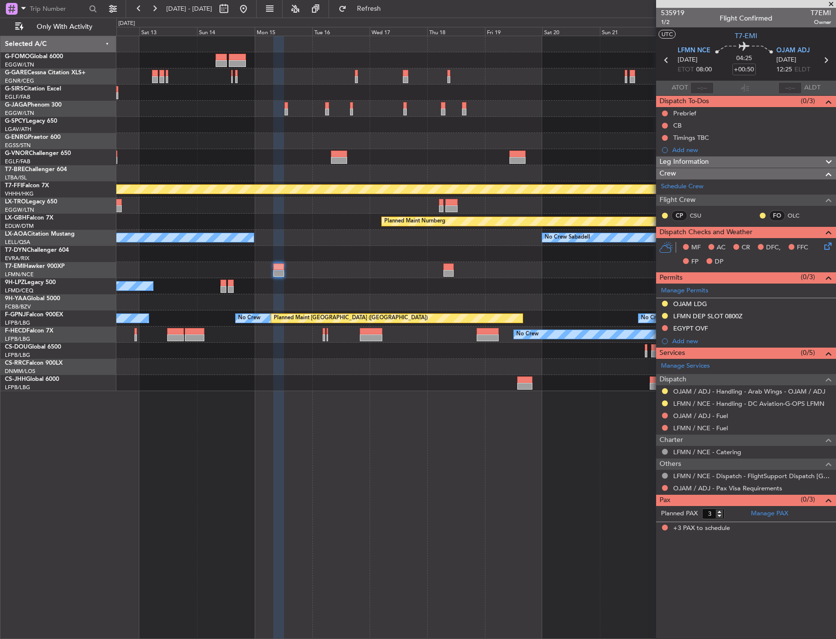
click at [157, 369] on div at bounding box center [475, 367] width 719 height 16
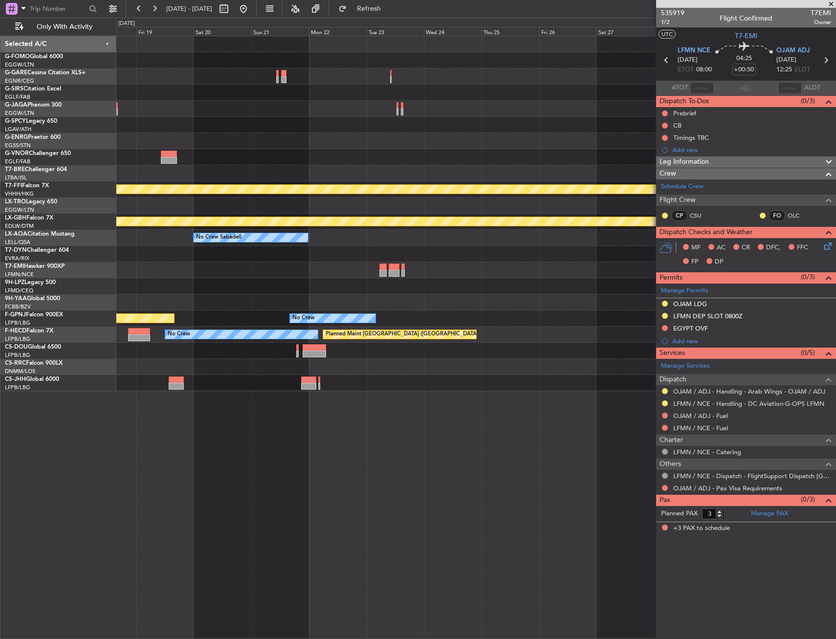
click at [287, 374] on div "Planned Maint Geneva (Cointrin) Planned Maint Nurnberg No Crew Sabadell No Crew…" at bounding box center [475, 213] width 719 height 355
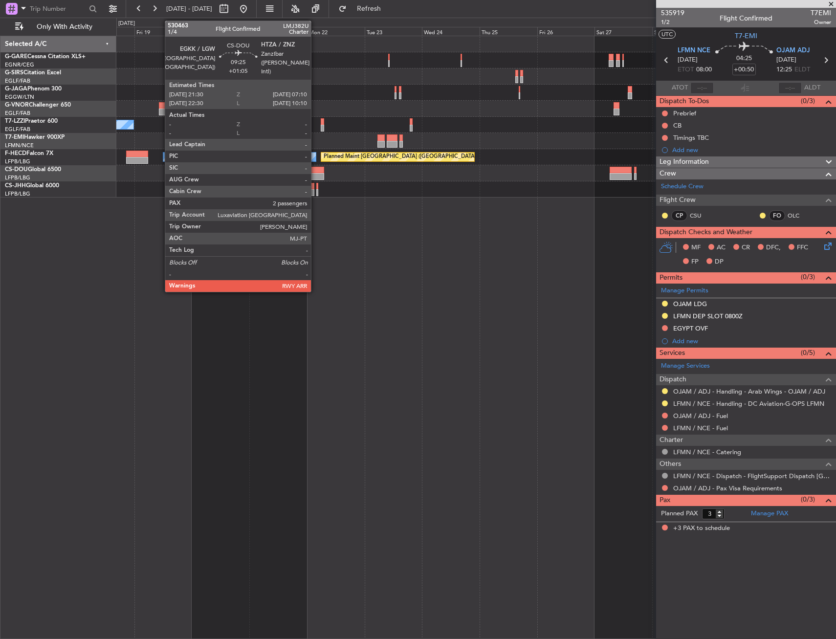
click at [315, 170] on div at bounding box center [312, 170] width 23 height 7
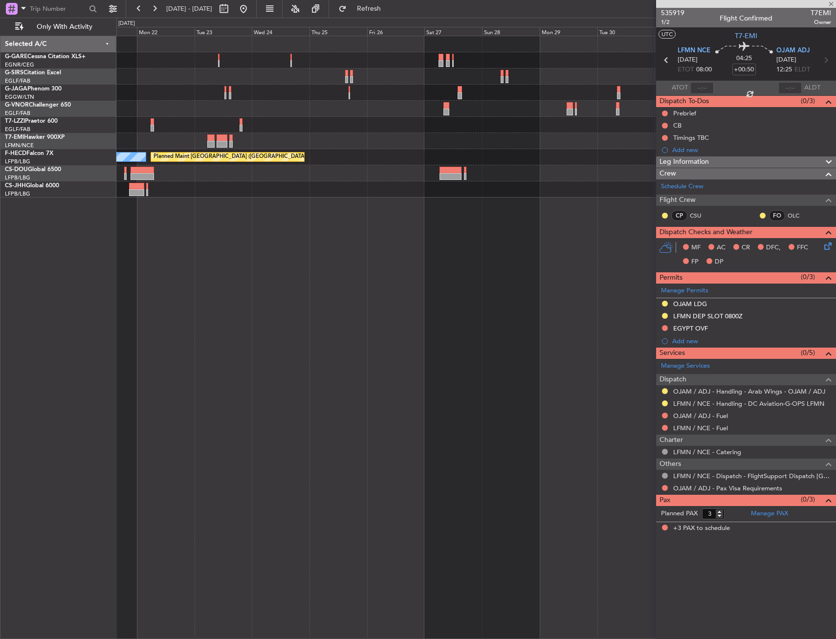
click at [240, 221] on div "Owner Planned Maint [GEOGRAPHIC_DATA] ([GEOGRAPHIC_DATA]) No Crew" at bounding box center [476, 337] width 720 height 603
type input "+01:05"
type input "2"
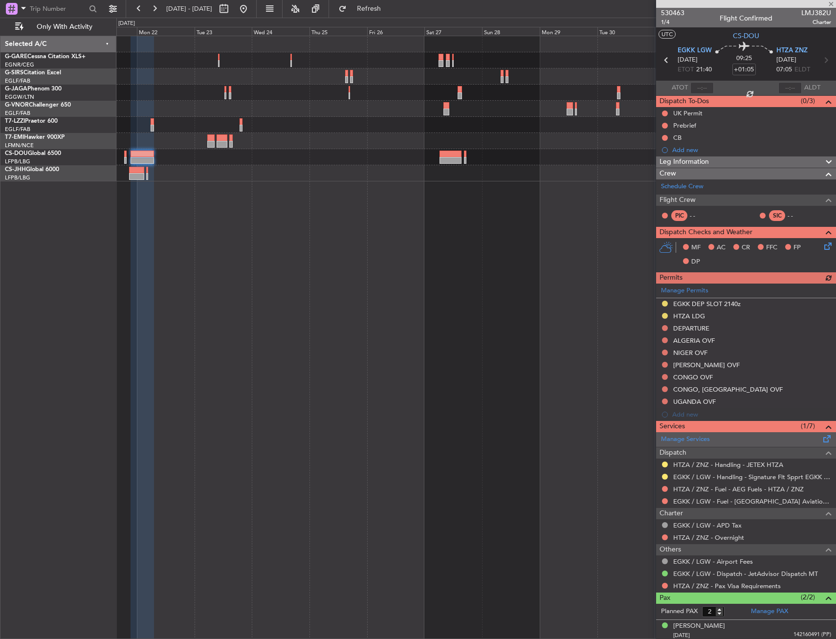
scroll to position [24, 0]
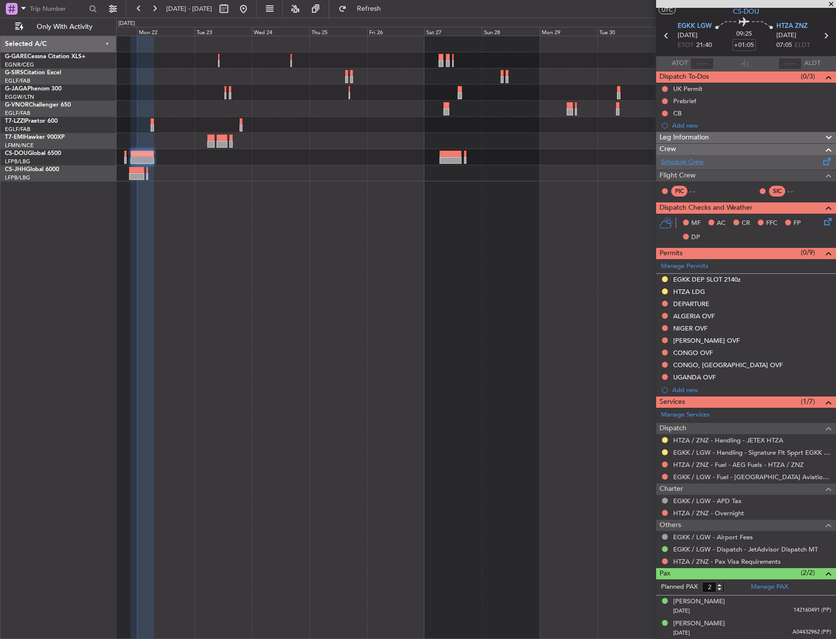
click at [697, 163] on link "Schedule Crew" at bounding box center [682, 162] width 43 height 10
click at [461, 233] on div "Owner" at bounding box center [476, 337] width 720 height 603
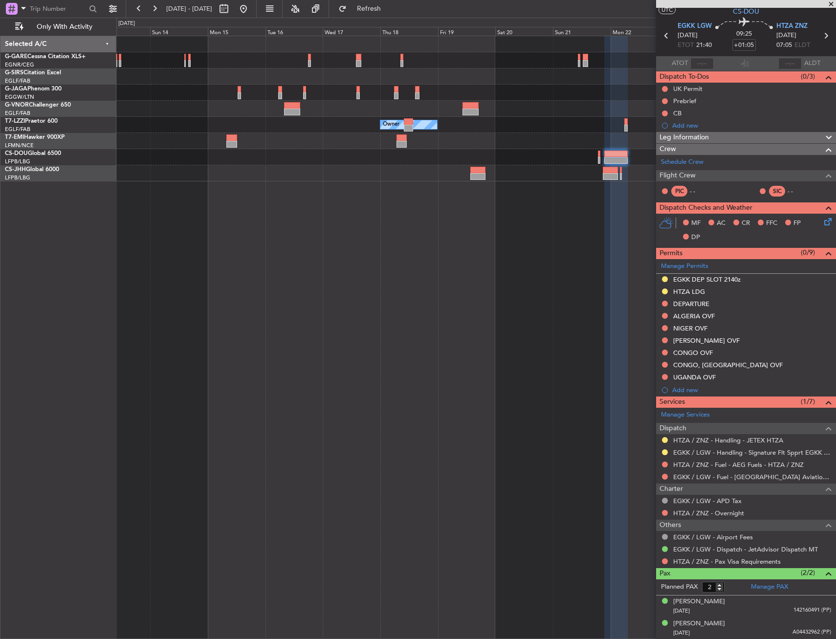
click at [434, 247] on div "Owner Owner" at bounding box center [476, 337] width 720 height 603
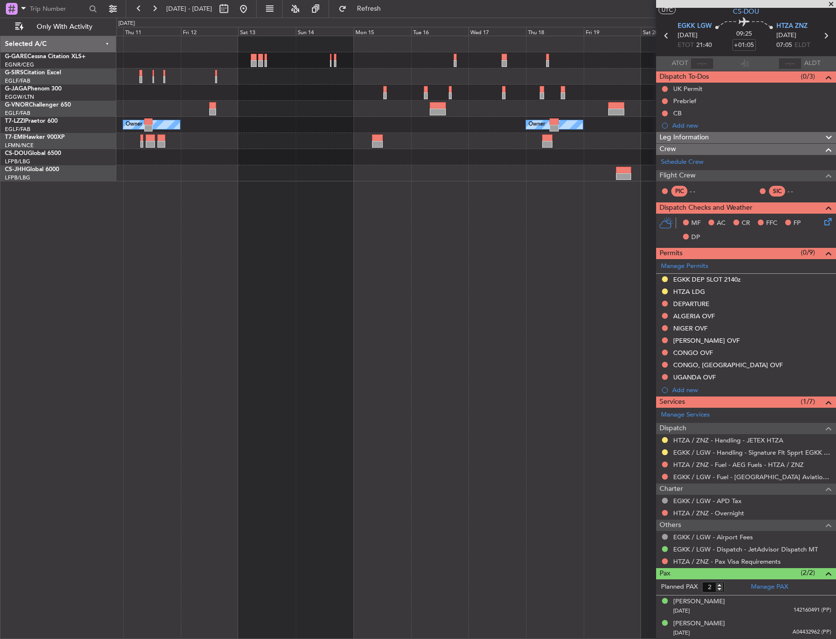
click at [439, 252] on div "Owner Owner Owner" at bounding box center [476, 337] width 720 height 603
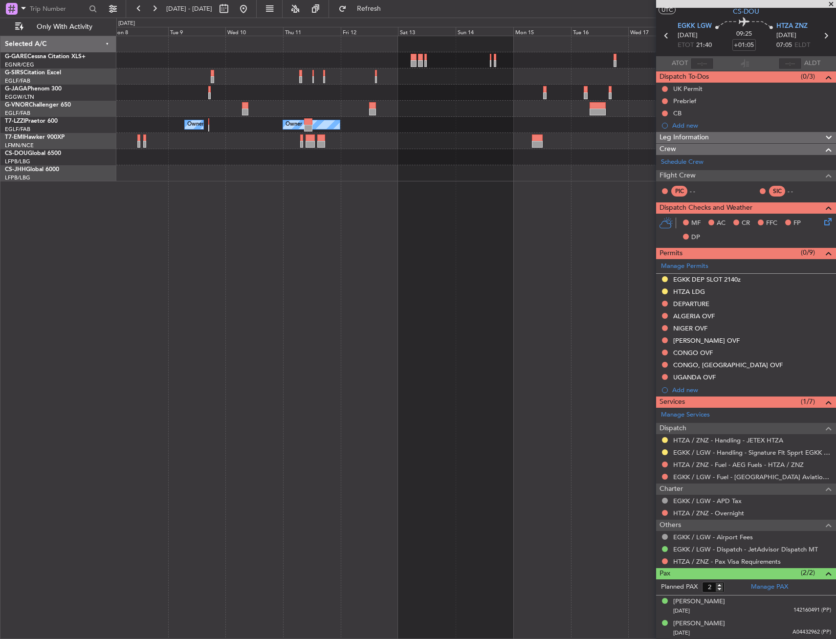
click at [510, 248] on div "Owner Owner Owner Planned Maint [GEOGRAPHIC_DATA]" at bounding box center [476, 337] width 720 height 603
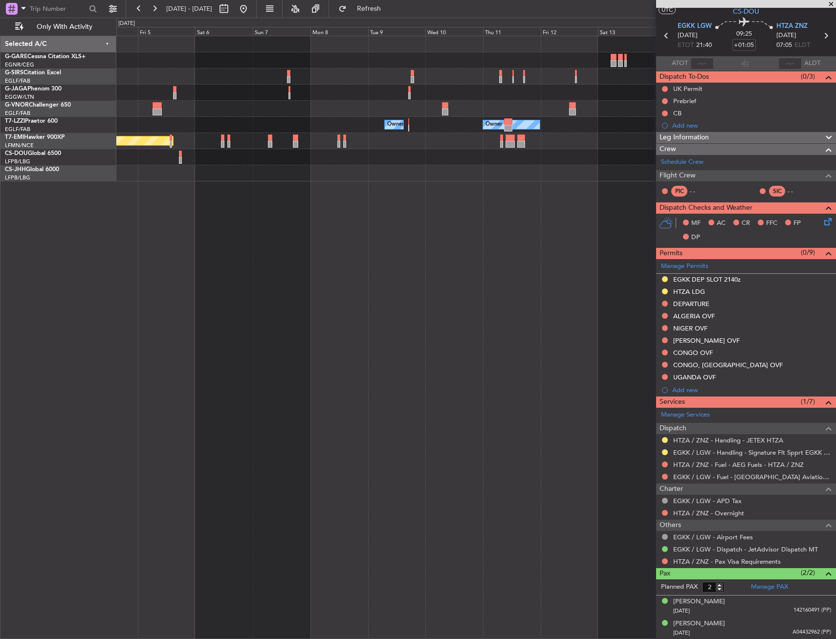
click at [521, 248] on div "Planned Maint [GEOGRAPHIC_DATA] ([GEOGRAPHIC_DATA]) Owner Owner Owner Planned M…" at bounding box center [476, 337] width 720 height 603
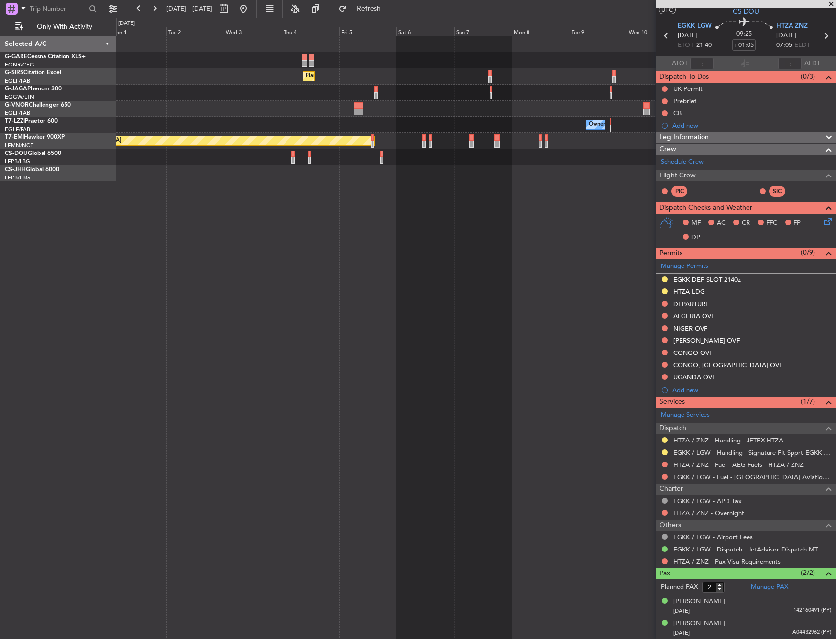
click at [417, 242] on div "Planned Maint [GEOGRAPHIC_DATA] ([GEOGRAPHIC_DATA]) Owner Ibiza Owner Owner Pla…" at bounding box center [476, 337] width 720 height 603
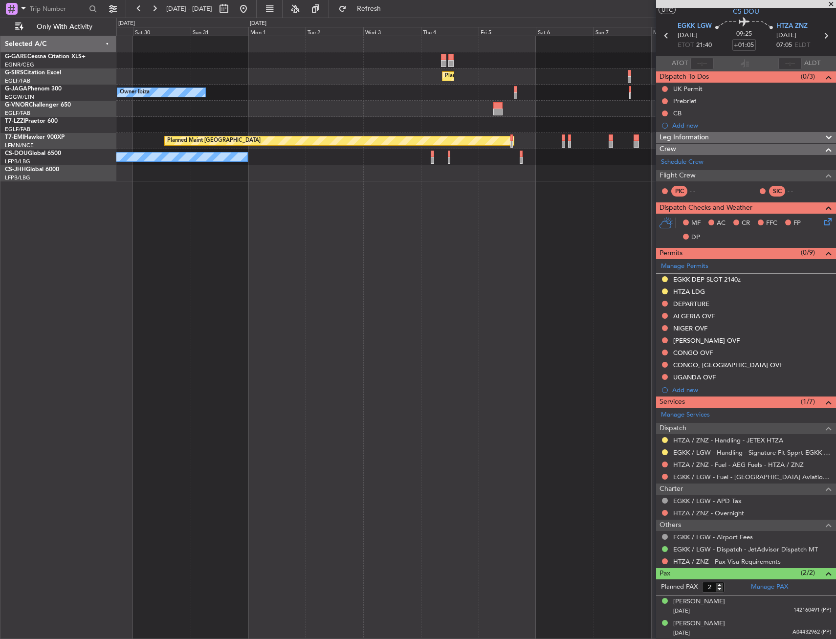
click at [488, 230] on div "Planned Maint [GEOGRAPHIC_DATA] ([GEOGRAPHIC_DATA]) Owner Ibiza Owner Owner Pla…" at bounding box center [476, 337] width 720 height 603
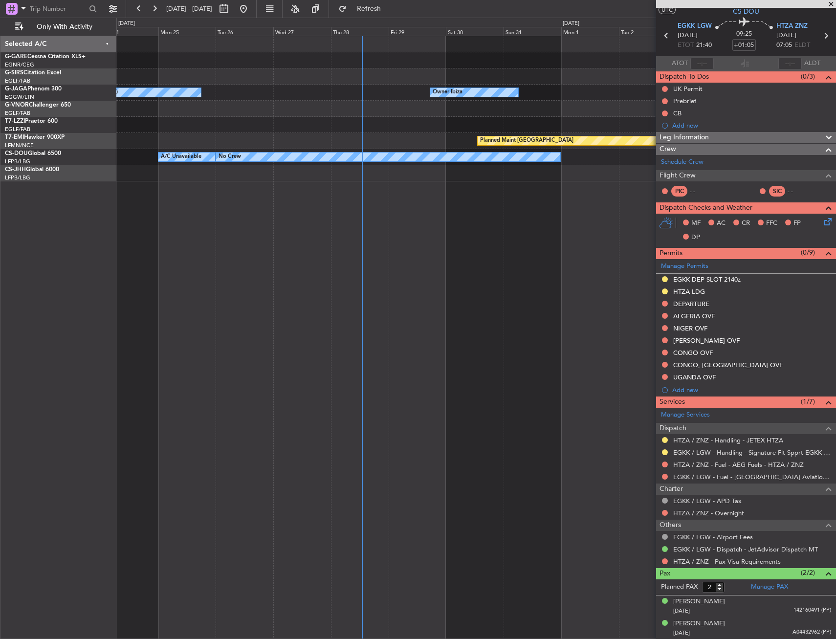
click at [254, 229] on div "Planned Maint [GEOGRAPHIC_DATA] ([GEOGRAPHIC_DATA]) Owner Ibiza No Crew Cannes …" at bounding box center [476, 337] width 720 height 603
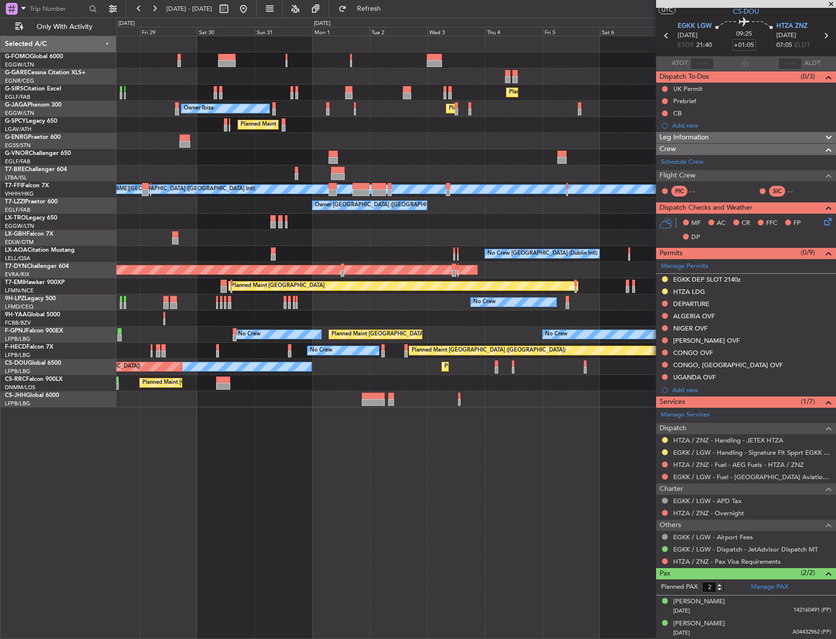
click at [500, 439] on div "Planned Maint [GEOGRAPHIC_DATA] ([GEOGRAPHIC_DATA]) Planned Maint [GEOGRAPHIC_D…" at bounding box center [476, 337] width 720 height 603
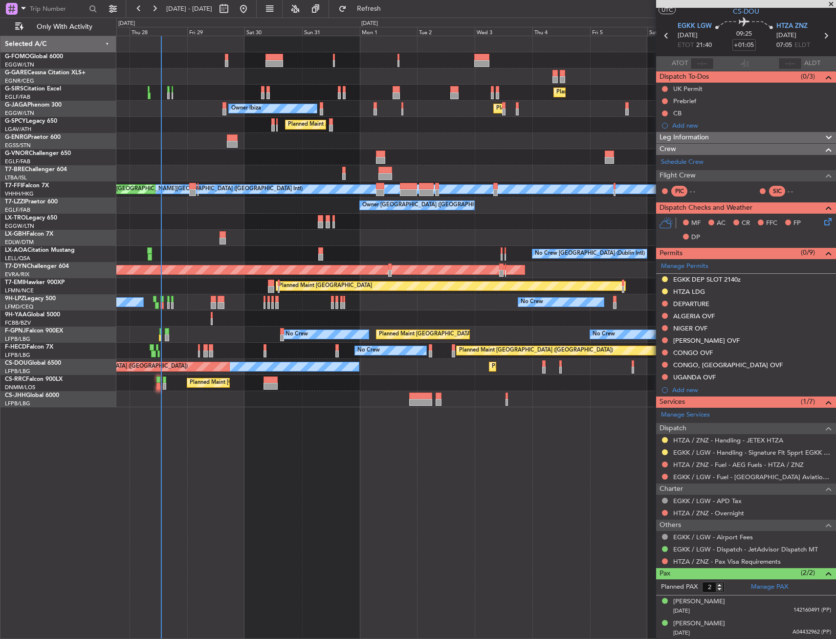
click at [217, 390] on div "Planned Maint [GEOGRAPHIC_DATA] ([GEOGRAPHIC_DATA]) Planned Maint [GEOGRAPHIC_D…" at bounding box center [475, 383] width 719 height 16
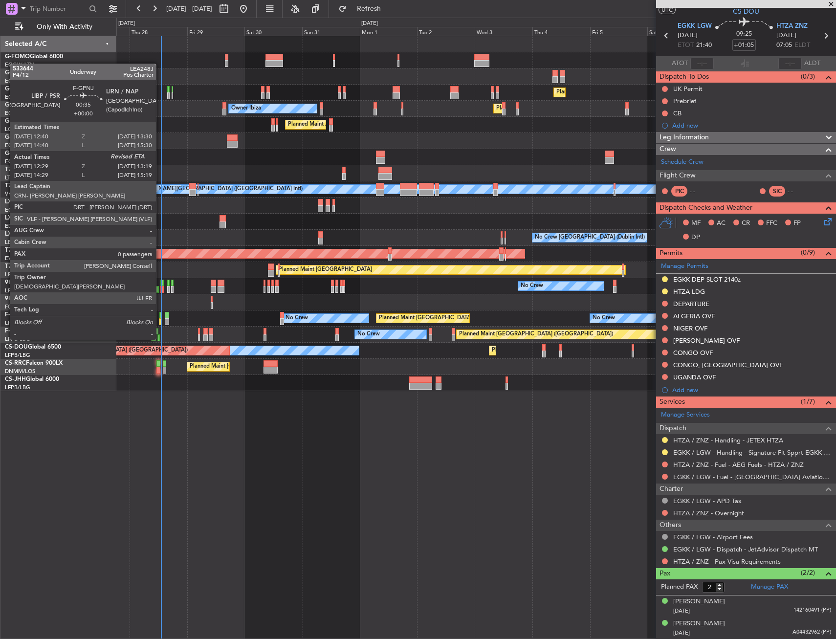
click at [160, 321] on div at bounding box center [160, 321] width 2 height 7
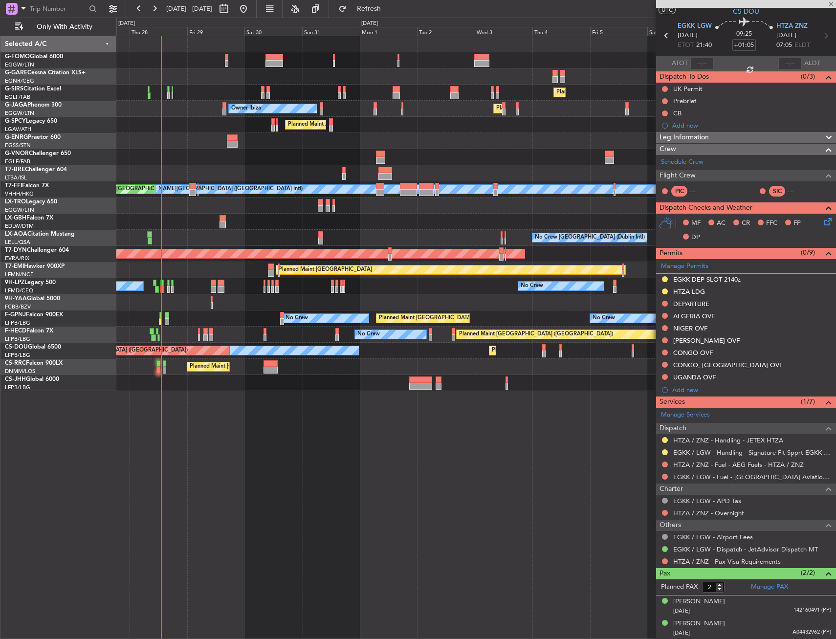
type input "12:39"
type input "0"
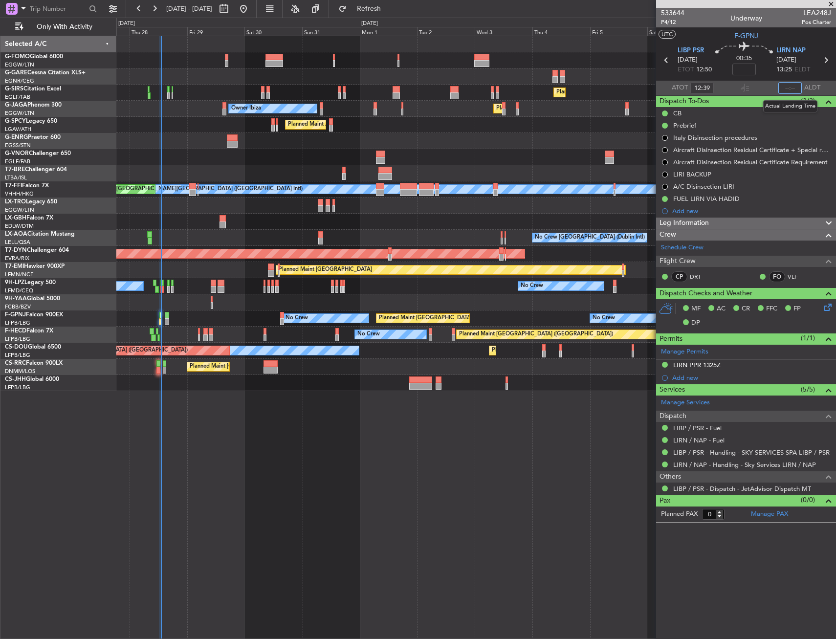
click at [787, 88] on input "text" at bounding box center [790, 88] width 23 height 12
click at [730, 87] on section "ATOT 12:39 1310 ALDT" at bounding box center [746, 88] width 180 height 15
type input "13:10"
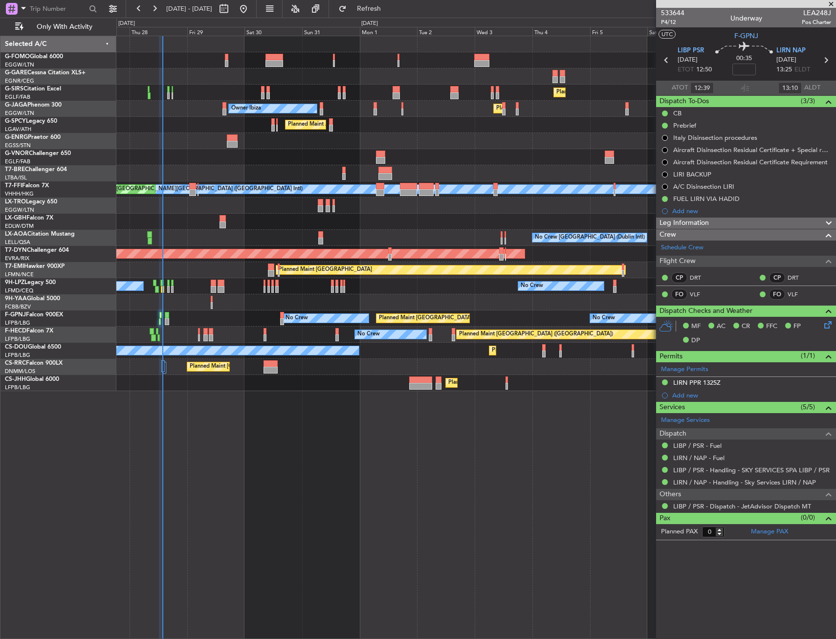
click at [118, 142] on div "Planned Maint [GEOGRAPHIC_DATA] ([GEOGRAPHIC_DATA]) Unplanned Maint [GEOGRAPHIC…" at bounding box center [475, 213] width 719 height 355
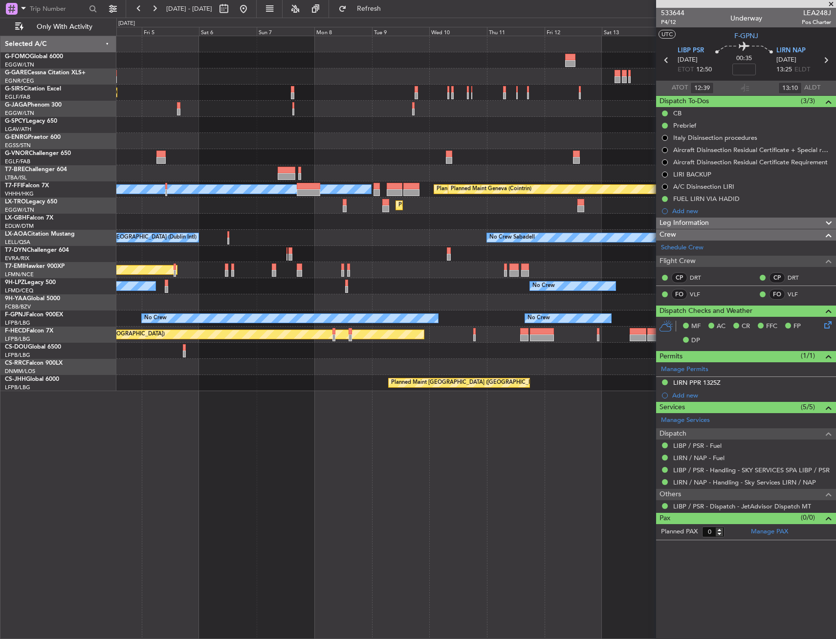
click at [259, 140] on div at bounding box center [475, 141] width 719 height 16
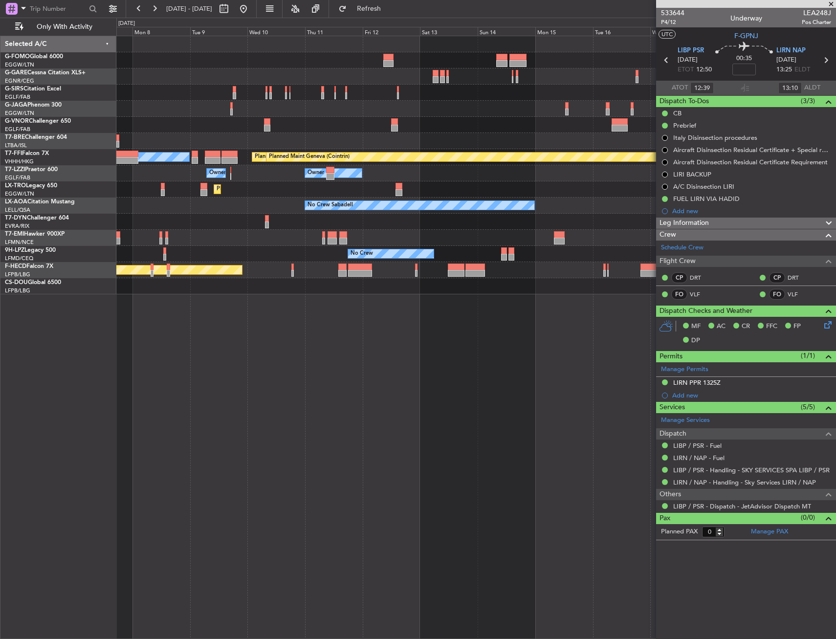
click at [220, 210] on div "[PERSON_NAME][GEOGRAPHIC_DATA] ([GEOGRAPHIC_DATA] Intl) Planned Maint Tianjin (…" at bounding box center [475, 165] width 719 height 258
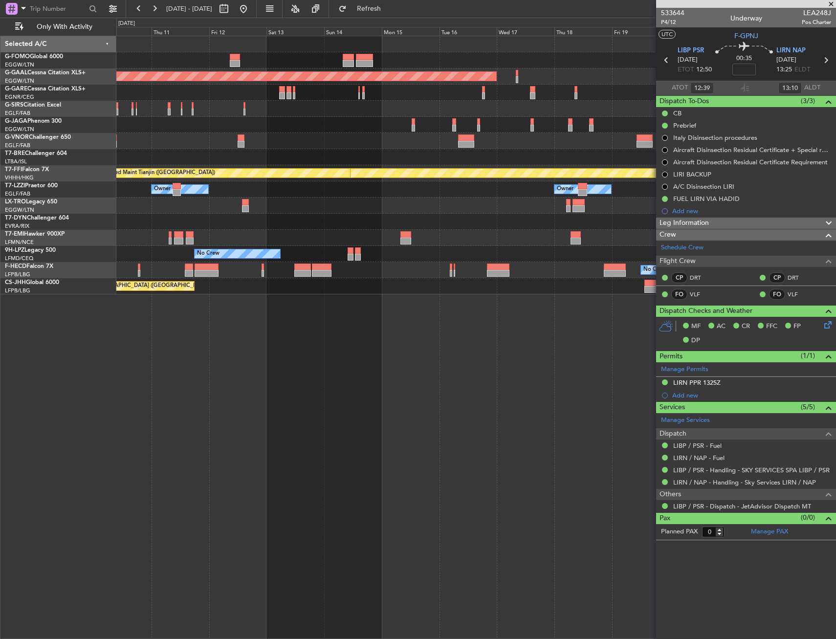
click at [203, 293] on div "Planned Maint Dusseldorf Planned Maint Geneva ([GEOGRAPHIC_DATA]) Planned Maint…" at bounding box center [476, 337] width 720 height 603
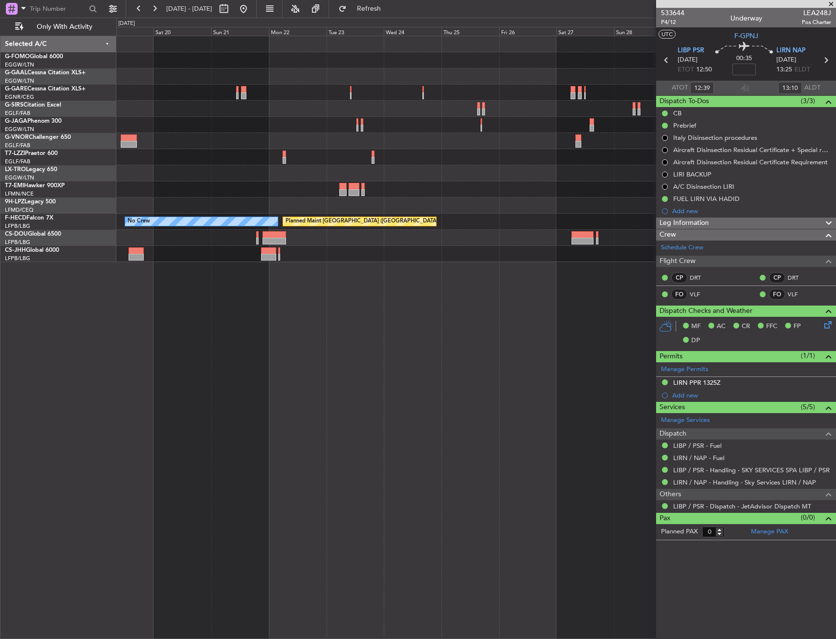
click at [207, 264] on div "Planned Maint Dusseldorf Owner No Crew Planned Maint Paris (Le Bourget)" at bounding box center [476, 337] width 720 height 603
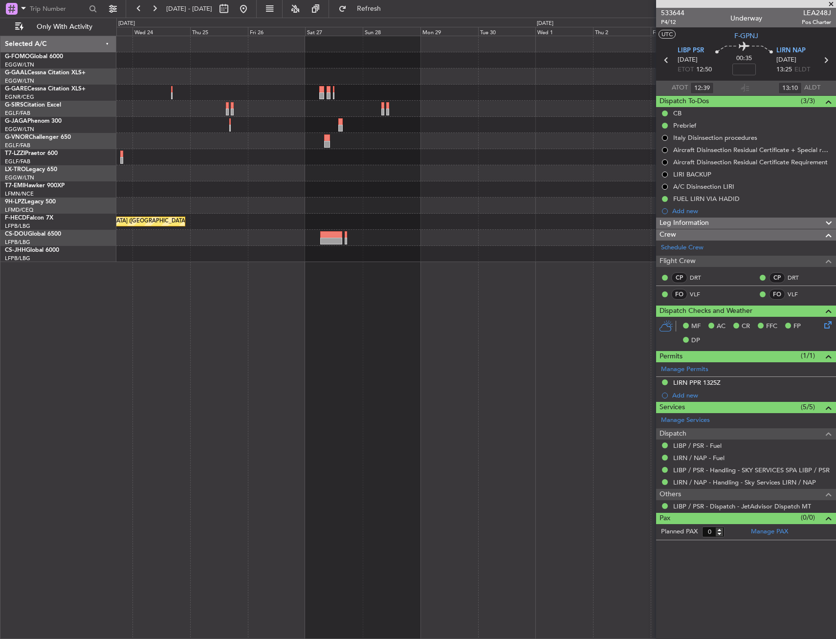
click at [182, 270] on div "Planned Maint Paris (Le Bourget) No Crew" at bounding box center [476, 337] width 720 height 603
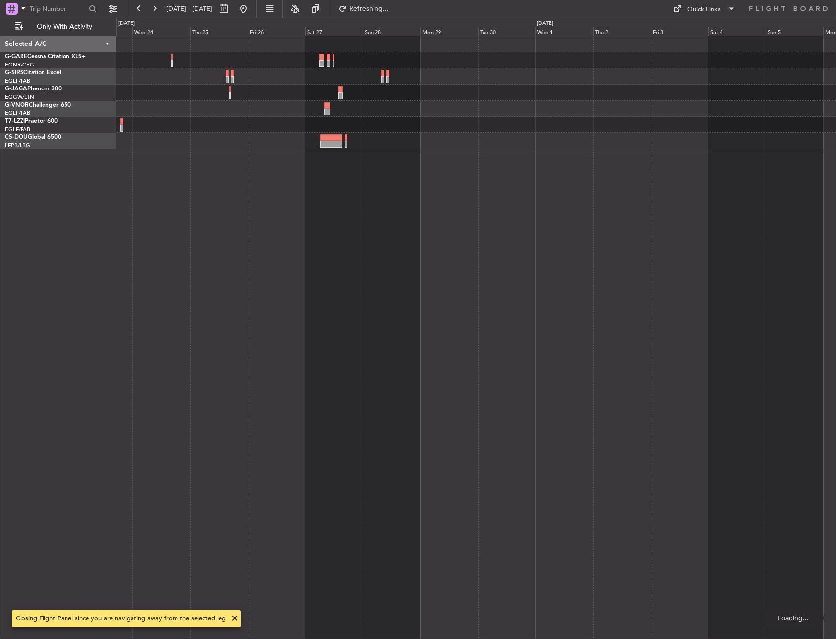
click at [179, 230] on div at bounding box center [476, 337] width 720 height 603
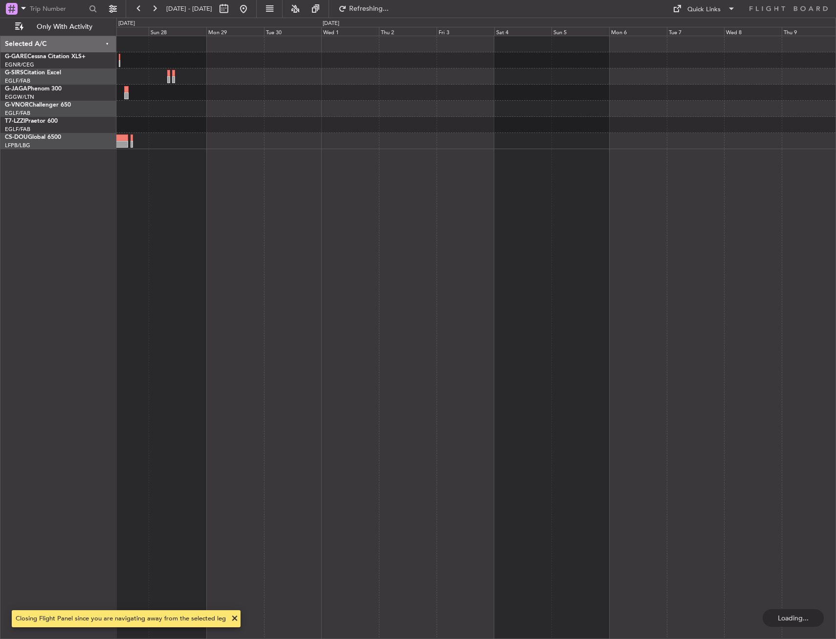
click at [262, 218] on div at bounding box center [476, 337] width 720 height 603
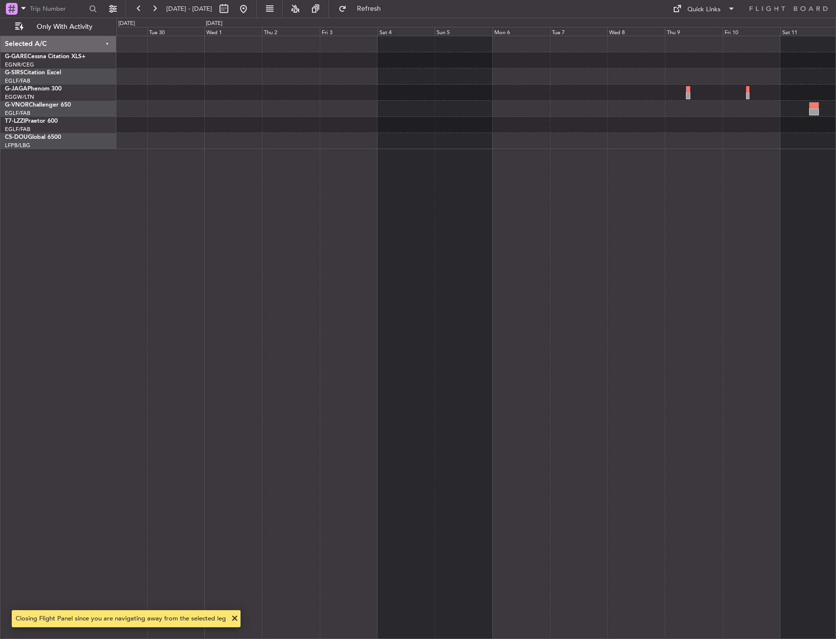
click at [420, 224] on div at bounding box center [476, 337] width 720 height 603
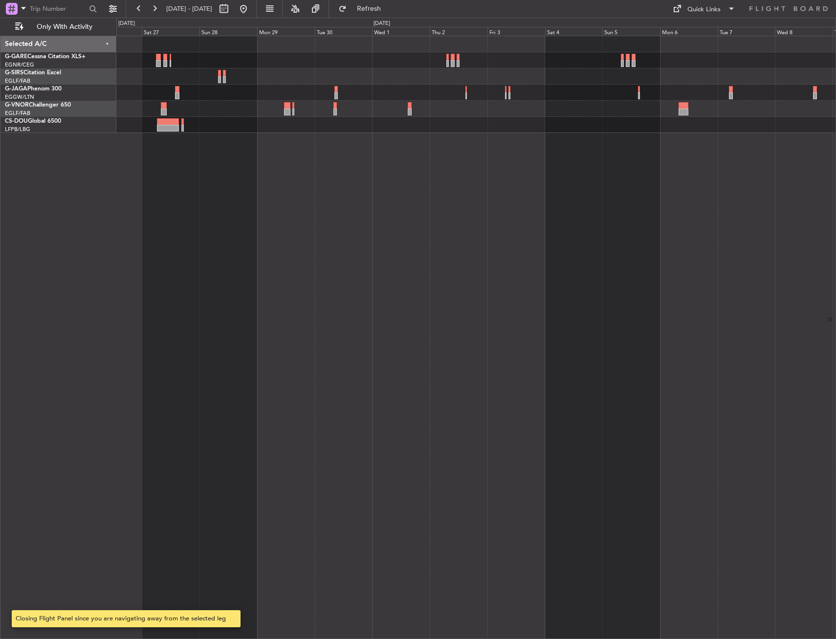
click at [562, 143] on div at bounding box center [476, 337] width 720 height 603
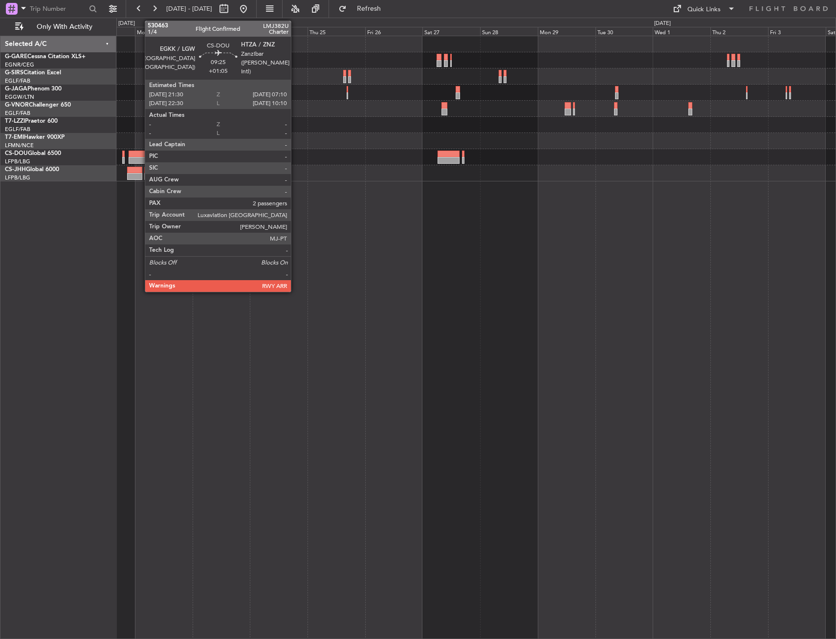
click at [140, 151] on div at bounding box center [140, 154] width 23 height 7
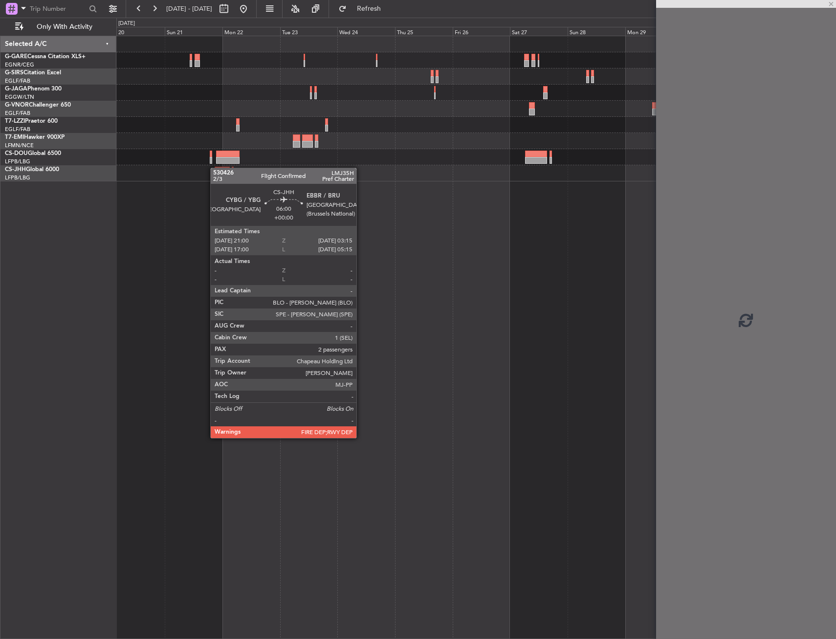
click at [217, 168] on div at bounding box center [475, 173] width 719 height 16
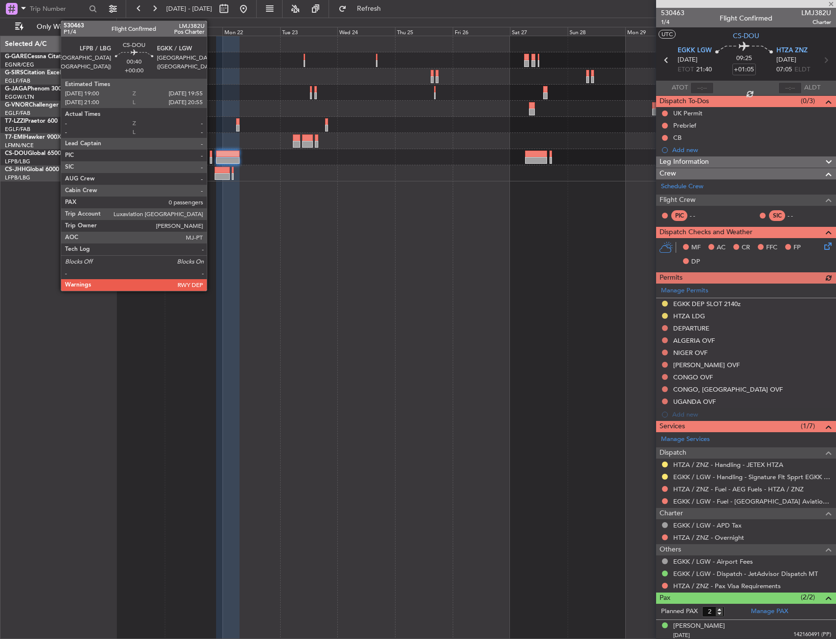
click at [211, 156] on div at bounding box center [211, 154] width 2 height 7
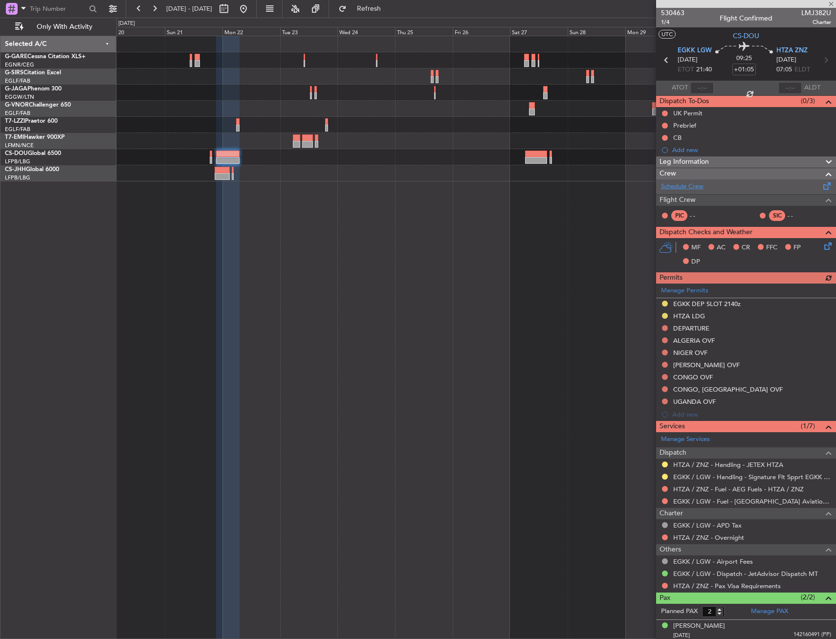
click at [699, 188] on div "Schedule Crew Flight Crew PIC - - SIC - -" at bounding box center [746, 202] width 180 height 47
type input "0"
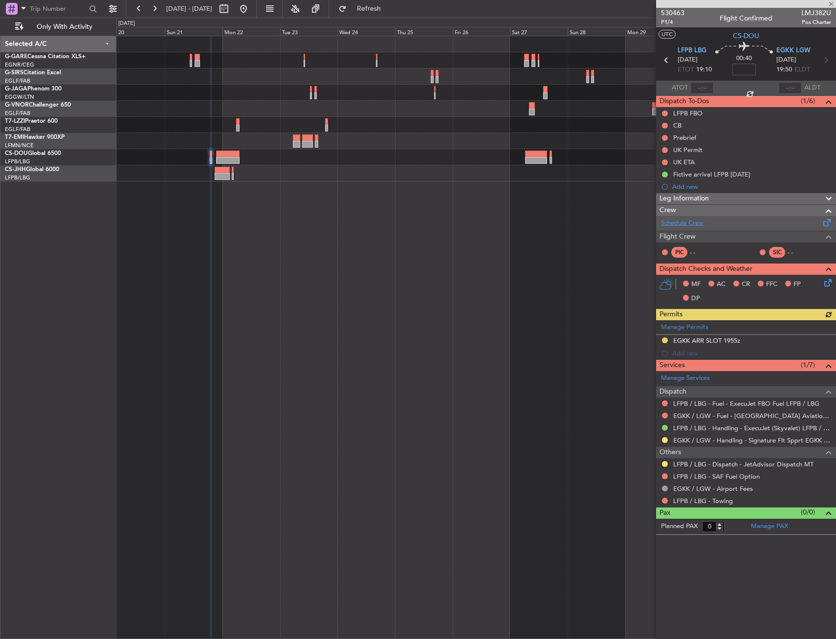
click at [694, 222] on link "Schedule Crew" at bounding box center [682, 224] width 43 height 10
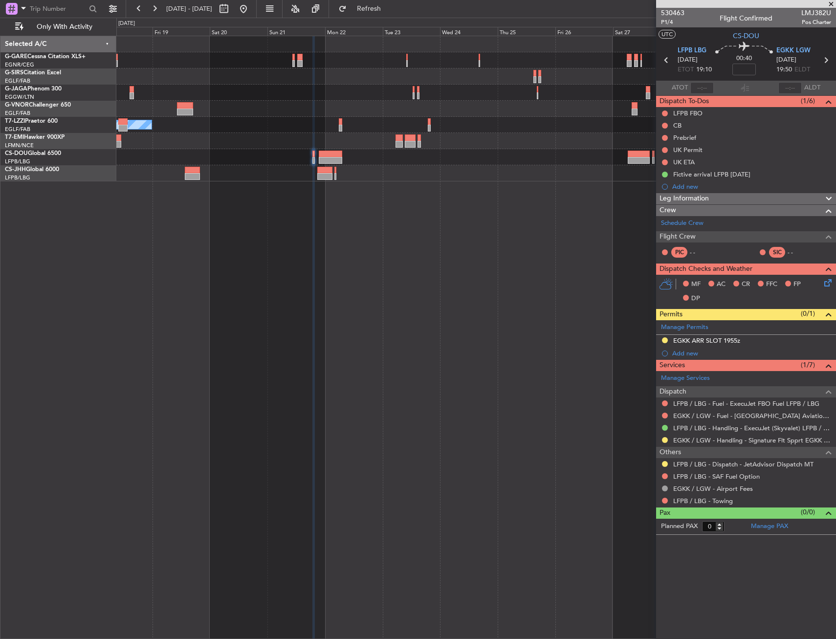
click at [454, 220] on div "Owner" at bounding box center [476, 337] width 720 height 603
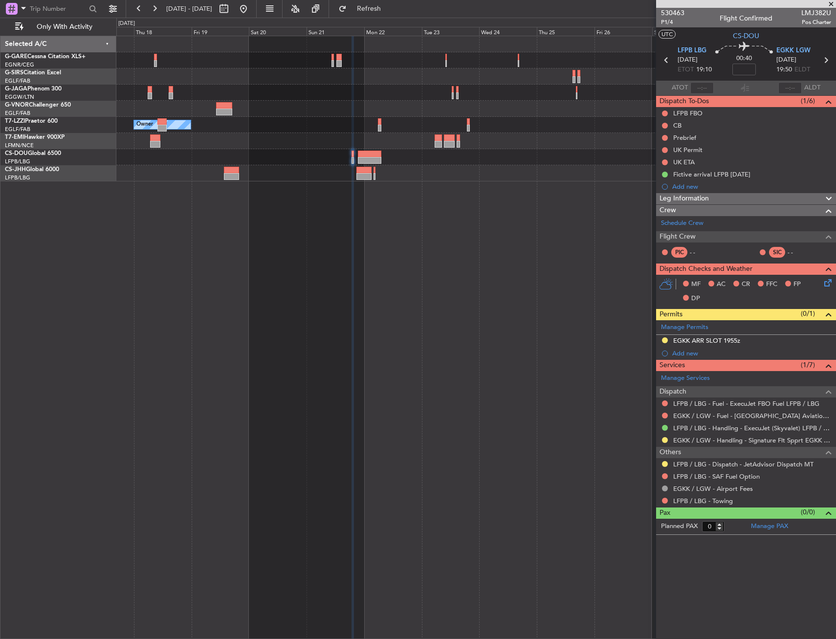
click at [521, 244] on div "Owner" at bounding box center [476, 337] width 720 height 603
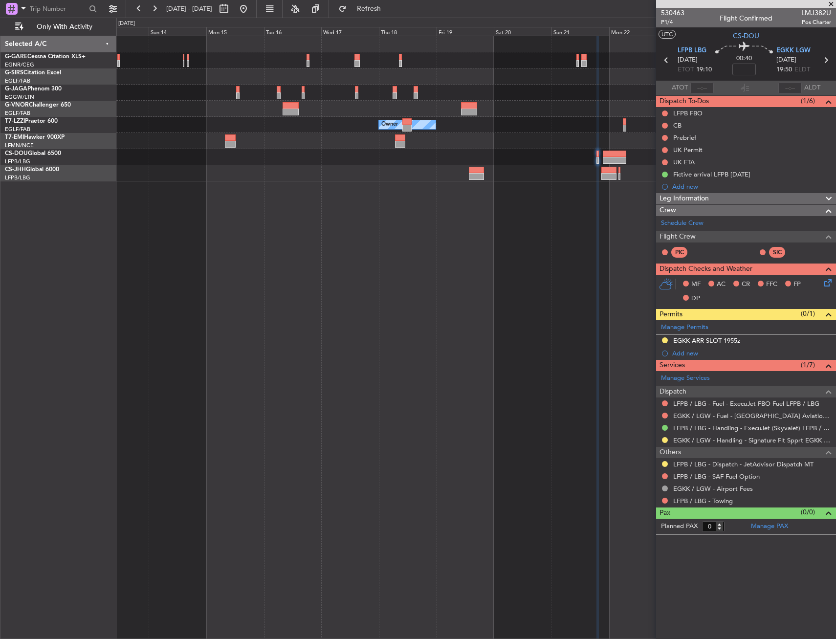
click at [559, 248] on div "Owner Owner Planned Maint Paris (Le Bourget)" at bounding box center [476, 337] width 720 height 603
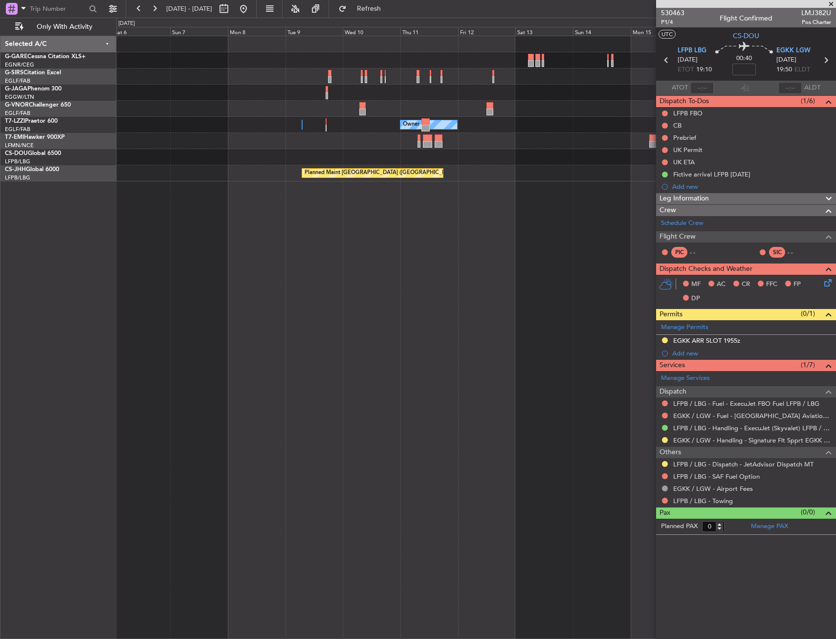
click at [506, 258] on div "Owner Owner Owner Planned Maint Zurich Planned Maint Paris (Le Bourget)" at bounding box center [476, 337] width 720 height 603
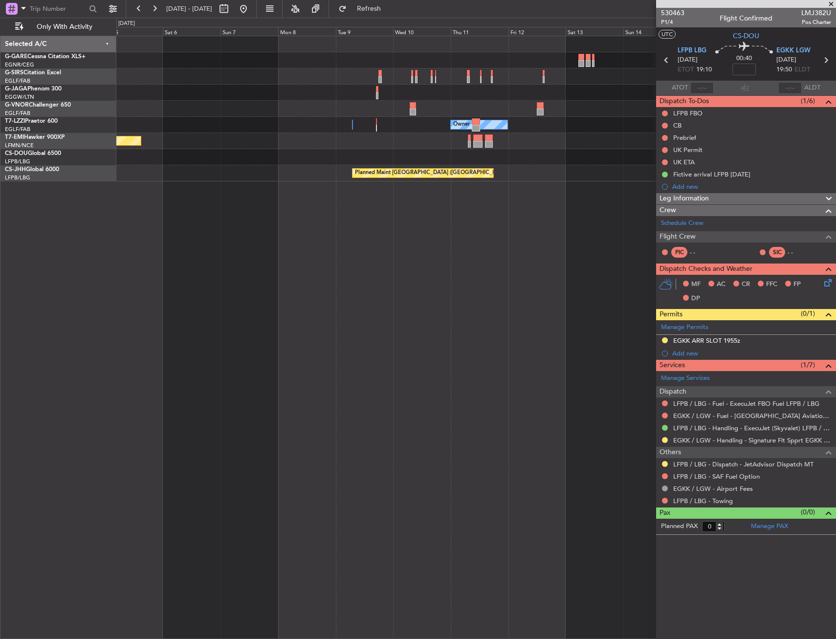
click at [512, 253] on div "Owner Owner Owner Planned Maint Zurich Planned Maint Paris (Le Bourget)" at bounding box center [476, 337] width 720 height 603
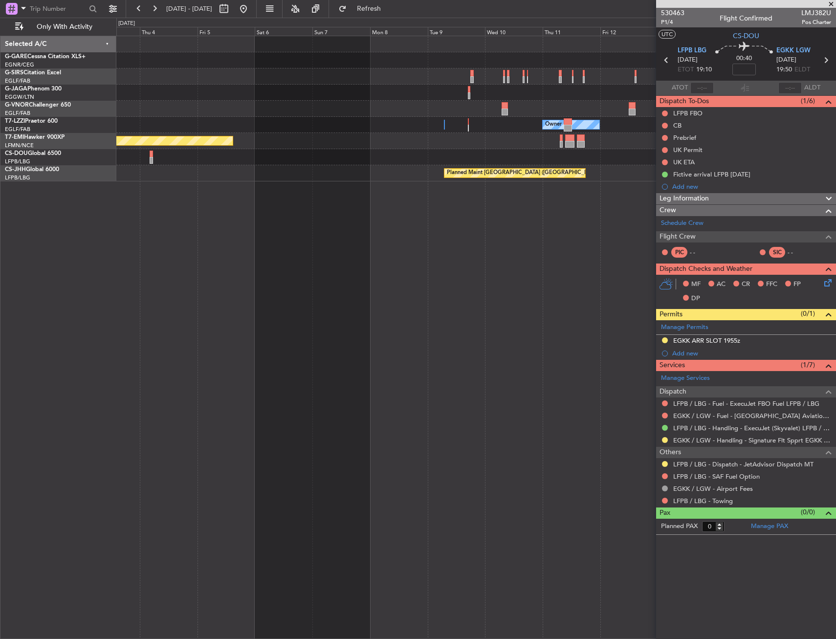
click at [547, 254] on div "Owner Owner Owner Planned Maint Zurich No Crew Planned Maint Paris (Le Bourget)" at bounding box center [476, 337] width 720 height 603
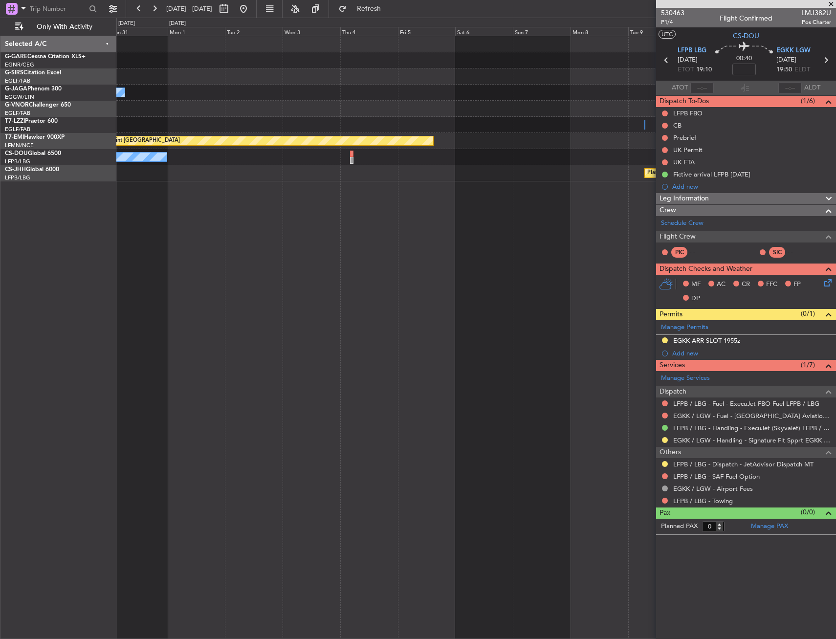
click at [528, 259] on div "Owner Ibiza Owner Owner Planned Maint Zurich No Crew Planned Maint Paris (Le Bo…" at bounding box center [476, 337] width 720 height 603
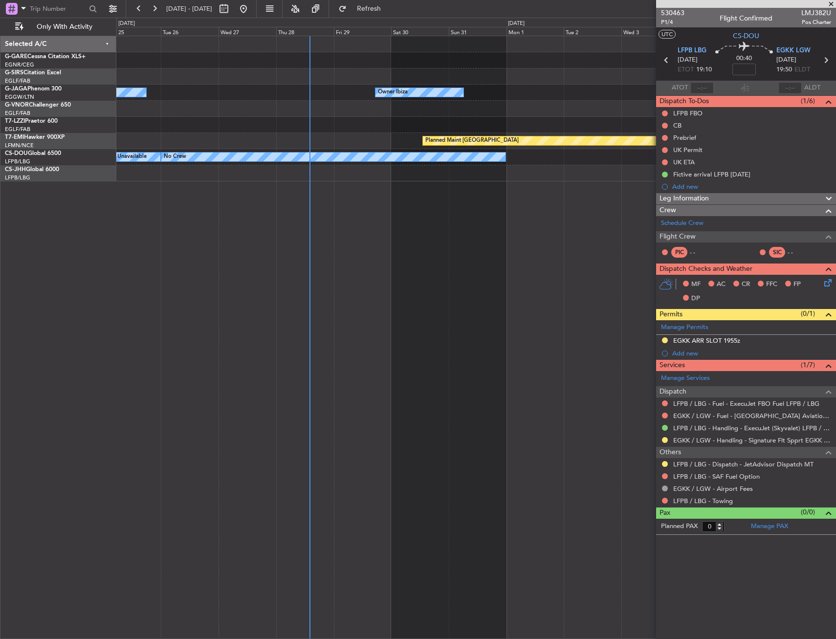
click at [463, 261] on div "Owner Ibiza No Crew Cannes (Mandelieu) Owner Planned Maint Zurich No Crew A/C U…" at bounding box center [476, 337] width 720 height 603
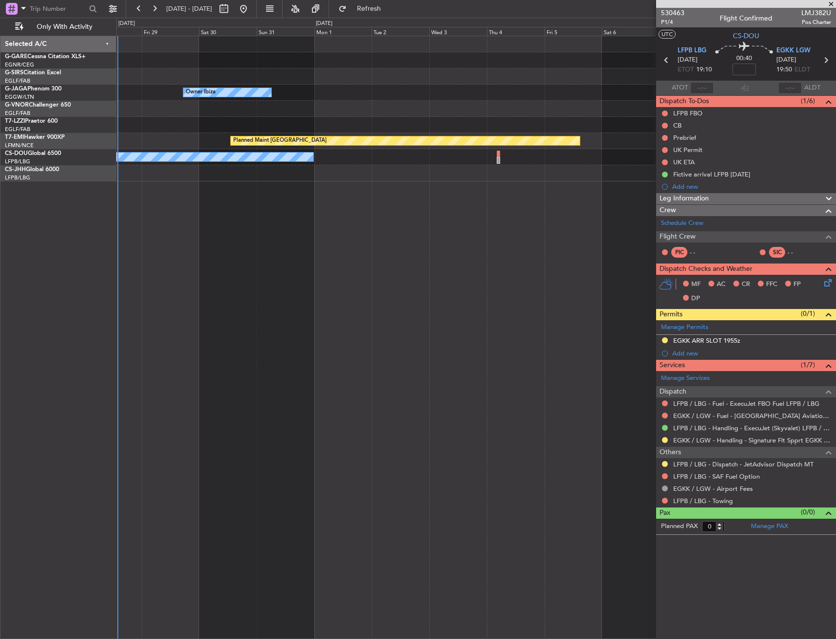
click at [226, 254] on div "Owner Ibiza No Crew Cannes (Mandelieu) Owner Owner Planned Maint Zurich No Crew…" at bounding box center [476, 337] width 720 height 603
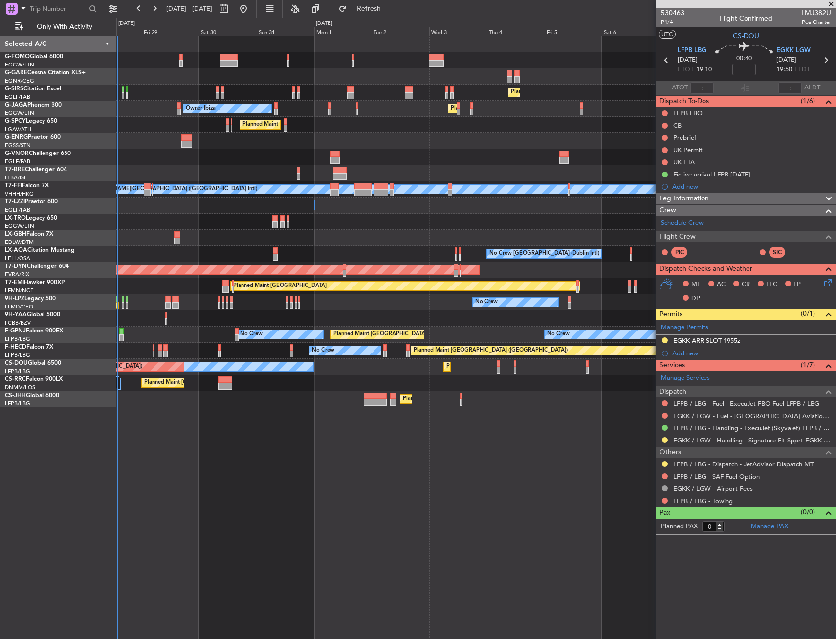
click at [148, 388] on div "Planned Maint Paris (Le Bourget) Planned Maint Paris (Le Bourget)" at bounding box center [475, 383] width 719 height 16
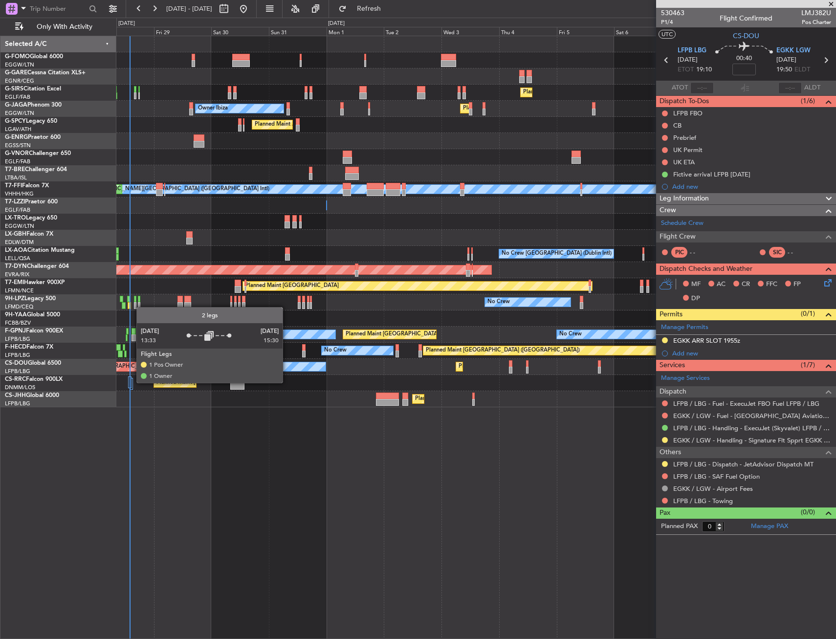
click at [132, 382] on div at bounding box center [129, 383] width 3 height 12
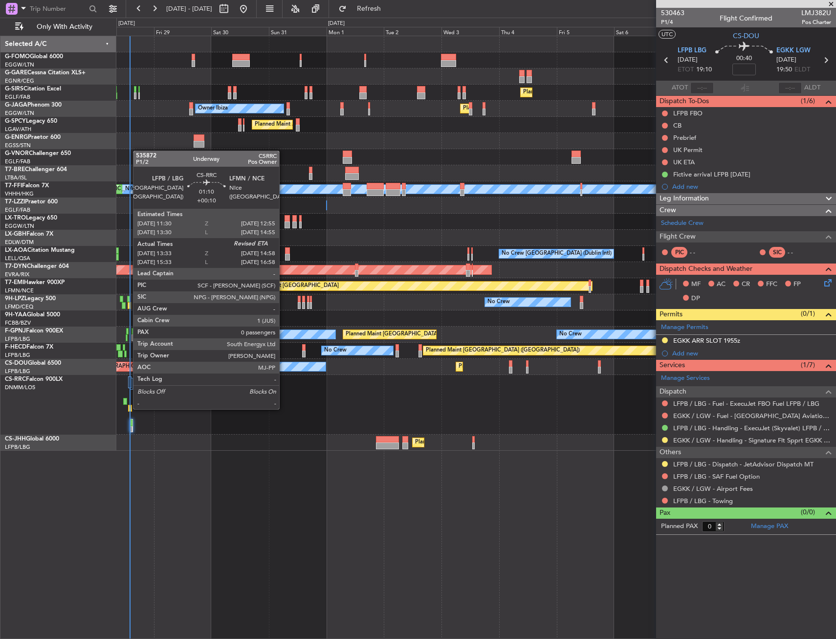
click at [128, 408] on div at bounding box center [129, 408] width 3 height 7
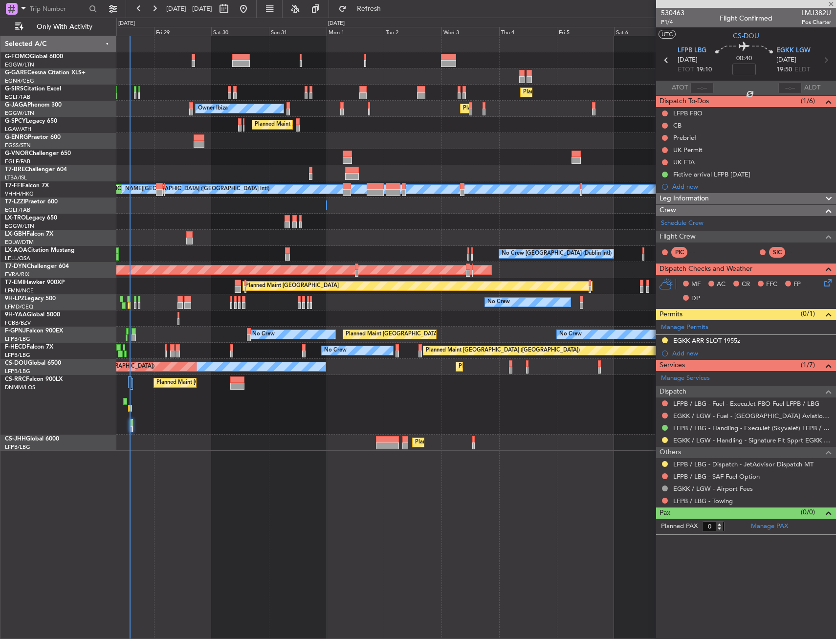
type input "+00:10"
type input "13:43"
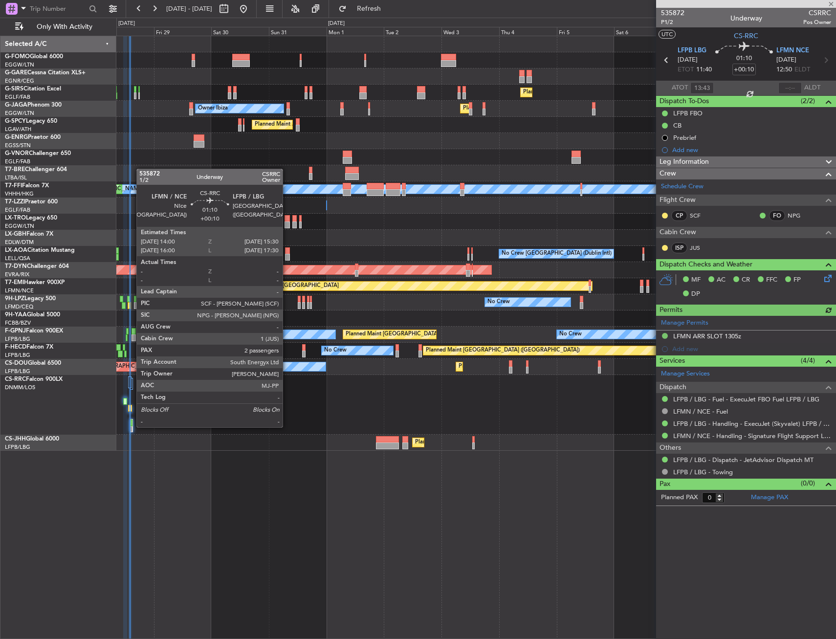
click at [132, 426] on div at bounding box center [131, 429] width 3 height 7
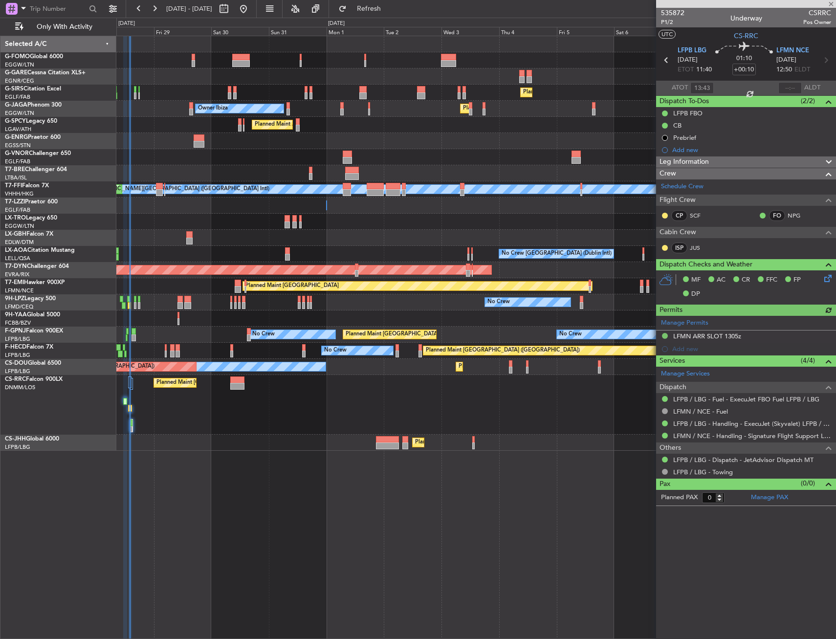
type input "2"
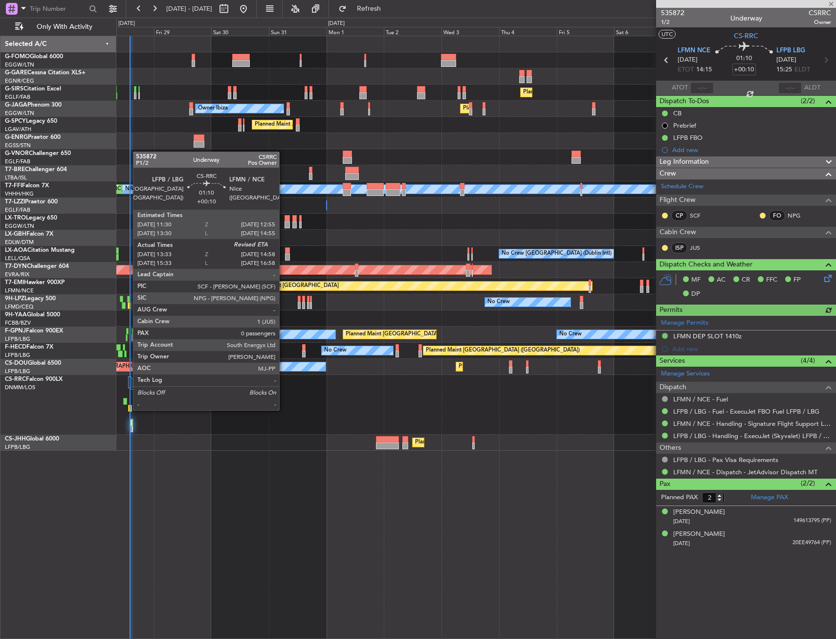
click at [129, 409] on div at bounding box center [129, 408] width 3 height 7
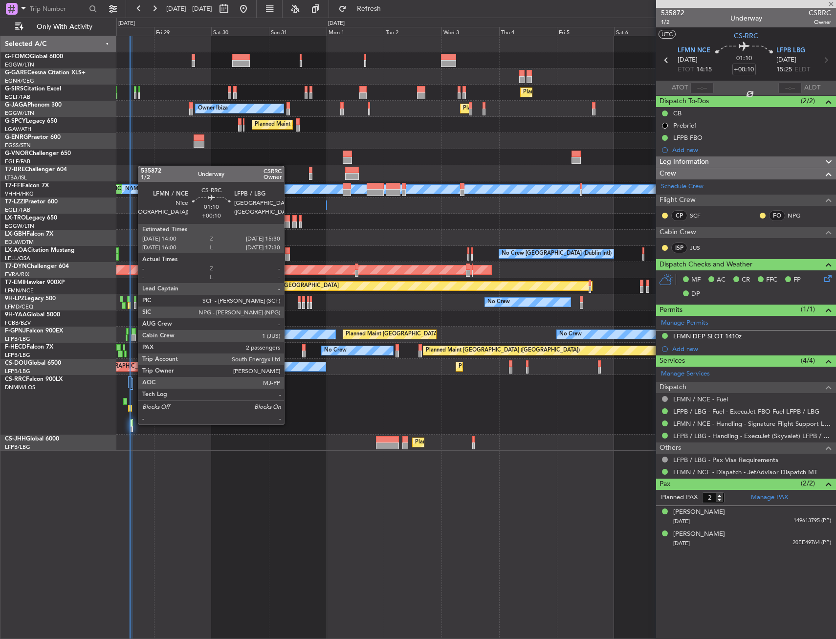
type input "13:43"
type input "0"
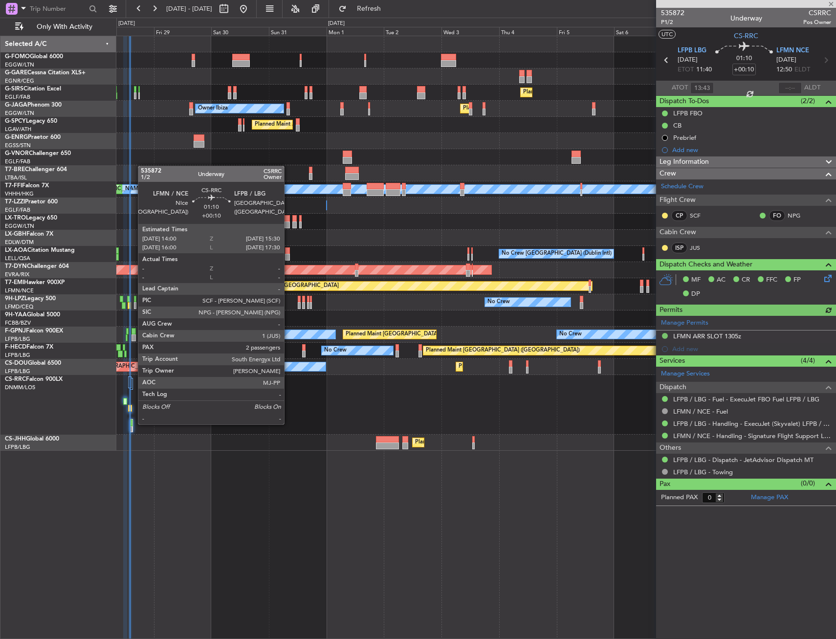
click at [133, 423] on div at bounding box center [132, 425] width 4 height 13
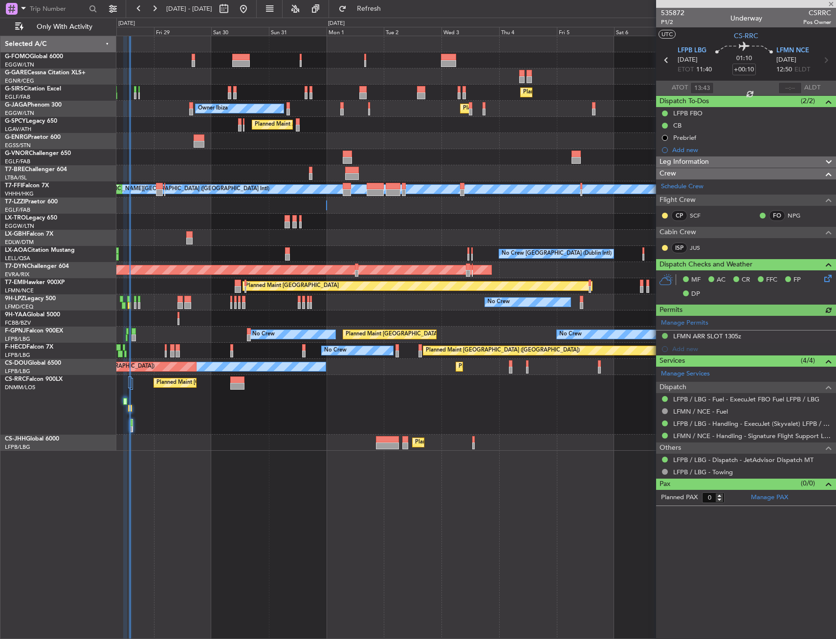
type input "2"
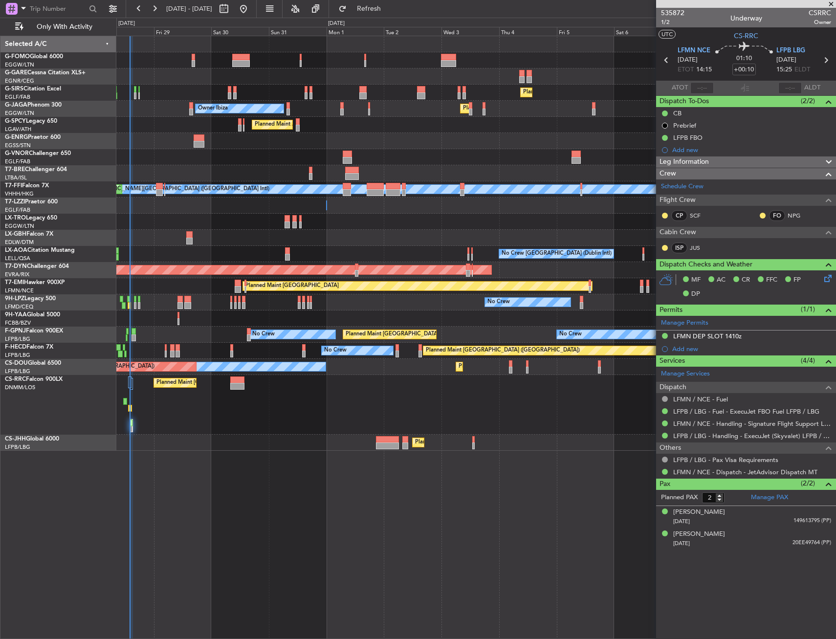
click at [129, 404] on div "Planned Maint Paris (Le Bourget) Planned Maint Paris (Le Bourget)" at bounding box center [475, 405] width 719 height 60
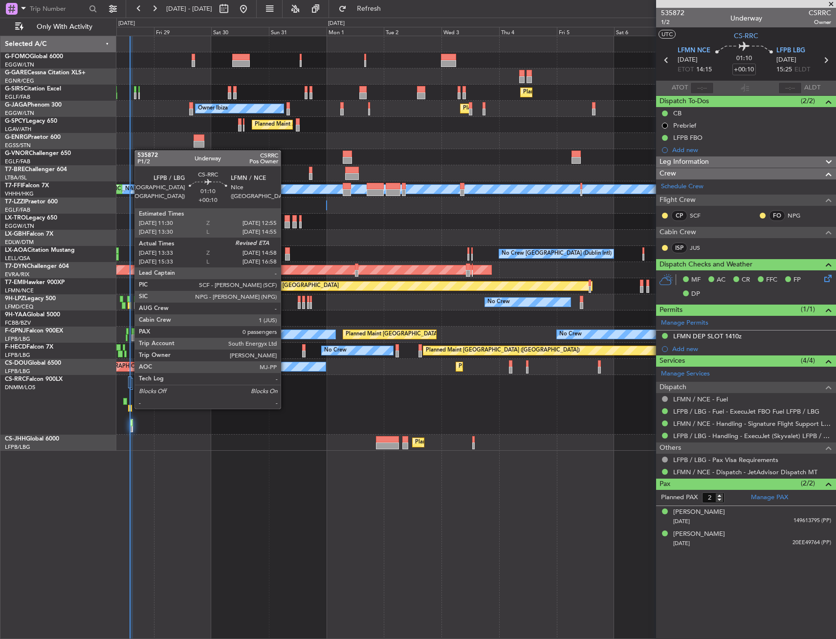
click at [130, 408] on div at bounding box center [129, 408] width 3 height 7
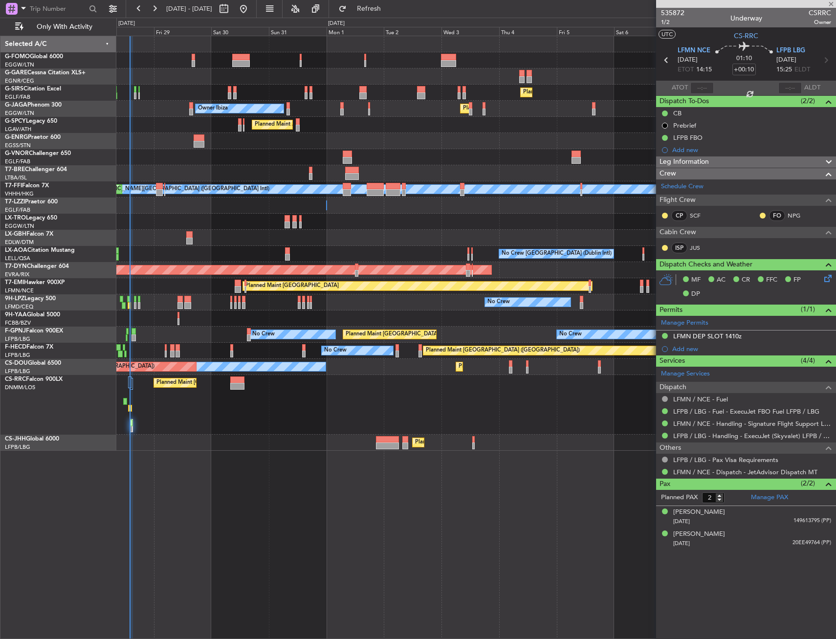
type input "13:43"
type input "0"
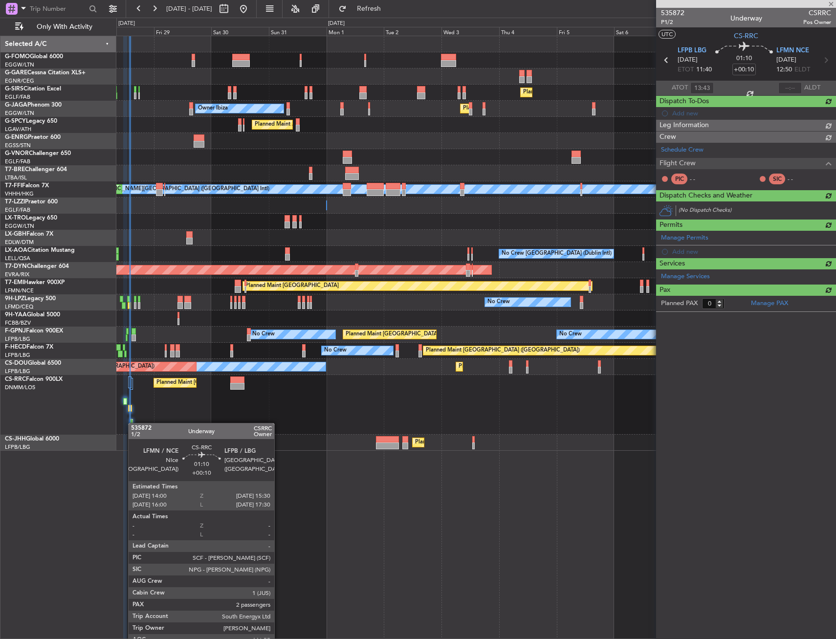
click at [133, 423] on div at bounding box center [132, 425] width 4 height 13
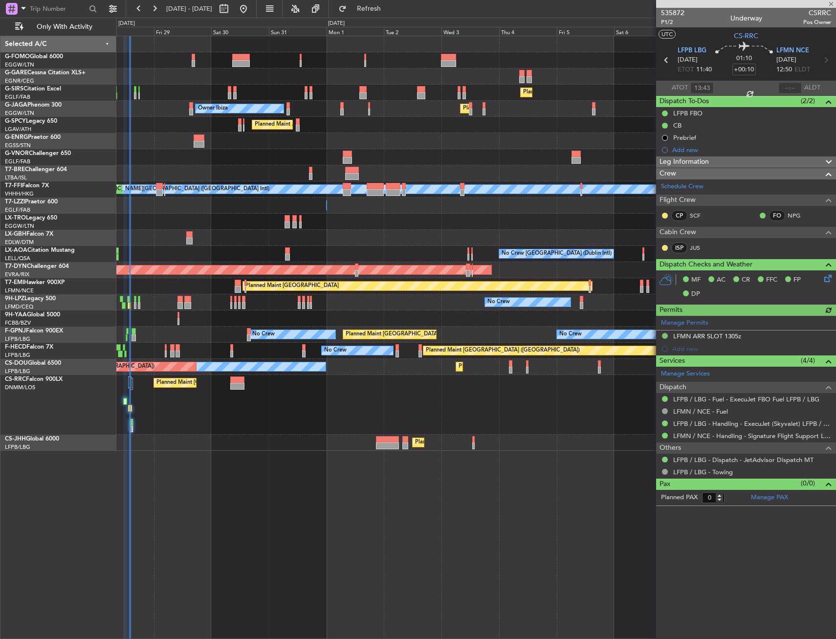
type input "2"
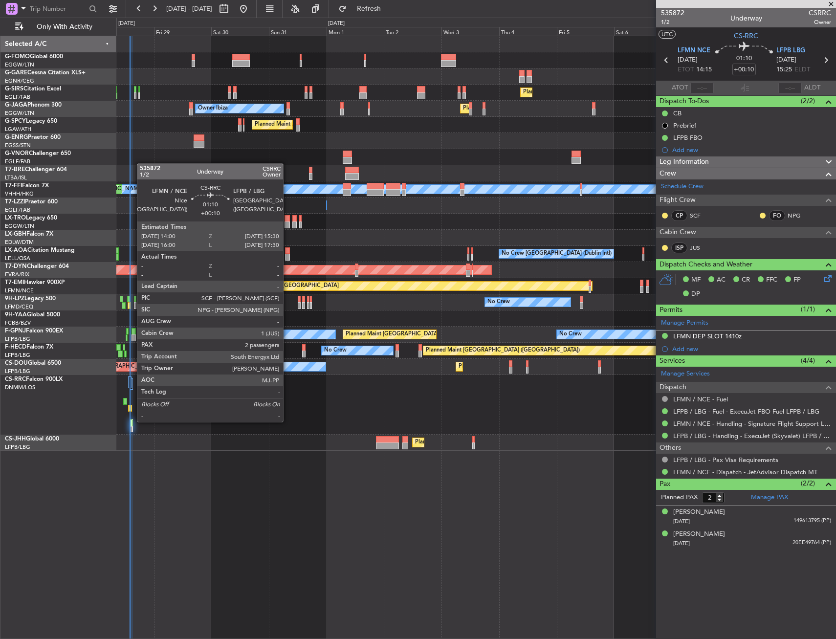
click at [132, 421] on div at bounding box center [131, 423] width 3 height 7
click at [130, 422] on div at bounding box center [132, 422] width 4 height 7
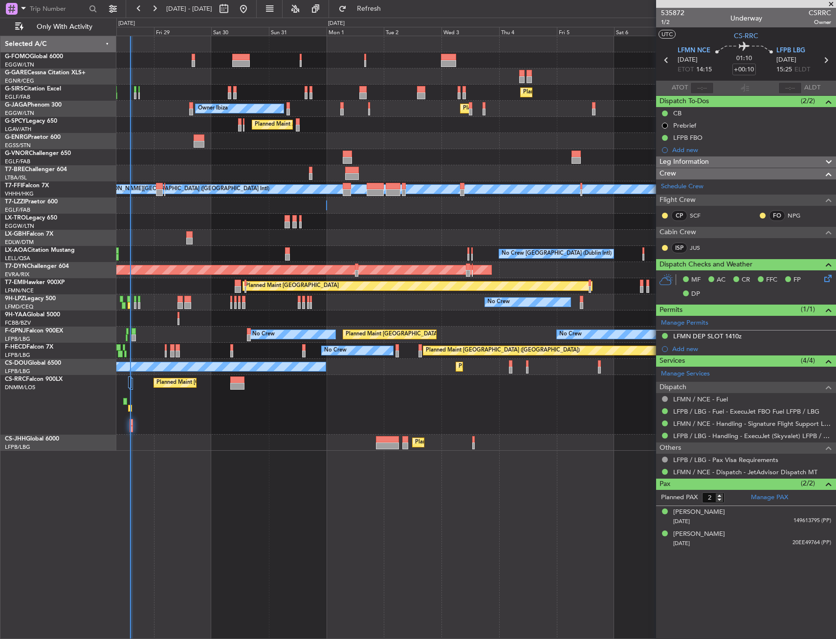
click at [167, 351] on div "Planned Maint Paris (Le Bourget) No Crew No Crew" at bounding box center [475, 351] width 719 height 16
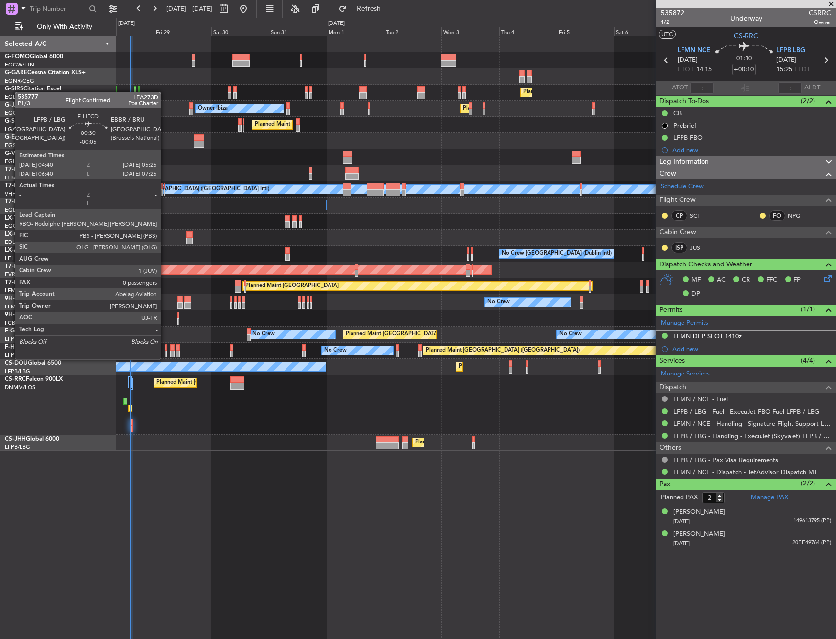
click at [165, 351] on div at bounding box center [166, 354] width 2 height 7
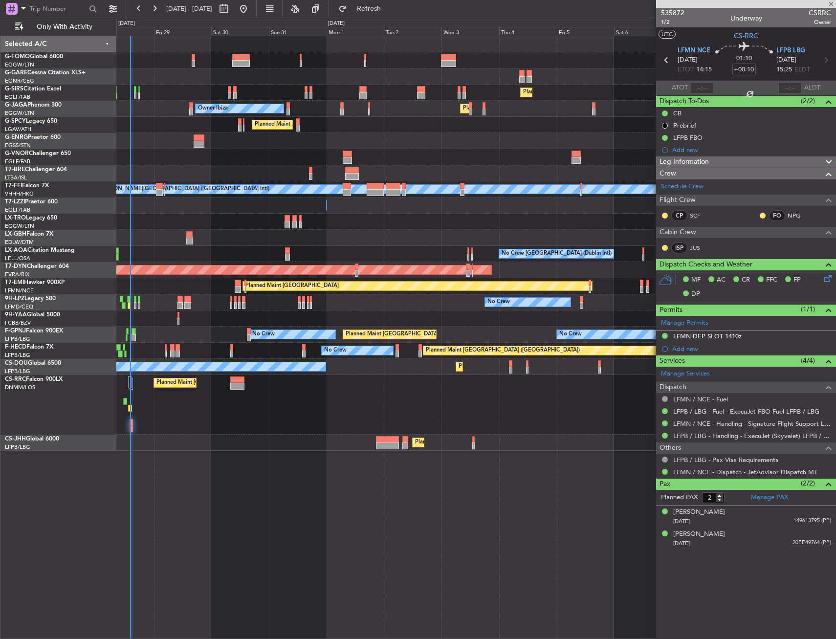
type input "-00:05"
type input "0"
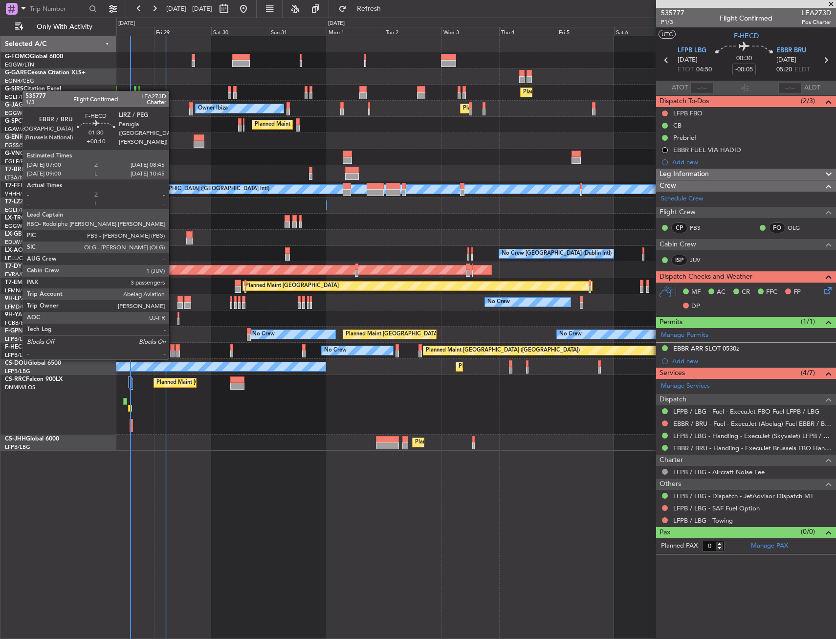
click at [173, 350] on div at bounding box center [172, 347] width 4 height 7
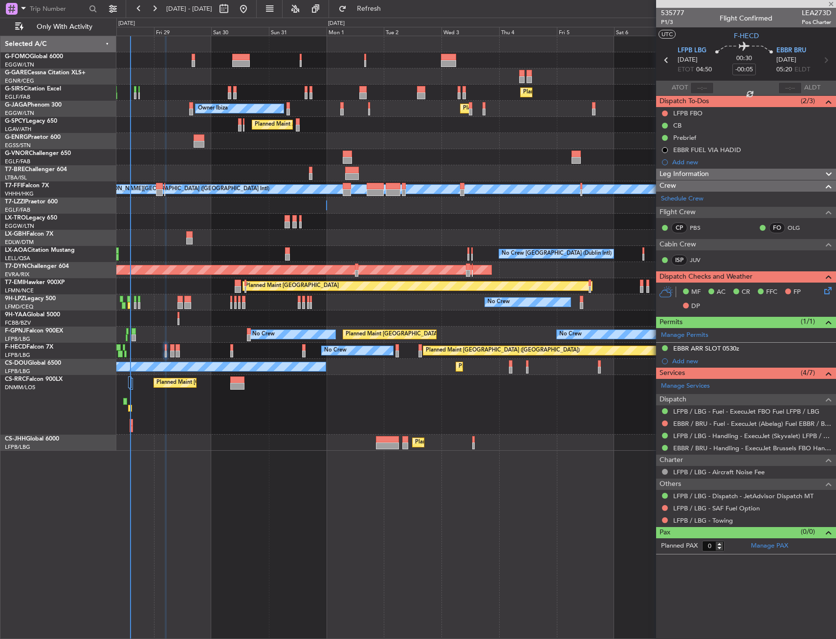
type input "+00:10"
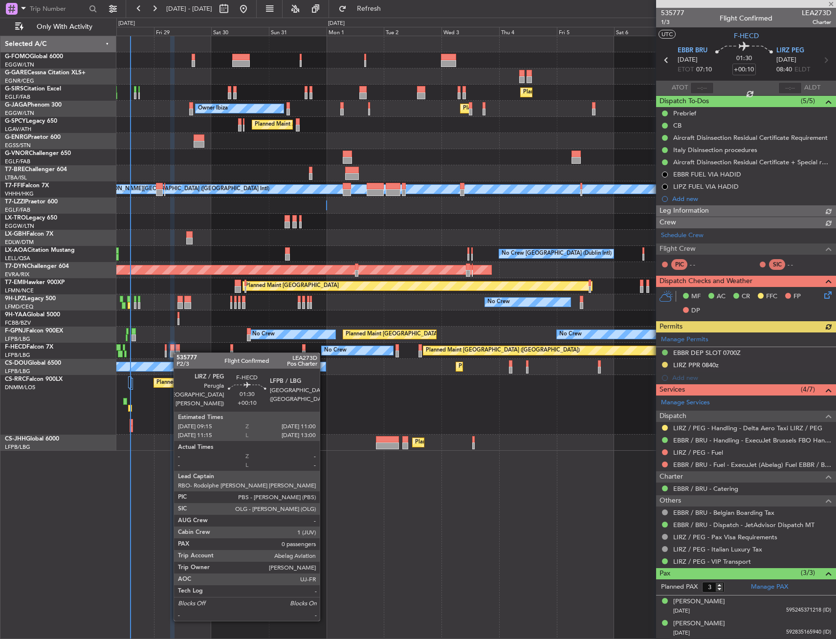
click at [178, 353] on div at bounding box center [178, 354] width 4 height 7
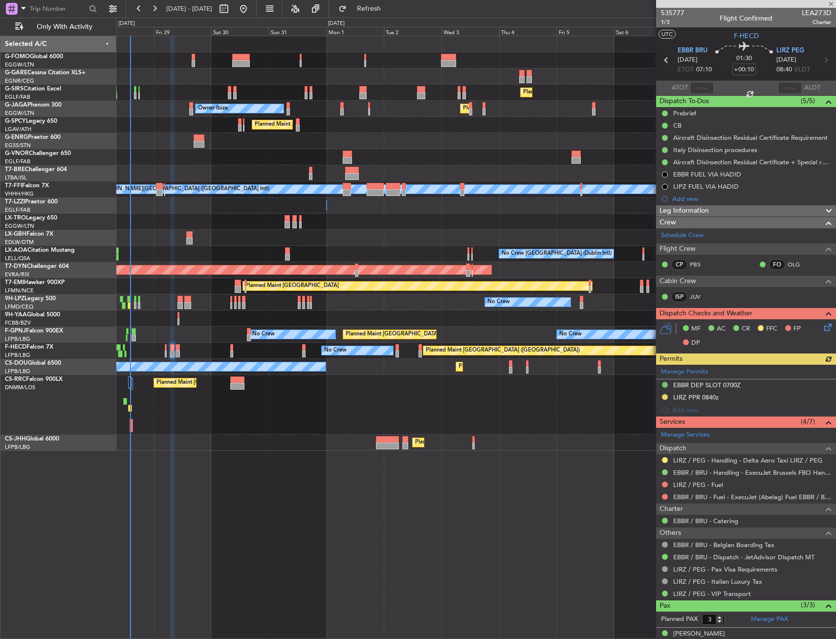
type input "0"
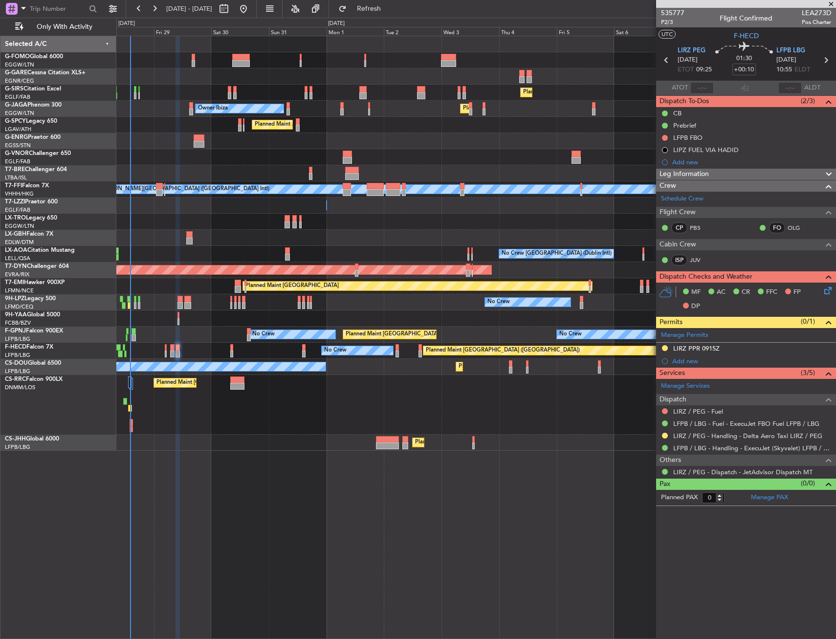
click at [177, 317] on div "Planned Maint London (Farnborough) Unplanned Maint Oxford (Kidlington) Owner Ib…" at bounding box center [475, 243] width 719 height 415
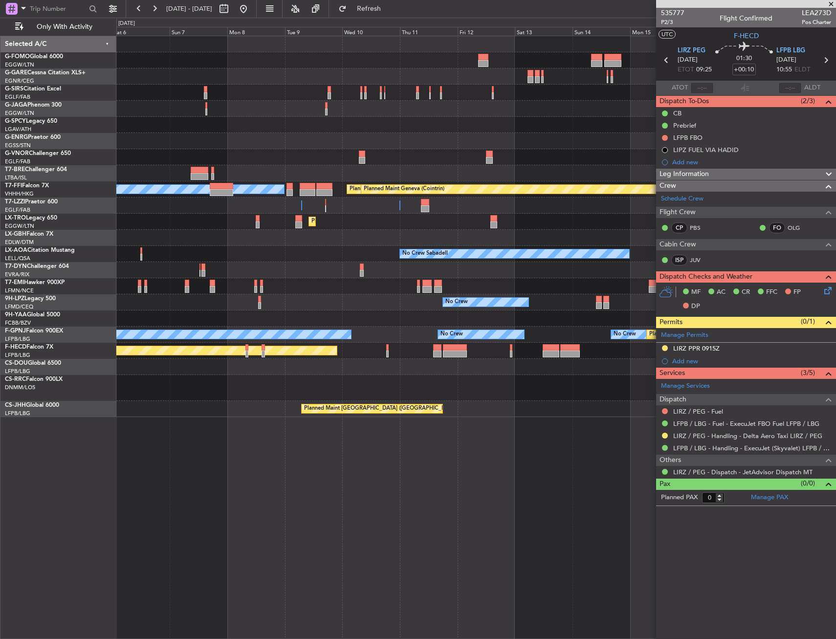
click at [252, 307] on div "No Crew No Crew" at bounding box center [475, 302] width 719 height 16
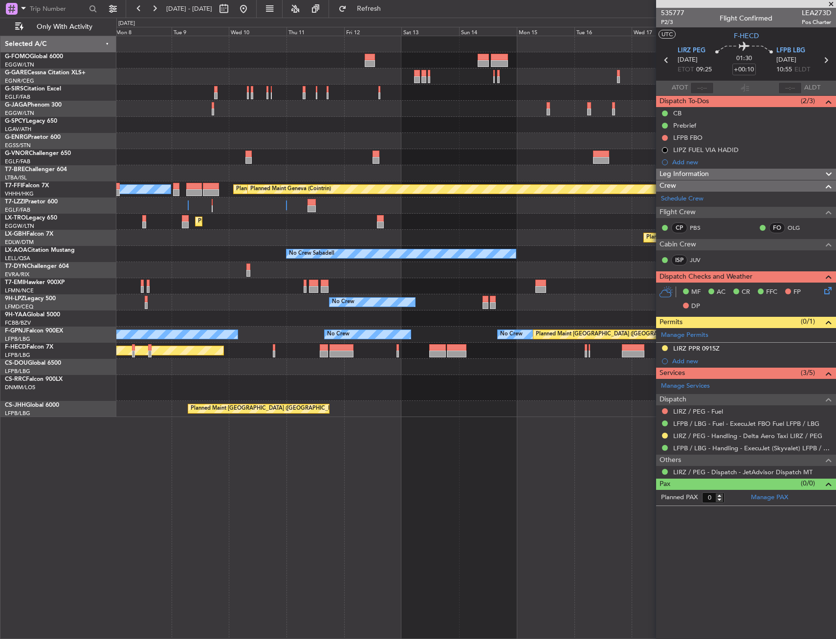
click at [209, 321] on div at bounding box center [475, 319] width 719 height 16
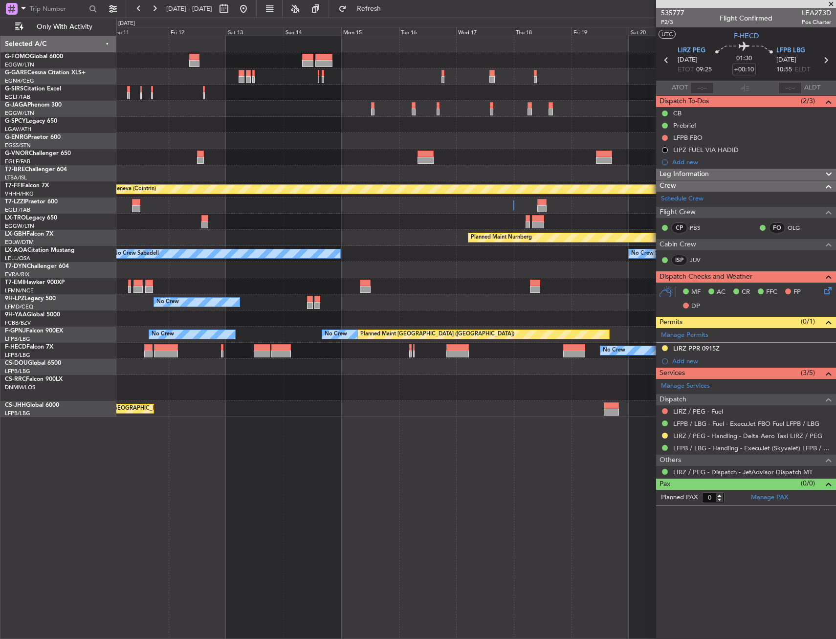
click at [232, 320] on div at bounding box center [475, 319] width 719 height 16
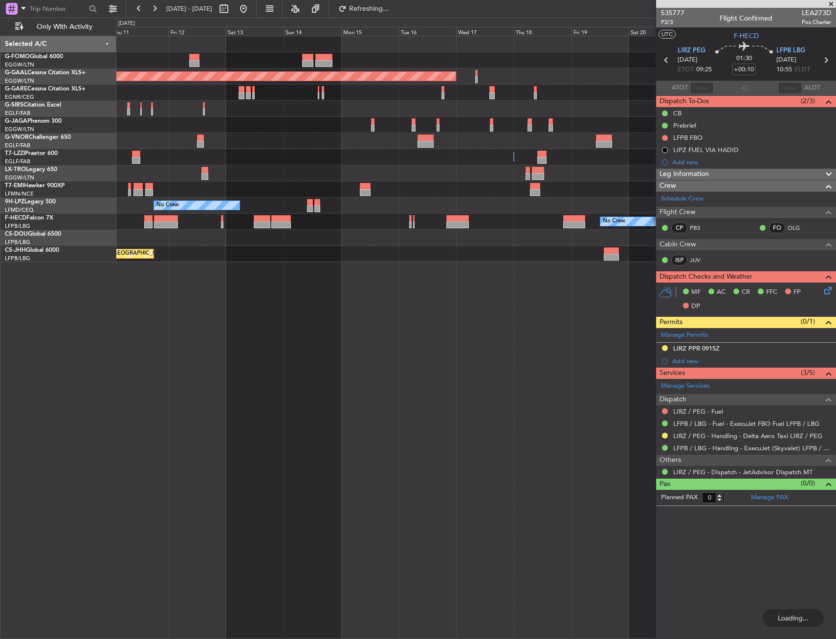
click at [175, 348] on div "Planned Maint Dusseldorf Owner Owner Owner Planned Maint Dusseldorf No Crew Pla…" at bounding box center [476, 337] width 720 height 603
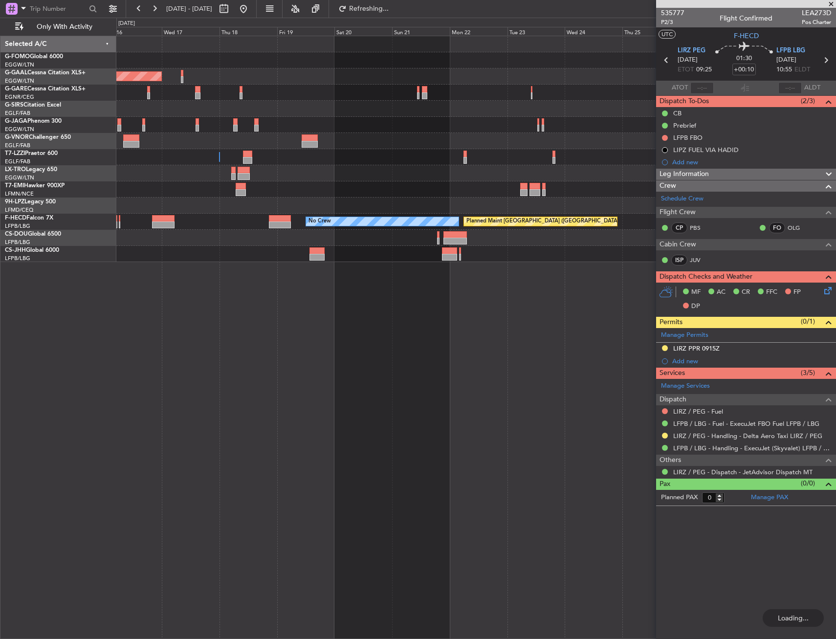
click at [190, 313] on div "Planned Maint Dusseldorf Owner No Crew Planned Maint Paris (Le Bourget) No Crew" at bounding box center [476, 337] width 720 height 603
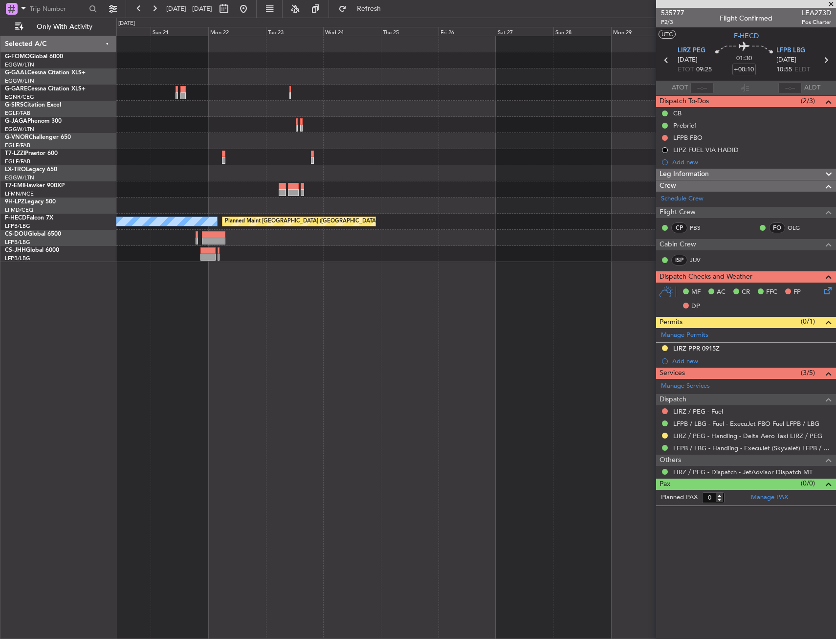
click at [231, 303] on div "Owner Planned Maint Paris (Le Bourget) No Crew" at bounding box center [476, 337] width 720 height 603
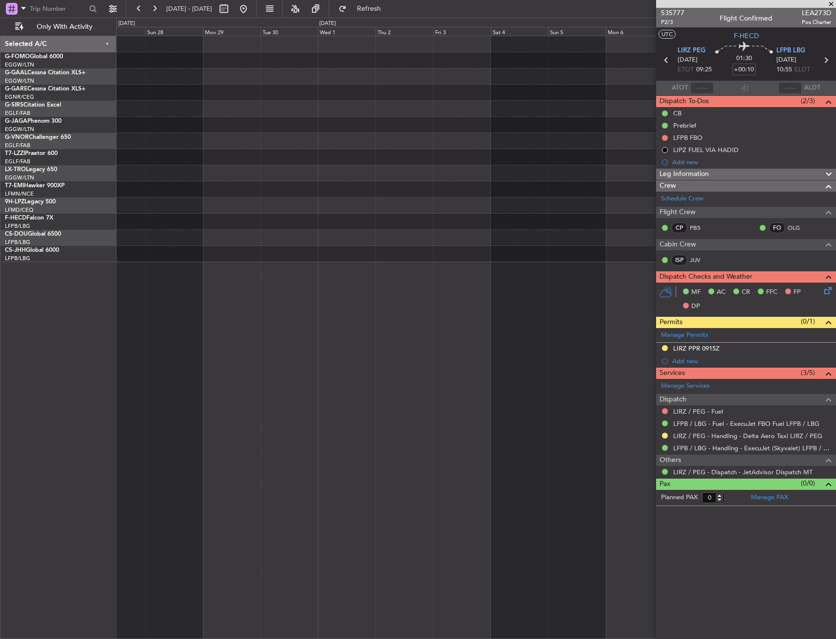
click at [285, 299] on div "Planned Maint [GEOGRAPHIC_DATA] ([GEOGRAPHIC_DATA])" at bounding box center [476, 337] width 720 height 603
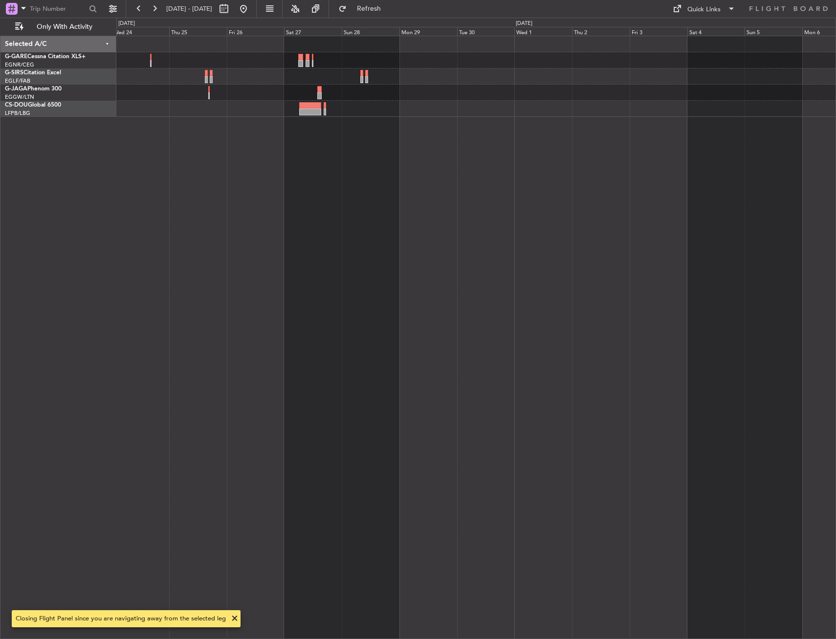
click at [423, 267] on div at bounding box center [476, 337] width 720 height 603
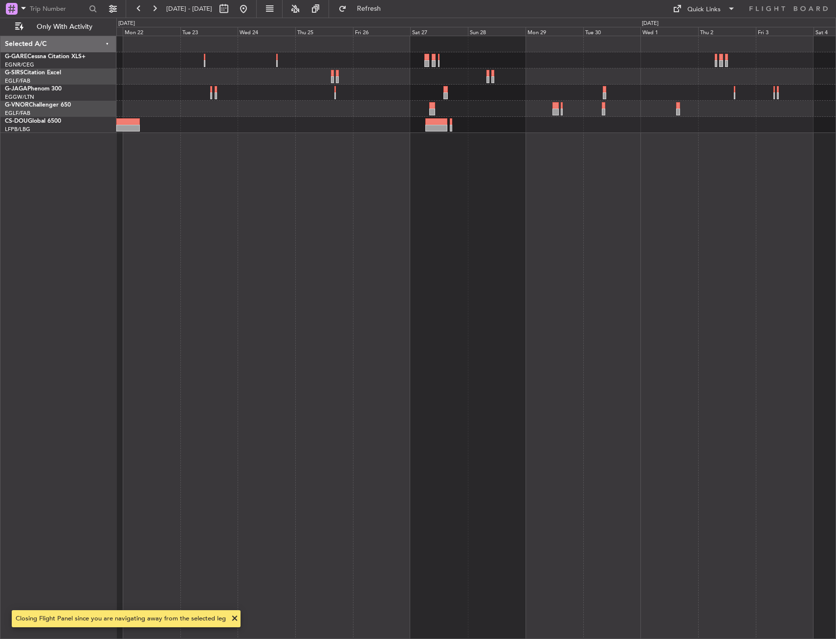
click at [360, 257] on div at bounding box center [476, 337] width 720 height 603
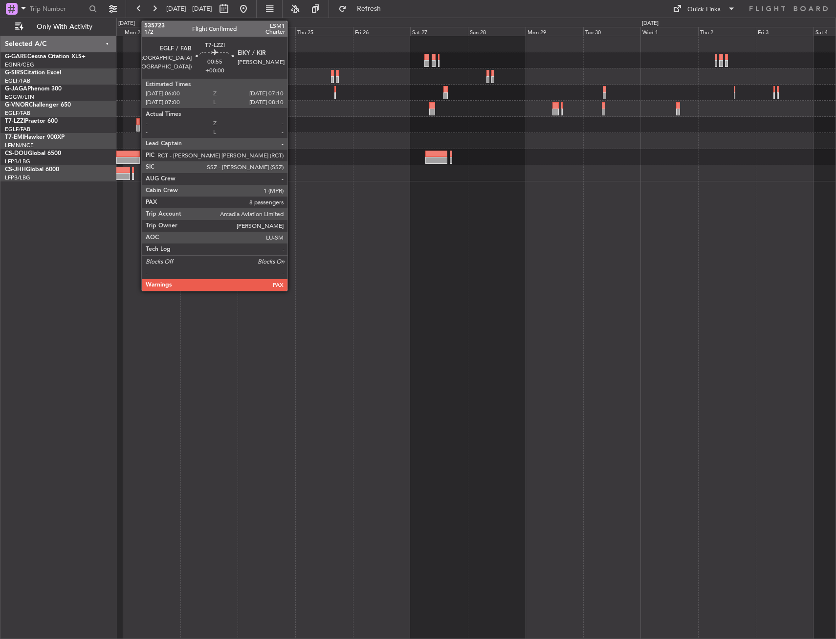
click at [136, 123] on div at bounding box center [137, 121] width 3 height 7
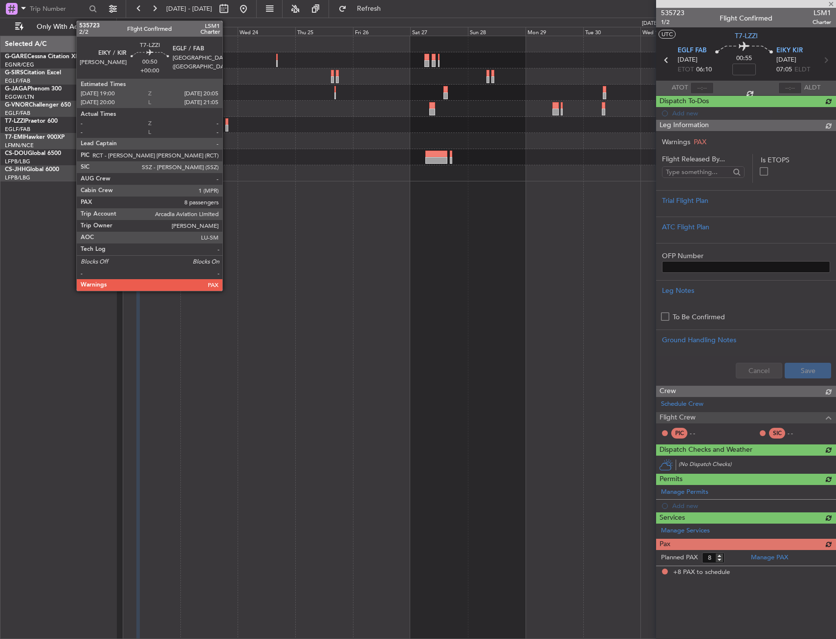
click at [227, 123] on div at bounding box center [226, 121] width 3 height 7
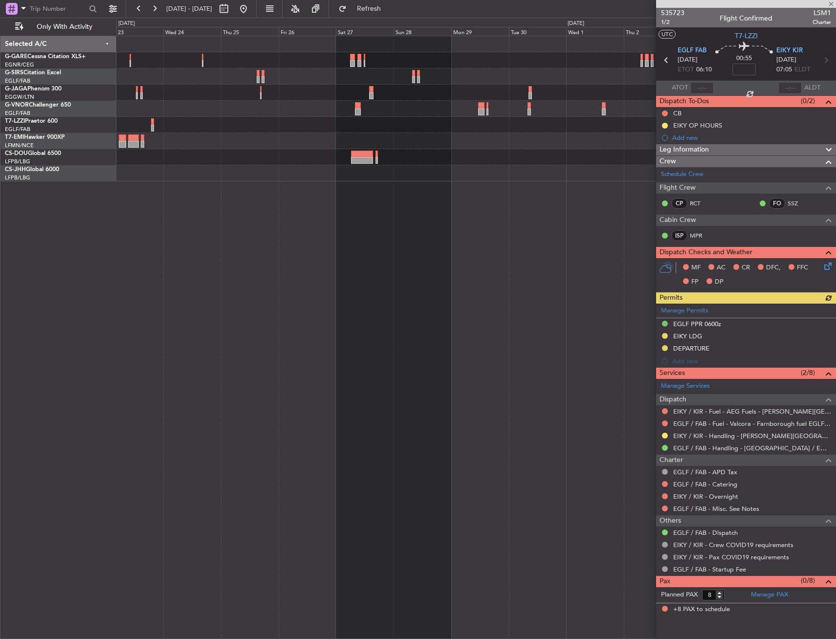
click at [243, 134] on div at bounding box center [475, 108] width 719 height 145
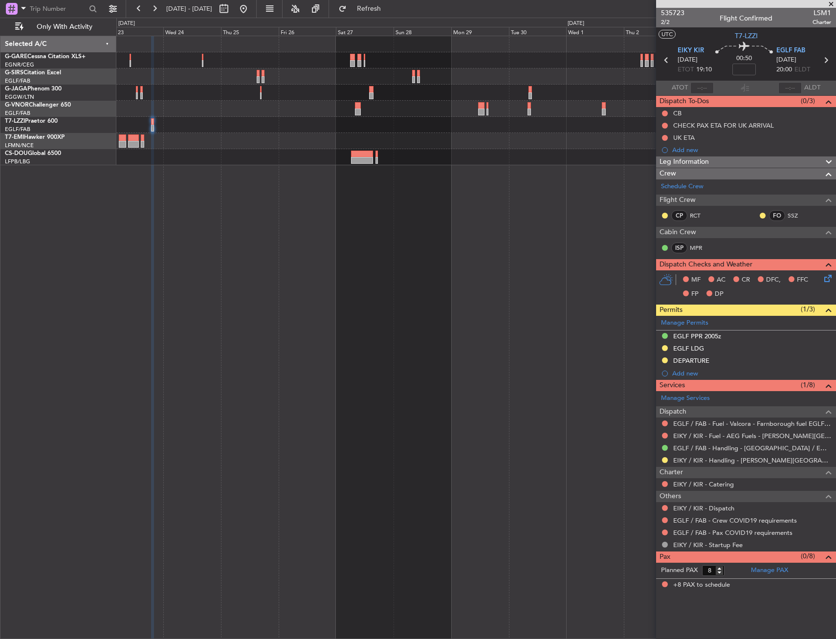
drag, startPoint x: 673, startPoint y: 23, endPoint x: 669, endPoint y: 27, distance: 5.6
click at [673, 23] on span "2/2" at bounding box center [672, 22] width 23 height 8
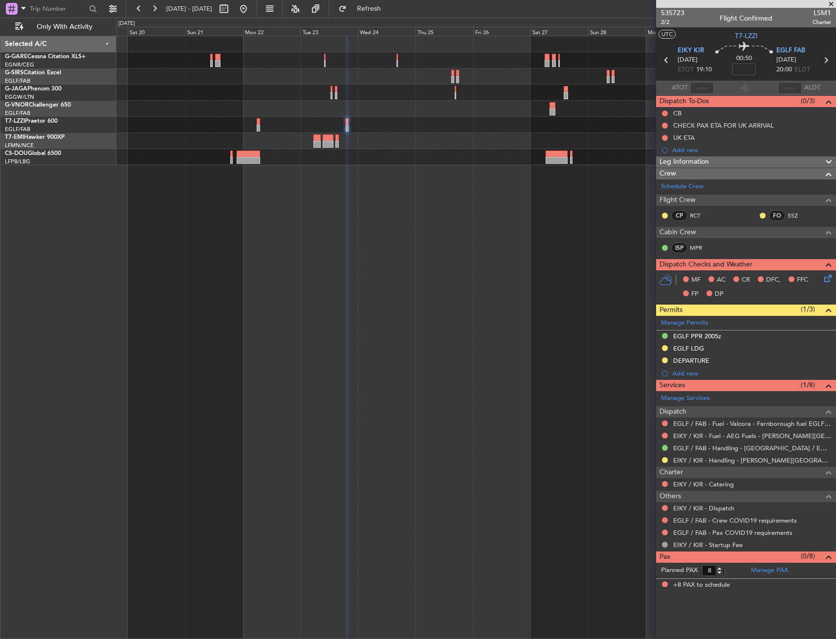
click at [373, 175] on div "Owner" at bounding box center [476, 337] width 720 height 603
click at [695, 189] on link "Schedule Crew" at bounding box center [682, 187] width 43 height 10
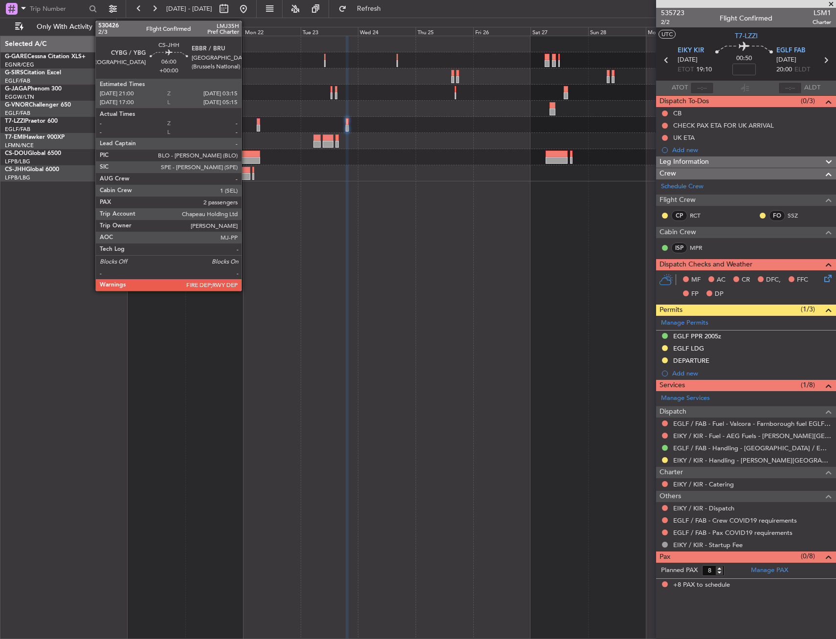
click at [245, 169] on div at bounding box center [242, 170] width 15 height 7
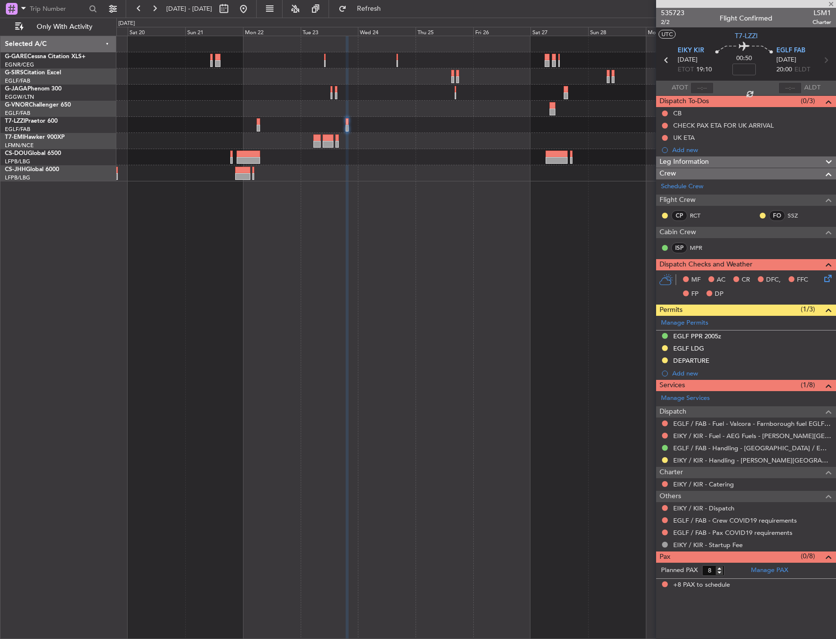
type input "2"
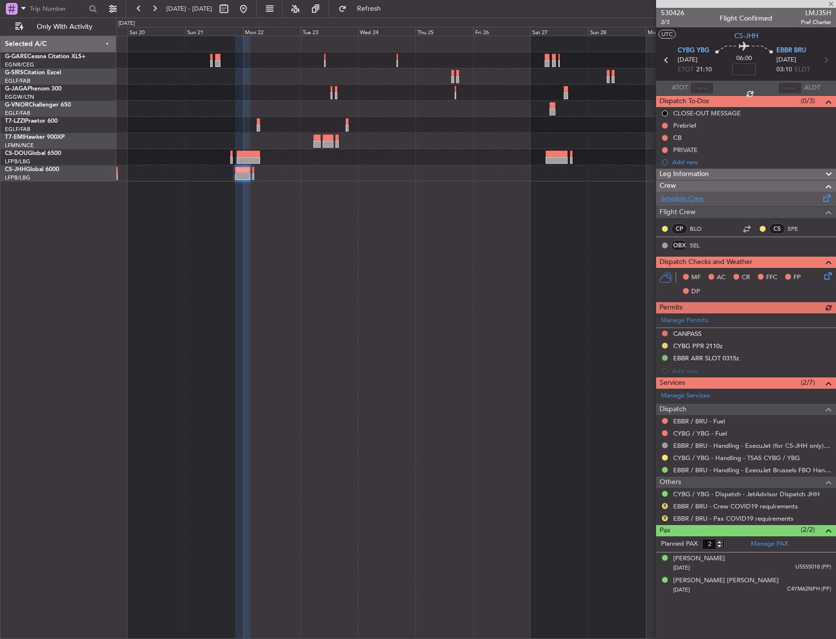
click at [694, 200] on link "Schedule Crew" at bounding box center [682, 199] width 43 height 10
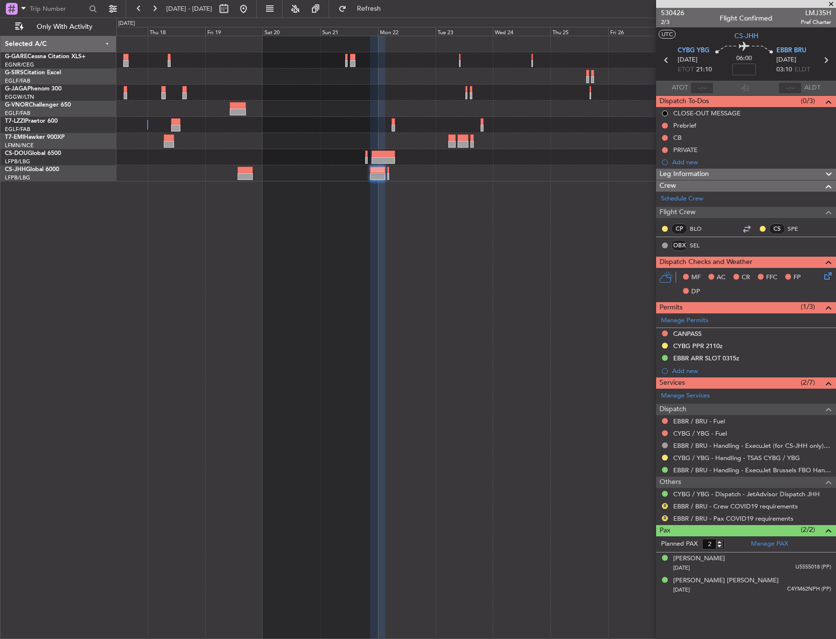
click at [406, 206] on div "Owner" at bounding box center [476, 337] width 720 height 603
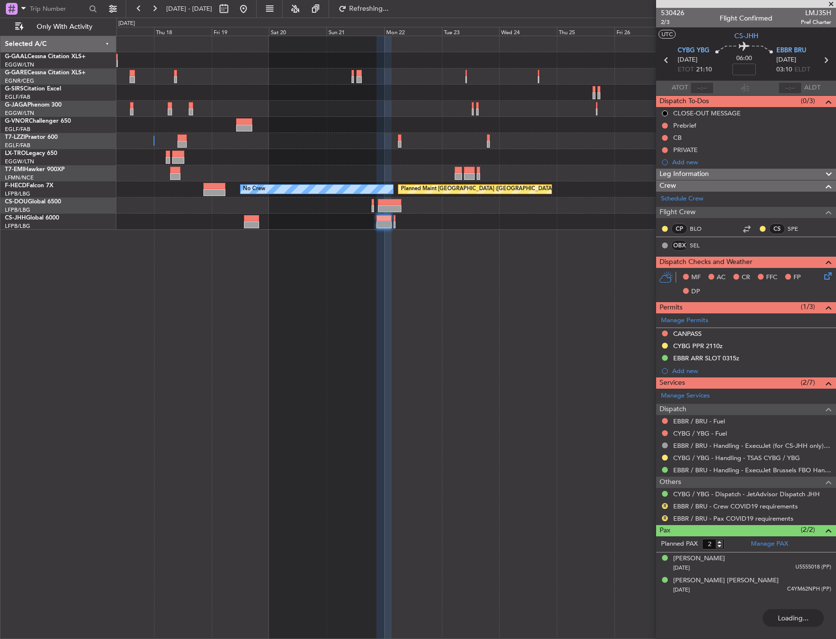
click at [255, 174] on div at bounding box center [475, 173] width 719 height 16
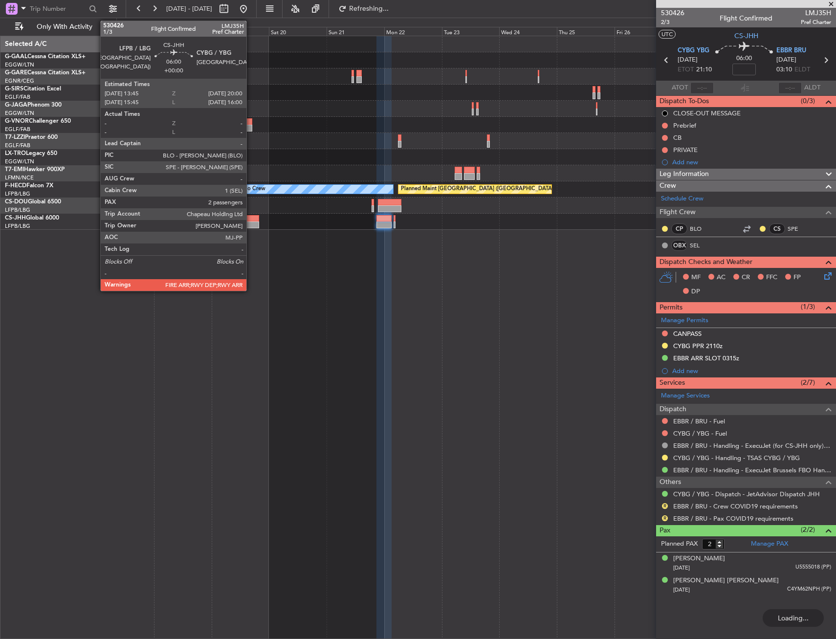
click at [251, 223] on div at bounding box center [251, 225] width 15 height 7
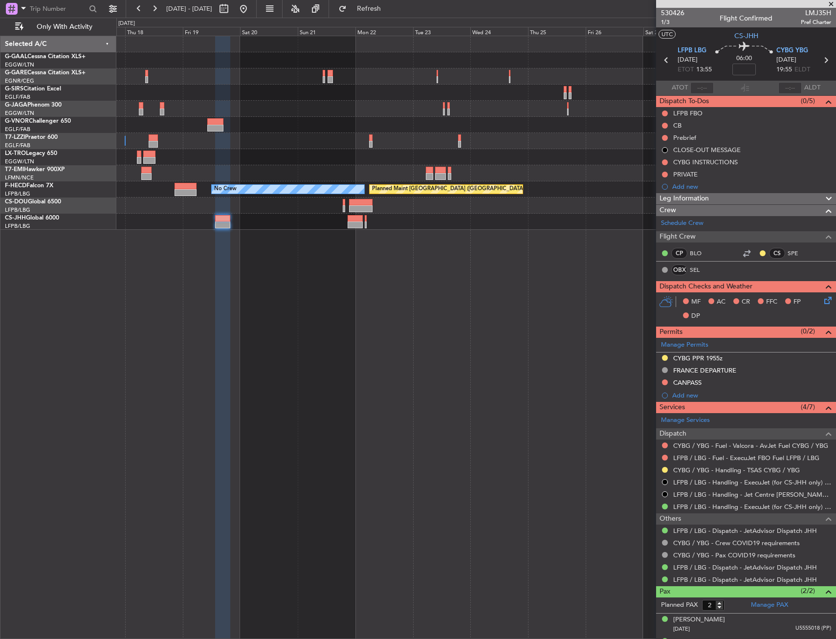
click at [396, 259] on div "Planned Maint Dusseldorf Owner Planned Maint [GEOGRAPHIC_DATA] ([GEOGRAPHIC_DAT…" at bounding box center [476, 337] width 720 height 603
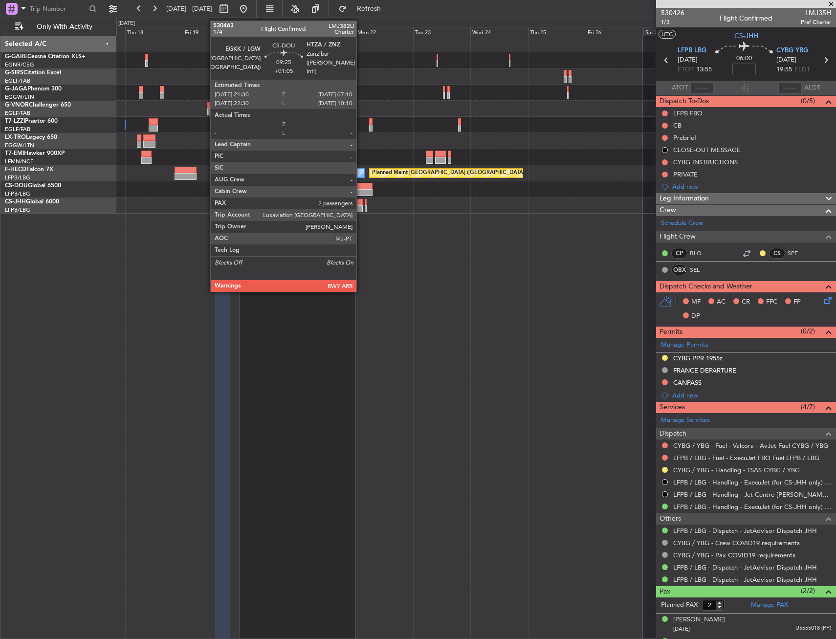
click at [361, 187] on div at bounding box center [360, 186] width 23 height 7
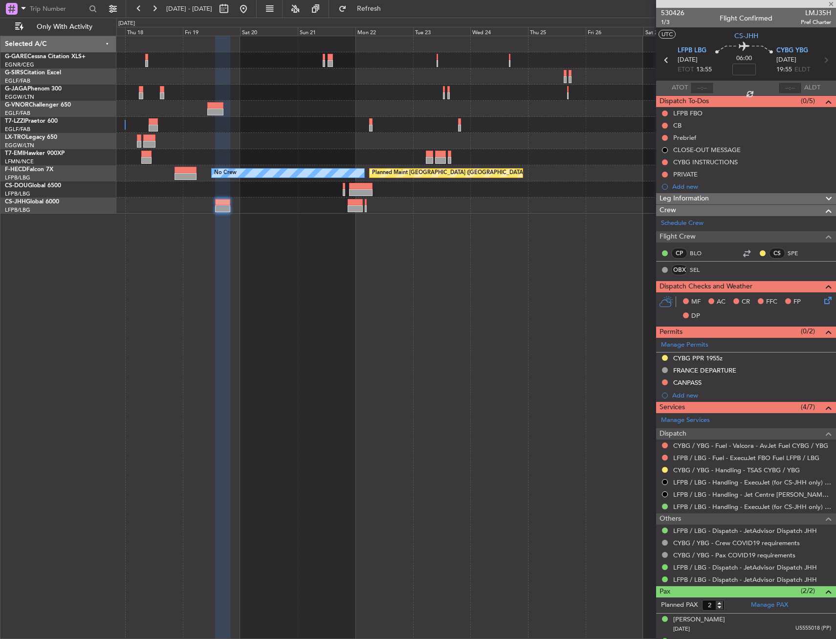
type input "+01:05"
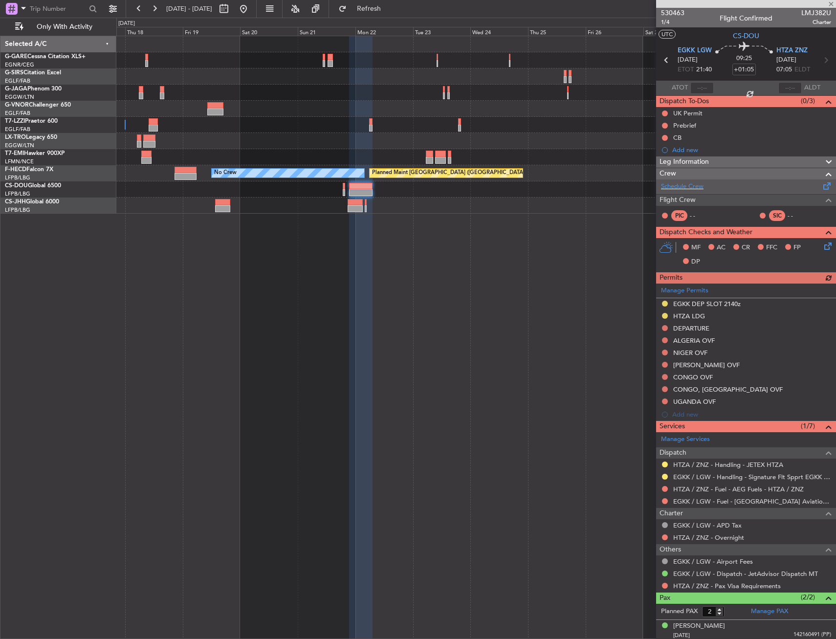
click at [693, 180] on div "Schedule Crew" at bounding box center [746, 186] width 180 height 15
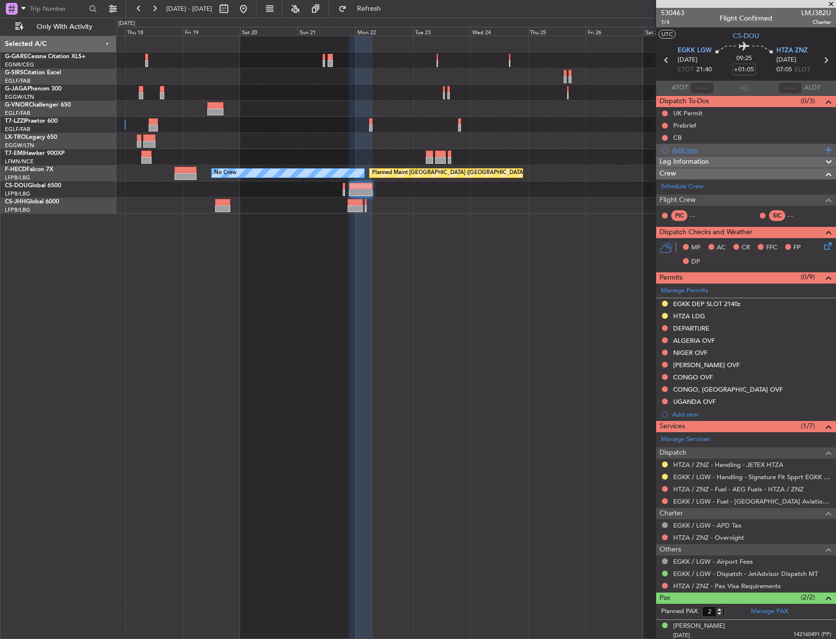
click at [686, 153] on div "Add new" at bounding box center [747, 150] width 150 height 8
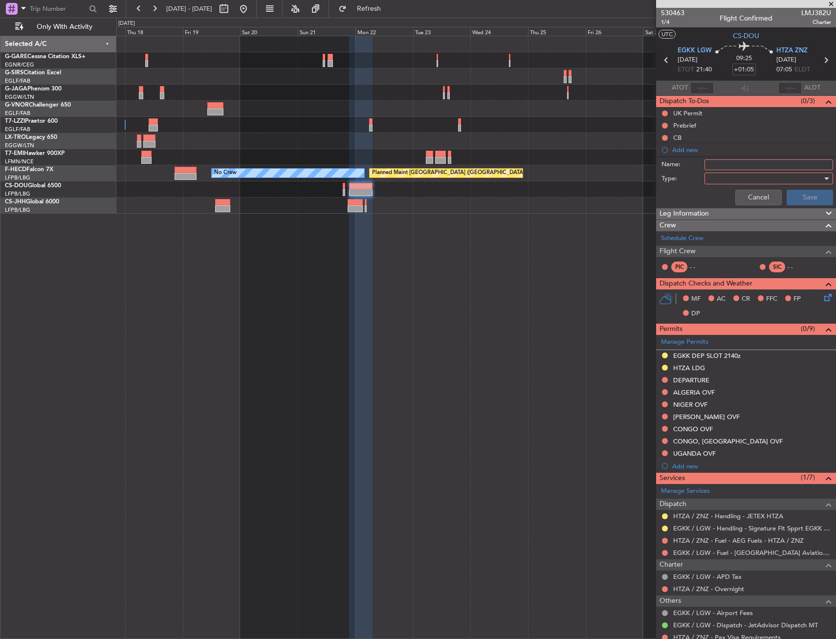
click at [720, 166] on input "Name:" at bounding box center [769, 164] width 129 height 11
type input "CREW VDL+RFI"
click at [729, 184] on div at bounding box center [766, 178] width 114 height 15
click at [731, 203] on span "Generic" at bounding box center [764, 198] width 114 height 15
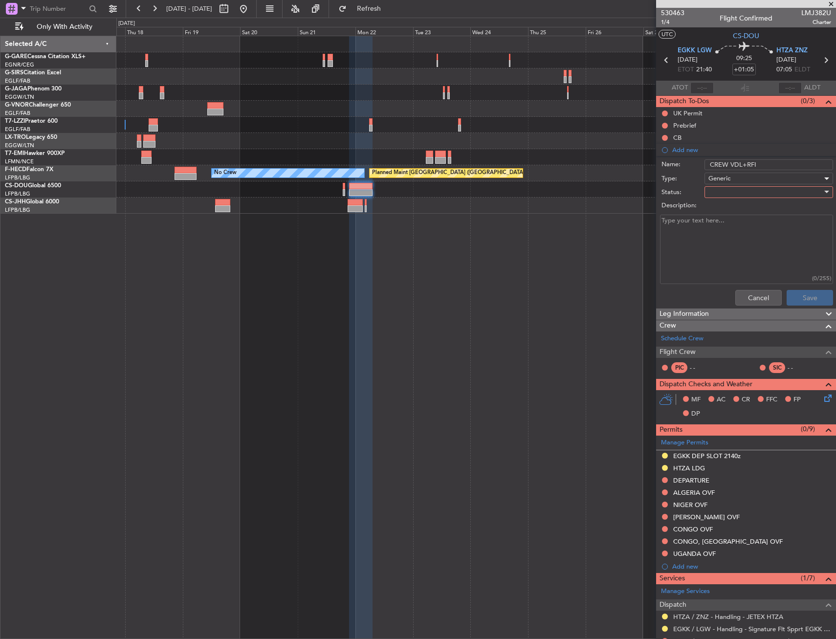
click at [732, 195] on div at bounding box center [766, 192] width 114 height 15
click at [739, 227] on span "In Progress" at bounding box center [764, 226] width 114 height 15
click at [787, 300] on button "Save" at bounding box center [810, 298] width 46 height 16
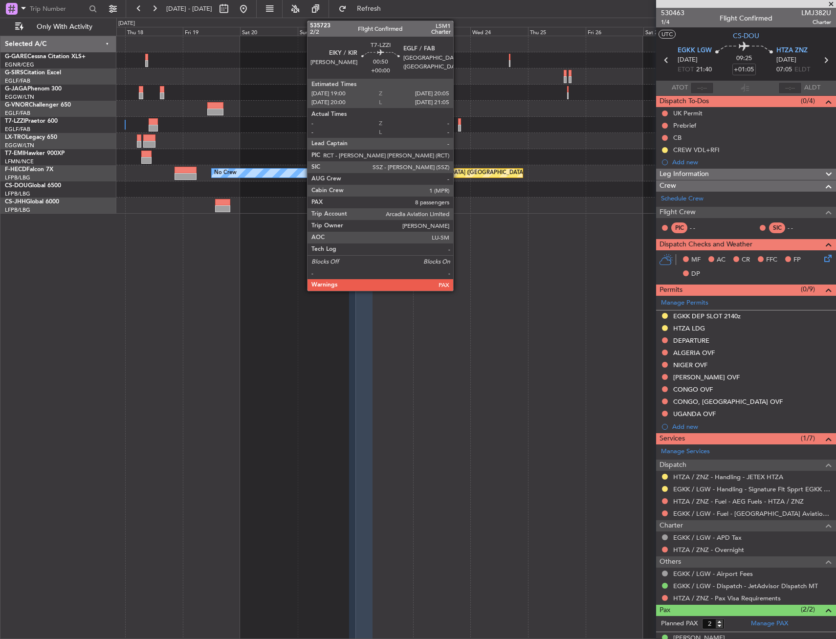
click at [458, 122] on div at bounding box center [459, 121] width 3 height 7
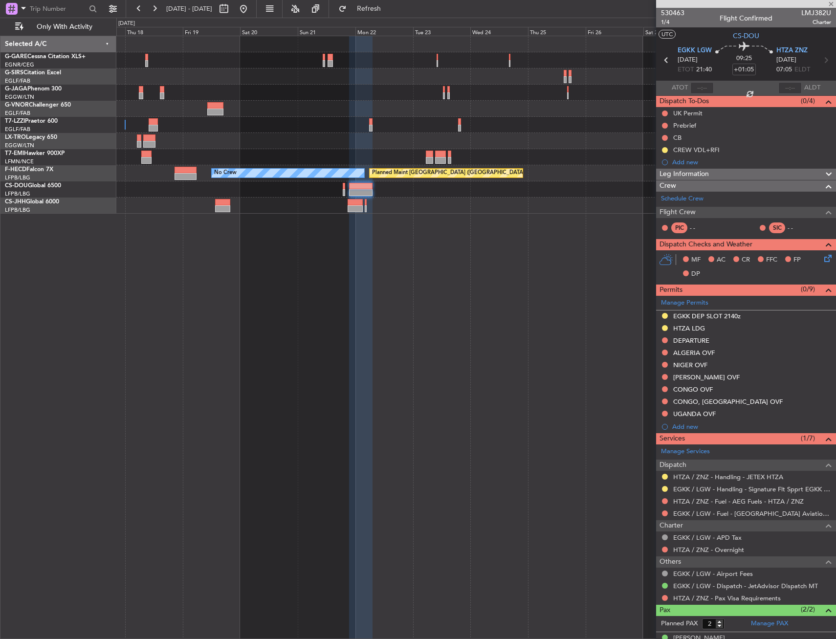
type input "8"
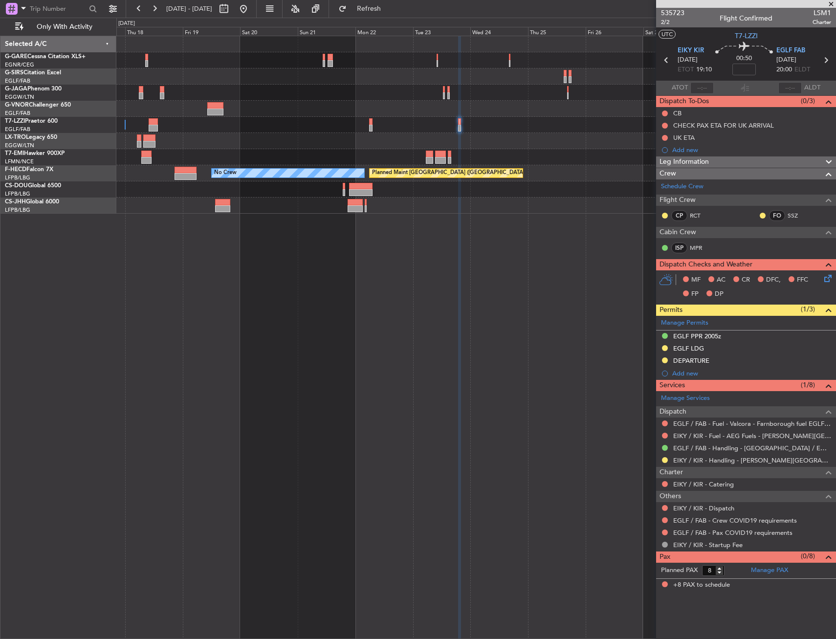
click at [594, 214] on div "Owner No Crew Planned Maint [GEOGRAPHIC_DATA] ([GEOGRAPHIC_DATA])" at bounding box center [476, 337] width 720 height 603
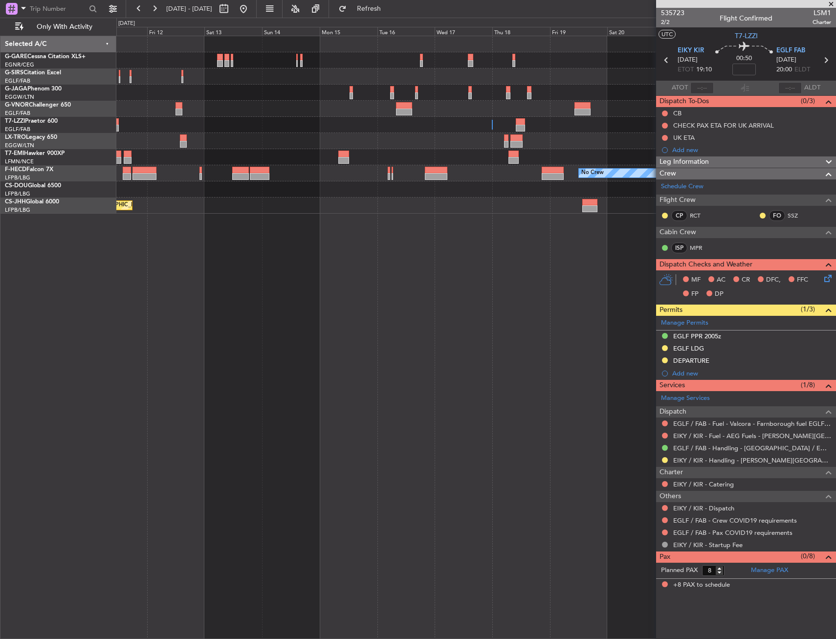
click at [502, 193] on div "Owner Owner Owner Planned [GEOGRAPHIC_DATA] No Crew Planned Maint [GEOGRAPHIC_D…" at bounding box center [476, 337] width 720 height 603
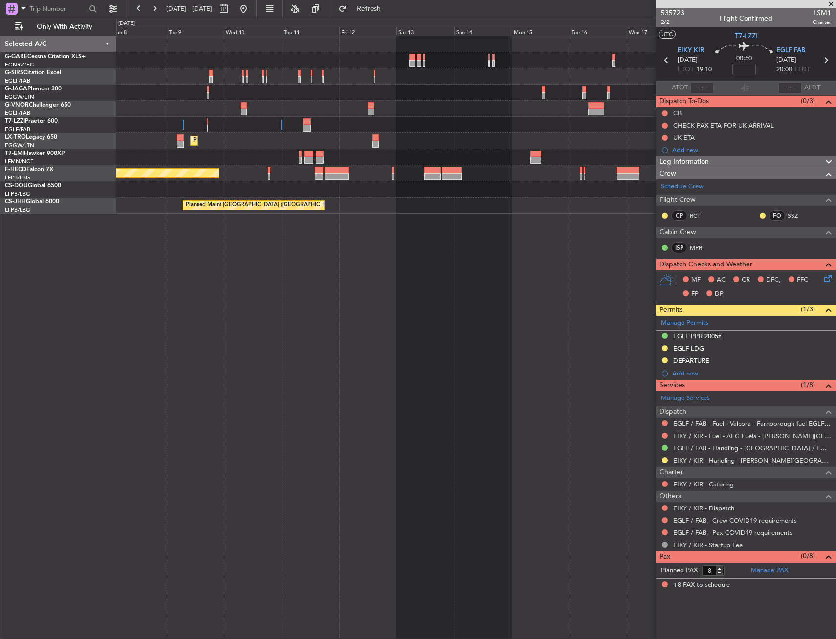
click at [568, 199] on div "Planned Maint [GEOGRAPHIC_DATA] ([GEOGRAPHIC_DATA])" at bounding box center [475, 206] width 719 height 16
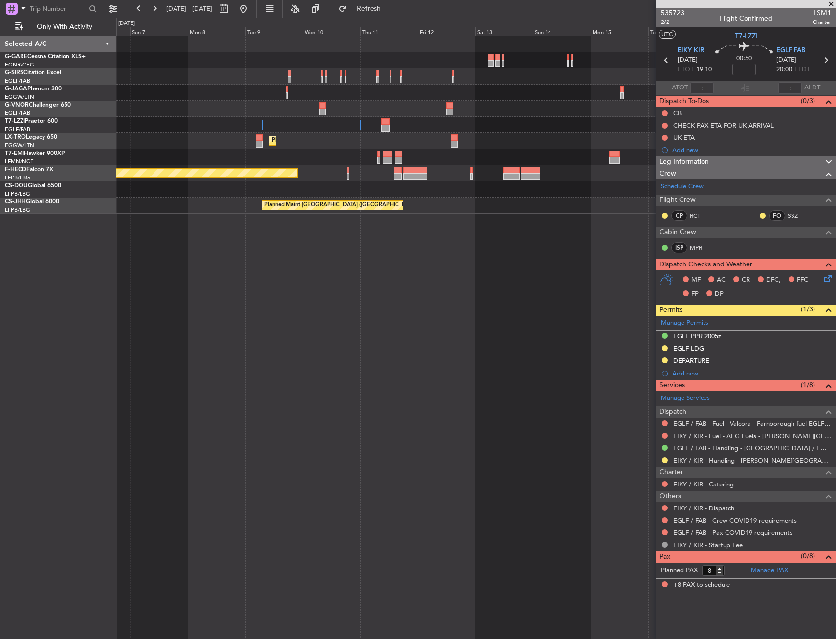
click at [601, 211] on div "Owner Owner Owner Planned [GEOGRAPHIC_DATA] Planned Maint [GEOGRAPHIC_DATA] Pla…" at bounding box center [476, 337] width 720 height 603
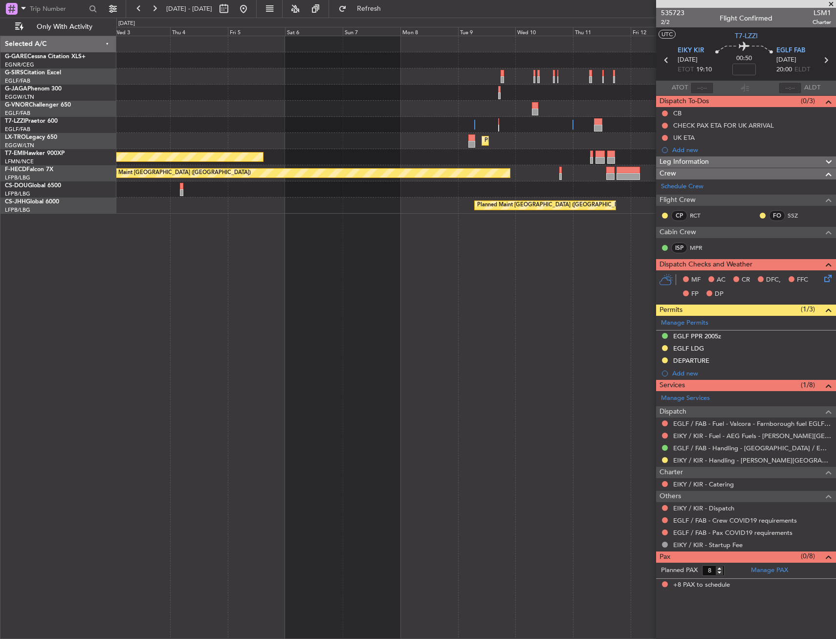
click at [524, 222] on div "Owner Ibiza Owner Owner Owner Planned [GEOGRAPHIC_DATA] Planned Maint [GEOGRAPH…" at bounding box center [476, 337] width 720 height 603
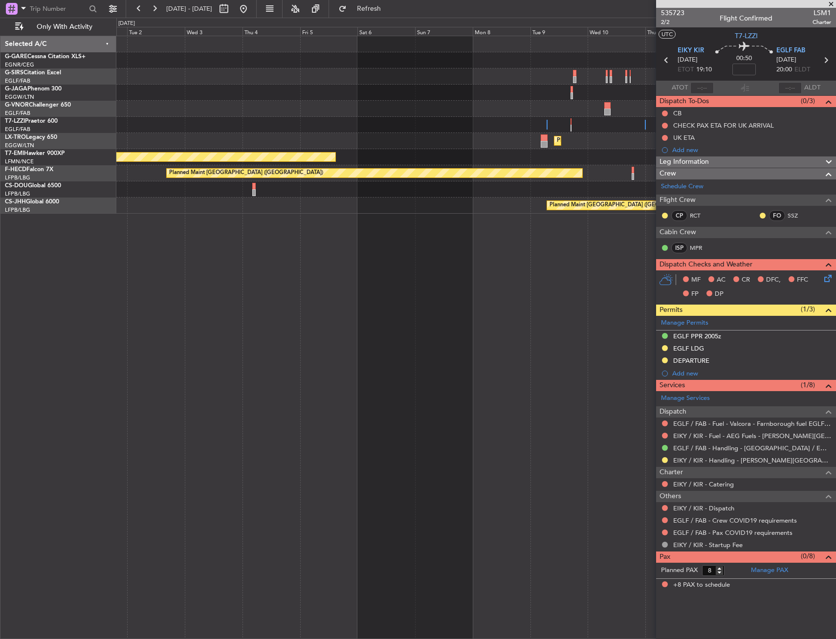
click at [522, 227] on div "Owner Ibiza Owner Owner Planned [GEOGRAPHIC_DATA] Planned Maint [GEOGRAPHIC_DAT…" at bounding box center [476, 337] width 720 height 603
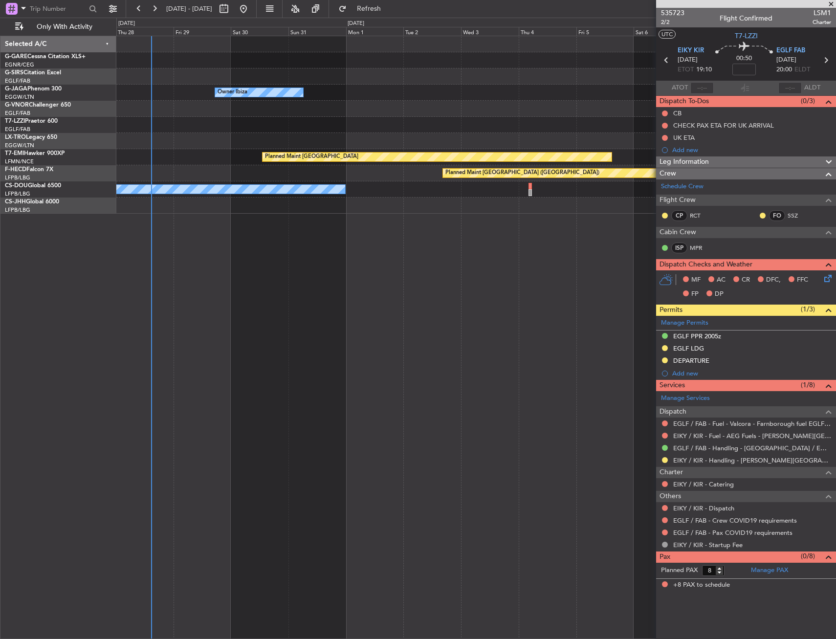
click at [484, 245] on div "Owner Ibiza No Crew Cannes ([GEOGRAPHIC_DATA]) Owner Owner Planned [GEOGRAPHIC_…" at bounding box center [476, 337] width 720 height 603
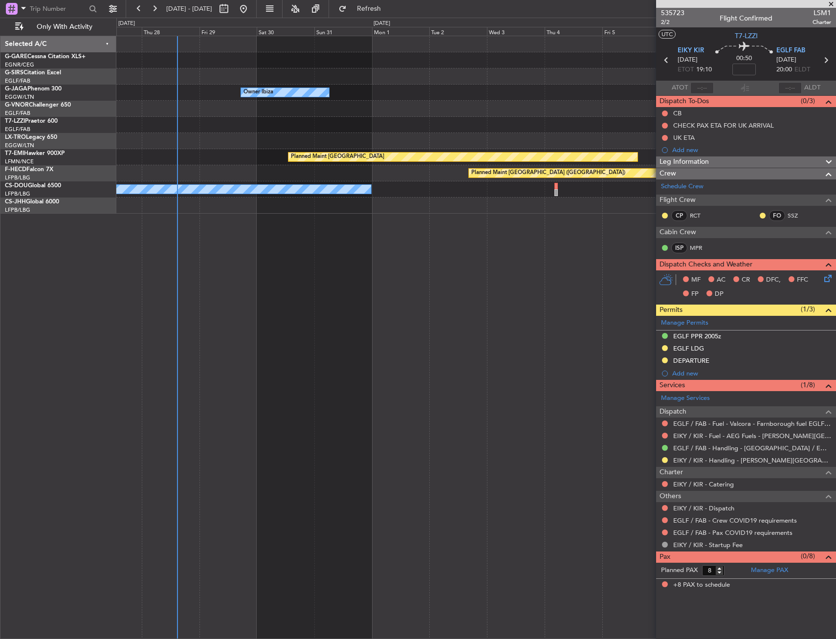
click at [227, 265] on div "Owner Ibiza No Crew Cannes ([GEOGRAPHIC_DATA]) Owner Owner Planned [GEOGRAPHIC_…" at bounding box center [476, 337] width 720 height 603
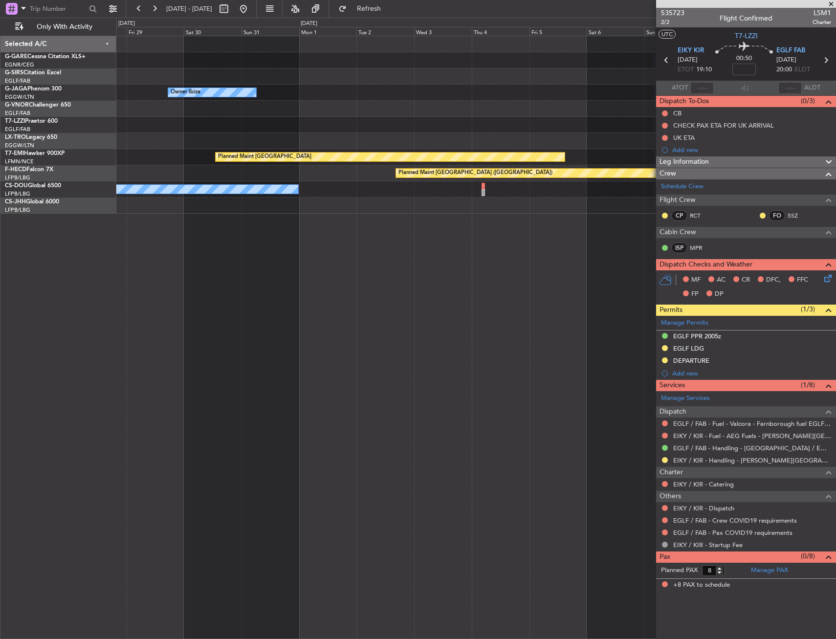
click at [343, 267] on div "Owner Ibiza No Crew Cannes ([GEOGRAPHIC_DATA]) Owner Owner Planned [GEOGRAPHIC_…" at bounding box center [476, 337] width 720 height 603
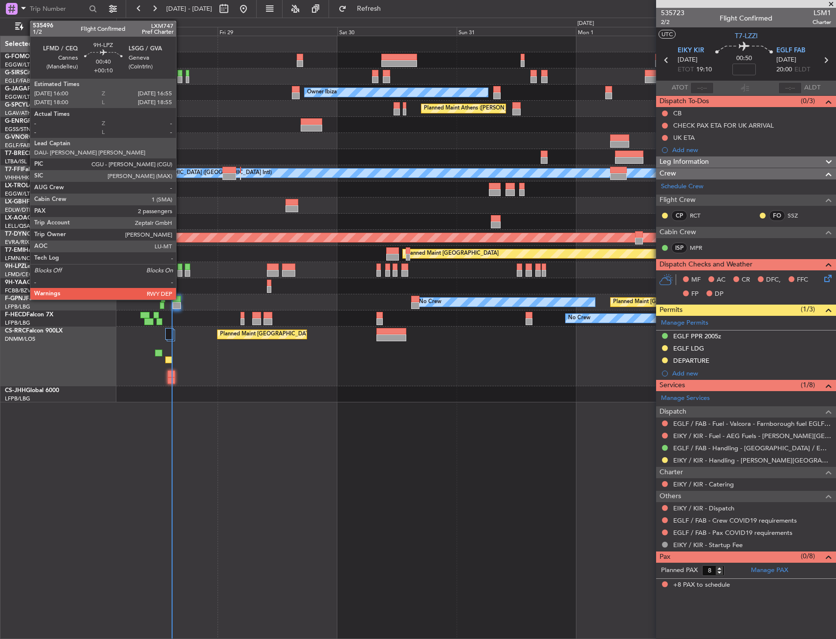
click at [180, 272] on div at bounding box center [180, 273] width 5 height 7
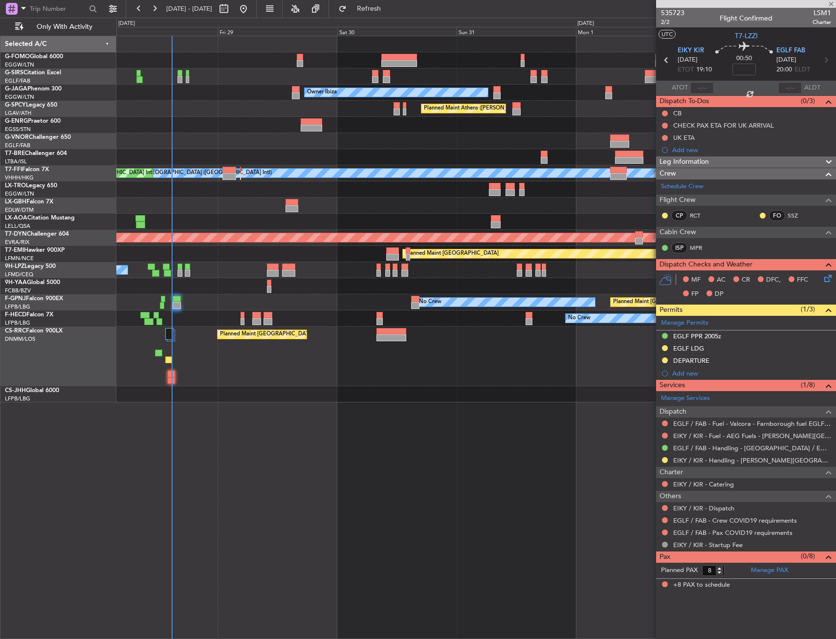
type input "+00:10"
type input "2"
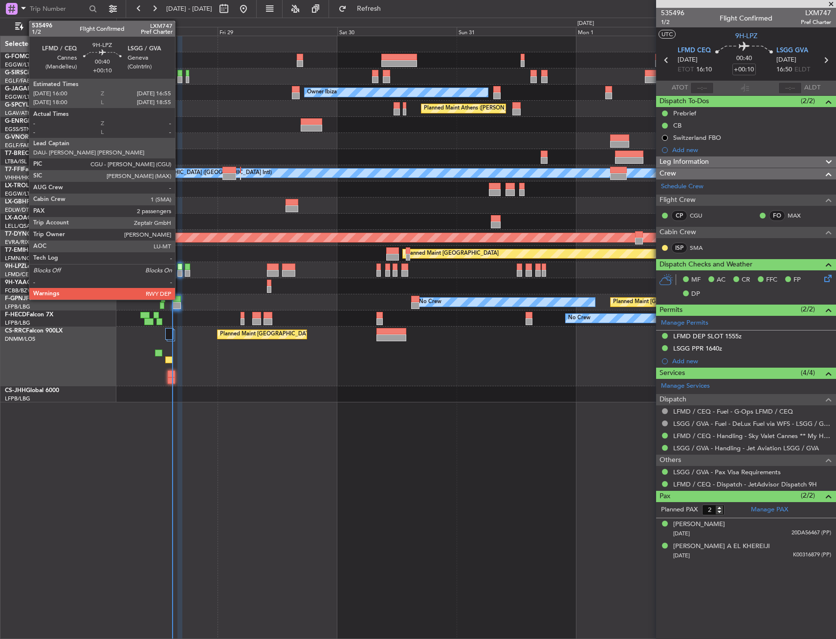
click at [179, 269] on div at bounding box center [180, 267] width 5 height 7
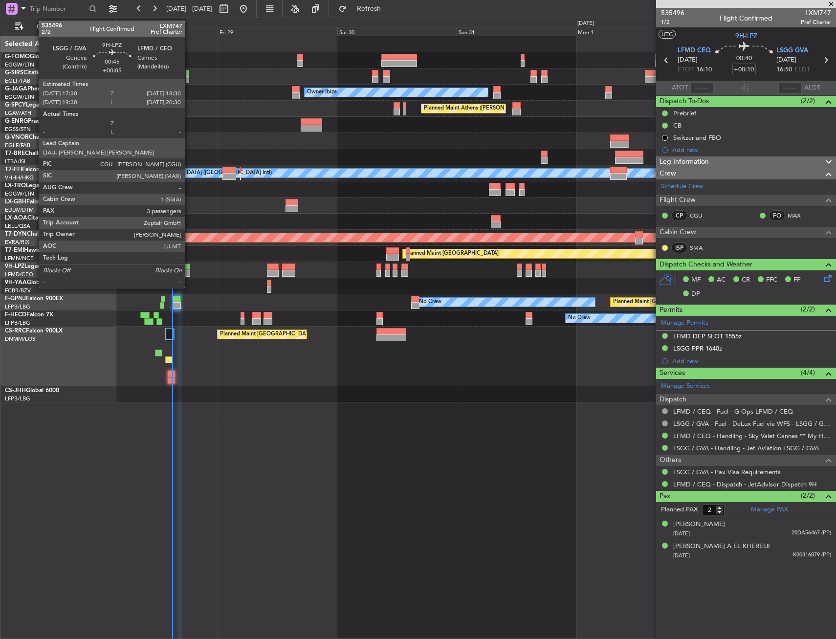
click at [189, 271] on div at bounding box center [187, 273] width 5 height 7
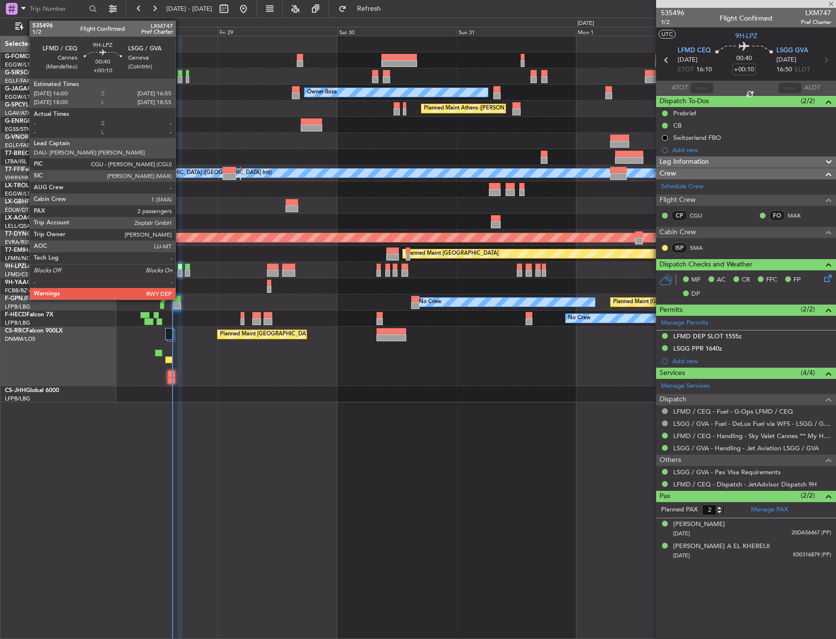
type input "+00:05"
type input "3"
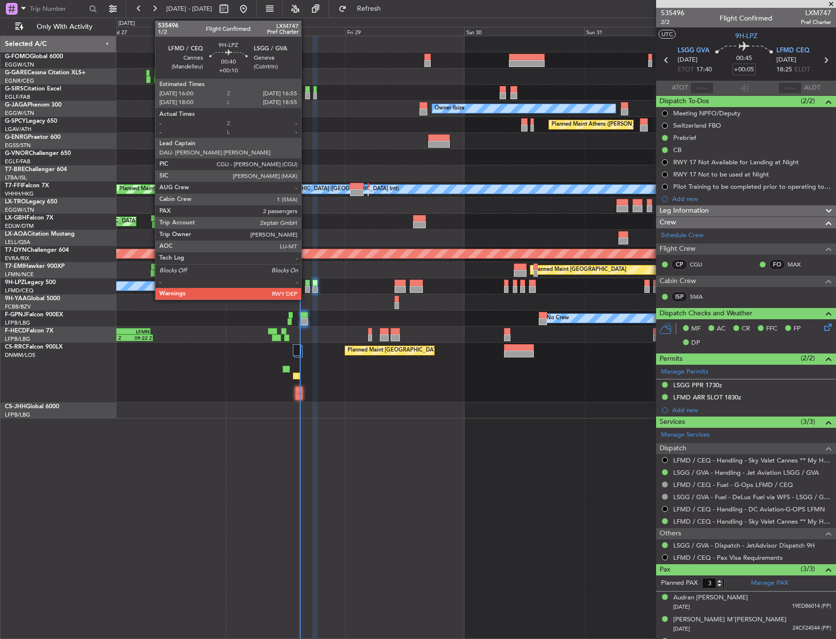
click at [306, 284] on div at bounding box center [307, 283] width 5 height 7
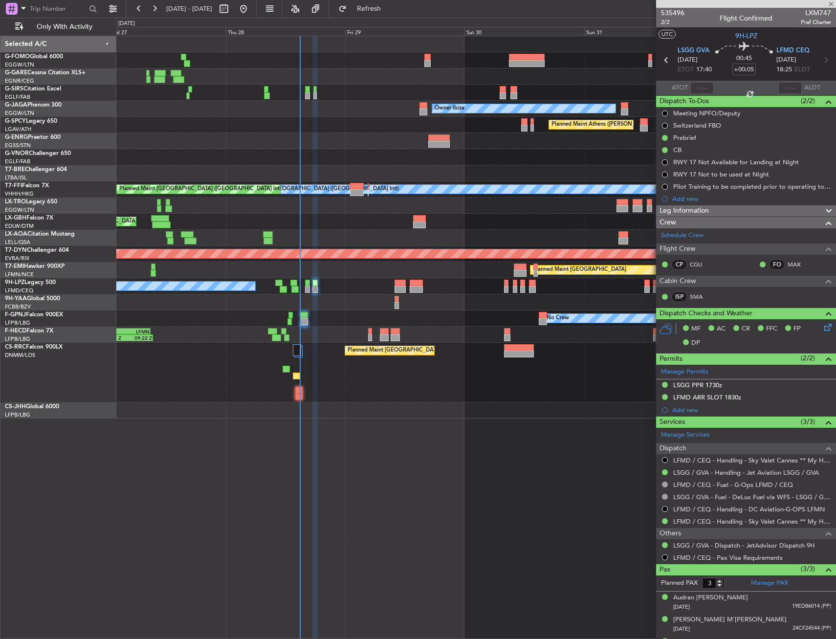
type input "+00:10"
type input "2"
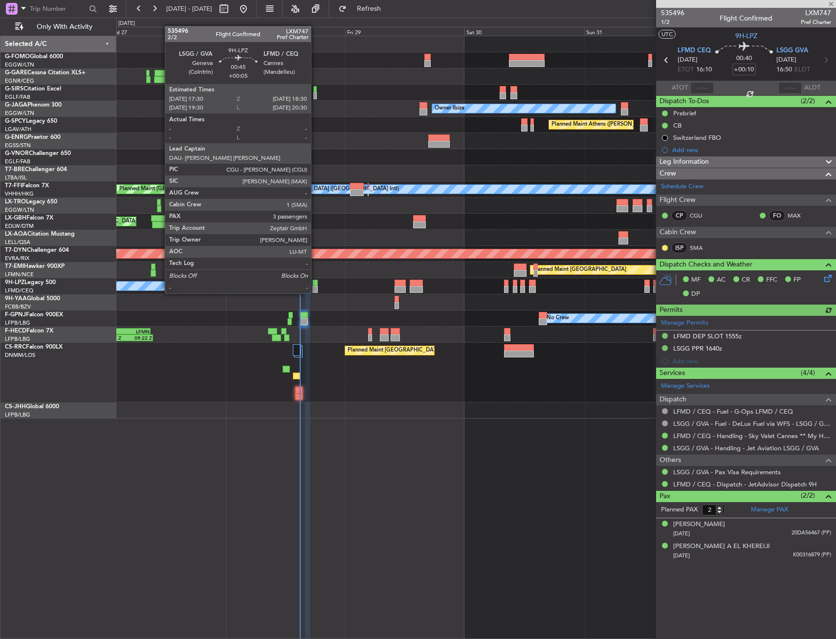
click at [315, 284] on div at bounding box center [314, 283] width 5 height 7
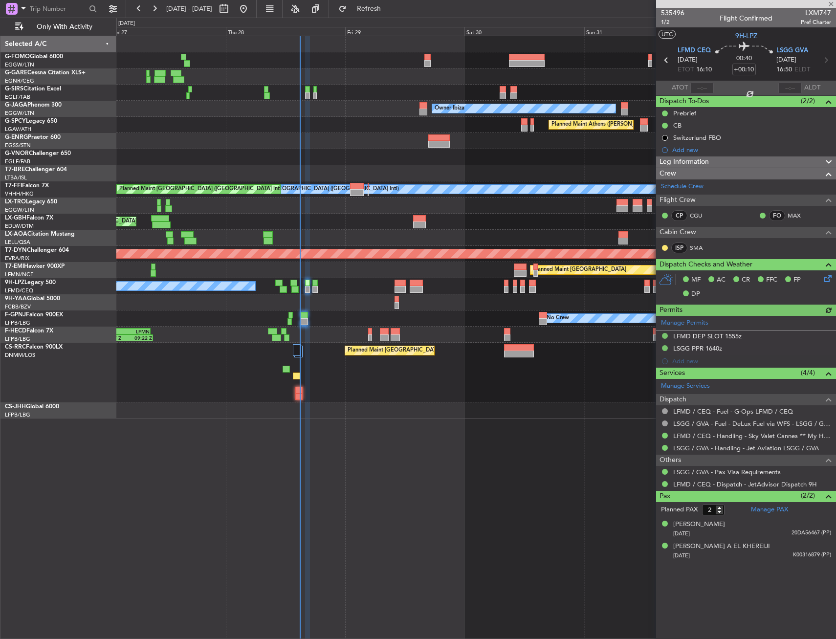
type input "+00:05"
type input "3"
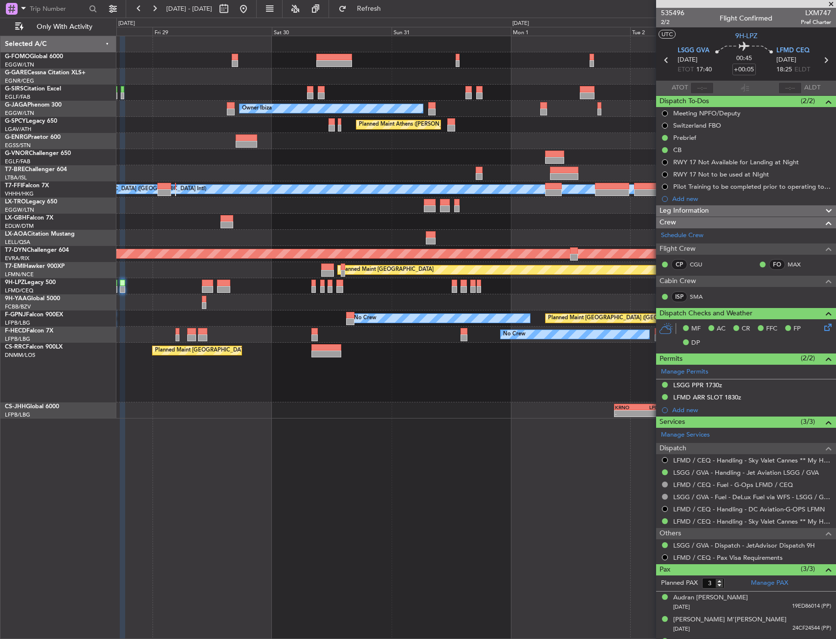
click at [195, 207] on div "Planned Maint [GEOGRAPHIC_DATA] ([GEOGRAPHIC_DATA]) Owner Ibiza Planned Maint […" at bounding box center [475, 227] width 719 height 382
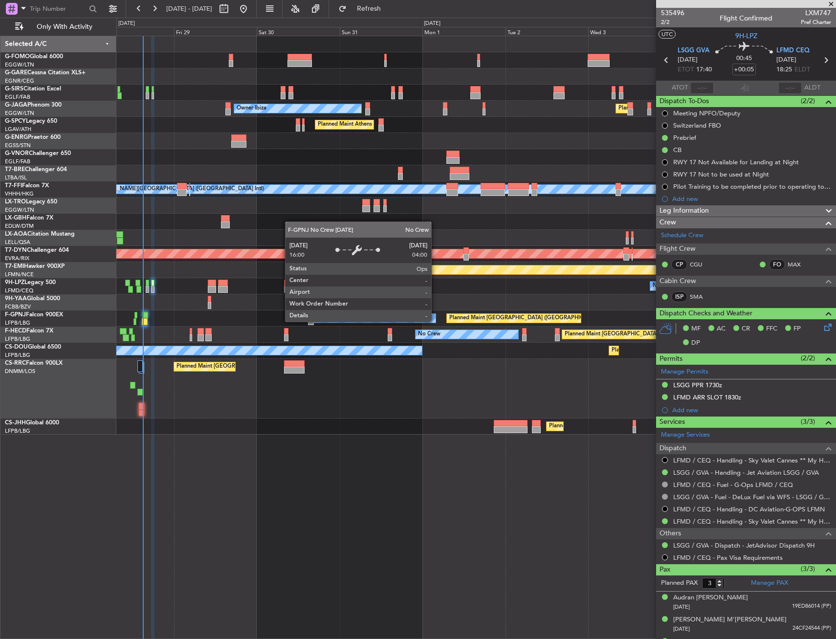
click at [243, 318] on div "No Crew No Crew Planned Maint [GEOGRAPHIC_DATA] ([GEOGRAPHIC_DATA]) No Crew No …" at bounding box center [475, 319] width 719 height 16
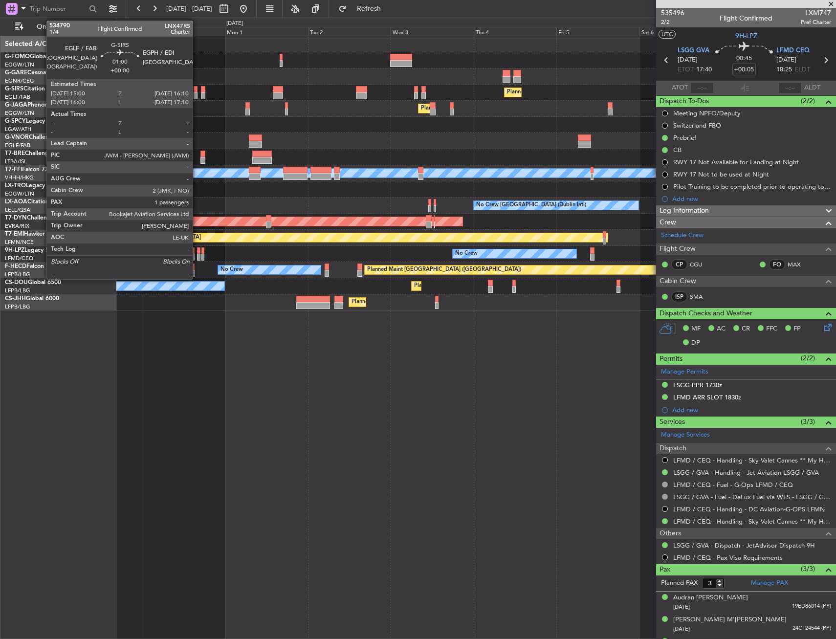
click at [197, 88] on div at bounding box center [196, 89] width 4 height 7
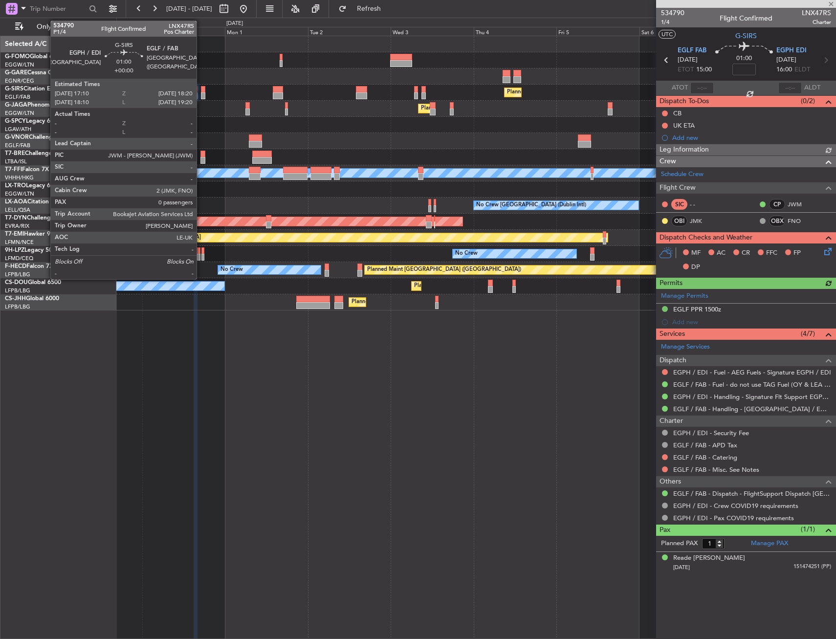
click at [201, 91] on div at bounding box center [203, 89] width 4 height 7
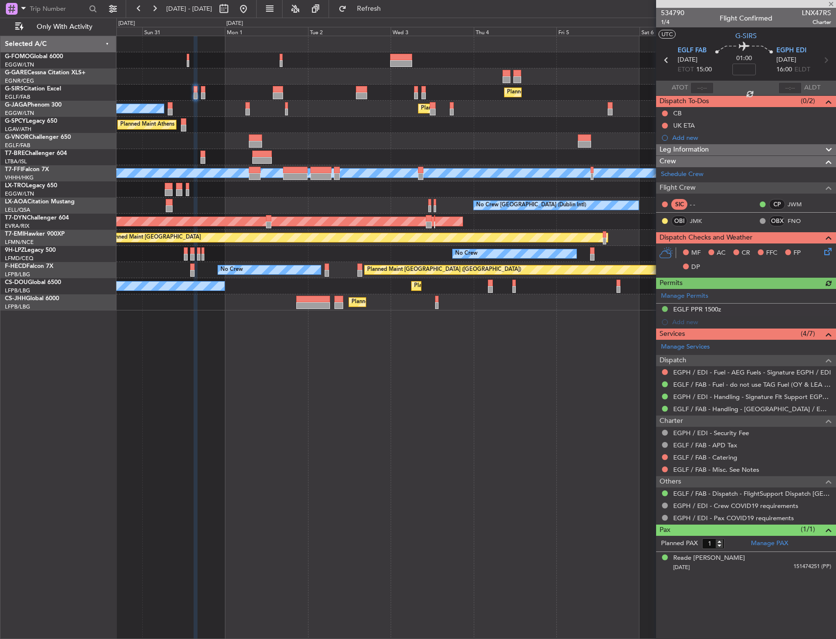
type input "0"
